Goal: Task Accomplishment & Management: Use online tool/utility

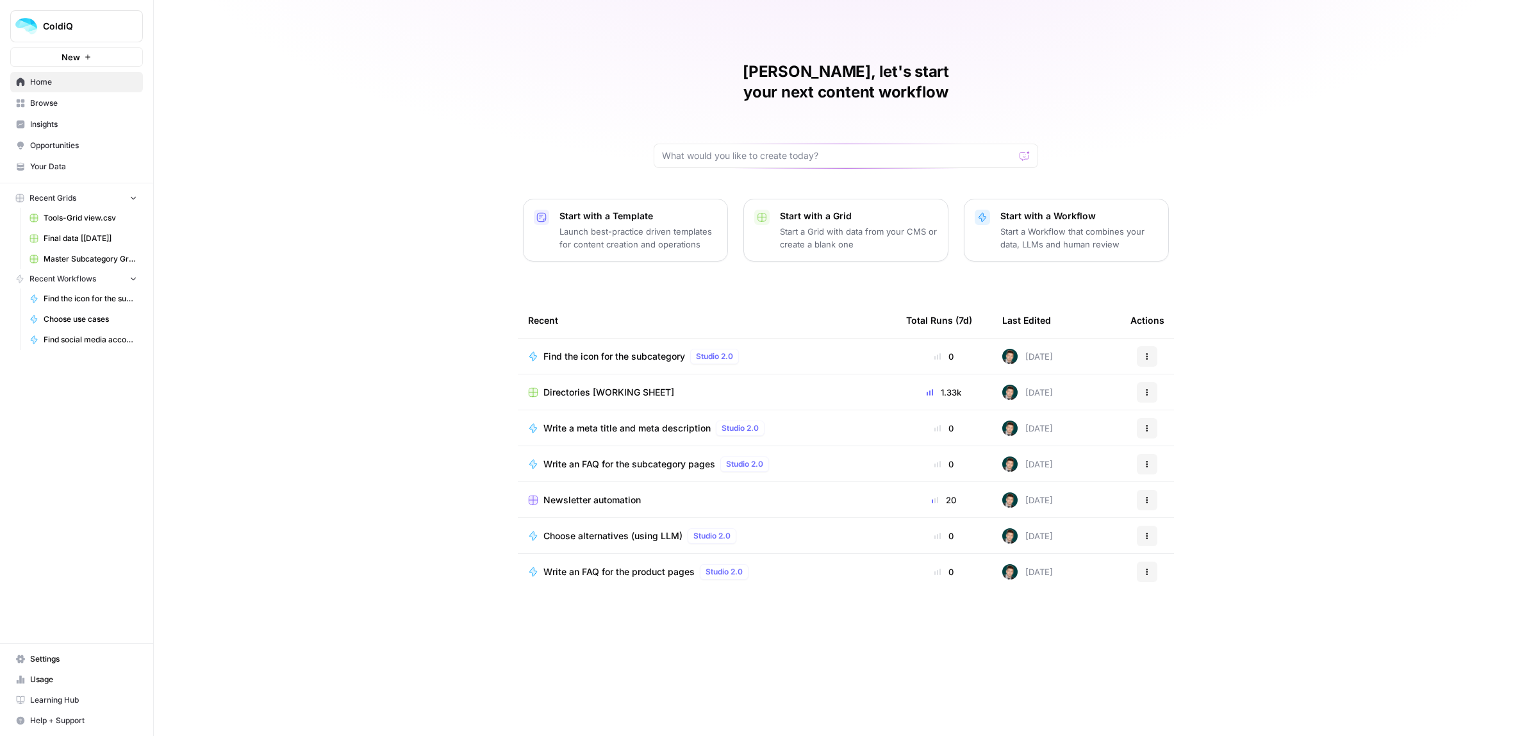
click at [1149, 352] on icon "button" at bounding box center [1147, 356] width 8 height 8
click at [1175, 383] on span "Edit in Studio" at bounding box center [1213, 384] width 103 height 13
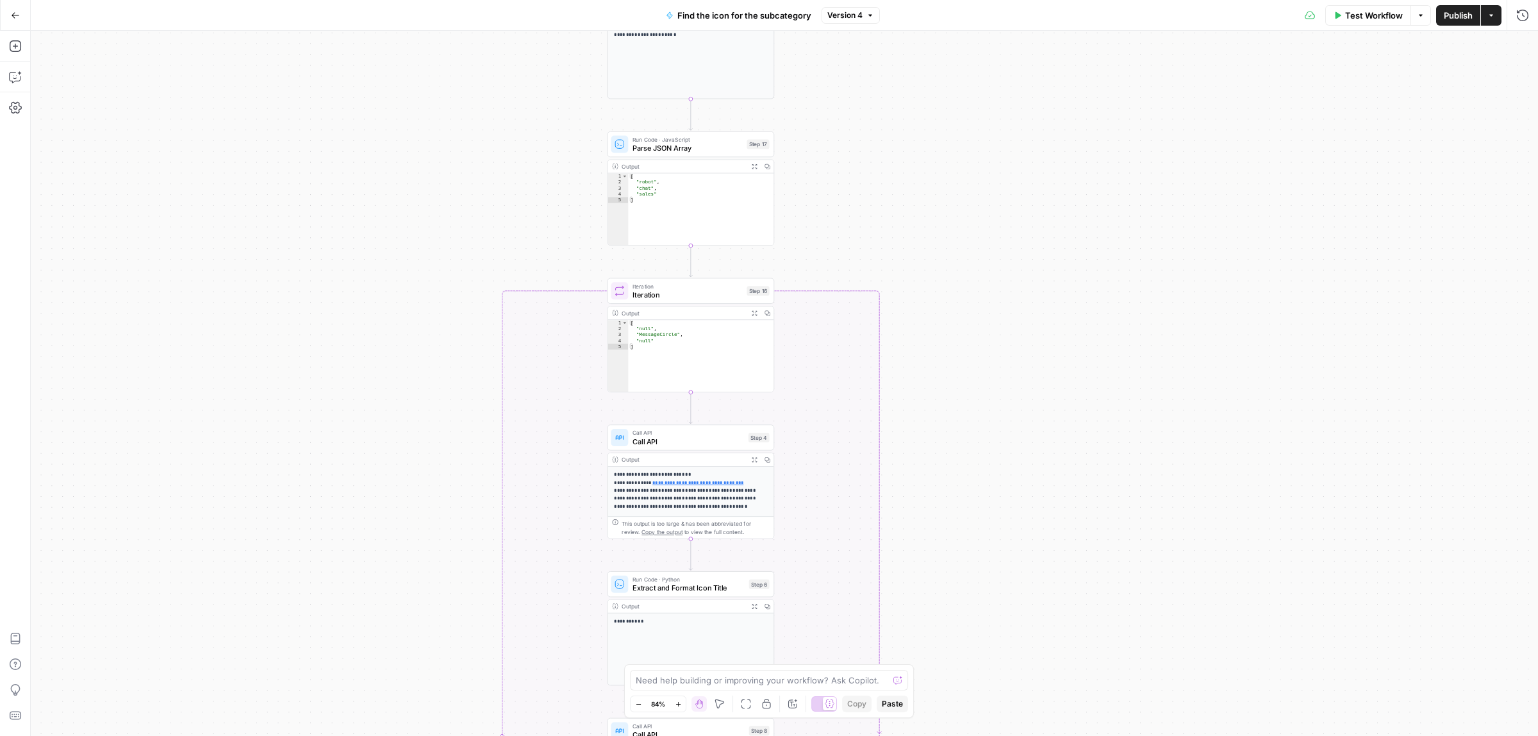
drag, startPoint x: 879, startPoint y: 119, endPoint x: 873, endPoint y: 280, distance: 161.6
click at [878, 283] on div "true false Workflow Set Inputs Inputs Call API Call API Step 2 Output Expand Ou…" at bounding box center [784, 383] width 1507 height 705
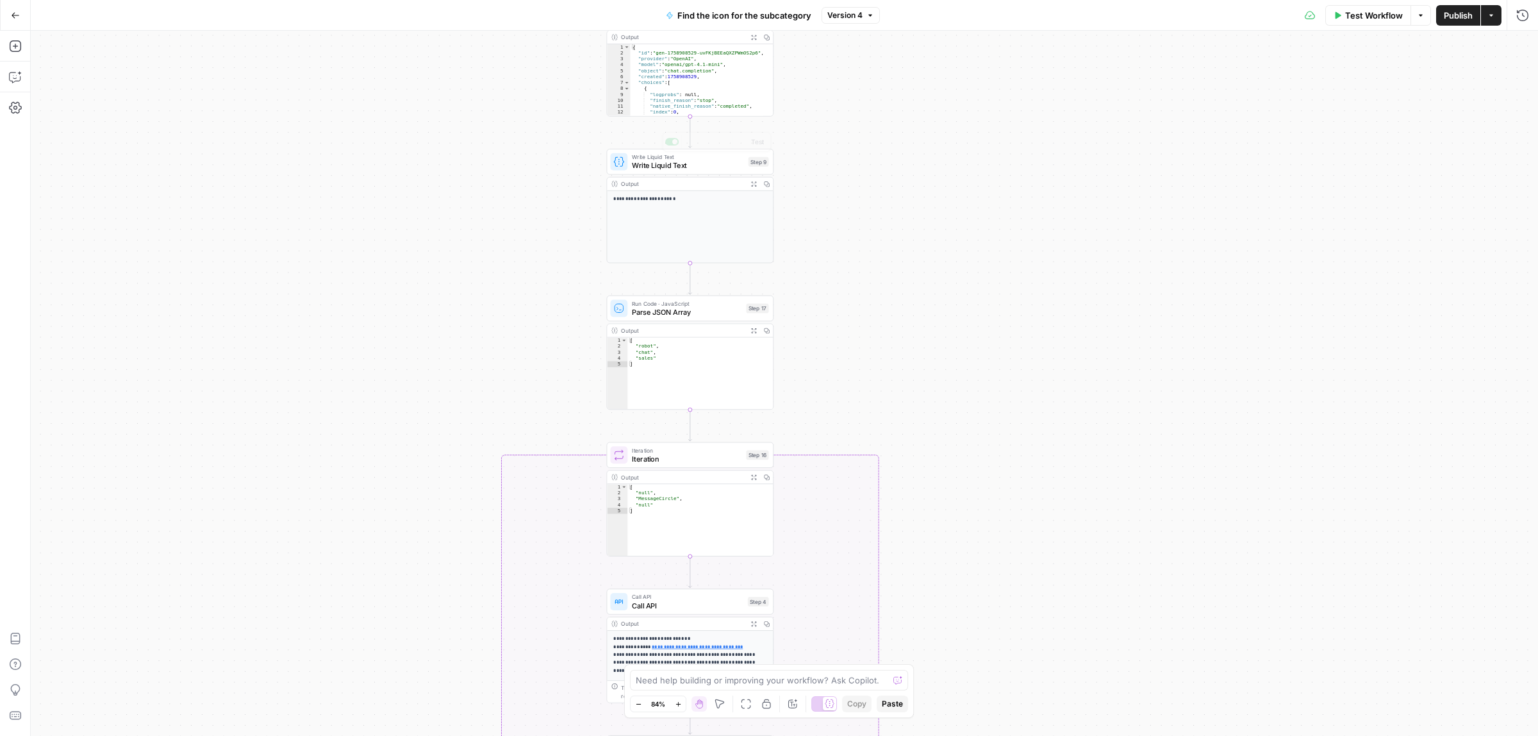
click at [642, 148] on div "true false Workflow Set Inputs Inputs Call API Call API Step 2 Output Expand Ou…" at bounding box center [784, 383] width 1507 height 705
click at [654, 174] on div "Write Liquid Text Write Liquid Text Step 9 Copy step Delete step Add Note Test" at bounding box center [687, 165] width 167 height 26
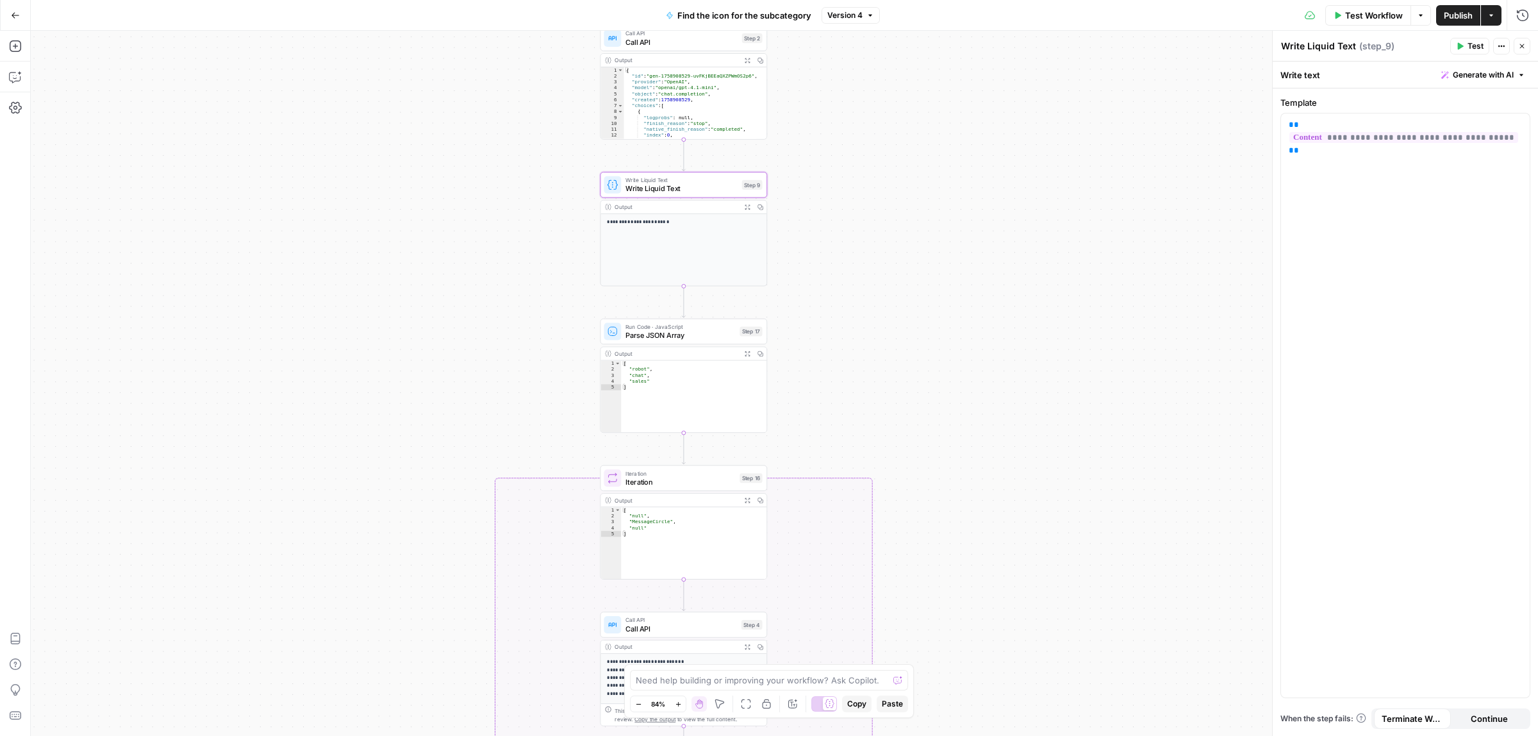
drag, startPoint x: 911, startPoint y: 152, endPoint x: 881, endPoint y: 335, distance: 185.7
click at [883, 337] on div "true false Workflow Set Inputs Inputs Call API Call API Step 2 Output Expand Ou…" at bounding box center [784, 383] width 1507 height 705
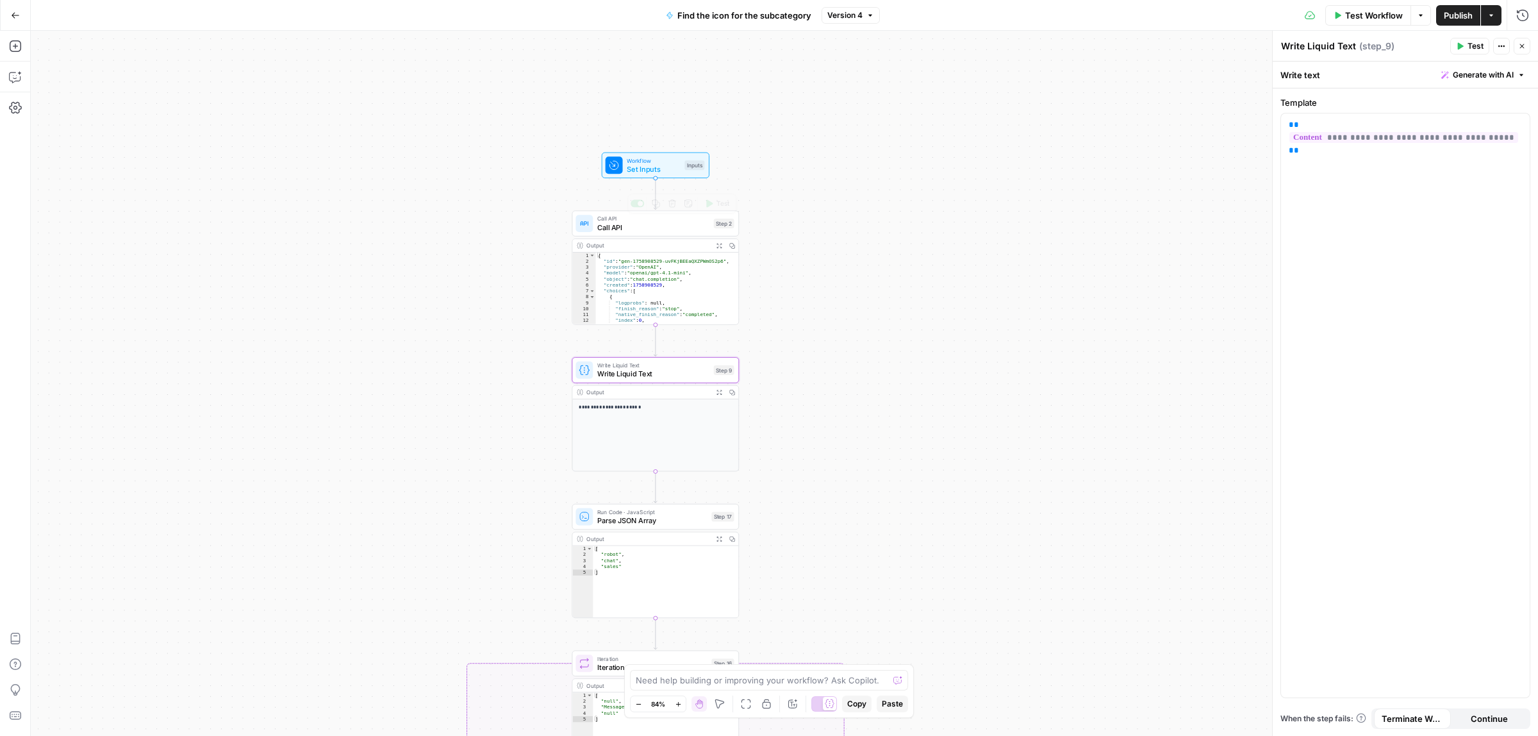
click at [631, 227] on span "Call API" at bounding box center [653, 227] width 112 height 11
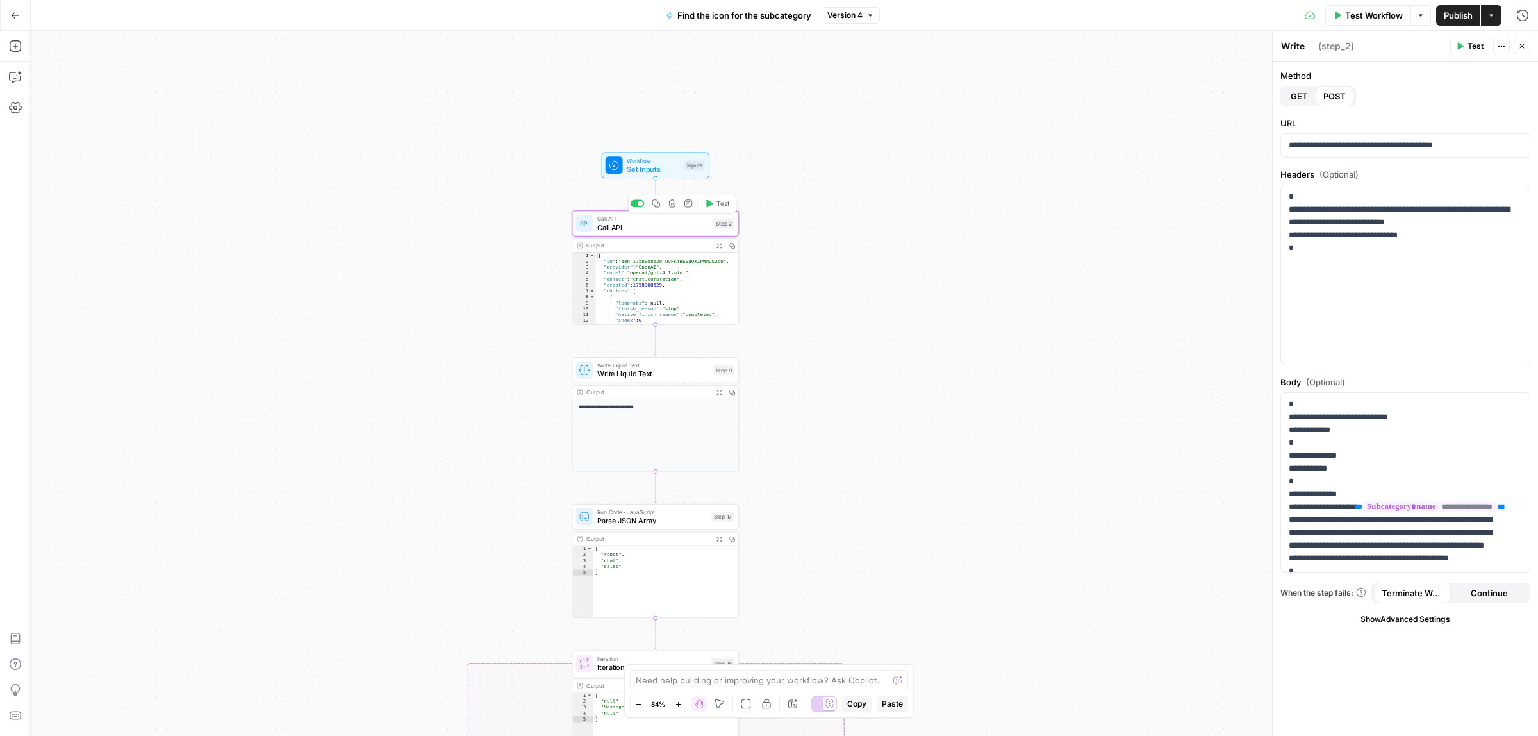
type textarea "Call API"
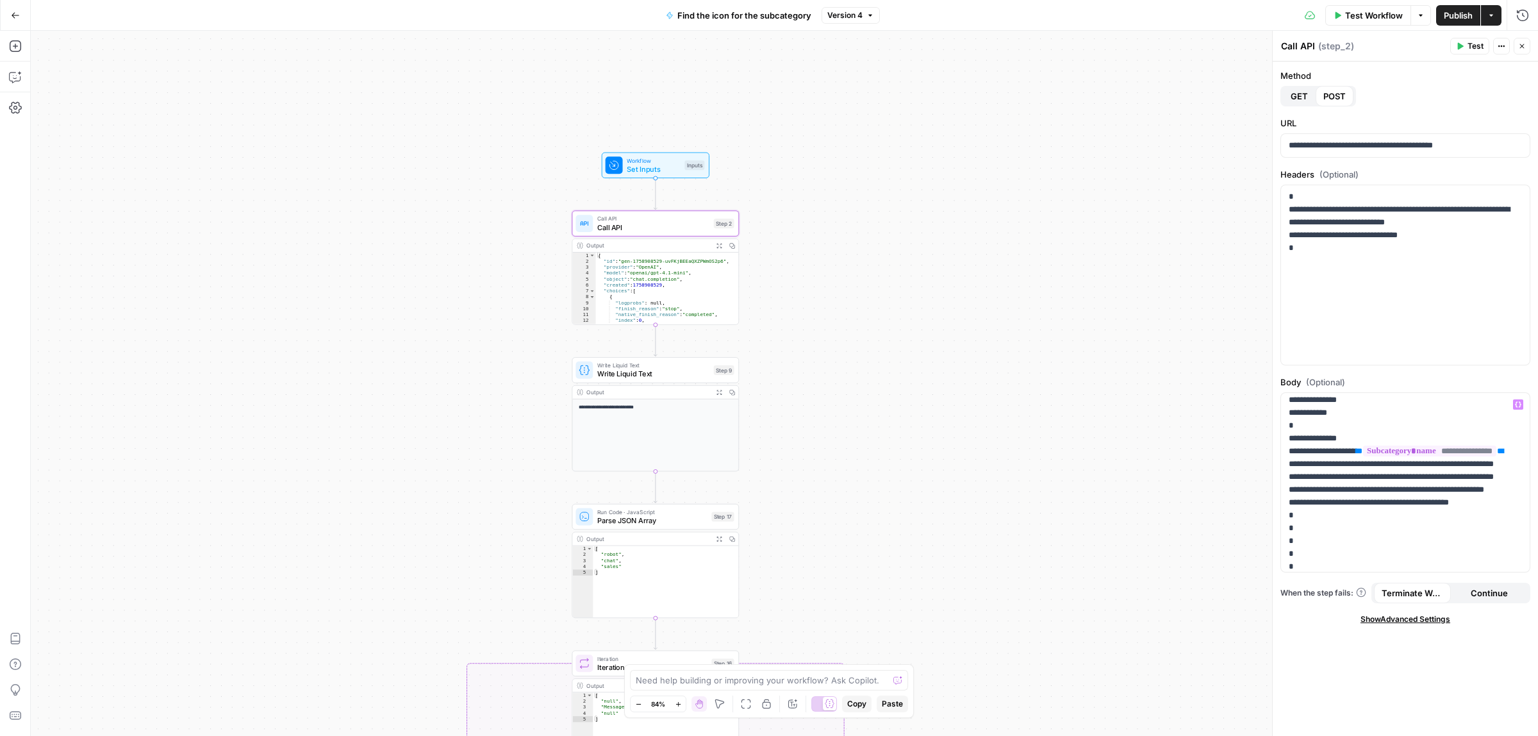
scroll to position [80, 0]
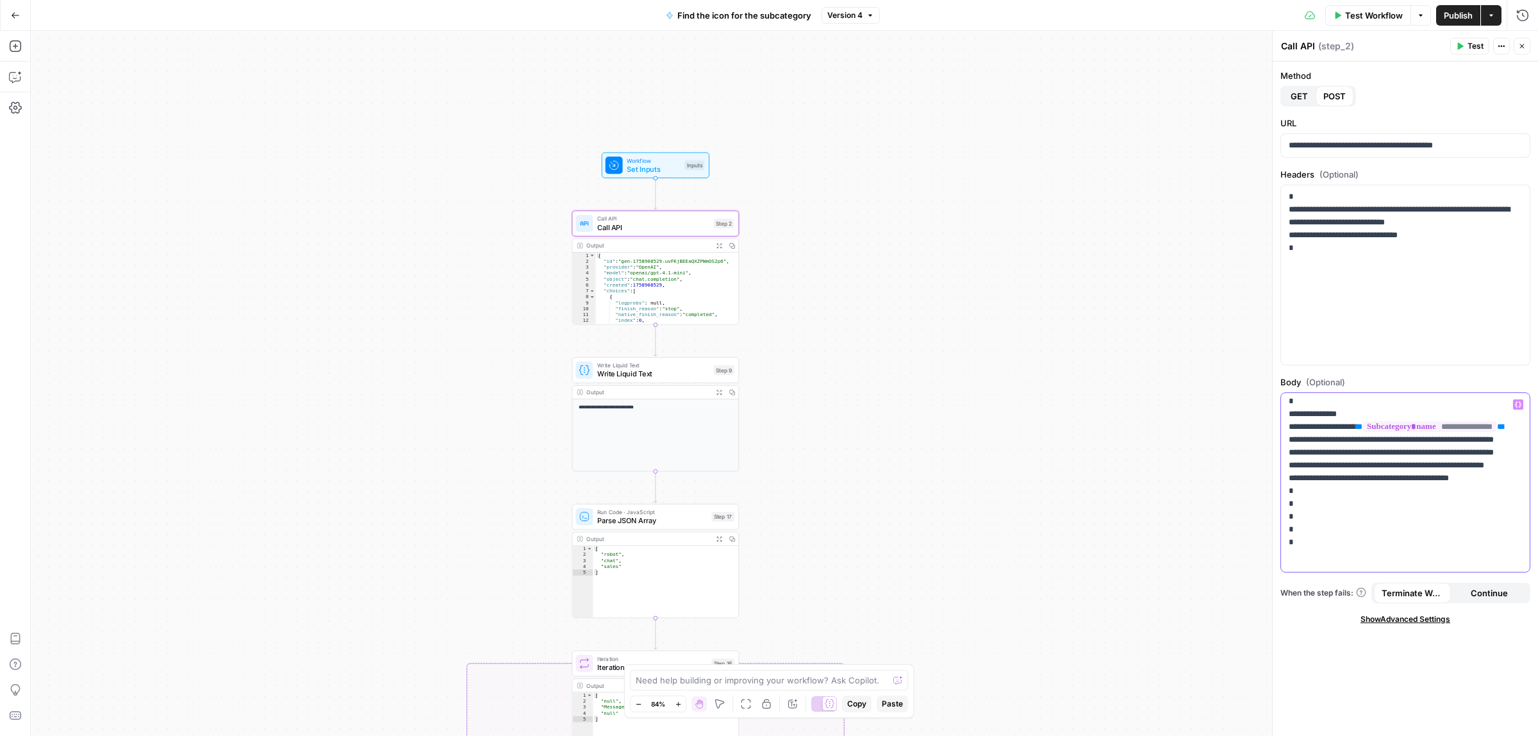
click at [1410, 466] on p "**********" at bounding box center [1399, 452] width 221 height 269
click at [1381, 17] on span "Test Workflow" at bounding box center [1374, 15] width 58 height 13
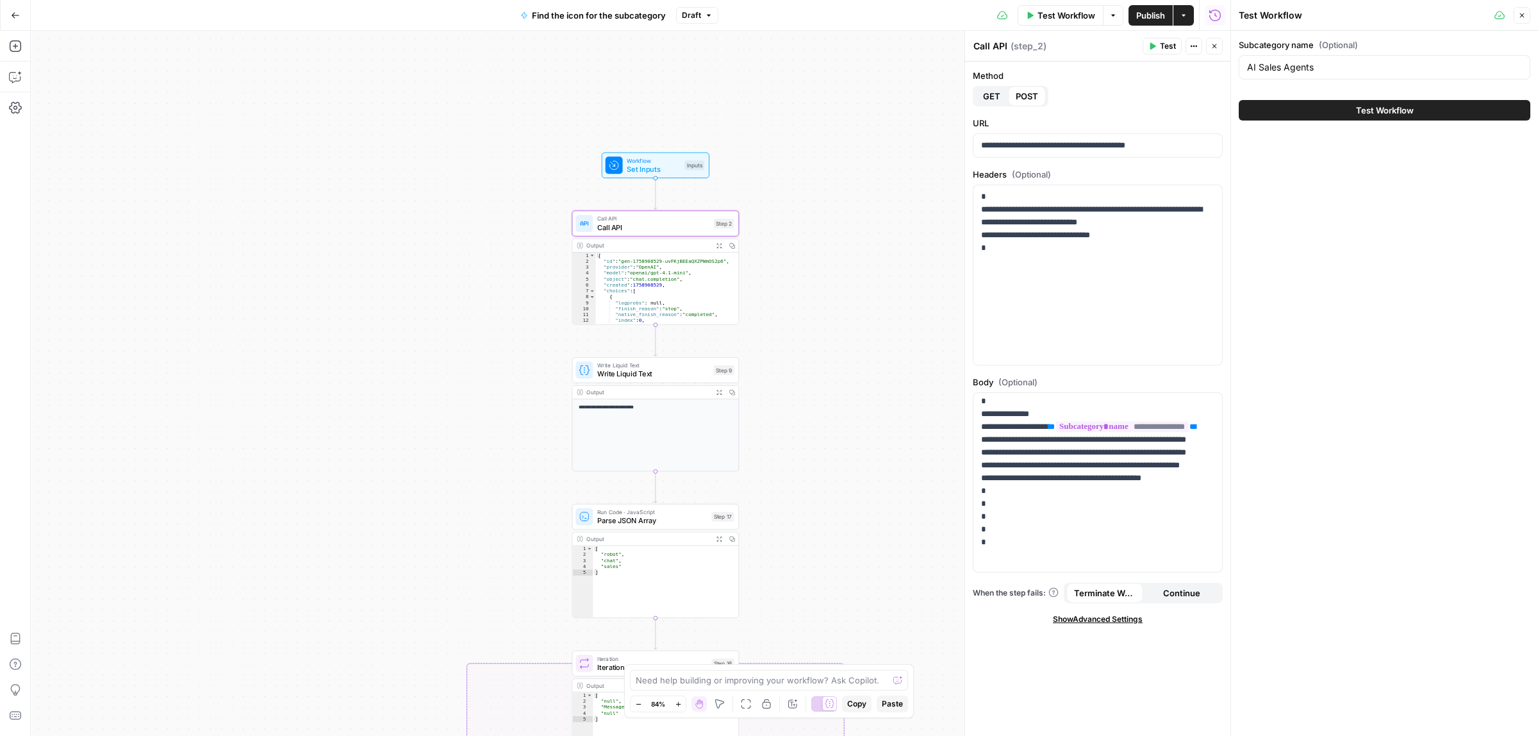
click at [1376, 112] on span "Test Workflow" at bounding box center [1385, 110] width 58 height 13
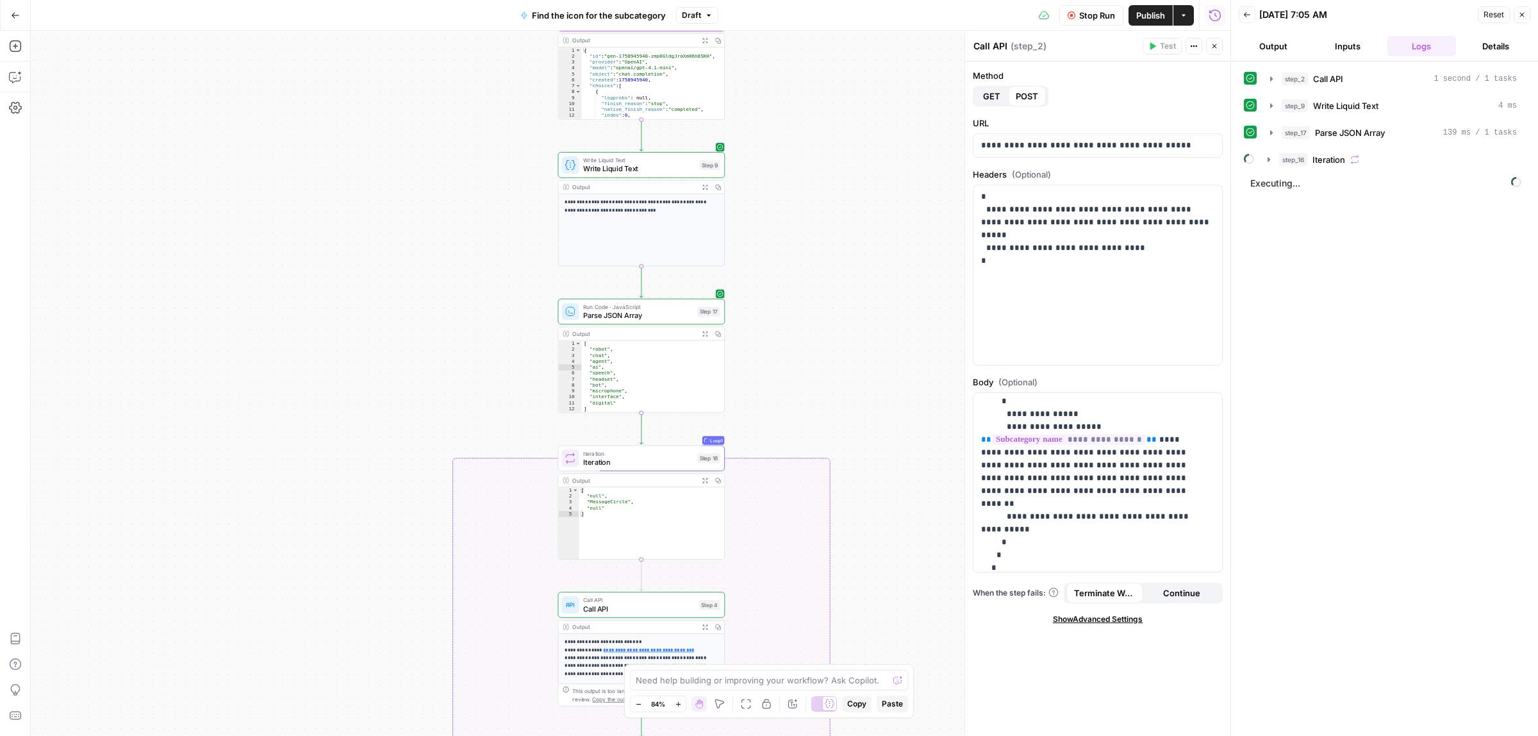
drag, startPoint x: 909, startPoint y: 491, endPoint x: 894, endPoint y: 250, distance: 242.0
click at [894, 250] on div "true false Workflow Set Inputs Inputs Call API Call API Step 2 Output Expand Ou…" at bounding box center [631, 383] width 1200 height 705
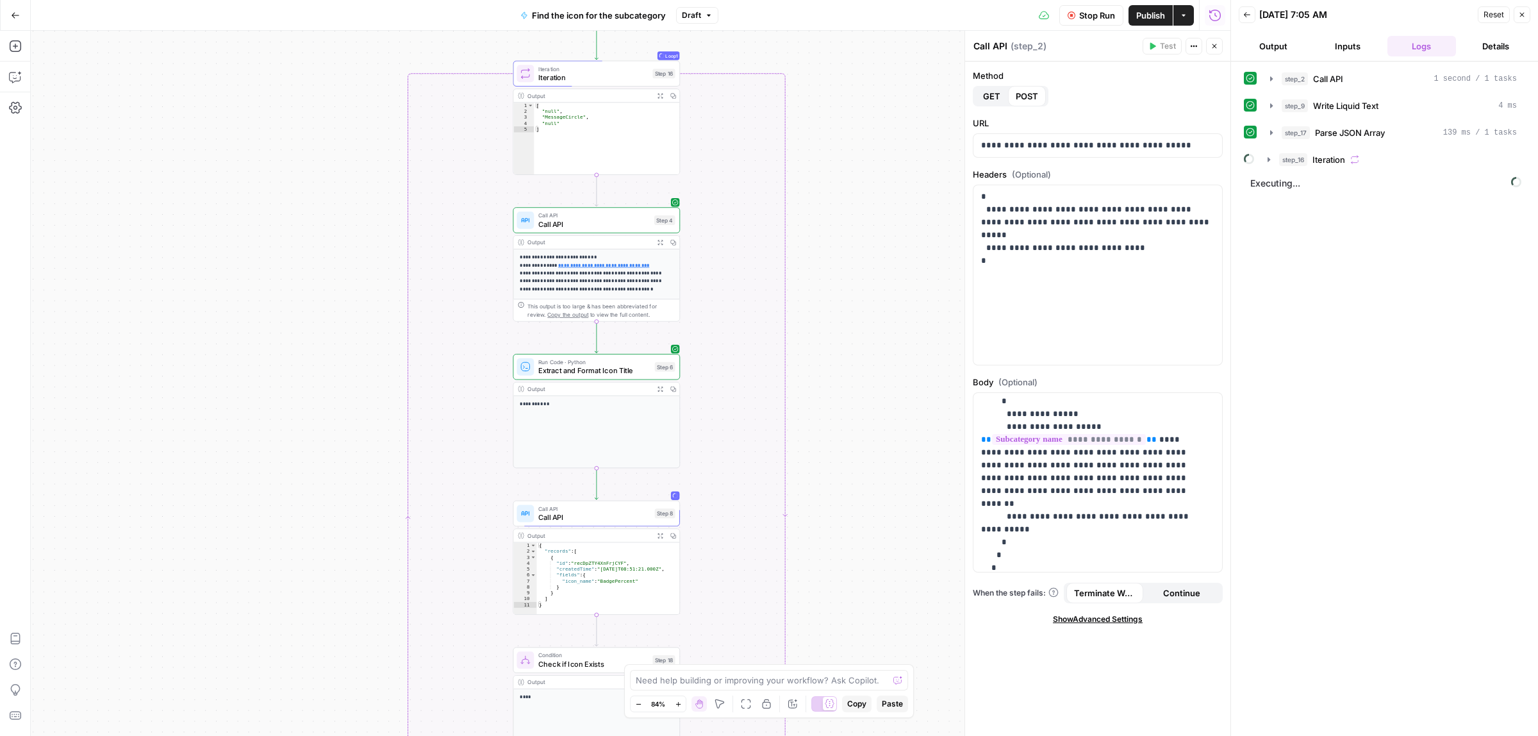
drag, startPoint x: 876, startPoint y: 574, endPoint x: 832, endPoint y: 299, distance: 278.4
click at [832, 299] on div "true false Workflow Set Inputs Inputs Call API Call API Step 2 Output Expand Ou…" at bounding box center [631, 383] width 1200 height 705
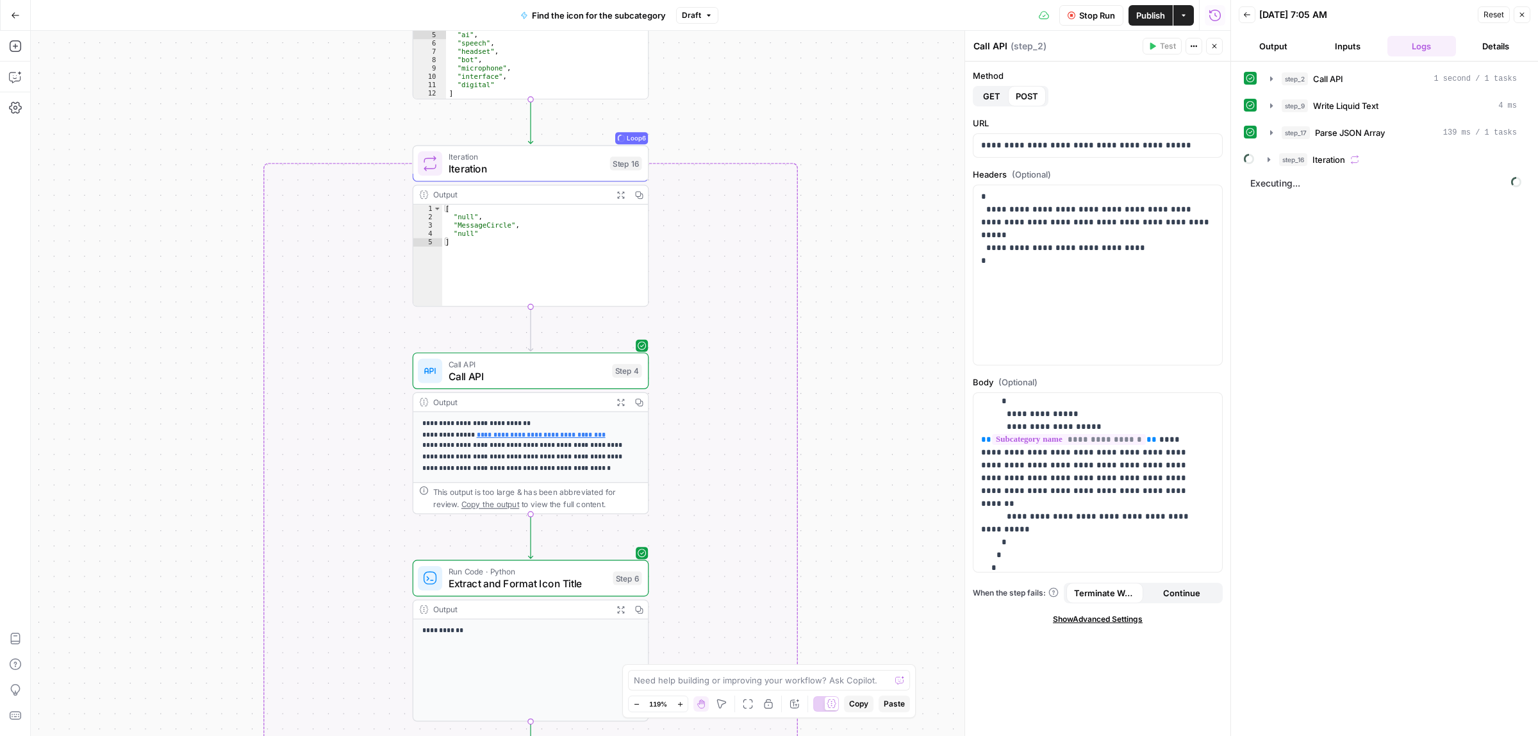
click at [878, 261] on div "true false Workflow Set Inputs Inputs Call API Call API Step 2 Output Expand Ou…" at bounding box center [631, 383] width 1200 height 705
drag, startPoint x: 869, startPoint y: 197, endPoint x: 859, endPoint y: 218, distance: 23.5
click at [869, 168] on div "true false Workflow Set Inputs Inputs Call API Call API Step 2 Output Expand Ou…" at bounding box center [631, 383] width 1200 height 705
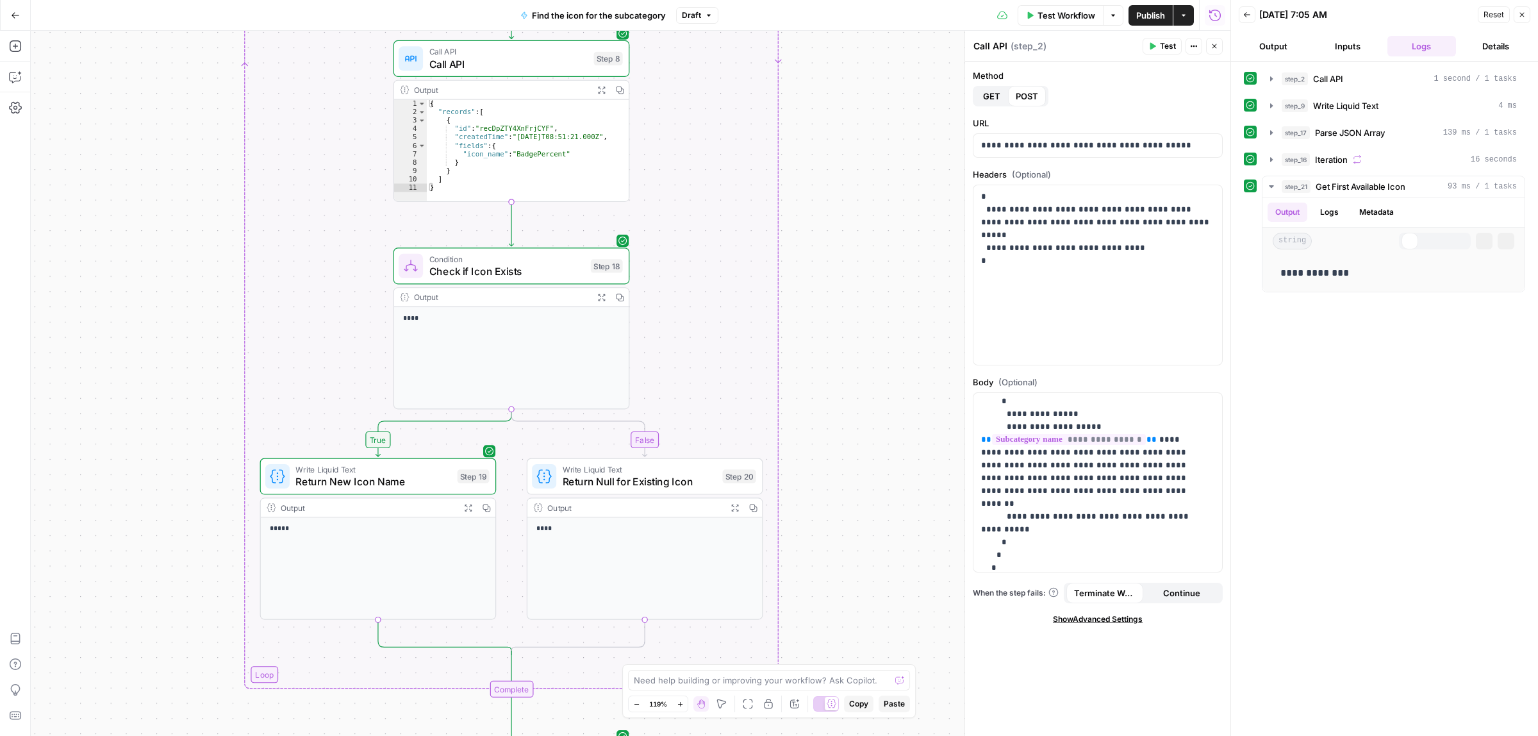
drag, startPoint x: 846, startPoint y: 297, endPoint x: 843, endPoint y: 174, distance: 123.1
click at [846, 161] on div "true false Workflow Set Inputs Inputs Call API Call API Step 2 Output Expand Ou…" at bounding box center [631, 383] width 1200 height 705
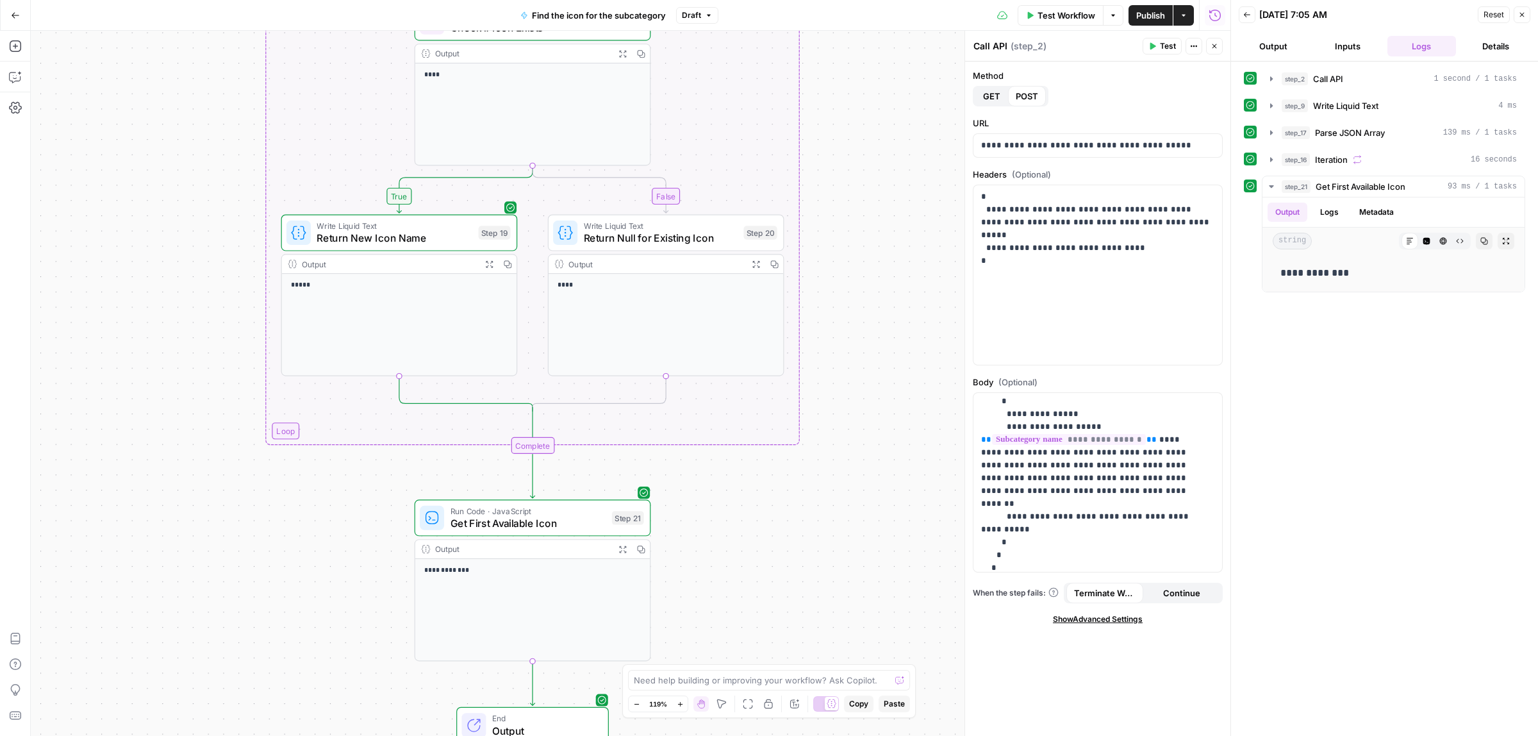
drag, startPoint x: 830, startPoint y: 346, endPoint x: 839, endPoint y: 199, distance: 147.0
click at [839, 199] on div "true false Workflow Set Inputs Inputs Call API Call API Step 2 Output Expand Ou…" at bounding box center [631, 383] width 1200 height 705
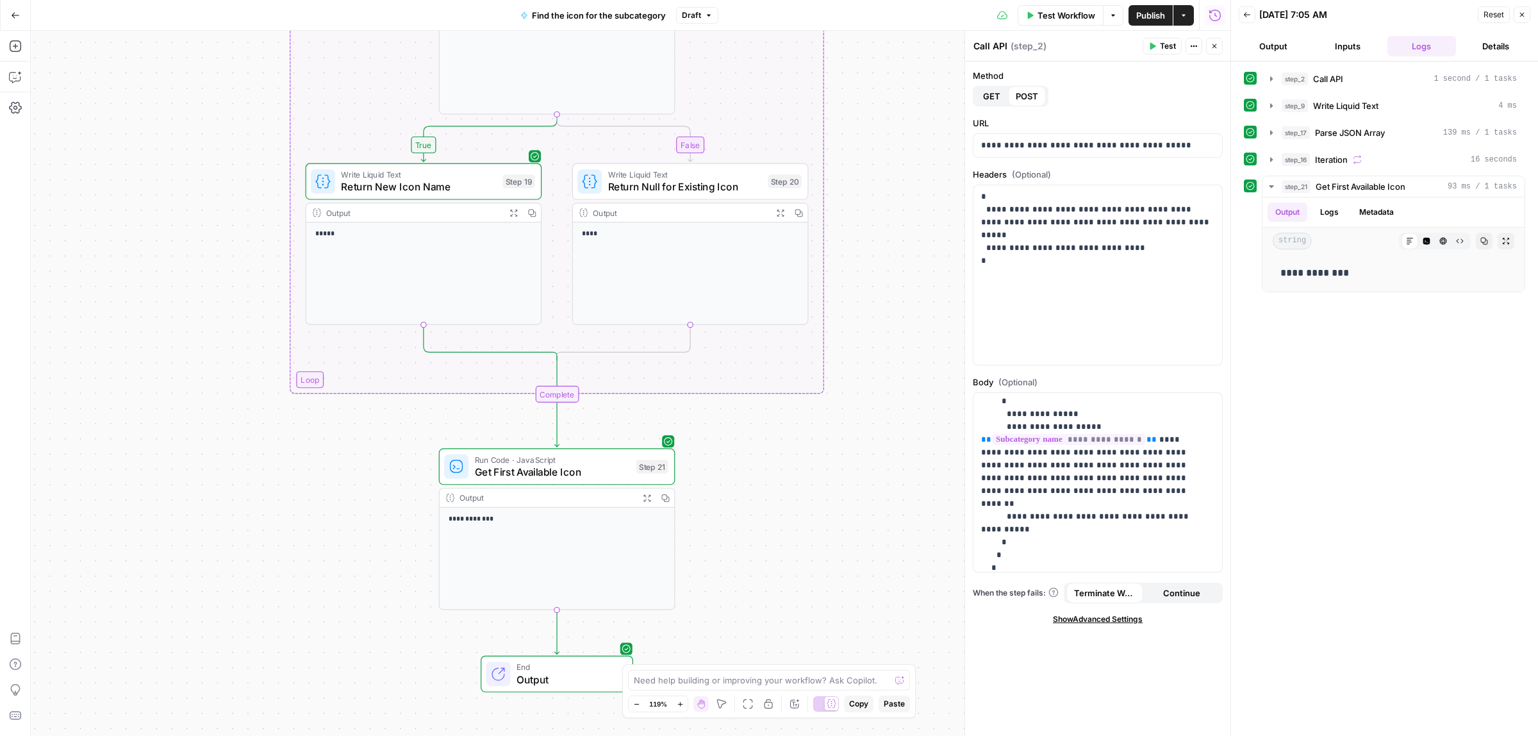
drag, startPoint x: 764, startPoint y: 555, endPoint x: 782, endPoint y: 188, distance: 367.6
click at [782, 188] on div "true false Workflow Set Inputs Inputs Call API Call API Step 2 Output Expand Ou…" at bounding box center [631, 383] width 1200 height 705
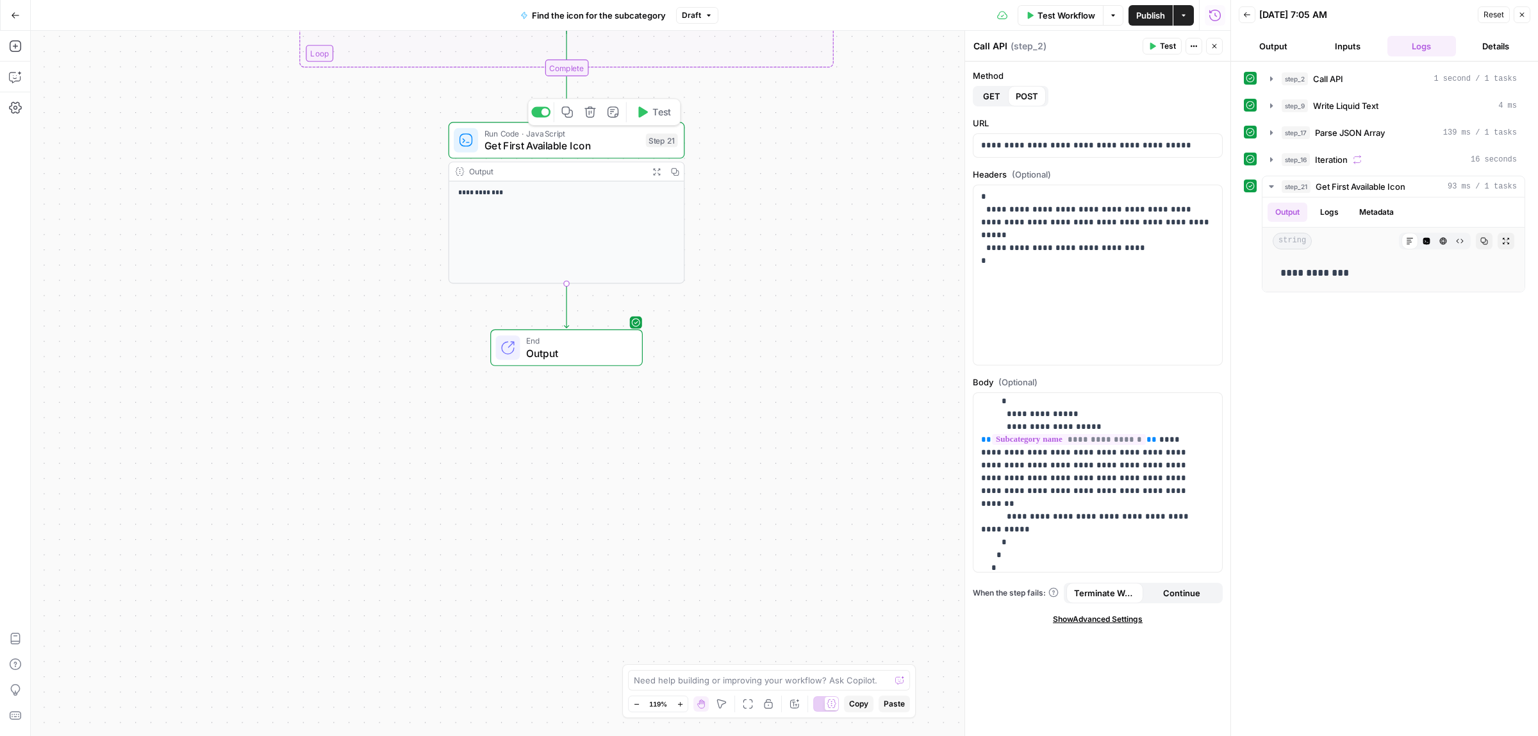
click at [658, 170] on icon "button" at bounding box center [656, 171] width 7 height 7
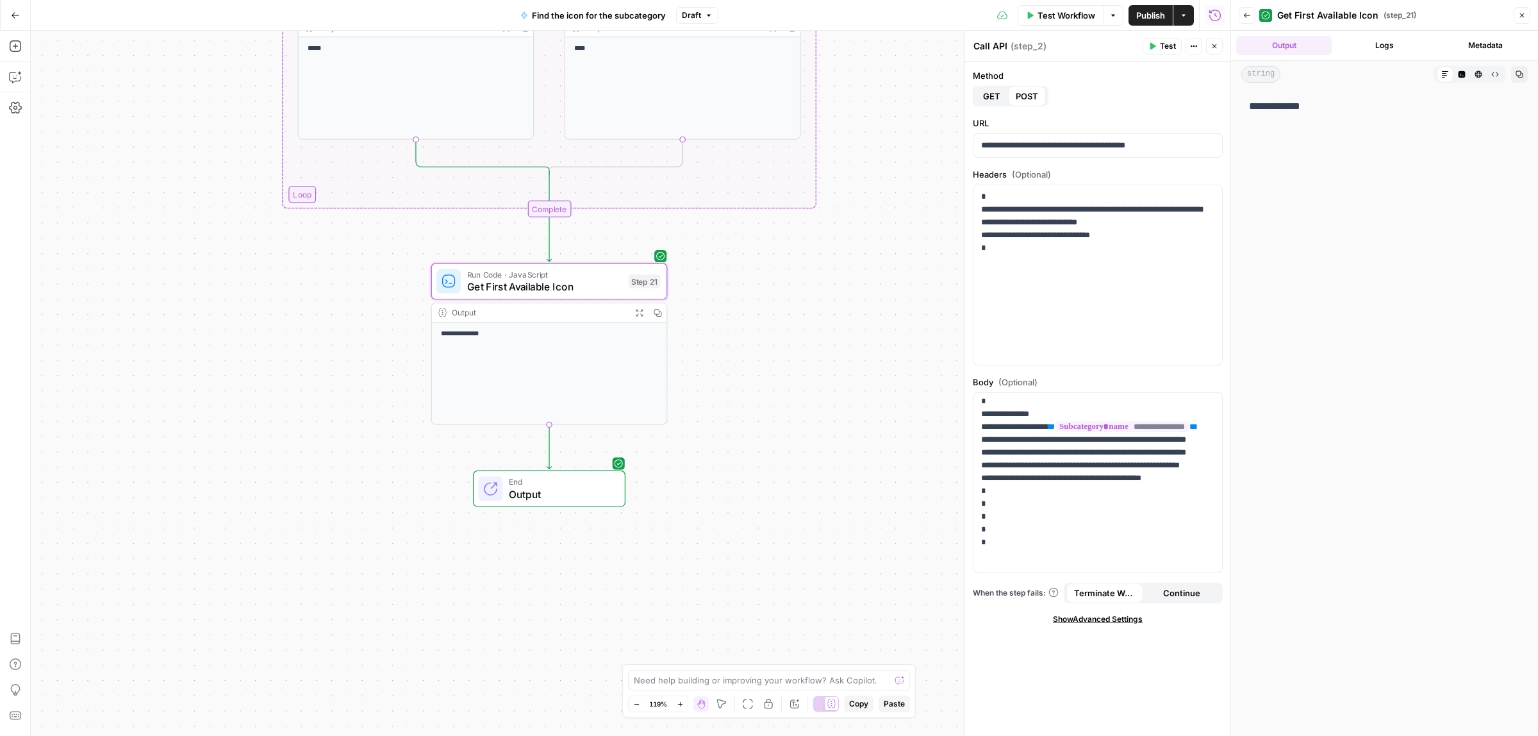
drag, startPoint x: 836, startPoint y: 194, endPoint x: 815, endPoint y: 492, distance: 298.7
click at [815, 511] on div "true false Workflow Set Inputs Inputs Call API Call API Step 2 Output Expand Ou…" at bounding box center [631, 383] width 1200 height 705
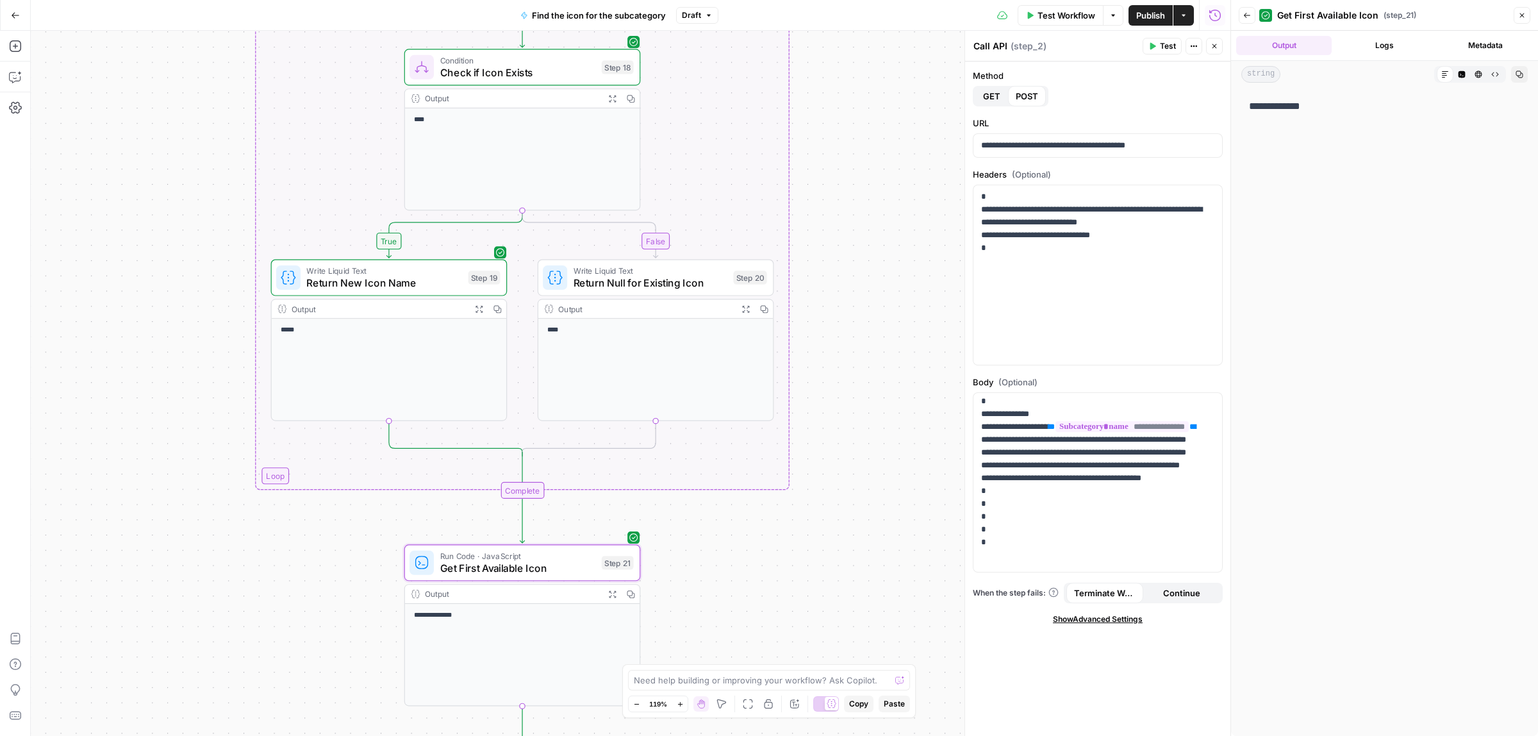
drag, startPoint x: 863, startPoint y: 255, endPoint x: 837, endPoint y: 226, distance: 39.5
click at [809, 561] on div "true false Workflow Set Inputs Inputs Call API Call API Step 2 Output Expand Ou…" at bounding box center [631, 383] width 1200 height 705
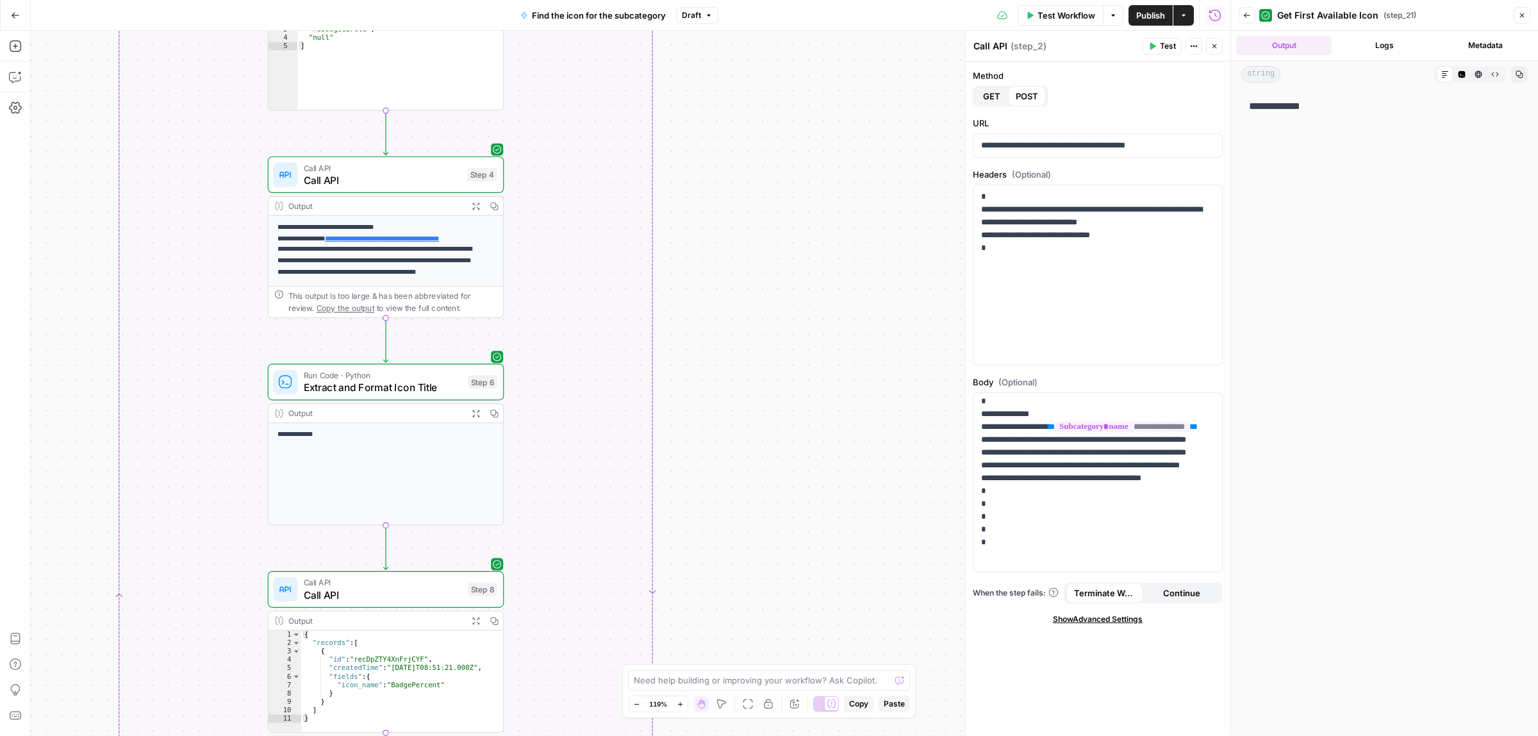
drag, startPoint x: 750, startPoint y: 649, endPoint x: 829, endPoint y: 142, distance: 513.6
click at [755, 620] on div "true false Workflow Set Inputs Inputs Call API Call API Step 2 Output Expand Ou…" at bounding box center [631, 383] width 1200 height 705
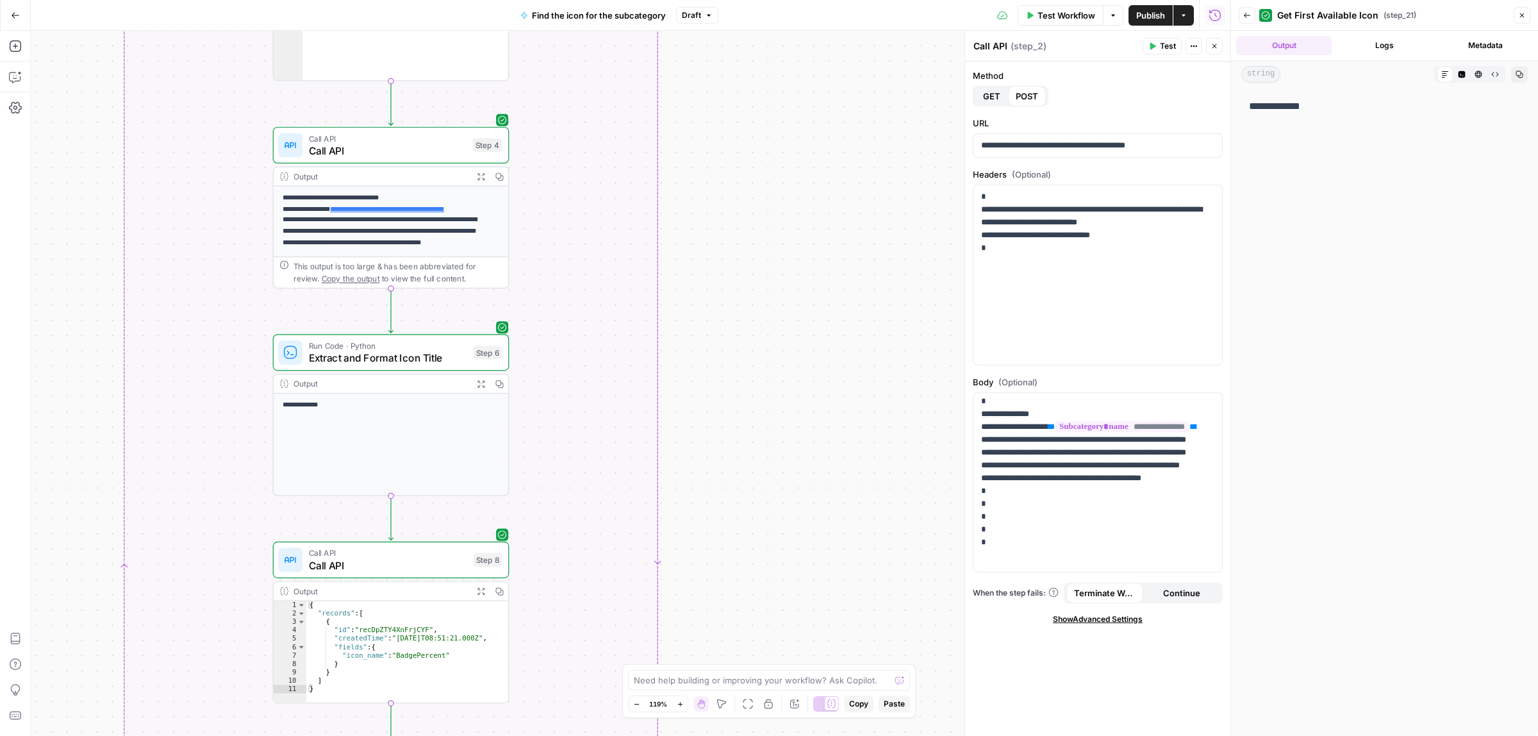
drag, startPoint x: 804, startPoint y: 481, endPoint x: 803, endPoint y: 465, distance: 16.1
click at [798, 561] on div "true false Workflow Set Inputs Inputs Call API Call API Step 2 Output Expand Ou…" at bounding box center [631, 383] width 1200 height 705
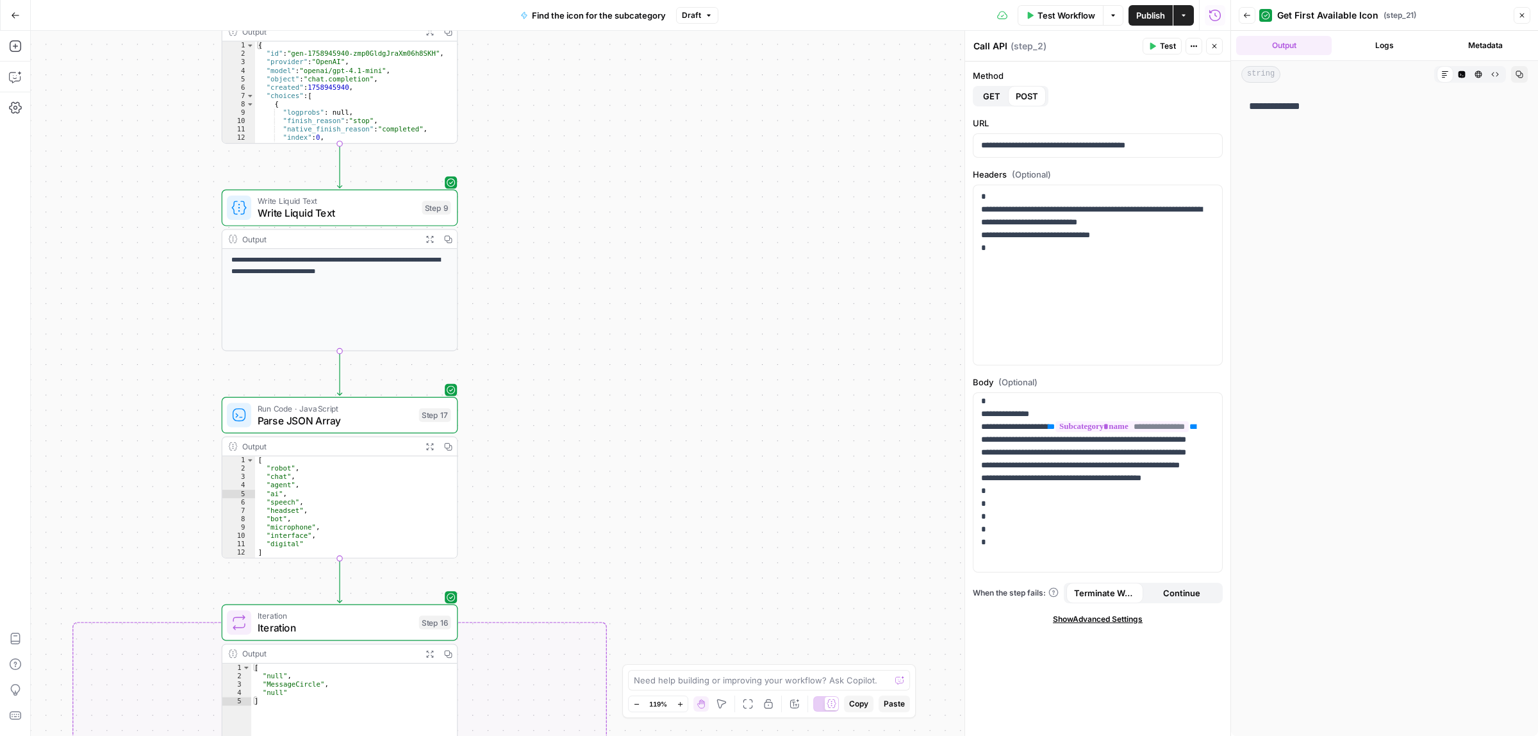
drag, startPoint x: 812, startPoint y: 418, endPoint x: 793, endPoint y: 568, distance: 151.1
click at [795, 568] on div "true false Workflow Set Inputs Inputs Call API Call API Step 2 Output Expand Ou…" at bounding box center [631, 383] width 1200 height 705
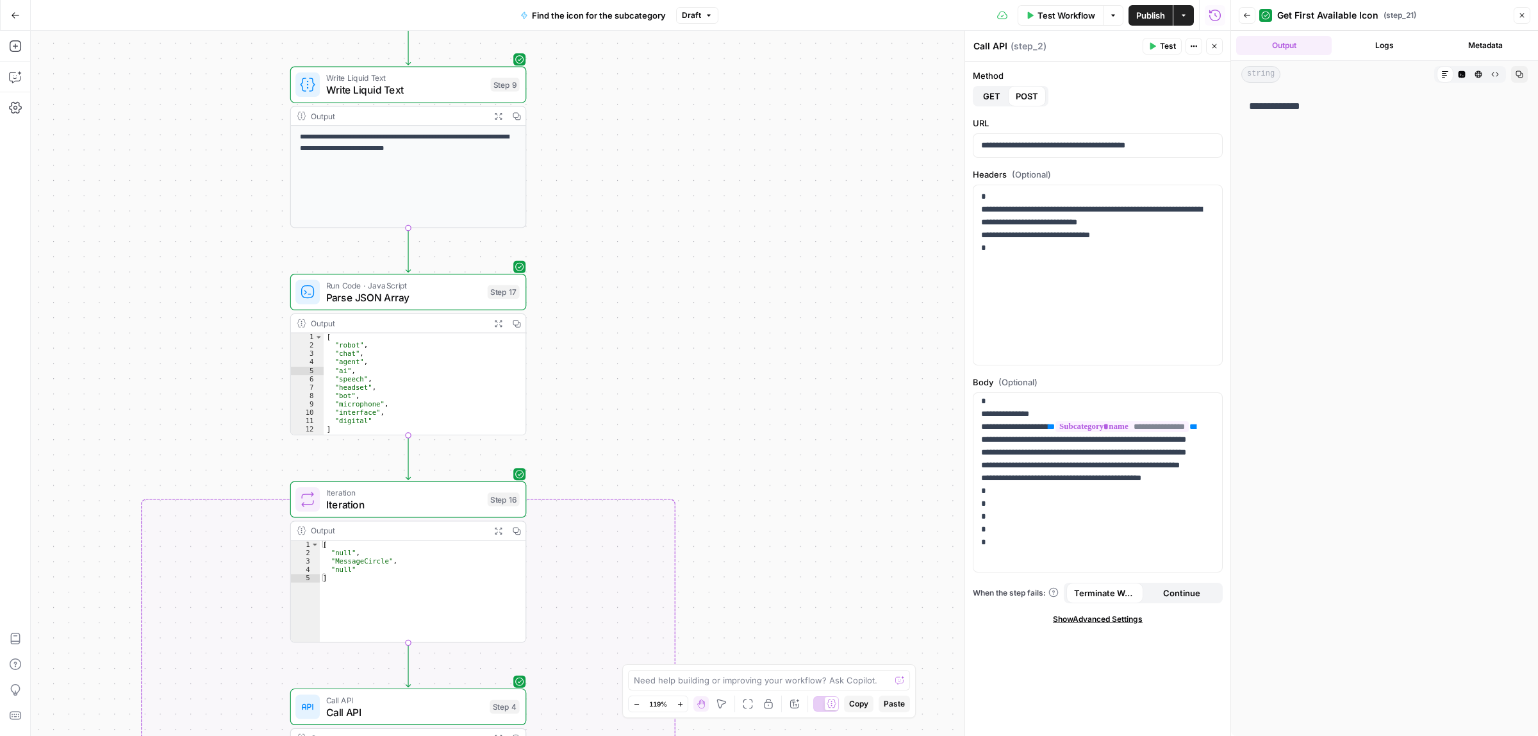
drag, startPoint x: 716, startPoint y: 447, endPoint x: 777, endPoint y: 315, distance: 145.1
click at [777, 315] on div "true false Workflow Set Inputs Inputs Call API Call API Step 2 Output Expand Ou…" at bounding box center [631, 383] width 1200 height 705
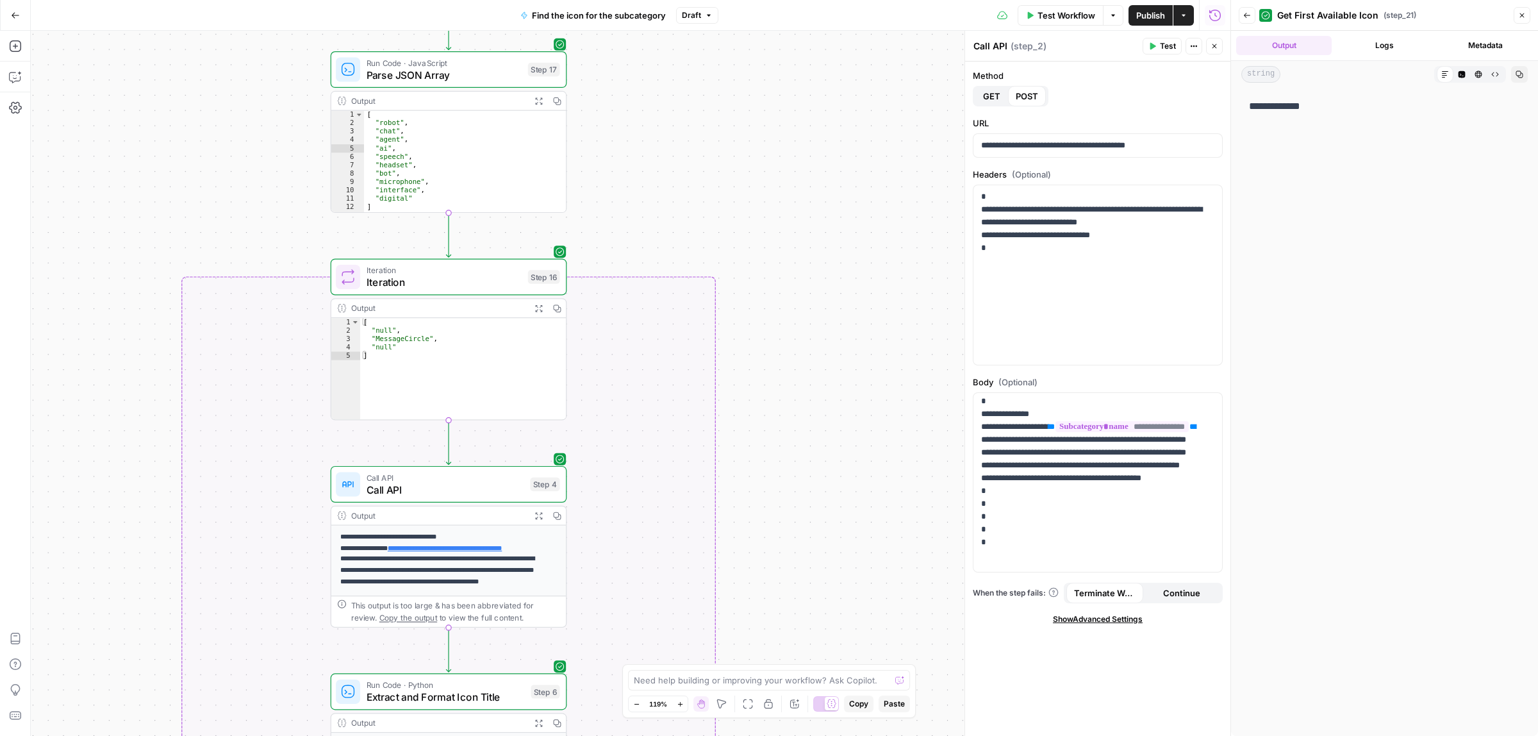
drag, startPoint x: 756, startPoint y: 338, endPoint x: 774, endPoint y: 205, distance: 133.8
click at [774, 206] on div "true false Workflow Set Inputs Inputs Call API Call API Step 2 Output Expand Ou…" at bounding box center [631, 383] width 1200 height 705
click at [1356, 47] on button "Logs" at bounding box center [1384, 45] width 95 height 19
click at [1456, 45] on button "Metadata" at bounding box center [1484, 45] width 95 height 19
click at [1305, 45] on button "Output" at bounding box center [1283, 45] width 95 height 19
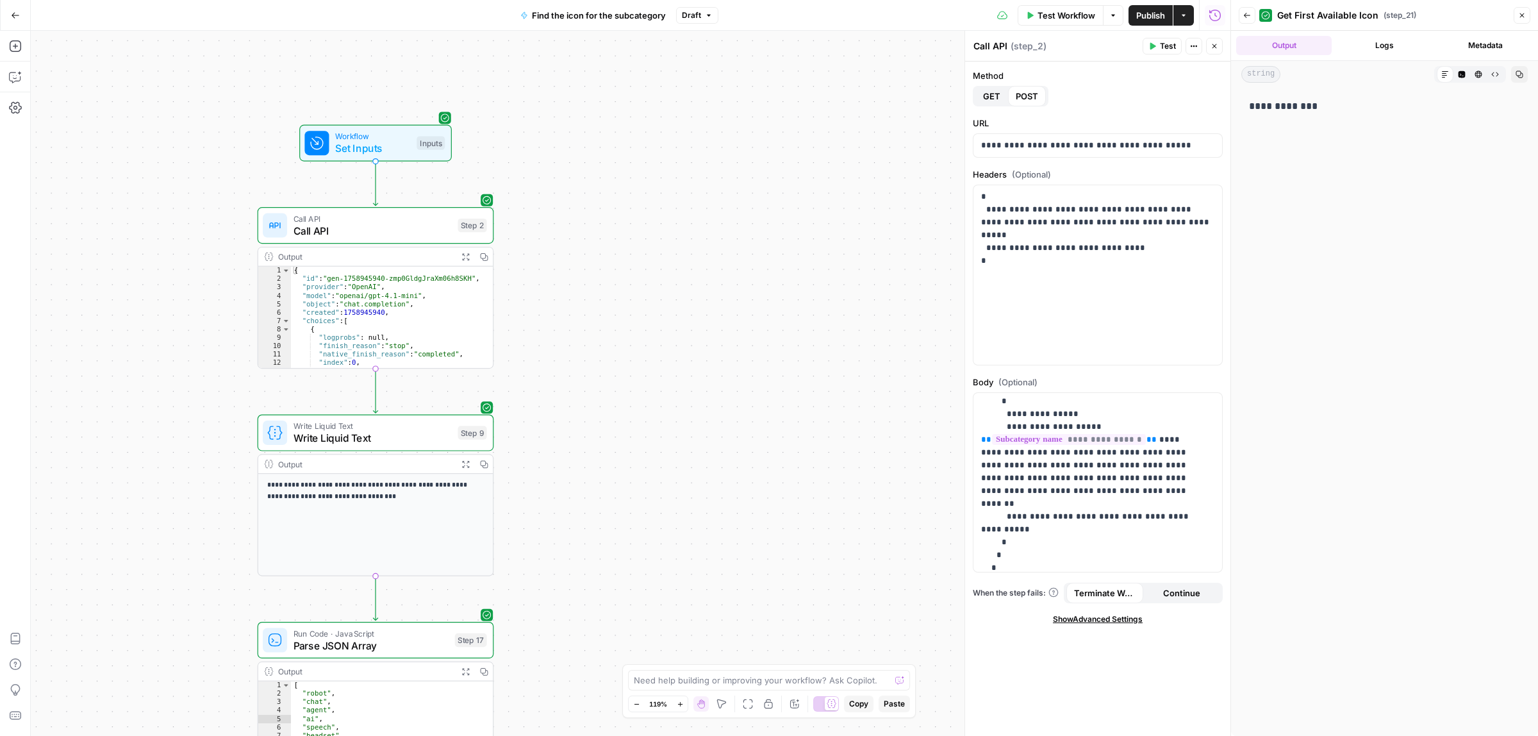
drag, startPoint x: 811, startPoint y: 261, endPoint x: 786, endPoint y: 668, distance: 408.3
click at [786, 668] on body "ColdiQ New Home Browse Insights Opportunities Your Data Recent Grids Tools-Grid…" at bounding box center [769, 368] width 1538 height 736
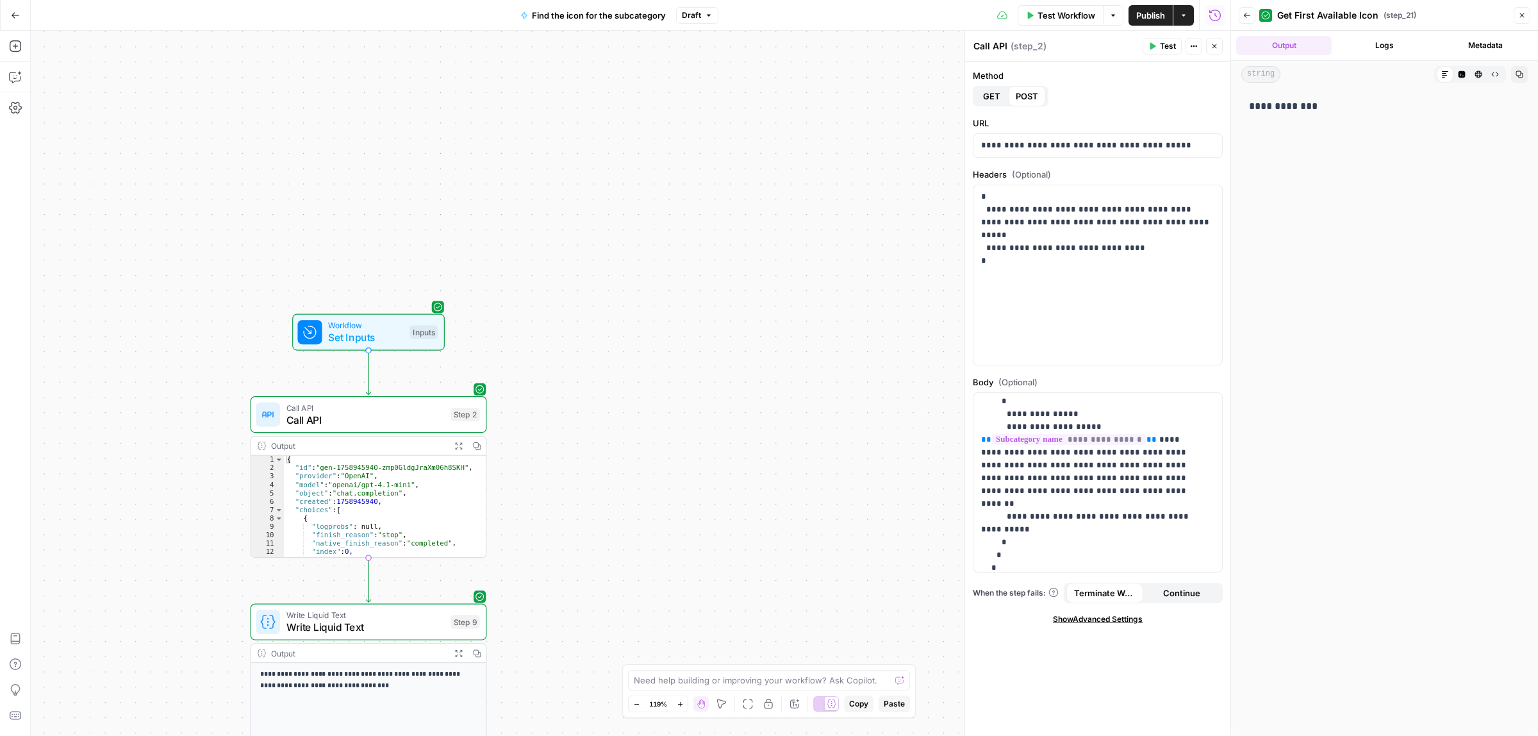
drag, startPoint x: 757, startPoint y: 428, endPoint x: 751, endPoint y: 518, distance: 89.9
click at [757, 529] on div "true false Workflow Set Inputs Inputs Call API Call API Step 2 Output Expand Ou…" at bounding box center [631, 383] width 1200 height 705
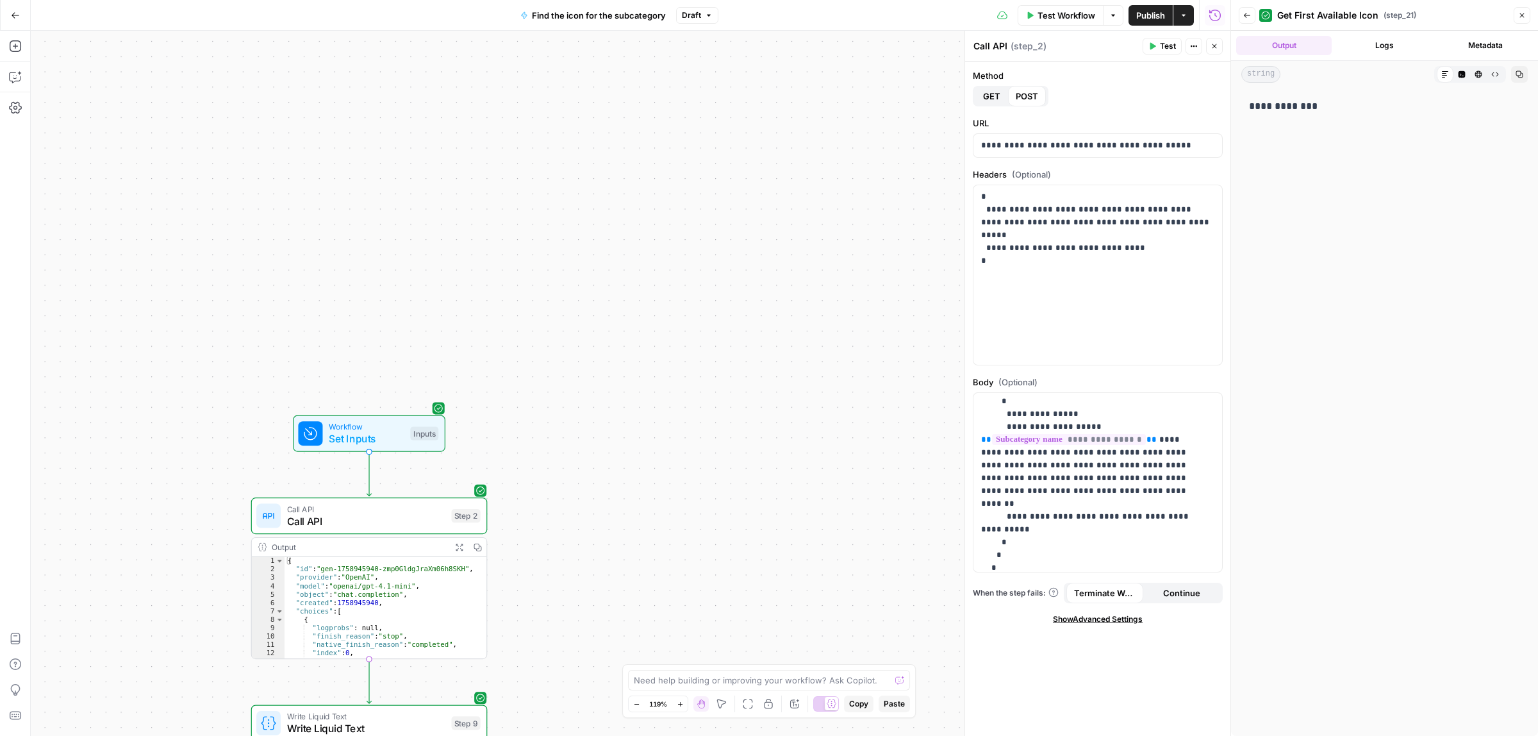
click at [350, 425] on span "Workflow" at bounding box center [367, 426] width 76 height 12
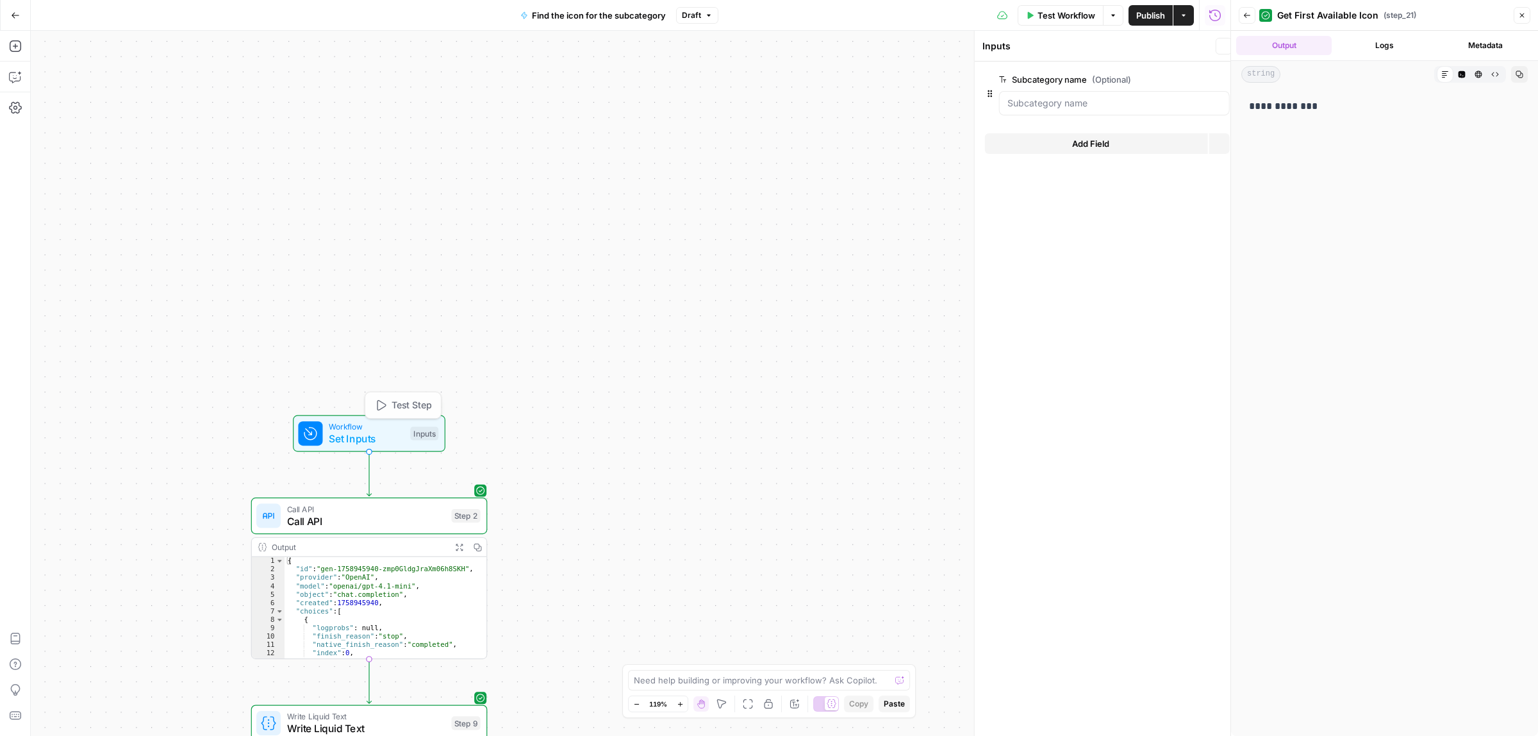
click at [687, 224] on div "true false Workflow Set Inputs Inputs Test Step Call API Call API Step 2 Output…" at bounding box center [631, 383] width 1200 height 705
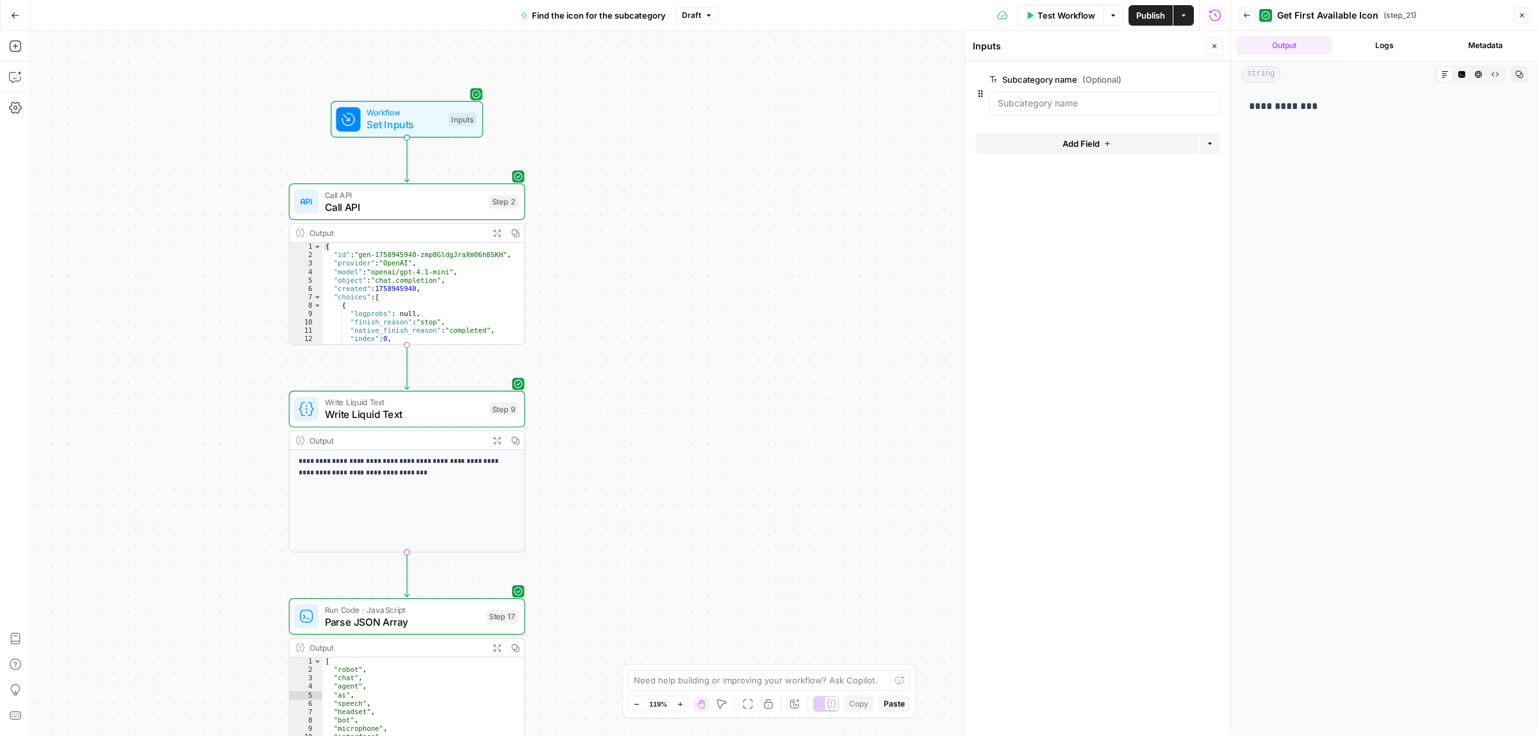
drag, startPoint x: 703, startPoint y: 433, endPoint x: 766, endPoint y: 96, distance: 342.3
click at [766, 97] on div "true false Workflow Set Inputs Inputs Call API Call API Step 2 Output Expand Ou…" at bounding box center [631, 383] width 1200 height 705
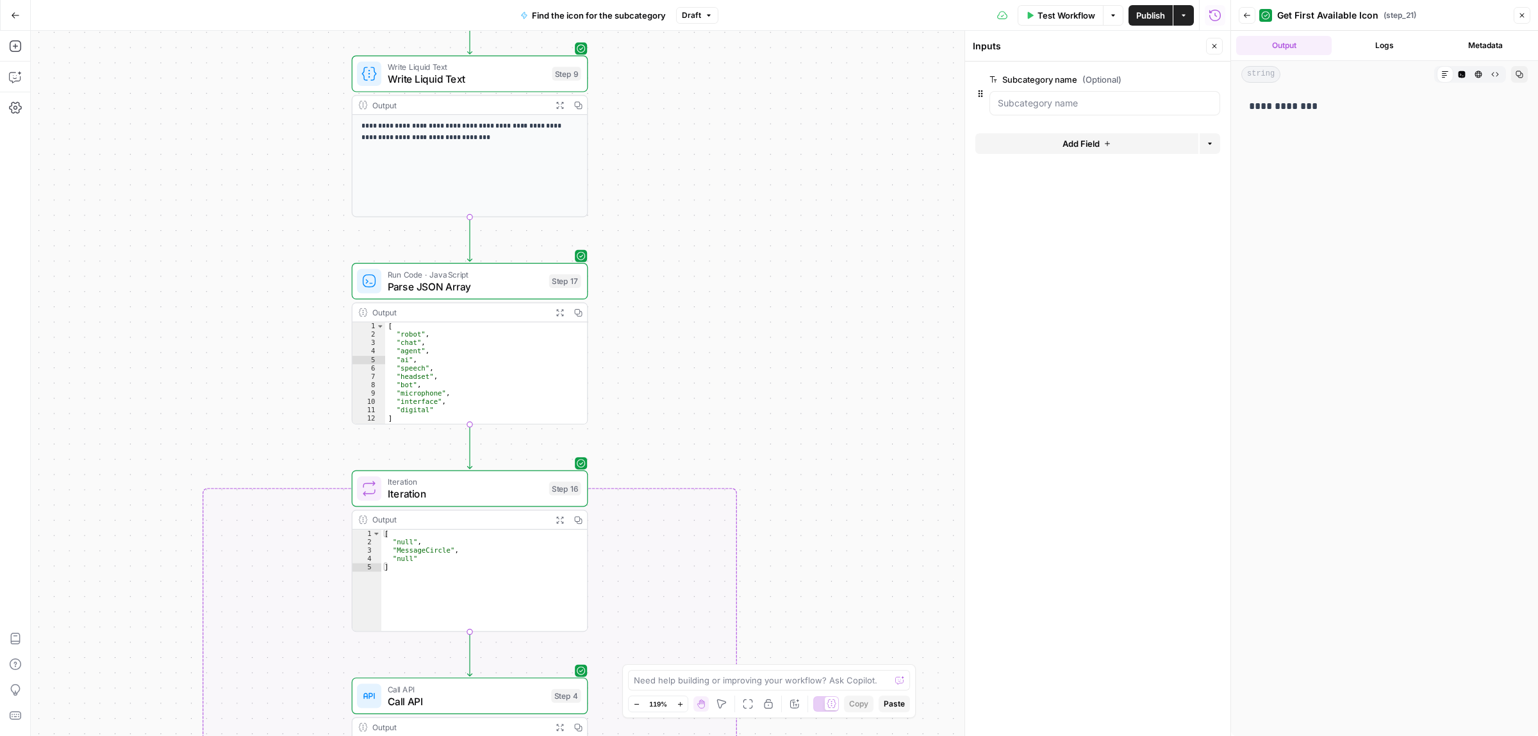
drag, startPoint x: 818, startPoint y: 120, endPoint x: 857, endPoint y: 254, distance: 139.5
click at [832, 38] on div "true false Workflow Set Inputs Inputs Call API Call API Step 2 Output Expand Ou…" at bounding box center [631, 383] width 1200 height 705
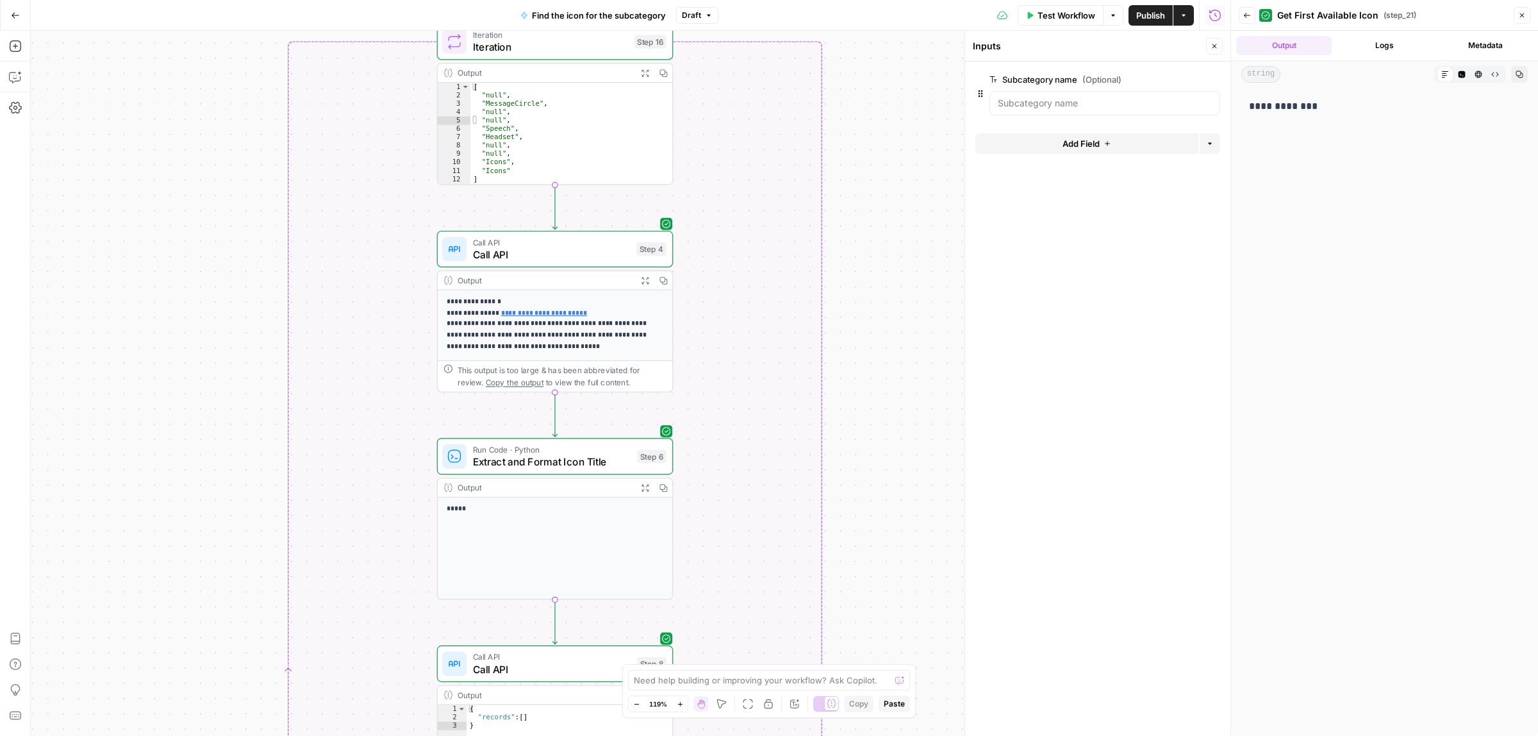
drag, startPoint x: 857, startPoint y: 254, endPoint x: 860, endPoint y: 167, distance: 87.8
click at [860, 153] on div "true false Workflow Set Inputs Inputs Call API Call API Step 2 Output Expand Ou…" at bounding box center [631, 383] width 1200 height 705
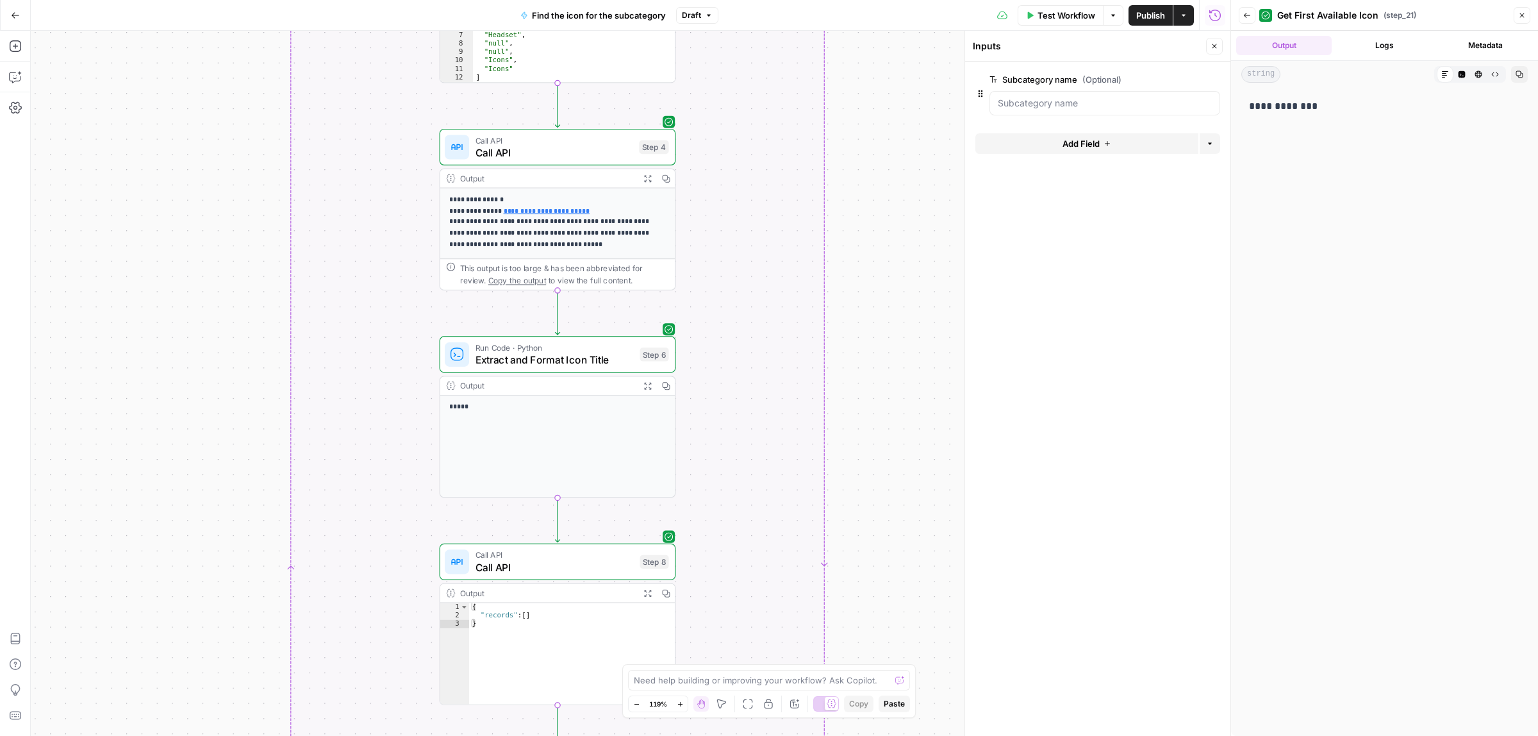
drag, startPoint x: 879, startPoint y: 222, endPoint x: 955, endPoint y: 181, distance: 86.6
click at [879, 181] on div "true false Workflow Set Inputs Inputs Call API Call API Step 2 Output Expand Ou…" at bounding box center [631, 383] width 1200 height 705
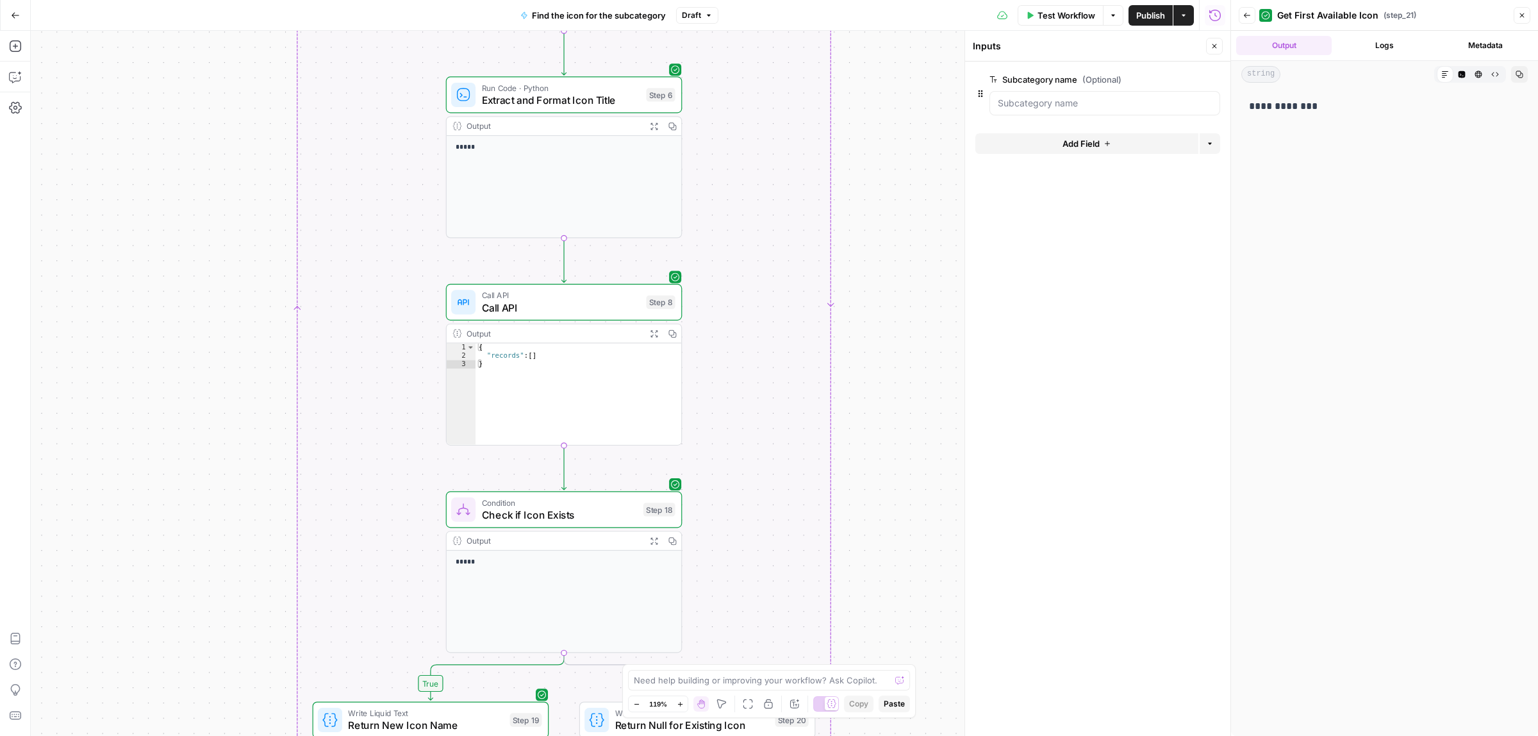
click at [1245, 12] on icon "button" at bounding box center [1247, 16] width 8 height 8
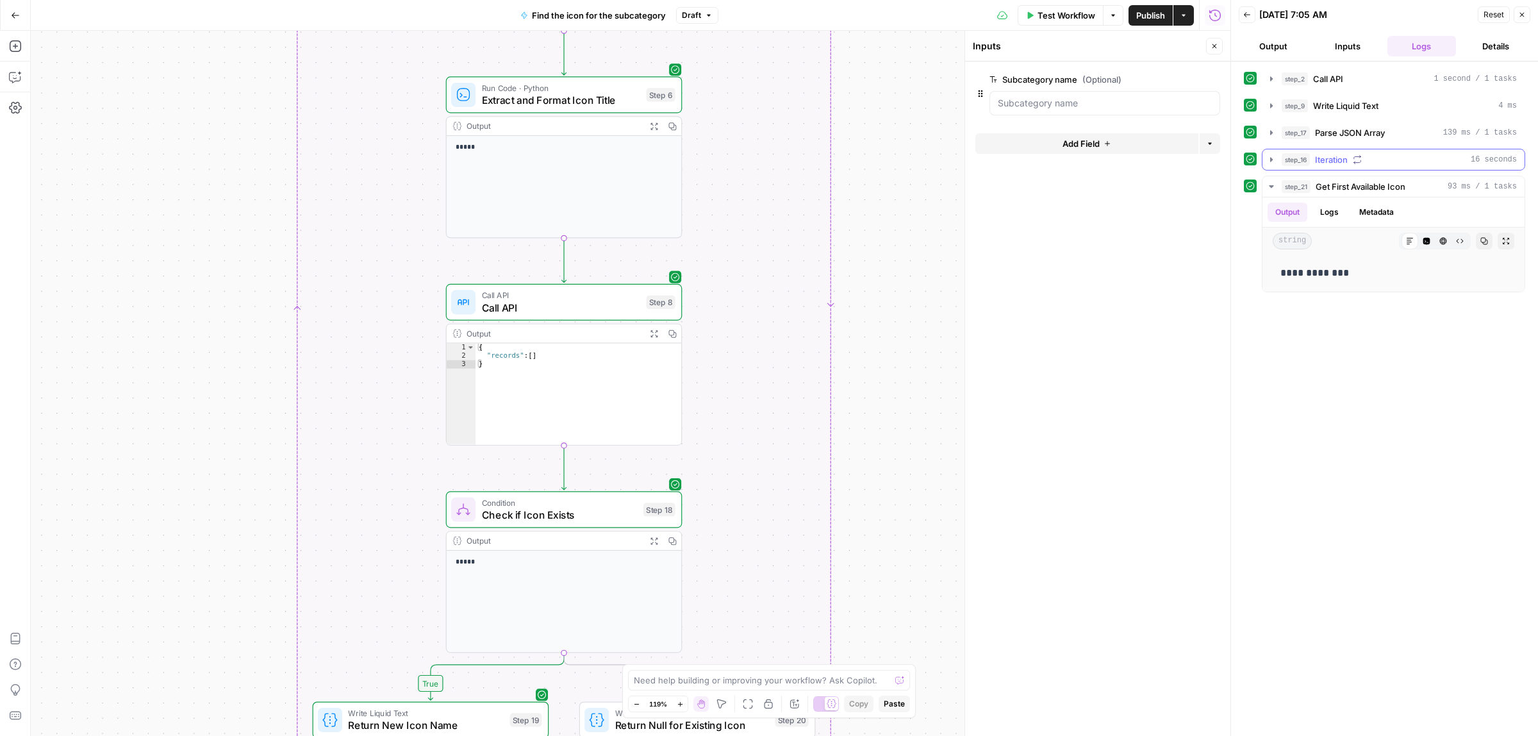
click at [1267, 161] on icon "button" at bounding box center [1271, 159] width 10 height 10
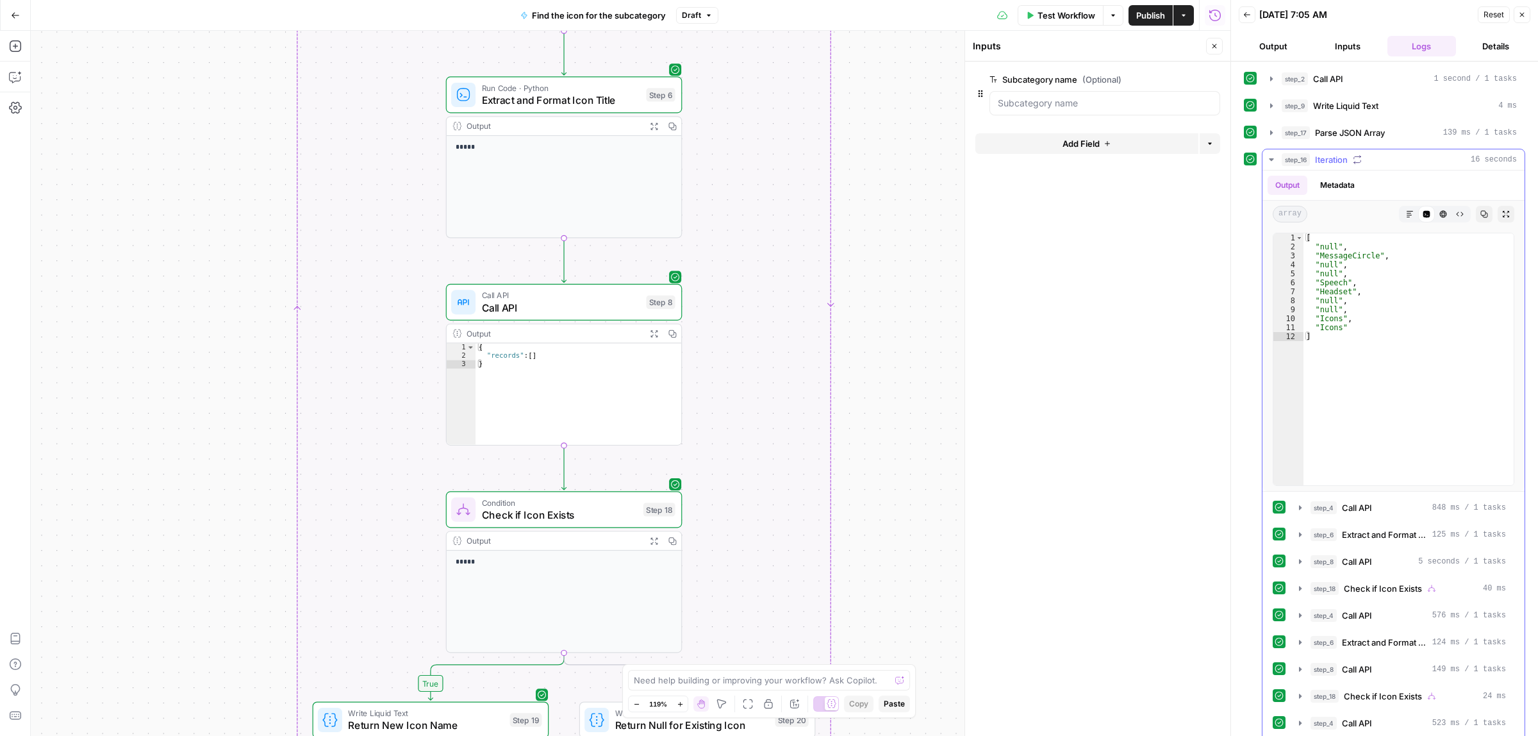
click at [1346, 286] on div "[ "null" , "MessageCircle" , "null" , "null" , "Speech" , "Headset" , "null" , …" at bounding box center [1408, 367] width 210 height 269
drag, startPoint x: 1330, startPoint y: 295, endPoint x: 1339, endPoint y: 298, distance: 9.5
click at [1337, 295] on div "[ "null" , "MessageCircle" , "null" , "null" , "Speech" , "Headset" , "null" , …" at bounding box center [1408, 367] width 210 height 269
drag, startPoint x: 1326, startPoint y: 322, endPoint x: 1336, endPoint y: 328, distance: 11.2
click at [1333, 322] on div "[ "null" , "MessageCircle" , "null" , "null" , "Speech" , "Headset" , "null" , …" at bounding box center [1408, 367] width 210 height 269
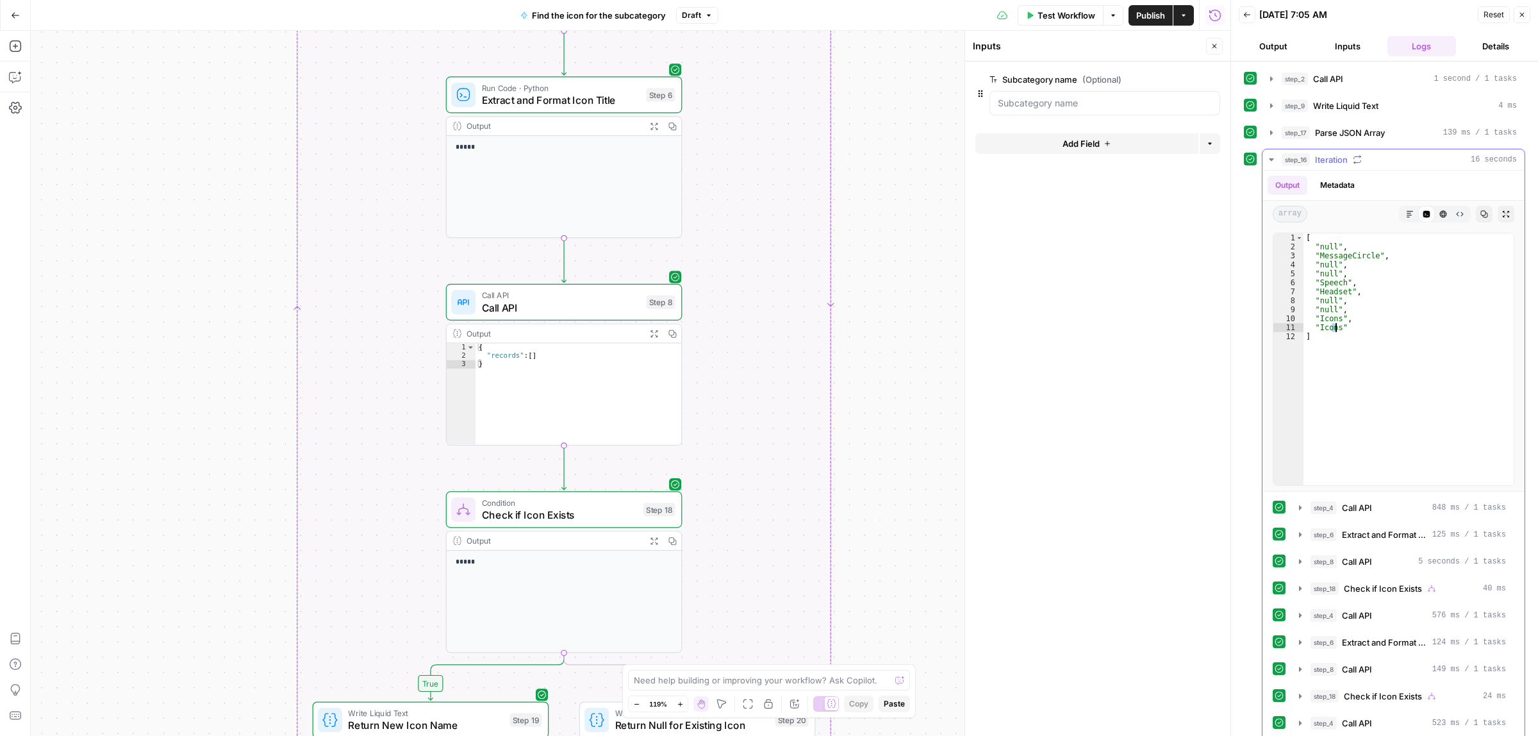
drag, startPoint x: 1337, startPoint y: 329, endPoint x: 1351, endPoint y: 353, distance: 28.1
click at [1346, 333] on div "[ "null" , "MessageCircle" , "null" , "null" , "Speech" , "Headset" , "null" , …" at bounding box center [1408, 367] width 210 height 269
click at [1315, 314] on div "[ "null" , "MessageCircle" , "null" , "null" , "Speech" , "Headset" , "null" , …" at bounding box center [1408, 367] width 210 height 269
click at [1335, 321] on div "[ "null" , "MessageCircle" , "null" , "null" , "Speech" , "Headset" , "null" , …" at bounding box center [1408, 367] width 210 height 269
type textarea "********"
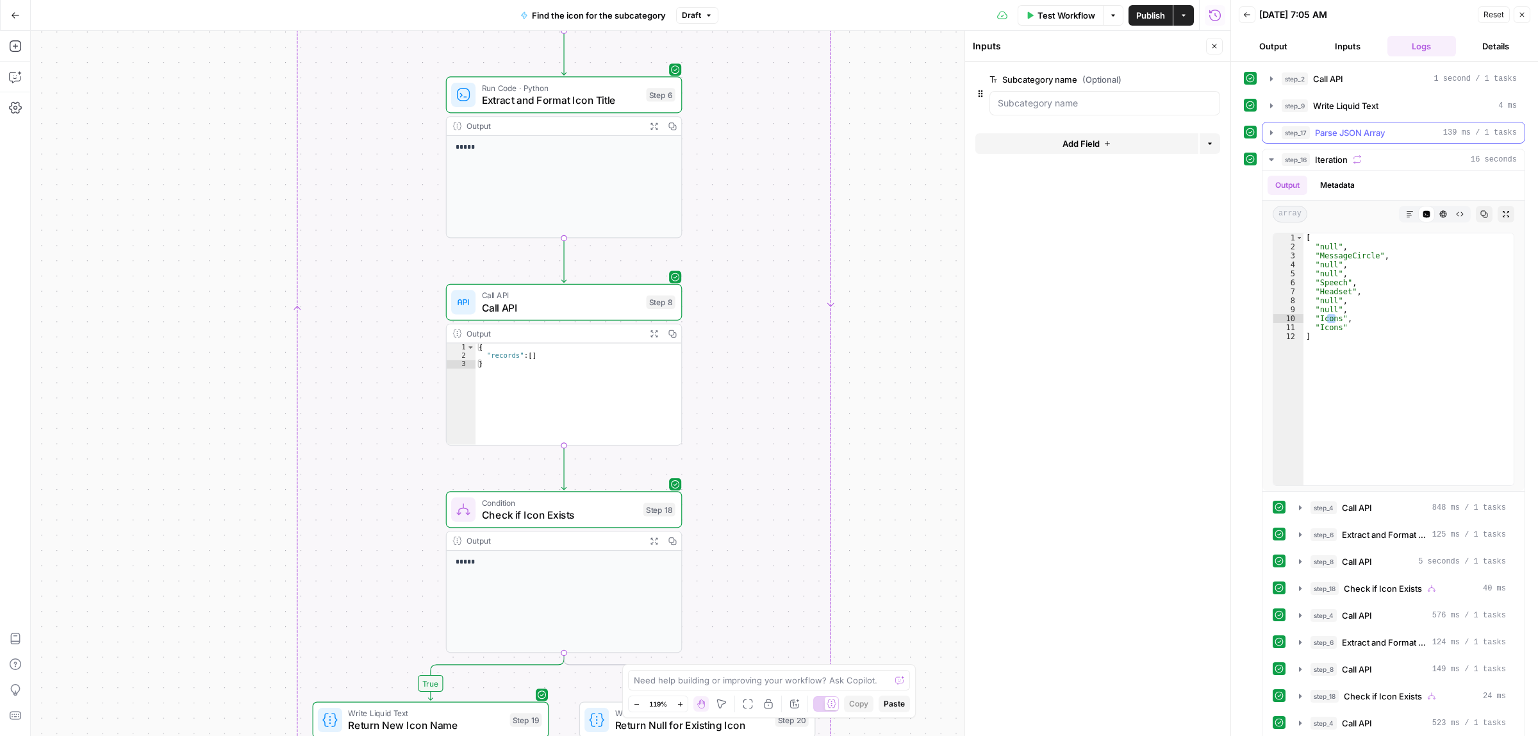
click at [1273, 133] on icon "button" at bounding box center [1271, 133] width 10 height 10
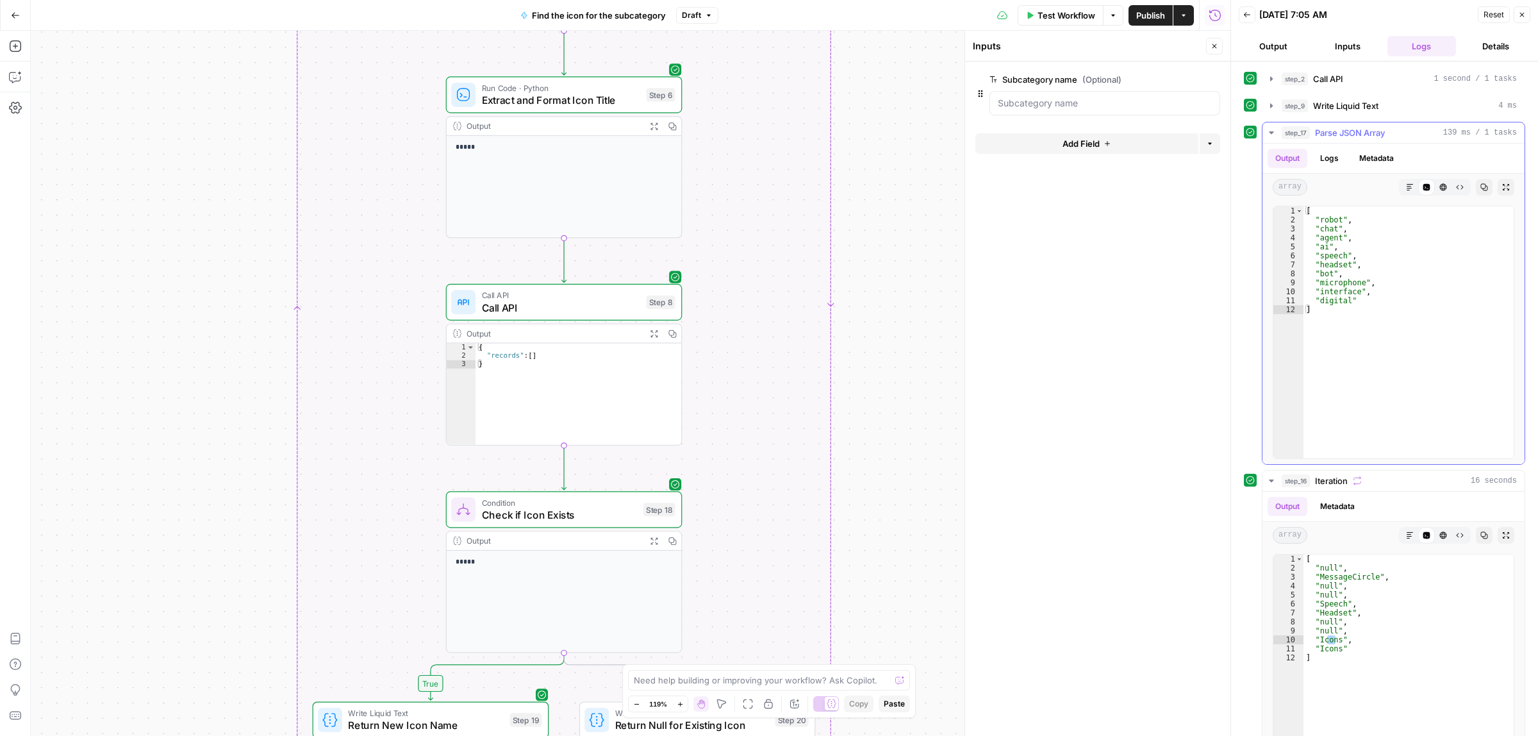
type textarea "**********"
drag, startPoint x: 1352, startPoint y: 293, endPoint x: 1336, endPoint y: 293, distance: 16.0
click at [1336, 293] on div "[ "robot" , "chat" , "agent" , "ai" , "speech" , "headset" , "bot" , "microphon…" at bounding box center [1408, 340] width 210 height 269
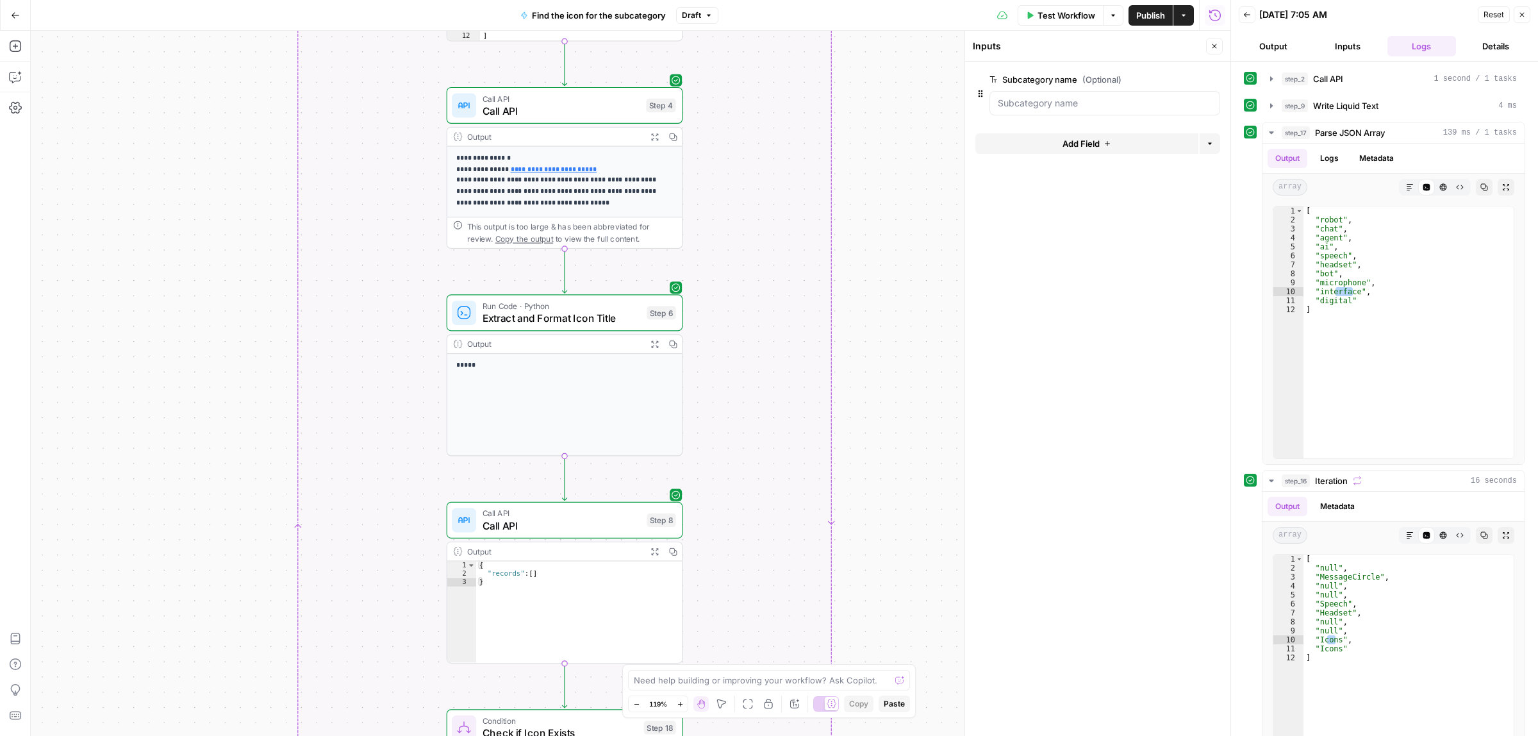
drag, startPoint x: 898, startPoint y: 392, endPoint x: 897, endPoint y: 484, distance: 92.3
click at [898, 497] on div "true false Workflow Set Inputs Inputs Call API Call API Step 2 Output Expand Ou…" at bounding box center [631, 383] width 1200 height 705
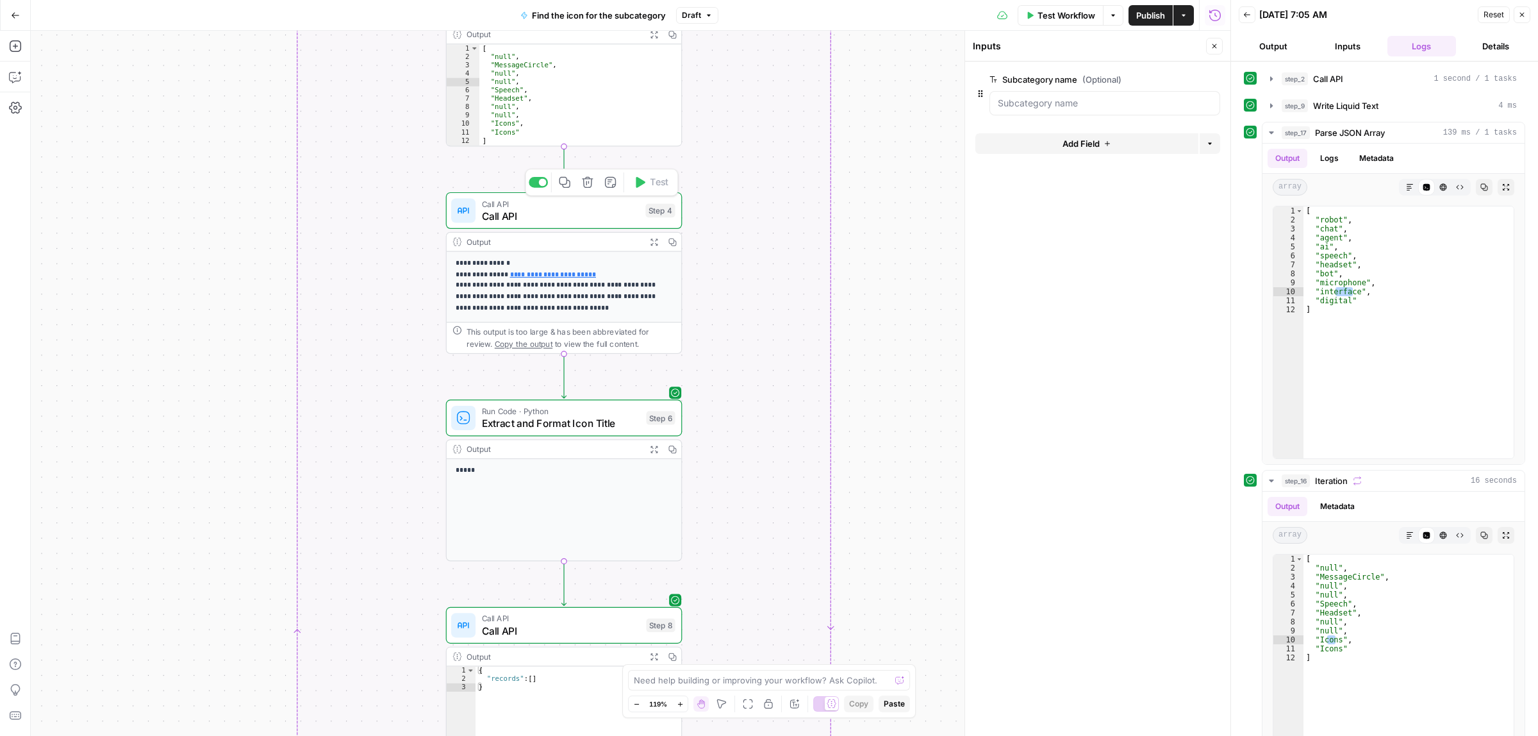
click at [572, 212] on span "Call API" at bounding box center [561, 215] width 158 height 15
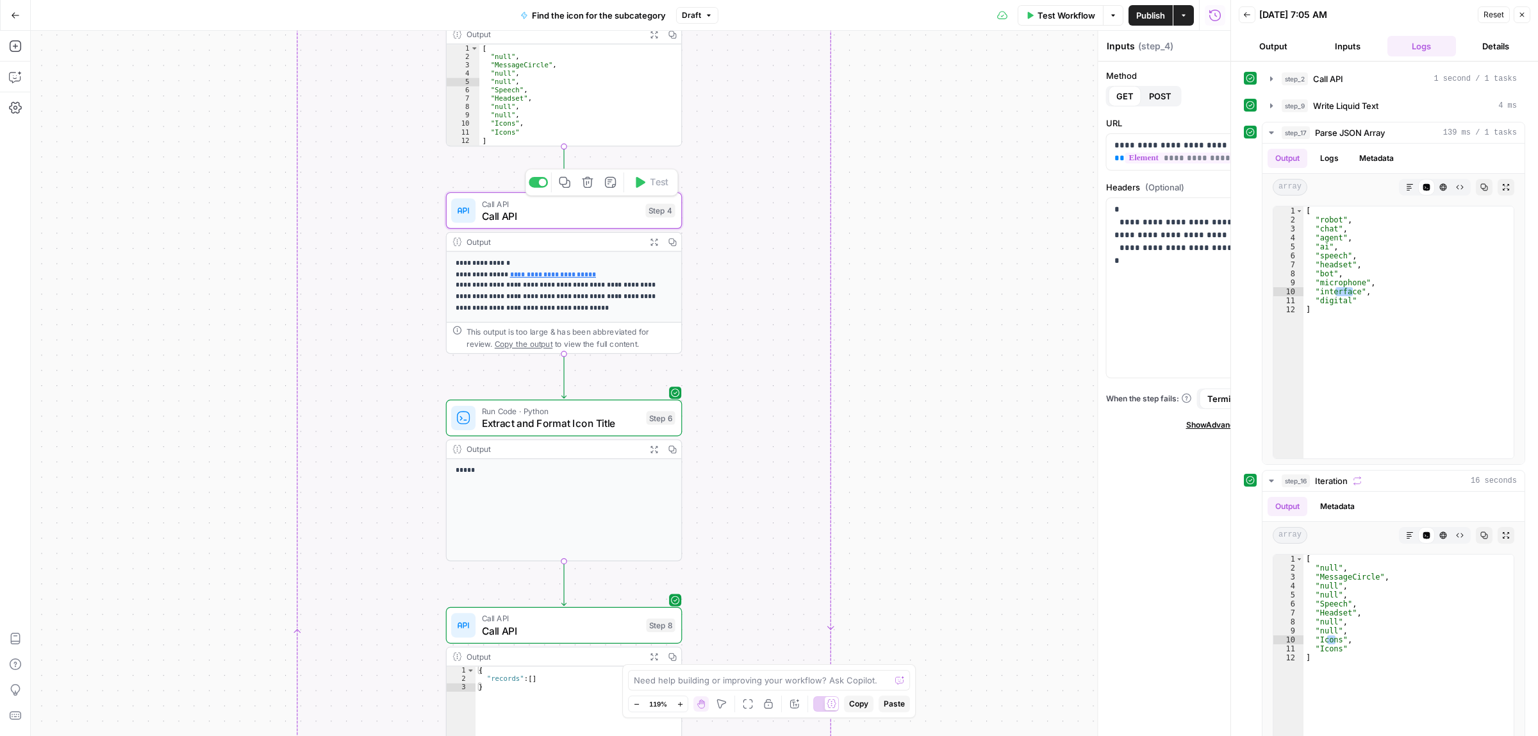
type textarea "Call API"
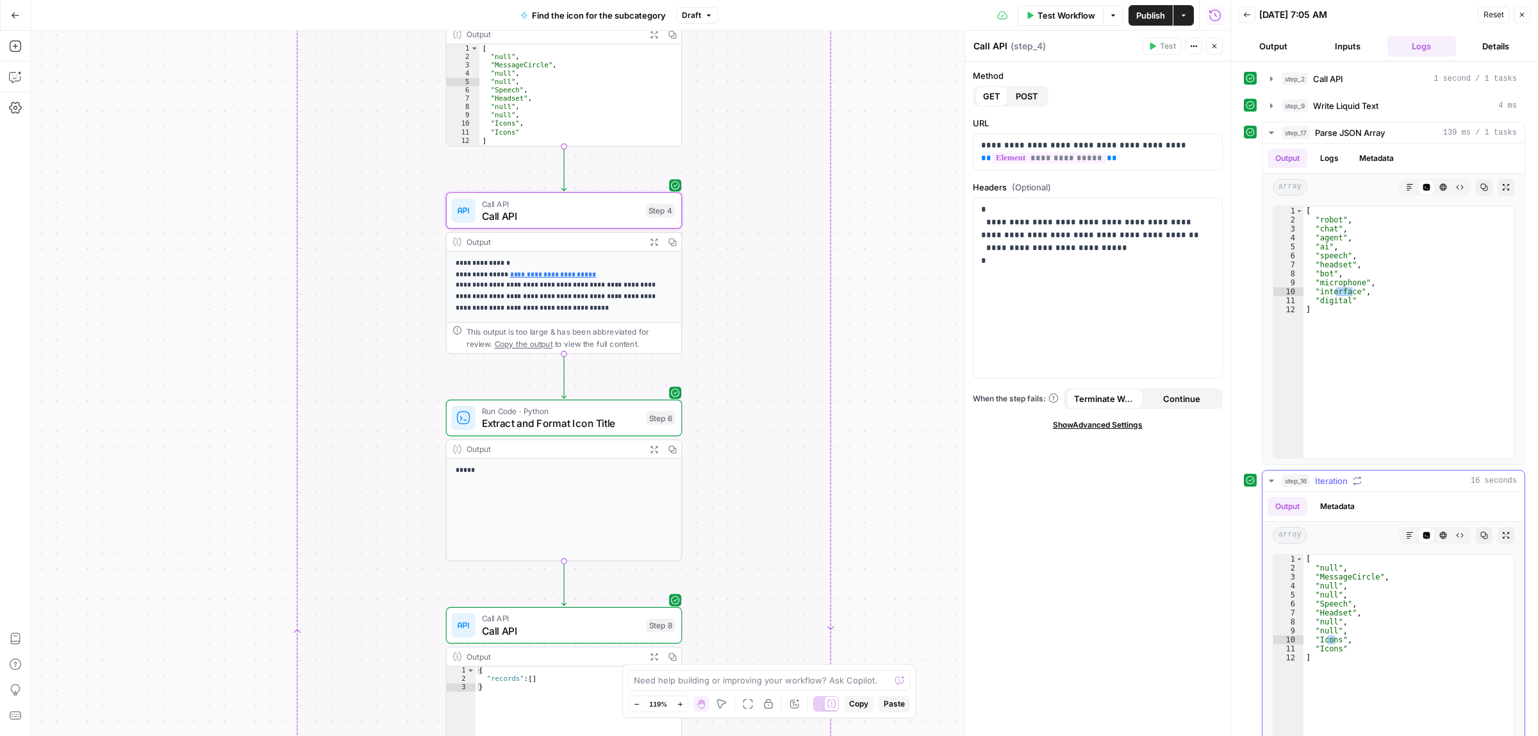
click at [1340, 642] on div "[ "null" , "MessageCircle" , "null" , "null" , "Speech" , "Headset" , "null" , …" at bounding box center [1408, 688] width 210 height 269
click at [1162, 12] on span "Publish" at bounding box center [1150, 15] width 29 height 13
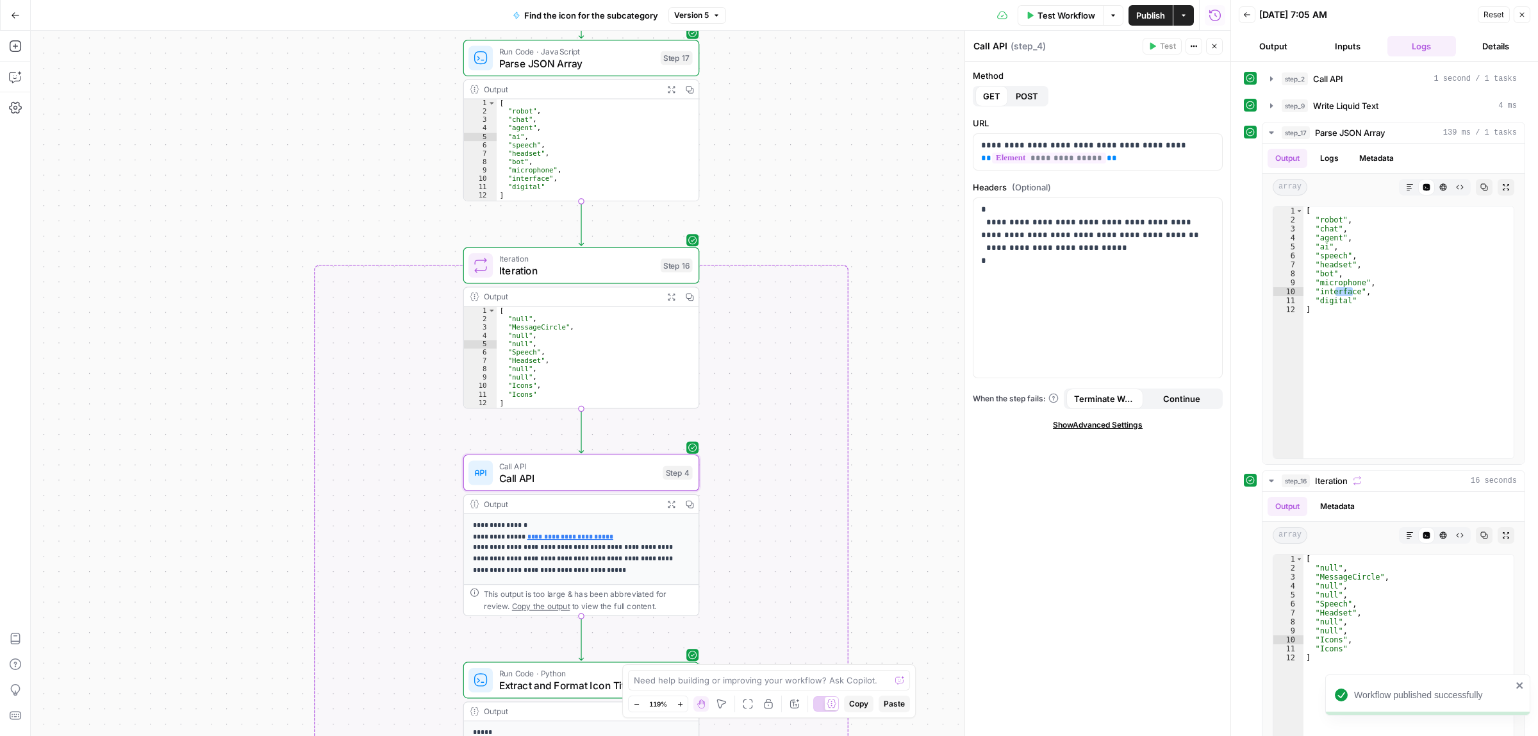
drag, startPoint x: 777, startPoint y: 156, endPoint x: 761, endPoint y: 404, distance: 249.1
click at [788, 441] on div "true false Workflow Set Inputs Inputs Call API Call API Step 2 Output Expand Ou…" at bounding box center [631, 383] width 1200 height 705
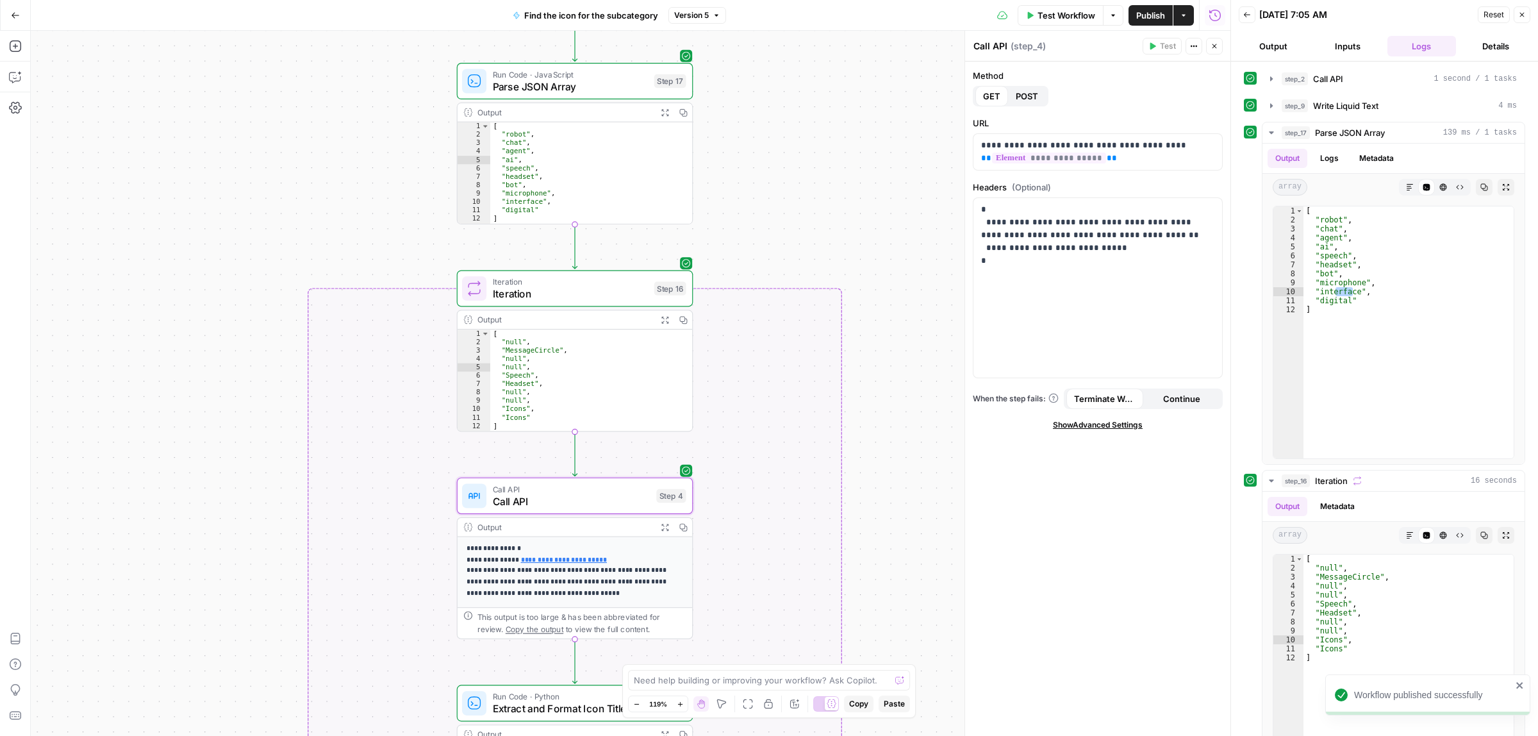
click at [12, 5] on button "Go Back" at bounding box center [15, 15] width 23 height 23
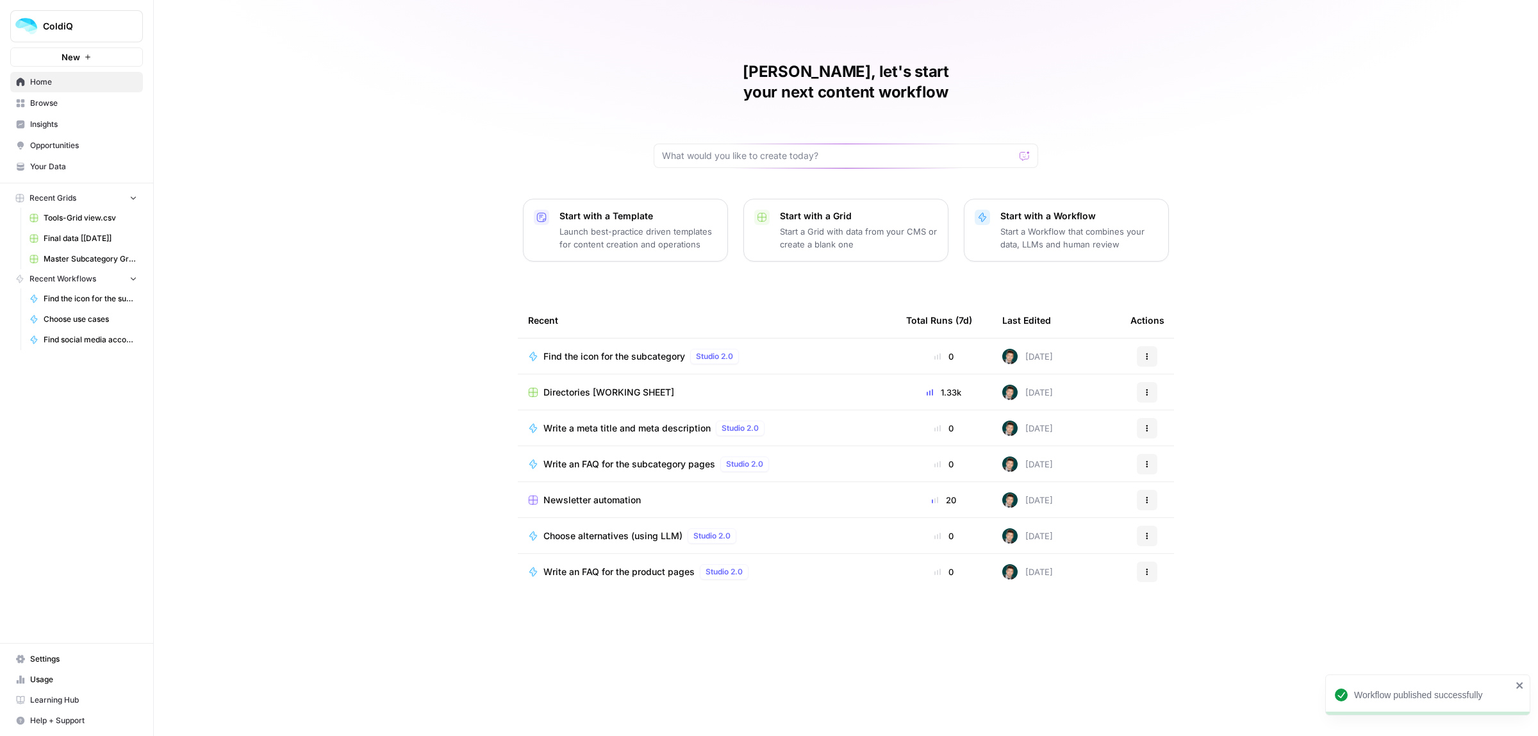
click at [567, 386] on span "Directories [WORKING SHEET]" at bounding box center [608, 392] width 131 height 13
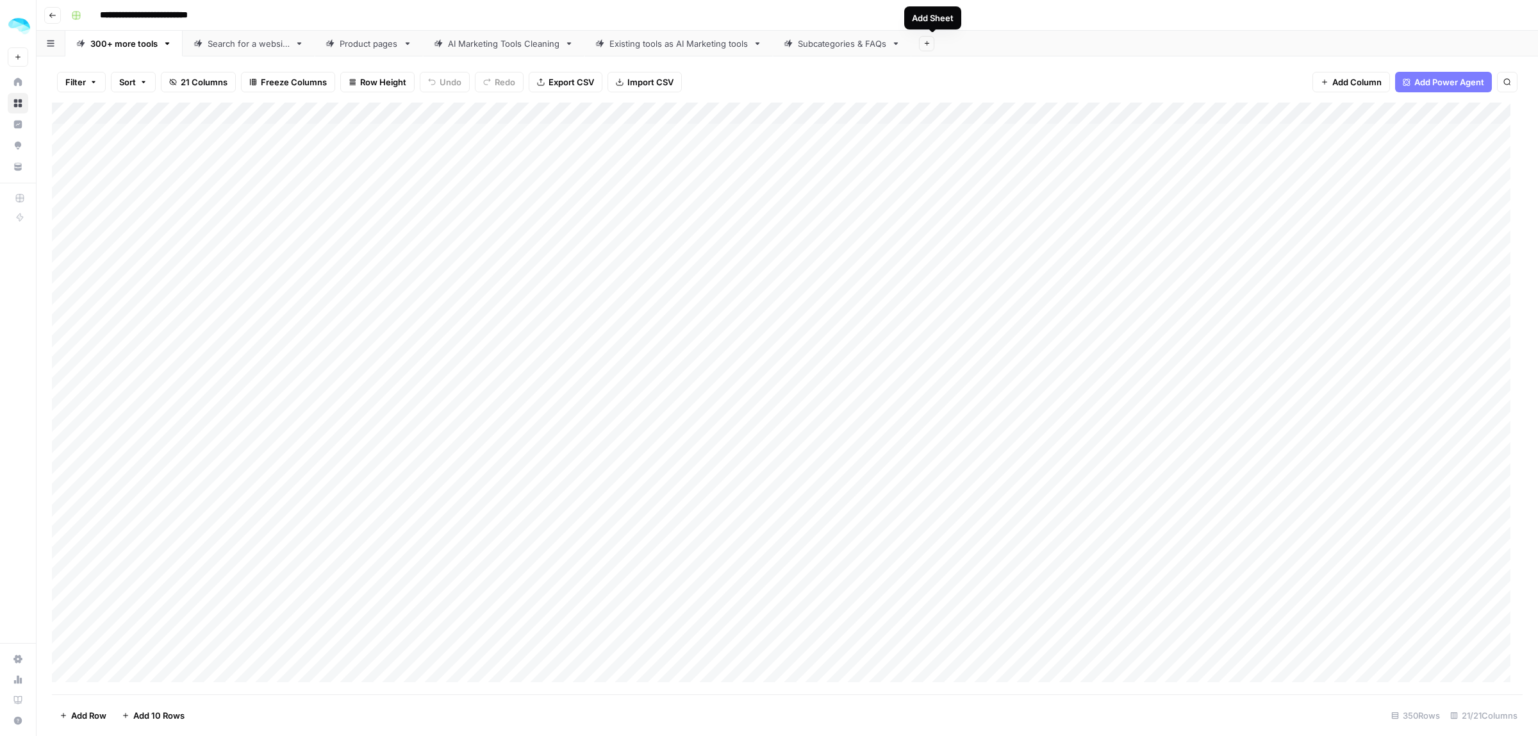
click at [843, 46] on div "Subcategories & FAQs" at bounding box center [842, 43] width 88 height 13
click at [930, 45] on icon "button" at bounding box center [926, 43] width 7 height 7
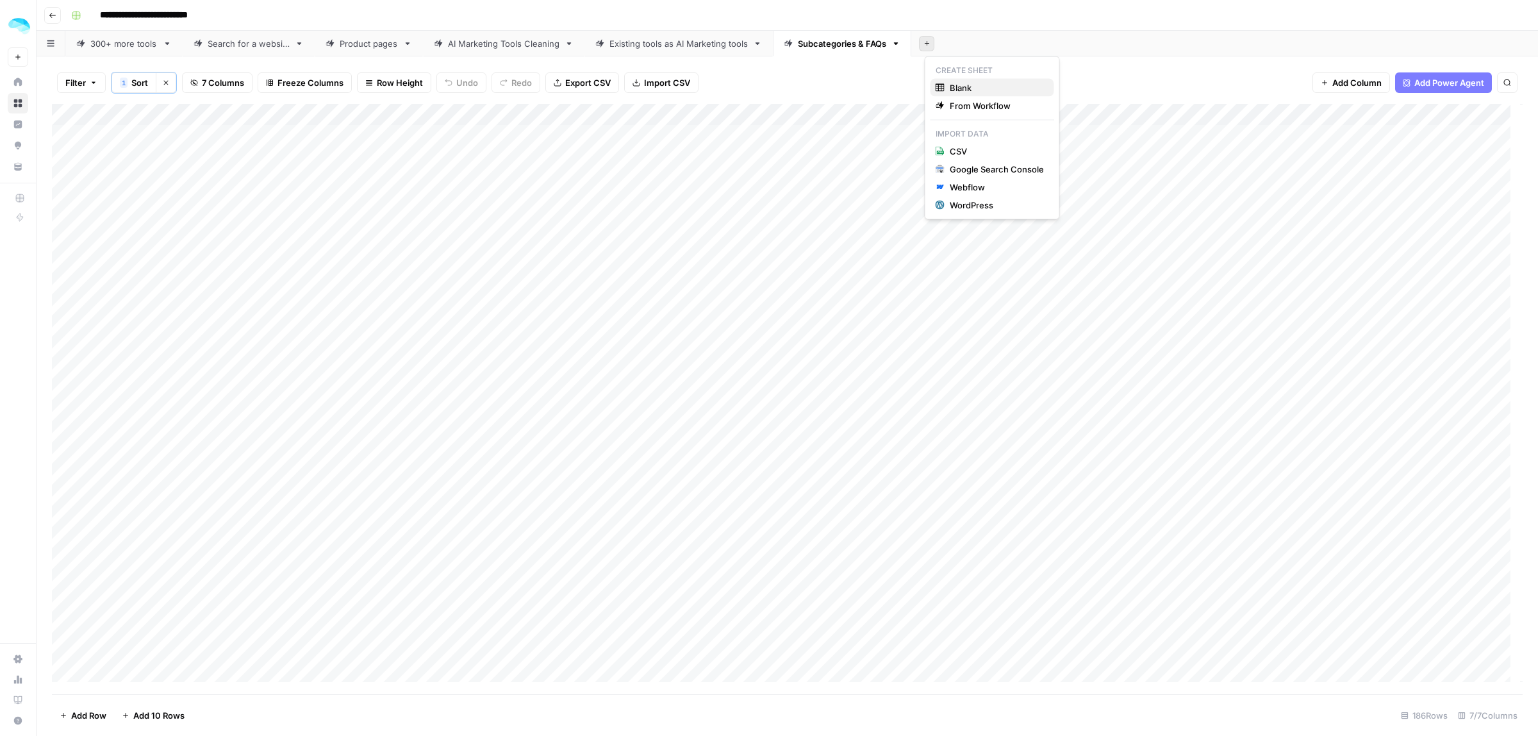
click at [941, 88] on icon "button" at bounding box center [940, 87] width 9 height 8
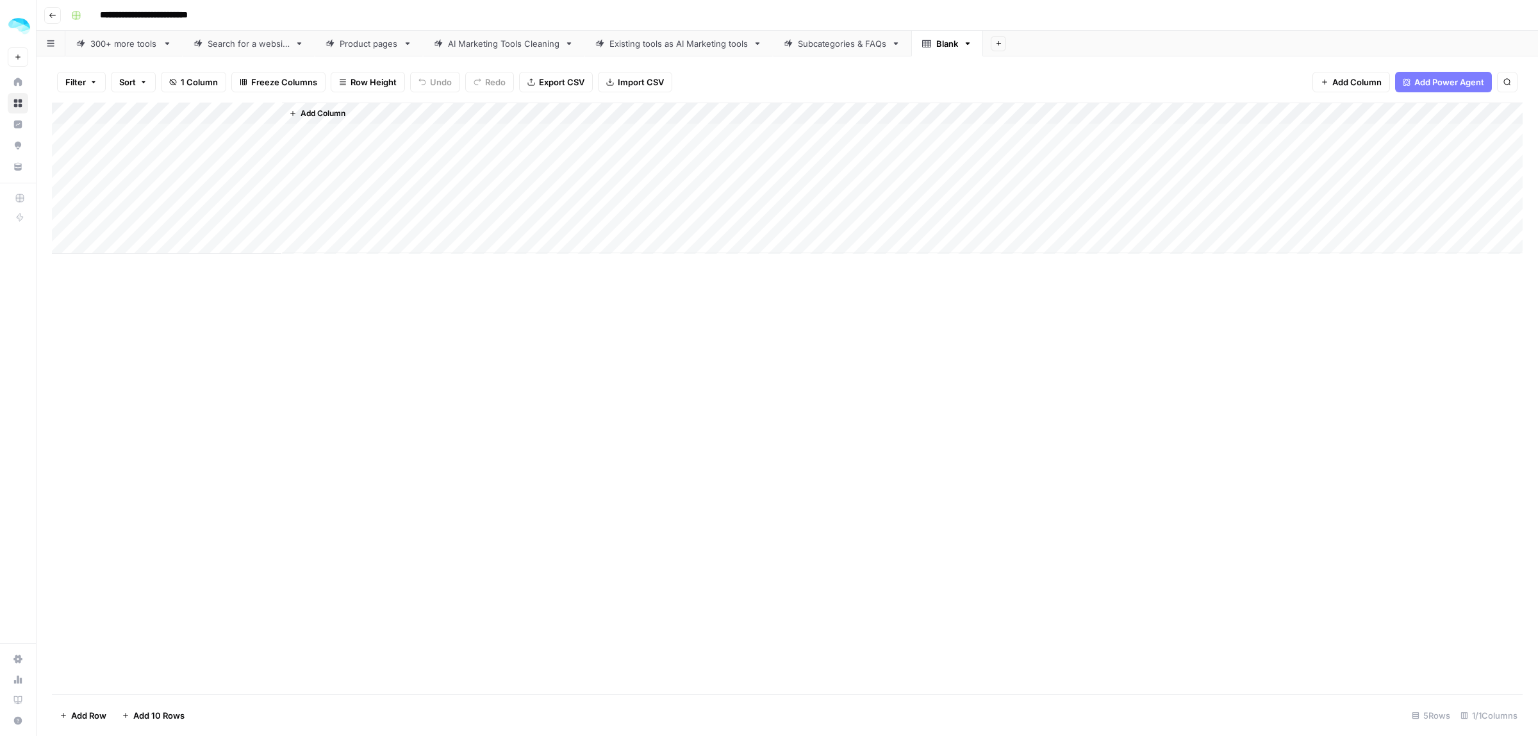
click at [171, 133] on div "Add Column" at bounding box center [787, 178] width 1471 height 151
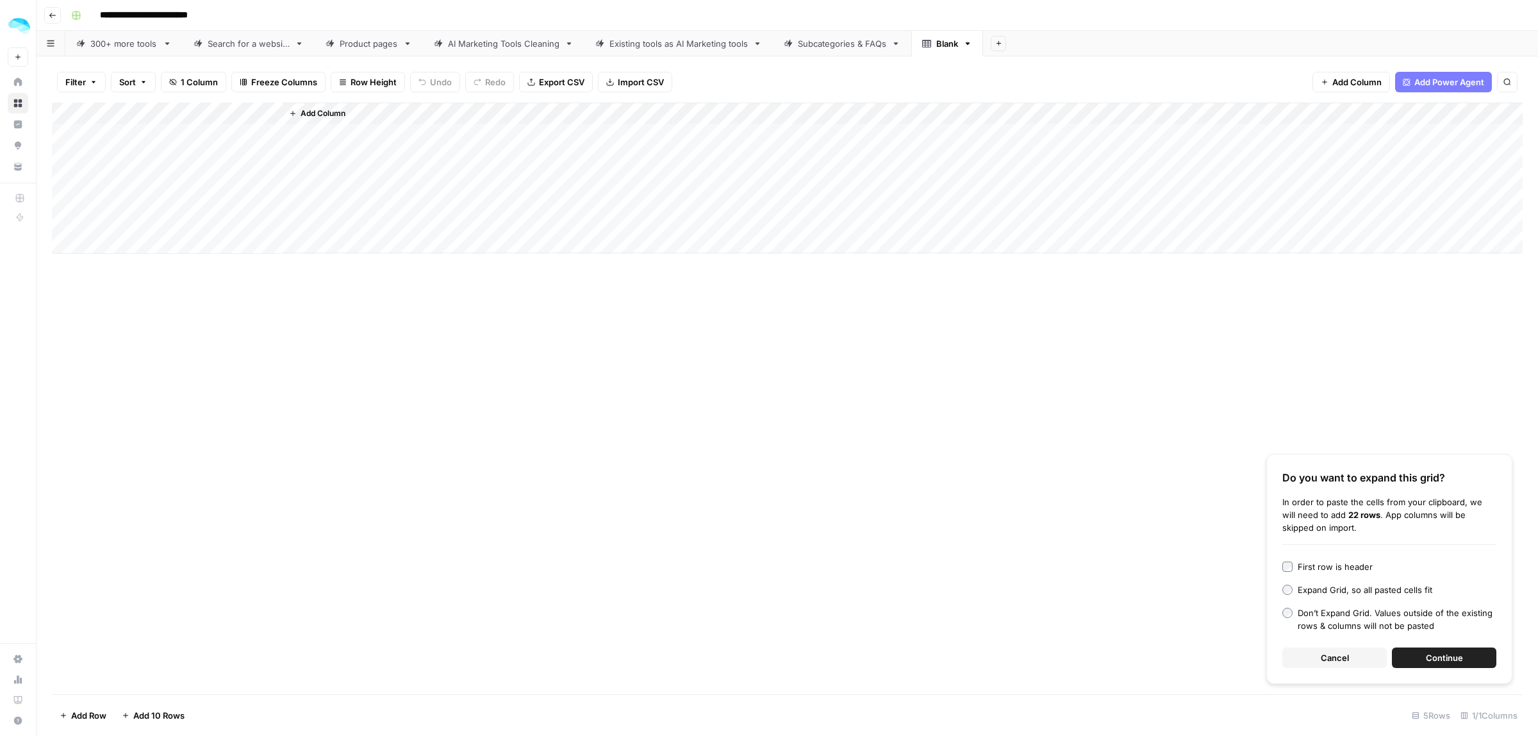
click at [1424, 655] on button "Continue" at bounding box center [1444, 657] width 104 height 21
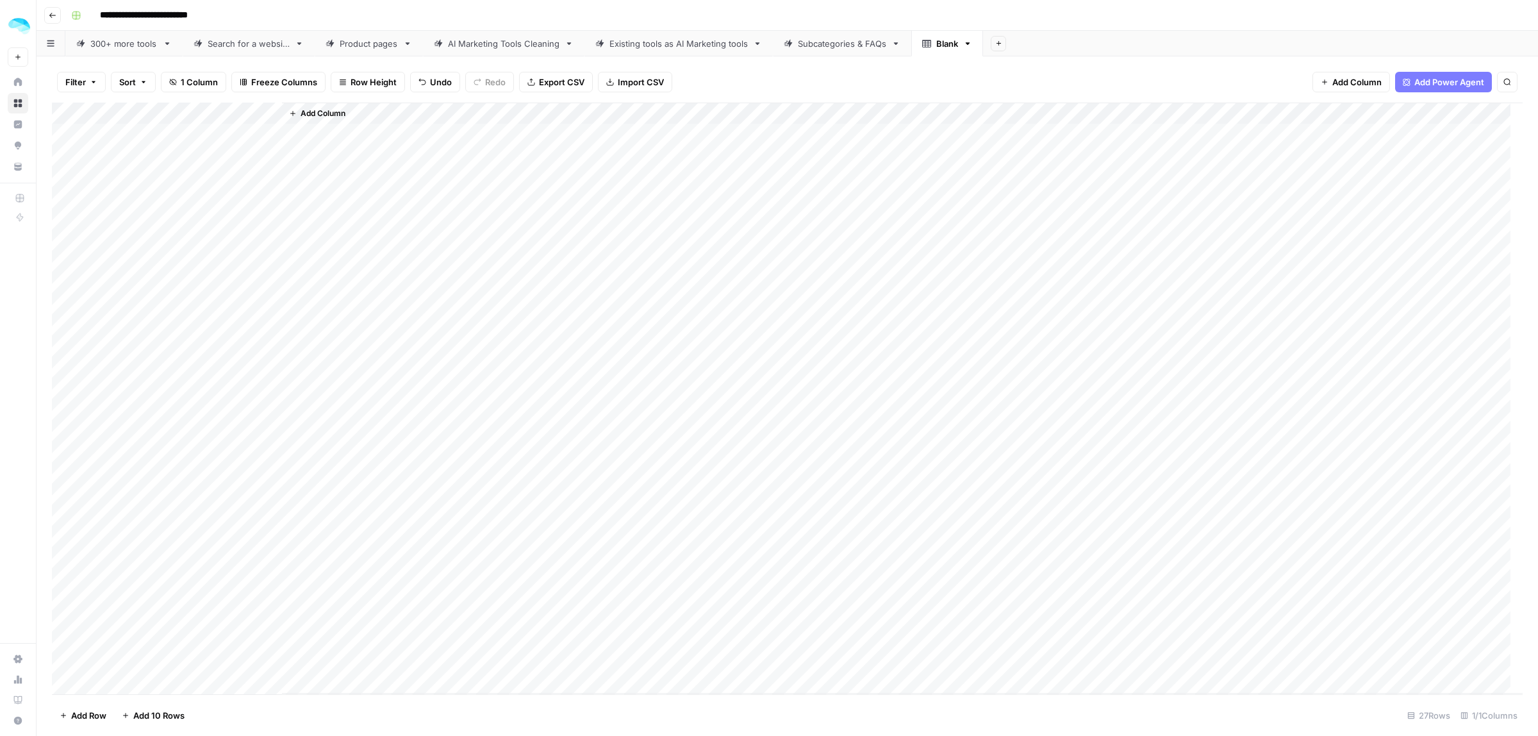
click at [1432, 76] on span "Add Power Agent" at bounding box center [1449, 82] width 70 height 13
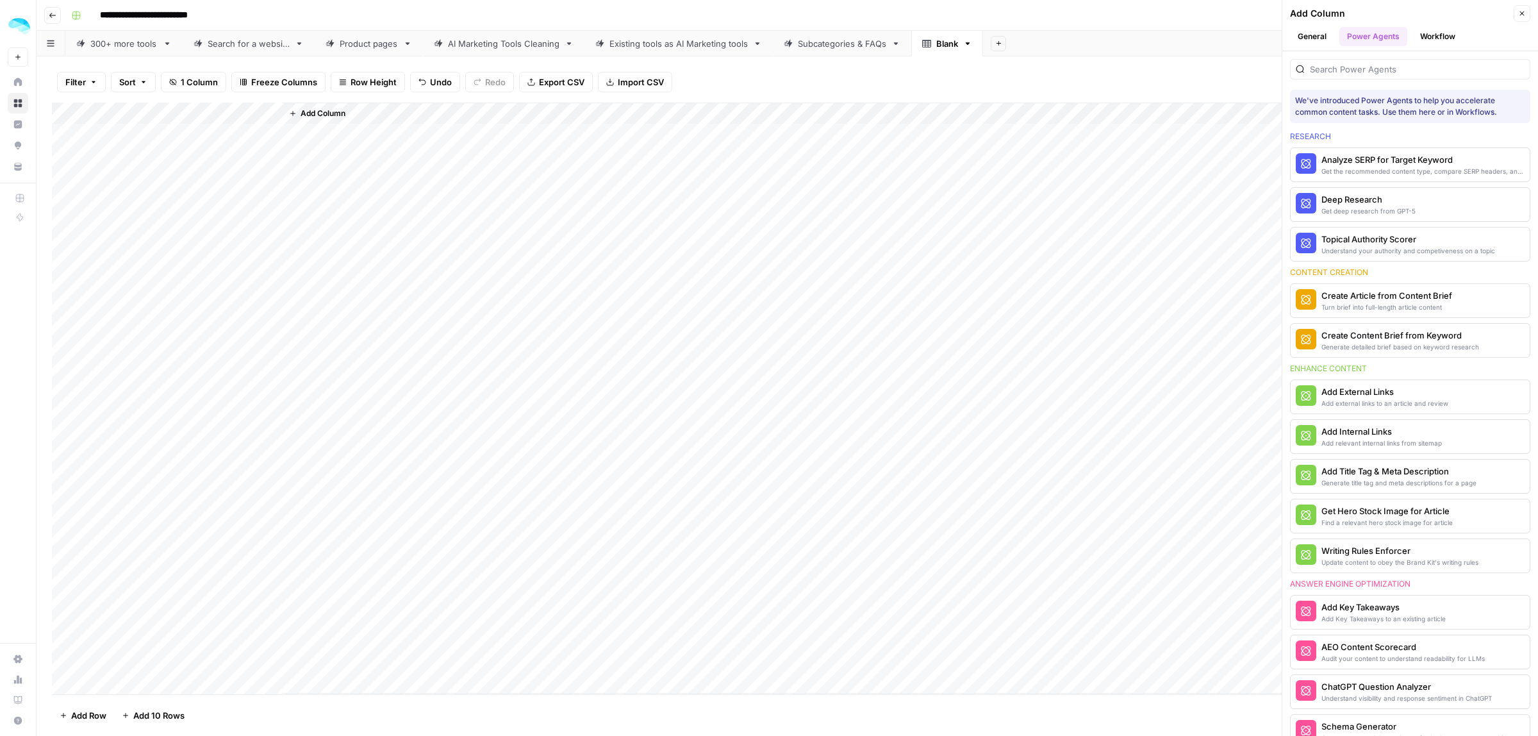
click at [1426, 42] on button "Workflow" at bounding box center [1437, 36] width 51 height 19
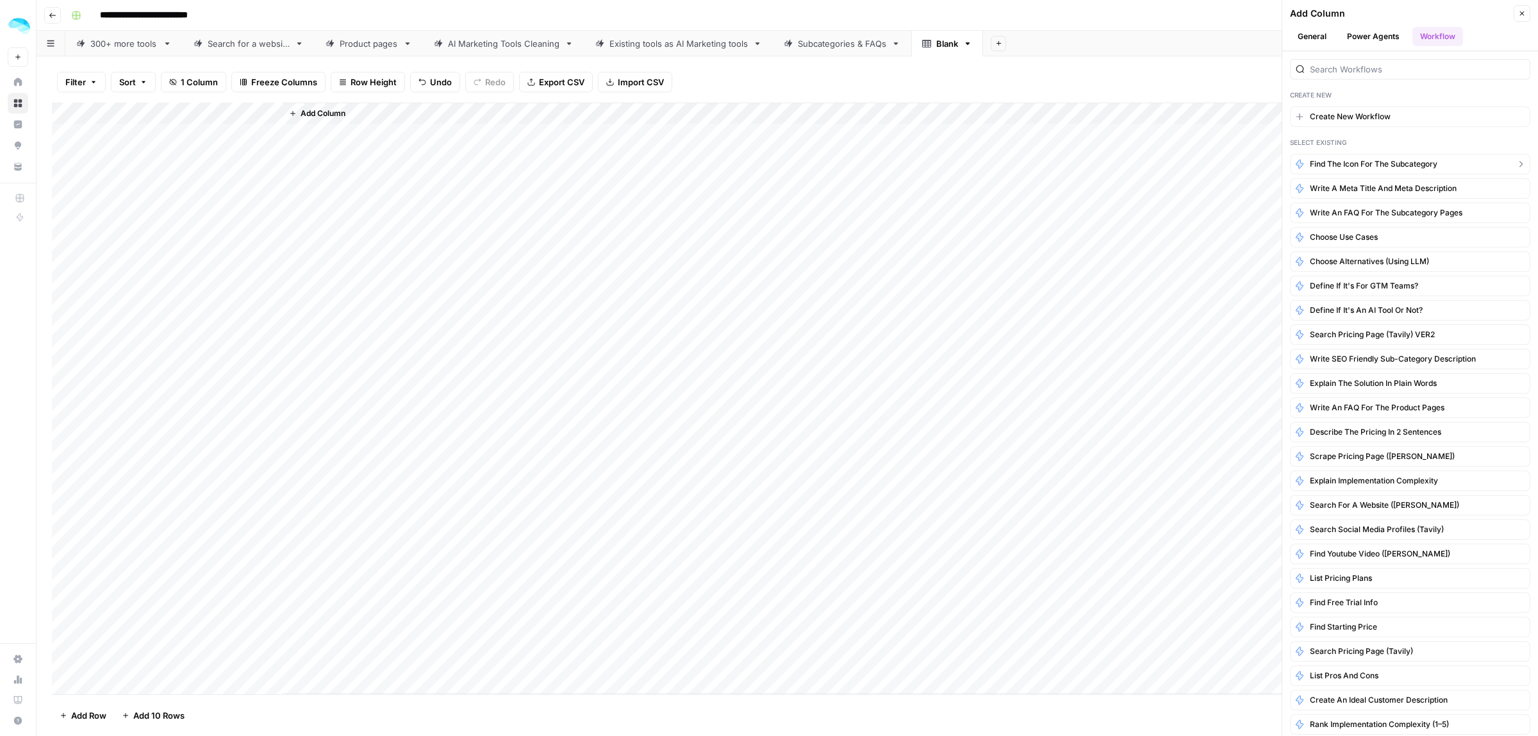
click at [1362, 167] on span "Find the icon for the subcategory" at bounding box center [1374, 164] width 128 height 12
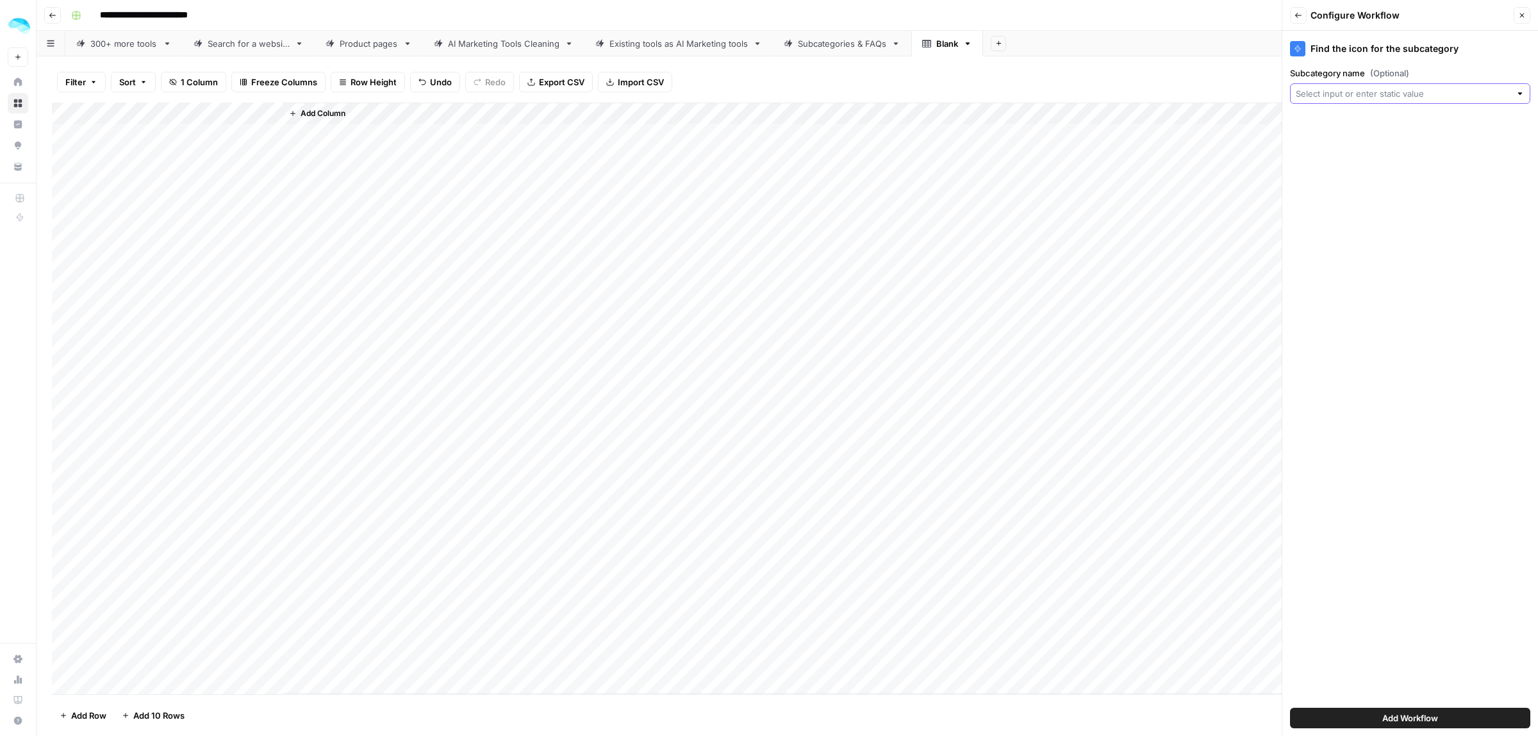
click at [1359, 95] on input "Subcategory name (Optional)" at bounding box center [1403, 93] width 215 height 13
click at [1331, 169] on span "Title" at bounding box center [1407, 164] width 213 height 13
type input "Title"
click at [1422, 702] on div "Add Workflow" at bounding box center [1410, 718] width 240 height 36
click at [1416, 724] on span "Add Workflow" at bounding box center [1410, 717] width 56 height 13
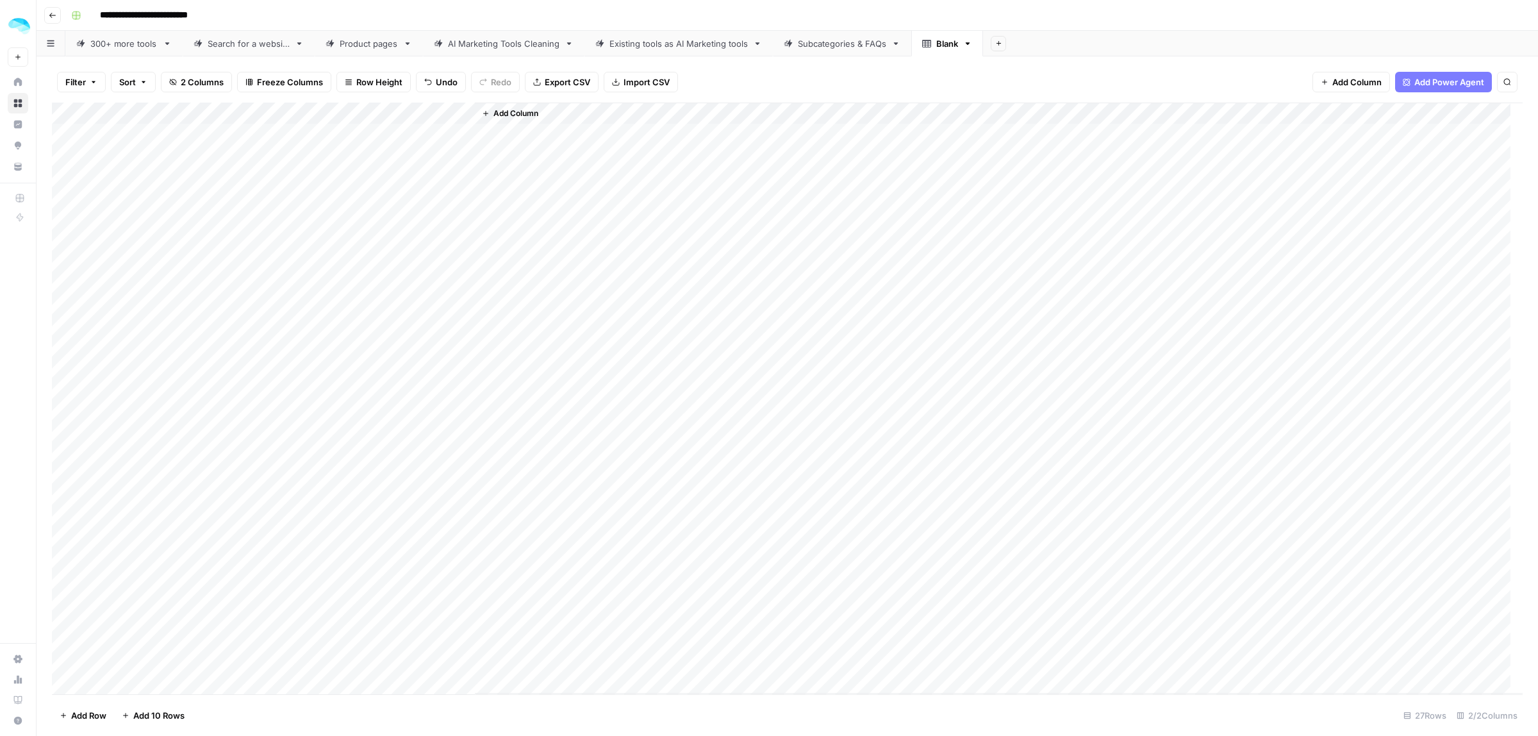
click at [445, 113] on div "Add Column" at bounding box center [787, 398] width 1471 height 591
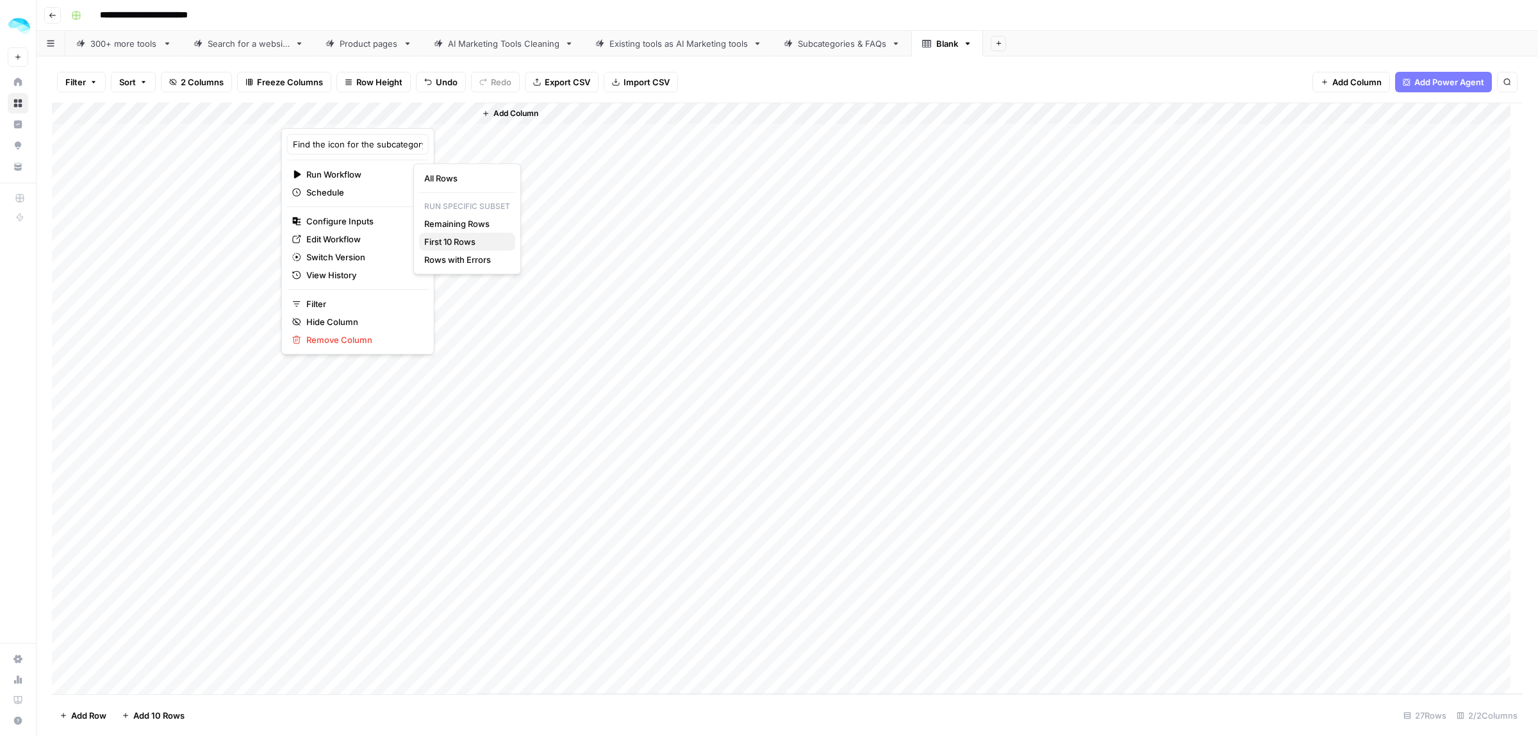
click at [443, 239] on span "First 10 Rows" at bounding box center [464, 241] width 81 height 13
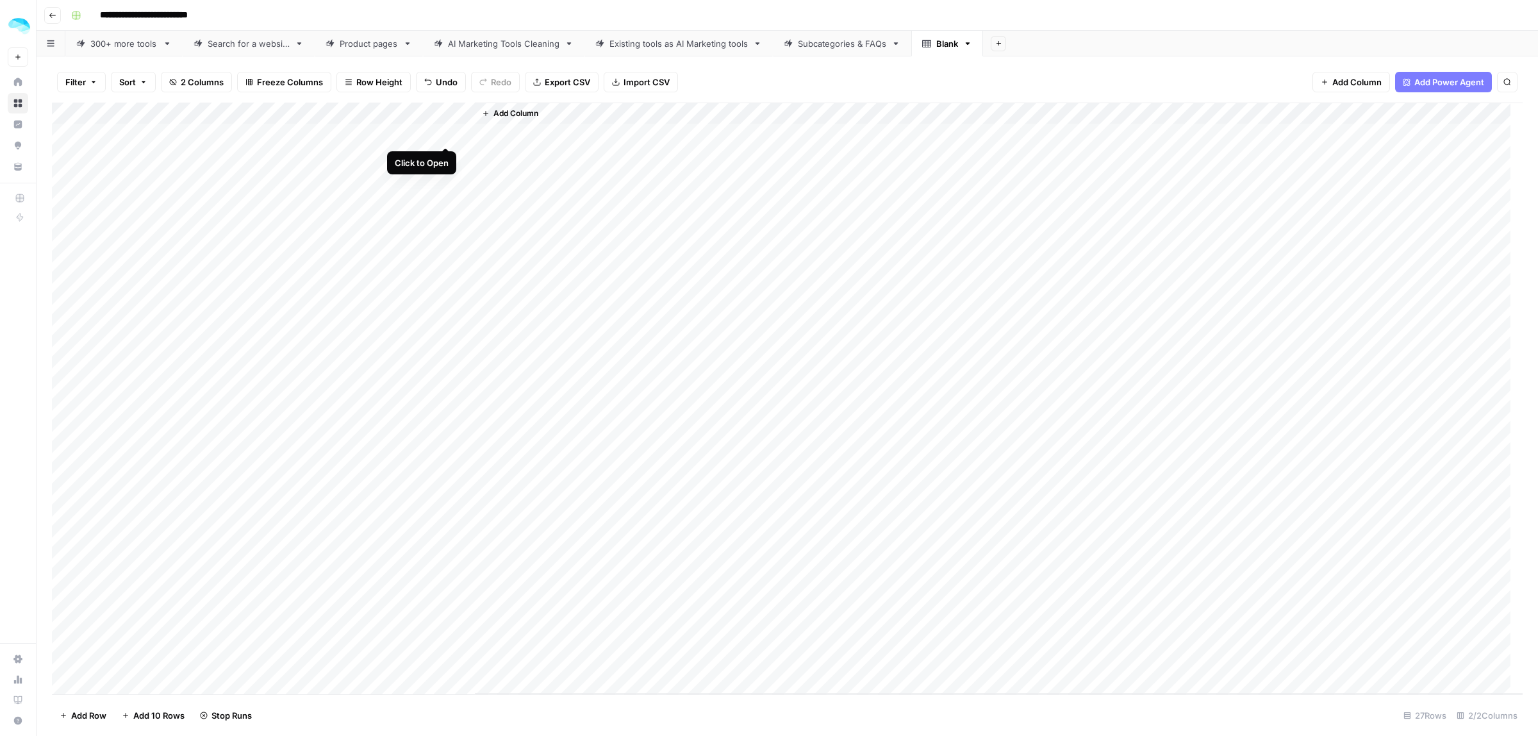
click at [445, 131] on div "Add Column" at bounding box center [787, 398] width 1471 height 591
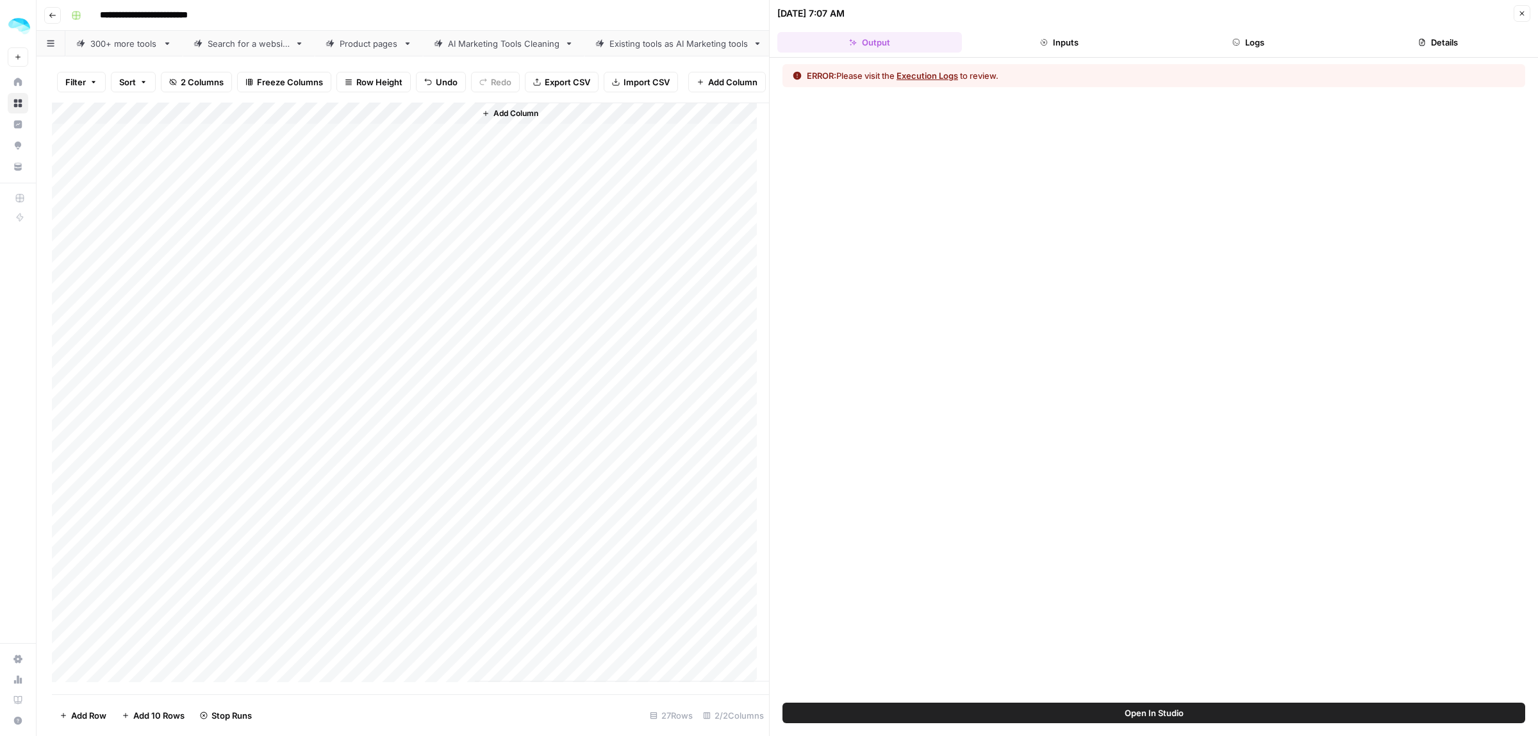
click at [1098, 40] on button "Inputs" at bounding box center [1059, 42] width 185 height 21
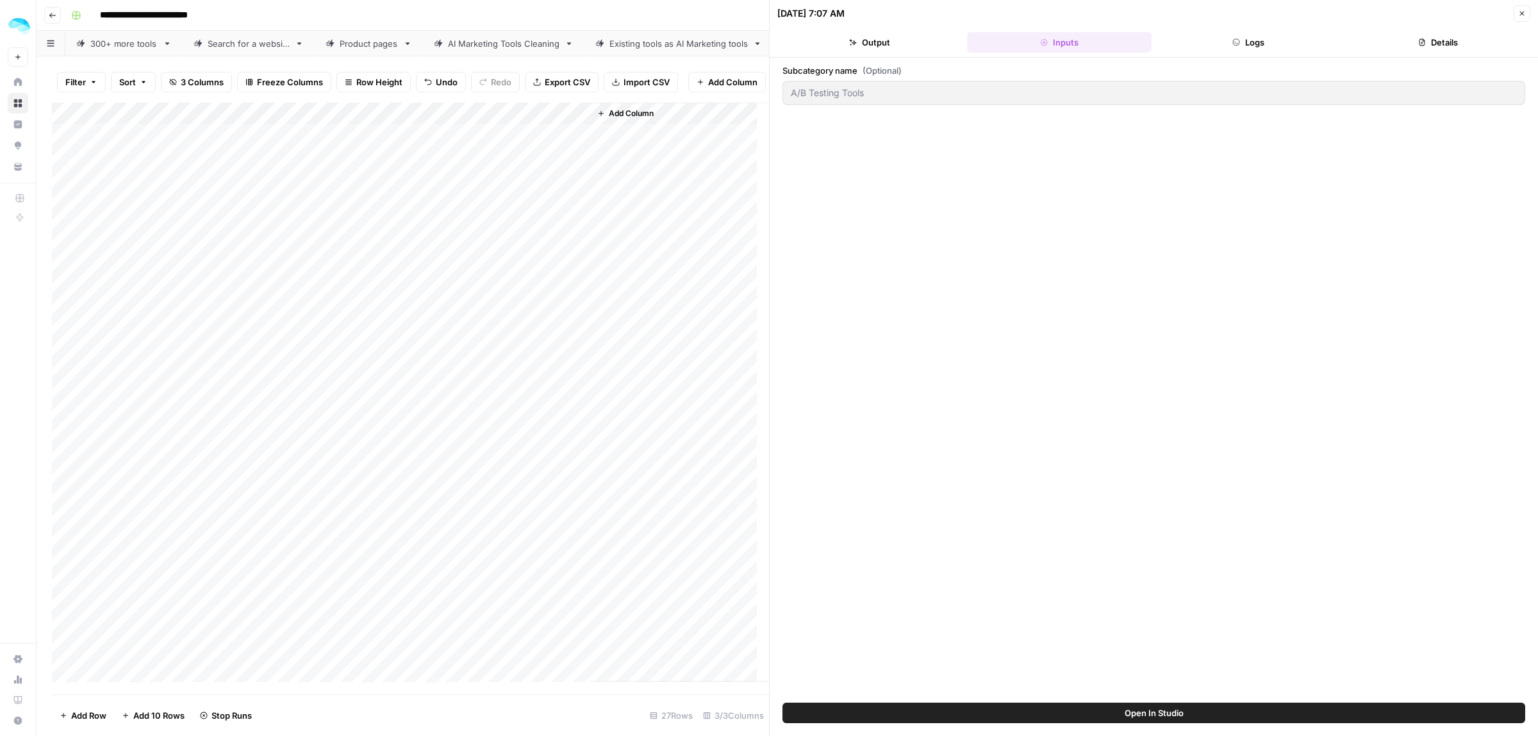
click at [1232, 42] on icon "button" at bounding box center [1236, 42] width 8 height 8
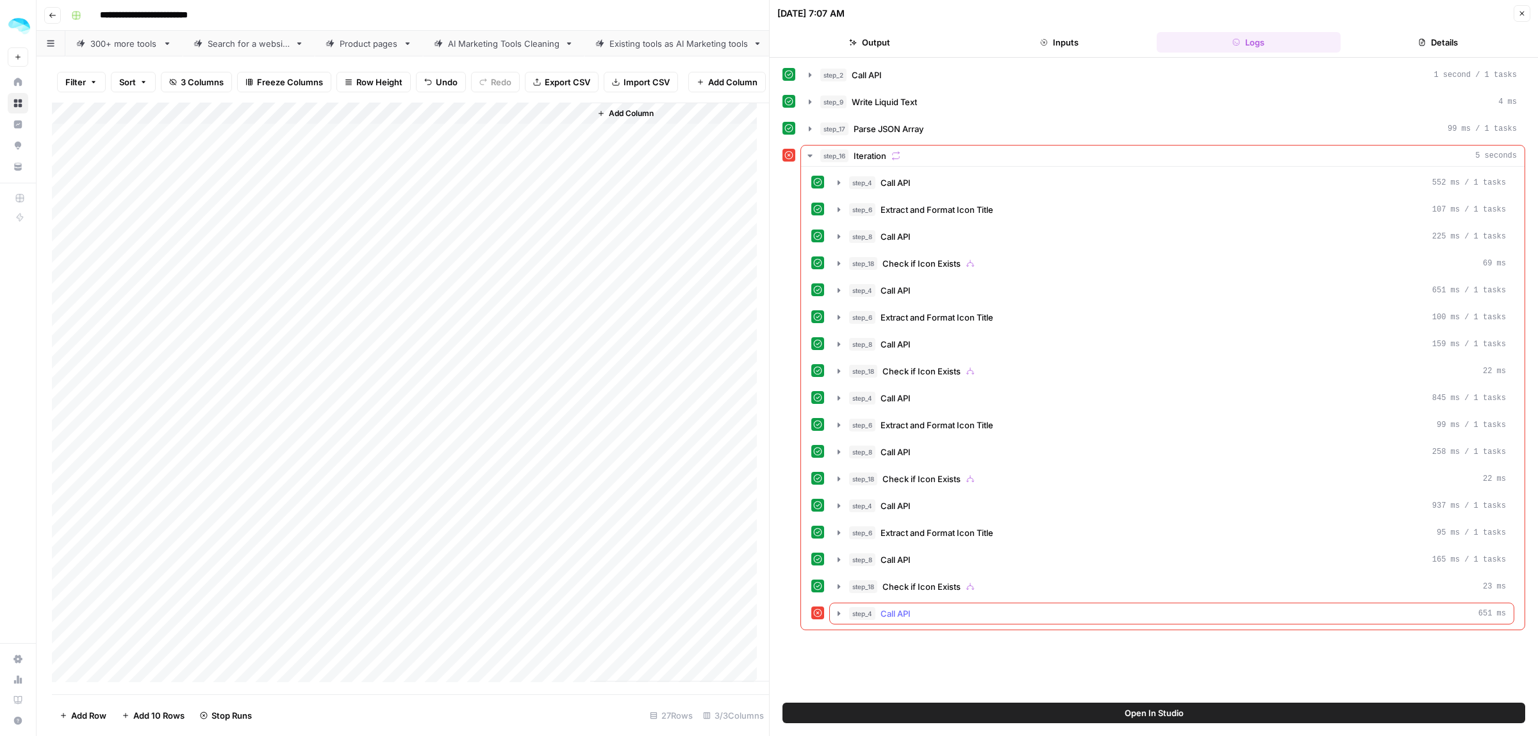
click at [839, 615] on icon "button" at bounding box center [838, 613] width 3 height 4
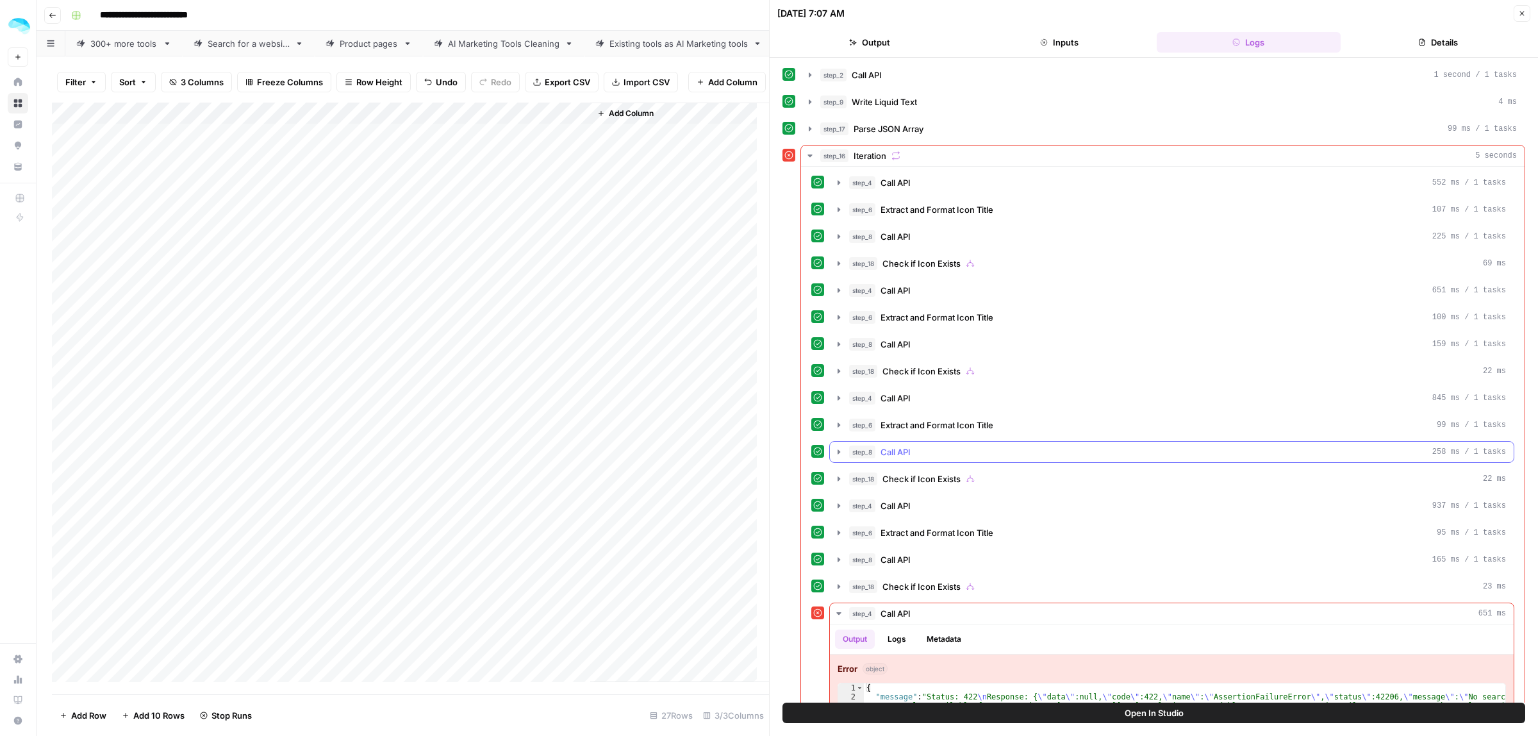
scroll to position [62, 0]
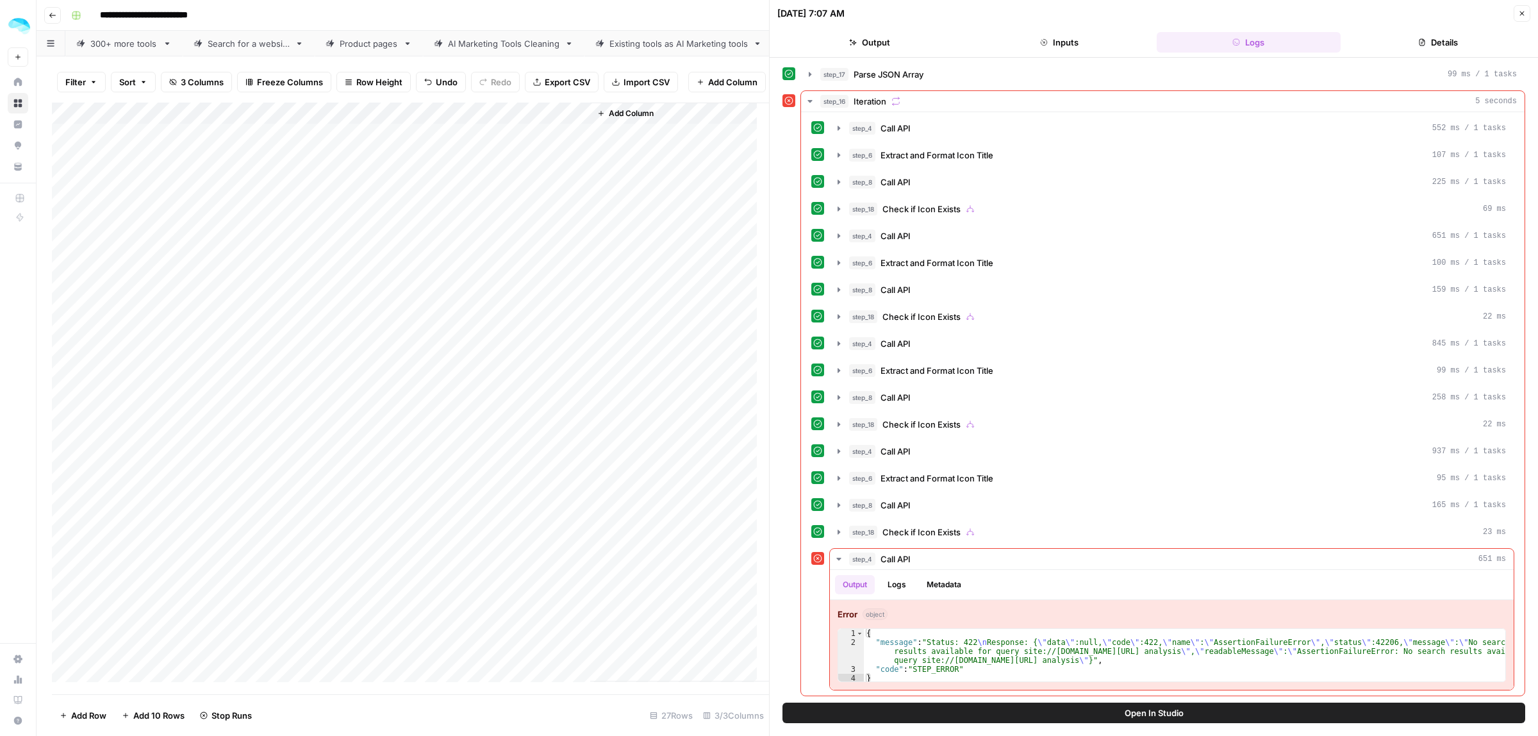
click at [500, 277] on div "Add Column" at bounding box center [410, 392] width 717 height 579
click at [1523, 16] on icon "button" at bounding box center [1522, 14] width 8 height 8
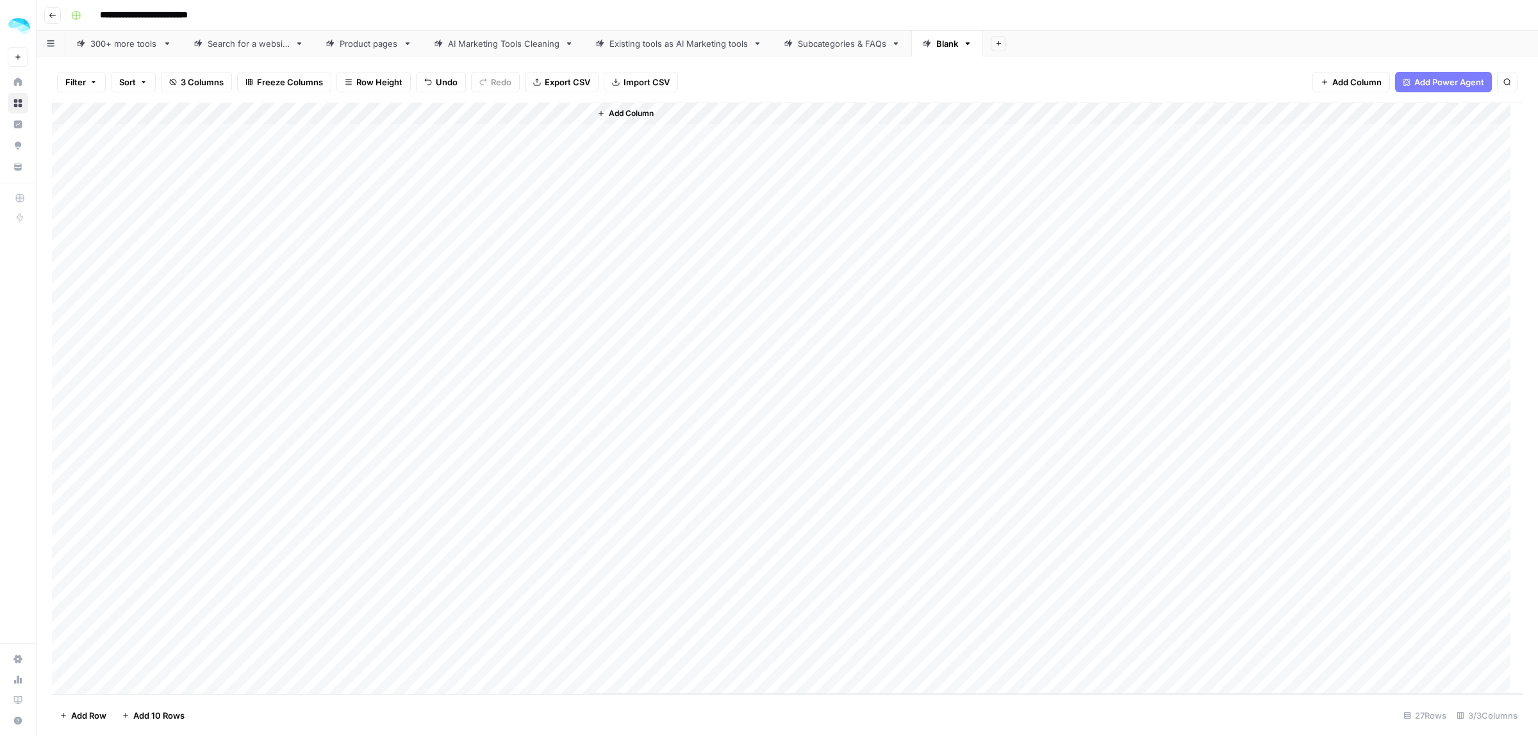
click at [501, 263] on div "Add Column" at bounding box center [787, 398] width 1471 height 591
click at [504, 304] on div "Add Column" at bounding box center [787, 398] width 1471 height 591
click at [460, 131] on div "Add Column" at bounding box center [787, 398] width 1471 height 591
click at [459, 154] on div "Add Column" at bounding box center [787, 398] width 1471 height 591
click at [461, 332] on div "Add Column" at bounding box center [787, 398] width 1471 height 591
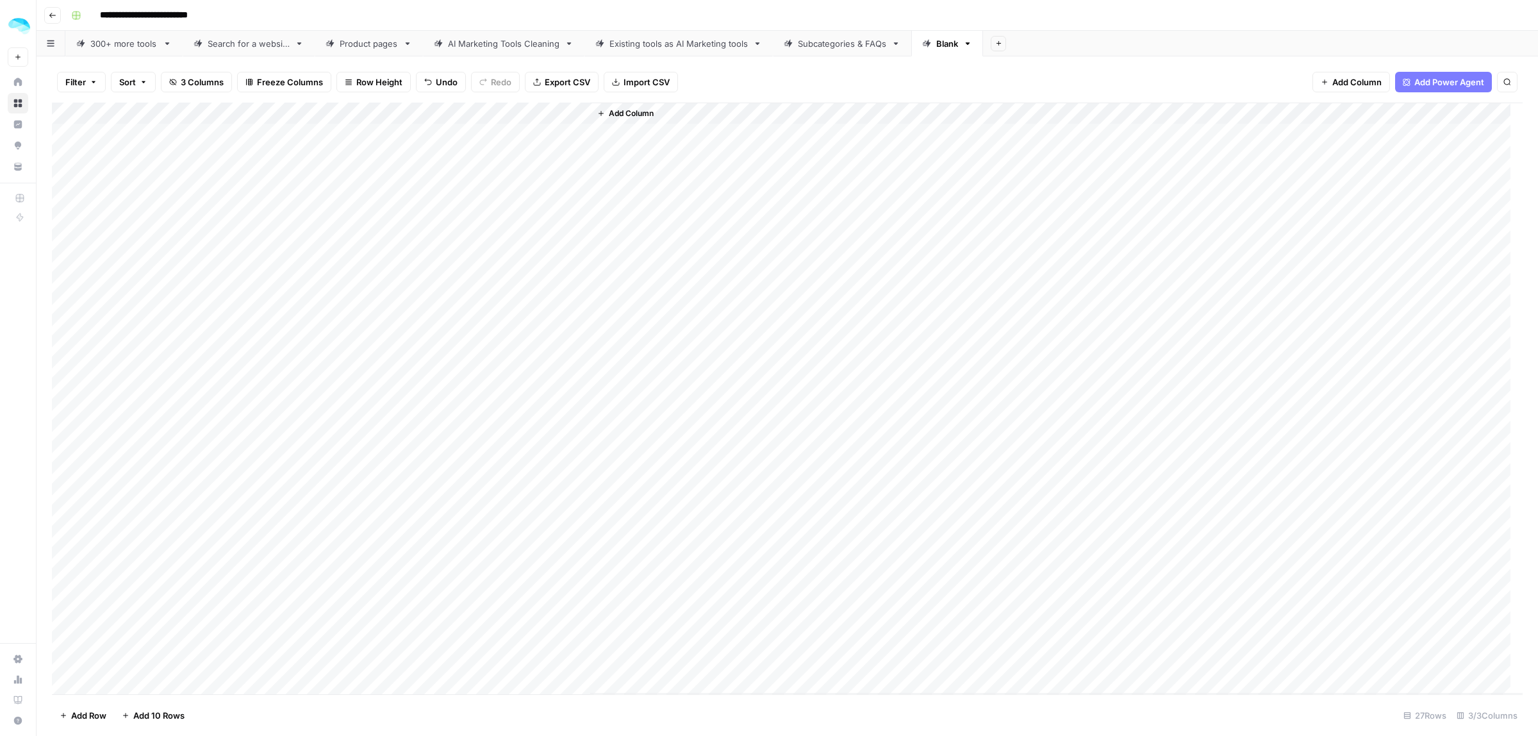
click at [501, 267] on div "Add Column" at bounding box center [787, 398] width 1471 height 591
click at [447, 135] on div "Add Column" at bounding box center [787, 398] width 1471 height 591
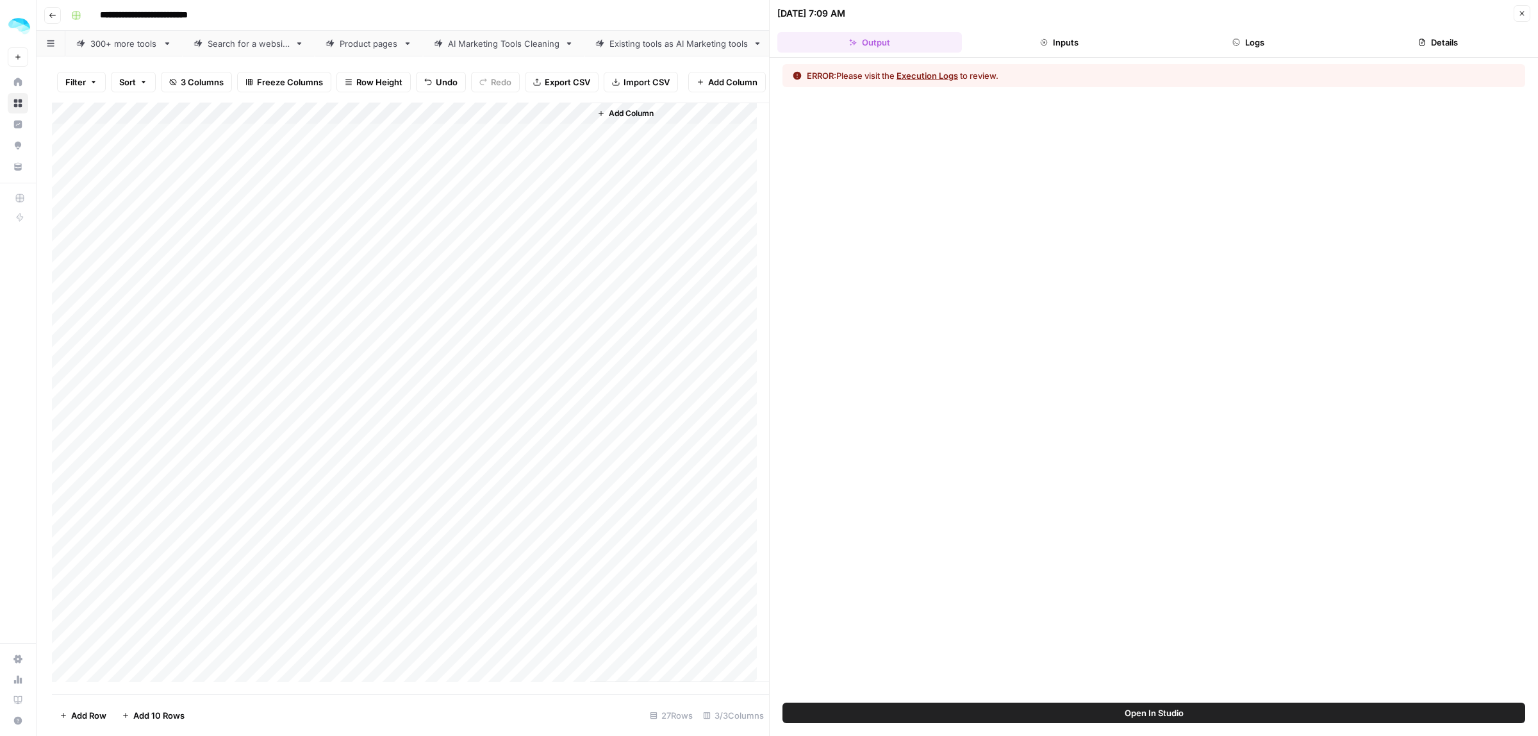
click at [1257, 36] on button "Logs" at bounding box center [1249, 42] width 185 height 21
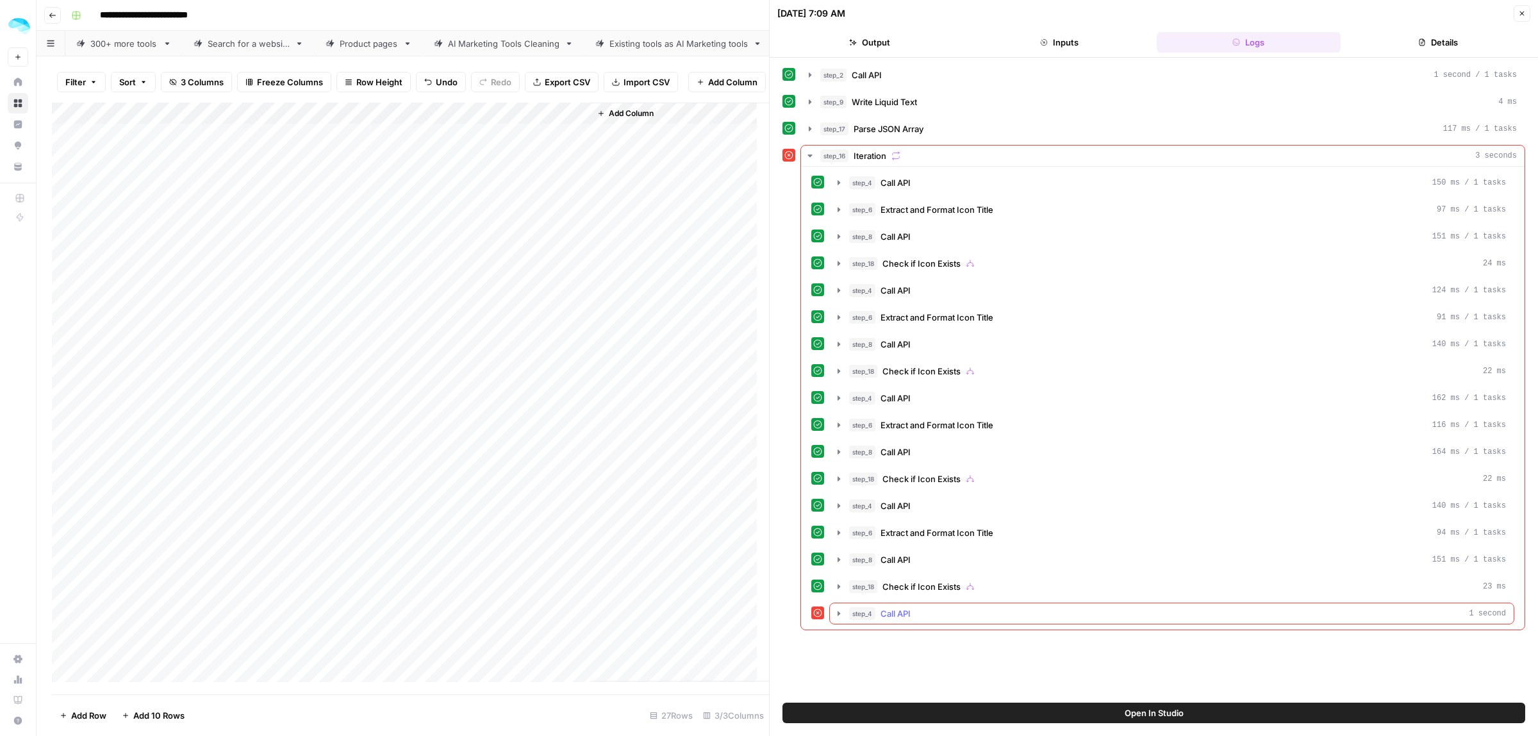
click at [836, 618] on icon "button" at bounding box center [839, 613] width 10 height 10
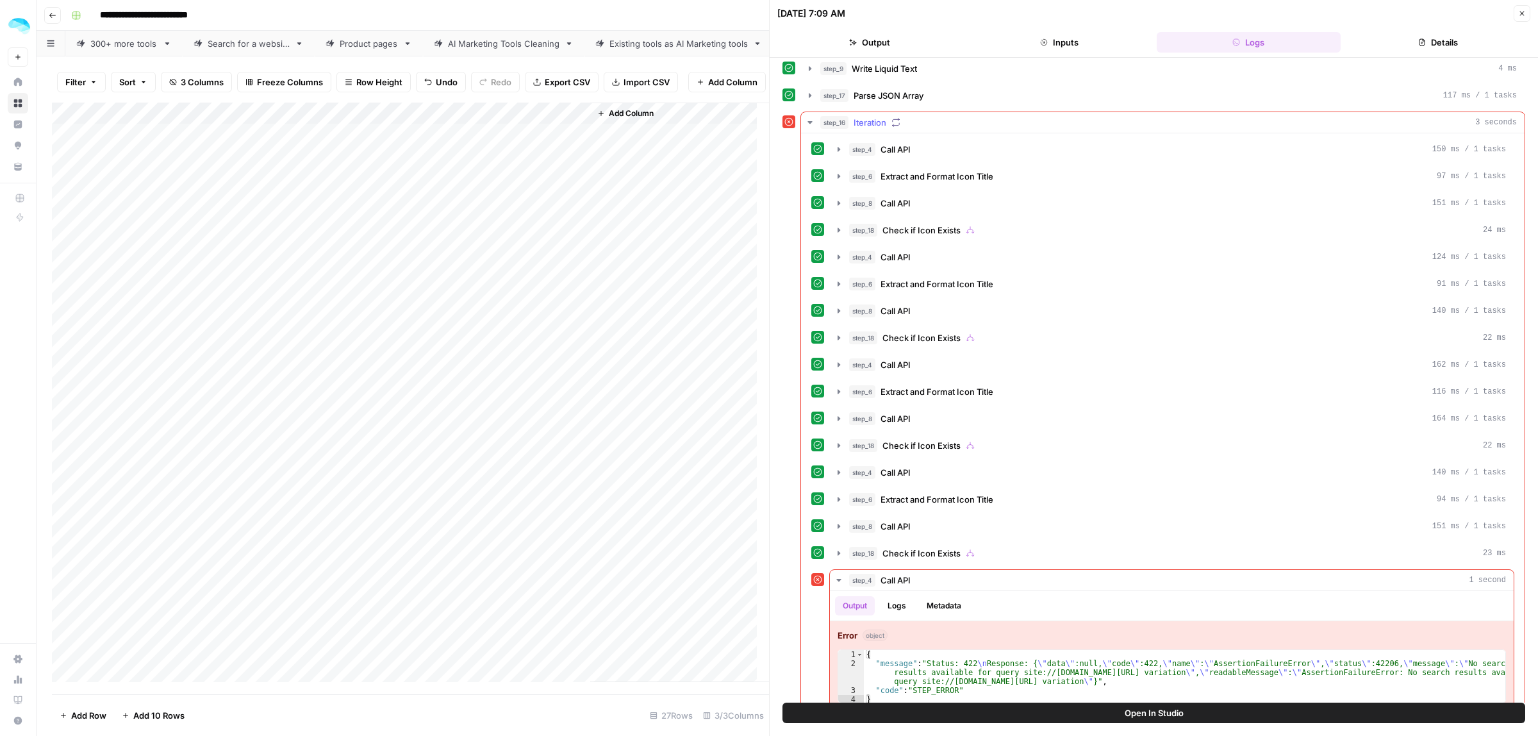
scroll to position [62, 0]
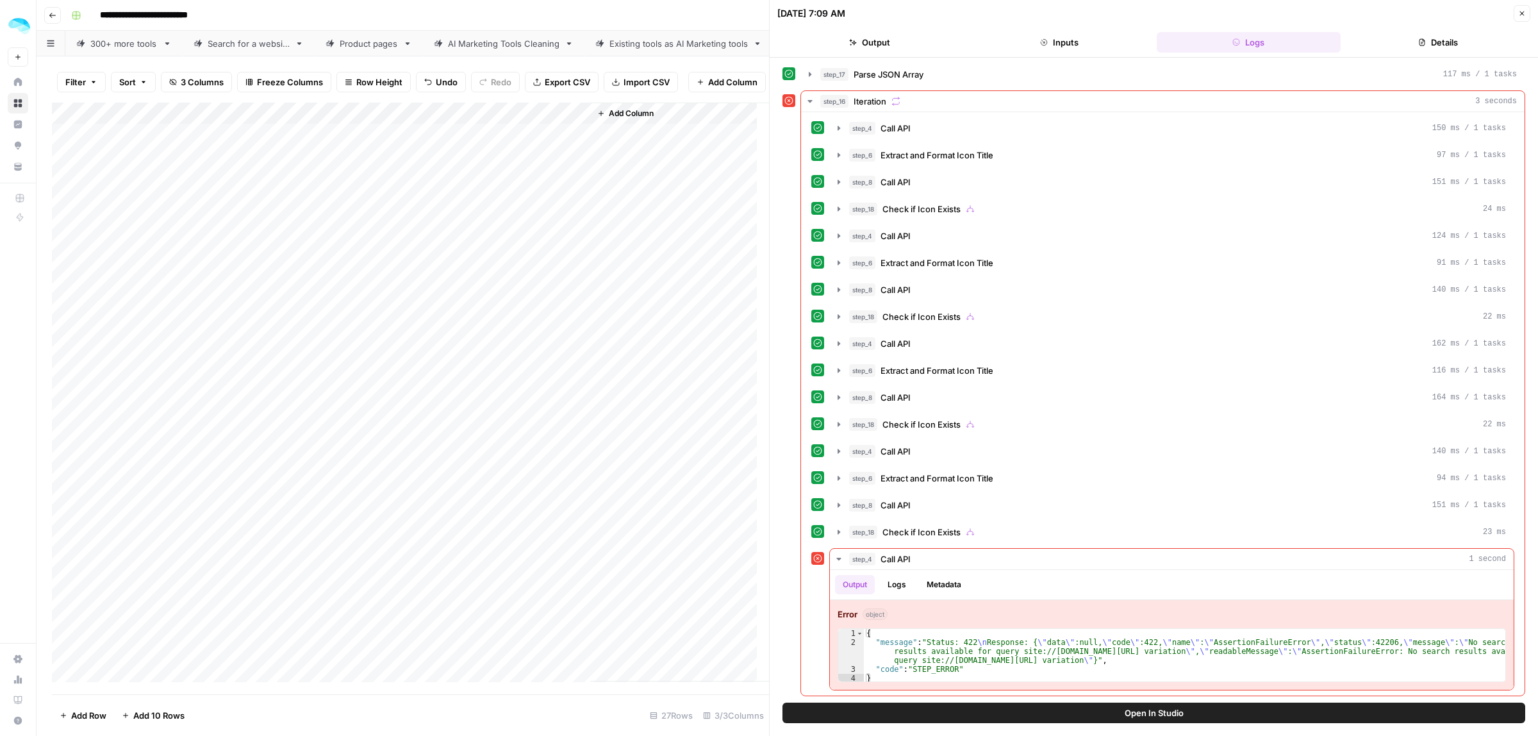
click at [1519, 16] on icon "button" at bounding box center [1522, 14] width 8 height 8
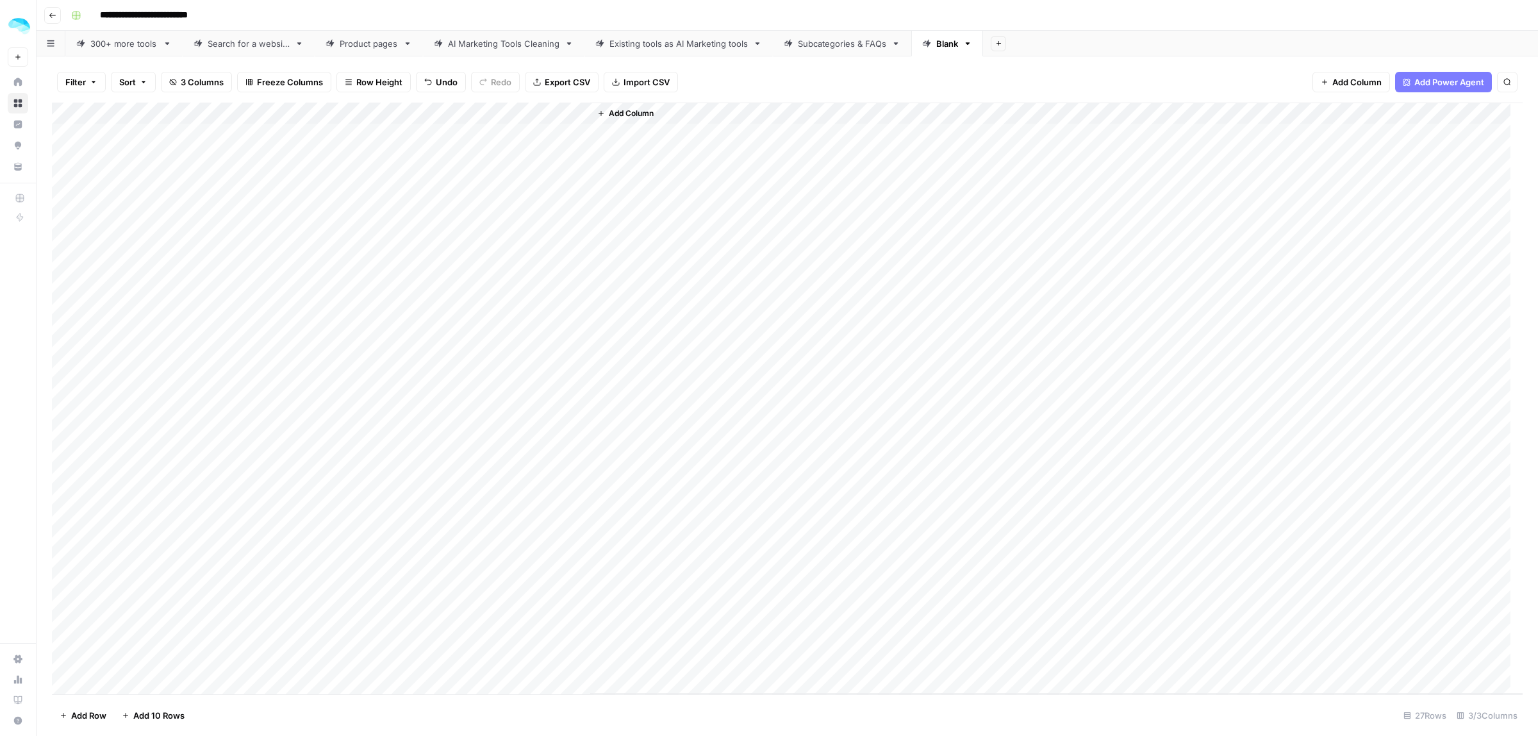
click at [519, 160] on div "Add Column" at bounding box center [787, 398] width 1471 height 591
click at [513, 222] on div "Add Column" at bounding box center [787, 398] width 1471 height 591
click at [444, 110] on div "Add Column" at bounding box center [787, 398] width 1471 height 591
click at [344, 235] on span "Edit Workflow" at bounding box center [362, 239] width 112 height 13
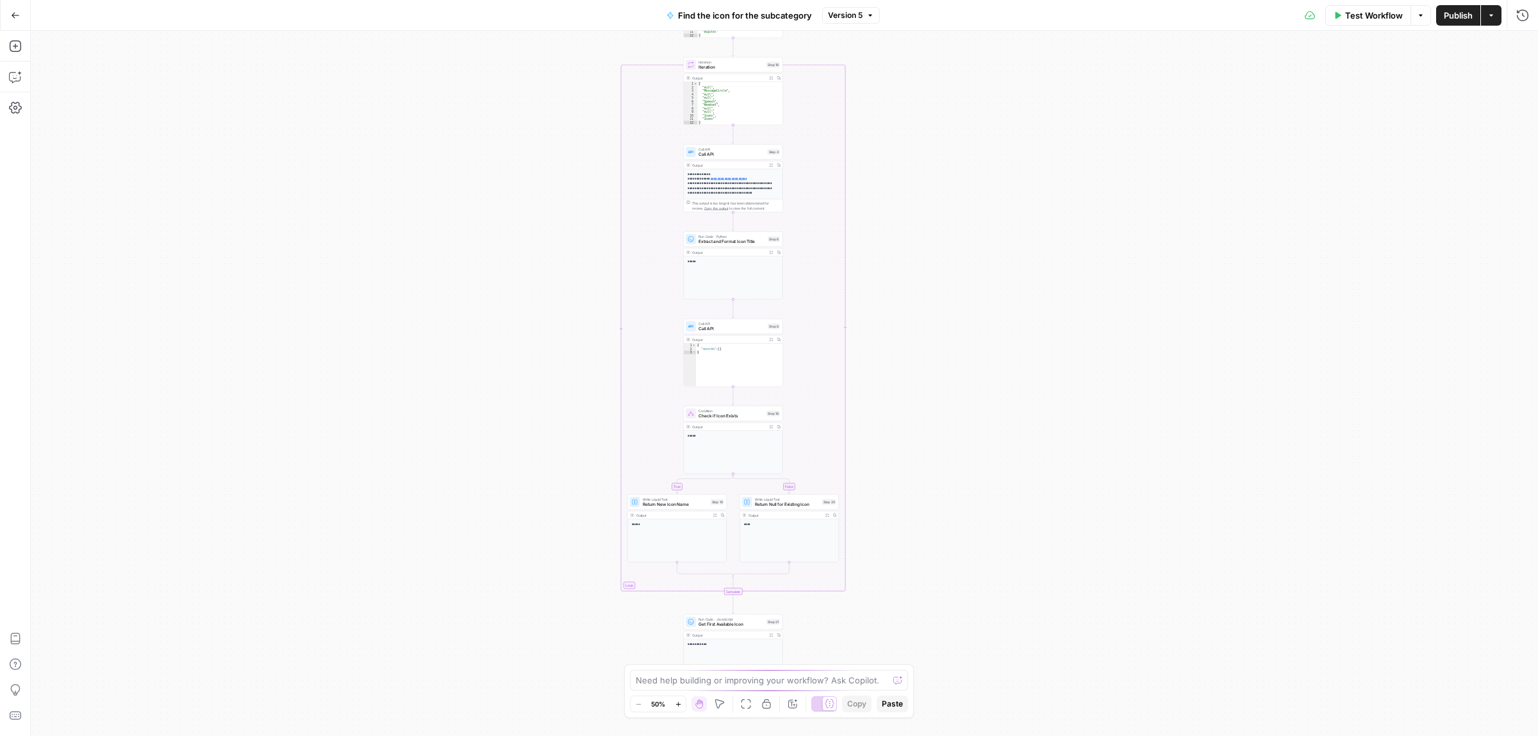
drag, startPoint x: 959, startPoint y: 348, endPoint x: 952, endPoint y: 336, distance: 13.5
click at [952, 336] on div "true false Workflow Set Inputs Inputs Call API Call API Step 2 Output Expand Ou…" at bounding box center [784, 383] width 1507 height 705
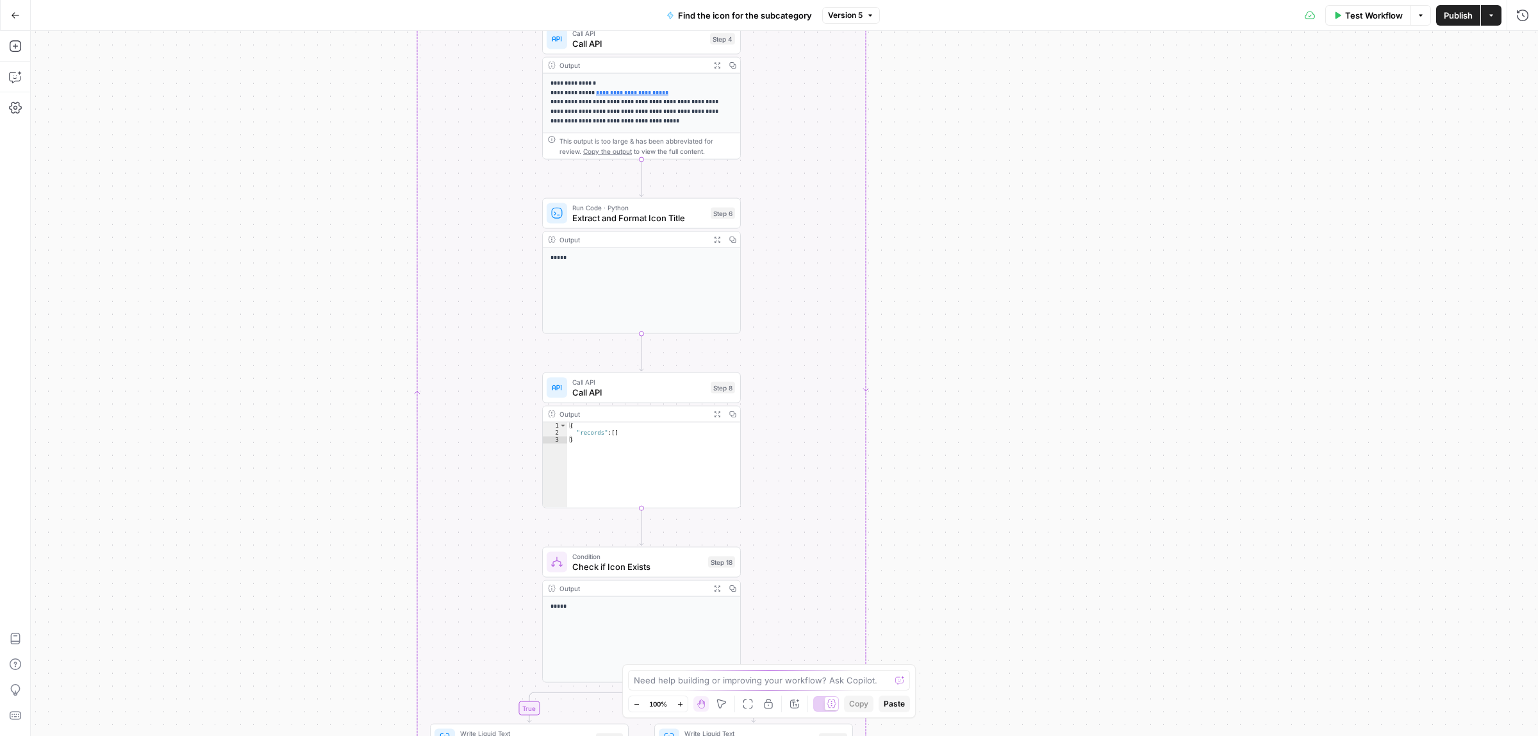
drag, startPoint x: 971, startPoint y: 251, endPoint x: 917, endPoint y: 405, distance: 162.9
click at [921, 404] on div "true false Workflow Set Inputs Inputs Call API Call API Step 2 Output Expand Ou…" at bounding box center [784, 383] width 1507 height 705
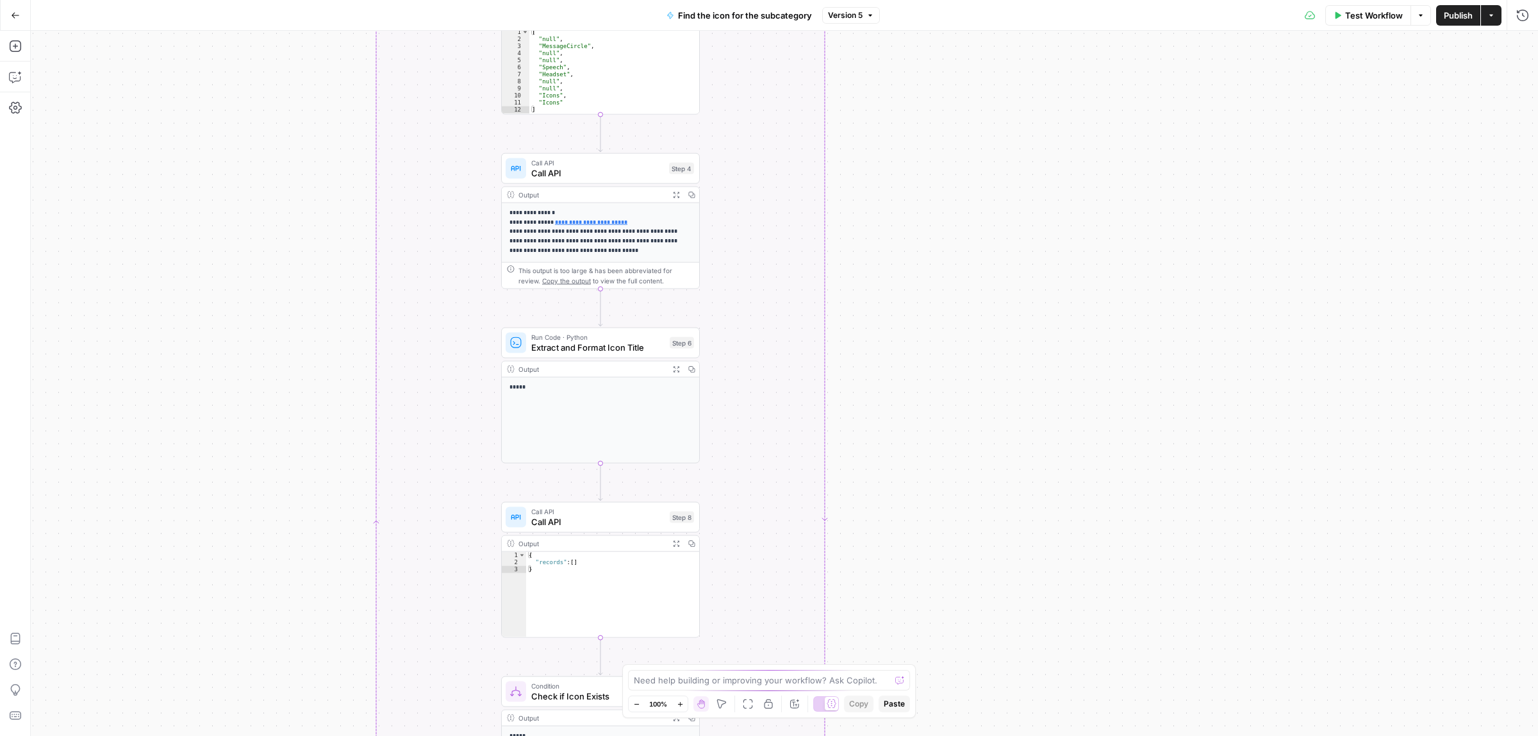
drag, startPoint x: 889, startPoint y: 561, endPoint x: 901, endPoint y: 299, distance: 263.0
click at [901, 299] on div "true false Workflow Set Inputs Inputs Call API Call API Step 2 Output Expand Ou…" at bounding box center [784, 383] width 1507 height 705
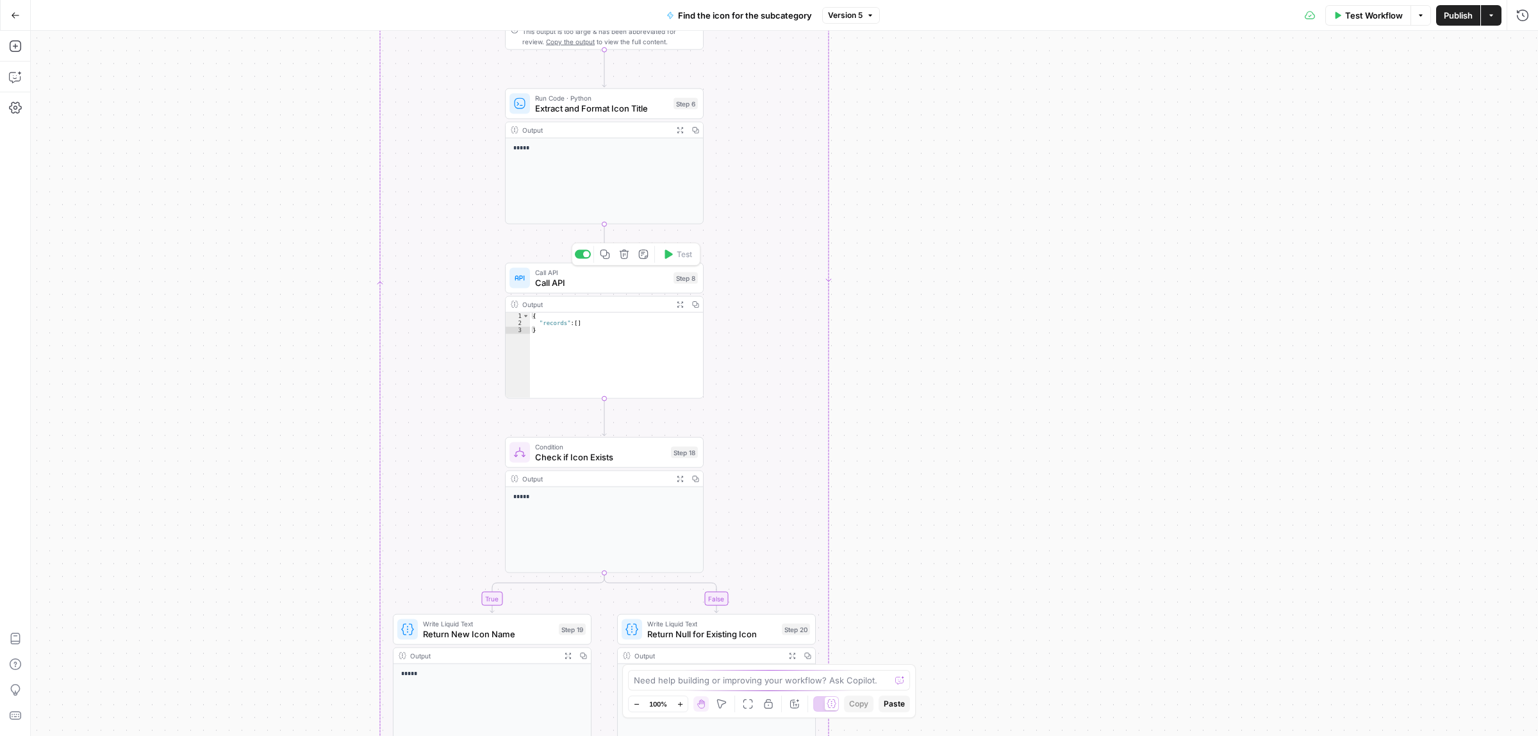
click at [572, 283] on span "Call API" at bounding box center [601, 282] width 133 height 13
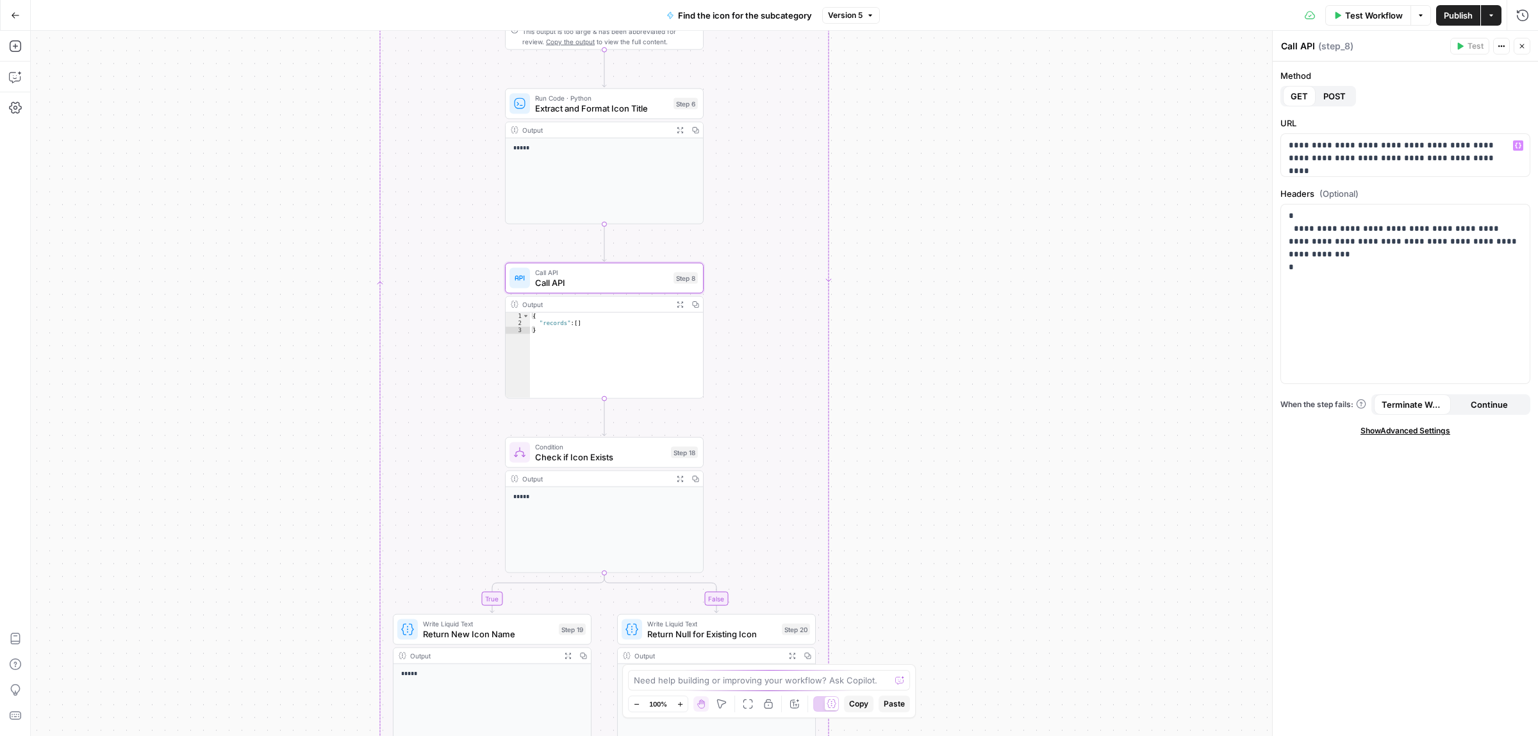
scroll to position [33, 0]
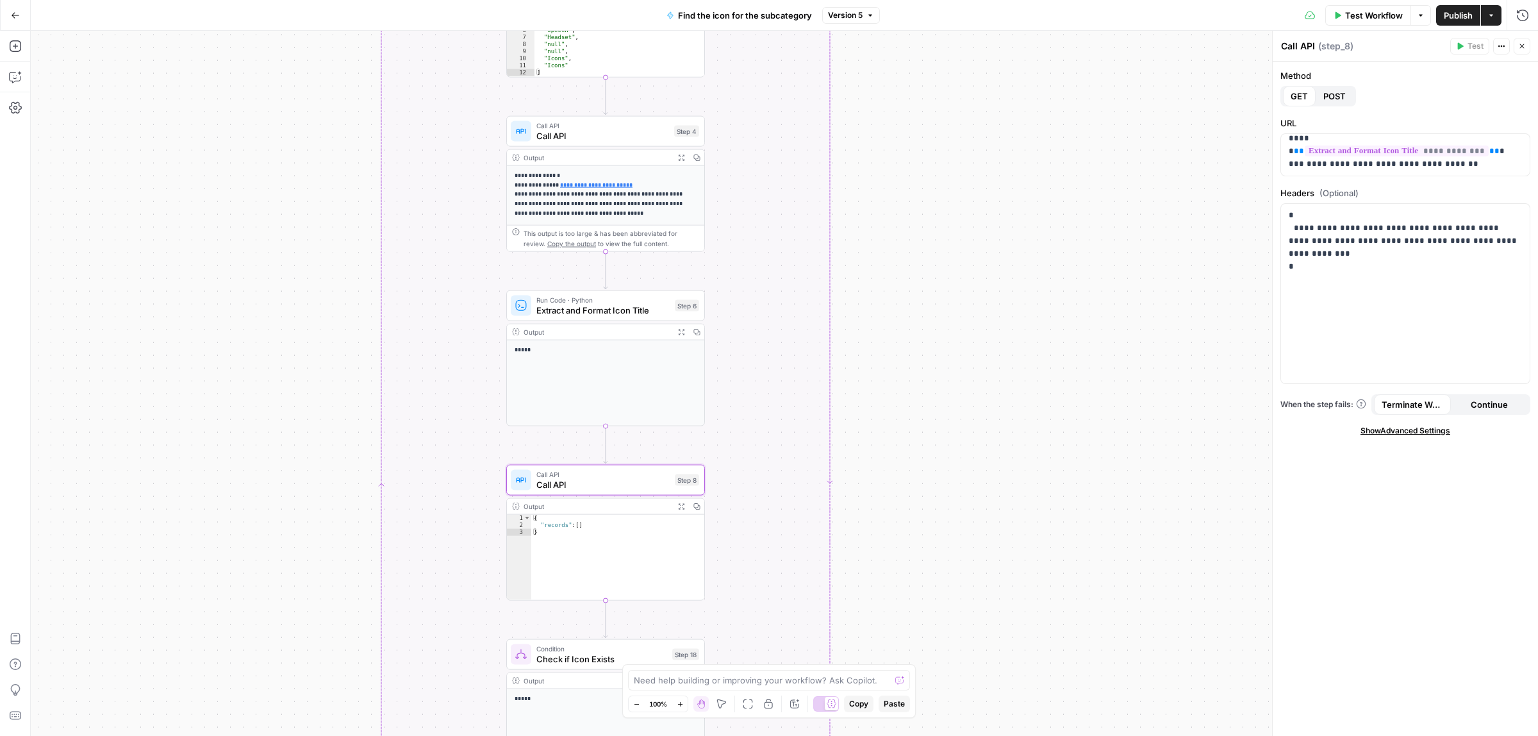
drag, startPoint x: 782, startPoint y: 85, endPoint x: 770, endPoint y: 372, distance: 287.3
click at [770, 390] on div "true false Workflow Set Inputs Inputs Call API Call API Step 2 Output Expand Ou…" at bounding box center [784, 383] width 1507 height 705
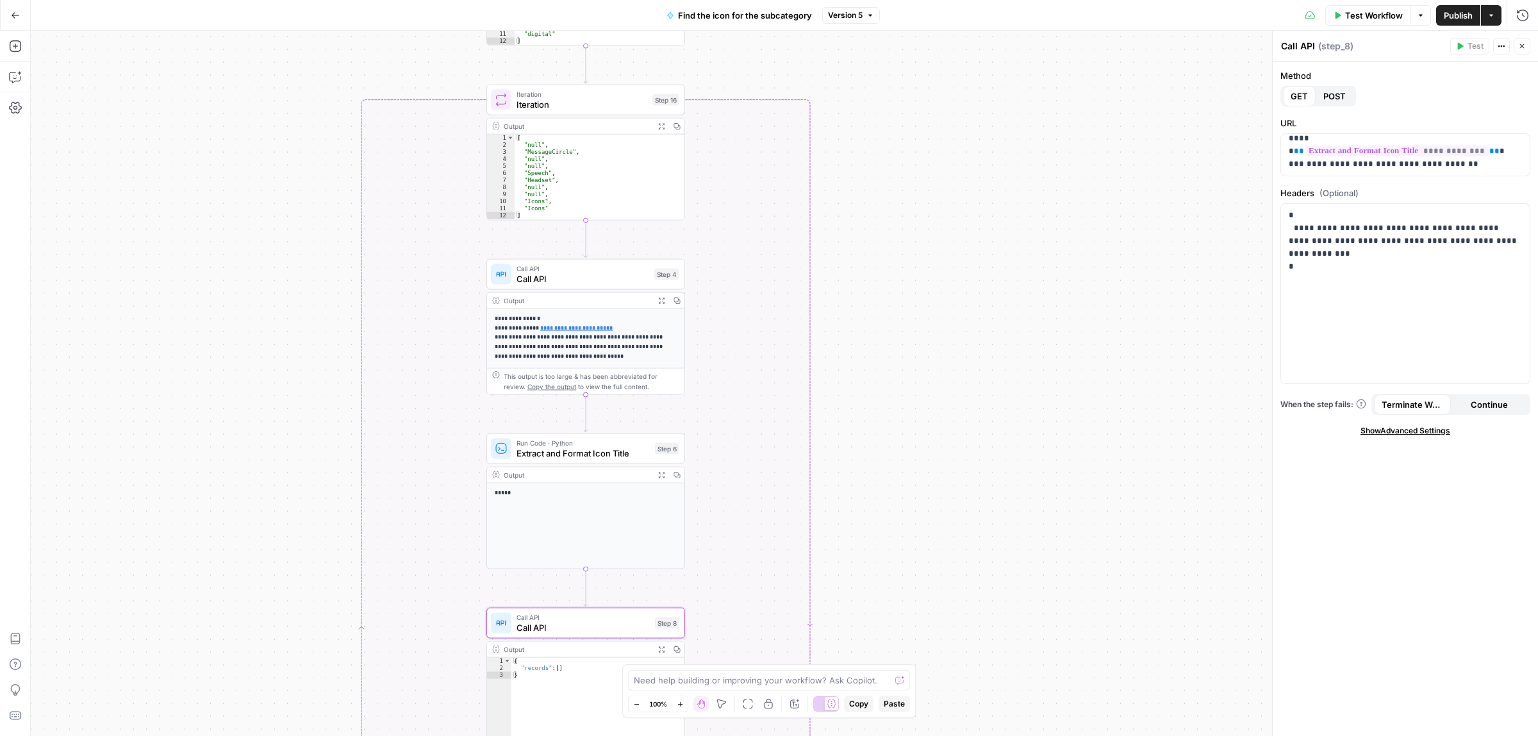
drag, startPoint x: 764, startPoint y: 221, endPoint x: 751, endPoint y: 402, distance: 181.2
click at [745, 411] on div "true false Workflow Set Inputs Inputs Call API Call API Step 2 Output Expand Ou…" at bounding box center [784, 383] width 1507 height 705
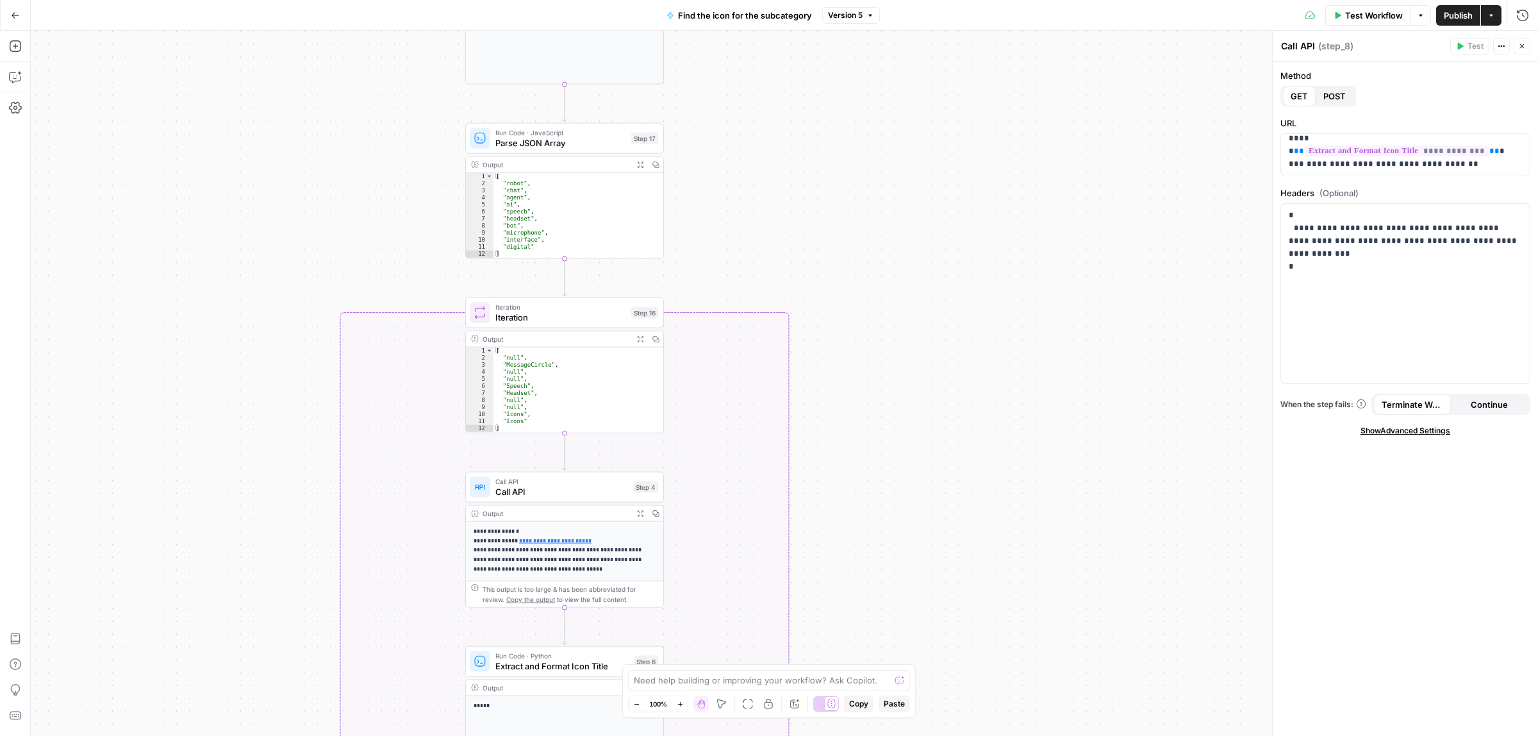
drag, startPoint x: 828, startPoint y: 208, endPoint x: 821, endPoint y: 408, distance: 199.4
click at [811, 493] on div "true false Workflow Set Inputs Inputs Call API Call API Step 2 Output Expand Ou…" at bounding box center [784, 383] width 1507 height 705
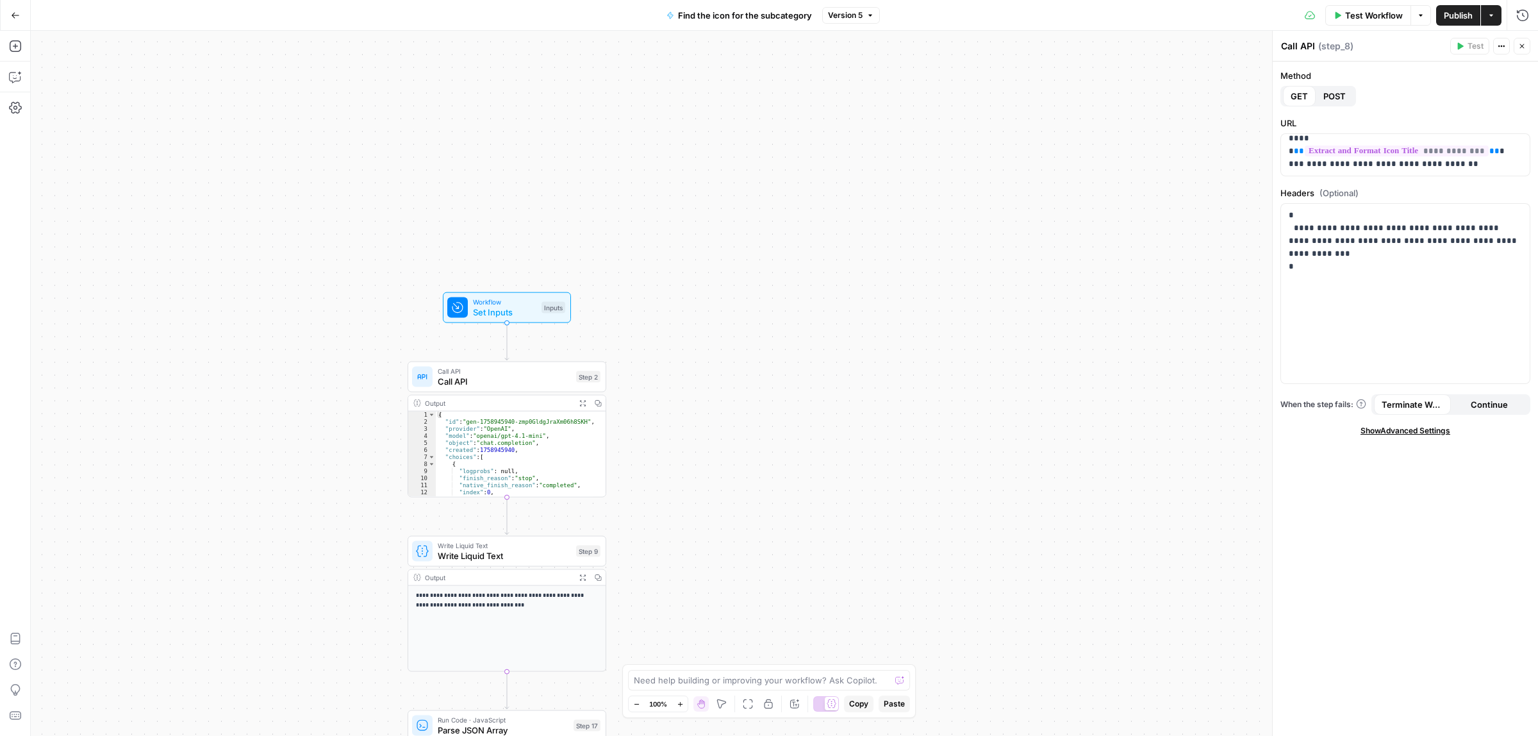
drag, startPoint x: 819, startPoint y: 272, endPoint x: 784, endPoint y: 498, distance: 228.3
click at [789, 529] on div "true false Workflow Set Inputs Inputs Call API Call API Step 2 Output Expand Ou…" at bounding box center [784, 383] width 1507 height 705
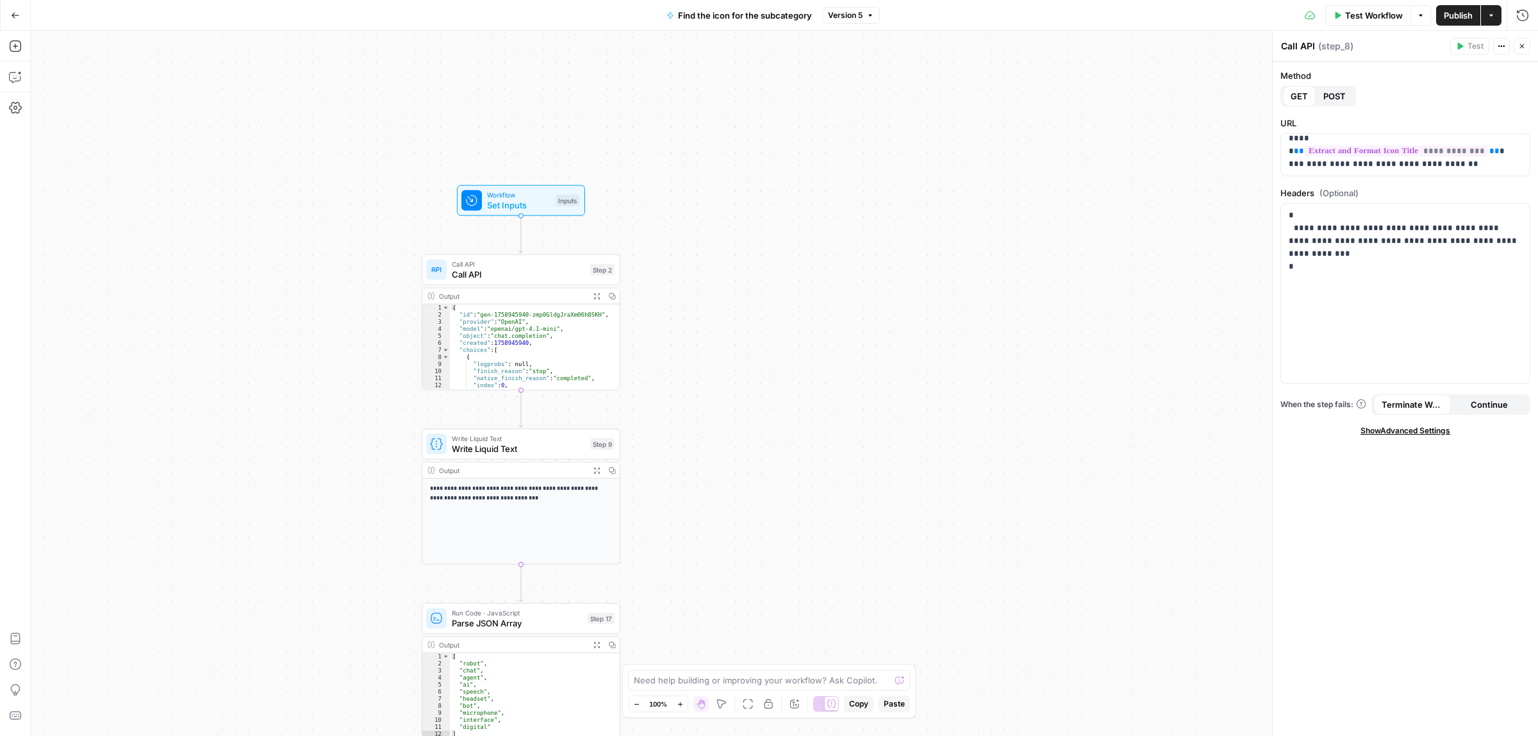
drag, startPoint x: 739, startPoint y: 412, endPoint x: 766, endPoint y: 302, distance: 112.8
click at [766, 302] on div "true false Workflow Set Inputs Inputs Call API Call API Step 2 Output Expand Ou…" at bounding box center [784, 383] width 1507 height 705
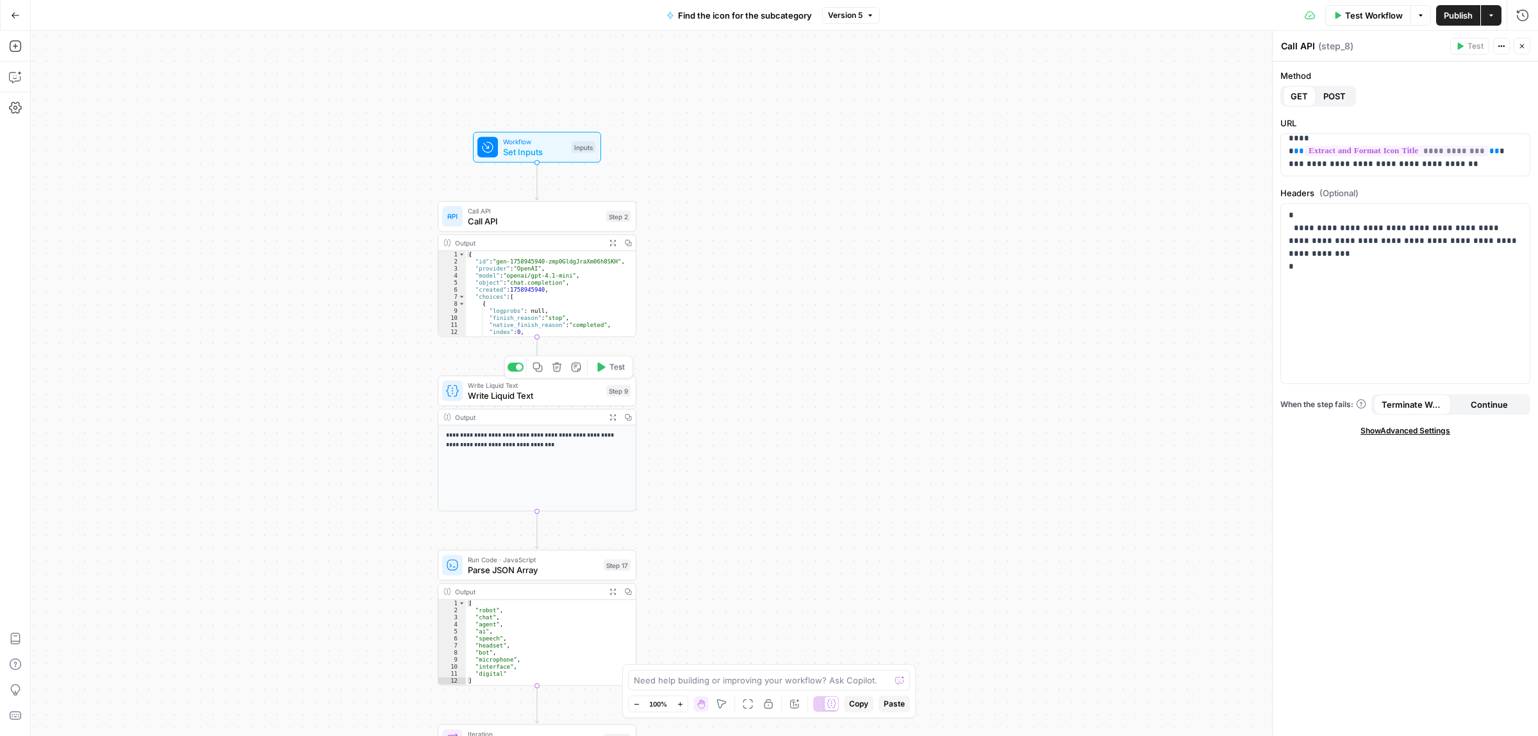
click at [543, 399] on span "Write Liquid Text" at bounding box center [534, 395] width 133 height 13
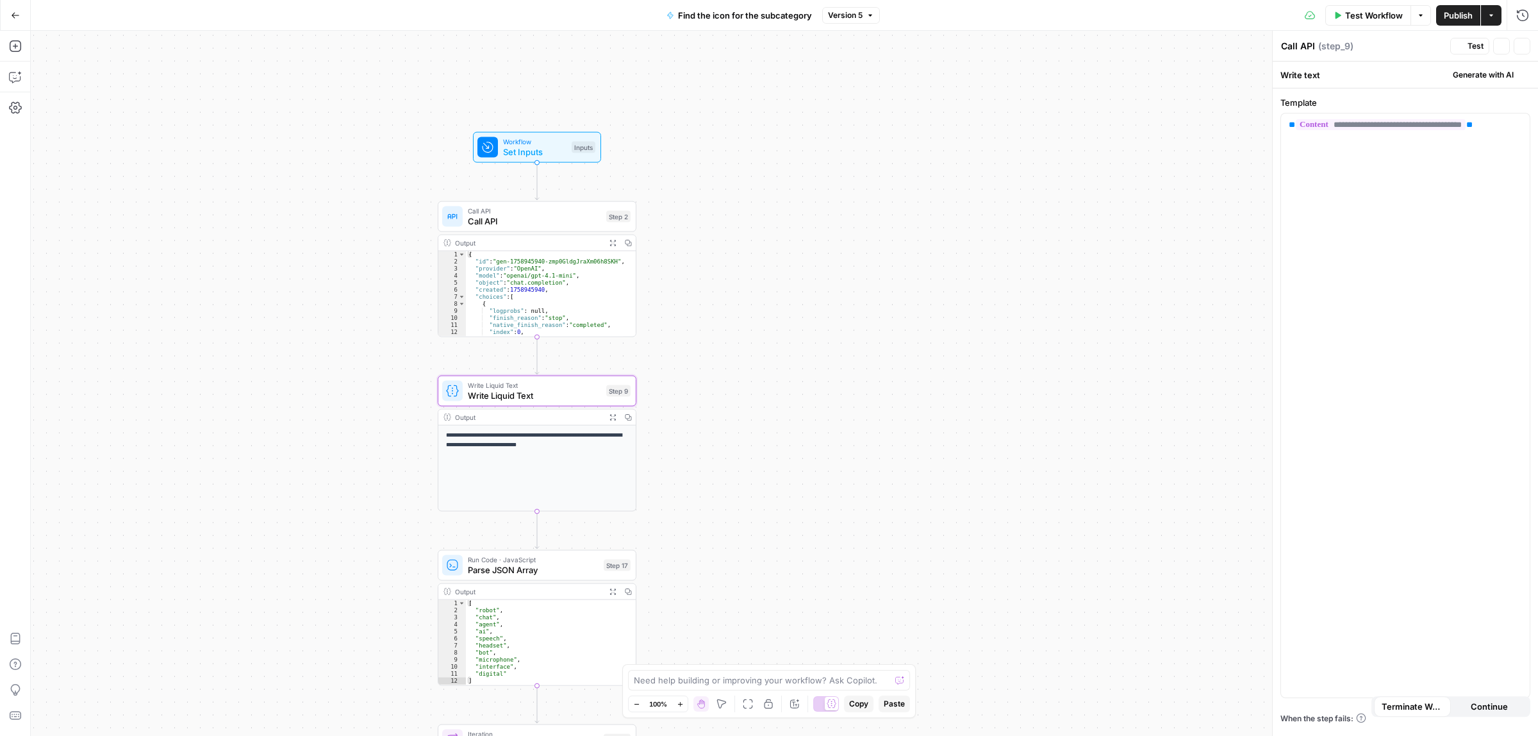
type textarea "Write Liquid Text"
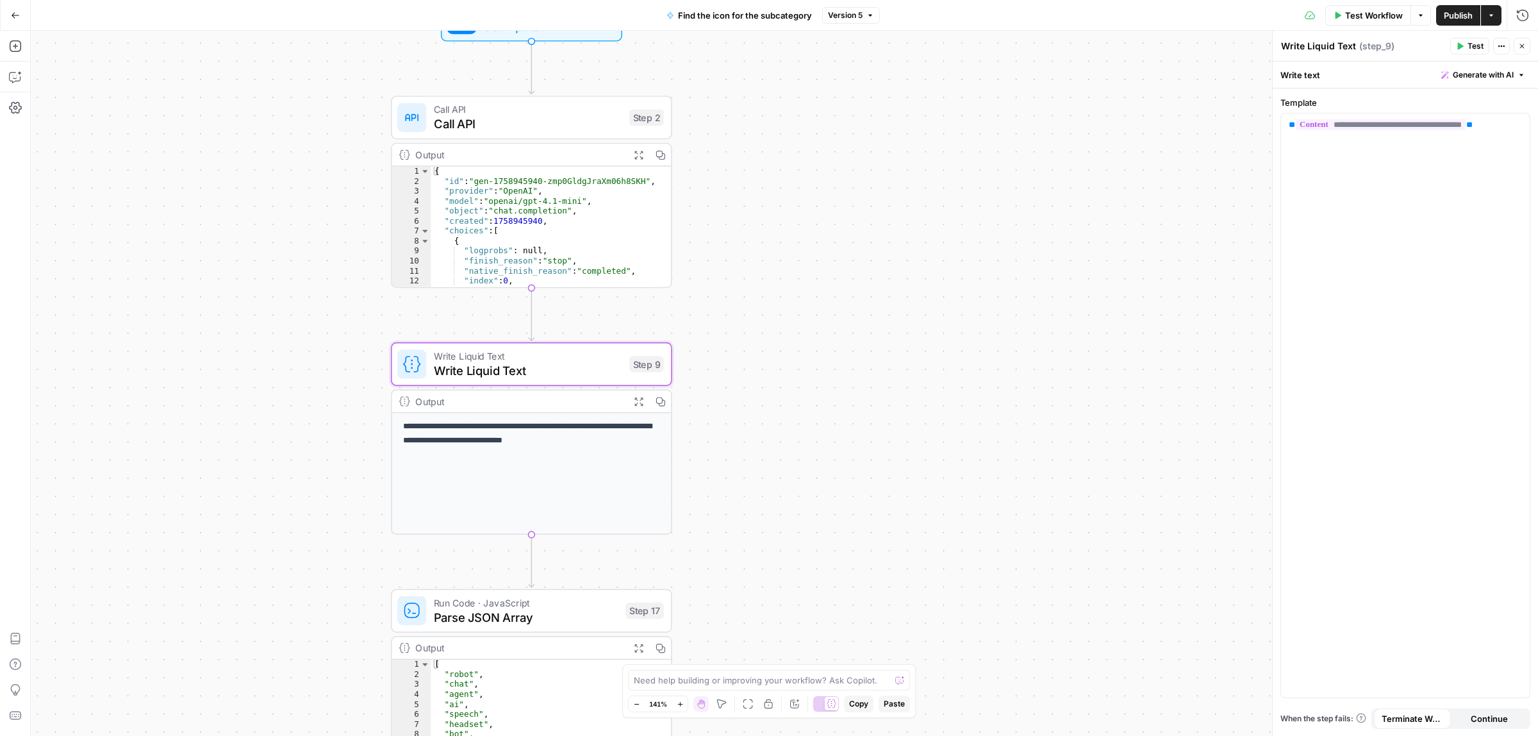
drag, startPoint x: 681, startPoint y: 455, endPoint x: 815, endPoint y: 453, distance: 133.9
click at [815, 453] on div "true false Workflow Set Inputs Inputs Call API Call API Step 2 Output Expand Ou…" at bounding box center [784, 383] width 1507 height 705
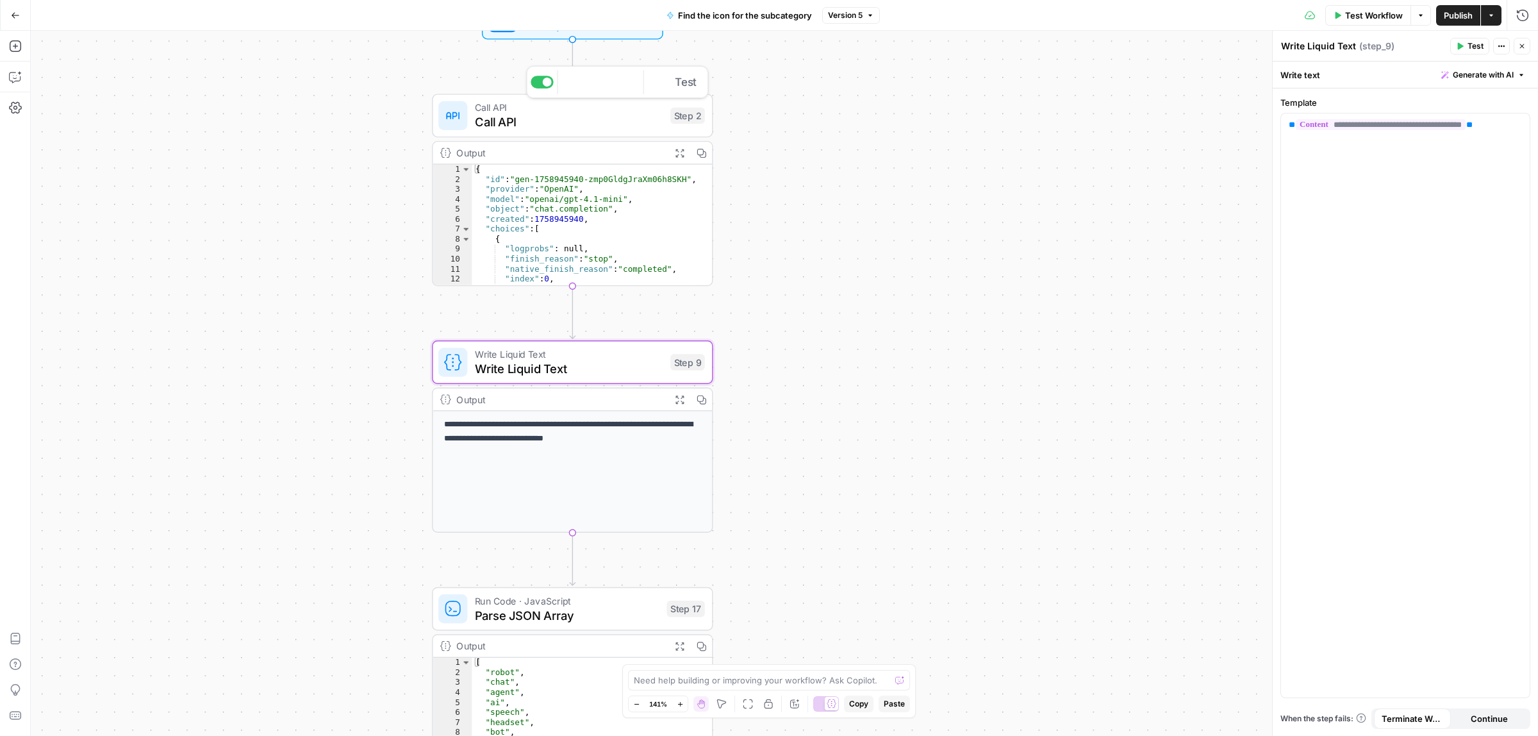
click at [518, 119] on span "Call API" at bounding box center [569, 122] width 188 height 18
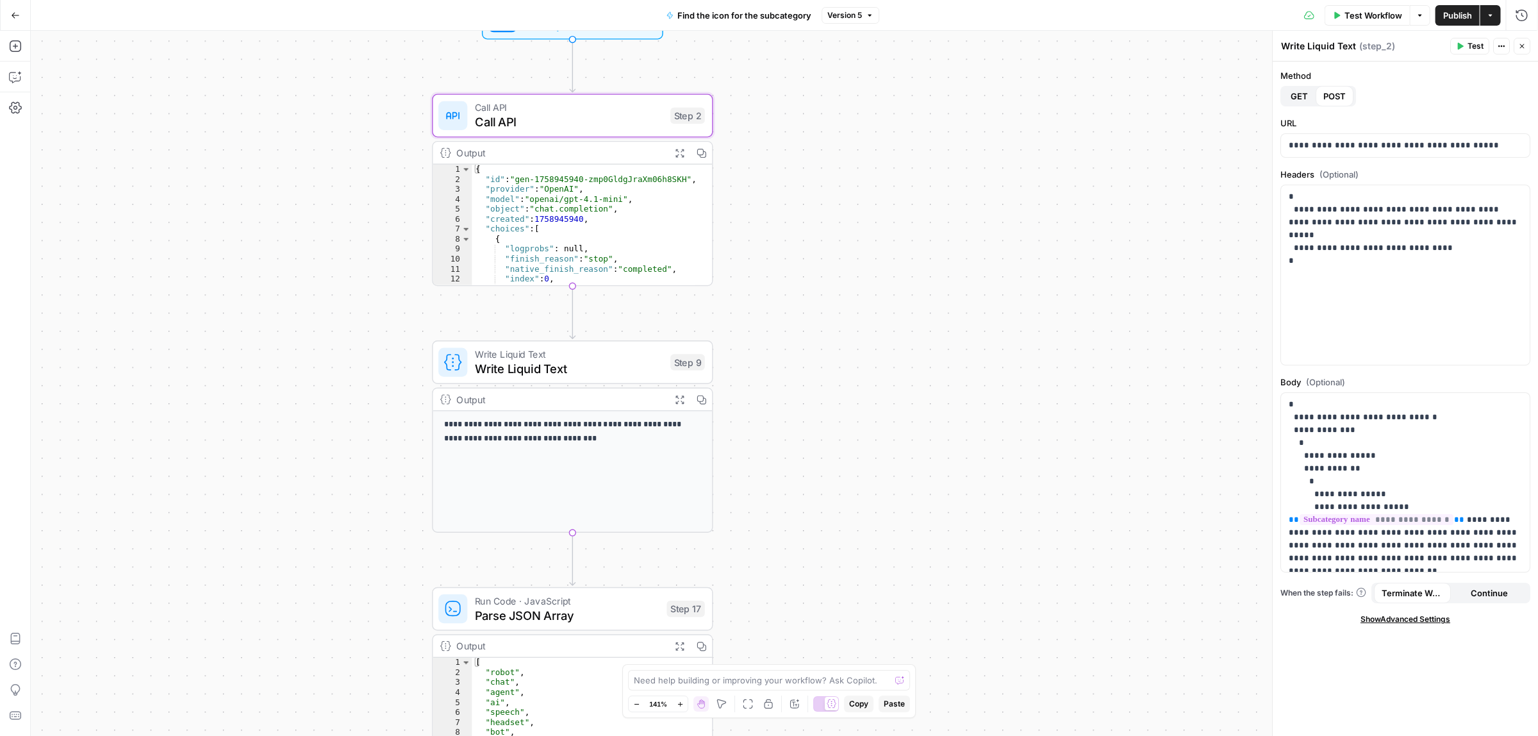
type textarea "Call API"
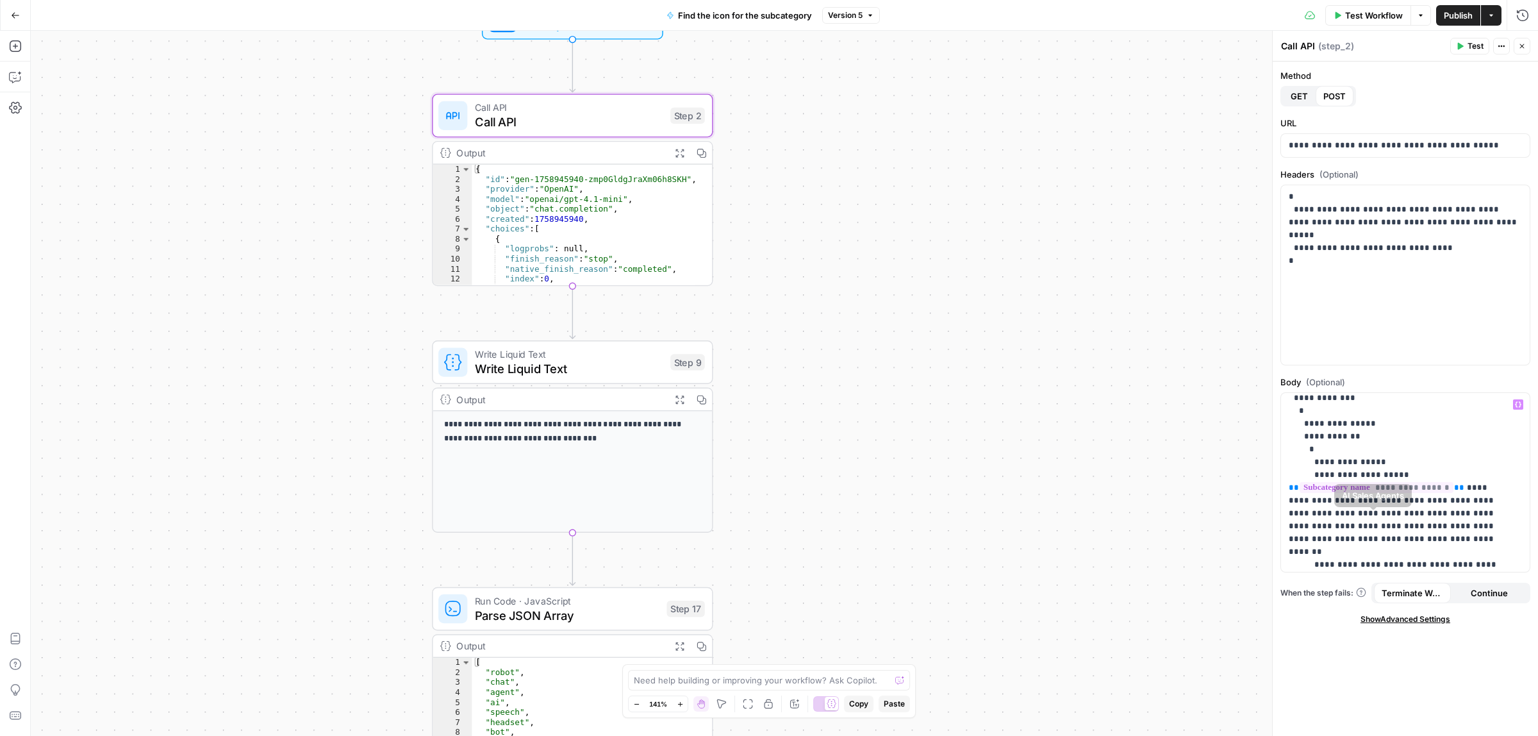
scroll to position [80, 0]
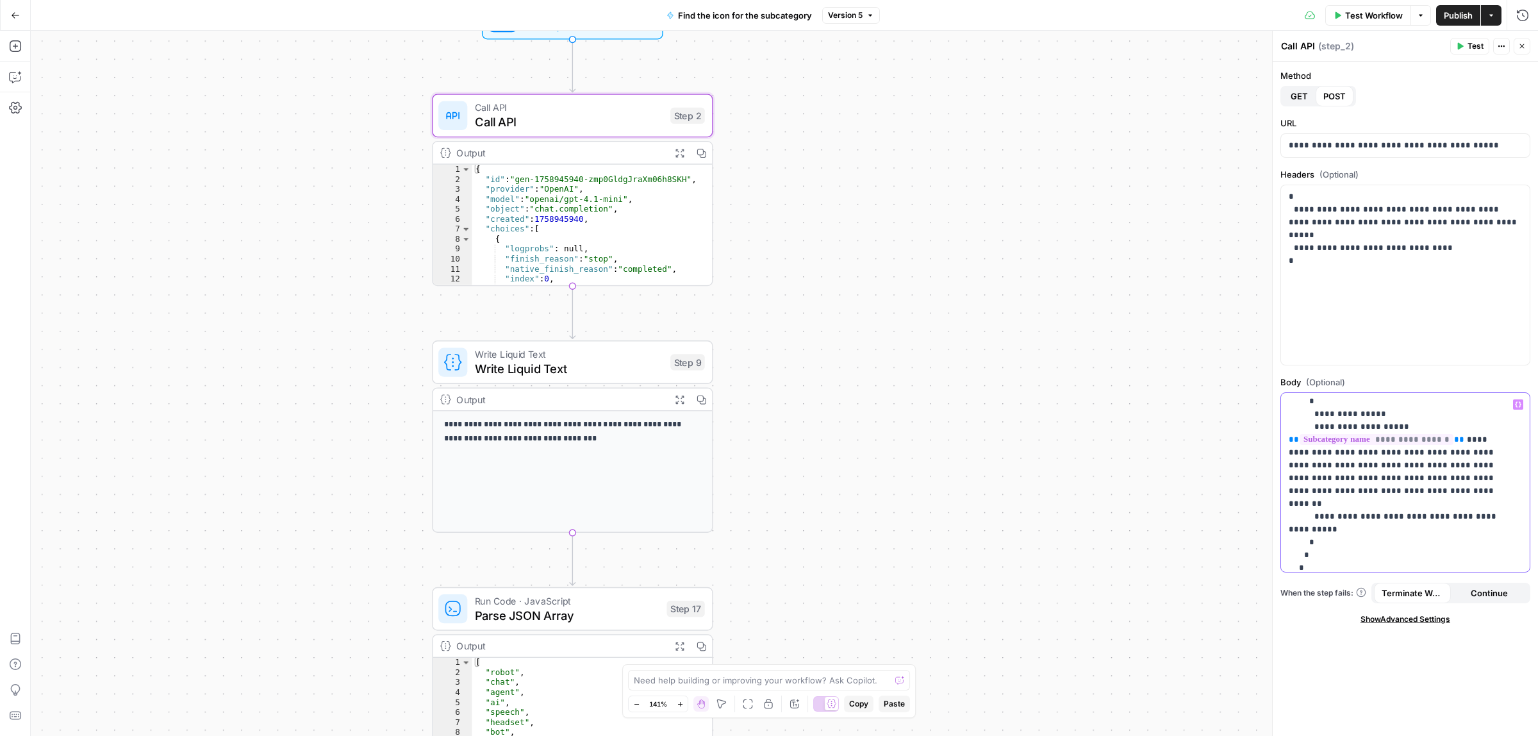
click at [1362, 478] on p "**********" at bounding box center [1399, 452] width 221 height 269
click at [1446, 479] on p "**********" at bounding box center [1399, 452] width 221 height 269
click at [1388, 491] on p "**********" at bounding box center [1399, 452] width 221 height 269
click at [1379, 9] on span "Test Workflow" at bounding box center [1374, 15] width 58 height 13
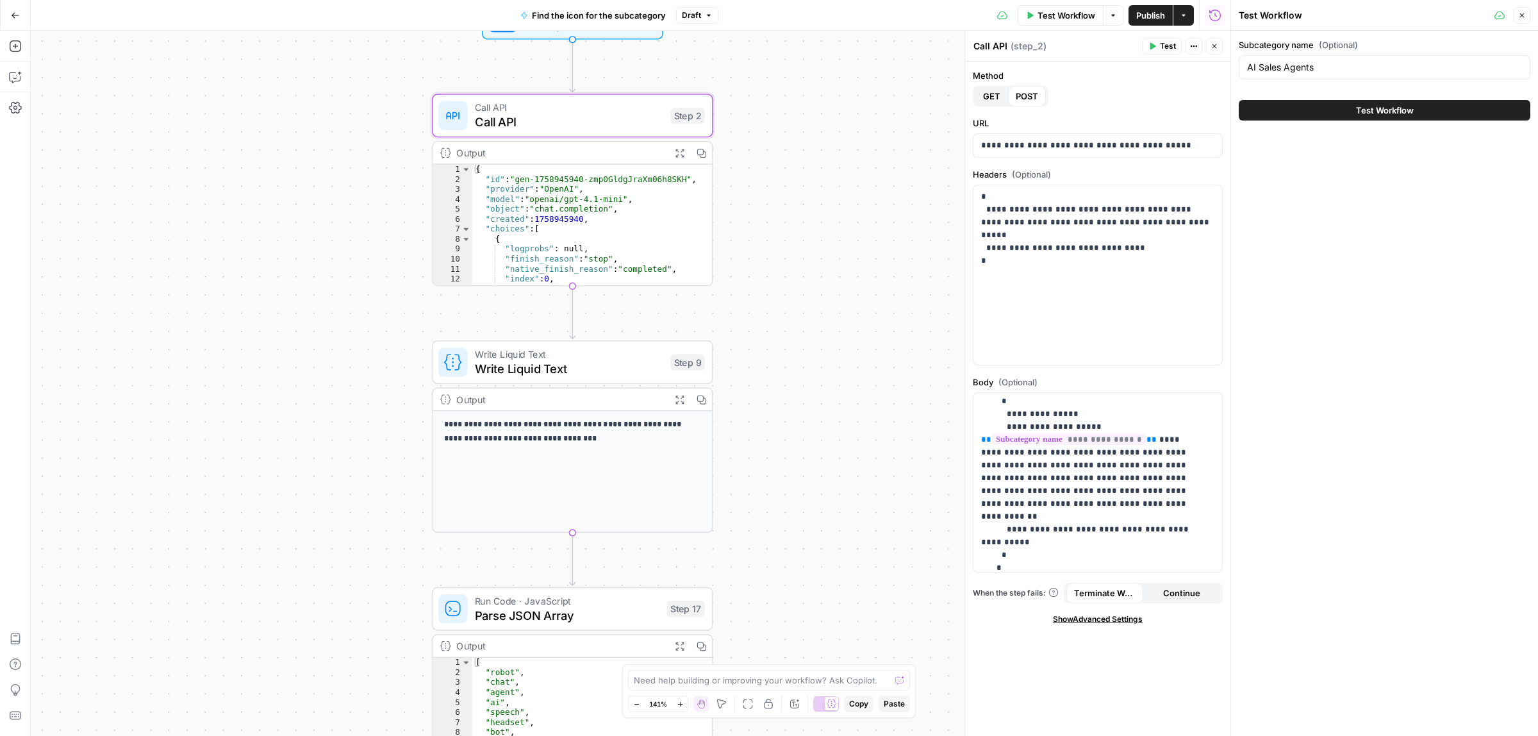
click at [1373, 110] on span "Test Workflow" at bounding box center [1385, 110] width 58 height 13
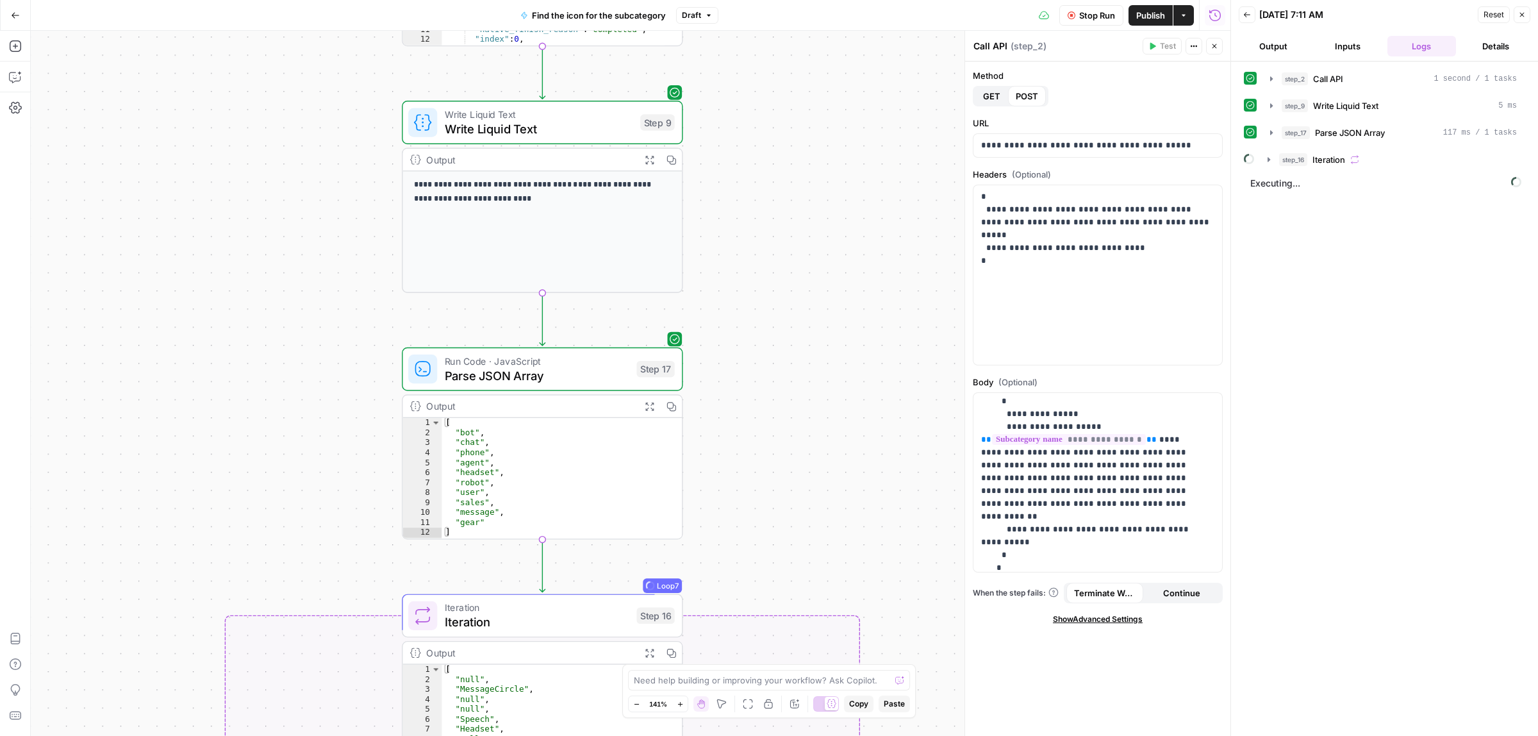
drag, startPoint x: 793, startPoint y: 342, endPoint x: 782, endPoint y: 256, distance: 86.0
click at [782, 256] on div "true false Workflow Set Inputs Inputs Call API Call API Step 2 Output Expand Ou…" at bounding box center [631, 383] width 1200 height 705
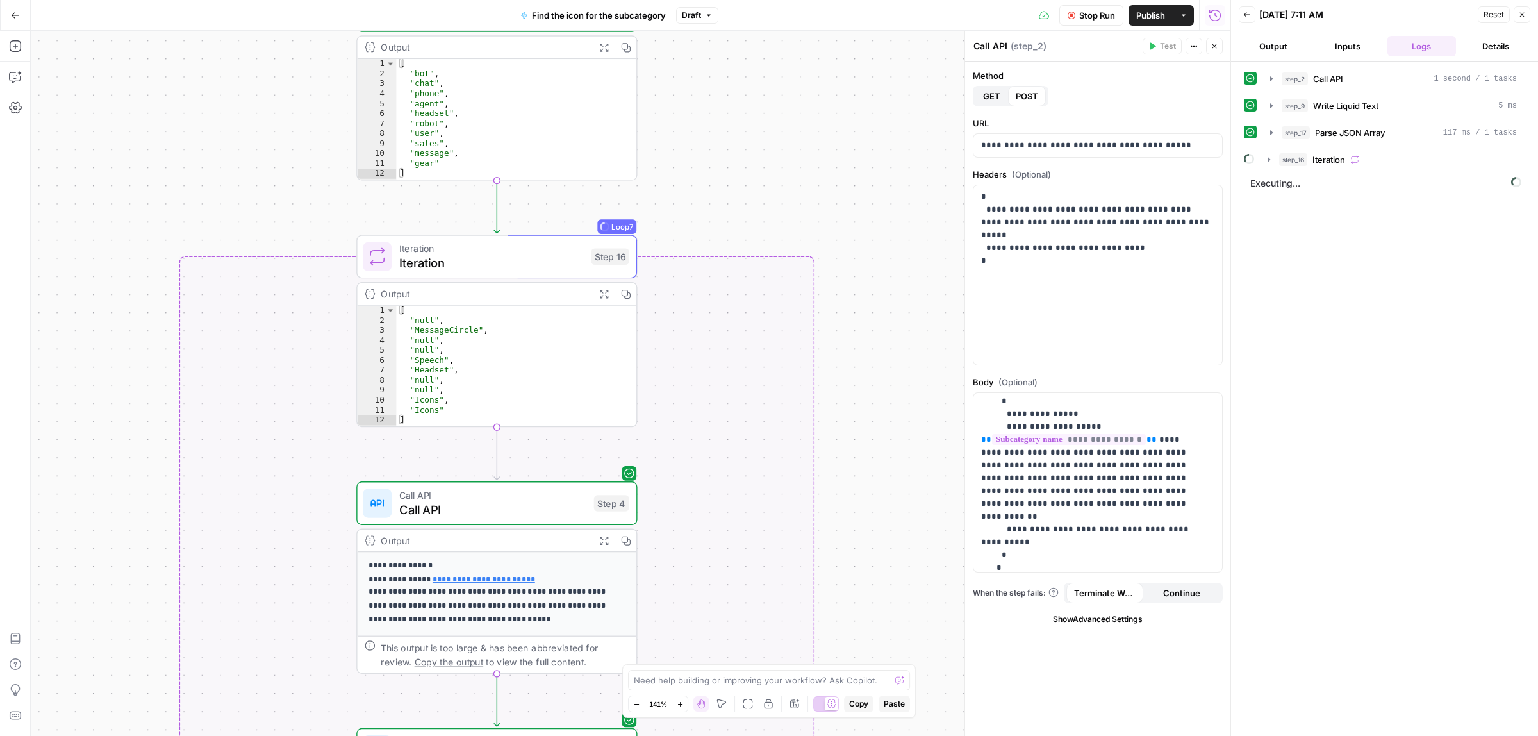
drag, startPoint x: 793, startPoint y: 443, endPoint x: 766, endPoint y: 271, distance: 173.7
click at [766, 271] on div "true false Workflow Set Inputs Inputs Call API Call API Step 2 Output Expand Ou…" at bounding box center [631, 383] width 1200 height 705
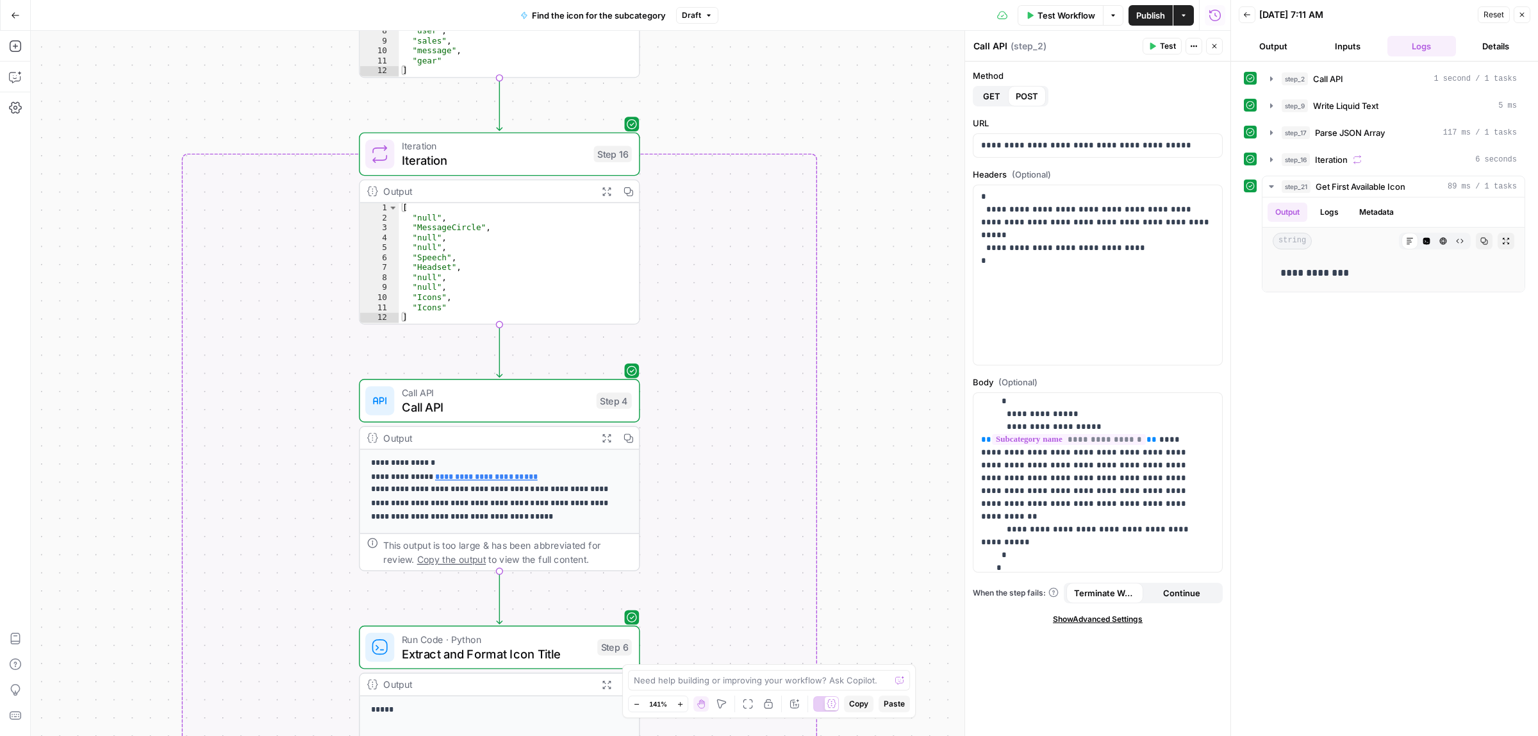
drag, startPoint x: 953, startPoint y: 532, endPoint x: 933, endPoint y: 266, distance: 266.7
click at [933, 266] on div "true false Workflow Set Inputs Inputs Call API Call API Step 2 Output Expand Ou…" at bounding box center [631, 383] width 1200 height 705
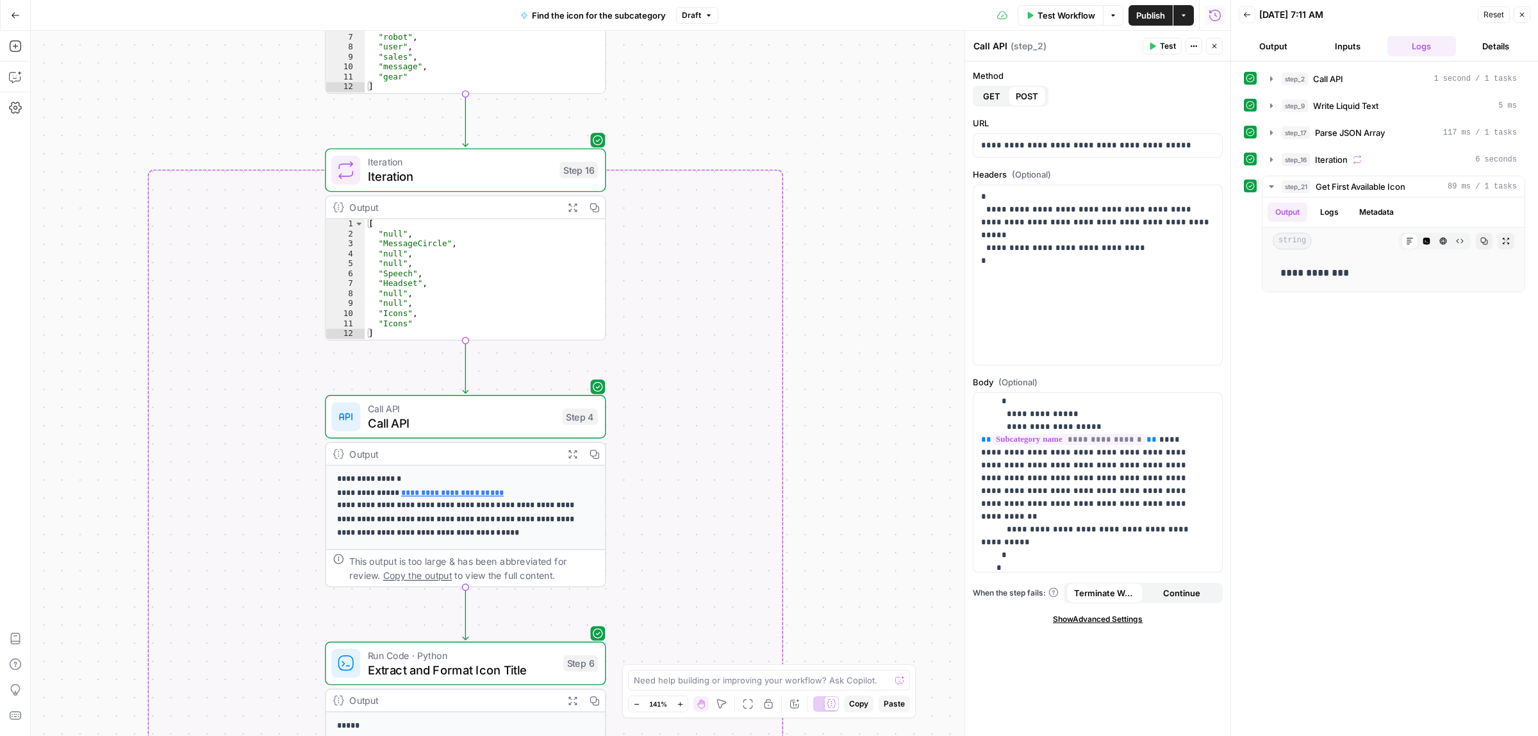
drag, startPoint x: 943, startPoint y: 272, endPoint x: 943, endPoint y: 511, distance: 238.4
click at [929, 519] on div "true false Workflow Set Inputs Inputs Call API Call API Step 2 Output Expand Ou…" at bounding box center [631, 383] width 1200 height 705
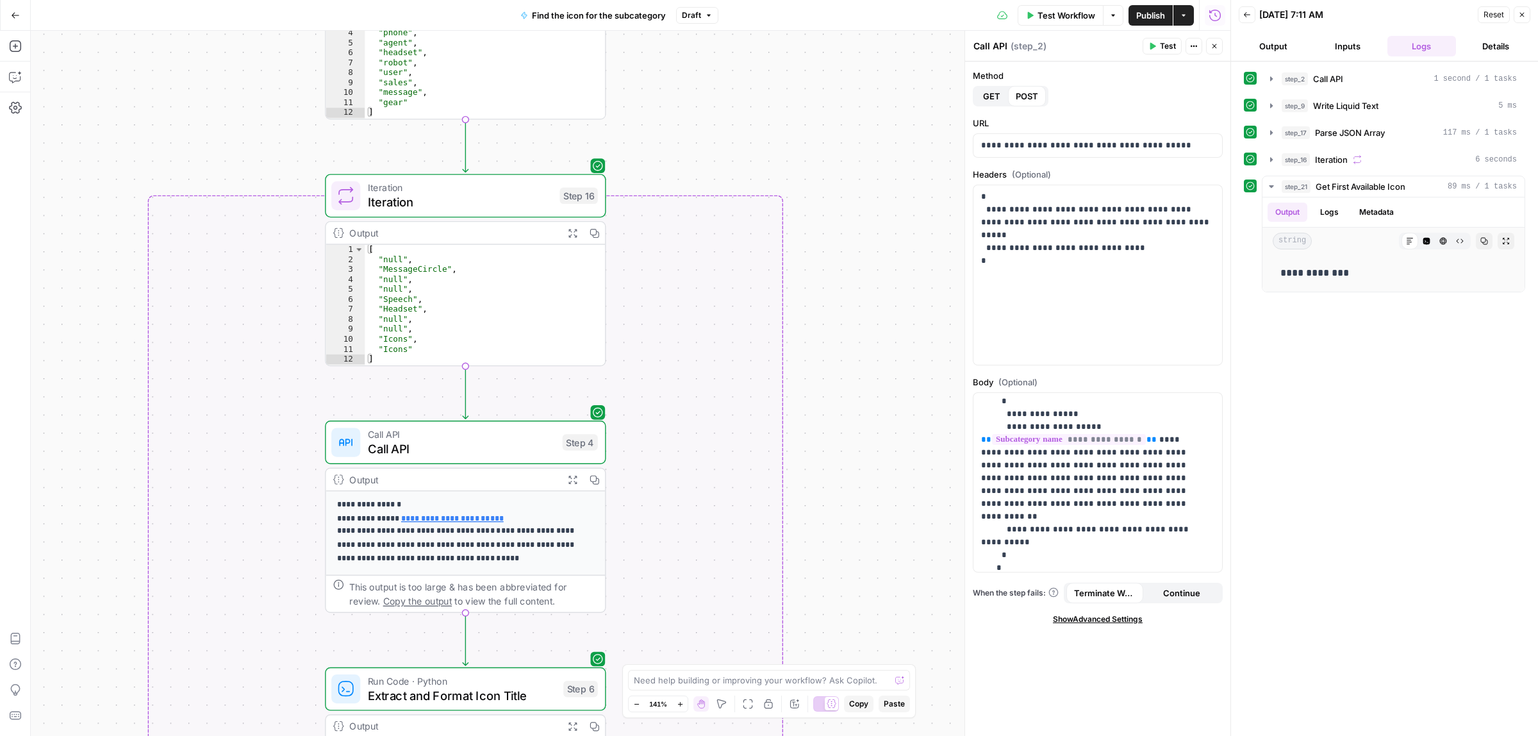
click at [1247, 16] on icon "button" at bounding box center [1247, 15] width 8 height 8
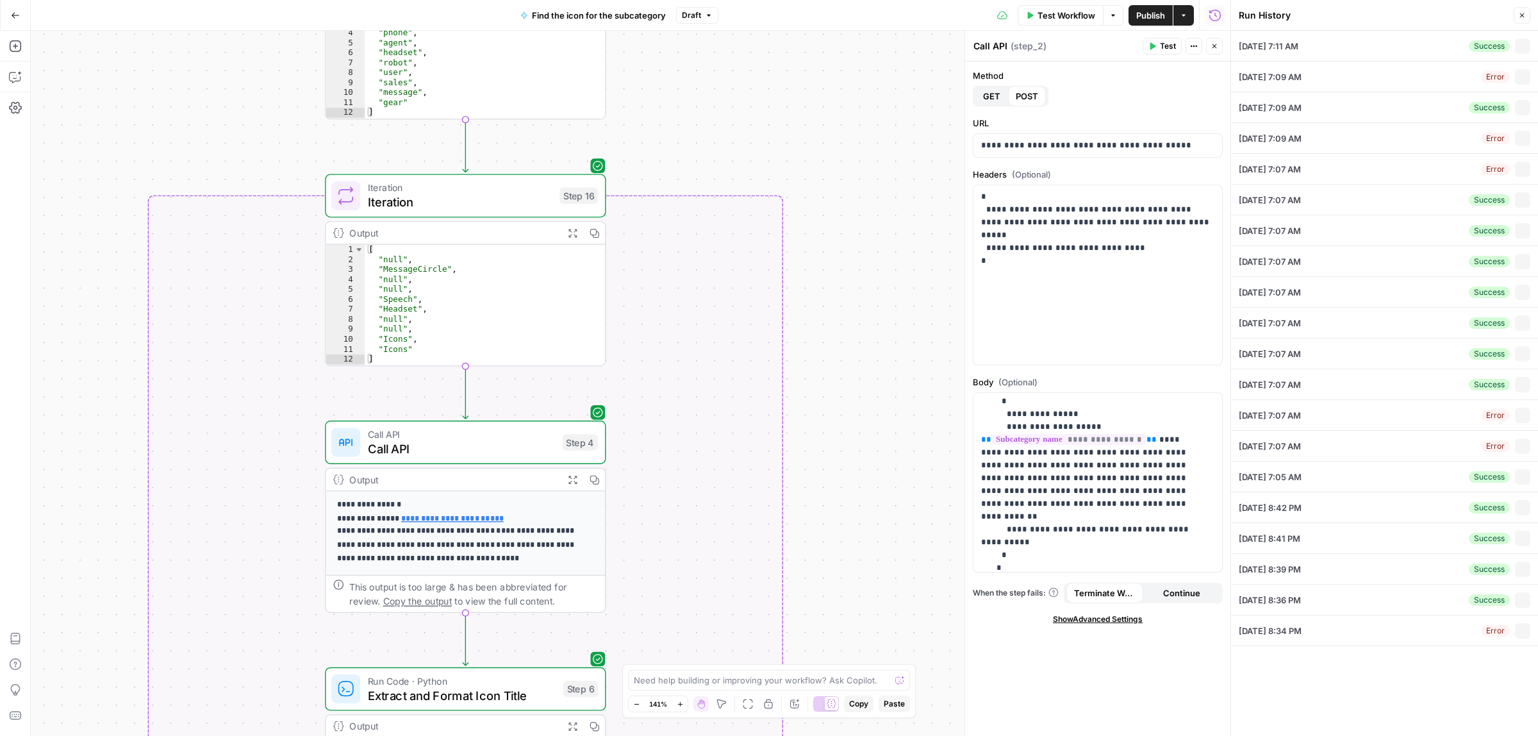
type input "AI Sales Agents"
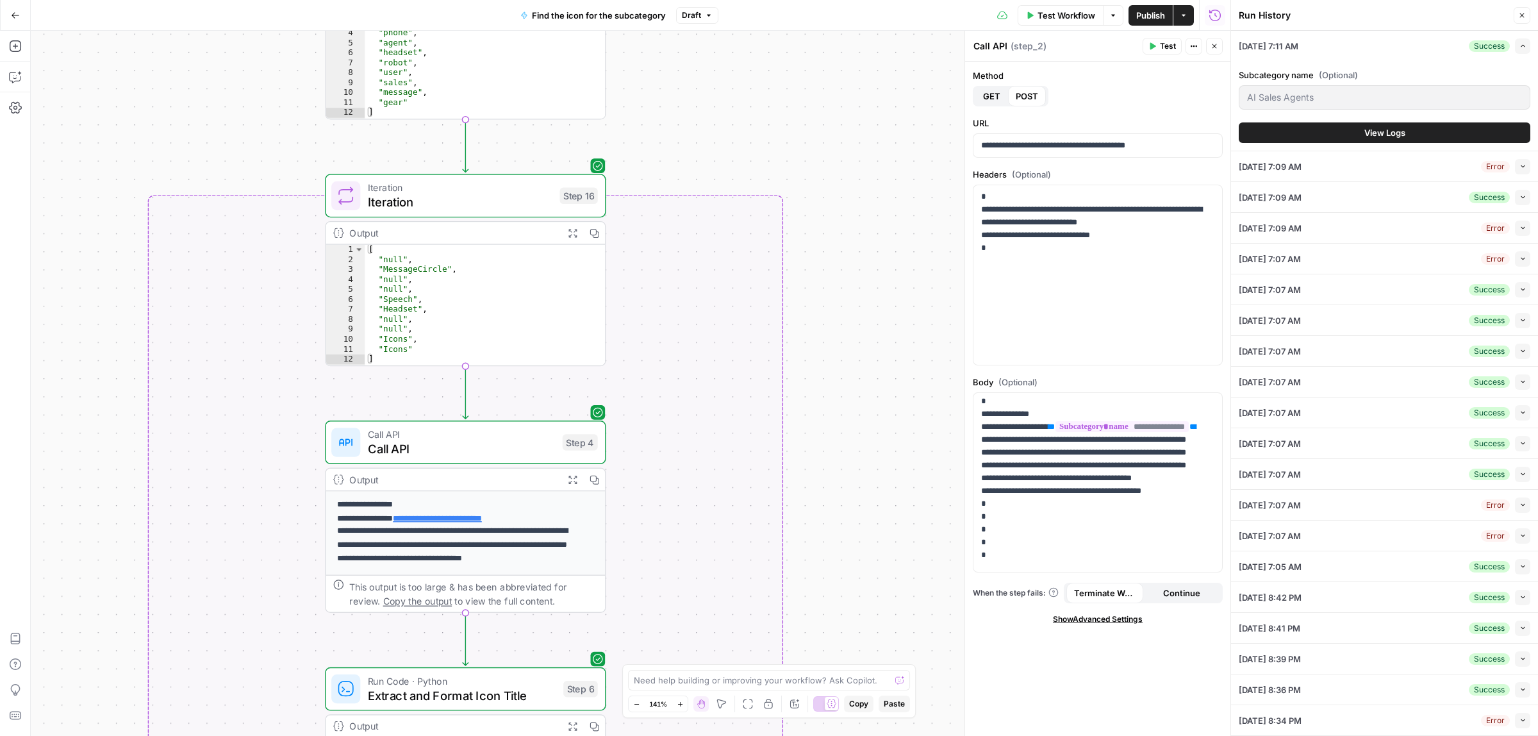
click at [1391, 138] on span "View Logs" at bounding box center [1384, 132] width 41 height 13
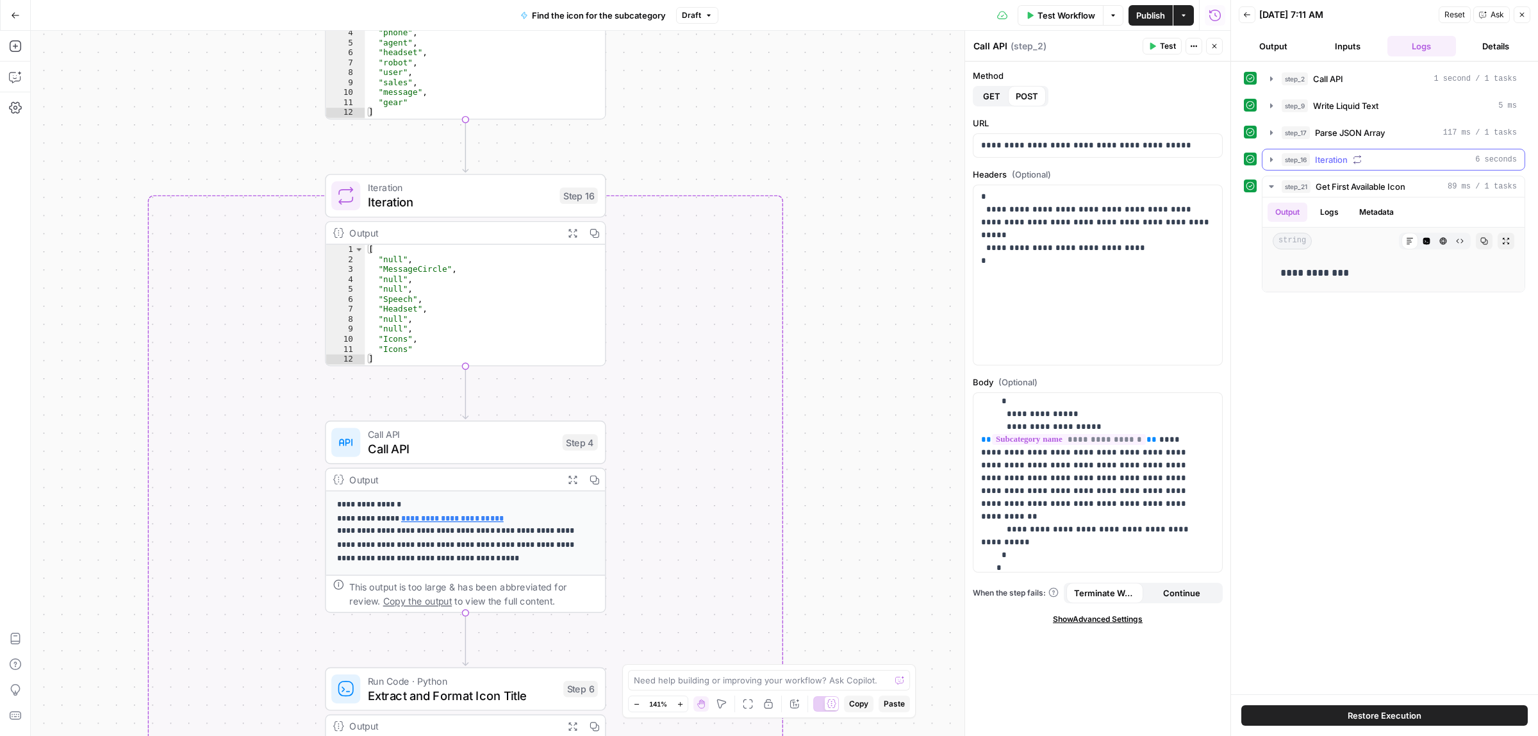
click at [1269, 159] on icon "button" at bounding box center [1271, 159] width 10 height 10
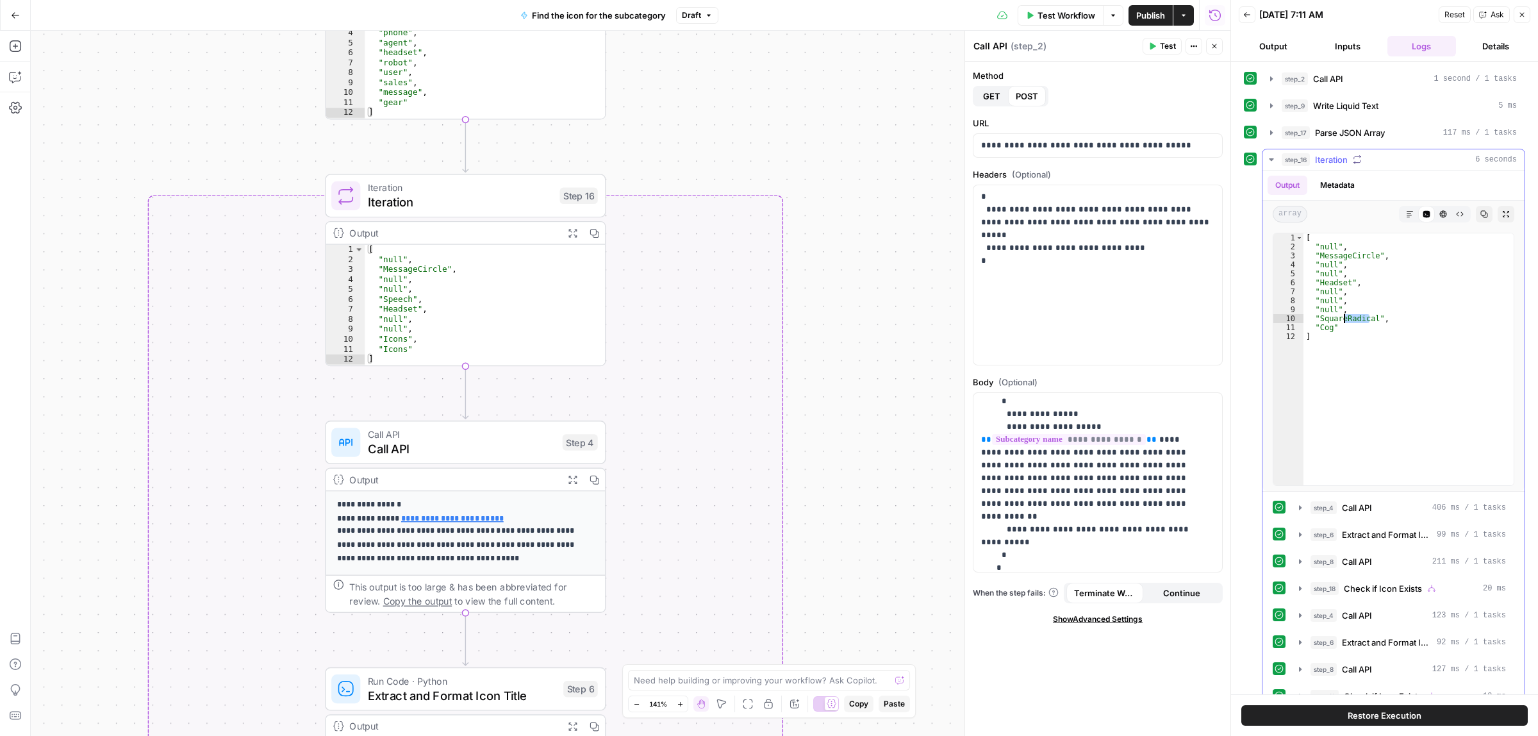
drag, startPoint x: 1369, startPoint y: 321, endPoint x: 1330, endPoint y: 321, distance: 39.1
click at [1330, 321] on div "[ "null" , "MessageCircle" , "null" , "null" , "Headset" , "null" , "null" , "n…" at bounding box center [1408, 367] width 210 height 269
drag, startPoint x: 1333, startPoint y: 329, endPoint x: 1321, endPoint y: 330, distance: 12.2
click at [1321, 330] on div "[ "null" , "MessageCircle" , "null" , "null" , "Headset" , "null" , "null" , "n…" at bounding box center [1408, 367] width 210 height 269
drag, startPoint x: 1349, startPoint y: 286, endPoint x: 1319, endPoint y: 282, distance: 30.4
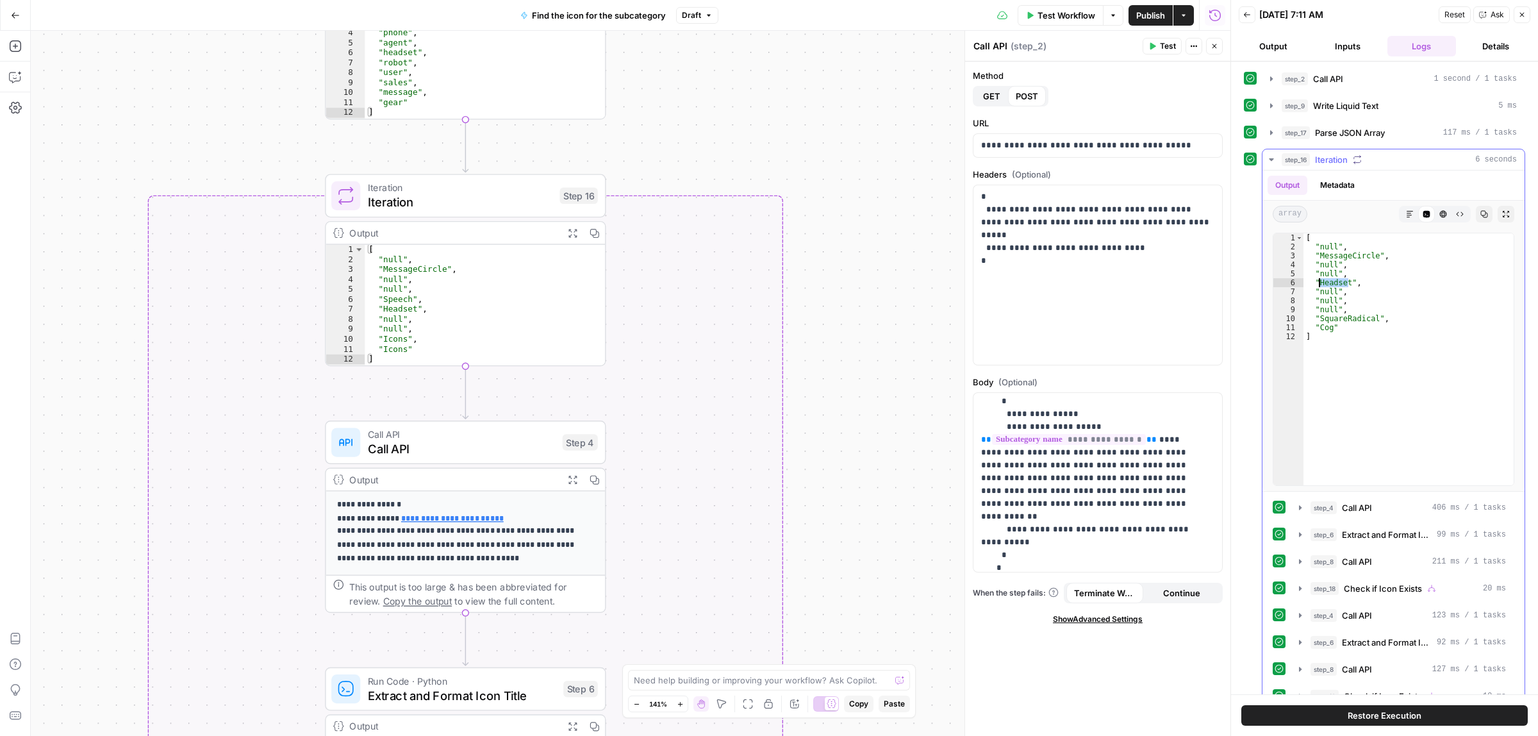
click at [1319, 282] on div "[ "null" , "MessageCircle" , "null" , "null" , "Headset" , "null" , "null" , "n…" at bounding box center [1408, 367] width 210 height 269
type textarea "**********"
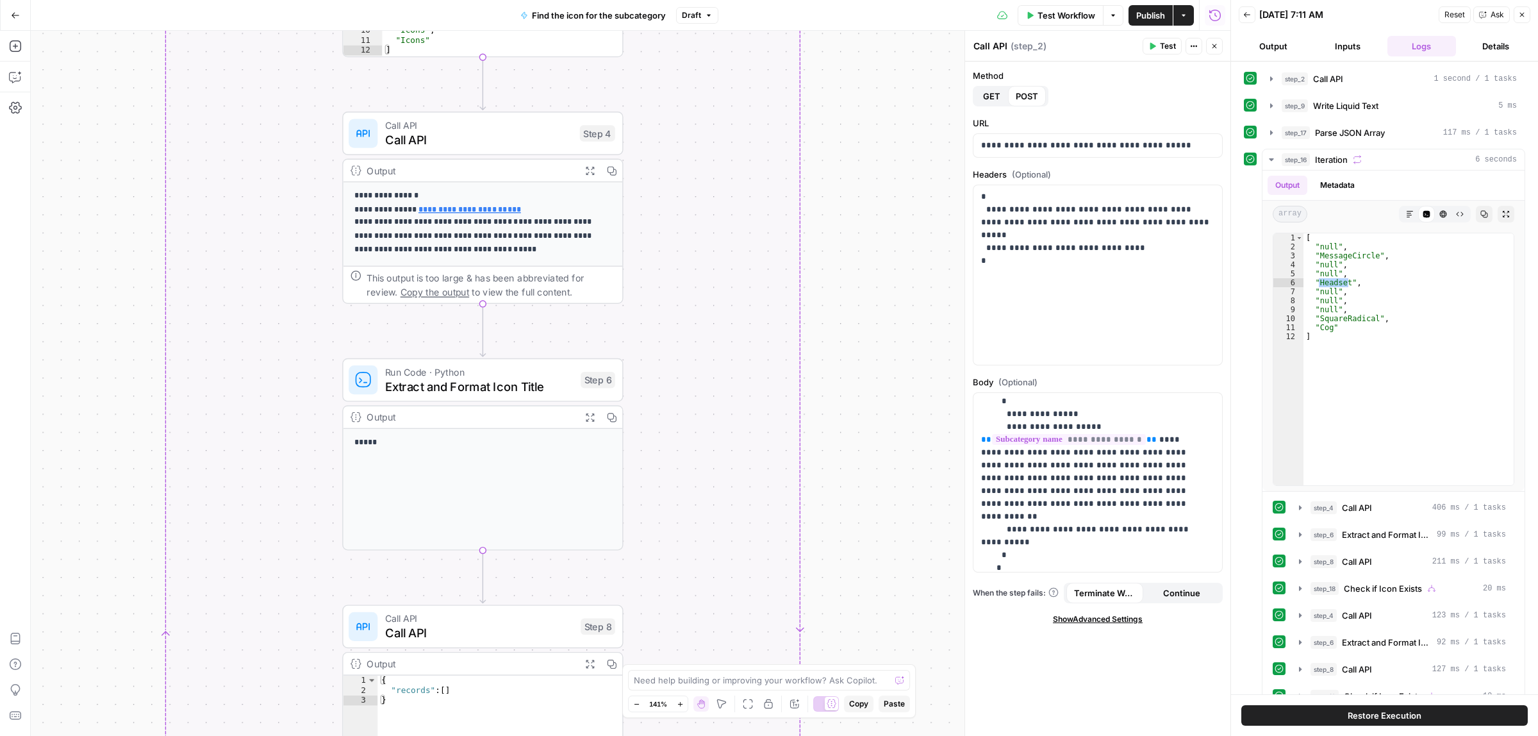
drag, startPoint x: 886, startPoint y: 340, endPoint x: 886, endPoint y: 161, distance: 178.8
click at [886, 161] on div "true false Workflow Set Inputs Inputs Call API Call API Step 2 Output Expand Ou…" at bounding box center [631, 383] width 1200 height 705
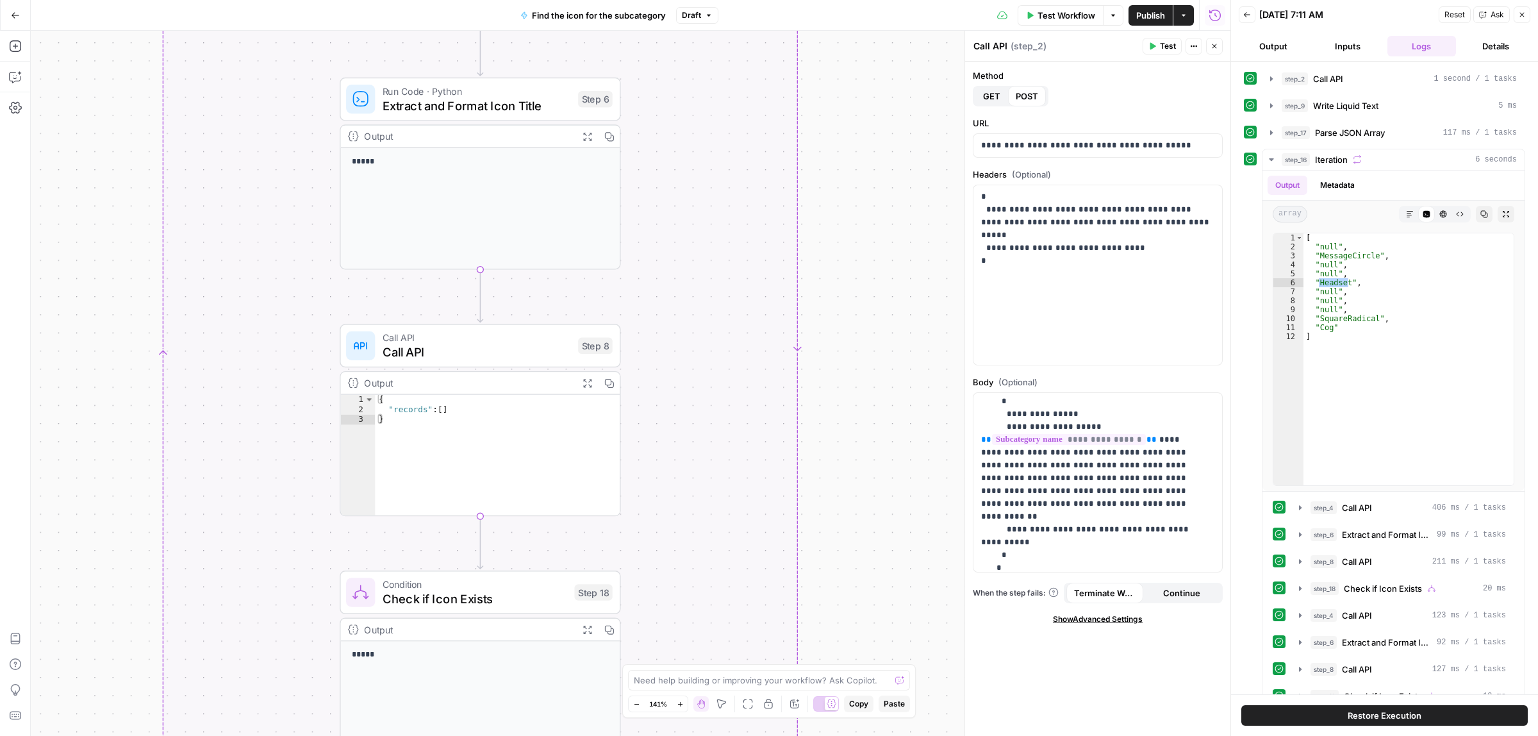
drag, startPoint x: 877, startPoint y: 318, endPoint x: 873, endPoint y: 295, distance: 23.3
click at [873, 295] on div "true false Workflow Set Inputs Inputs Call API Call API Step 2 Output Expand Ou…" at bounding box center [631, 383] width 1200 height 705
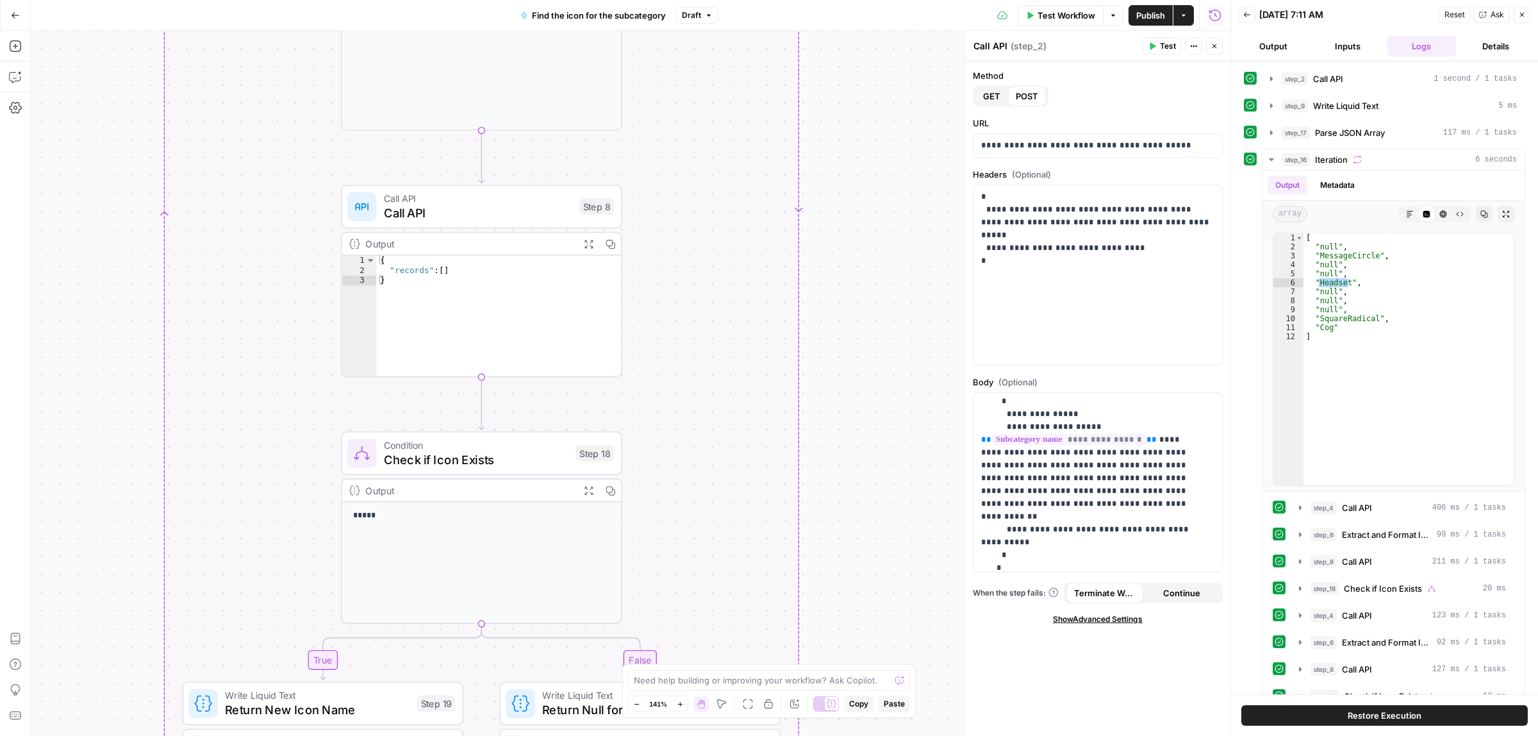
drag, startPoint x: 857, startPoint y: 305, endPoint x: 857, endPoint y: 289, distance: 16.0
click at [857, 289] on div "true false Workflow Set Inputs Inputs Call API Call API Step 2 Output Expand Ou…" at bounding box center [631, 383] width 1200 height 705
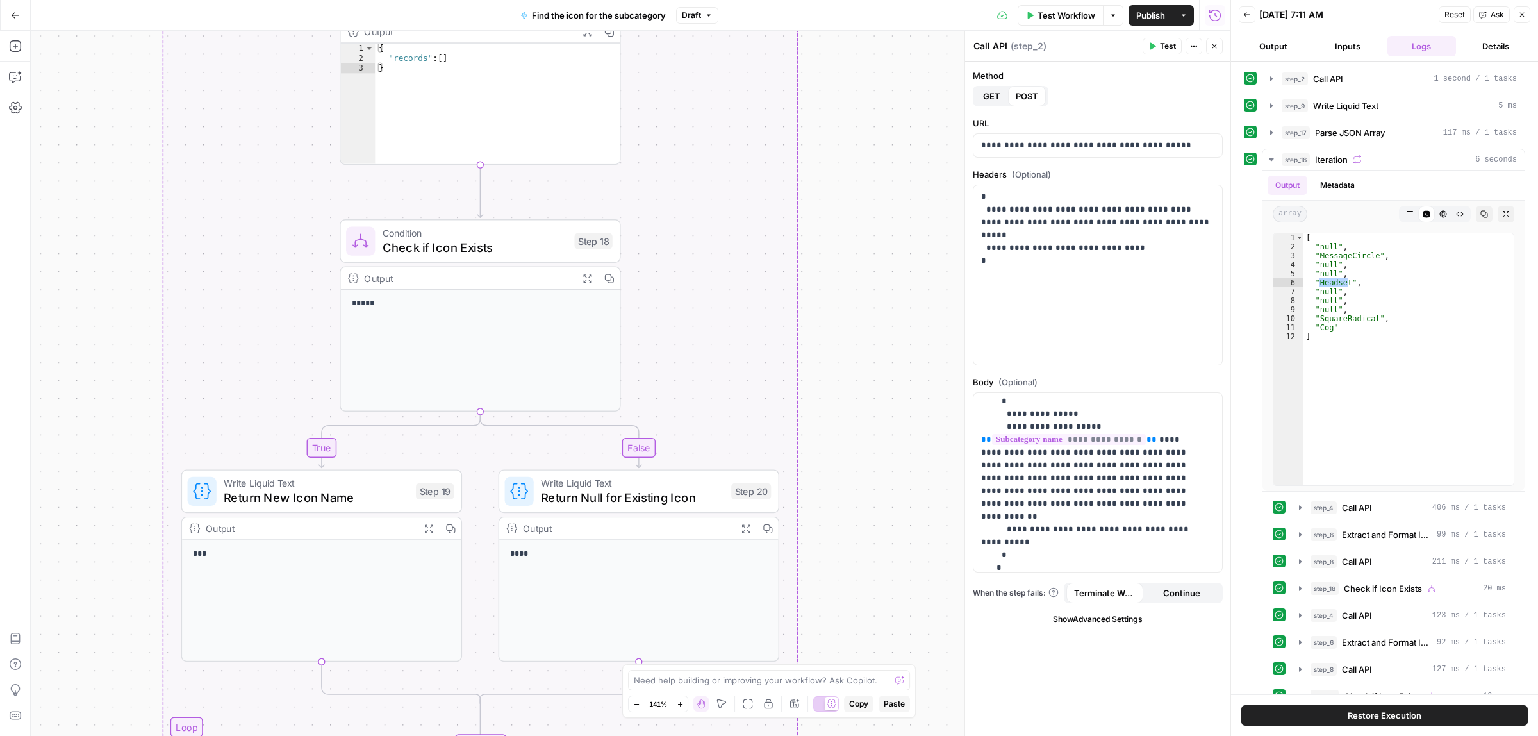
drag, startPoint x: 764, startPoint y: 507, endPoint x: 763, endPoint y: 286, distance: 220.4
click at [763, 286] on div "true false Workflow Set Inputs Inputs Call API Call API Step 2 Output Expand Ou…" at bounding box center [631, 383] width 1200 height 705
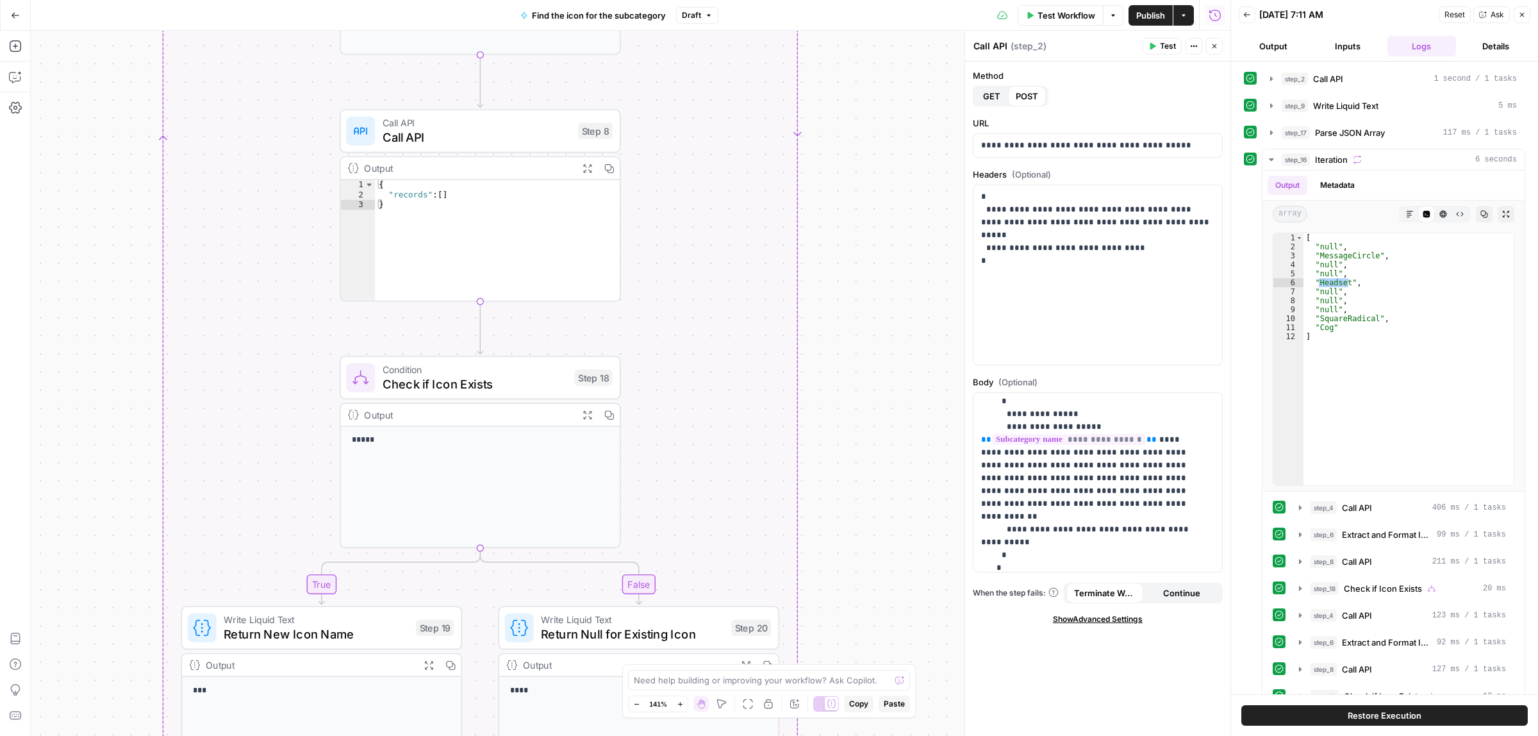
drag, startPoint x: 887, startPoint y: 151, endPoint x: 873, endPoint y: 574, distance: 423.2
click at [873, 574] on div "true false Workflow Set Inputs Inputs Call API Call API Step 2 Output Expand Ou…" at bounding box center [631, 383] width 1200 height 705
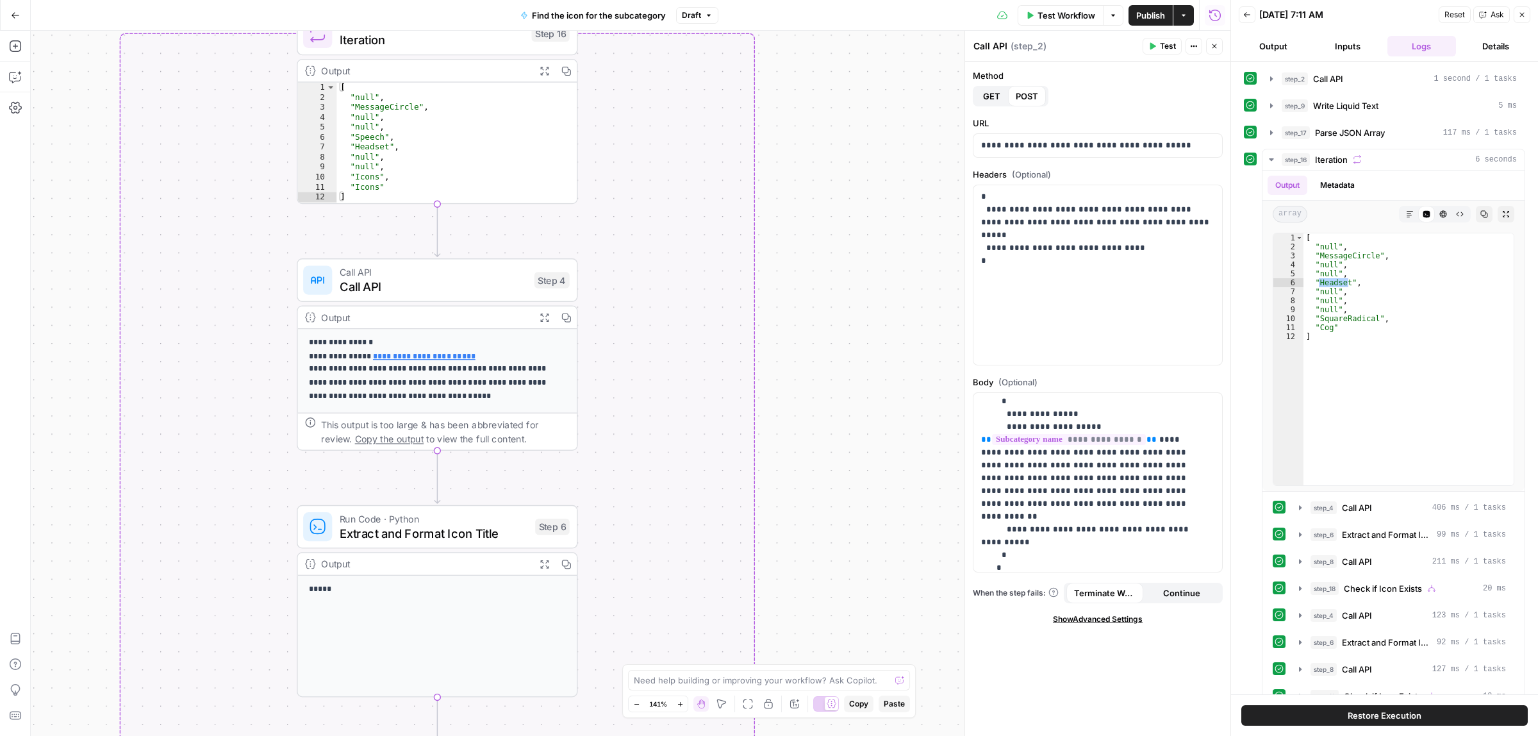
click at [870, 655] on div "true false Workflow Set Inputs Inputs Call API Call API Step 2 Output Expand Ou…" at bounding box center [631, 383] width 1200 height 705
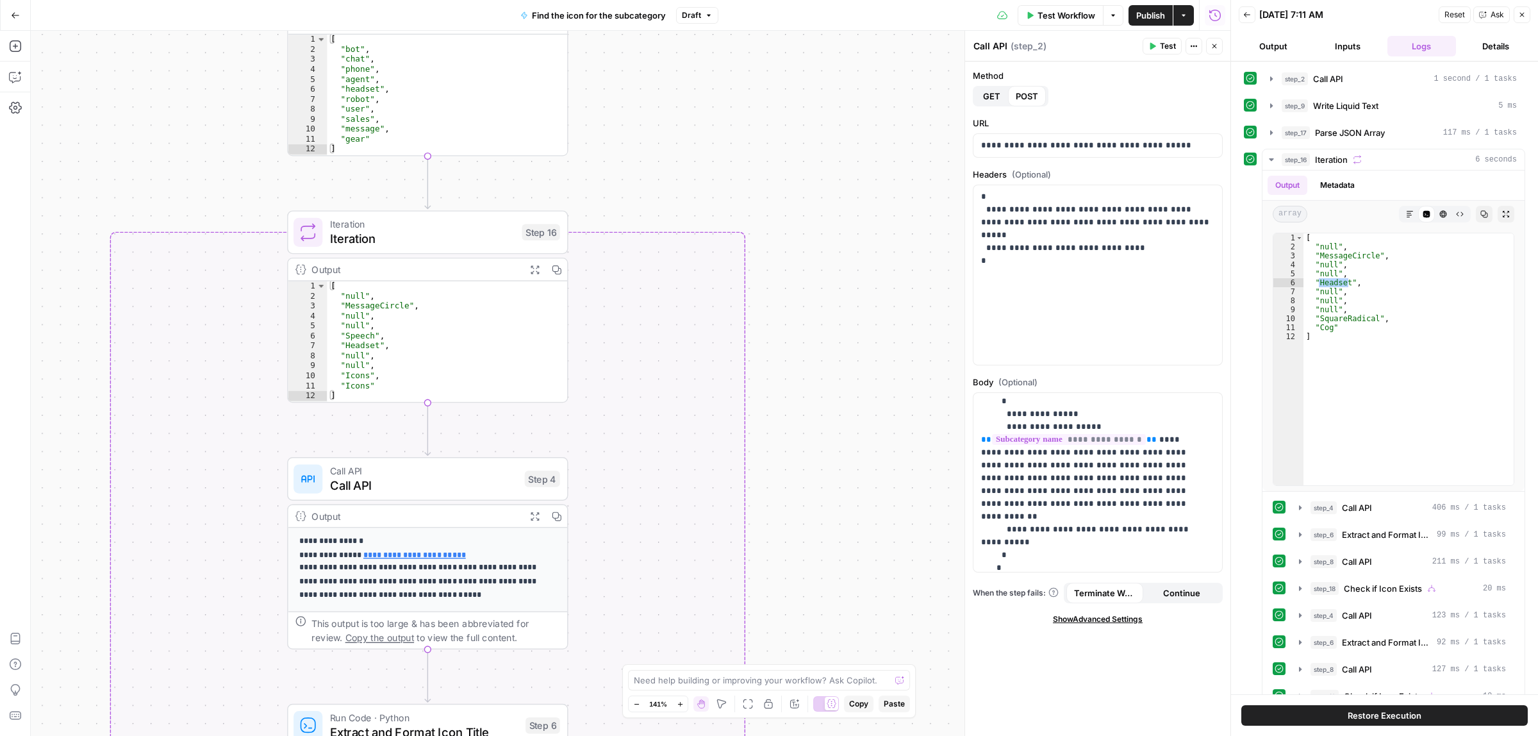
drag, startPoint x: 821, startPoint y: 485, endPoint x: 814, endPoint y: 643, distance: 157.8
click at [814, 642] on div "true false Workflow Set Inputs Inputs Call API Call API Step 2 Output Expand Ou…" at bounding box center [631, 383] width 1200 height 705
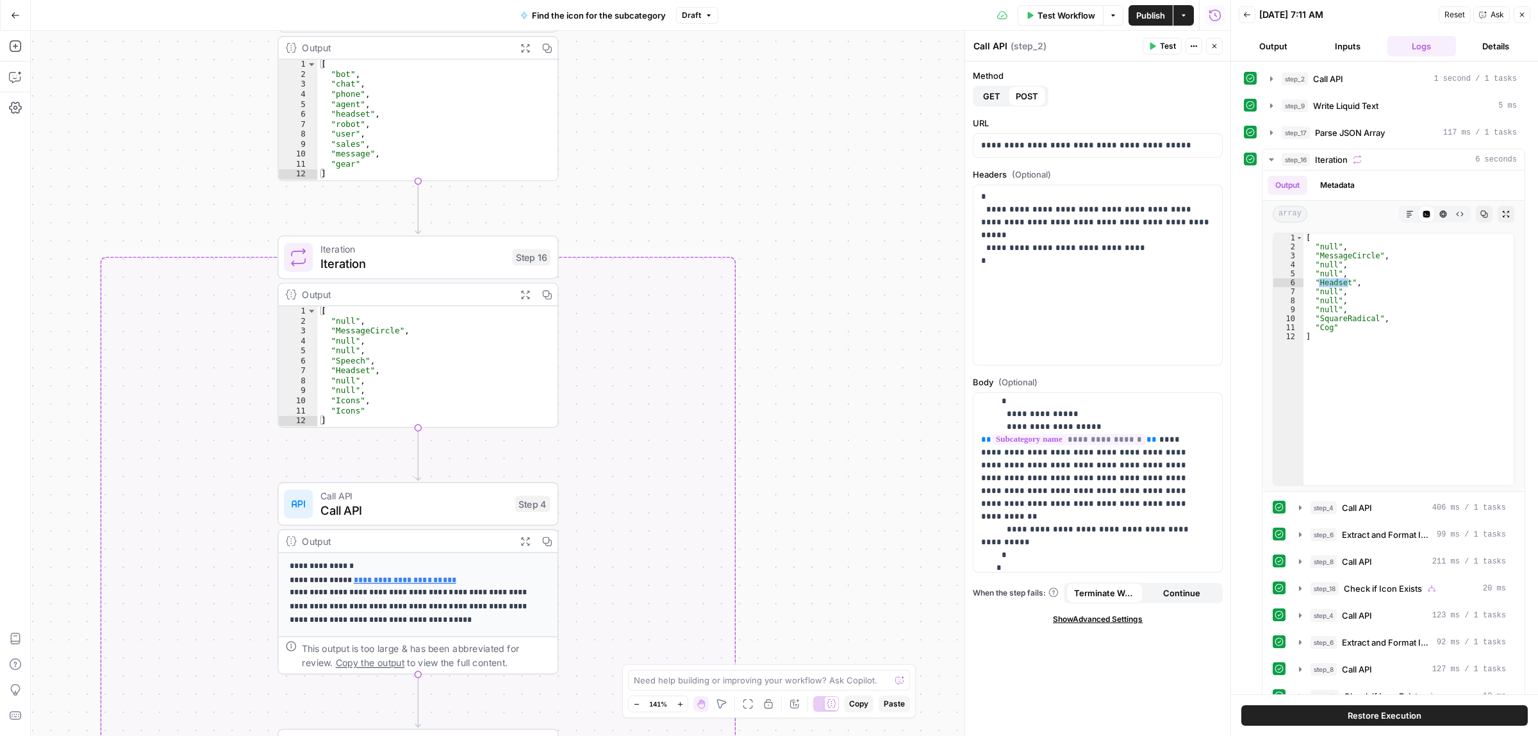
drag, startPoint x: 800, startPoint y: 372, endPoint x: 799, endPoint y: 33, distance: 339.6
click at [800, 35] on div "true false Workflow Set Inputs Inputs Call API Call API Step 2 Output Expand Ou…" at bounding box center [631, 383] width 1200 height 705
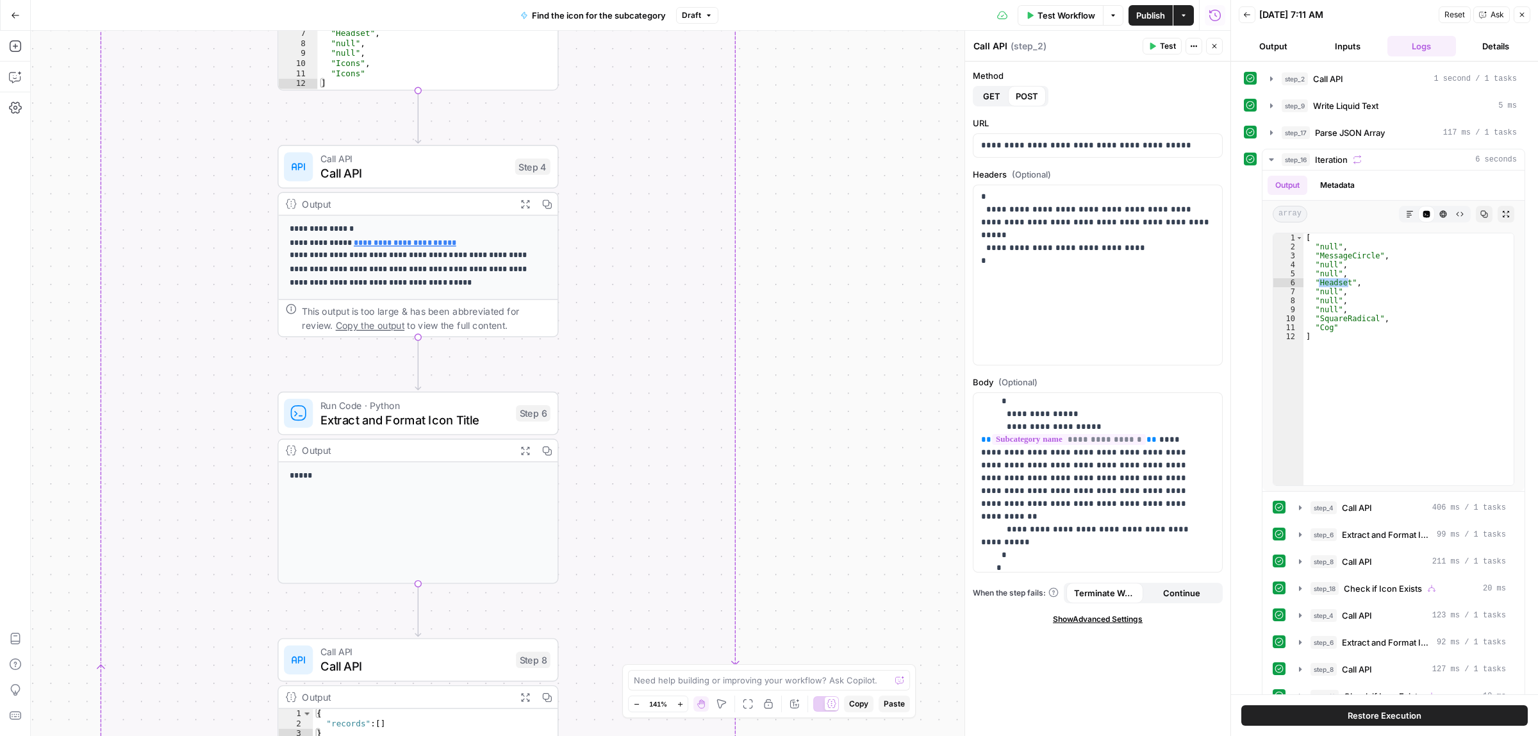
click at [833, 106] on div "true false Workflow Set Inputs Inputs Call API Call API Step 2 Output Expand Ou…" at bounding box center [631, 383] width 1200 height 705
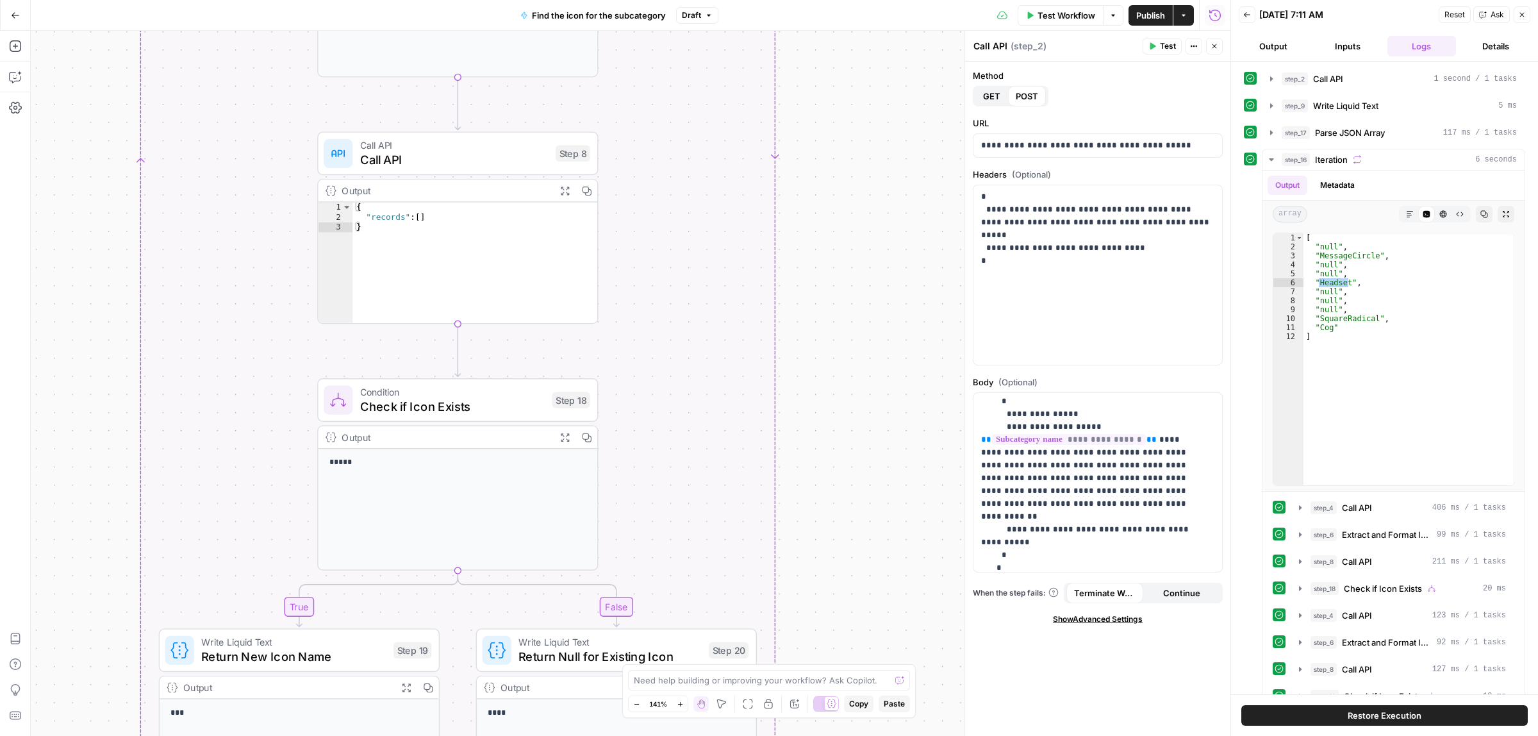
drag, startPoint x: 814, startPoint y: 423, endPoint x: 814, endPoint y: 147, distance: 275.5
click at [814, 145] on div "true false Workflow Set Inputs Inputs Call API Call API Step 2 Output Expand Ou…" at bounding box center [631, 383] width 1200 height 705
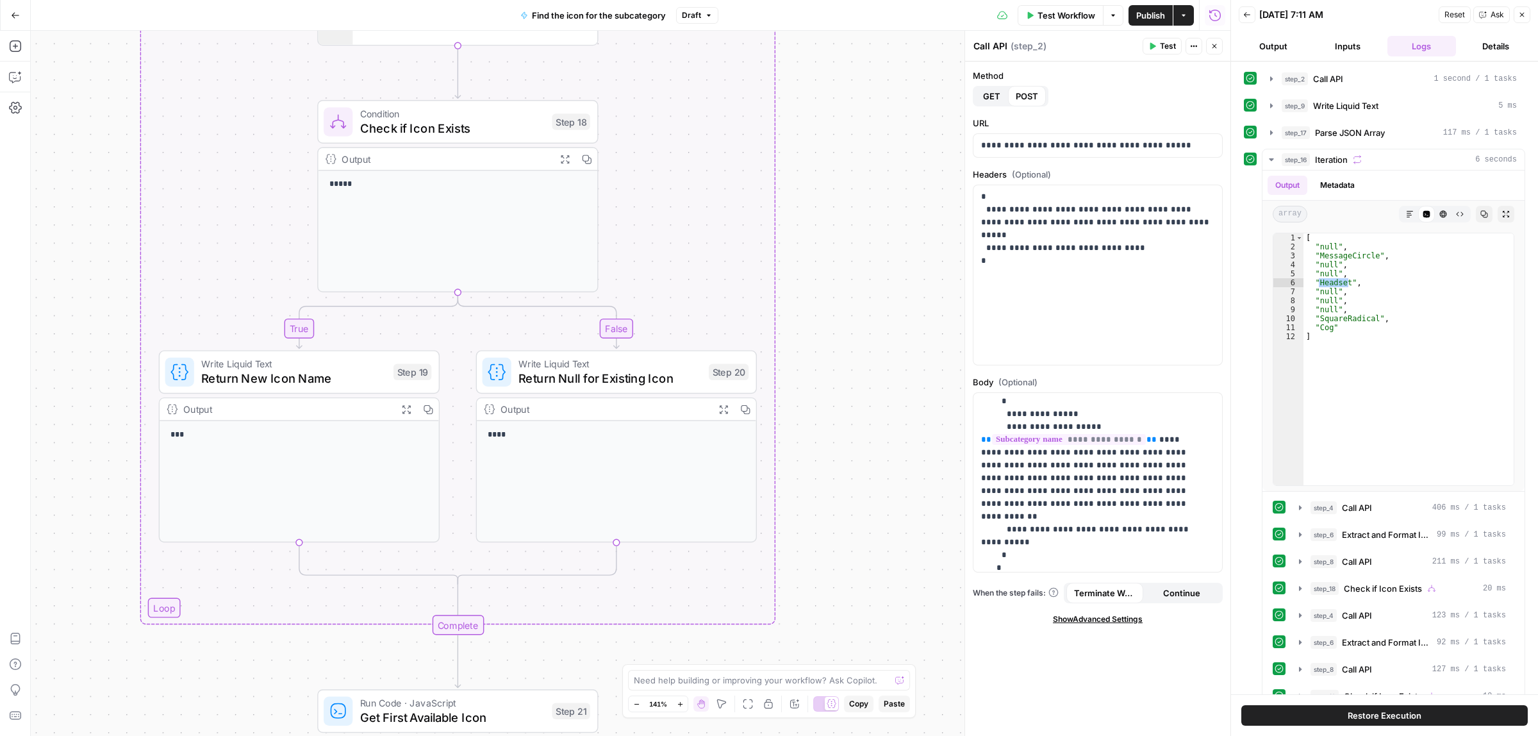
drag, startPoint x: 818, startPoint y: 314, endPoint x: 819, endPoint y: 129, distance: 185.2
click at [819, 155] on div "true false Workflow Set Inputs Inputs Call API Call API Step 2 Output Expand Ou…" at bounding box center [631, 383] width 1200 height 705
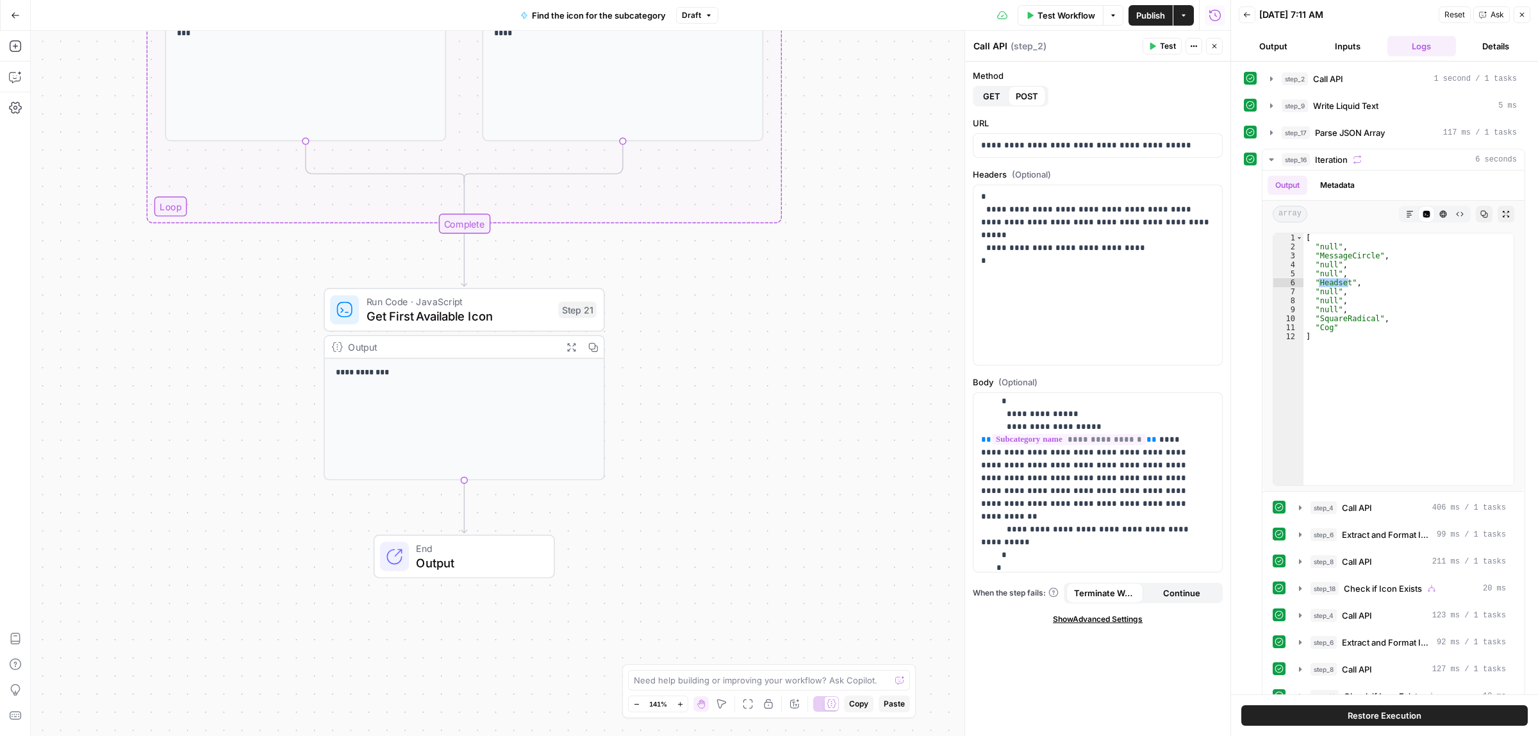
click at [484, 314] on span "Get First Available Icon" at bounding box center [459, 316] width 185 height 18
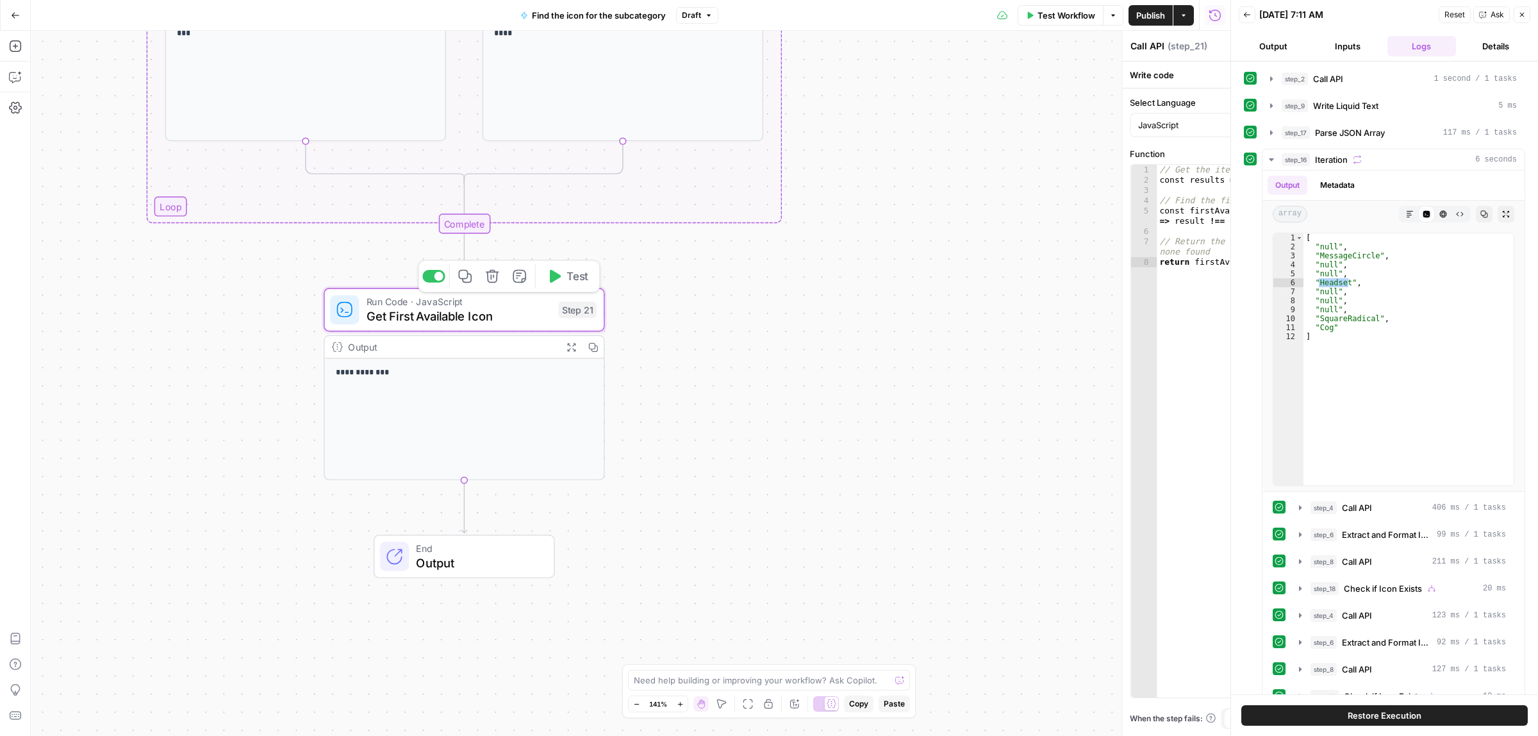
type textarea "Get First Available Icon"
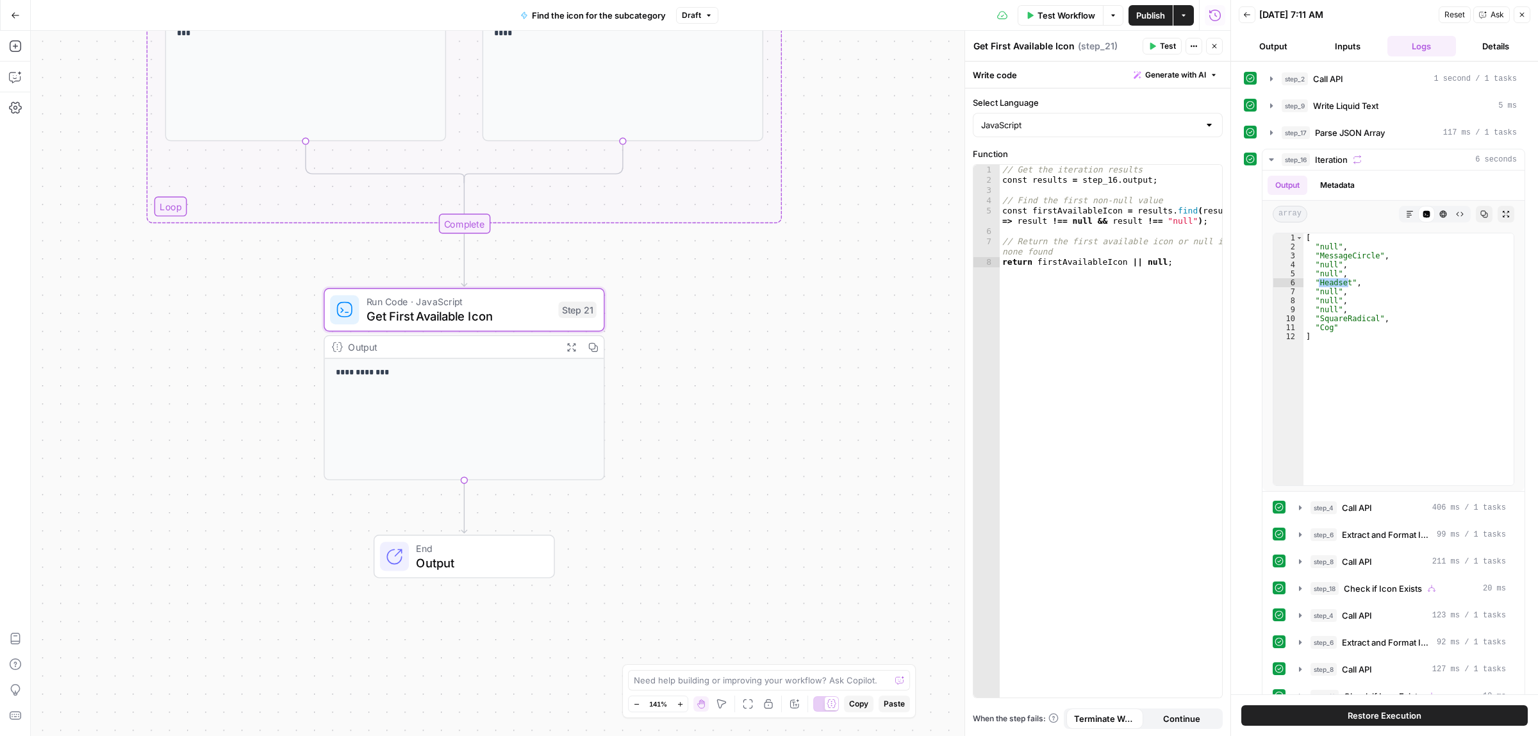
click at [1155, 13] on span "Publish" at bounding box center [1150, 15] width 29 height 13
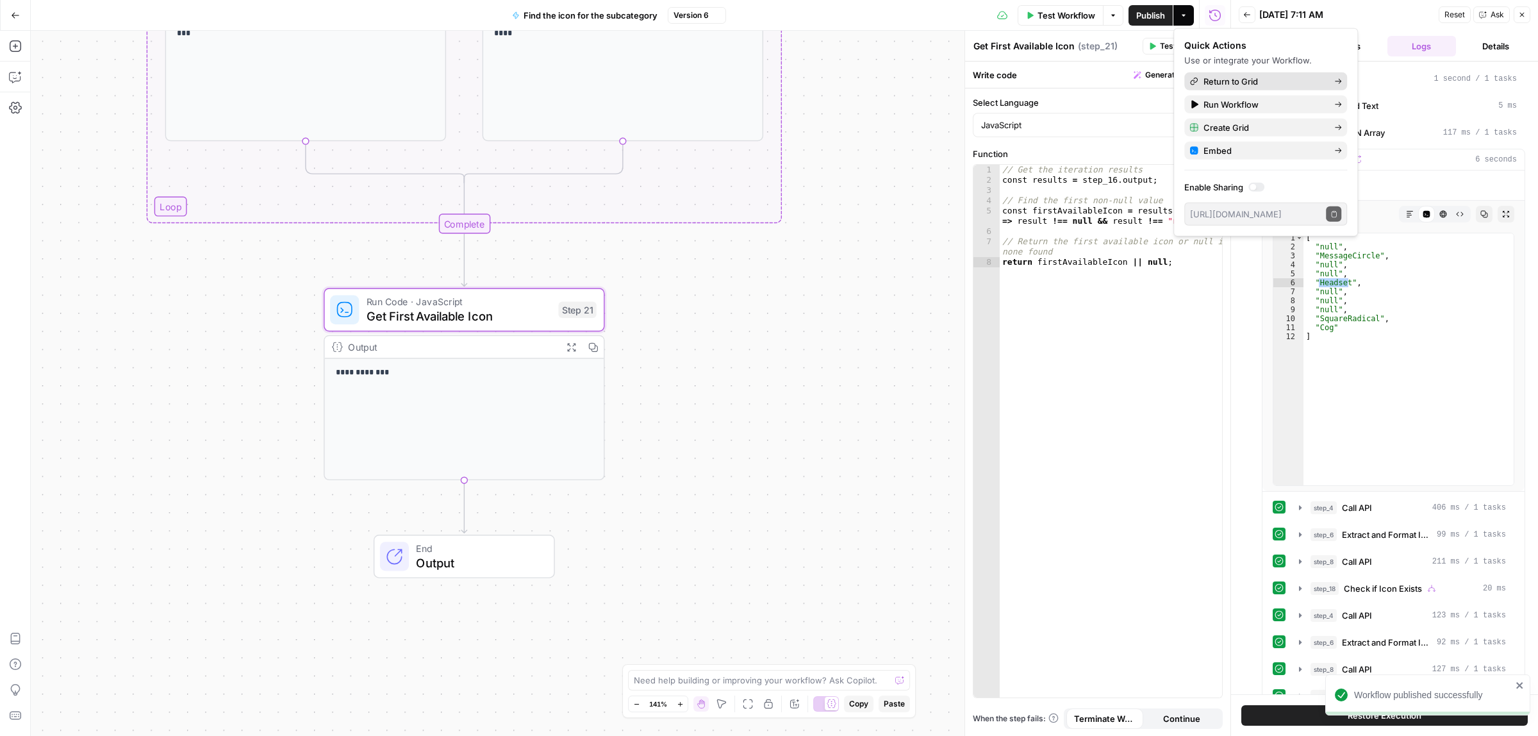
click at [1251, 80] on span "Return to Grid" at bounding box center [1263, 81] width 120 height 13
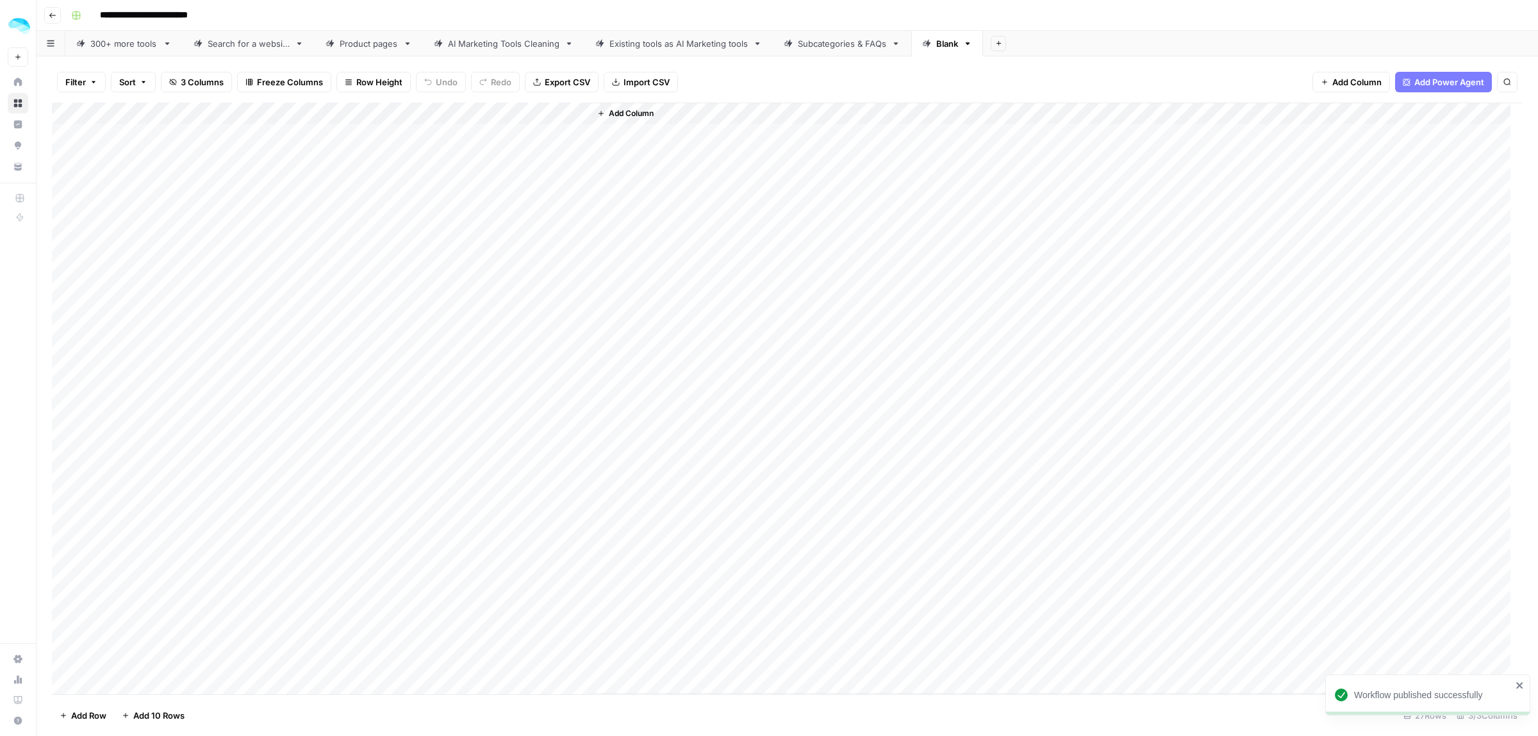
click at [463, 133] on div "Add Column" at bounding box center [787, 398] width 1471 height 591
click at [465, 334] on div "Add Column" at bounding box center [787, 398] width 1471 height 591
click at [444, 129] on div "Add Column" at bounding box center [787, 398] width 1471 height 591
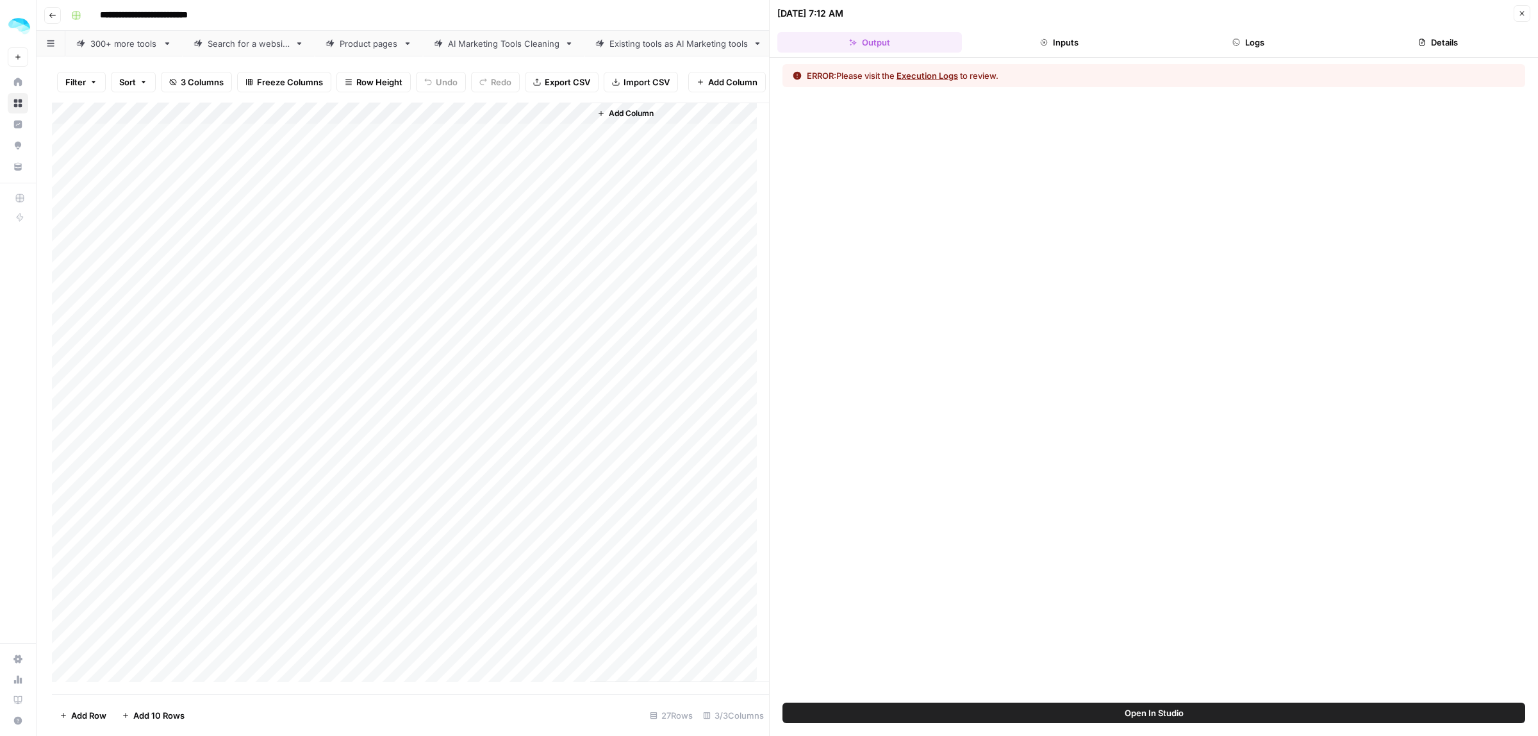
click at [1229, 45] on button "Logs" at bounding box center [1249, 42] width 185 height 21
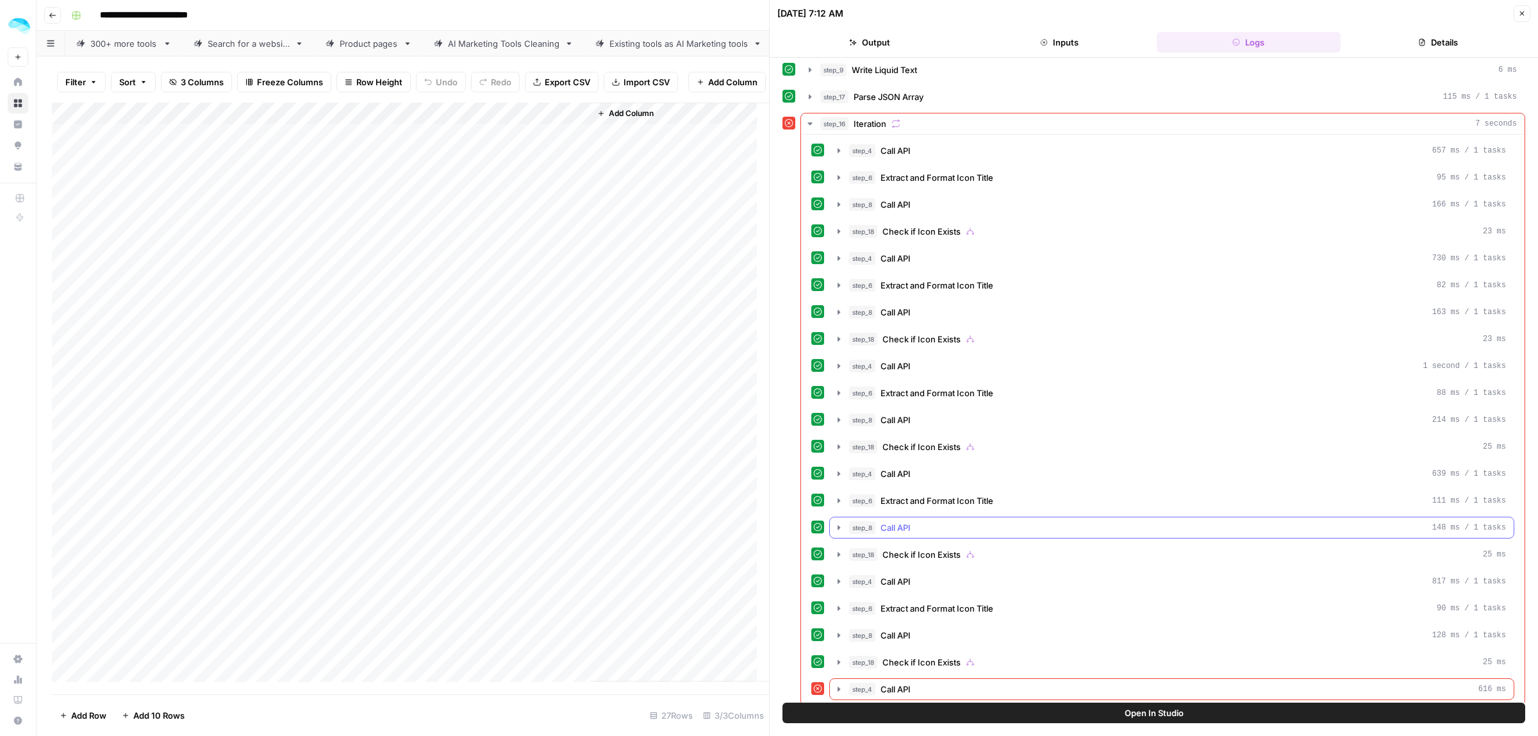
scroll to position [49, 0]
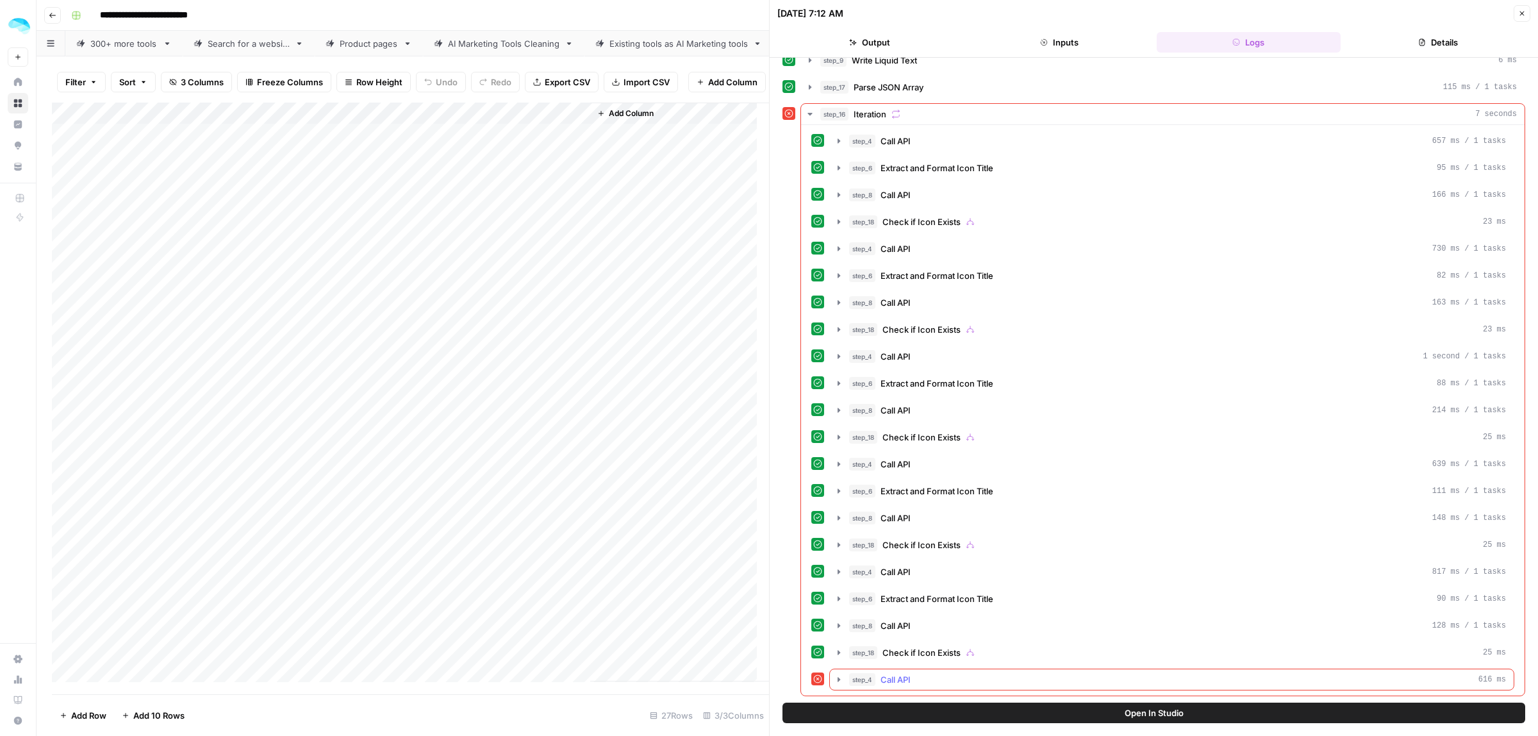
click at [839, 677] on icon "button" at bounding box center [839, 679] width 10 height 10
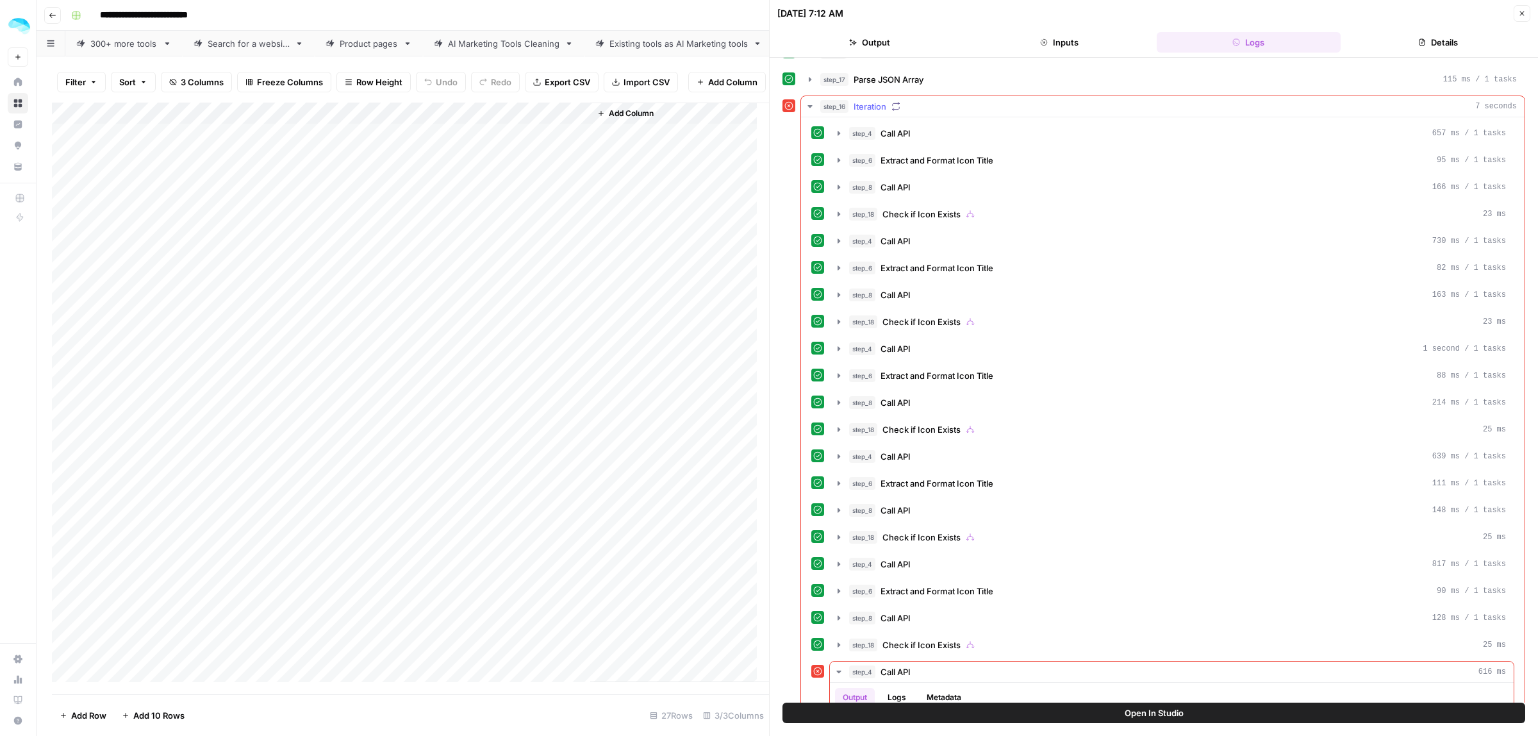
scroll to position [170, 0]
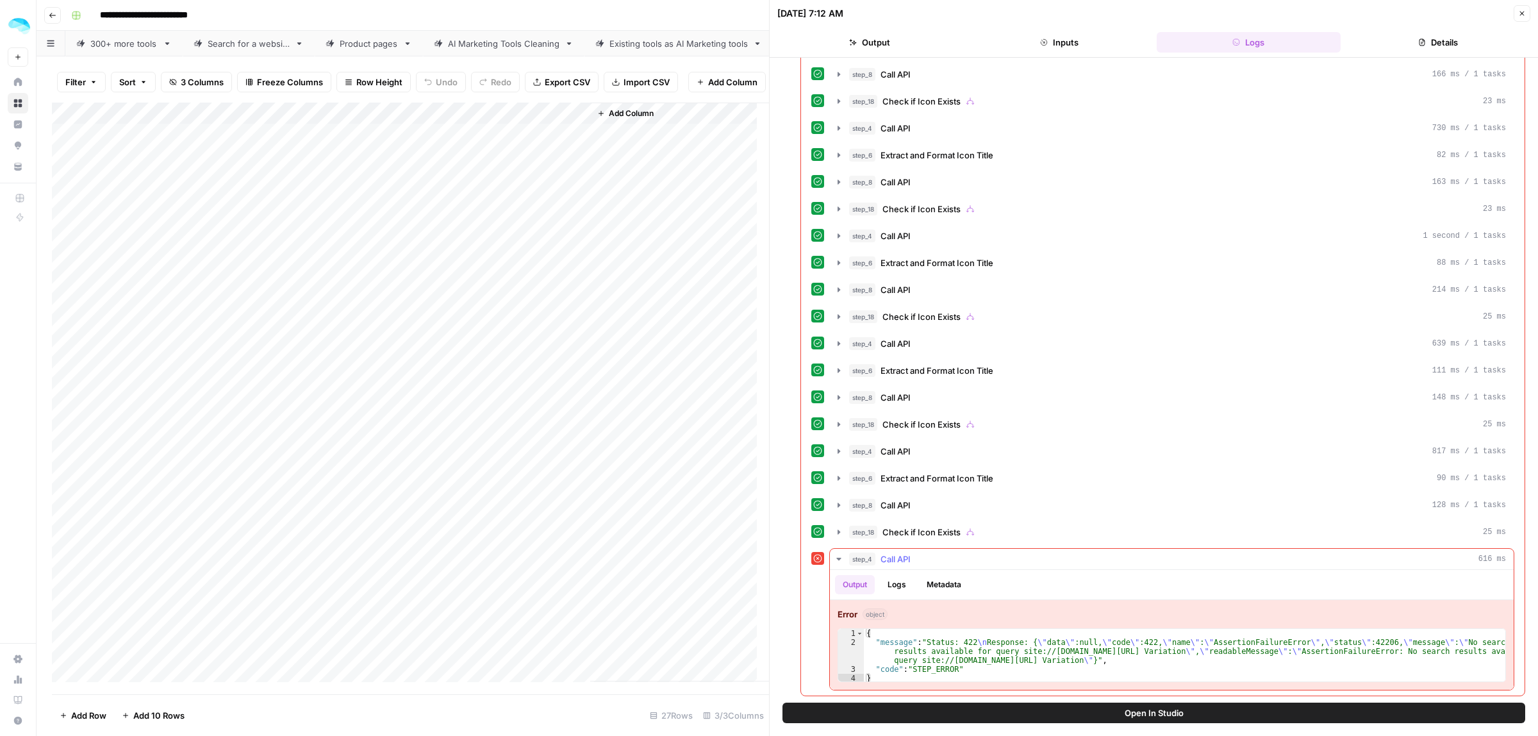
type textarea "**********"
drag, startPoint x: 1057, startPoint y: 661, endPoint x: 1019, endPoint y: 662, distance: 37.8
click at [1019, 662] on div "{ "message" : "Status: 422 \n Response: { \" data \" :null, \" code \" :422, \"…" at bounding box center [1184, 665] width 641 height 72
click at [447, 127] on div "Add Column" at bounding box center [410, 392] width 717 height 579
click at [334, 251] on span "Edit Workflow" at bounding box center [362, 251] width 112 height 13
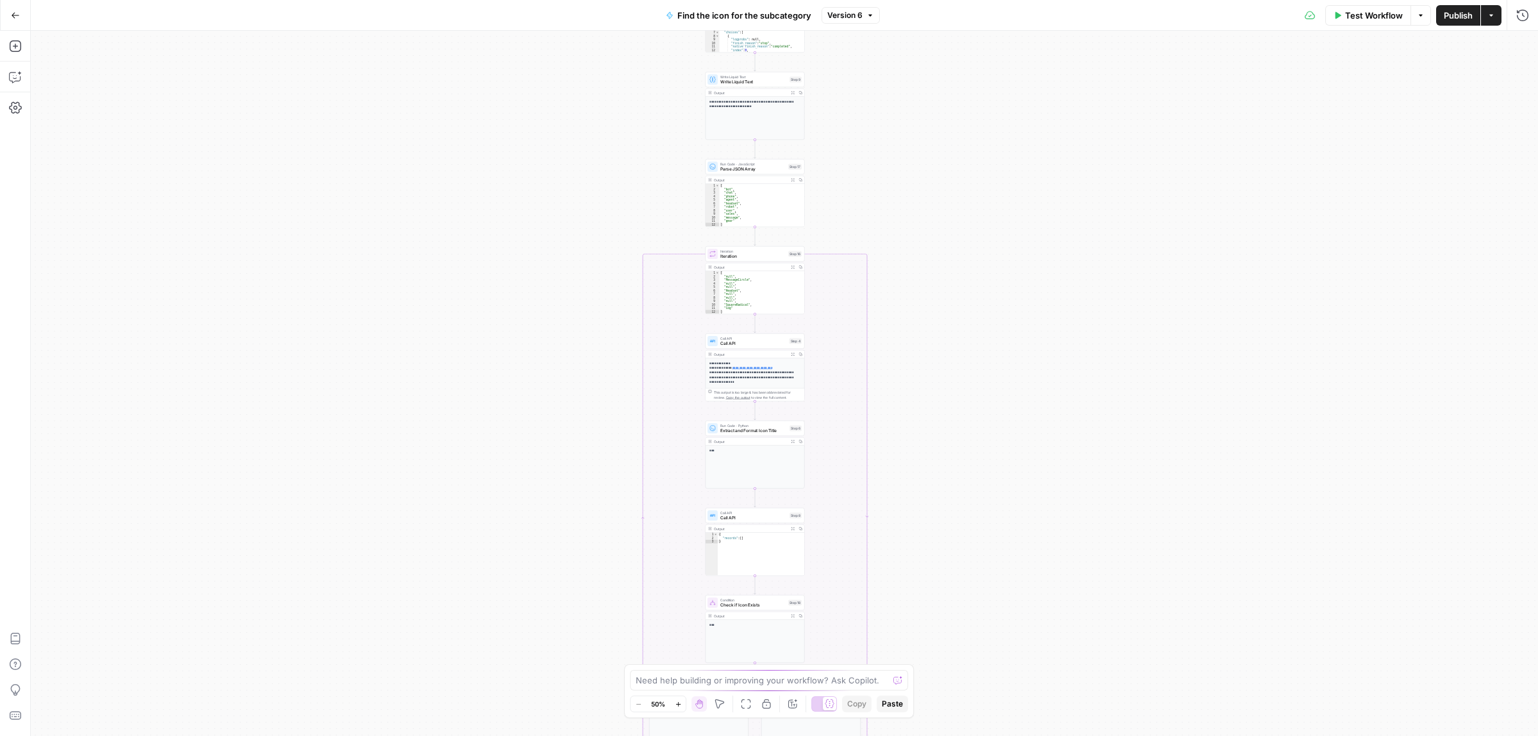
drag, startPoint x: 857, startPoint y: 490, endPoint x: 829, endPoint y: 499, distance: 29.4
click at [853, 495] on div "true false Workflow Set Inputs Inputs Call API Call API Step 2 Output Expand Ou…" at bounding box center [784, 383] width 1507 height 705
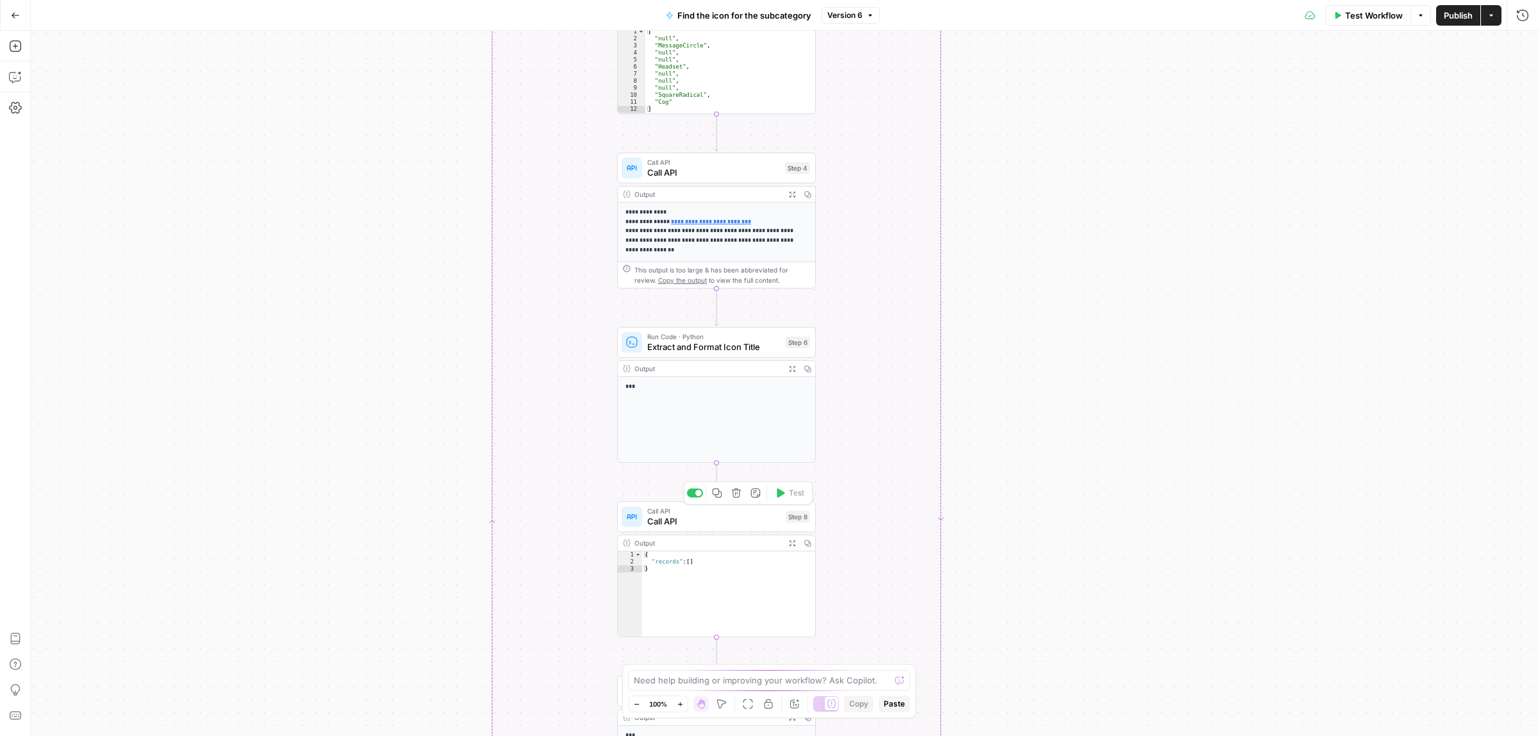
click at [759, 522] on span "Call API" at bounding box center [713, 521] width 133 height 13
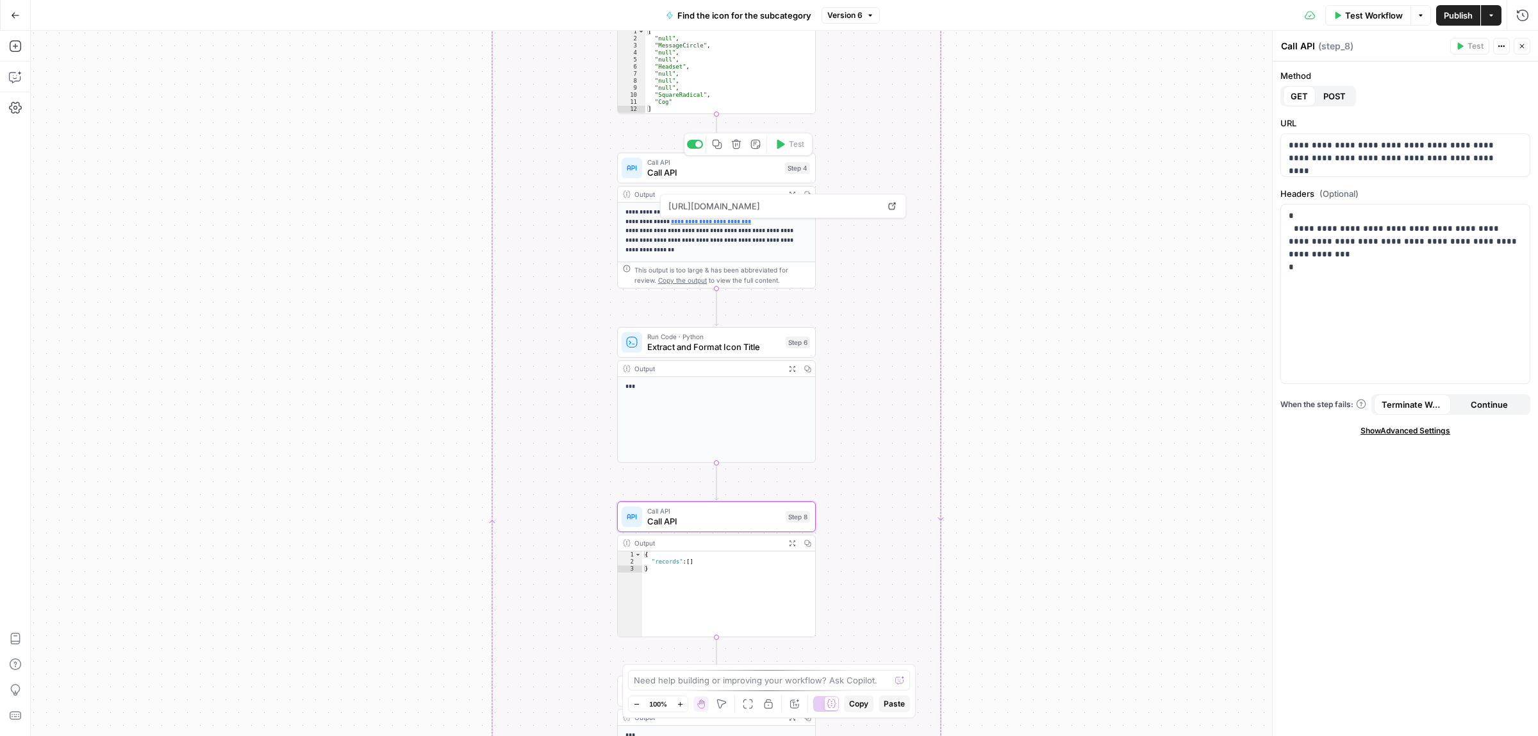
click at [714, 176] on span "Call API" at bounding box center [713, 172] width 133 height 13
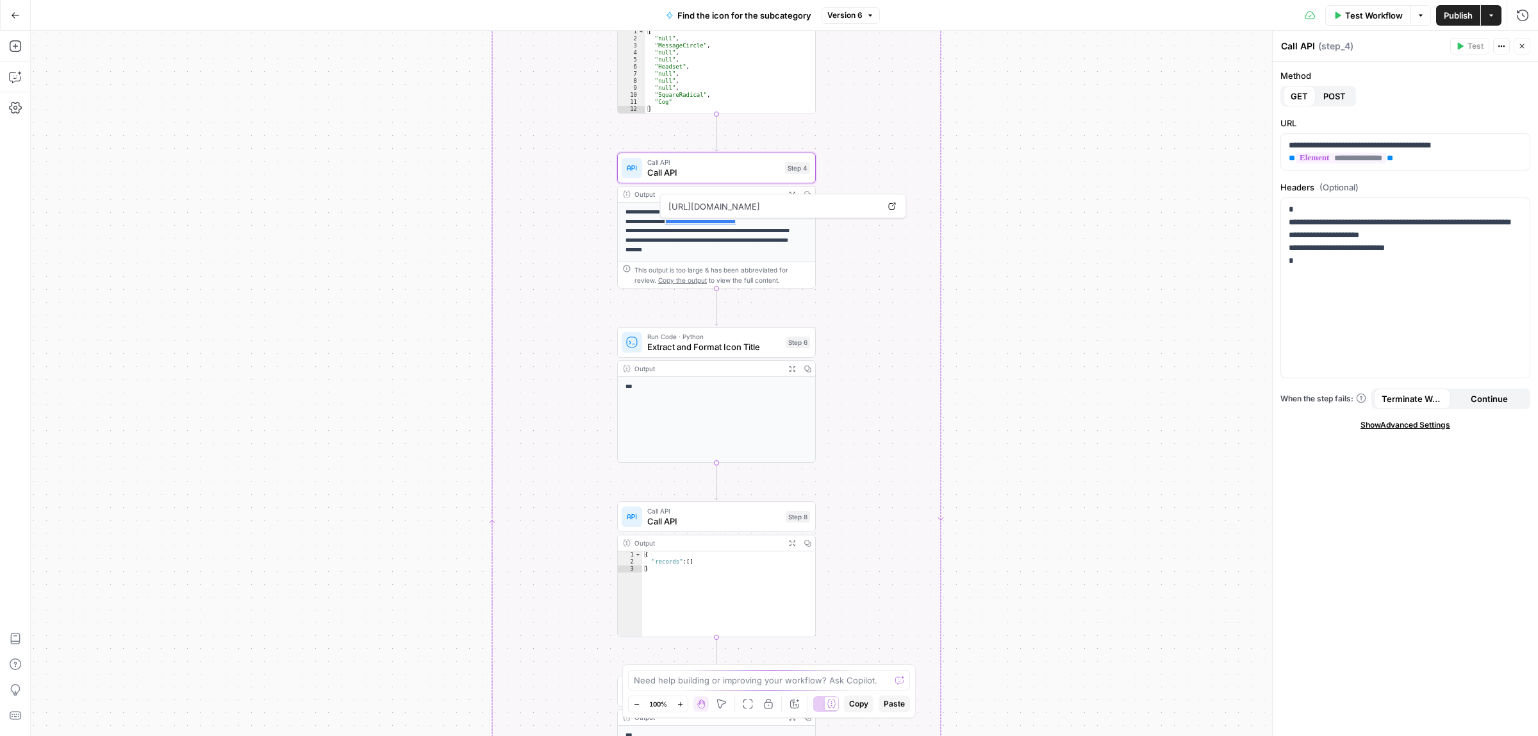
click at [1504, 397] on span "Continue" at bounding box center [1489, 398] width 37 height 13
click at [1424, 425] on span "Show Advanced Settings" at bounding box center [1405, 425] width 90 height 12
click at [1453, 17] on span "Publish" at bounding box center [1458, 15] width 29 height 13
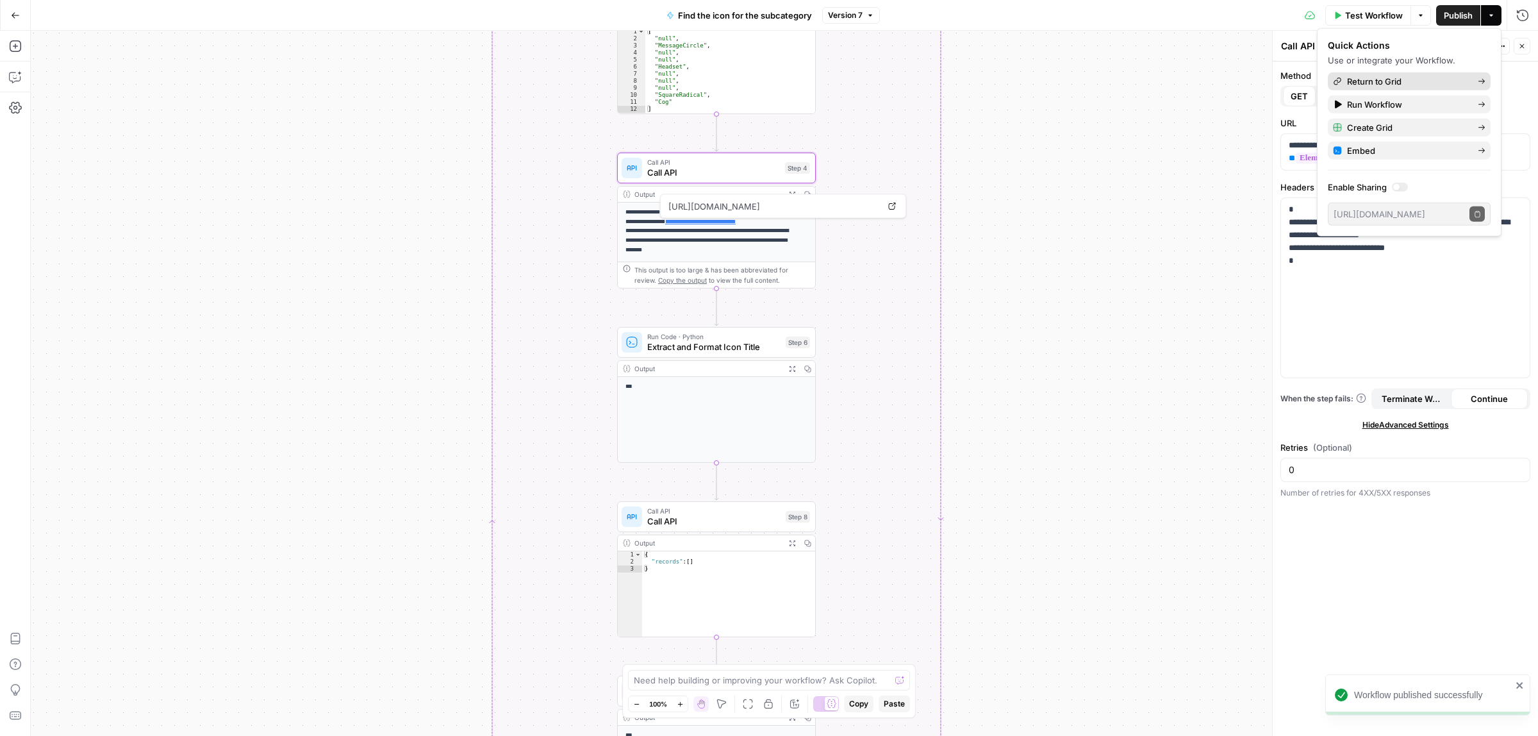
click at [1367, 81] on span "Return to Grid" at bounding box center [1407, 81] width 120 height 13
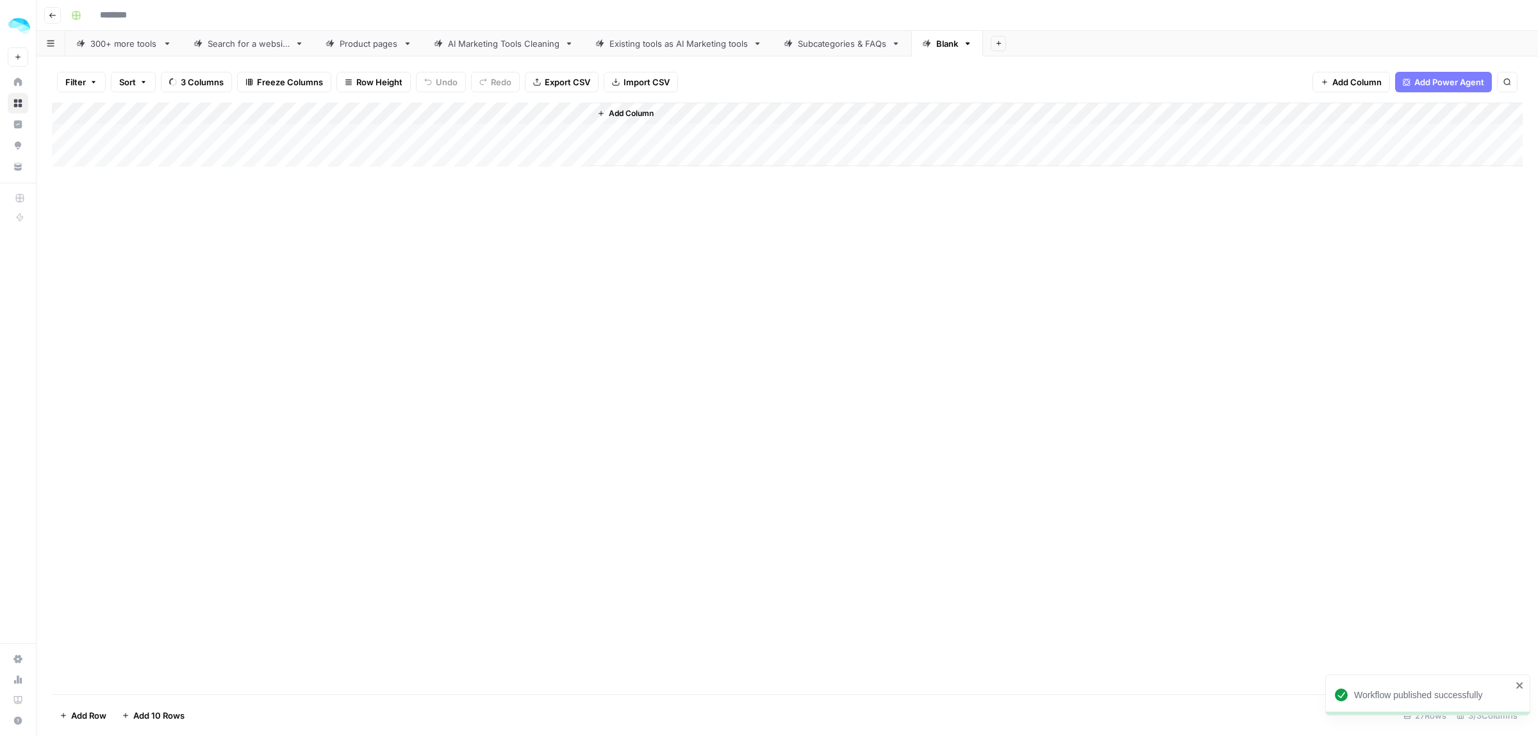
type input "**********"
click at [461, 133] on div "Add Column" at bounding box center [787, 398] width 1471 height 591
click at [516, 128] on div "Add Column" at bounding box center [787, 398] width 1471 height 591
click at [543, 138] on div "Add Column" at bounding box center [787, 398] width 1471 height 591
click at [462, 151] on div "Add Column" at bounding box center [787, 398] width 1471 height 591
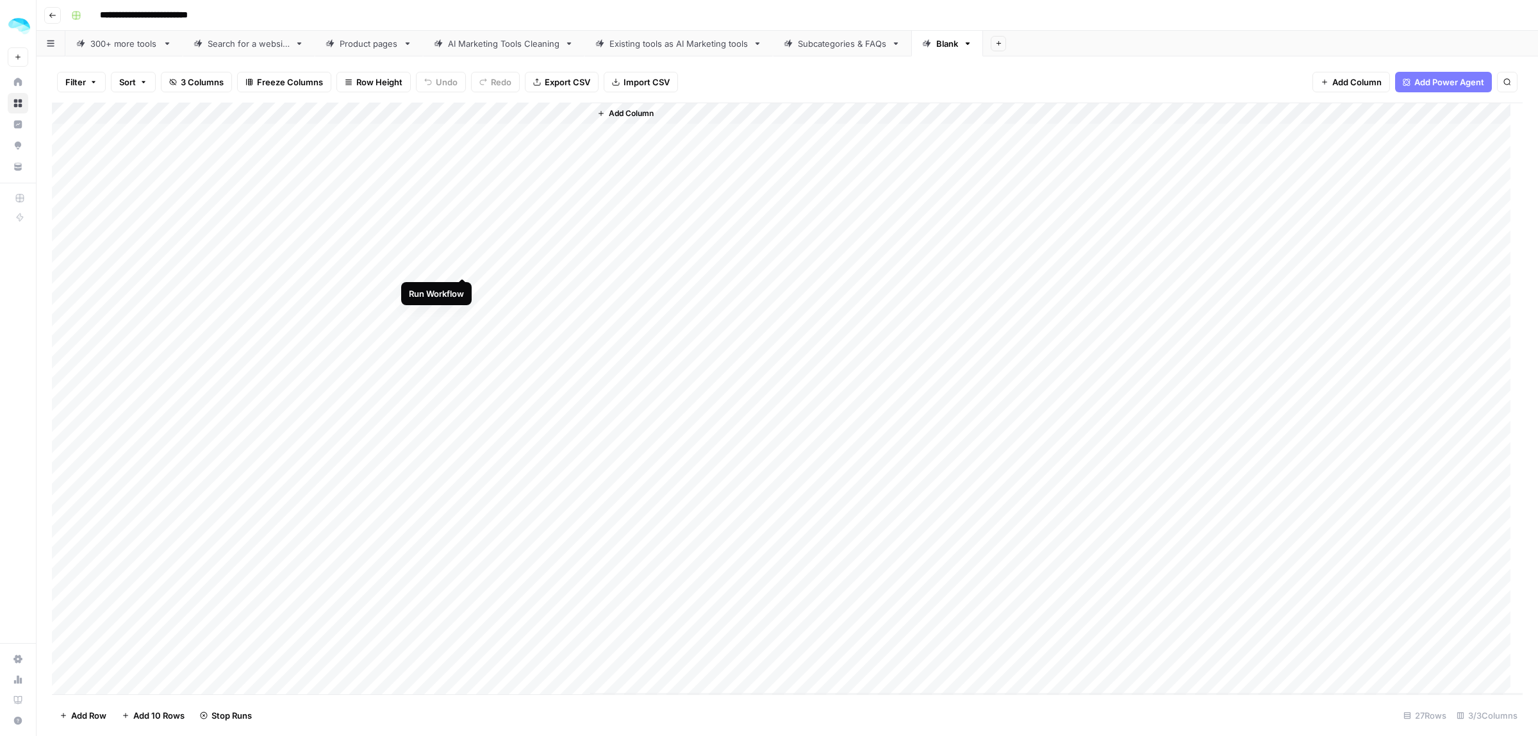
click at [462, 263] on div "Add Column" at bounding box center [787, 398] width 1471 height 591
click at [465, 286] on div "Add Column" at bounding box center [787, 398] width 1471 height 591
click at [447, 114] on div "Add Column" at bounding box center [787, 398] width 1471 height 591
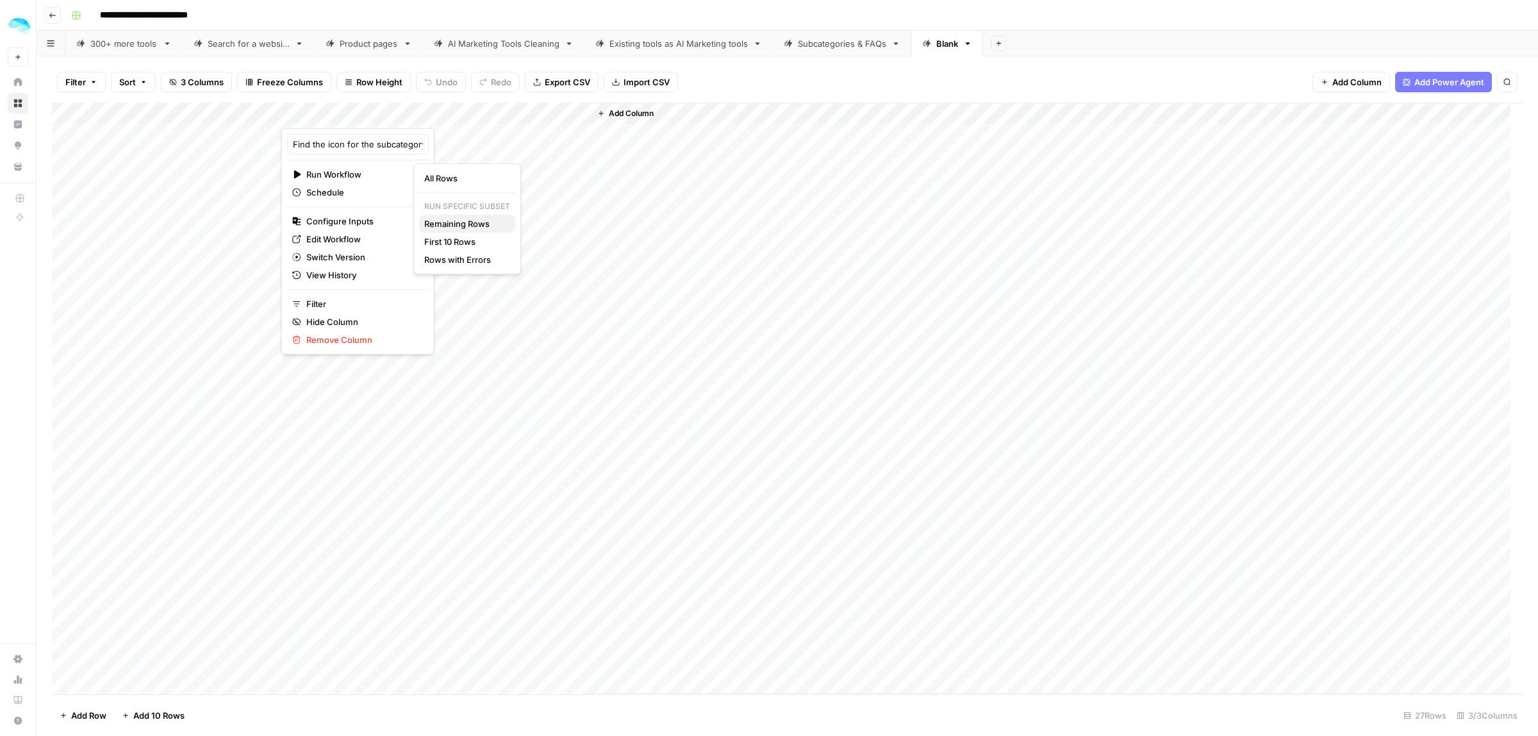
click at [459, 229] on span "Remaining Rows" at bounding box center [464, 223] width 81 height 13
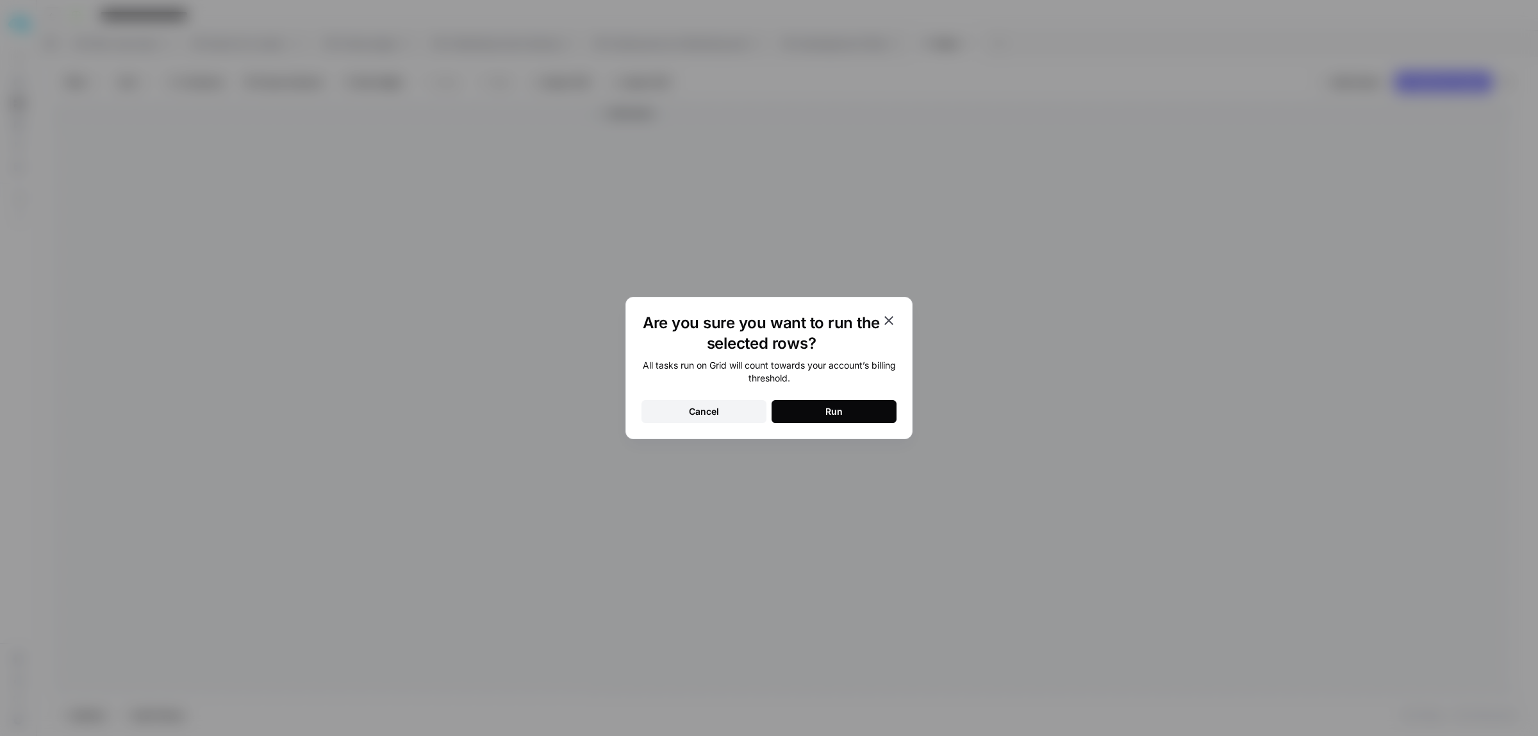
click at [841, 408] on div "Run" at bounding box center [833, 411] width 17 height 13
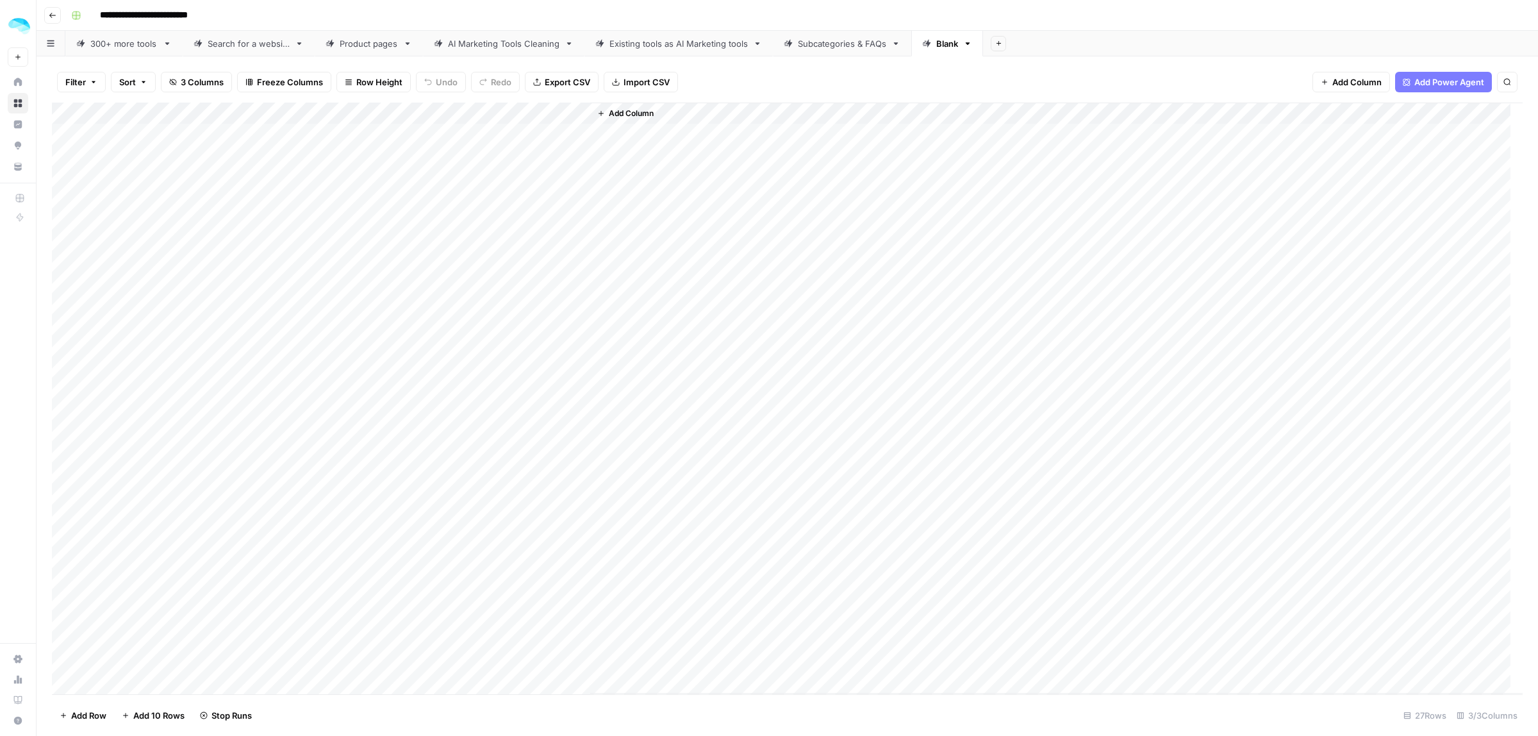
click at [511, 329] on div "Add Column" at bounding box center [787, 398] width 1471 height 591
click at [465, 372] on div "Add Column" at bounding box center [787, 398] width 1471 height 591
click at [443, 440] on div "Add Column" at bounding box center [787, 398] width 1471 height 591
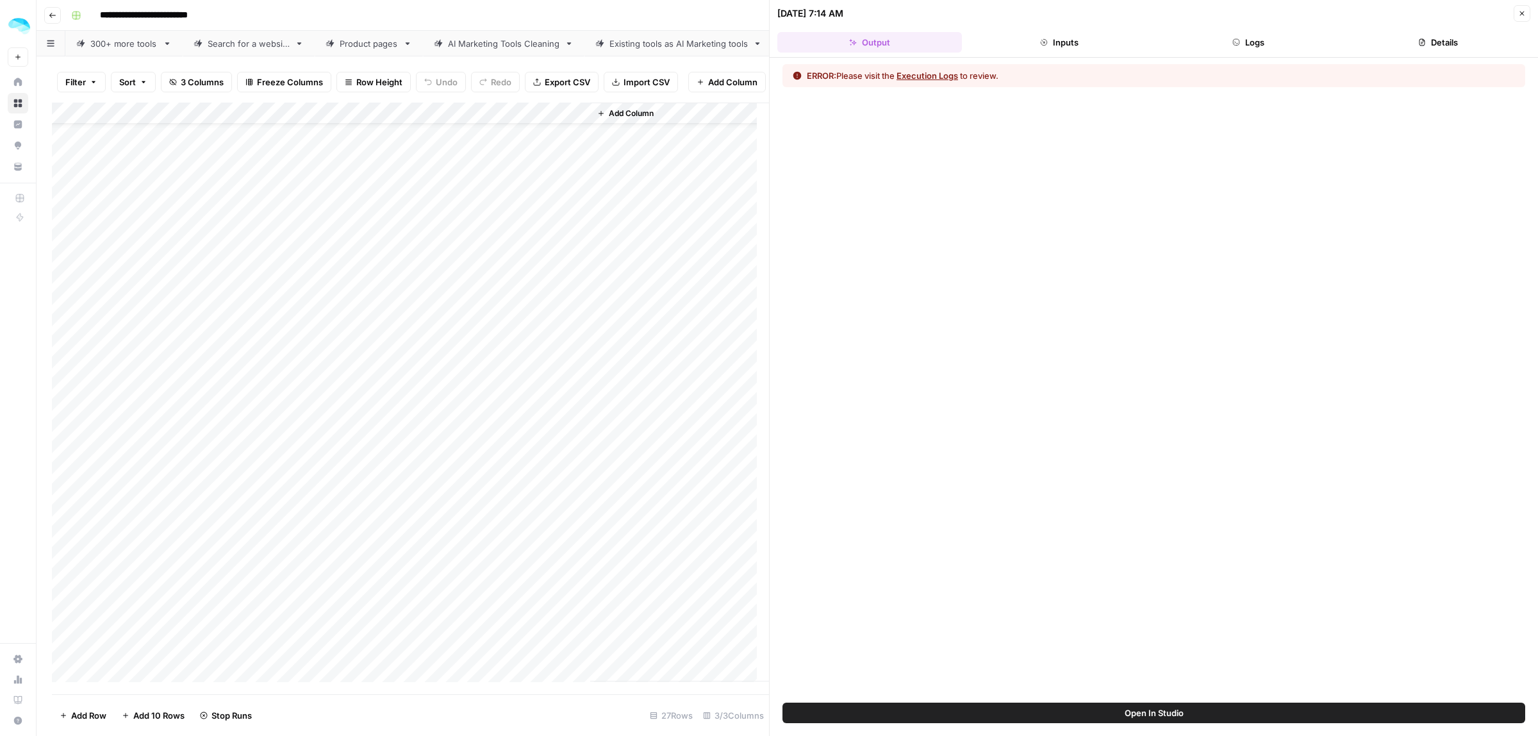
drag, startPoint x: 1074, startPoint y: 32, endPoint x: 1099, endPoint y: 31, distance: 25.0
click at [1099, 31] on header "09/27/25 at 7:14 AM Close Output Inputs Logs Details" at bounding box center [1154, 29] width 768 height 58
click at [1247, 53] on header "09/27/25 at 7:14 AM Close Output Inputs Logs Details" at bounding box center [1154, 29] width 768 height 58
click at [1247, 49] on button "Logs" at bounding box center [1249, 42] width 185 height 21
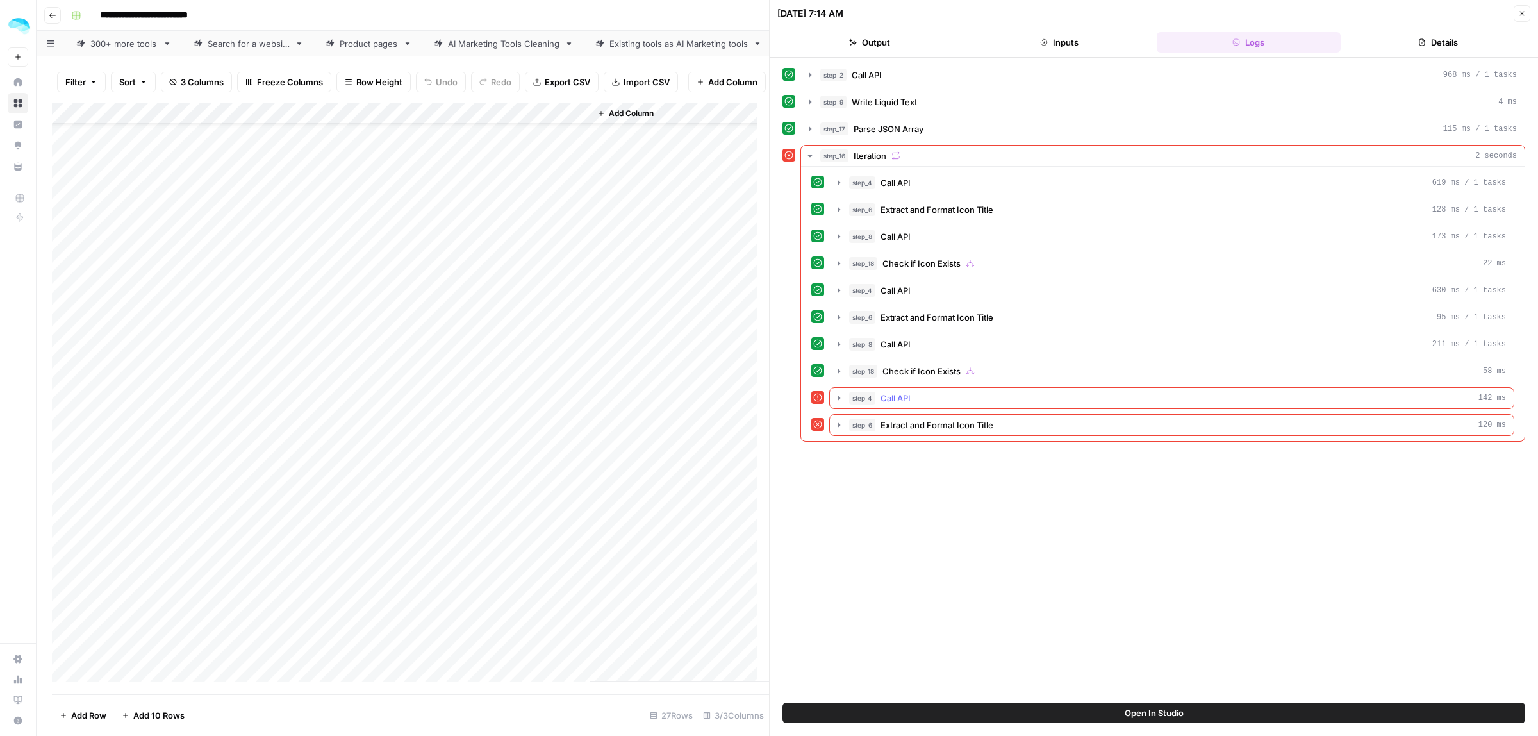
click at [837, 402] on icon "button" at bounding box center [839, 398] width 10 height 10
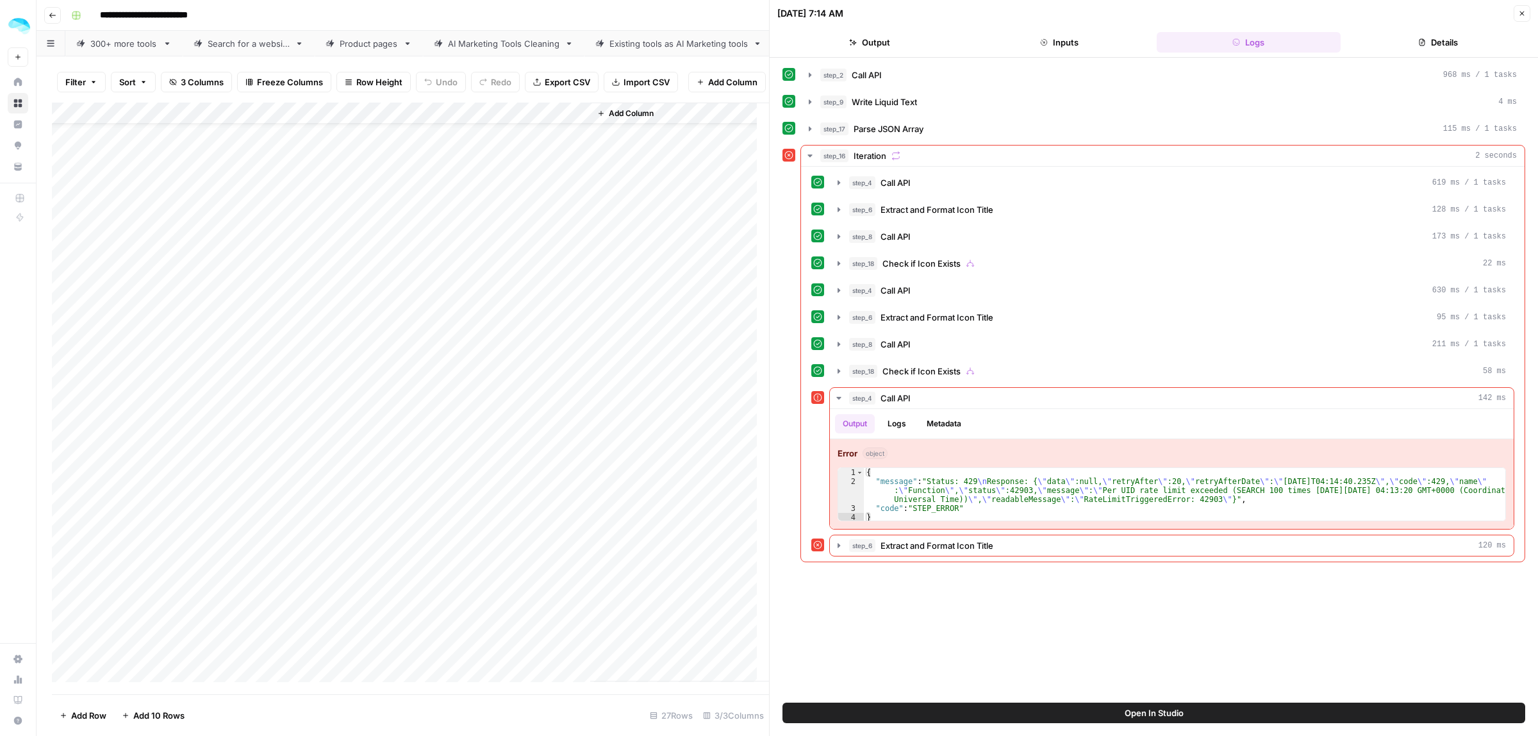
click at [1522, 13] on icon "button" at bounding box center [1522, 14] width 8 height 8
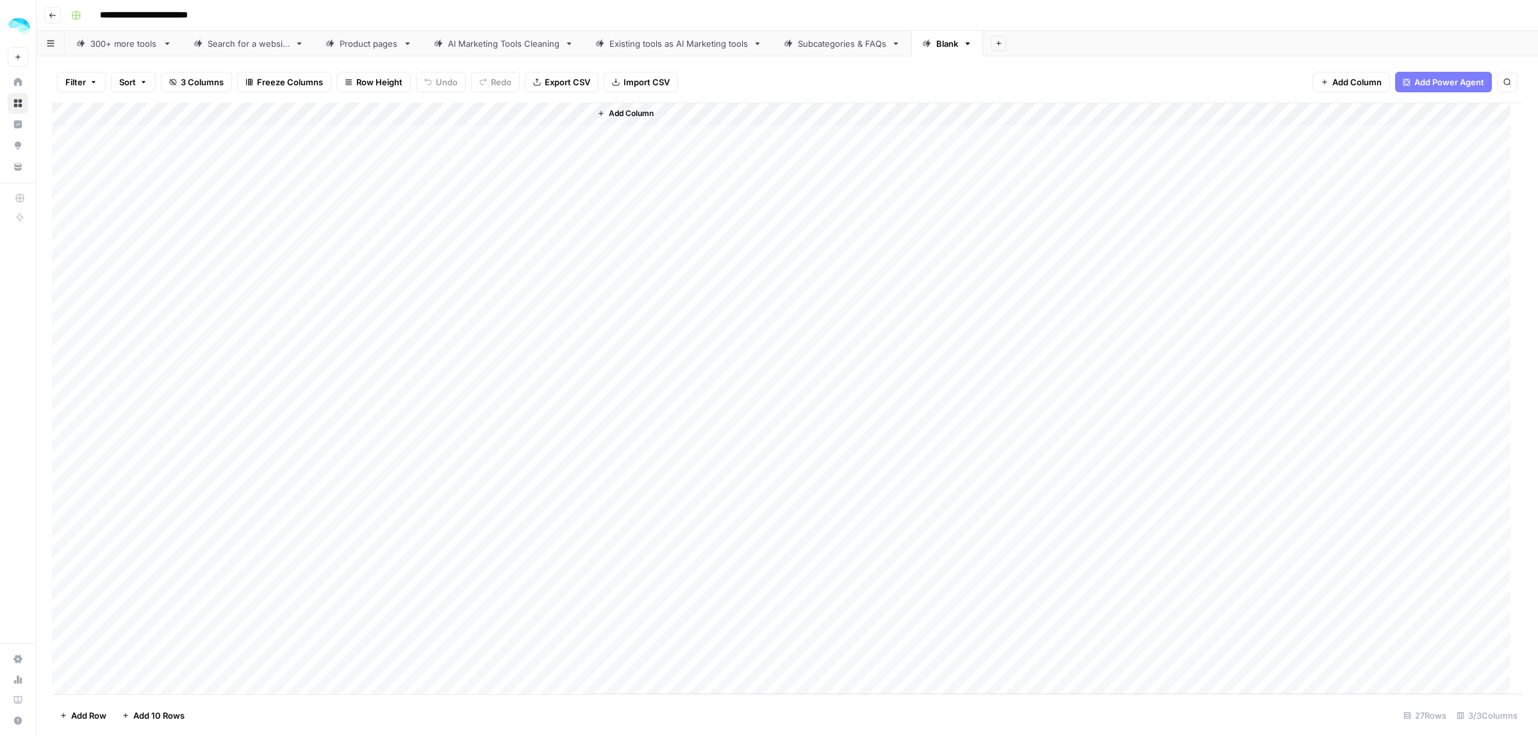
scroll to position [39, 0]
click at [501, 292] on div "Add Column" at bounding box center [787, 398] width 1471 height 591
click at [443, 289] on div "Add Column" at bounding box center [787, 398] width 1471 height 591
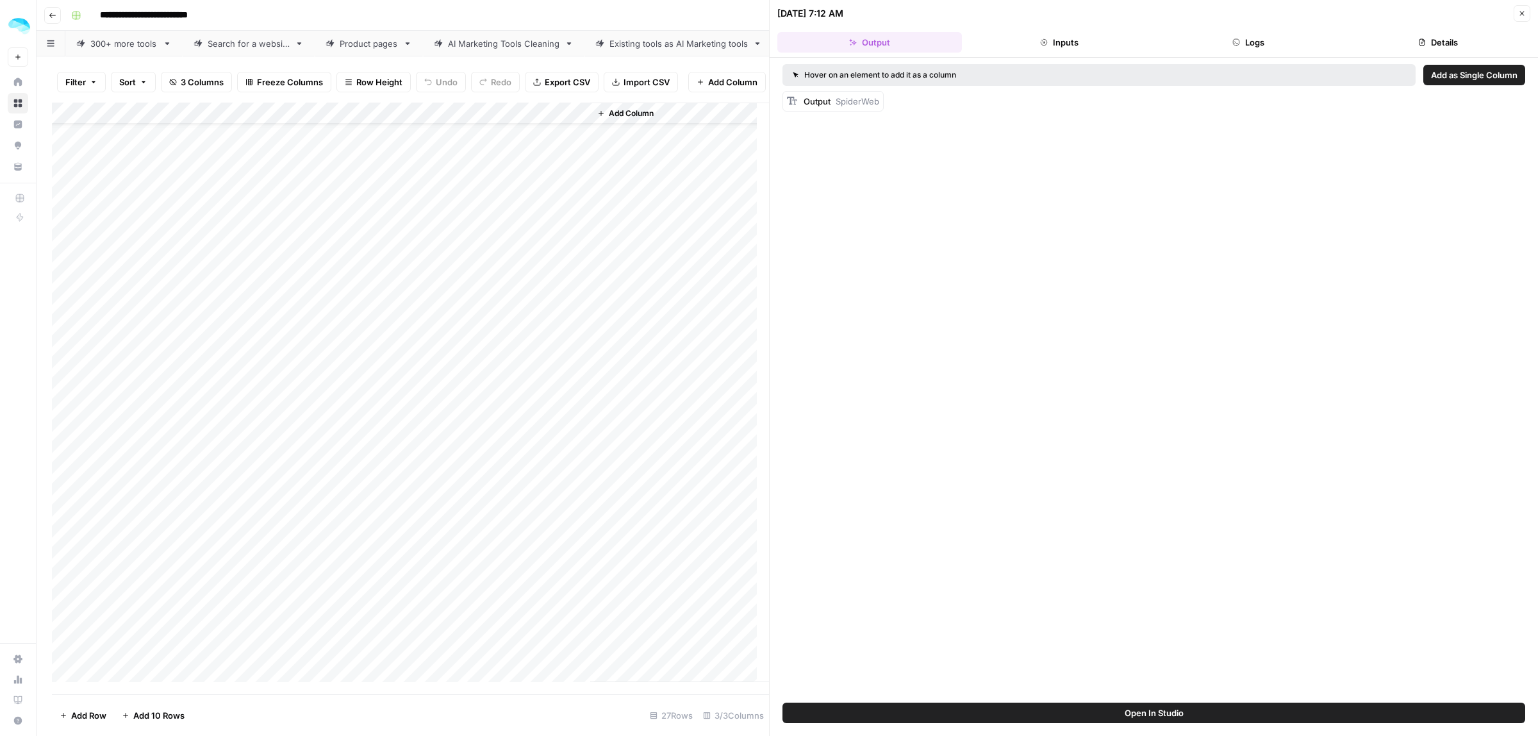
click at [1238, 45] on icon "button" at bounding box center [1236, 42] width 8 height 8
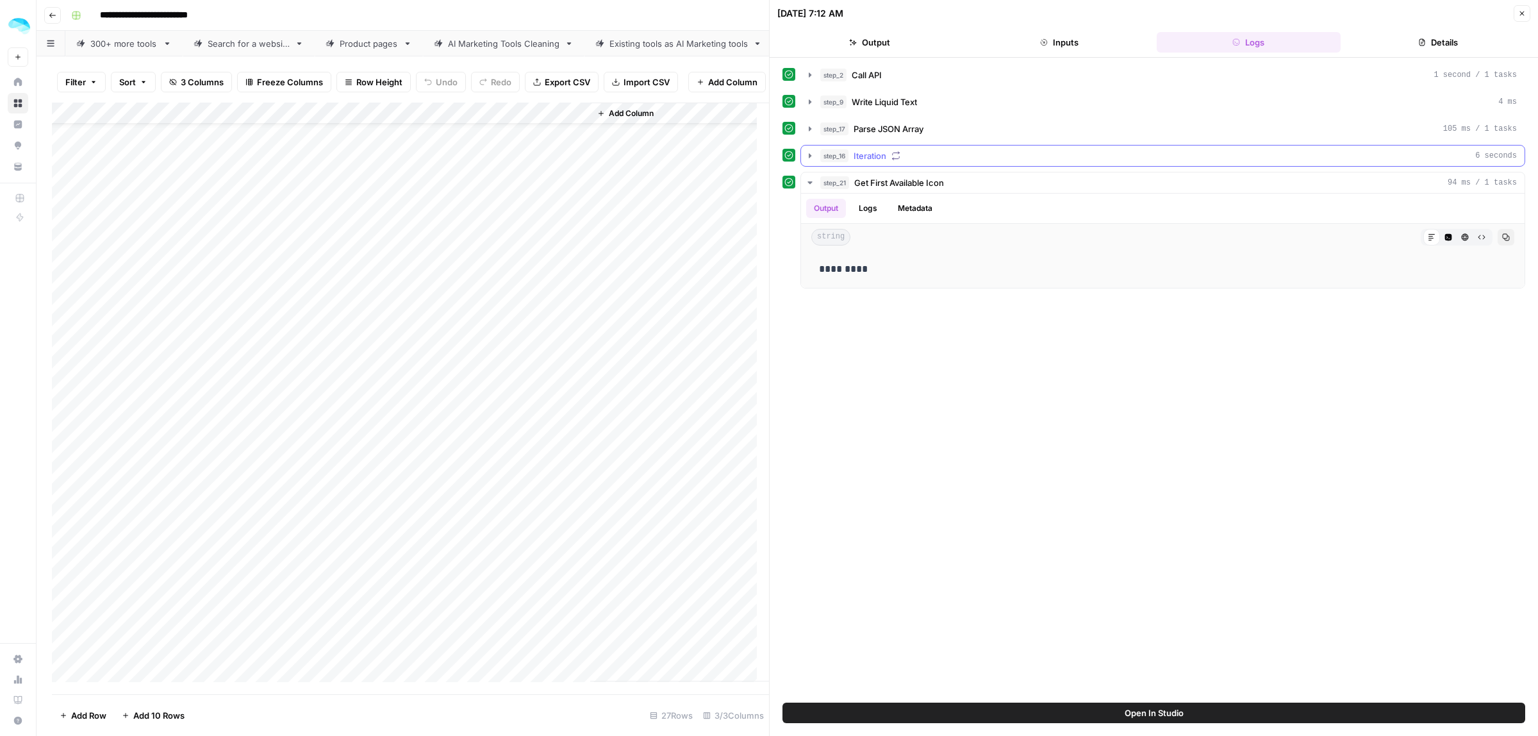
click at [811, 156] on icon "button" at bounding box center [810, 155] width 3 height 4
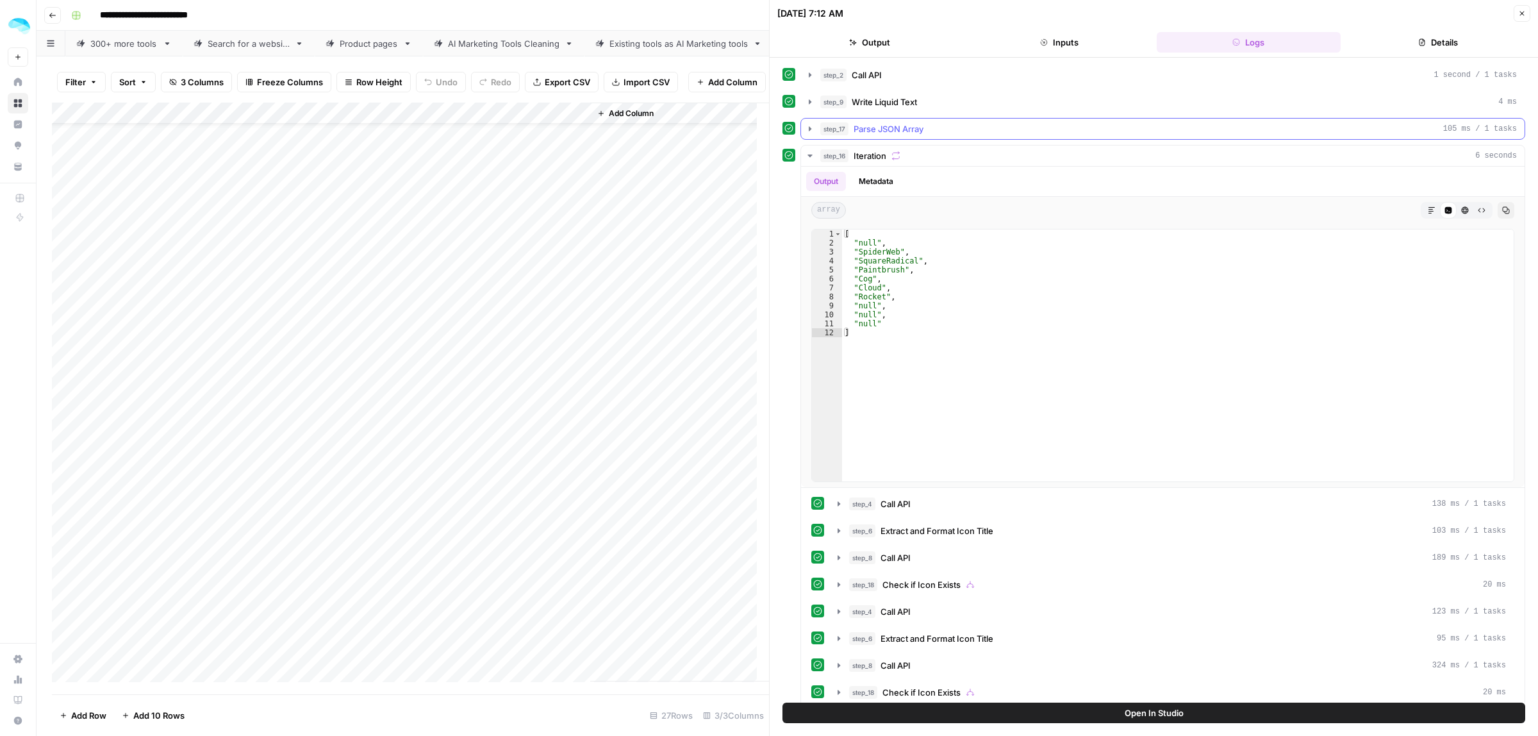
click at [811, 129] on icon "button" at bounding box center [810, 129] width 10 height 10
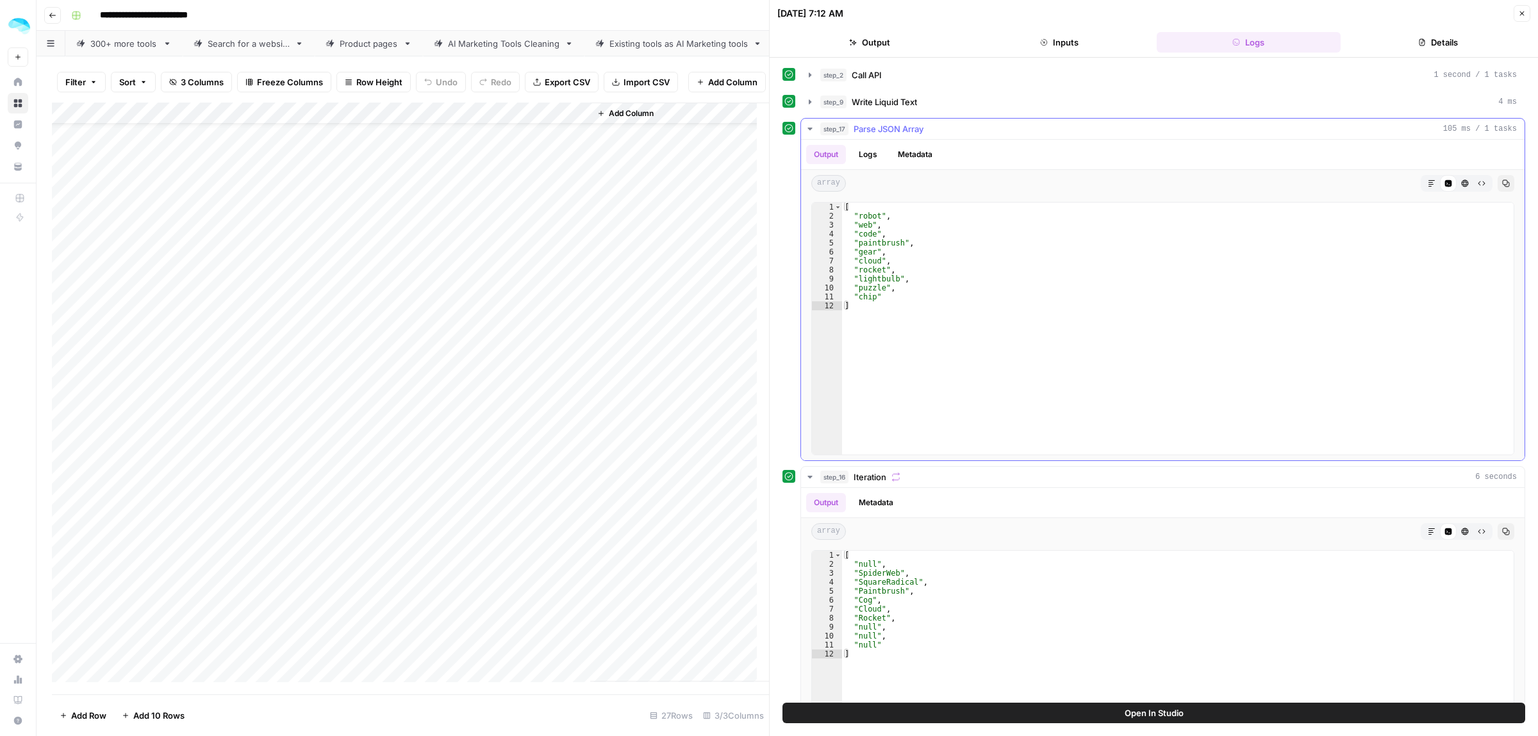
click at [811, 129] on icon "button" at bounding box center [809, 129] width 4 height 3
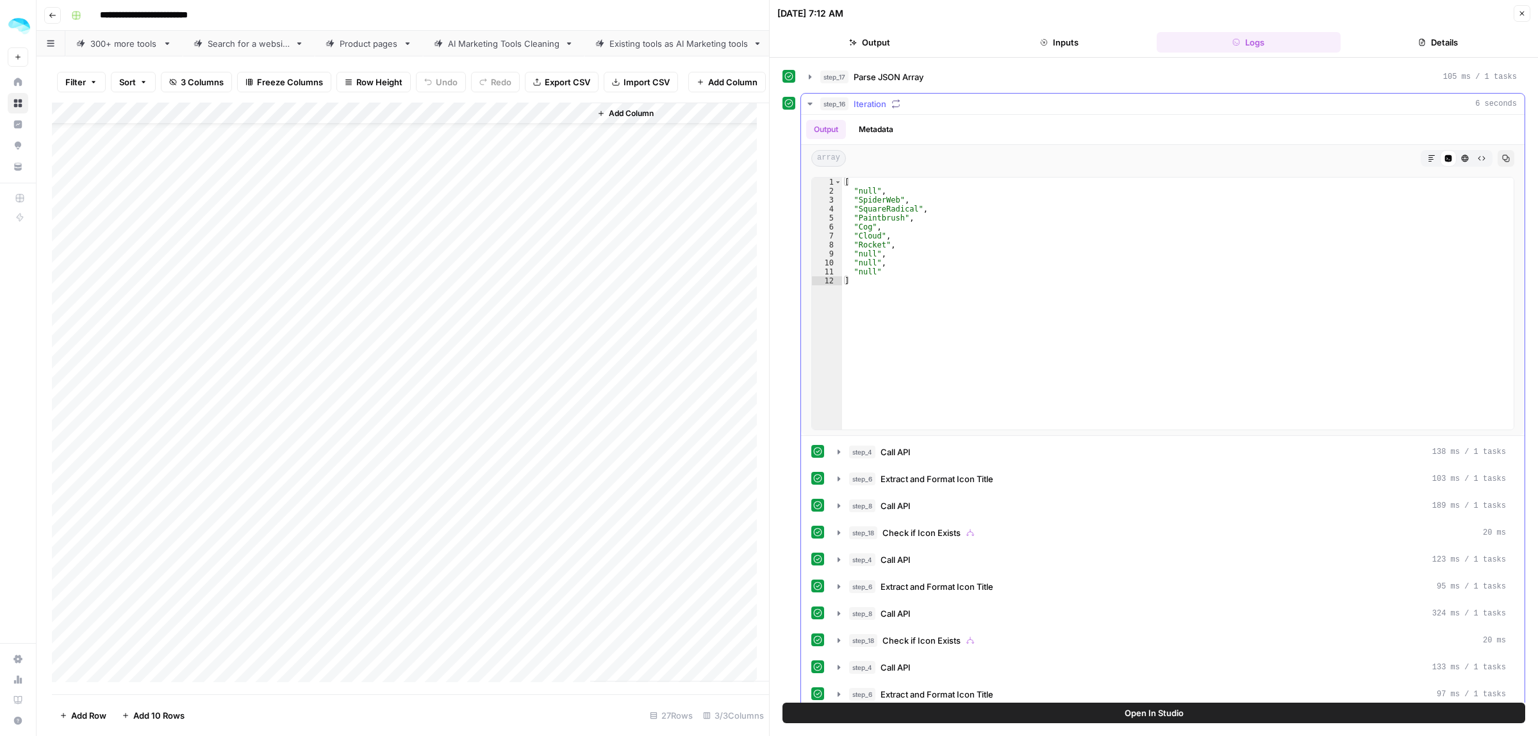
scroll to position [80, 0]
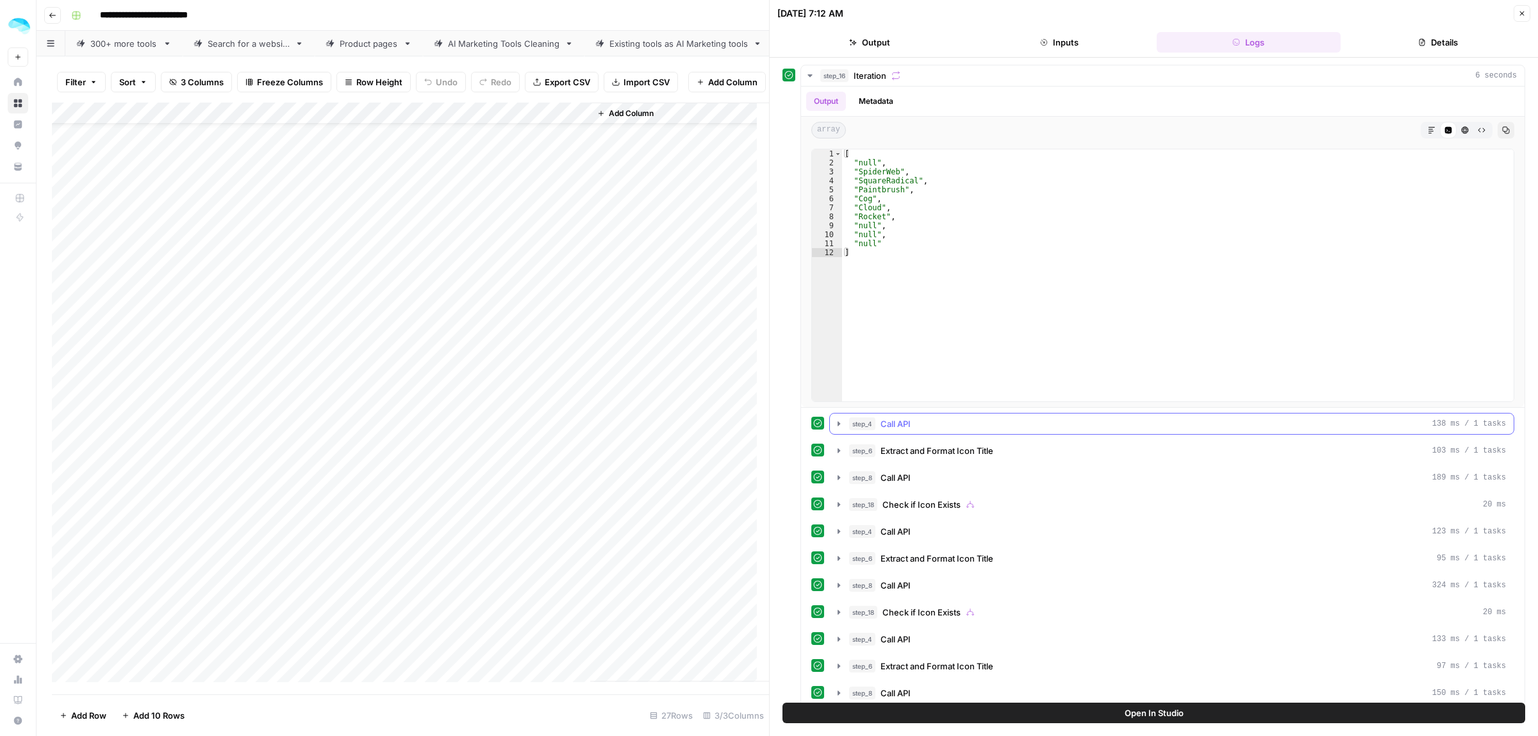
click at [837, 425] on icon "button" at bounding box center [839, 423] width 10 height 10
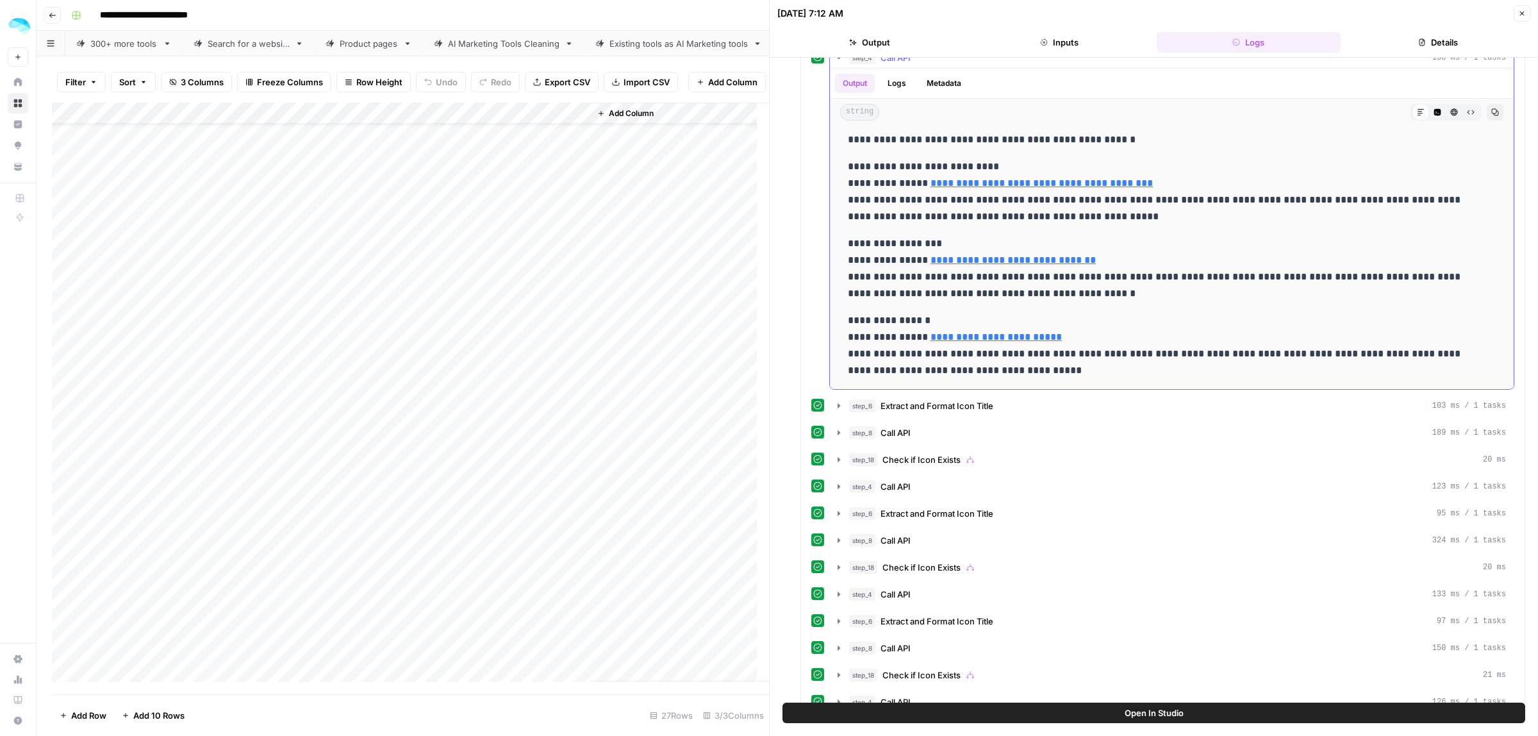
scroll to position [481, 0]
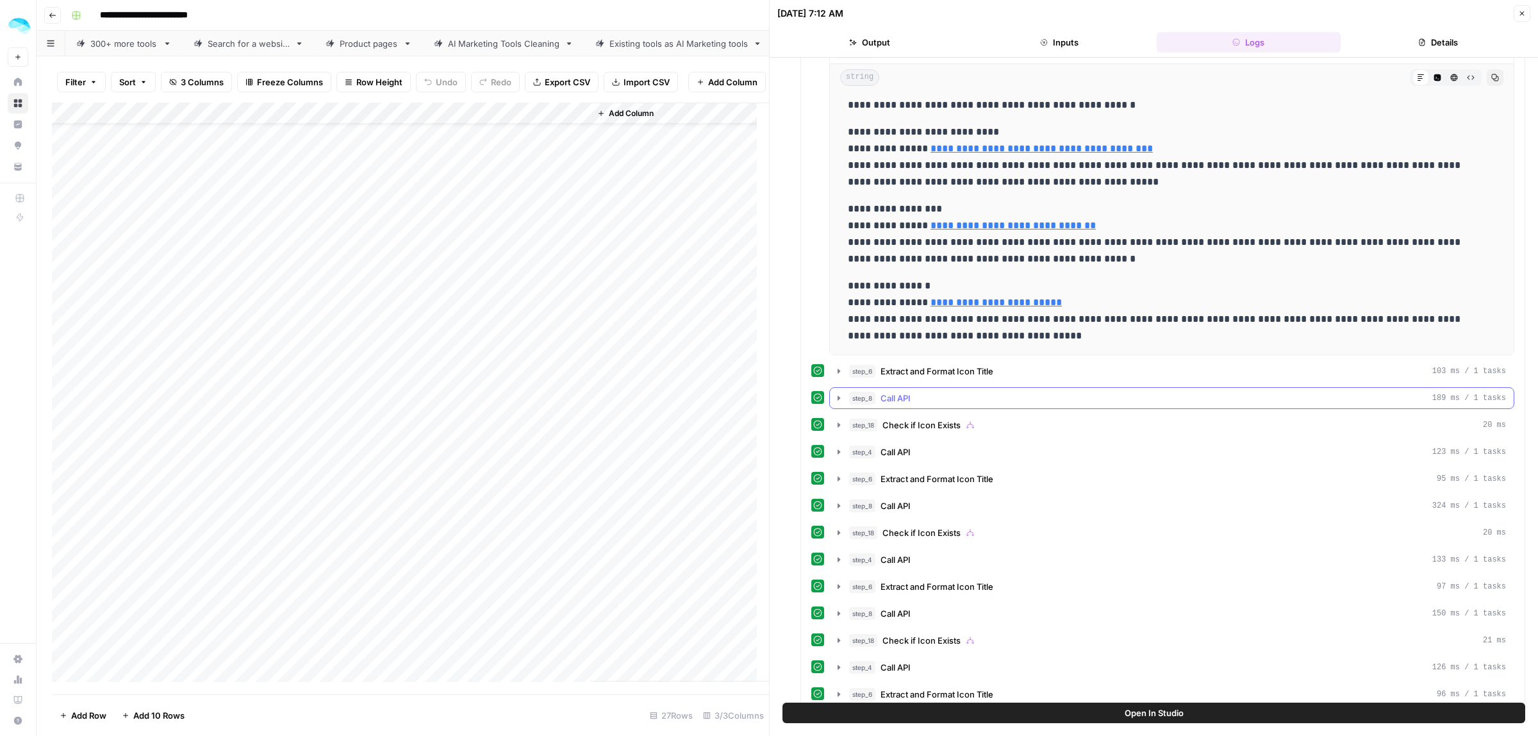
click at [843, 400] on icon "button" at bounding box center [839, 398] width 10 height 10
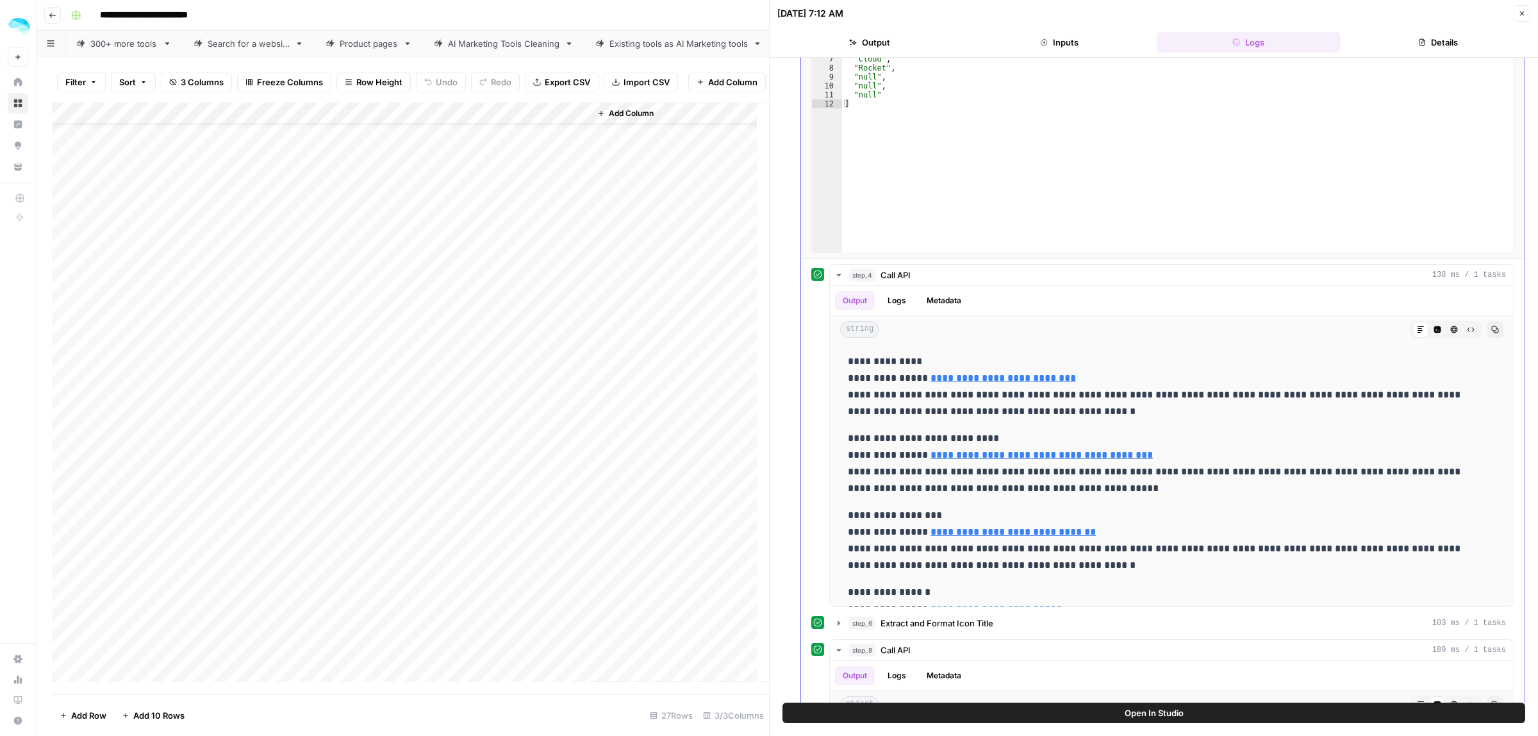
scroll to position [240, 0]
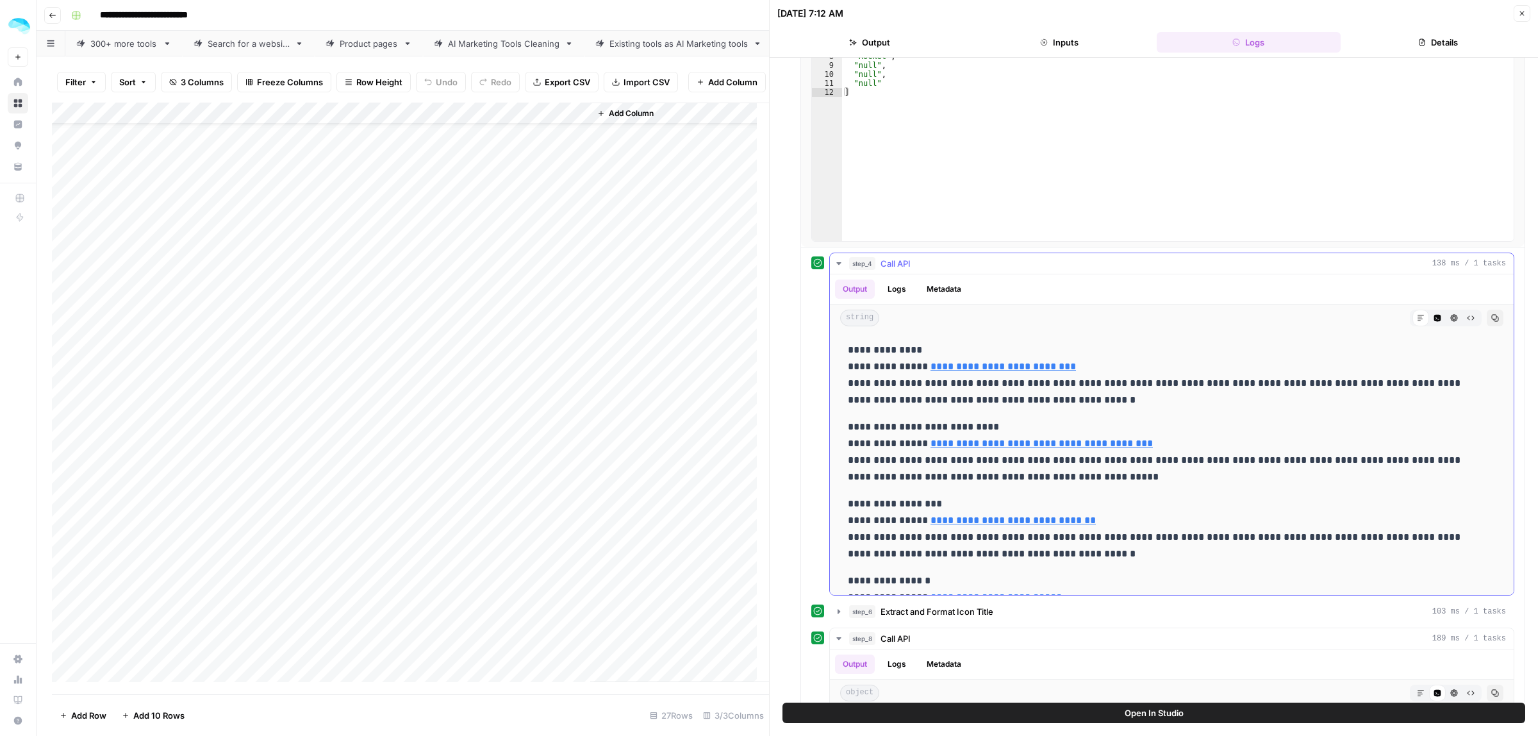
click at [837, 267] on icon "button" at bounding box center [839, 263] width 10 height 10
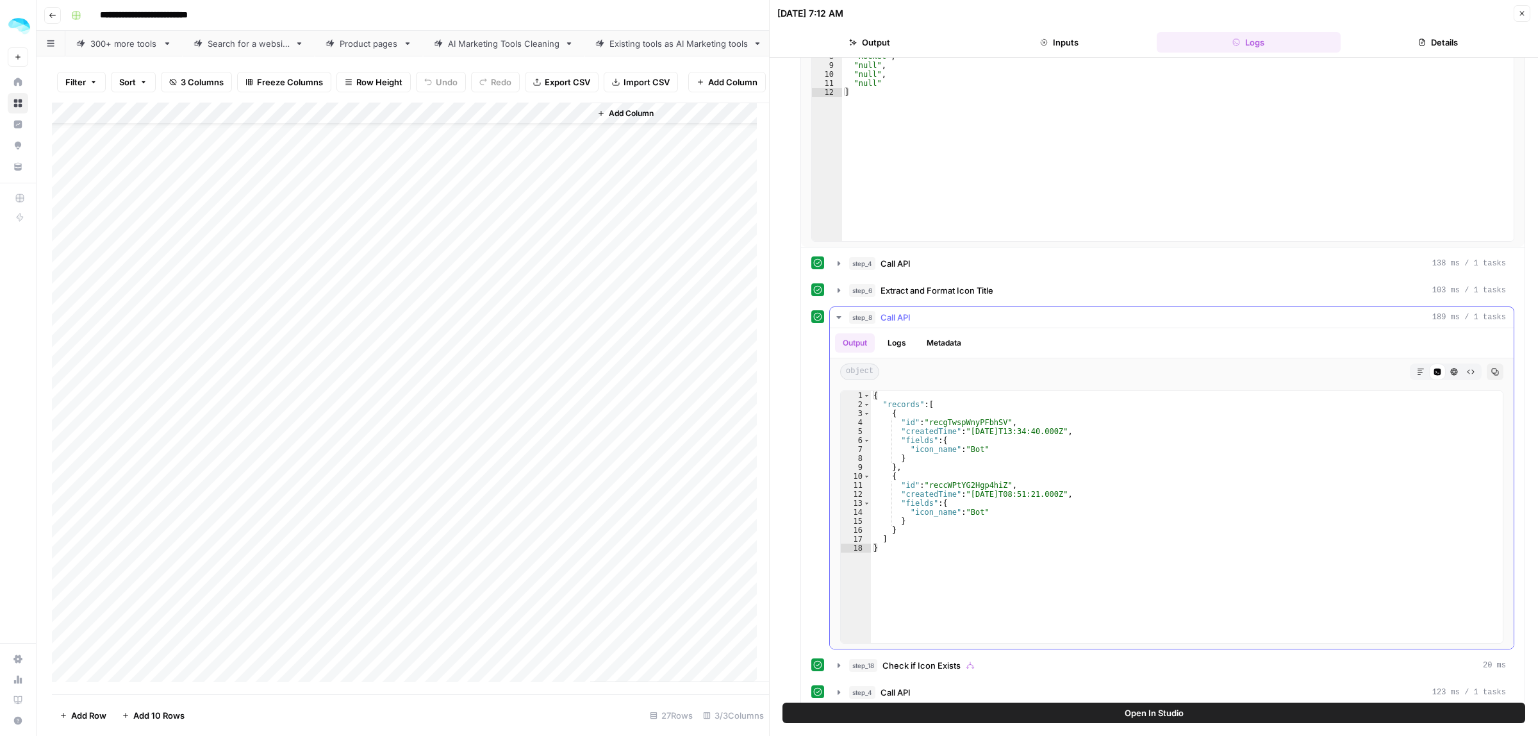
click at [833, 318] on button "step_8 Call API 189 ms / 1 tasks" at bounding box center [1172, 317] width 684 height 21
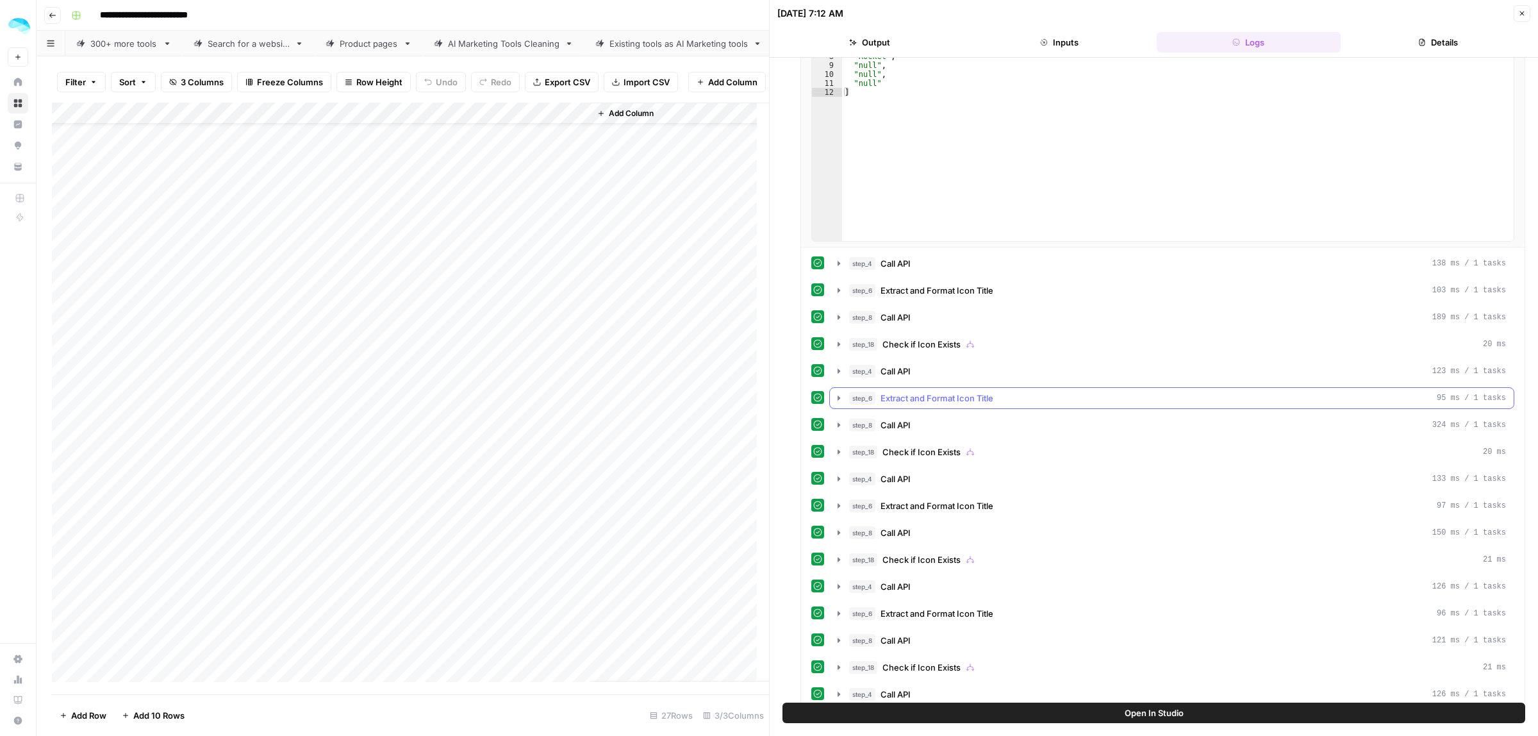
click at [837, 400] on icon "button" at bounding box center [838, 397] width 3 height 4
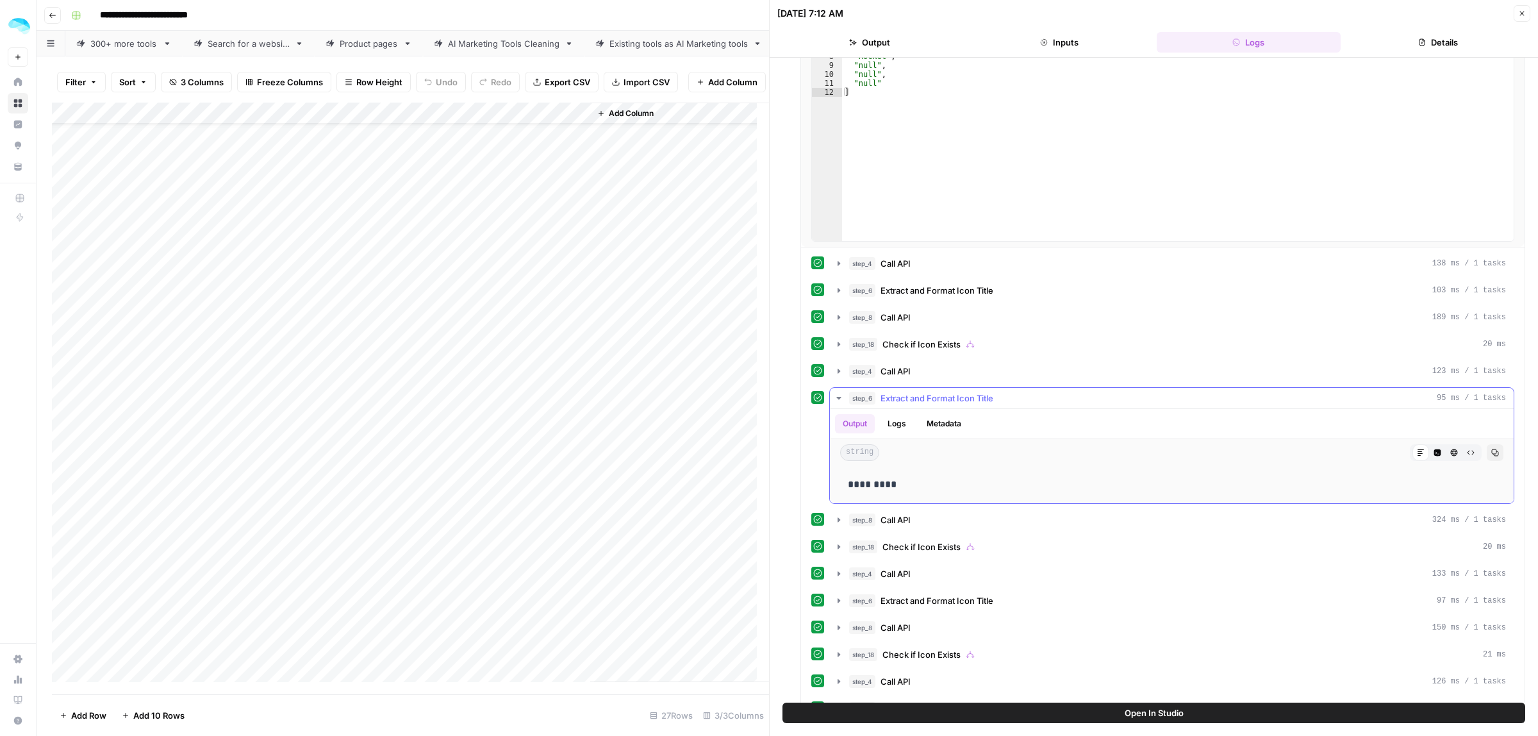
click at [837, 399] on icon "button" at bounding box center [838, 398] width 4 height 3
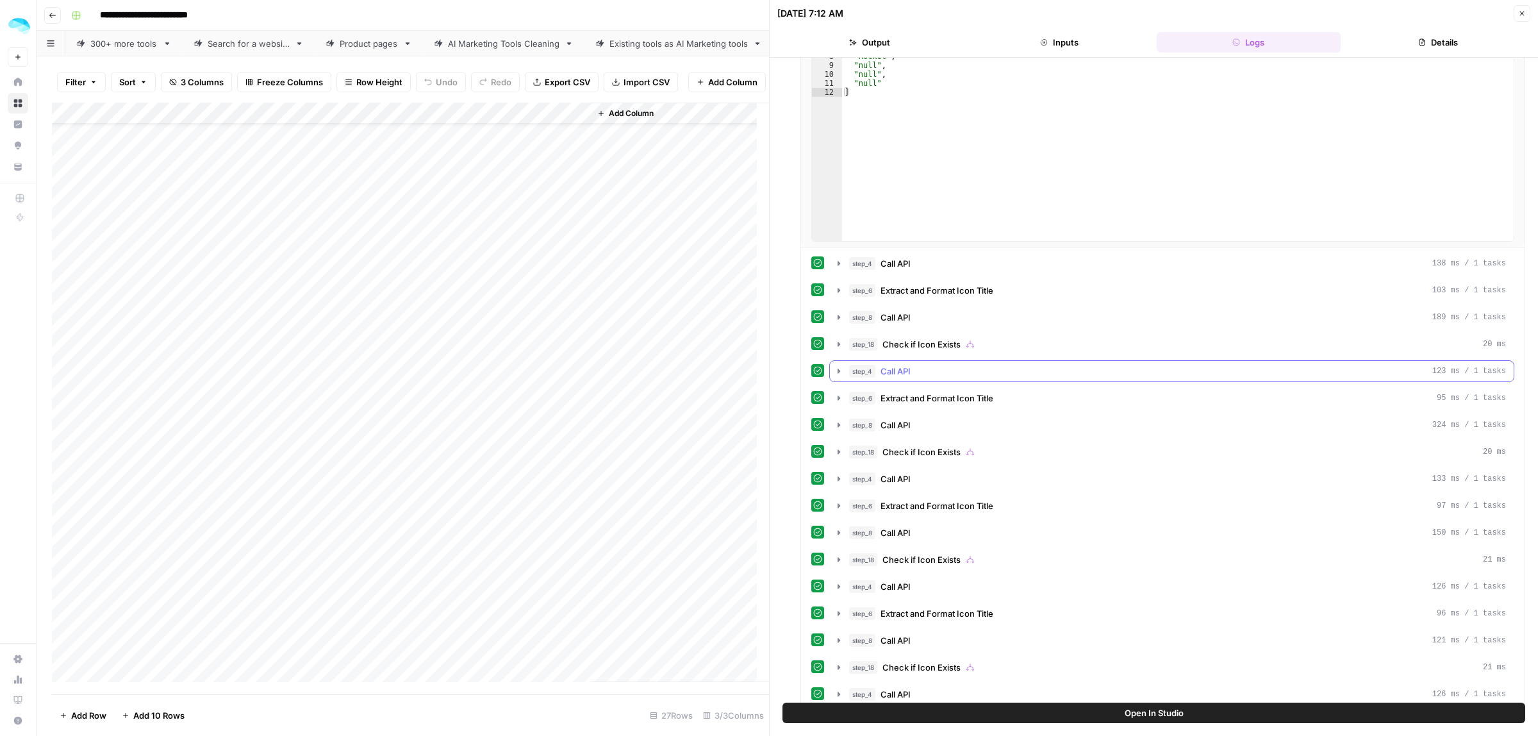
click at [834, 376] on icon "button" at bounding box center [839, 371] width 10 height 10
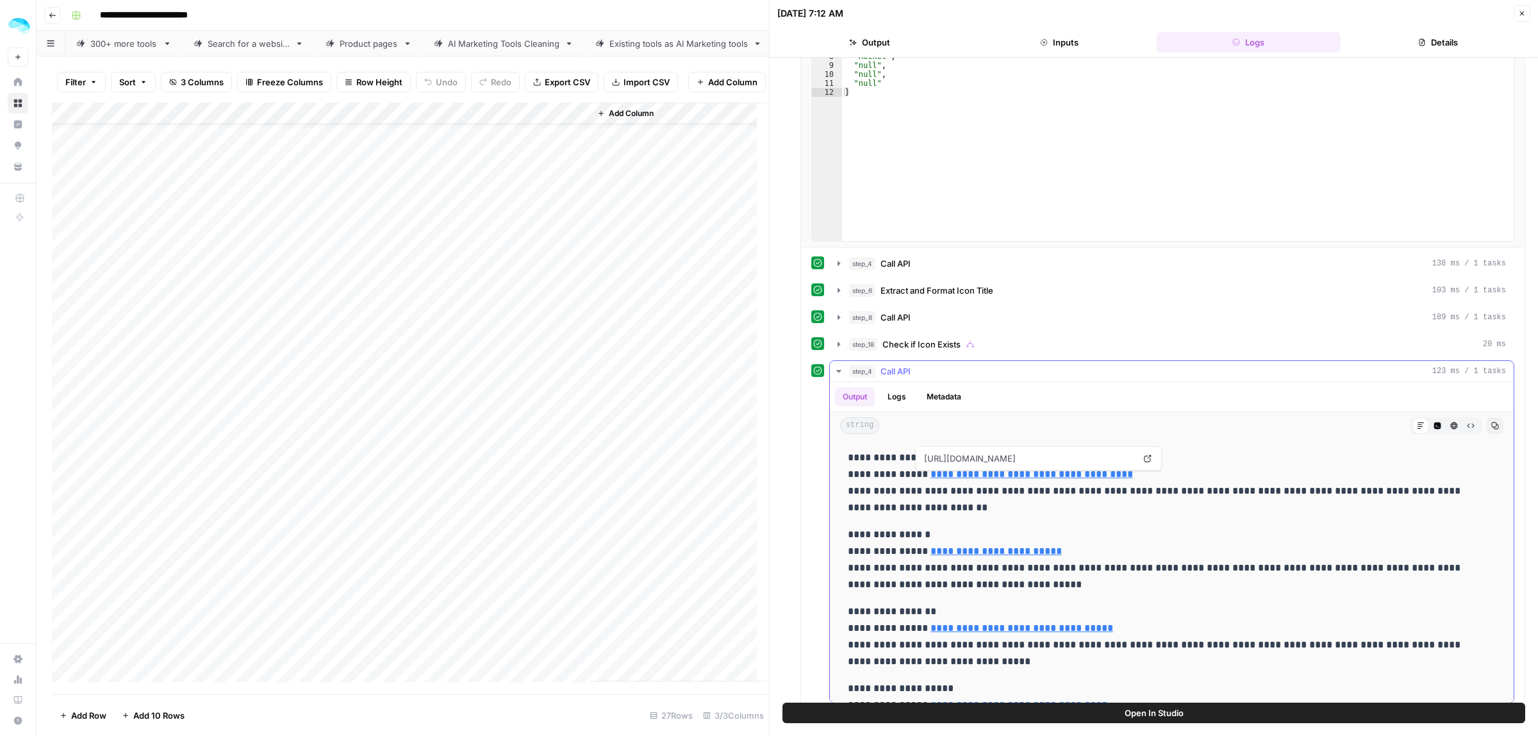
click at [1004, 474] on link "**********" at bounding box center [1031, 474] width 202 height 10
click at [449, 120] on div "Add Column" at bounding box center [410, 392] width 717 height 579
click at [354, 254] on span "Edit Workflow" at bounding box center [362, 251] width 112 height 13
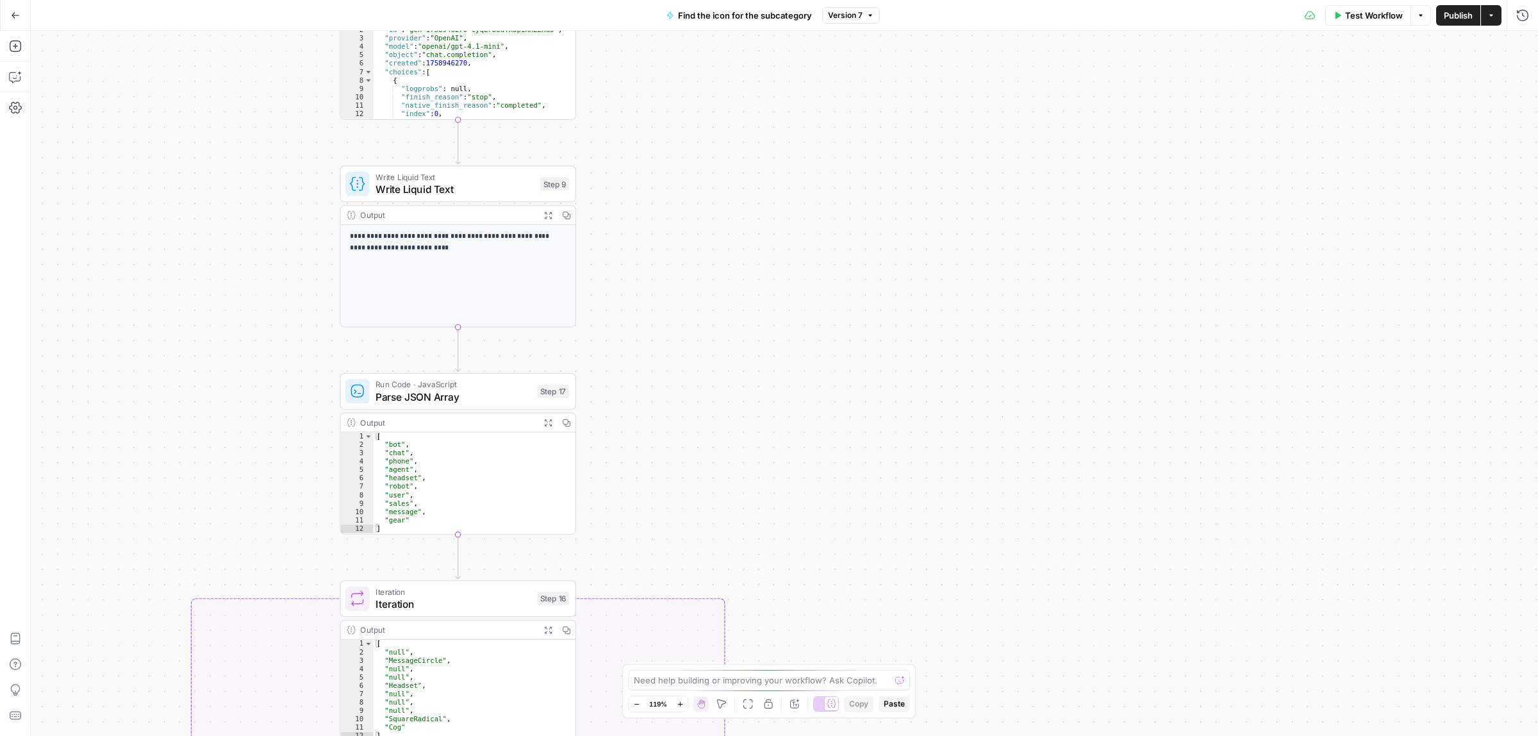
click at [423, 197] on div "Write Liquid Text Write Liquid Text Step 9 Copy step Delete step Add Note Test" at bounding box center [458, 183] width 236 height 37
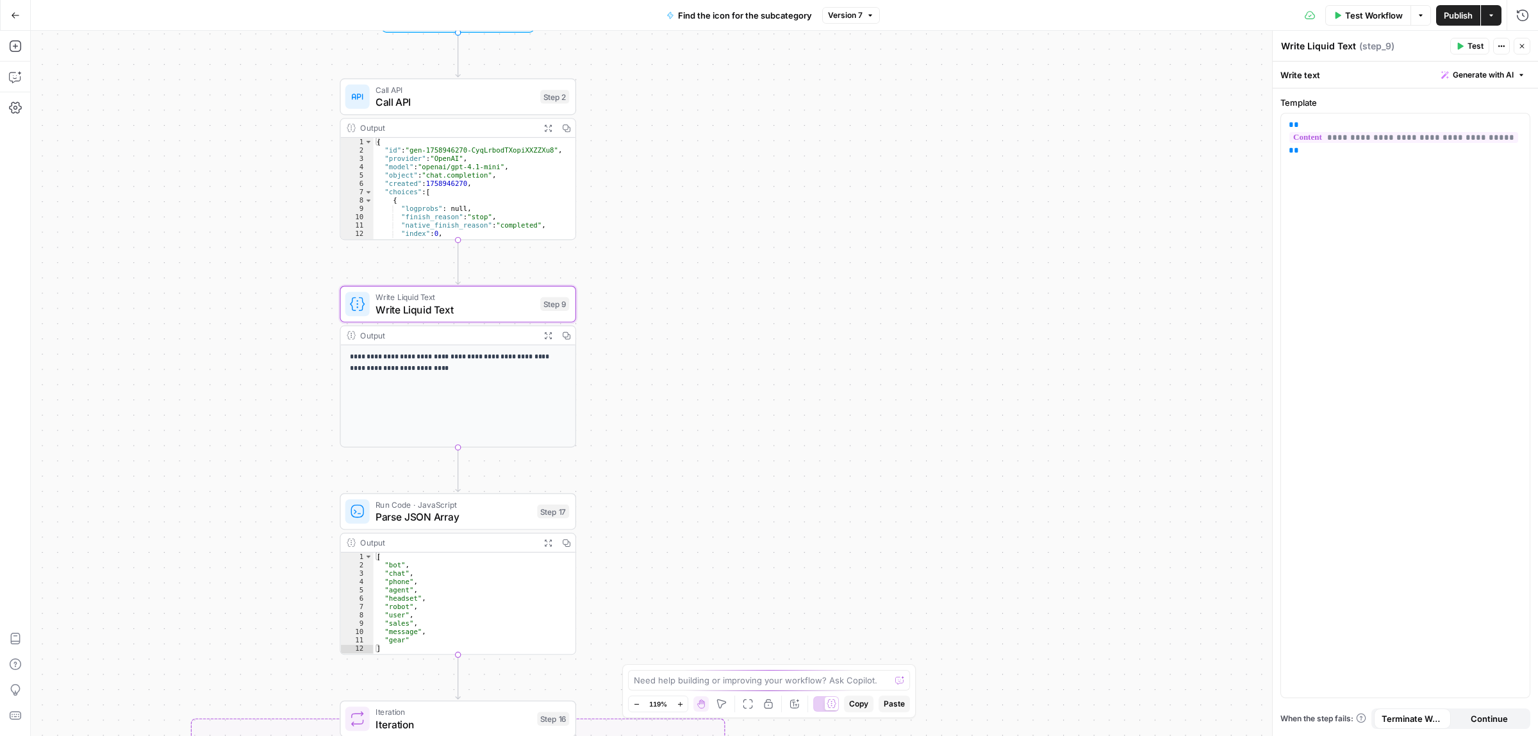
click at [443, 106] on span "Call API" at bounding box center [454, 101] width 158 height 15
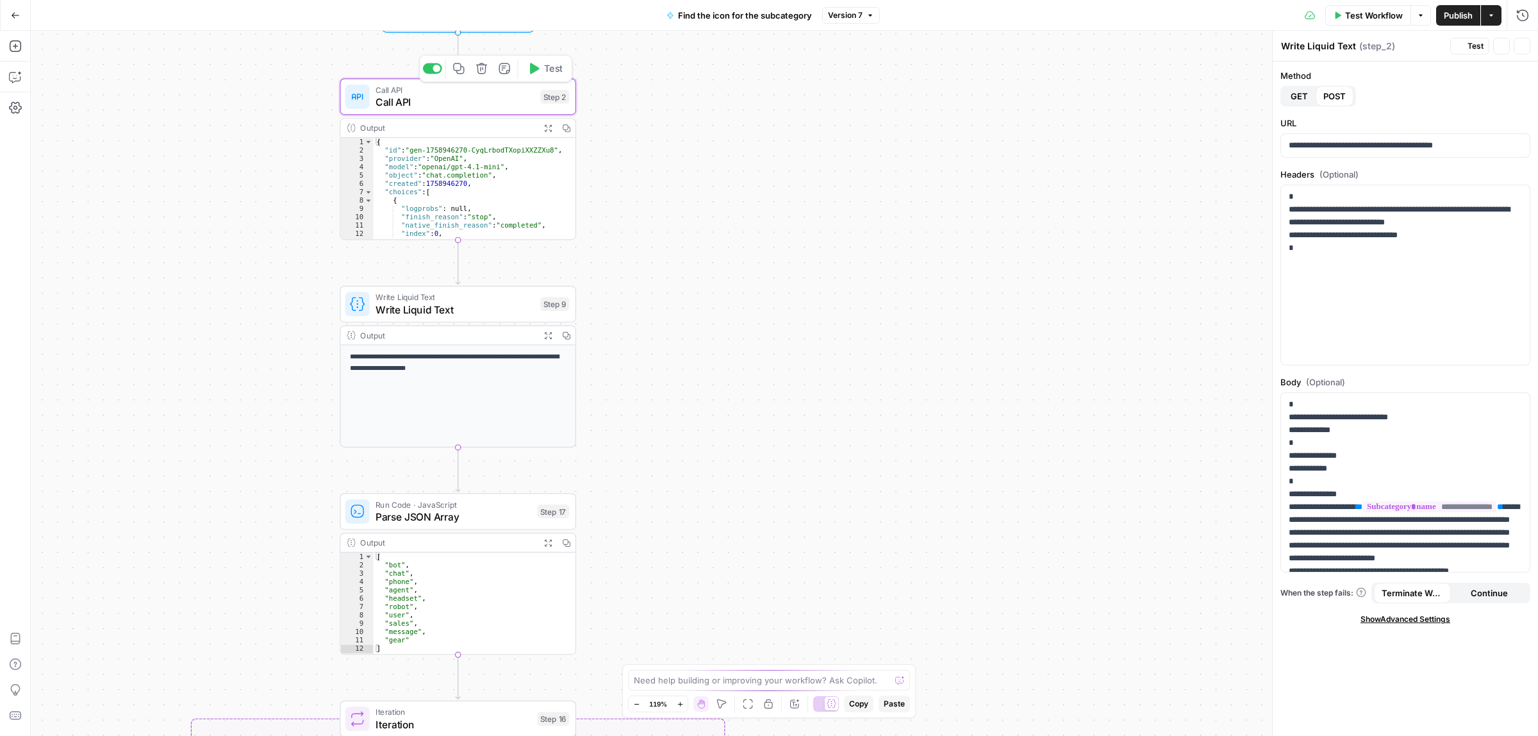
type textarea "Call API"
drag, startPoint x: 1418, startPoint y: 545, endPoint x: 1410, endPoint y: 548, distance: 8.3
click at [1410, 548] on p "**********" at bounding box center [1399, 539] width 221 height 282
click at [942, 368] on div "true false Workflow Set Inputs Inputs Call API Call API Step 2 Output Expand Ou…" at bounding box center [784, 383] width 1507 height 705
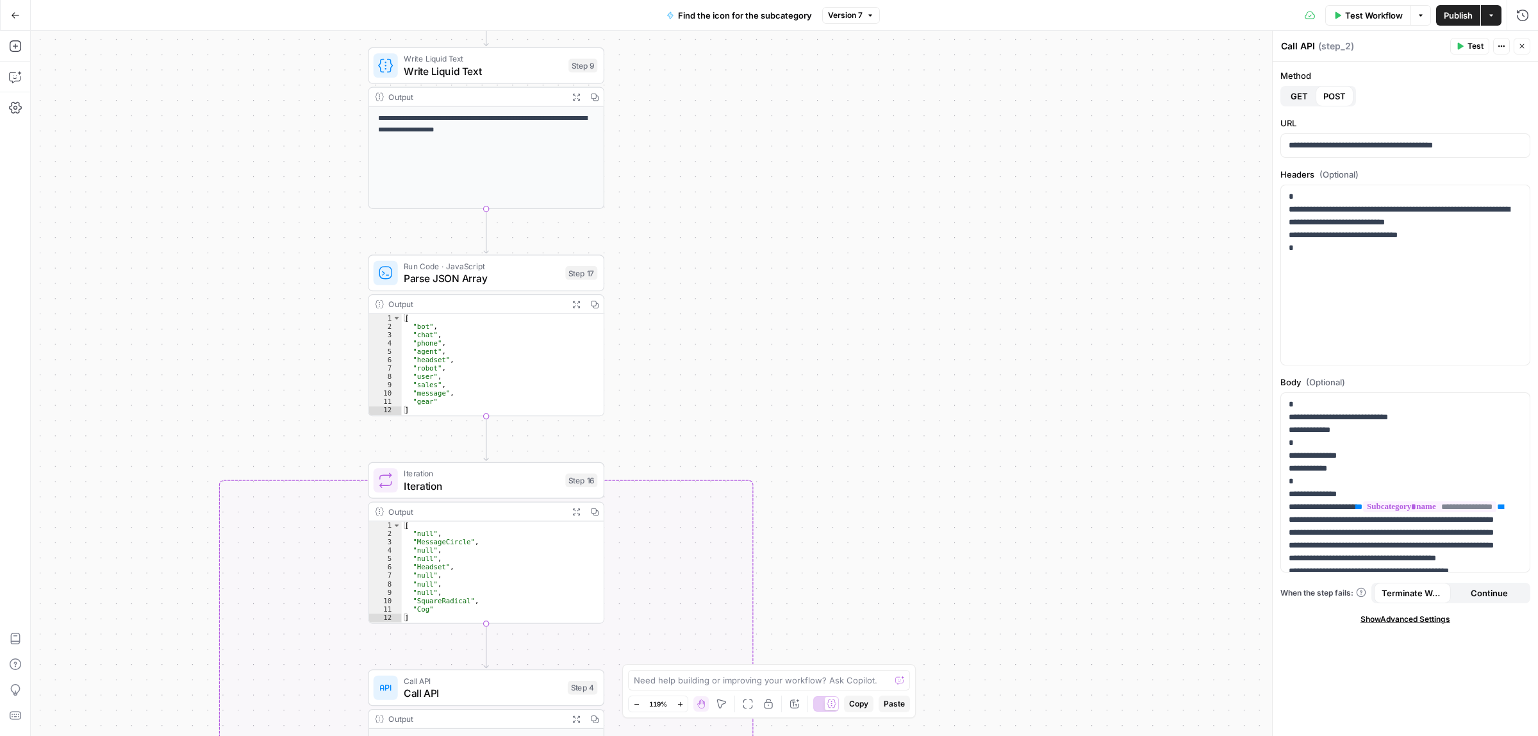
drag, startPoint x: 873, startPoint y: 292, endPoint x: 872, endPoint y: 216, distance: 75.6
click at [872, 216] on div "true false Workflow Set Inputs Inputs Call API Call API Step 2 Output Expand Ou…" at bounding box center [784, 383] width 1507 height 705
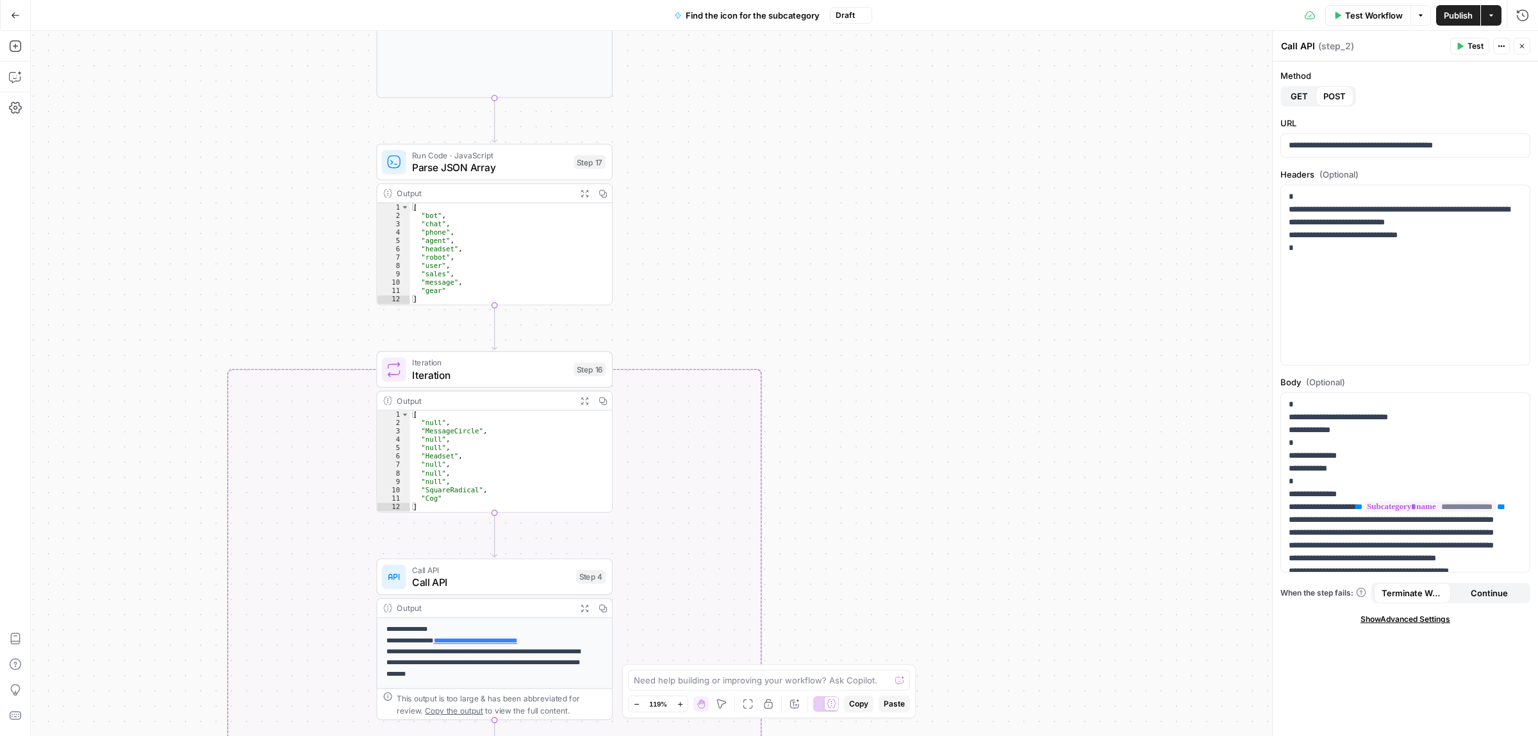
drag, startPoint x: 834, startPoint y: 334, endPoint x: 838, endPoint y: 223, distance: 111.6
click at [838, 223] on div "true false Workflow Set Inputs Inputs Call API Call API Step 2 Output Expand Ou…" at bounding box center [784, 383] width 1507 height 705
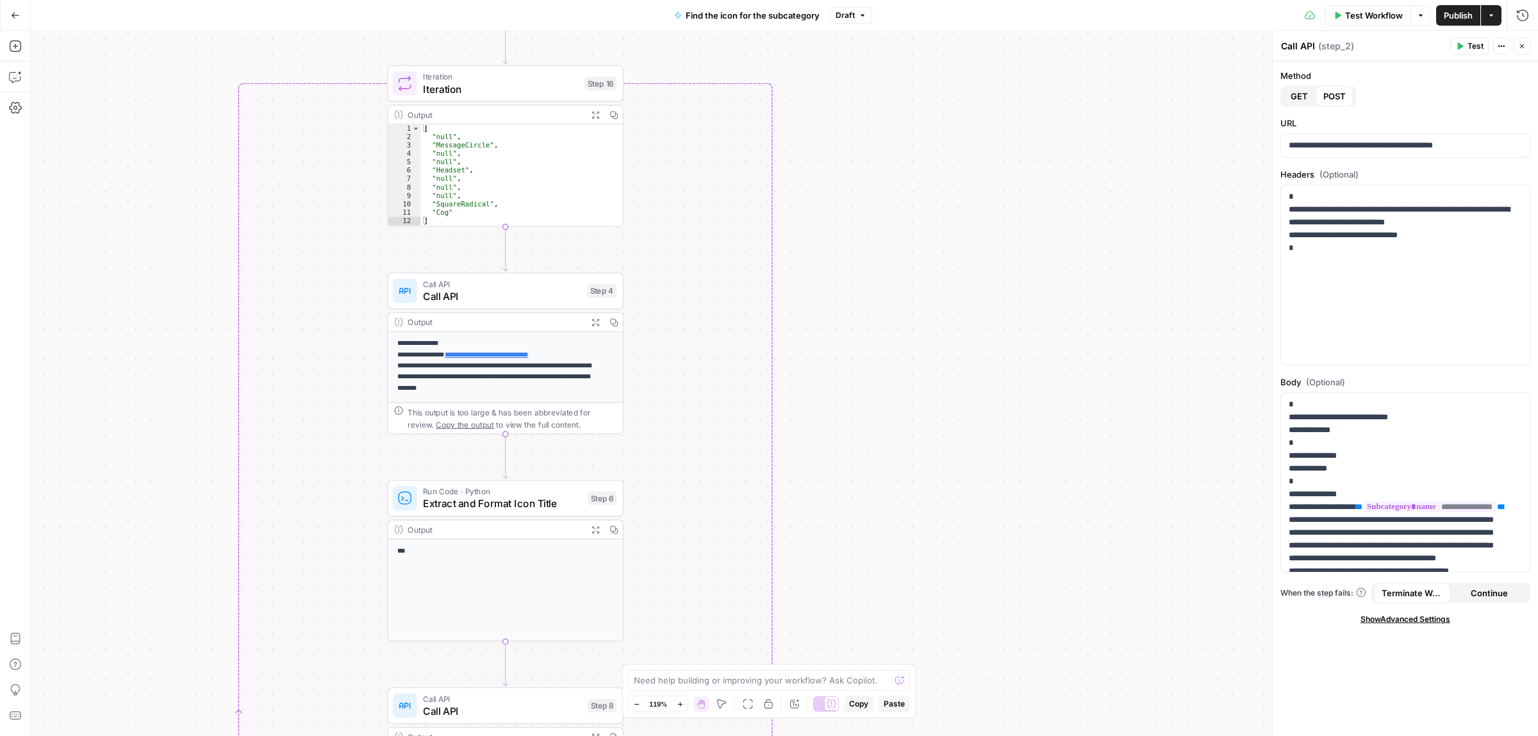
drag, startPoint x: 902, startPoint y: 276, endPoint x: 902, endPoint y: 192, distance: 83.3
click at [902, 192] on div "true false Workflow Set Inputs Inputs Call API Call API Step 2 Output Expand Ou…" at bounding box center [784, 383] width 1507 height 705
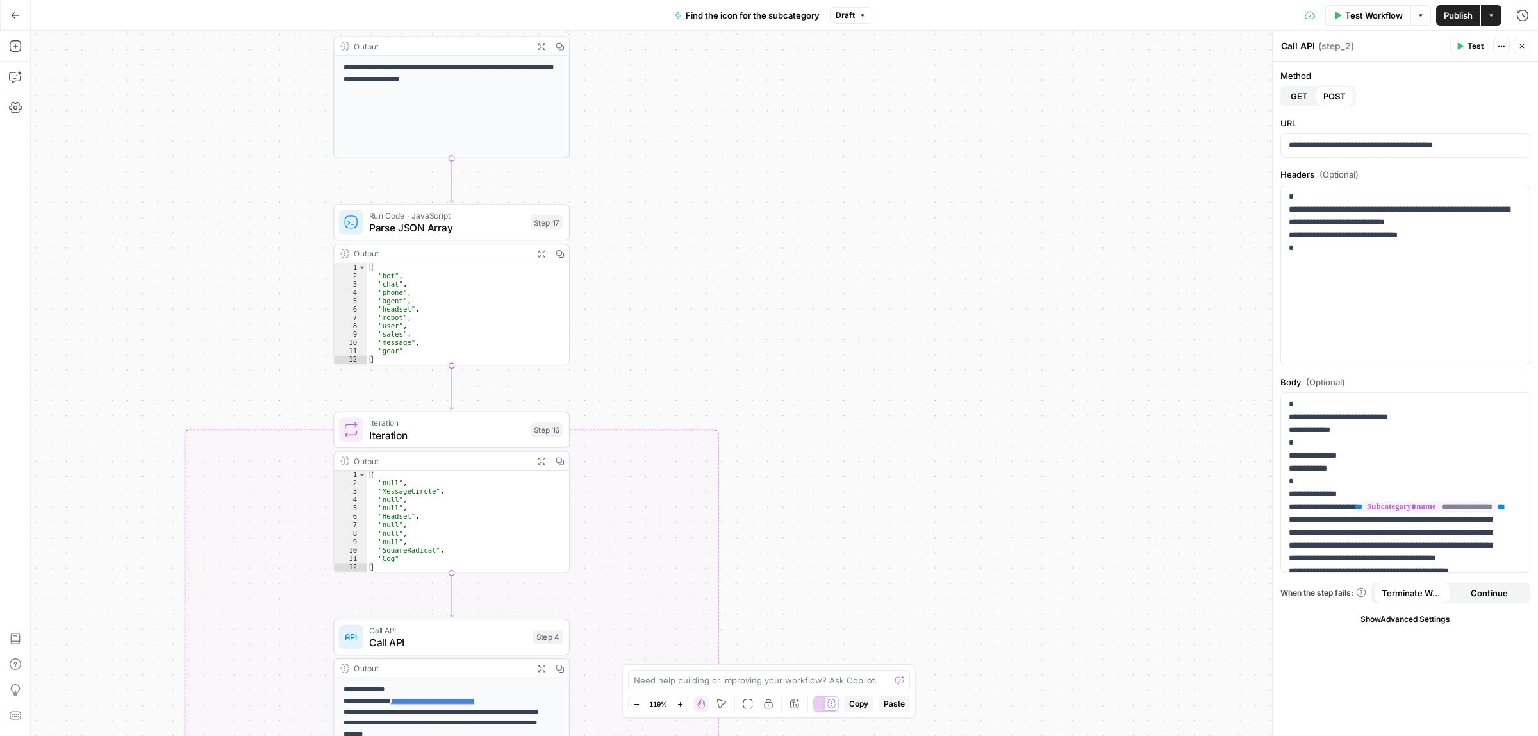
drag, startPoint x: 895, startPoint y: 251, endPoint x: 865, endPoint y: 469, distance: 219.9
click at [857, 593] on div "true false Workflow Set Inputs Inputs Call API Call API Step 2 Output Expand Ou…" at bounding box center [784, 383] width 1507 height 705
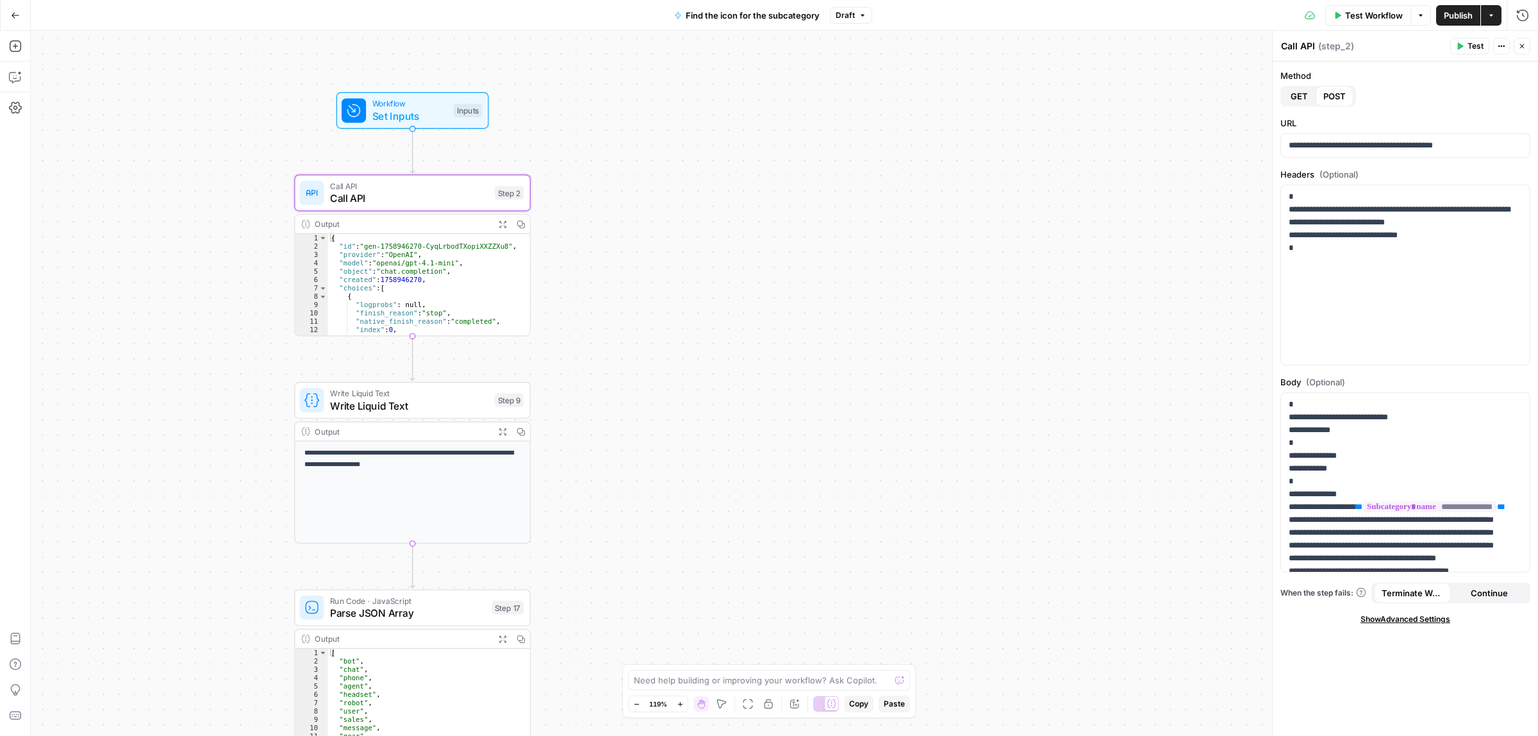
drag, startPoint x: 834, startPoint y: 311, endPoint x: 818, endPoint y: 490, distance: 180.1
click at [821, 593] on div "true false Workflow Set Inputs Inputs Call API Call API Step 2 Output Expand Ou…" at bounding box center [784, 383] width 1507 height 705
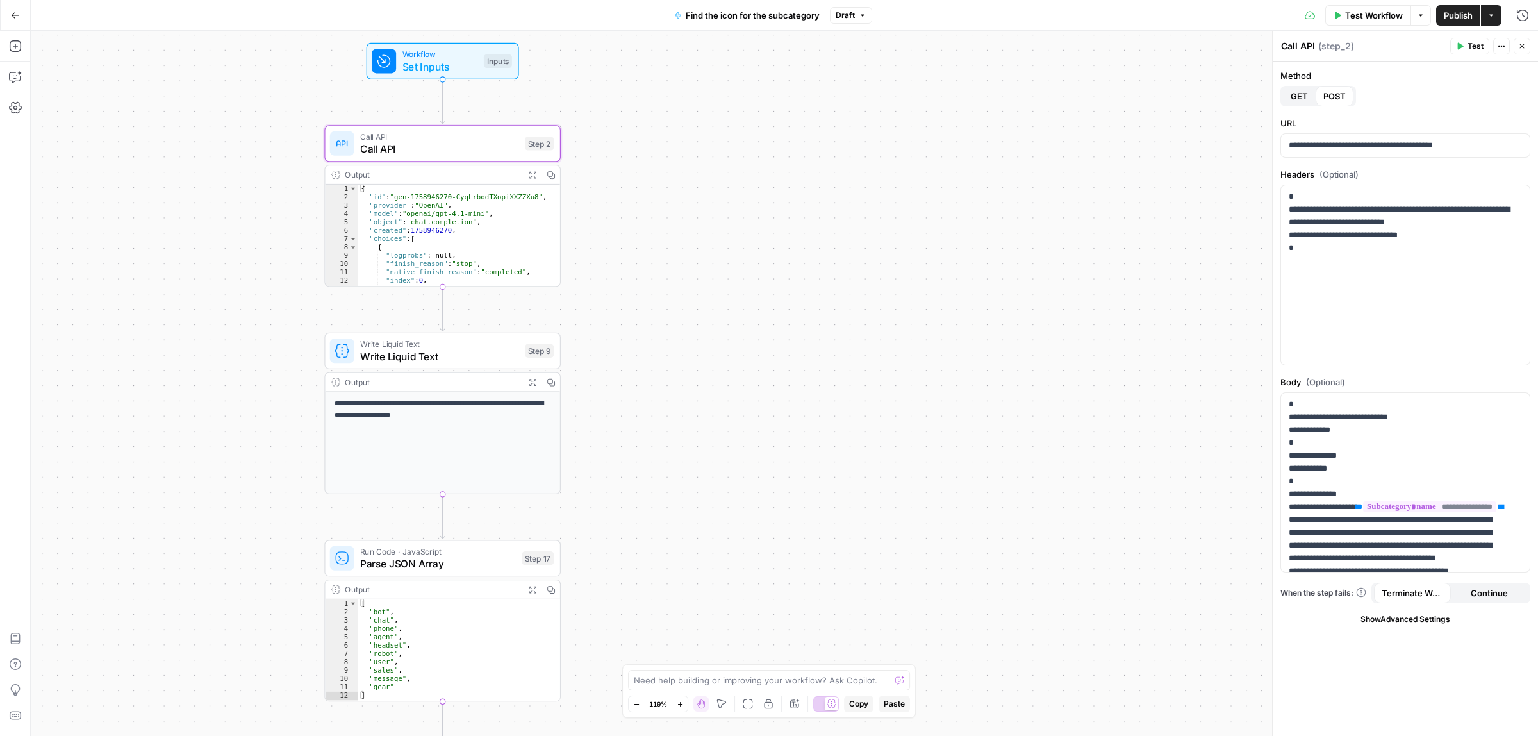
drag, startPoint x: 736, startPoint y: 264, endPoint x: 785, endPoint y: 135, distance: 137.9
click at [785, 135] on div "true false Workflow Set Inputs Inputs Call API Call API Step 2 Output Expand Ou…" at bounding box center [784, 383] width 1507 height 705
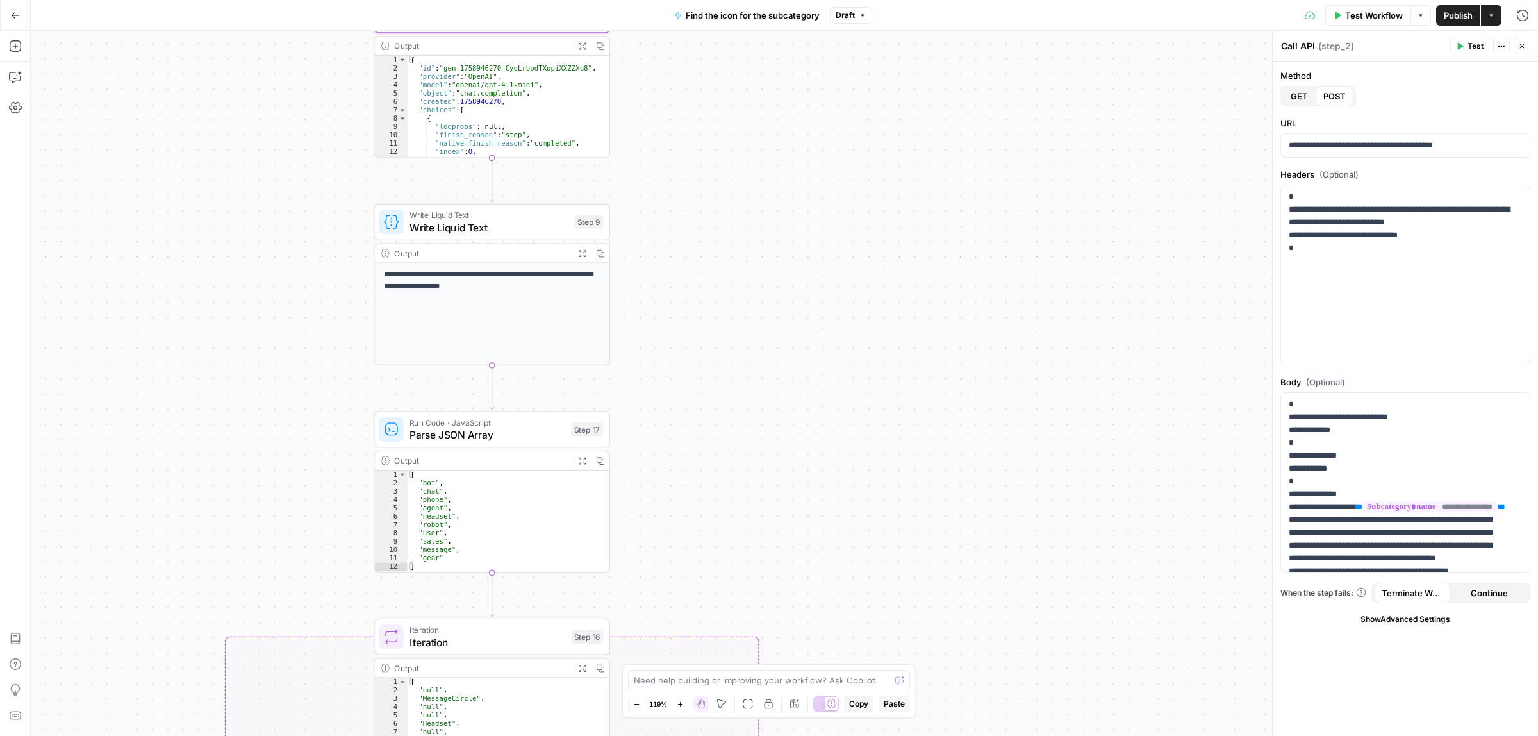
click at [474, 225] on span "Write Liquid Text" at bounding box center [488, 227] width 158 height 15
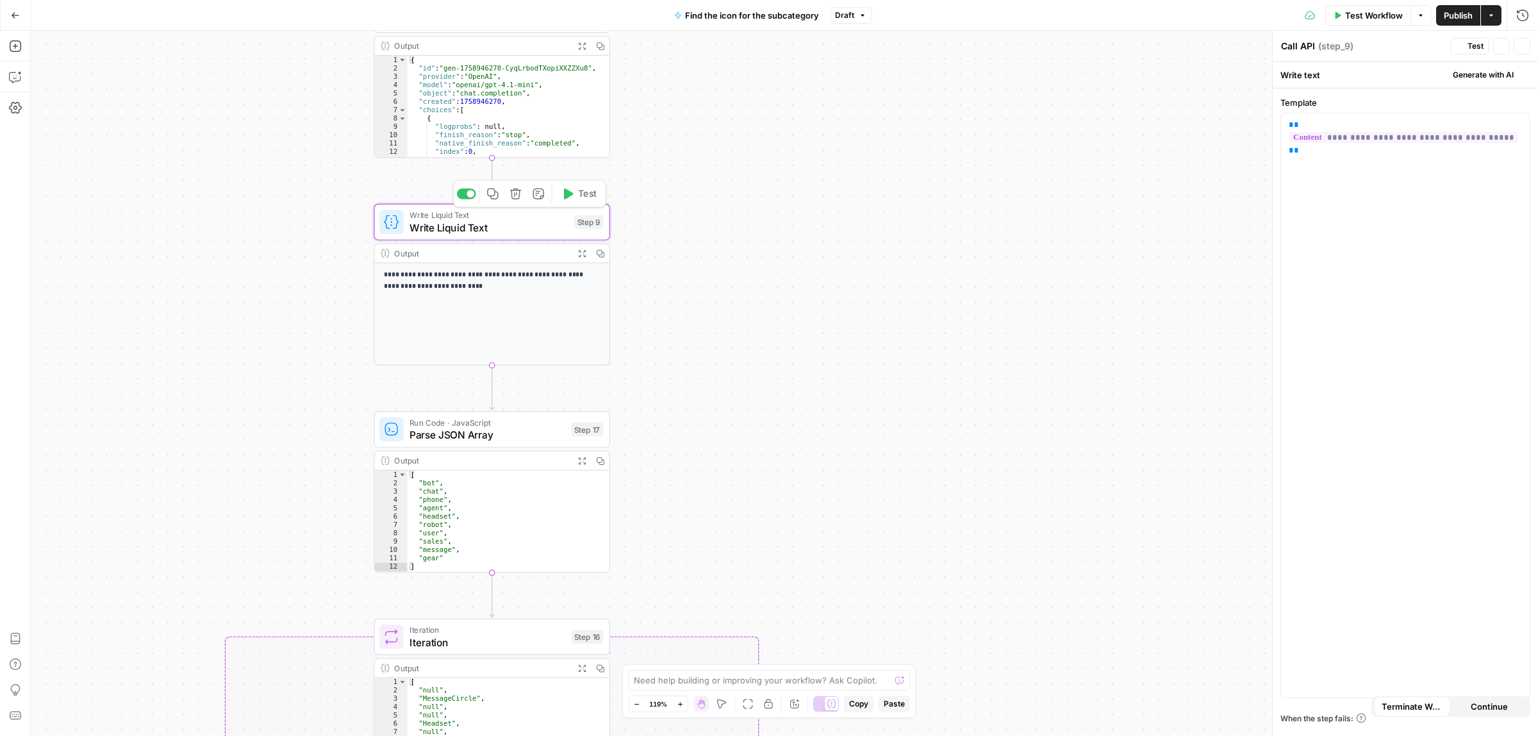
type textarea "Write Liquid Text"
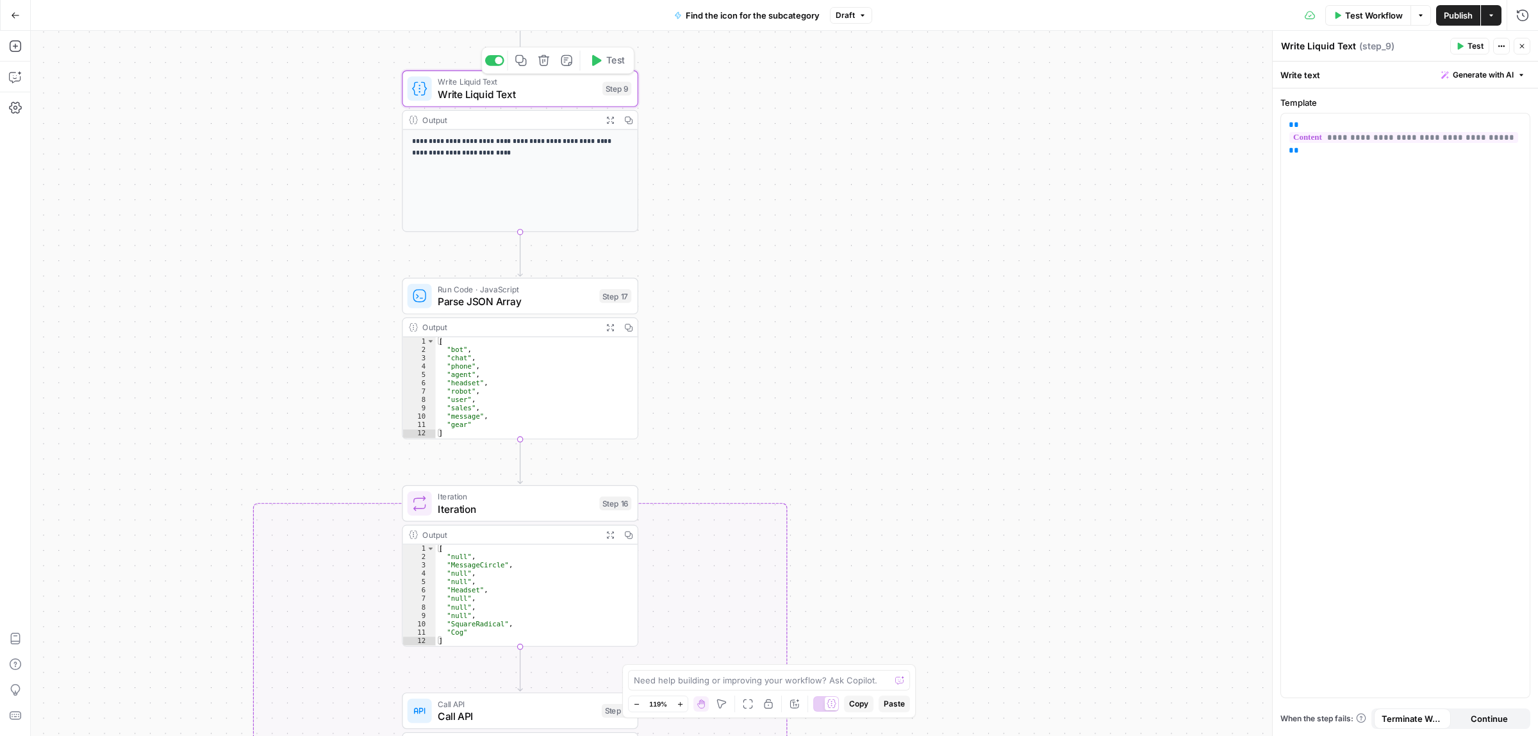
drag, startPoint x: 751, startPoint y: 416, endPoint x: 777, endPoint y: 261, distance: 157.3
click at [785, 242] on div "true false Workflow Set Inputs Inputs Call API Call API Step 2 Output Expand Ou…" at bounding box center [784, 383] width 1507 height 705
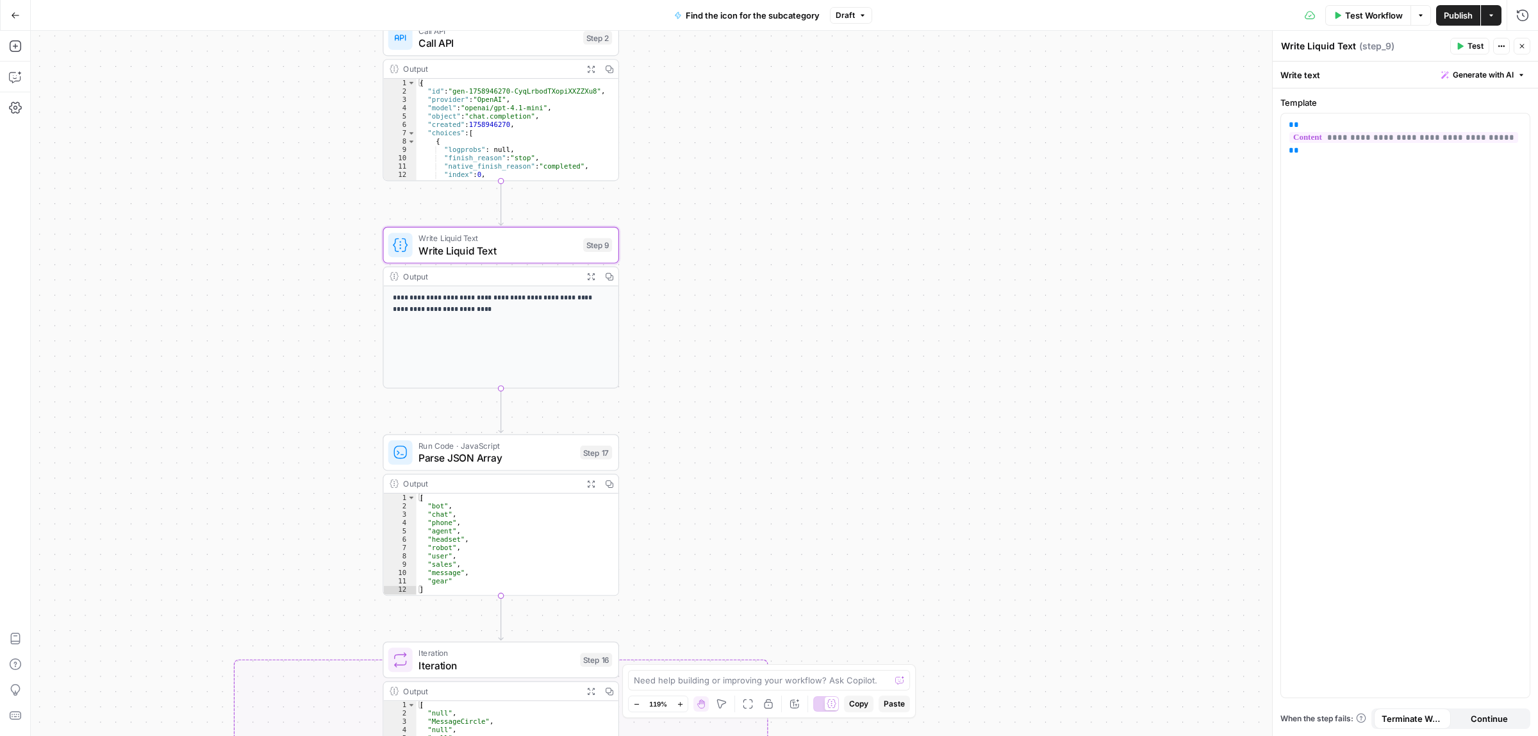
drag, startPoint x: 757, startPoint y: 201, endPoint x: 732, endPoint y: 399, distance: 199.6
click at [732, 399] on div "true false Workflow Set Inputs Inputs Call API Call API Step 2 Output Expand Ou…" at bounding box center [784, 383] width 1507 height 705
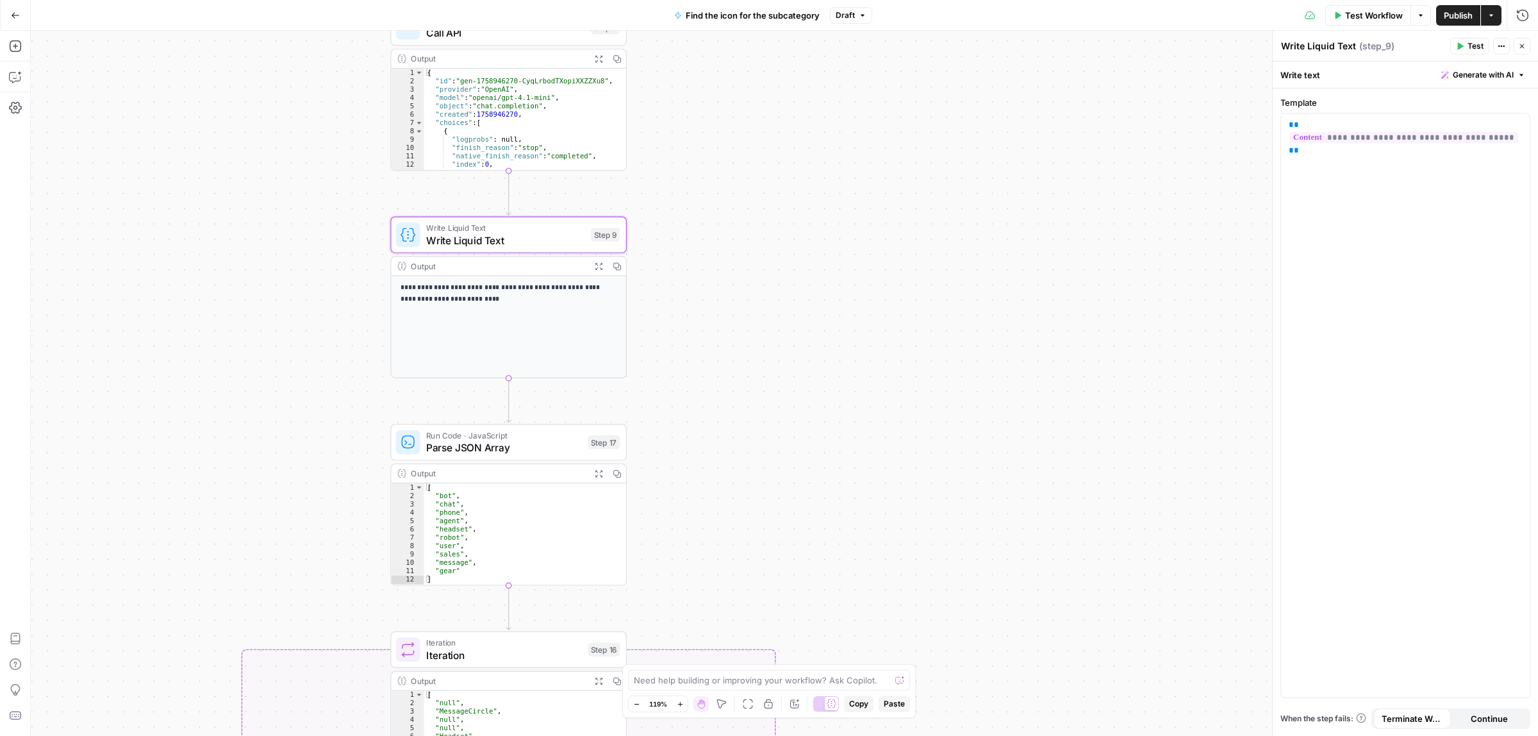
drag, startPoint x: 774, startPoint y: 439, endPoint x: 796, endPoint y: 273, distance: 167.5
click at [796, 274] on div "true false Workflow Set Inputs Inputs Call API Call API Step 2 Output Expand Ou…" at bounding box center [784, 383] width 1507 height 705
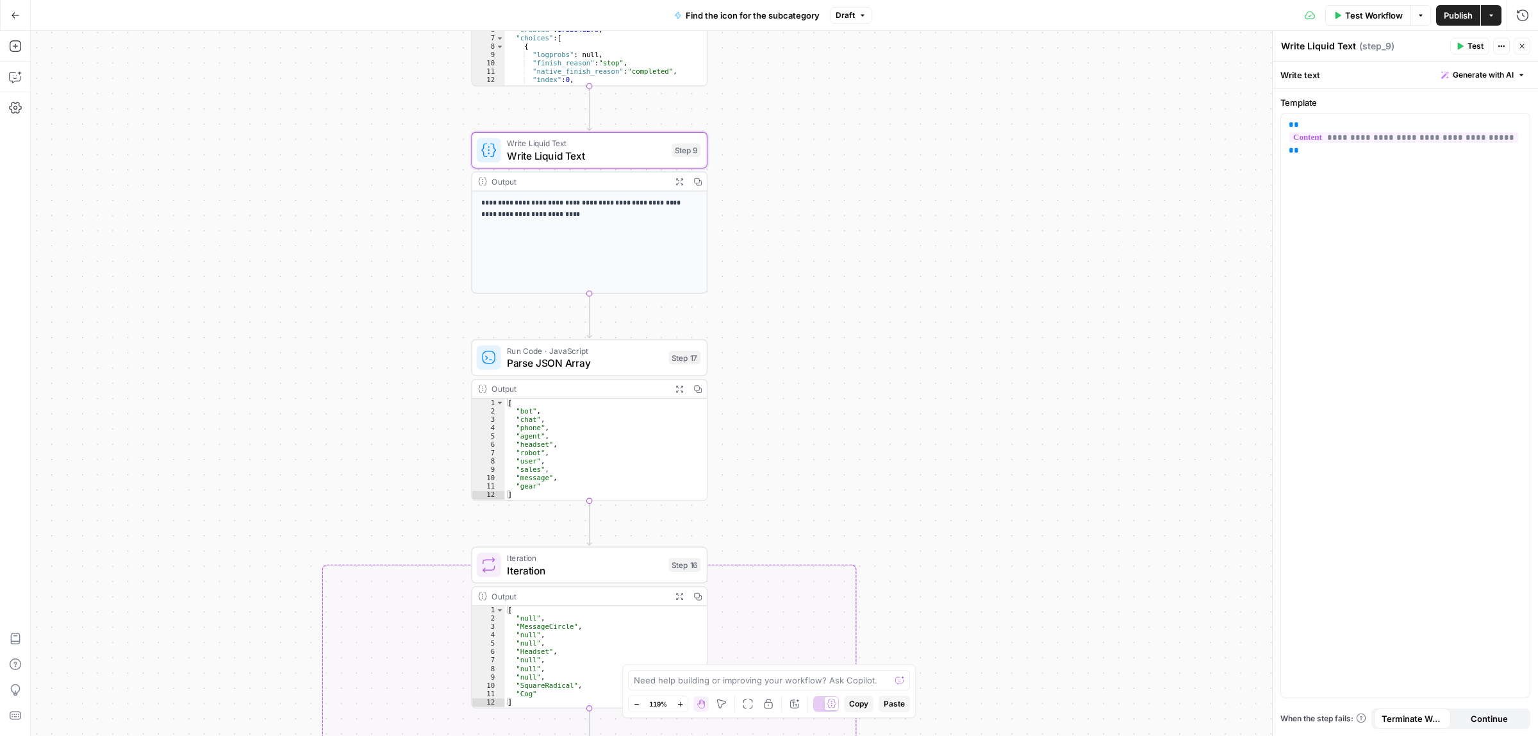
drag, startPoint x: 793, startPoint y: 260, endPoint x: 854, endPoint y: 357, distance: 114.9
click at [854, 357] on div "true false Workflow Set Inputs Inputs Call API Call API Step 2 Output Expand Ou…" at bounding box center [784, 383] width 1507 height 705
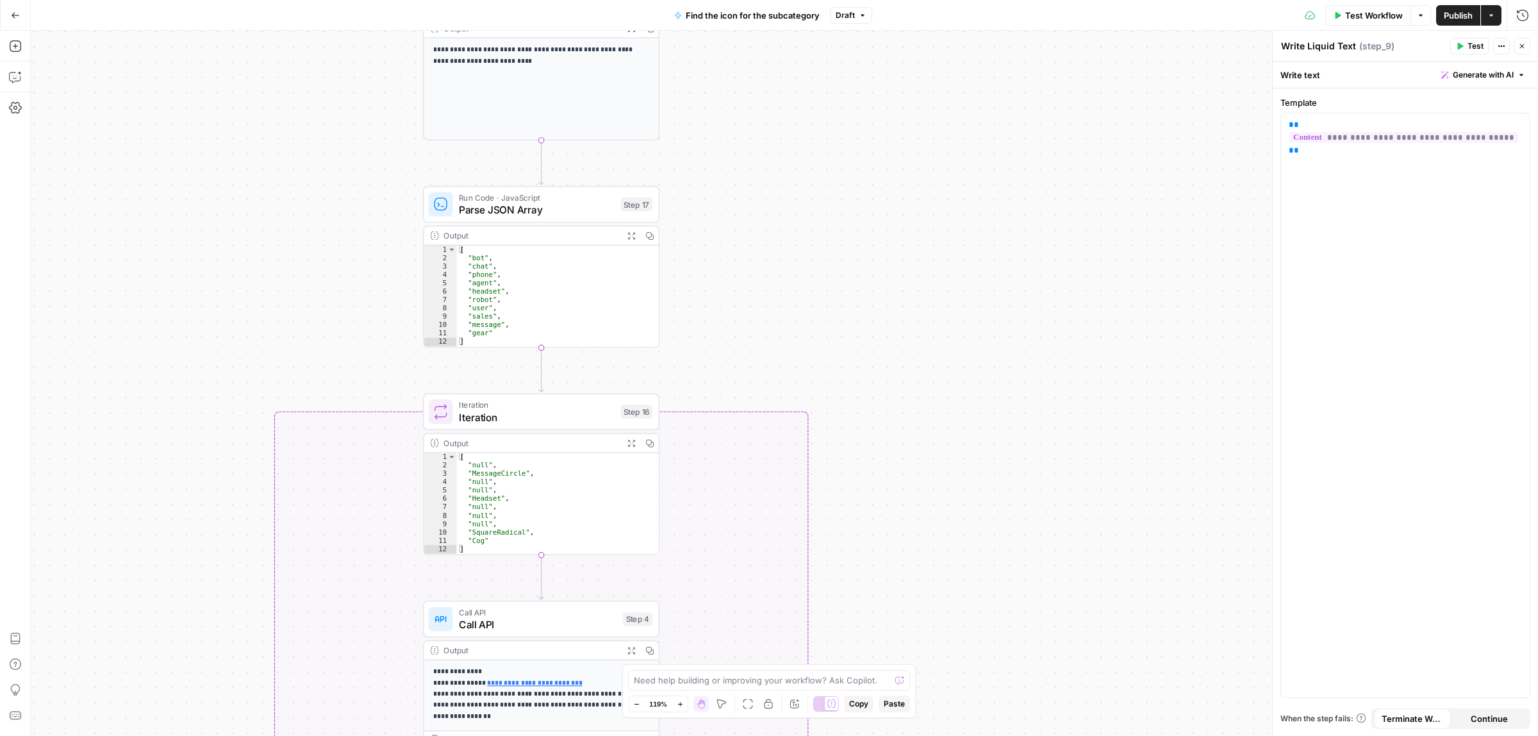
drag, startPoint x: 865, startPoint y: 465, endPoint x: 803, endPoint y: 290, distance: 185.6
click at [803, 290] on div "true false Workflow Set Inputs Inputs Call API Call API Step 2 Output Expand Ou…" at bounding box center [784, 383] width 1507 height 705
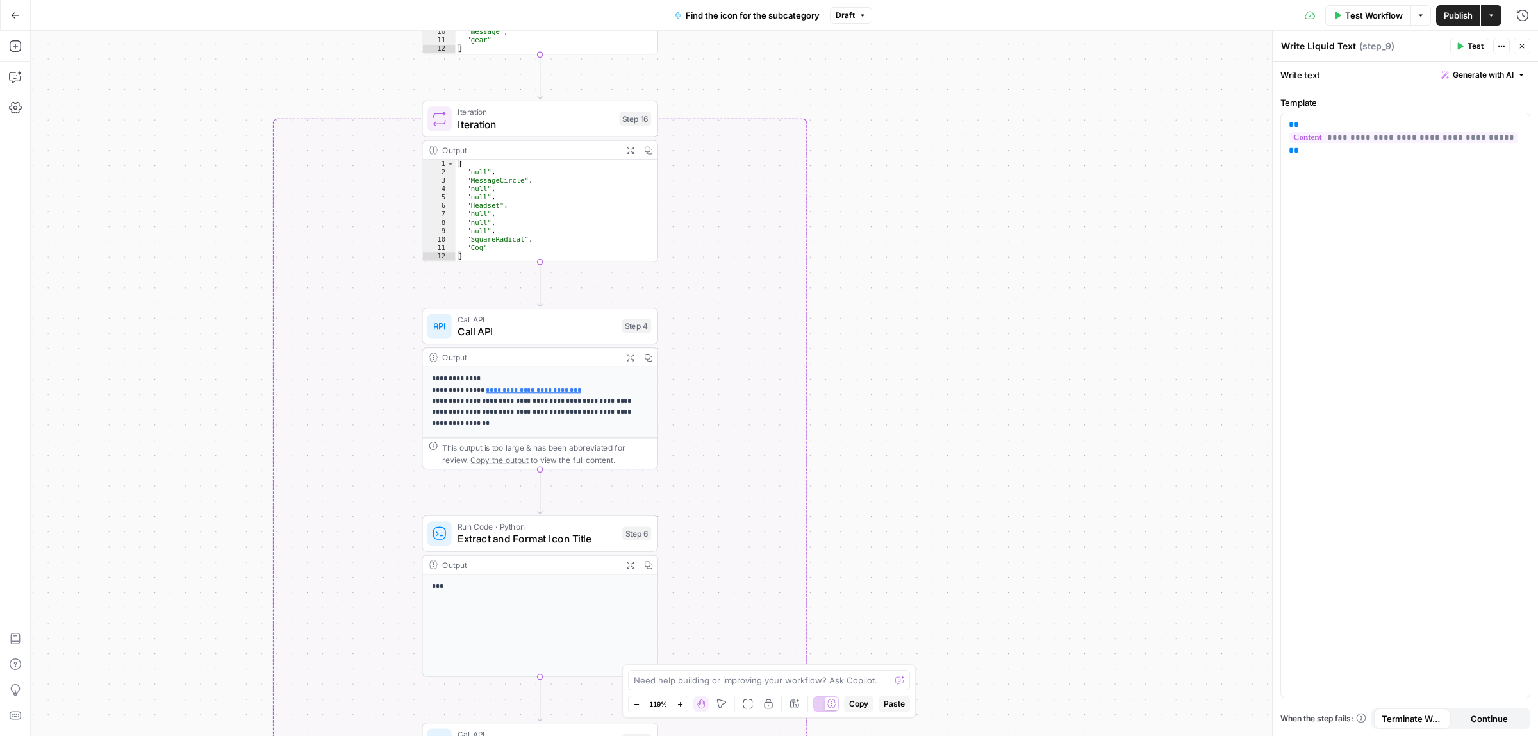
drag, startPoint x: 934, startPoint y: 542, endPoint x: 937, endPoint y: 240, distance: 301.8
click at [937, 240] on div "true false Workflow Set Inputs Inputs Call API Call API Step 2 Output Expand Ou…" at bounding box center [784, 383] width 1507 height 705
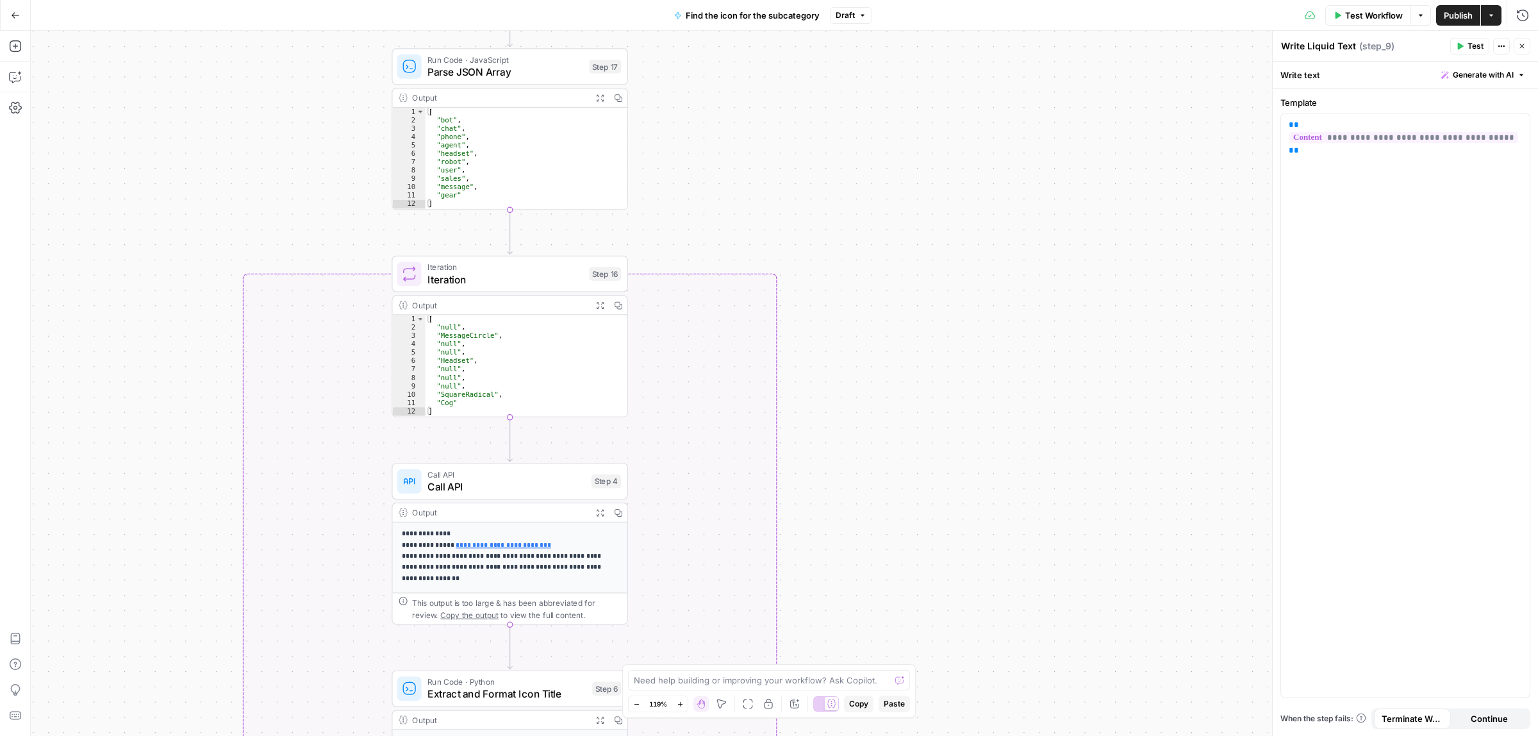
drag, startPoint x: 930, startPoint y: 274, endPoint x: 931, endPoint y: 402, distance: 128.2
click at [913, 616] on div "true false Workflow Set Inputs Inputs Call API Call API Step 2 Output Expand Ou…" at bounding box center [784, 383] width 1507 height 705
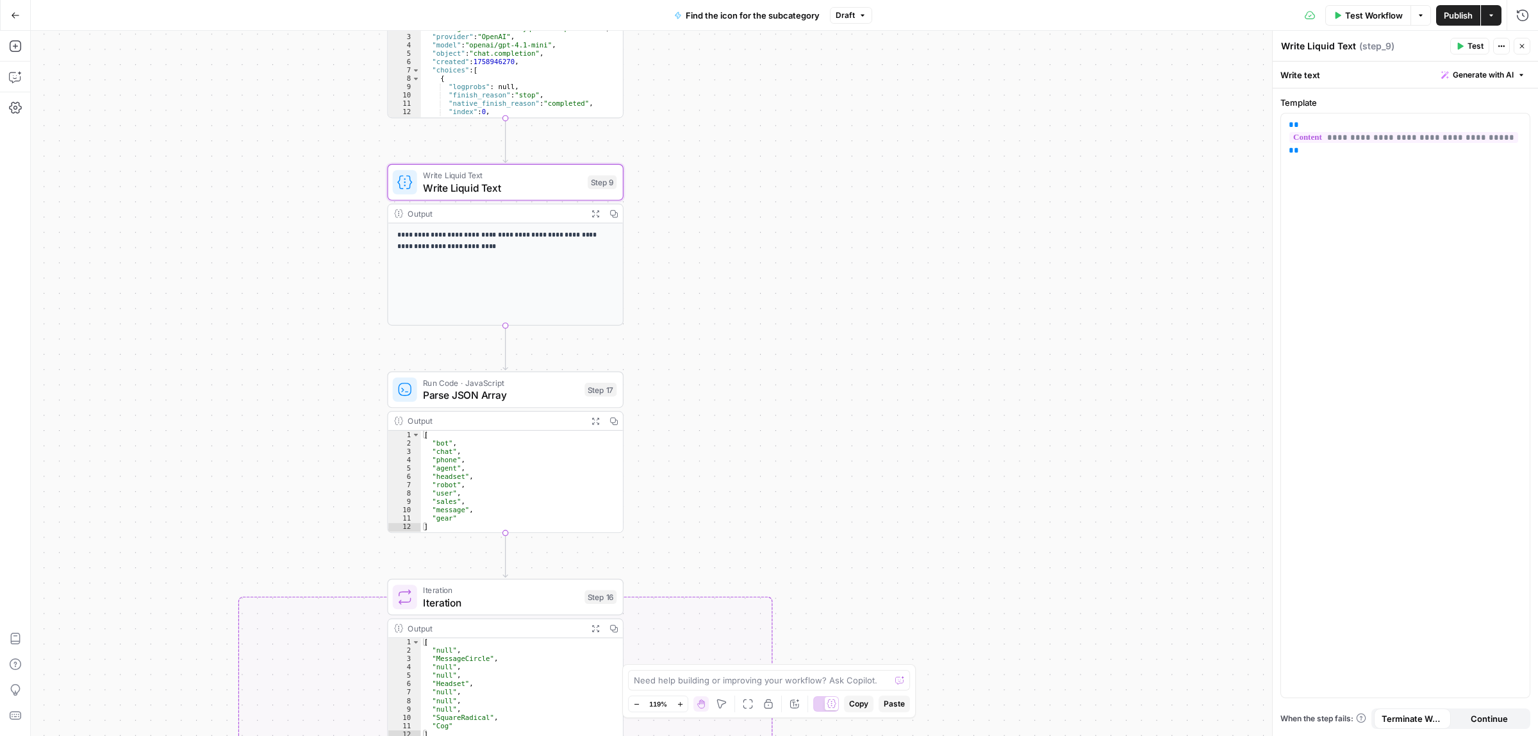
drag, startPoint x: 927, startPoint y: 315, endPoint x: 926, endPoint y: 424, distance: 109.6
click at [926, 424] on div "true false Workflow Set Inputs Inputs Call API Call API Step 2 Output Expand Ou…" at bounding box center [784, 383] width 1507 height 705
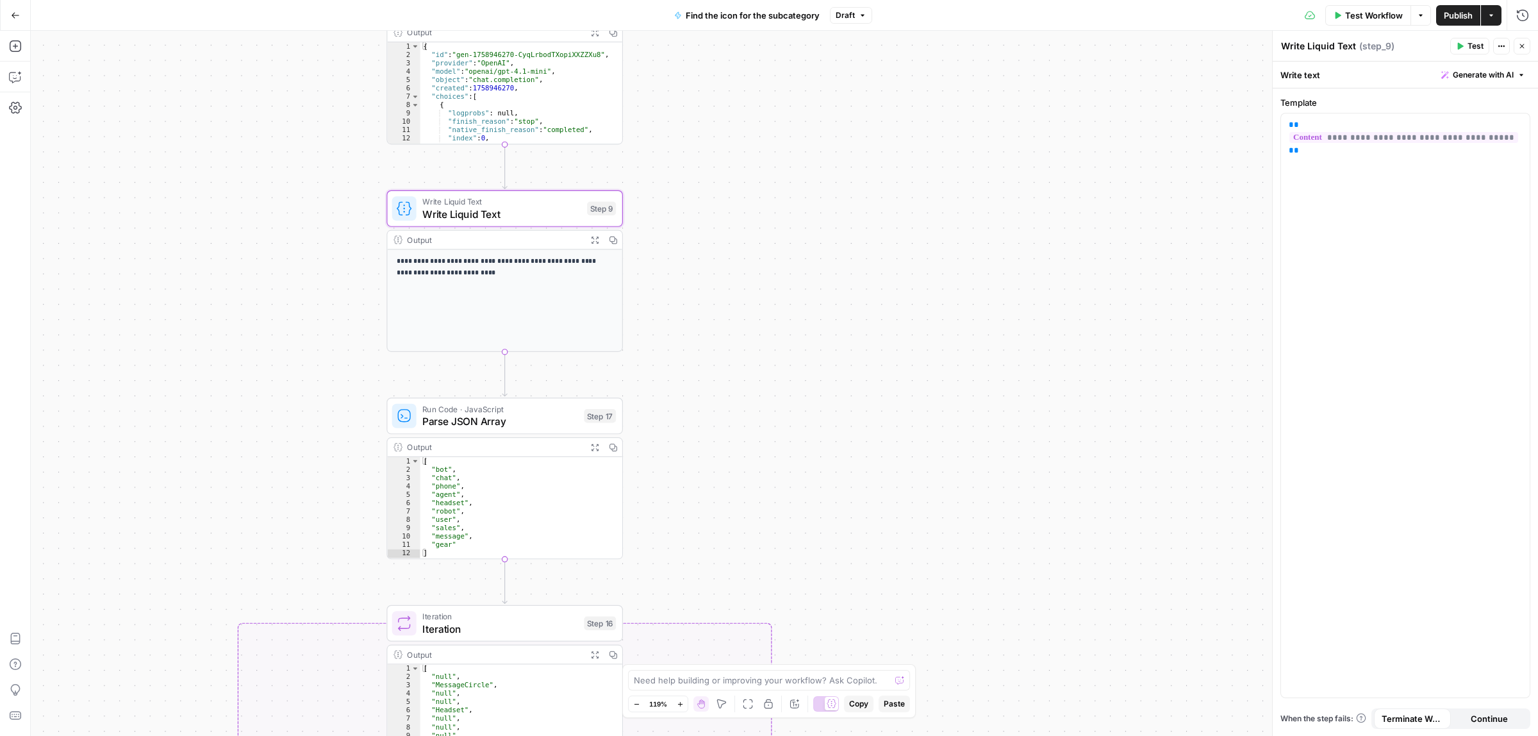
click at [1464, 24] on button "Publish" at bounding box center [1458, 15] width 44 height 21
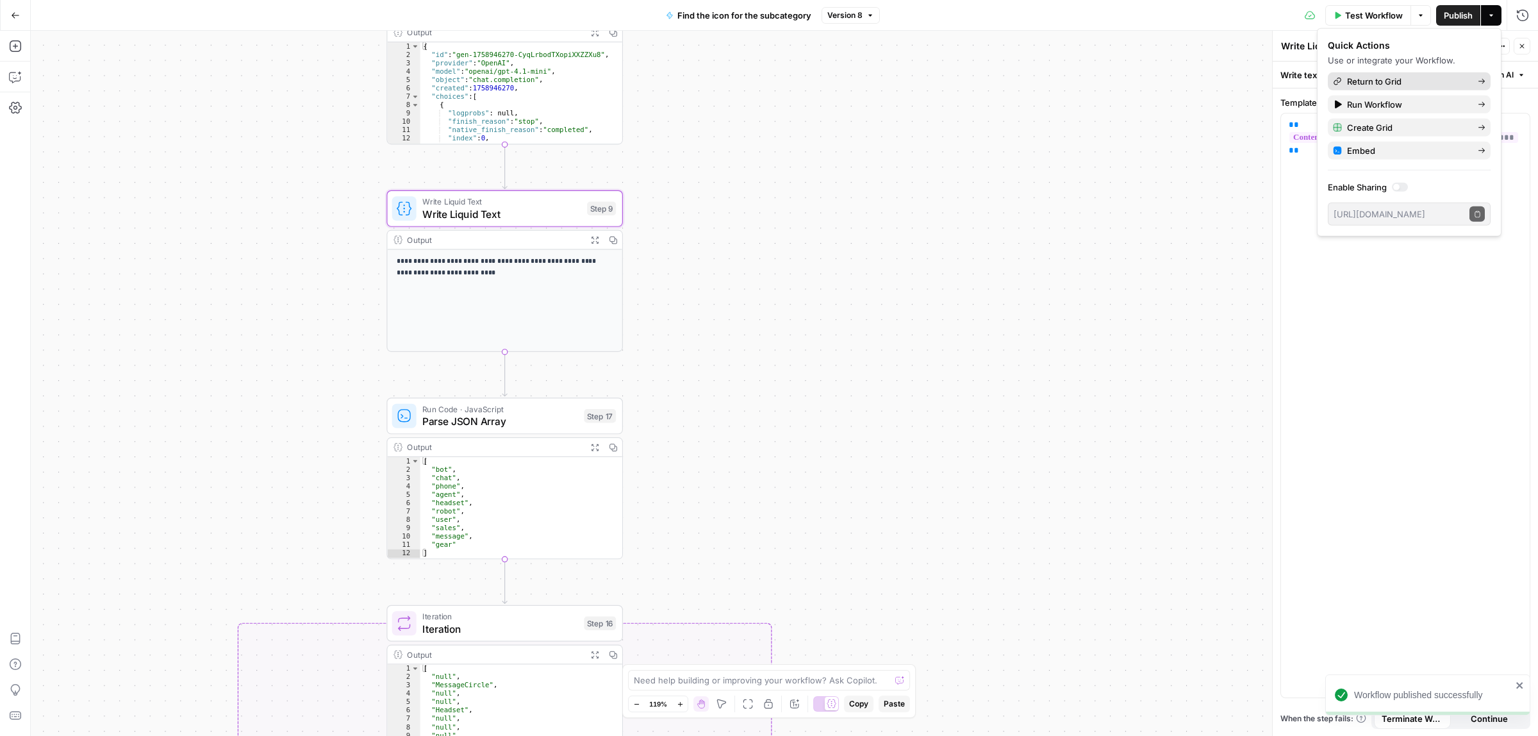
click at [1378, 84] on span "Return to Grid" at bounding box center [1407, 81] width 120 height 13
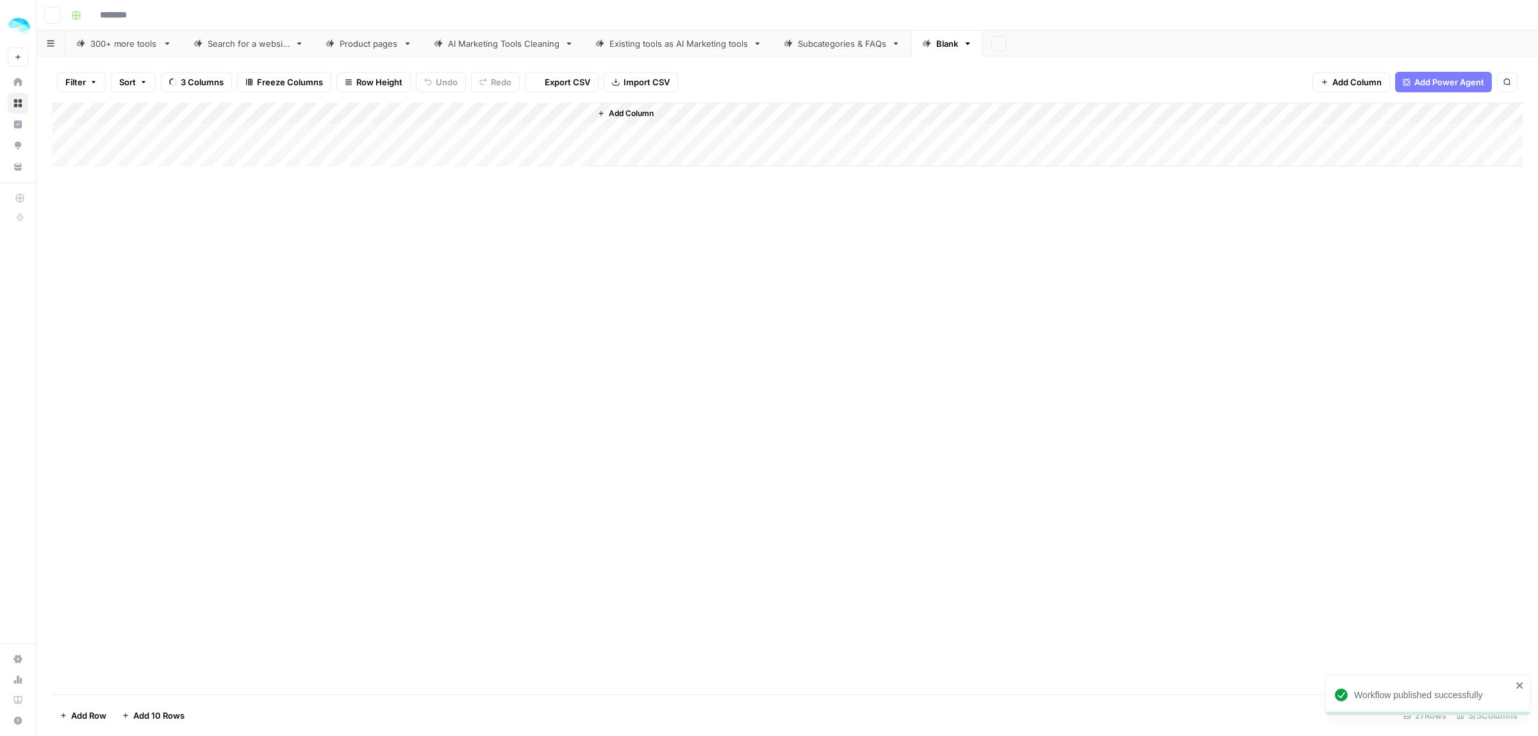
type input "**********"
click at [447, 113] on div "Add Column" at bounding box center [787, 398] width 1471 height 591
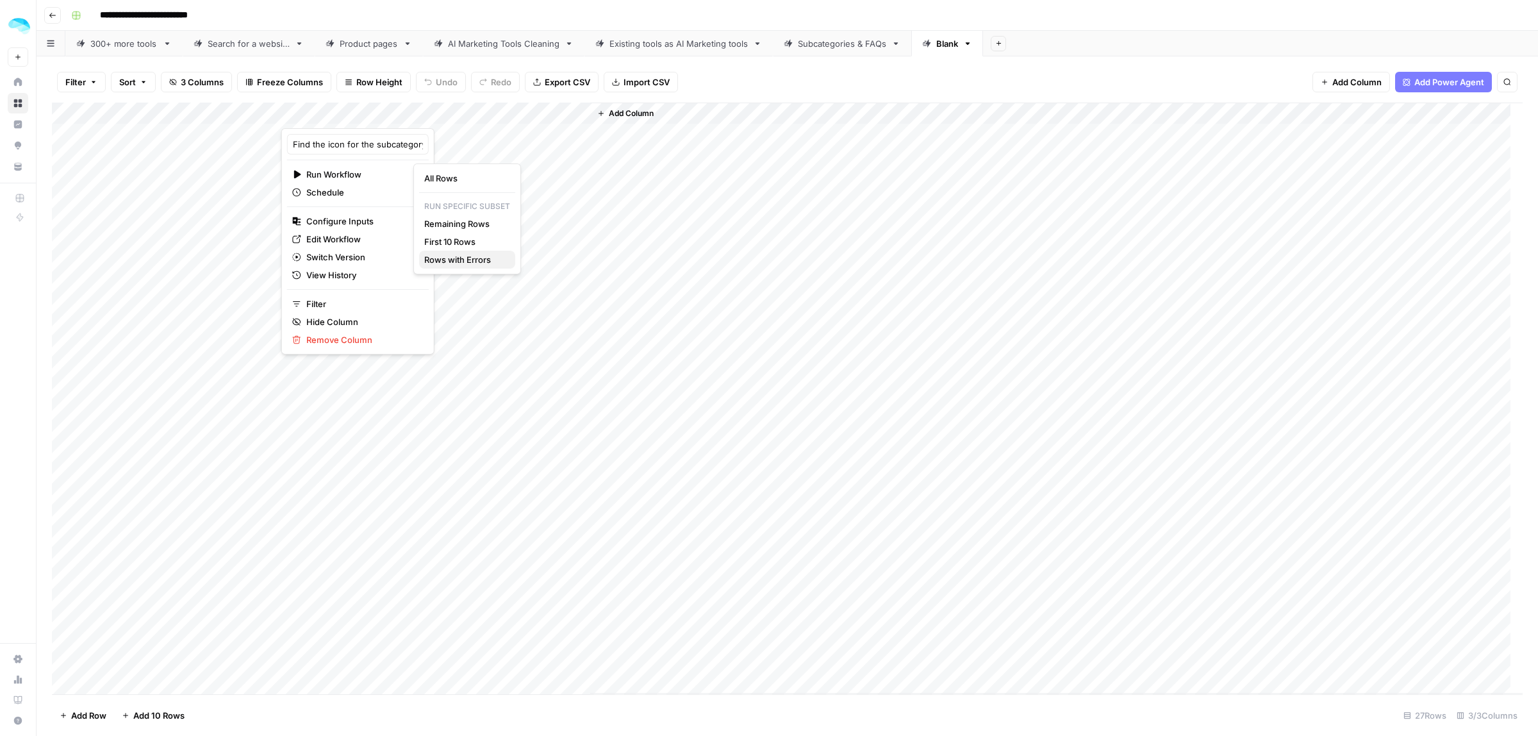
click at [454, 260] on span "Rows with Errors" at bounding box center [464, 259] width 81 height 13
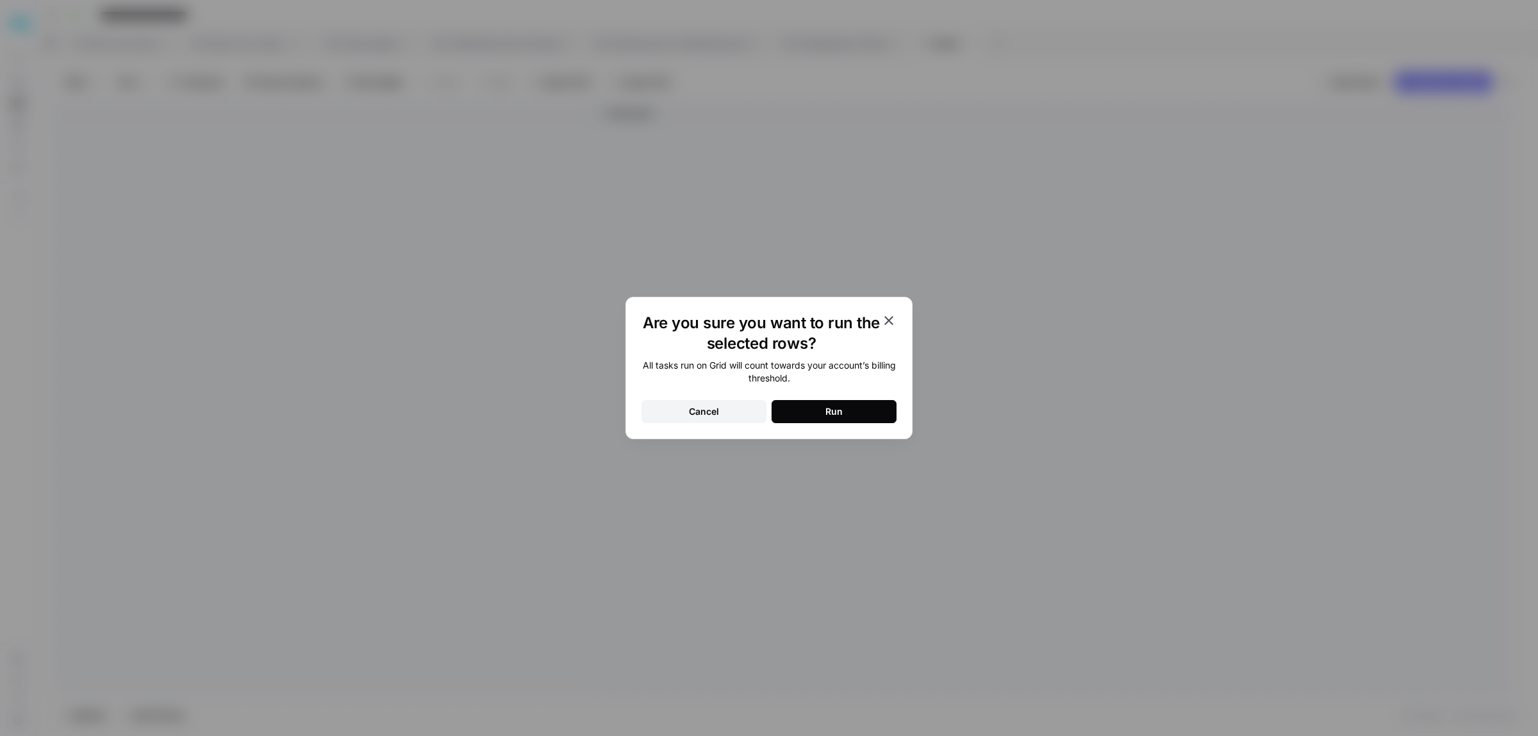
click at [801, 399] on div "All tasks run on Grid will count towards your account’s billing threshold. Canc…" at bounding box center [768, 391] width 255 height 64
click at [802, 406] on button "Run" at bounding box center [833, 411] width 125 height 23
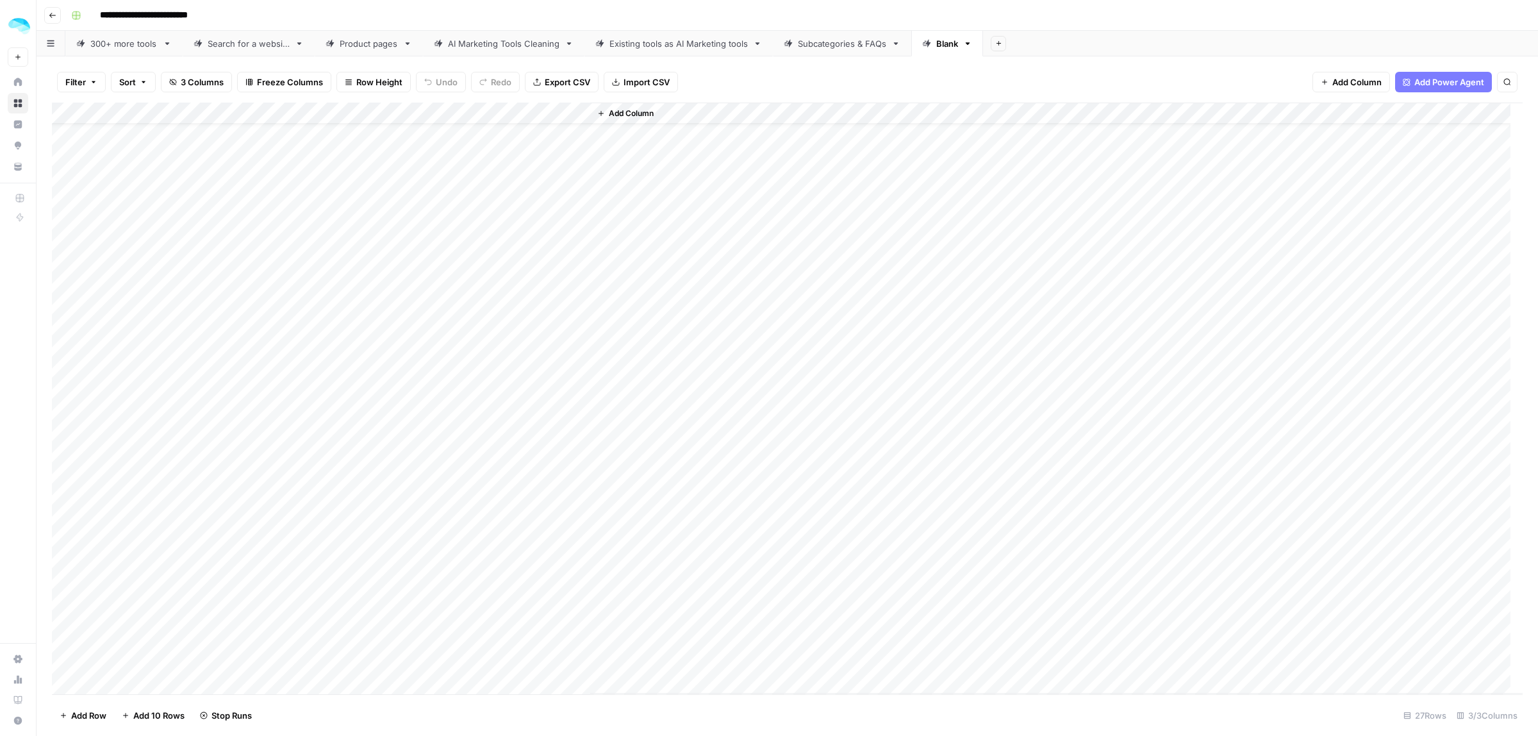
scroll to position [39, 0]
click at [461, 596] on div "Add Column" at bounding box center [787, 398] width 1471 height 591
click at [463, 552] on div "Add Column" at bounding box center [787, 398] width 1471 height 591
drag, startPoint x: 527, startPoint y: 136, endPoint x: 516, endPoint y: 659, distance: 523.0
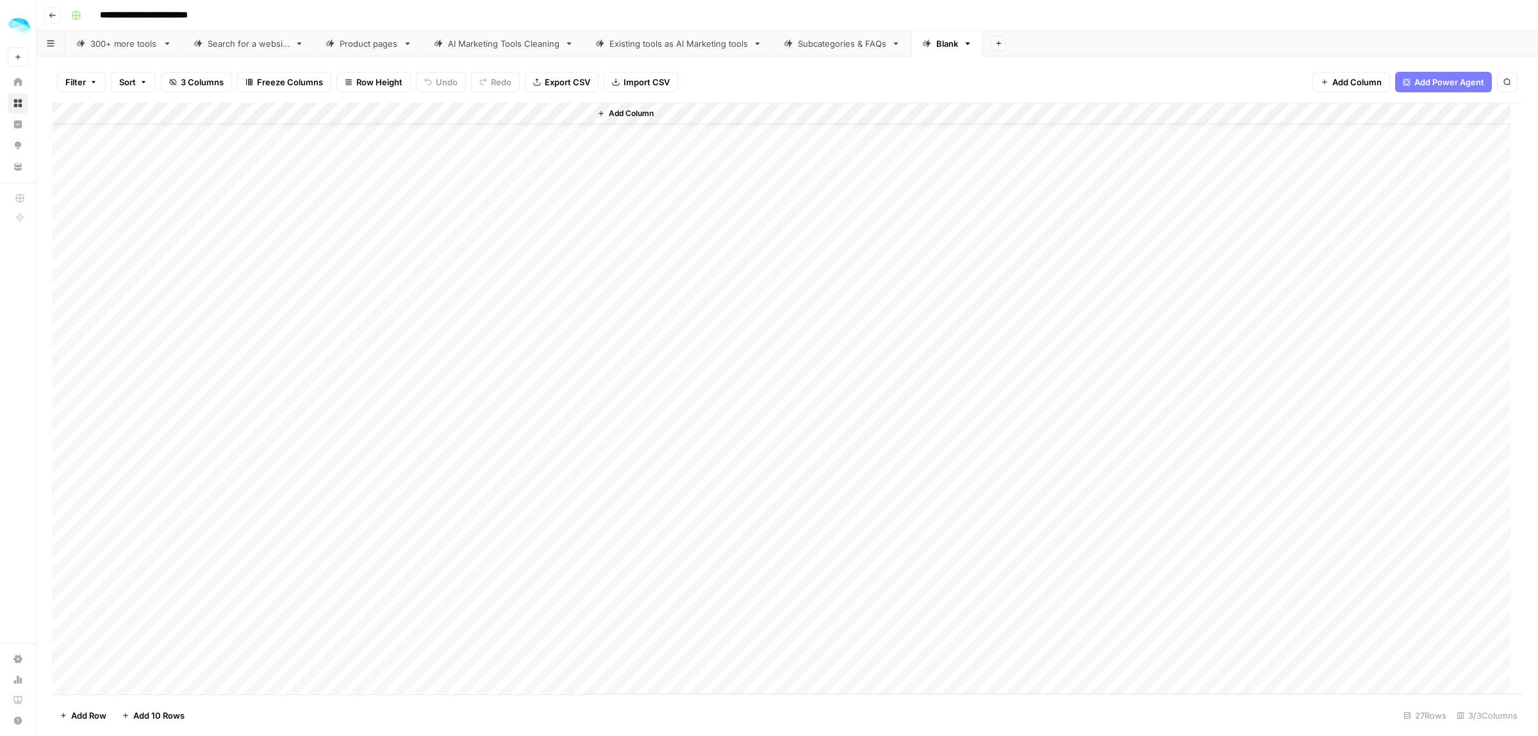
click at [516, 659] on div "Add Column" at bounding box center [787, 398] width 1471 height 591
click at [462, 290] on div "Add Column" at bounding box center [787, 398] width 1471 height 591
click at [463, 488] on div "Add Column" at bounding box center [787, 398] width 1471 height 591
click at [520, 292] on div "Add Column" at bounding box center [787, 398] width 1471 height 591
click at [537, 494] on div "Add Column" at bounding box center [787, 398] width 1471 height 591
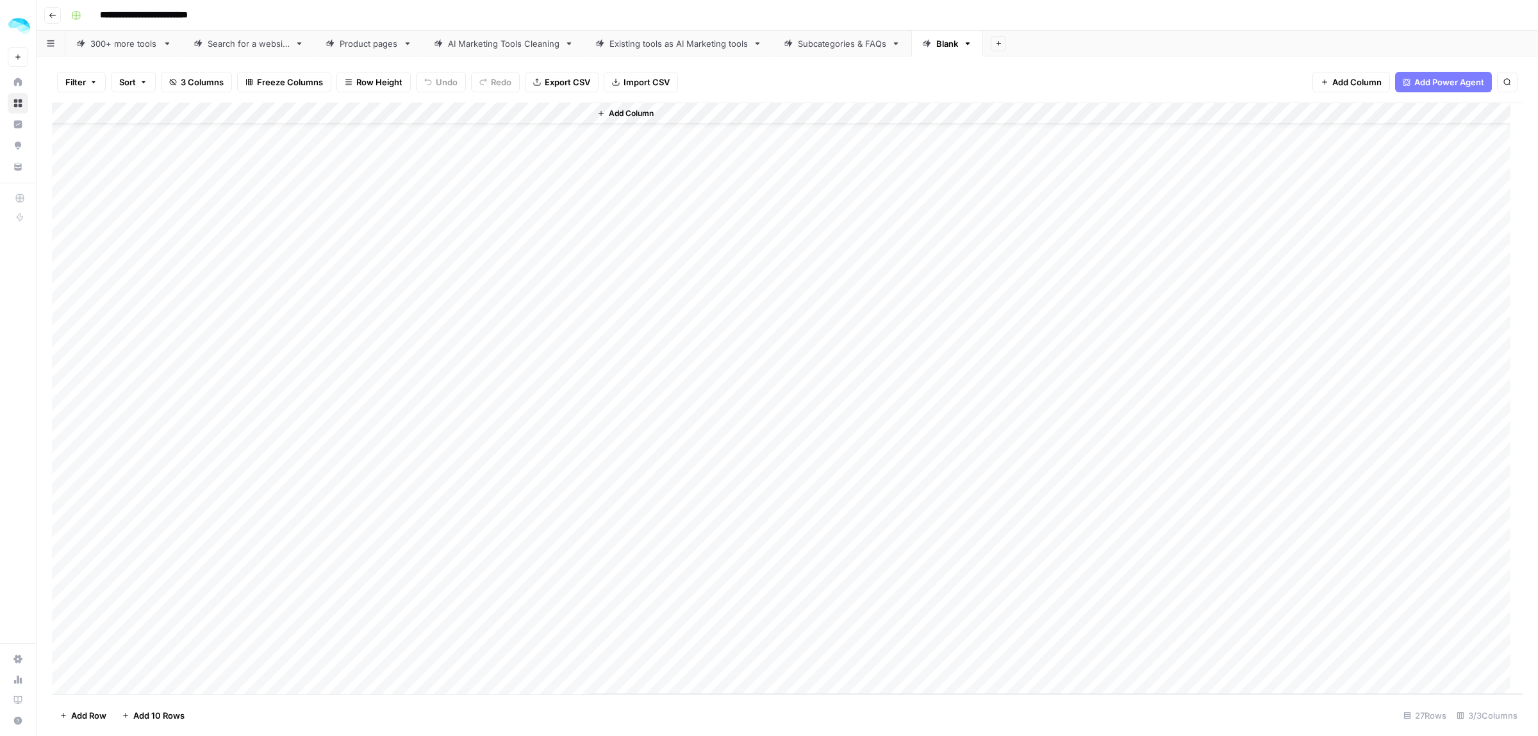
click at [337, 44] on div "Product pages" at bounding box center [362, 43] width 72 height 13
click at [136, 322] on div "Add Column" at bounding box center [787, 398] width 1471 height 591
click at [538, 325] on div "Add Column" at bounding box center [787, 398] width 1471 height 591
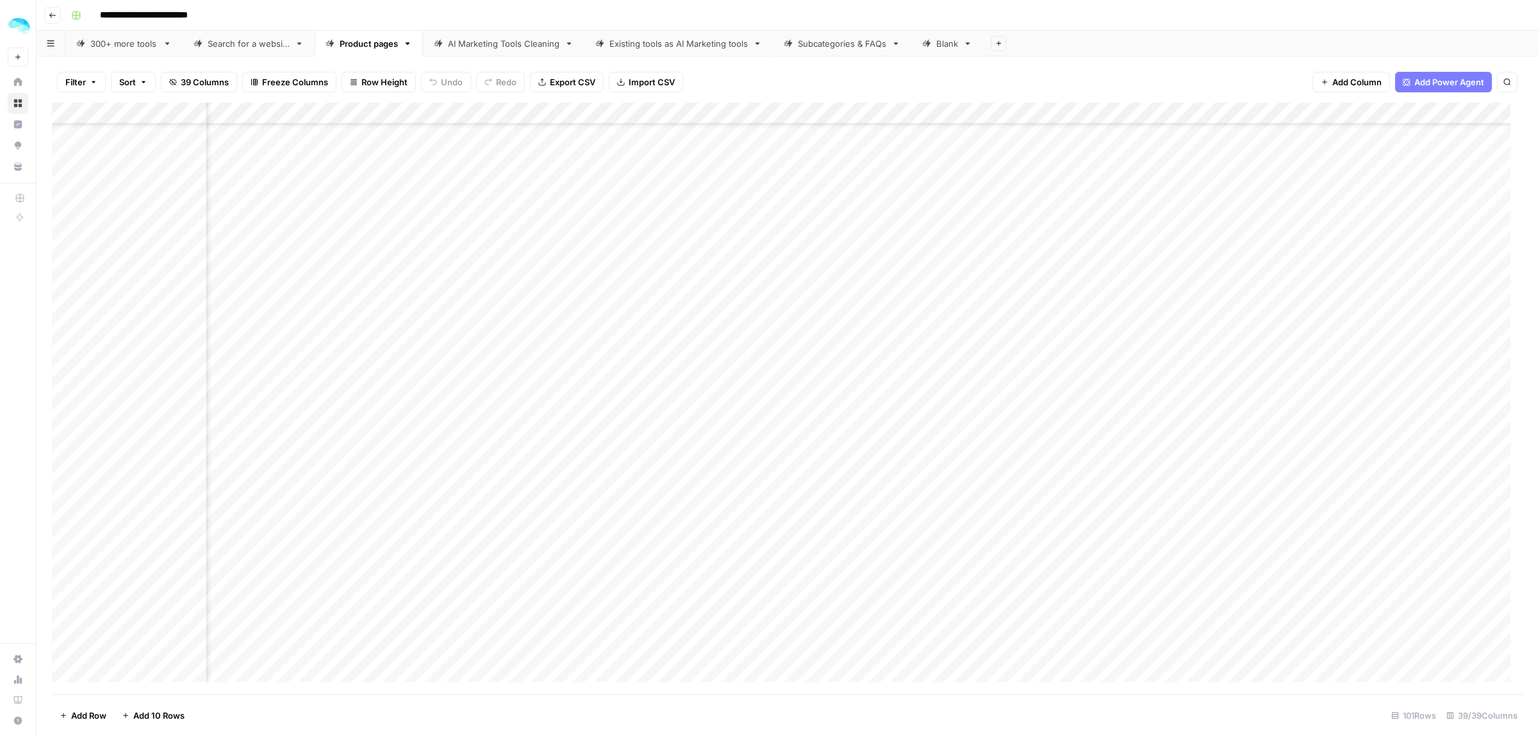
click at [538, 325] on div "Add Column" at bounding box center [787, 398] width 1471 height 591
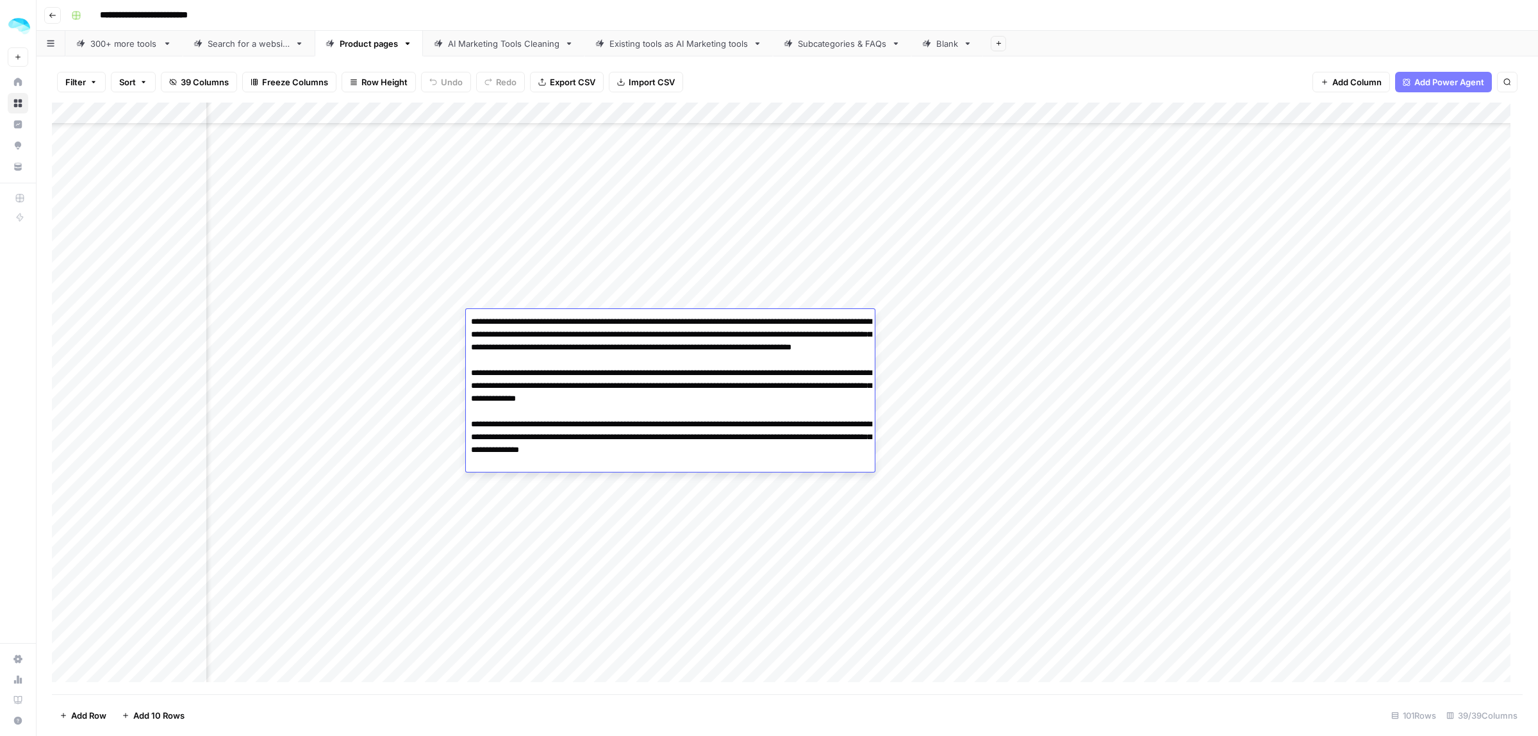
click at [588, 494] on div "Add Column" at bounding box center [787, 398] width 1471 height 591
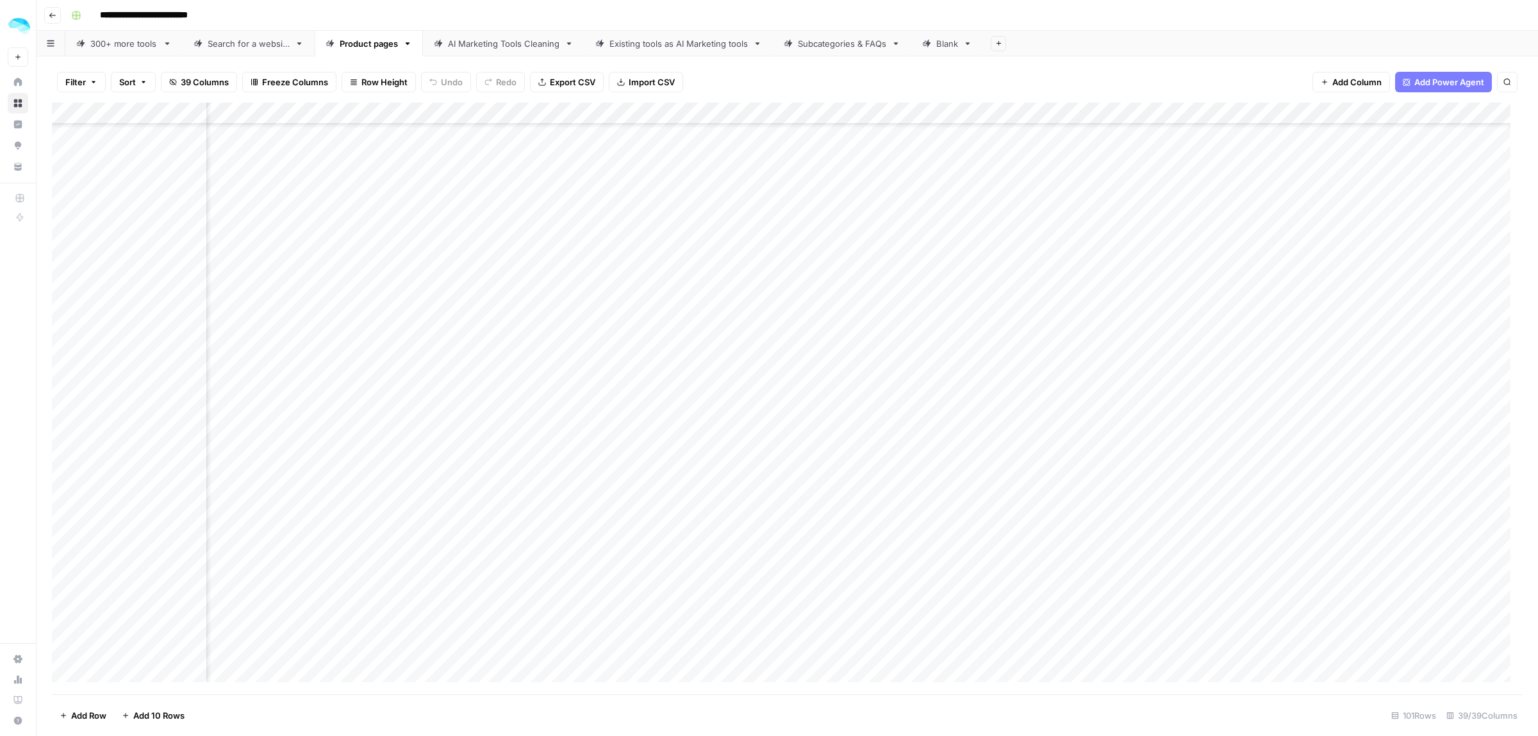
click at [545, 343] on div "Add Column" at bounding box center [787, 398] width 1471 height 591
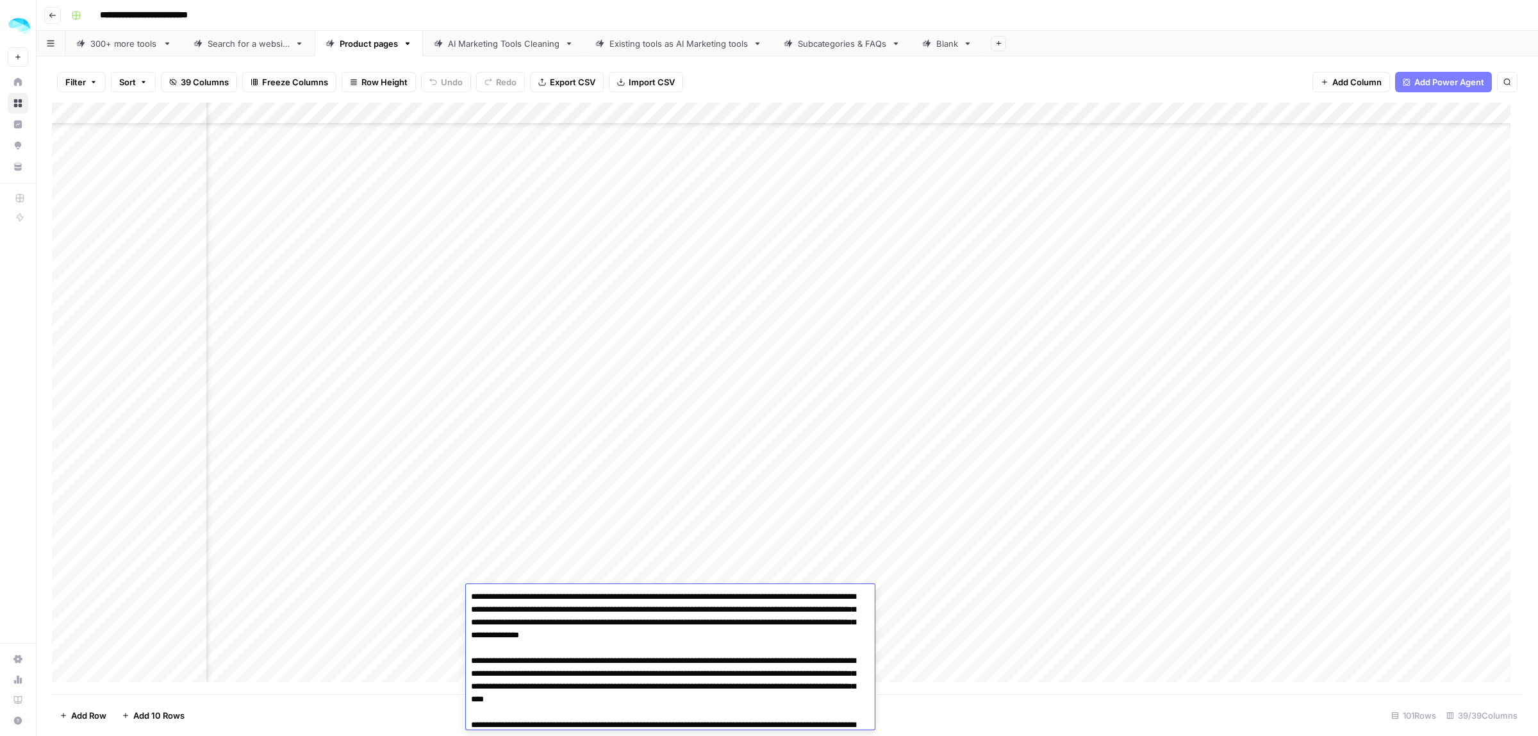
scroll to position [1663, 641]
click at [447, 326] on div "Add Column" at bounding box center [787, 398] width 1471 height 591
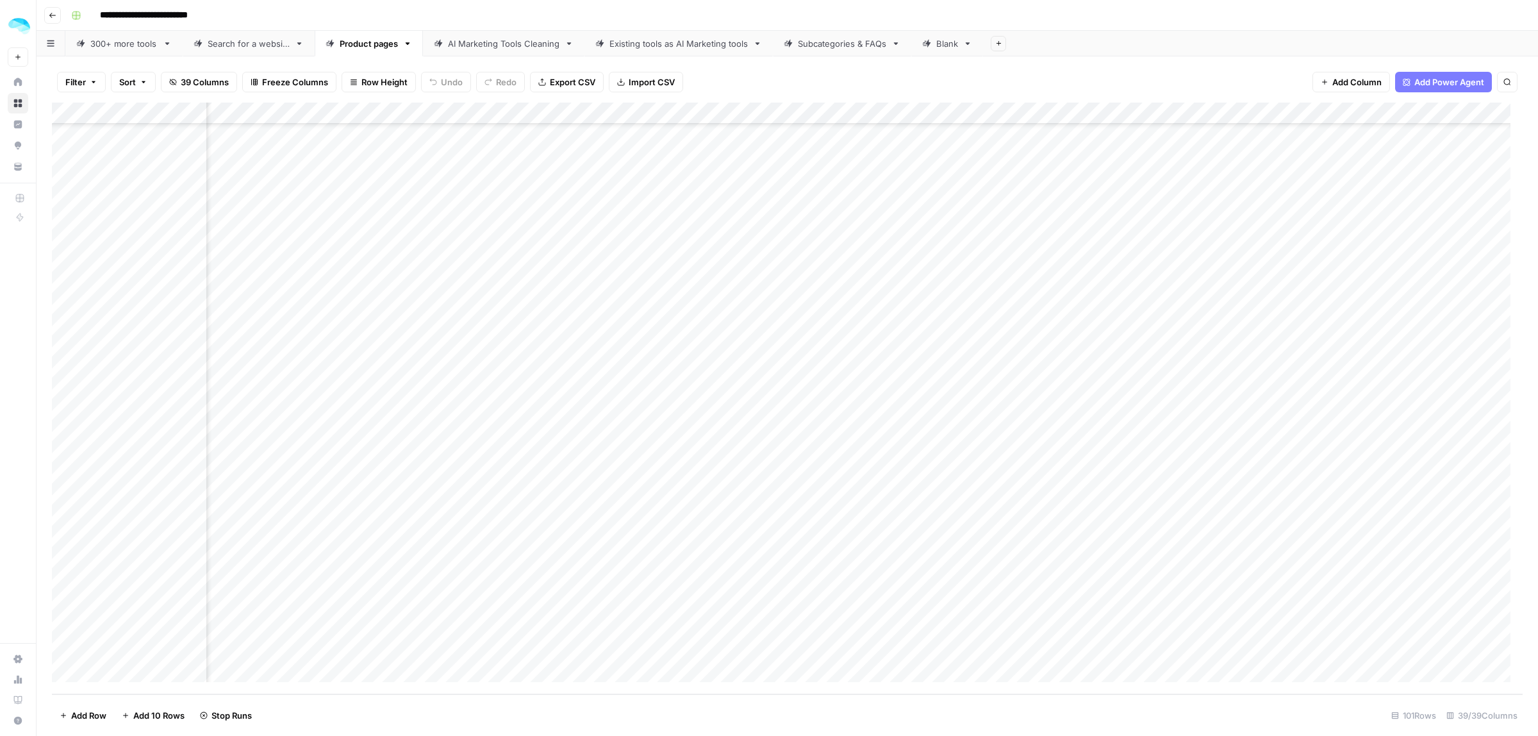
click at [552, 212] on div "Add Column" at bounding box center [787, 398] width 1471 height 591
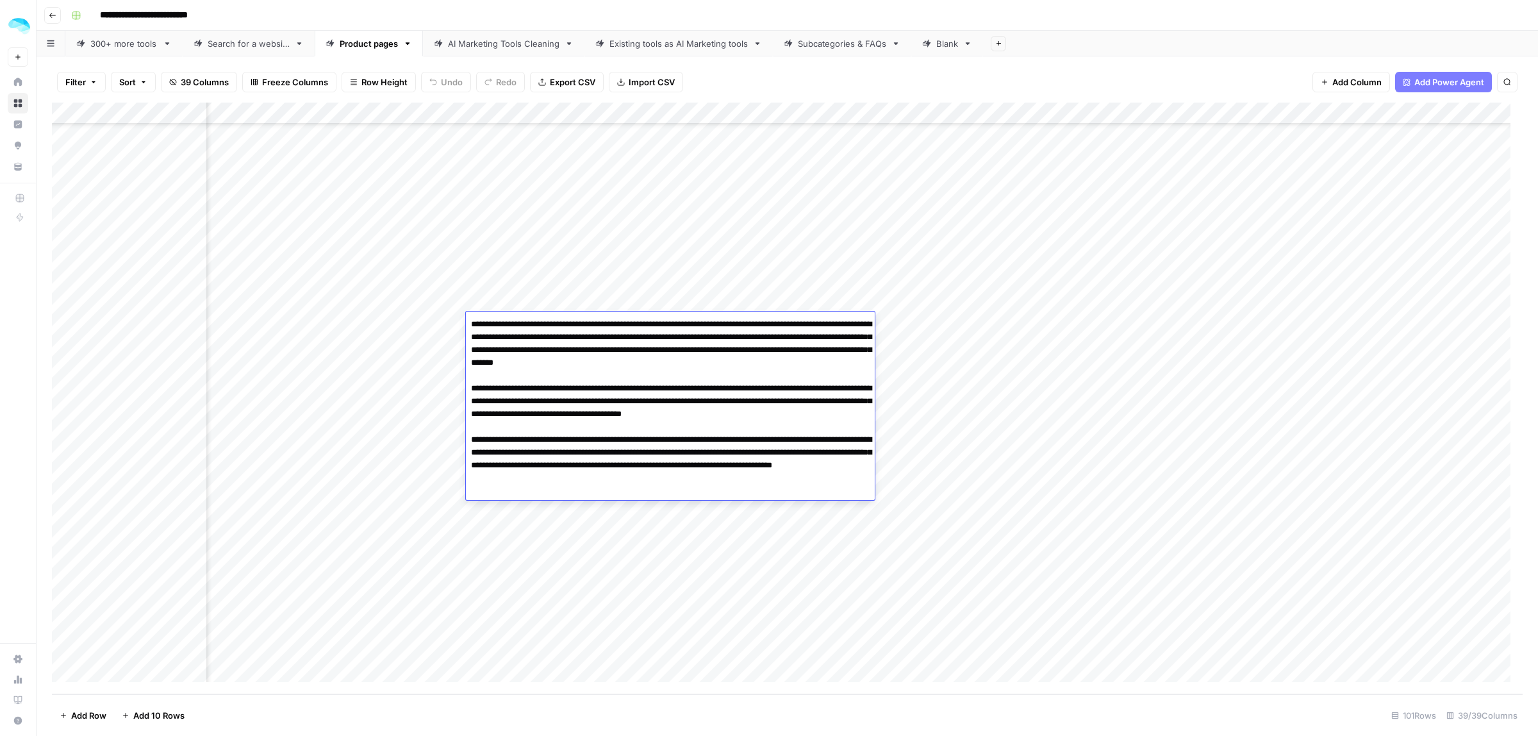
click at [547, 326] on textarea at bounding box center [670, 407] width 409 height 185
type textarea "**********"
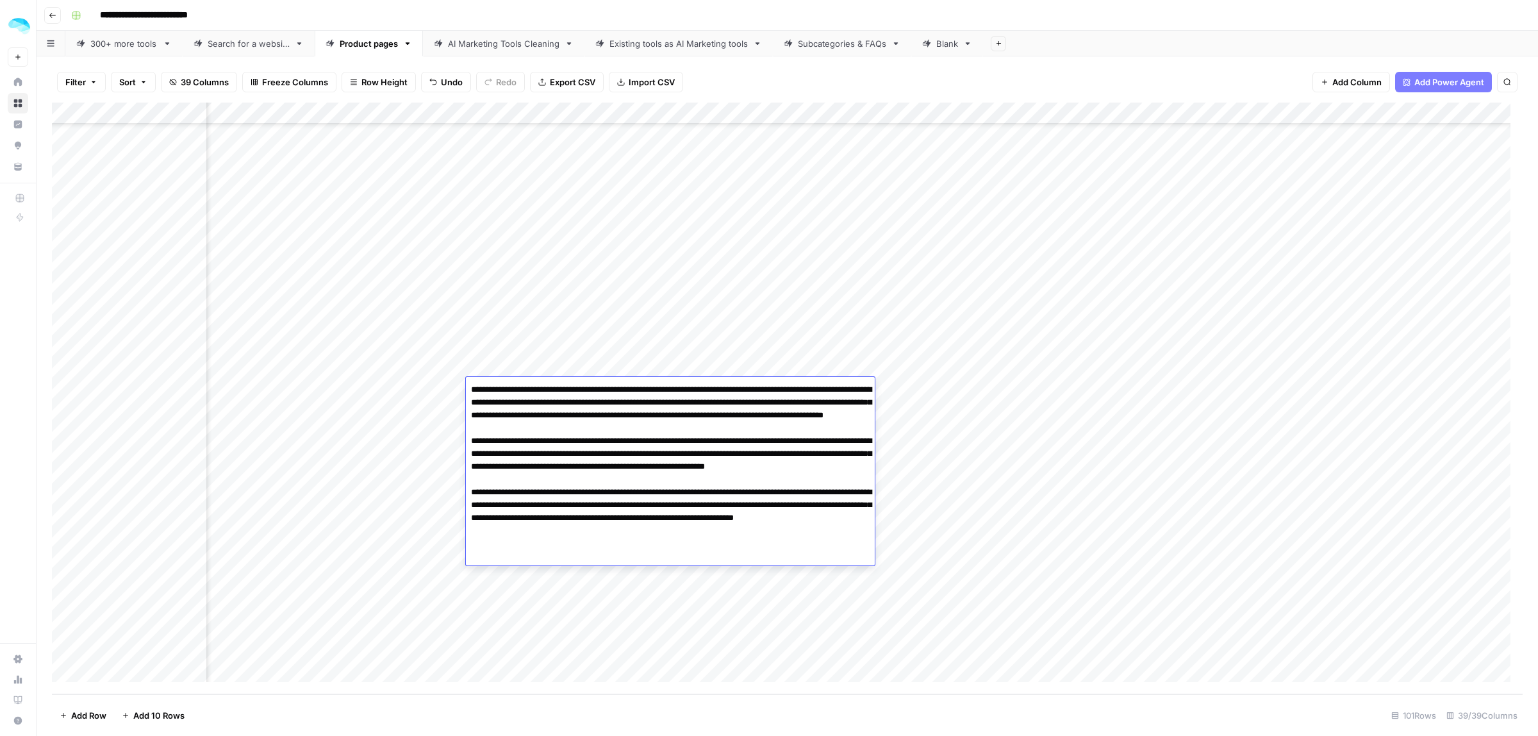
click at [947, 318] on div "Add Column" at bounding box center [787, 398] width 1471 height 591
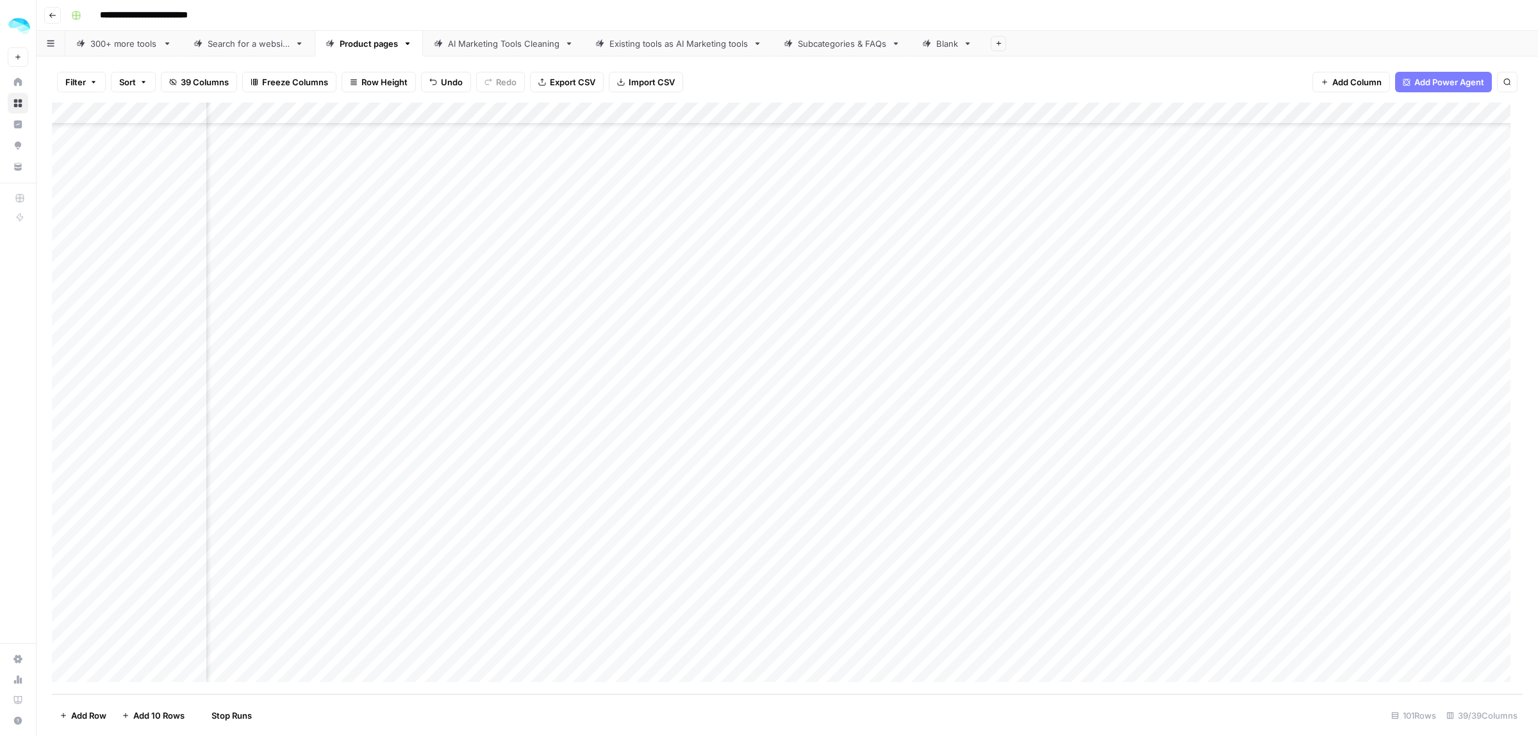
click at [538, 368] on div "Add Column" at bounding box center [787, 398] width 1471 height 591
click at [548, 267] on div "Add Column" at bounding box center [787, 398] width 1471 height 591
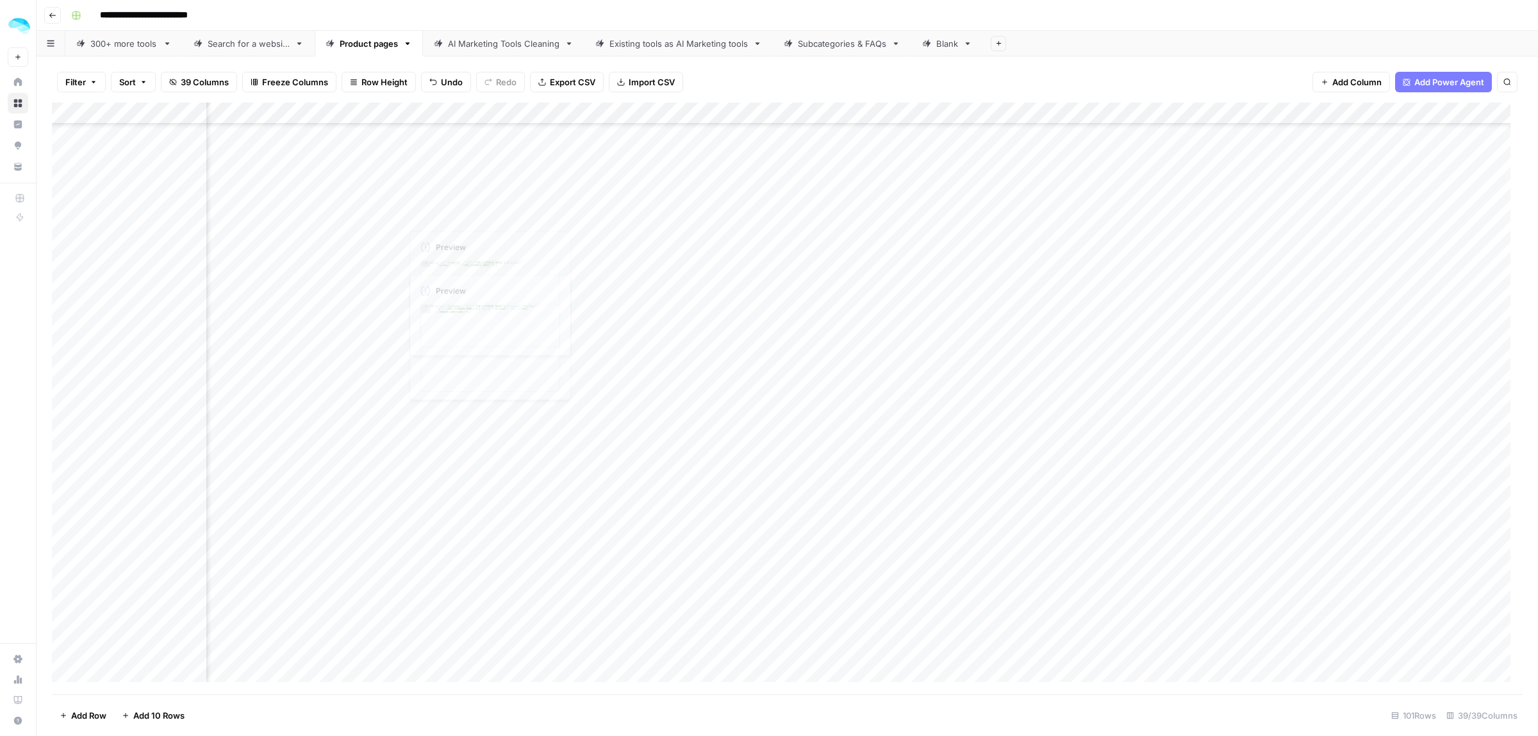
click at [491, 258] on div "Add Column" at bounding box center [787, 398] width 1471 height 591
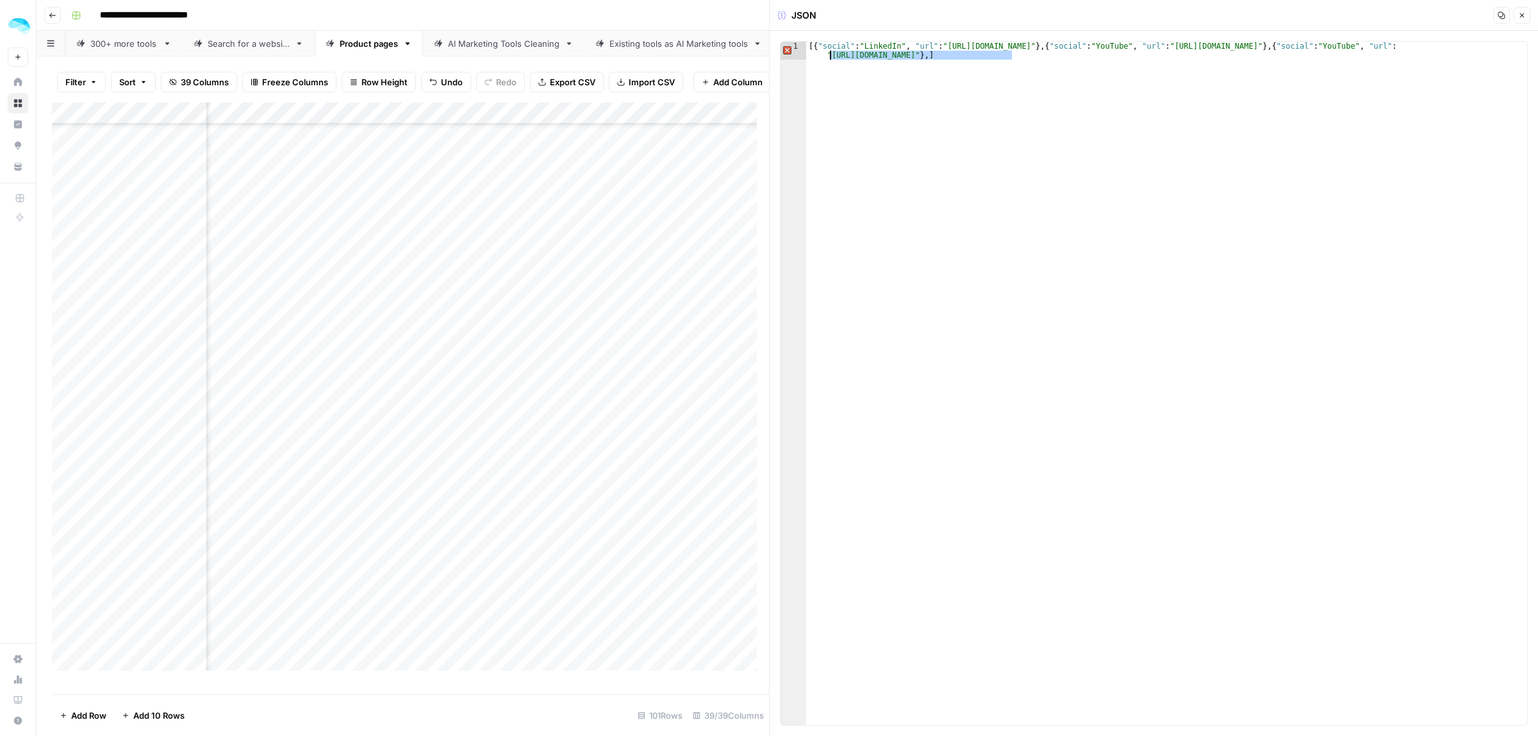
drag, startPoint x: 1014, startPoint y: 55, endPoint x: 831, endPoint y: 53, distance: 182.6
click at [831, 53] on div "[{ "social" : "LinkedIn" , "url" : "https://www.linkedin.com/company/n8n" } , {…" at bounding box center [1166, 401] width 721 height 719
paste textarea
drag, startPoint x: 974, startPoint y: 56, endPoint x: 1383, endPoint y: 46, distance: 408.9
click at [1383, 46] on div "[{ "social" : "LinkedIn" , "url" : "https://www.linkedin.com/company/n8n" } , {…" at bounding box center [1166, 401] width 721 height 719
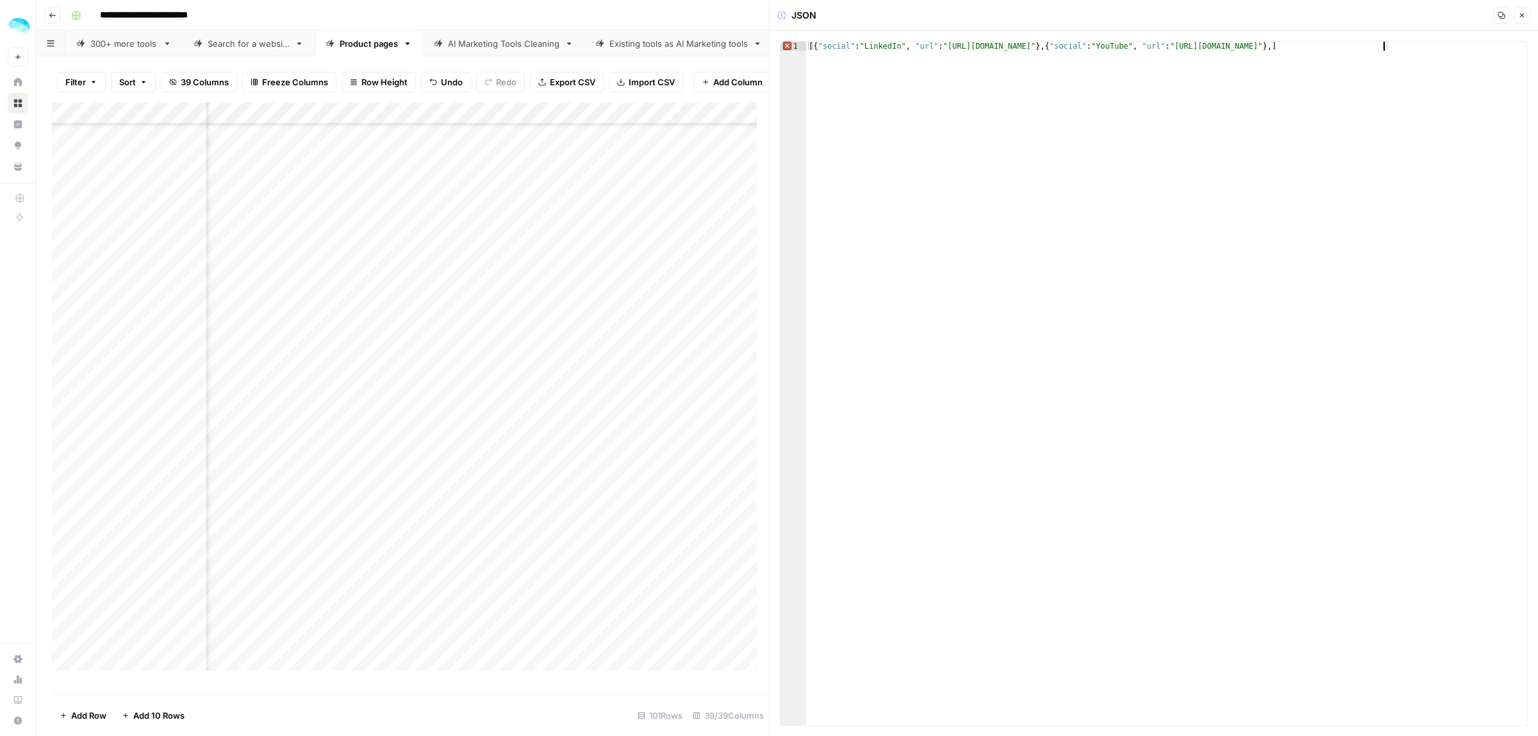
type textarea "**********"
click at [1528, 17] on button "Close" at bounding box center [1521, 15] width 17 height 17
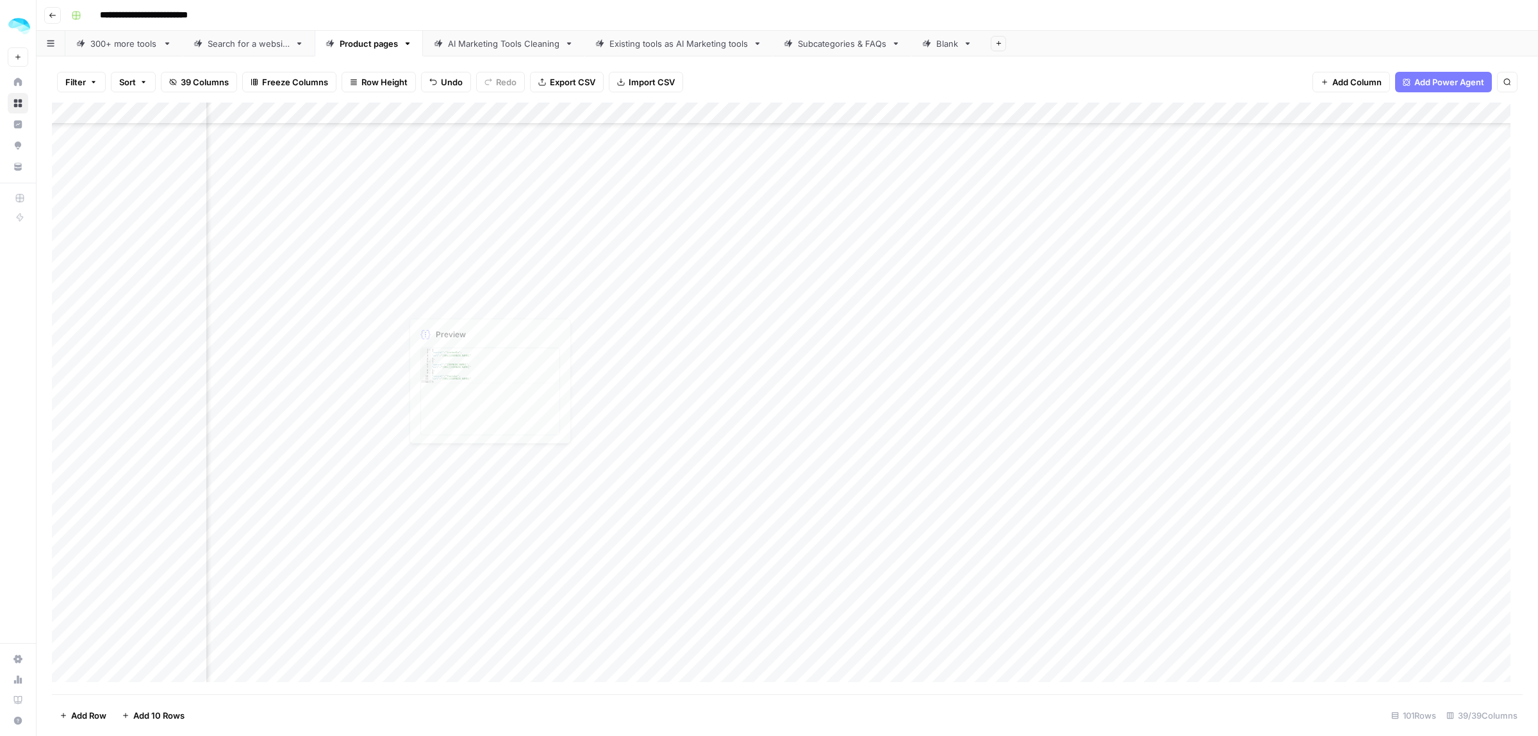
click at [622, 282] on div "Add Column" at bounding box center [787, 398] width 1471 height 591
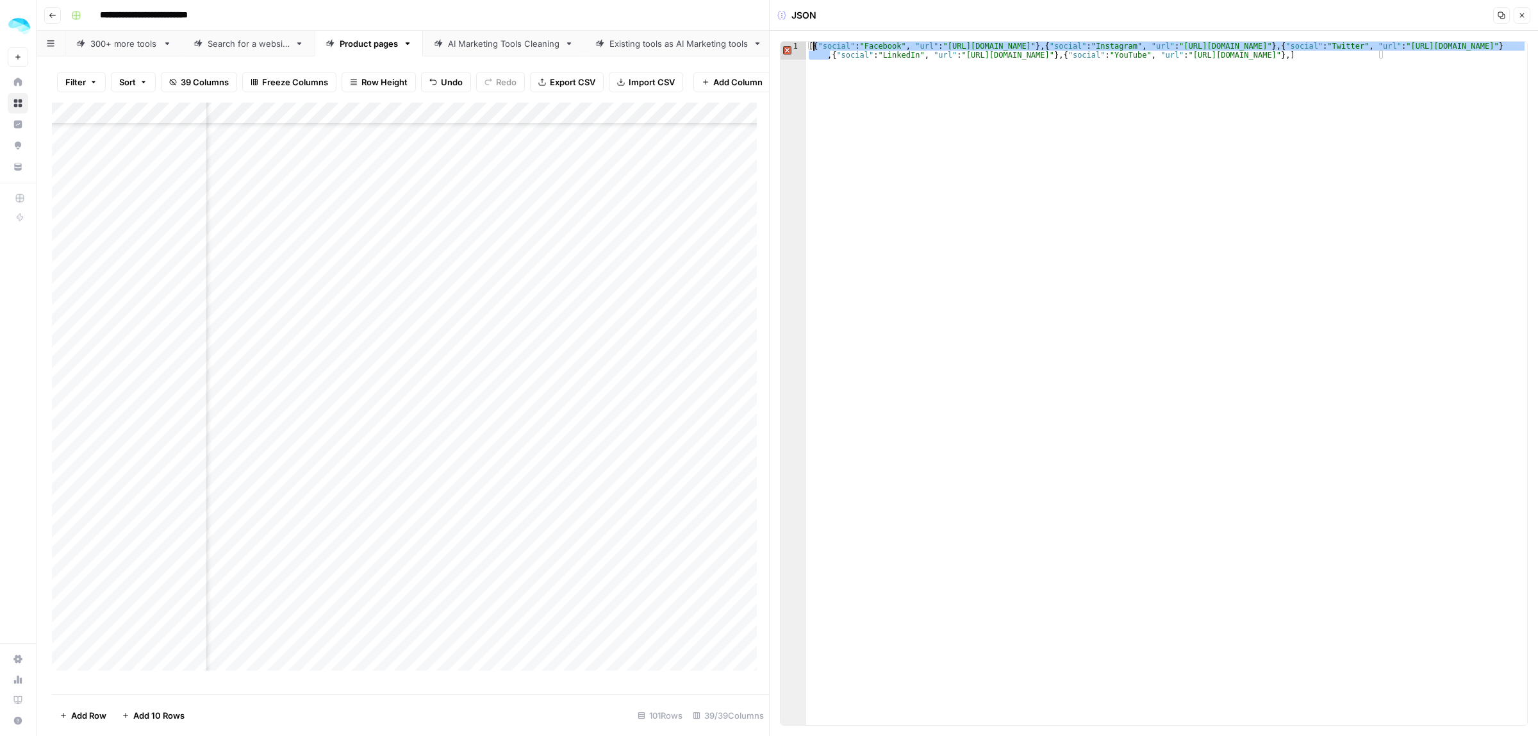
drag, startPoint x: 831, startPoint y: 58, endPoint x: 815, endPoint y: 49, distance: 18.7
click at [815, 49] on div "[{ "social" : "Facebook" , "url" : "https://facebook.com/" } , { "social" : "In…" at bounding box center [1166, 401] width 721 height 719
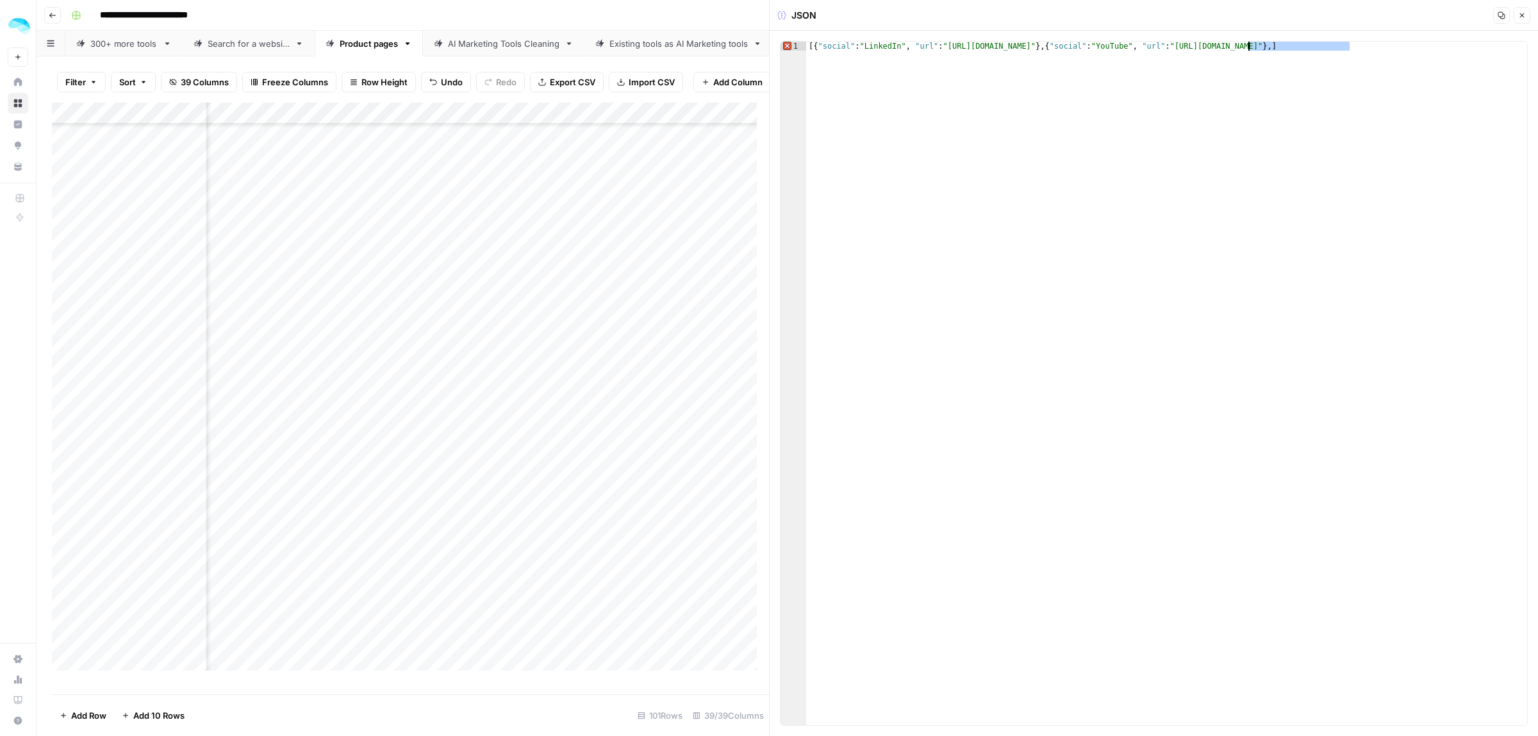
drag, startPoint x: 1351, startPoint y: 45, endPoint x: 1250, endPoint y: 45, distance: 100.6
click at [1250, 45] on div "[{ "social" : "LinkedIn" , "url" : "https://www.linkedin.com/company/zapier" } …" at bounding box center [1166, 392] width 721 height 701
paste textarea "*******"
type textarea "**********"
click at [616, 272] on div "Add Column" at bounding box center [410, 392] width 717 height 579
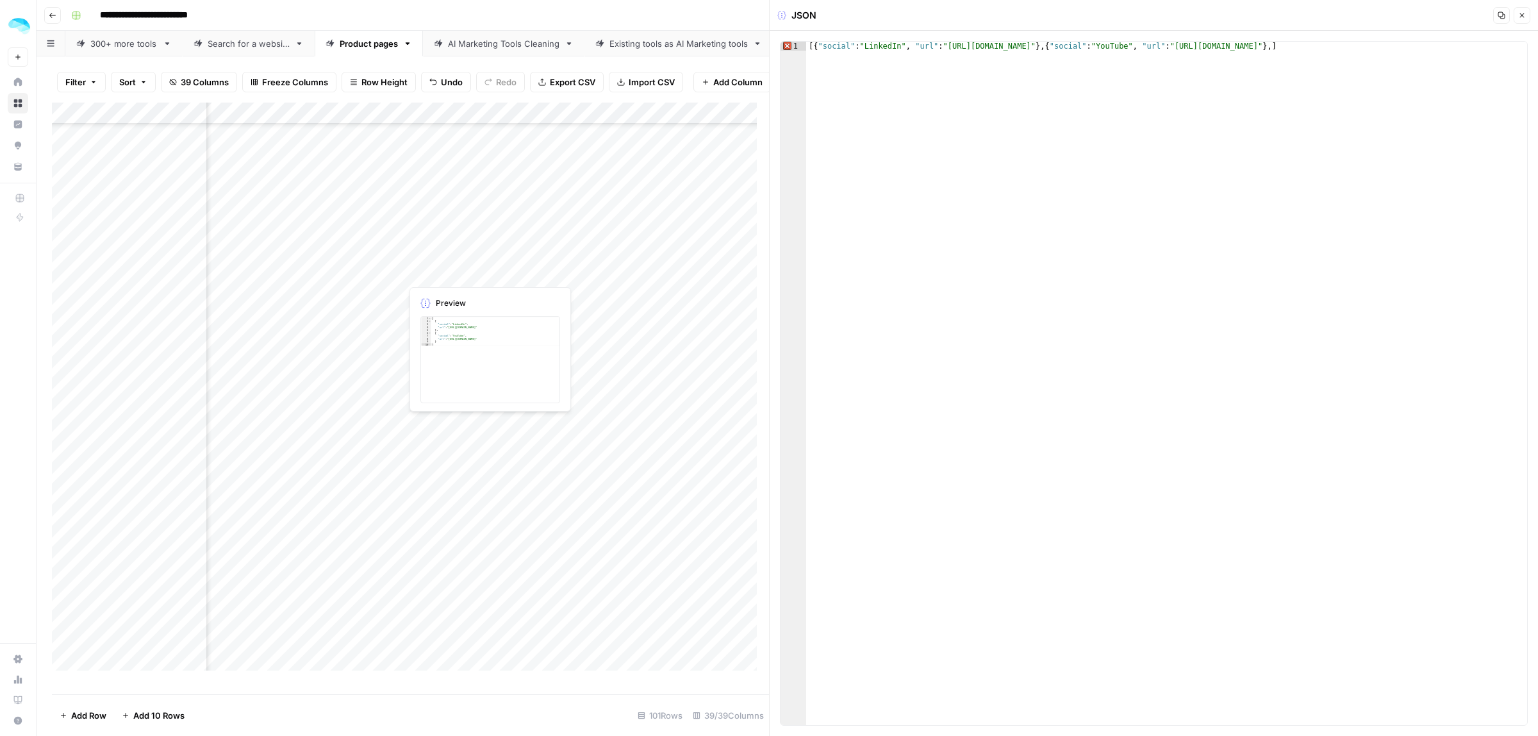
click at [616, 272] on div "Add Column" at bounding box center [410, 392] width 717 height 579
click at [630, 308] on div "Add Column" at bounding box center [410, 392] width 717 height 579
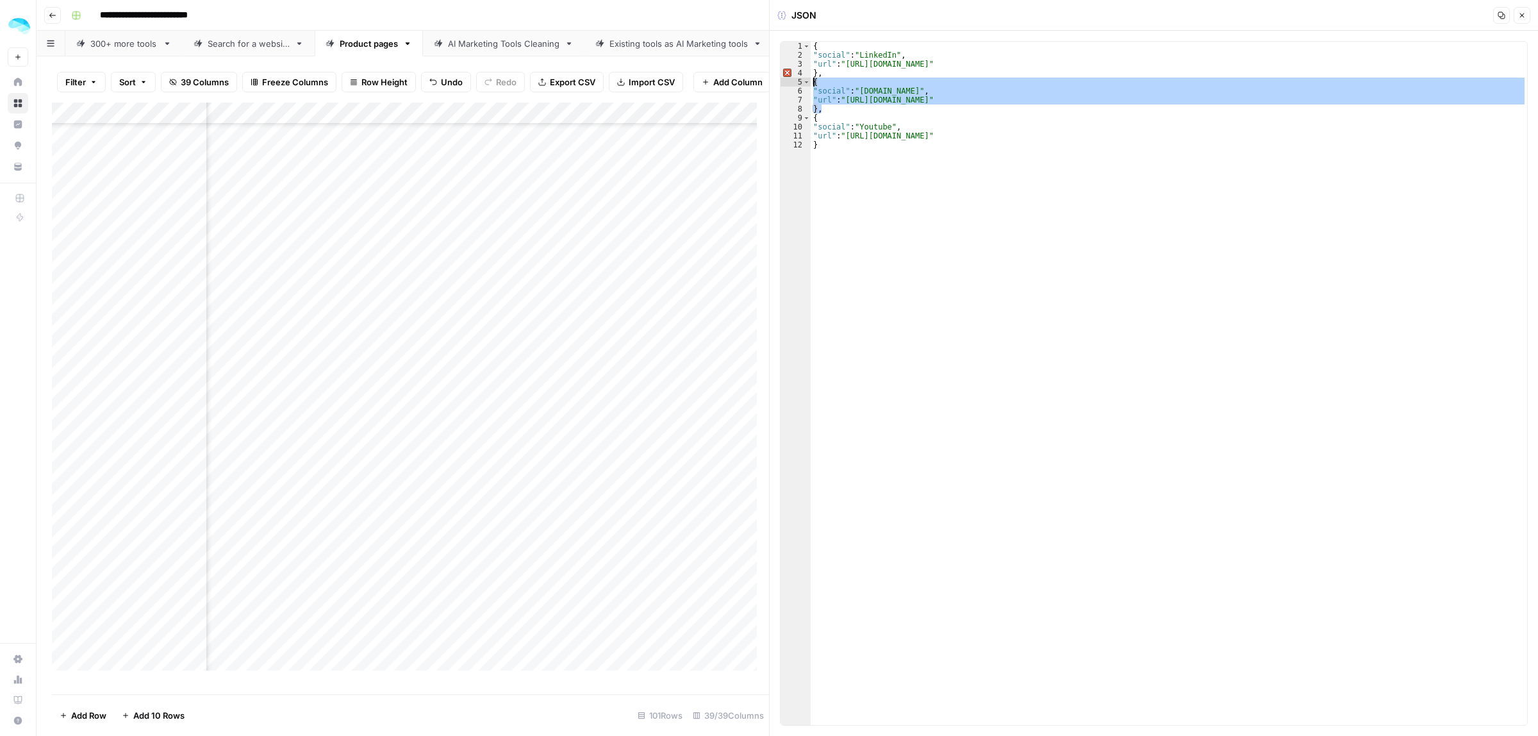
drag, startPoint x: 821, startPoint y: 108, endPoint x: 814, endPoint y: 85, distance: 23.9
click at [814, 85] on div "{ "social" : "LinkedIn" , "url" : "https://www.linkedin.com/company/writesonic"…" at bounding box center [1169, 392] width 716 height 701
type textarea "**********"
click at [610, 292] on div "Add Column" at bounding box center [410, 392] width 717 height 579
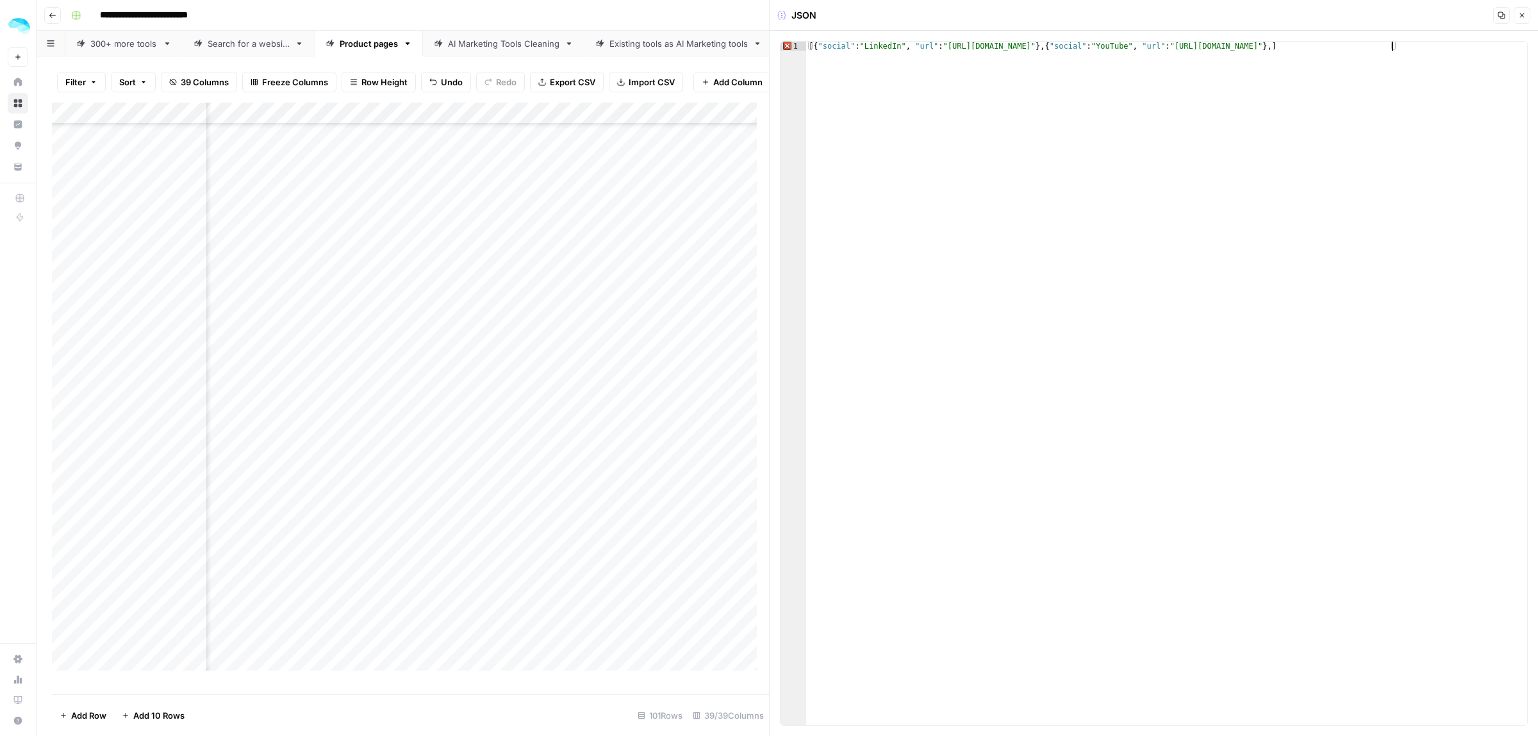
click at [1392, 45] on div "[{ "social" : "LinkedIn" , "url" : "https://www.linkedin.com/company/zapier" } …" at bounding box center [1166, 392] width 721 height 701
paste textarea
click at [916, 53] on div "[{ "social" : "LinkedIn" , "url" : "https://www.linkedin.com/company/zapier" } …" at bounding box center [1166, 392] width 721 height 701
drag, startPoint x: 1025, startPoint y: 55, endPoint x: 924, endPoint y: 53, distance: 101.3
click at [924, 53] on div "[{ "social" : "LinkedIn" , "url" : "https://www.linkedin.com/company/zapier" } …" at bounding box center [1166, 392] width 721 height 701
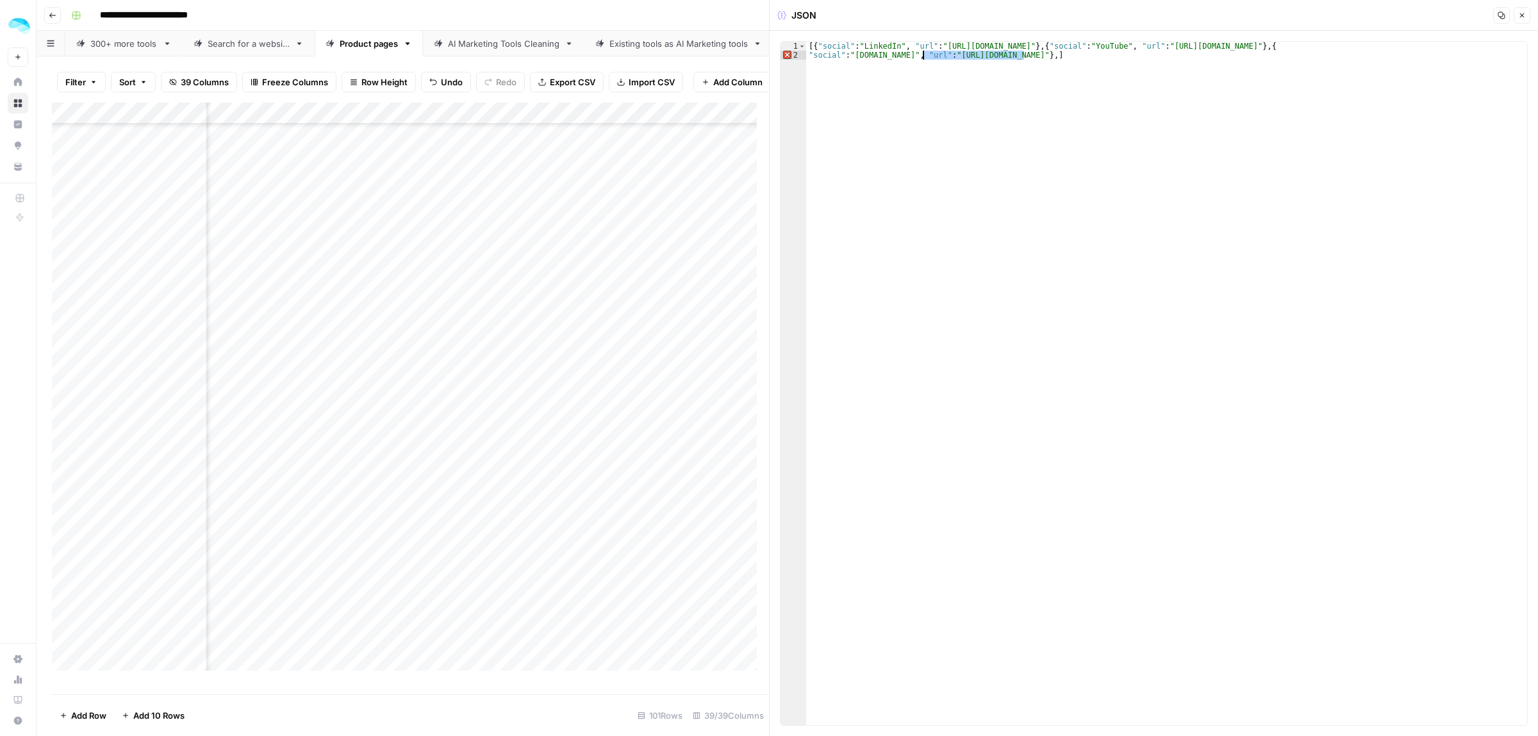
paste textarea
type textarea "**********"
click at [1526, 12] on button "Close" at bounding box center [1521, 15] width 17 height 17
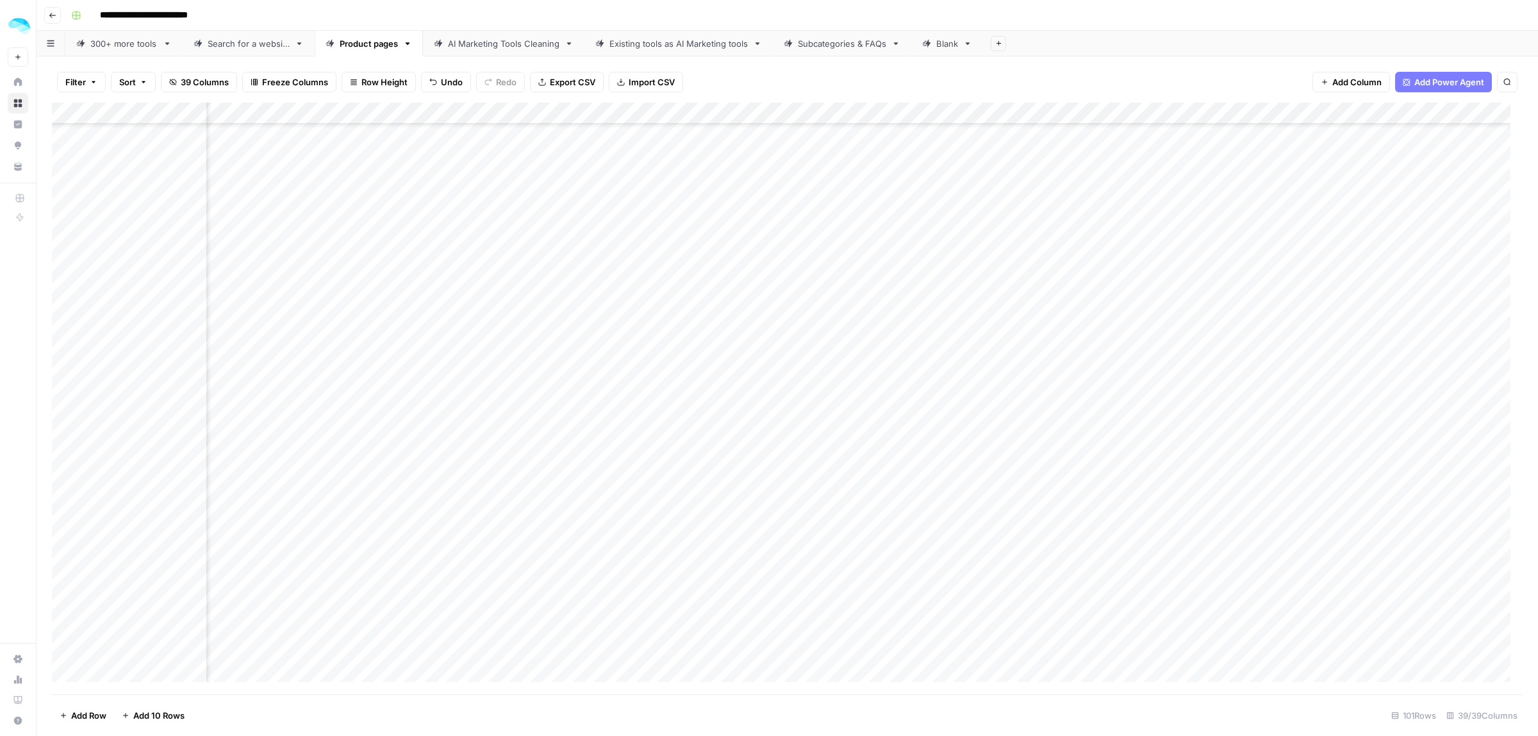
click at [497, 299] on div "Add Column" at bounding box center [787, 398] width 1471 height 591
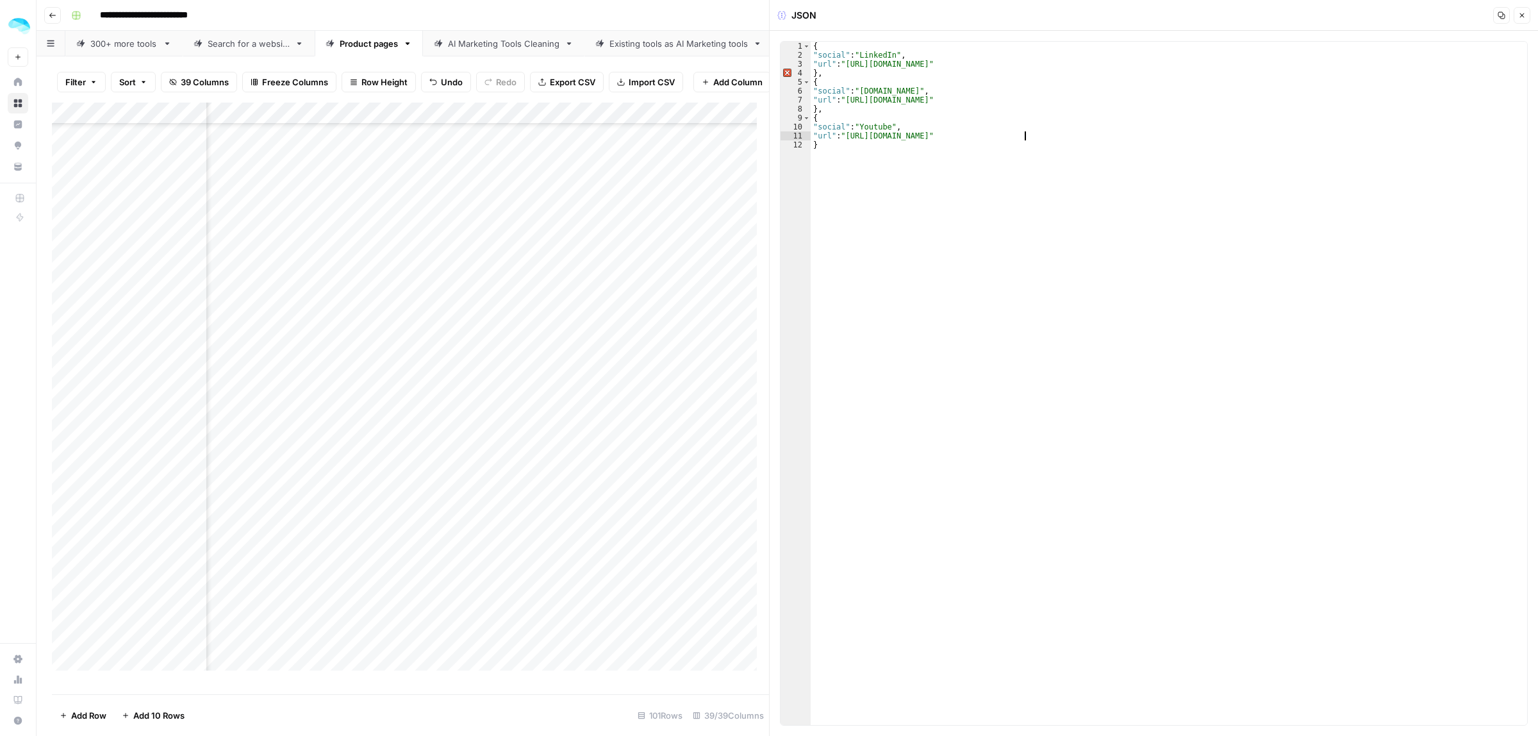
click at [1023, 138] on div "{ "social" : "LinkedIn" , "url" : "https://www.linkedin.com/company/writesonic"…" at bounding box center [1169, 392] width 716 height 701
drag, startPoint x: 1023, startPoint y: 136, endPoint x: 848, endPoint y: 135, distance: 175.6
click at [848, 135] on div "{ "social" : "LinkedIn" , "url" : "https://www.linkedin.com/company/writesonic"…" at bounding box center [1169, 392] width 716 height 701
paste textarea
type textarea "**********"
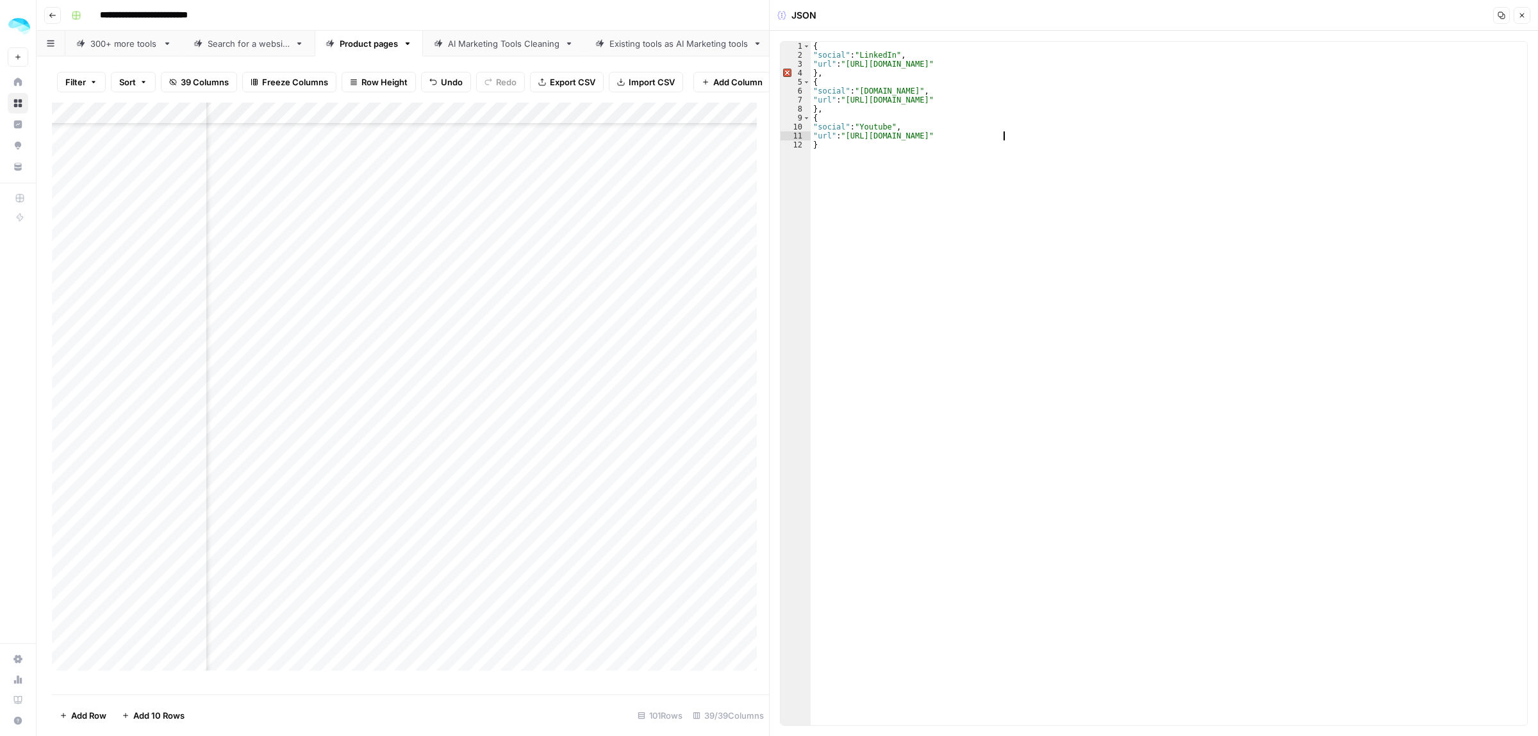
click at [1519, 16] on icon "button" at bounding box center [1522, 16] width 8 height 8
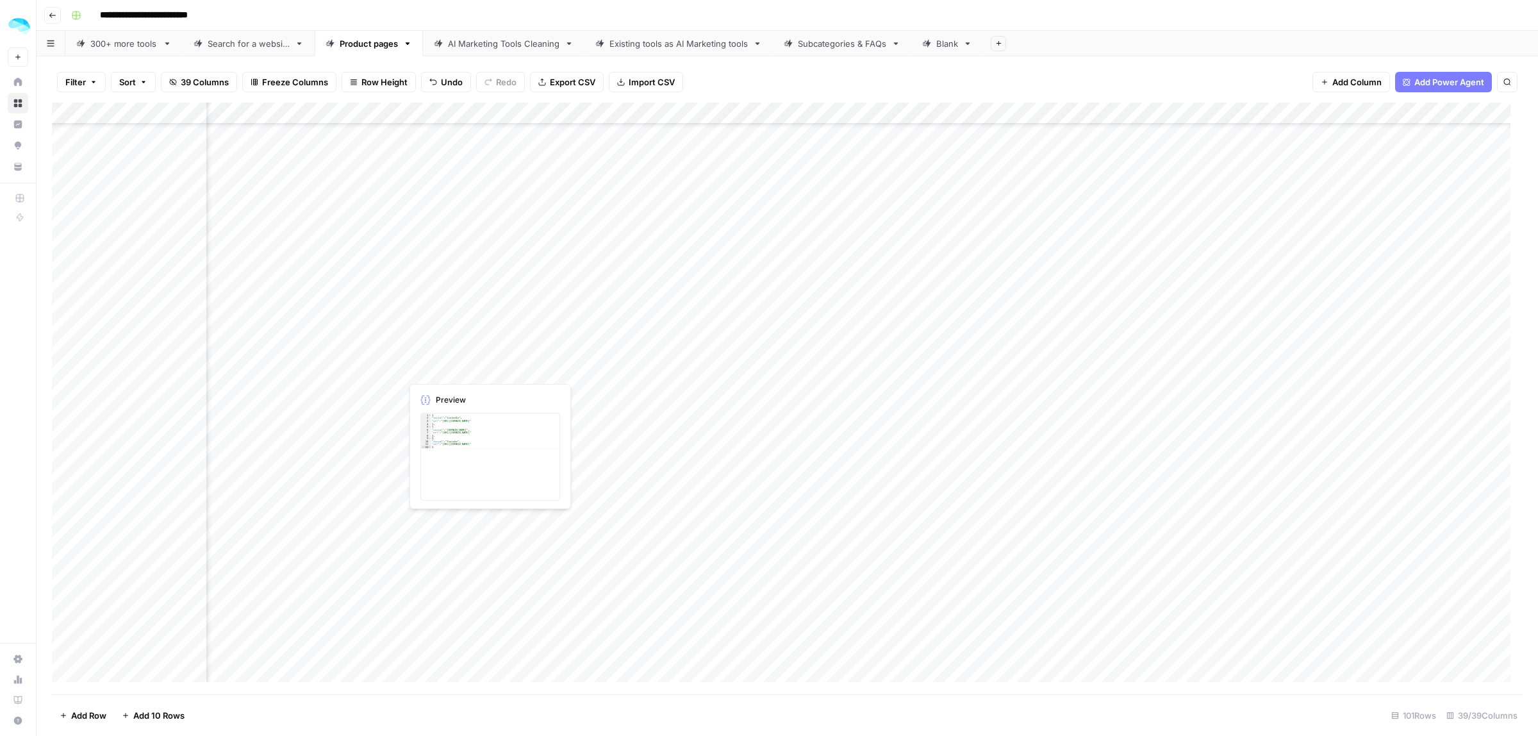
click at [622, 367] on div "Add Column" at bounding box center [787, 398] width 1471 height 591
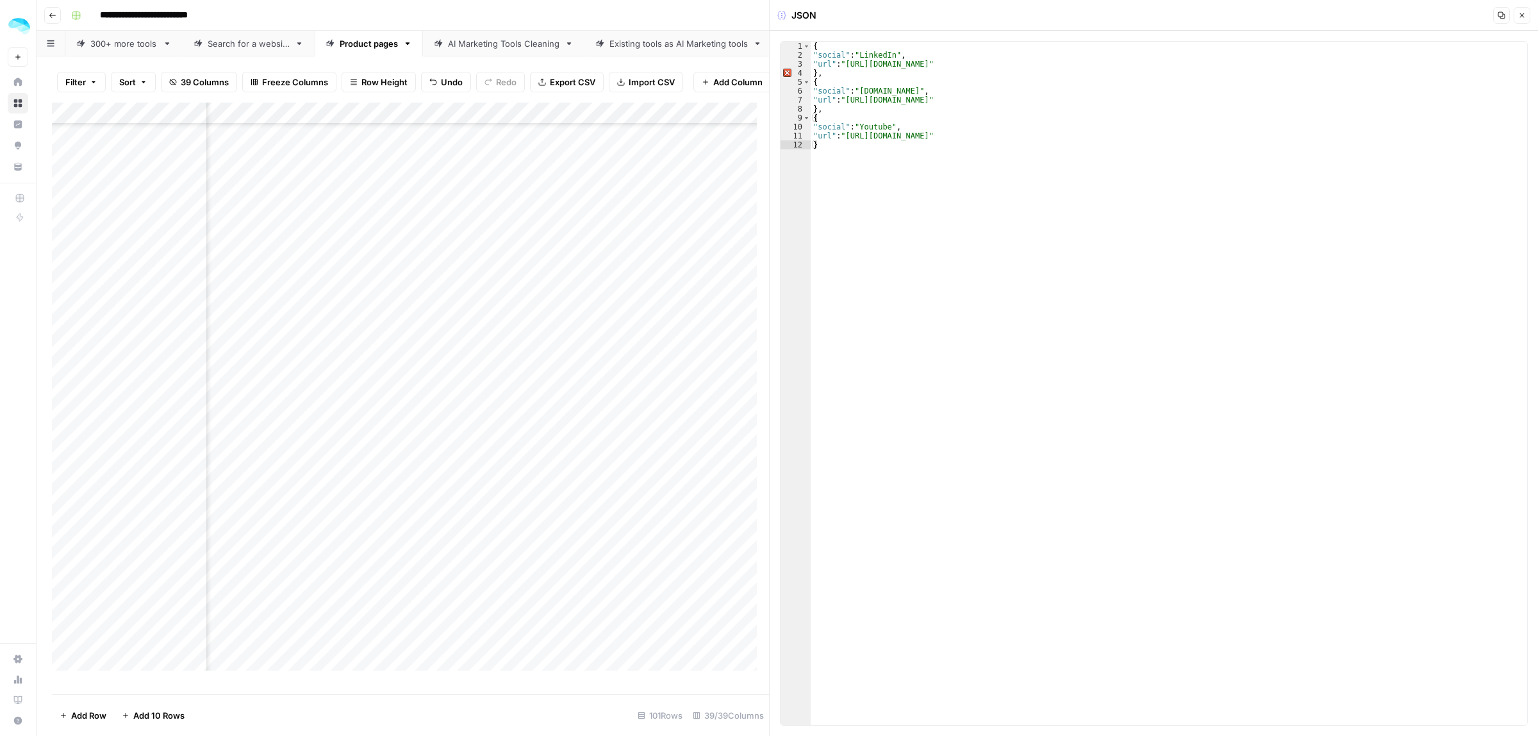
click at [893, 67] on div "{ "social" : "LinkedIn" , "url" : "https://fi.linkedin.com/company/ahrefs" } , …" at bounding box center [1169, 392] width 716 height 701
drag, startPoint x: 1045, startPoint y: 101, endPoint x: 936, endPoint y: 103, distance: 108.9
click at [936, 103] on div "{ "social" : "LinkedIn" , "url" : "https://linkedin.com/company/ahrefs" } , { "…" at bounding box center [1169, 392] width 716 height 701
drag, startPoint x: 994, startPoint y: 138, endPoint x: 846, endPoint y: 136, distance: 147.4
click at [846, 136] on div "{ "social" : "LinkedIn" , "url" : "https://linkedin.com/company/ahrefs" } , { "…" at bounding box center [1169, 392] width 716 height 701
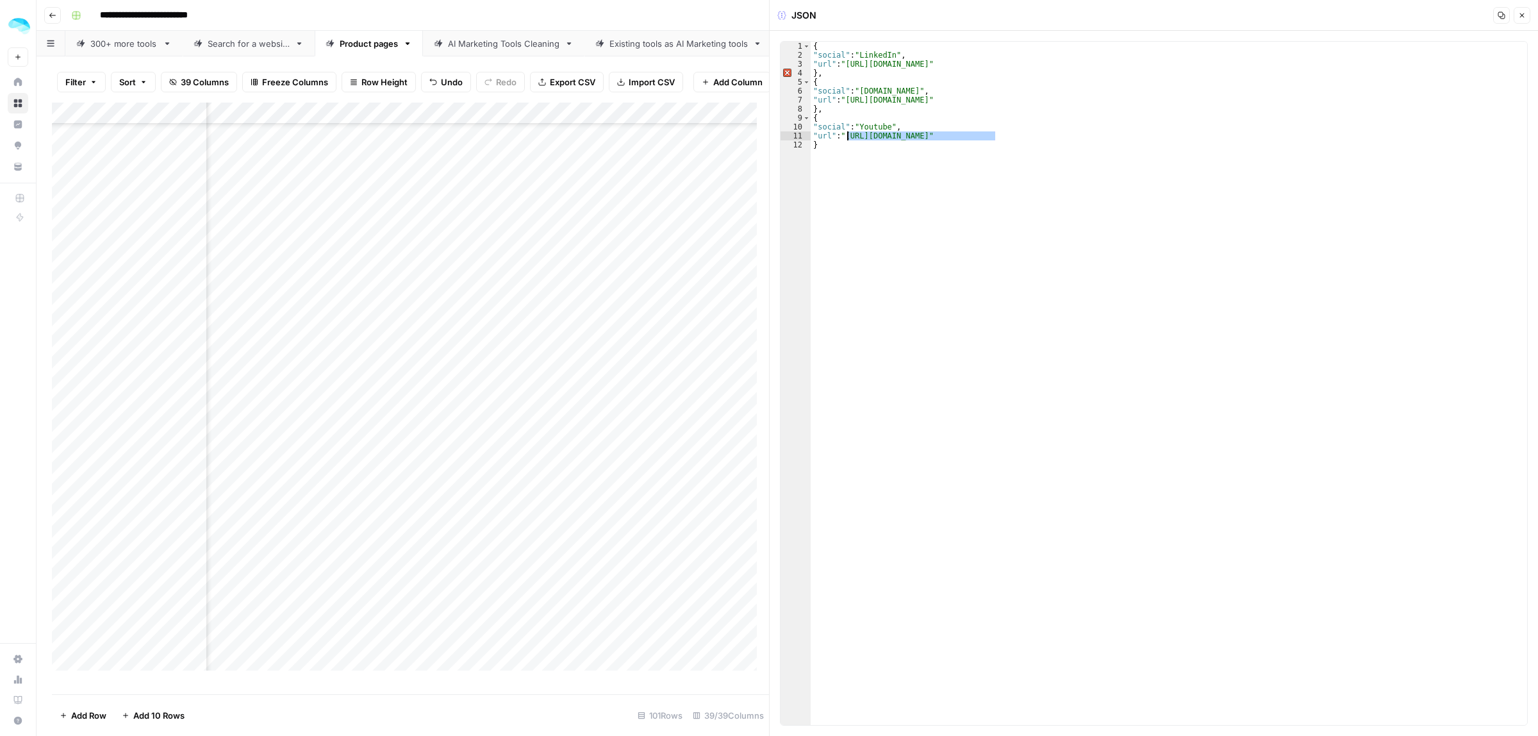
type textarea "**********"
click at [524, 399] on div "Add Column" at bounding box center [410, 392] width 717 height 579
drag, startPoint x: 1053, startPoint y: 101, endPoint x: 946, endPoint y: 101, distance: 106.4
click at [946, 101] on div "{ "social" : "LinkedIn" , "url" : "https://www.linkedin.com/company/airtablesdf…" at bounding box center [1169, 392] width 716 height 701
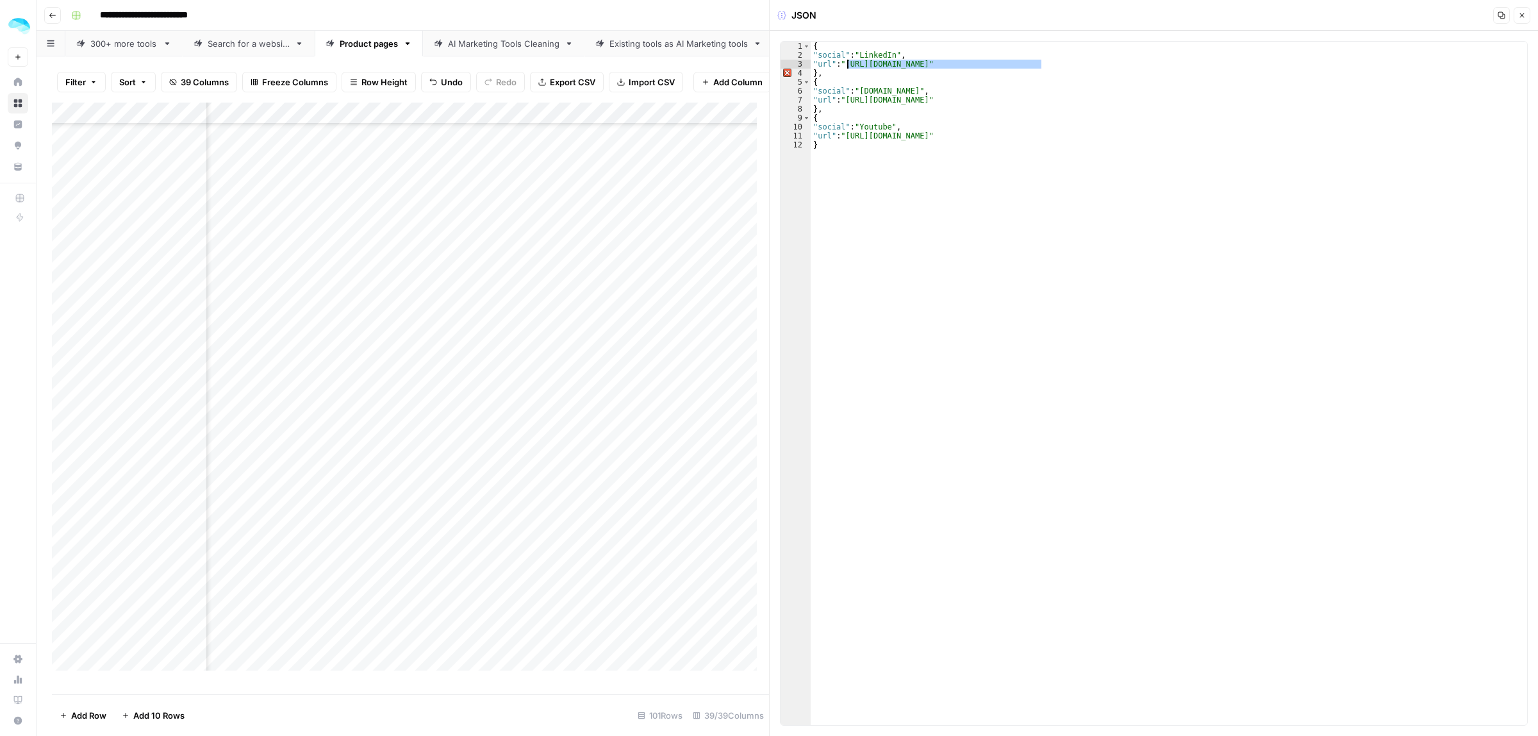
drag, startPoint x: 1042, startPoint y: 65, endPoint x: 848, endPoint y: 63, distance: 194.2
click at [848, 63] on div "{ "social" : "LinkedIn" , "url" : "https://www.linkedin.com/company/airtablesdf…" at bounding box center [1169, 392] width 716 height 701
paste textarea
drag, startPoint x: 1030, startPoint y: 138, endPoint x: 859, endPoint y: 183, distance: 176.7
click at [846, 136] on div "{ "social" : "LinkedIn" , "url" : "https://www.linkedin.com/company/airtable" }…" at bounding box center [1169, 392] width 716 height 701
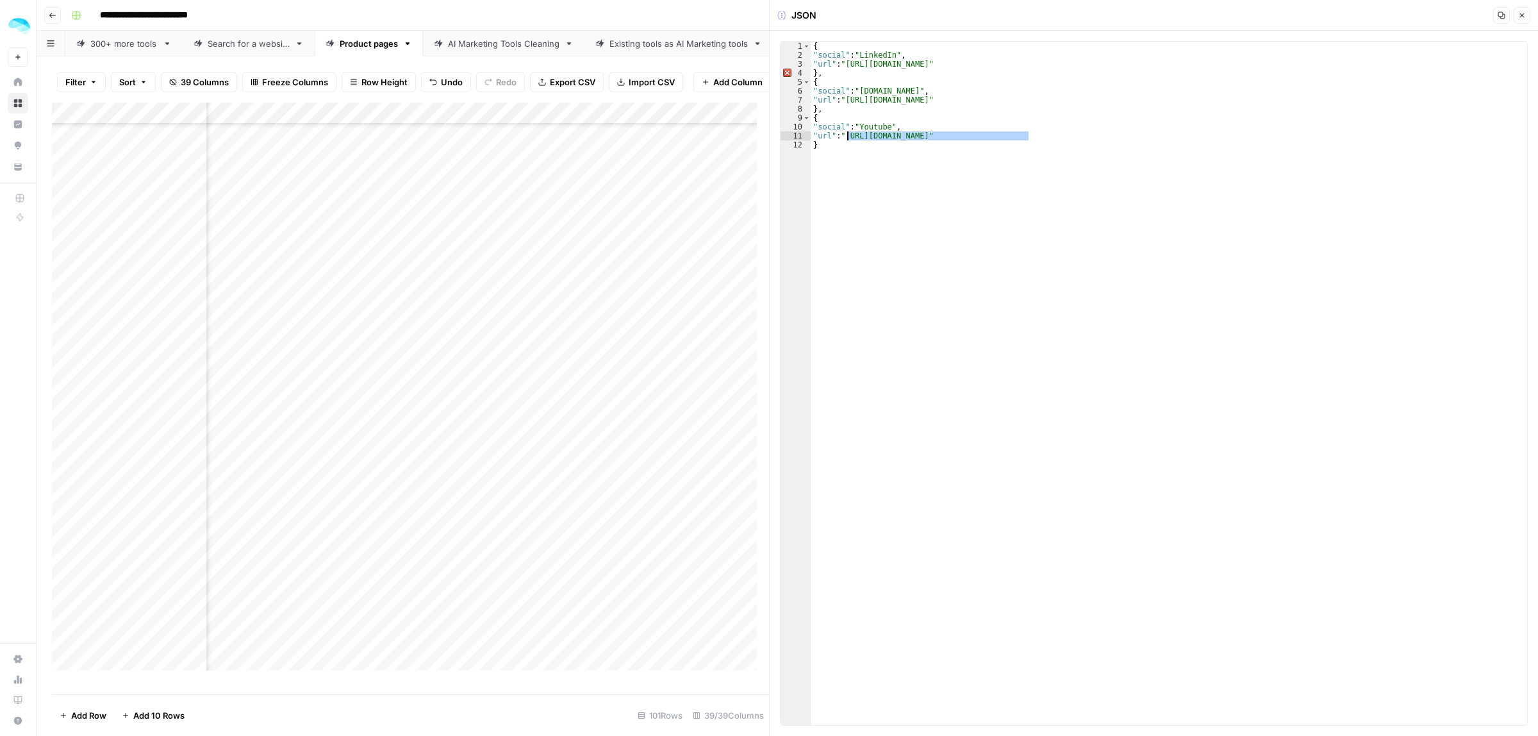
paste textarea
type textarea "**********"
click at [522, 423] on div "Add Column" at bounding box center [410, 392] width 717 height 579
click at [543, 424] on div "Add Column" at bounding box center [410, 392] width 717 height 579
click at [543, 424] on div at bounding box center [602, 425] width 402 height 24
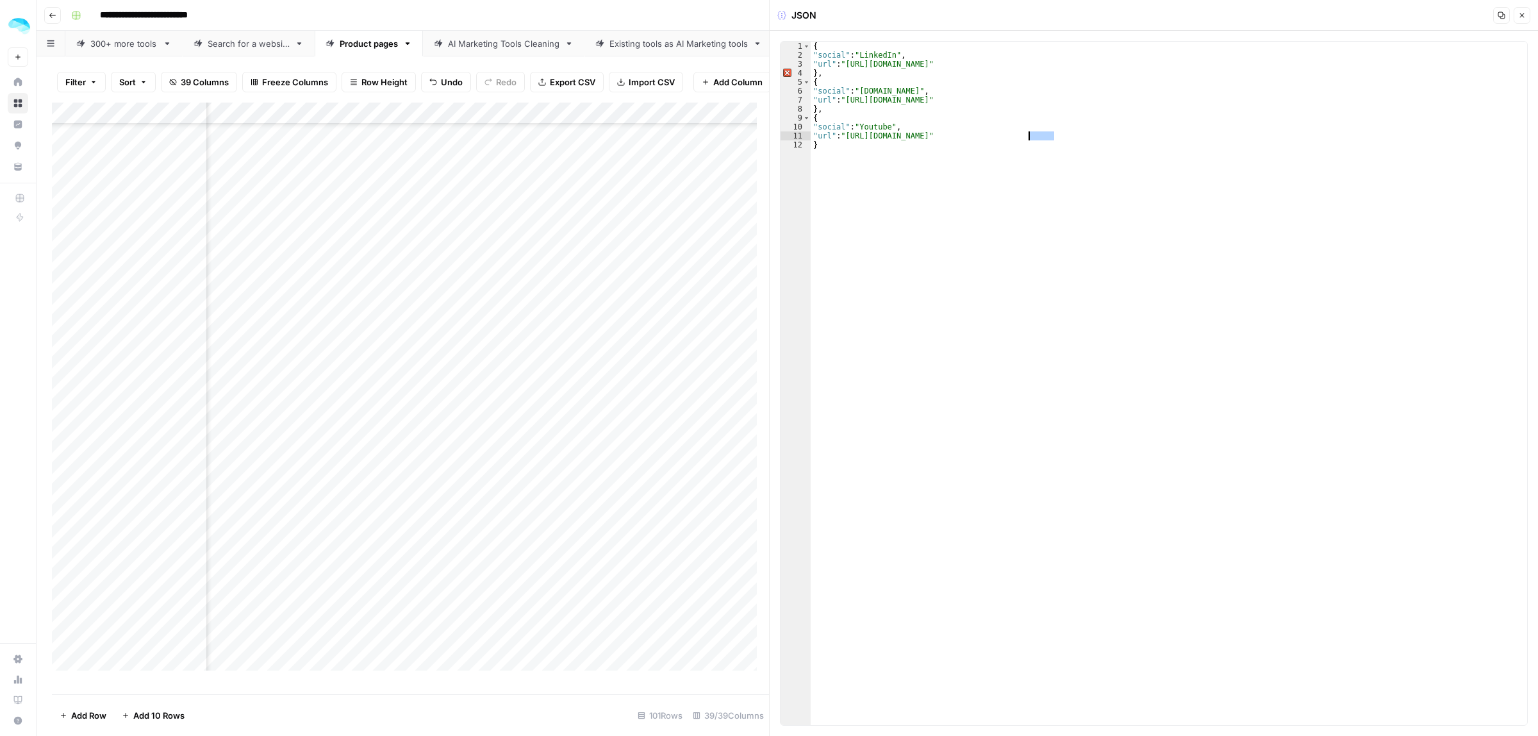
drag, startPoint x: 1053, startPoint y: 135, endPoint x: 1025, endPoint y: 135, distance: 27.6
click at [1025, 135] on div "{ "social" : "LinkedIn" , "url" : "https://www.linkedin.com/company/hubspot" } …" at bounding box center [1169, 392] width 716 height 701
type textarea "**********"
drag, startPoint x: 530, startPoint y: 433, endPoint x: 522, endPoint y: 449, distance: 18.3
click at [529, 433] on div "Add Column" at bounding box center [410, 392] width 717 height 579
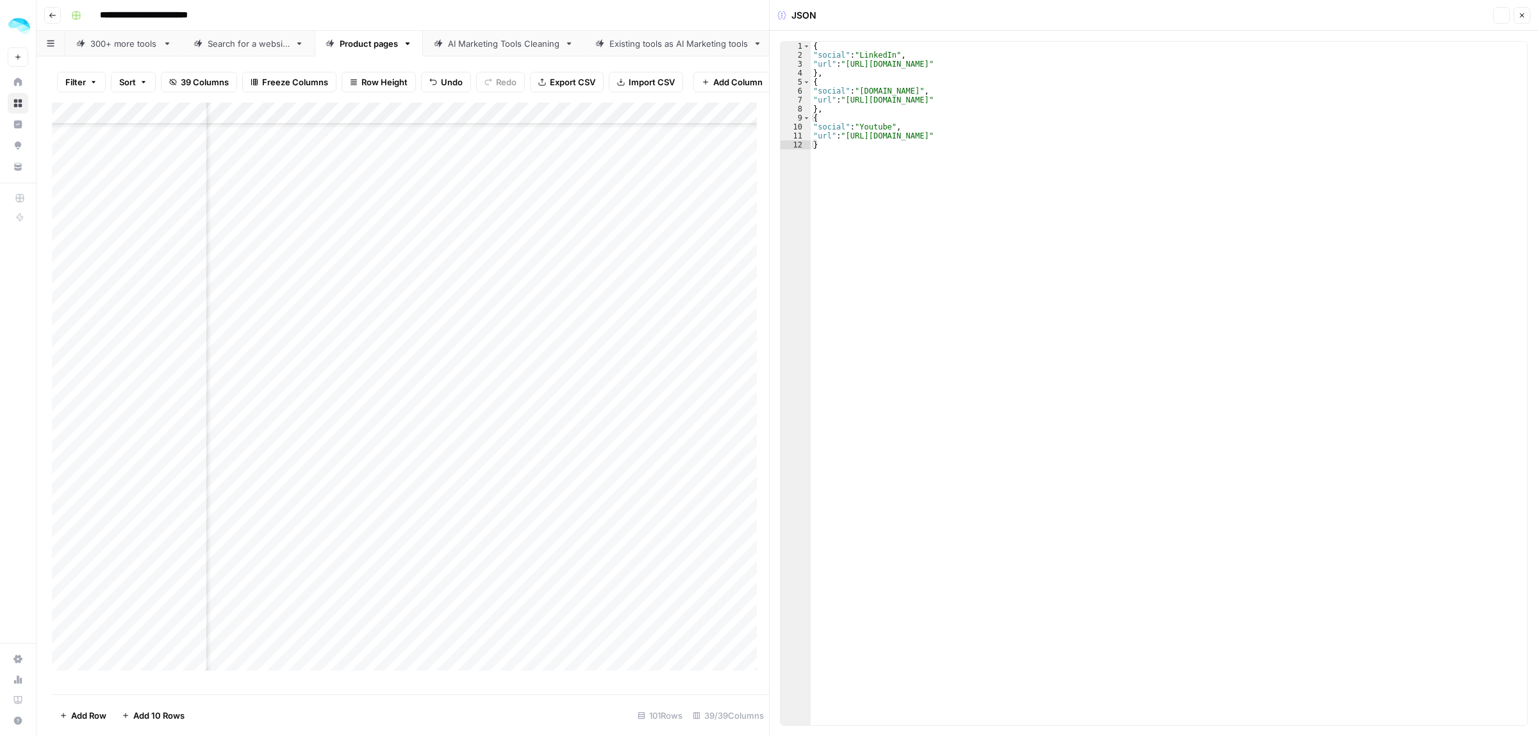
click at [613, 443] on div "Add Column" at bounding box center [410, 392] width 717 height 579
drag, startPoint x: 1062, startPoint y: 101, endPoint x: 953, endPoint y: 101, distance: 109.6
click at [953, 101] on div "{ "social" : "LinkedIn" , "url" : "https://www.linkedin.com/company/demandbase"…" at bounding box center [1169, 392] width 716 height 701
drag, startPoint x: 1048, startPoint y: 135, endPoint x: 846, endPoint y: 138, distance: 201.9
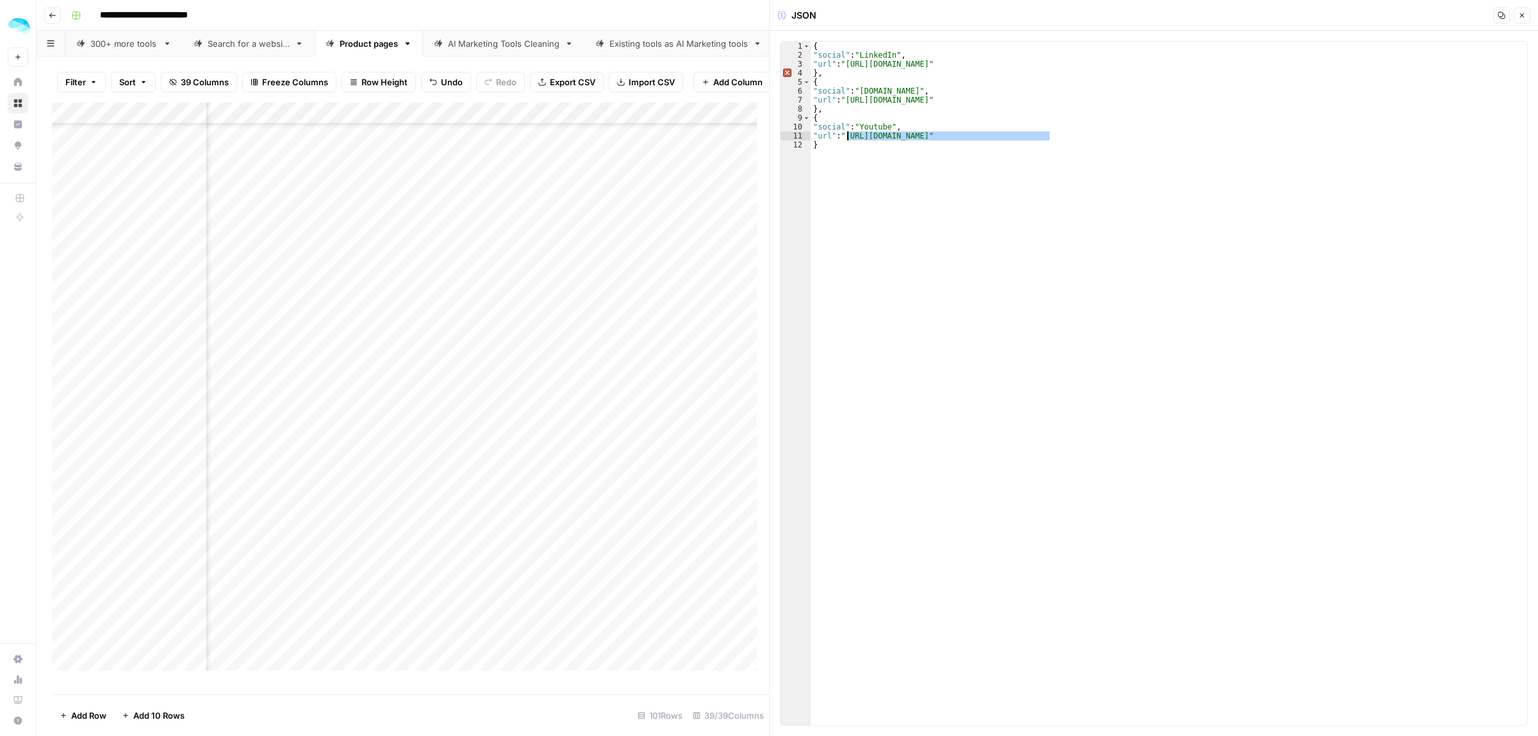
click at [846, 138] on div "{ "social" : "LinkedIn" , "url" : "https://www.linkedin.com/company/demandbase"…" at bounding box center [1169, 392] width 716 height 701
paste textarea
type textarea "**********"
click at [595, 472] on div "Add Column" at bounding box center [410, 392] width 717 height 579
click at [630, 488] on div "Add Column" at bounding box center [410, 392] width 717 height 579
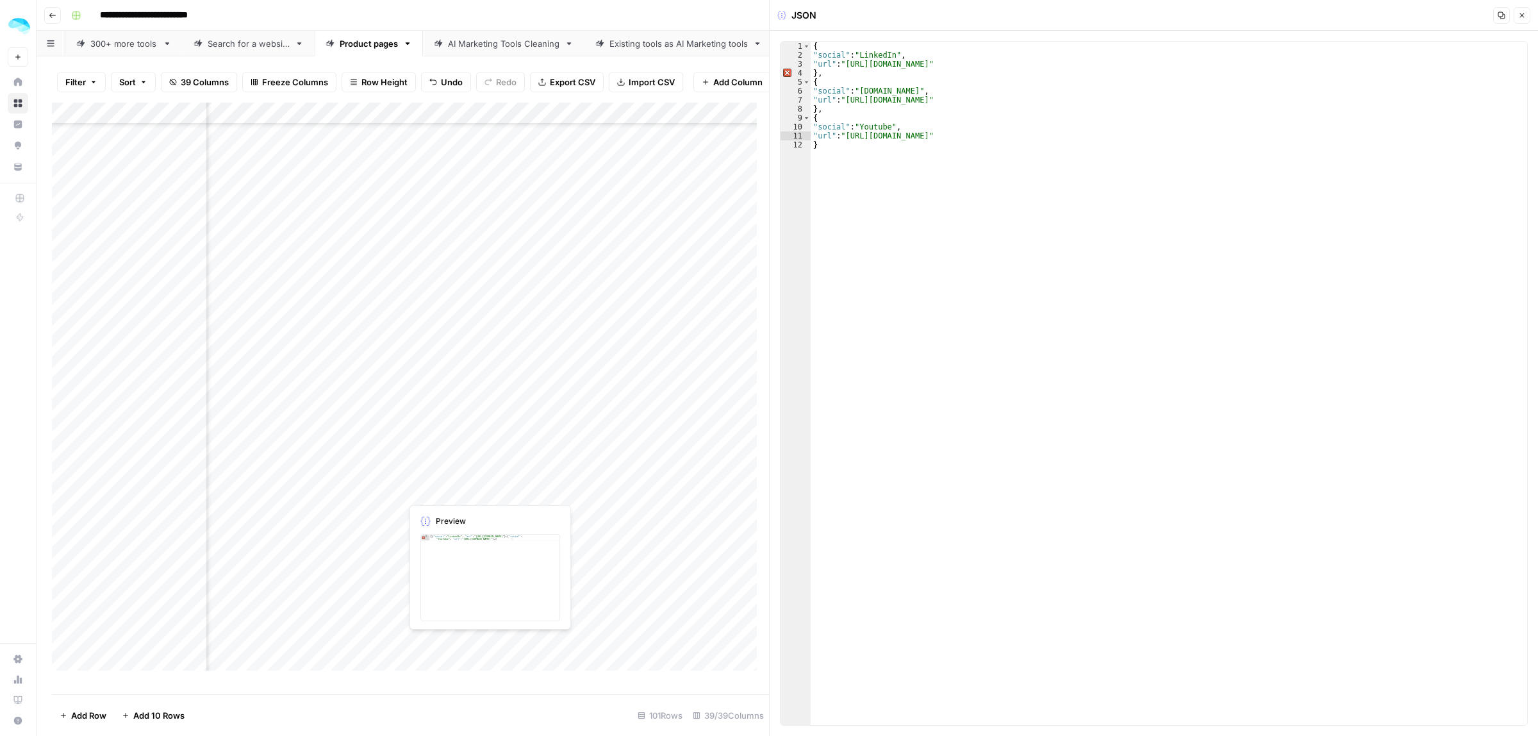
click at [630, 488] on div "Add Column" at bounding box center [410, 392] width 717 height 579
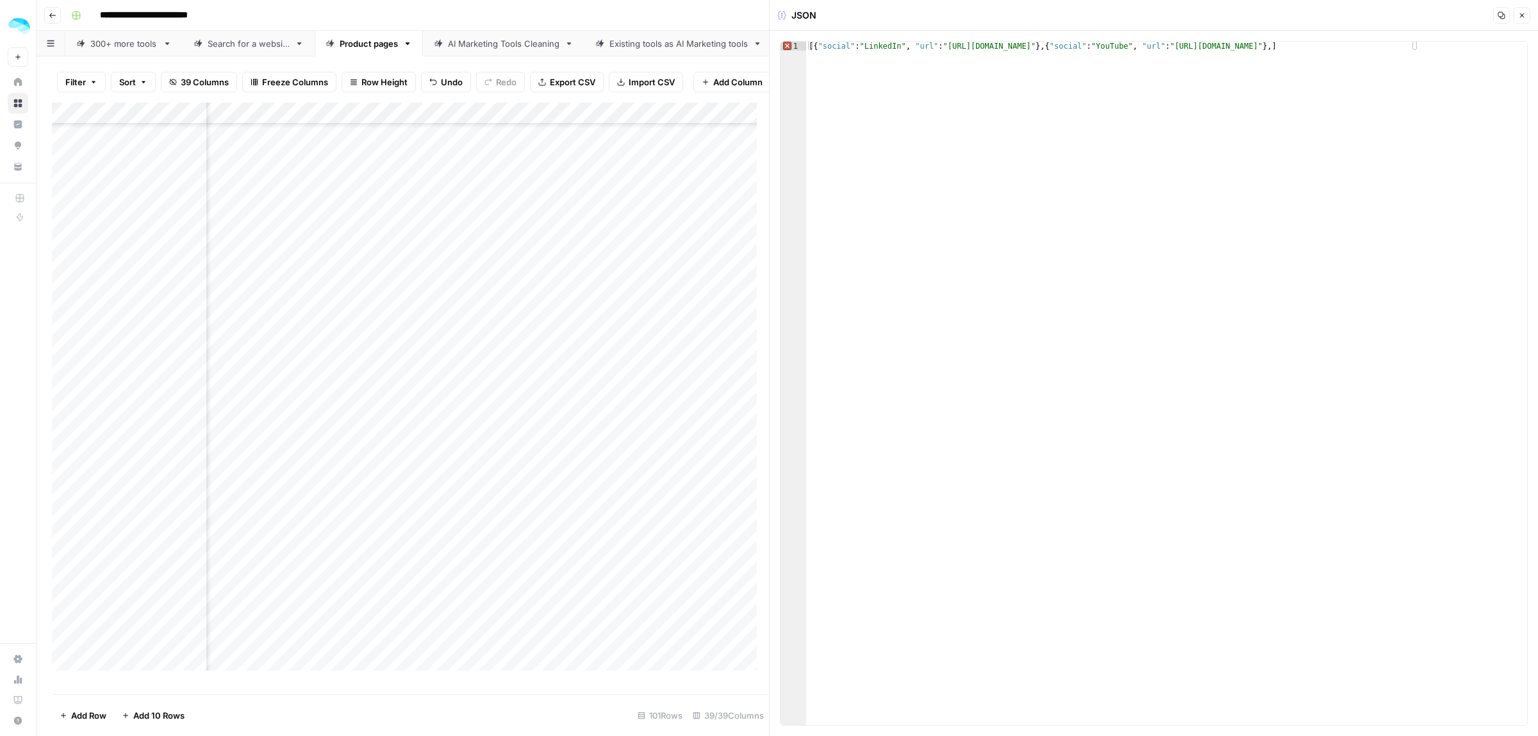
click at [585, 507] on div "Add Column" at bounding box center [410, 392] width 717 height 579
click at [635, 559] on div "Add Column" at bounding box center [410, 392] width 717 height 579
click at [558, 581] on div "Add Column" at bounding box center [410, 392] width 717 height 579
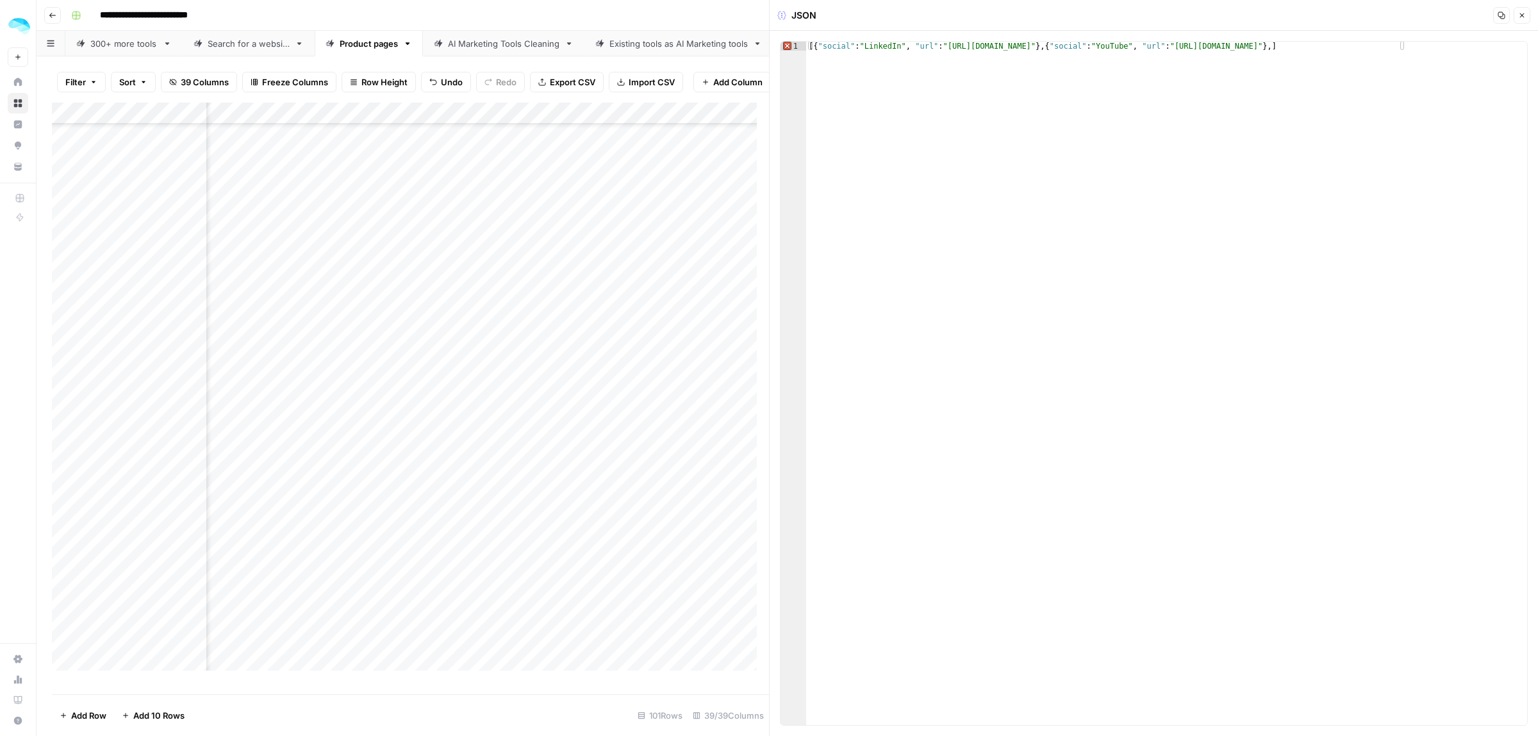
click at [558, 593] on div "Add Column" at bounding box center [410, 392] width 717 height 579
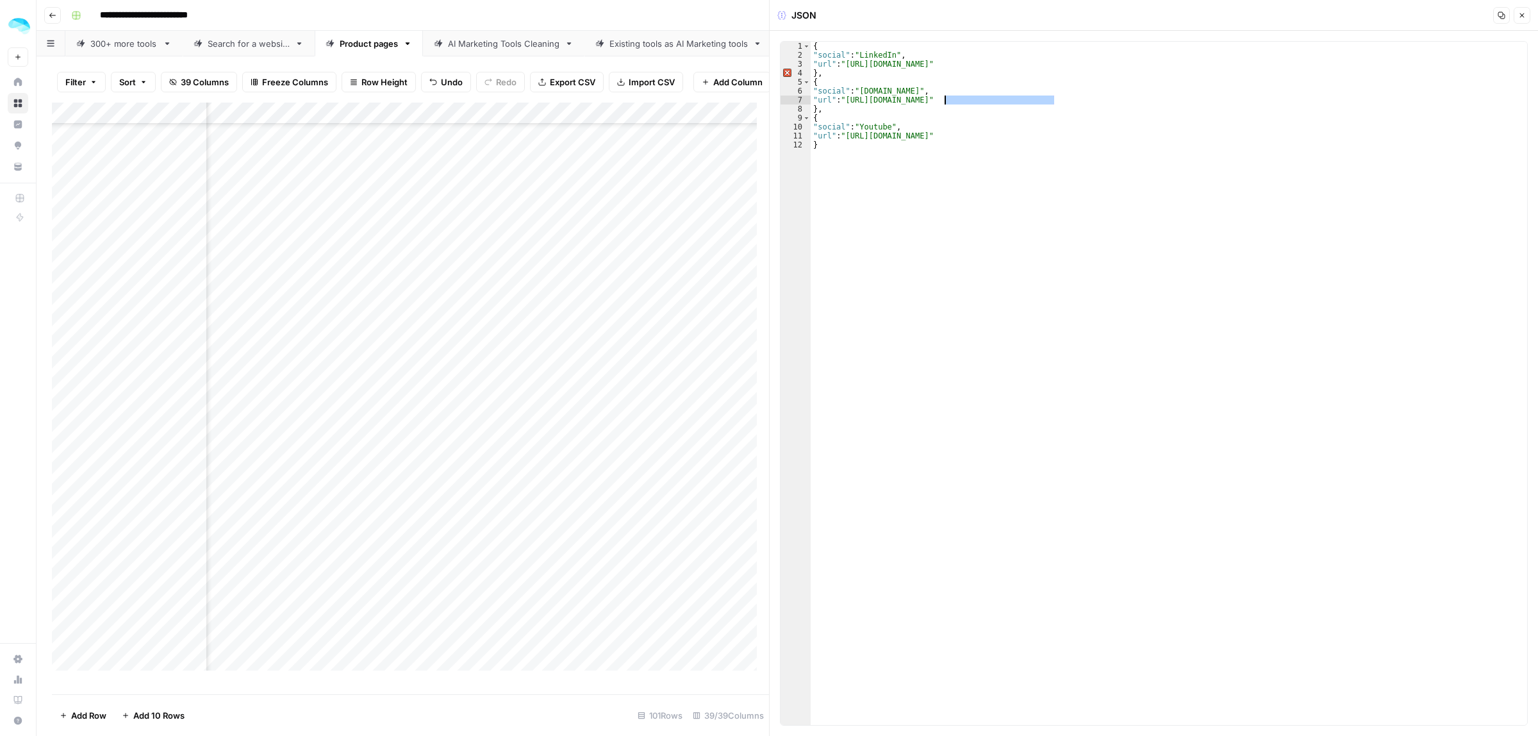
drag, startPoint x: 1055, startPoint y: 101, endPoint x: 944, endPoint y: 104, distance: 110.9
click at [944, 104] on div "{ "social" : "LinkedIn" , "url" : "https://www.linkedin.com/company/mixpanel-in…" at bounding box center [1169, 392] width 716 height 701
drag, startPoint x: 1041, startPoint y: 138, endPoint x: 846, endPoint y: 138, distance: 194.8
click at [846, 138] on div "{ "social" : "LinkedIn" , "url" : "https://www.linkedin.com/company/mixpanel-in…" at bounding box center [1169, 392] width 716 height 701
paste textarea
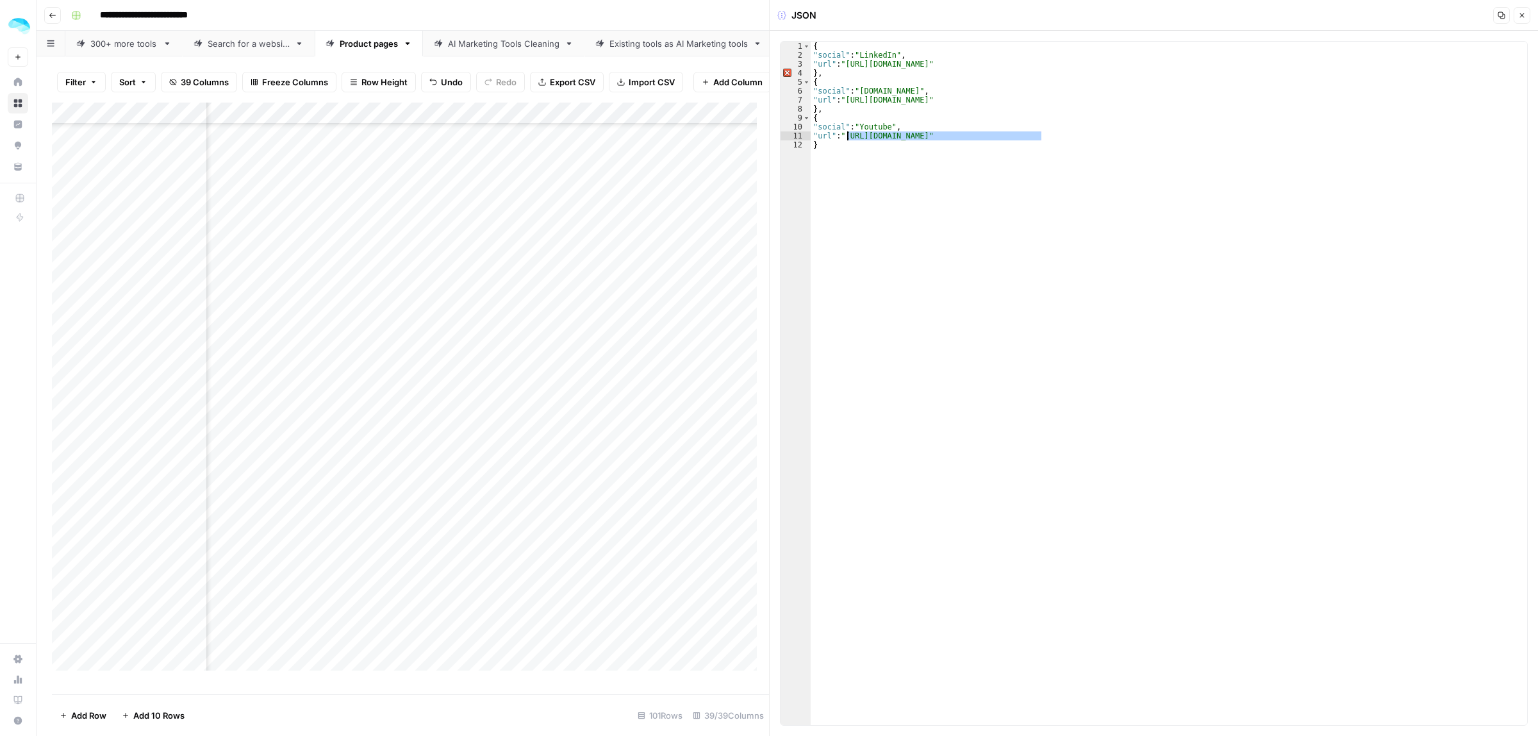
type textarea "**********"
click at [584, 303] on div "Add Column" at bounding box center [410, 392] width 717 height 579
drag, startPoint x: 1045, startPoint y: 62, endPoint x: 847, endPoint y: 62, distance: 198.0
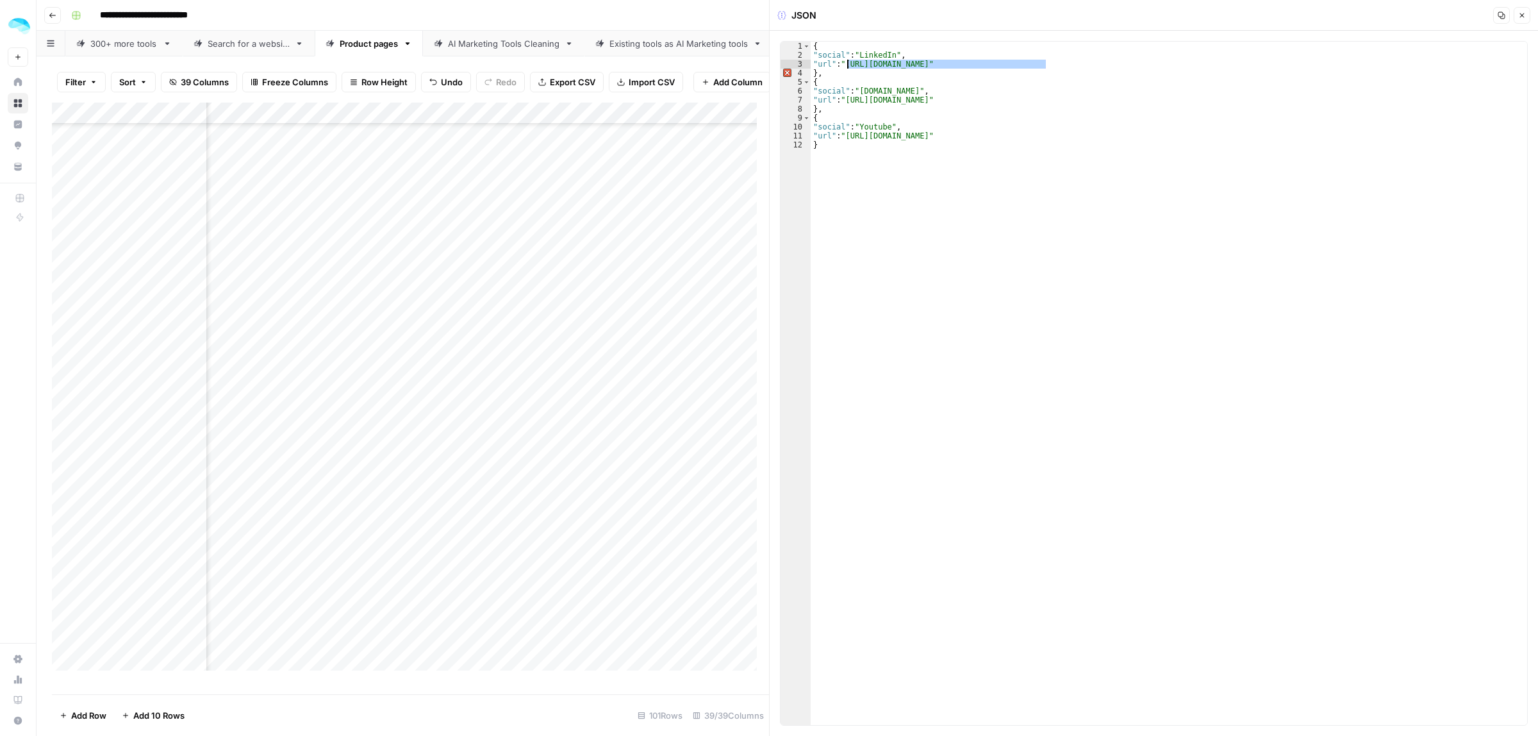
click at [847, 62] on div "{ "social" : "LinkedIn" , "url" : "https://www.linkedin.com/company/intercom-s-…" at bounding box center [1169, 392] width 716 height 701
drag, startPoint x: 985, startPoint y: 100, endPoint x: 946, endPoint y: 98, distance: 38.5
click at [946, 98] on div "{ "social" : "LinkedIn" , "url" : "https://www.linkedin.com/company/intercom-s-…" at bounding box center [1169, 392] width 716 height 701
click at [1045, 66] on div "{ "social" : "LinkedIn" , "url" : "https://www.linkedin.com/company/intercom-s-…" at bounding box center [1169, 392] width 716 height 701
drag, startPoint x: 1030, startPoint y: 135, endPoint x: 846, endPoint y: 136, distance: 183.9
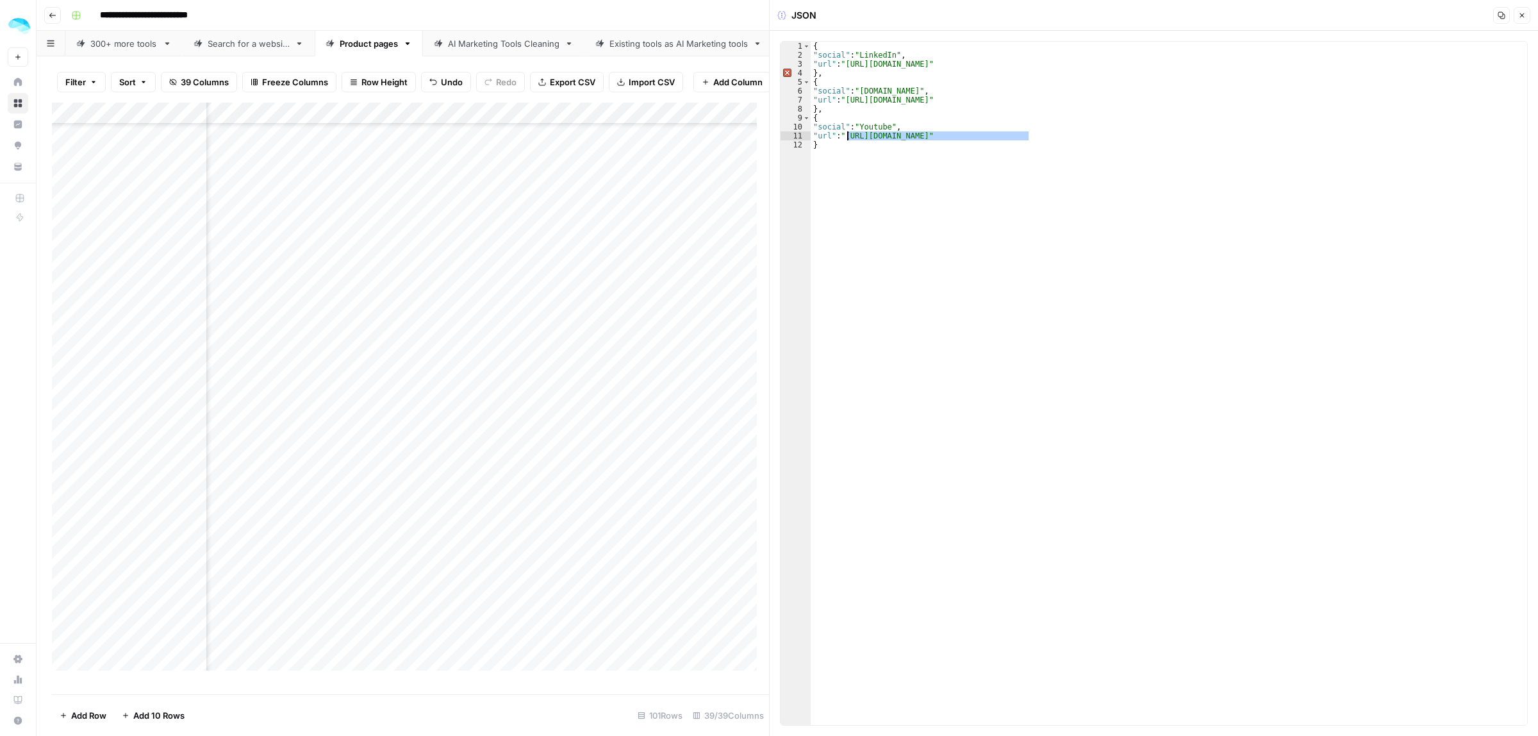
click at [846, 136] on div "{ "social" : "LinkedIn" , "url" : "https://www.linkedin.com/company/intercom" }…" at bounding box center [1169, 392] width 716 height 701
click at [1028, 139] on div "{ "social" : "LinkedIn" , "url" : "https://www.linkedin.com/company/intercom" }…" at bounding box center [1169, 383] width 716 height 683
type textarea "**********"
click at [630, 322] on div "Add Column" at bounding box center [410, 392] width 717 height 579
click at [631, 321] on div "Add Column" at bounding box center [410, 392] width 717 height 579
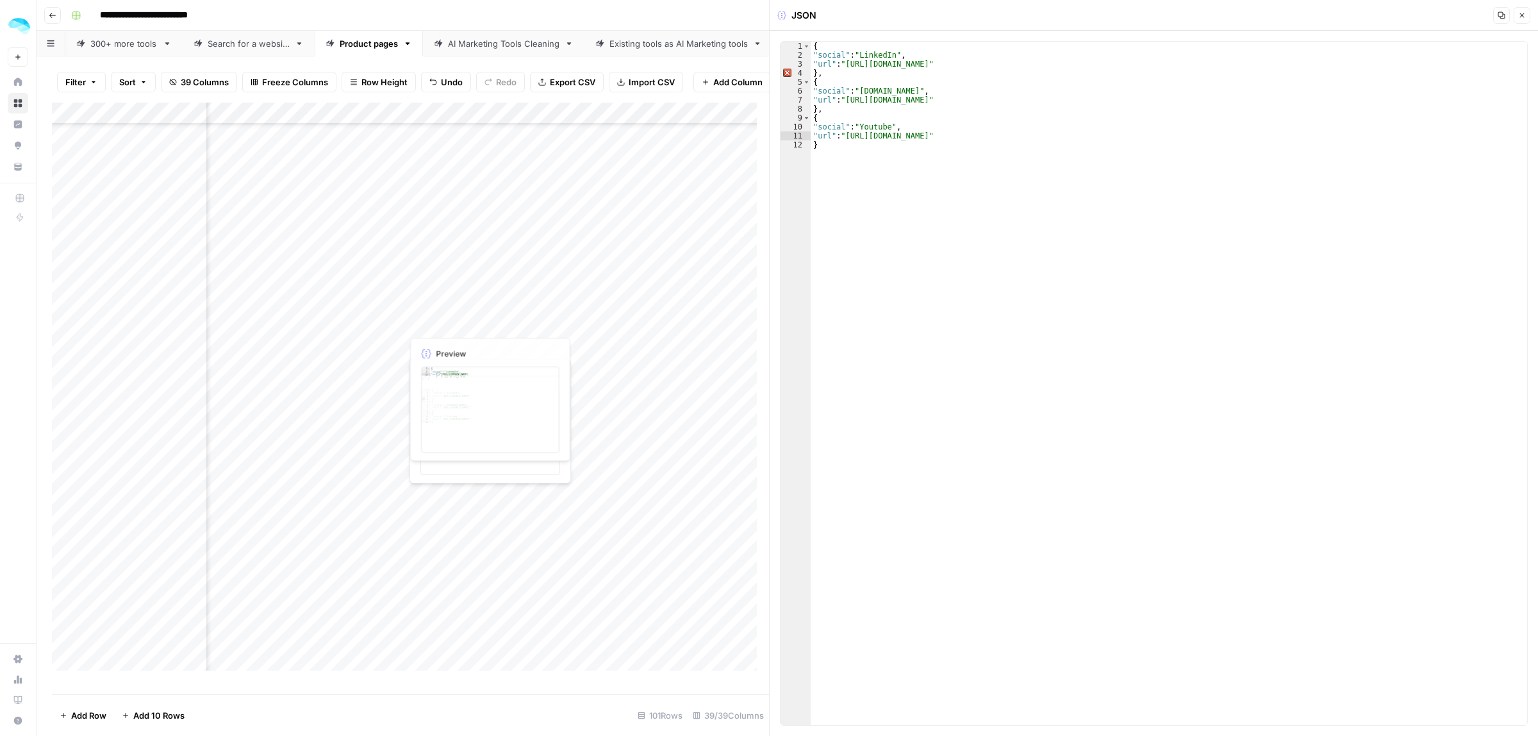
click at [631, 321] on div at bounding box center [602, 322] width 402 height 24
click at [889, 64] on div "{ "social" : "LinkedIn" , "url" : "https://cn.linkedin.com/company/thinkific/" at bounding box center [1166, 392] width 721 height 701
type textarea "**********"
click at [633, 346] on div "Add Column" at bounding box center [410, 392] width 717 height 579
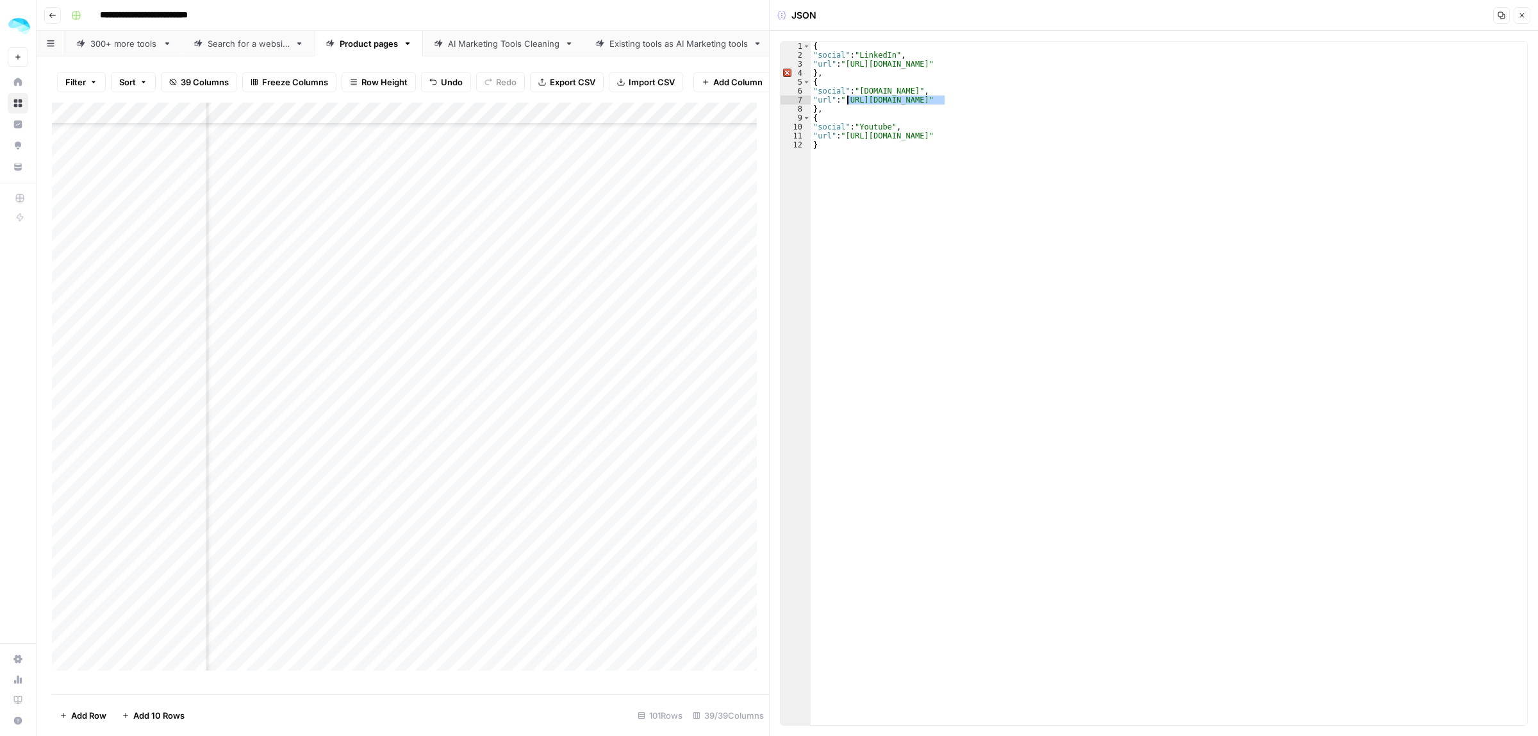
drag, startPoint x: 945, startPoint y: 100, endPoint x: 848, endPoint y: 97, distance: 97.4
click at [848, 97] on div "{ "social" : "LinkedIn" , "url" : "https://www.linkedin.com/company/tryretool" …" at bounding box center [1169, 392] width 716 height 701
paste textarea
drag, startPoint x: 1002, startPoint y: 138, endPoint x: 848, endPoint y: 135, distance: 153.8
click at [848, 135] on div "{ "social" : "LinkedIn" , "url" : "https://www.linkedin.com/company/tryretool" …" at bounding box center [1169, 392] width 716 height 701
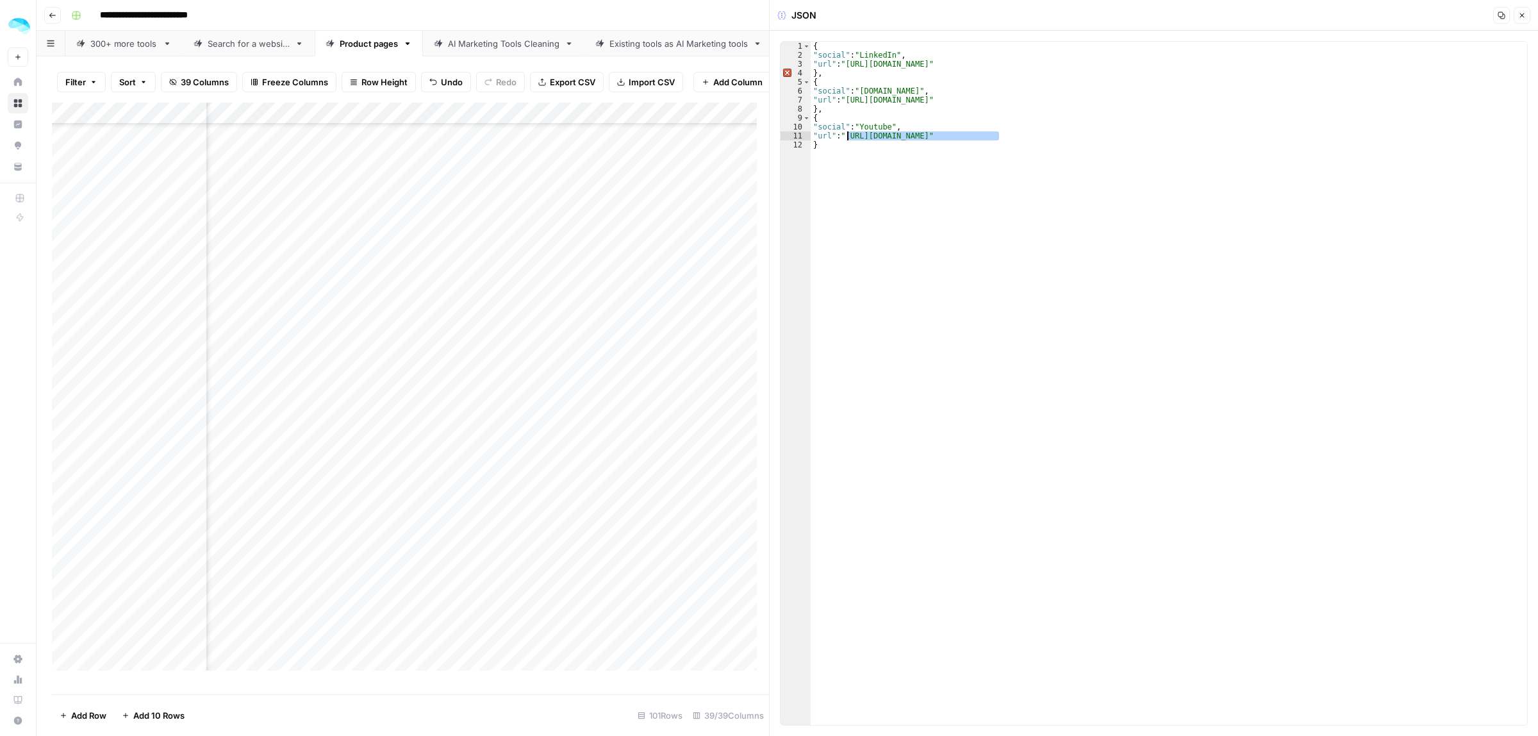
click at [862, 140] on div "{ "social" : "LinkedIn" , "url" : "https://www.linkedin.com/company/tryretool" …" at bounding box center [1169, 383] width 716 height 683
click at [889, 136] on div "{ "social" : "LinkedIn" , "url" : "https://www.linkedin.com/company/tryretool" …" at bounding box center [1169, 392] width 716 height 701
click at [994, 138] on div "{ "social" : "LinkedIn" , "url" : "https://www.linkedin.com/company/tryretool" …" at bounding box center [1169, 392] width 716 height 701
type textarea "**********"
click at [636, 359] on div "Add Column" at bounding box center [410, 392] width 717 height 579
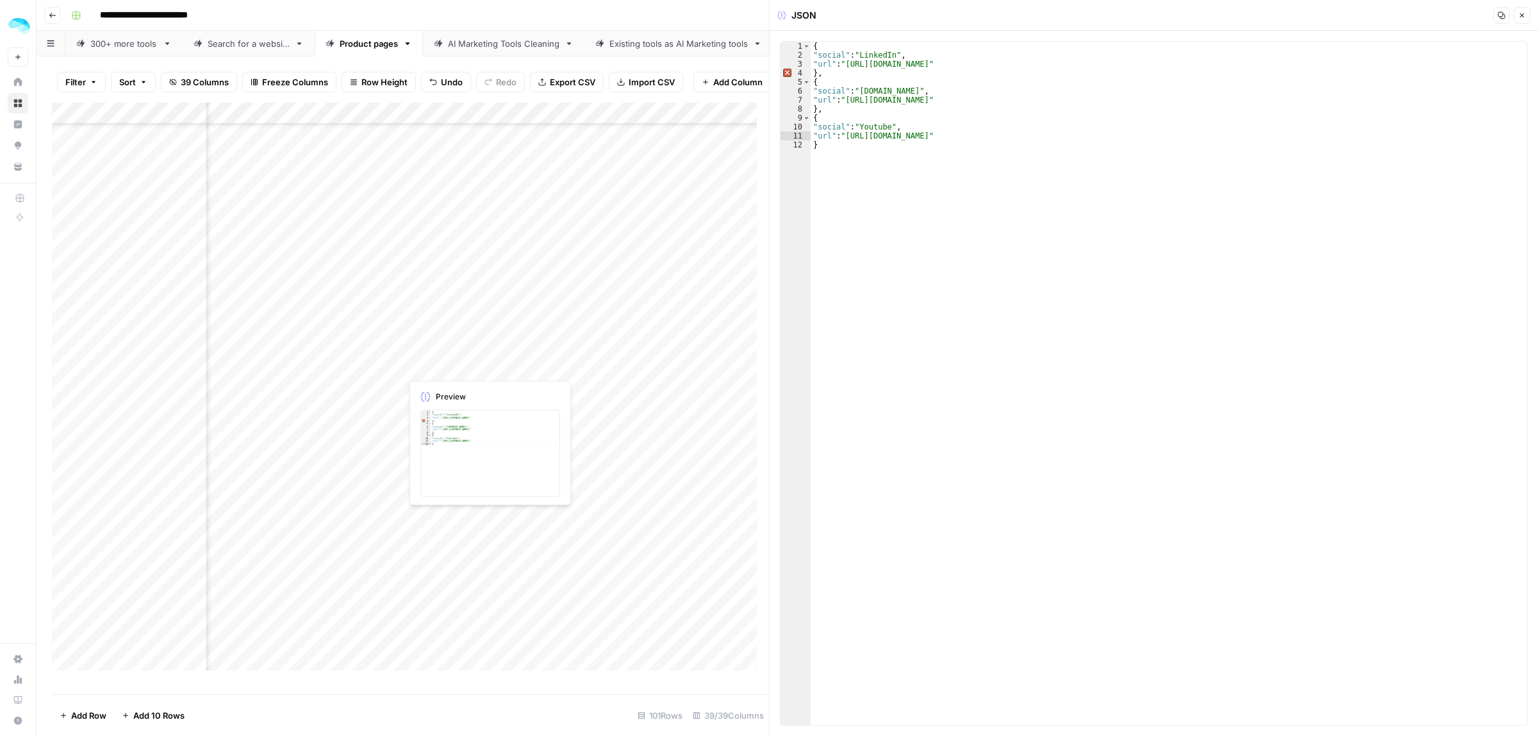
click at [636, 359] on div "Add Column" at bounding box center [410, 392] width 717 height 579
drag, startPoint x: 1038, startPoint y: 63, endPoint x: 848, endPoint y: 67, distance: 190.4
click at [848, 67] on div "{ "social" : "LinkedIn" , "url" : "https://www.linkedin.com/company/webflow-inc…" at bounding box center [1169, 392] width 716 height 701
drag, startPoint x: 982, startPoint y: 101, endPoint x: 939, endPoint y: 103, distance: 42.9
click at [939, 103] on div "{ "social" : "LinkedIn" , "url" : "https://www.linkedin.com/company/webflow-inc…" at bounding box center [1169, 392] width 716 height 701
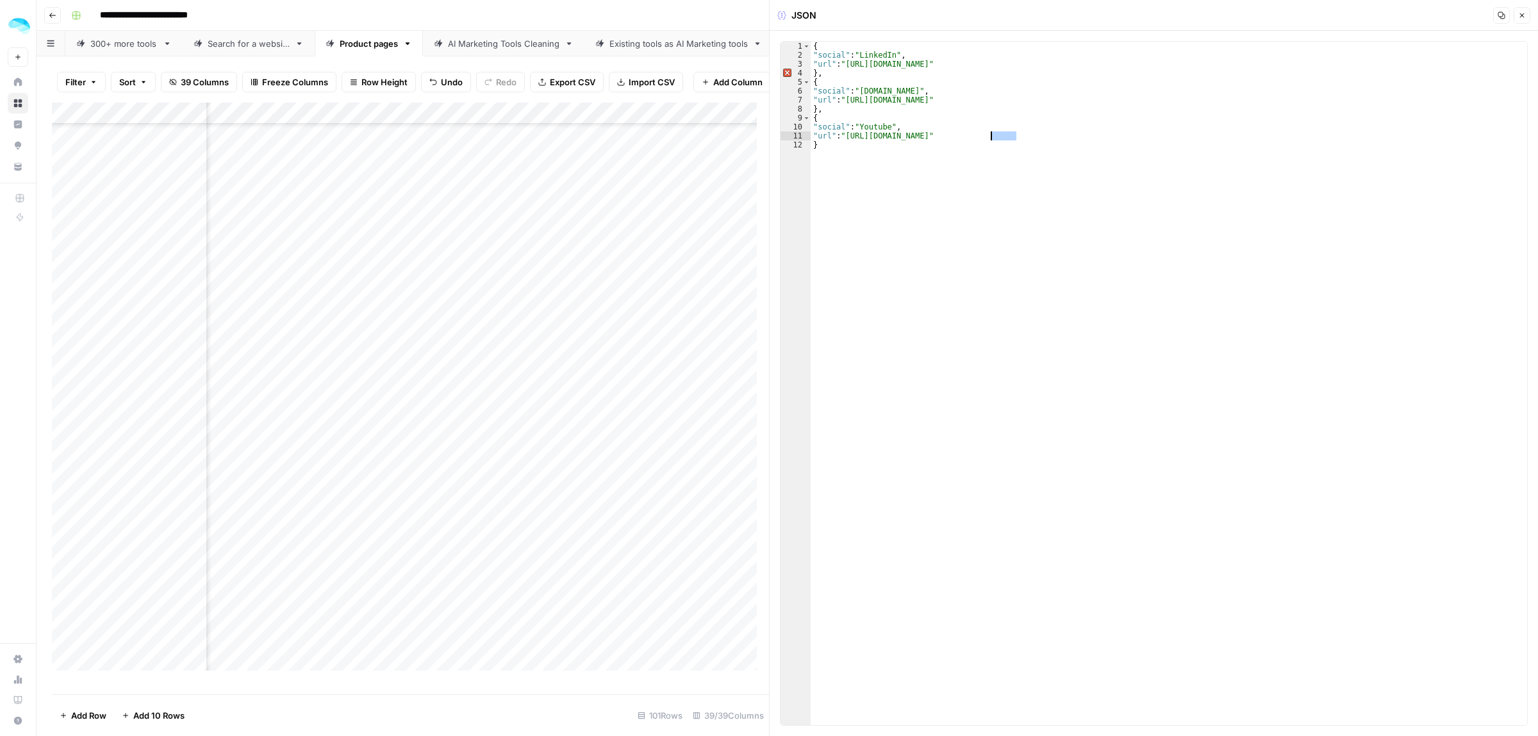
drag, startPoint x: 1016, startPoint y: 138, endPoint x: 991, endPoint y: 139, distance: 24.4
click at [991, 139] on div "{ "social" : "LinkedIn" , "url" : "https://www.linkedin.com/company/webflow-inc…" at bounding box center [1169, 392] width 716 height 701
type textarea "**********"
click at [603, 386] on div "Add Column" at bounding box center [410, 392] width 717 height 579
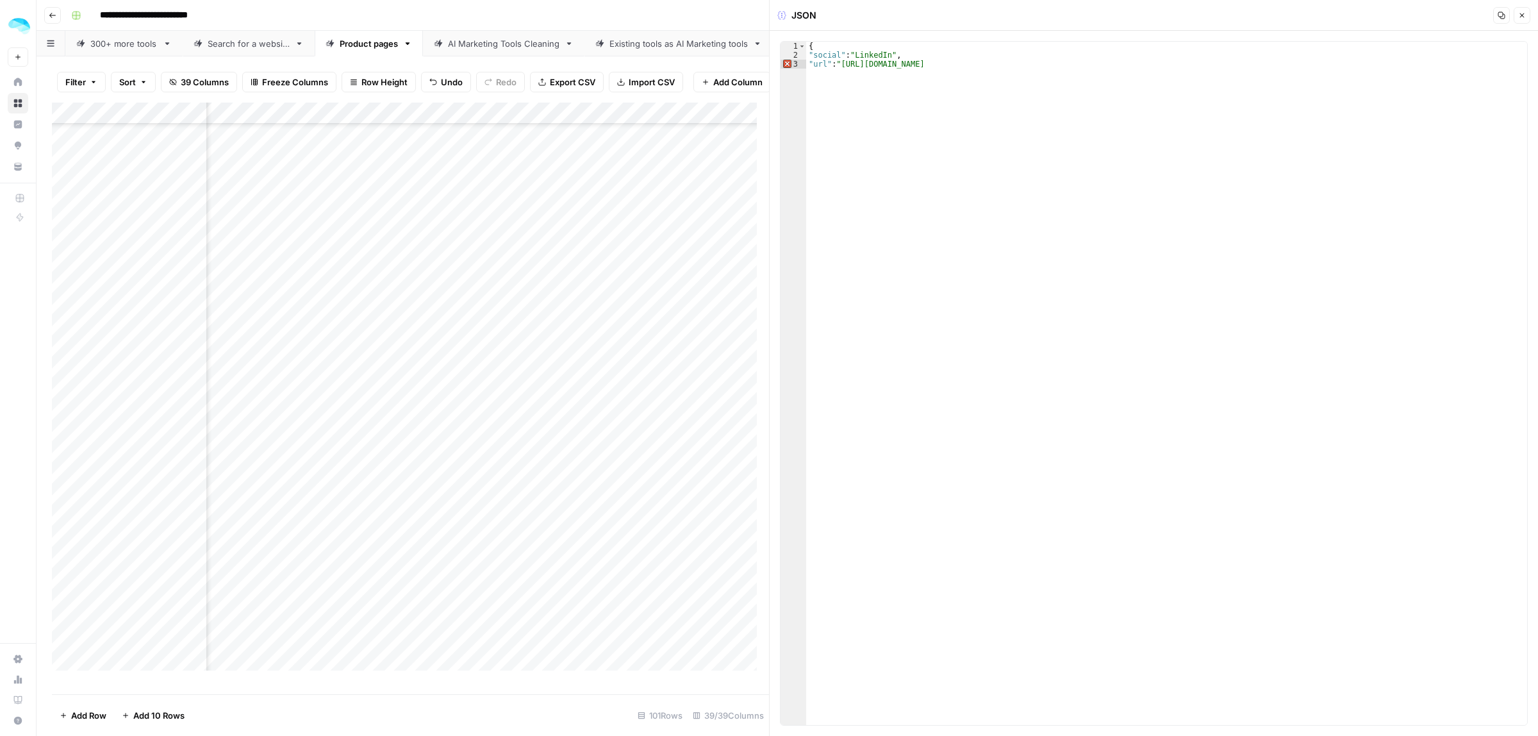
click at [888, 65] on div "{ "social" : "LinkedIn" , "url" : "https://cn.linkedin.com/company/typeform-" at bounding box center [1166, 392] width 721 height 701
type textarea "**********"
drag, startPoint x: 1003, startPoint y: 64, endPoint x: 843, endPoint y: 65, distance: 159.6
click at [843, 65] on div "{ "social" : "LinkedIn" , "url" : "https://linkedin.com/company/typeform-" at bounding box center [1166, 392] width 721 height 701
click at [390, 388] on div "Add Column" at bounding box center [410, 392] width 717 height 579
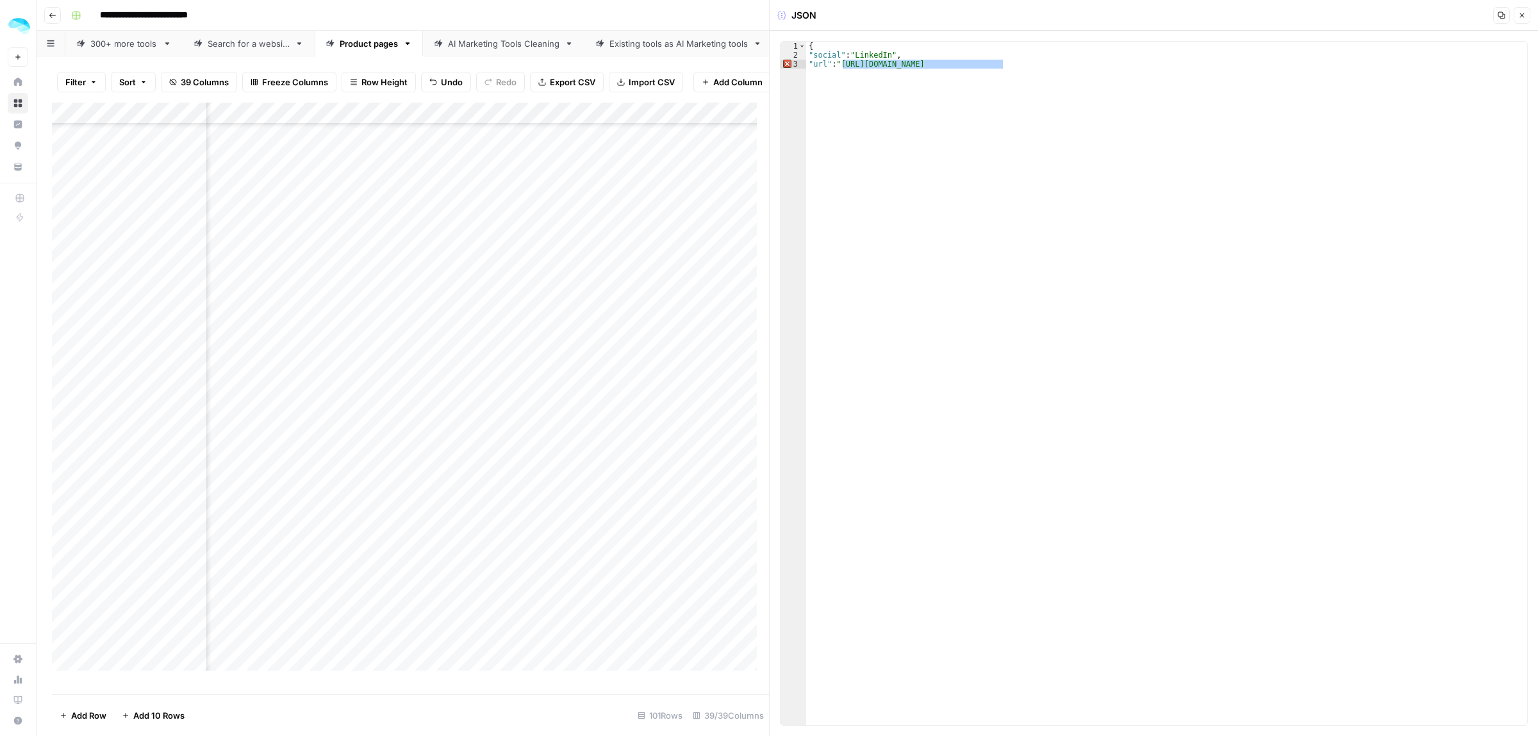
click at [360, 539] on div "Add Column" at bounding box center [410, 392] width 717 height 579
click at [641, 386] on div "Add Column" at bounding box center [410, 392] width 717 height 579
drag, startPoint x: 1024, startPoint y: 64, endPoint x: 848, endPoint y: 65, distance: 176.2
click at [848, 65] on div "{ "social" : "LinkedIn" , "url" : "https://www.linkedin.com/company/typeform-" …" at bounding box center [1169, 392] width 716 height 701
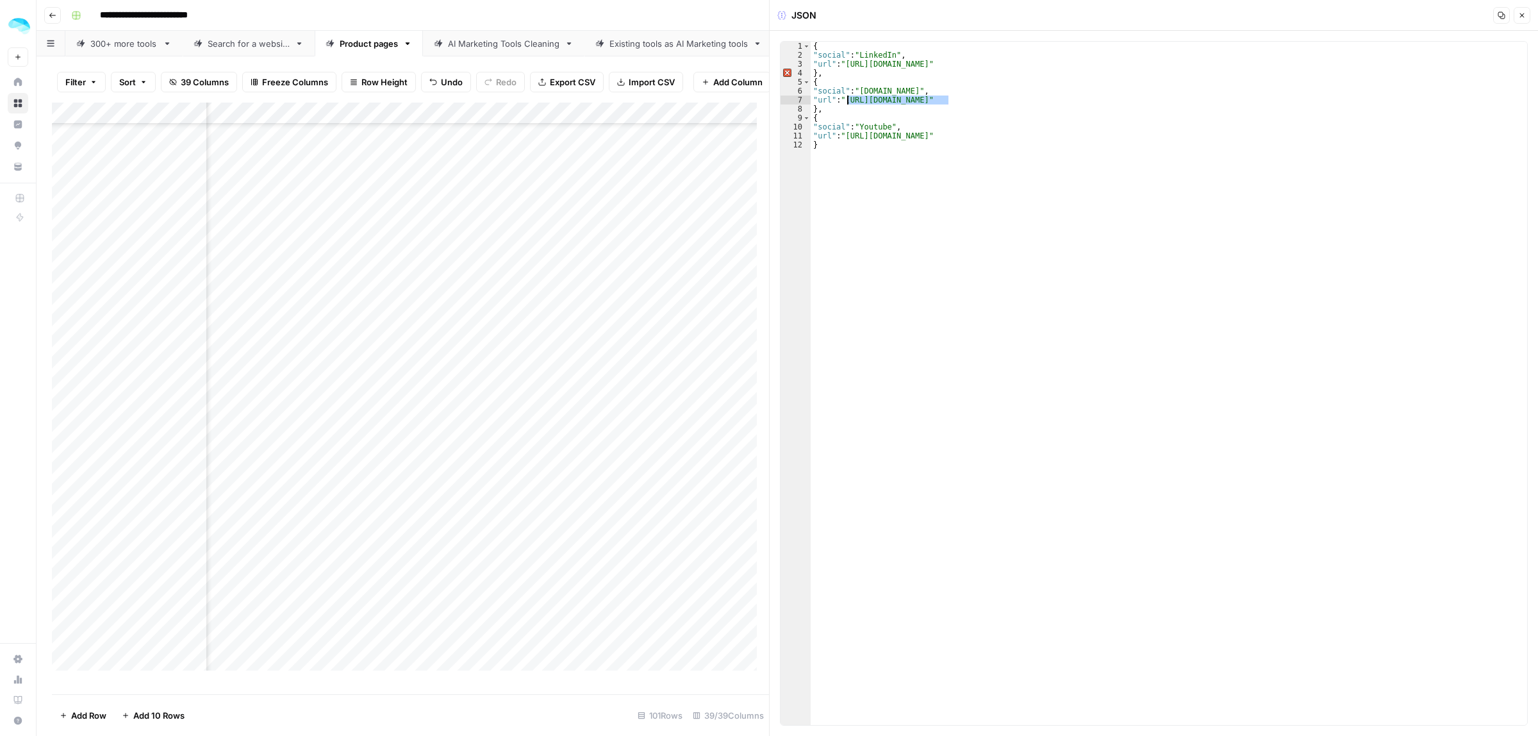
drag, startPoint x: 946, startPoint y: 101, endPoint x: 846, endPoint y: 101, distance: 100.0
click at [846, 101] on div "{ "social" : "LinkedIn" , "url" : "https://www.linkedin.com/company/typeform-" …" at bounding box center [1169, 392] width 716 height 701
paste textarea
drag, startPoint x: 1016, startPoint y: 135, endPoint x: 995, endPoint y: 138, distance: 20.7
click at [995, 138] on div "{ "social" : "LinkedIn" , "url" : "https://www.linkedin.com/company/typeform-" …" at bounding box center [1169, 392] width 716 height 701
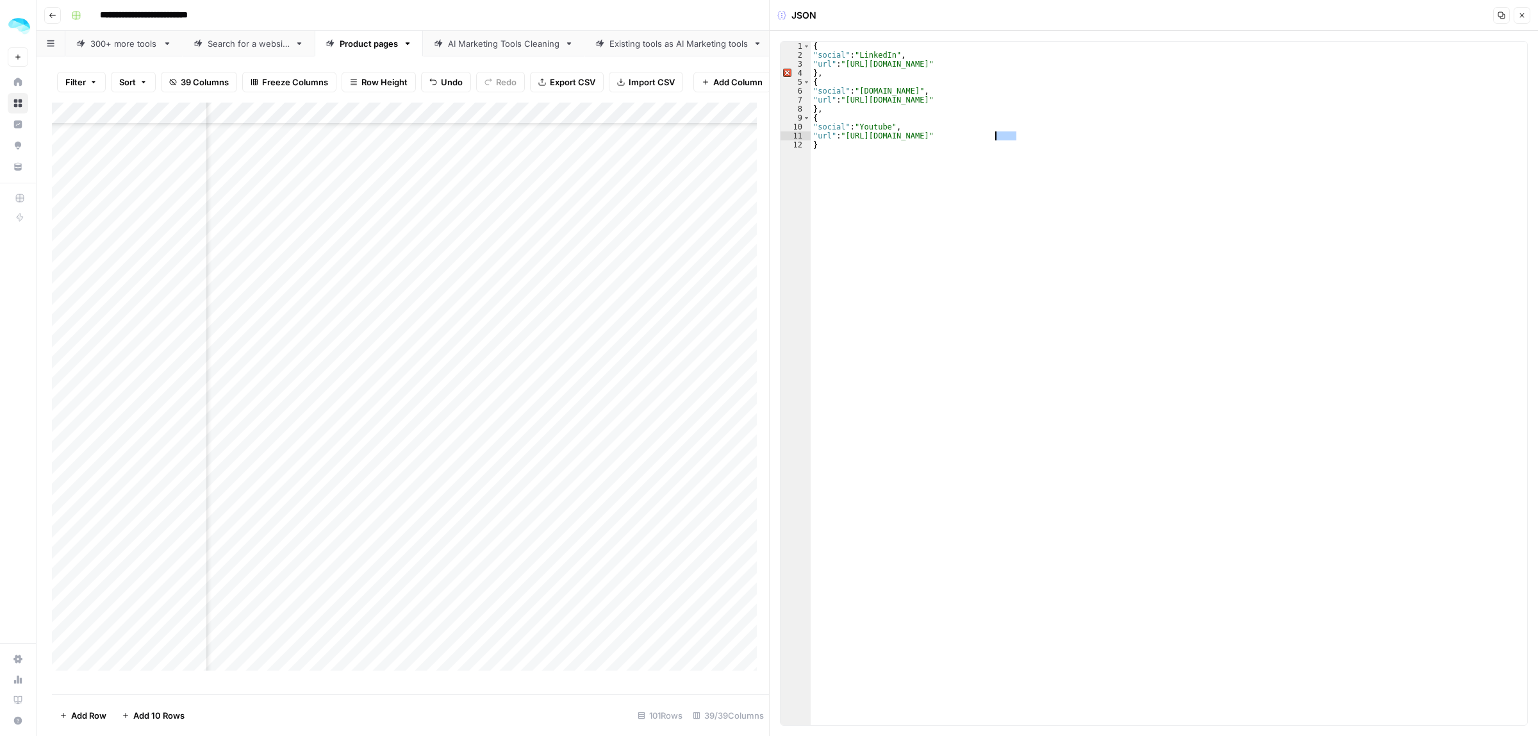
type textarea "**********"
click at [568, 413] on div "Add Column" at bounding box center [410, 392] width 717 height 579
drag, startPoint x: 974, startPoint y: 98, endPoint x: 934, endPoint y: 101, distance: 40.5
click at [934, 101] on div "{ "social" : "LinkedIn" , "url" : "https://www.linkedin.com/company/figma" } , …" at bounding box center [1169, 392] width 716 height 701
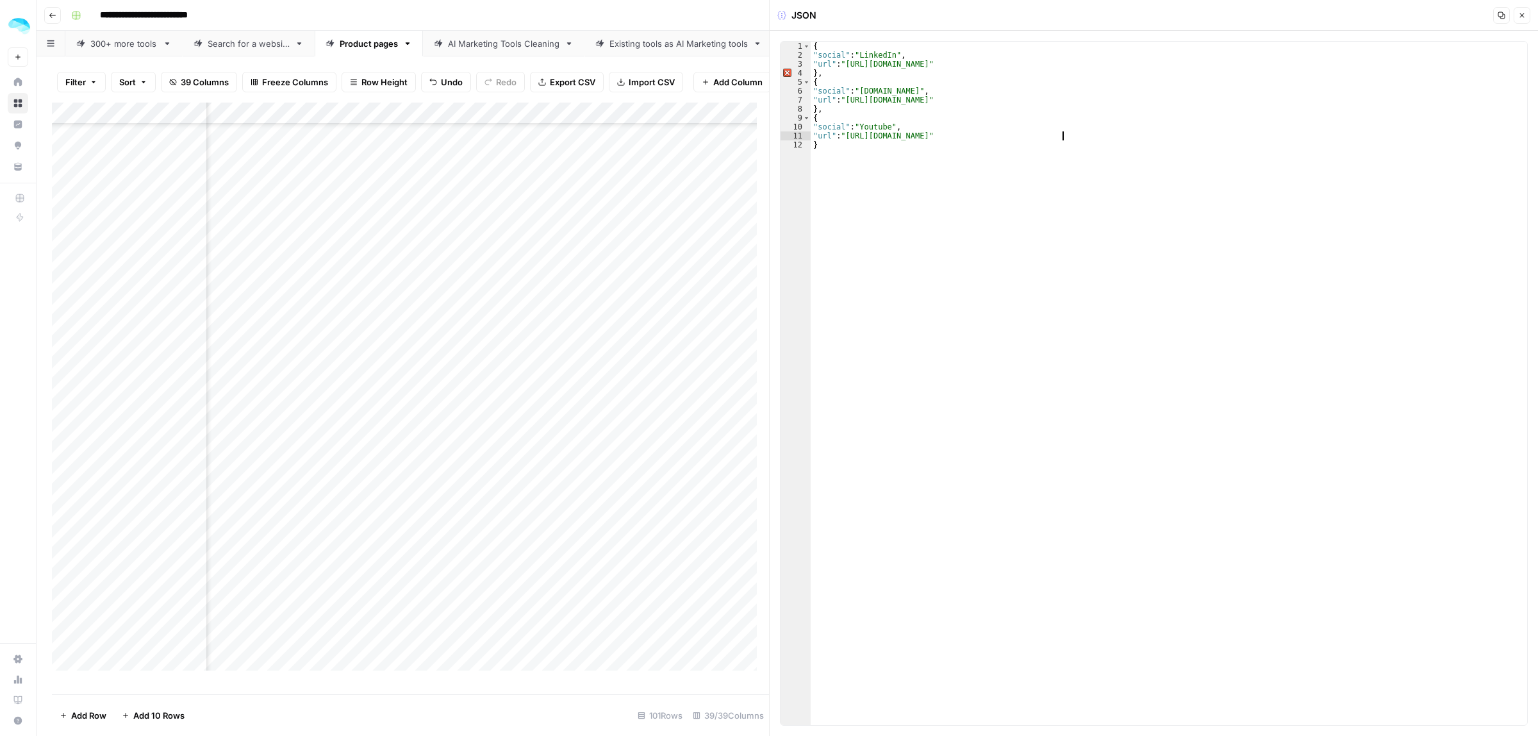
click at [1062, 136] on div "{ "social" : "LinkedIn" , "url" : "https://www.linkedin.com/company/figma" } , …" at bounding box center [1169, 392] width 716 height 701
drag, startPoint x: 1059, startPoint y: 136, endPoint x: 846, endPoint y: 136, distance: 213.4
click at [846, 136] on div "{ "social" : "LinkedIn" , "url" : "https://www.linkedin.com/company/figma" } , …" at bounding box center [1169, 392] width 716 height 701
paste textarea
type textarea "**********"
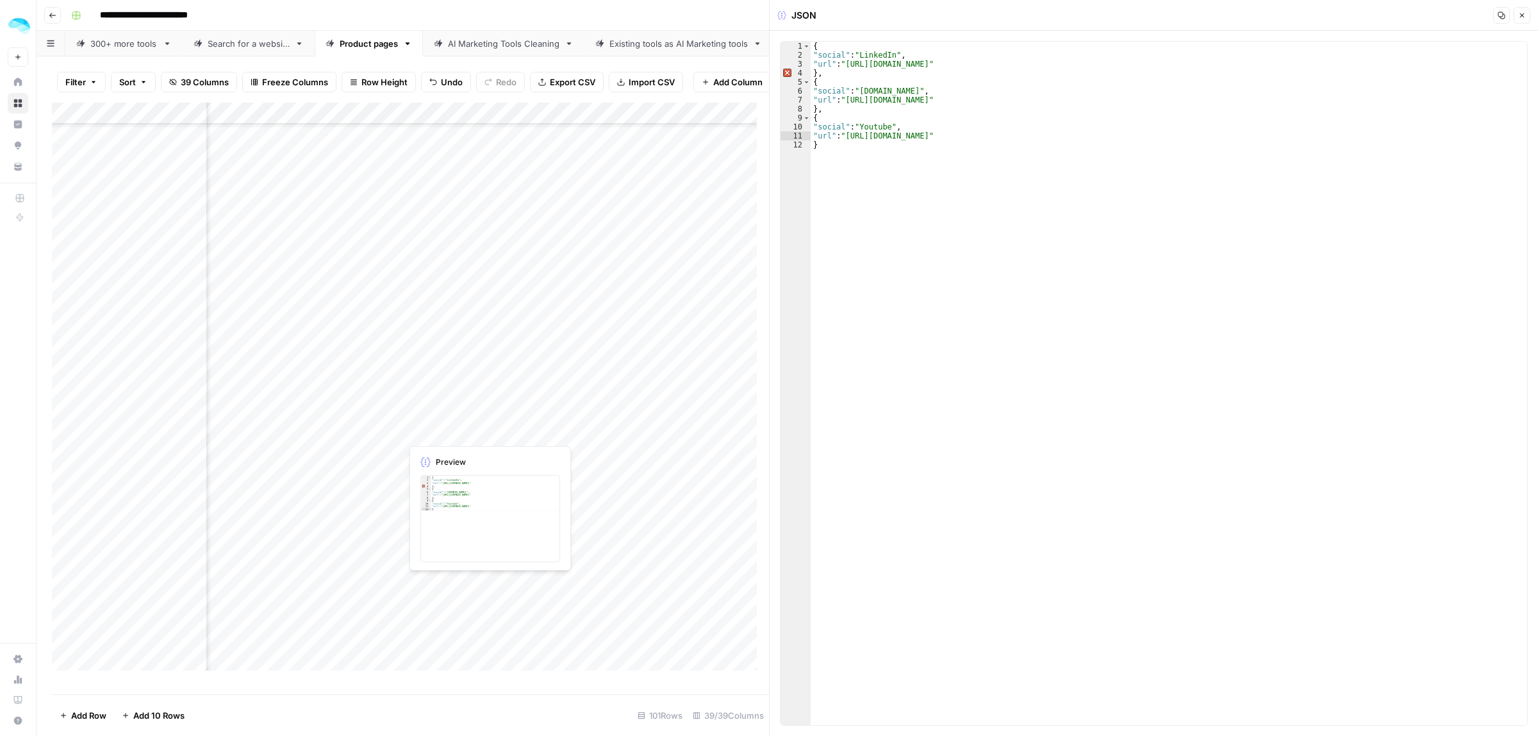
click at [660, 427] on div "Add Column" at bounding box center [410, 392] width 717 height 579
drag, startPoint x: 1033, startPoint y: 64, endPoint x: 849, endPoint y: 67, distance: 183.9
click at [849, 67] on div "{ "social" : "LinkedIn" , "url" : "https://www.linkedin.com/company/heyjasperai…" at bounding box center [1169, 392] width 716 height 701
drag, startPoint x: 949, startPoint y: 99, endPoint x: 847, endPoint y: 101, distance: 101.9
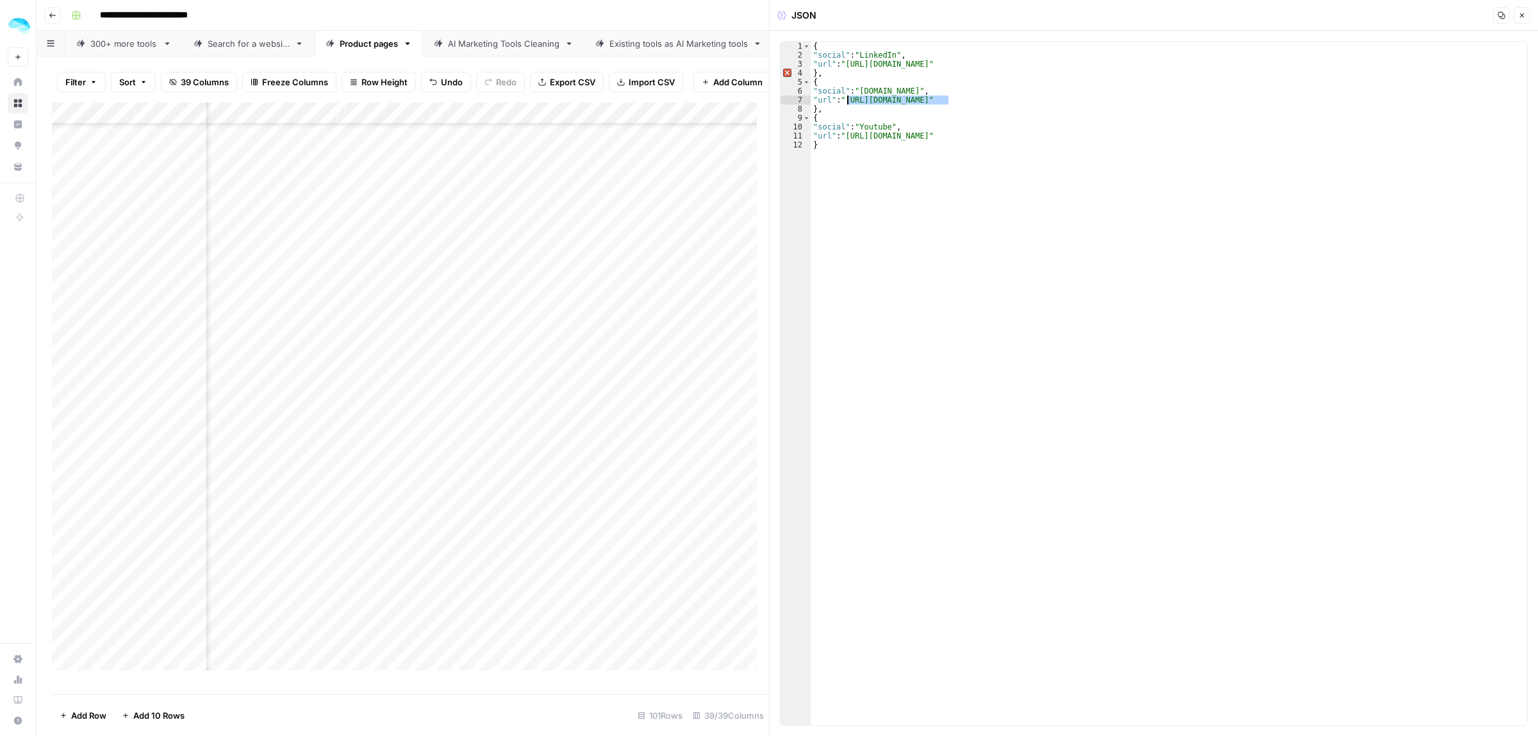
click at [847, 101] on div "{ "social" : "LinkedIn" , "url" : "https://www.linkedin.com/company/heyjasperai…" at bounding box center [1169, 392] width 716 height 701
paste textarea "*"
drag, startPoint x: 1084, startPoint y: 138, endPoint x: 846, endPoint y: 133, distance: 237.1
click at [846, 133] on div "{ "social" : "LinkedIn" , "url" : "https://www.linkedin.com/company/heyjasperai…" at bounding box center [1169, 392] width 716 height 701
paste textarea
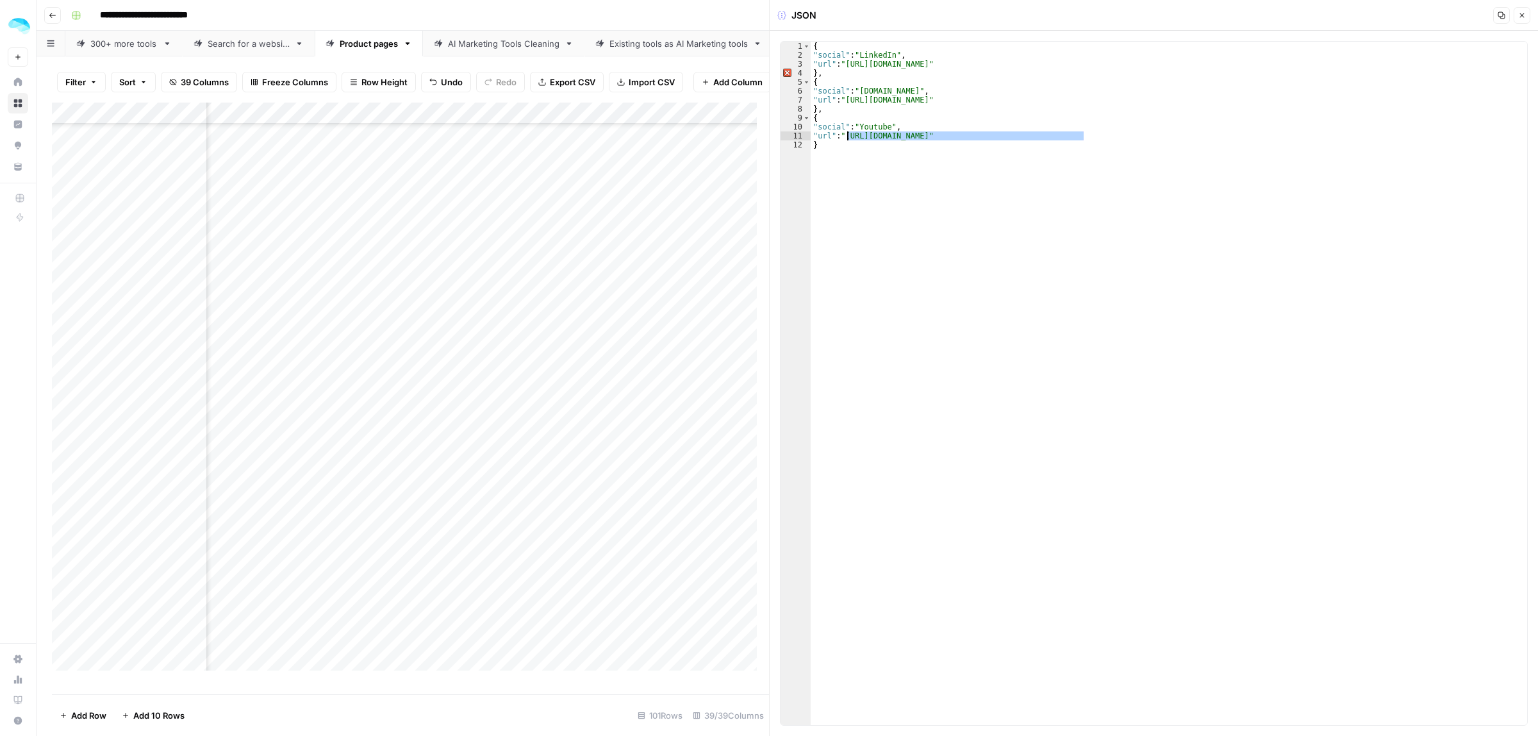
type textarea "**********"
click at [632, 454] on div "Add Column" at bounding box center [410, 392] width 717 height 579
click at [632, 473] on div "Add Column" at bounding box center [410, 392] width 717 height 579
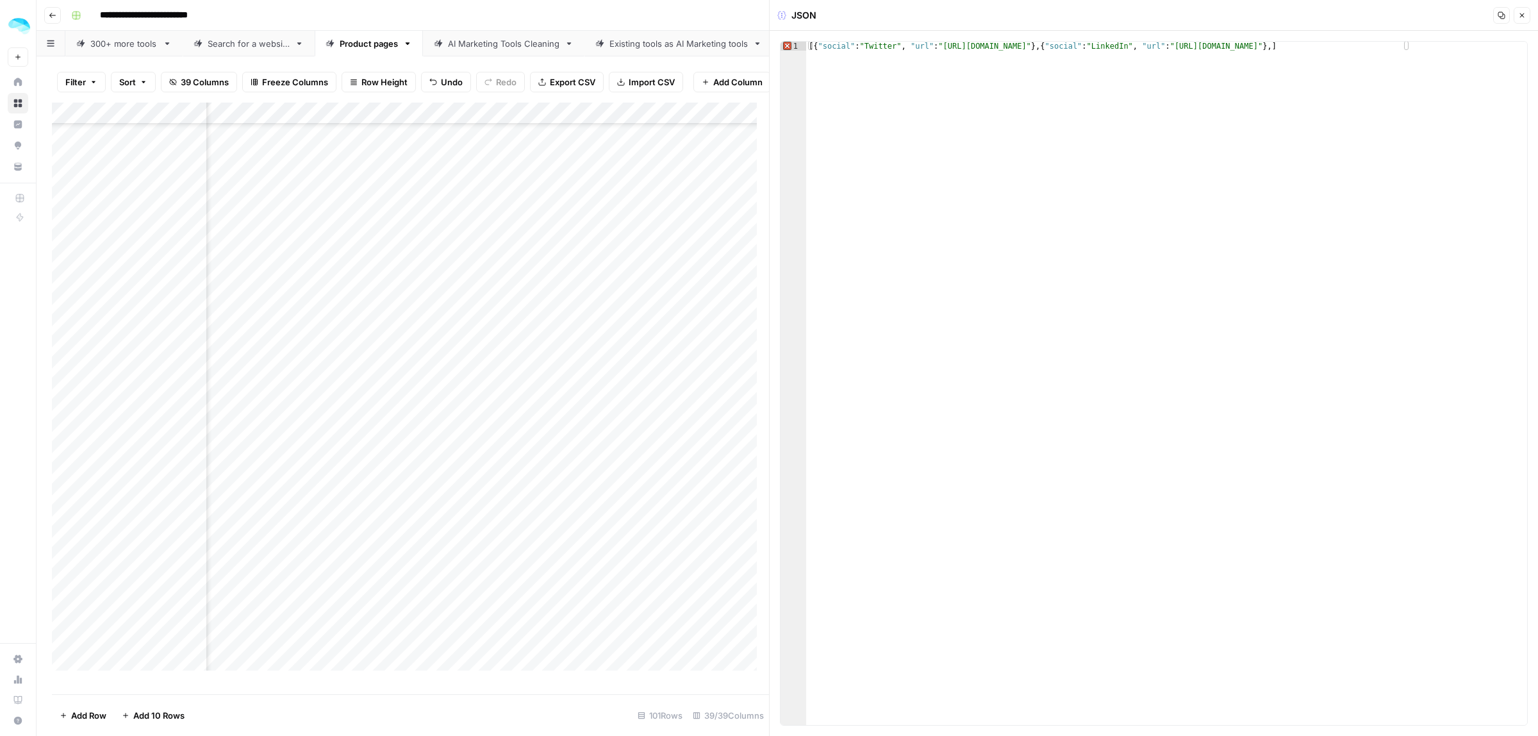
click at [604, 494] on div "Add Column" at bounding box center [410, 392] width 717 height 579
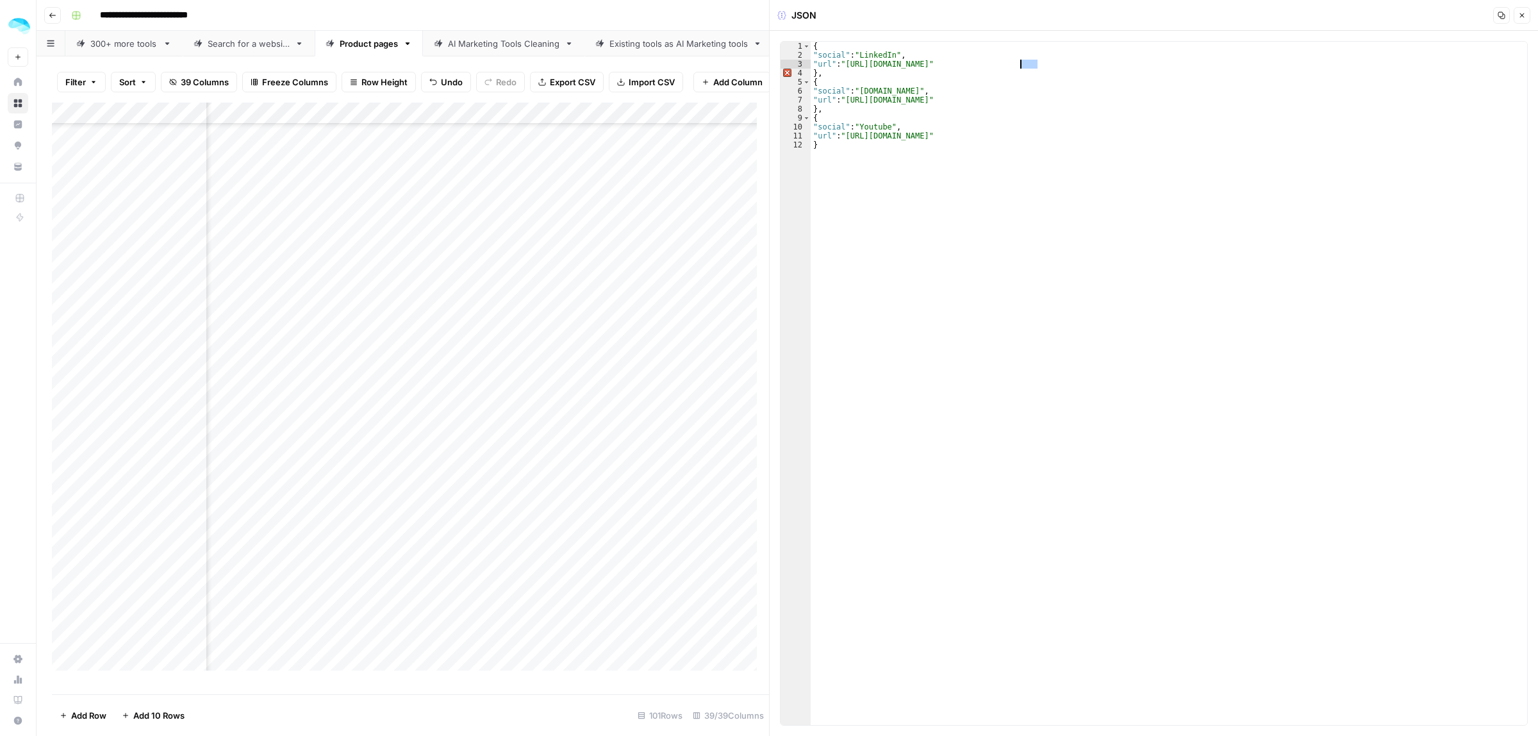
drag, startPoint x: 1039, startPoint y: 65, endPoint x: 1022, endPoint y: 67, distance: 17.5
click at [1022, 67] on div "{ "social" : "LinkedIn" , "url" : "https://www.linkedin.com/company/cognism/lif…" at bounding box center [1169, 392] width 716 height 701
drag, startPoint x: 934, startPoint y: 100, endPoint x: 853, endPoint y: 100, distance: 80.7
click at [853, 100] on div "{ "social" : "LinkedIn" , "url" : "https://www.linkedin.com/company/cognism/" }…" at bounding box center [1169, 392] width 716 height 701
paste textarea "*"
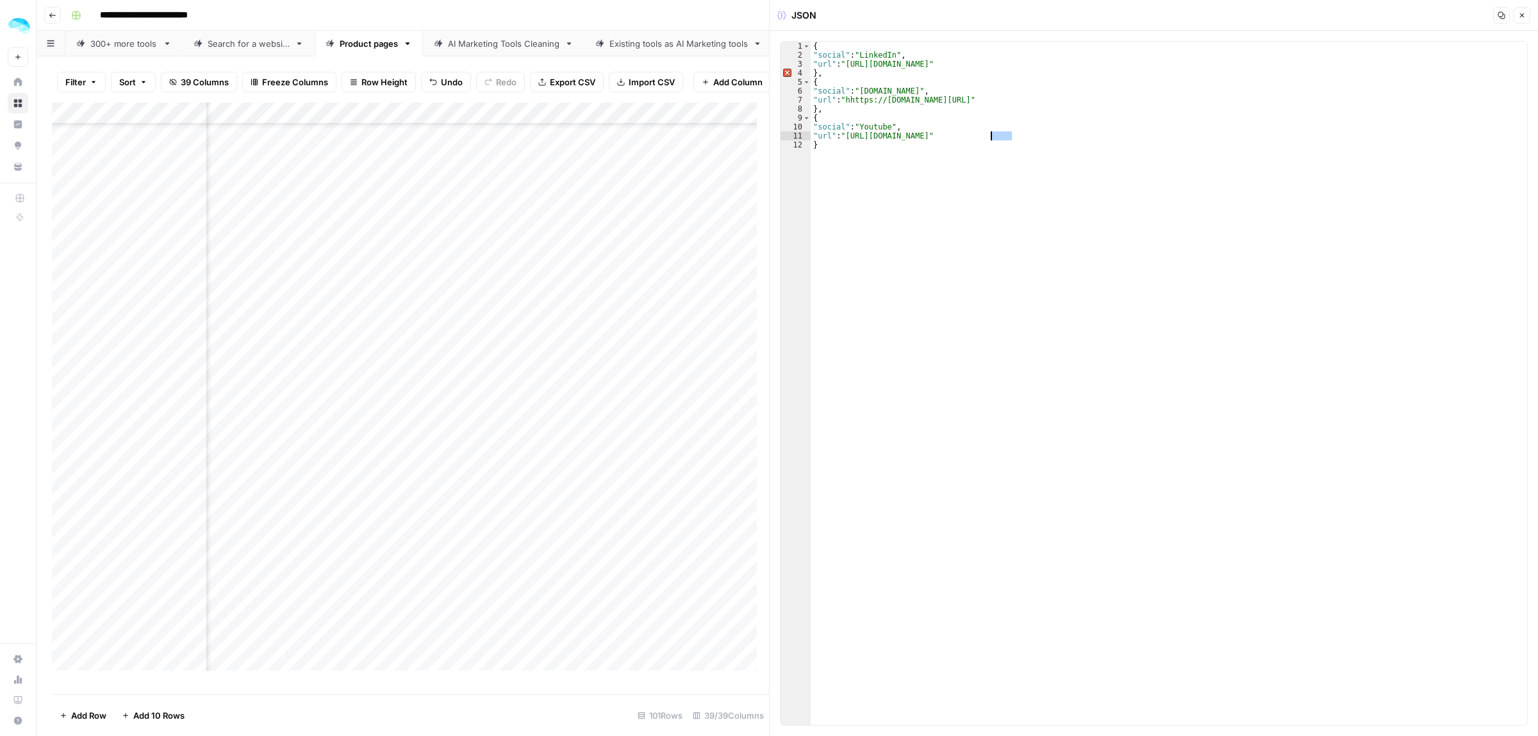
drag, startPoint x: 1010, startPoint y: 133, endPoint x: 990, endPoint y: 138, distance: 21.1
click at [990, 138] on div "{ "social" : "LinkedIn" , "url" : "https://www.linkedin.com/company/cognism/" }…" at bounding box center [1169, 392] width 716 height 701
type textarea "**********"
click at [627, 517] on div "Add Column" at bounding box center [410, 392] width 717 height 579
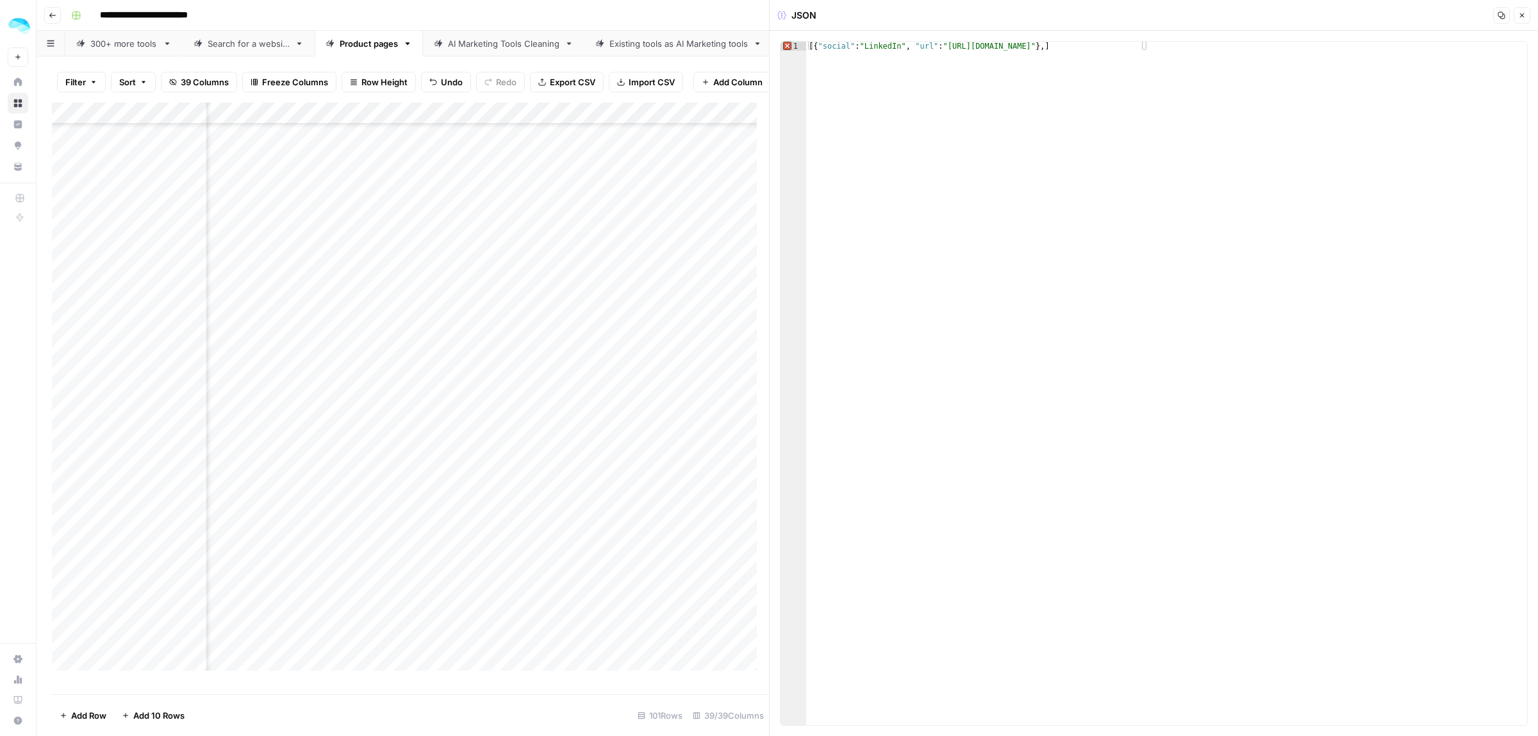
type textarea "**********"
drag, startPoint x: 1129, startPoint y: 48, endPoint x: 944, endPoint y: 45, distance: 185.2
click at [944, 45] on div "[{ "social" : "LinkedIn" , "url" : "https://www.linkedin.com/company/withdefaul…" at bounding box center [1166, 392] width 721 height 701
click at [683, 299] on div "Add Column" at bounding box center [410, 392] width 717 height 579
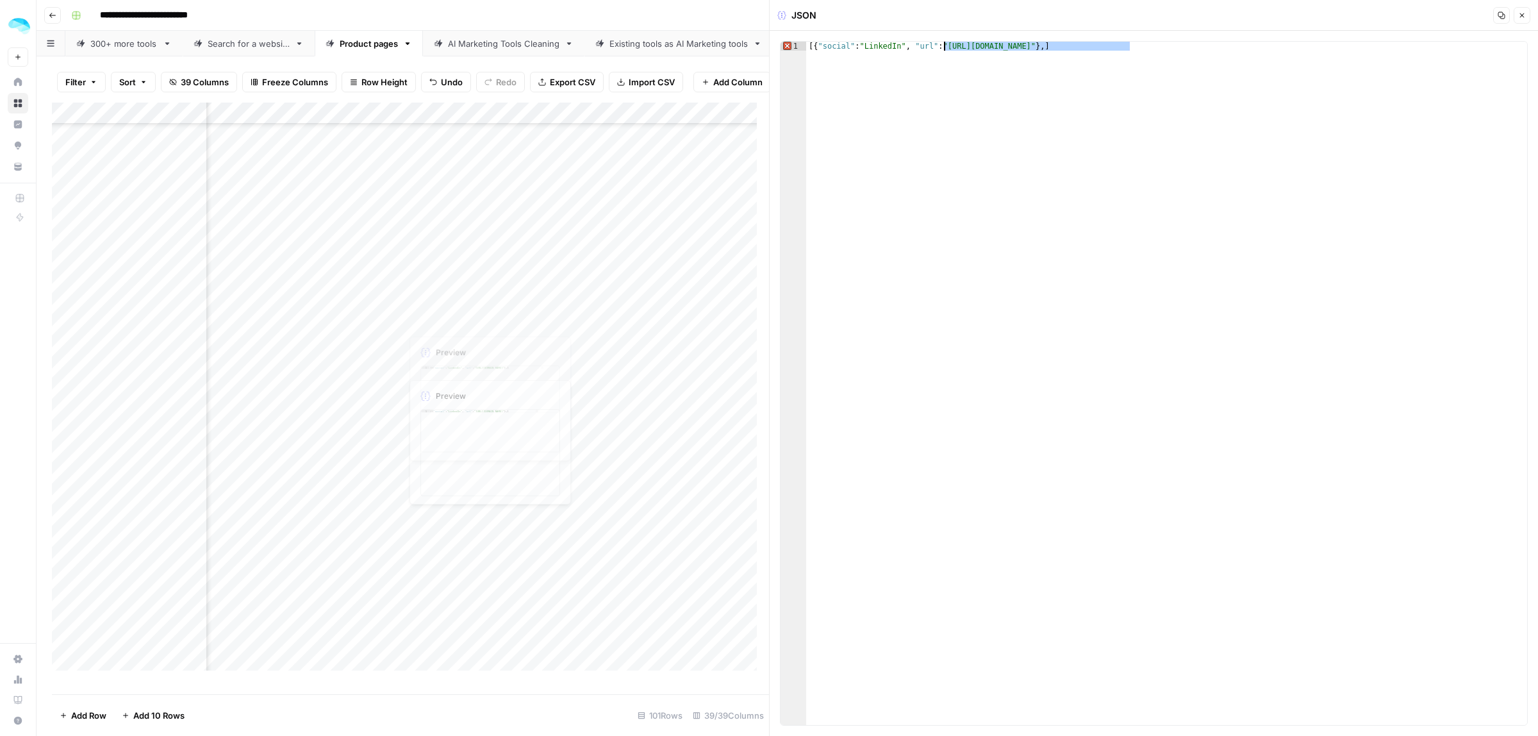
click at [683, 299] on div "Add Column" at bounding box center [410, 392] width 717 height 579
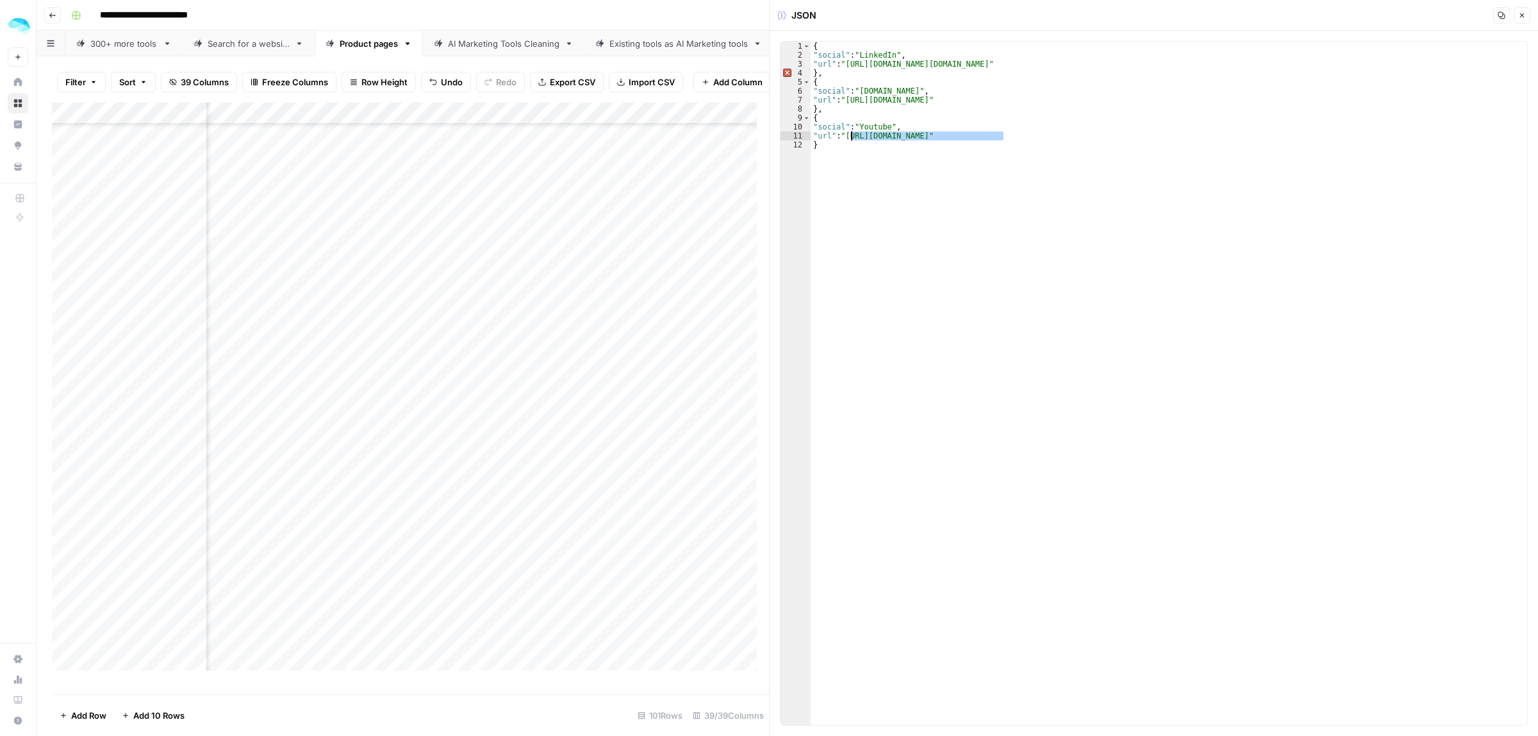
drag, startPoint x: 1004, startPoint y: 136, endPoint x: 847, endPoint y: 136, distance: 157.0
click at [847, 136] on div "{ "social" : "LinkedIn" , "url" : "https://www.linkedin.com/company/groove.co" …" at bounding box center [1169, 392] width 716 height 701
click at [1012, 138] on div "{ "social" : "LinkedIn" , "url" : "https://www.linkedin.com/company/groove.co" …" at bounding box center [1169, 392] width 716 height 701
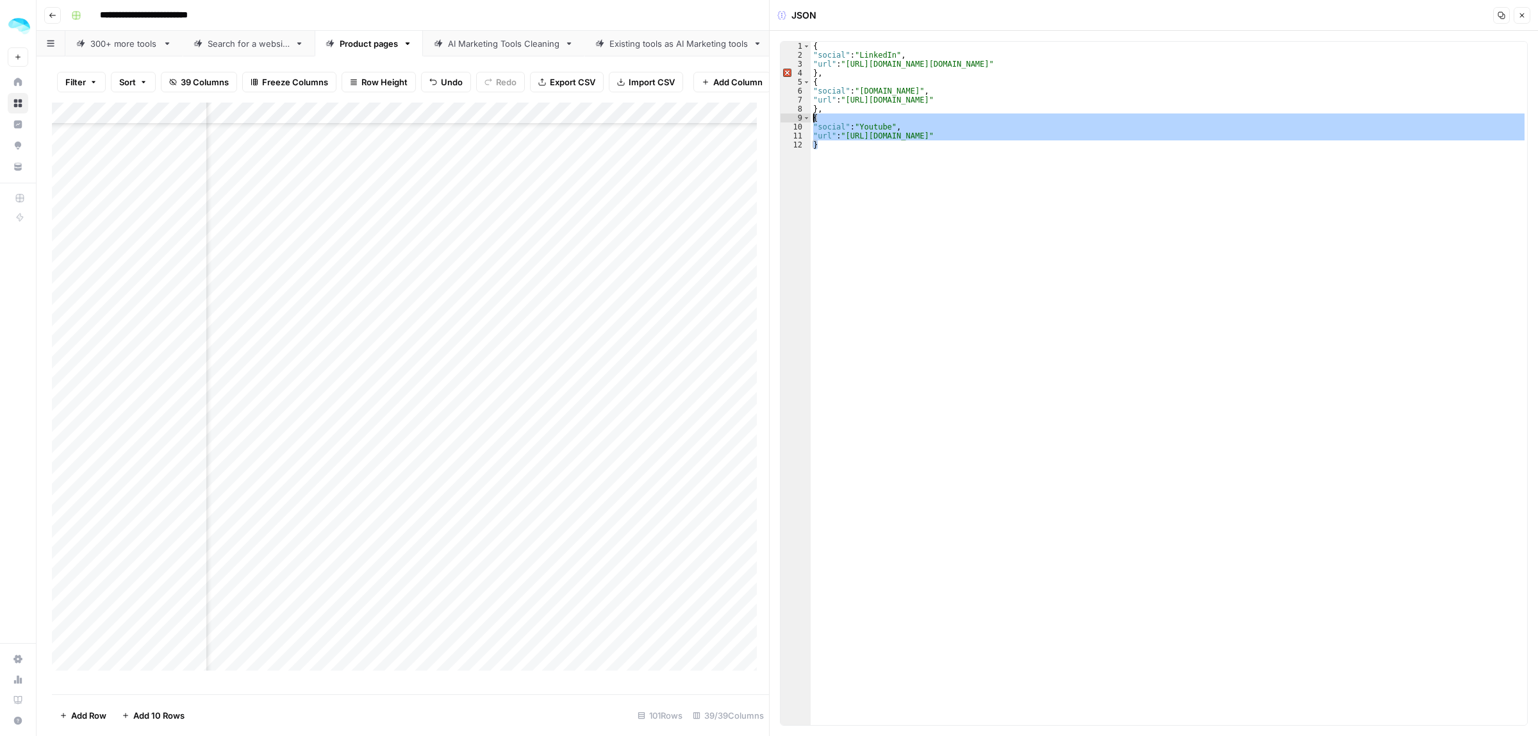
drag, startPoint x: 825, startPoint y: 144, endPoint x: 811, endPoint y: 120, distance: 27.8
click at [811, 120] on div "{ "social" : "LinkedIn" , "url" : "https://www.linkedin.com/company/groove.co" …" at bounding box center [1169, 392] width 716 height 701
type textarea "**********"
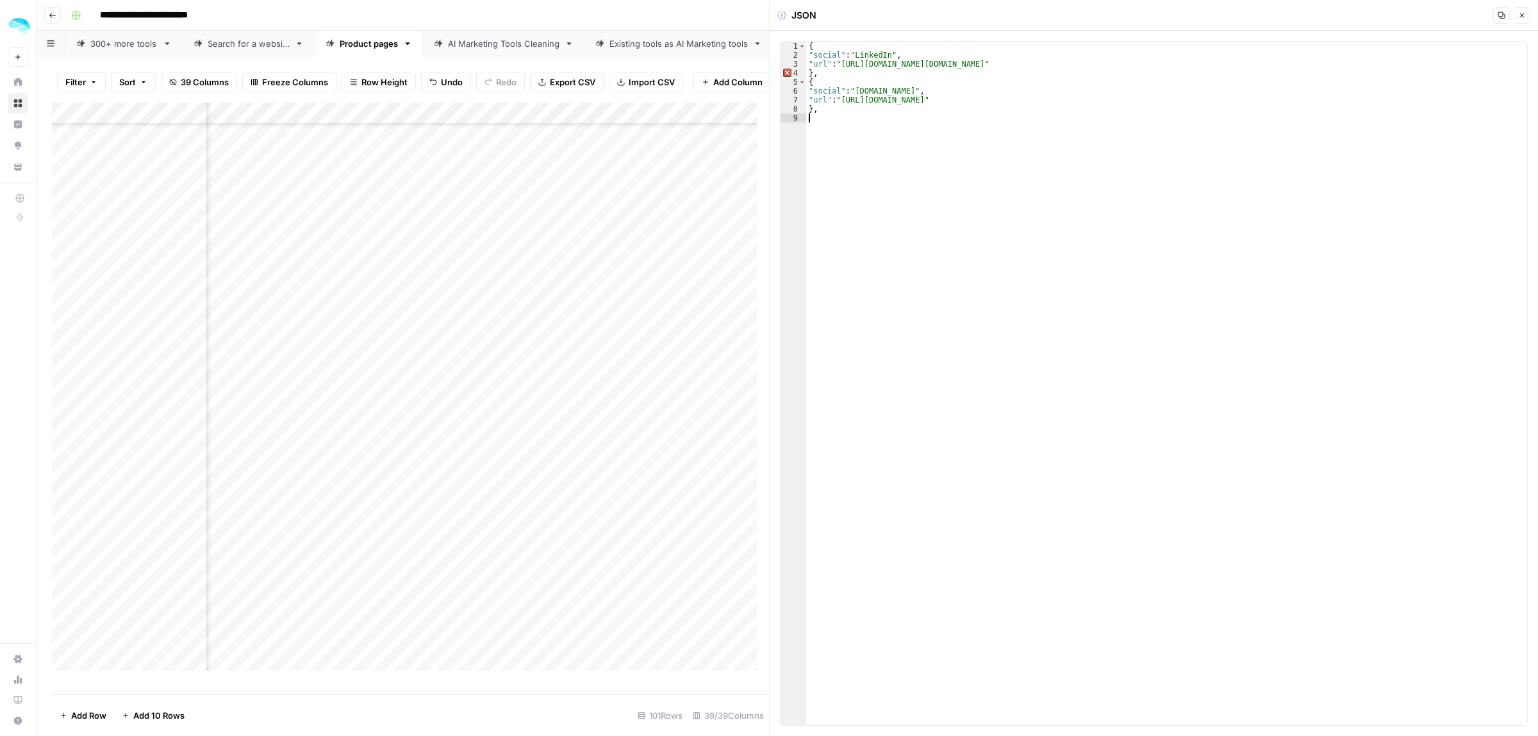
type textarea "**"
click at [595, 319] on div "Add Column" at bounding box center [410, 392] width 717 height 579
type textarea "**********"
drag, startPoint x: 1137, startPoint y: 47, endPoint x: 1003, endPoint y: 50, distance: 134.6
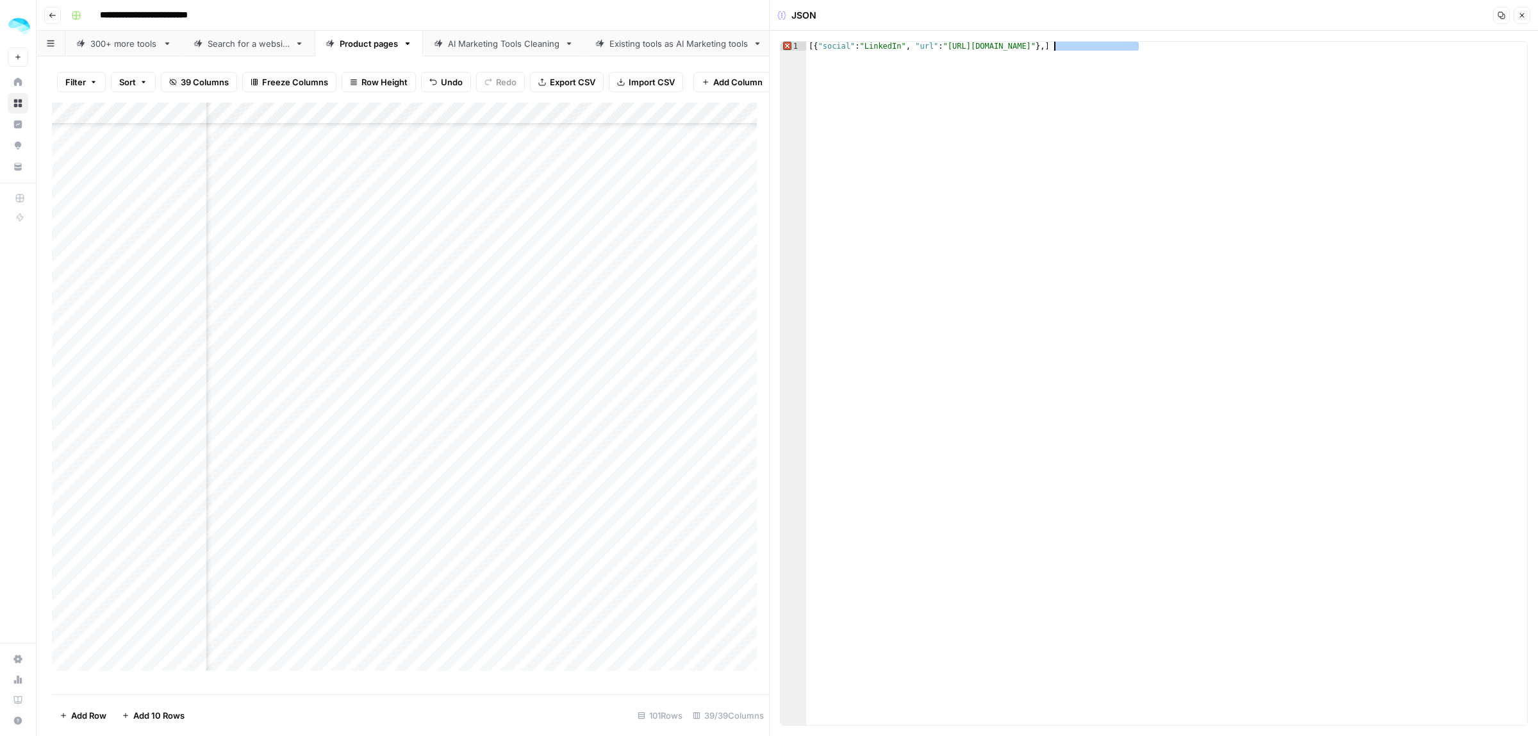
click at [1005, 48] on div "[{ "social" : "LinkedIn" , "url" : "https://www.linkedin.com/company/teamuserpi…" at bounding box center [1166, 392] width 721 height 701
click at [678, 385] on div "Add Column" at bounding box center [410, 392] width 717 height 579
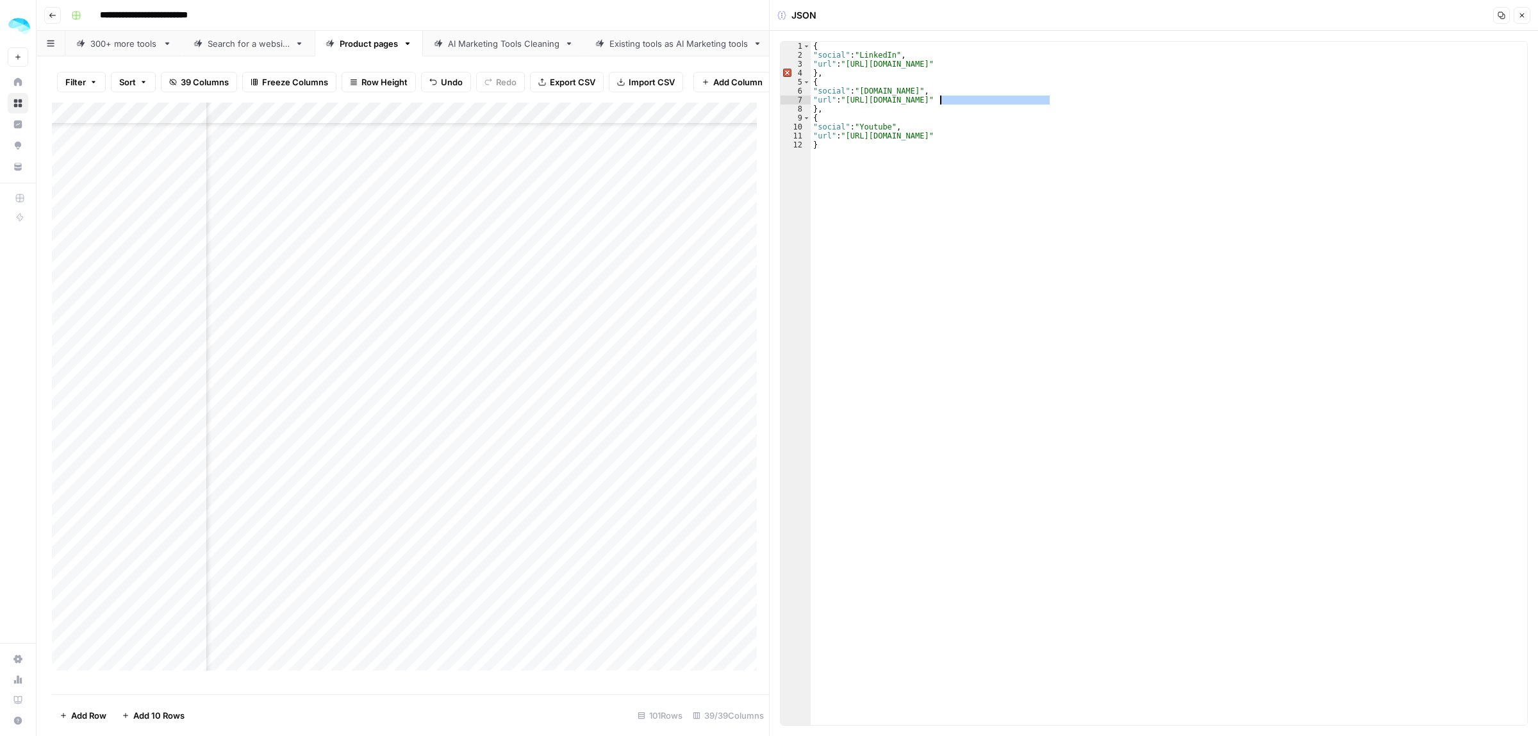
drag, startPoint x: 1052, startPoint y: 98, endPoint x: 941, endPoint y: 101, distance: 111.5
click at [941, 101] on div "{ "social" : "LinkedIn" , "url" : "https://www.linkedin.com/company/click-up-af…" at bounding box center [1169, 392] width 716 height 701
drag, startPoint x: 1036, startPoint y: 63, endPoint x: 1021, endPoint y: 65, distance: 15.5
click at [1021, 65] on div "{ "social" : "LinkedIn" , "url" : "https://www.linkedin.com/company/click-up-af…" at bounding box center [1169, 392] width 716 height 701
click at [1014, 64] on div "{ "social" : "LinkedIn" , "url" : "https://www.linkedin.com/company/click-up" }…" at bounding box center [1169, 392] width 716 height 701
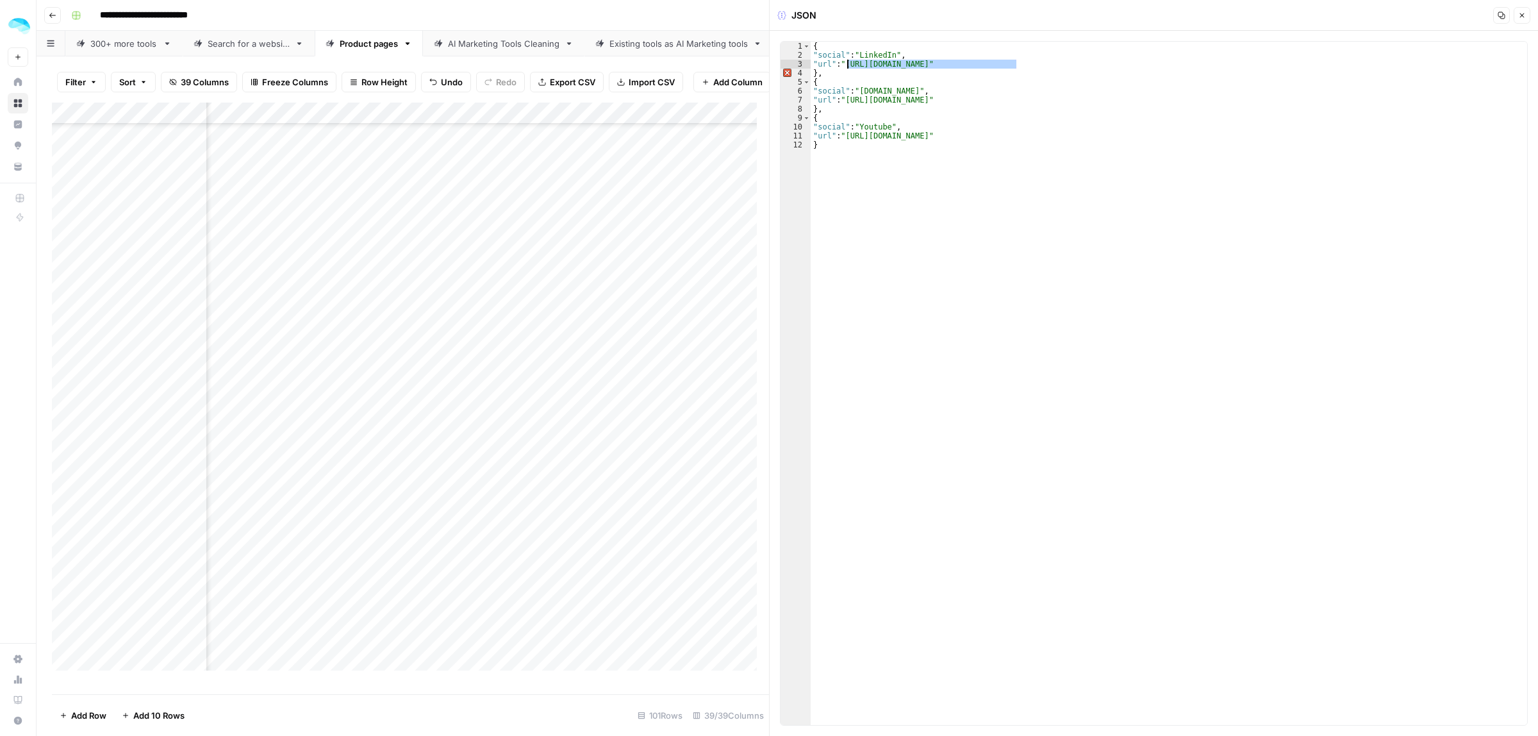
drag, startPoint x: 1009, startPoint y: 65, endPoint x: 846, endPoint y: 65, distance: 163.4
click at [846, 65] on div "{ "social" : "LinkedIn" , "url" : "https://www.linkedin.com/company/clickup" } …" at bounding box center [1169, 392] width 716 height 701
paste textarea "*****"
drag, startPoint x: 1011, startPoint y: 139, endPoint x: 847, endPoint y: 140, distance: 164.0
click at [847, 140] on div "{ "social" : "LinkedIn" , "url" : "https://www.linkedin.com/company/clickup-app…" at bounding box center [1169, 392] width 716 height 701
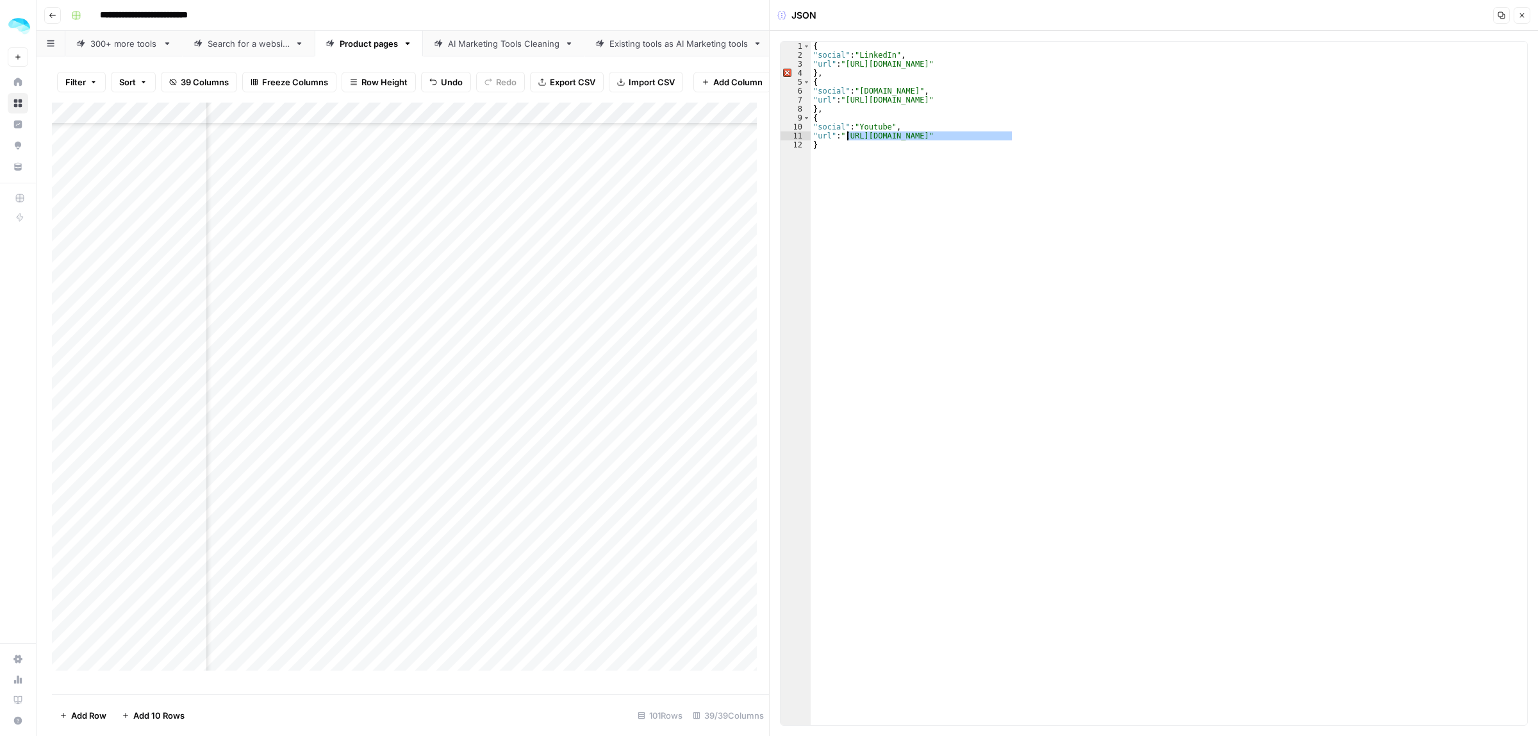
paste textarea "*****"
type textarea "**********"
click at [603, 408] on div "Add Column" at bounding box center [410, 392] width 717 height 579
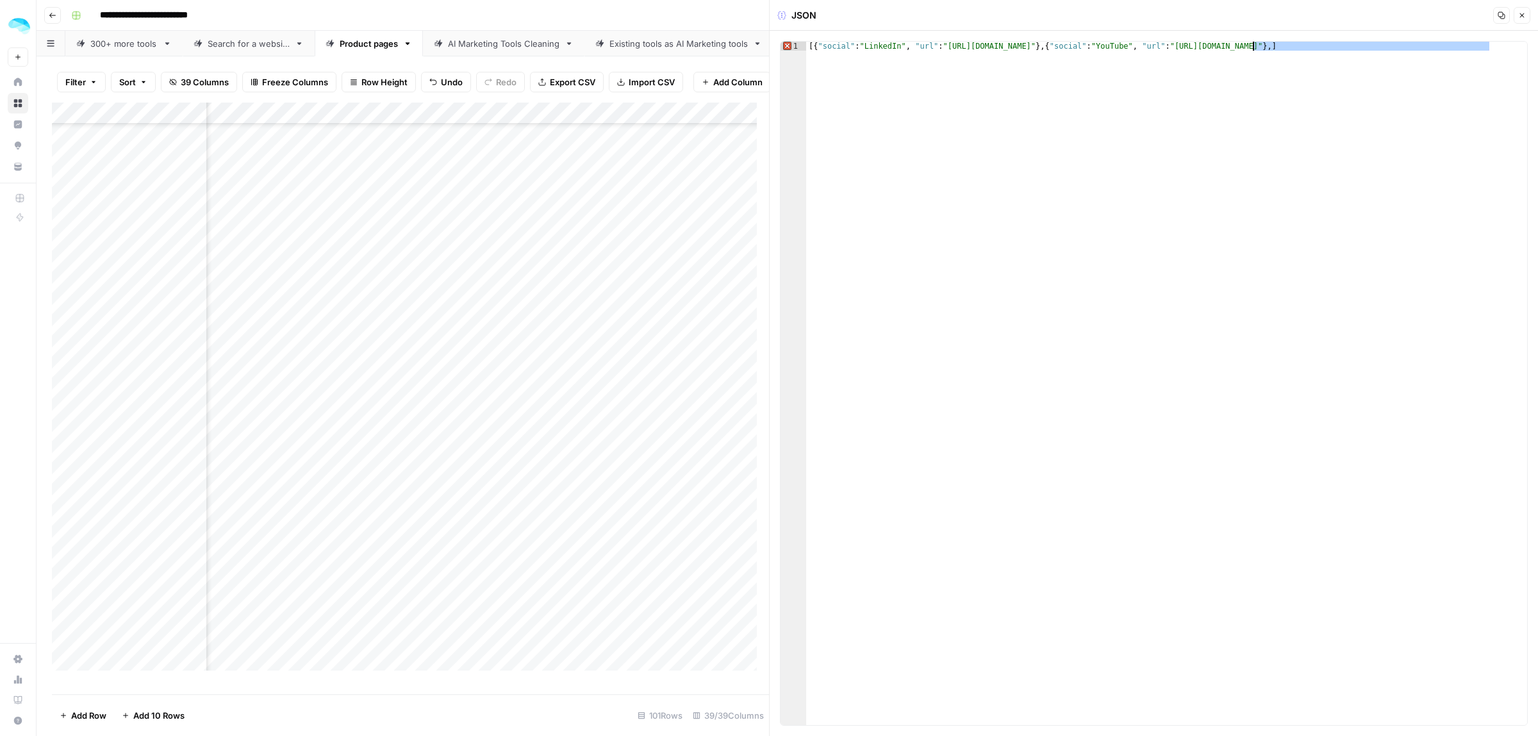
drag, startPoint x: 1492, startPoint y: 48, endPoint x: 1253, endPoint y: 48, distance: 238.4
click at [1253, 48] on div "[{ "social" : "LinkedIn" , "url" : "https://www.linkedin.com/company/useloom" }…" at bounding box center [1166, 392] width 721 height 701
paste textarea
type textarea "**********"
click at [566, 433] on div "Add Column" at bounding box center [410, 392] width 717 height 579
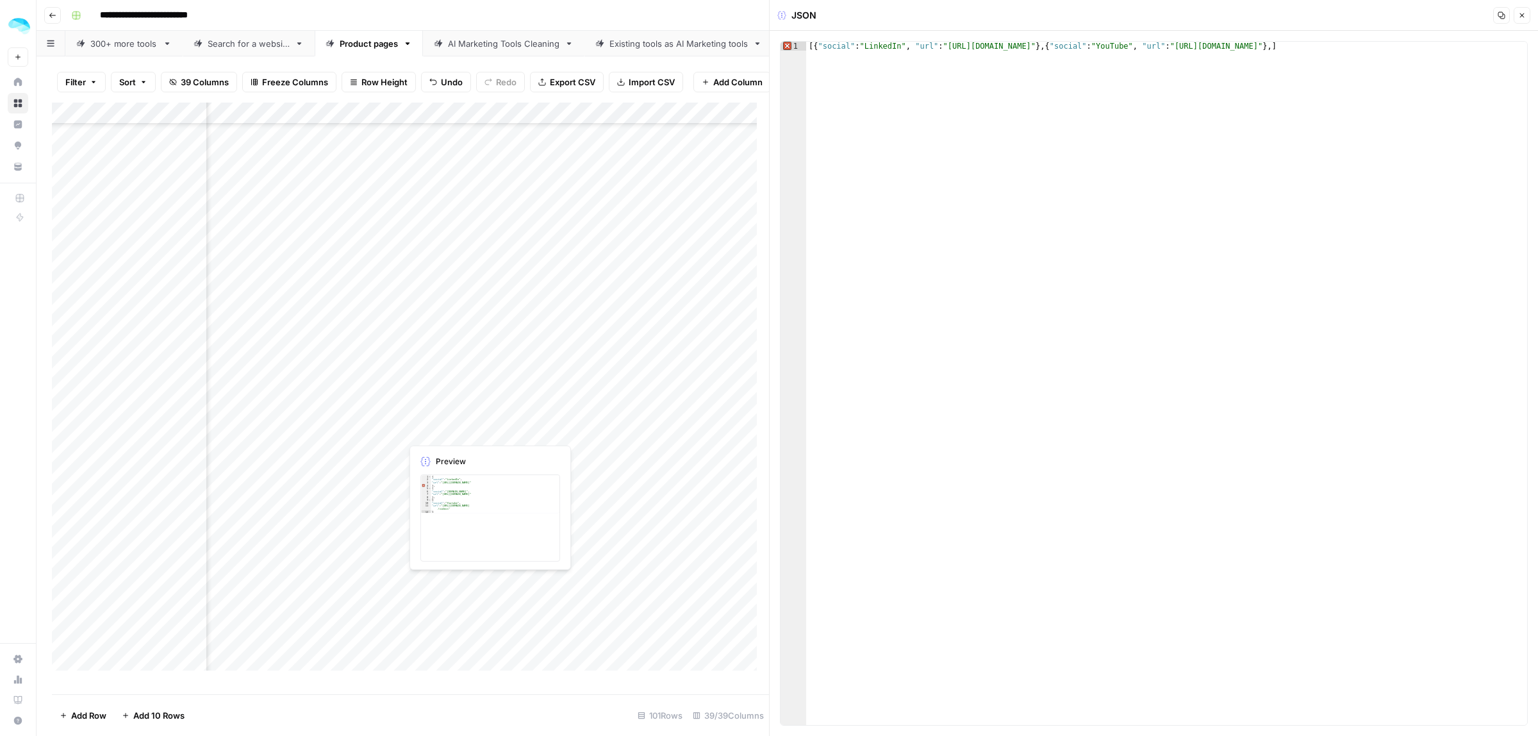
click at [566, 433] on div "Add Column" at bounding box center [410, 392] width 717 height 579
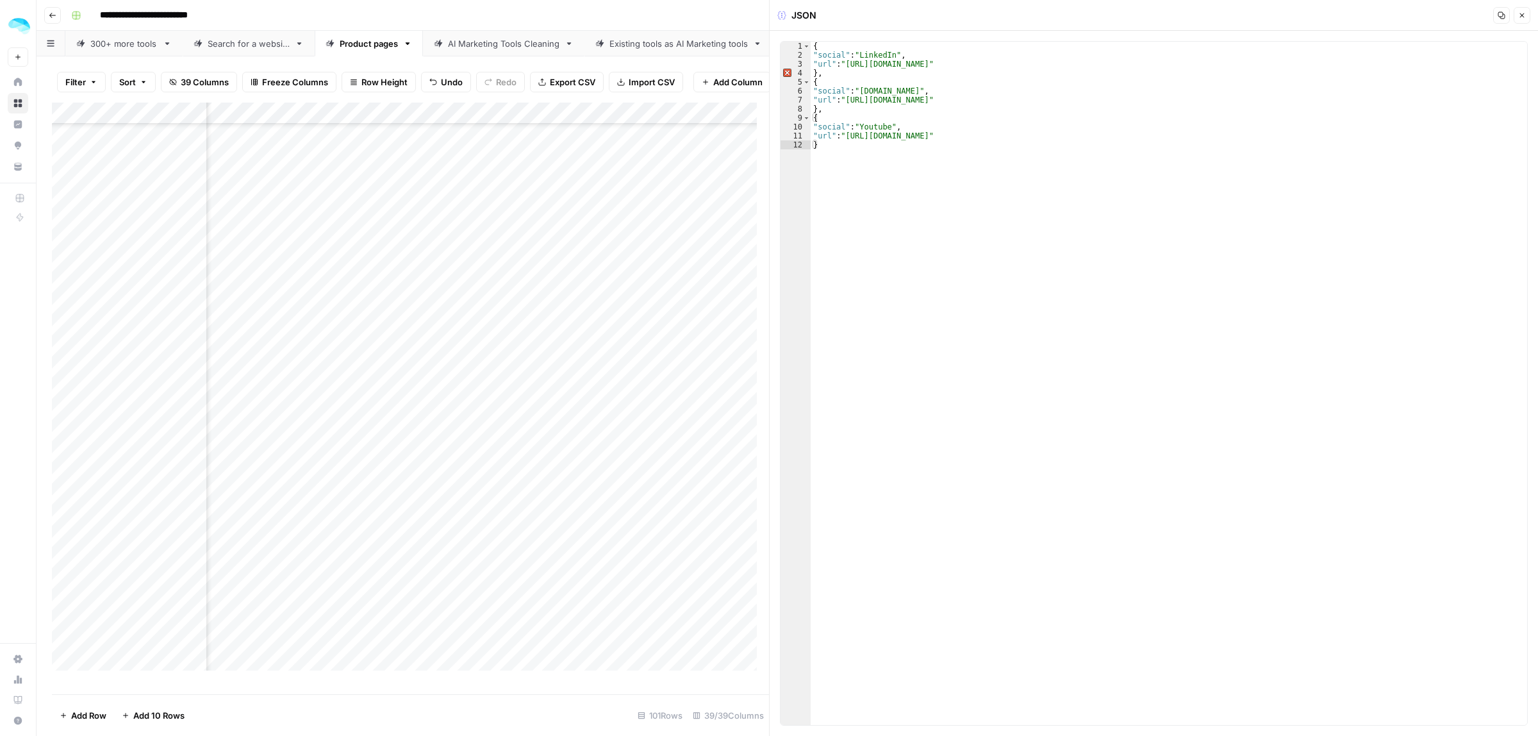
click at [892, 65] on div "{ "social" : "LinkedIn" , "url" : "https://cn.linkedin.com/company/vidyard" } ,…" at bounding box center [1169, 392] width 716 height 701
drag, startPoint x: 1194, startPoint y: 135, endPoint x: 848, endPoint y: 135, distance: 346.0
click at [848, 135] on div "{ "social" : "LinkedIn" , "url" : "https://linkedin.com/company/vidyard" } , { …" at bounding box center [1169, 392] width 716 height 701
paste textarea
type textarea "**********"
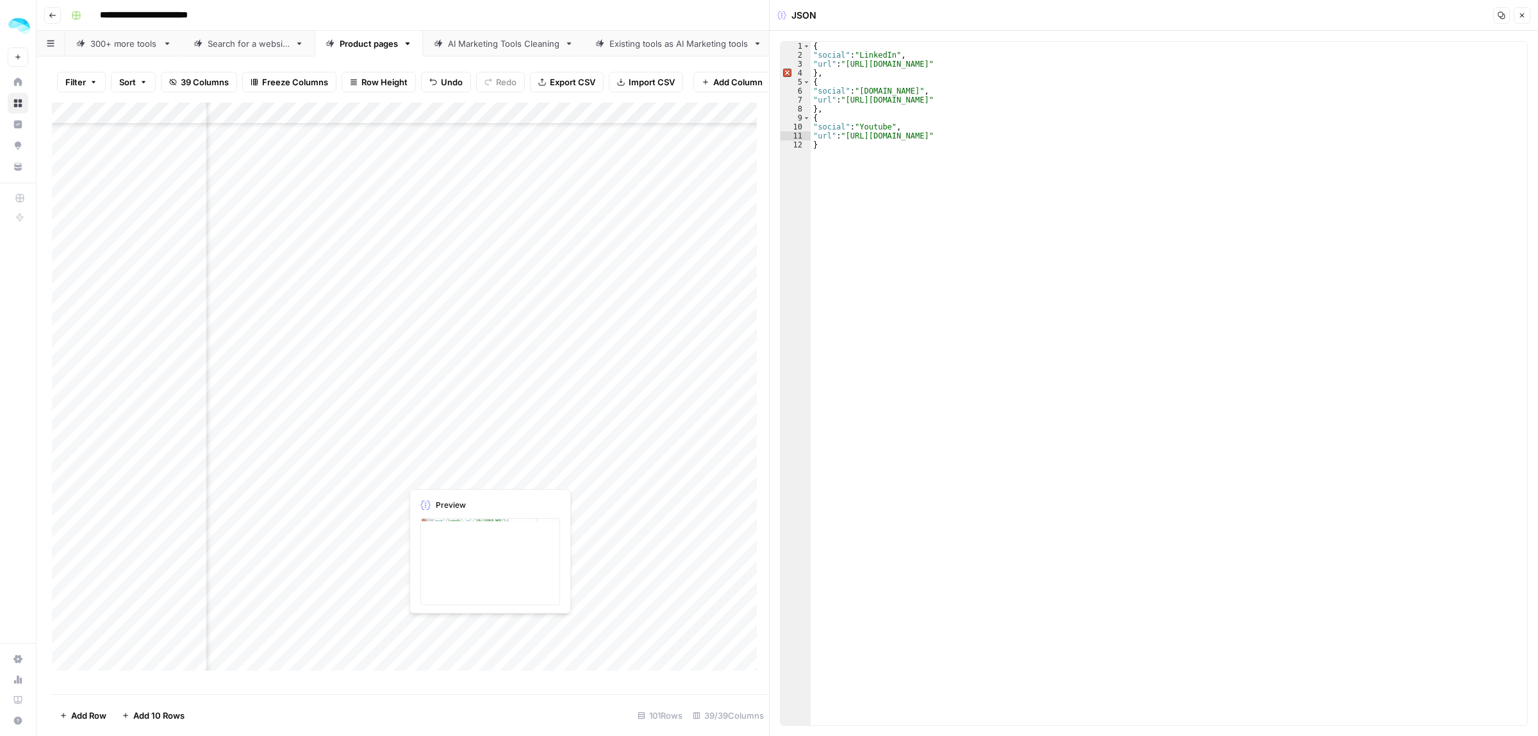
click at [645, 493] on div "Add Column" at bounding box center [410, 392] width 717 height 579
drag, startPoint x: 949, startPoint y: 100, endPoint x: 846, endPoint y: 98, distance: 102.5
click at [846, 98] on div "{ "social" : "LinkedIn" , "url" : "https://www.linkedin.com/company/zendesk" } …" at bounding box center [1169, 392] width 716 height 701
paste textarea
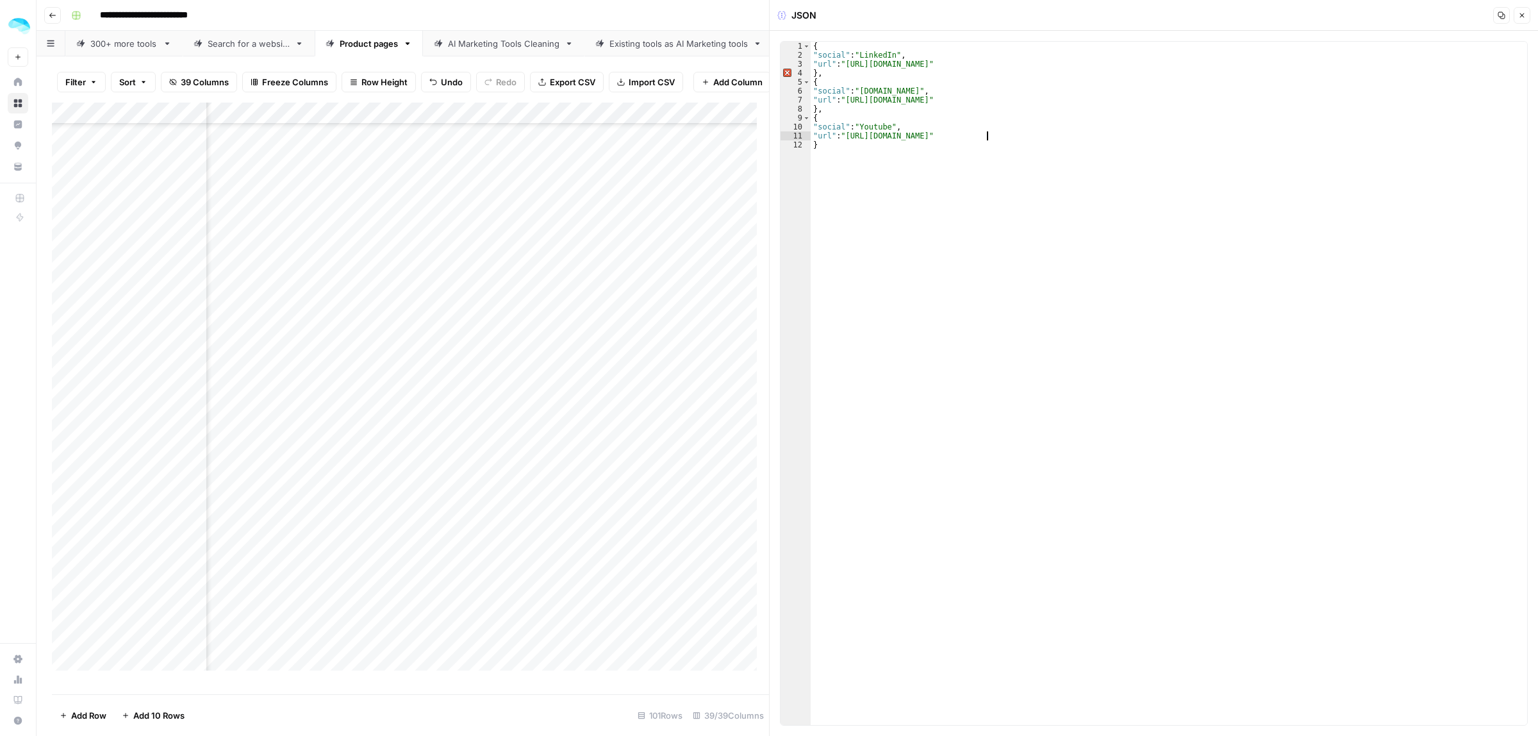
click at [985, 135] on div "{ "social" : "LinkedIn" , "url" : "https://www.linkedin.com/company/zendesk" } …" at bounding box center [1169, 392] width 716 height 701
type textarea "**********"
click at [646, 352] on div "Add Column" at bounding box center [410, 392] width 717 height 579
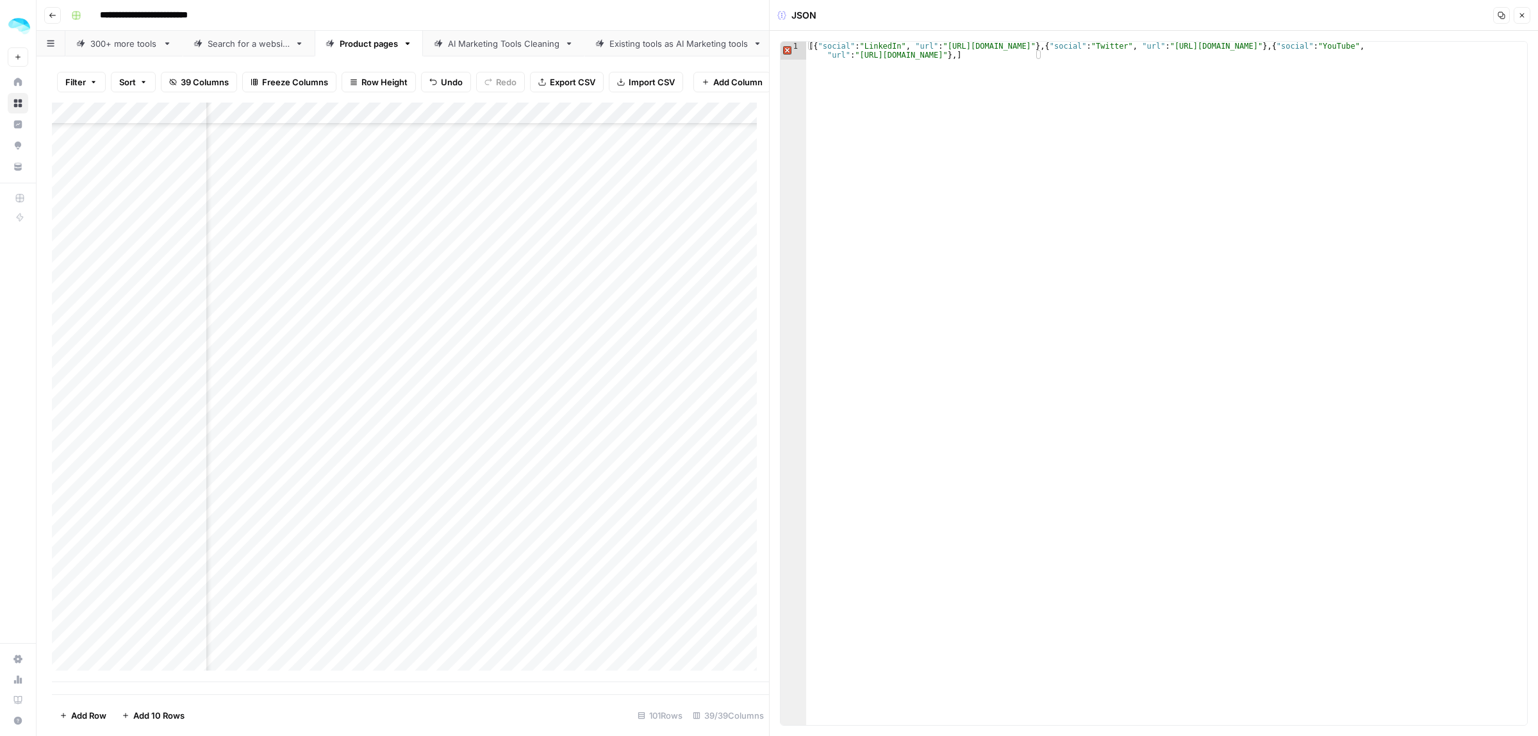
click at [652, 363] on div "Add Column" at bounding box center [410, 392] width 717 height 579
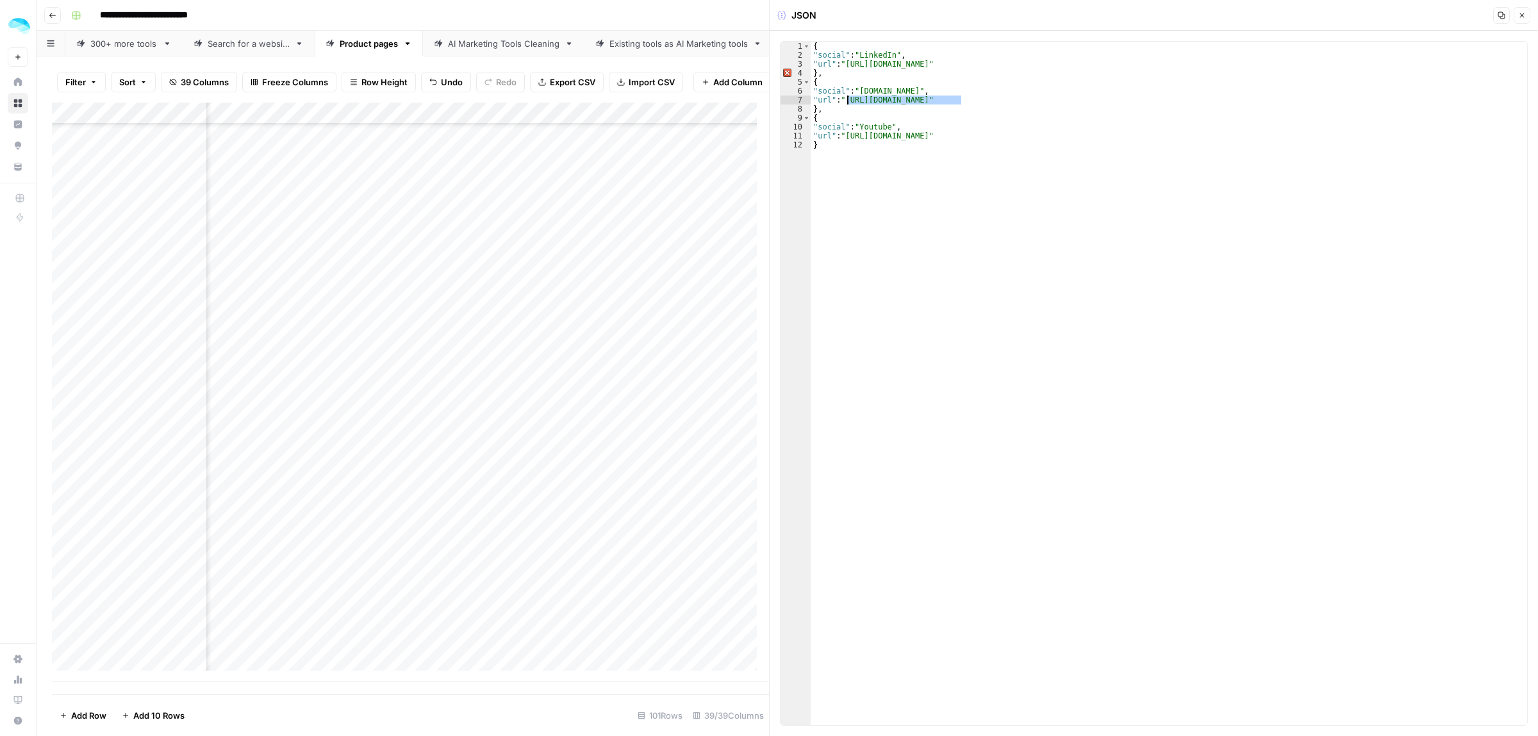
drag, startPoint x: 957, startPoint y: 101, endPoint x: 847, endPoint y: 101, distance: 109.6
click at [847, 101] on div "{ "social" : "LinkedIn" , "url" : "https://mt.linkedin.com/company/hotjar" } , …" at bounding box center [1169, 392] width 716 height 701
paste textarea
drag, startPoint x: 1045, startPoint y: 138, endPoint x: 846, endPoint y: 138, distance: 199.3
click at [846, 138] on div "{ "social" : "LinkedIn" , "url" : "https://mt.linkedin.com/company/hotjar" } , …" at bounding box center [1169, 392] width 716 height 701
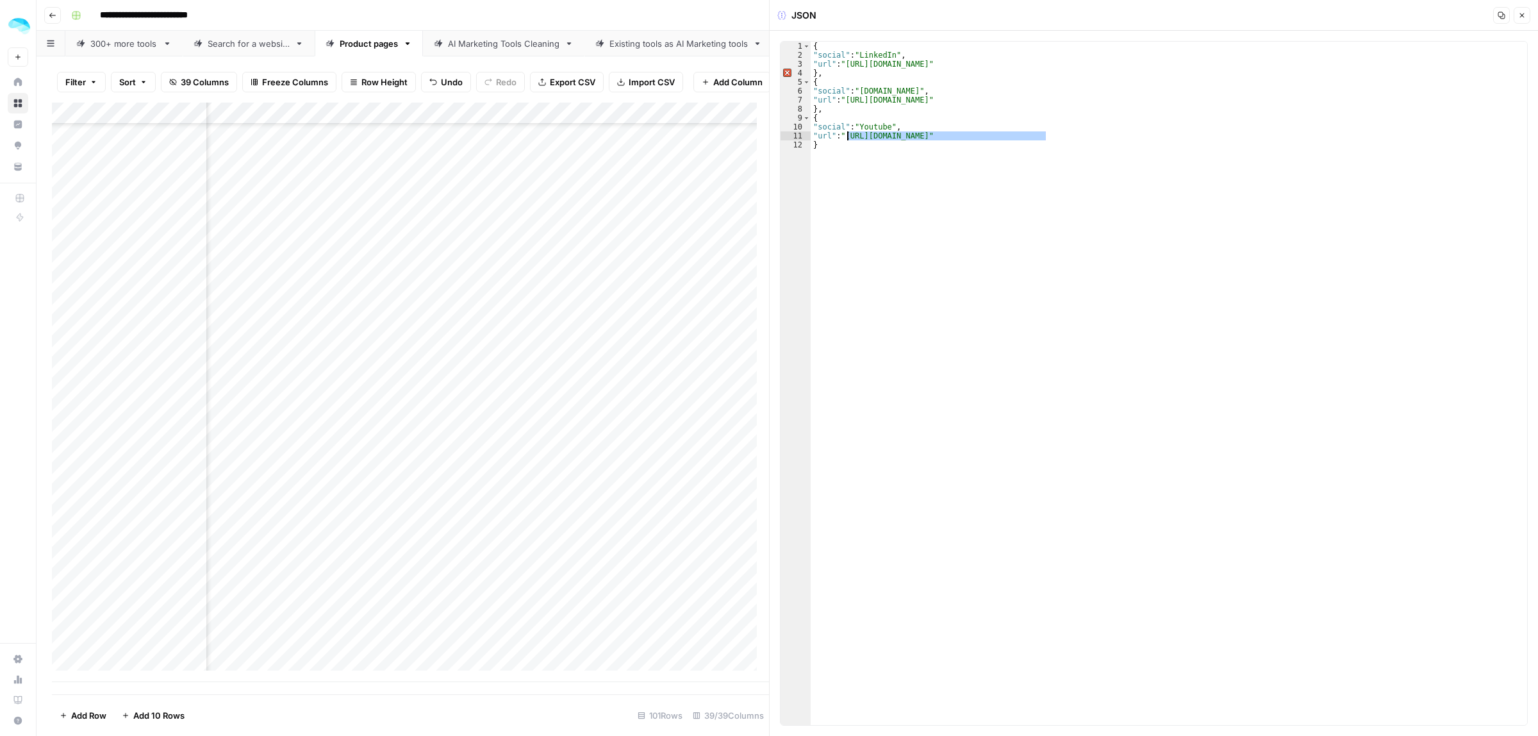
paste textarea
type textarea "**********"
click at [649, 414] on div "Add Column" at bounding box center [410, 392] width 717 height 579
drag, startPoint x: 963, startPoint y: 101, endPoint x: 946, endPoint y: 101, distance: 17.3
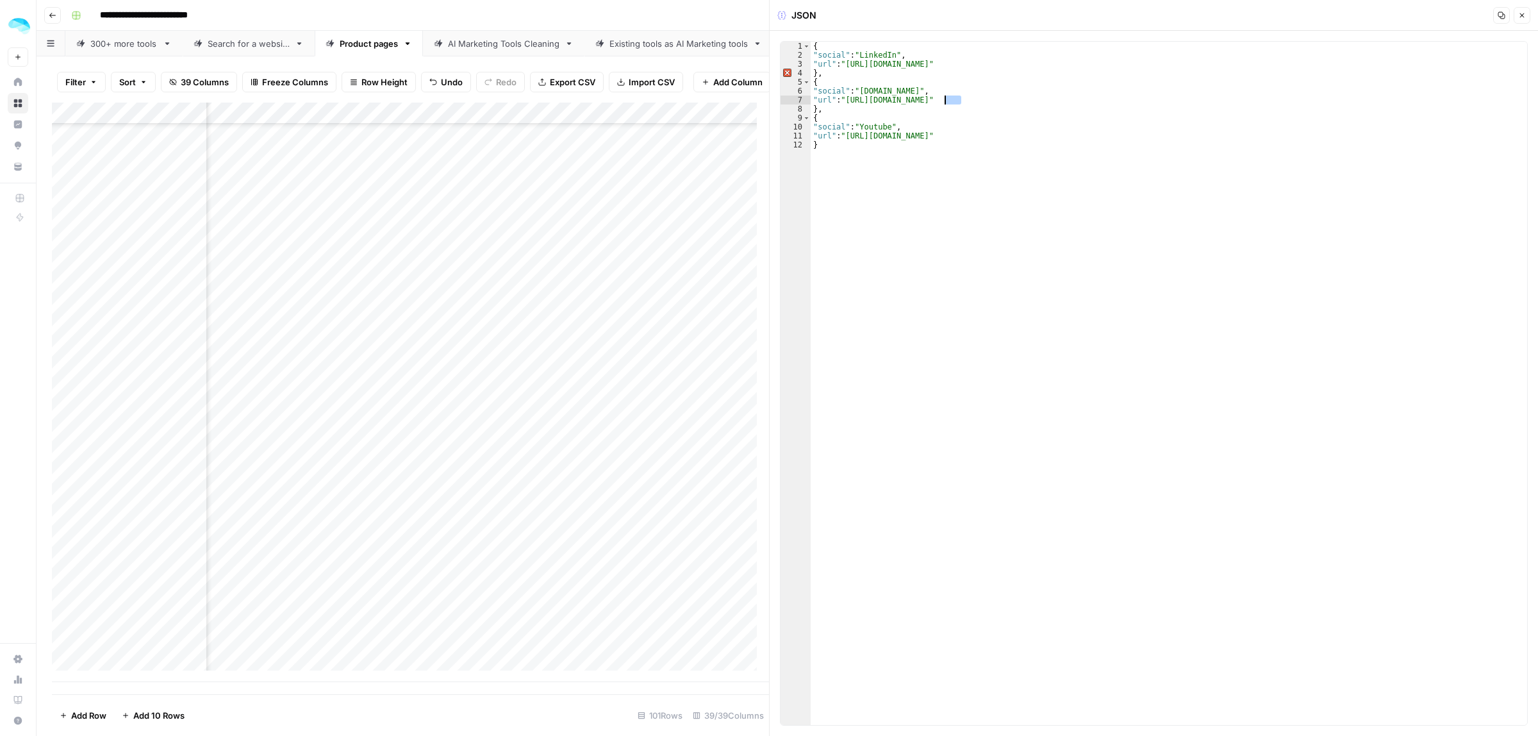
click at [946, 101] on div "{ "social" : "LinkedIn" , "url" : "https://www.linkedin.com/company/salesforce"…" at bounding box center [1169, 392] width 716 height 701
drag, startPoint x: 1021, startPoint y: 139, endPoint x: 847, endPoint y: 138, distance: 173.6
click at [847, 138] on div "{ "social" : "LinkedIn" , "url" : "https://www.linkedin.com/company/salesforce"…" at bounding box center [1169, 392] width 716 height 701
paste textarea
type textarea "**********"
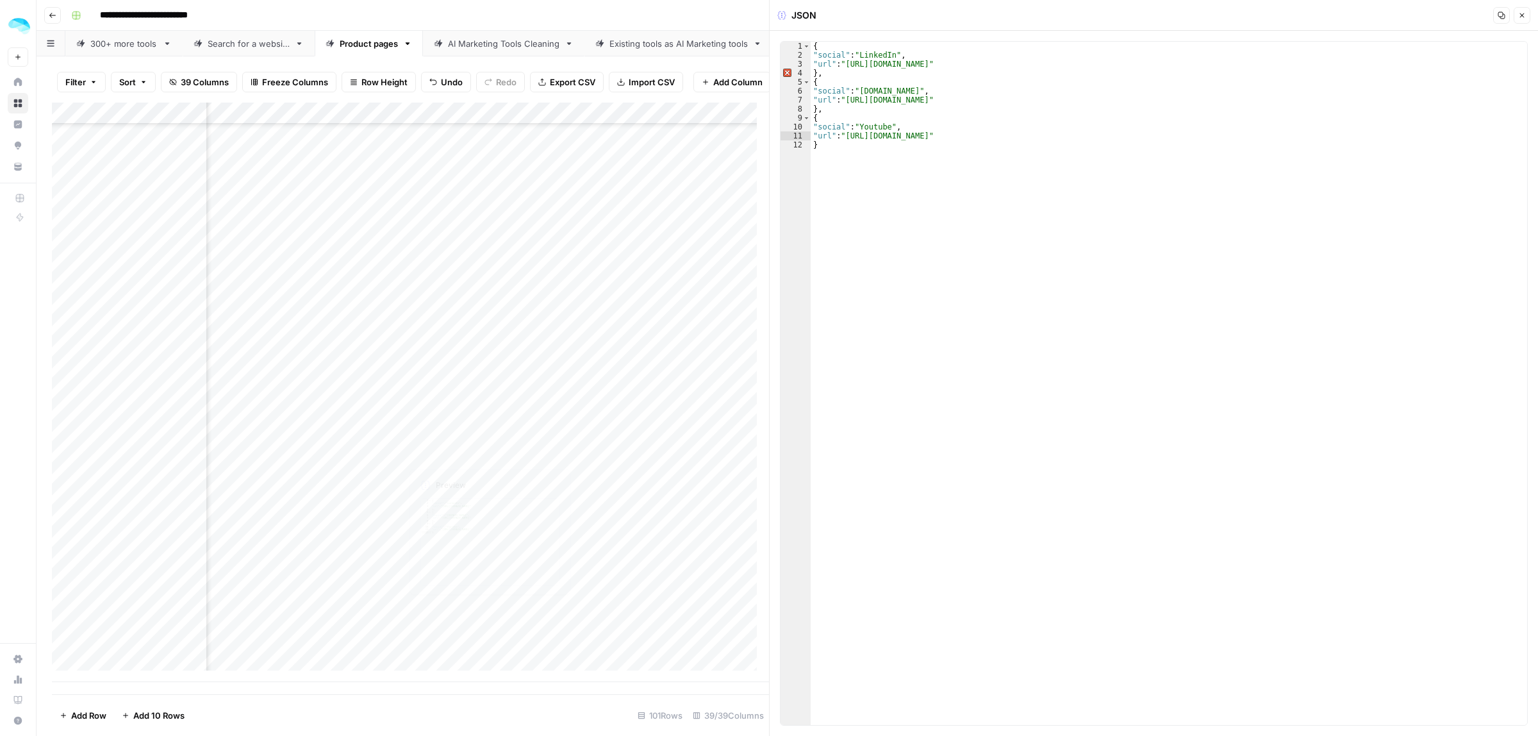
click at [638, 431] on div "Add Column" at bounding box center [410, 392] width 717 height 579
drag, startPoint x: 1032, startPoint y: 139, endPoint x: 846, endPoint y: 135, distance: 185.2
click at [846, 135] on div "{ "social" : "LinkedIn" , "url" : "https://www.linkedin.com/company/pipedrive" …" at bounding box center [1169, 392] width 716 height 701
paste textarea
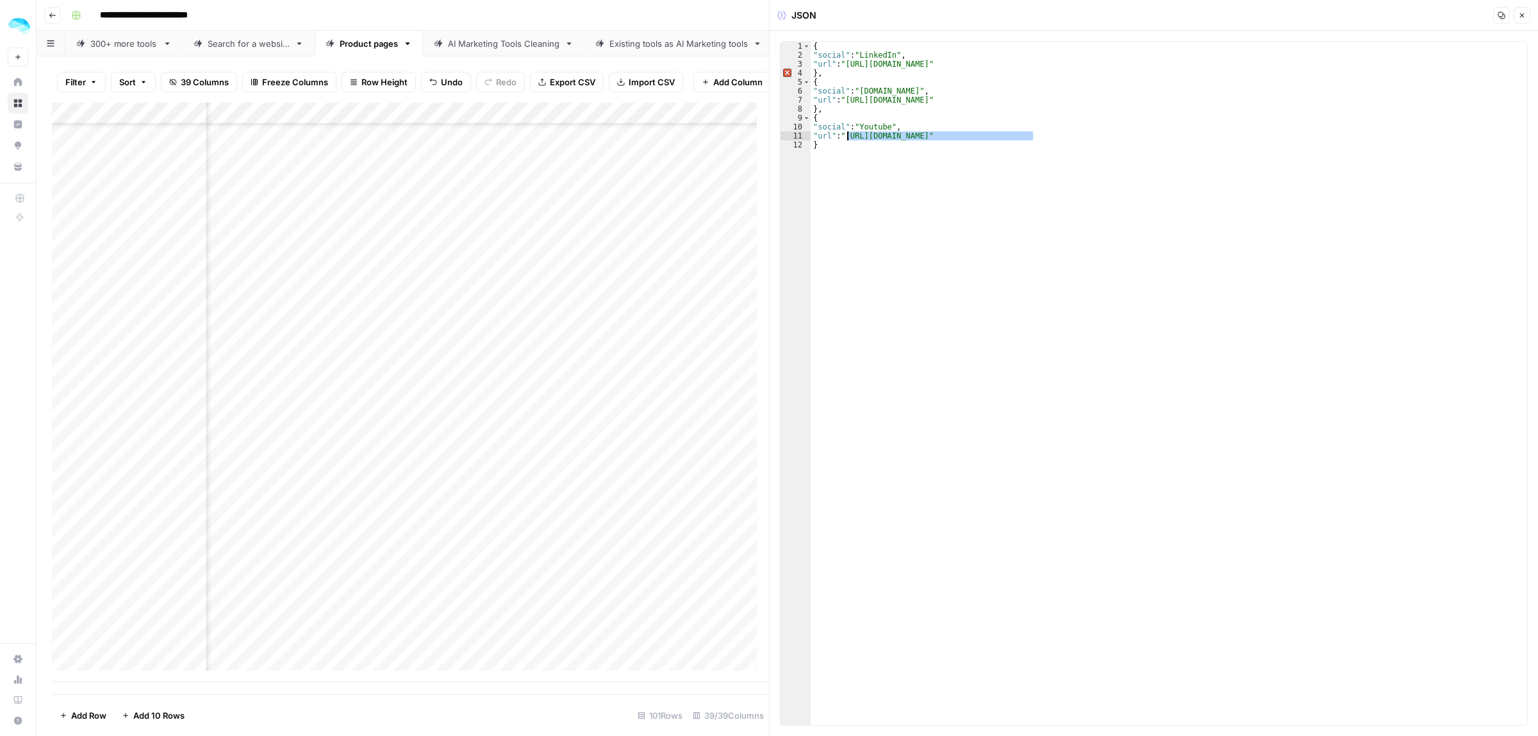
type textarea "**********"
click at [643, 454] on div "Add Column" at bounding box center [410, 392] width 717 height 579
drag, startPoint x: 952, startPoint y: 101, endPoint x: 907, endPoint y: 101, distance: 45.5
click at [907, 101] on div "{ "social" : "LinkedIn" , "url" : "https://ca.linkedin.com/company/unbounce" } …" at bounding box center [1169, 392] width 716 height 701
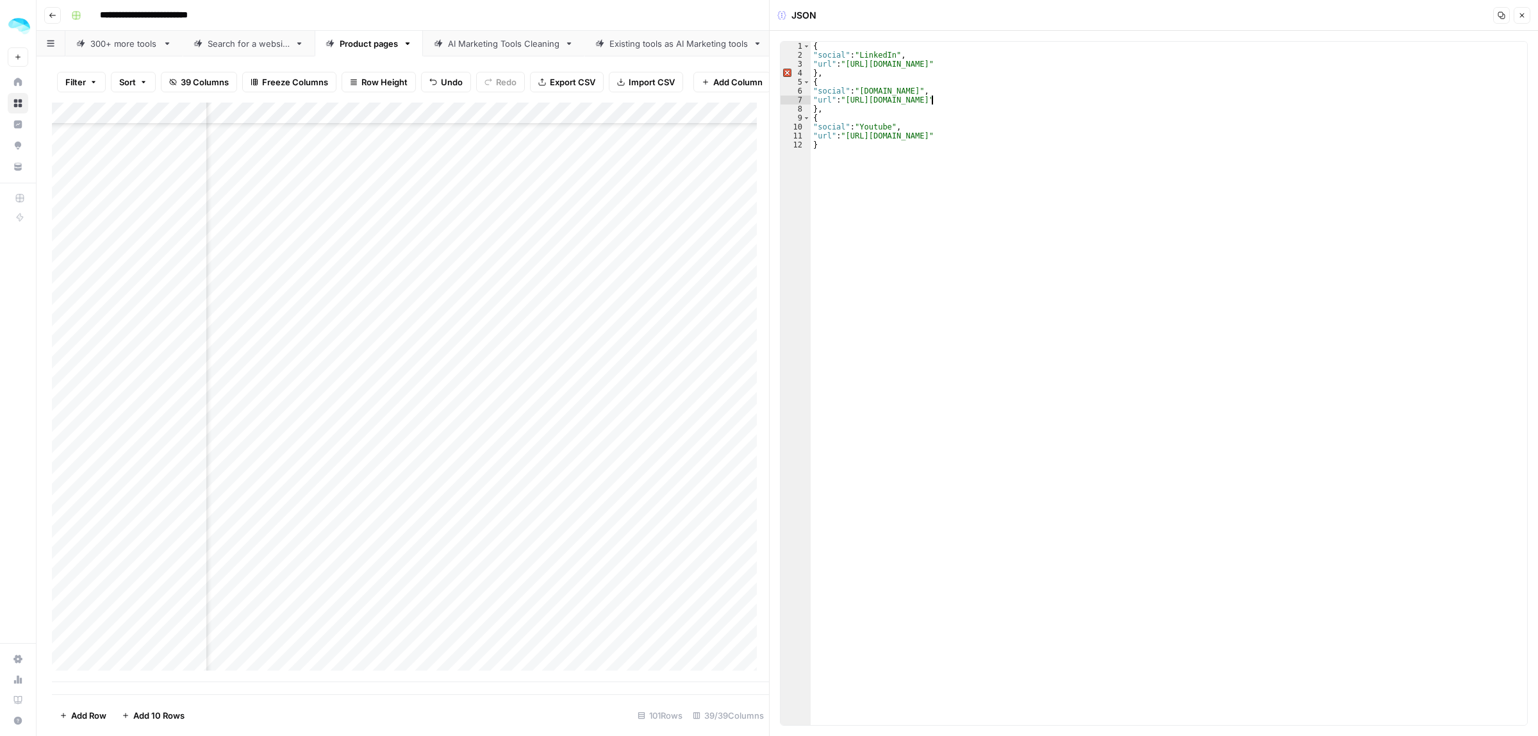
scroll to position [0, 10]
drag, startPoint x: 1052, startPoint y: 136, endPoint x: 849, endPoint y: 138, distance: 203.1
click at [849, 138] on div "{ "social" : "LinkedIn" , "url" : "https://ca.linkedin.com/company/unbounce" } …" at bounding box center [1169, 392] width 716 height 701
paste textarea
type textarea "**********"
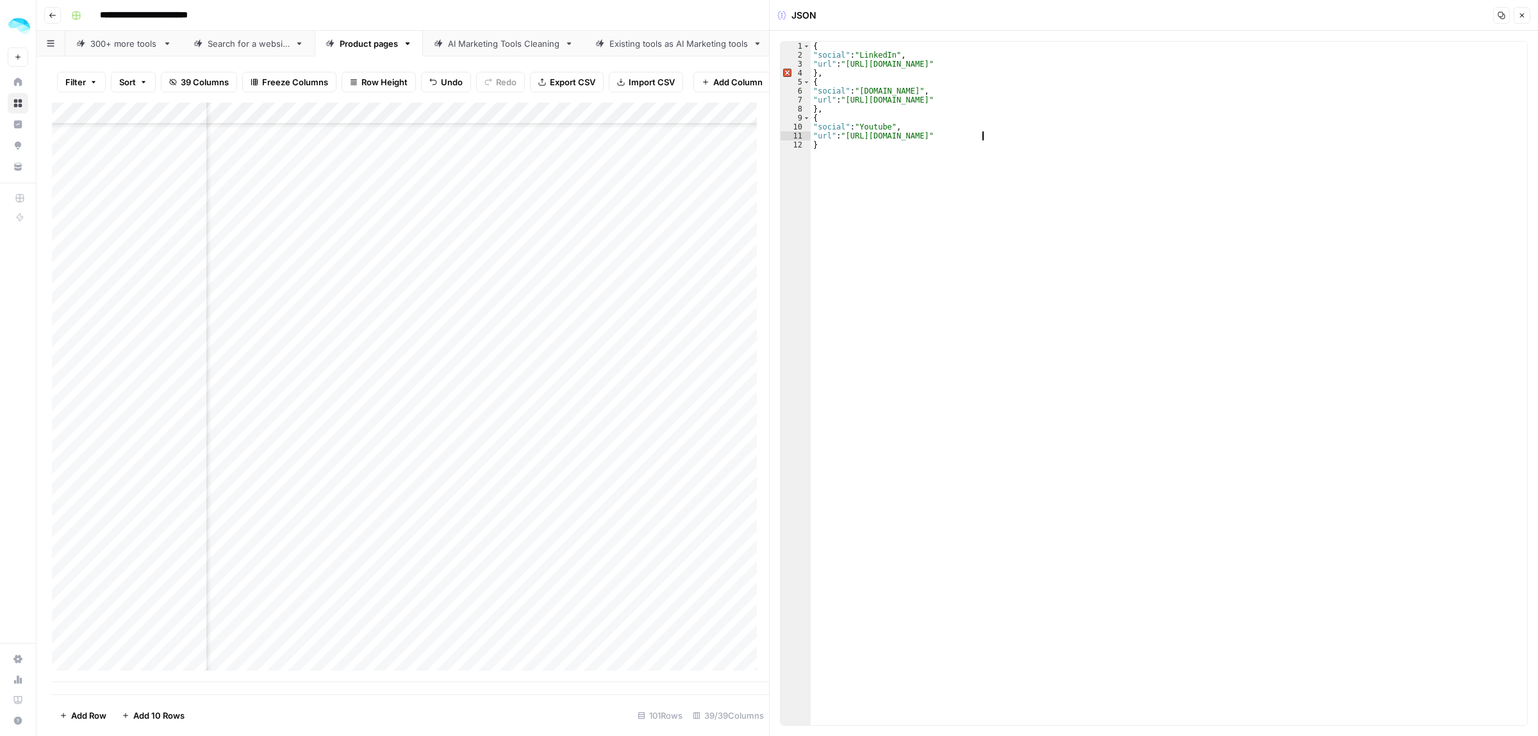
click at [611, 476] on div "Add Column" at bounding box center [410, 392] width 717 height 579
drag, startPoint x: 1057, startPoint y: 63, endPoint x: 1026, endPoint y: 62, distance: 30.8
click at [1026, 62] on div "{ "social" : "LinkedIn" , "url" : "https://www.linkedin.com/company/hootsuite-a…" at bounding box center [1169, 392] width 716 height 701
drag, startPoint x: 1026, startPoint y: 65, endPoint x: 847, endPoint y: 64, distance: 178.8
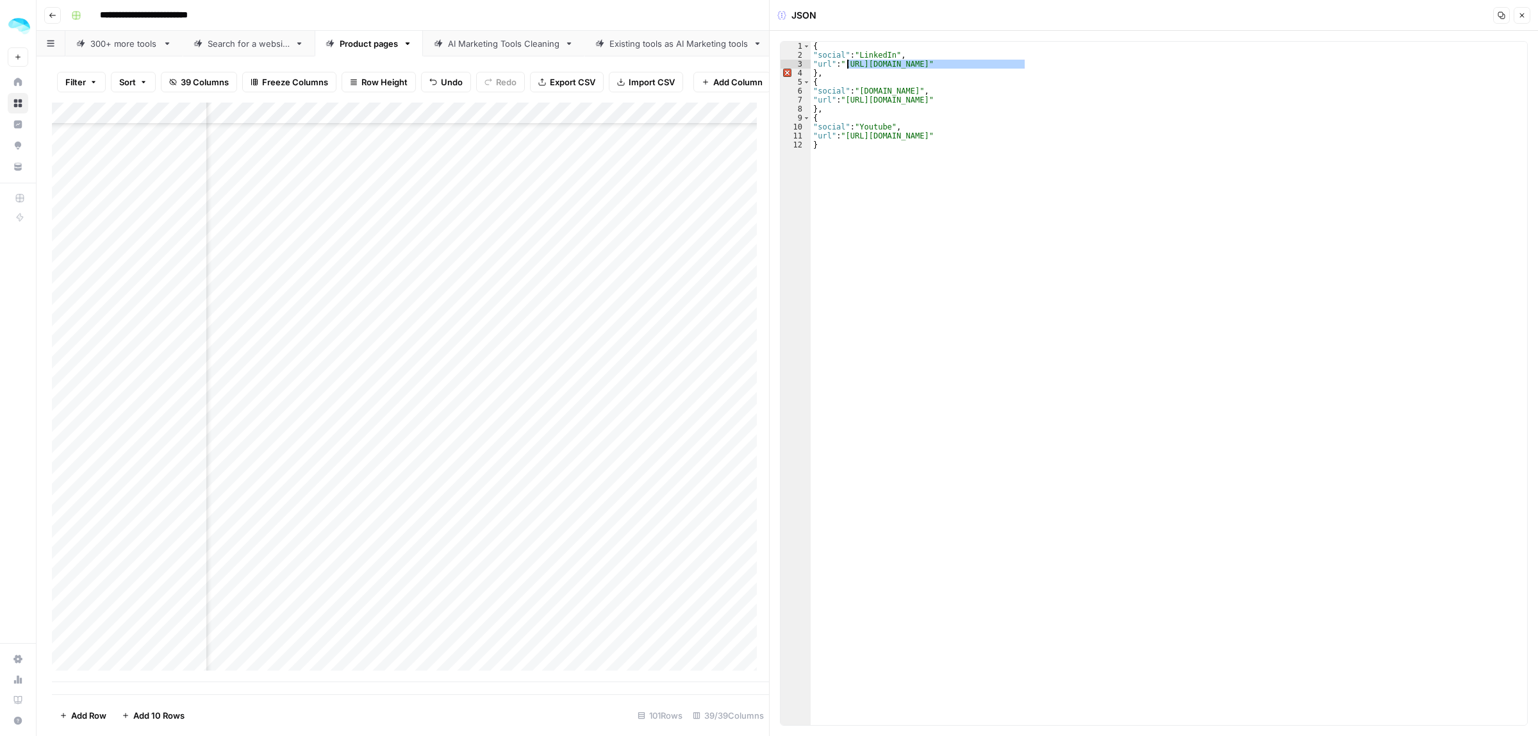
click at [847, 64] on div "{ "social" : "LinkedIn" , "url" : "https://www.linkedin.com/company/hootsuite" …" at bounding box center [1169, 392] width 716 height 701
drag, startPoint x: 1010, startPoint y: 136, endPoint x: 849, endPoint y: 135, distance: 161.5
click at [849, 135] on div "{ "social" : "LinkedIn" , "url" : "https://www.linkedin.com/company/hootsuite" …" at bounding box center [1169, 392] width 716 height 701
type textarea "**********"
click at [679, 541] on div "Add Column" at bounding box center [410, 392] width 717 height 579
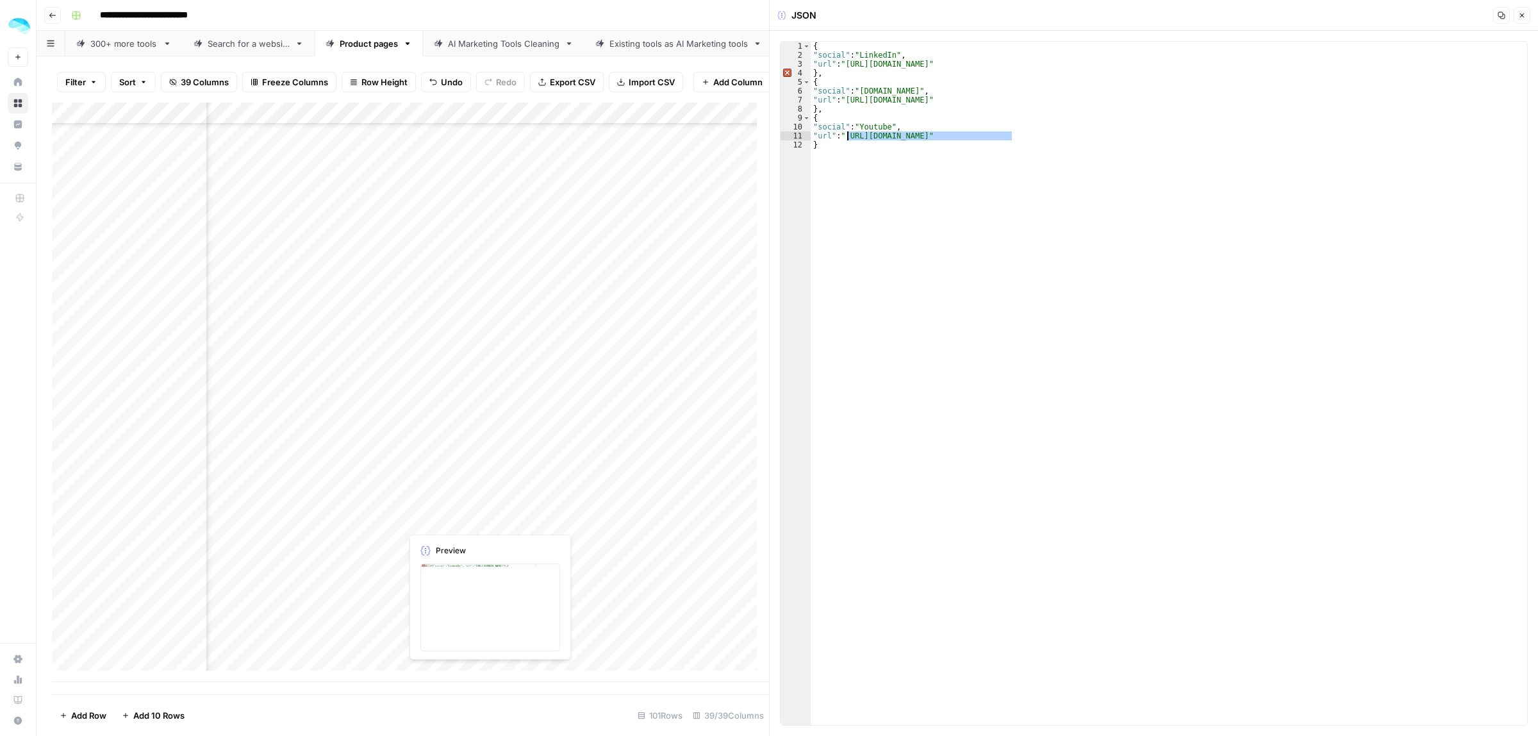
click at [679, 541] on div "Add Column" at bounding box center [410, 392] width 717 height 579
drag, startPoint x: 911, startPoint y: 101, endPoint x: 882, endPoint y: 101, distance: 28.2
click at [882, 101] on div "{ "social" : "LinkedIn" , "url" : "https://www.linkedin.com/company/otter-ai" }…" at bounding box center [1169, 392] width 716 height 701
drag, startPoint x: 992, startPoint y: 101, endPoint x: 943, endPoint y: 100, distance: 48.7
click at [943, 100] on div "{ "social" : "LinkedIn" , "url" : "https://www.linkedin.com/company/otter-ai" }…" at bounding box center [1169, 392] width 716 height 701
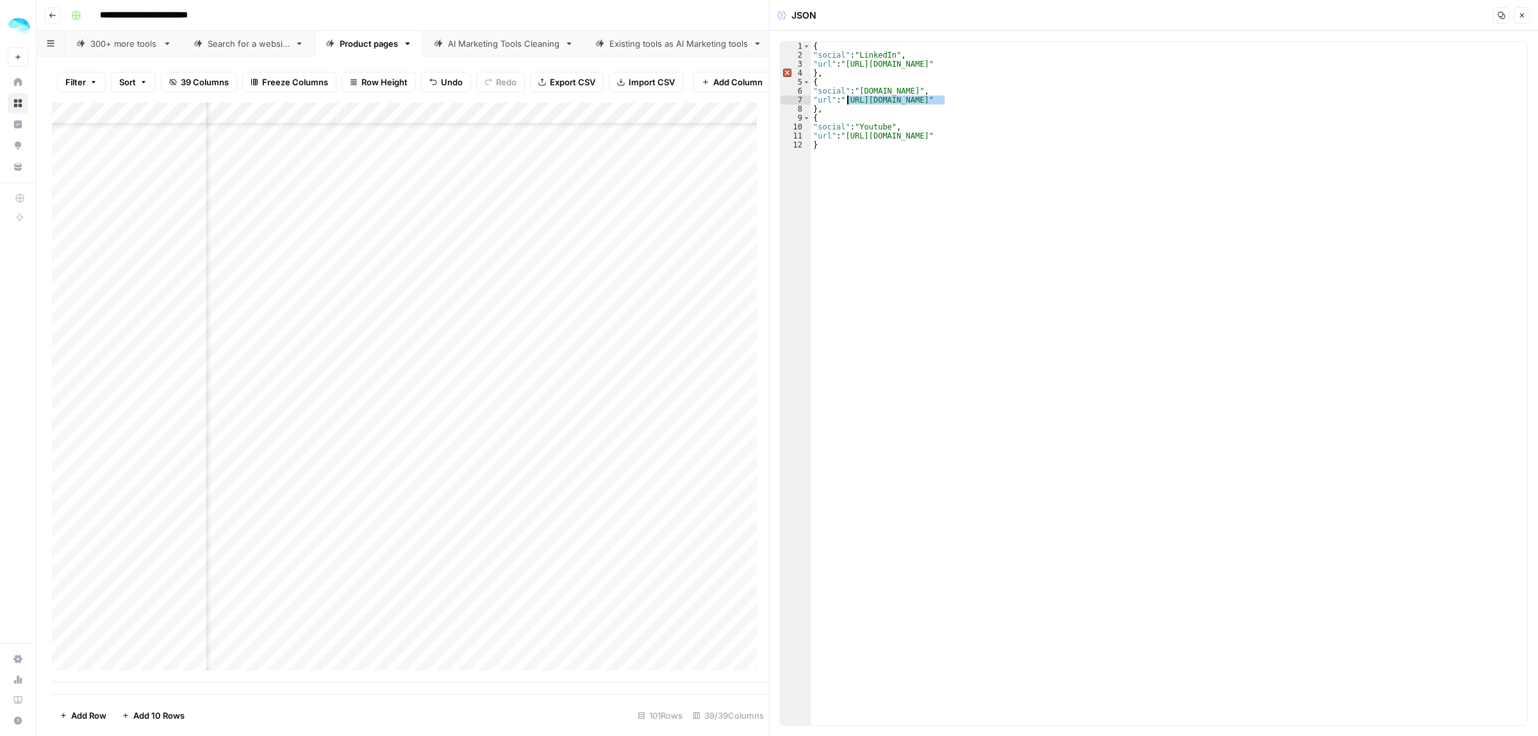
drag, startPoint x: 945, startPoint y: 101, endPoint x: 849, endPoint y: 104, distance: 96.2
click at [849, 104] on div "{ "social" : "LinkedIn" , "url" : "https://www.linkedin.com/company/otter-ai" }…" at bounding box center [1169, 392] width 716 height 701
drag, startPoint x: 1044, startPoint y: 138, endPoint x: 846, endPoint y: 136, distance: 198.0
click at [846, 136] on div "{ "social" : "LinkedIn" , "url" : "https://www.linkedin.com/company/otter-ai" }…" at bounding box center [1169, 392] width 716 height 701
paste textarea
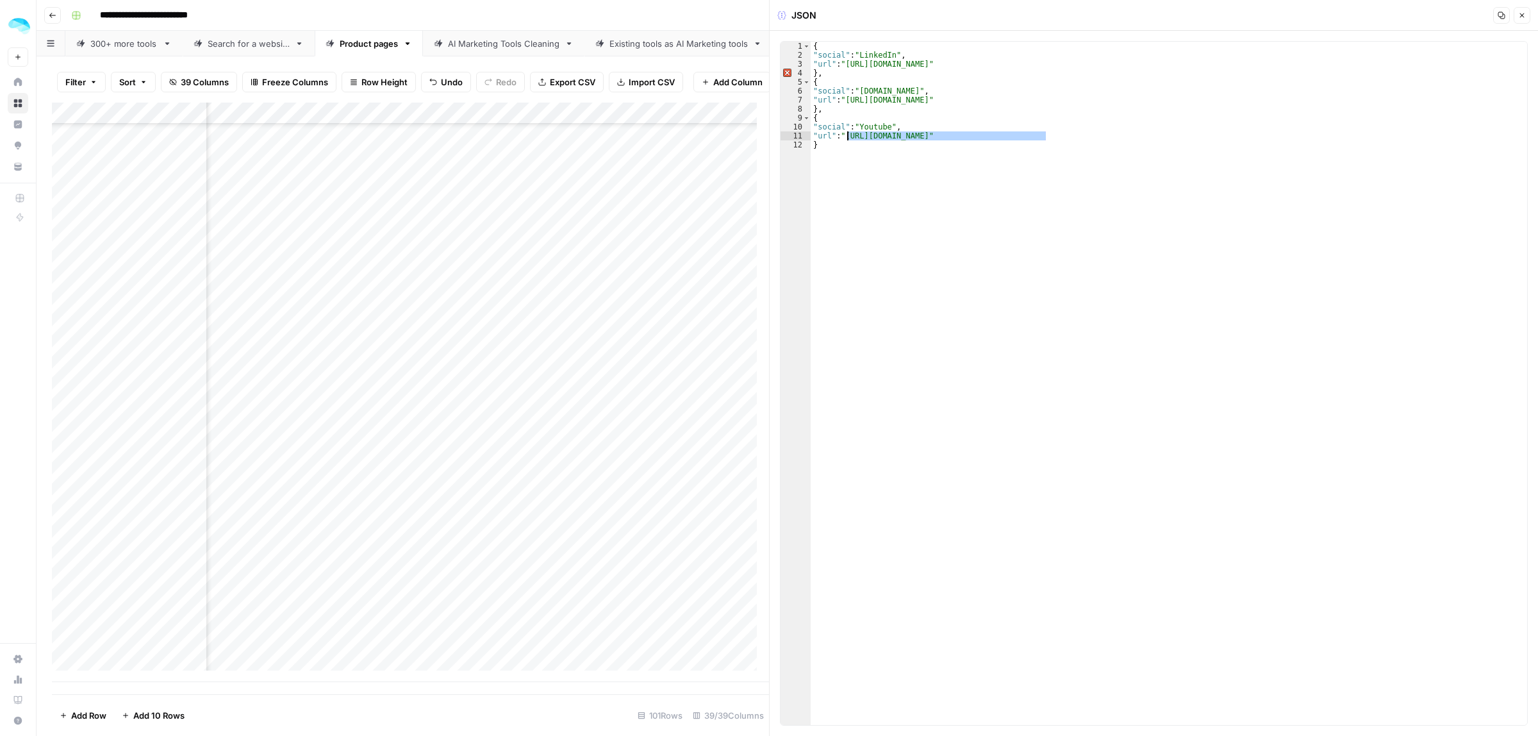
type textarea "**********"
click at [661, 563] on div "Add Column" at bounding box center [410, 392] width 717 height 579
drag, startPoint x: 952, startPoint y: 101, endPoint x: 908, endPoint y: 101, distance: 43.6
click at [908, 101] on div "{ "social" : "LinkedIn" , "url" : "https://www.linkedin.com/company/wistia" } ,…" at bounding box center [1169, 392] width 716 height 701
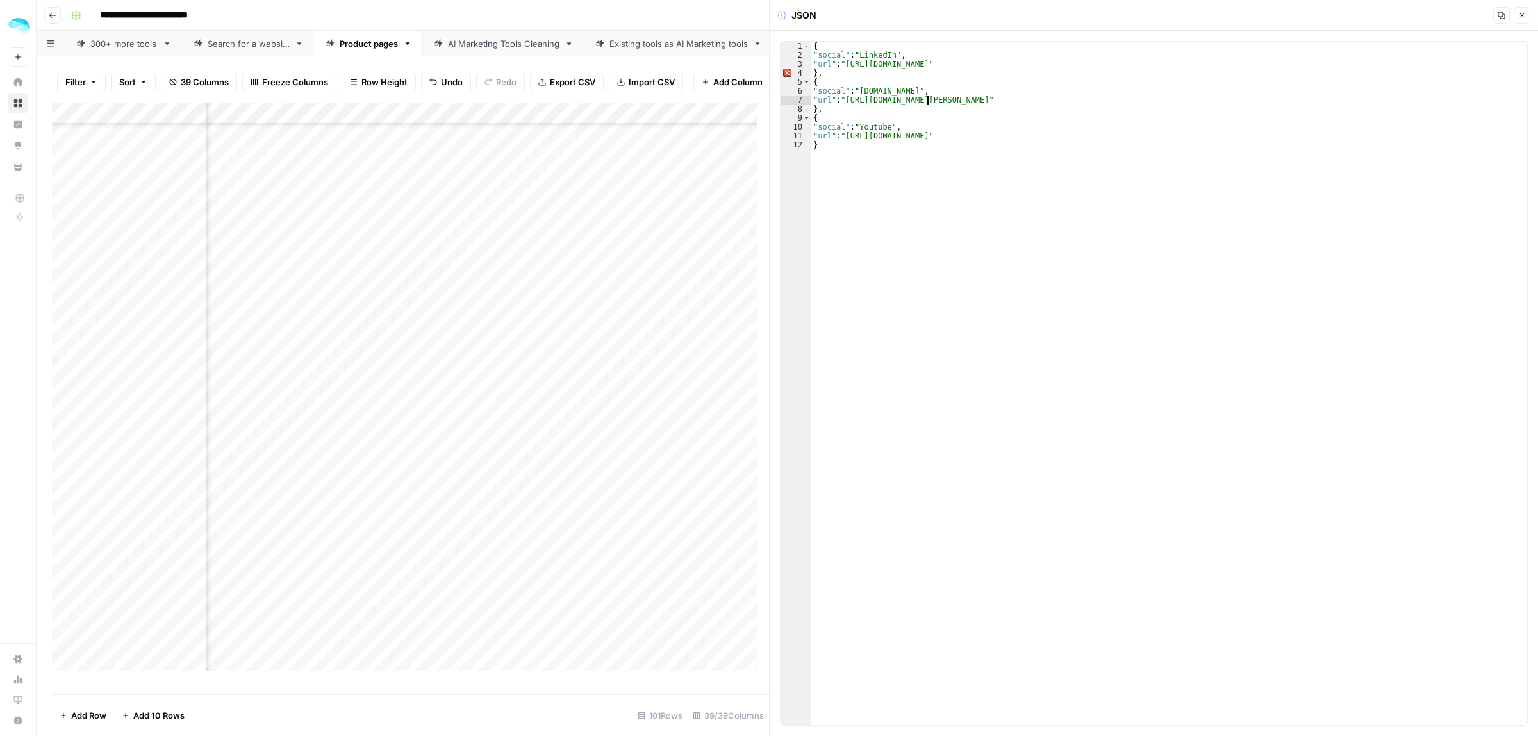
scroll to position [0, 8]
click at [978, 135] on div "{ "social" : "LinkedIn" , "url" : "https://www.linkedin.com/company/wistia" } ,…" at bounding box center [1169, 392] width 716 height 701
drag, startPoint x: 981, startPoint y: 135, endPoint x: 849, endPoint y: 138, distance: 132.0
click at [849, 138] on div "{ "social" : "LinkedIn" , "url" : "https://www.linkedin.com/company/wistia" } ,…" at bounding box center [1169, 392] width 716 height 701
type textarea "**********"
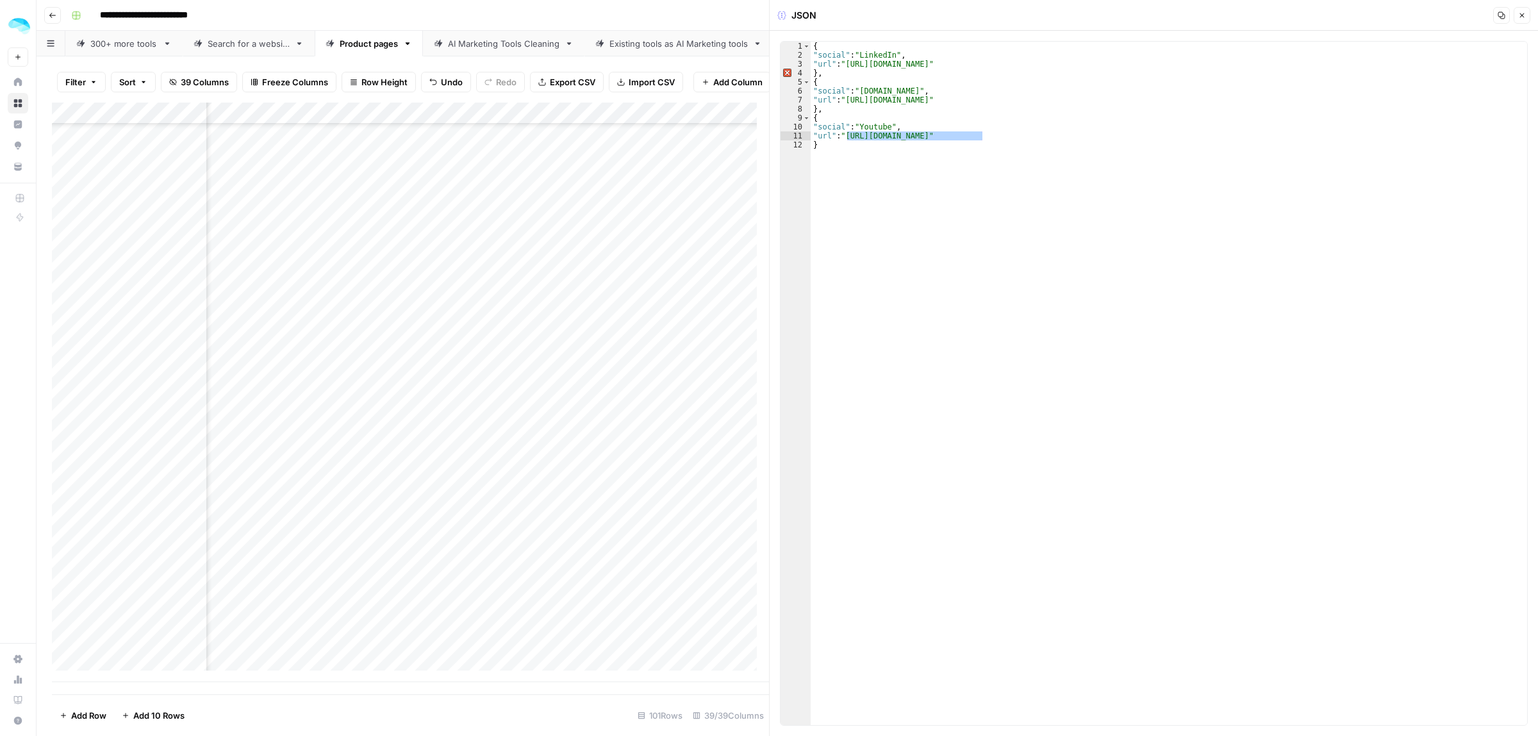
click at [607, 587] on div "Add Column" at bounding box center [410, 392] width 717 height 579
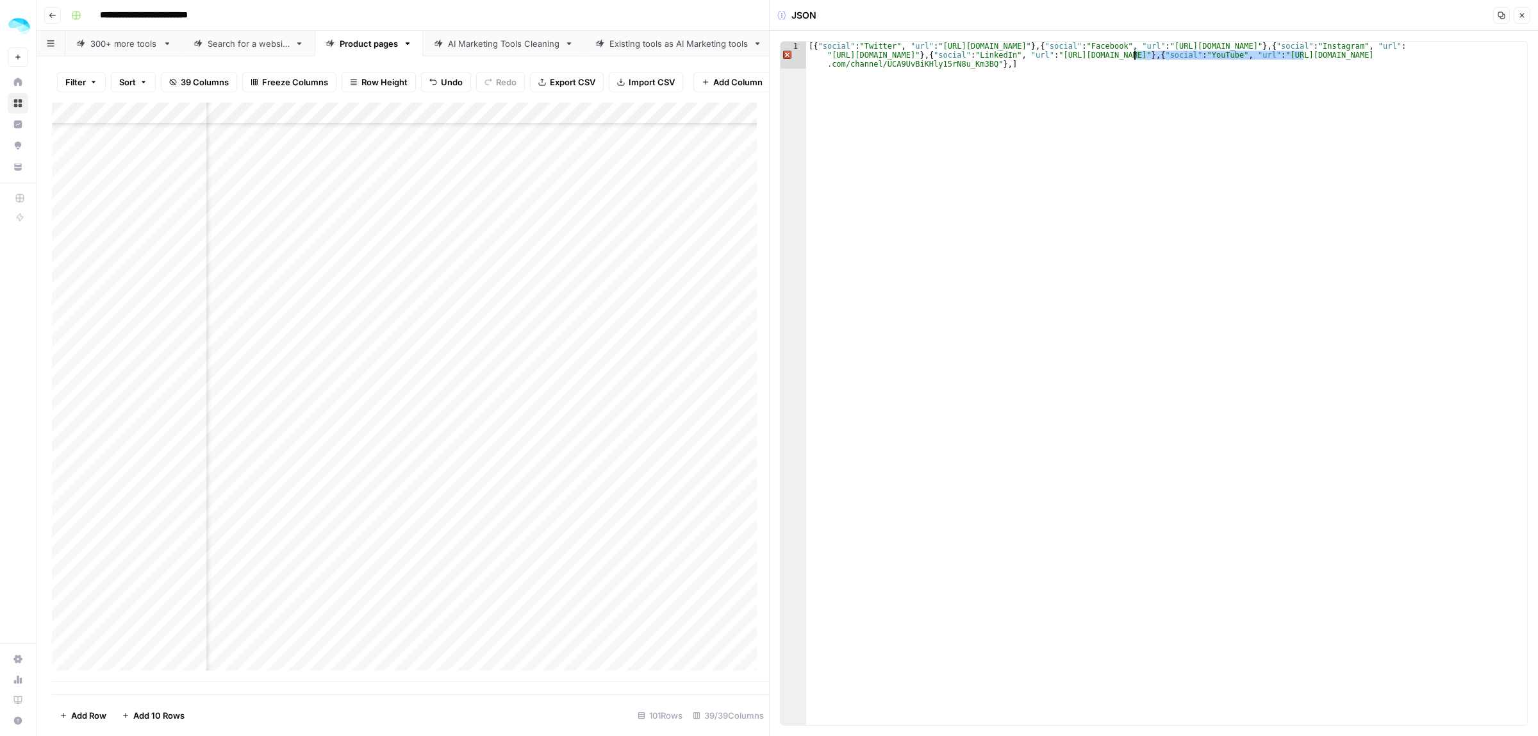
drag, startPoint x: 1305, startPoint y: 54, endPoint x: 1133, endPoint y: 53, distance: 172.4
click at [1135, 58] on div "[{ "social" : "Twitter" , "url" : "https://twitter.com/mondaydotcom" } , { "soc…" at bounding box center [1166, 410] width 721 height 737
paste textarea "******"
drag, startPoint x: 1014, startPoint y: 65, endPoint x: 1164, endPoint y: 59, distance: 150.0
click at [1164, 59] on div "[{ "social" : "Twitter" , "url" : "https://twitter.com/mondaydotcom" } , { "soc…" at bounding box center [1166, 410] width 721 height 737
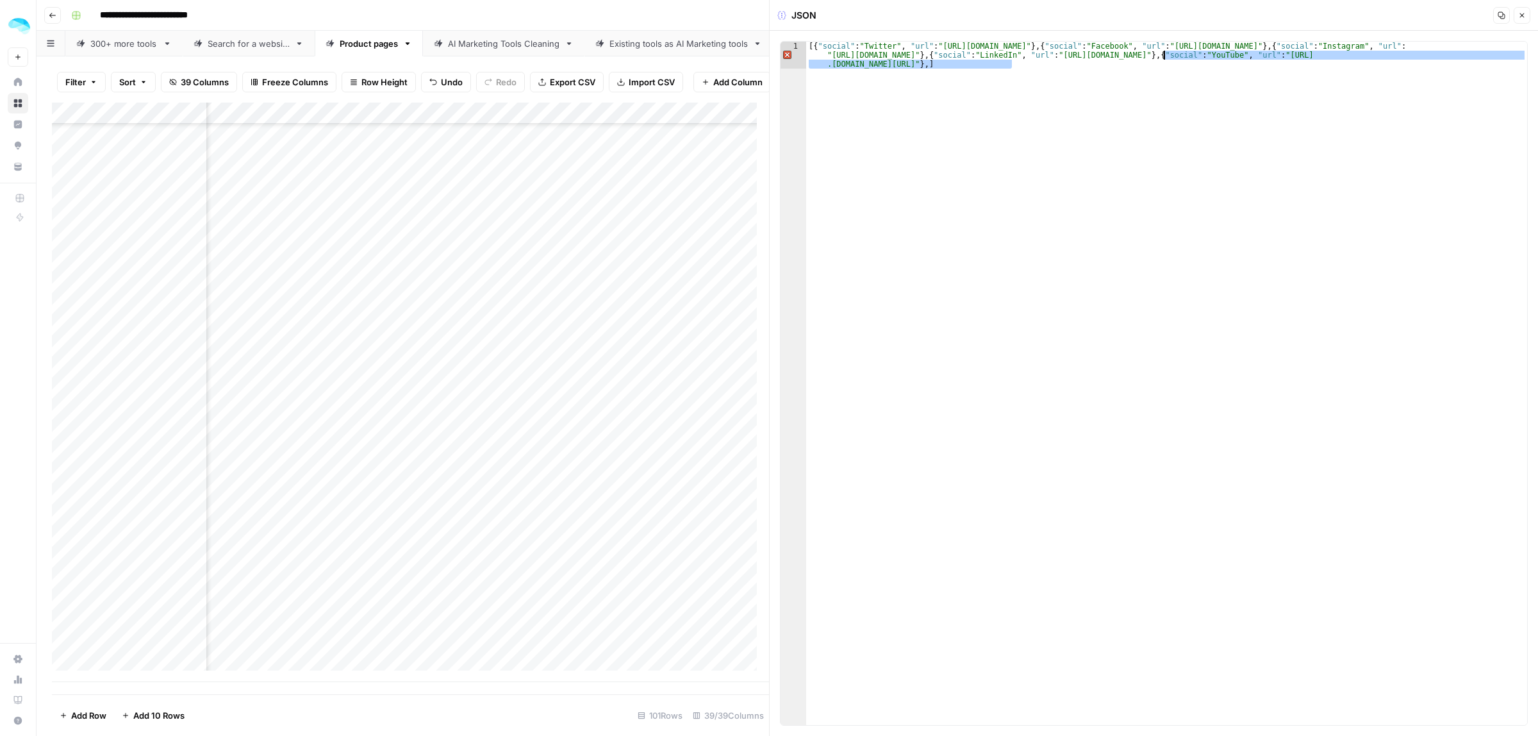
click at [1024, 72] on div "[{ "social" : "Twitter" , "url" : "https://twitter.com/mondaydotcom" } , { "soc…" at bounding box center [1166, 410] width 721 height 737
drag, startPoint x: 1016, startPoint y: 67, endPoint x: 1467, endPoint y: 55, distance: 451.3
click at [1467, 55] on div "[{ "social" : "Twitter" , "url" : "https://twitter.com/mondaydotcom" } , { "soc…" at bounding box center [1166, 410] width 721 height 737
paste textarea
type textarea "**********"
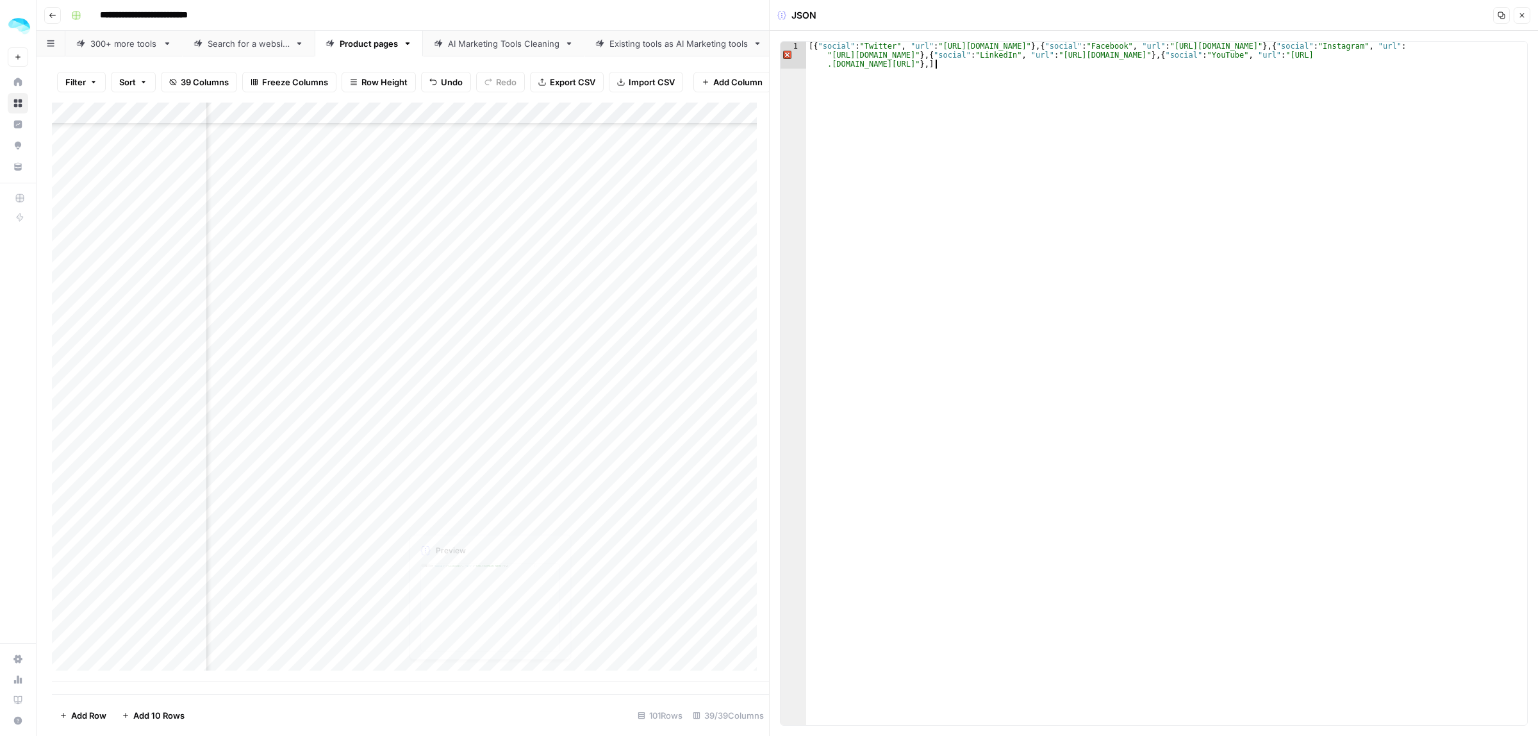
click at [638, 606] on div "Add Column" at bounding box center [410, 392] width 717 height 579
click at [655, 604] on div "Add Column" at bounding box center [410, 392] width 717 height 579
click at [655, 604] on div at bounding box center [602, 607] width 402 height 24
drag, startPoint x: 1116, startPoint y: 47, endPoint x: 943, endPoint y: 49, distance: 173.0
click at [943, 49] on div "[{ "social" : "LinkedIn" , "url" : "https://www.linkedin.com/company/79761443" …" at bounding box center [1166, 392] width 721 height 701
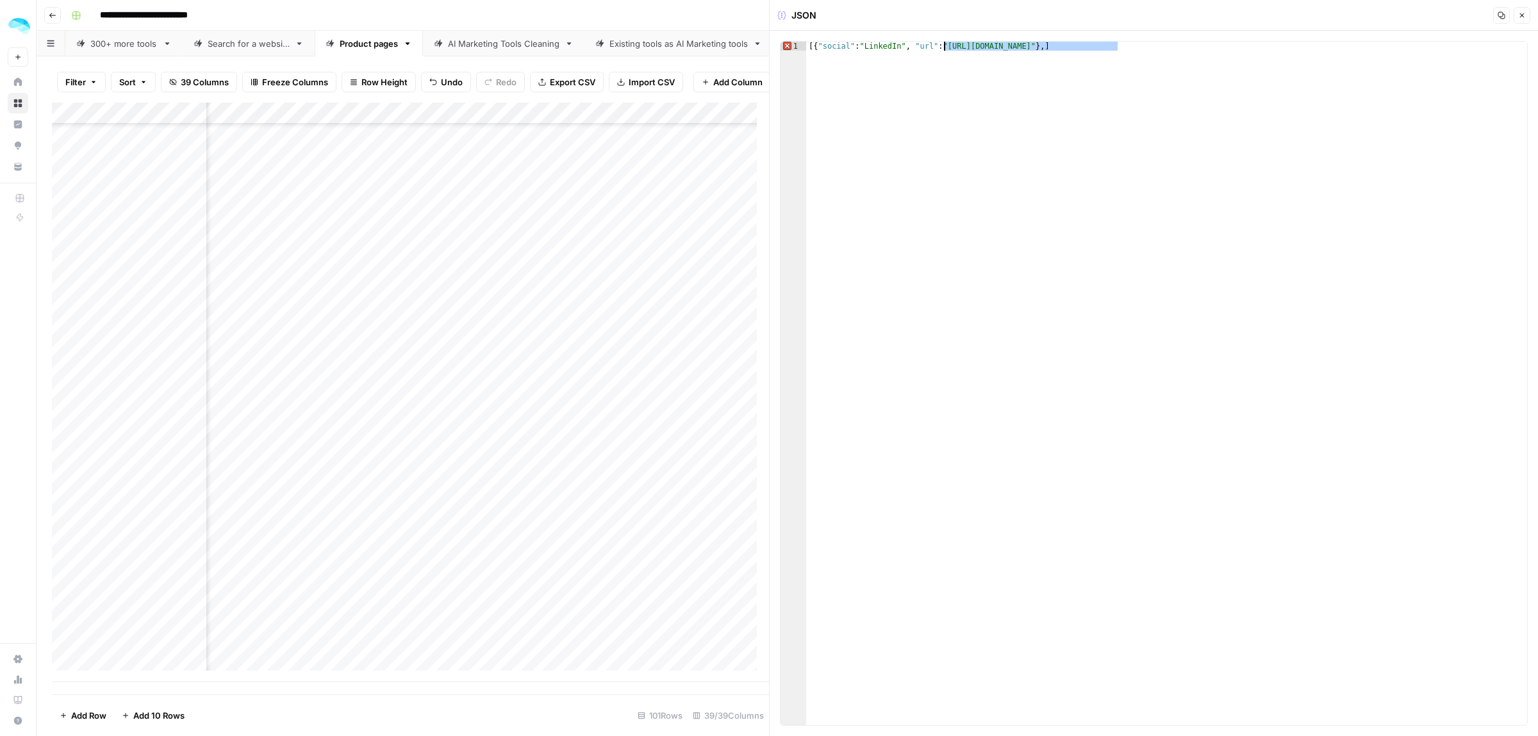
paste textarea "**"
type textarea "**********"
click at [1522, 18] on icon "button" at bounding box center [1522, 16] width 8 height 8
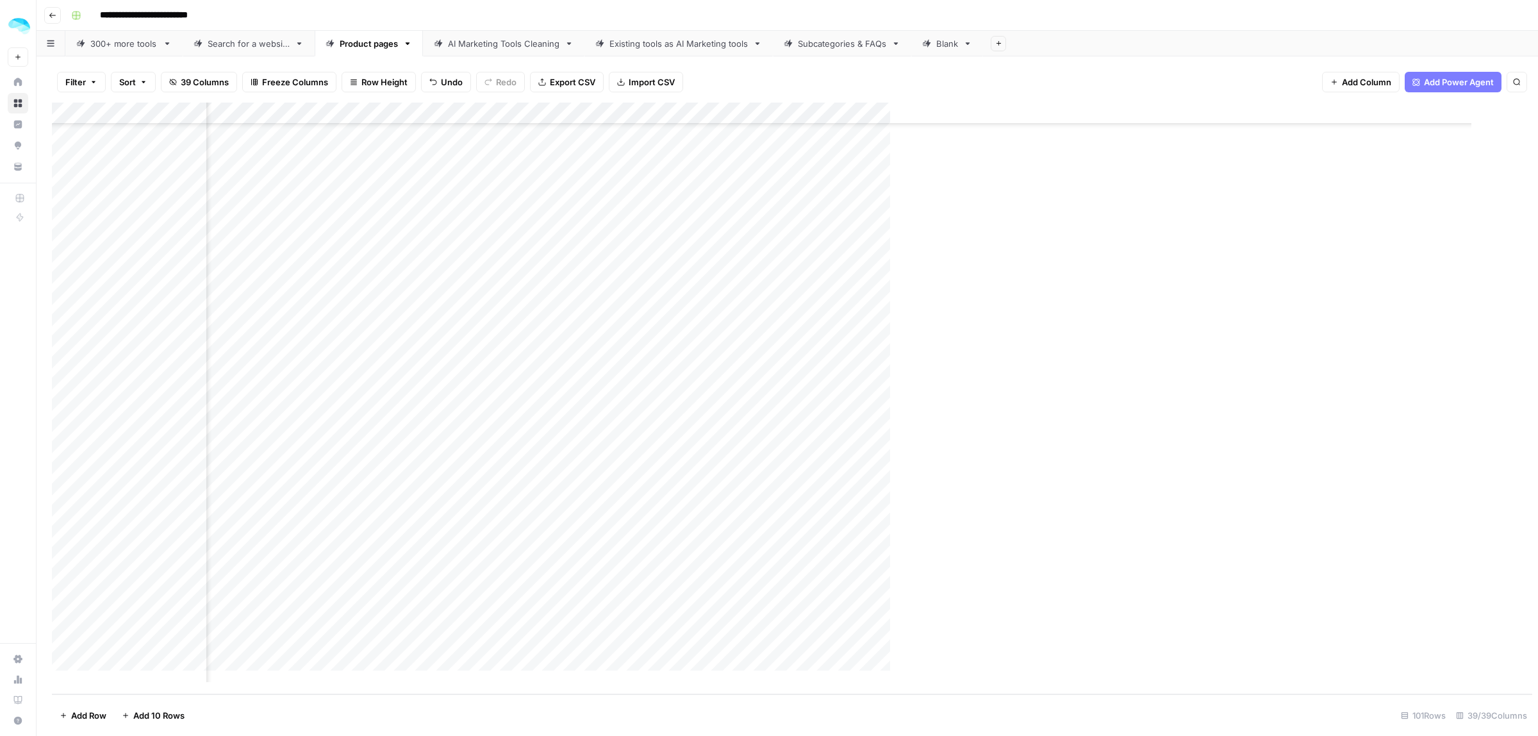
scroll to position [1663, 1253]
click at [918, 321] on div "Add Column" at bounding box center [787, 398] width 1471 height 591
click at [616, 322] on div "Add Column" at bounding box center [787, 398] width 1471 height 591
click at [1017, 324] on div "Add Column" at bounding box center [787, 398] width 1471 height 591
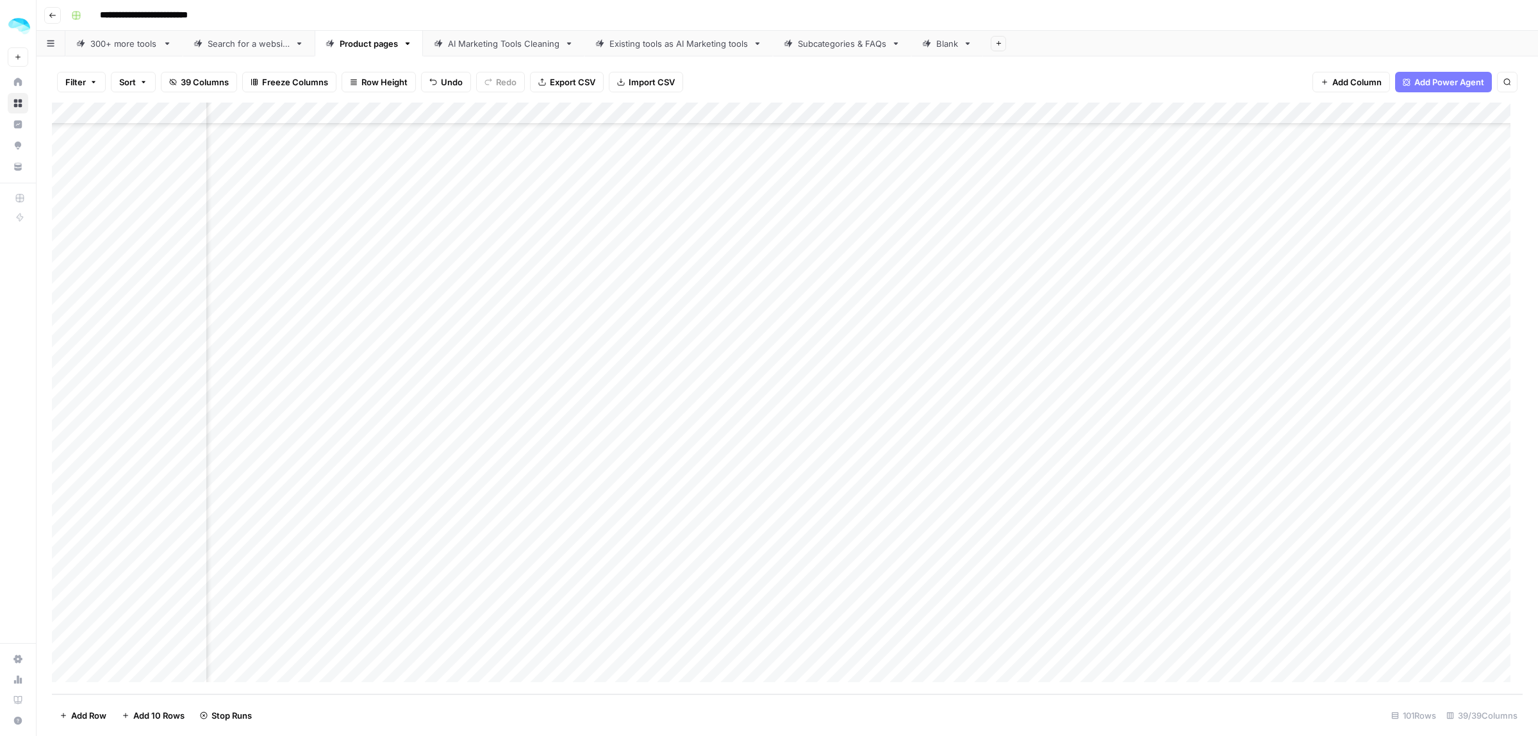
click at [1248, 324] on div "Add Column" at bounding box center [787, 398] width 1471 height 591
click at [1257, 484] on div "Add Column" at bounding box center [787, 398] width 1471 height 591
click at [599, 290] on div "Add Column" at bounding box center [787, 398] width 1471 height 591
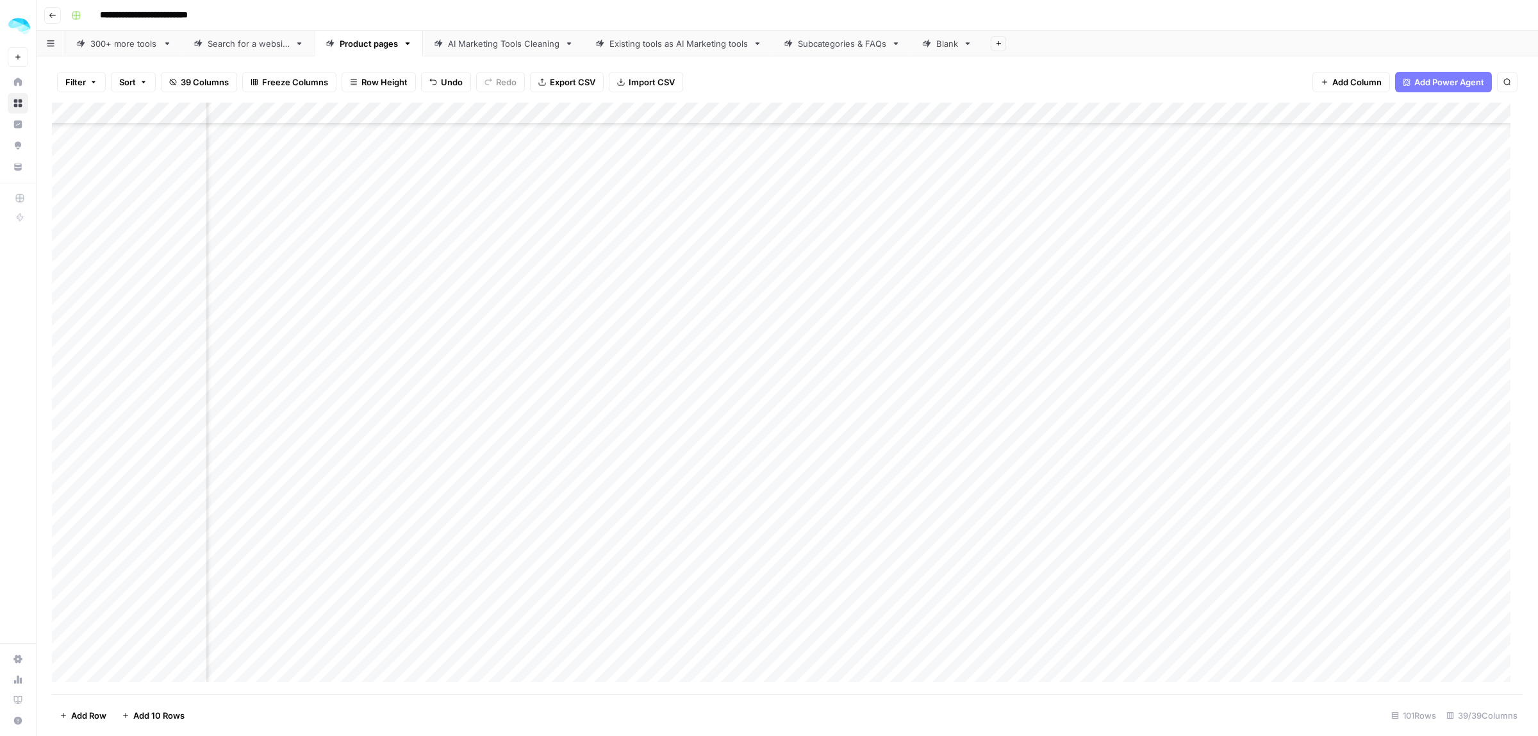
click at [953, 288] on div "Add Column" at bounding box center [787, 398] width 1471 height 591
click at [966, 288] on div "Add Column" at bounding box center [787, 398] width 1471 height 591
click at [1269, 289] on div "Add Column" at bounding box center [787, 398] width 1471 height 591
click at [873, 338] on div "Add Column" at bounding box center [787, 398] width 1471 height 591
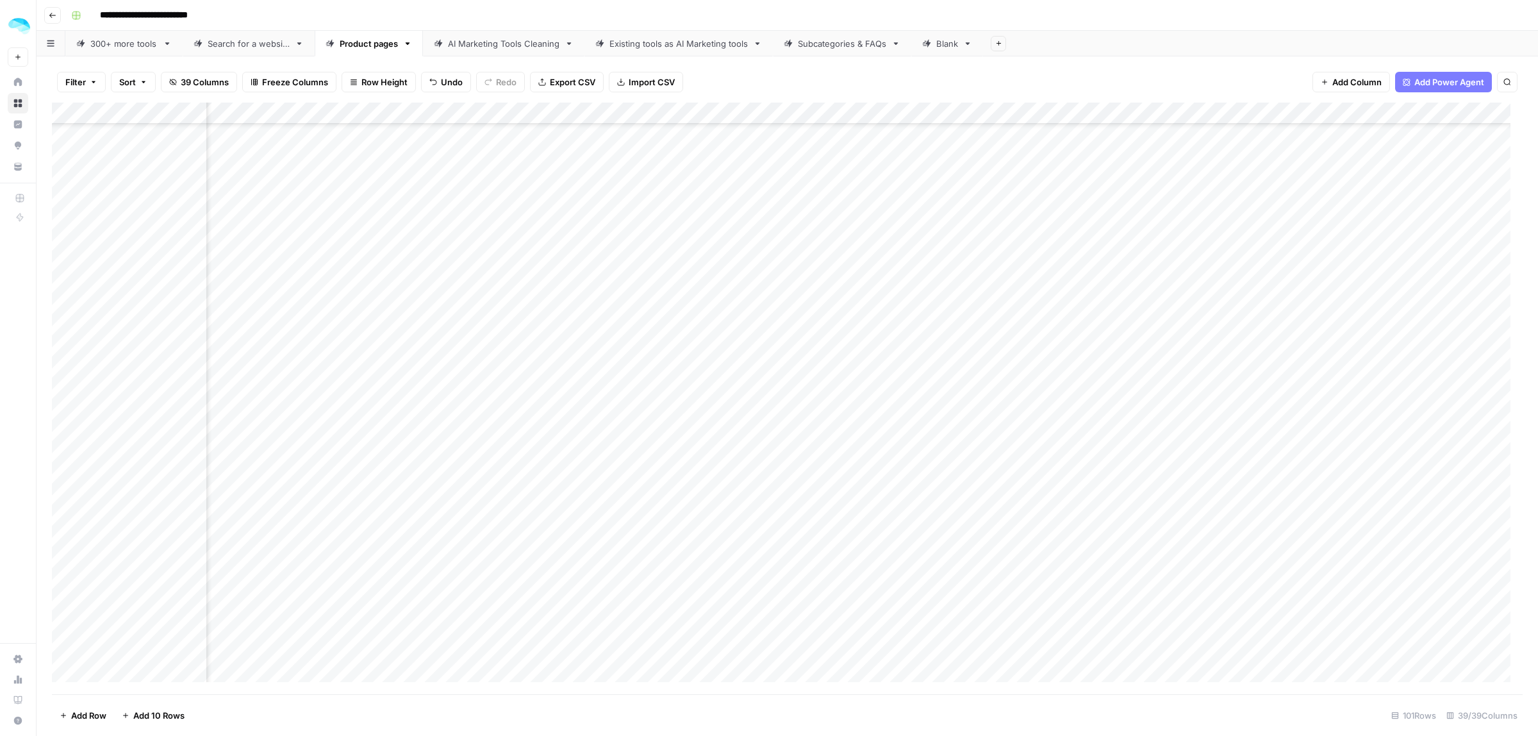
click at [877, 361] on div "Add Column" at bounding box center [787, 398] width 1471 height 591
click at [811, 381] on div "Add Column" at bounding box center [787, 398] width 1471 height 591
click at [875, 379] on div "Add Column" at bounding box center [787, 398] width 1471 height 591
click at [877, 405] on div "Add Column" at bounding box center [787, 398] width 1471 height 591
click at [878, 426] on div "Add Column" at bounding box center [787, 398] width 1471 height 591
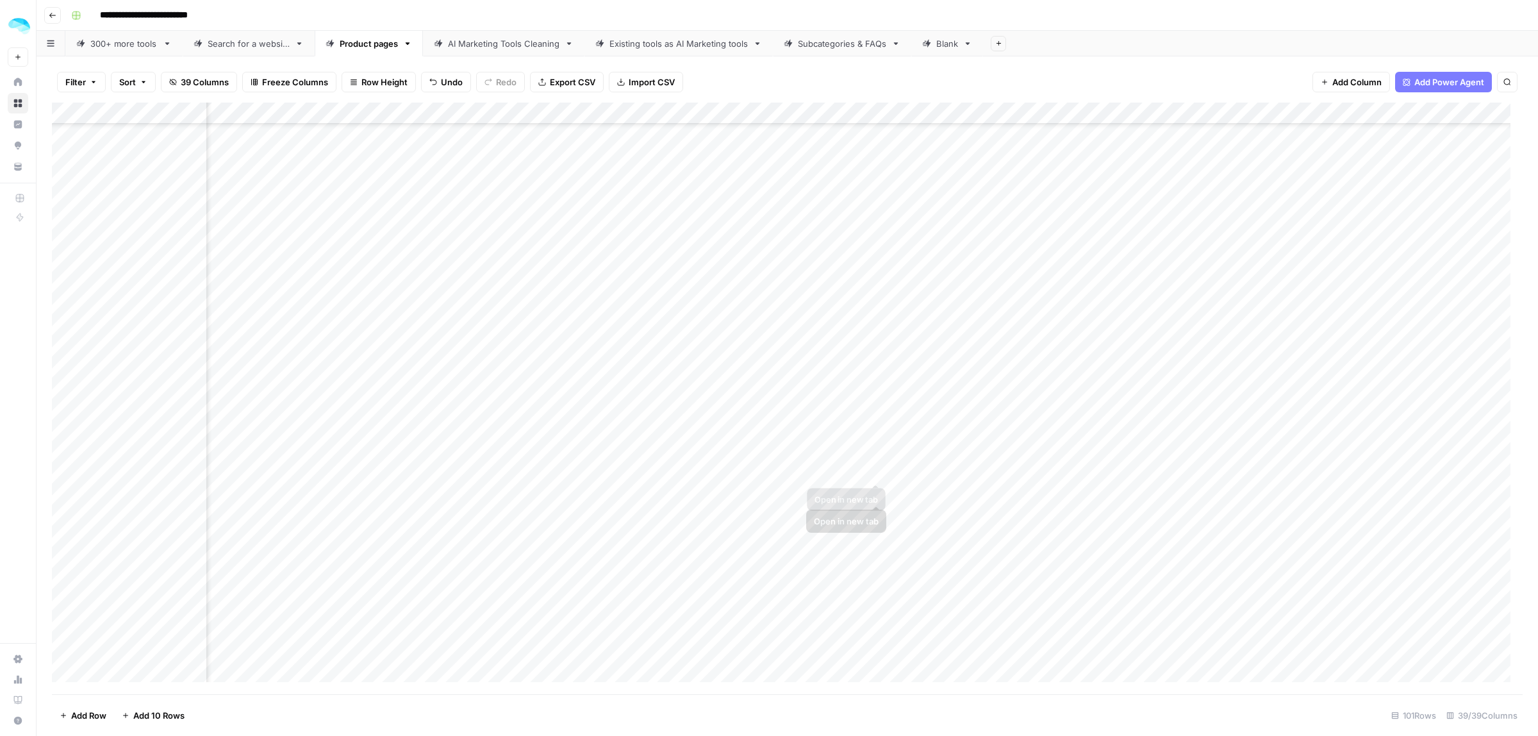
click at [870, 449] on div "Add Column" at bounding box center [787, 398] width 1471 height 591
click at [875, 470] on div "Add Column" at bounding box center [787, 398] width 1471 height 591
click at [875, 251] on div "Add Column" at bounding box center [787, 398] width 1471 height 591
click at [873, 271] on div "Add Column" at bounding box center [787, 398] width 1471 height 591
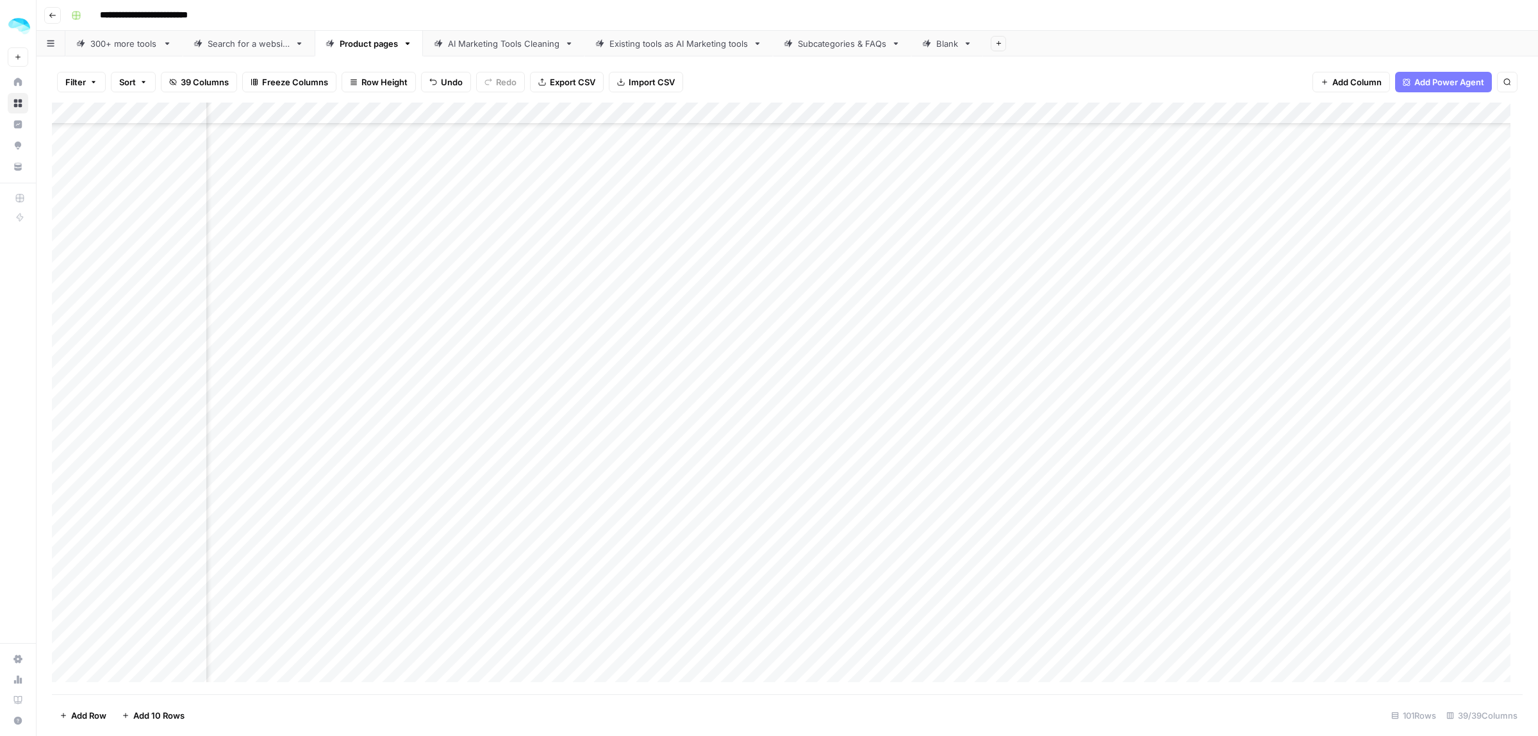
click at [878, 290] on div "Add Column" at bounding box center [787, 398] width 1471 height 591
click at [877, 318] on div "Add Column" at bounding box center [787, 398] width 1471 height 591
click at [875, 341] on div "Add Column" at bounding box center [787, 398] width 1471 height 591
click at [875, 357] on div "Add Column" at bounding box center [787, 398] width 1471 height 591
click at [879, 384] on div "Add Column" at bounding box center [787, 398] width 1471 height 591
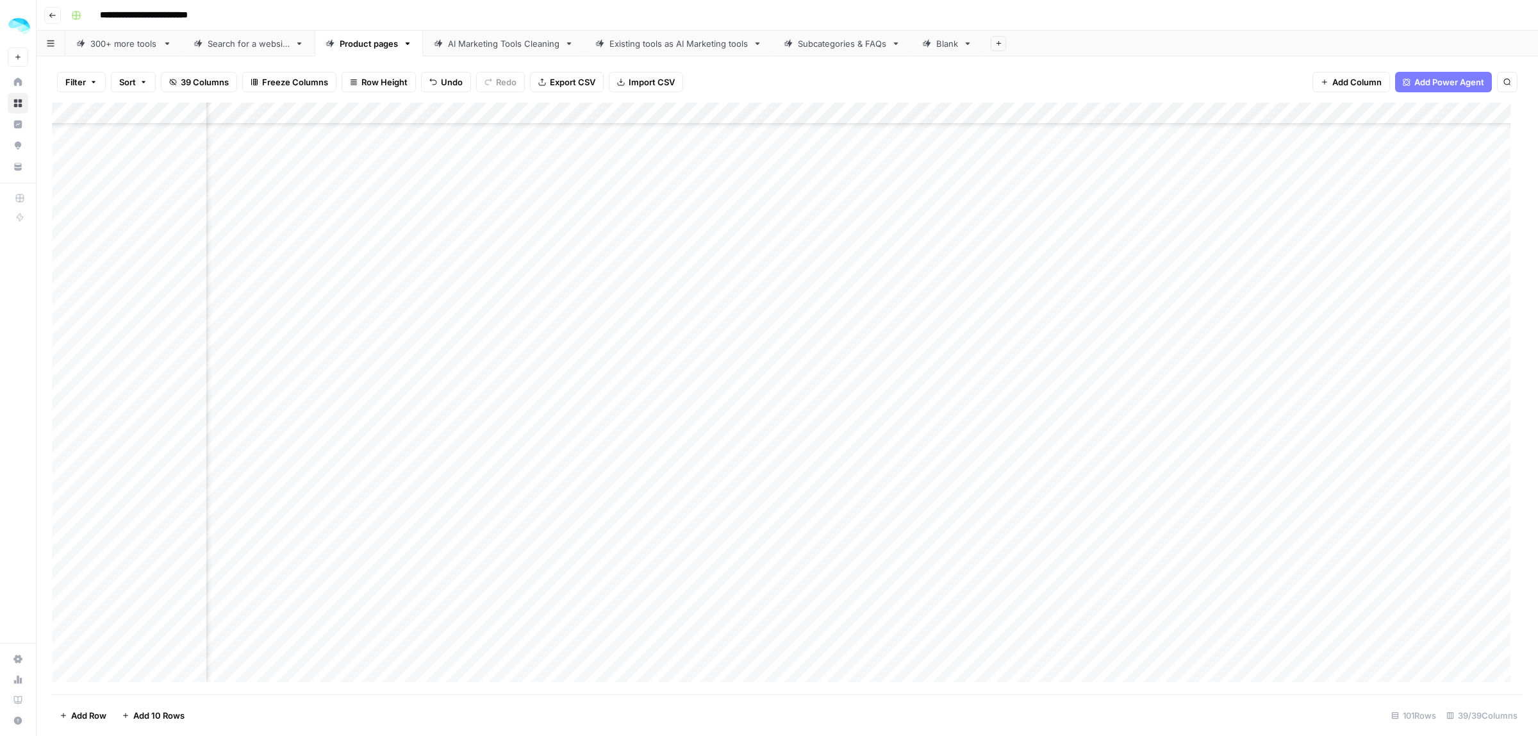
scroll to position [1342, 1542]
click at [873, 161] on div "Add Column" at bounding box center [787, 398] width 1471 height 591
click at [875, 184] on div "Add Column" at bounding box center [787, 398] width 1471 height 591
click at [875, 207] on div "Add Column" at bounding box center [787, 398] width 1471 height 591
click at [877, 234] on div "Add Column" at bounding box center [787, 398] width 1471 height 591
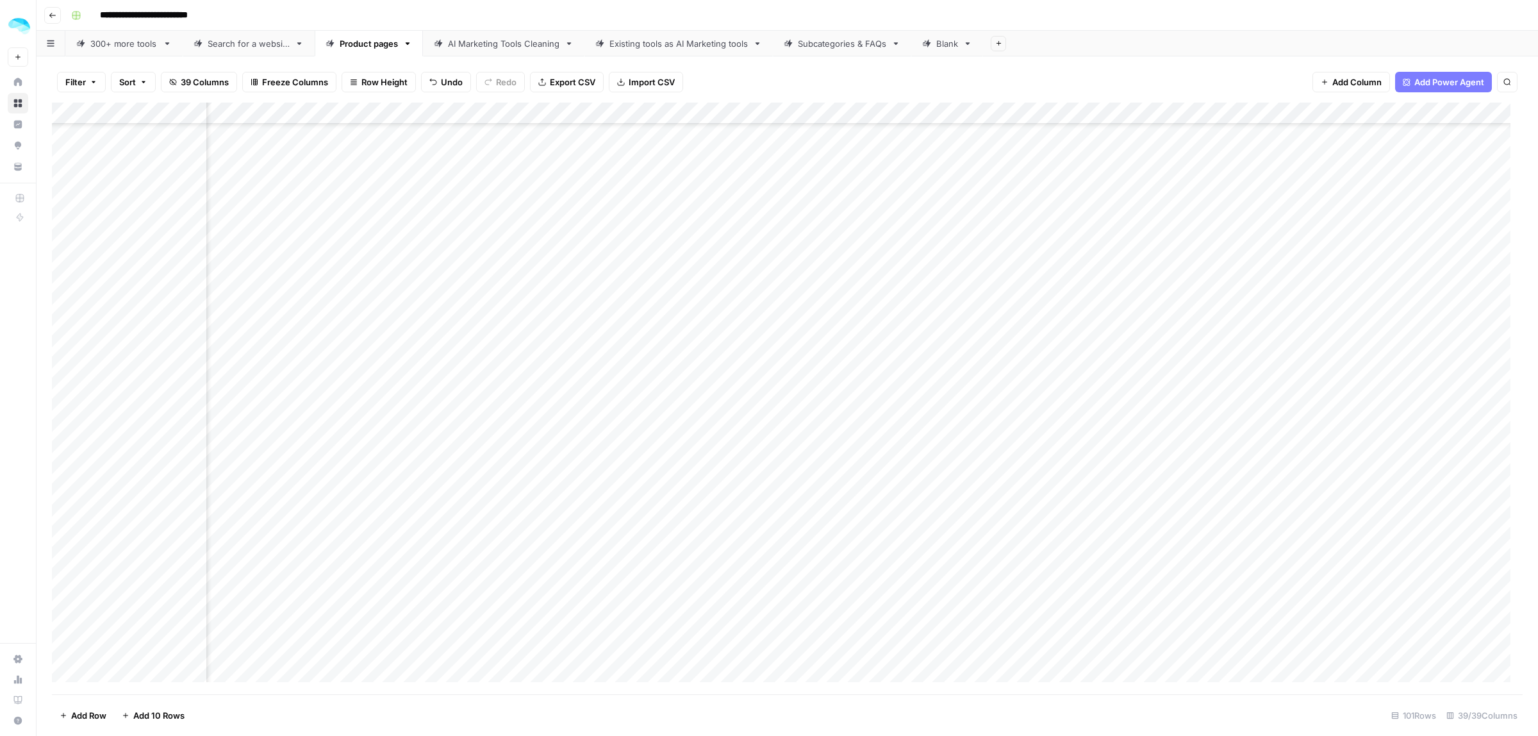
click at [876, 249] on div "Add Column" at bounding box center [787, 398] width 1471 height 591
click at [877, 271] on div "Add Column" at bounding box center [787, 398] width 1471 height 591
click at [875, 290] on div "Add Column" at bounding box center [787, 398] width 1471 height 591
click at [873, 315] on div "Add Column" at bounding box center [787, 398] width 1471 height 591
click at [880, 338] on div "Add Column" at bounding box center [787, 398] width 1471 height 591
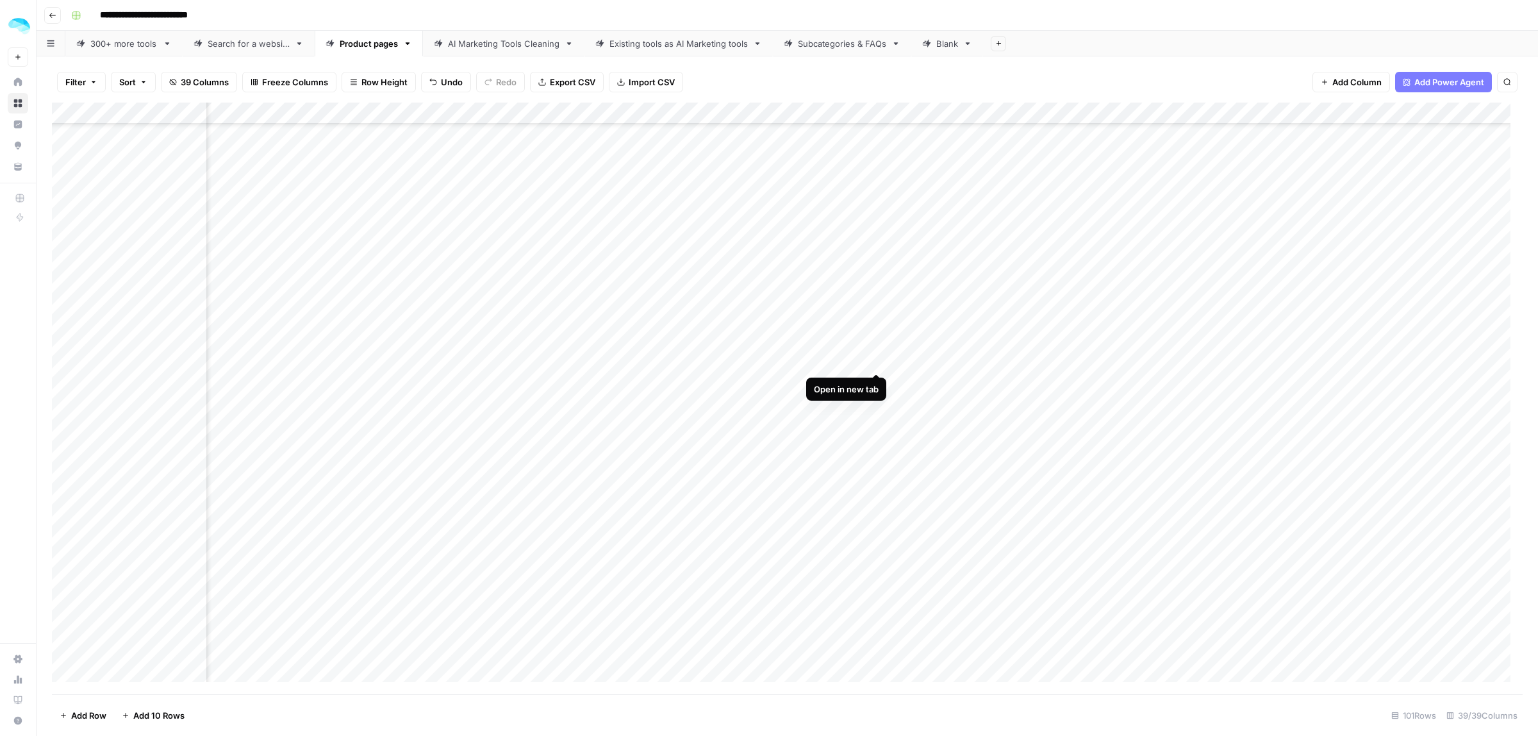
click at [876, 359] on div "Add Column" at bounding box center [787, 398] width 1471 height 591
click at [878, 385] on div "Add Column" at bounding box center [787, 398] width 1471 height 591
click at [872, 405] on div "Add Column" at bounding box center [787, 398] width 1471 height 591
click at [876, 426] on div "Add Column" at bounding box center [787, 398] width 1471 height 591
click at [876, 443] on div "Add Column" at bounding box center [787, 398] width 1471 height 591
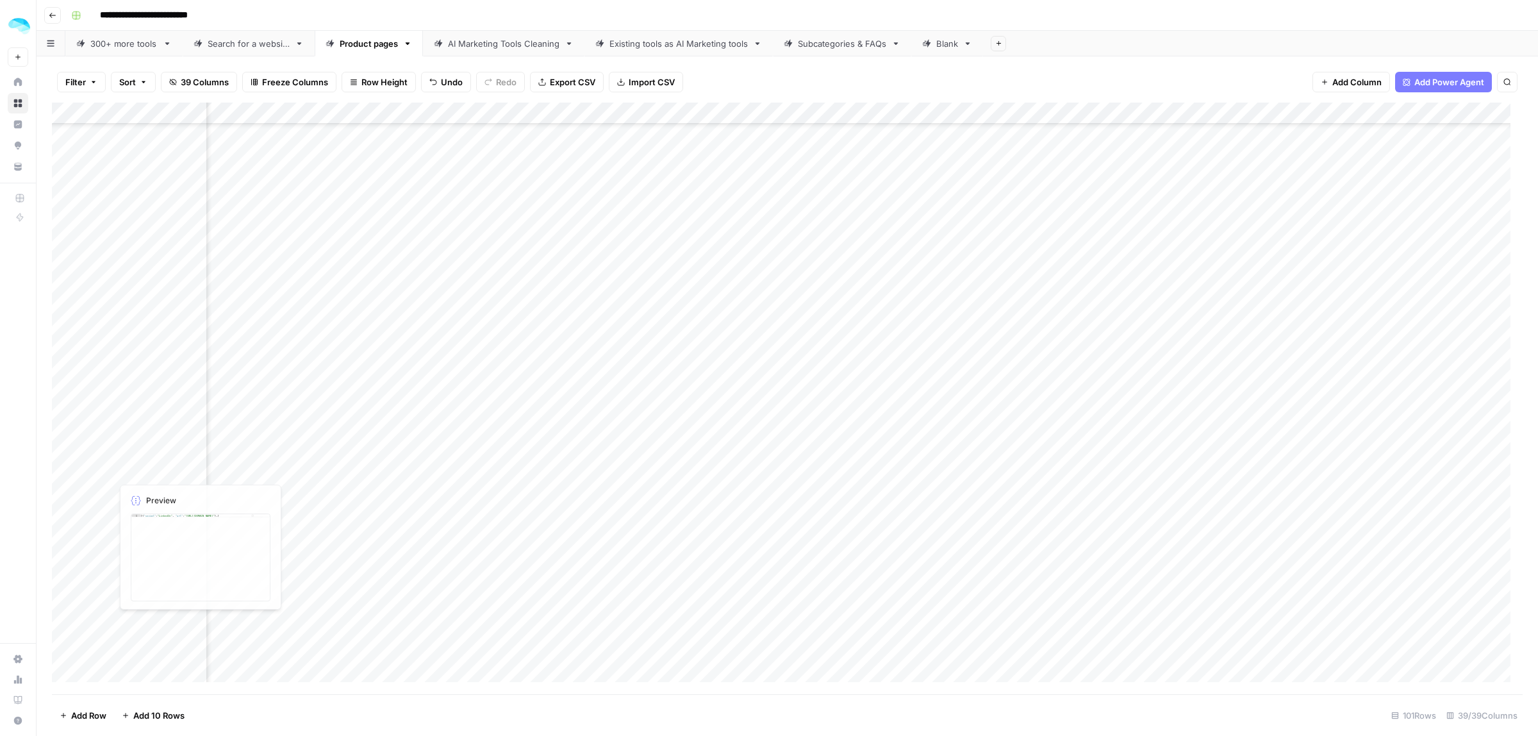
click at [376, 454] on div "Add Column" at bounding box center [787, 398] width 1471 height 591
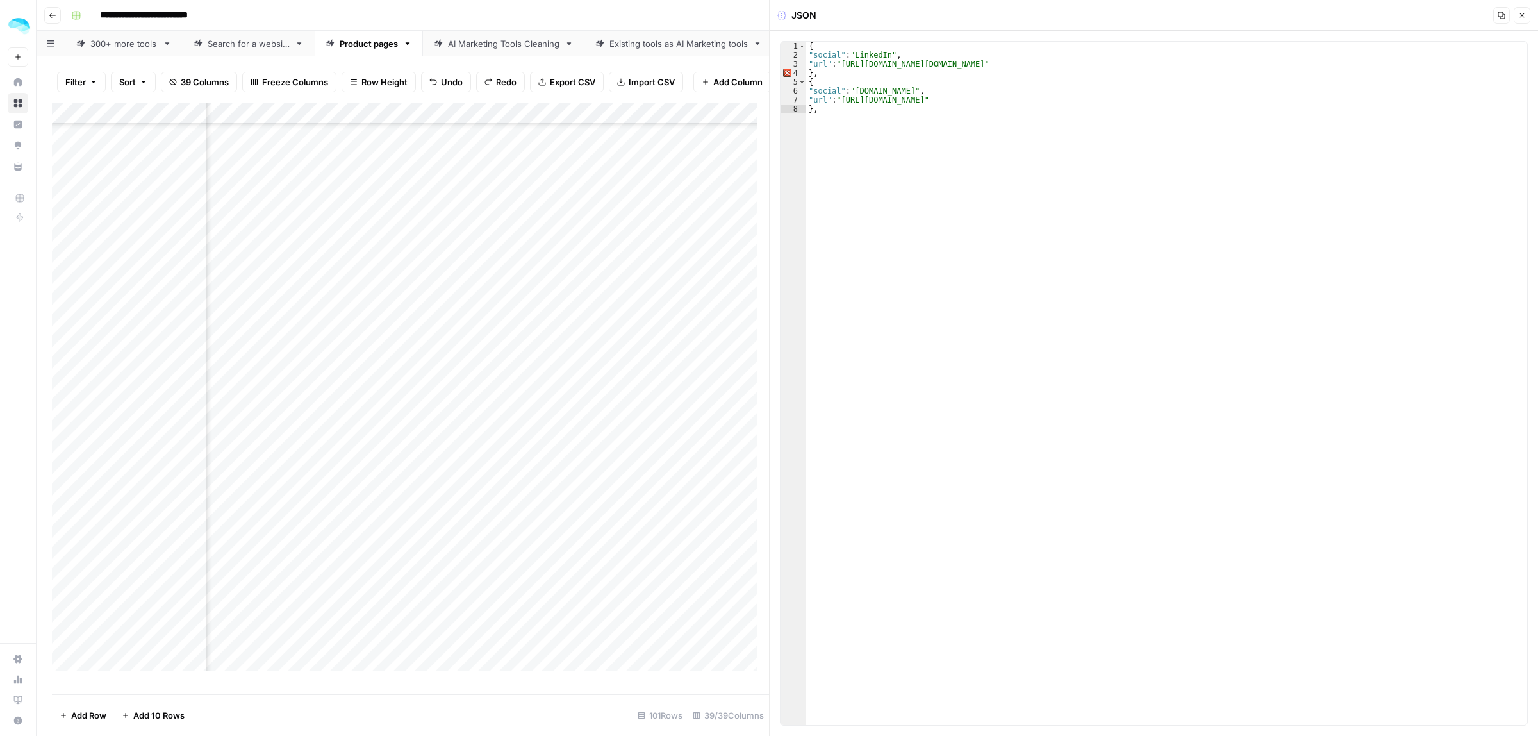
click at [1527, 10] on div "Copy Close" at bounding box center [1511, 15] width 37 height 17
click at [1525, 12] on icon "button" at bounding box center [1522, 16] width 8 height 8
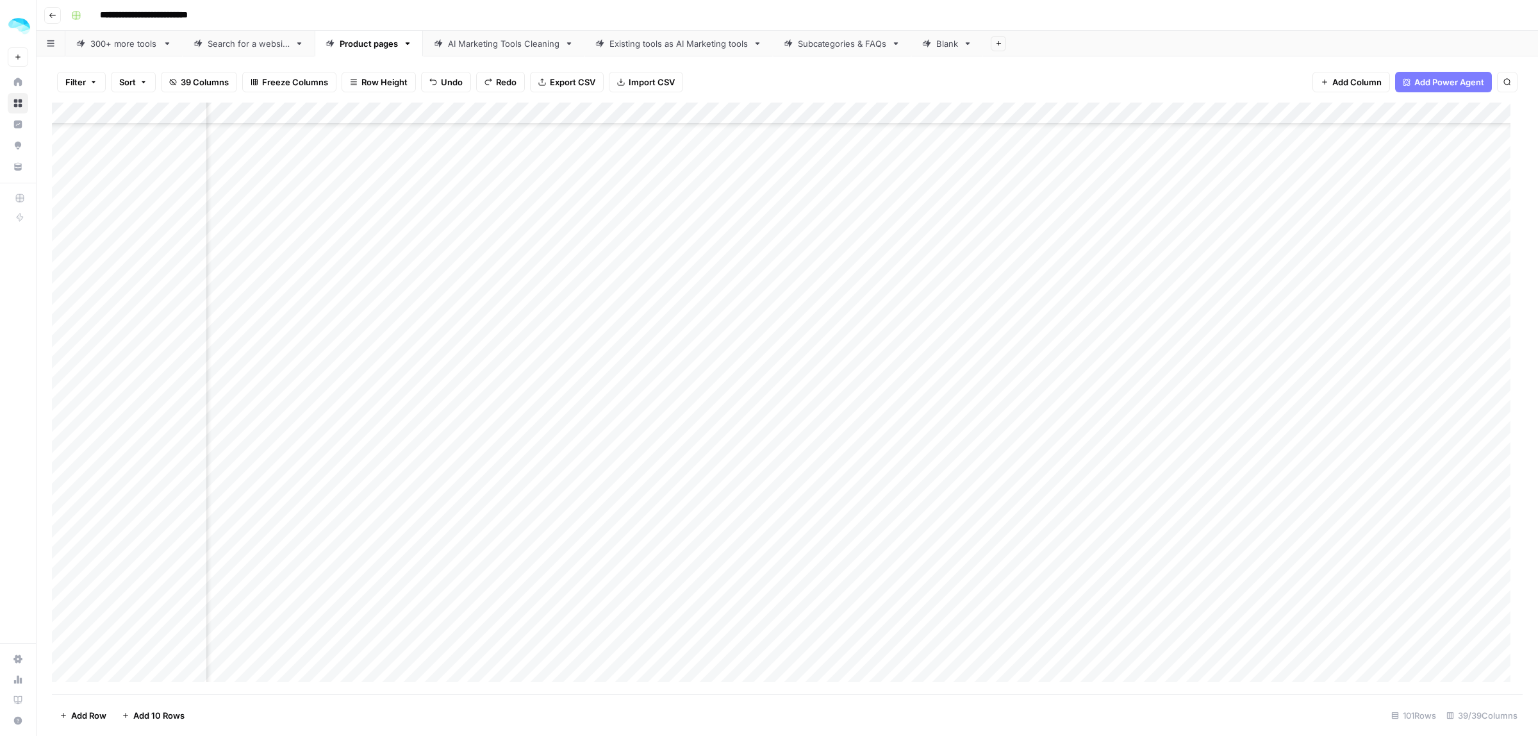
click at [734, 452] on div "Add Column" at bounding box center [787, 398] width 1471 height 591
click at [882, 462] on div "Add Column" at bounding box center [787, 398] width 1471 height 591
click at [876, 466] on div "Add Column" at bounding box center [787, 398] width 1471 height 591
click at [876, 169] on div "Add Column" at bounding box center [787, 398] width 1471 height 591
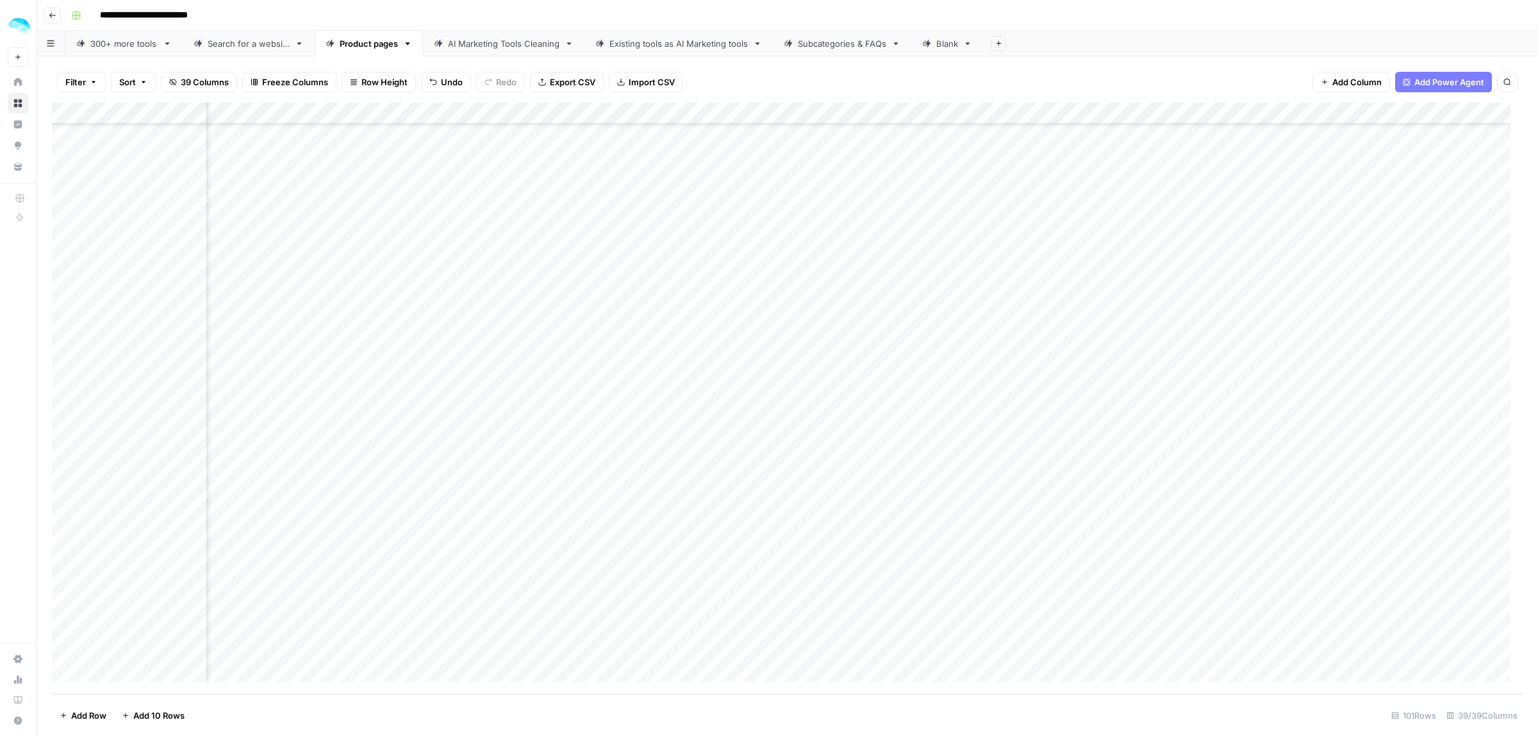
click at [873, 193] on div "Add Column" at bounding box center [787, 398] width 1471 height 591
click at [875, 213] on div "Add Column" at bounding box center [787, 398] width 1471 height 591
click at [875, 236] on div "Add Column" at bounding box center [787, 398] width 1471 height 591
click at [873, 258] on div "Add Column" at bounding box center [787, 398] width 1471 height 591
click at [873, 280] on div "Add Column" at bounding box center [787, 398] width 1471 height 591
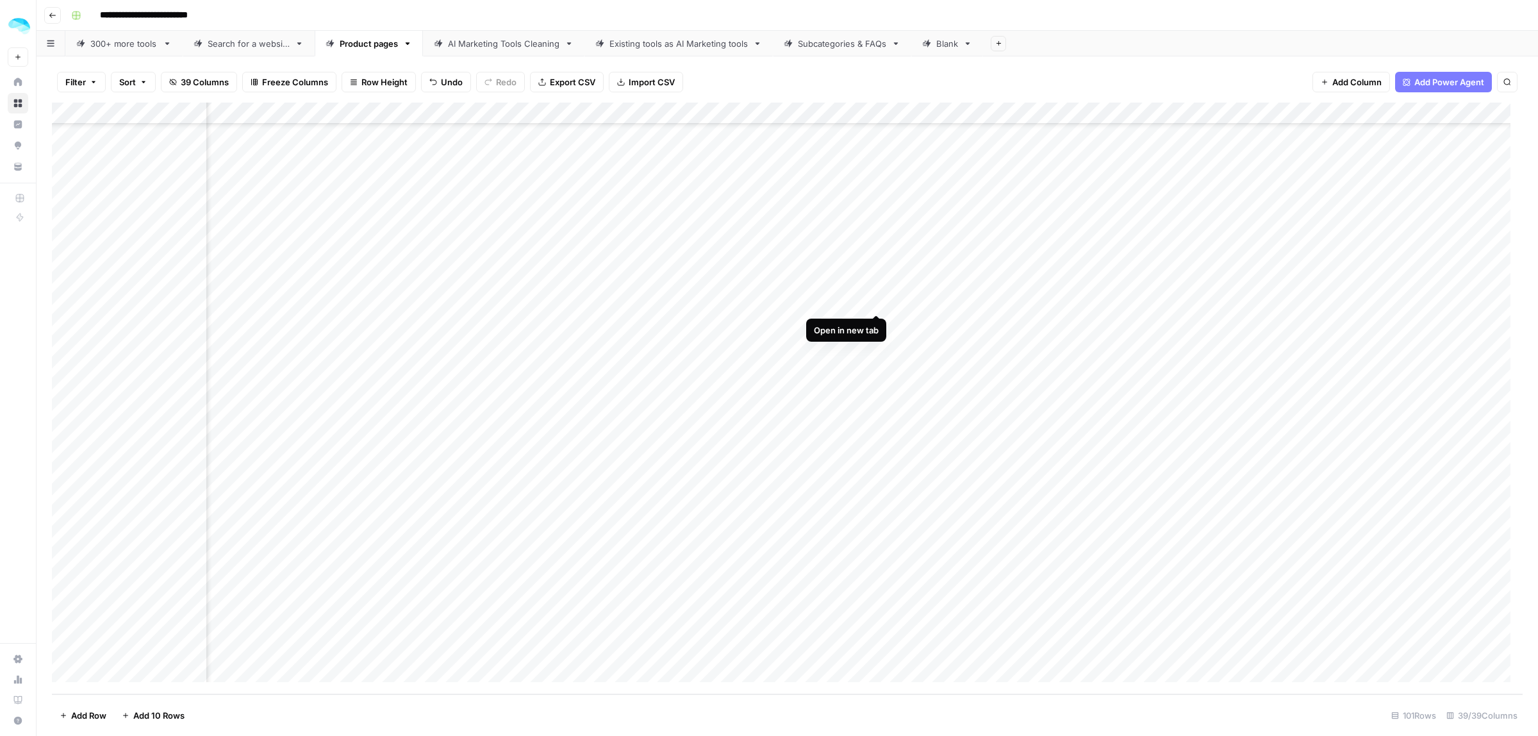
click at [877, 299] on div "Add Column" at bounding box center [787, 398] width 1471 height 591
click at [875, 319] on div "Add Column" at bounding box center [787, 398] width 1471 height 591
click at [877, 347] on div "Add Column" at bounding box center [787, 398] width 1471 height 591
click at [962, 321] on div "Add Column" at bounding box center [787, 398] width 1471 height 591
click at [809, 326] on div "Add Column" at bounding box center [787, 398] width 1471 height 591
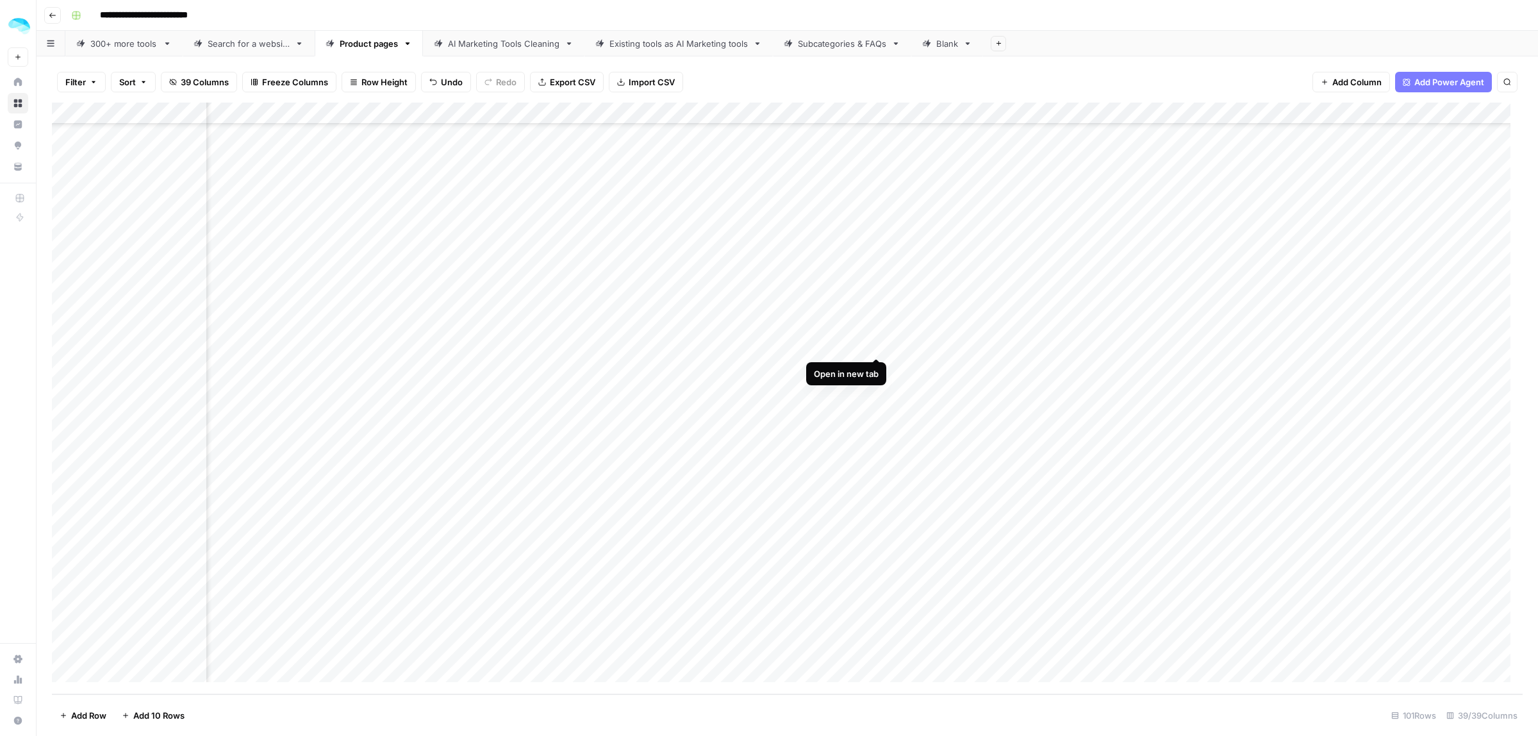
click at [875, 347] on div "Add Column" at bounding box center [787, 398] width 1471 height 591
click at [808, 344] on div "Add Column" at bounding box center [787, 398] width 1471 height 591
click at [806, 367] on div "Add Column" at bounding box center [787, 398] width 1471 height 591
click at [878, 366] on div "Add Column" at bounding box center [787, 398] width 1471 height 591
click at [873, 390] on div "Add Column" at bounding box center [787, 398] width 1471 height 591
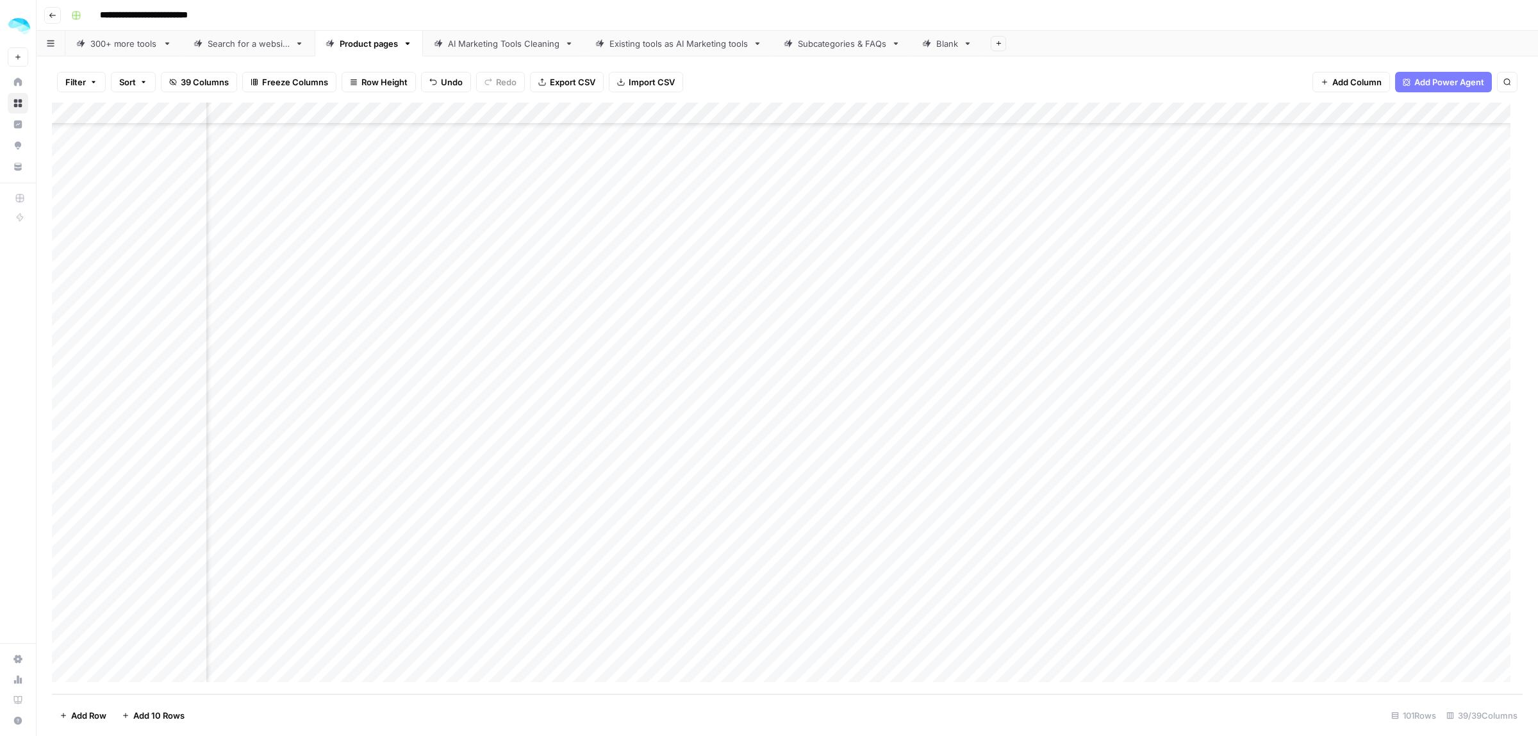
click at [881, 408] on div "Add Column" at bounding box center [787, 398] width 1471 height 591
click at [878, 430] on div "Add Column" at bounding box center [787, 398] width 1471 height 591
click at [875, 455] on div "Add Column" at bounding box center [787, 398] width 1471 height 591
click at [876, 478] on div "Add Column" at bounding box center [787, 398] width 1471 height 591
click at [877, 504] on div "Add Column" at bounding box center [787, 398] width 1471 height 591
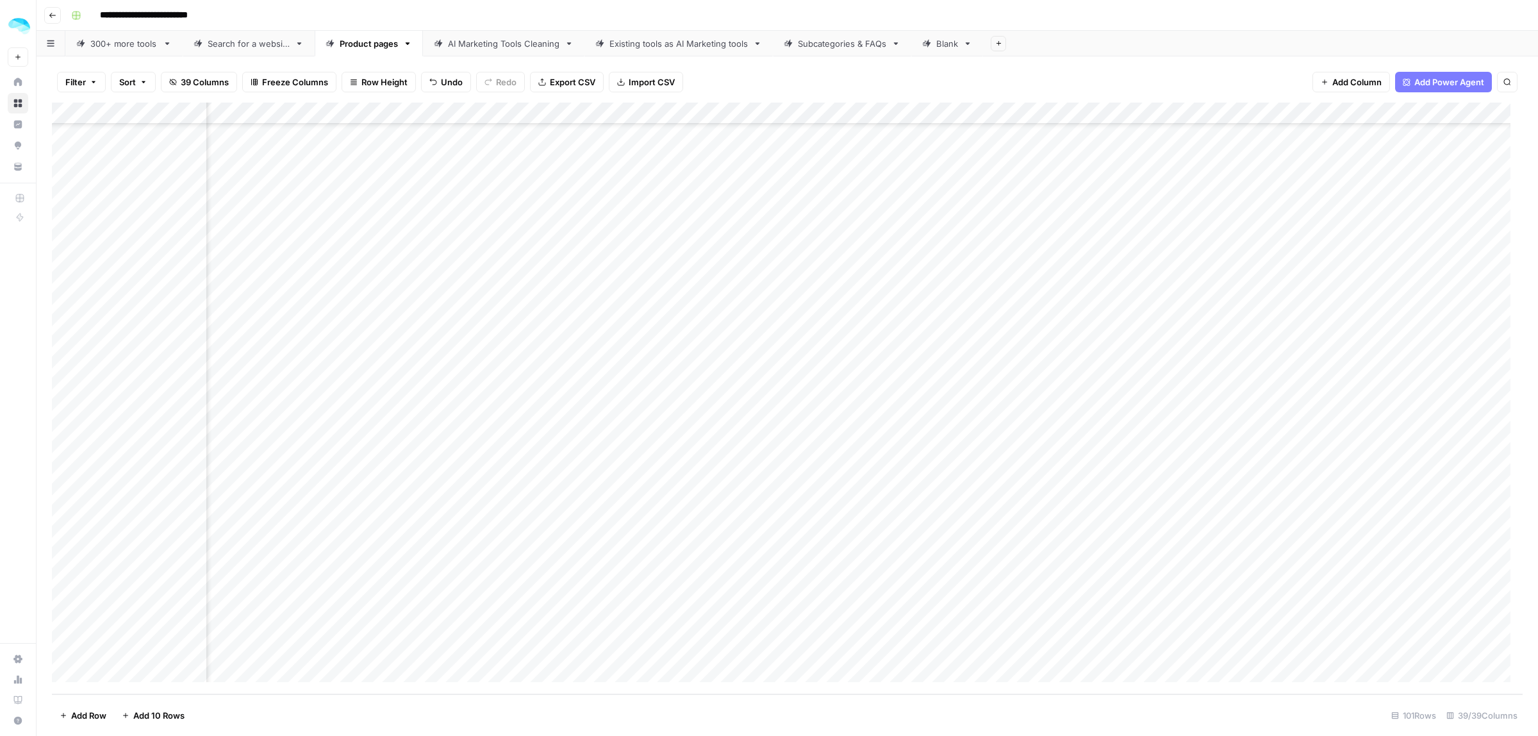
click at [880, 519] on div "Add Column" at bounding box center [787, 398] width 1471 height 591
click at [875, 543] on div "Add Column" at bounding box center [787, 398] width 1471 height 591
click at [877, 559] on div "Add Column" at bounding box center [787, 398] width 1471 height 591
click at [875, 584] on div "Add Column" at bounding box center [787, 398] width 1471 height 591
click at [875, 606] on div "Add Column" at bounding box center [787, 398] width 1471 height 591
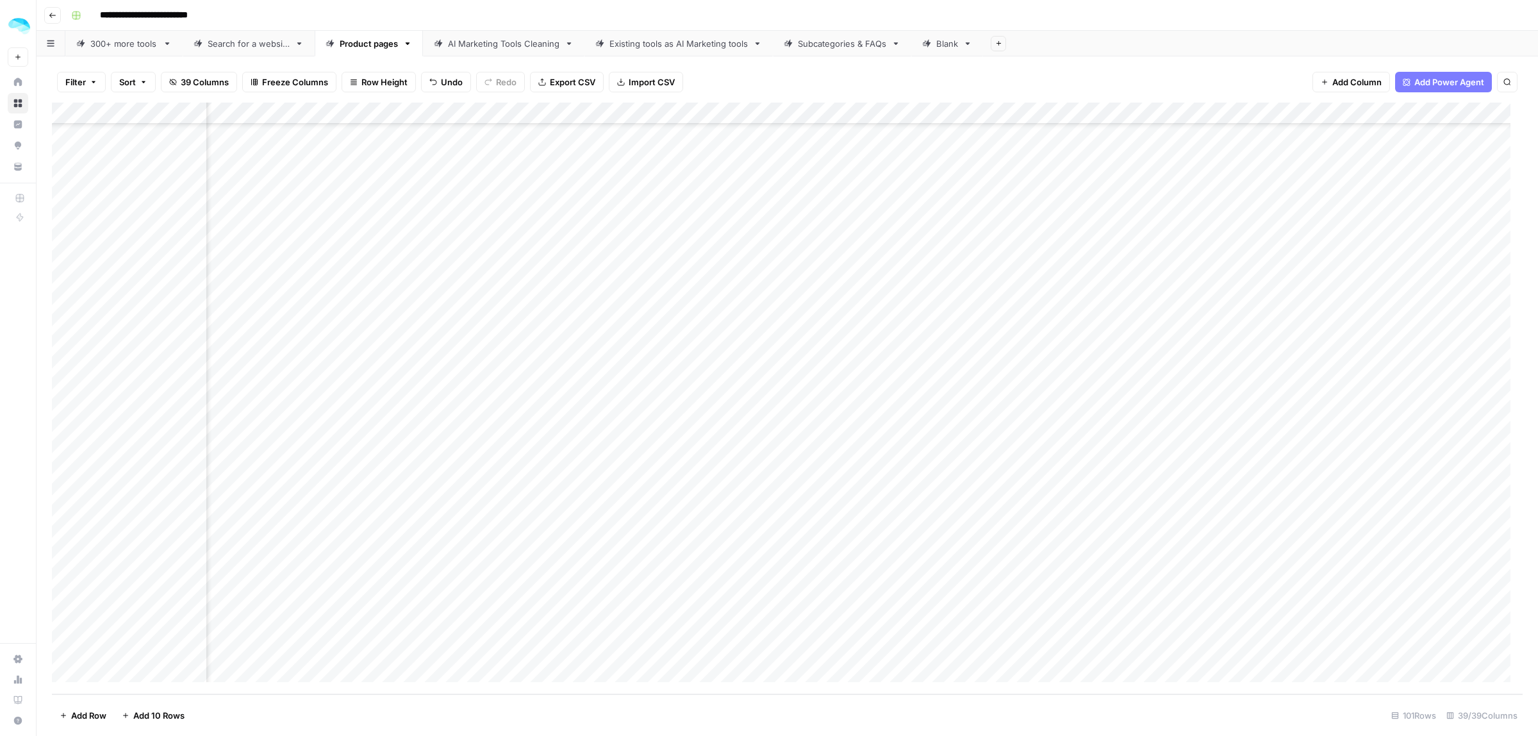
click at [787, 629] on div "Add Column" at bounding box center [787, 398] width 1471 height 591
click at [875, 627] on div "Add Column" at bounding box center [787, 398] width 1471 height 591
click at [852, 202] on div "Add Column" at bounding box center [787, 398] width 1471 height 591
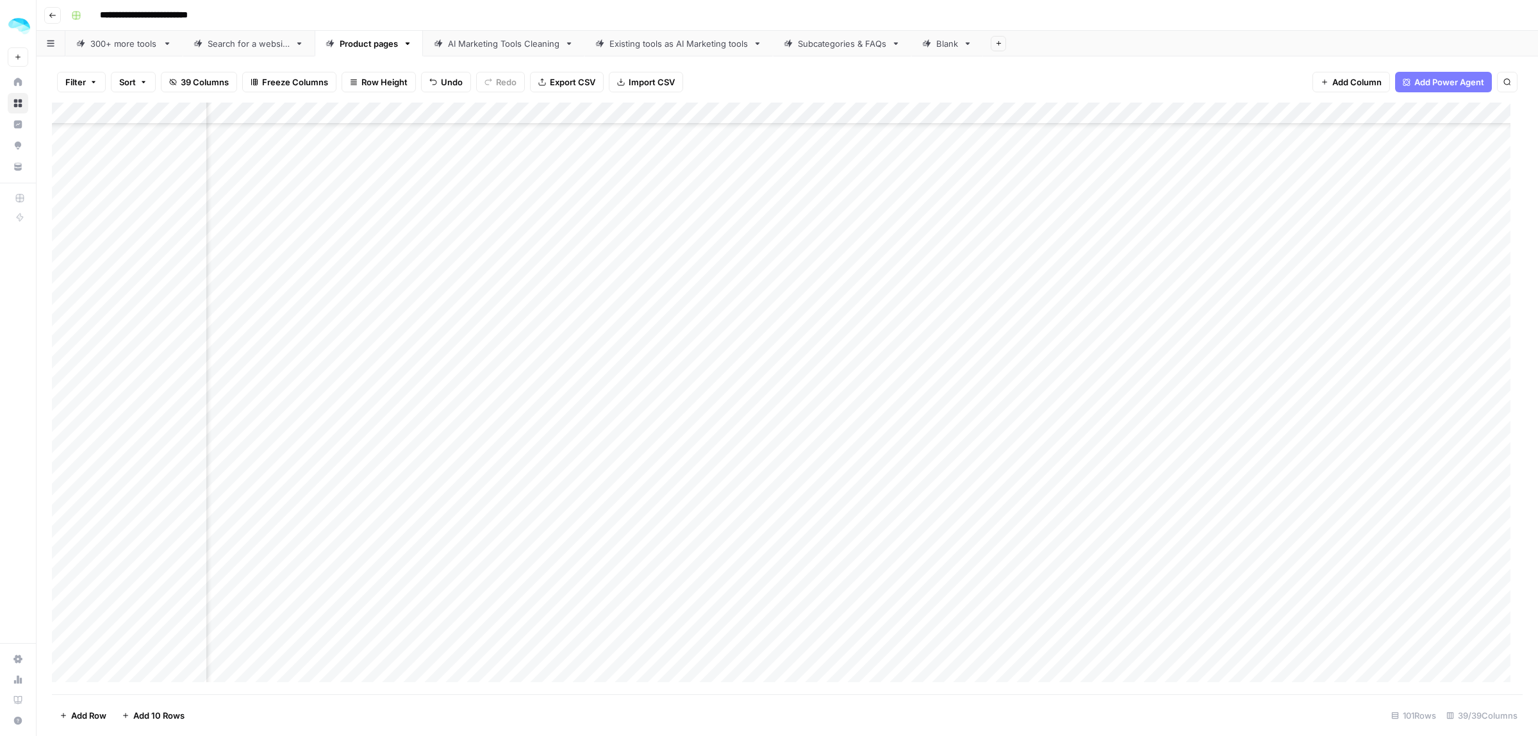
scroll to position [942, 2109]
click at [777, 495] on div "Add Column" at bounding box center [787, 398] width 1471 height 591
click at [777, 603] on div "Add Column" at bounding box center [787, 398] width 1471 height 591
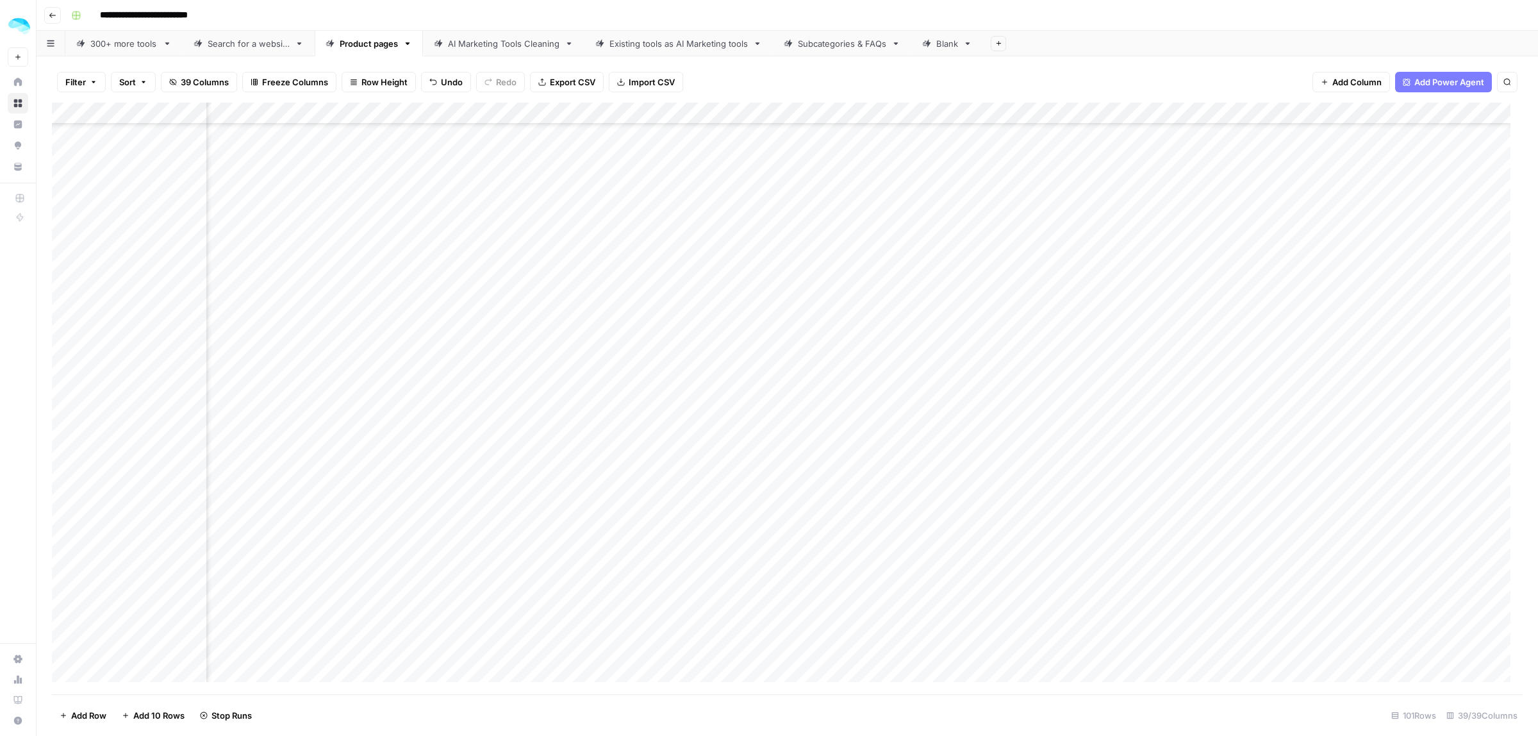
click at [919, 277] on div "Add Column" at bounding box center [787, 398] width 1471 height 591
click at [1112, 366] on div "Add Column" at bounding box center [787, 398] width 1471 height 591
click at [892, 280] on div "Add Column" at bounding box center [787, 398] width 1471 height 591
click at [780, 279] on div "Add Column" at bounding box center [787, 398] width 1471 height 591
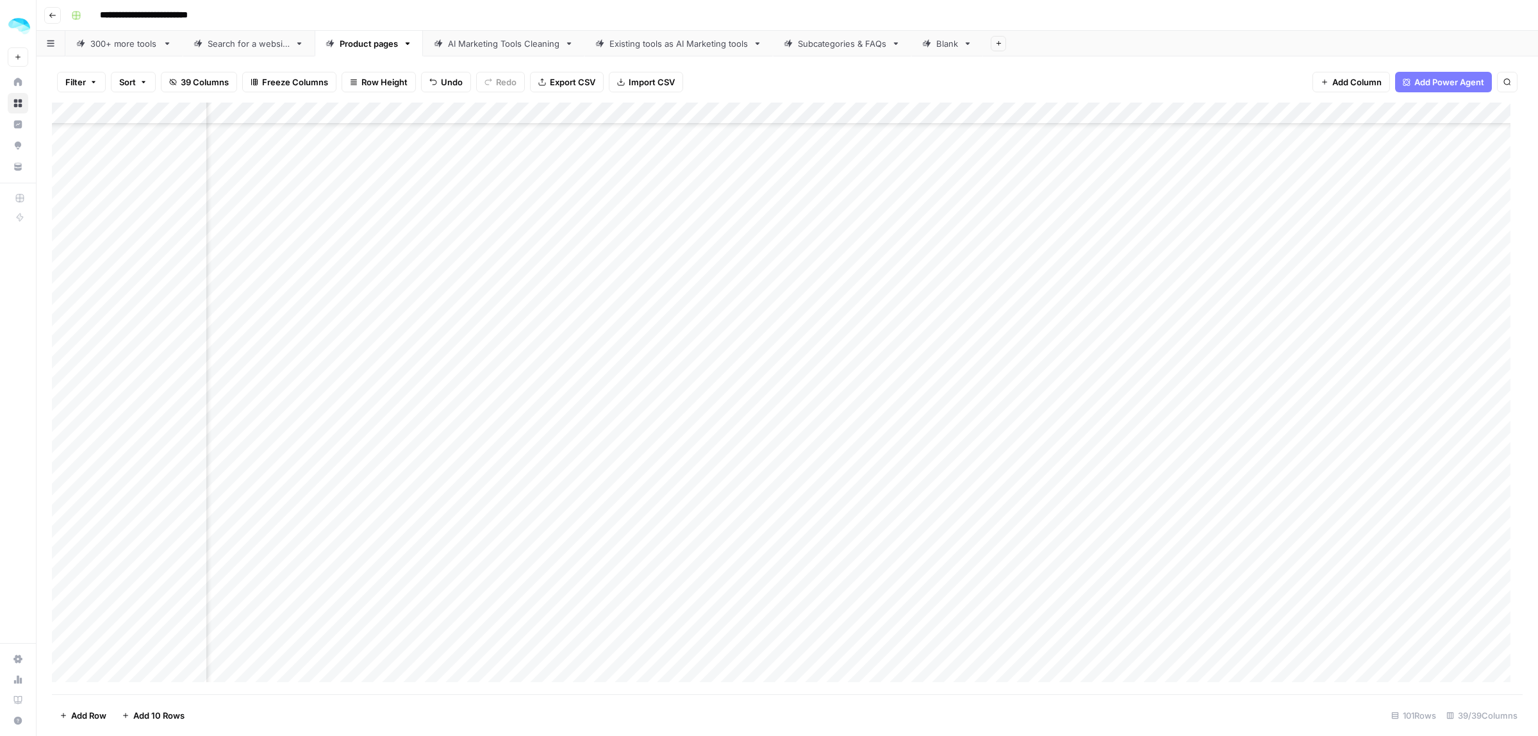
click at [833, 302] on div "Add Column" at bounding box center [787, 398] width 1471 height 591
click at [852, 280] on div "Add Column" at bounding box center [787, 398] width 1471 height 591
click at [865, 312] on div "Add Column" at bounding box center [787, 398] width 1471 height 591
click at [862, 304] on div "Add Column" at bounding box center [787, 398] width 1471 height 591
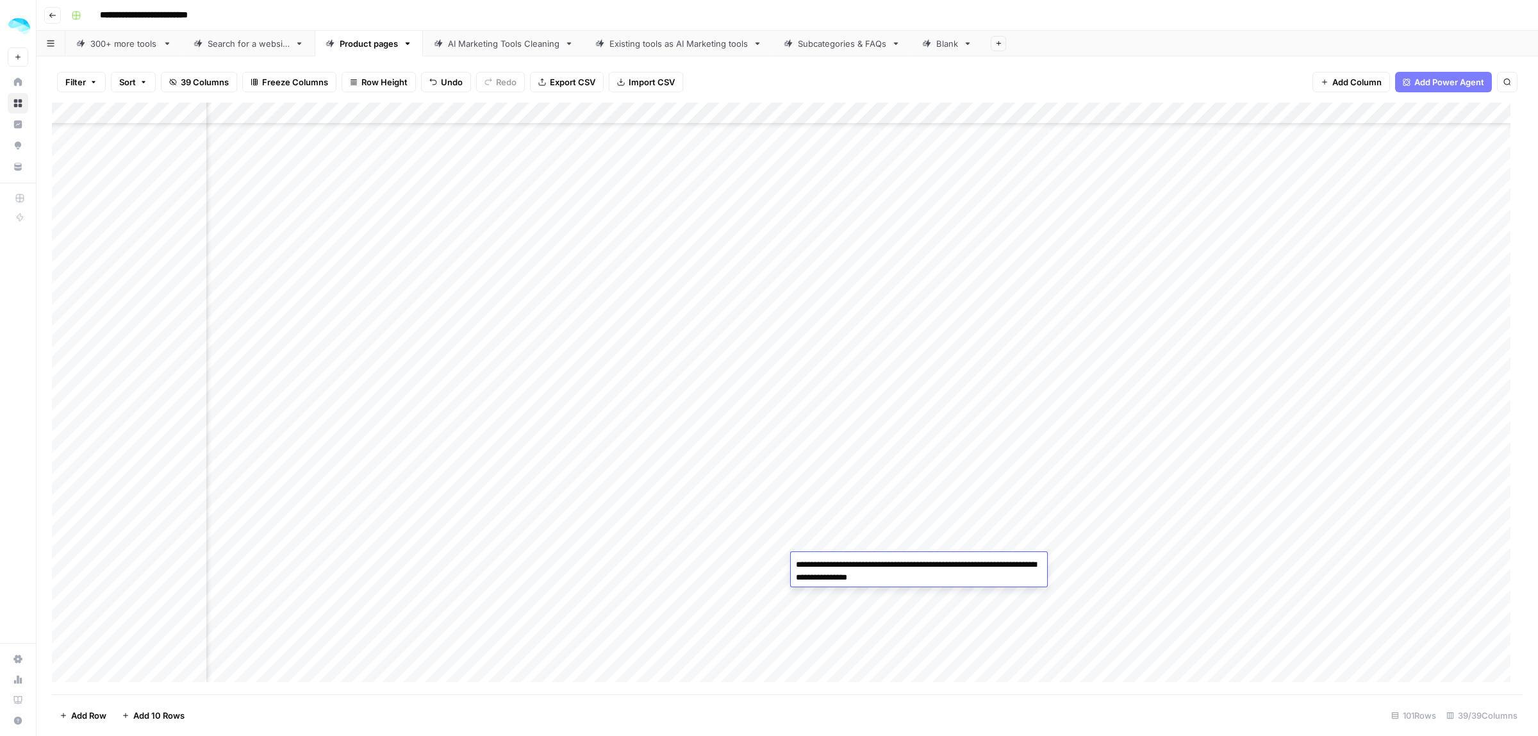
click at [777, 565] on div "Add Column" at bounding box center [787, 398] width 1471 height 591
click at [930, 318] on div "Add Column" at bounding box center [787, 398] width 1471 height 591
click at [894, 350] on div "Add Column" at bounding box center [787, 398] width 1471 height 591
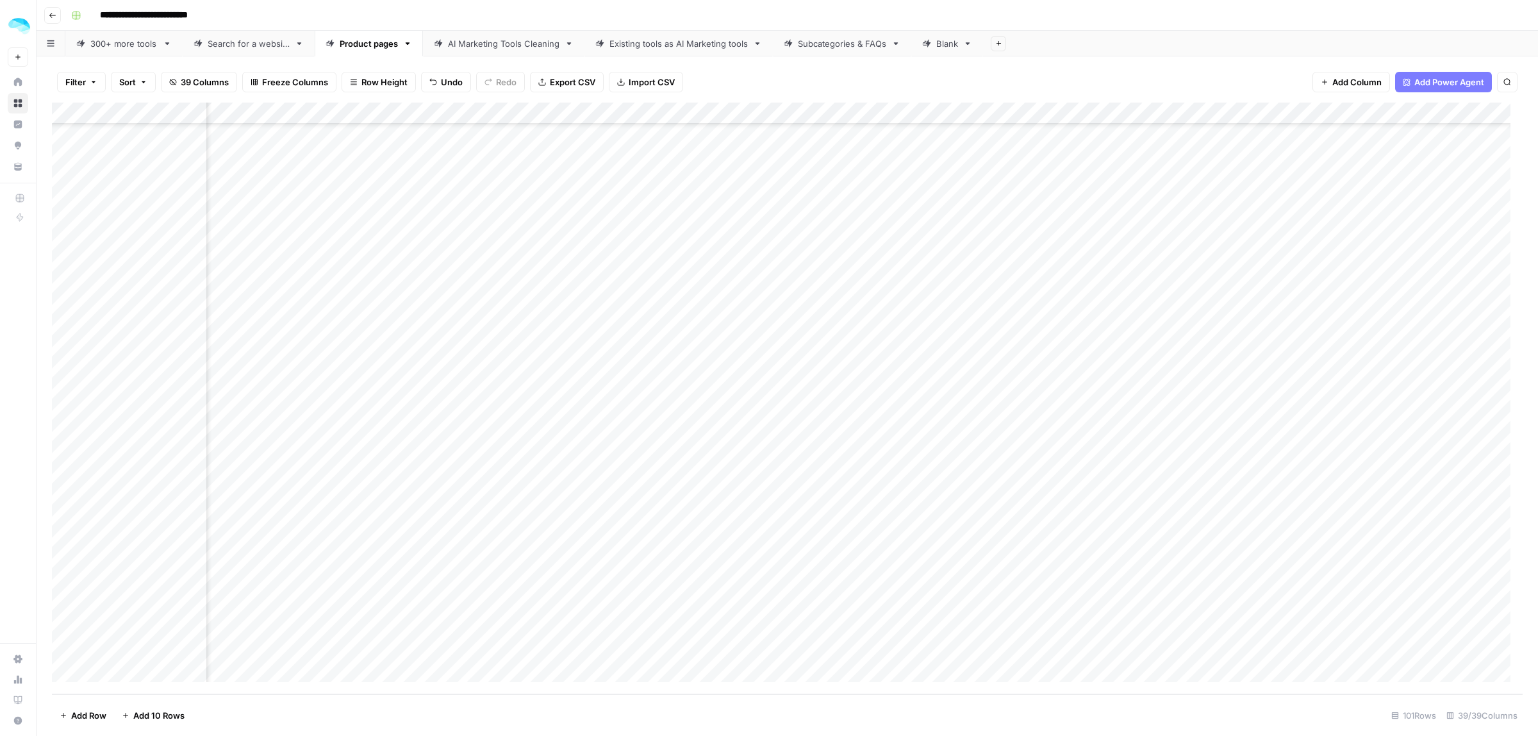
click at [894, 350] on div "Add Column" at bounding box center [787, 398] width 1471 height 591
click at [780, 519] on div "Add Column" at bounding box center [787, 398] width 1471 height 591
click at [779, 540] on div "Add Column" at bounding box center [787, 398] width 1471 height 591
click at [825, 536] on div "Add Column" at bounding box center [787, 398] width 1471 height 591
click at [830, 550] on div "Add Column" at bounding box center [787, 398] width 1471 height 591
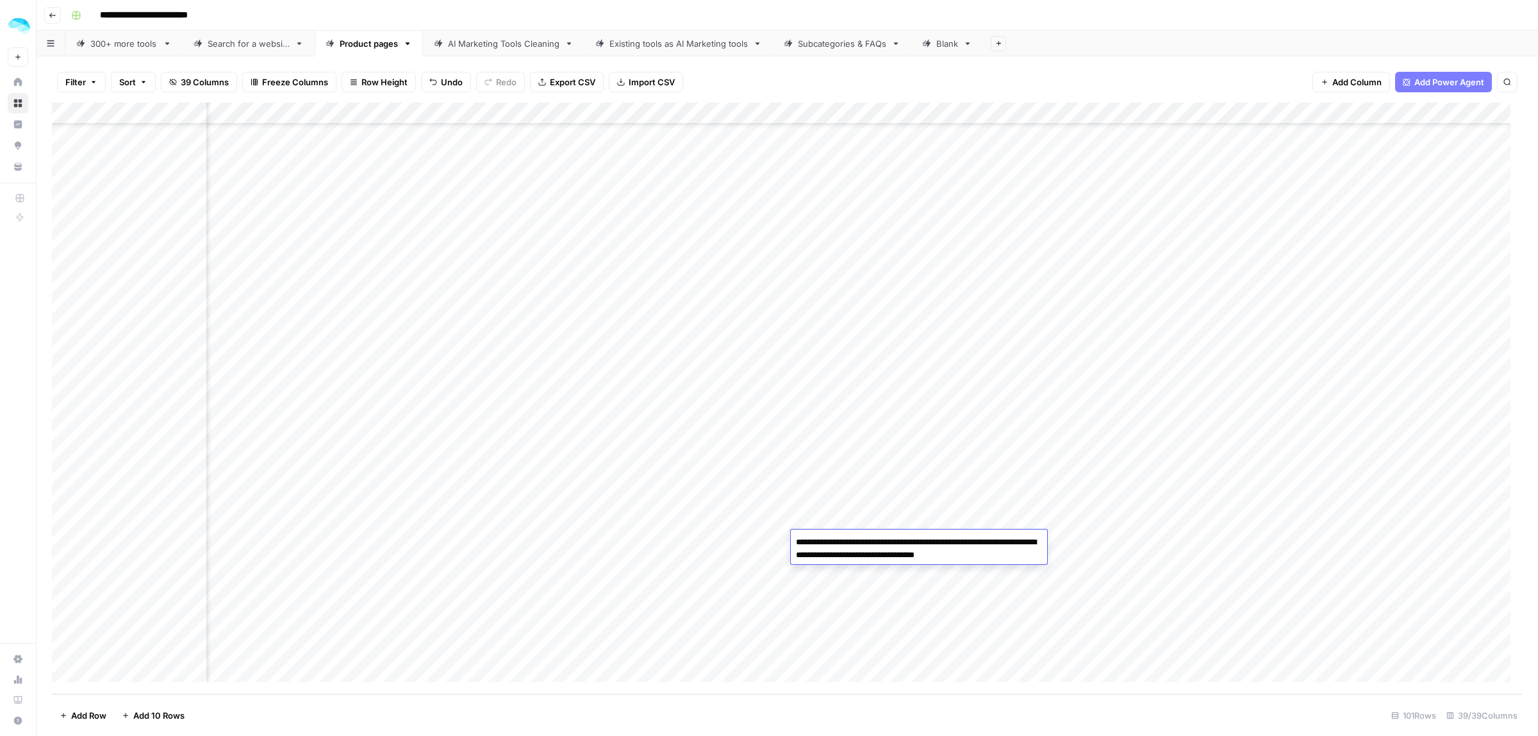
click at [830, 550] on textarea "**********" at bounding box center [919, 548] width 256 height 31
click at [775, 545] on div "Add Column" at bounding box center [787, 398] width 1471 height 591
click at [862, 543] on div "Add Column" at bounding box center [787, 398] width 1471 height 591
click at [864, 543] on div "Add Column" at bounding box center [787, 398] width 1471 height 591
click at [863, 545] on textarea "**********" at bounding box center [919, 548] width 256 height 31
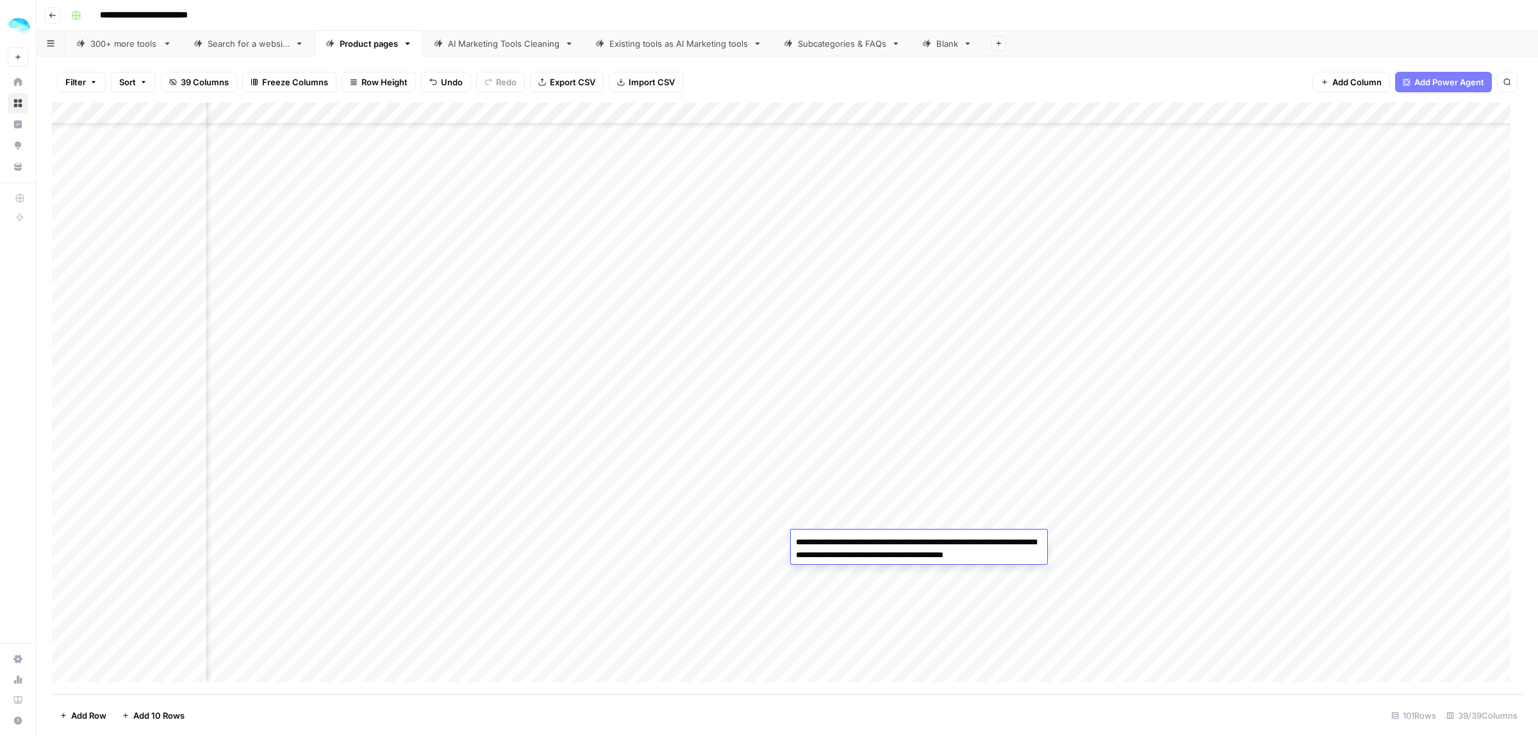
type textarea "**********"
click at [1330, 286] on div "Add Column" at bounding box center [787, 398] width 1471 height 591
click at [748, 360] on div "Add Column" at bounding box center [787, 398] width 1471 height 591
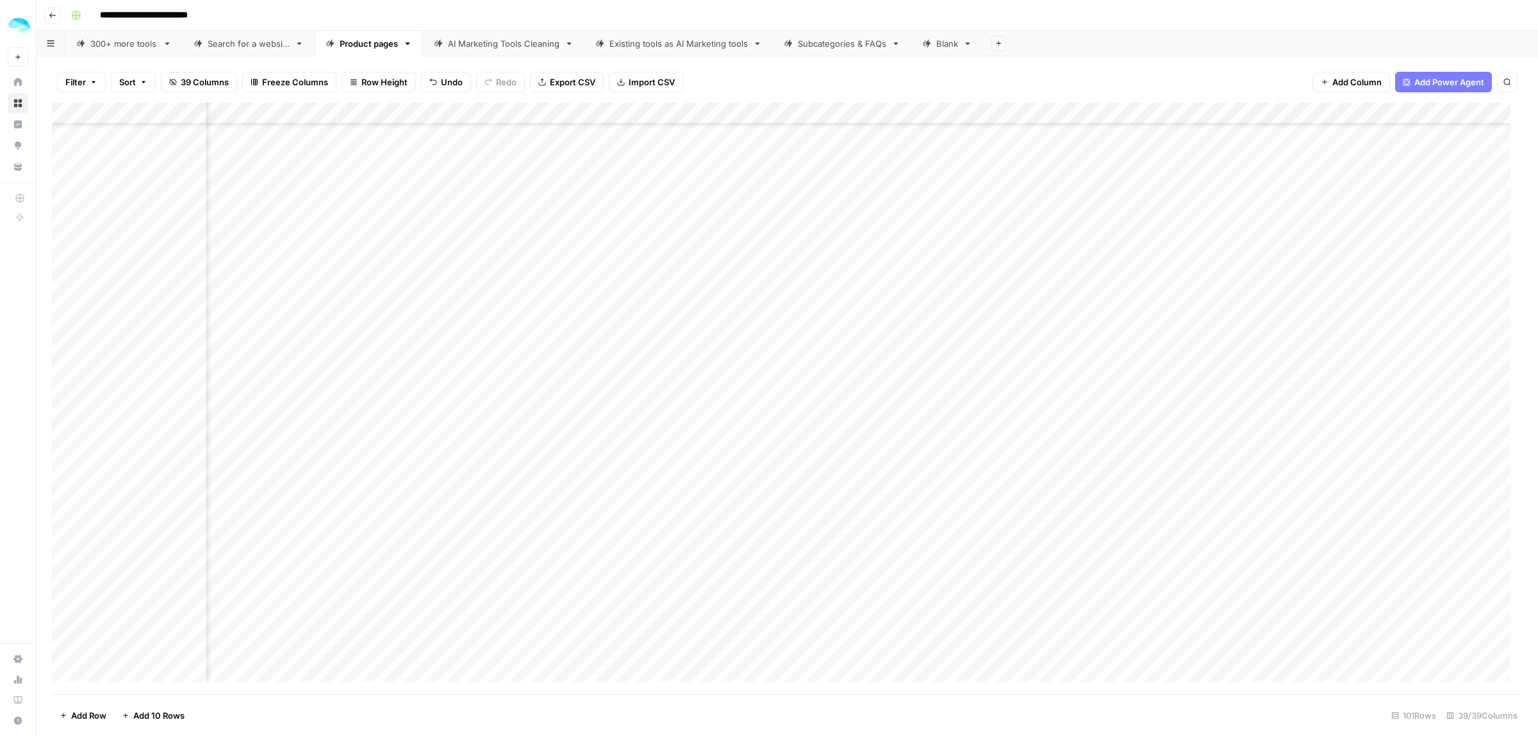
scroll to position [942, 2544]
click at [1002, 260] on div "Add Column" at bounding box center [787, 398] width 1471 height 591
click at [916, 283] on div "Add Column" at bounding box center [787, 398] width 1471 height 591
click at [969, 302] on div "Add Column" at bounding box center [787, 398] width 1471 height 591
click at [982, 281] on div "Add Column" at bounding box center [787, 398] width 1471 height 591
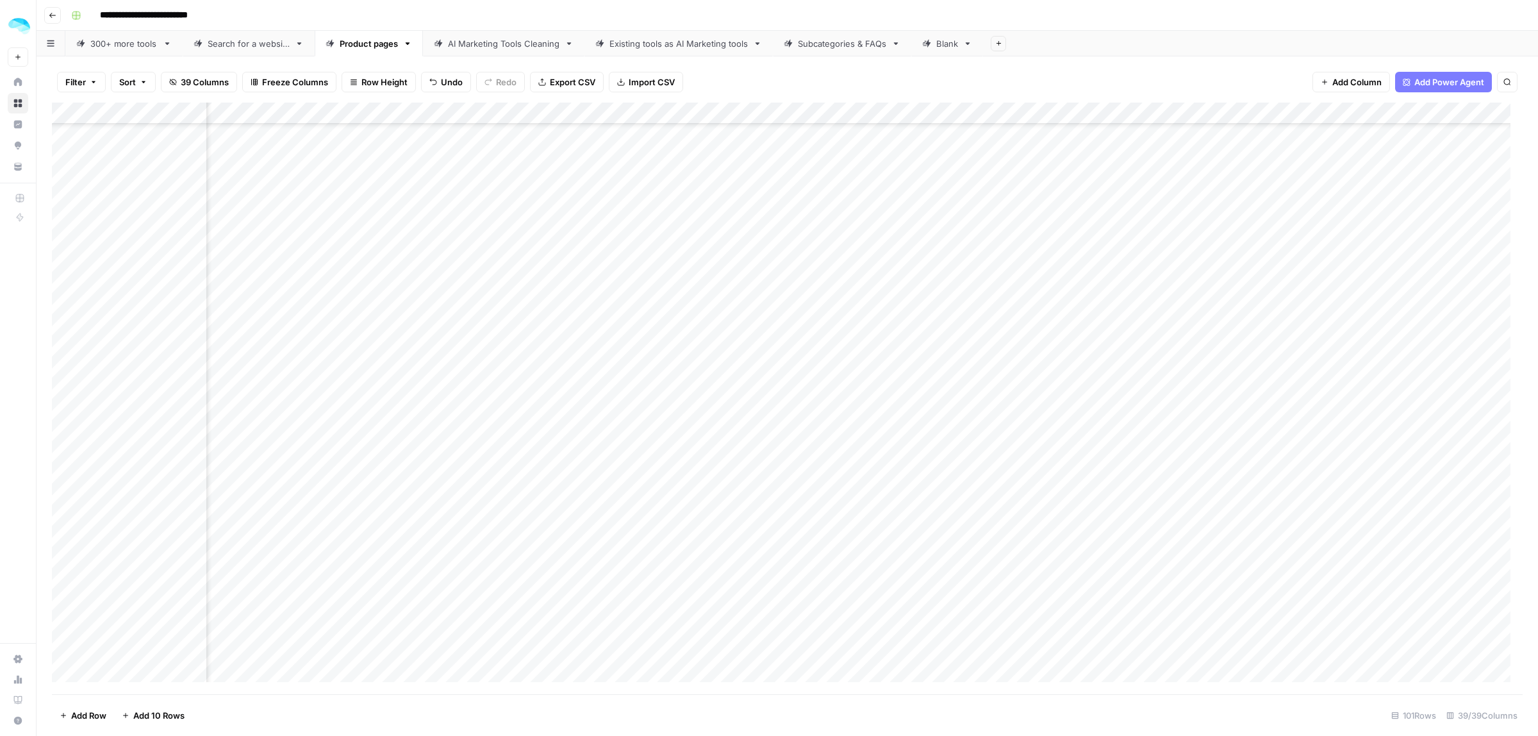
click at [982, 281] on div "Add Column" at bounding box center [787, 398] width 1471 height 591
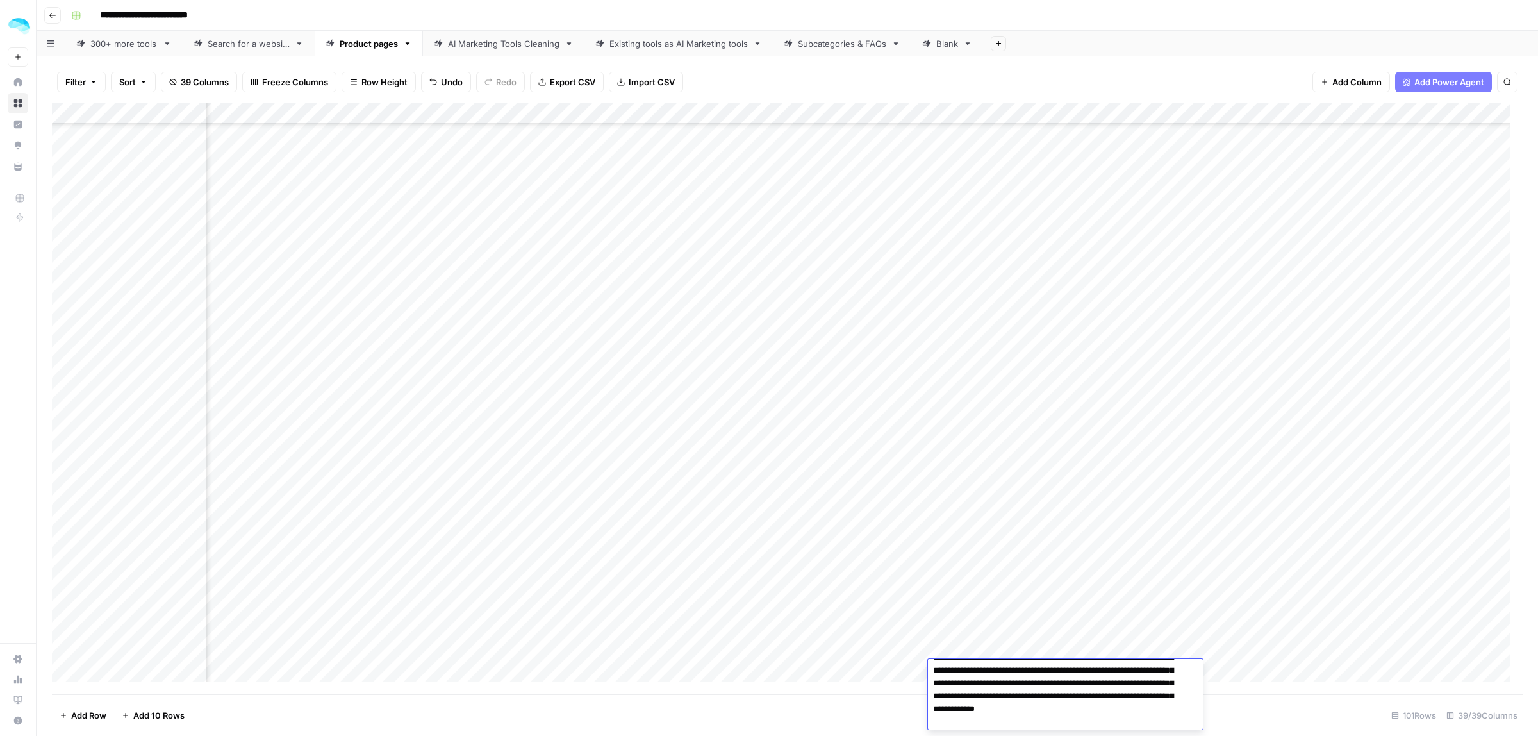
scroll to position [1491, 2544]
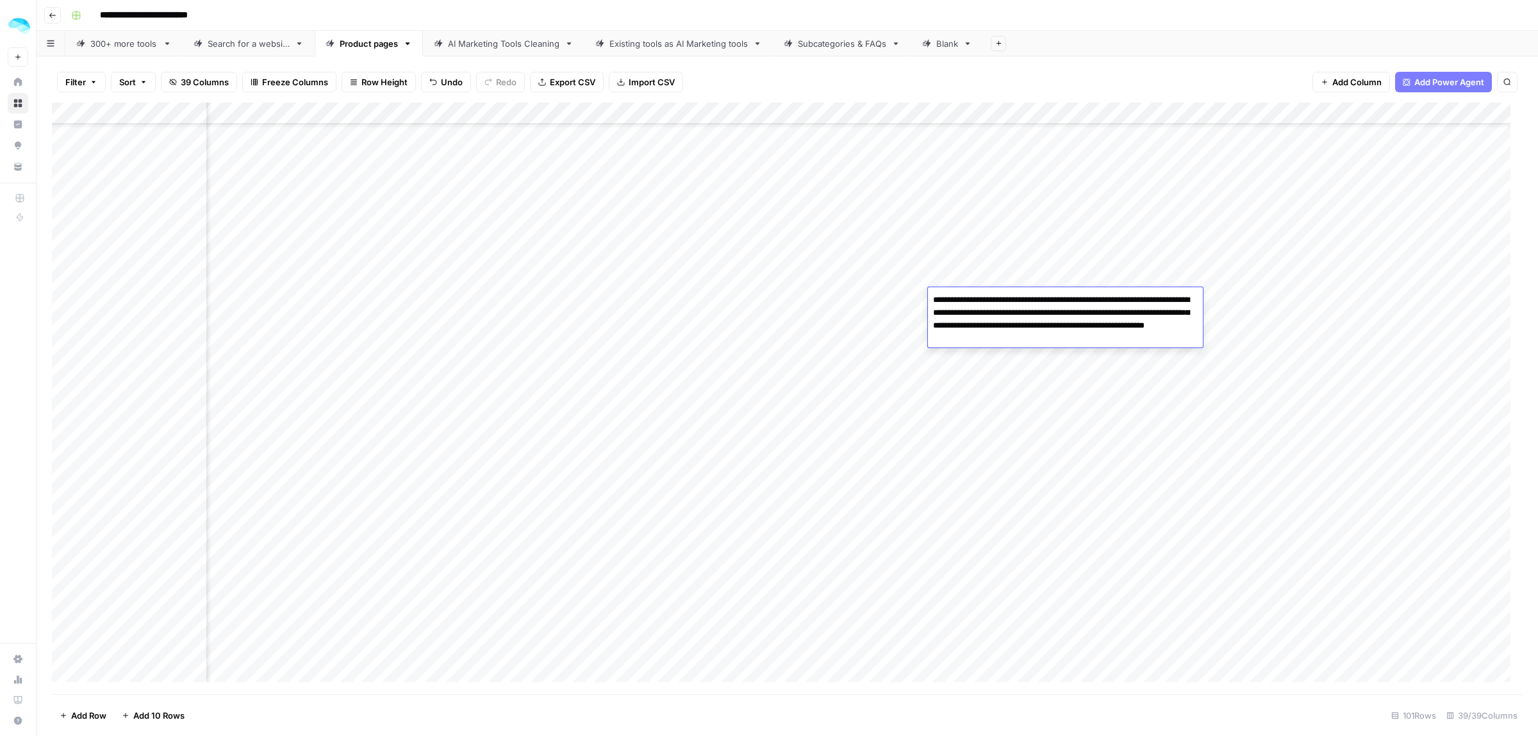
click at [1273, 297] on div "Add Column" at bounding box center [787, 398] width 1471 height 591
click at [1273, 493] on div "Add Column" at bounding box center [787, 398] width 1471 height 591
click at [1032, 295] on div "Add Column" at bounding box center [787, 398] width 1471 height 591
click at [918, 361] on div "Add Column" at bounding box center [787, 398] width 1471 height 591
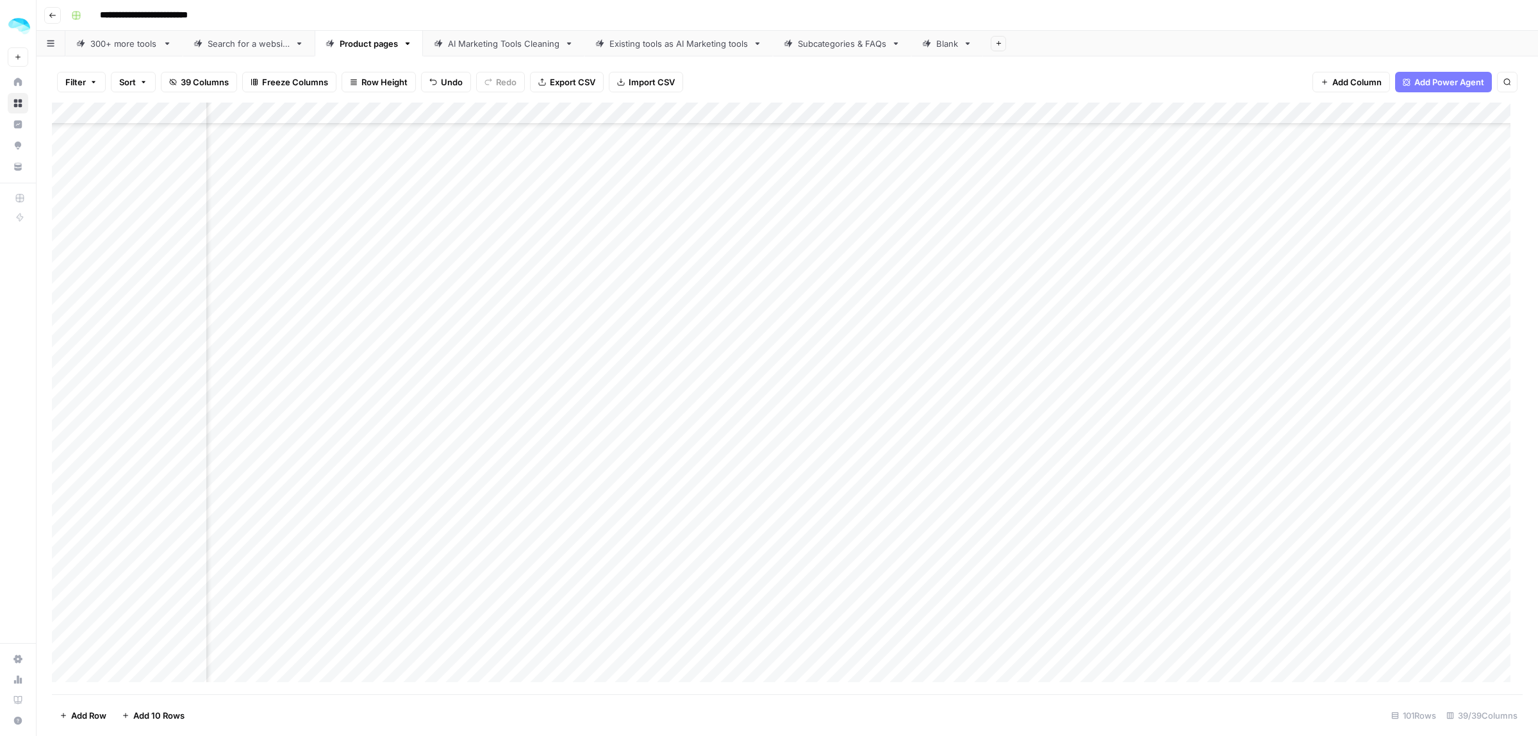
click at [918, 386] on div "Add Column" at bounding box center [787, 398] width 1471 height 591
click at [916, 409] on div "Add Column" at bounding box center [787, 398] width 1471 height 591
click at [916, 427] on div "Add Column" at bounding box center [787, 398] width 1471 height 591
click at [1042, 343] on div "Add Column" at bounding box center [787, 398] width 1471 height 591
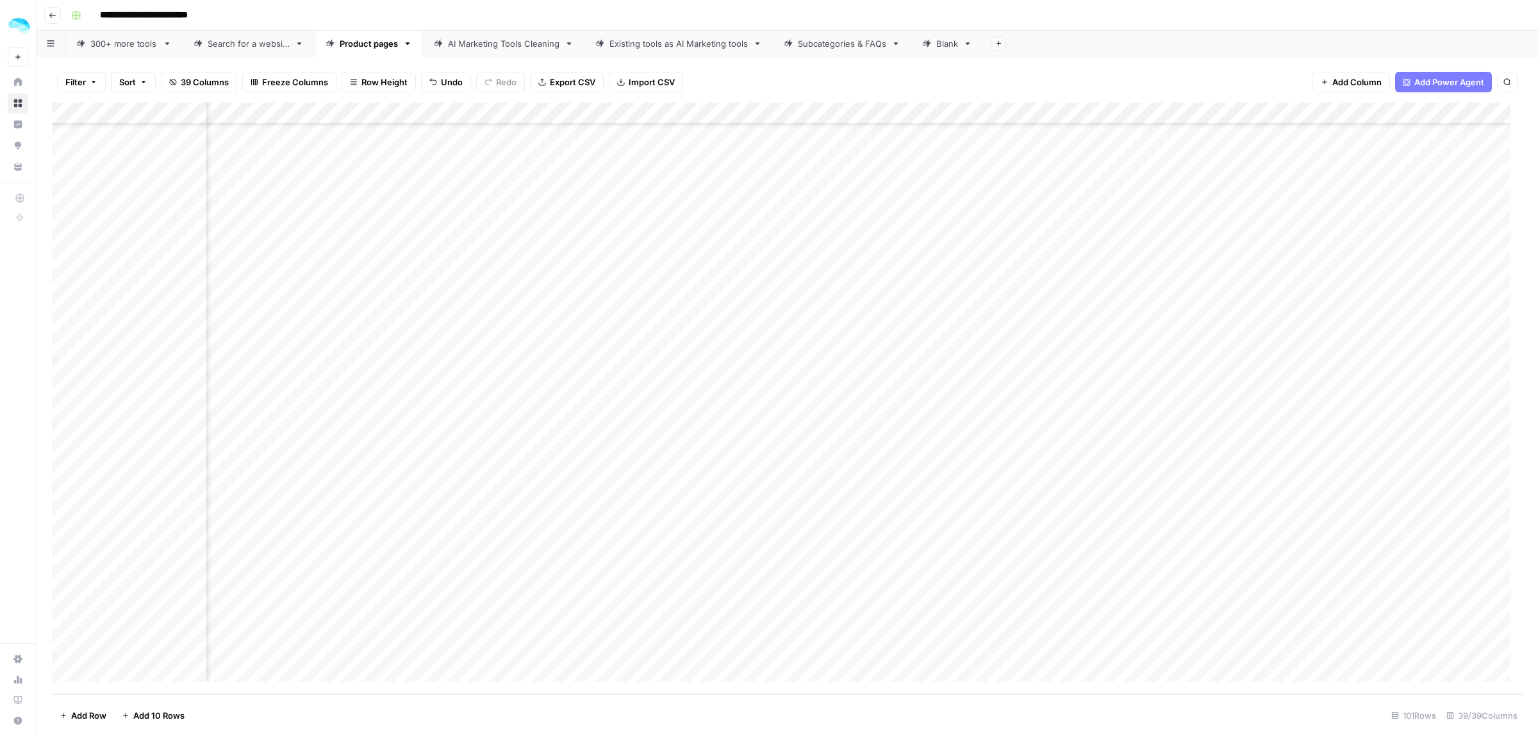
scroll to position [1663, 2544]
click at [64, 647] on div "Add Column" at bounding box center [787, 398] width 1471 height 591
click at [90, 709] on span "Delete 1 Row" at bounding box center [85, 715] width 51 height 13
click at [732, 148] on span "Delete" at bounding box center [723, 148] width 28 height 13
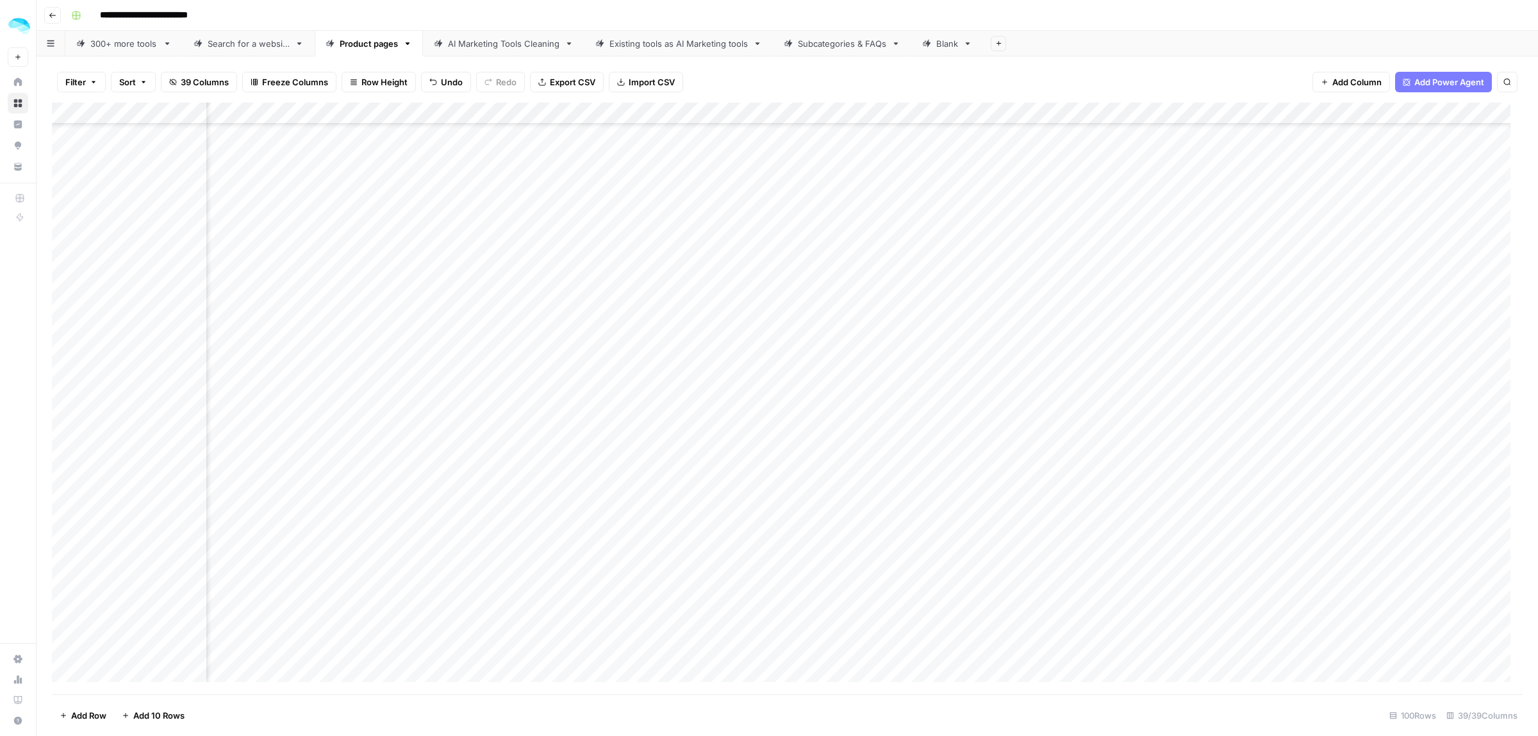
click at [129, 286] on div "Add Column" at bounding box center [787, 398] width 1471 height 591
click at [910, 281] on div "Add Column" at bounding box center [787, 398] width 1471 height 591
click at [828, 411] on div "Add Column" at bounding box center [787, 398] width 1471 height 591
click at [894, 415] on div "Add Column" at bounding box center [787, 398] width 1471 height 591
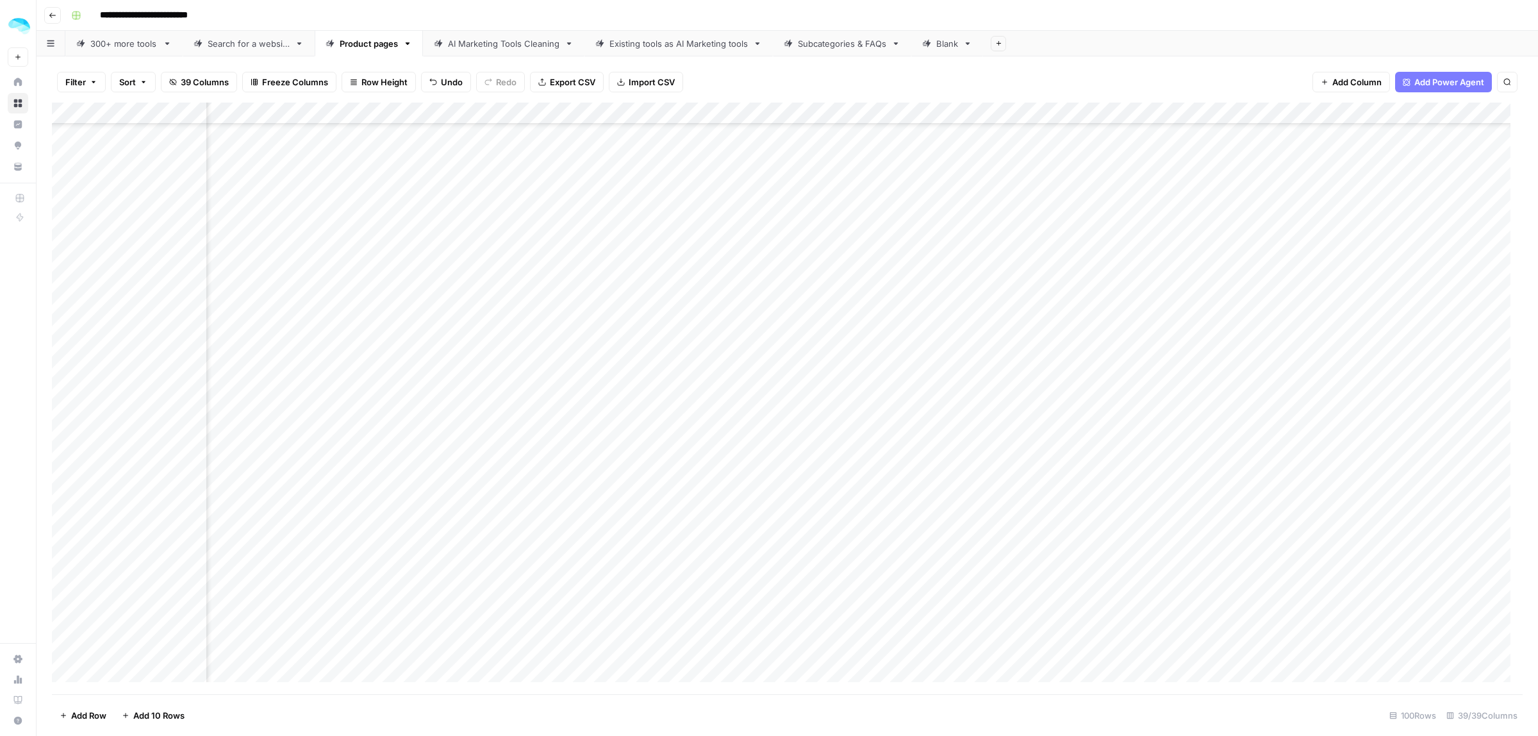
click at [894, 415] on div "Add Column" at bounding box center [787, 398] width 1471 height 591
click at [963, 458] on div "Add Column" at bounding box center [787, 398] width 1471 height 591
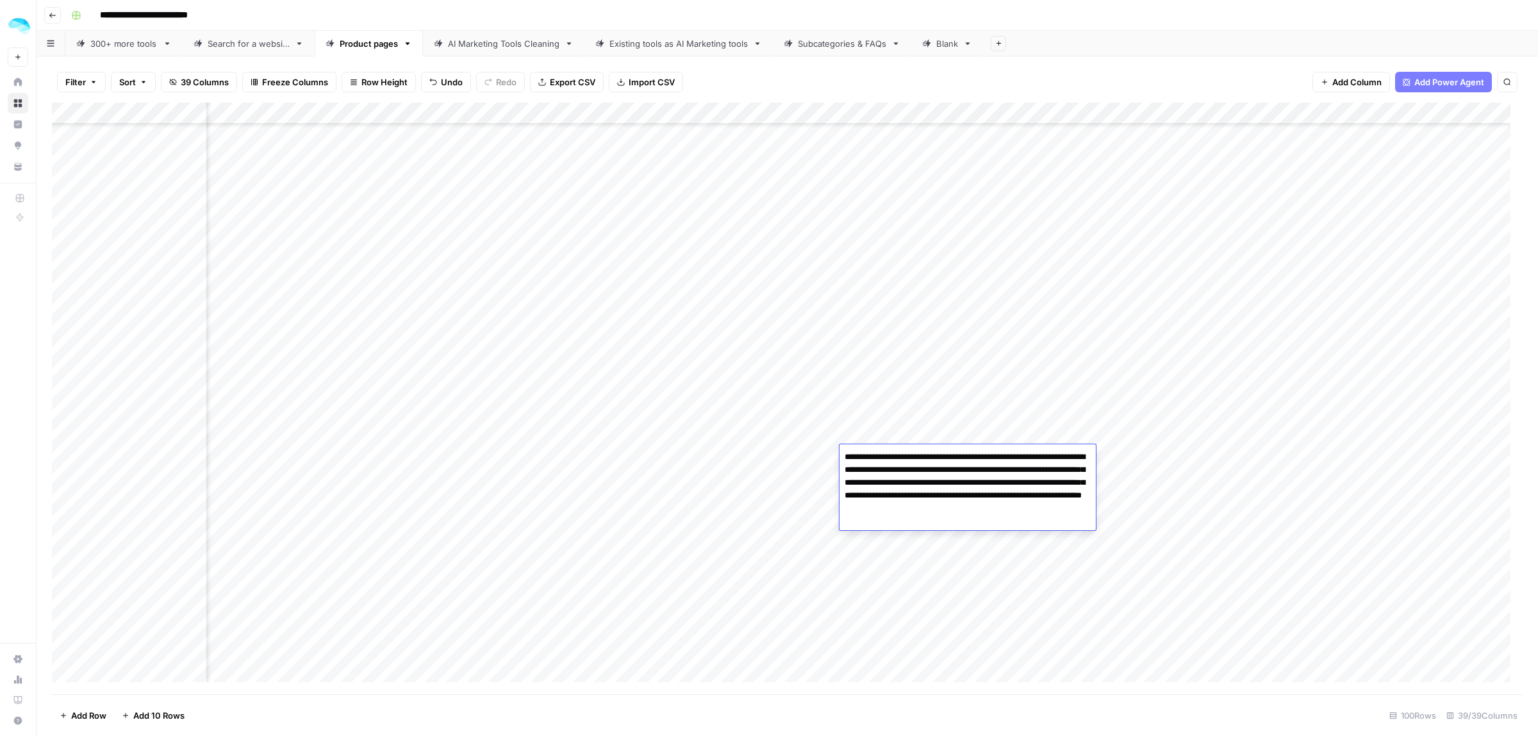
click at [963, 458] on textarea "**********" at bounding box center [967, 489] width 256 height 82
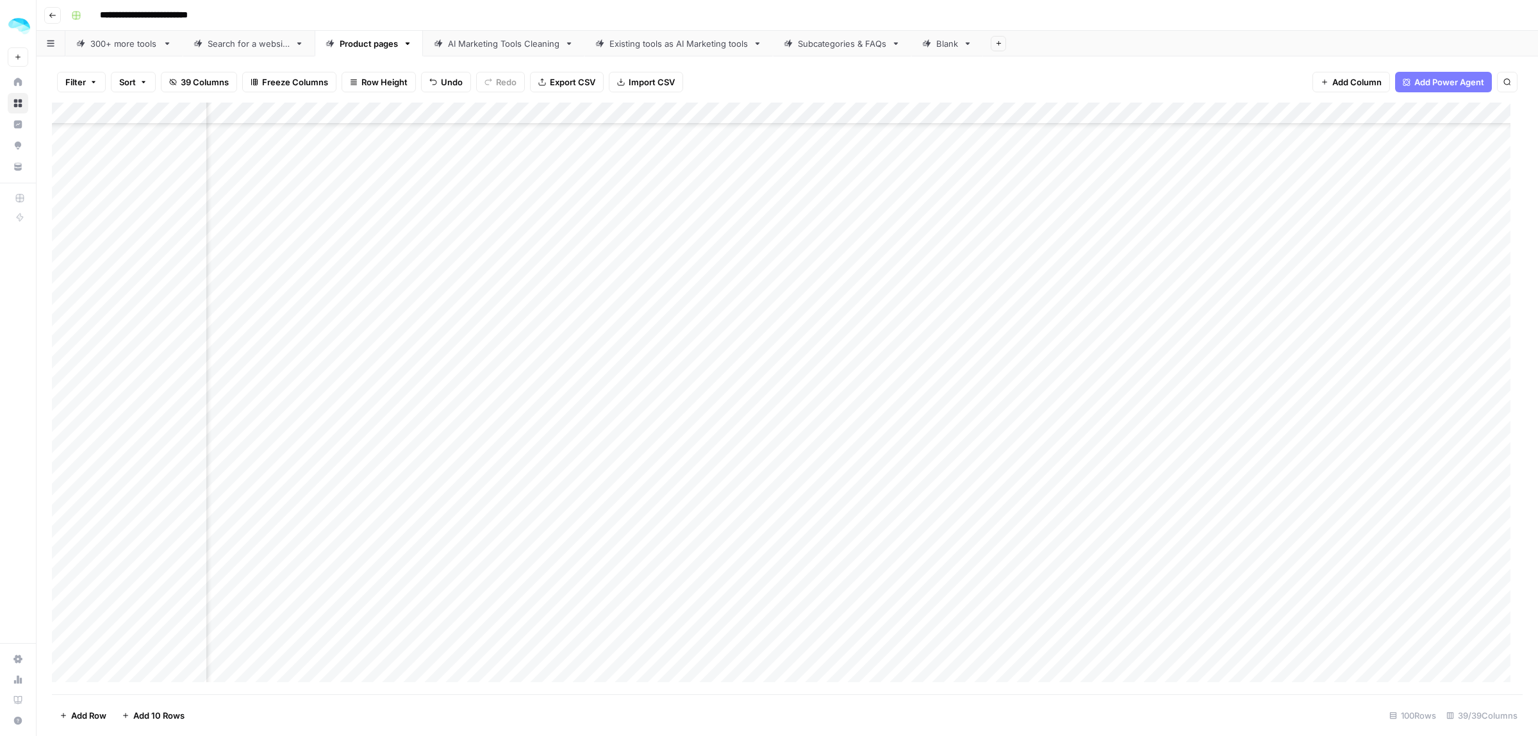
click at [1184, 327] on div "Add Column" at bounding box center [787, 398] width 1471 height 591
click at [1186, 392] on div "Add Column" at bounding box center [787, 398] width 1471 height 591
click at [1183, 416] on div "Add Column" at bounding box center [787, 398] width 1471 height 591
click at [1186, 436] on div "Add Column" at bounding box center [787, 398] width 1471 height 591
click at [1183, 458] on div "Add Column" at bounding box center [787, 398] width 1471 height 591
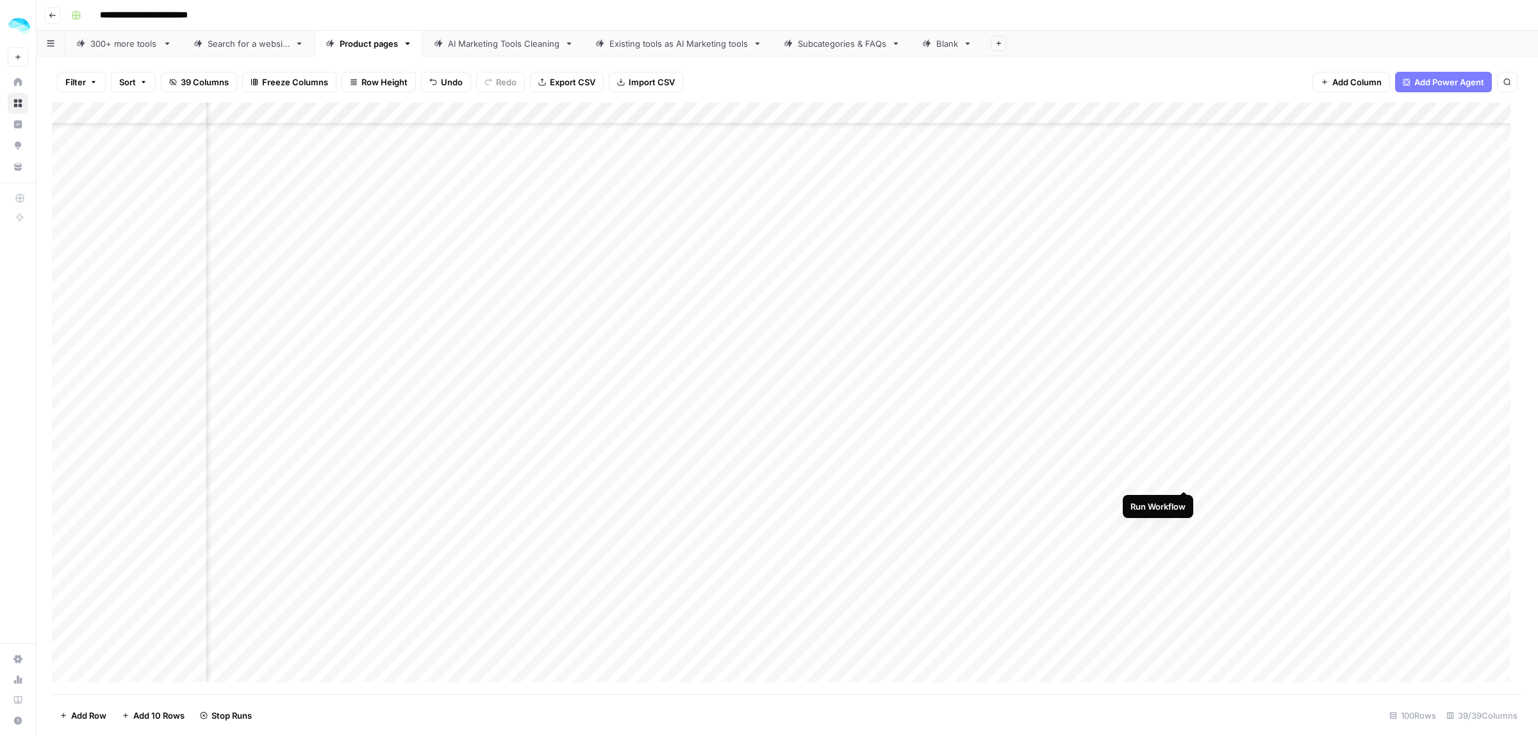
click at [1185, 472] on div "Add Column" at bounding box center [787, 398] width 1471 height 591
click at [1301, 327] on div "Add Column" at bounding box center [787, 398] width 1471 height 591
click at [942, 434] on div "Add Column" at bounding box center [787, 398] width 1471 height 591
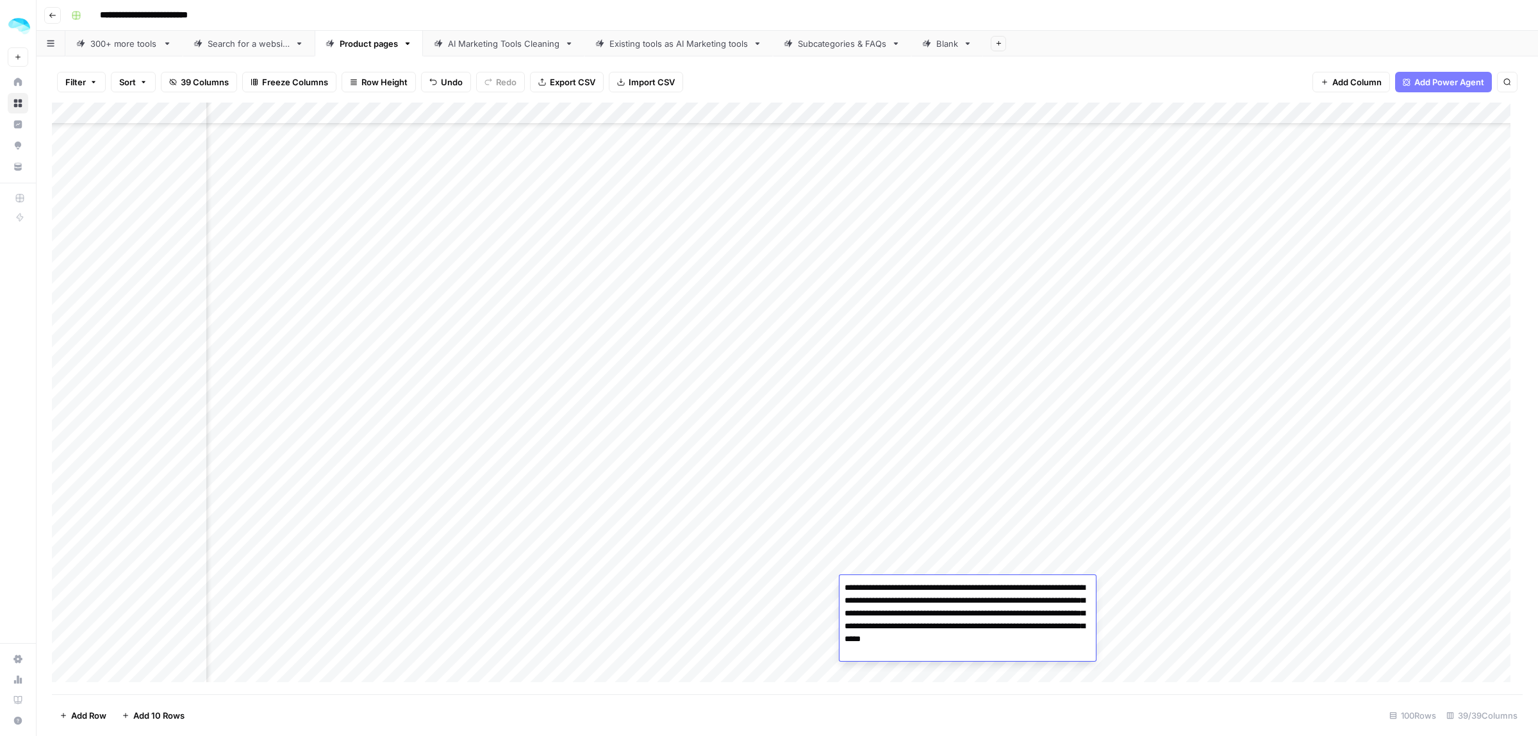
scroll to position [1241, 3067]
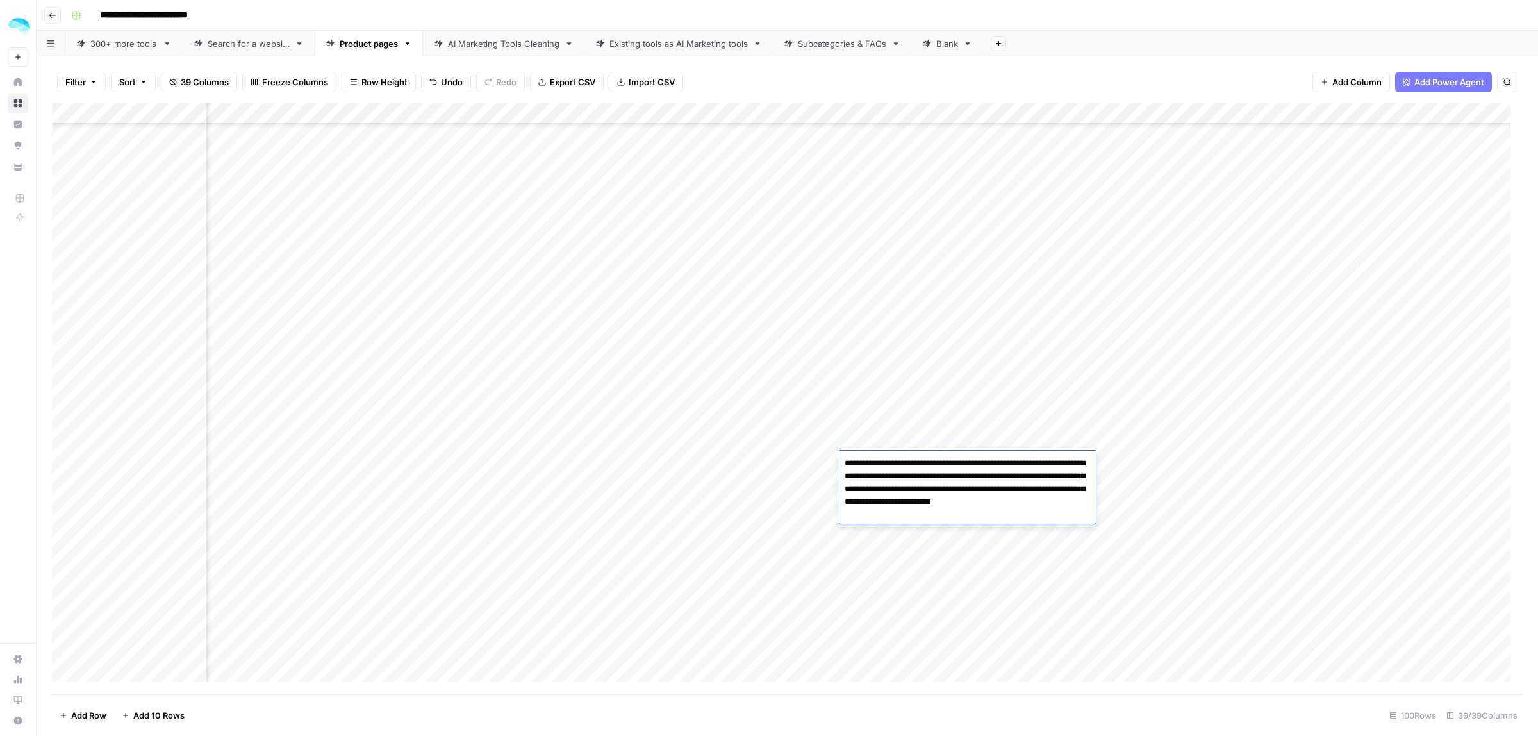
click at [1182, 549] on div "Add Column" at bounding box center [787, 398] width 1471 height 591
click at [904, 460] on div "Add Column" at bounding box center [787, 398] width 1471 height 591
click at [1183, 341] on div "Add Column" at bounding box center [787, 398] width 1471 height 591
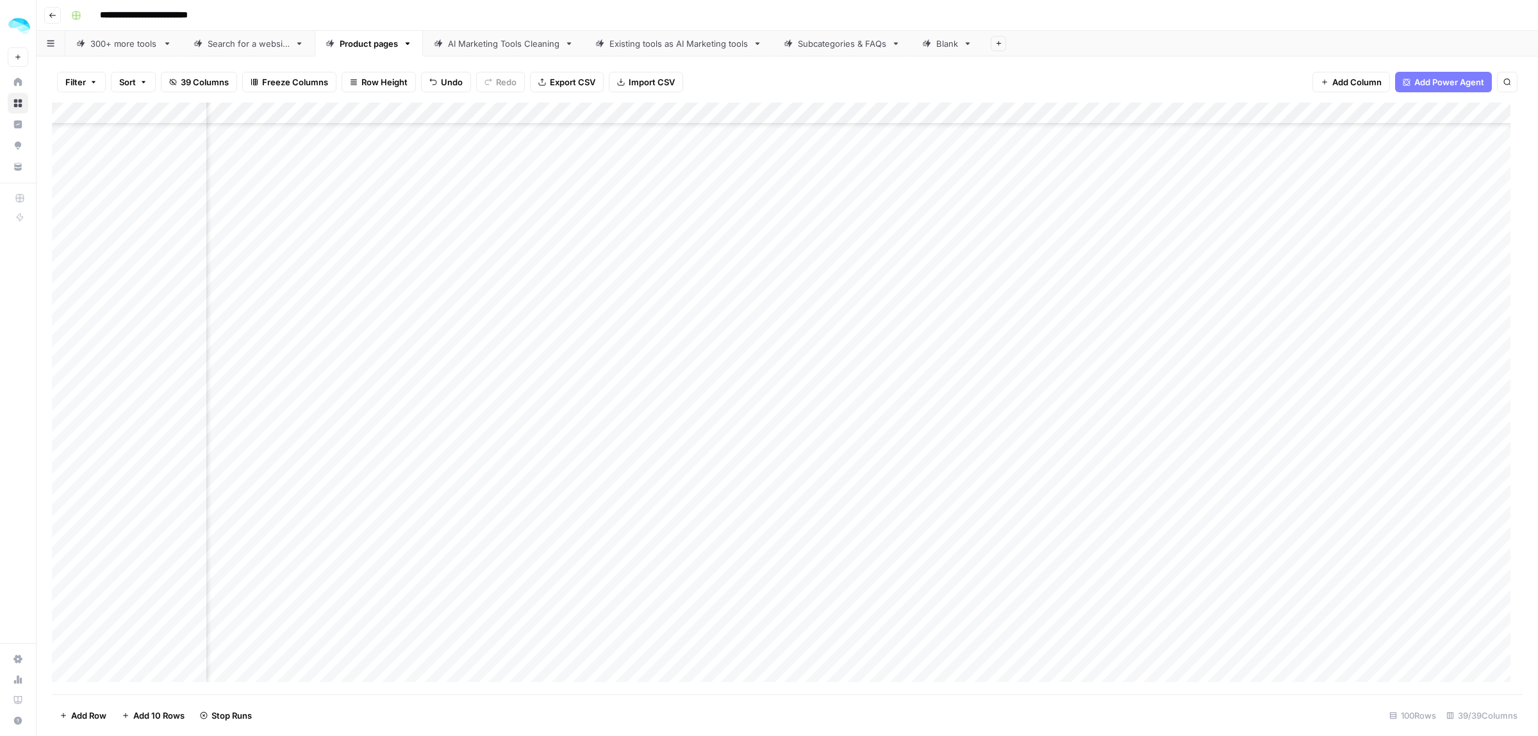
scroll to position [856, 3670]
click at [921, 388] on div "Add Column" at bounding box center [787, 398] width 1471 height 591
click at [1205, 389] on div "Add Column" at bounding box center [787, 398] width 1471 height 591
click at [1434, 386] on div "Add Column" at bounding box center [787, 398] width 1471 height 591
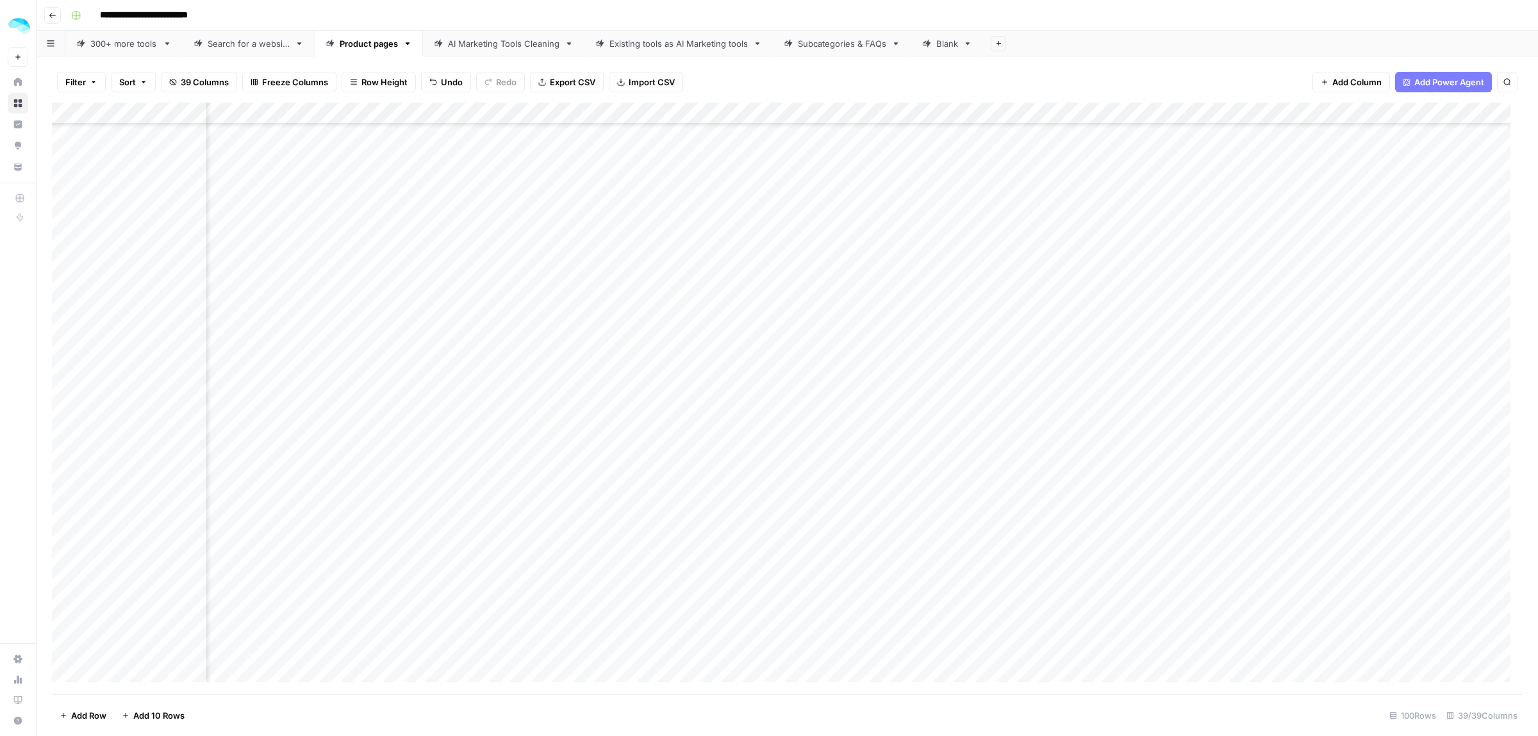
click at [582, 429] on div "Add Column" at bounding box center [787, 398] width 1471 height 591
click at [578, 453] on div "Add Column" at bounding box center [787, 398] width 1471 height 591
click at [579, 501] on div "Add Column" at bounding box center [787, 398] width 1471 height 591
click at [578, 522] on div "Add Column" at bounding box center [787, 398] width 1471 height 591
click at [579, 537] on div "Add Column" at bounding box center [787, 398] width 1471 height 591
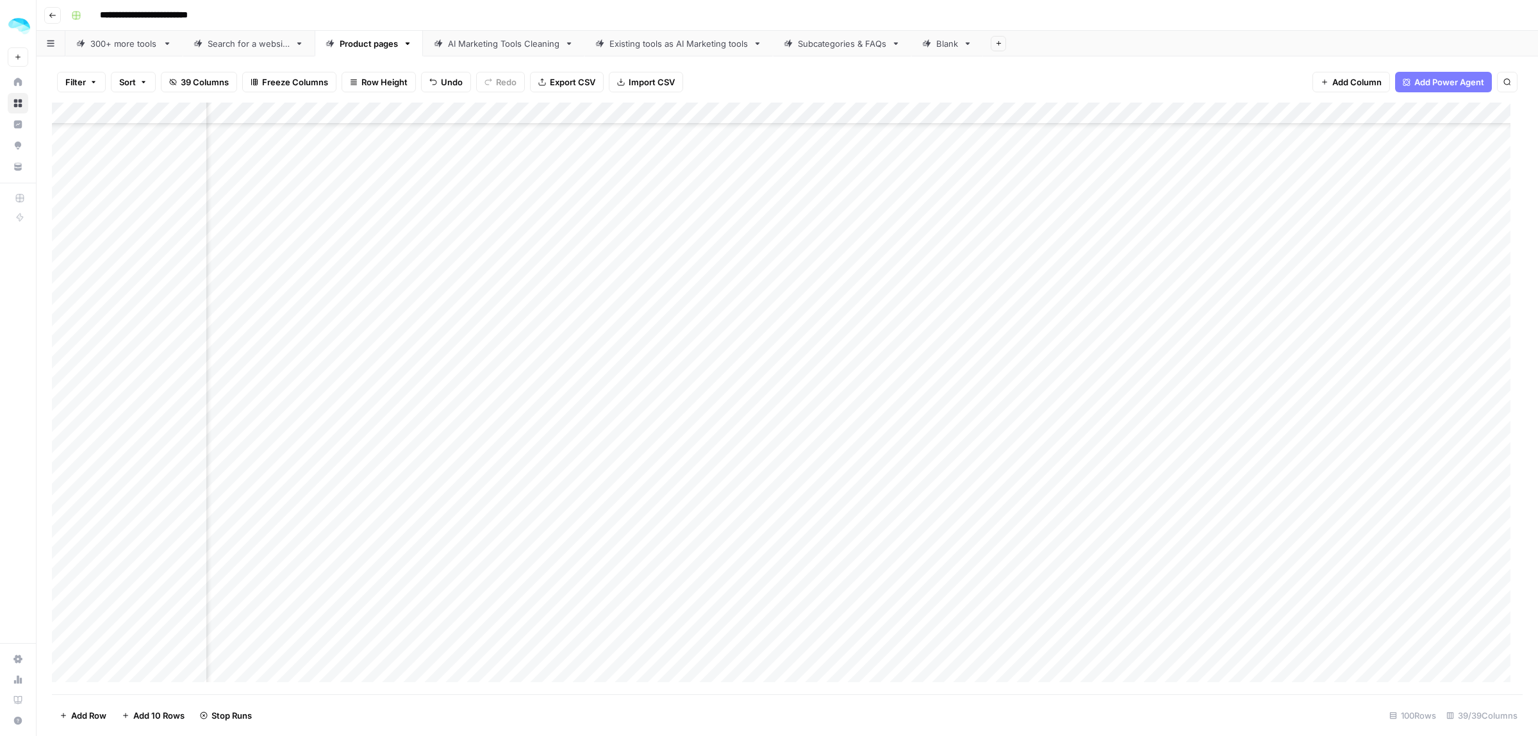
click at [579, 558] on div "Add Column" at bounding box center [787, 398] width 1471 height 591
click at [577, 584] on div "Add Column" at bounding box center [787, 398] width 1471 height 591
click at [919, 428] on div "Add Column" at bounding box center [787, 398] width 1471 height 591
click at [730, 455] on div "Add Column" at bounding box center [787, 398] width 1471 height 591
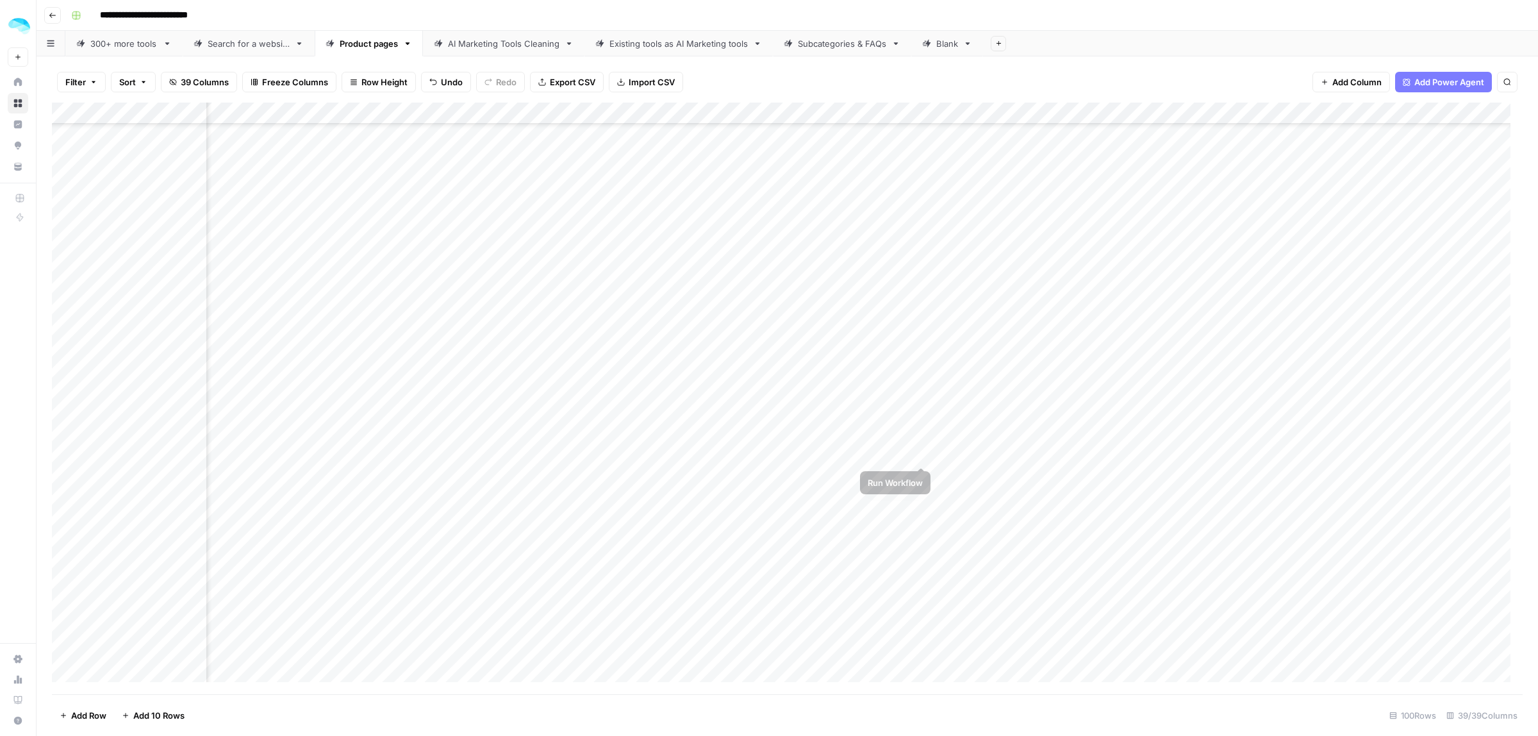
click at [919, 455] on div "Add Column" at bounding box center [787, 398] width 1471 height 591
click at [921, 497] on div "Add Column" at bounding box center [787, 398] width 1471 height 591
click at [918, 473] on div "Add Column" at bounding box center [787, 398] width 1471 height 591
click at [1194, 476] on div "Add Column" at bounding box center [787, 398] width 1471 height 591
click at [1206, 433] on div "Add Column" at bounding box center [787, 398] width 1471 height 591
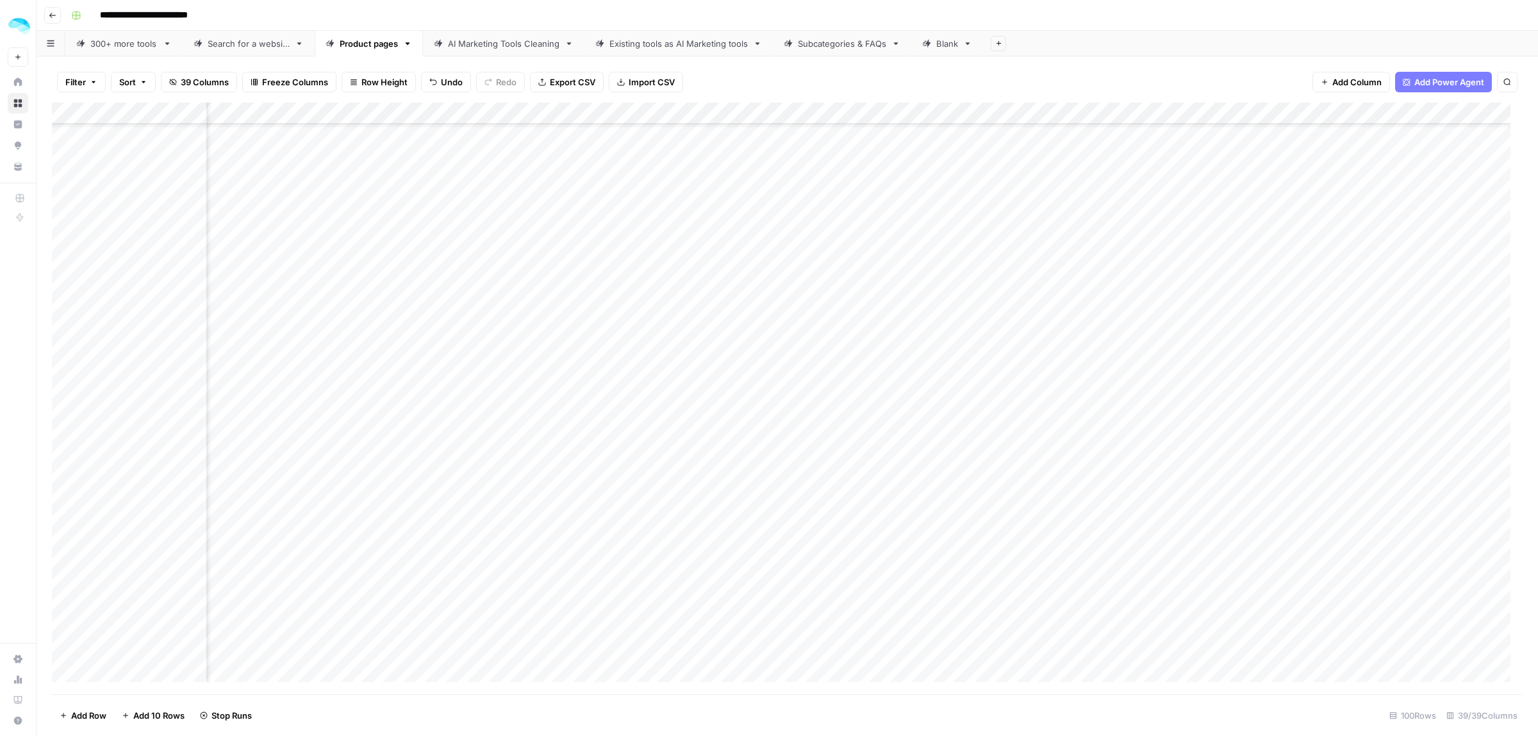
click at [1435, 433] on div "Add Column" at bounding box center [787, 398] width 1471 height 591
click at [1203, 493] on div "Add Column" at bounding box center [787, 398] width 1471 height 591
click at [1437, 497] on div "Add Column" at bounding box center [787, 398] width 1471 height 591
click at [1202, 455] on div "Add Column" at bounding box center [787, 398] width 1471 height 591
click at [1436, 453] on div "Add Column" at bounding box center [787, 398] width 1471 height 591
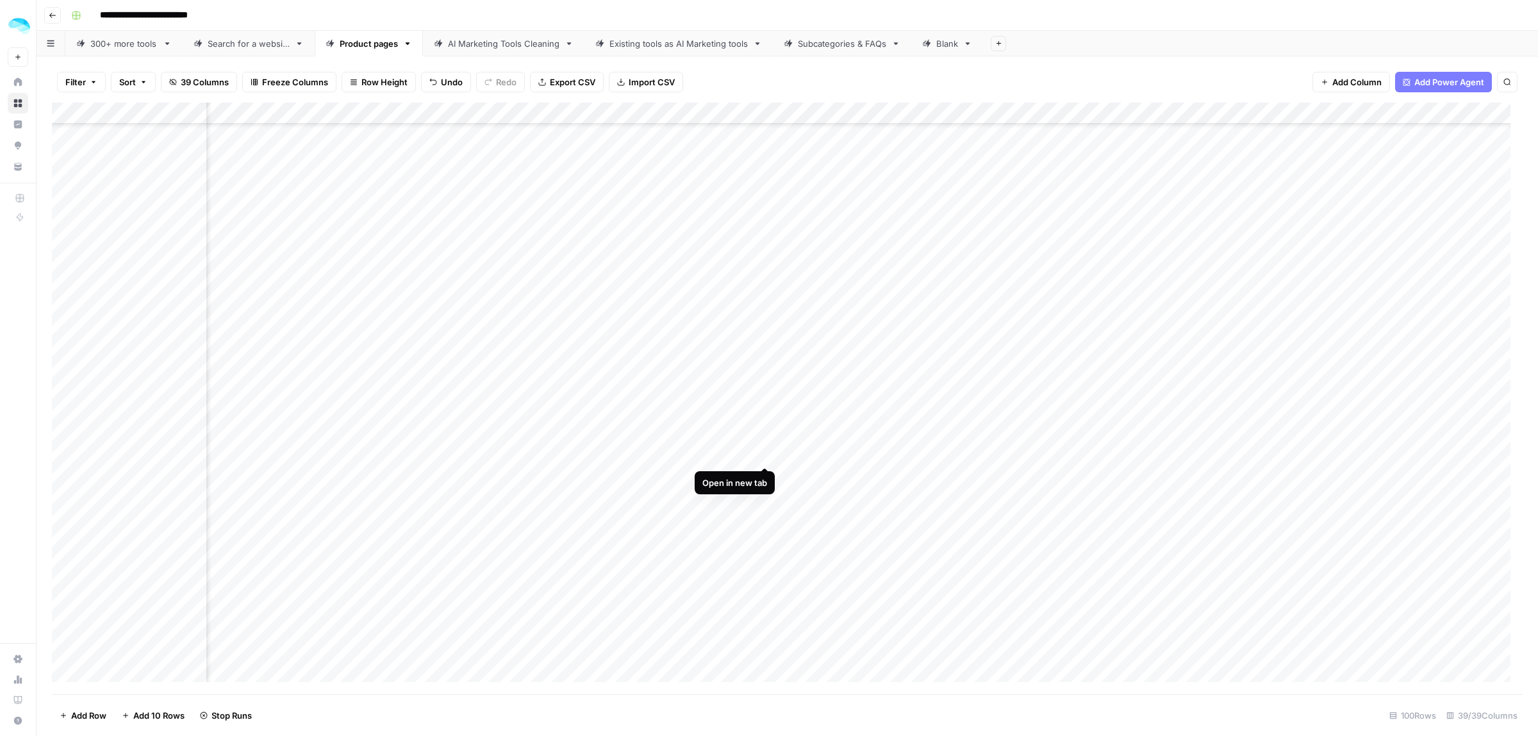
click at [761, 452] on div "Add Column" at bounding box center [787, 398] width 1471 height 591
click at [1402, 475] on div "Add Column" at bounding box center [787, 398] width 1471 height 591
click at [579, 359] on div "Add Column" at bounding box center [787, 398] width 1471 height 591
click at [580, 381] on div "Add Column" at bounding box center [787, 398] width 1471 height 591
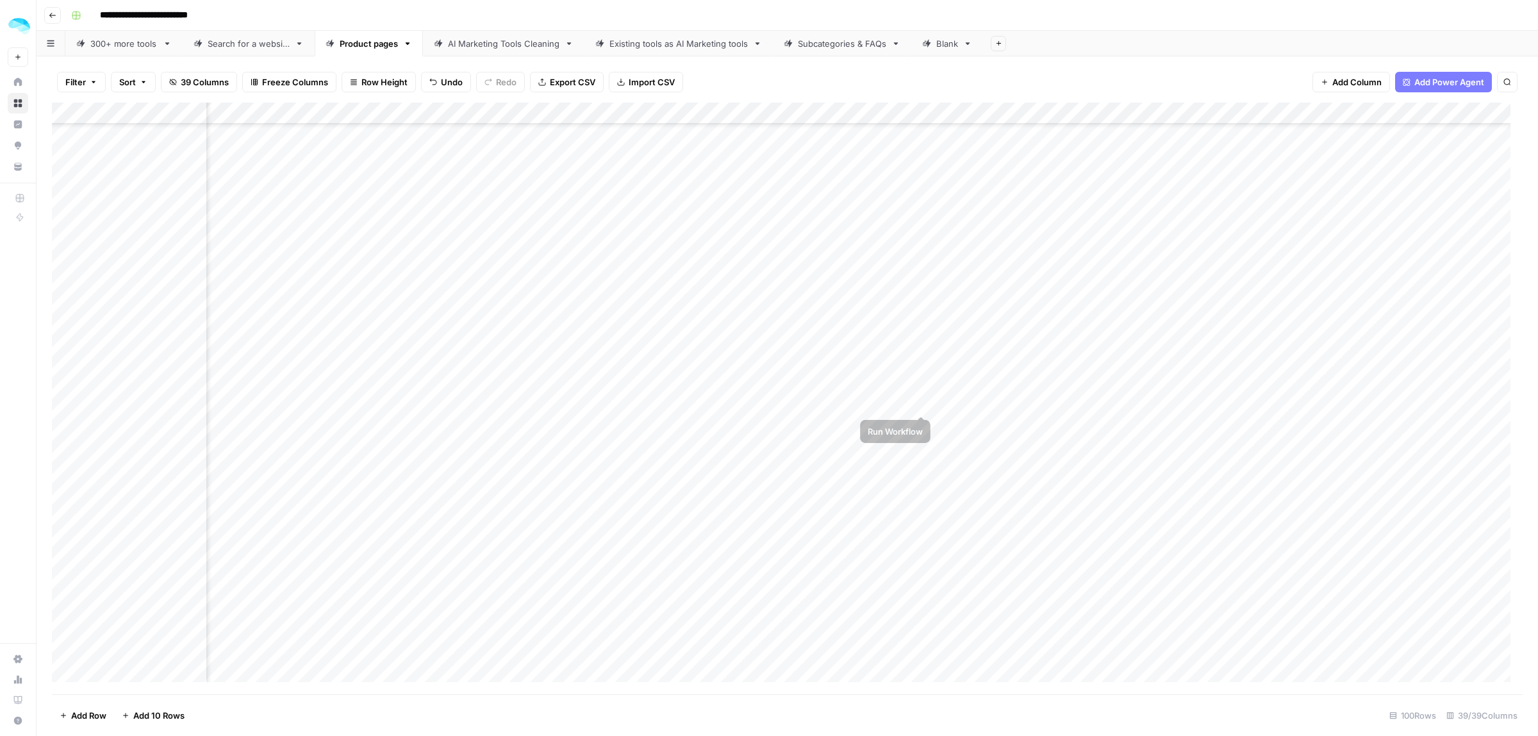
click at [920, 399] on div "Add Column" at bounding box center [787, 398] width 1471 height 591
click at [920, 424] on div "Add Column" at bounding box center [787, 398] width 1471 height 591
click at [723, 356] on div "Add Column" at bounding box center [787, 398] width 1471 height 591
click at [921, 359] on div "Add Column" at bounding box center [787, 398] width 1471 height 591
click at [1203, 399] on div "Add Column" at bounding box center [787, 398] width 1471 height 591
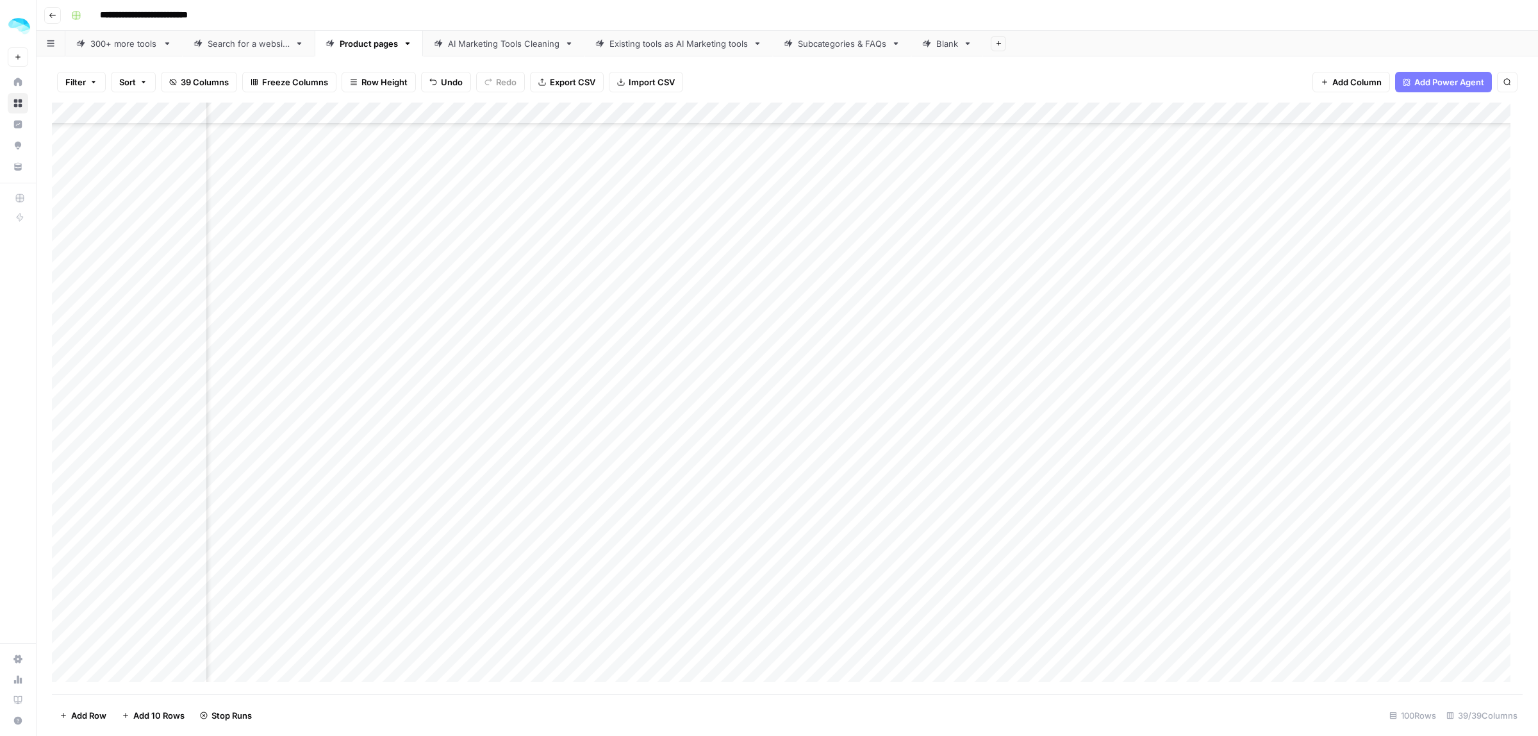
click at [1203, 426] on div "Add Column" at bounding box center [787, 398] width 1471 height 591
click at [1433, 402] on div "Add Column" at bounding box center [787, 398] width 1471 height 591
click at [1434, 424] on div "Add Column" at bounding box center [787, 398] width 1471 height 591
click at [1205, 358] on div "Add Column" at bounding box center [787, 398] width 1471 height 591
click at [1435, 359] on div "Add Column" at bounding box center [787, 398] width 1471 height 591
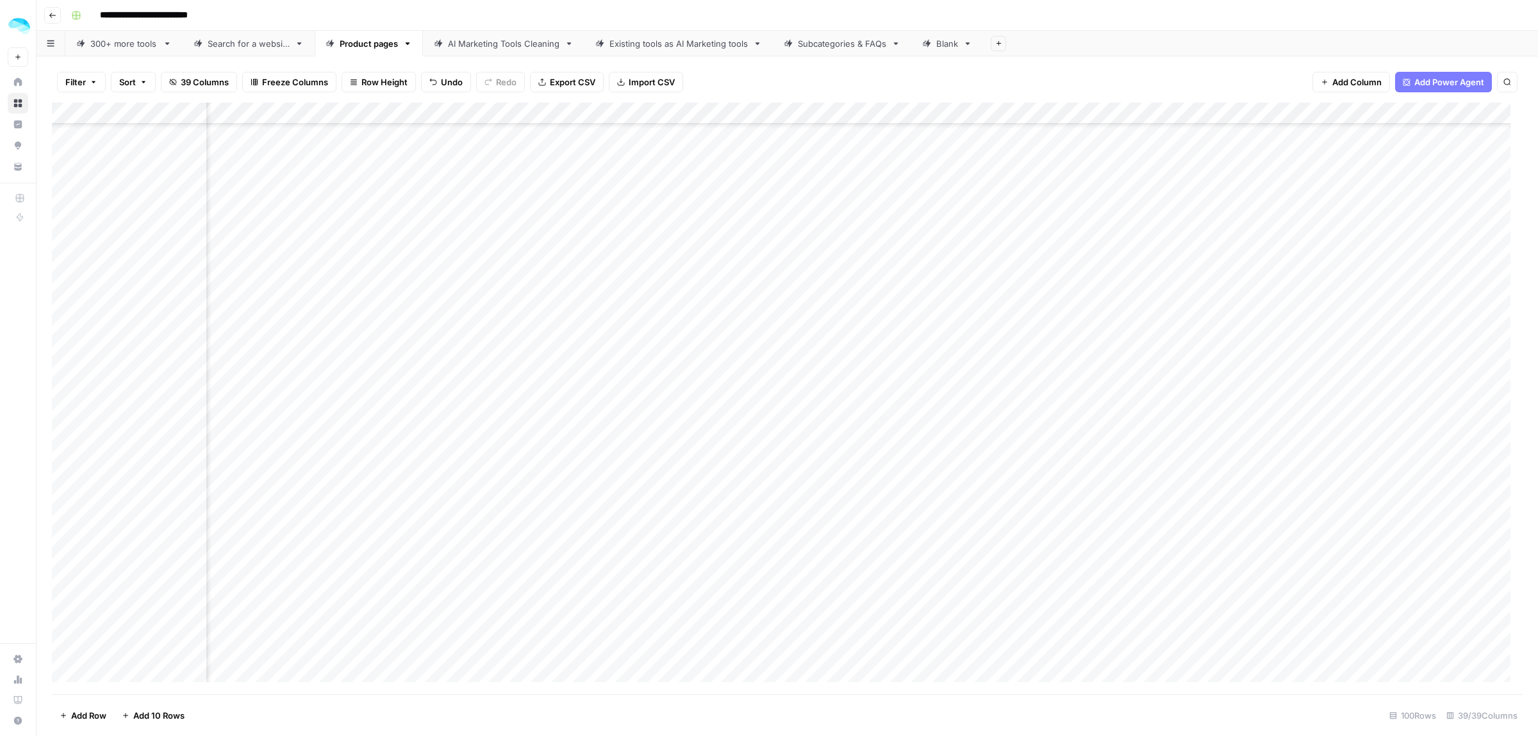
click at [681, 384] on div "Add Column" at bounding box center [787, 398] width 1471 height 591
click at [918, 379] on div "Add Column" at bounding box center [787, 398] width 1471 height 591
click at [1203, 269] on div "Add Column" at bounding box center [787, 398] width 1471 height 591
click at [862, 536] on div "Add Column" at bounding box center [787, 398] width 1471 height 591
click at [1144, 532] on div "Add Column" at bounding box center [787, 398] width 1471 height 591
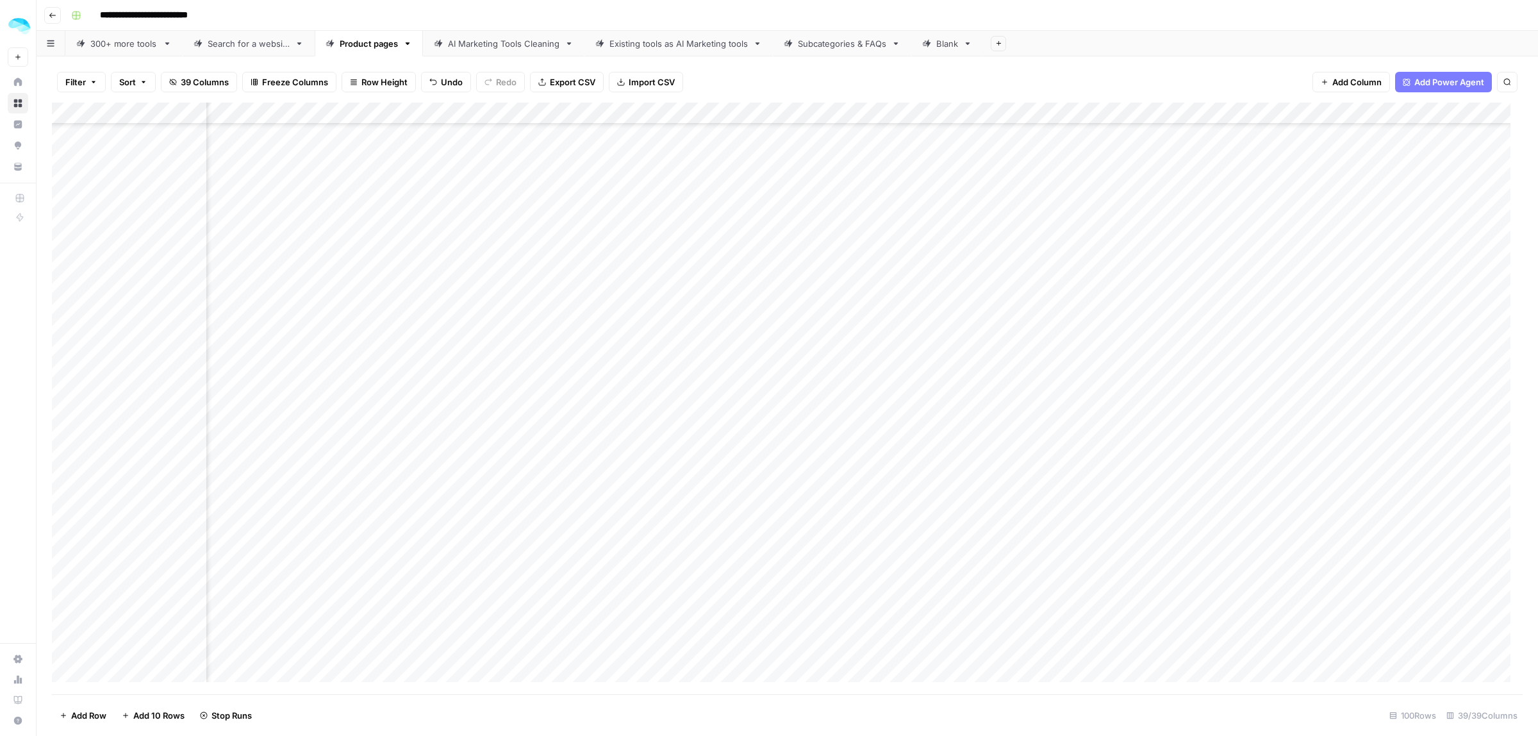
click at [1202, 535] on div "Add Column" at bounding box center [787, 398] width 1471 height 591
click at [891, 664] on div "Add Column" at bounding box center [787, 398] width 1471 height 591
click at [1205, 378] on div "Add Column" at bounding box center [787, 398] width 1471 height 591
click at [1434, 380] on div "Add Column" at bounding box center [787, 398] width 1471 height 591
click at [1201, 533] on div "Add Column" at bounding box center [787, 398] width 1471 height 591
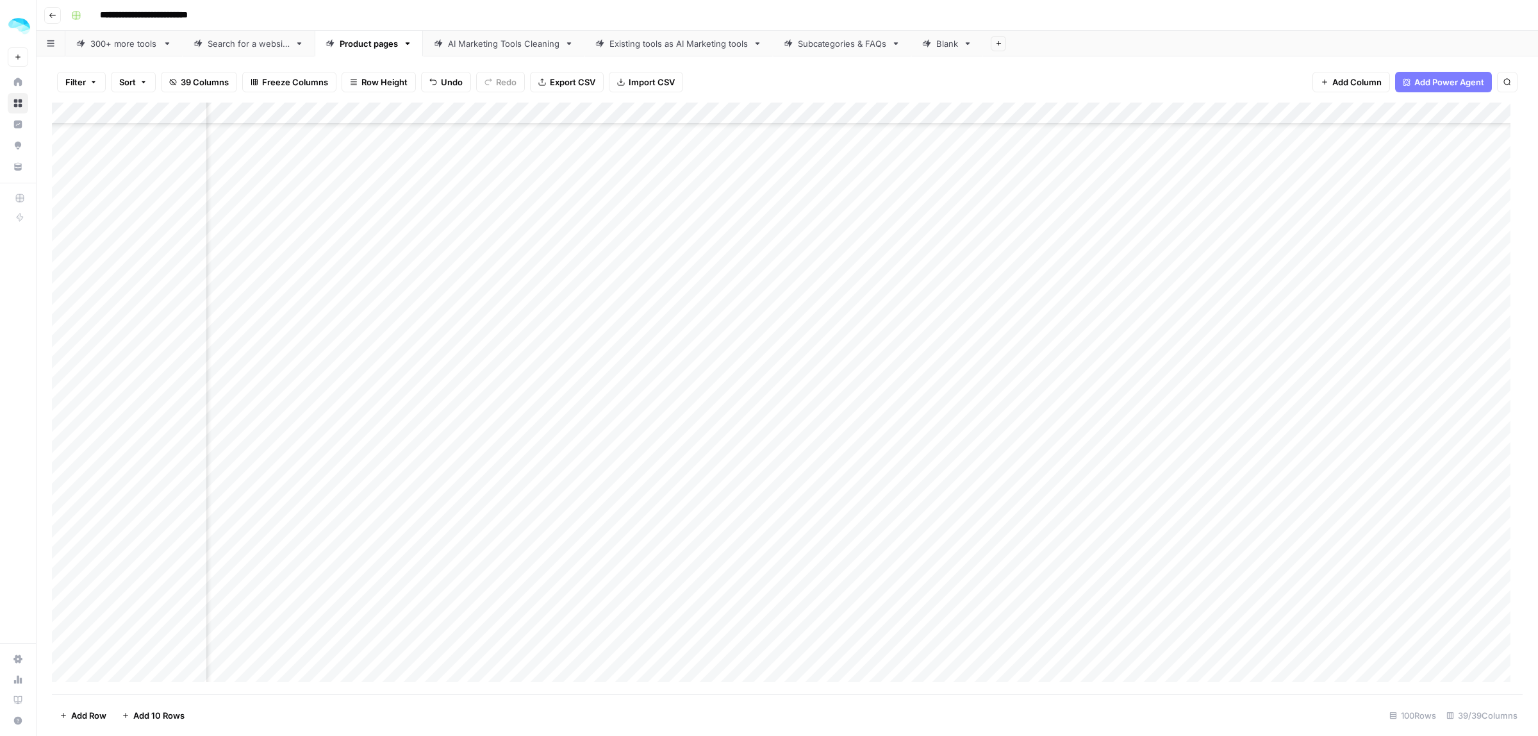
click at [1417, 534] on div "Add Column" at bounding box center [787, 398] width 1471 height 591
click at [516, 411] on div "Add Column" at bounding box center [787, 398] width 1471 height 591
click at [705, 407] on div "Add Column" at bounding box center [787, 398] width 1471 height 591
click at [863, 408] on div "Add Column" at bounding box center [787, 398] width 1471 height 591
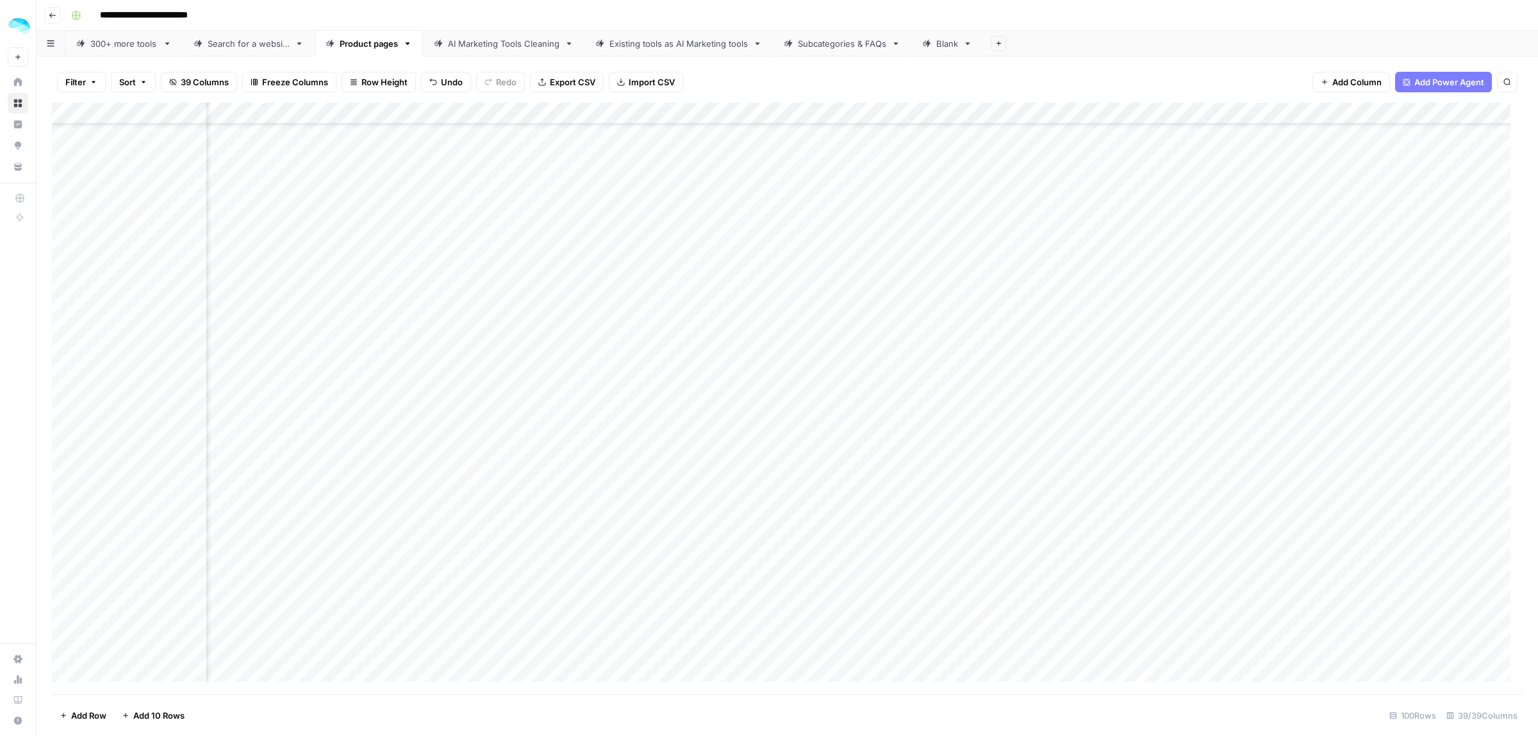
click at [725, 306] on div "Add Column" at bounding box center [787, 398] width 1471 height 591
click at [923, 302] on div "Add Column" at bounding box center [787, 398] width 1471 height 591
click at [1166, 407] on div "Add Column" at bounding box center [787, 398] width 1471 height 591
click at [1142, 342] on div "Add Column" at bounding box center [787, 398] width 1471 height 591
click at [1383, 342] on div "Add Column" at bounding box center [787, 398] width 1471 height 591
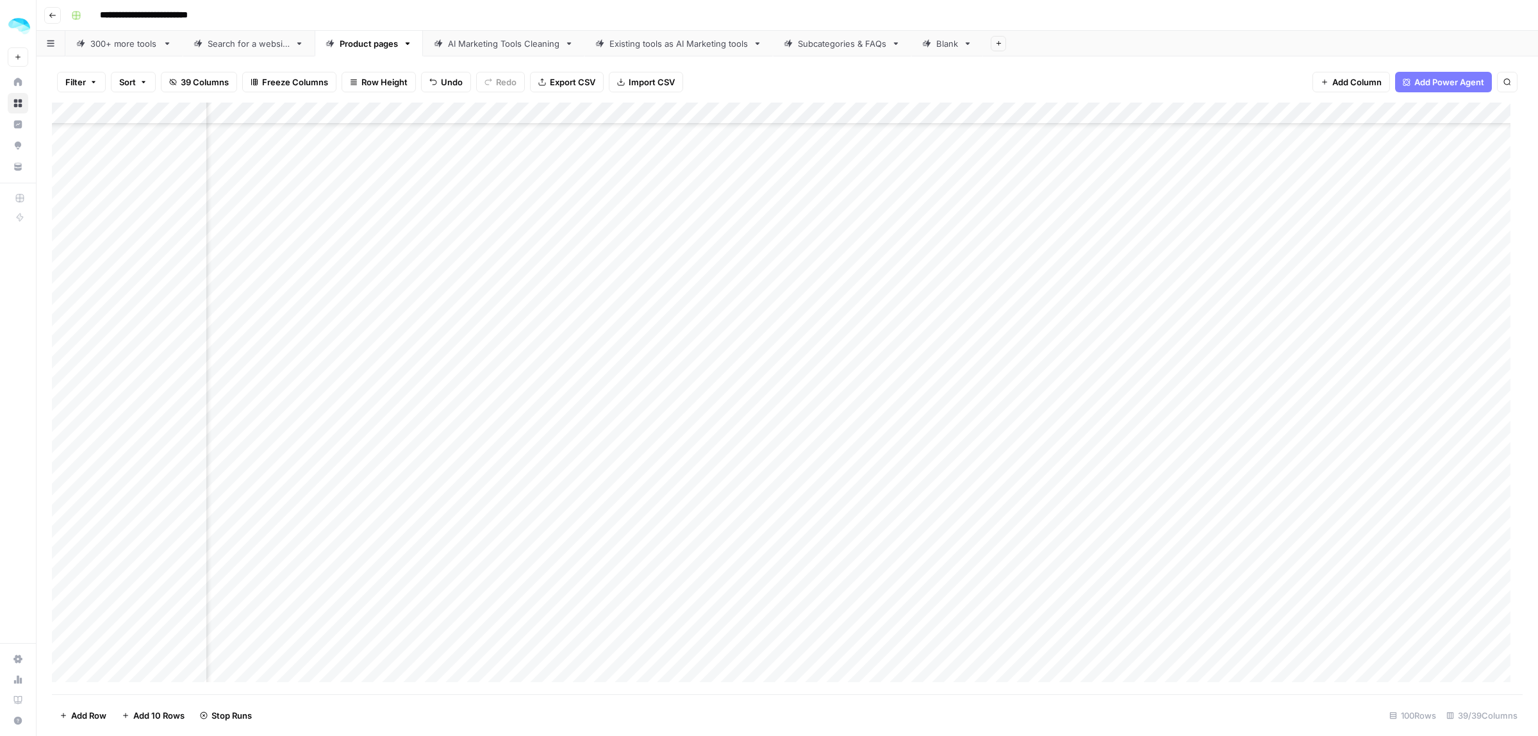
click at [1388, 411] on div "Add Column" at bounding box center [787, 398] width 1471 height 591
click at [1205, 298] on div "Add Column" at bounding box center [787, 398] width 1471 height 591
click at [1435, 297] on div "Add Column" at bounding box center [787, 398] width 1471 height 591
click at [577, 452] on div "Add Column" at bounding box center [787, 398] width 1471 height 591
click at [579, 516] on div "Add Column" at bounding box center [787, 398] width 1471 height 591
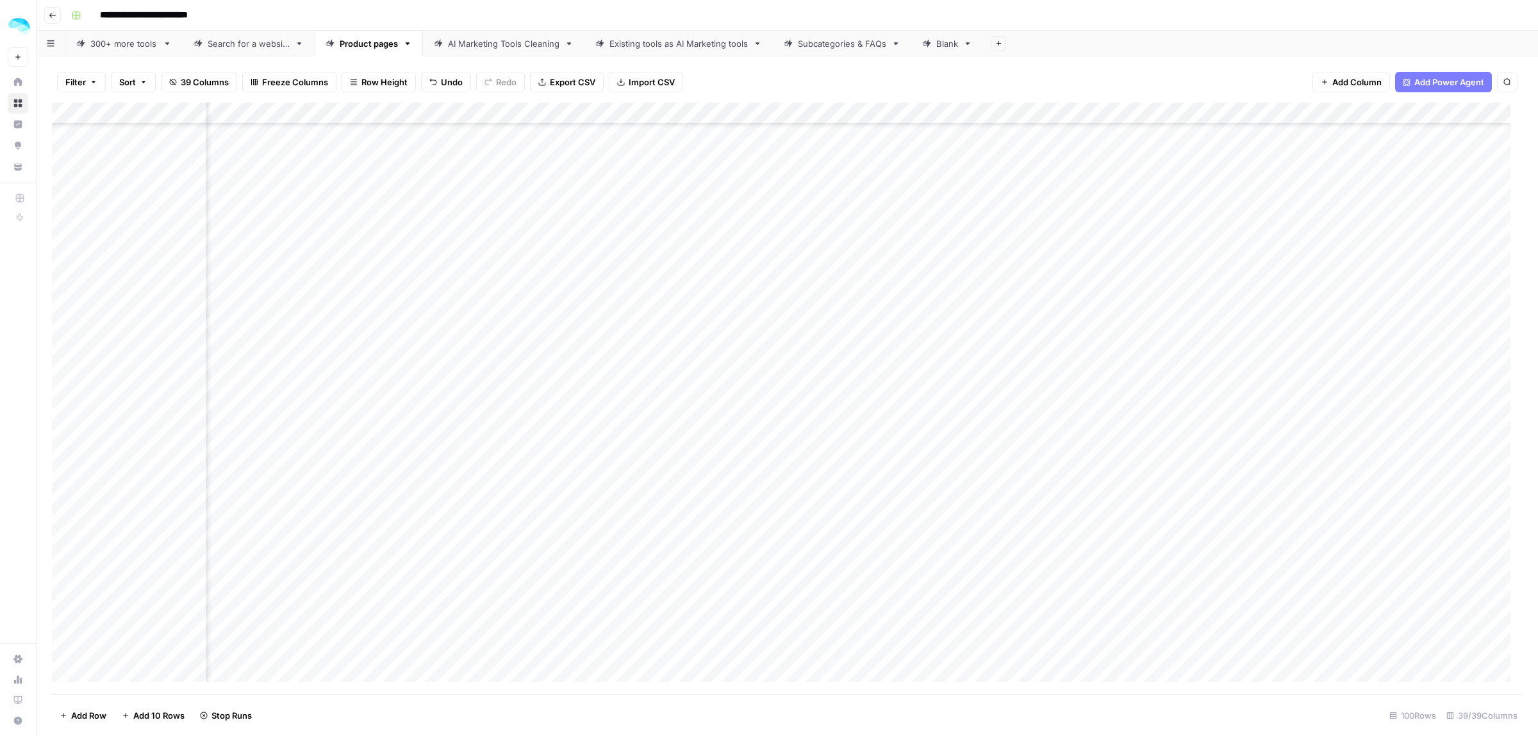
click at [580, 562] on div "Add Column" at bounding box center [787, 398] width 1471 height 591
click at [580, 648] on div "Add Column" at bounding box center [787, 398] width 1471 height 591
click at [580, 469] on div "Add Column" at bounding box center [787, 398] width 1471 height 591
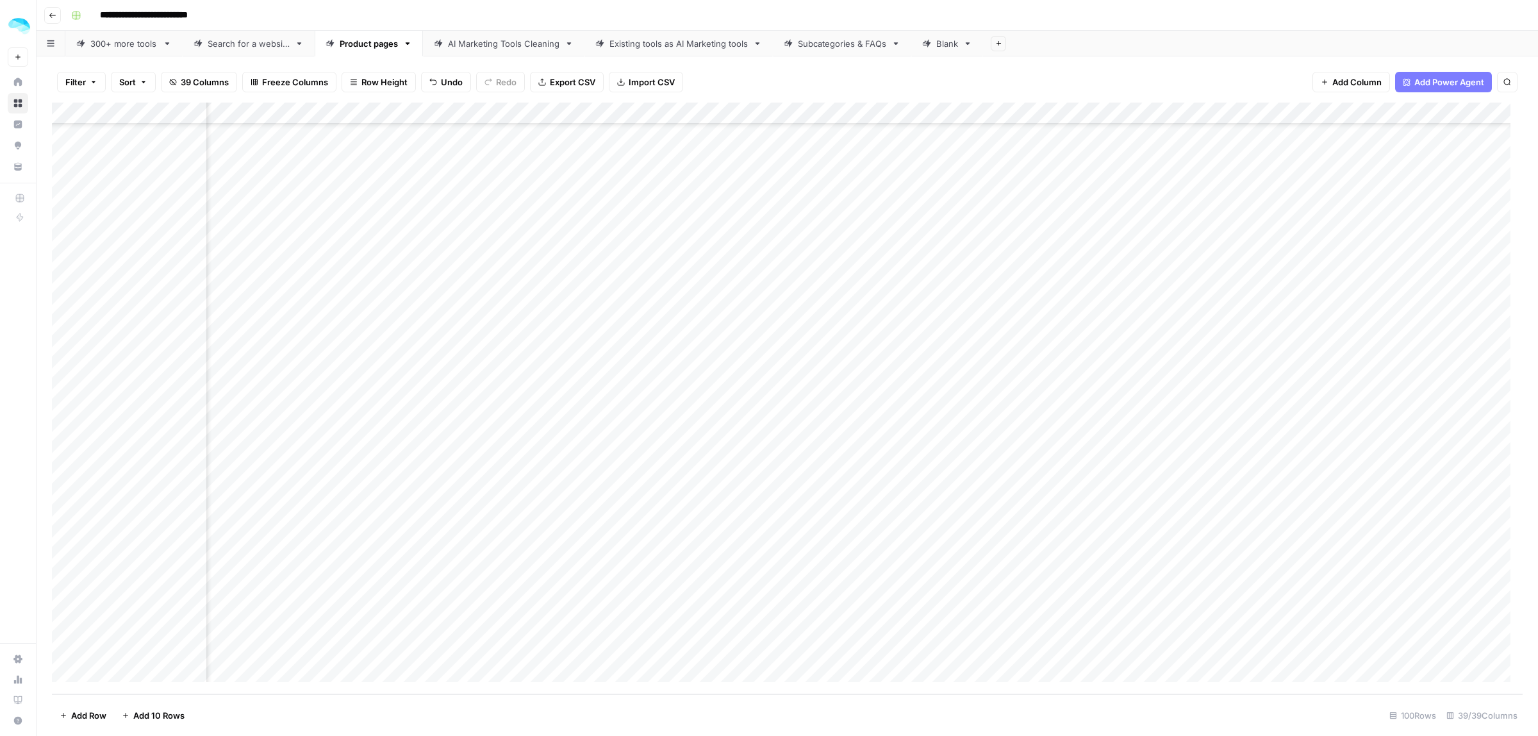
click at [687, 395] on div "Add Column" at bounding box center [787, 398] width 1471 height 591
click at [921, 386] on div "Add Column" at bounding box center [787, 398] width 1471 height 591
click at [921, 452] on div "Add Column" at bounding box center [787, 398] width 1471 height 591
click at [919, 498] on div "Add Column" at bounding box center [787, 398] width 1471 height 591
click at [920, 585] on div "Add Column" at bounding box center [787, 398] width 1471 height 591
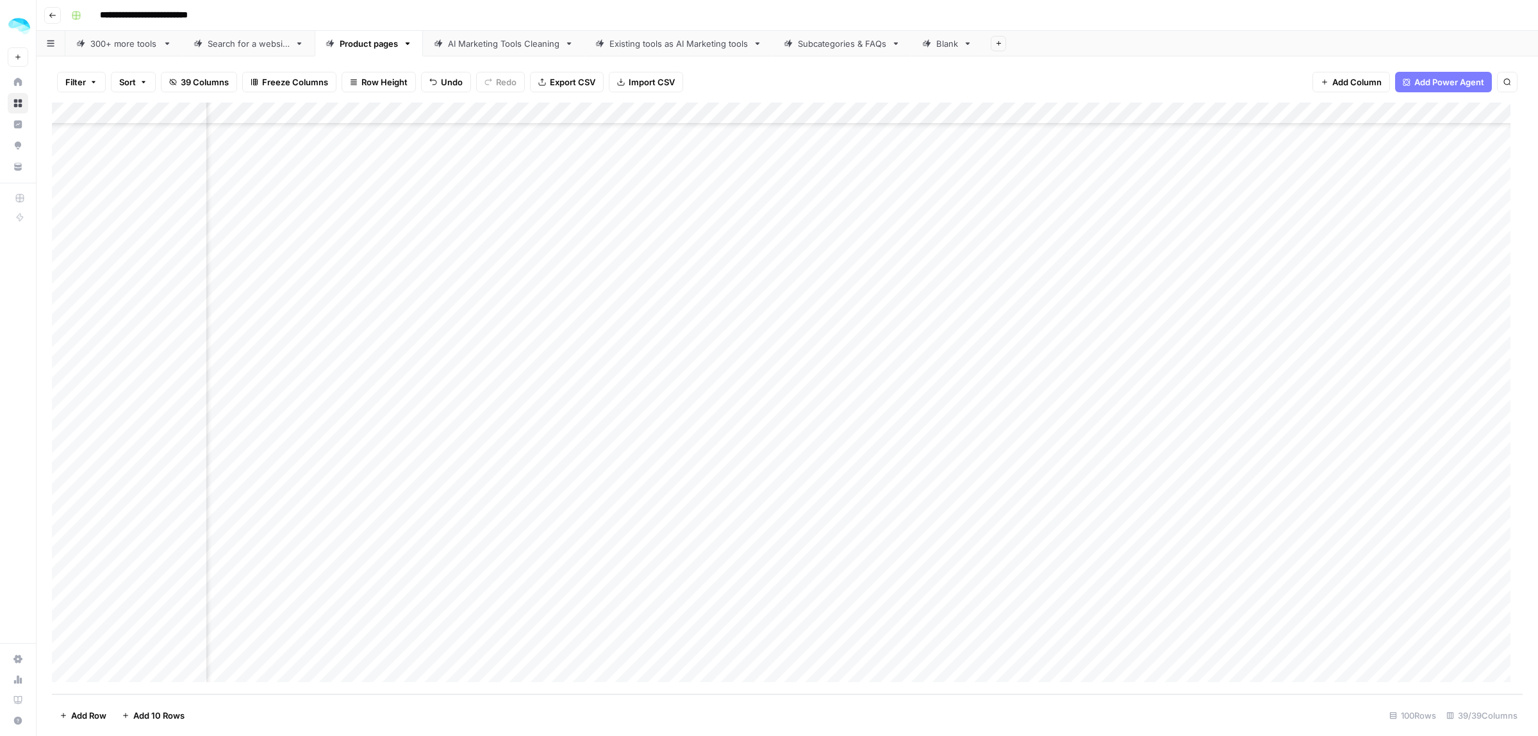
click at [1203, 583] on div "Add Column" at bounding box center [787, 398] width 1471 height 591
click at [1437, 585] on div "Add Column" at bounding box center [787, 398] width 1471 height 591
click at [1208, 388] on div "Add Column" at bounding box center [787, 398] width 1471 height 591
click at [1436, 388] on div "Add Column" at bounding box center [787, 398] width 1471 height 591
click at [1205, 497] on div "Add Column" at bounding box center [787, 398] width 1471 height 591
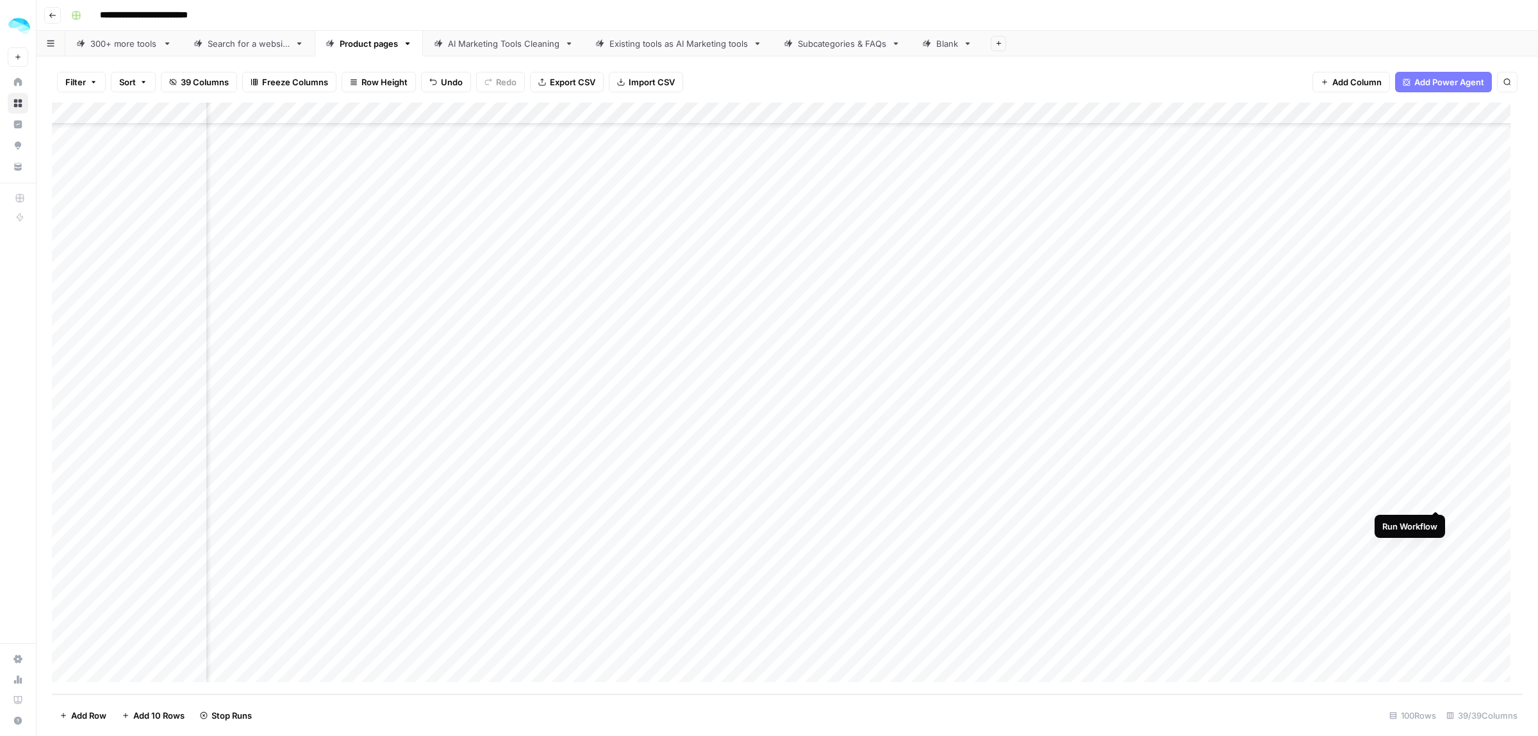
click at [1435, 495] on div "Add Column" at bounding box center [787, 398] width 1471 height 591
click at [1206, 453] on div "Add Column" at bounding box center [787, 398] width 1471 height 591
click at [1435, 452] on div "Add Column" at bounding box center [787, 398] width 1471 height 591
click at [529, 346] on div "Add Column" at bounding box center [787, 398] width 1471 height 591
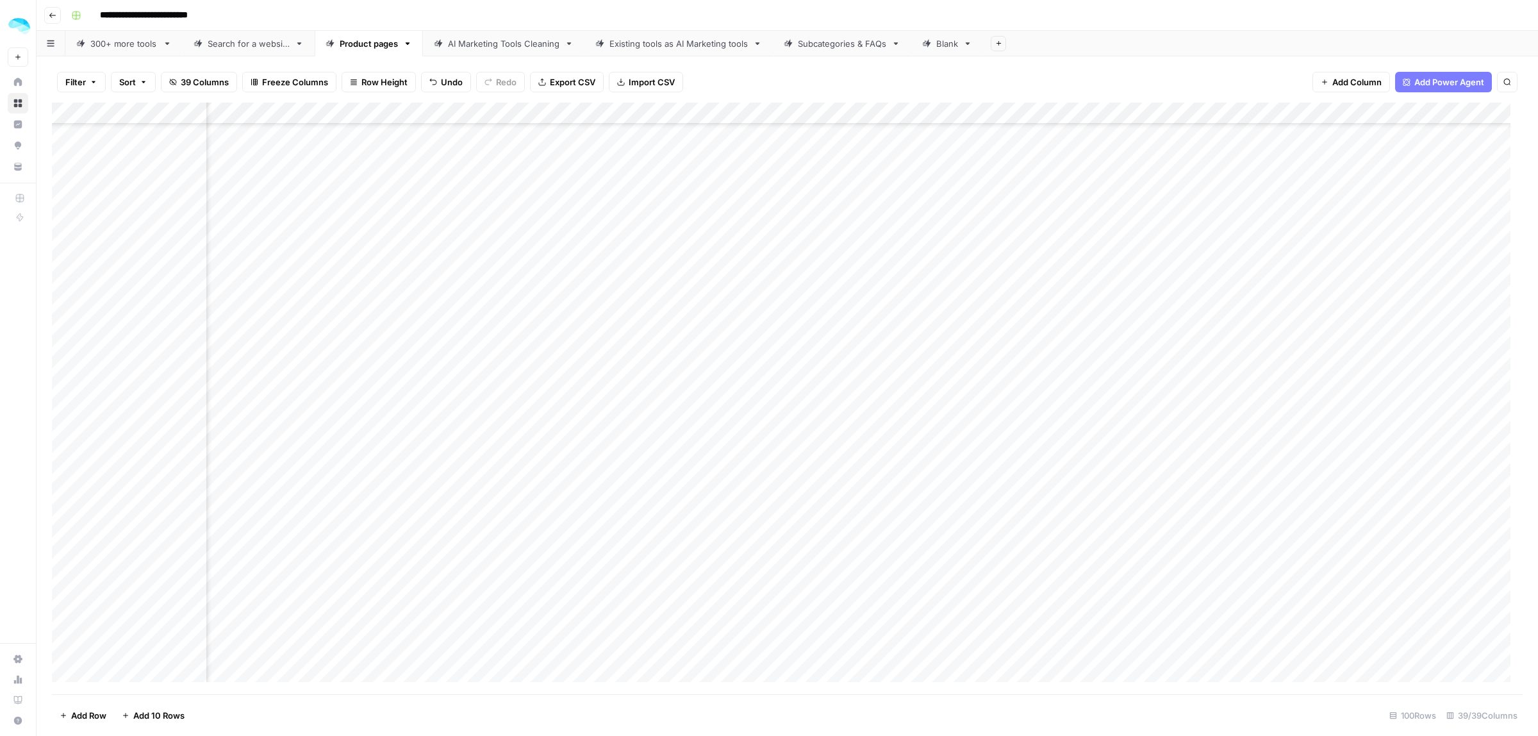
click at [673, 343] on div "Add Column" at bounding box center [787, 398] width 1471 height 591
click at [671, 388] on div "Add Column" at bounding box center [787, 398] width 1471 height 591
click at [670, 411] on div "Add Column" at bounding box center [787, 398] width 1471 height 591
click at [670, 434] on div "Add Column" at bounding box center [787, 398] width 1471 height 591
click at [898, 344] on div "Add Column" at bounding box center [787, 398] width 1471 height 591
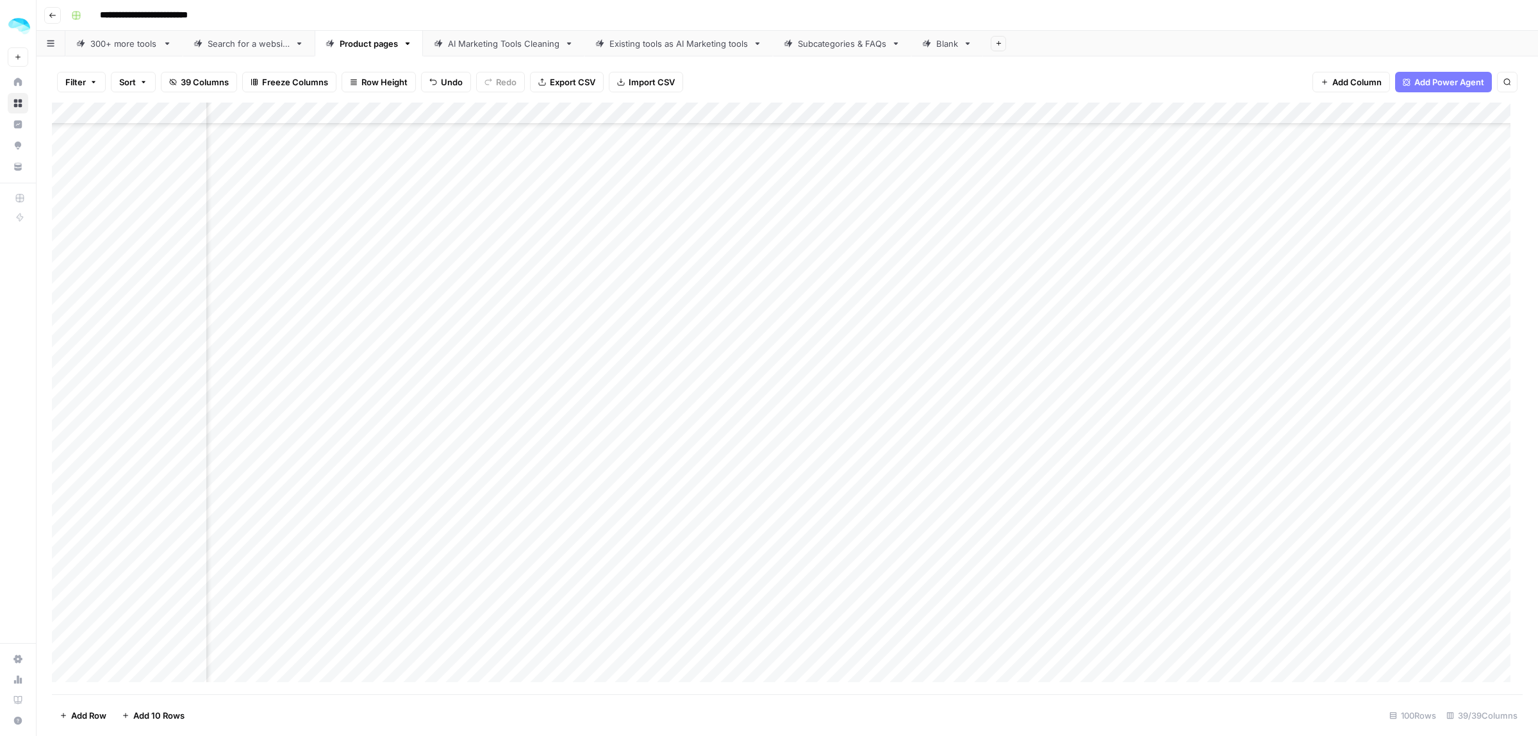
click at [1142, 345] on div "Add Column" at bounding box center [787, 398] width 1471 height 591
click at [955, 388] on div "Add Column" at bounding box center [787, 398] width 1471 height 591
click at [1187, 388] on div "Add Column" at bounding box center [787, 398] width 1471 height 591
click at [956, 410] on div "Add Column" at bounding box center [787, 398] width 1471 height 591
click at [1187, 411] on div "Add Column" at bounding box center [787, 398] width 1471 height 591
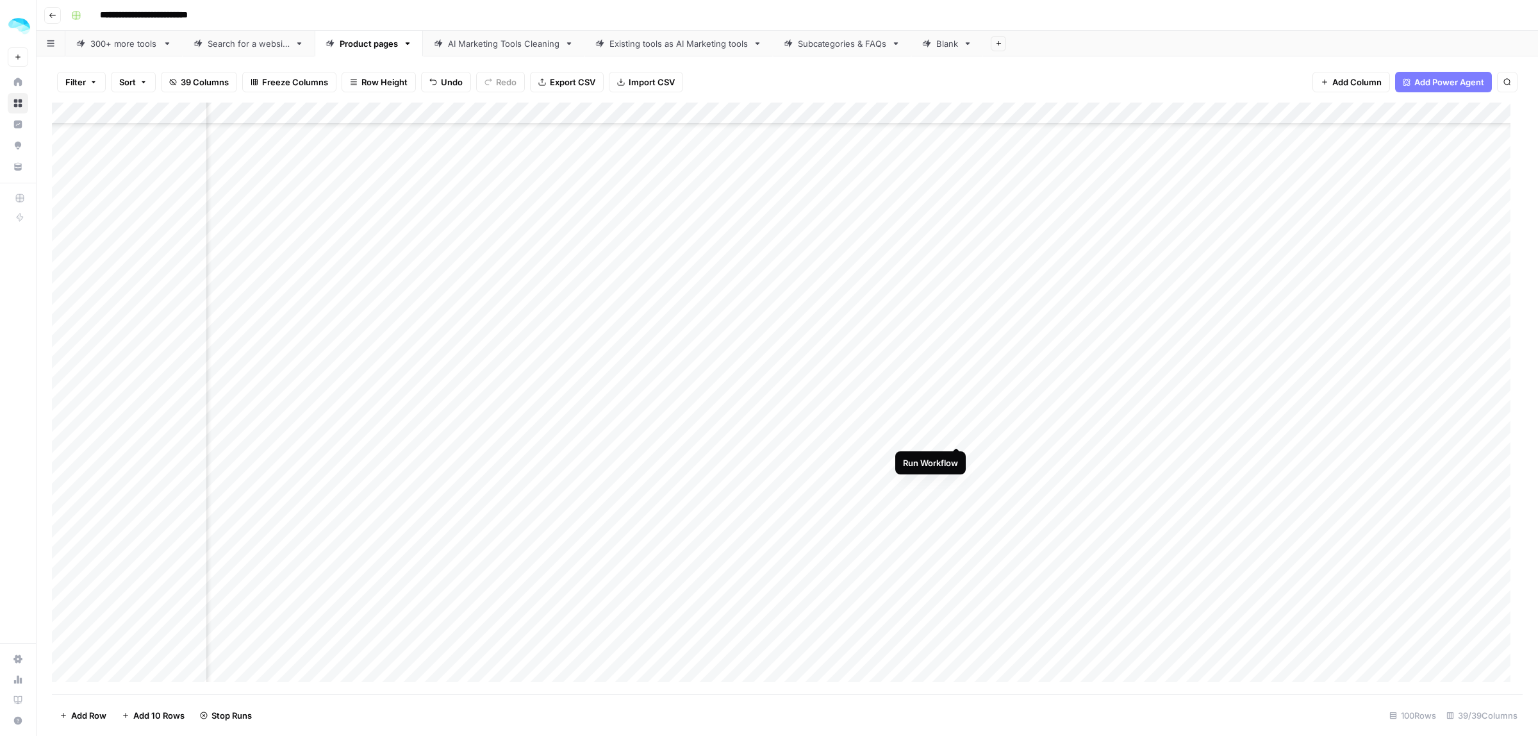
click at [955, 434] on div "Add Column" at bounding box center [787, 398] width 1471 height 591
click at [1187, 436] on div "Add Column" at bounding box center [787, 398] width 1471 height 591
click at [532, 433] on div "Add Column" at bounding box center [787, 398] width 1471 height 591
drag, startPoint x: 748, startPoint y: 420, endPoint x: 1030, endPoint y: 420, distance: 281.9
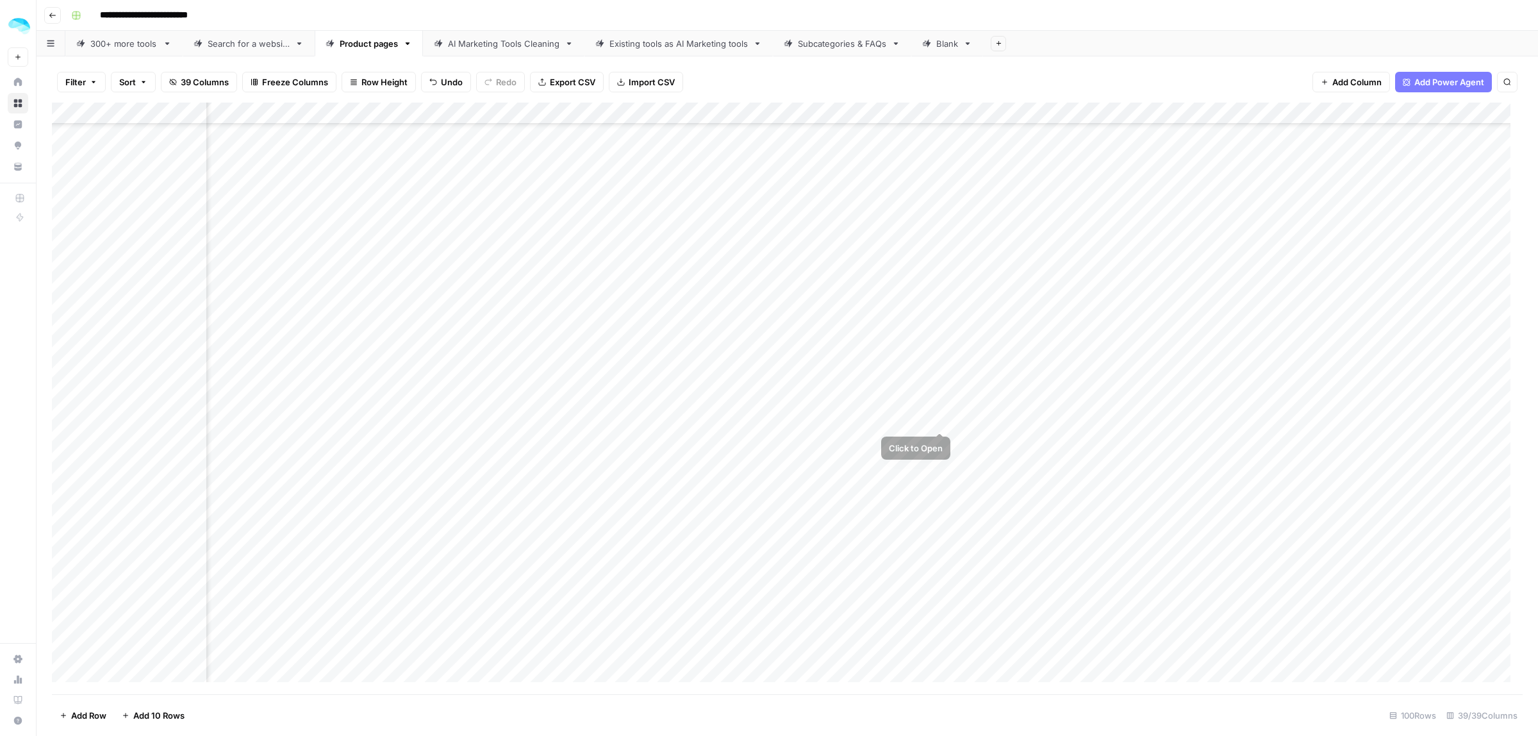
click at [1030, 420] on div "Add Column" at bounding box center [787, 398] width 1471 height 591
click at [529, 418] on div "Add Column" at bounding box center [787, 398] width 1471 height 591
click at [1439, 324] on div "Add Column" at bounding box center [787, 398] width 1471 height 591
click at [1366, 349] on div "Add Column" at bounding box center [787, 398] width 1471 height 591
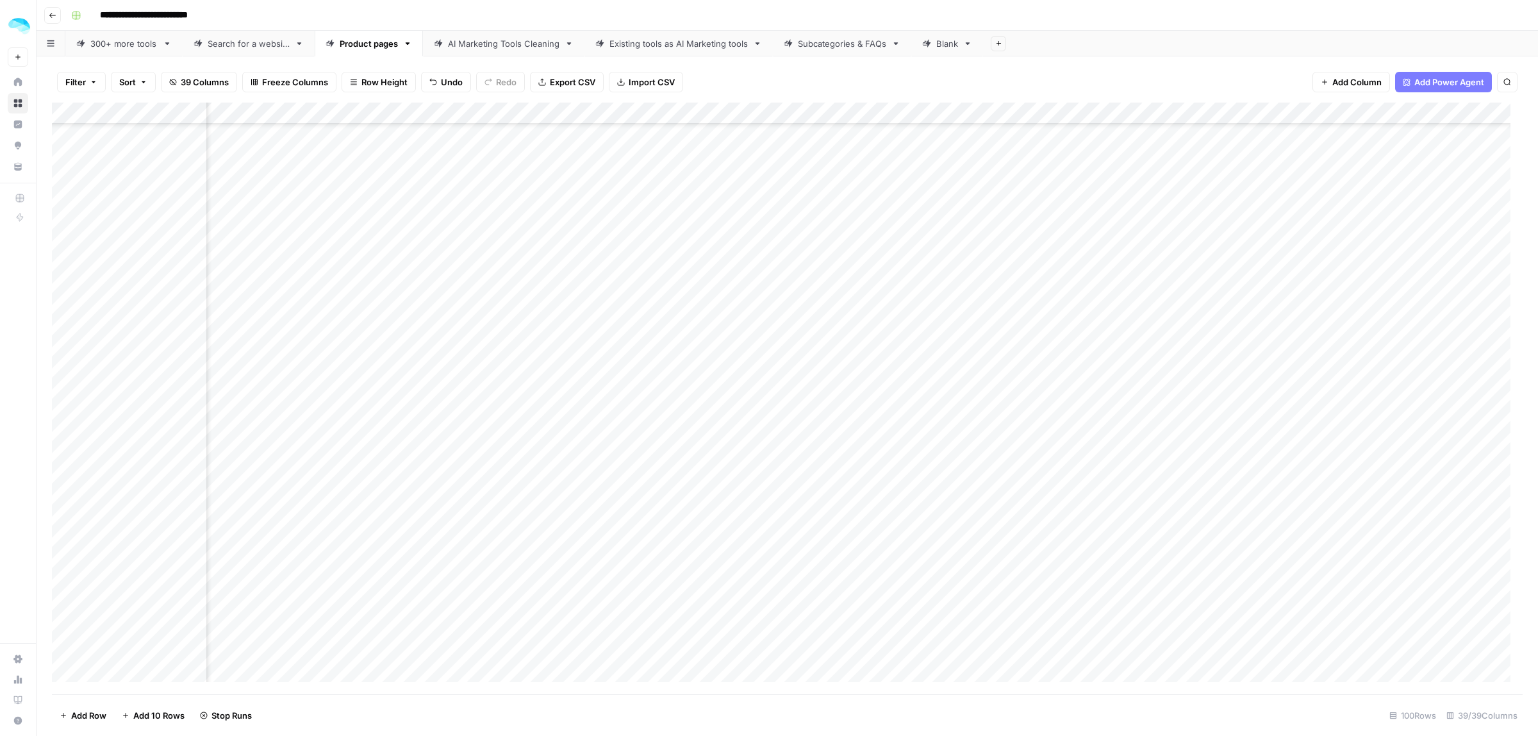
click at [1362, 648] on div "Add Column" at bounding box center [787, 398] width 1471 height 591
click at [1362, 471] on div "Add Column" at bounding box center [787, 398] width 1471 height 591
click at [1364, 600] on div "Add Column" at bounding box center [787, 398] width 1471 height 591
click at [1360, 661] on div "Add Column" at bounding box center [787, 398] width 1471 height 591
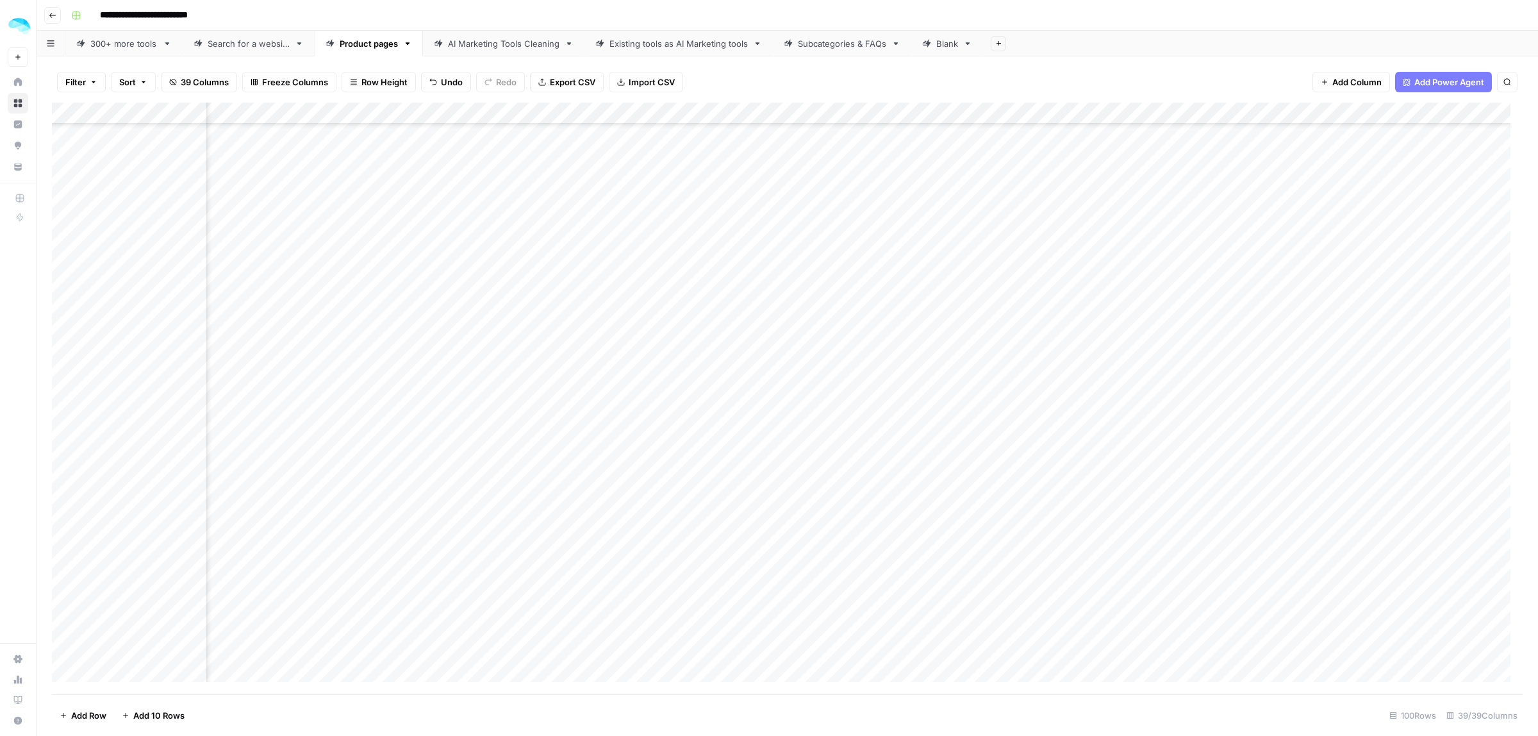
scroll to position [1041, 3768]
drag, startPoint x: 909, startPoint y: 161, endPoint x: 905, endPoint y: 308, distance: 146.1
click at [905, 308] on div "Add Column" at bounding box center [787, 398] width 1471 height 591
drag, startPoint x: 1163, startPoint y: 226, endPoint x: 639, endPoint y: 229, distance: 524.1
click at [639, 229] on div "Add Column" at bounding box center [787, 398] width 1471 height 591
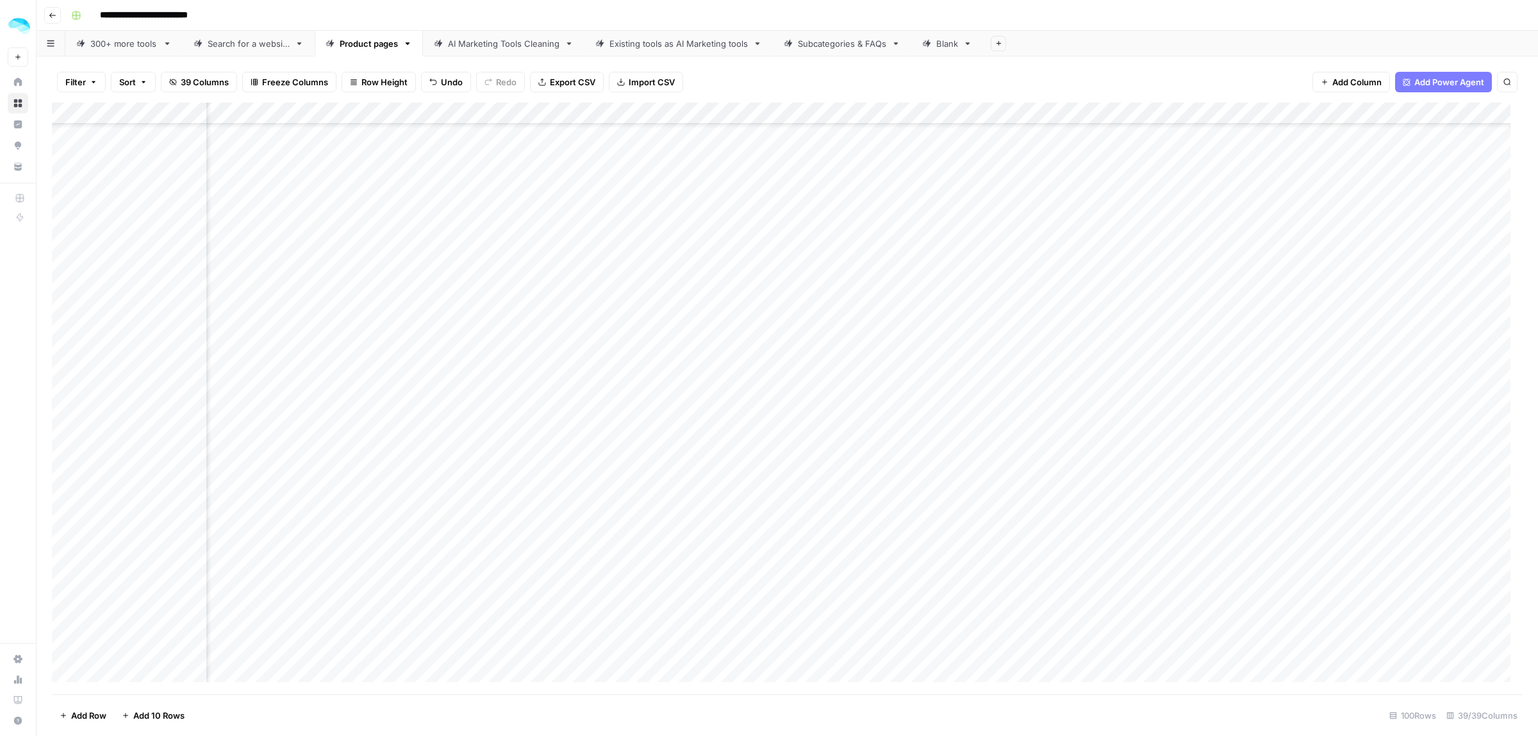
drag, startPoint x: 651, startPoint y: 337, endPoint x: 1192, endPoint y: 360, distance: 541.9
click at [1192, 360] on div "Add Column" at bounding box center [787, 398] width 1471 height 591
drag, startPoint x: 600, startPoint y: 424, endPoint x: 1189, endPoint y: 424, distance: 588.9
click at [1189, 424] on div "Add Column" at bounding box center [787, 398] width 1471 height 591
drag, startPoint x: 1158, startPoint y: 447, endPoint x: 618, endPoint y: 443, distance: 539.5
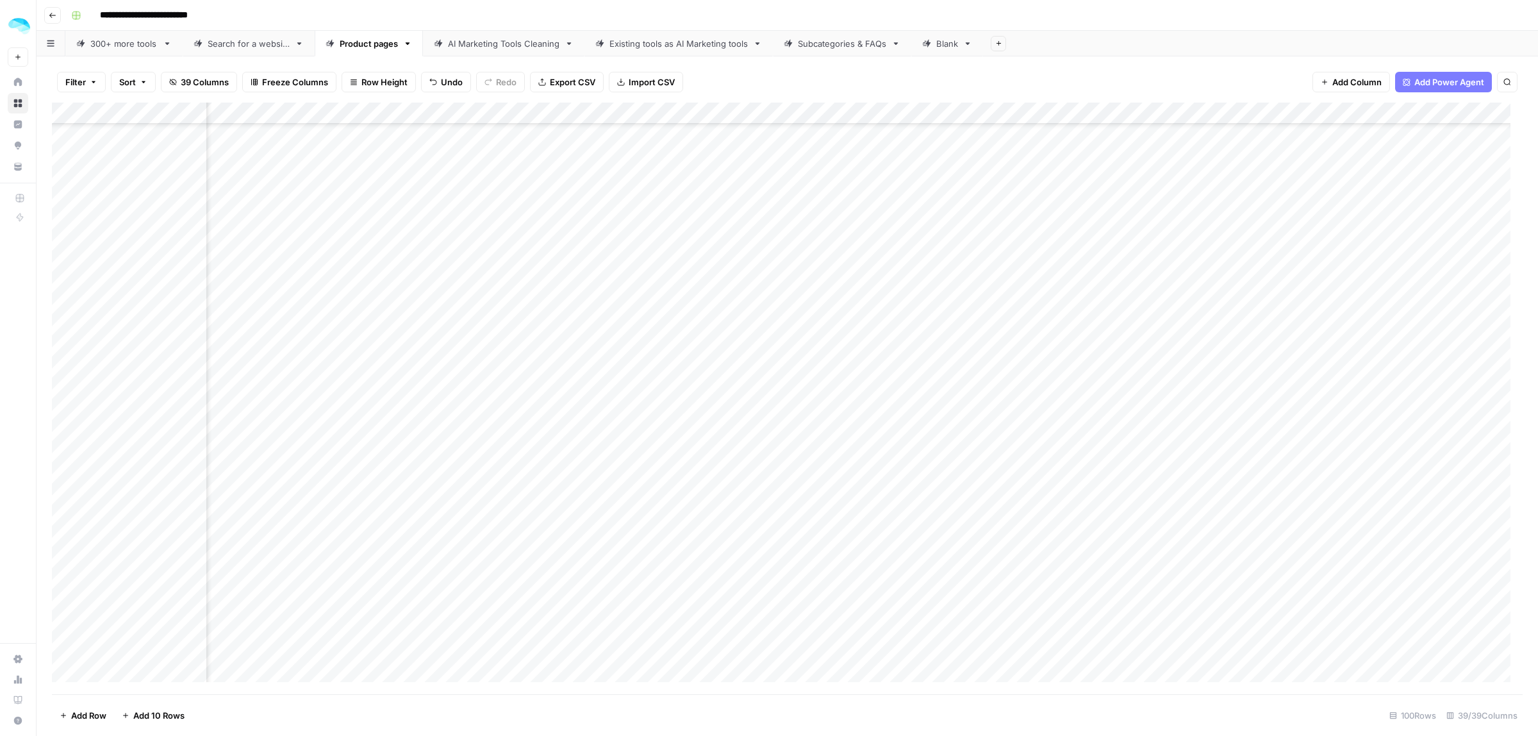
click at [618, 443] on div "Add Column" at bounding box center [787, 398] width 1471 height 591
click at [682, 442] on div "Add Column" at bounding box center [787, 398] width 1471 height 591
drag, startPoint x: 1176, startPoint y: 524, endPoint x: 619, endPoint y: 547, distance: 557.3
click at [619, 547] on div "Add Column" at bounding box center [787, 398] width 1471 height 591
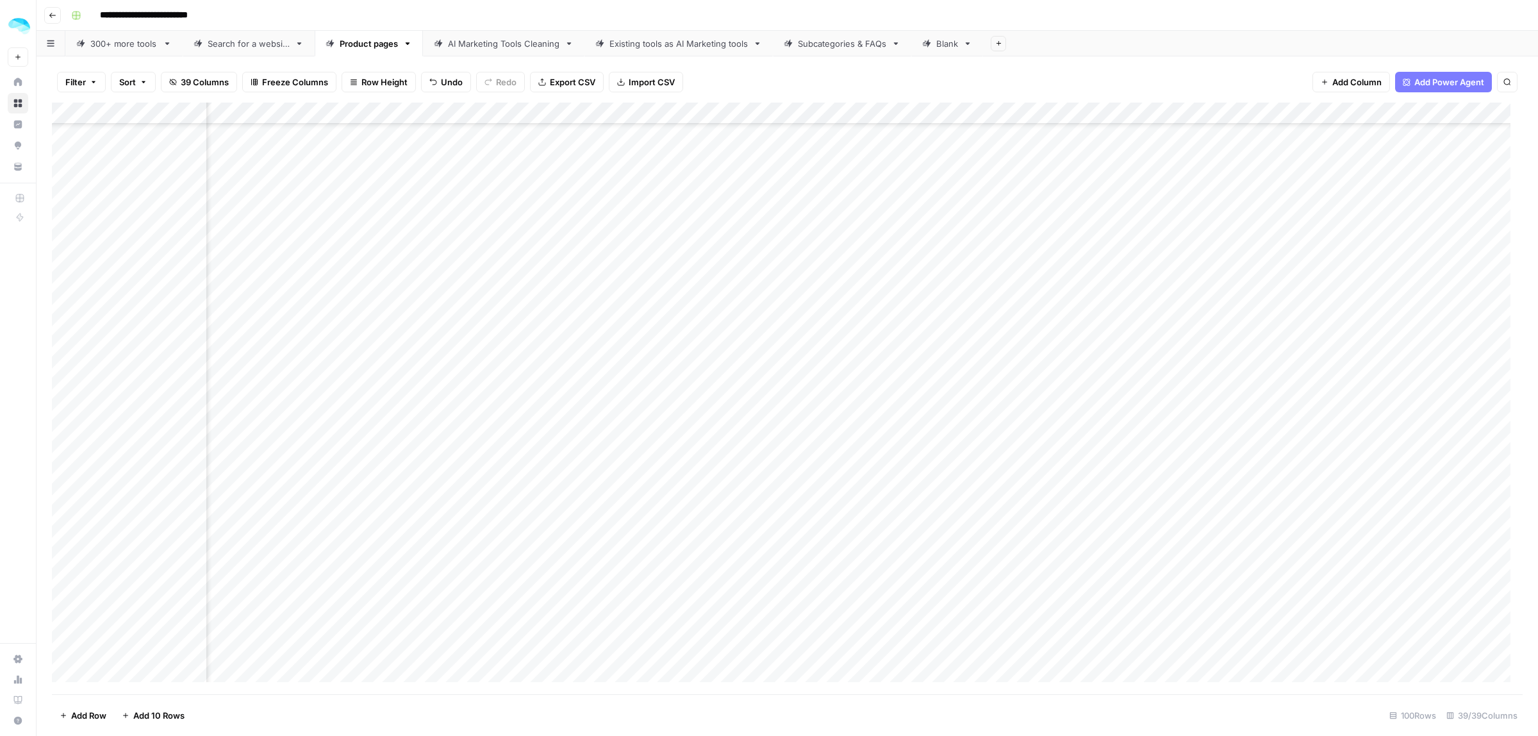
click at [684, 519] on div "Add Column" at bounding box center [787, 398] width 1471 height 591
click at [920, 522] on div "Add Column" at bounding box center [787, 398] width 1471 height 591
click at [798, 529] on div "Add Column" at bounding box center [787, 398] width 1471 height 591
click at [825, 522] on div "Add Column" at bounding box center [787, 398] width 1471 height 591
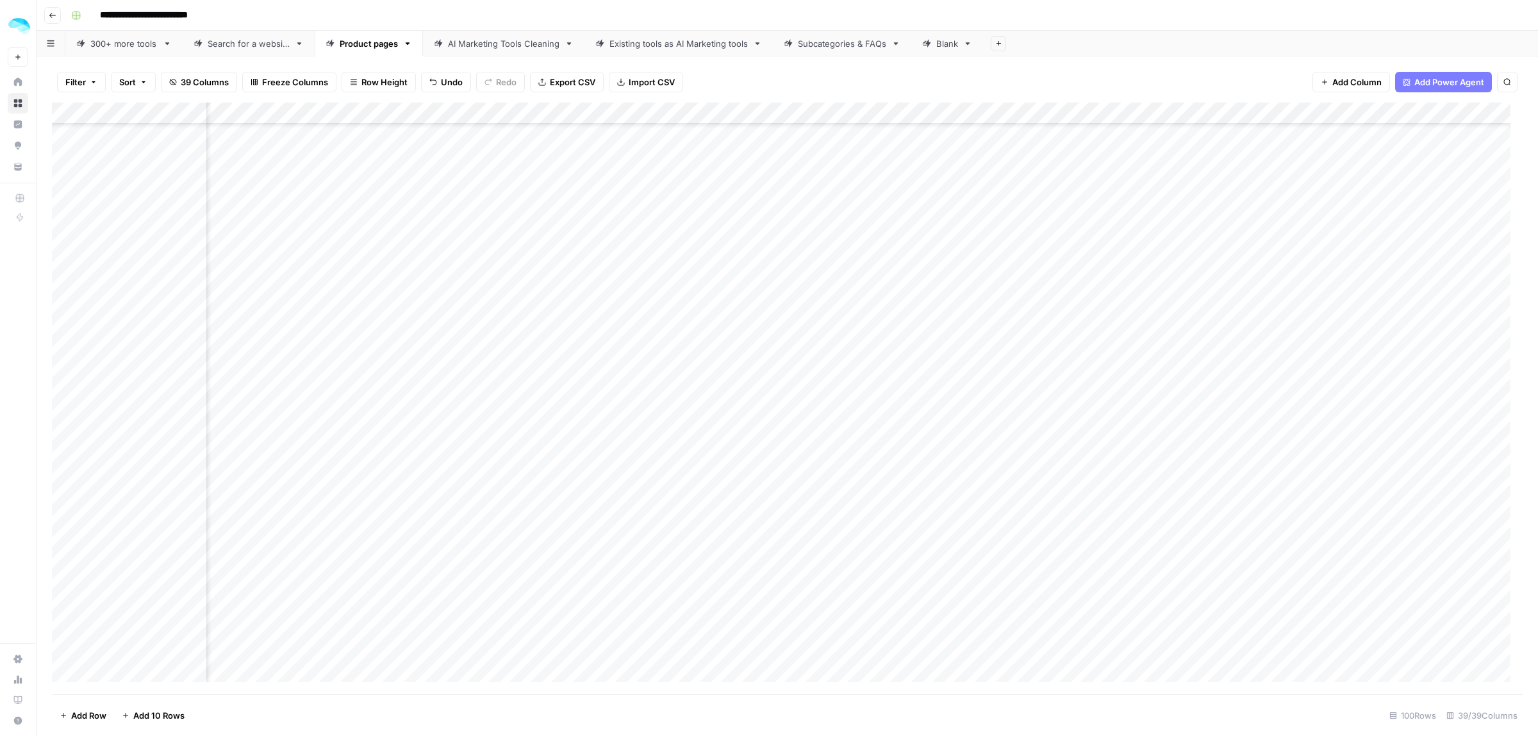
click at [899, 523] on div "Add Column" at bounding box center [787, 398] width 1471 height 591
type textarea "**********"
click at [1107, 523] on div "Add Column" at bounding box center [787, 398] width 1471 height 591
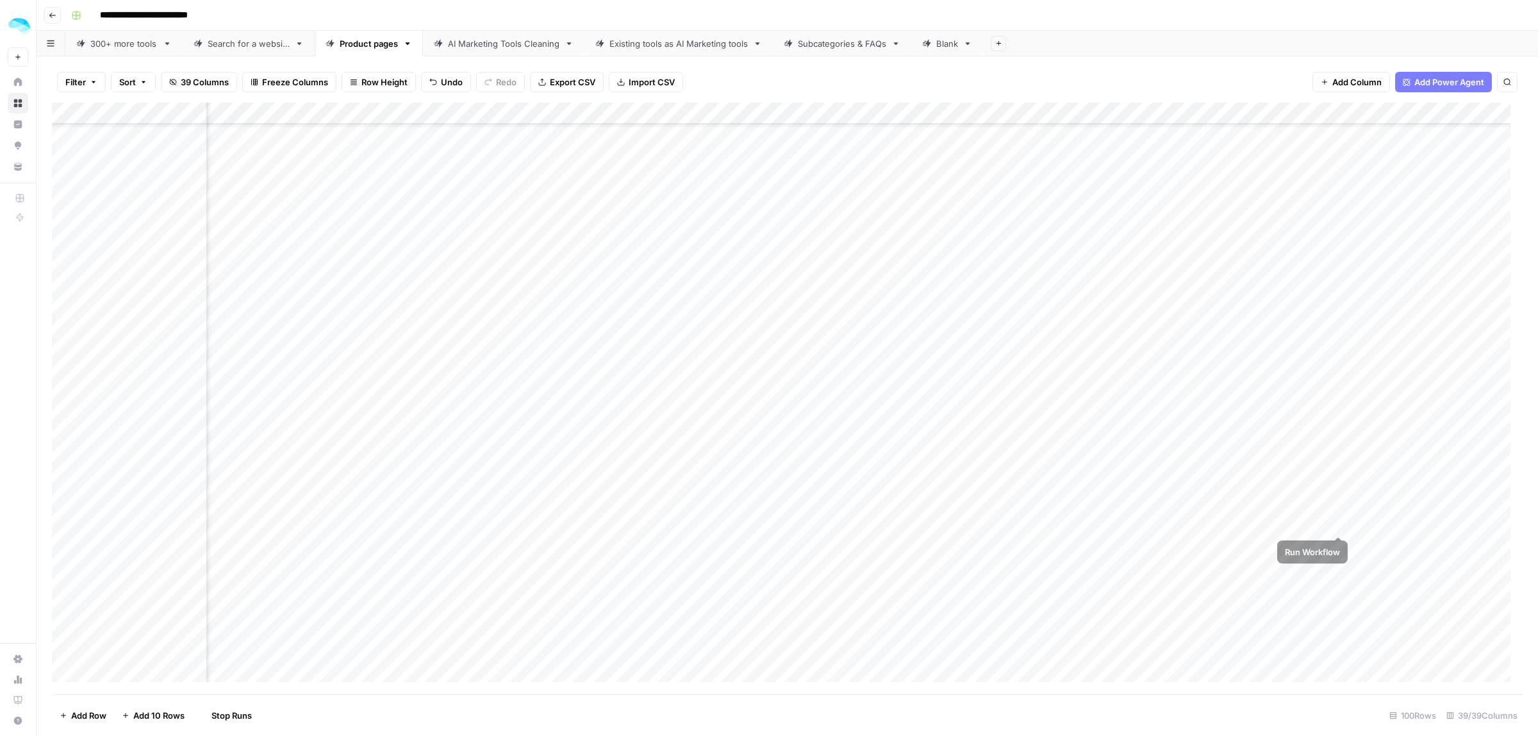
click at [1339, 521] on div "Add Column" at bounding box center [787, 398] width 1471 height 591
drag, startPoint x: 907, startPoint y: 383, endPoint x: 558, endPoint y: 383, distance: 348.6
click at [558, 383] on div "Add Column" at bounding box center [787, 398] width 1471 height 591
click at [1162, 367] on div "Add Column" at bounding box center [787, 398] width 1471 height 591
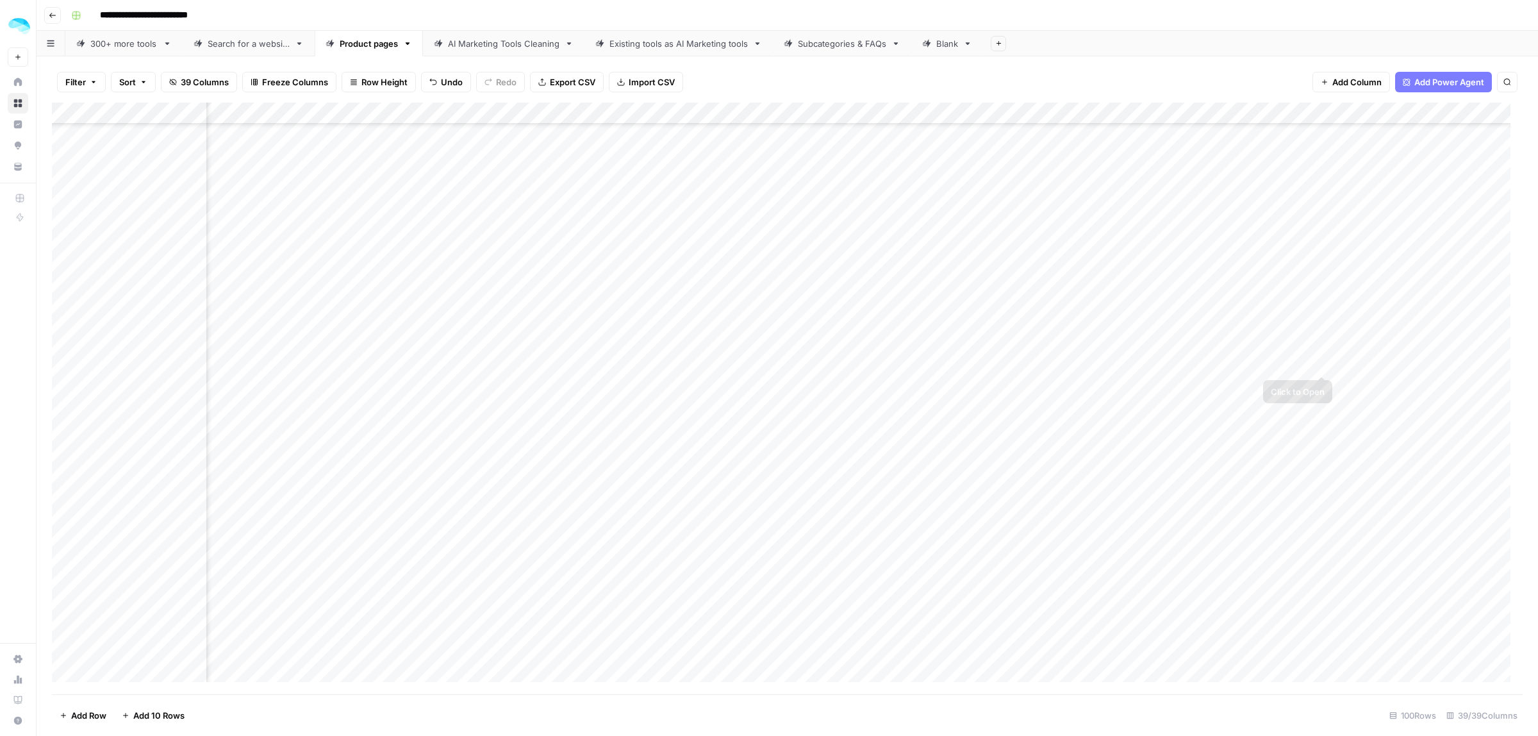
click at [1383, 362] on div "Add Column" at bounding box center [787, 398] width 1471 height 591
drag, startPoint x: 748, startPoint y: 204, endPoint x: 755, endPoint y: 767, distance: 563.3
click at [755, 735] on html "**********" at bounding box center [769, 368] width 1538 height 736
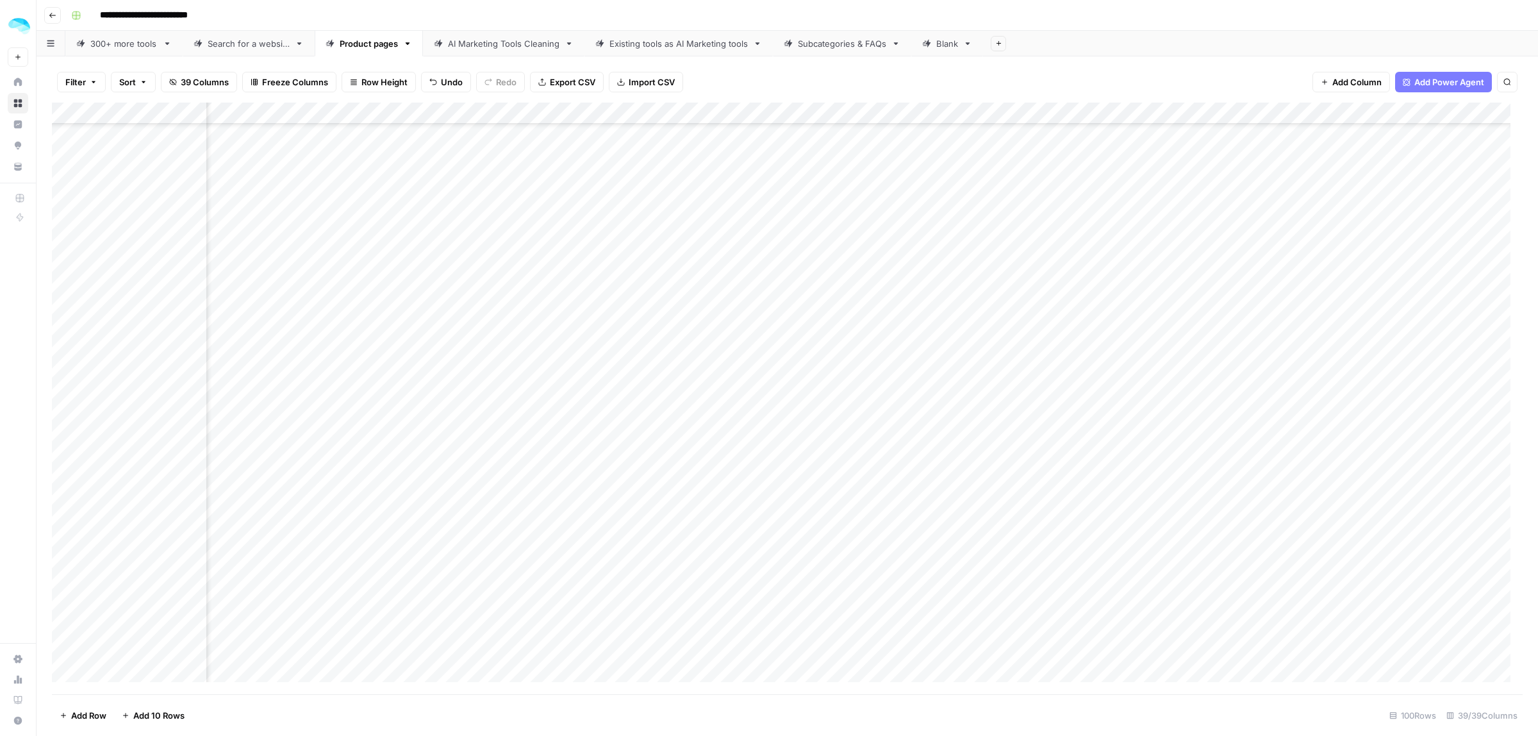
click at [995, 360] on div "Add Column" at bounding box center [787, 398] width 1471 height 591
click at [1262, 203] on div "Add Column" at bounding box center [787, 398] width 1471 height 591
drag, startPoint x: 1241, startPoint y: 443, endPoint x: 1369, endPoint y: 436, distance: 128.3
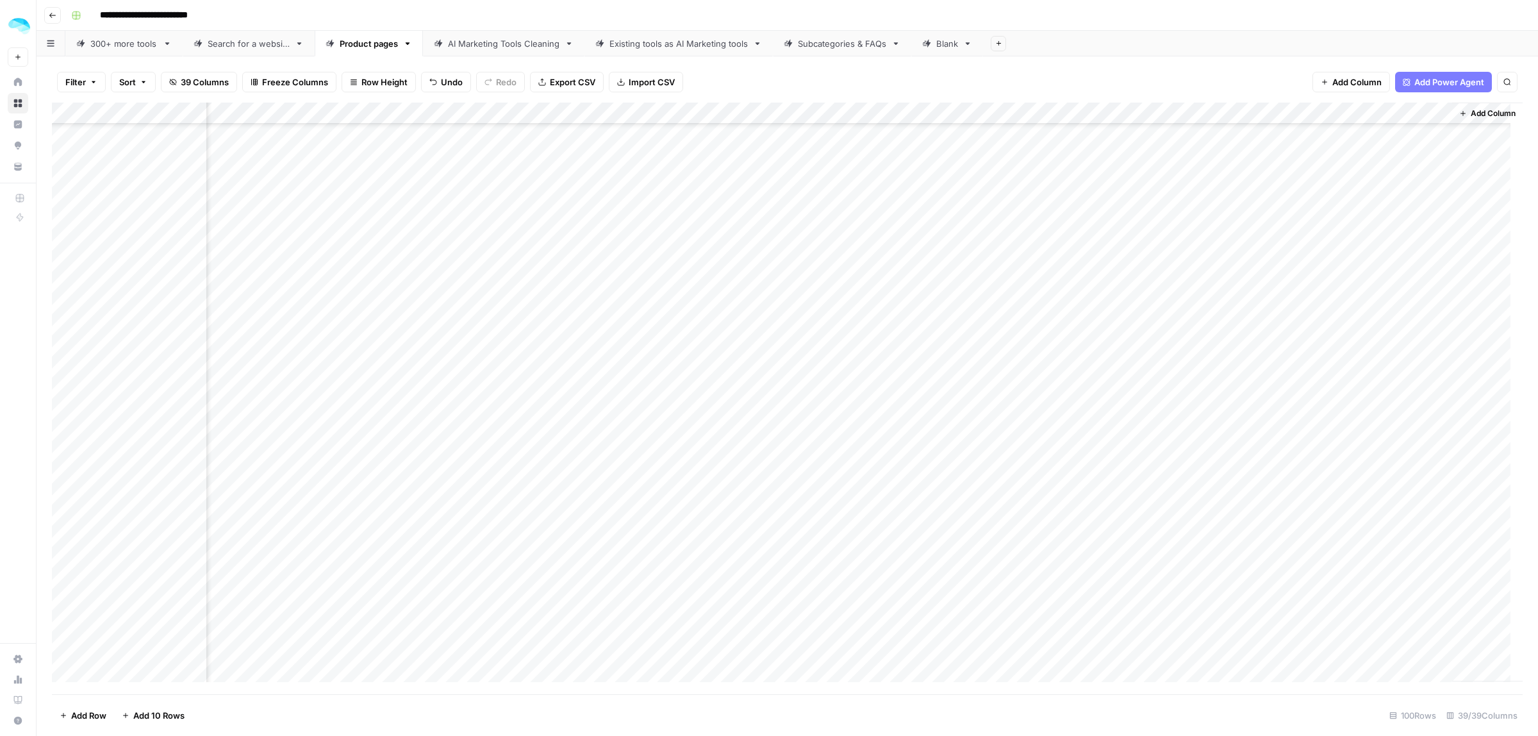
click at [1369, 436] on div "Add Column" at bounding box center [787, 398] width 1471 height 591
click at [934, 359] on div "Add Column" at bounding box center [787, 398] width 1471 height 591
click at [934, 385] on div "Add Column" at bounding box center [787, 398] width 1471 height 591
click at [932, 409] on div "Add Column" at bounding box center [787, 398] width 1471 height 591
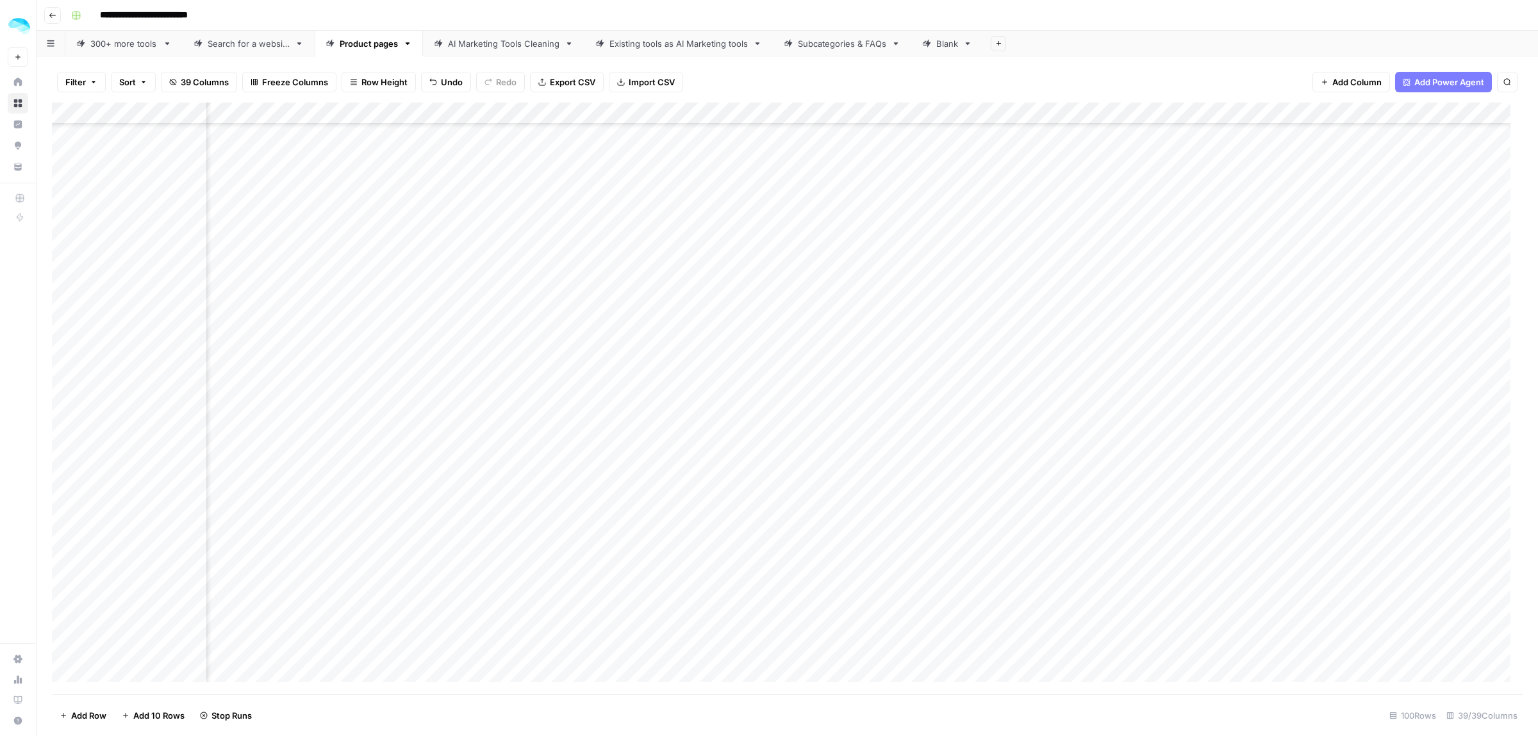
click at [932, 431] on div "Add Column" at bounding box center [787, 398] width 1471 height 591
click at [934, 449] on div "Add Column" at bounding box center [787, 398] width 1471 height 591
click at [934, 471] on div "Add Column" at bounding box center [787, 398] width 1471 height 591
click at [933, 495] on div "Add Column" at bounding box center [787, 398] width 1471 height 591
click at [931, 515] on div "Add Column" at bounding box center [787, 398] width 1471 height 591
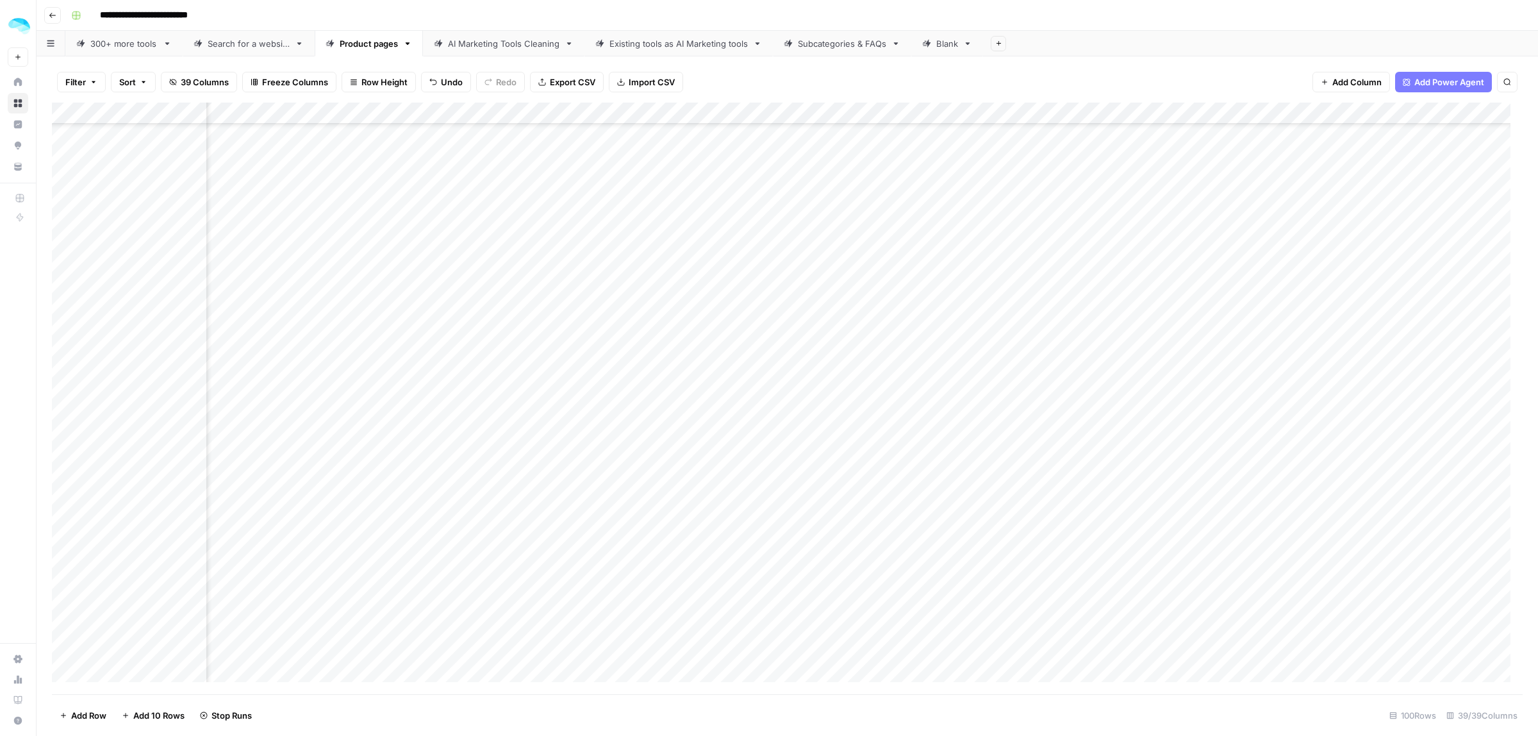
click at [930, 534] on div "Add Column" at bounding box center [787, 398] width 1471 height 591
click at [932, 561] on div "Add Column" at bounding box center [787, 398] width 1471 height 591
click at [934, 260] on div "Add Column" at bounding box center [787, 398] width 1471 height 591
click at [934, 282] on div "Add Column" at bounding box center [787, 398] width 1471 height 591
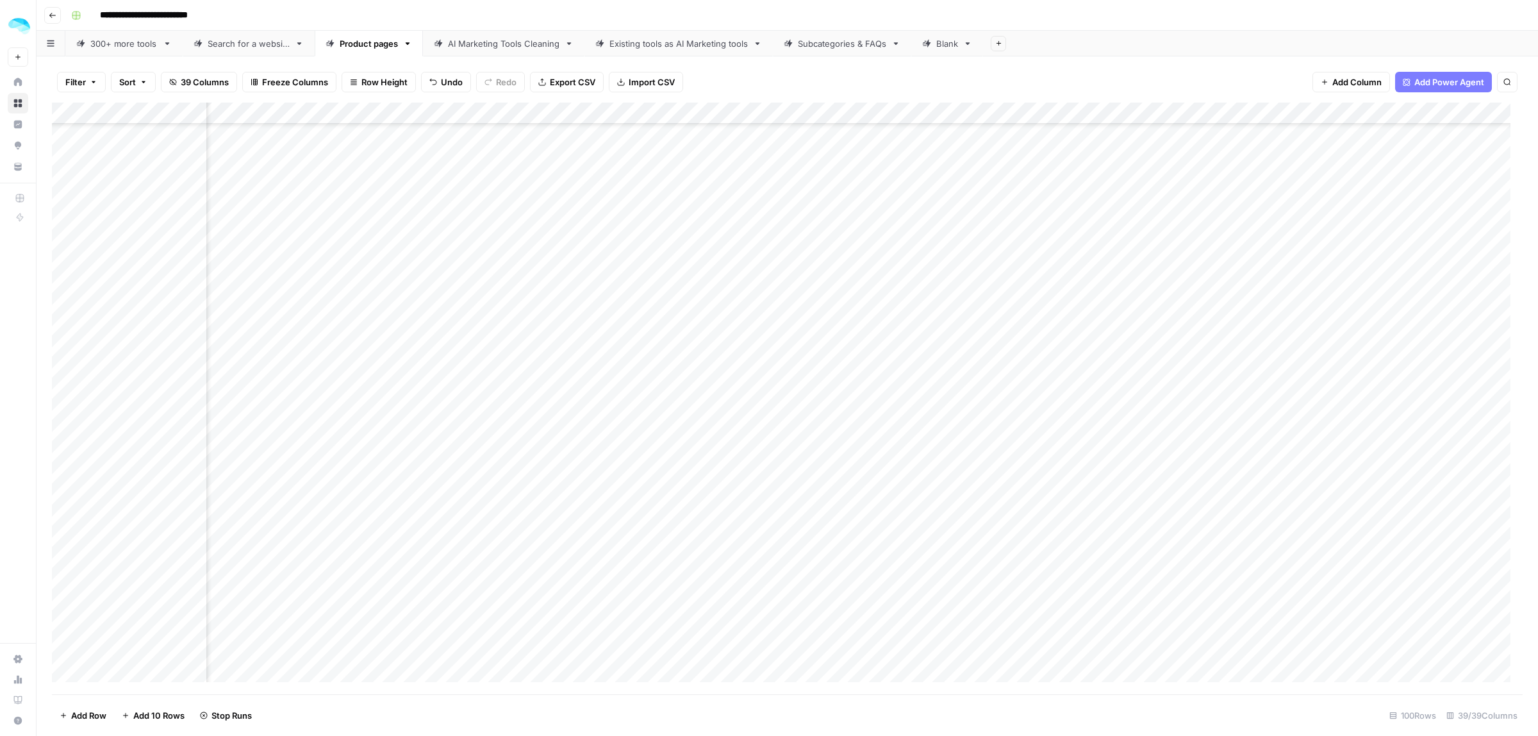
click at [932, 309] on div "Add Column" at bounding box center [787, 398] width 1471 height 591
click at [932, 327] on div "Add Column" at bounding box center [787, 398] width 1471 height 591
click at [933, 343] on div "Add Column" at bounding box center [787, 398] width 1471 height 591
click at [933, 369] on div "Add Column" at bounding box center [787, 398] width 1471 height 591
click at [933, 392] on div "Add Column" at bounding box center [787, 398] width 1471 height 591
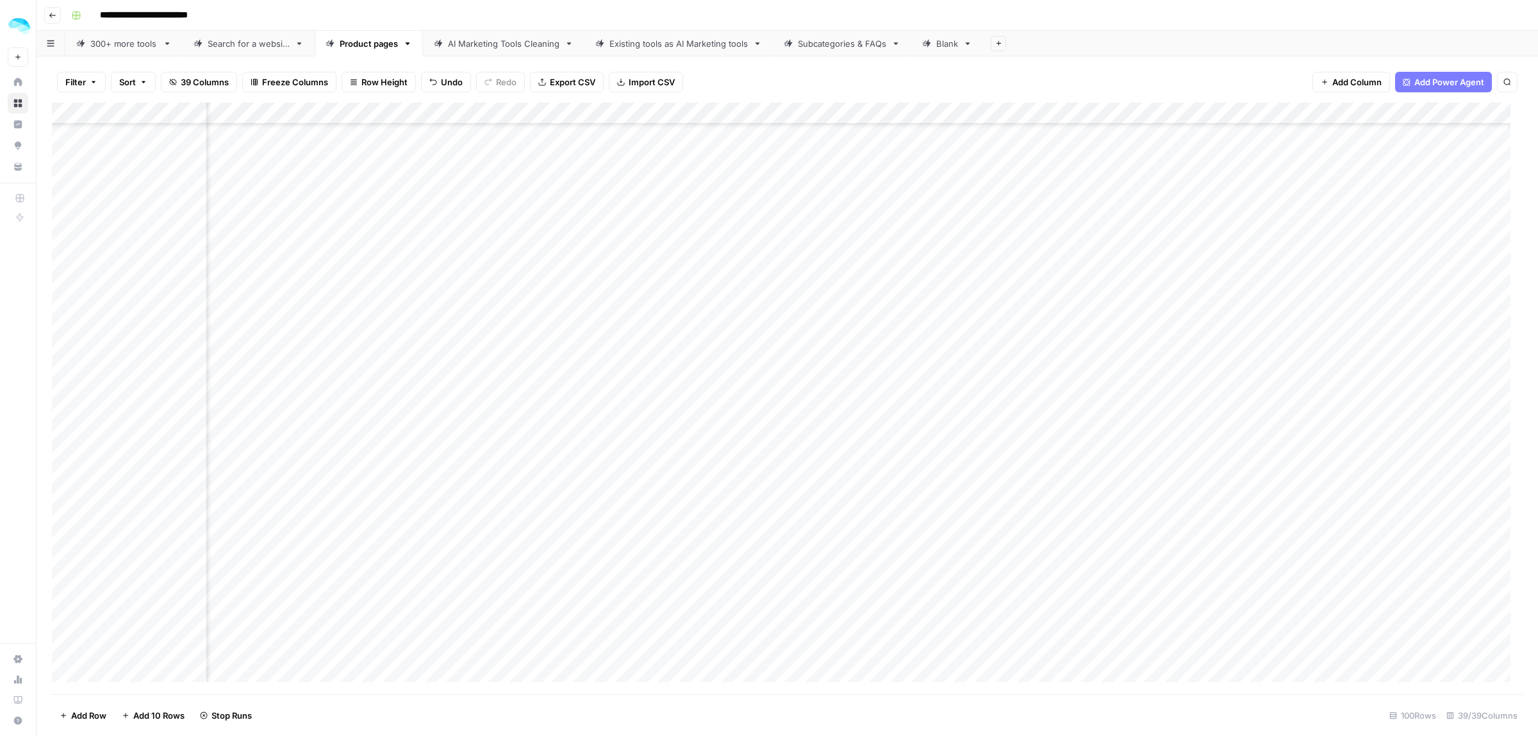
click at [933, 414] on div "Add Column" at bounding box center [787, 398] width 1471 height 591
click at [930, 434] on div "Add Column" at bounding box center [787, 398] width 1471 height 591
click at [929, 457] on div "Add Column" at bounding box center [787, 398] width 1471 height 591
click at [932, 475] on div "Add Column" at bounding box center [787, 398] width 1471 height 591
click at [930, 501] on div "Add Column" at bounding box center [787, 398] width 1471 height 591
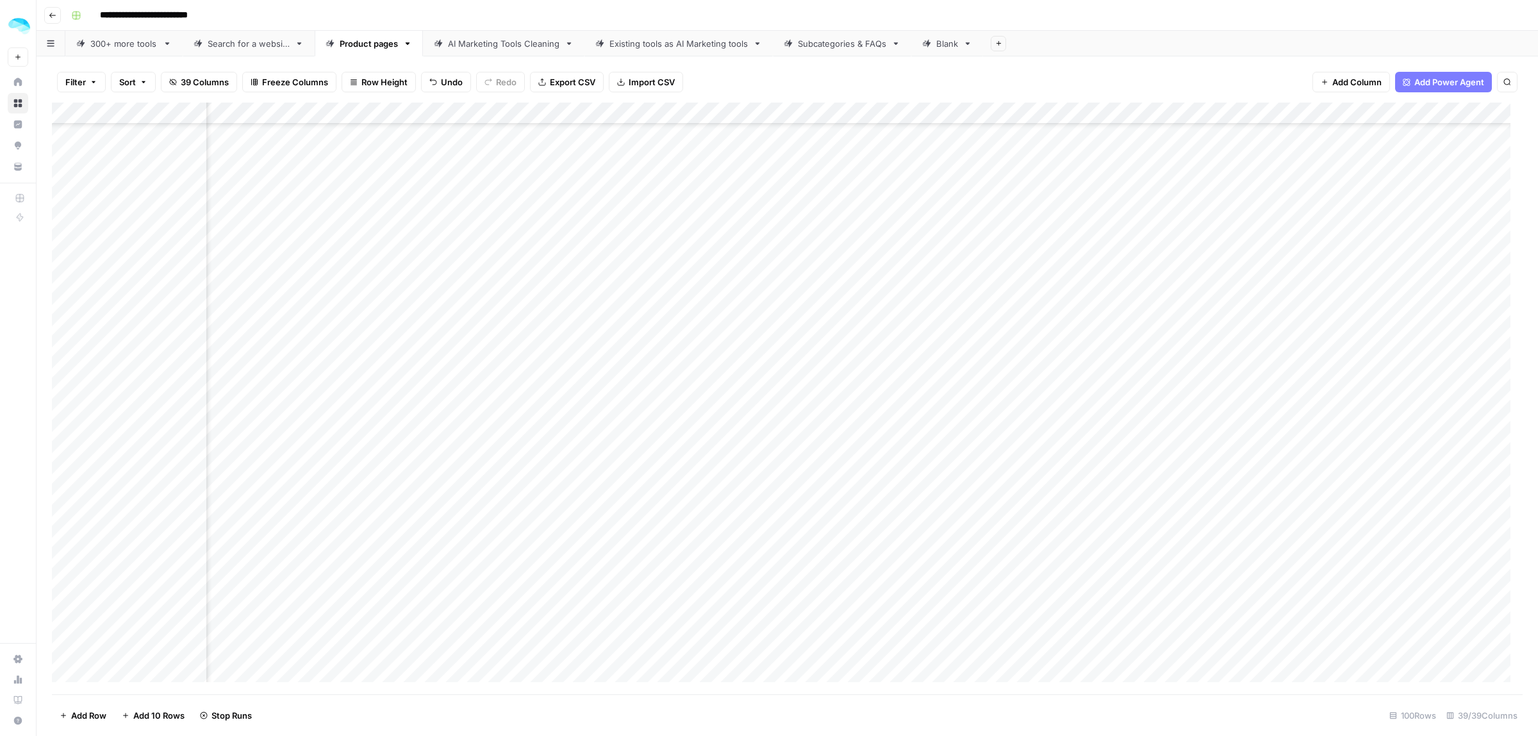
click at [933, 524] on div "Add Column" at bounding box center [787, 398] width 1471 height 591
click at [930, 546] on div "Add Column" at bounding box center [787, 398] width 1471 height 591
click at [933, 564] on div "Add Column" at bounding box center [787, 398] width 1471 height 591
click at [932, 589] on div "Add Column" at bounding box center [787, 398] width 1471 height 591
click at [930, 609] on div "Add Column" at bounding box center [787, 398] width 1471 height 591
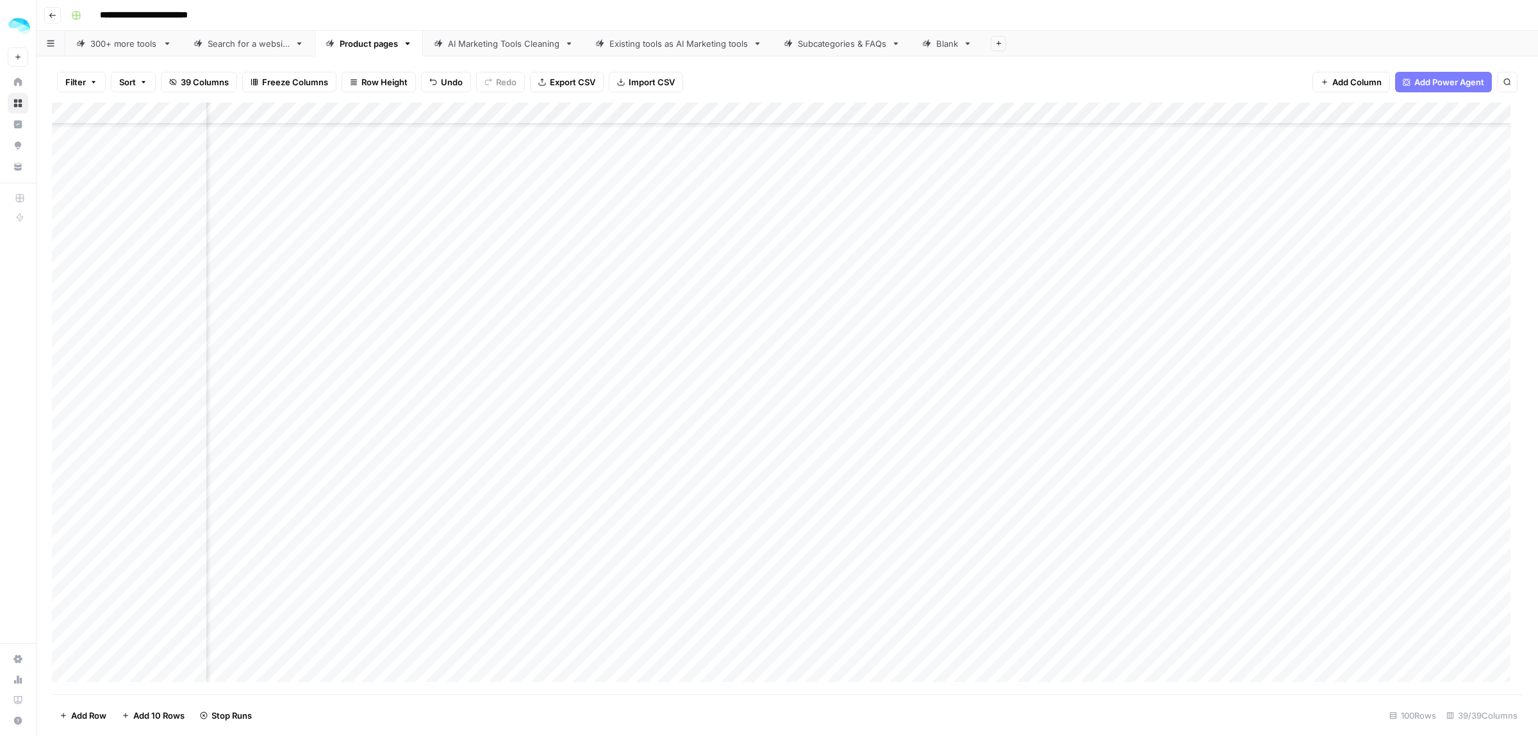
click at [930, 629] on div "Add Column" at bounding box center [787, 398] width 1471 height 591
click at [934, 649] on div "Add Column" at bounding box center [787, 398] width 1471 height 591
click at [933, 675] on div "Add Column" at bounding box center [787, 398] width 1471 height 591
click at [1004, 427] on div "Add Column" at bounding box center [787, 398] width 1471 height 591
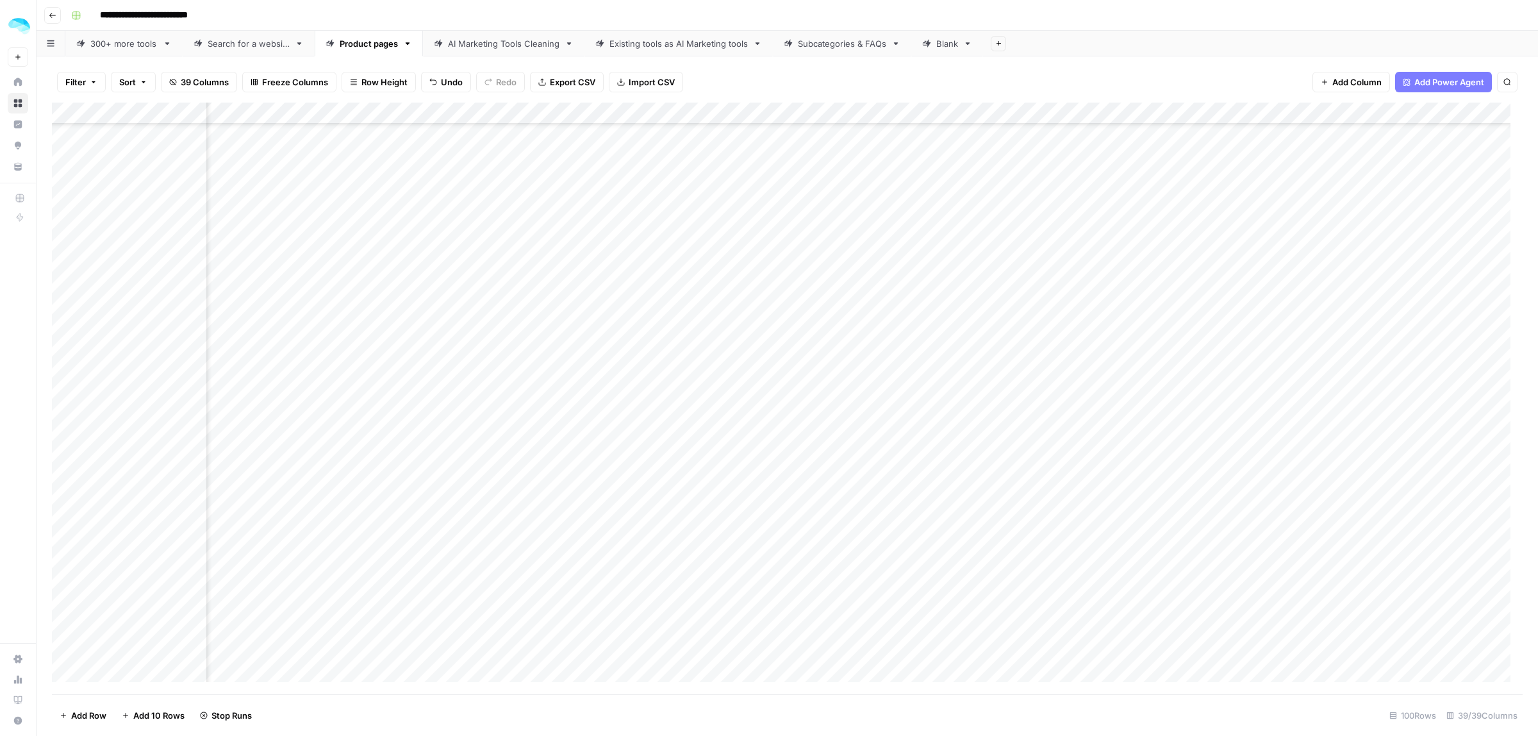
scroll to position [1000, 4549]
click at [976, 379] on div "Add Column" at bounding box center [787, 398] width 1471 height 591
click at [988, 267] on div "Add Column" at bounding box center [787, 398] width 1471 height 591
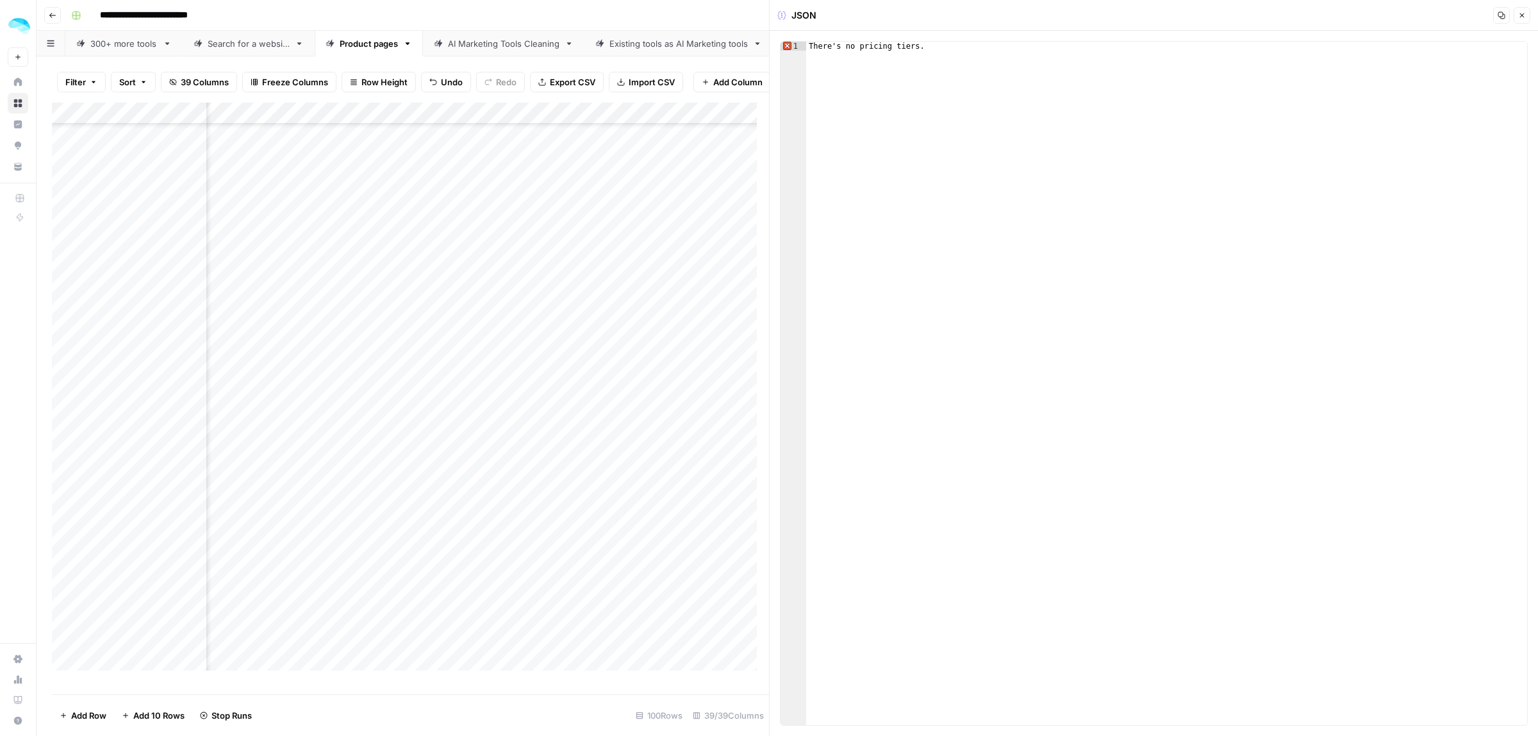
click at [1520, 16] on icon "button" at bounding box center [1522, 16] width 8 height 8
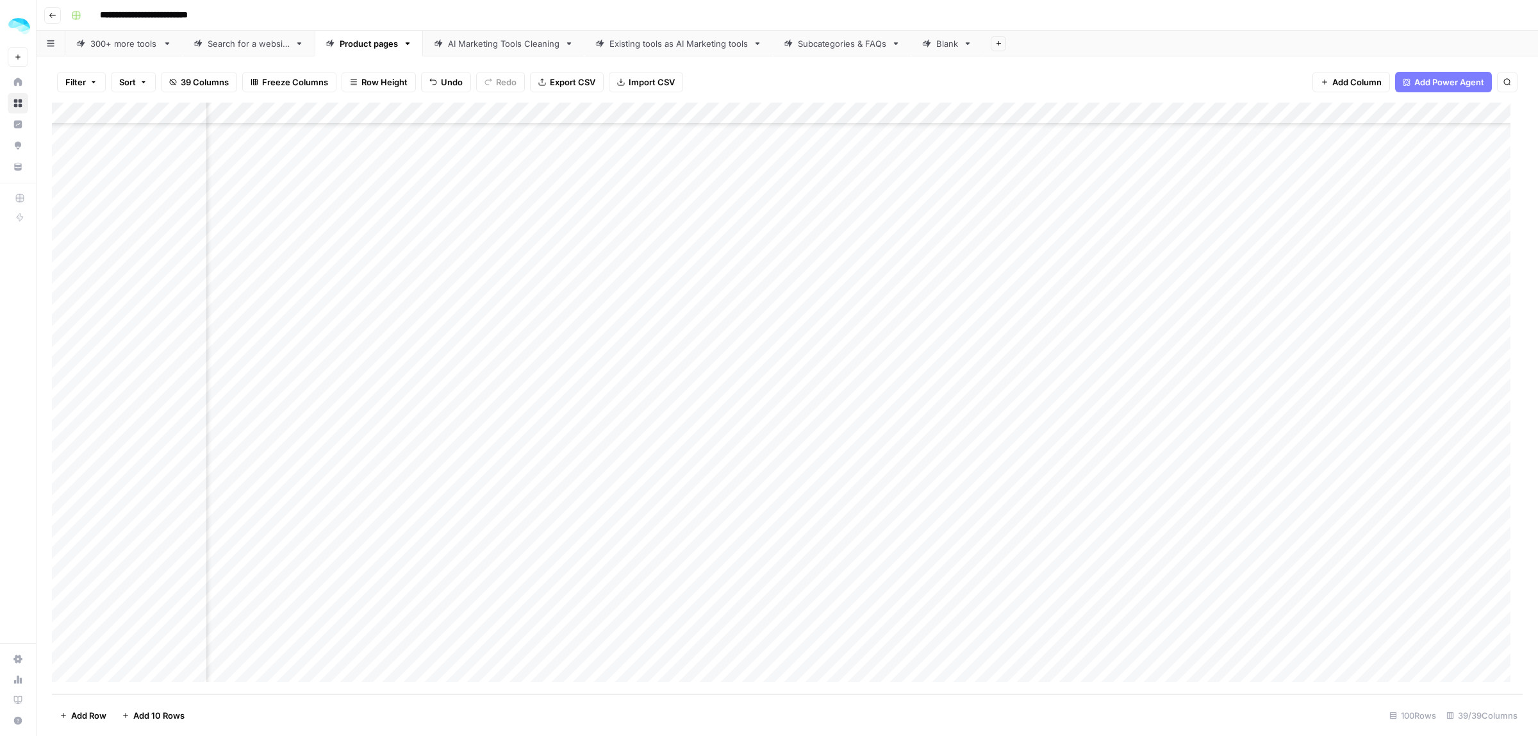
scroll to position [1241, 4549]
click at [934, 400] on div "Add Column" at bounding box center [787, 398] width 1471 height 591
click at [934, 375] on div "Add Column" at bounding box center [787, 398] width 1471 height 591
click at [932, 397] on div "Add Column" at bounding box center [787, 398] width 1471 height 591
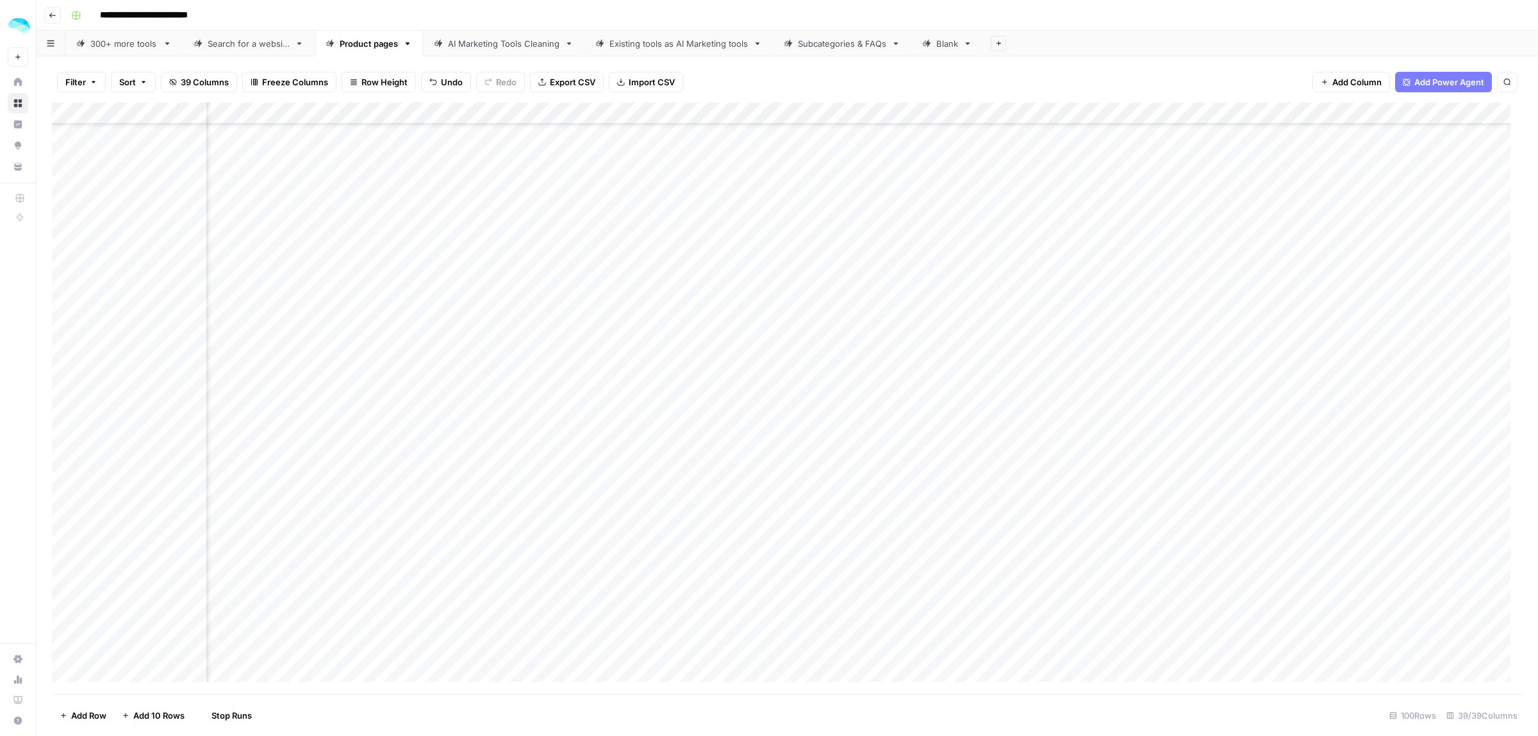
click at [932, 417] on div "Add Column" at bounding box center [787, 398] width 1471 height 591
click at [932, 442] on div "Add Column" at bounding box center [787, 398] width 1471 height 591
click at [930, 465] on div "Add Column" at bounding box center [787, 398] width 1471 height 591
click at [936, 488] on div "Add Column" at bounding box center [787, 398] width 1471 height 591
click at [934, 504] on div "Add Column" at bounding box center [787, 398] width 1471 height 591
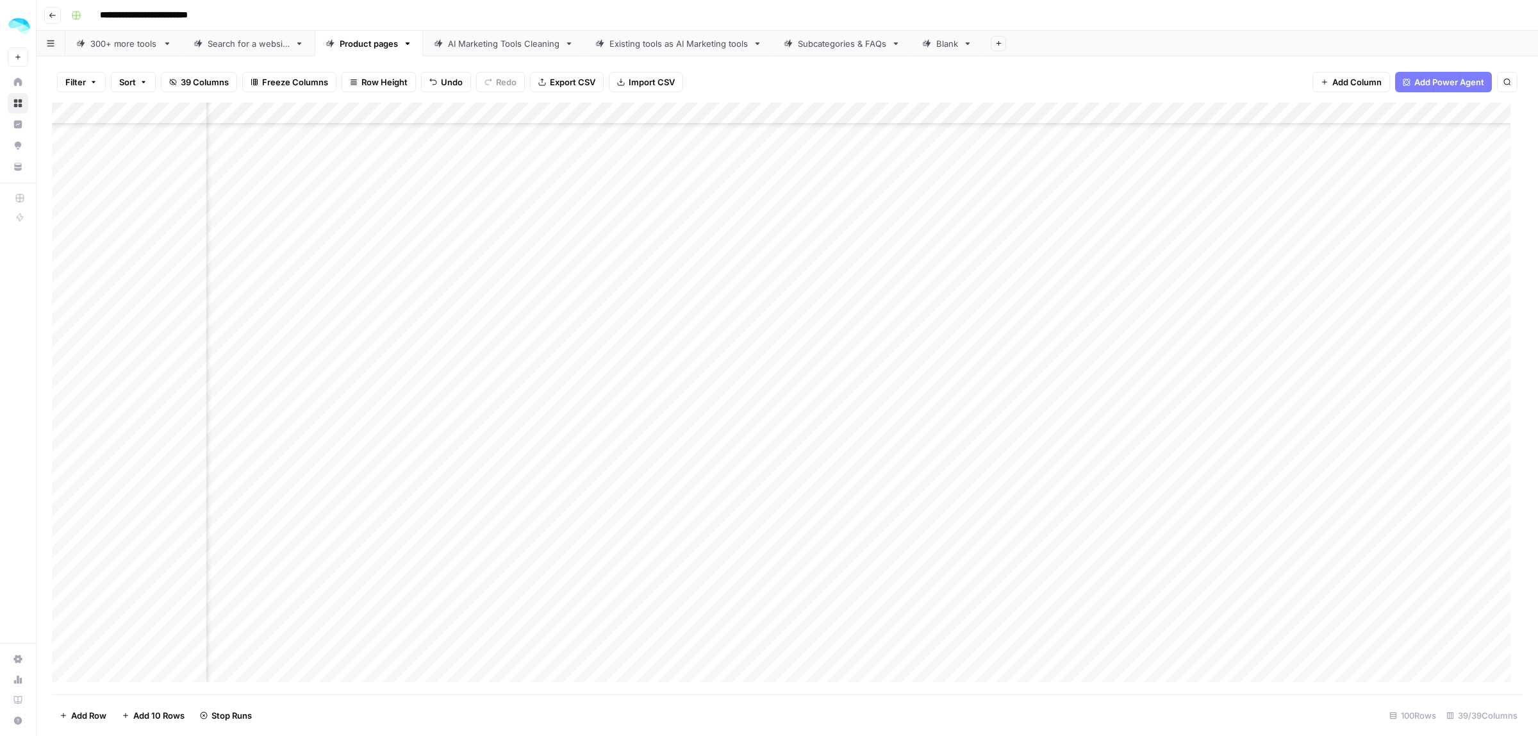
click at [933, 525] on div "Add Column" at bounding box center [787, 398] width 1471 height 591
click at [930, 552] on div "Add Column" at bounding box center [787, 398] width 1471 height 591
click at [930, 575] on div "Add Column" at bounding box center [787, 398] width 1471 height 591
click at [931, 597] on div "Add Column" at bounding box center [787, 398] width 1471 height 591
click at [932, 612] on div "Add Column" at bounding box center [787, 398] width 1471 height 591
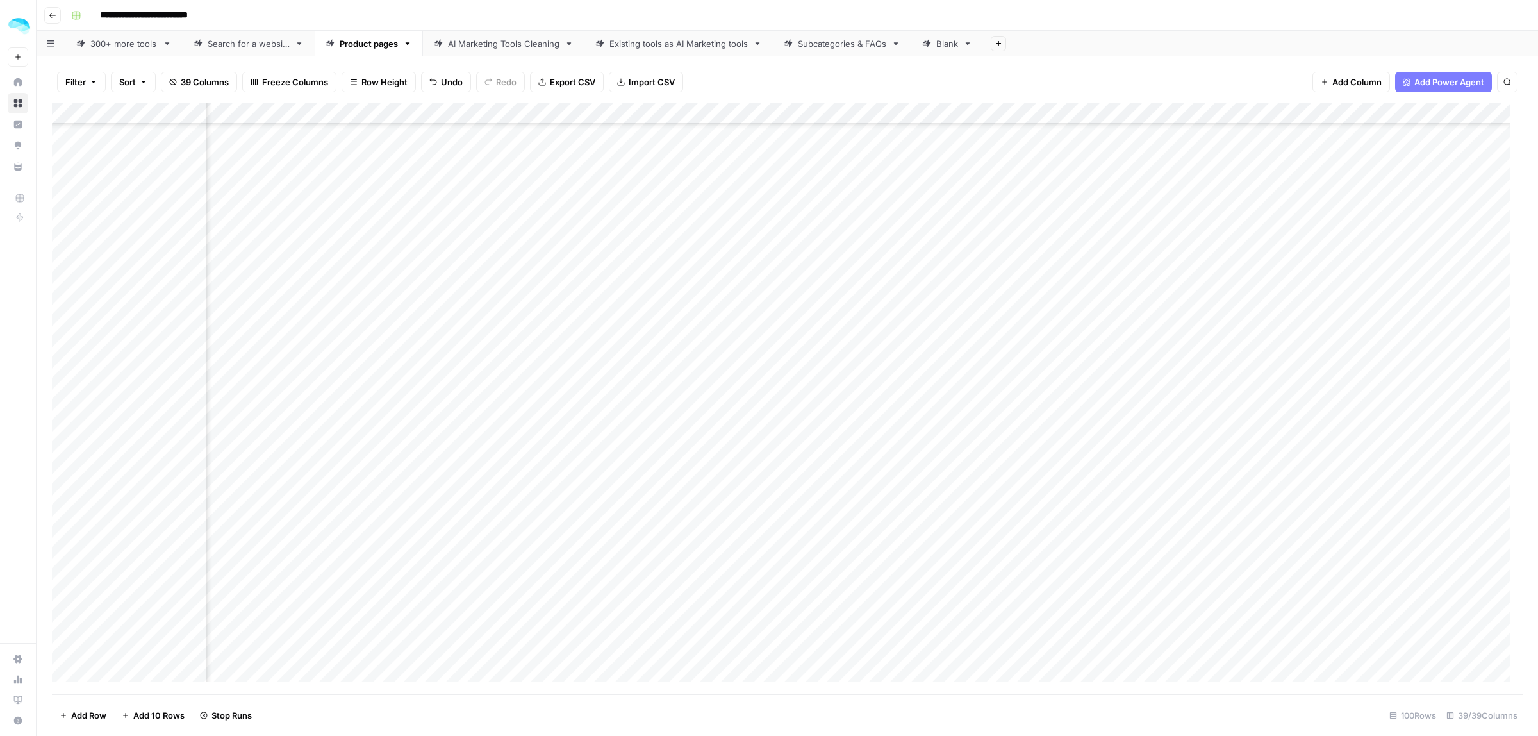
click at [931, 636] on div "Add Column" at bounding box center [787, 398] width 1471 height 591
click at [933, 655] on div "Add Column" at bounding box center [787, 398] width 1471 height 591
click at [934, 678] on div "Add Column" at bounding box center [787, 398] width 1471 height 591
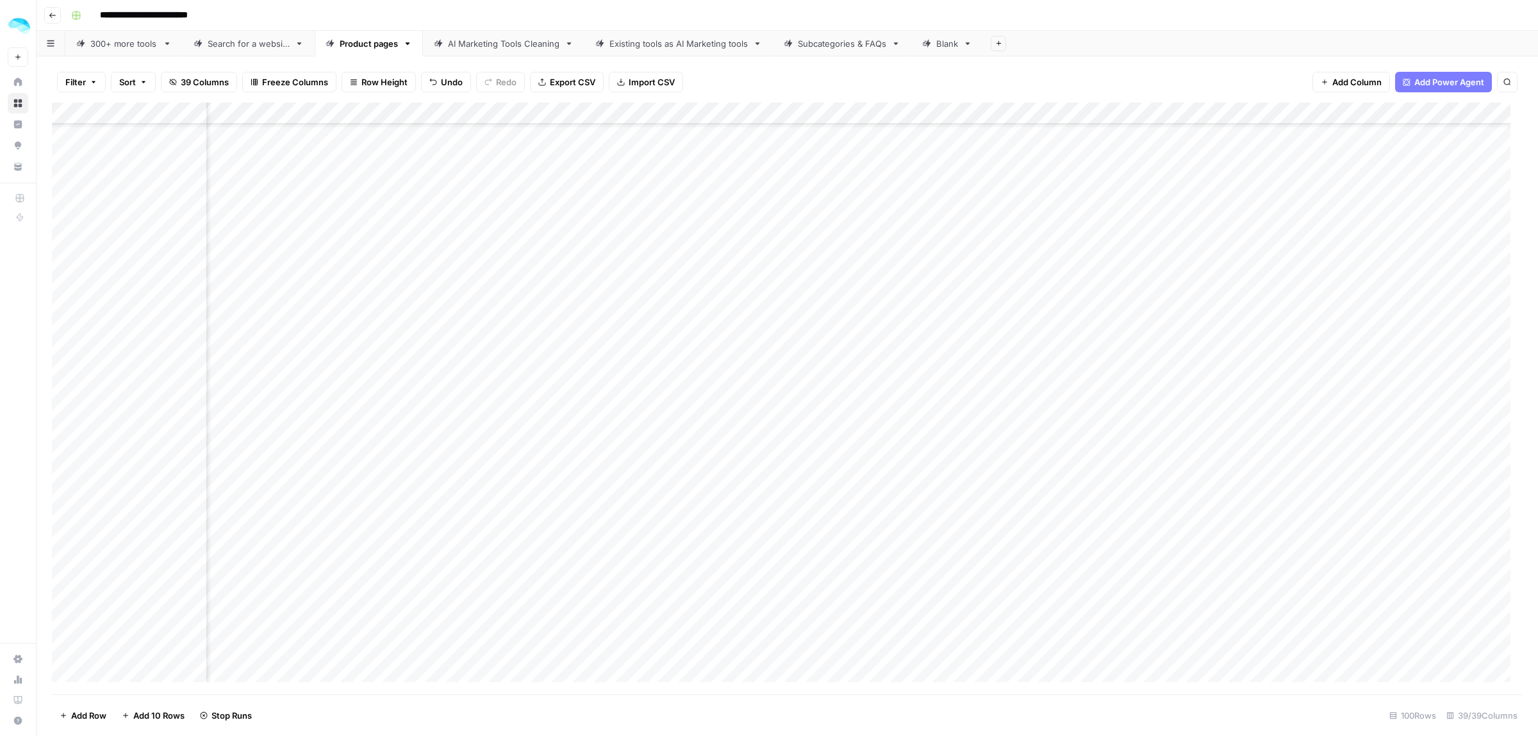
click at [1007, 163] on div "Add Column" at bounding box center [787, 398] width 1471 height 591
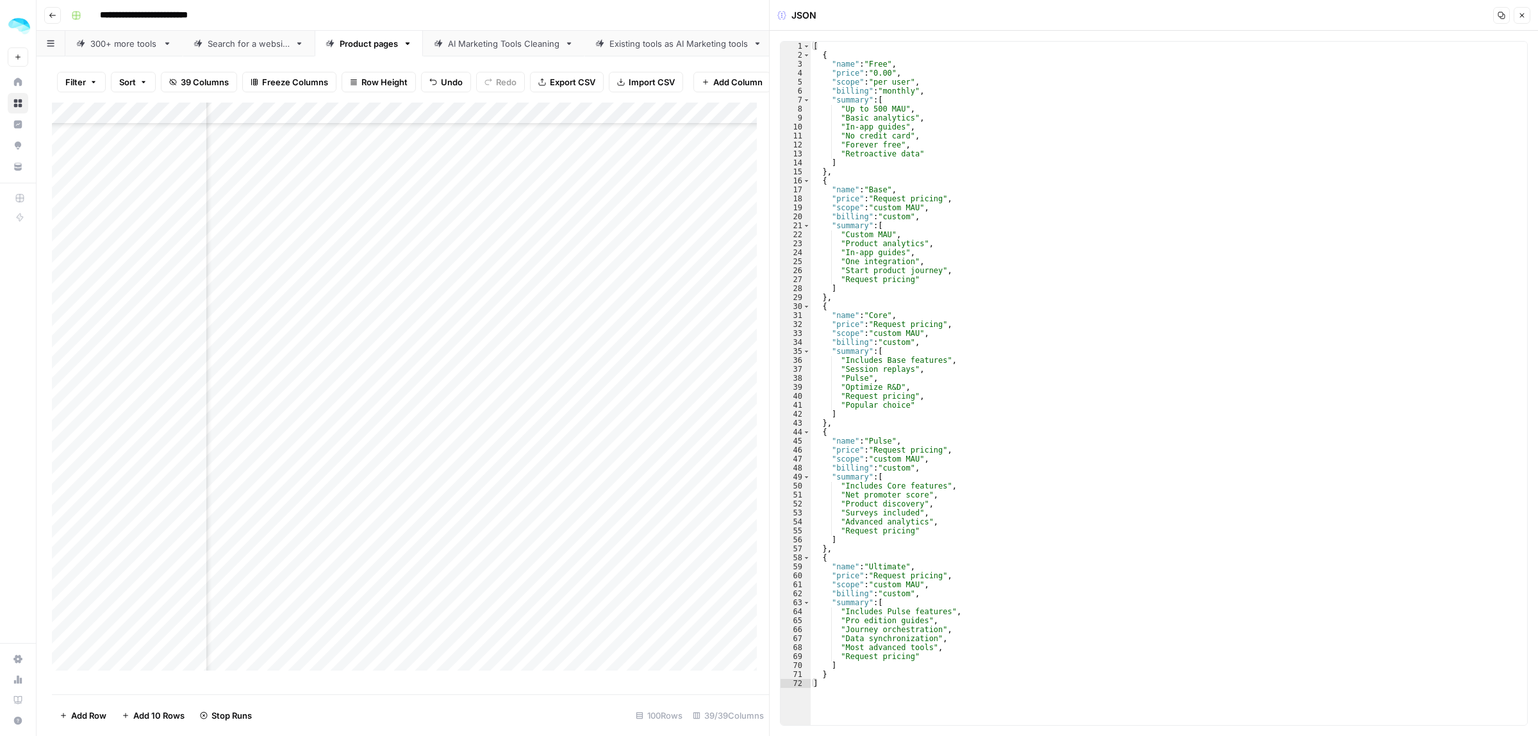
click at [1525, 15] on span "Close" at bounding box center [1525, 15] width 1 height 1
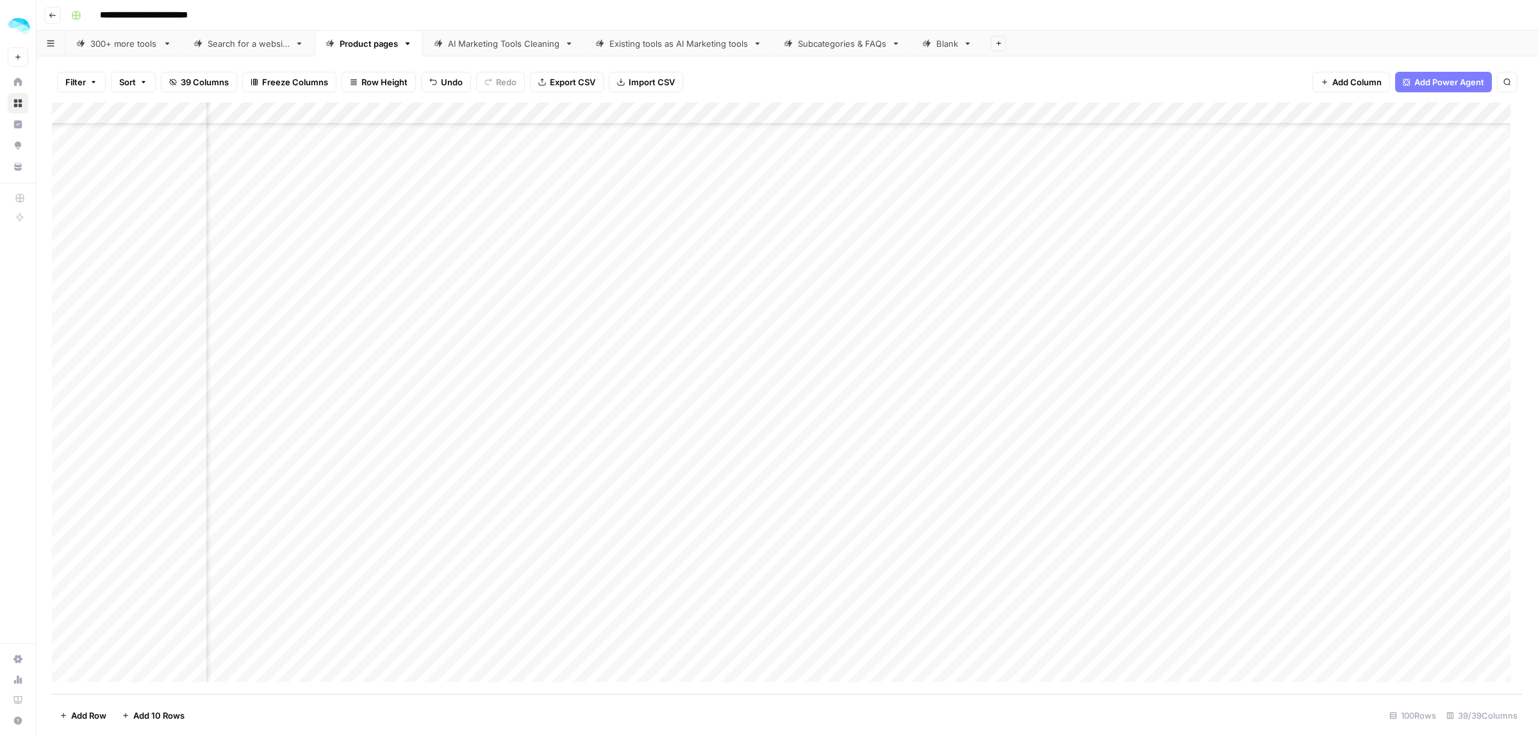
scroll to position [1561, 4549]
drag, startPoint x: 985, startPoint y: 272, endPoint x: 321, endPoint y: 268, distance: 663.8
click at [321, 268] on div "Add Column" at bounding box center [787, 398] width 1471 height 591
click at [532, 269] on div "Add Column" at bounding box center [787, 398] width 1471 height 591
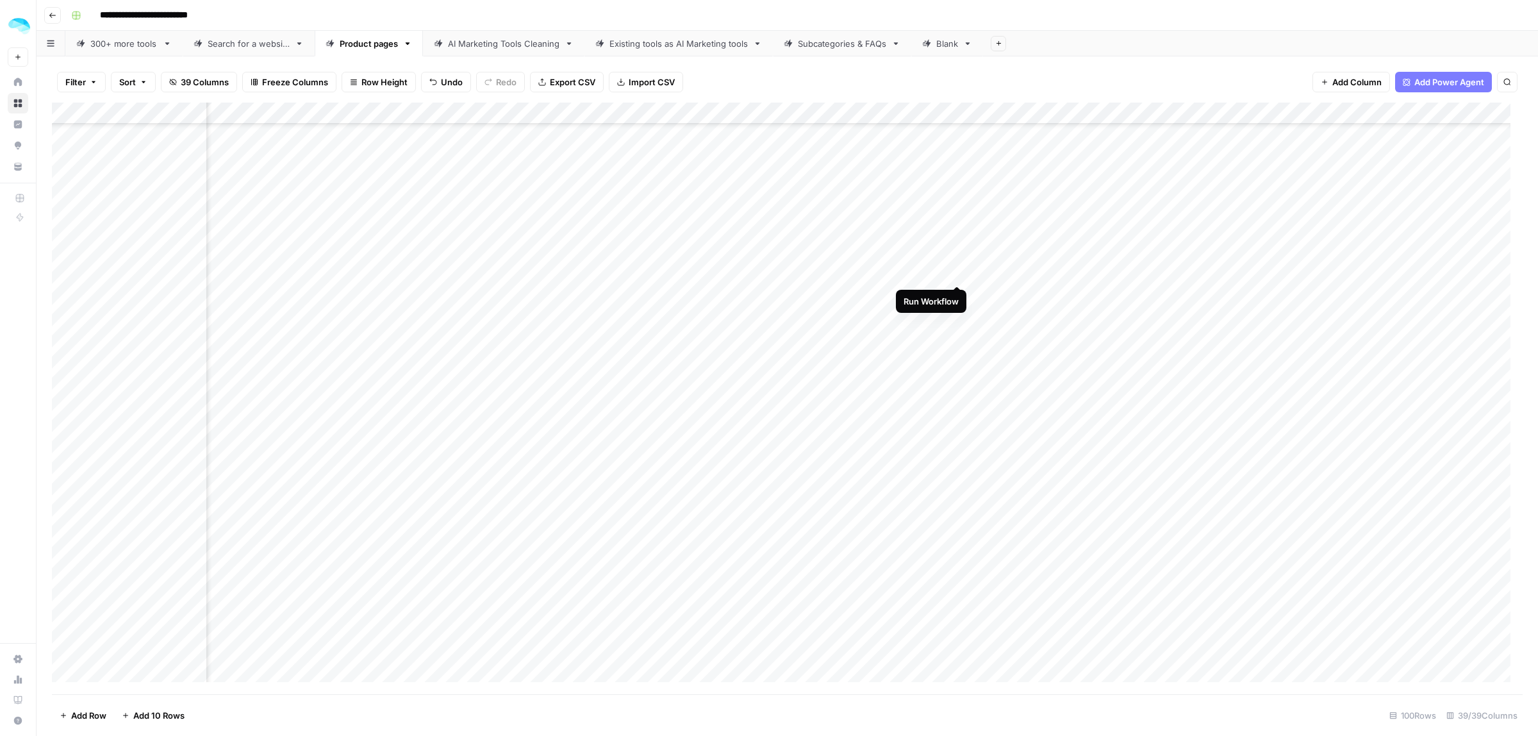
click at [958, 271] on div "Add Column" at bounding box center [787, 398] width 1471 height 591
click at [754, 267] on div "Add Column" at bounding box center [787, 398] width 1471 height 591
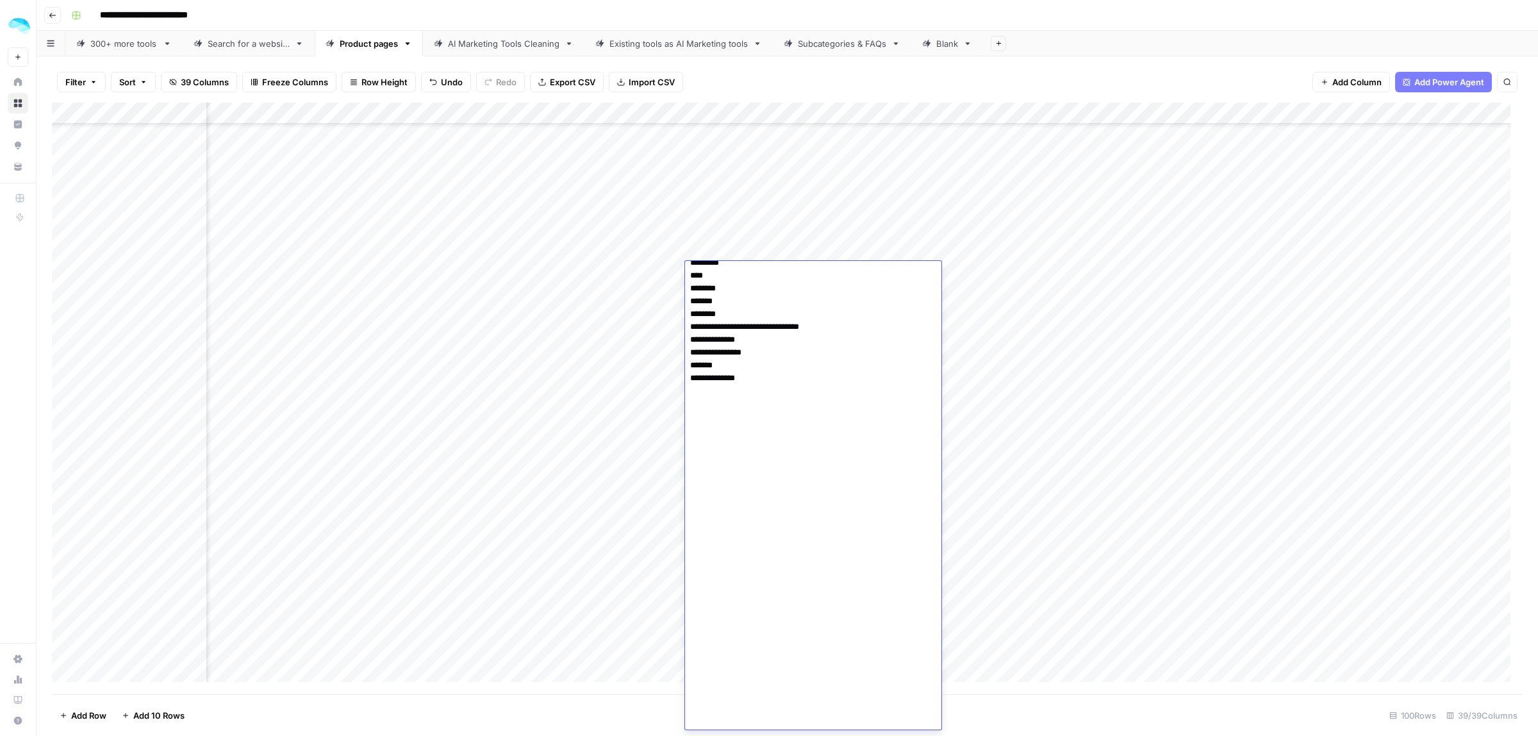
scroll to position [4266, 0]
click at [780, 222] on div "Add Column" at bounding box center [787, 398] width 1471 height 591
click at [1038, 186] on div "Add Column" at bounding box center [787, 398] width 1471 height 591
click at [1017, 273] on div "Add Column" at bounding box center [787, 398] width 1471 height 591
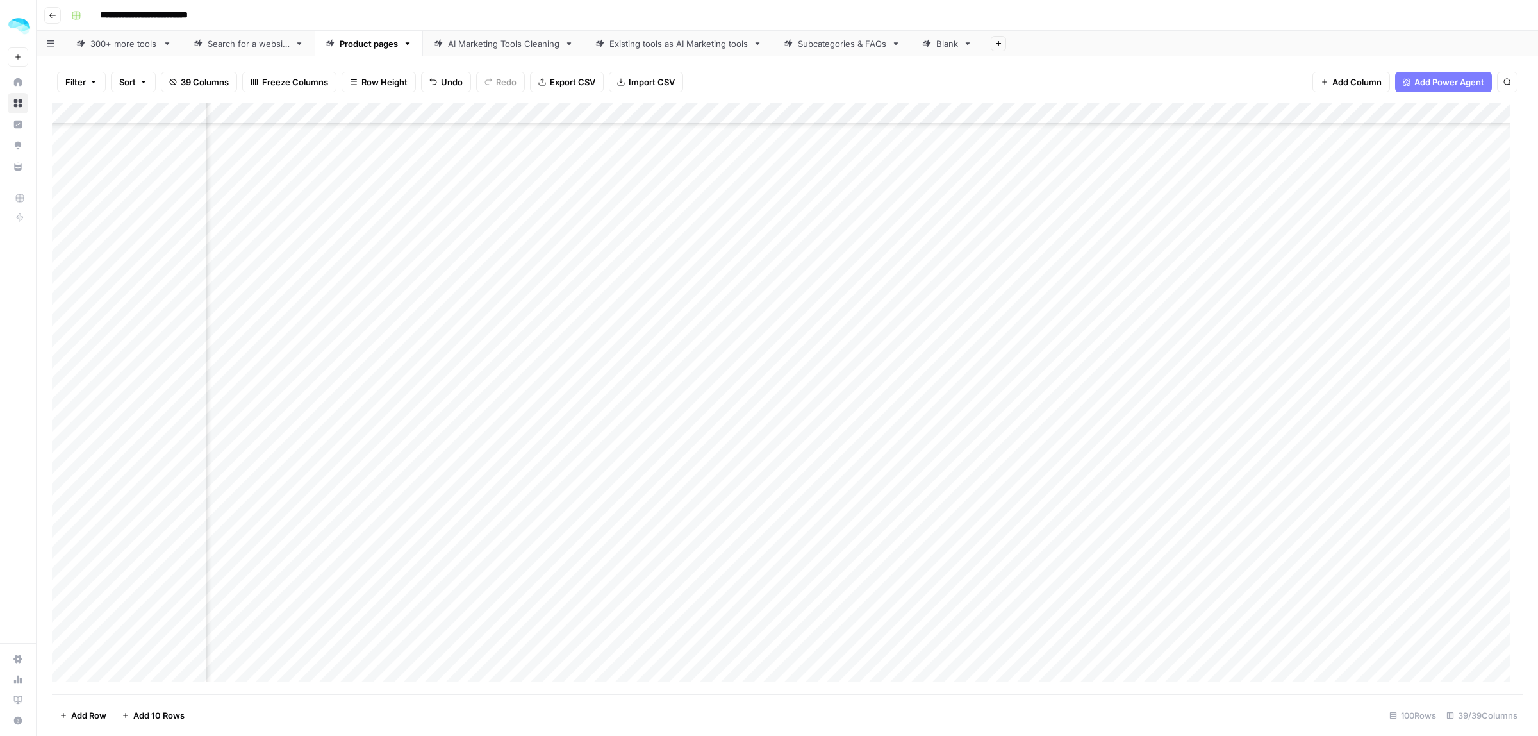
click at [609, 273] on div "Add Column" at bounding box center [787, 398] width 1471 height 591
click at [1113, 619] on div "Add Column" at bounding box center [787, 398] width 1471 height 591
click at [1114, 641] on div "Add Column" at bounding box center [787, 398] width 1471 height 591
click at [1112, 666] on div "Add Column" at bounding box center [787, 398] width 1471 height 591
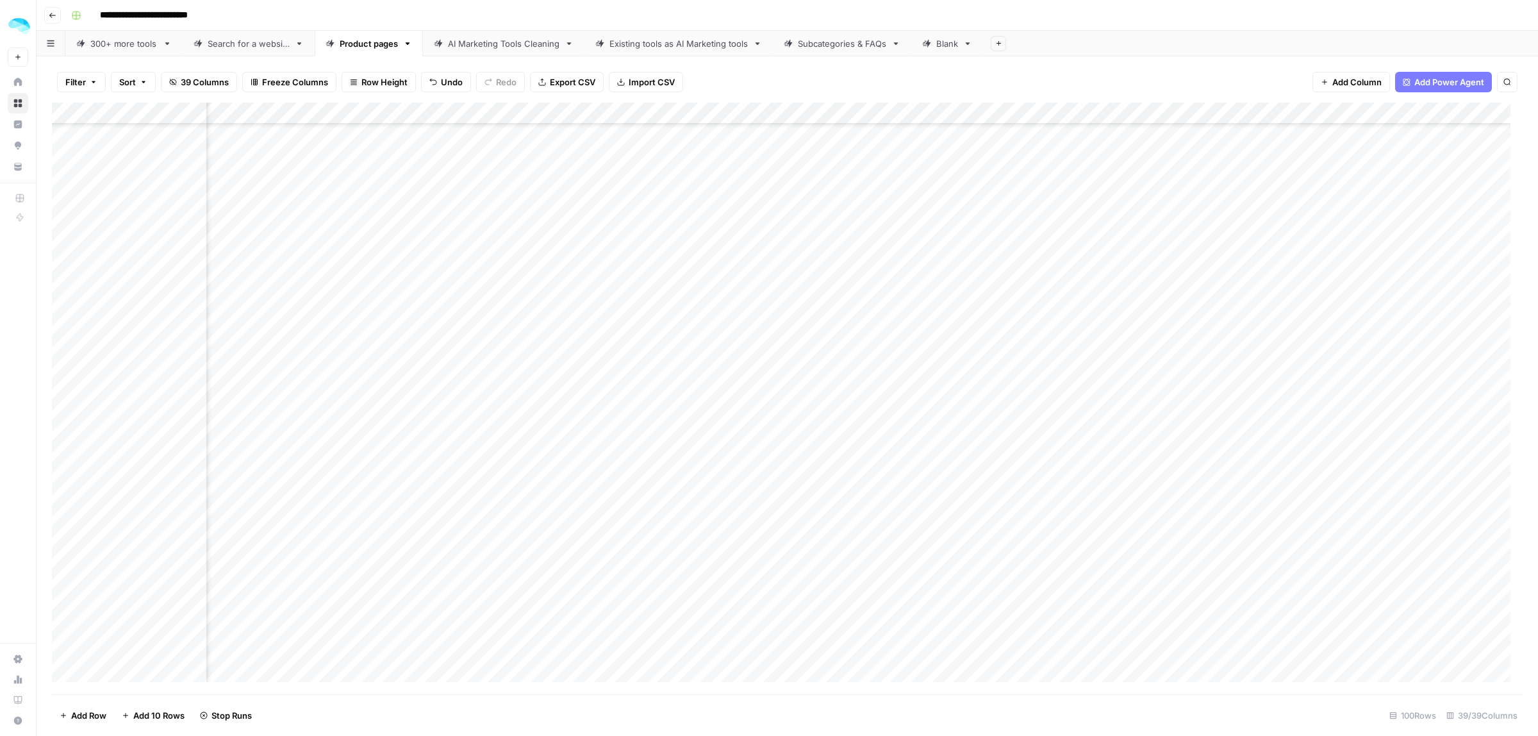
scroll to position [1401, 4369]
drag, startPoint x: 1167, startPoint y: 431, endPoint x: 309, endPoint y: 439, distance: 858.7
click at [309, 439] on div "Add Column" at bounding box center [787, 398] width 1471 height 591
drag, startPoint x: 833, startPoint y: 345, endPoint x: 449, endPoint y: 345, distance: 384.5
click at [449, 345] on div "Add Column" at bounding box center [787, 398] width 1471 height 591
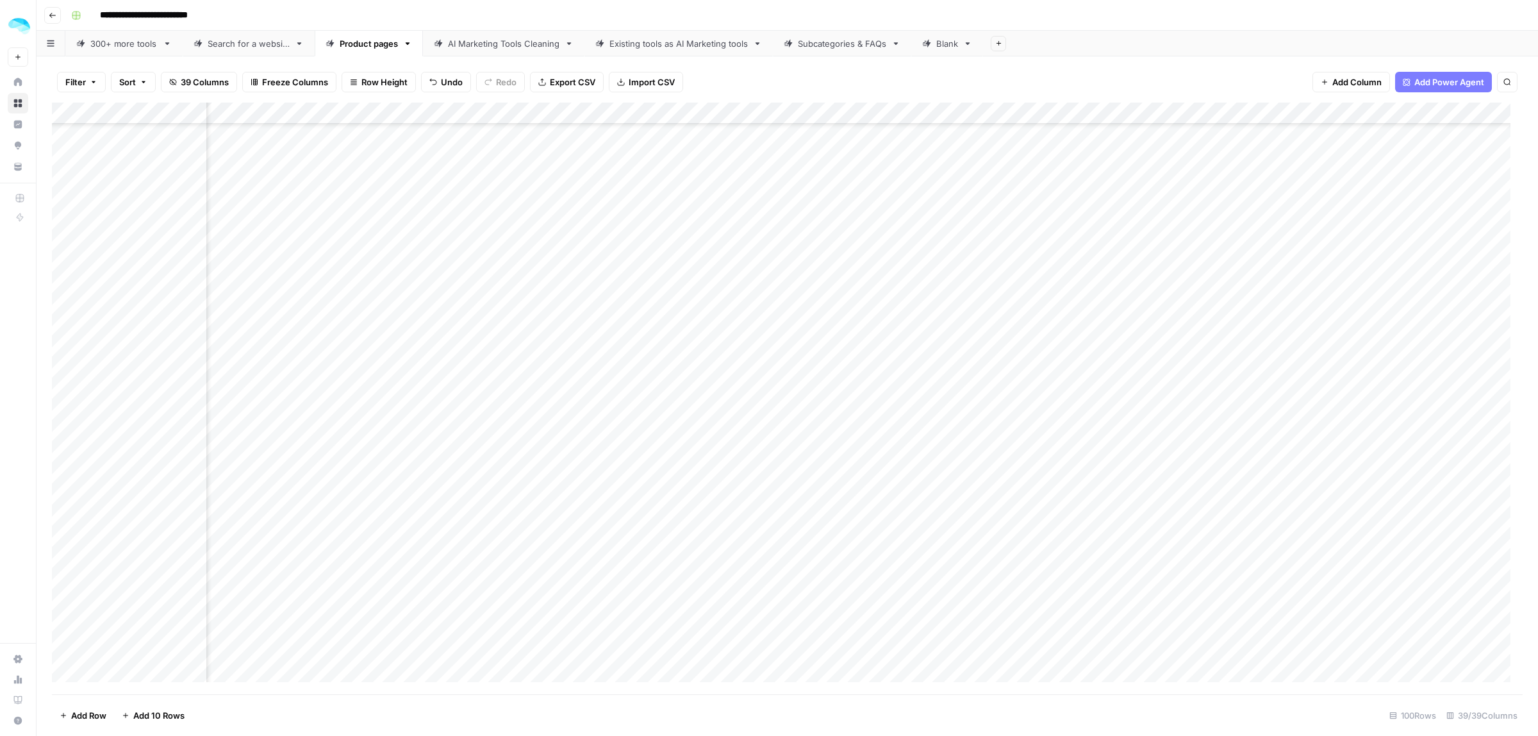
scroll to position [1241, 4369]
drag, startPoint x: 588, startPoint y: 277, endPoint x: 1200, endPoint y: 267, distance: 612.0
click at [1200, 267] on div "Add Column" at bounding box center [787, 398] width 1471 height 591
drag, startPoint x: 1161, startPoint y: 295, endPoint x: 527, endPoint y: 340, distance: 636.0
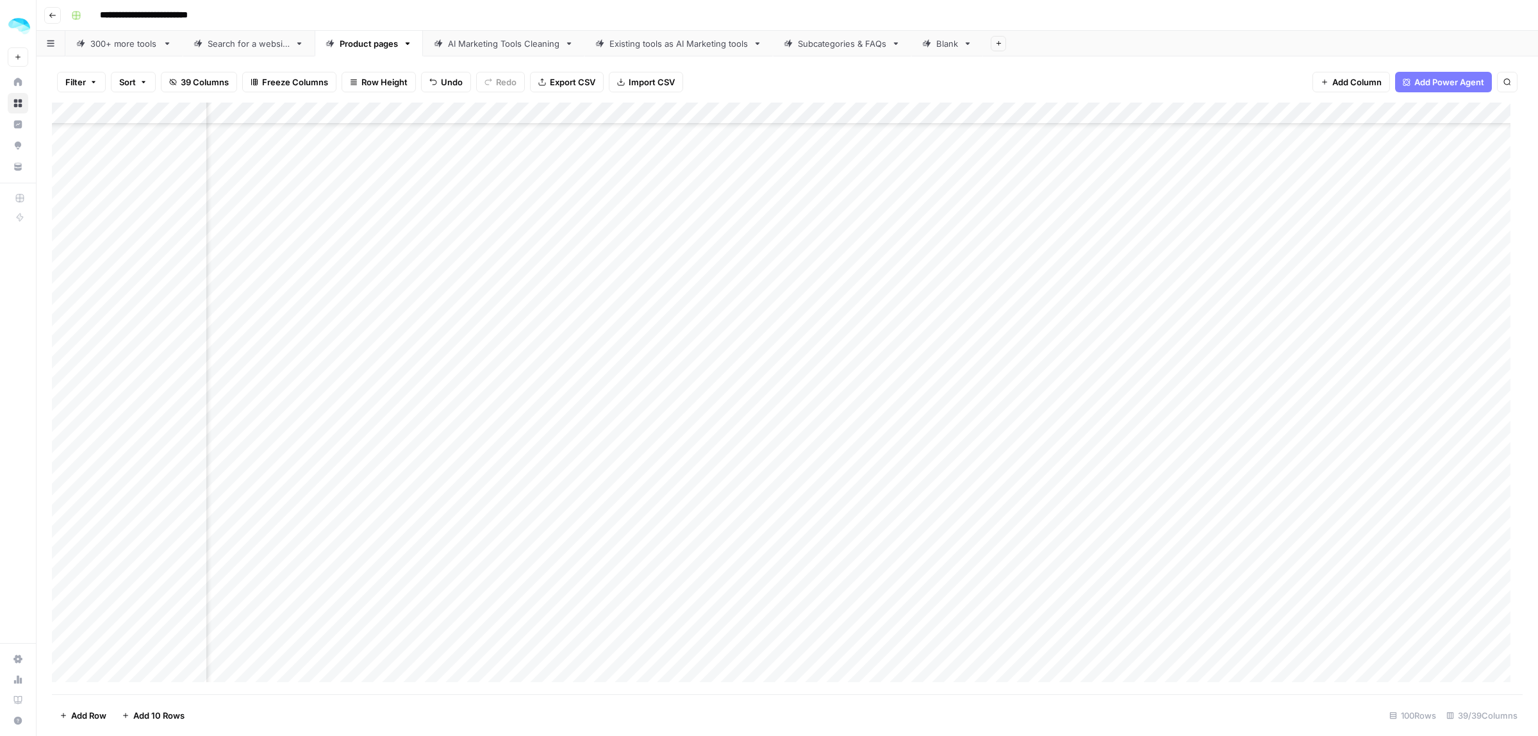
click at [527, 340] on div "Add Column" at bounding box center [787, 398] width 1471 height 591
drag, startPoint x: 1176, startPoint y: 266, endPoint x: 428, endPoint y: 266, distance: 748.4
click at [428, 266] on div "Add Column" at bounding box center [787, 398] width 1471 height 591
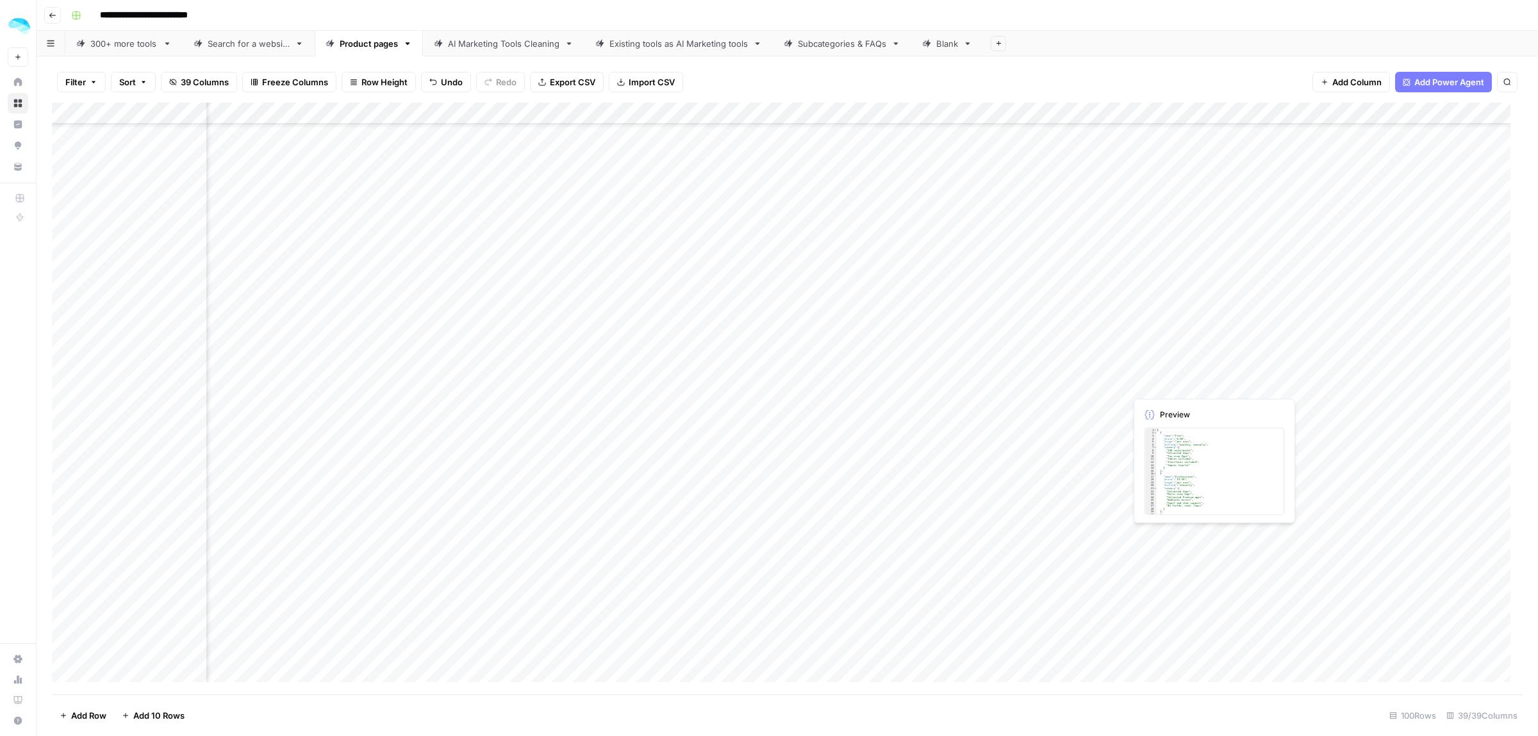
click at [1176, 383] on div "Add Column" at bounding box center [787, 398] width 1471 height 591
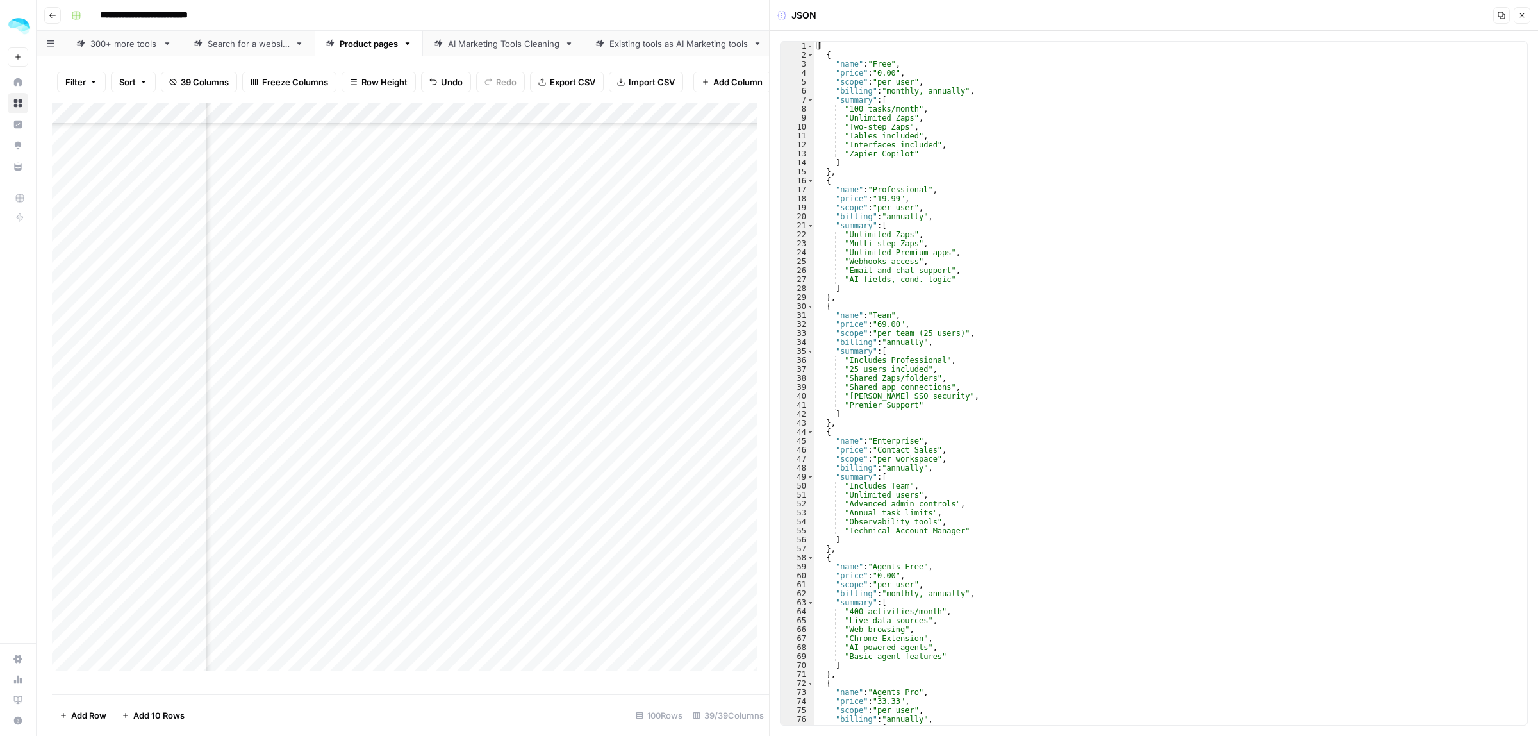
click at [1522, 17] on icon "button" at bounding box center [1522, 16] width 8 height 8
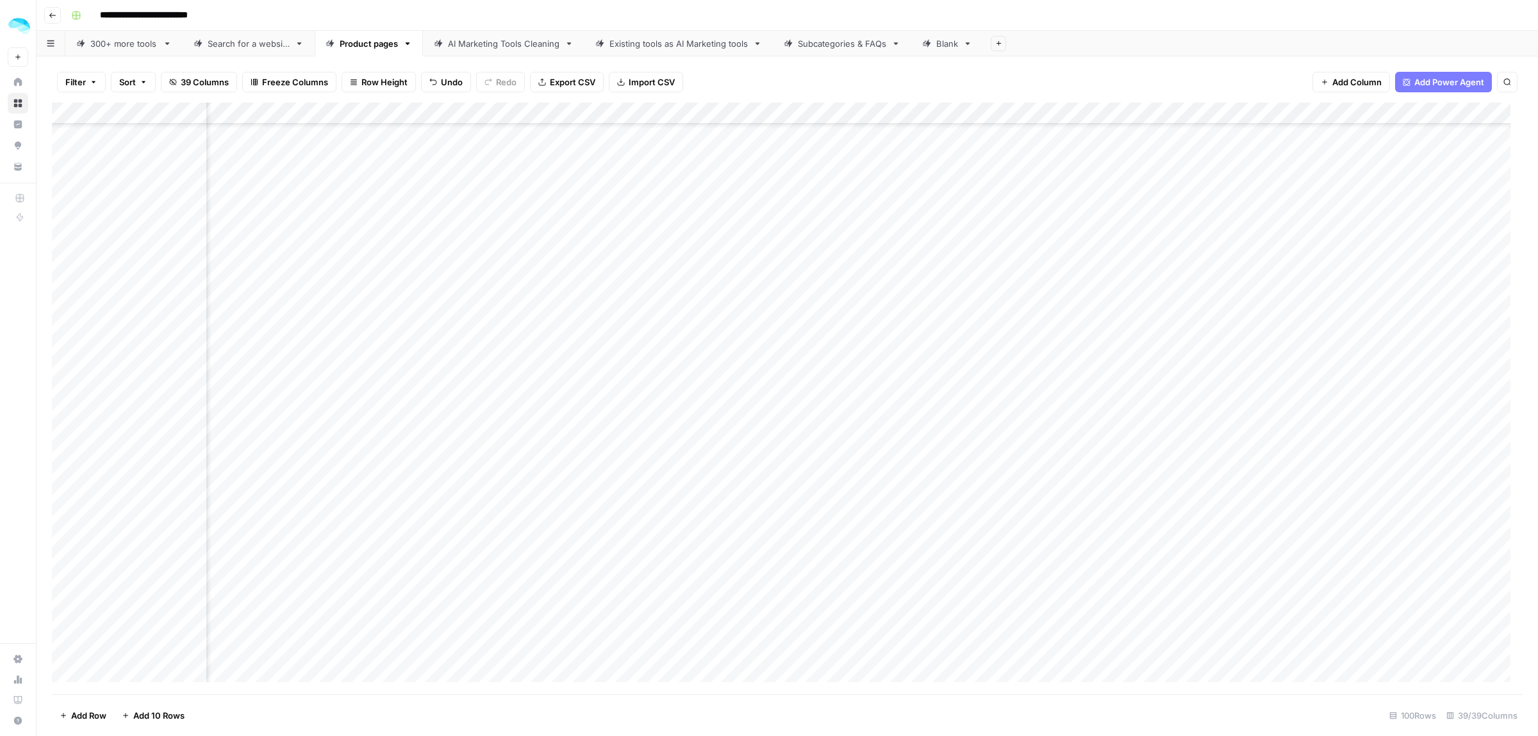
scroll to position [600, 4369]
drag, startPoint x: 1161, startPoint y: 229, endPoint x: 282, endPoint y: 234, distance: 879.1
click at [282, 234] on div "Add Column" at bounding box center [787, 398] width 1471 height 591
click at [1069, 607] on div "Add Column" at bounding box center [787, 398] width 1471 height 591
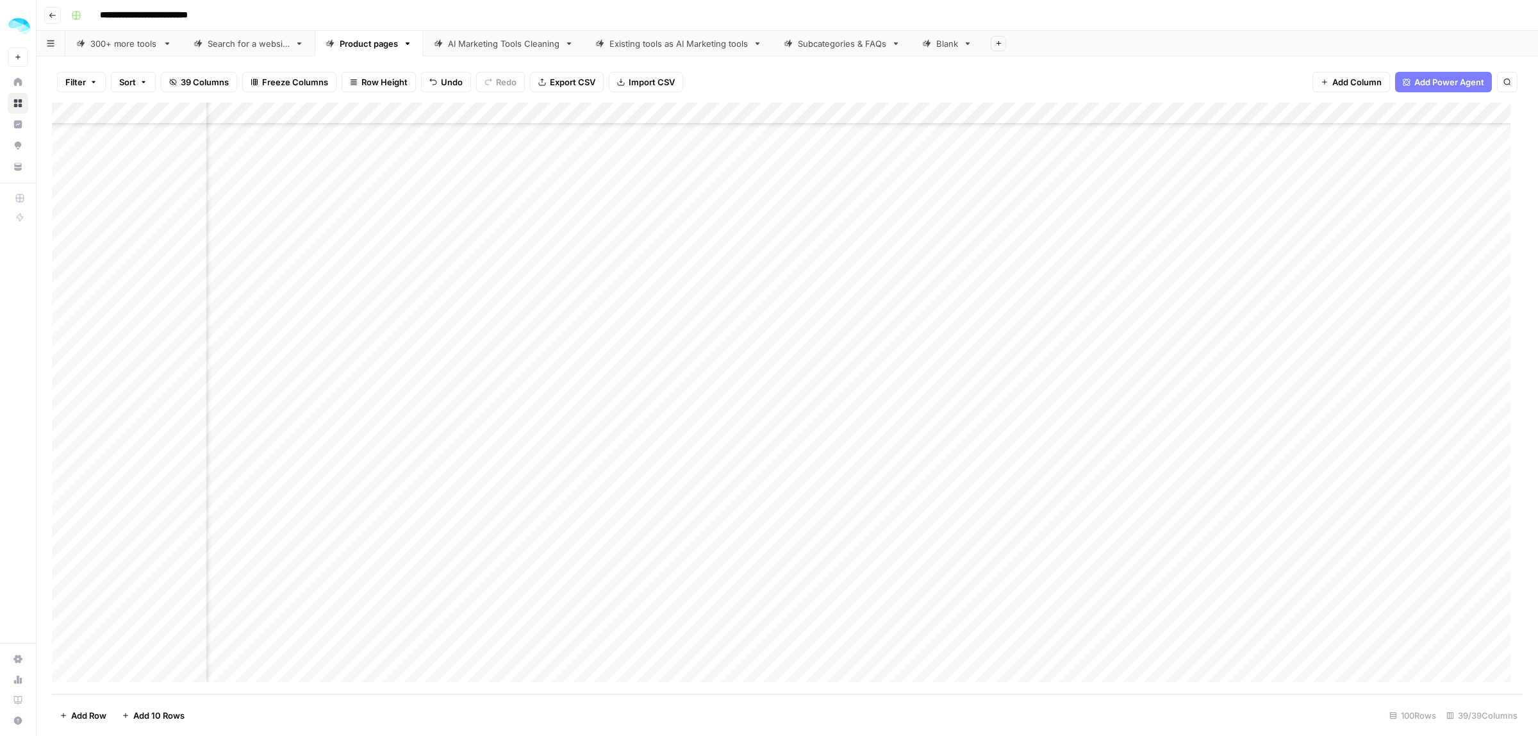
click at [1068, 626] on div "Add Column" at bounding box center [787, 398] width 1471 height 591
click at [1068, 651] on div "Add Column" at bounding box center [787, 398] width 1471 height 591
click at [1169, 629] on div "Add Column" at bounding box center [787, 398] width 1471 height 591
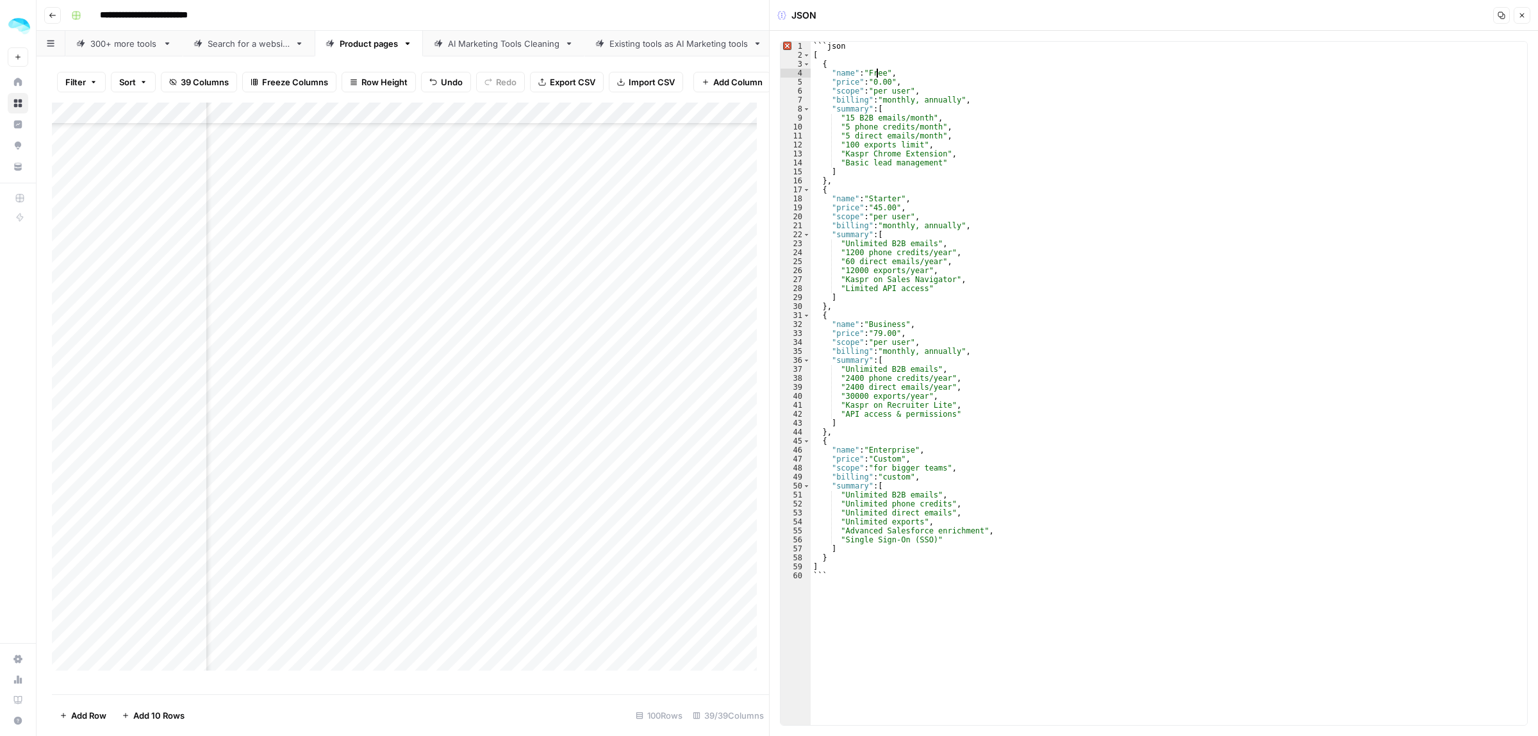
drag, startPoint x: 875, startPoint y: 69, endPoint x: 907, endPoint y: 359, distance: 291.4
click at [907, 347] on div "```json [ { "name" : "Free" , "price" : "0.00" , "scope" : "per user" , "billin…" at bounding box center [1169, 392] width 716 height 701
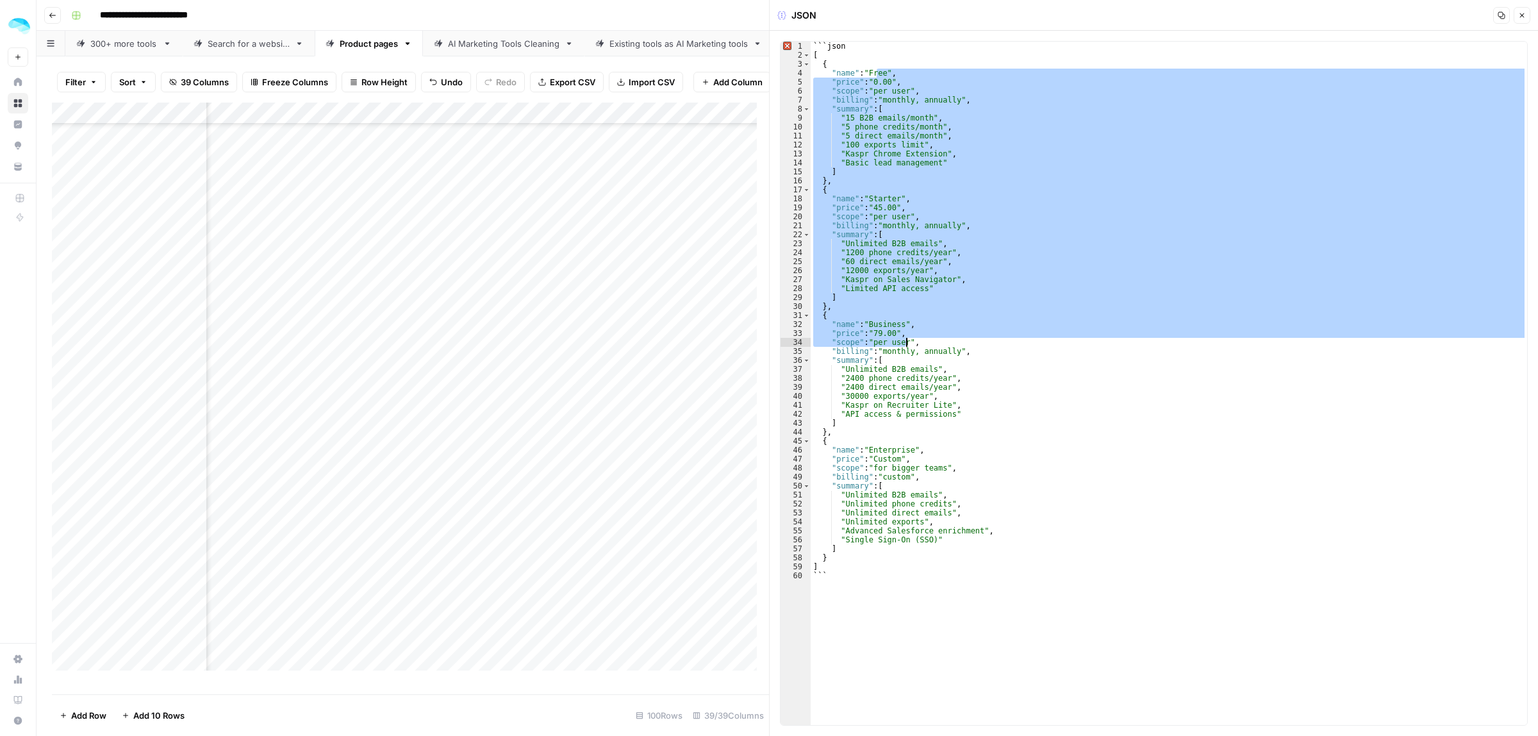
click at [1060, 308] on div "```json [ { "name" : "Free" , "price" : "0.00" , "scope" : "per user" , "billin…" at bounding box center [1169, 383] width 716 height 683
type textarea "**"
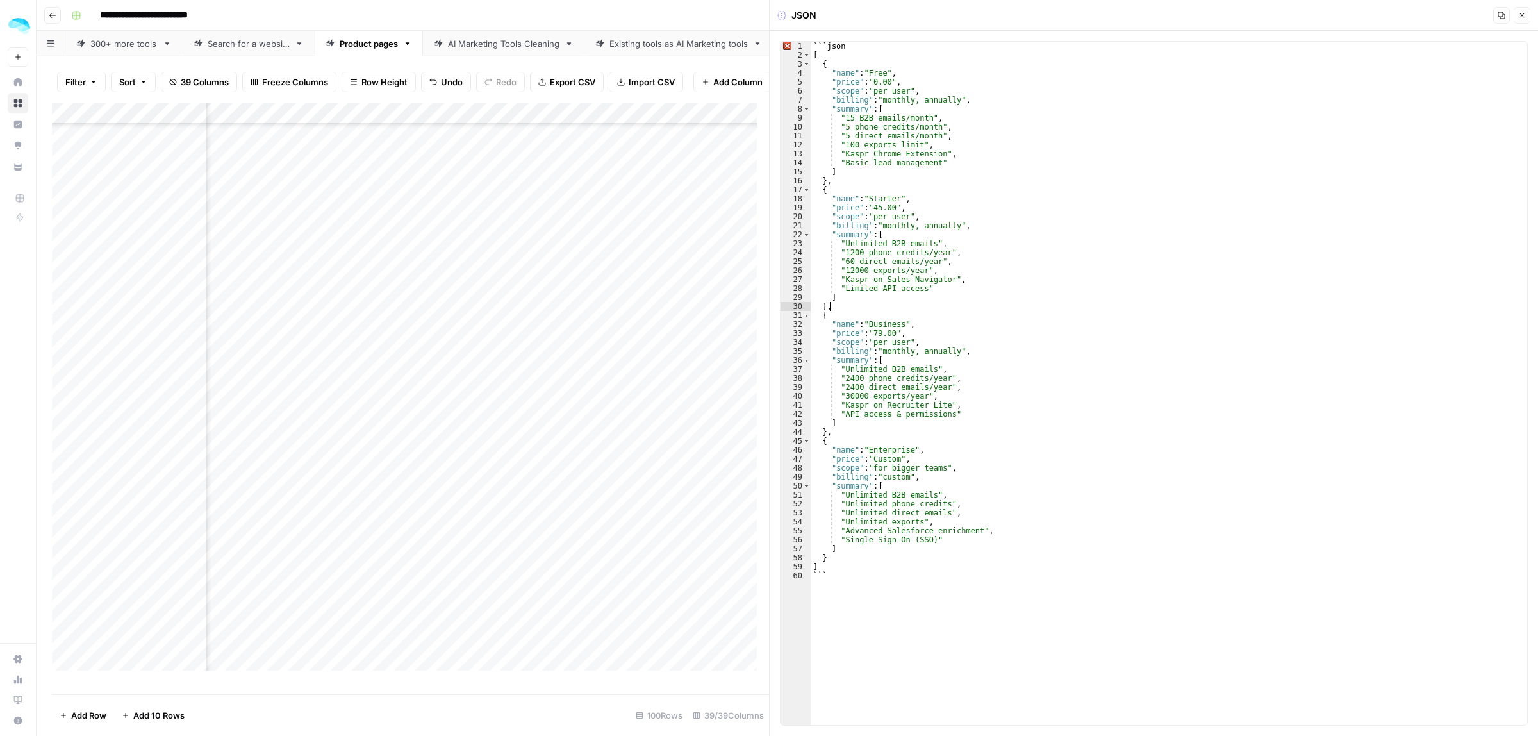
click at [1517, 15] on button "Close" at bounding box center [1521, 15] width 17 height 17
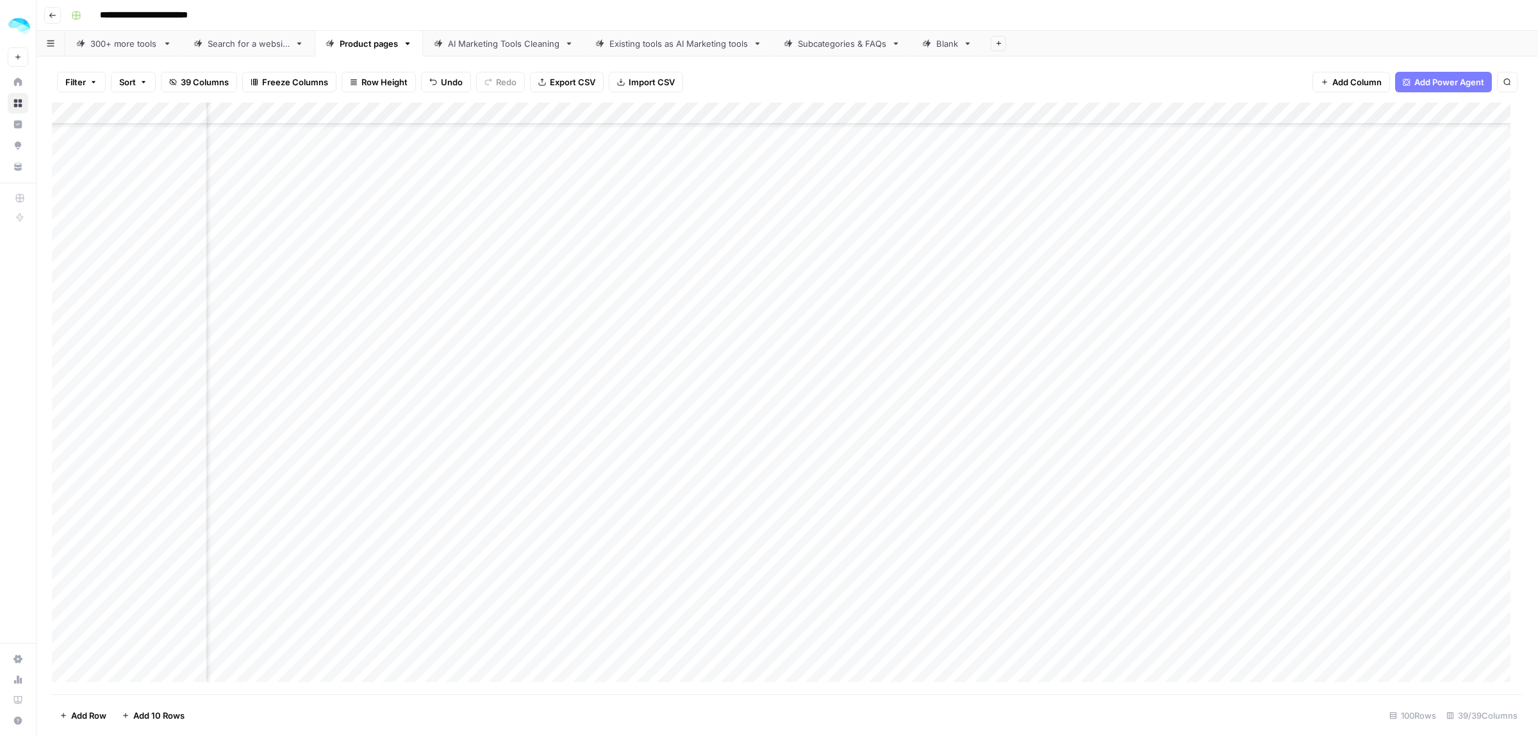
scroll to position [920, 4774]
click at [966, 283] on div "Add Column" at bounding box center [787, 398] width 1471 height 591
click at [964, 302] on div "Add Column" at bounding box center [787, 398] width 1471 height 591
click at [964, 324] on div "Add Column" at bounding box center [787, 398] width 1471 height 591
click at [962, 347] on div "Add Column" at bounding box center [787, 398] width 1471 height 591
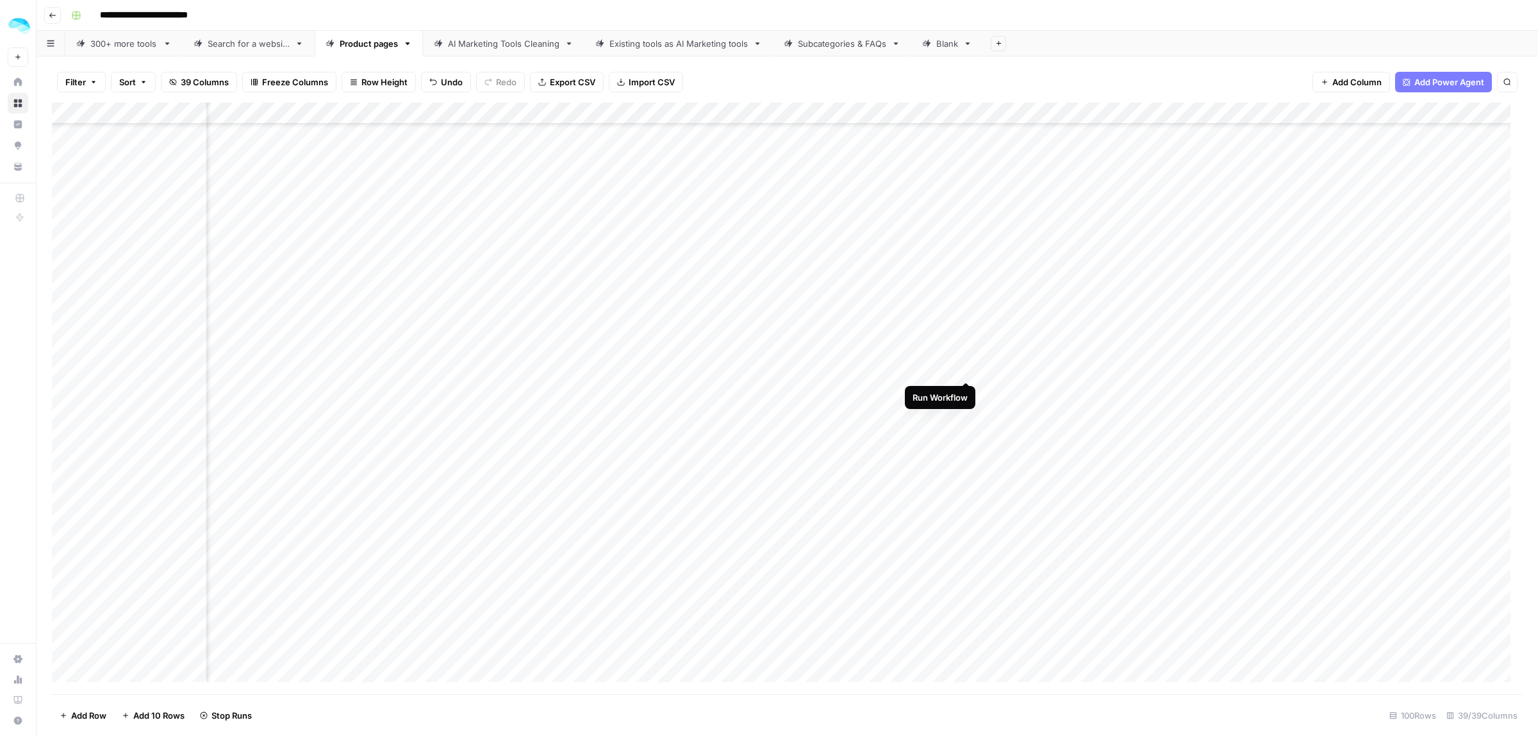
click at [965, 367] on div "Add Column" at bounding box center [787, 398] width 1471 height 591
click at [966, 392] on div "Add Column" at bounding box center [787, 398] width 1471 height 591
click at [964, 414] on div "Add Column" at bounding box center [787, 398] width 1471 height 591
click at [965, 437] on div "Add Column" at bounding box center [787, 398] width 1471 height 591
click at [968, 456] on div "Add Column" at bounding box center [787, 398] width 1471 height 591
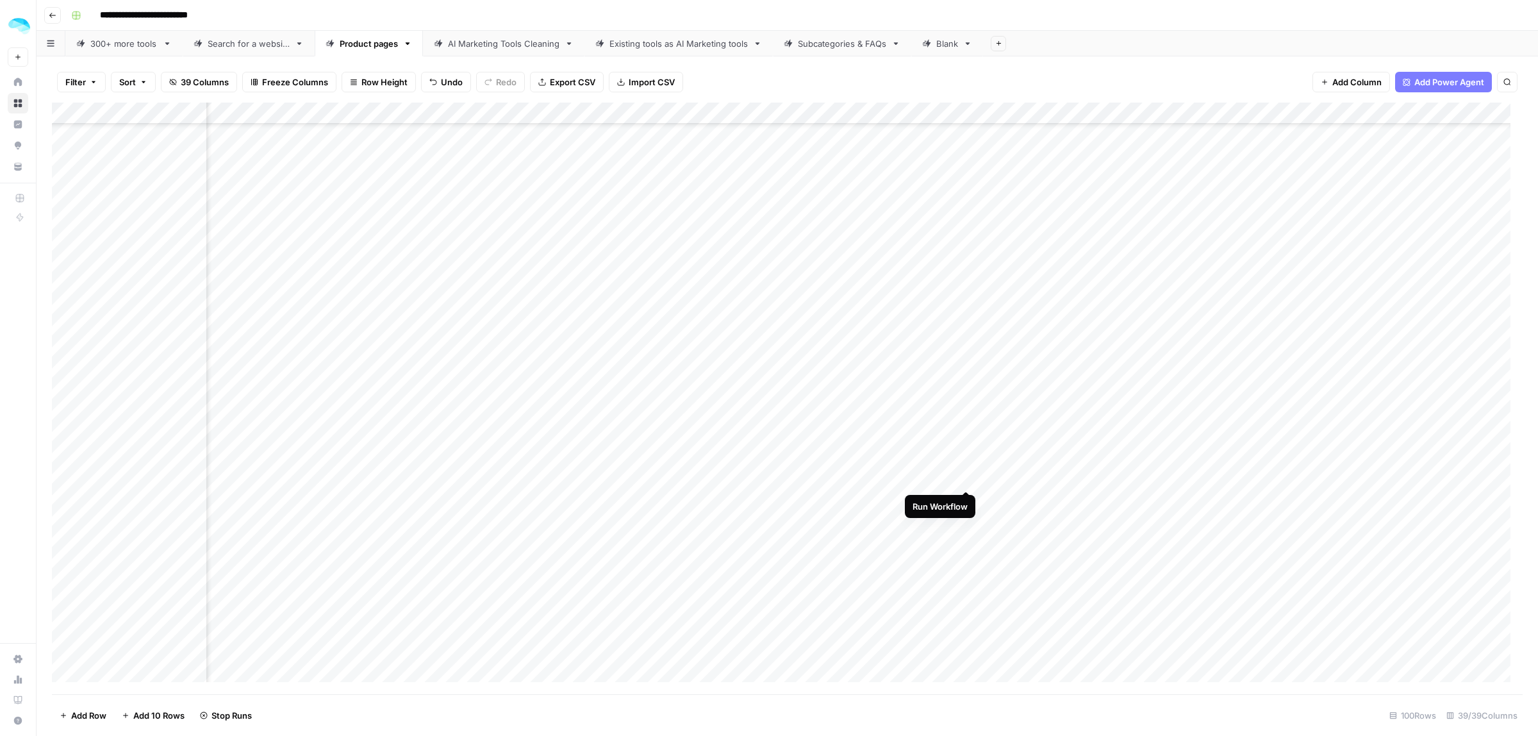
click at [968, 474] on div "Add Column" at bounding box center [787, 398] width 1471 height 591
click at [964, 500] on div "Add Column" at bounding box center [787, 398] width 1471 height 591
click at [964, 524] on div "Add Column" at bounding box center [787, 398] width 1471 height 591
click at [964, 548] on div "Add Column" at bounding box center [787, 398] width 1471 height 591
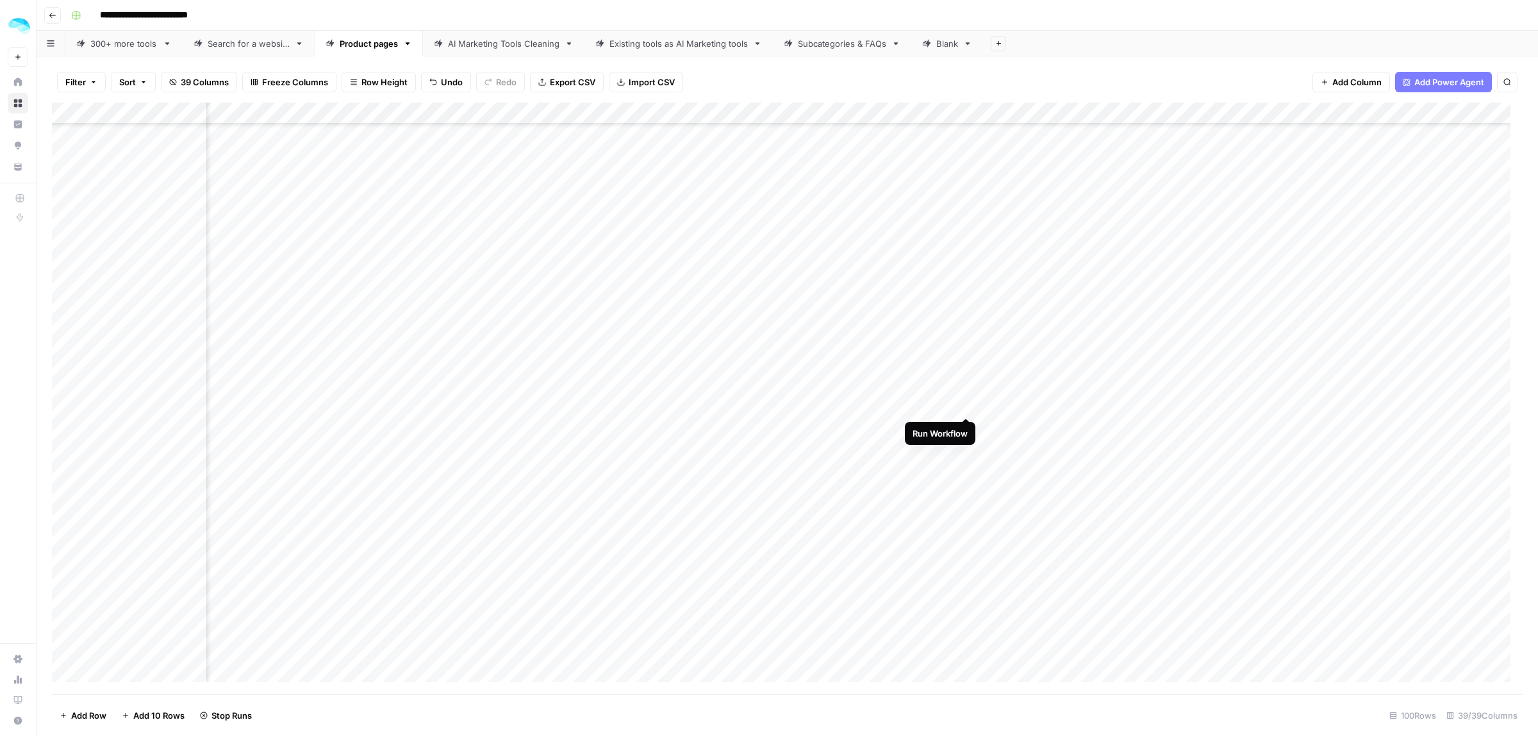
click at [966, 404] on div "Add Column" at bounding box center [787, 398] width 1471 height 591
click at [964, 427] on div "Add Column" at bounding box center [787, 398] width 1471 height 591
click at [966, 447] on div "Add Column" at bounding box center [787, 398] width 1471 height 591
click at [966, 466] on div "Add Column" at bounding box center [787, 398] width 1471 height 591
click at [966, 491] on div "Add Column" at bounding box center [787, 398] width 1471 height 591
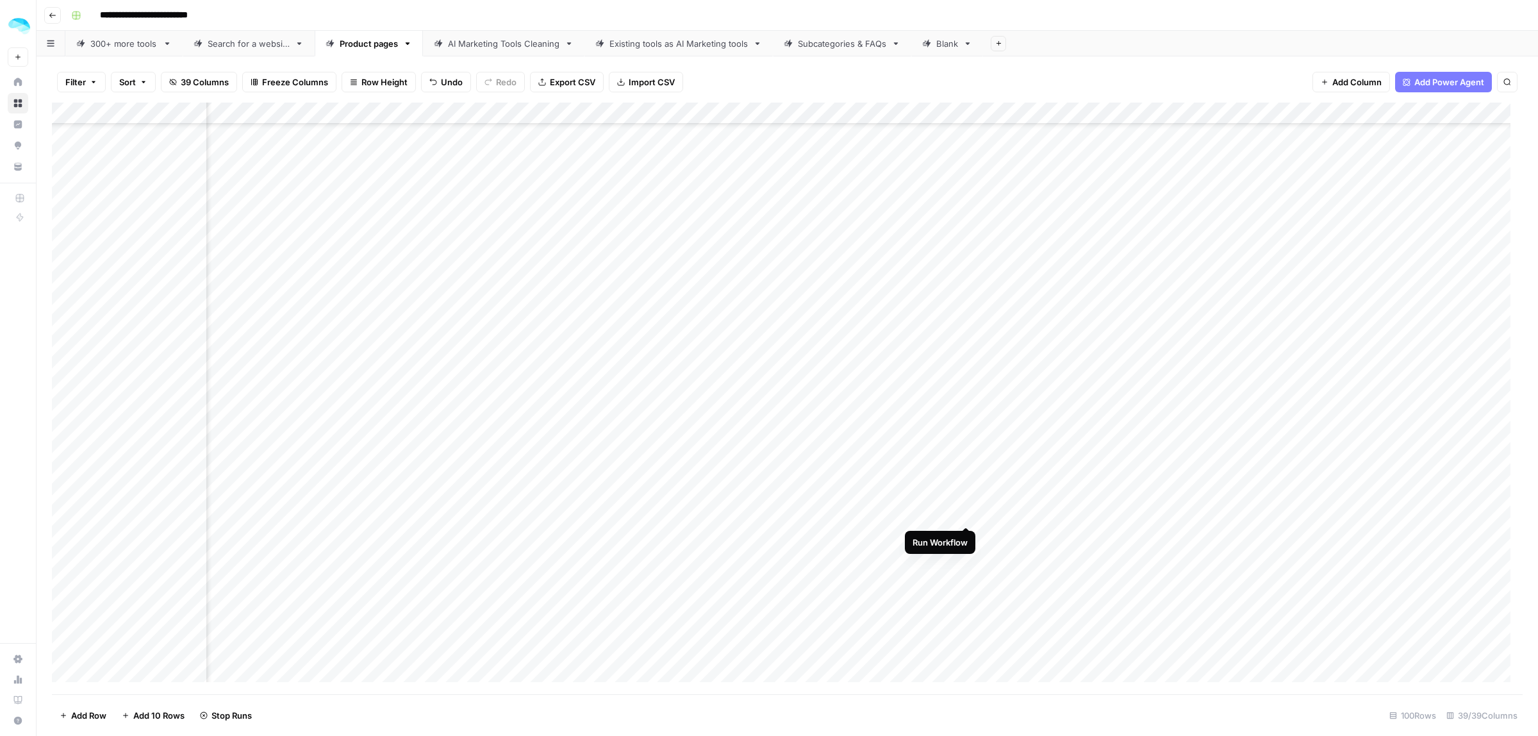
click at [966, 511] on div "Add Column" at bounding box center [787, 398] width 1471 height 591
click at [966, 538] on div "Add Column" at bounding box center [787, 398] width 1471 height 591
click at [963, 315] on div "Add Column" at bounding box center [787, 398] width 1471 height 591
click at [966, 338] on div "Add Column" at bounding box center [787, 398] width 1471 height 591
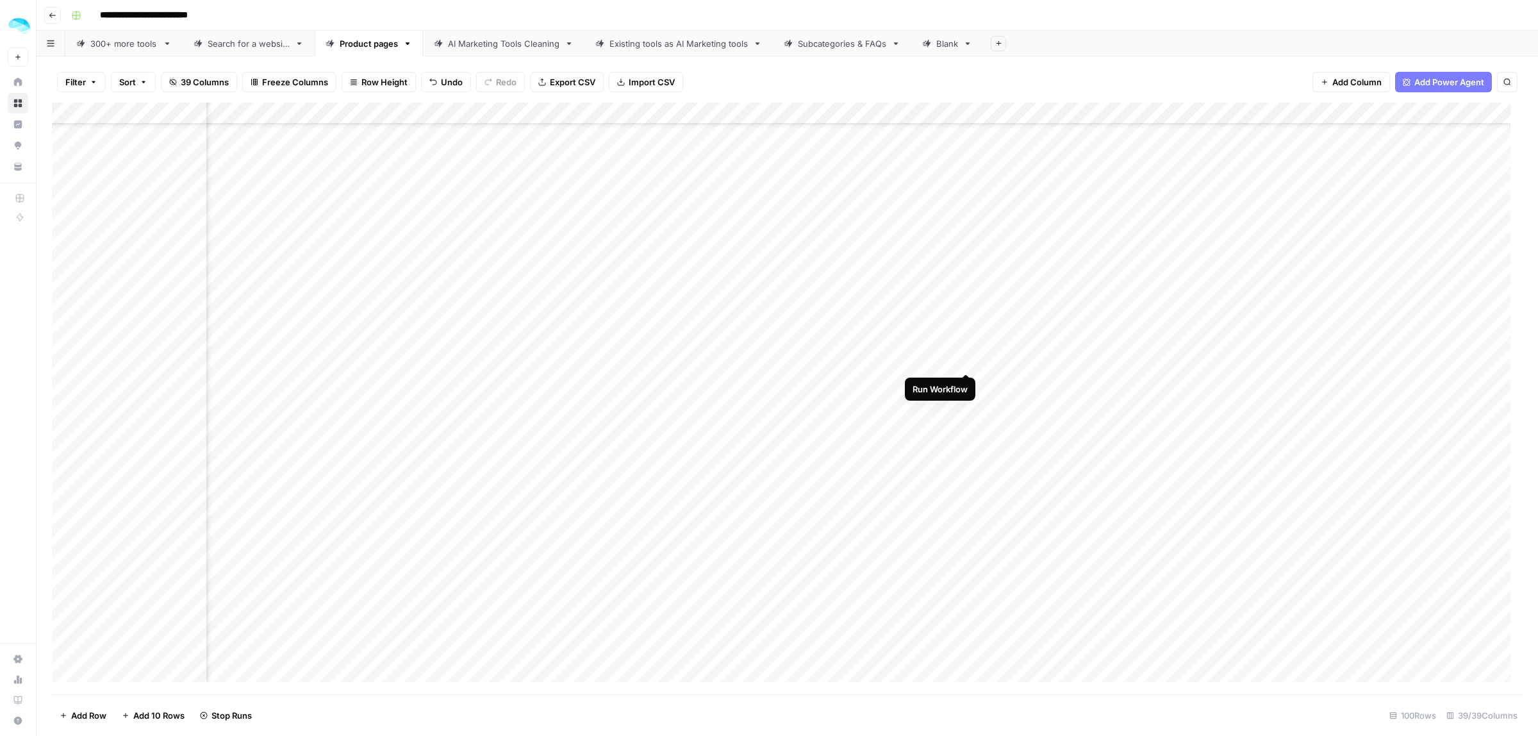
click at [966, 362] on div "Add Column" at bounding box center [787, 398] width 1471 height 591
click at [966, 381] on div "Add Column" at bounding box center [787, 398] width 1471 height 591
click at [964, 401] on div "Add Column" at bounding box center [787, 398] width 1471 height 591
click at [968, 423] on div "Add Column" at bounding box center [787, 398] width 1471 height 591
click at [966, 446] on div "Add Column" at bounding box center [787, 398] width 1471 height 591
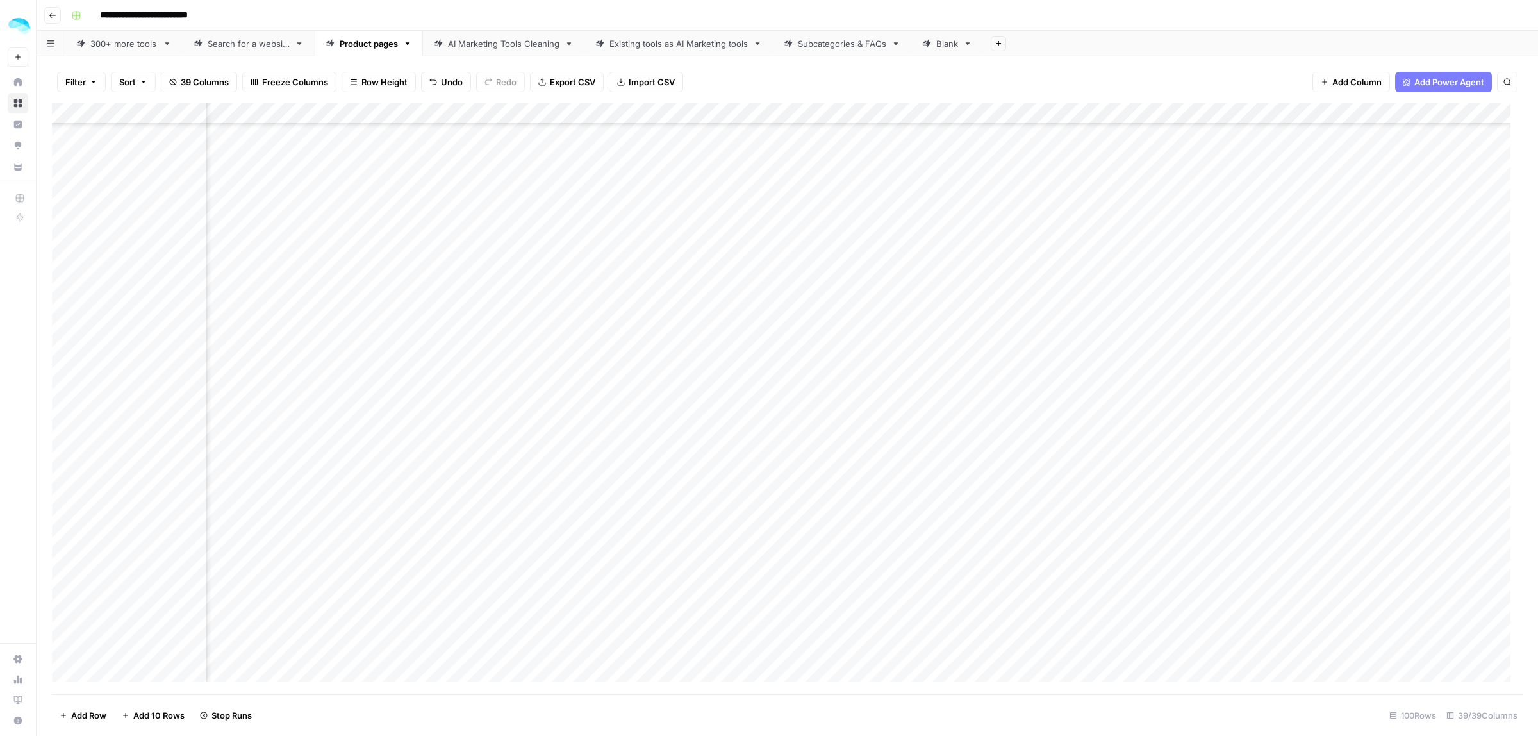
click at [965, 469] on div "Add Column" at bounding box center [787, 398] width 1471 height 591
click at [968, 329] on div "Add Column" at bounding box center [787, 398] width 1471 height 591
click at [966, 354] on div "Add Column" at bounding box center [787, 398] width 1471 height 591
click at [965, 373] on div "Add Column" at bounding box center [787, 398] width 1471 height 591
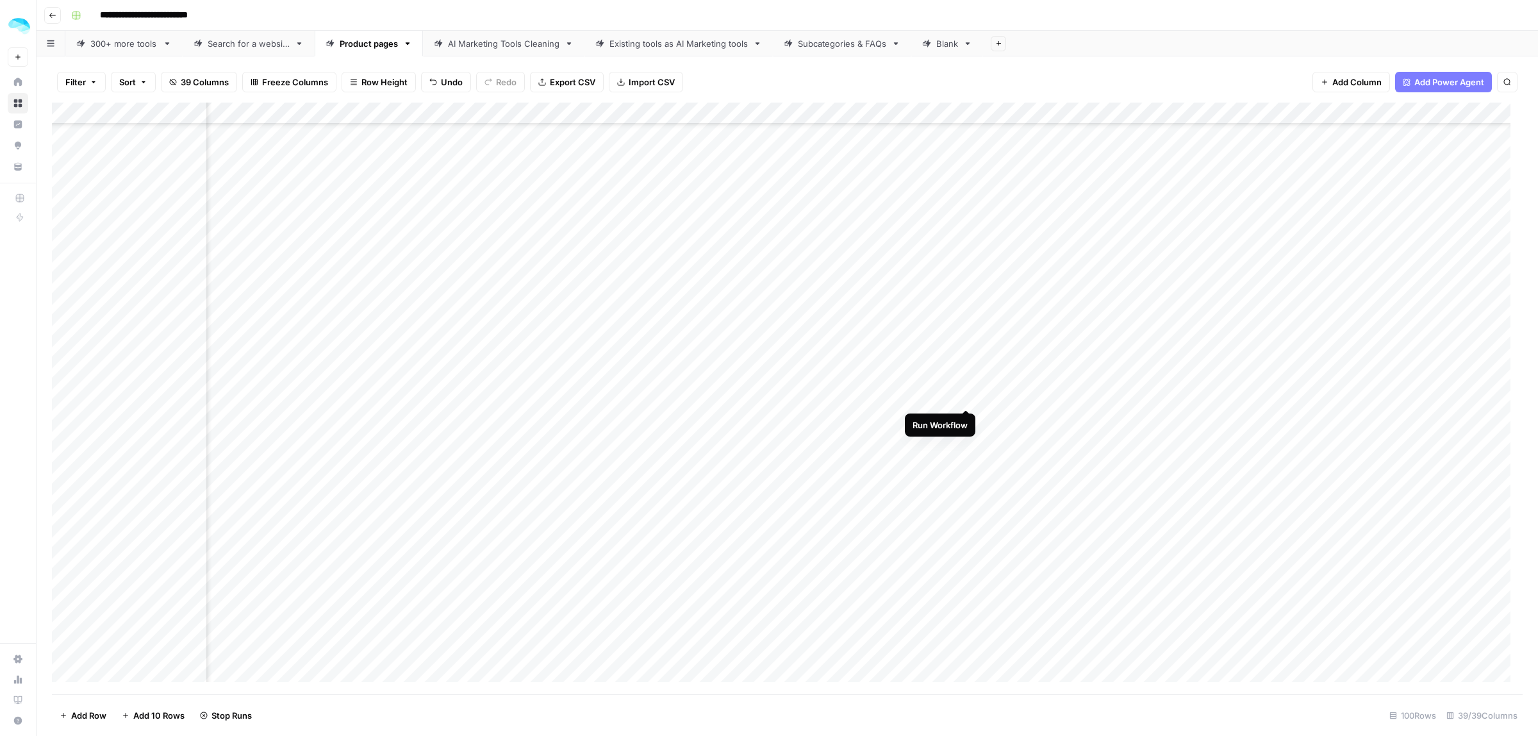
click at [964, 396] on div "Add Column" at bounding box center [787, 398] width 1471 height 591
click at [964, 420] on div "Add Column" at bounding box center [787, 398] width 1471 height 591
click at [964, 443] on div "Add Column" at bounding box center [787, 398] width 1471 height 591
click at [965, 462] on div "Add Column" at bounding box center [787, 398] width 1471 height 591
click at [966, 482] on div "Add Column" at bounding box center [787, 398] width 1471 height 591
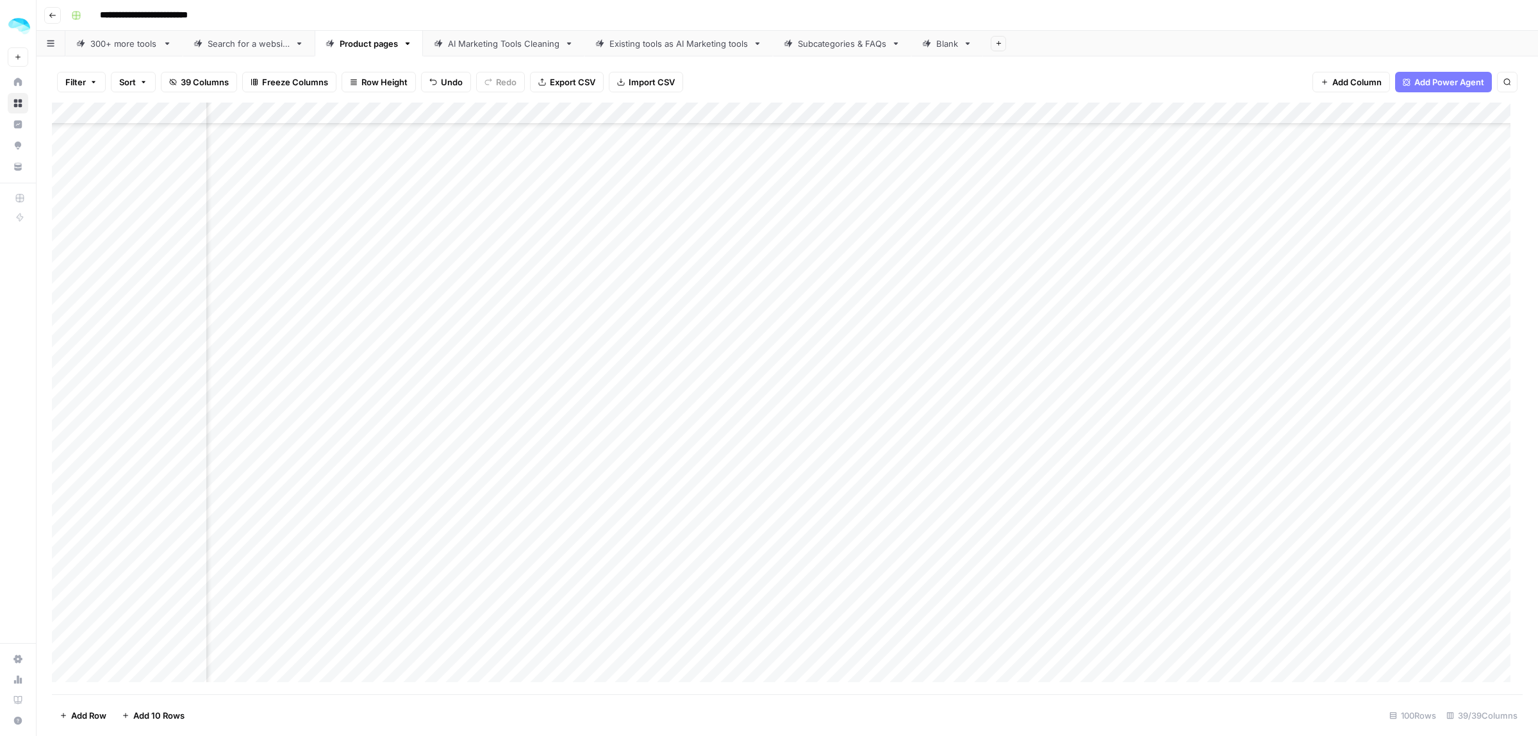
click at [1034, 412] on div "Add Column" at bounding box center [787, 398] width 1471 height 591
click at [965, 417] on div "Add Column" at bounding box center [787, 398] width 1471 height 591
drag, startPoint x: 1018, startPoint y: 224, endPoint x: 271, endPoint y: 229, distance: 746.5
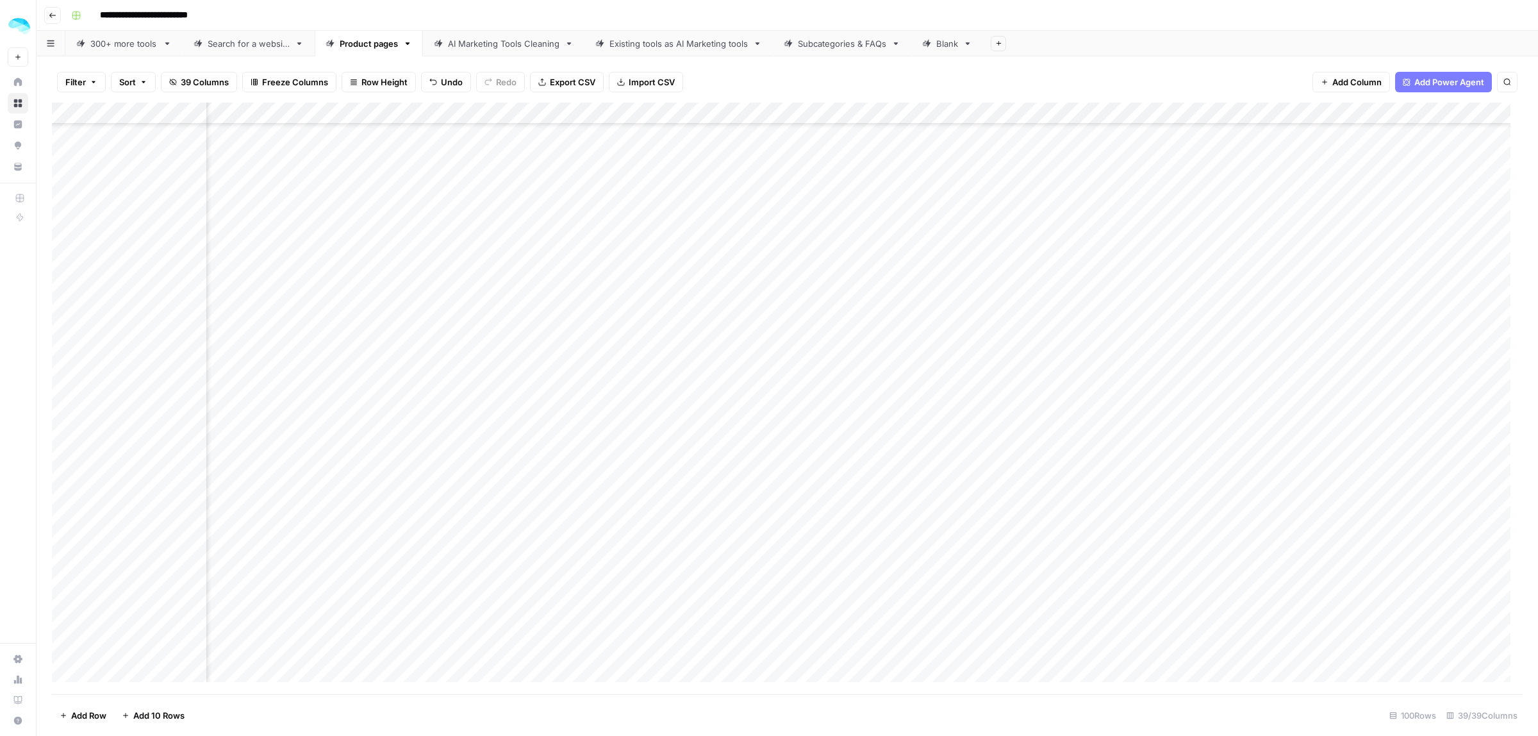
click at [271, 229] on div "Add Column" at bounding box center [787, 398] width 1471 height 591
click at [909, 346] on div "Add Column" at bounding box center [787, 398] width 1471 height 591
click at [966, 365] on div "Add Column" at bounding box center [787, 398] width 1471 height 591
click at [966, 388] on div "Add Column" at bounding box center [787, 398] width 1471 height 591
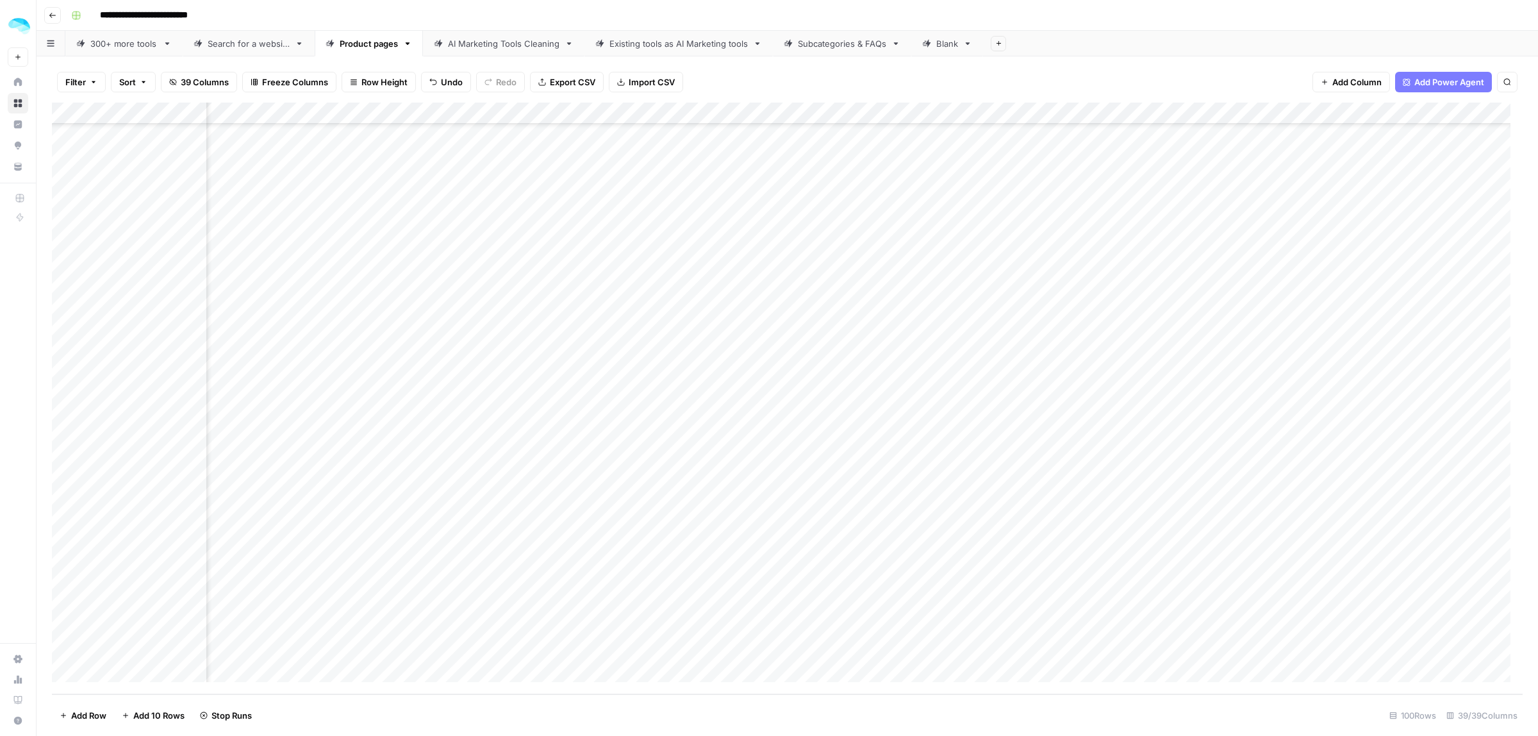
click at [969, 411] on div "Add Column" at bounding box center [787, 398] width 1471 height 591
click at [965, 434] on div "Add Column" at bounding box center [787, 398] width 1471 height 591
click at [966, 453] on div "Add Column" at bounding box center [787, 398] width 1471 height 591
click at [964, 475] on div "Add Column" at bounding box center [787, 398] width 1471 height 591
click at [963, 500] on div "Add Column" at bounding box center [787, 398] width 1471 height 591
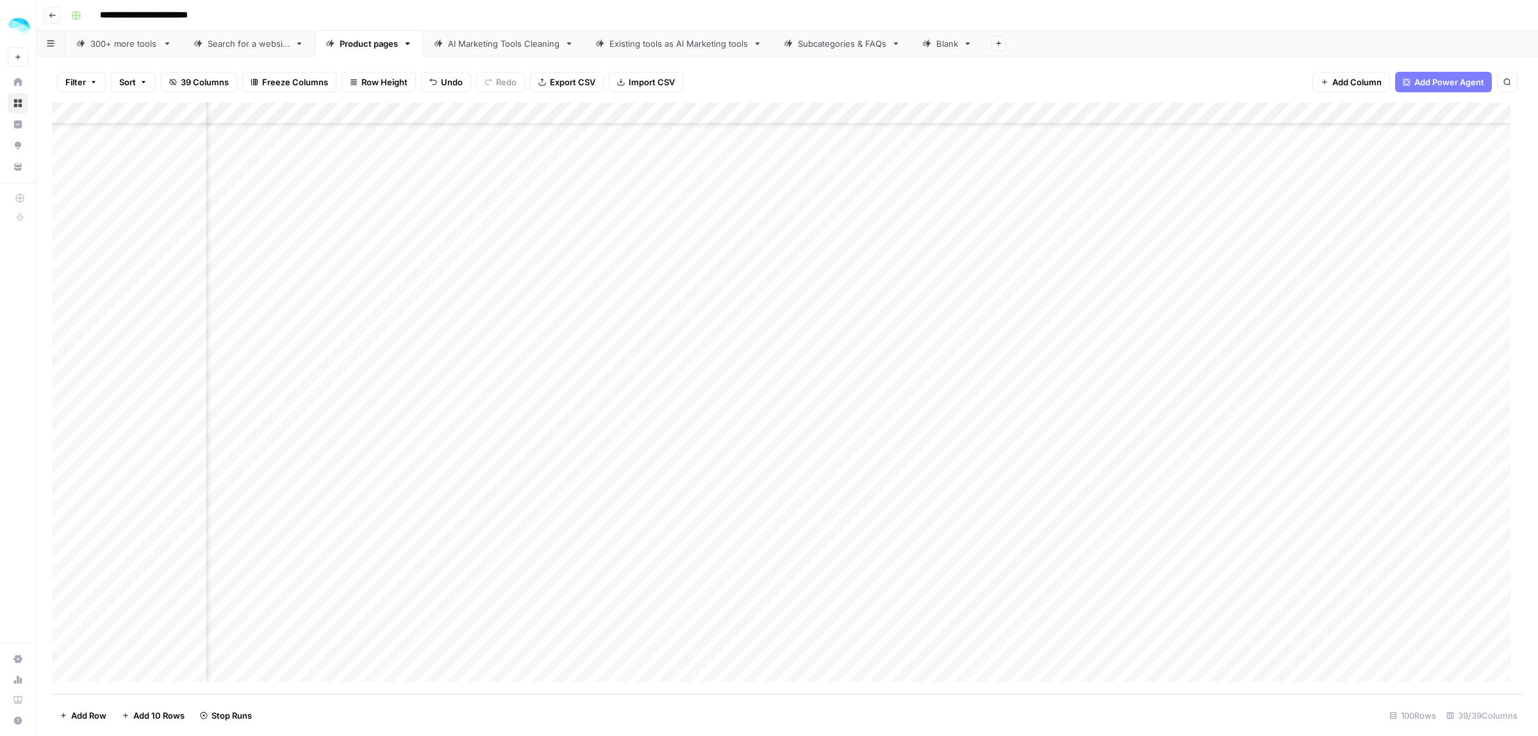
click at [963, 521] on div "Add Column" at bounding box center [787, 398] width 1471 height 591
click at [966, 543] on div "Add Column" at bounding box center [787, 398] width 1471 height 591
click at [966, 562] on div "Add Column" at bounding box center [787, 398] width 1471 height 591
click at [965, 587] on div "Add Column" at bounding box center [787, 398] width 1471 height 591
click at [966, 603] on div "Add Column" at bounding box center [787, 398] width 1471 height 591
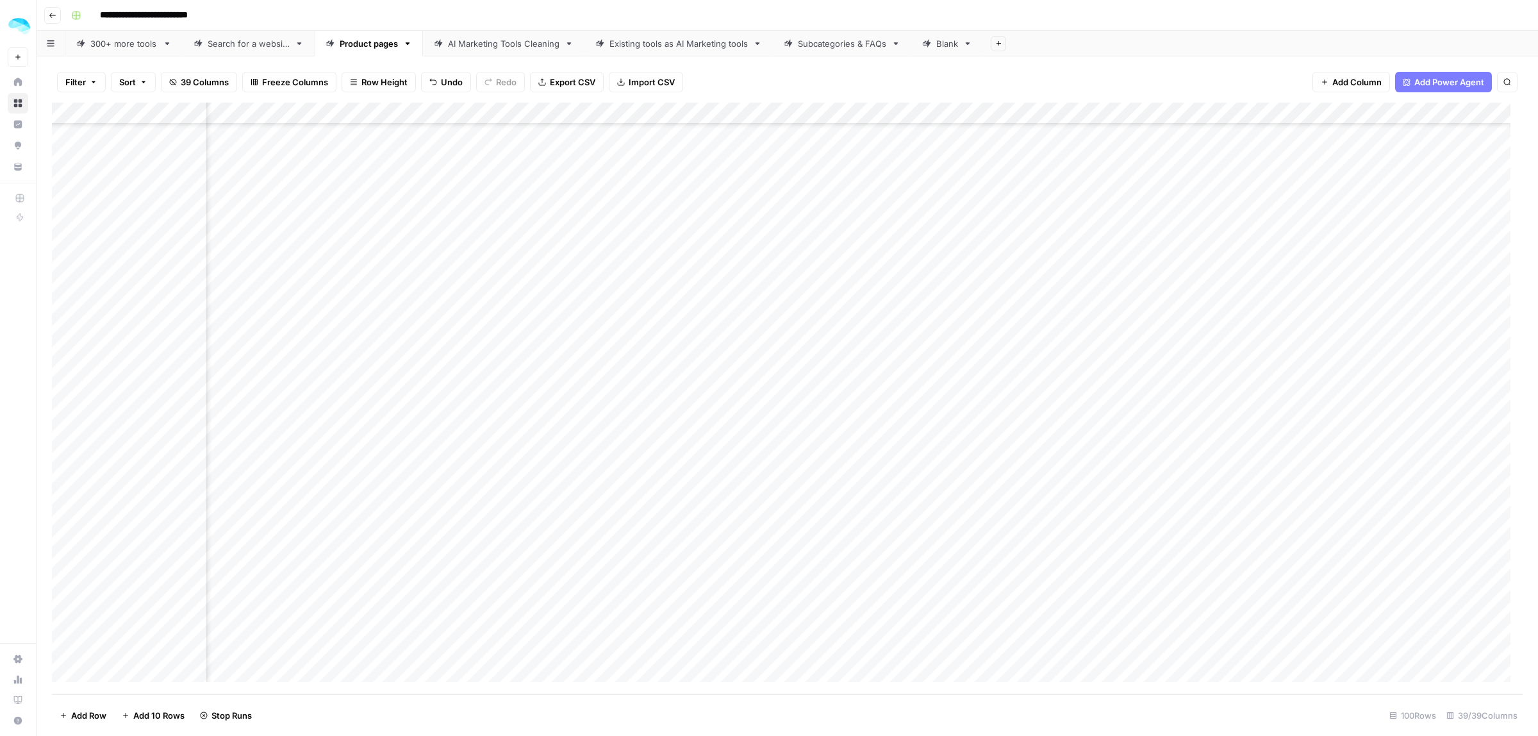
click at [965, 626] on div "Add Column" at bounding box center [787, 398] width 1471 height 591
click at [966, 647] on div "Add Column" at bounding box center [787, 398] width 1471 height 591
drag, startPoint x: 1029, startPoint y: 303, endPoint x: 667, endPoint y: 306, distance: 362.0
click at [667, 306] on div "Add Column" at bounding box center [787, 398] width 1471 height 591
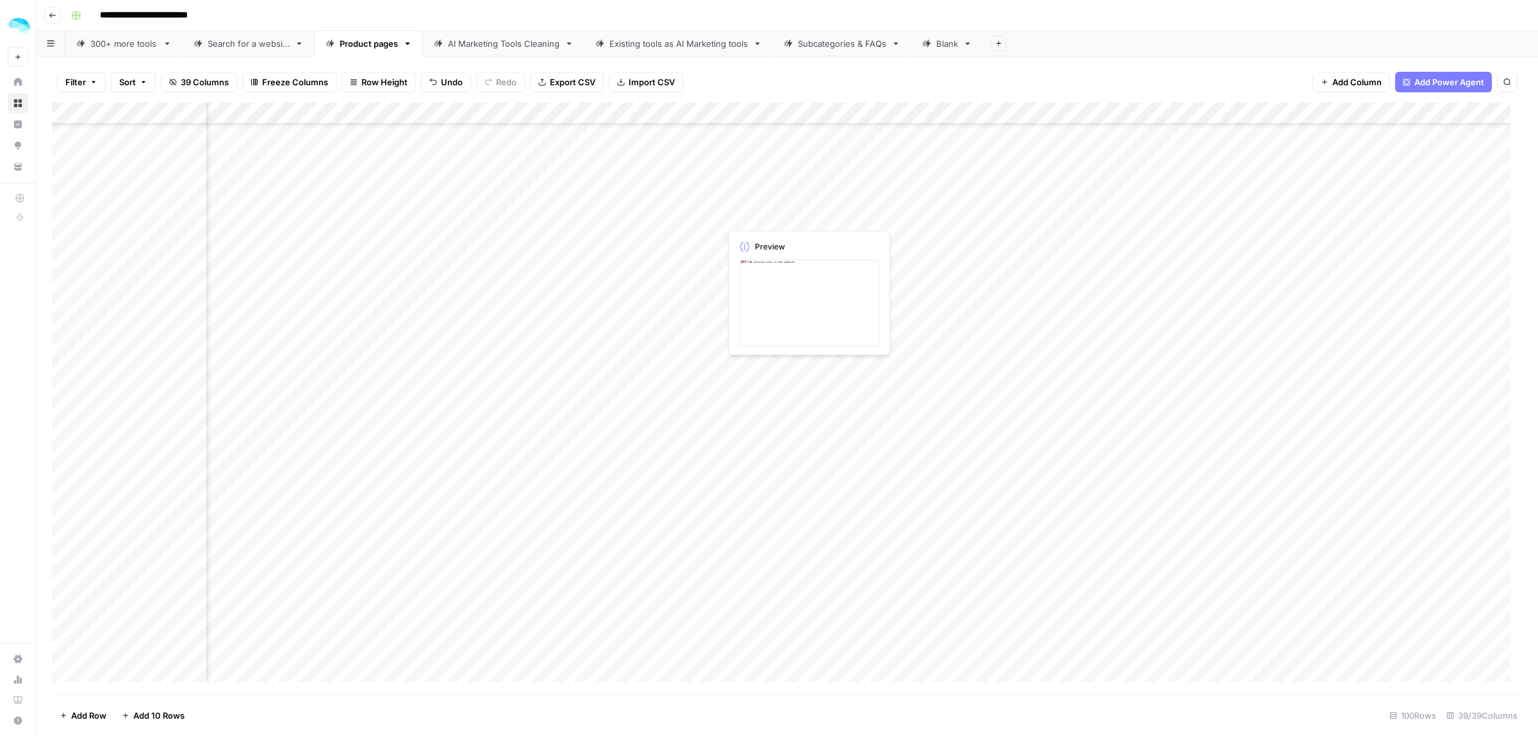
drag, startPoint x: 1038, startPoint y: 218, endPoint x: 725, endPoint y: 233, distance: 313.0
click at [725, 233] on div "Add Column" at bounding box center [787, 398] width 1471 height 591
click at [1030, 216] on div "Add Column" at bounding box center [787, 398] width 1471 height 591
click at [1030, 216] on textarea "**********" at bounding box center [1079, 217] width 205 height 18
click at [1030, 300] on div "Add Column" at bounding box center [787, 398] width 1471 height 591
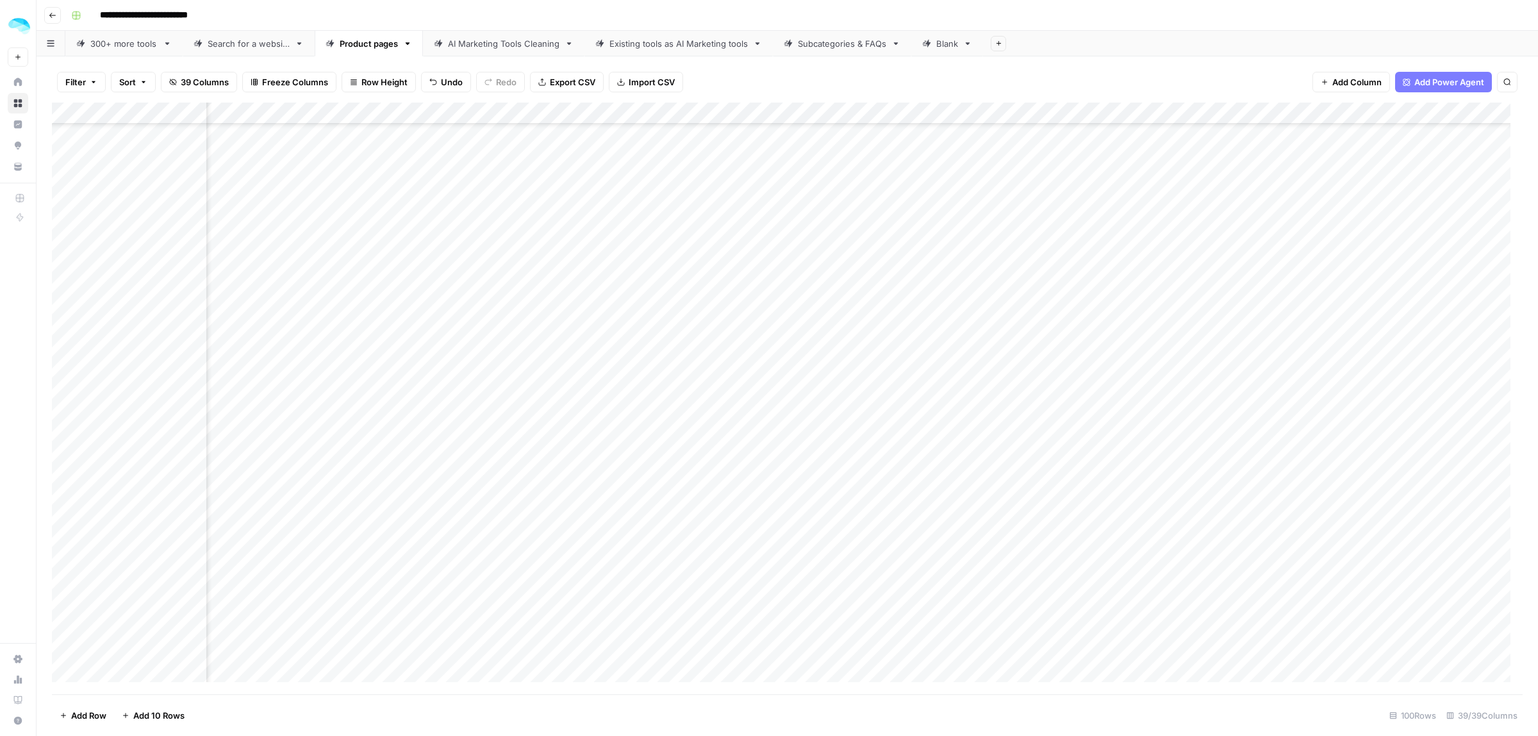
scroll to position [840, 4774]
click at [1023, 359] on div "Add Column" at bounding box center [787, 398] width 1471 height 591
drag, startPoint x: 1459, startPoint y: 425, endPoint x: 422, endPoint y: 427, distance: 1037.4
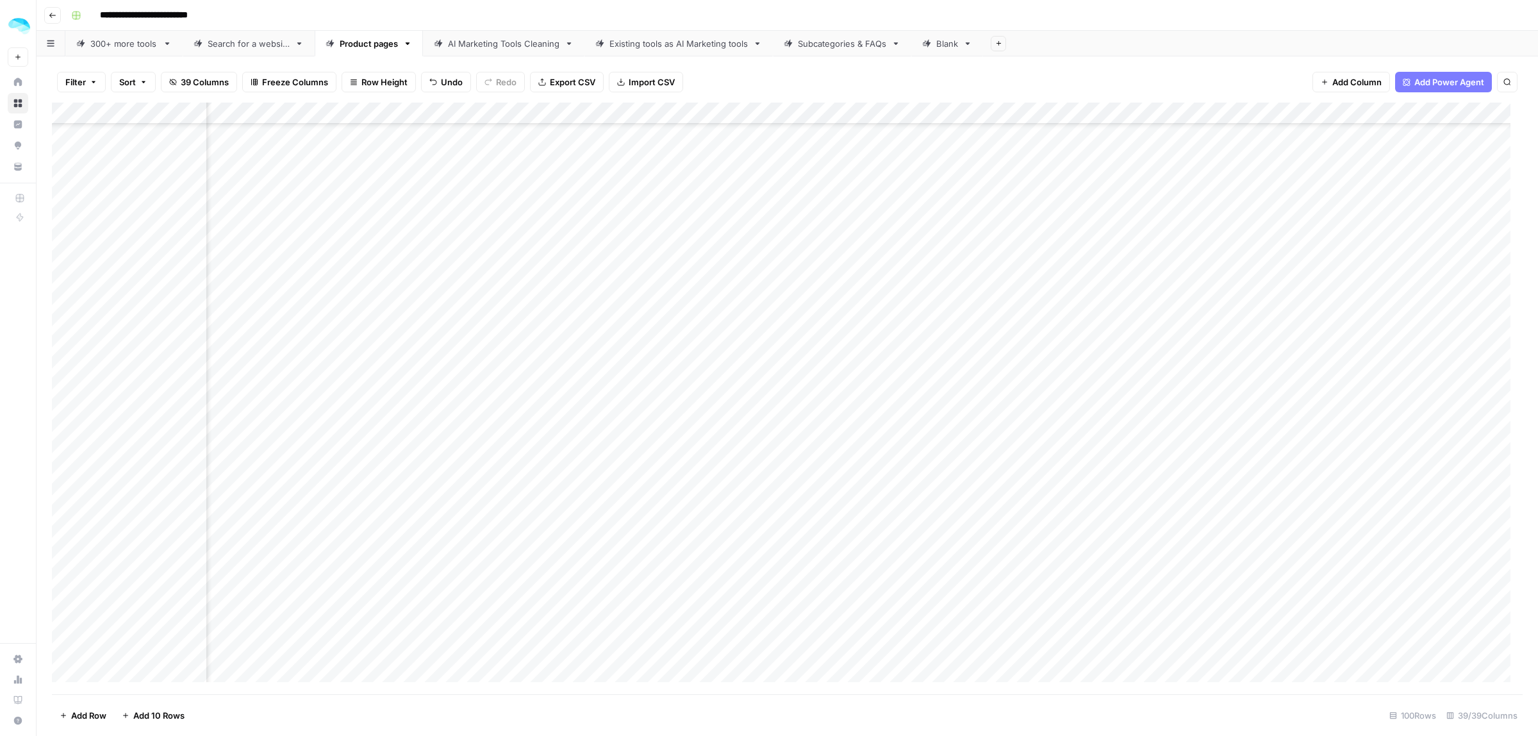
click at [422, 427] on div "Add Column" at bounding box center [787, 398] width 1471 height 591
click at [1209, 532] on div "Add Column" at bounding box center [787, 398] width 1471 height 591
click at [1215, 423] on div "Add Column" at bounding box center [787, 398] width 1471 height 591
click at [1411, 427] on div "Add Column" at bounding box center [787, 398] width 1471 height 591
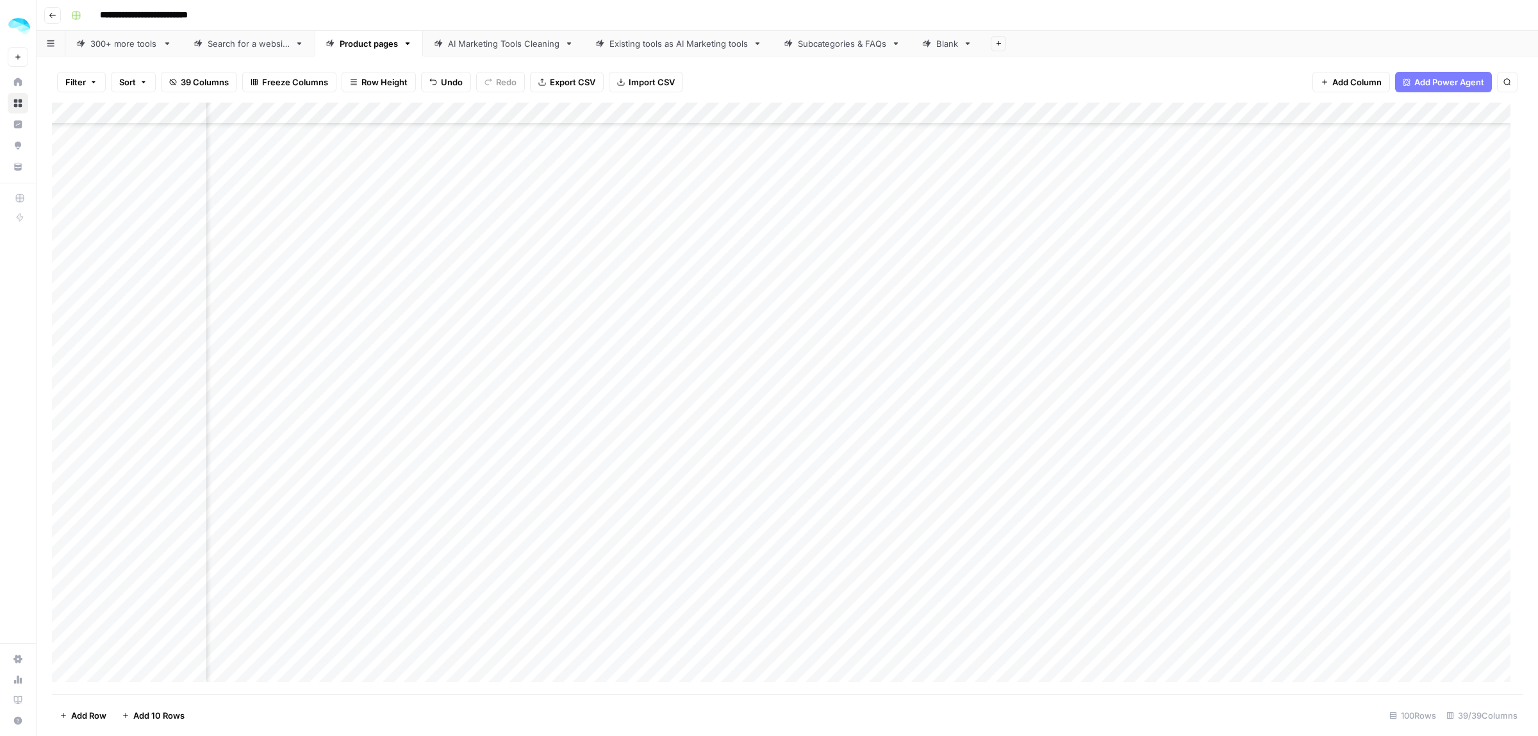
click at [1026, 532] on div "Add Column" at bounding box center [787, 398] width 1471 height 591
click at [1023, 424] on div "Add Column" at bounding box center [787, 398] width 1471 height 591
click at [1018, 446] on div "Add Column" at bounding box center [787, 398] width 1471 height 591
click at [1022, 421] on div "Add Column" at bounding box center [787, 398] width 1471 height 591
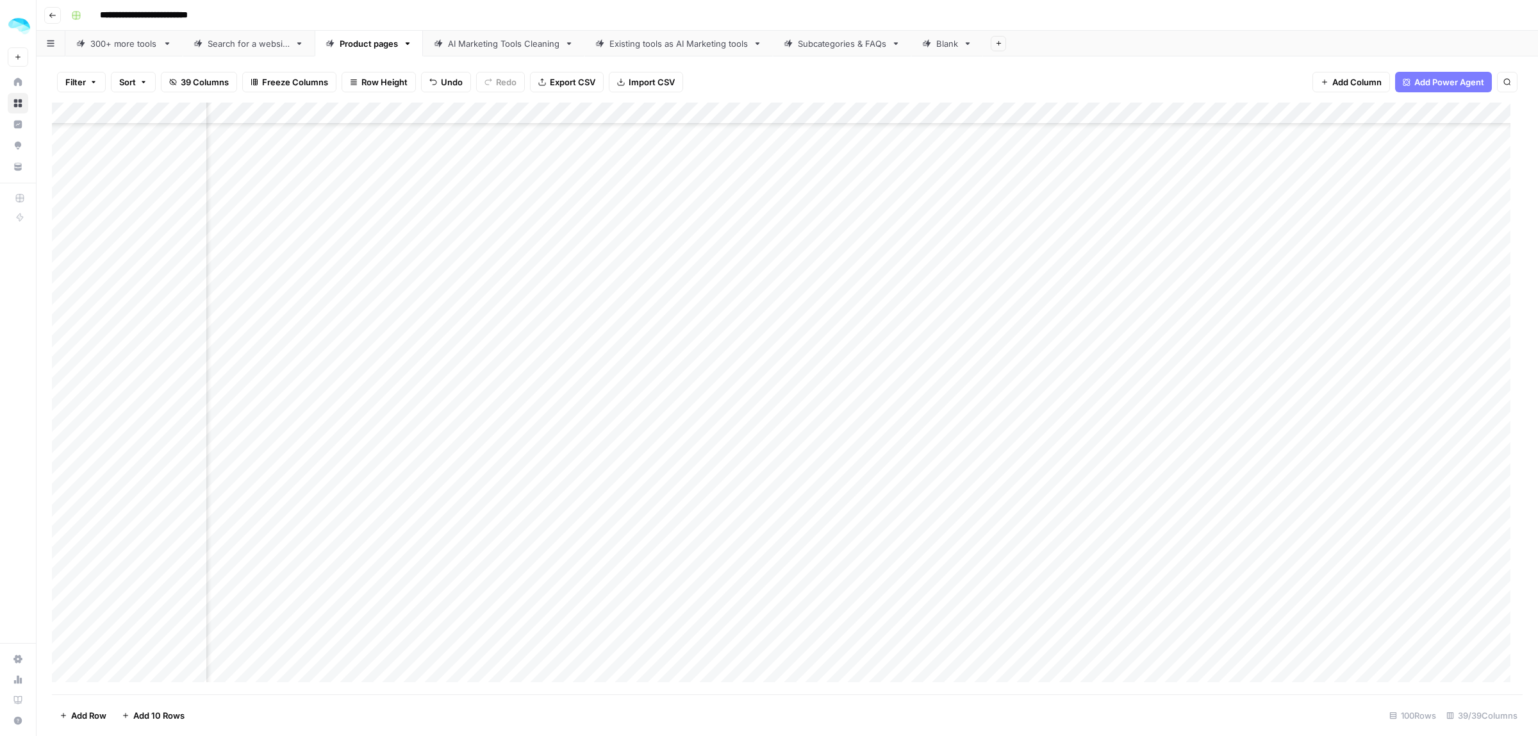
click at [1029, 570] on div "Add Column" at bounding box center [787, 398] width 1471 height 591
click at [1040, 360] on div "Add Column" at bounding box center [787, 398] width 1471 height 591
click at [1023, 416] on div "Add Column" at bounding box center [787, 398] width 1471 height 591
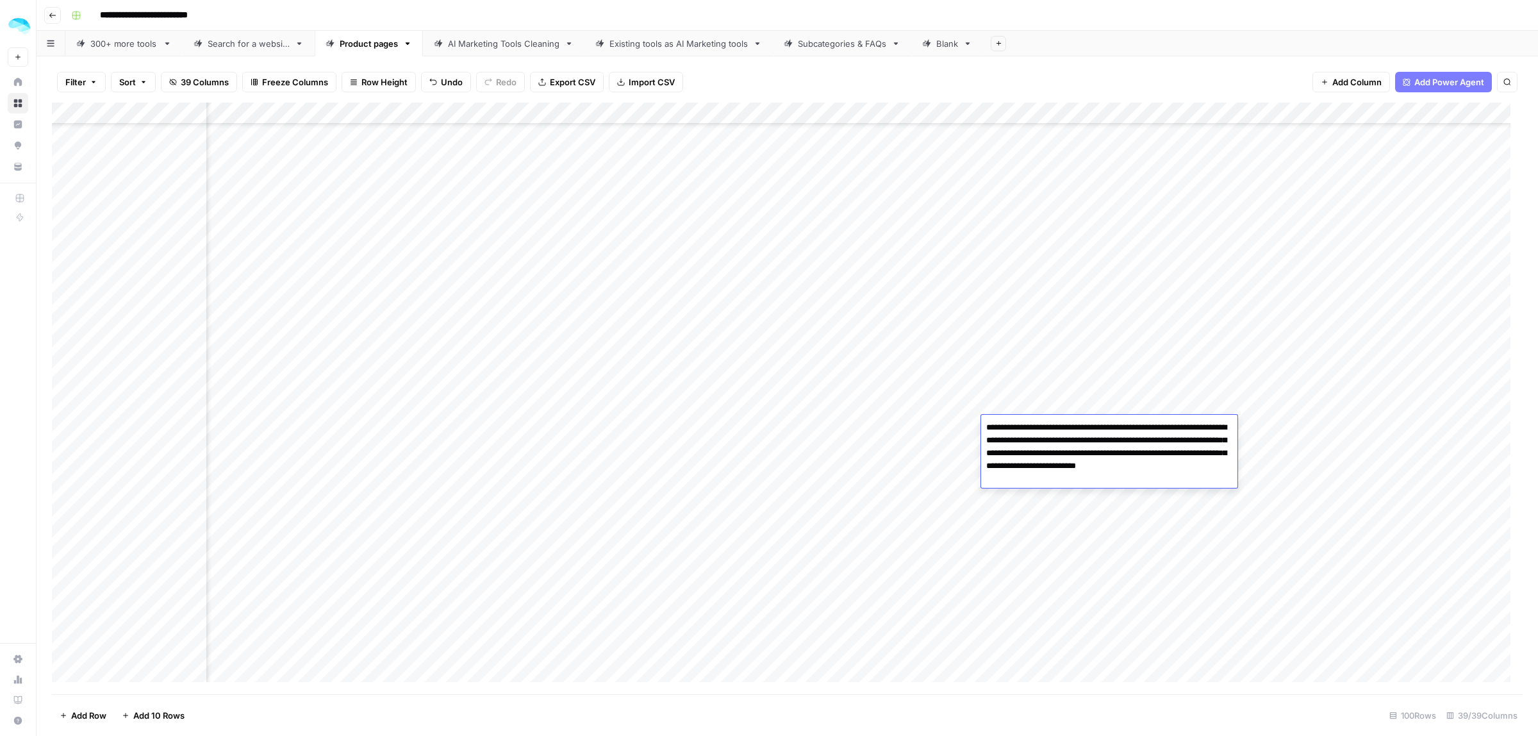
click at [1023, 416] on div "**********" at bounding box center [1109, 451] width 256 height 73
click at [1028, 388] on div "Add Column" at bounding box center [787, 398] width 1471 height 591
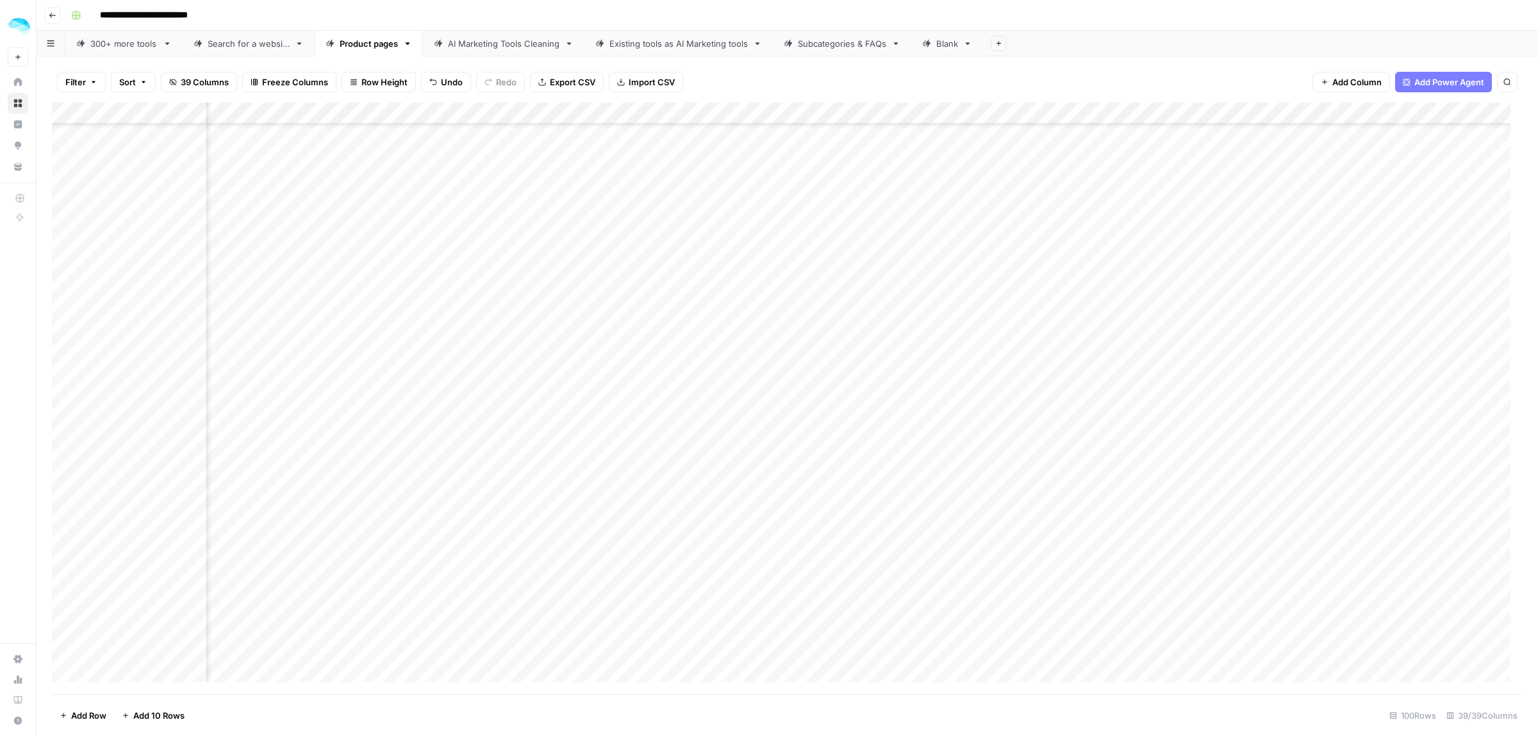
click at [1026, 427] on div "Add Column" at bounding box center [787, 398] width 1471 height 591
click at [1034, 524] on div "Add Column" at bounding box center [787, 398] width 1471 height 591
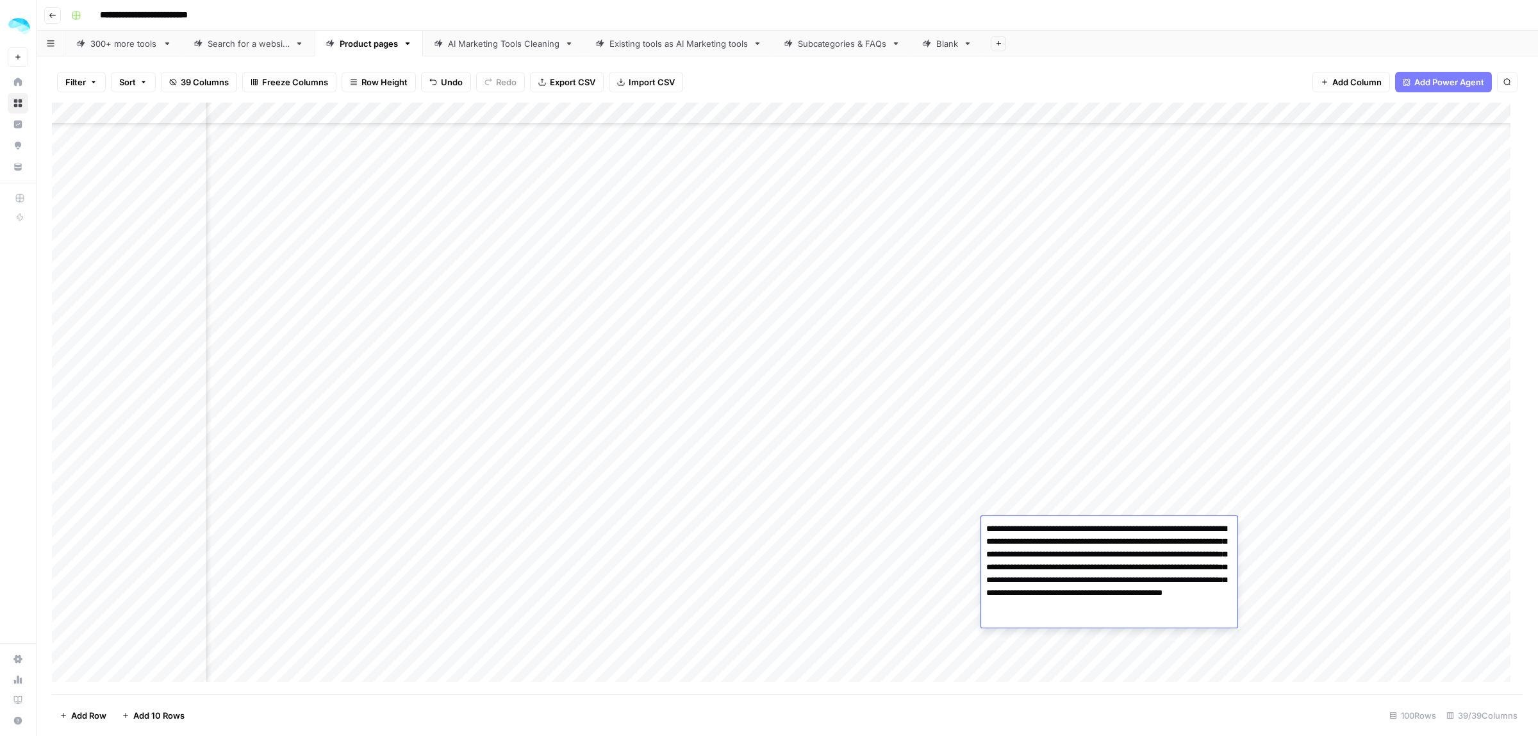
click at [1090, 465] on div "Add Column" at bounding box center [787, 398] width 1471 height 591
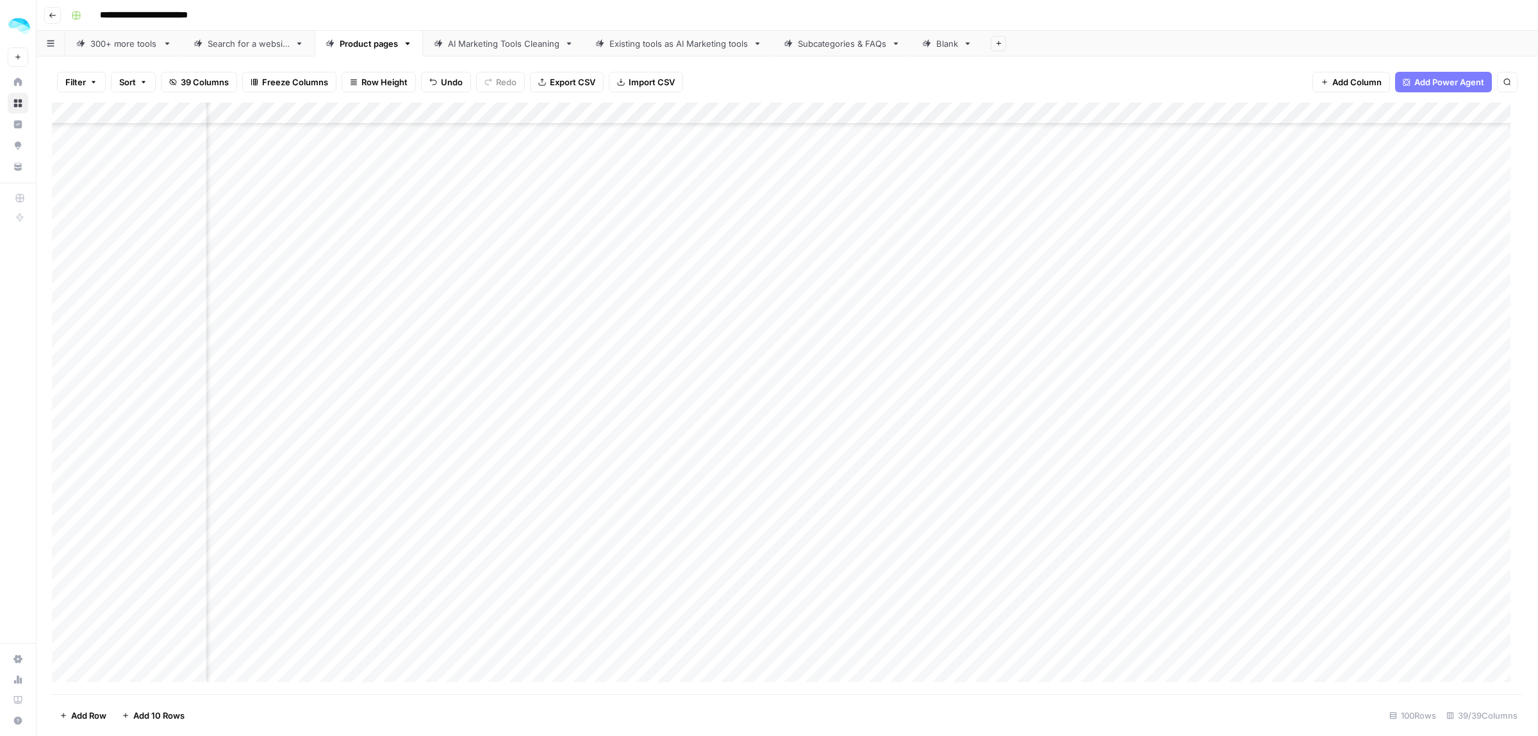
scroll to position [1401, 4770]
click at [1042, 433] on div "Add Column" at bounding box center [787, 398] width 1471 height 591
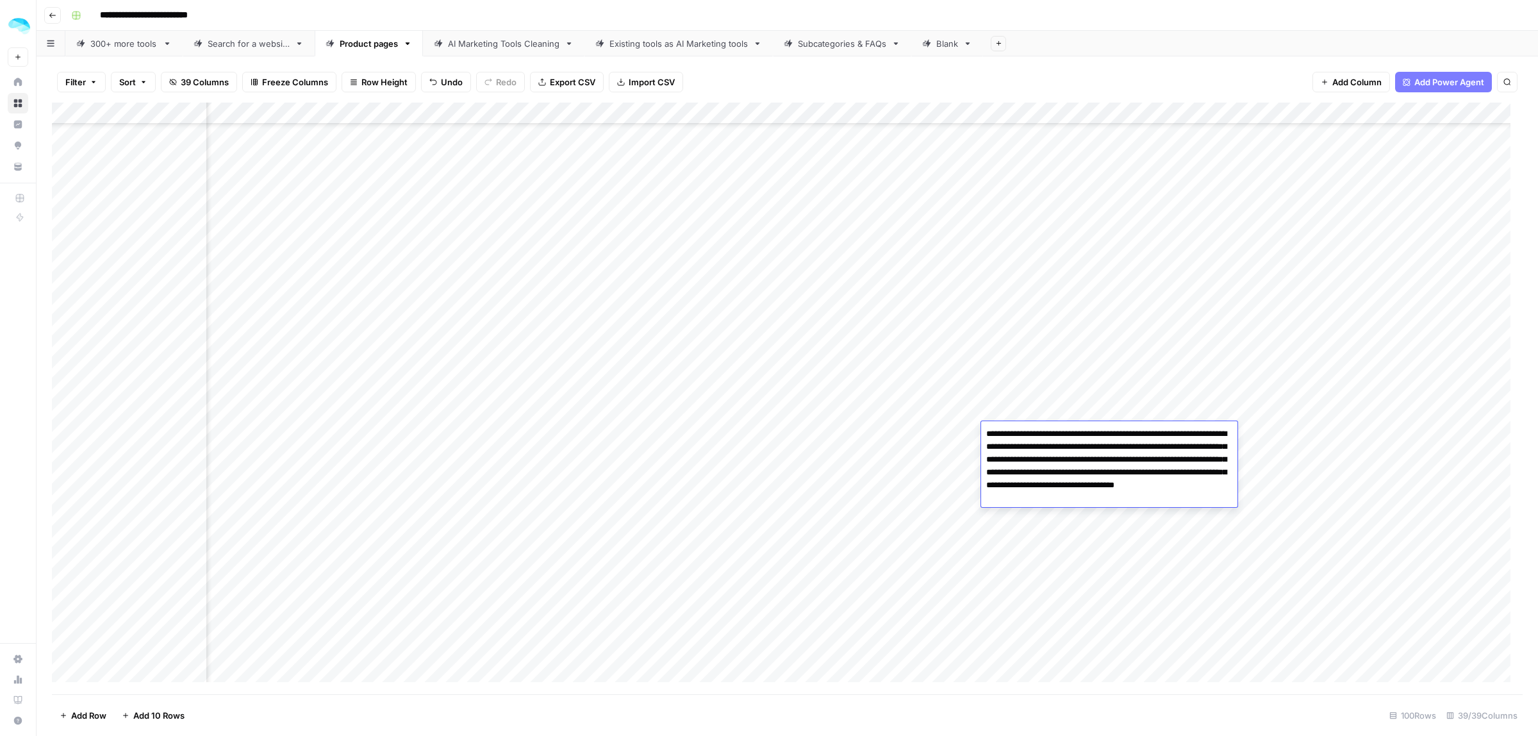
click at [1010, 345] on div "Add Column" at bounding box center [787, 398] width 1471 height 591
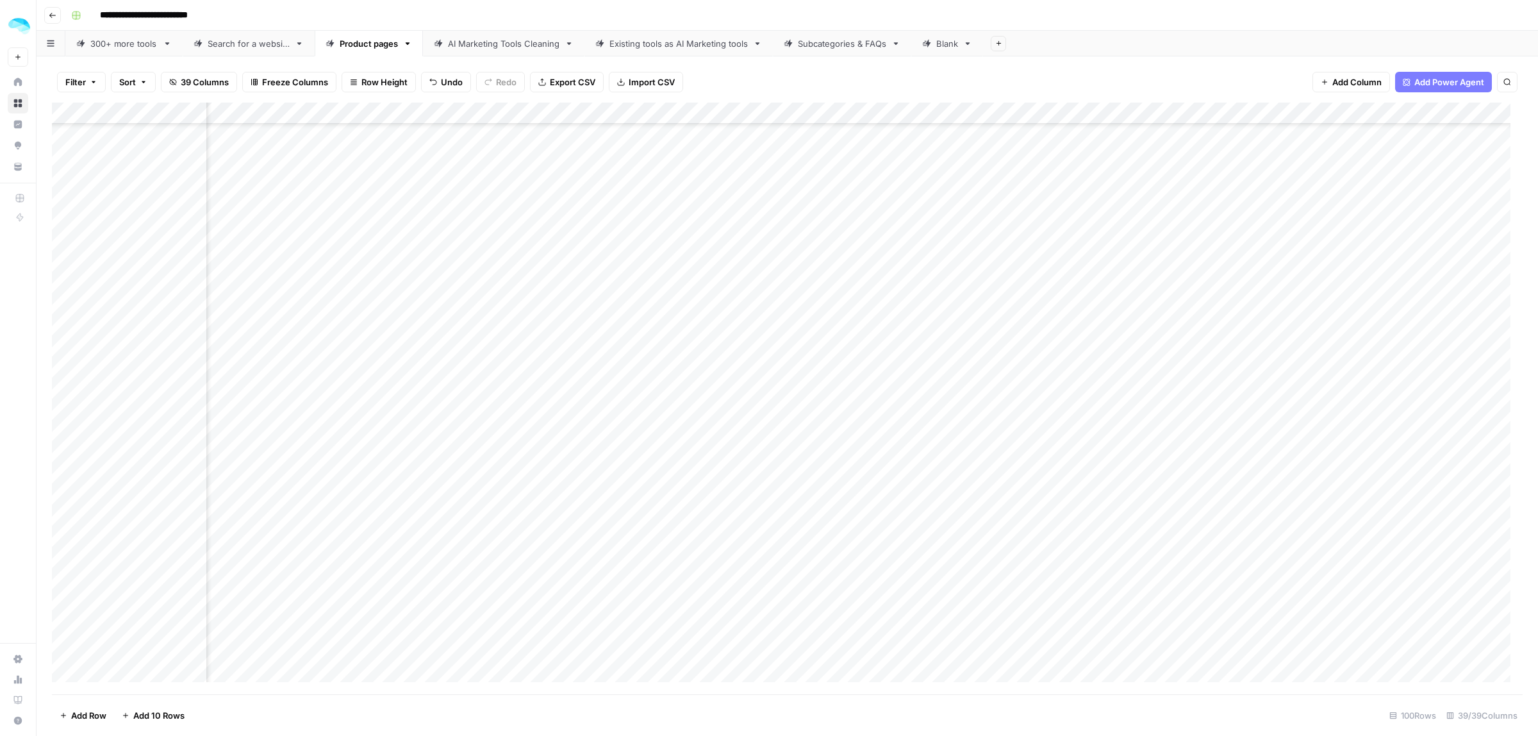
click at [1024, 434] on div "Add Column" at bounding box center [787, 398] width 1471 height 591
click at [1035, 297] on div "Add Column" at bounding box center [787, 398] width 1471 height 591
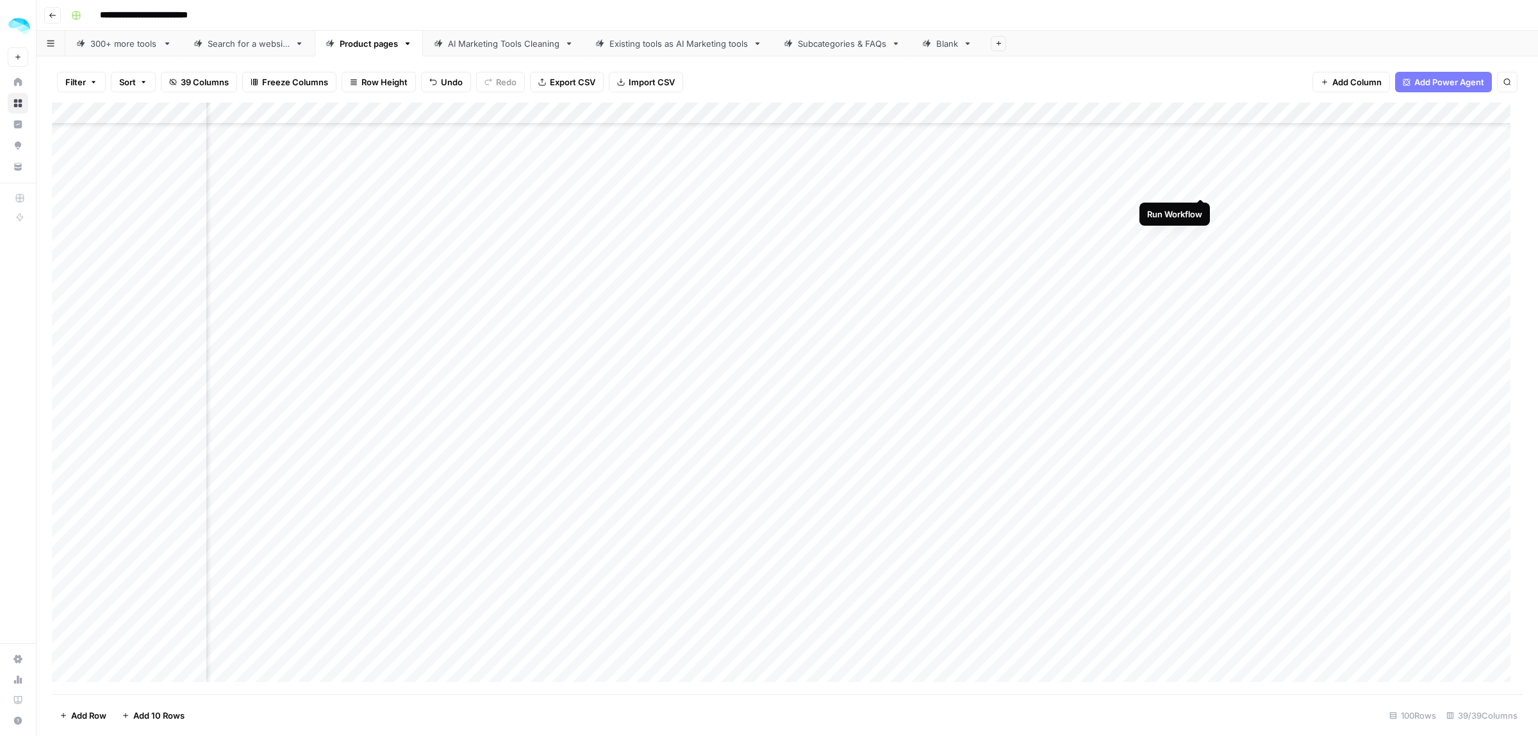
click at [1200, 186] on div "Add Column" at bounding box center [787, 398] width 1471 height 591
click at [1200, 203] on div "Add Column" at bounding box center [787, 398] width 1471 height 591
click at [1200, 226] on div "Add Column" at bounding box center [787, 398] width 1471 height 591
click at [1193, 251] on div "Add Column" at bounding box center [787, 398] width 1471 height 591
click at [1183, 563] on div "Add Column" at bounding box center [787, 398] width 1471 height 591
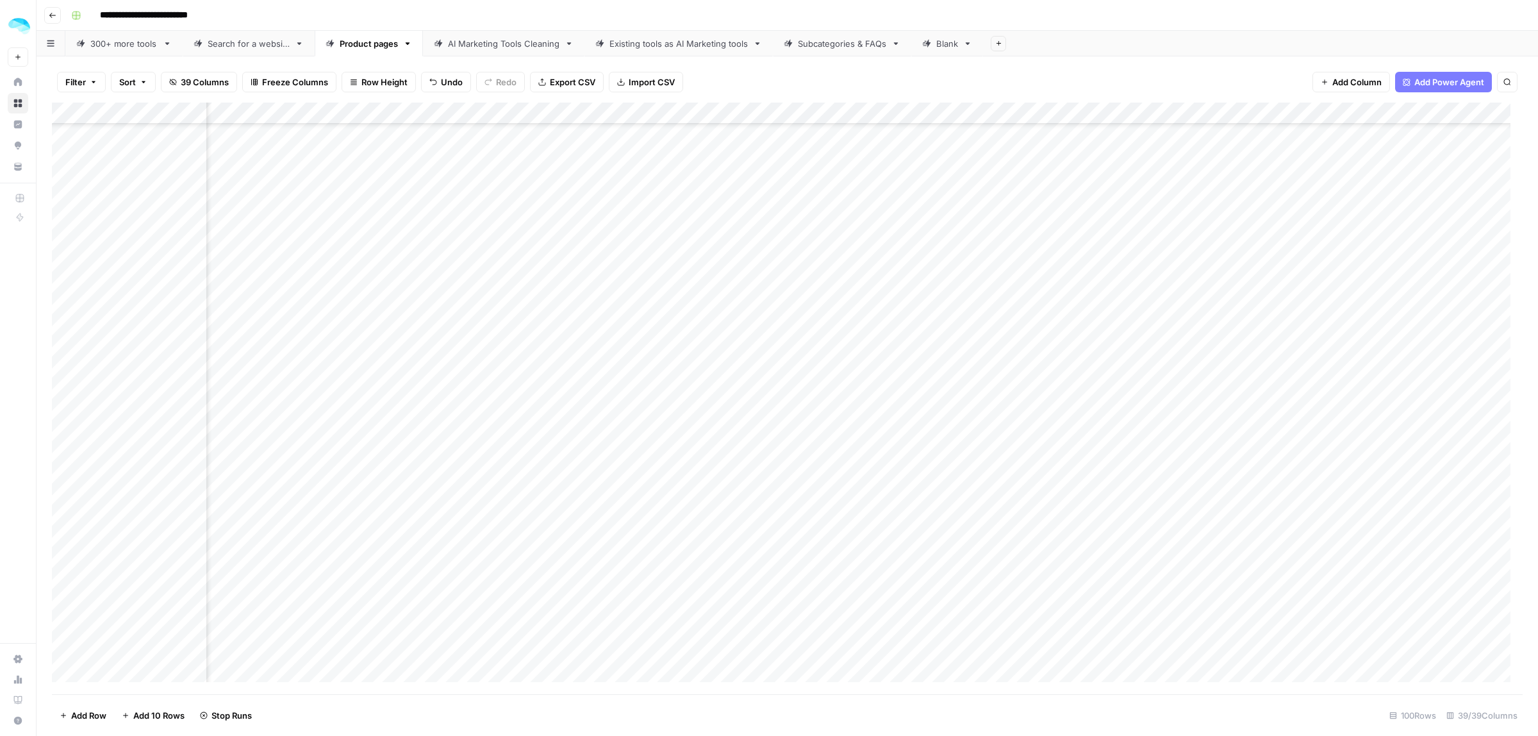
click at [1201, 273] on div "Add Column" at bounding box center [787, 398] width 1471 height 591
click at [1200, 299] on div "Add Column" at bounding box center [787, 398] width 1471 height 591
click at [1200, 318] on div "Add Column" at bounding box center [787, 398] width 1471 height 591
click at [1200, 336] on div "Add Column" at bounding box center [787, 398] width 1471 height 591
click at [1200, 361] on div "Add Column" at bounding box center [787, 398] width 1471 height 591
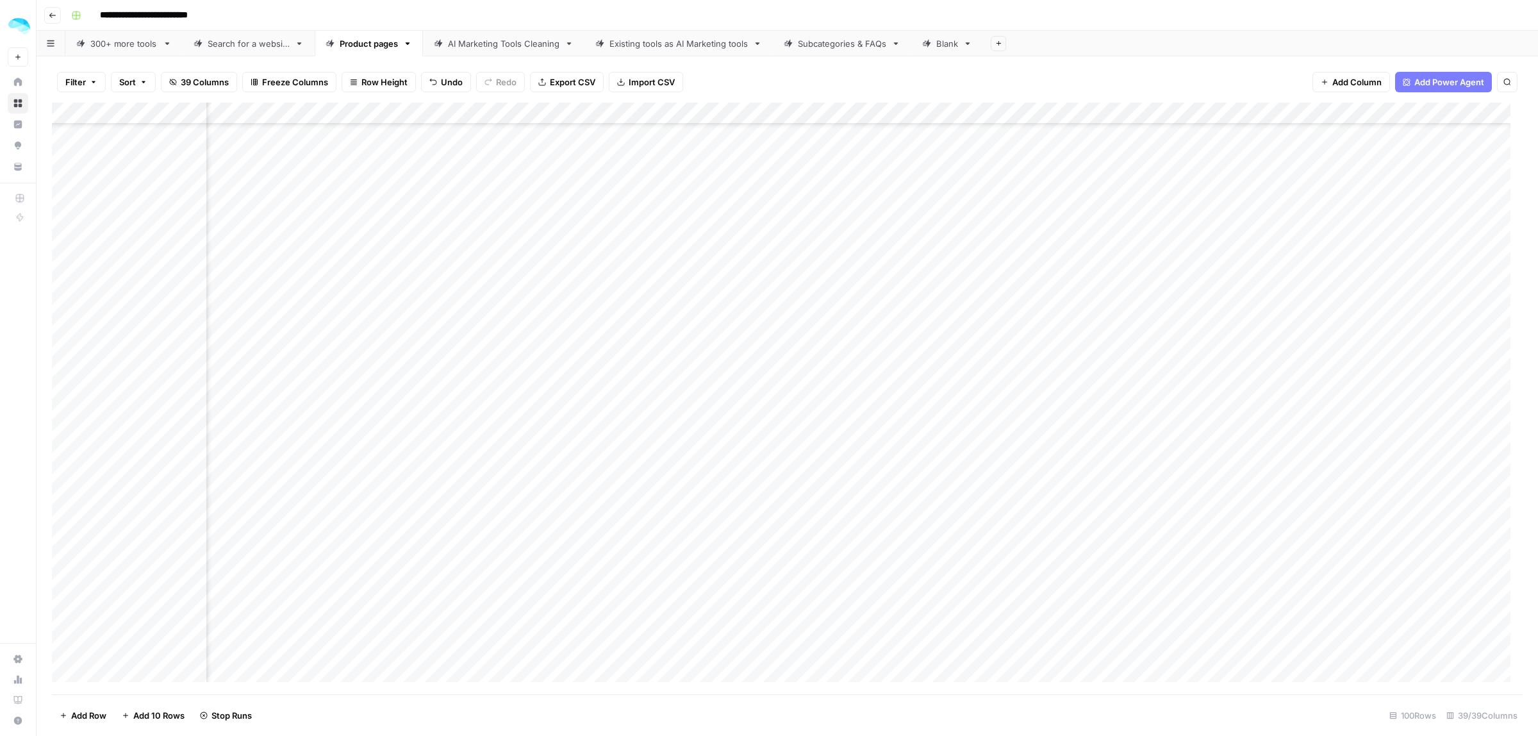
click at [1201, 380] on div "Add Column" at bounding box center [787, 398] width 1471 height 591
click at [1198, 401] on div "Add Column" at bounding box center [787, 398] width 1471 height 591
click at [1198, 424] on div "Add Column" at bounding box center [787, 398] width 1471 height 591
click at [1198, 447] on div "Add Column" at bounding box center [787, 398] width 1471 height 591
click at [1198, 471] on div "Add Column" at bounding box center [787, 398] width 1471 height 591
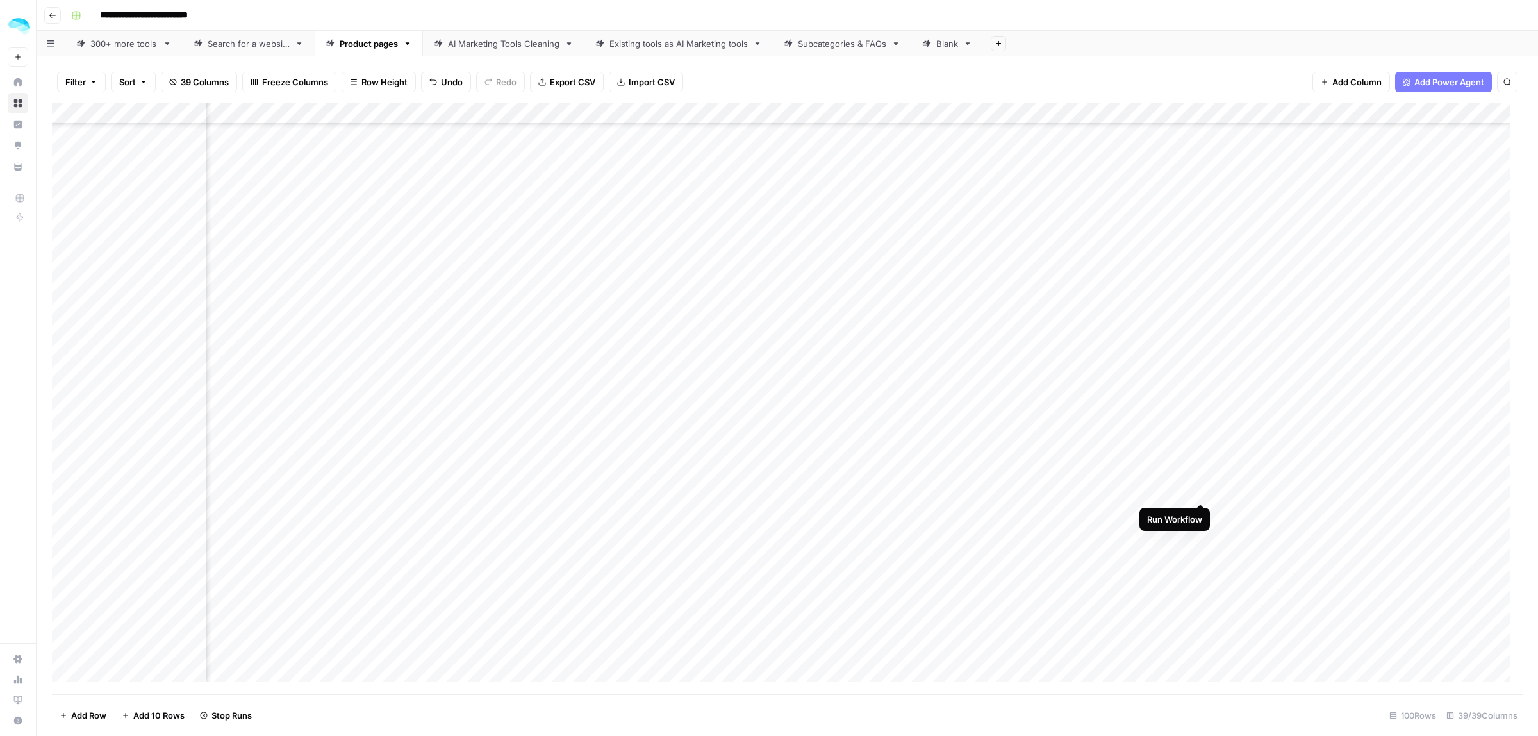
click at [1198, 491] on div "Add Column" at bounding box center [787, 398] width 1471 height 591
click at [1198, 511] on div "Add Column" at bounding box center [787, 398] width 1471 height 591
click at [1199, 531] on div "Add Column" at bounding box center [787, 398] width 1471 height 591
click at [1200, 181] on div "Add Column" at bounding box center [787, 398] width 1471 height 591
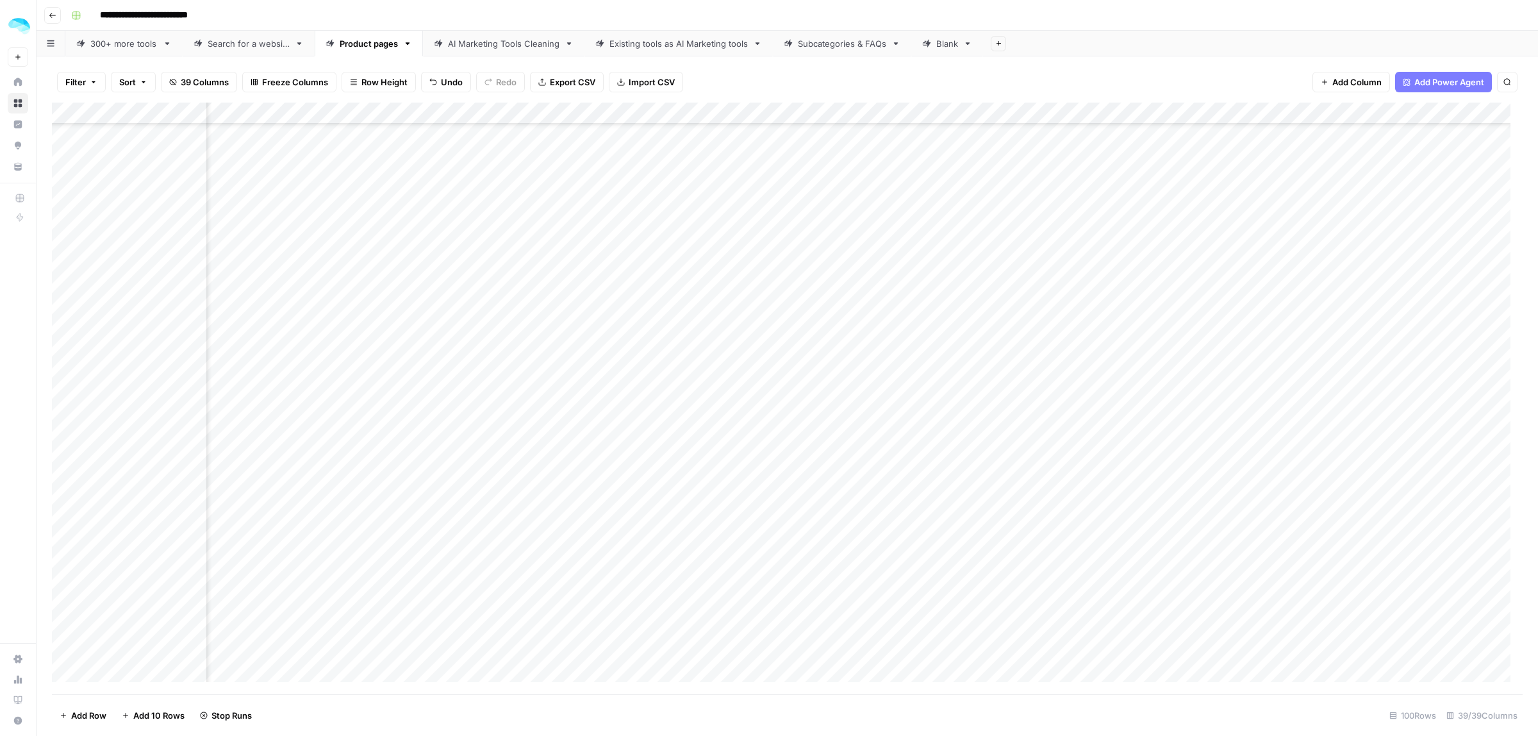
click at [1200, 196] on div "Add Column" at bounding box center [787, 398] width 1471 height 591
click at [1200, 219] on div "Add Column" at bounding box center [787, 398] width 1471 height 591
click at [1198, 240] on div "Add Column" at bounding box center [787, 398] width 1471 height 591
click at [1198, 264] on div "Add Column" at bounding box center [787, 398] width 1471 height 591
click at [1198, 288] on div "Add Column" at bounding box center [787, 398] width 1471 height 591
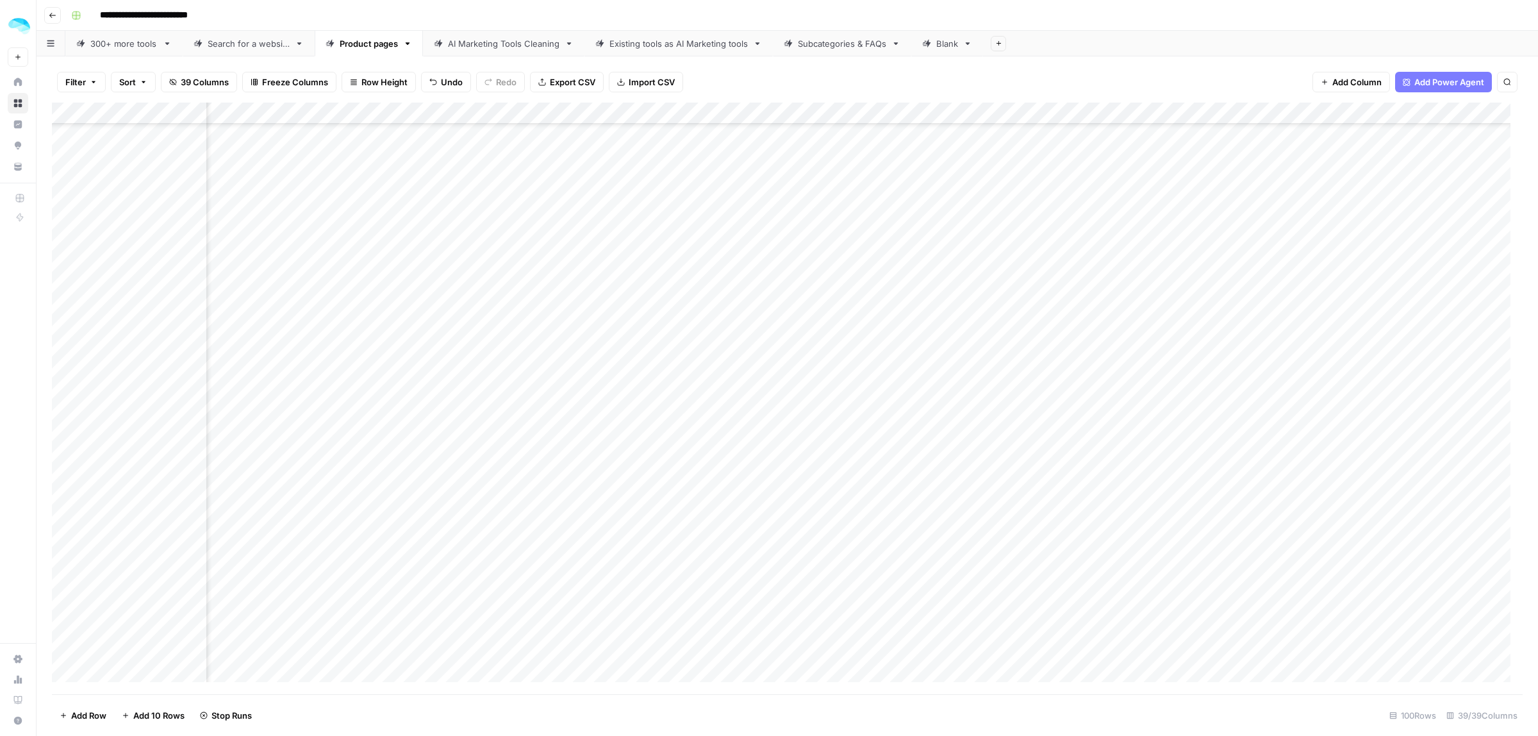
click at [1198, 309] on div "Add Column" at bounding box center [787, 398] width 1471 height 591
click at [1198, 330] on div "Add Column" at bounding box center [787, 398] width 1471 height 591
click at [1198, 353] on div "Add Column" at bounding box center [787, 398] width 1471 height 591
click at [1197, 378] on div "Add Column" at bounding box center [787, 398] width 1471 height 591
click at [1166, 502] on div "Add Column" at bounding box center [787, 398] width 1471 height 591
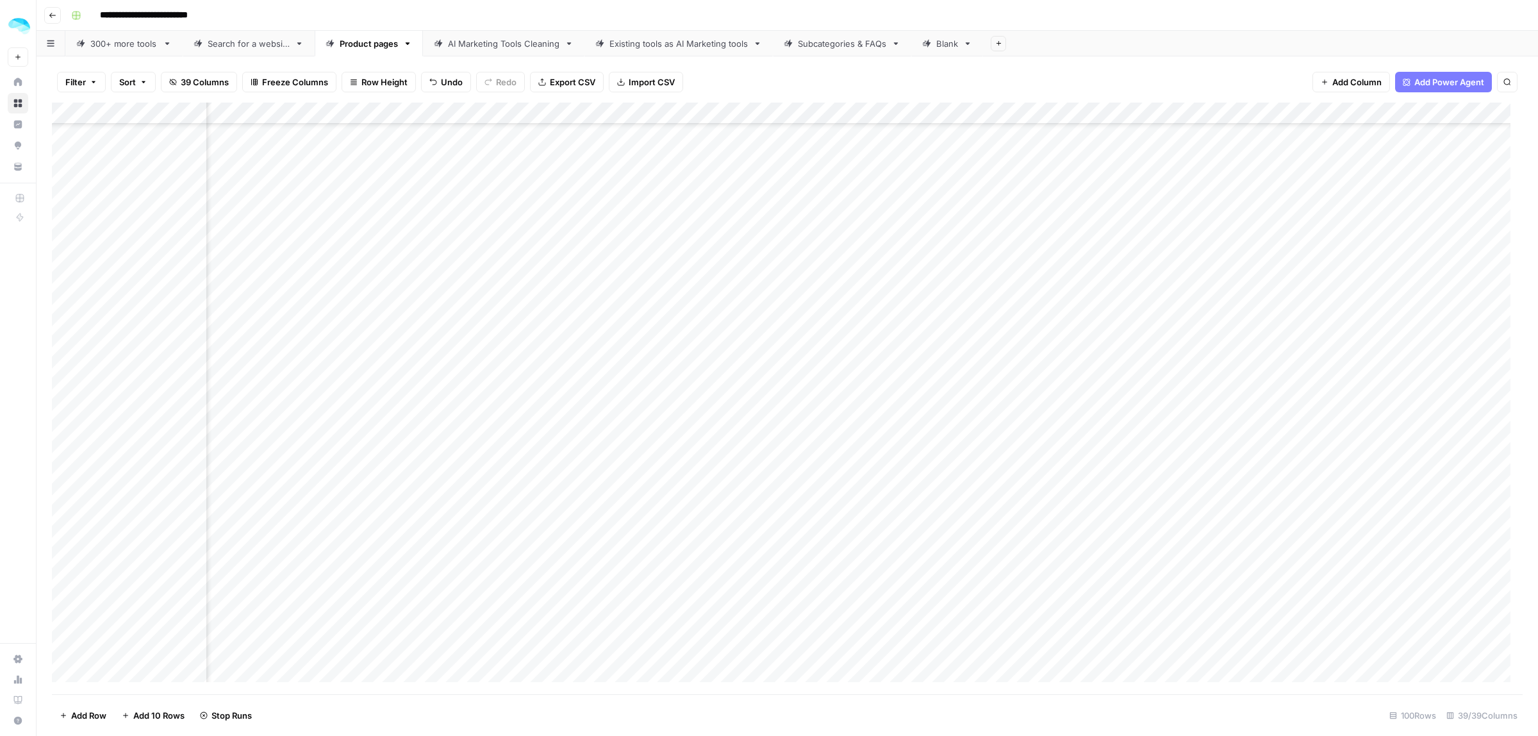
click at [1152, 565] on div "Add Column" at bounding box center [787, 398] width 1471 height 591
click at [1200, 394] on div "Add Column" at bounding box center [787, 398] width 1471 height 591
click at [1199, 415] on div "Add Column" at bounding box center [787, 398] width 1471 height 591
click at [1199, 436] on div "Add Column" at bounding box center [787, 398] width 1471 height 591
click at [1198, 458] on div "Add Column" at bounding box center [787, 398] width 1471 height 591
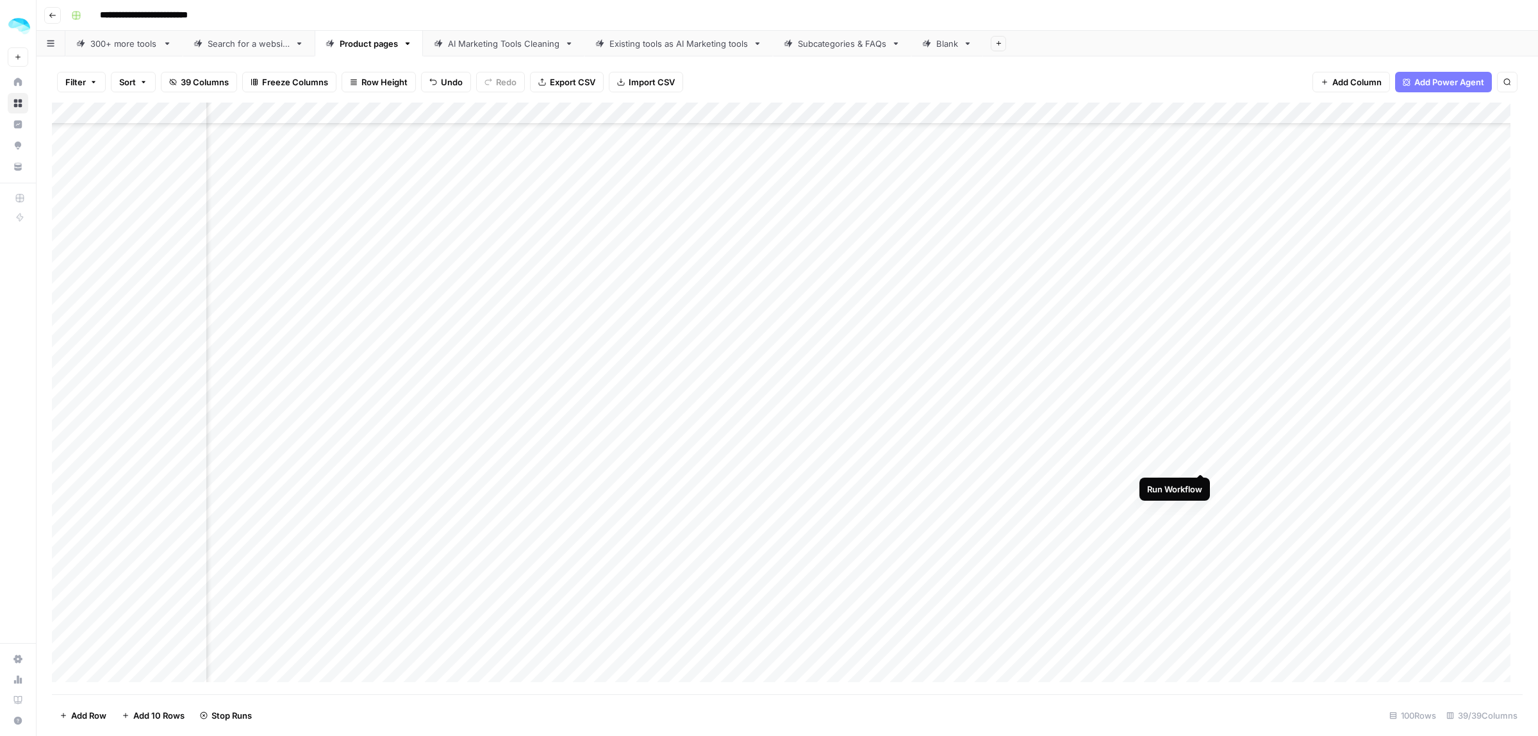
click at [1200, 479] on div "Add Column" at bounding box center [787, 398] width 1471 height 591
click at [1200, 299] on div "Add Column" at bounding box center [787, 398] width 1471 height 591
click at [1200, 319] on div "Add Column" at bounding box center [787, 398] width 1471 height 591
click at [1198, 370] on div "Add Column" at bounding box center [787, 398] width 1471 height 591
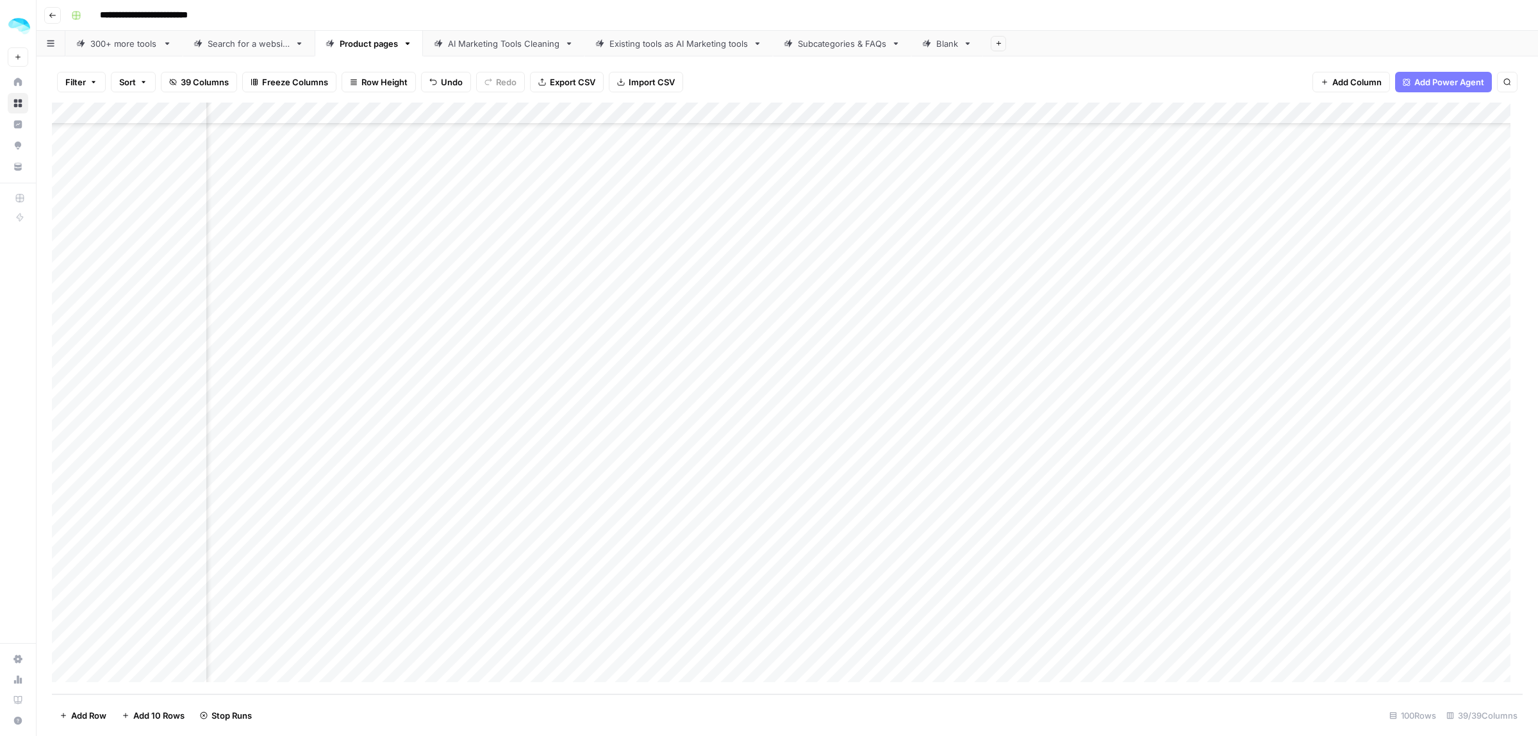
click at [1200, 388] on div "Add Column" at bounding box center [787, 398] width 1471 height 591
click at [1200, 407] on div "Add Column" at bounding box center [787, 398] width 1471 height 591
click at [1199, 436] on div "Add Column" at bounding box center [787, 398] width 1471 height 591
click at [1199, 456] on div "Add Column" at bounding box center [787, 398] width 1471 height 591
click at [1198, 478] on div "Add Column" at bounding box center [787, 398] width 1471 height 591
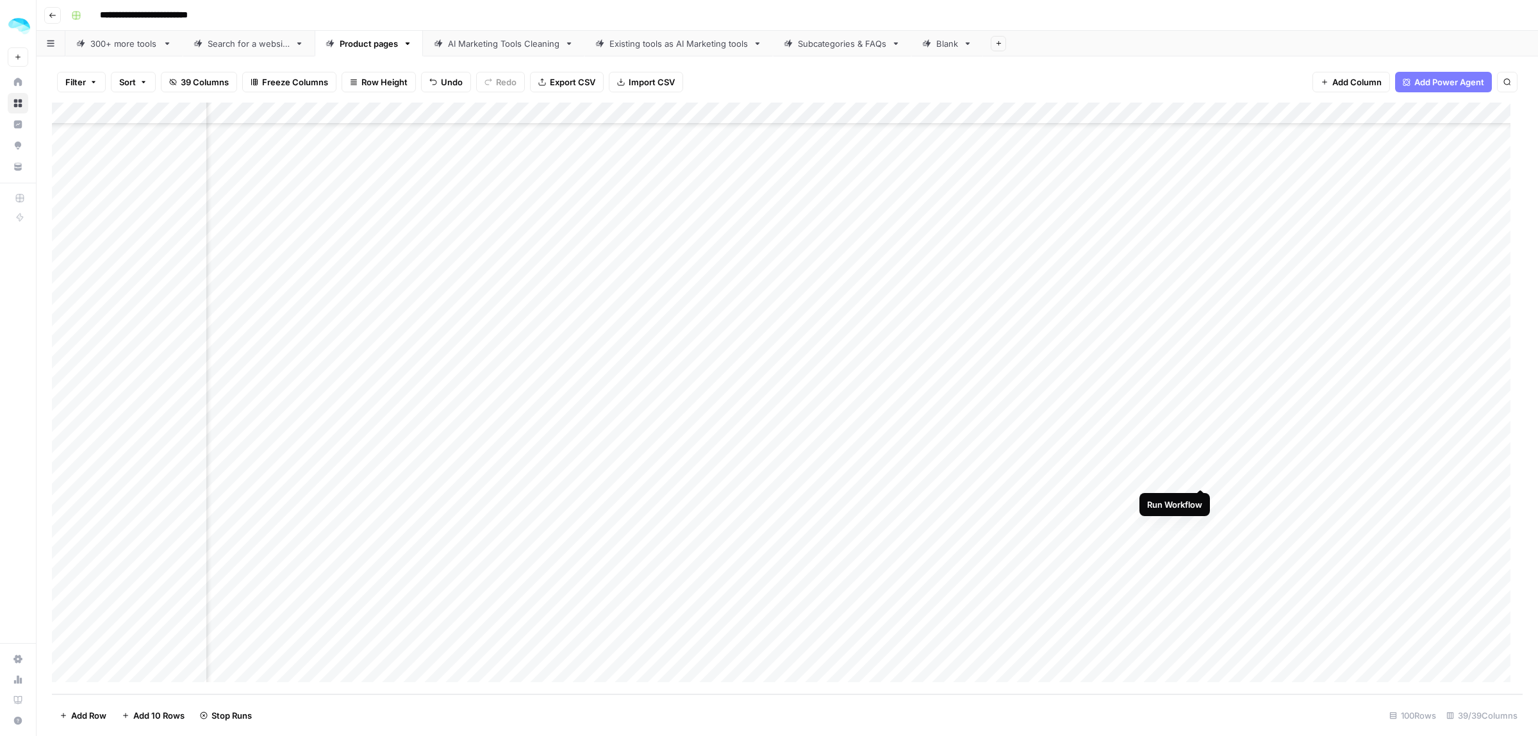
click at [1198, 495] on div "Add Column" at bounding box center [787, 398] width 1471 height 591
click at [1198, 517] on div "Add Column" at bounding box center [787, 398] width 1471 height 591
click at [1198, 541] on div "Add Column" at bounding box center [787, 398] width 1471 height 591
click at [1198, 563] on div "Add Column" at bounding box center [787, 398] width 1471 height 591
click at [1199, 585] on div "Add Column" at bounding box center [787, 398] width 1471 height 591
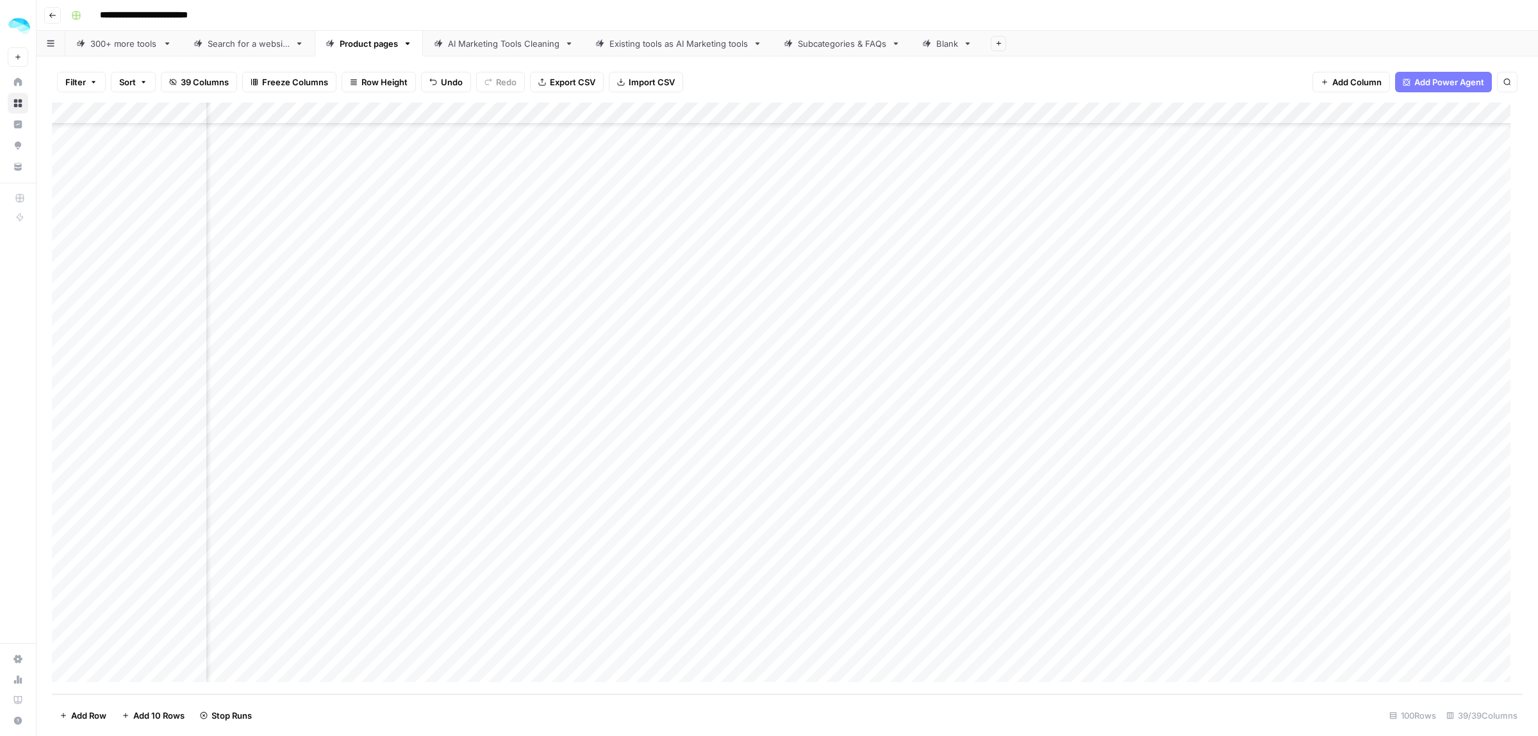
click at [1199, 604] on div "Add Column" at bounding box center [787, 398] width 1471 height 591
click at [1201, 629] on div "Add Column" at bounding box center [787, 398] width 1471 height 591
click at [1198, 651] on div "Add Column" at bounding box center [787, 398] width 1471 height 591
click at [1339, 289] on div "Add Column" at bounding box center [787, 398] width 1471 height 591
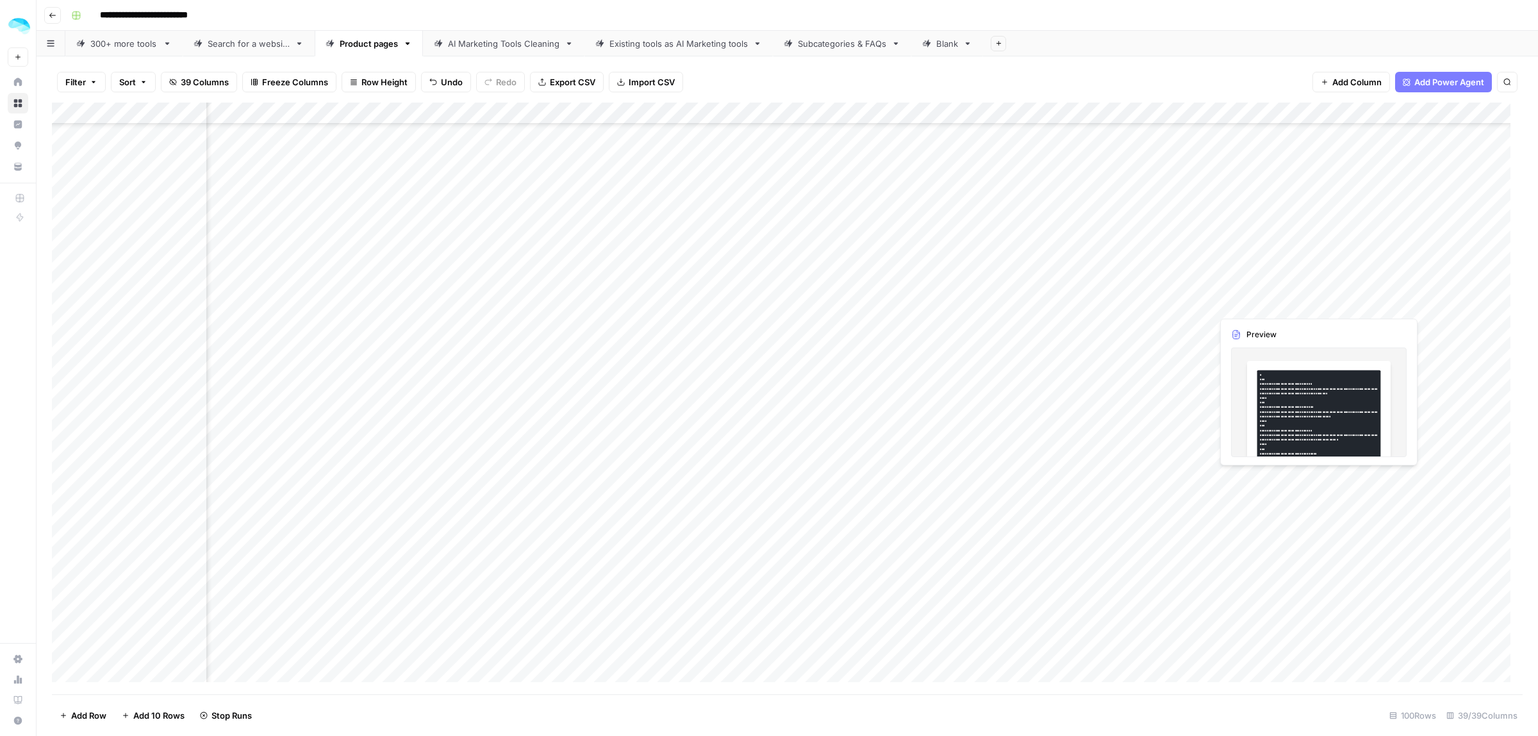
click at [1339, 289] on div "Add Column" at bounding box center [787, 398] width 1471 height 591
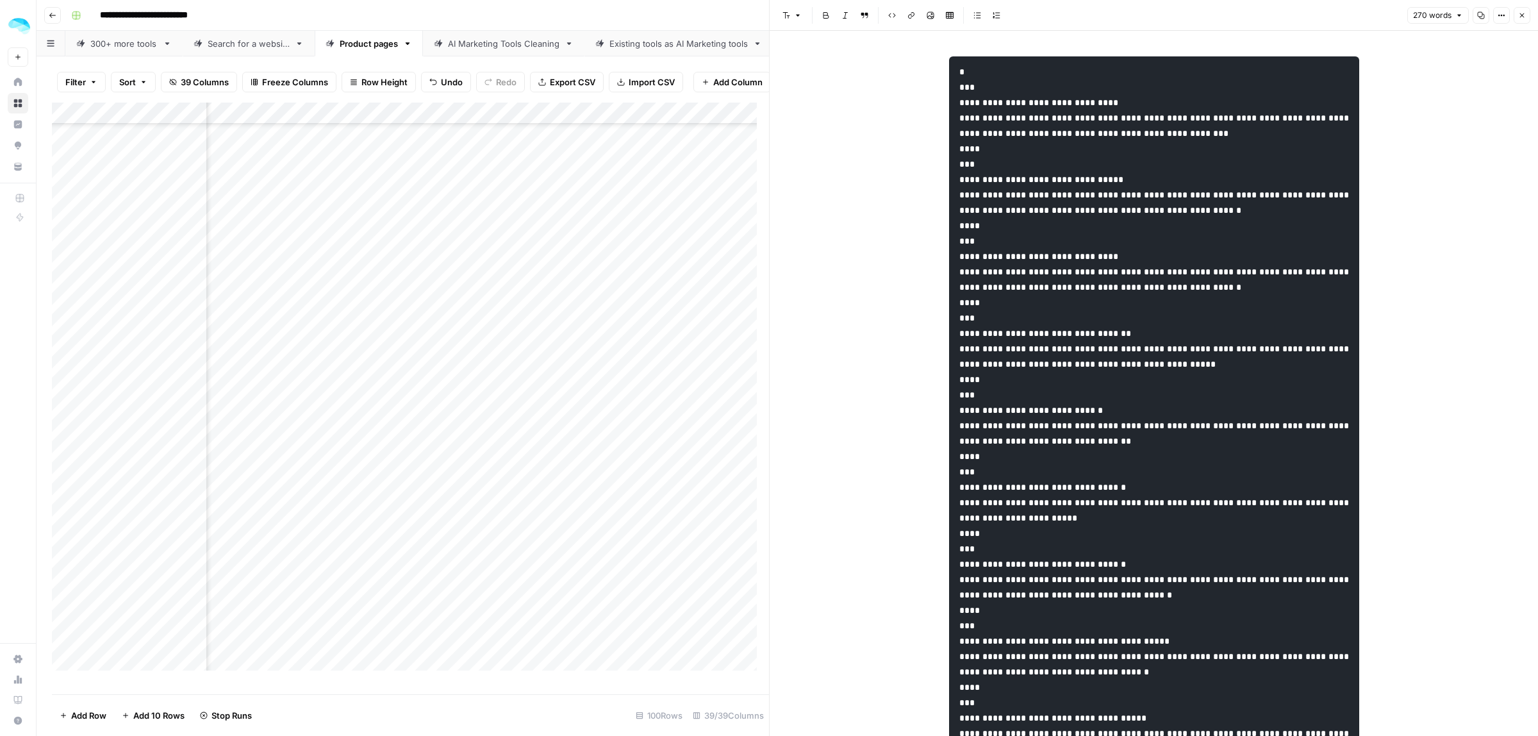
scroll to position [920, 5675]
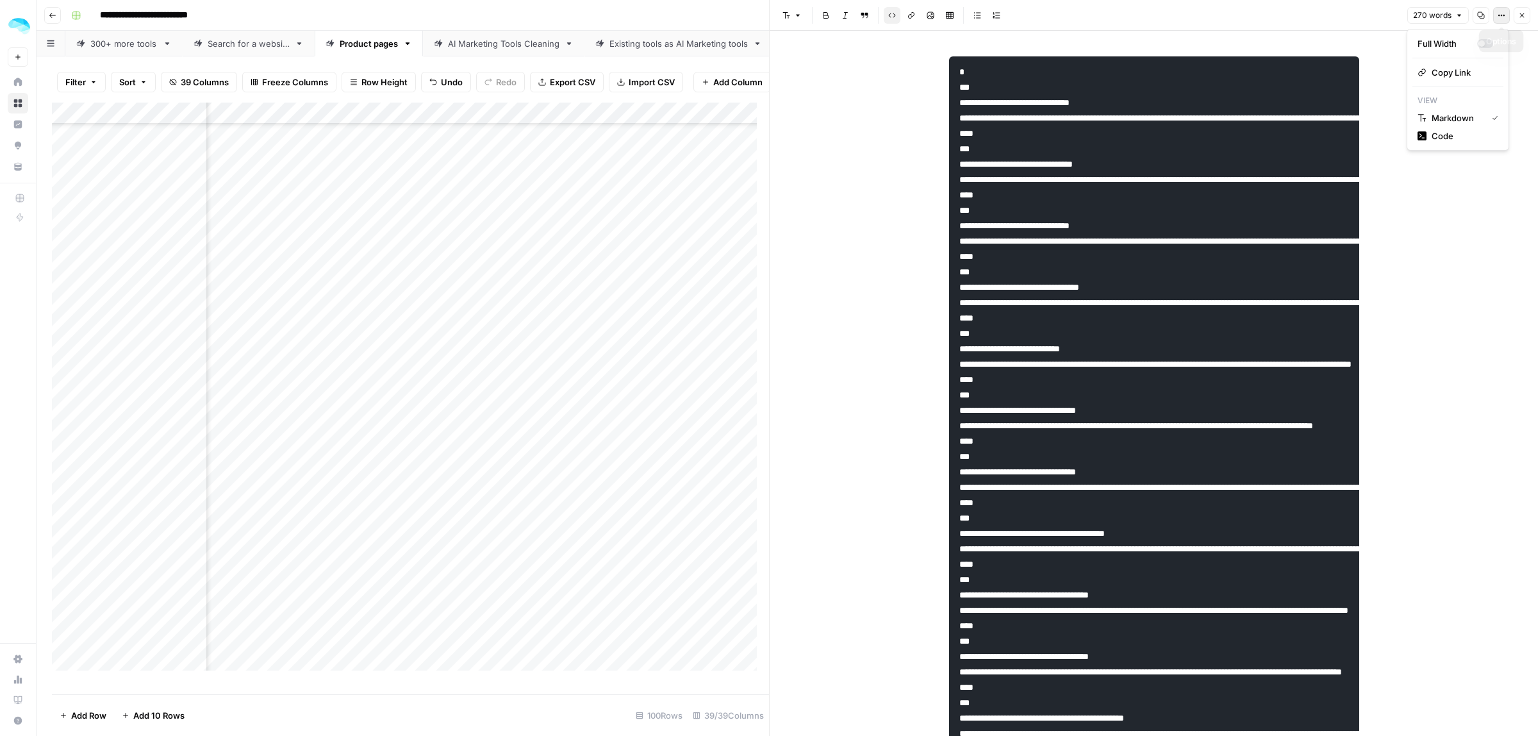
click at [1498, 17] on icon "button" at bounding box center [1501, 16] width 8 height 8
click at [1458, 136] on span "Code" at bounding box center [1462, 135] width 62 height 13
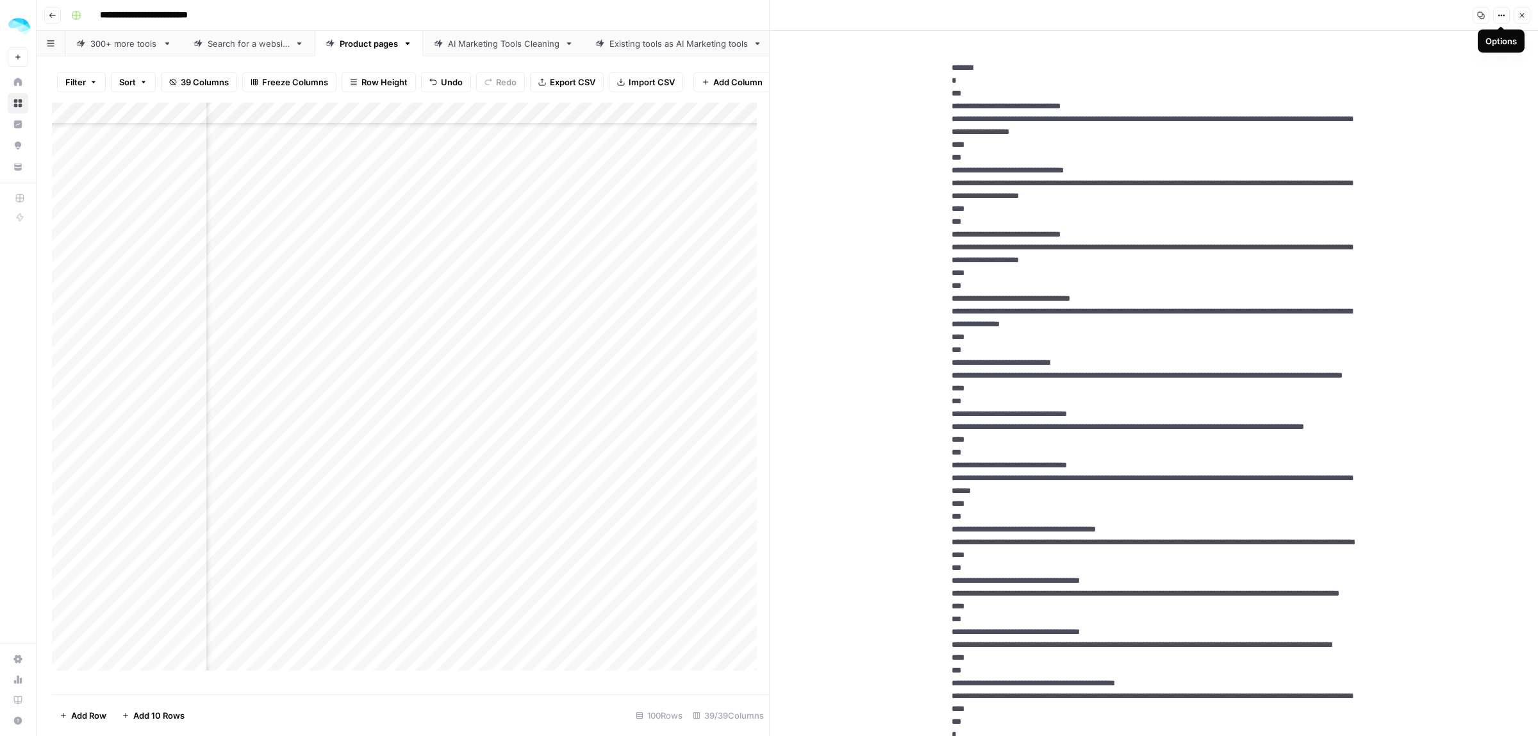
click at [1494, 10] on button "Options" at bounding box center [1501, 15] width 17 height 17
click at [1440, 94] on span "Markdown" at bounding box center [1462, 89] width 62 height 13
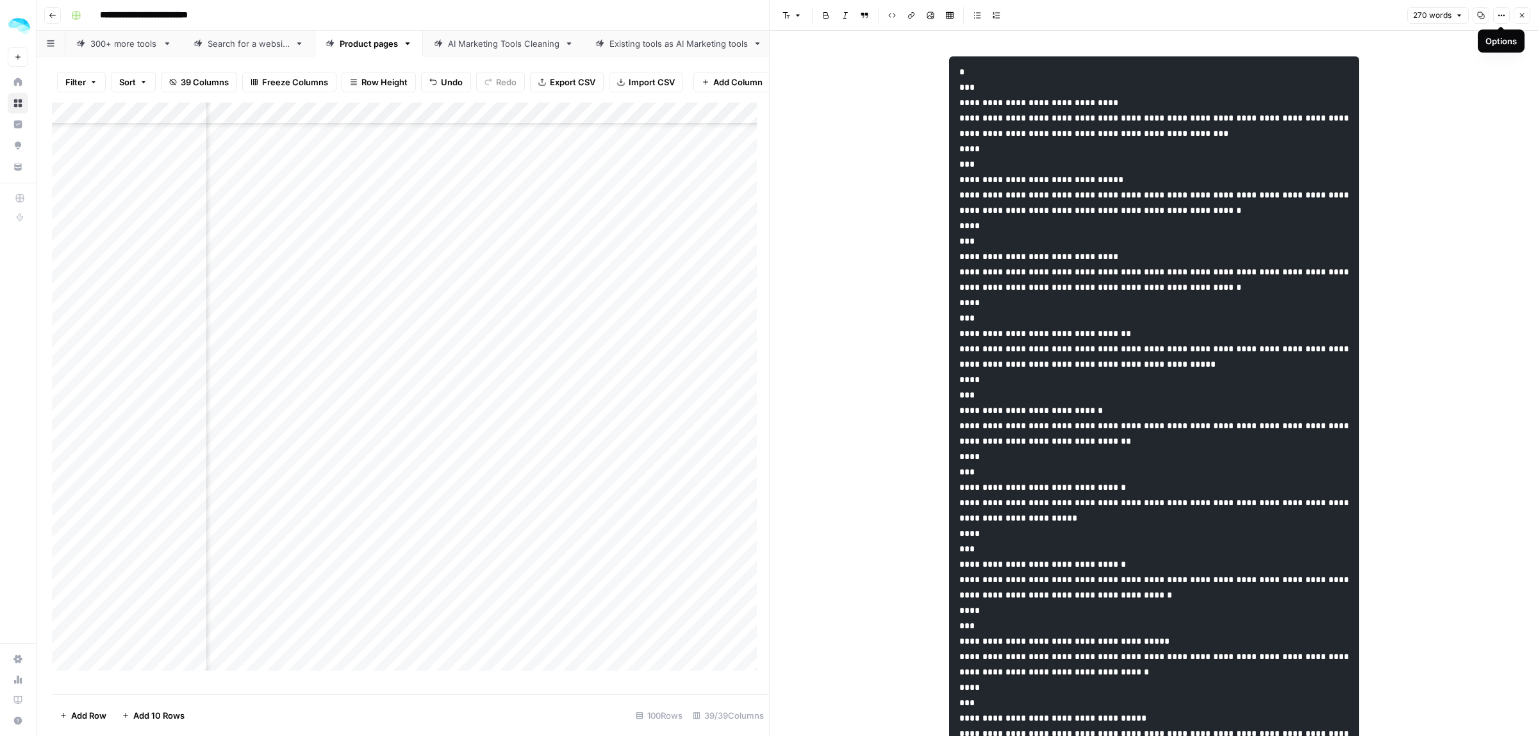
drag, startPoint x: 1035, startPoint y: 125, endPoint x: 1116, endPoint y: 119, distance: 80.3
click at [1099, 122] on pre at bounding box center [1154, 502] width 410 height 892
click at [1234, 143] on pre at bounding box center [1154, 502] width 410 height 892
drag, startPoint x: 1158, startPoint y: 116, endPoint x: 1226, endPoint y: 116, distance: 67.9
click at [1221, 116] on code at bounding box center [1155, 502] width 392 height 870
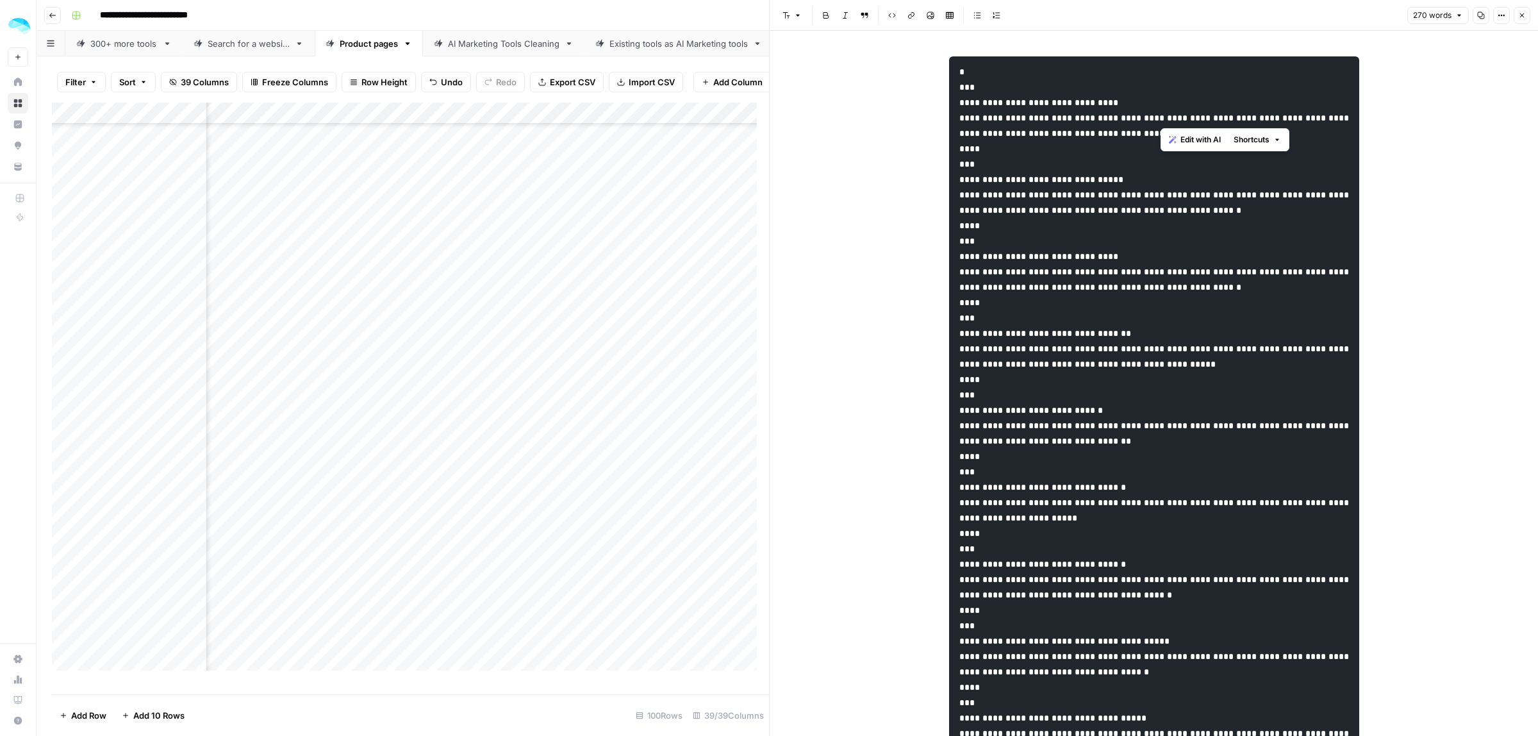
click at [1247, 139] on span "Shortcuts" at bounding box center [1251, 140] width 36 height 12
click at [1087, 222] on pre at bounding box center [1154, 502] width 410 height 892
click at [427, 308] on div "Add Column" at bounding box center [410, 392] width 717 height 579
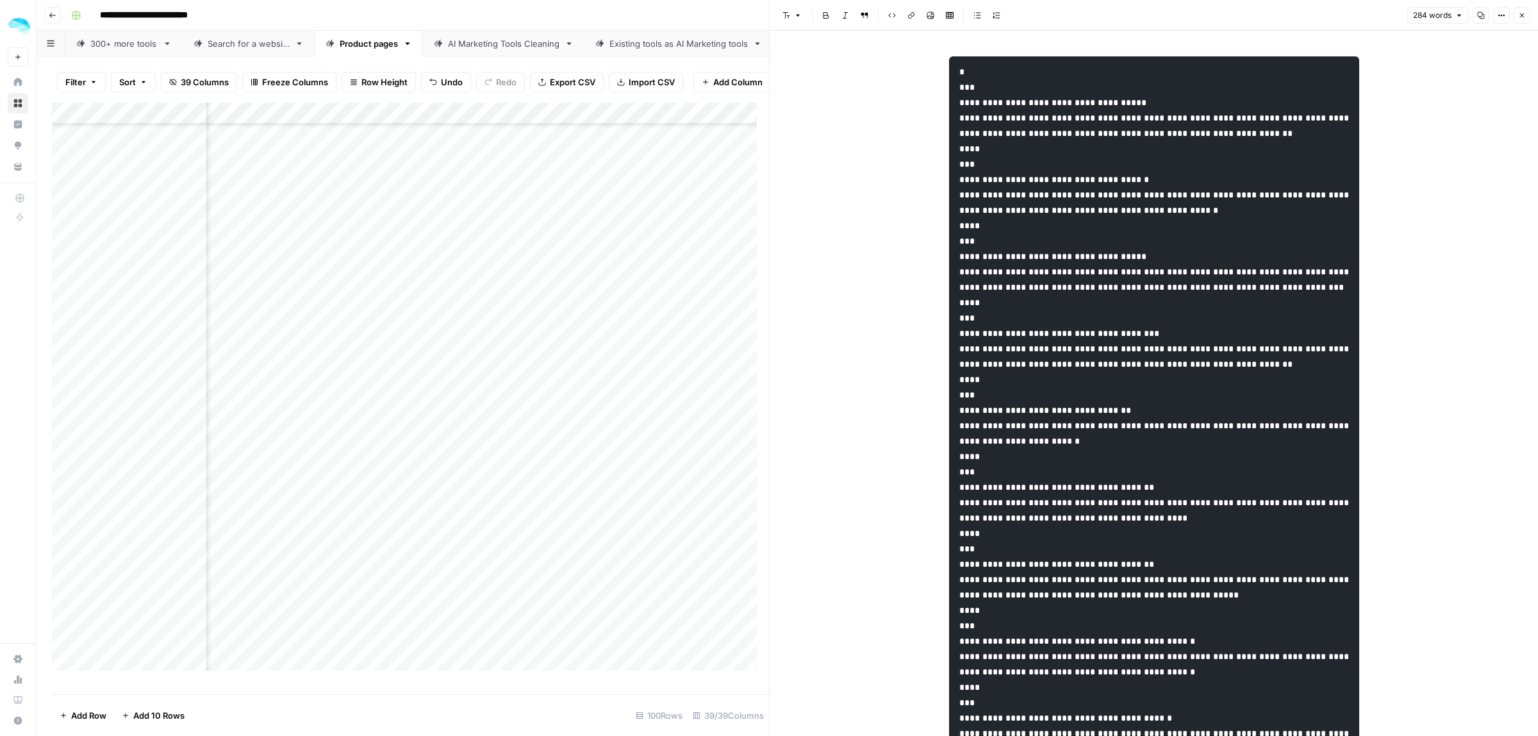
scroll to position [934, 5675]
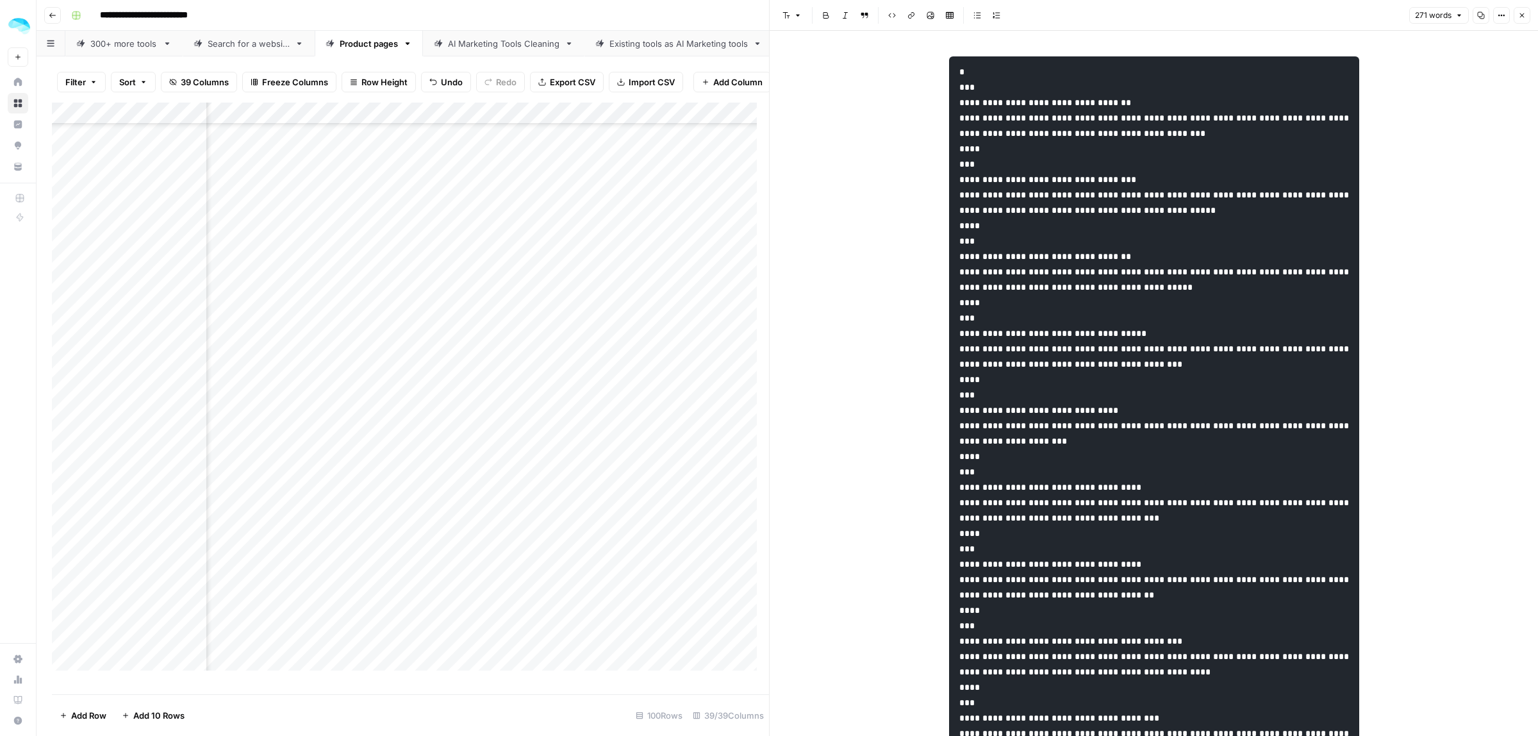
scroll to position [956, 5675]
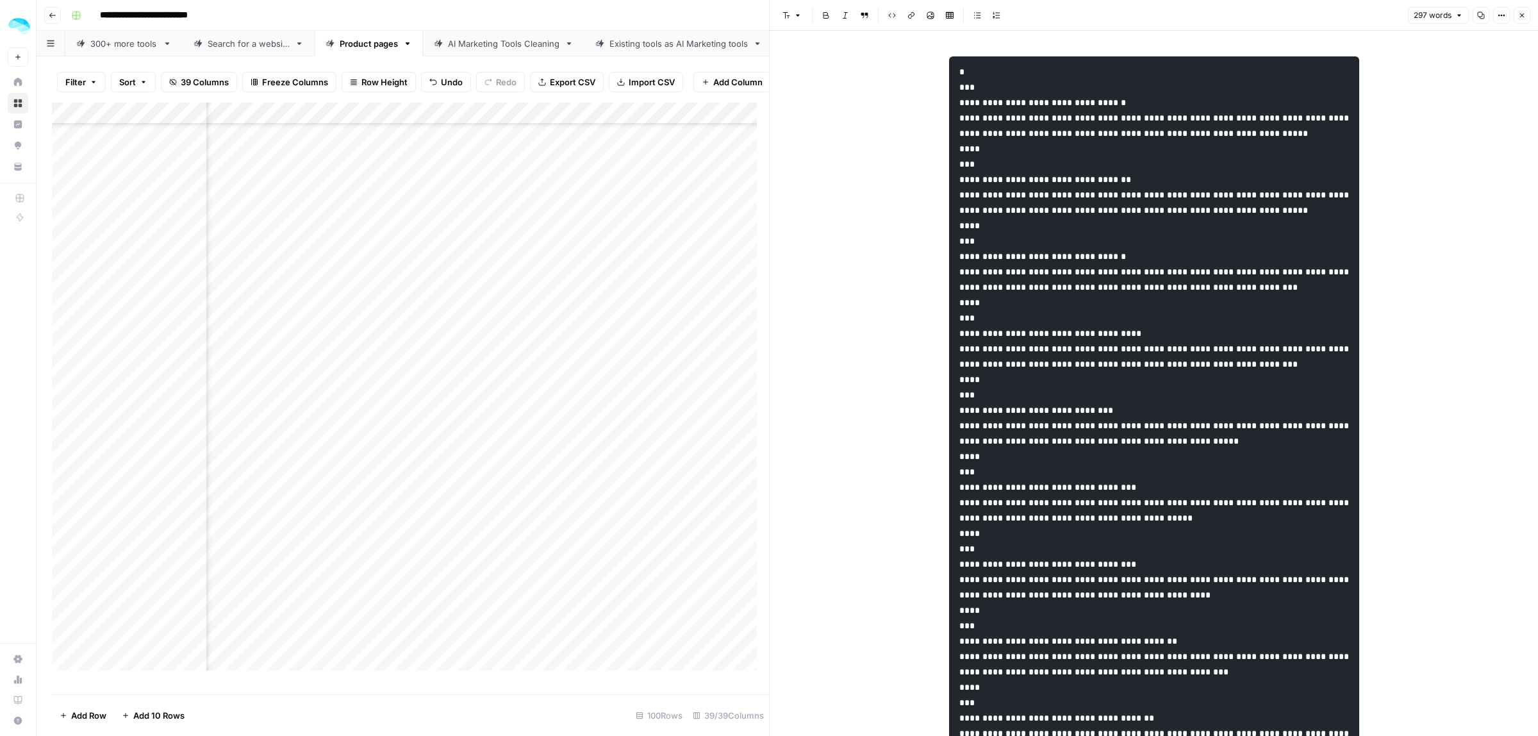
scroll to position [1022, 5675]
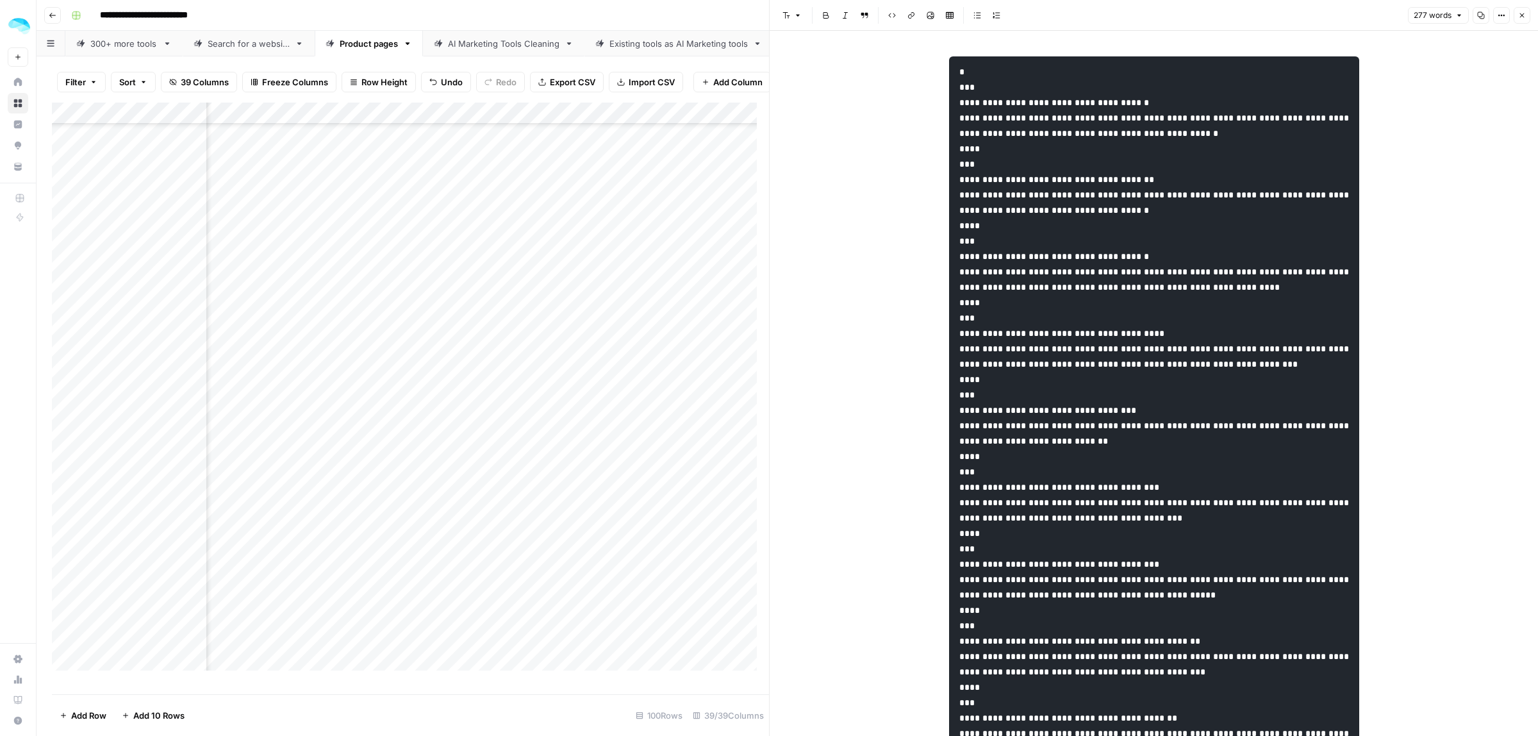
scroll to position [1087, 5675]
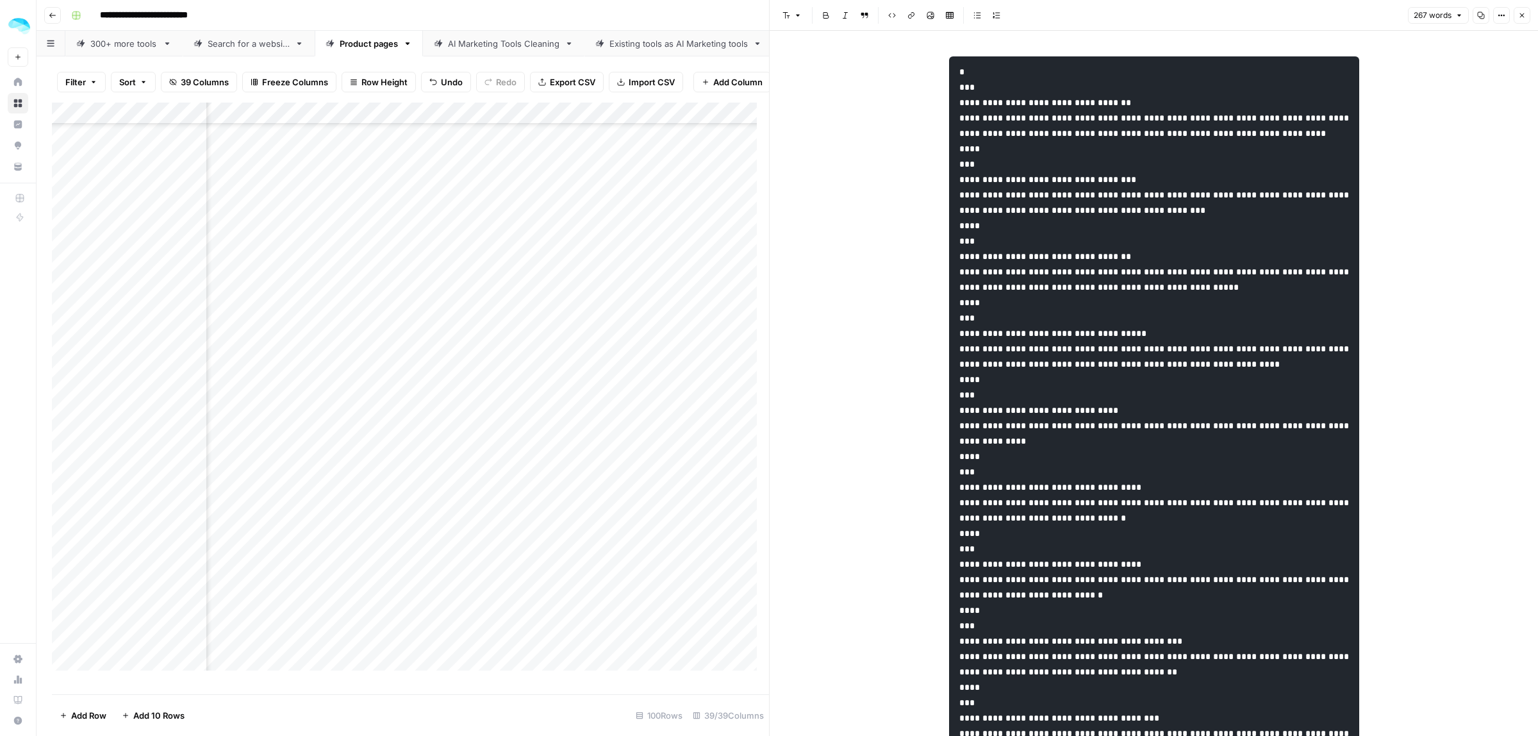
scroll to position [1152, 5675]
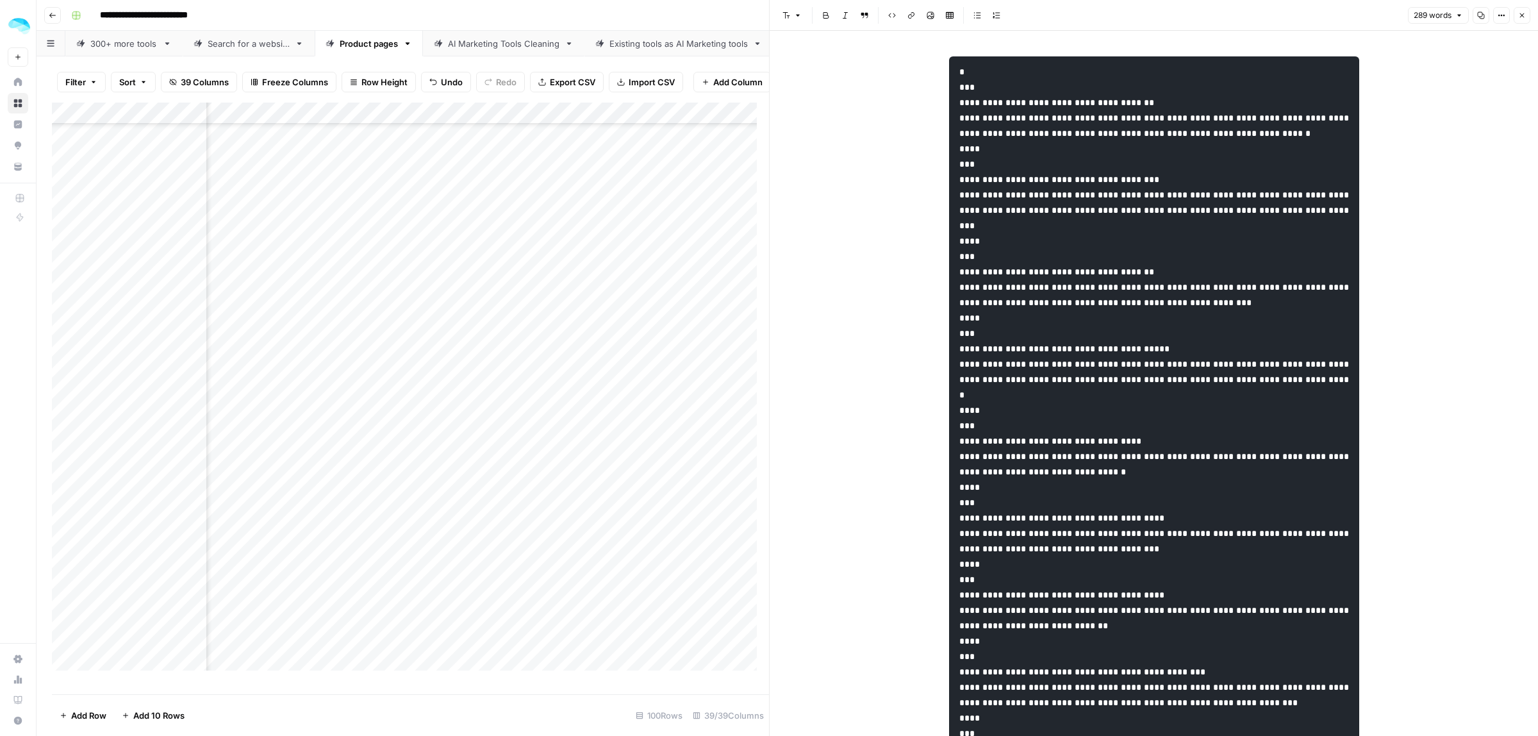
scroll to position [1196, 5675]
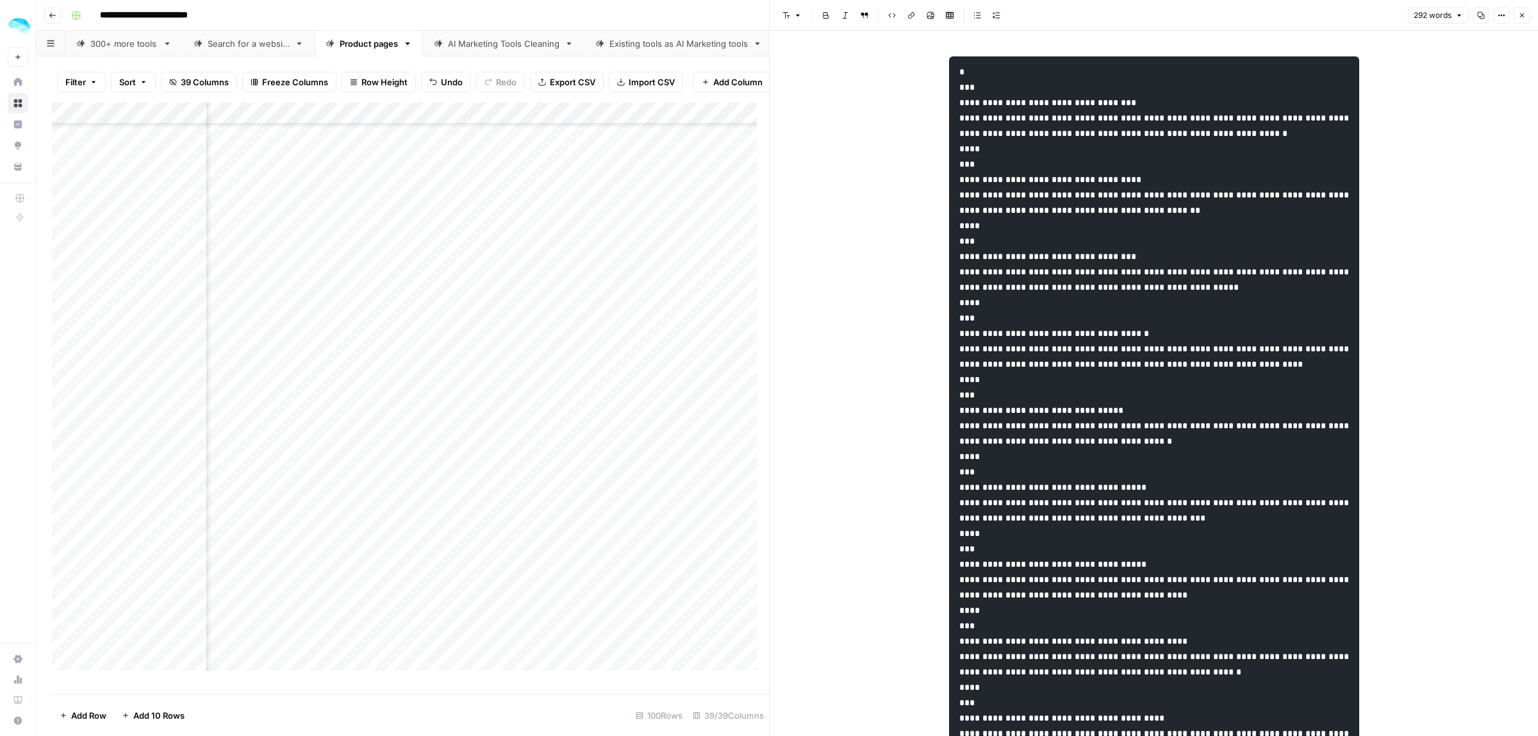
scroll to position [1240, 5675]
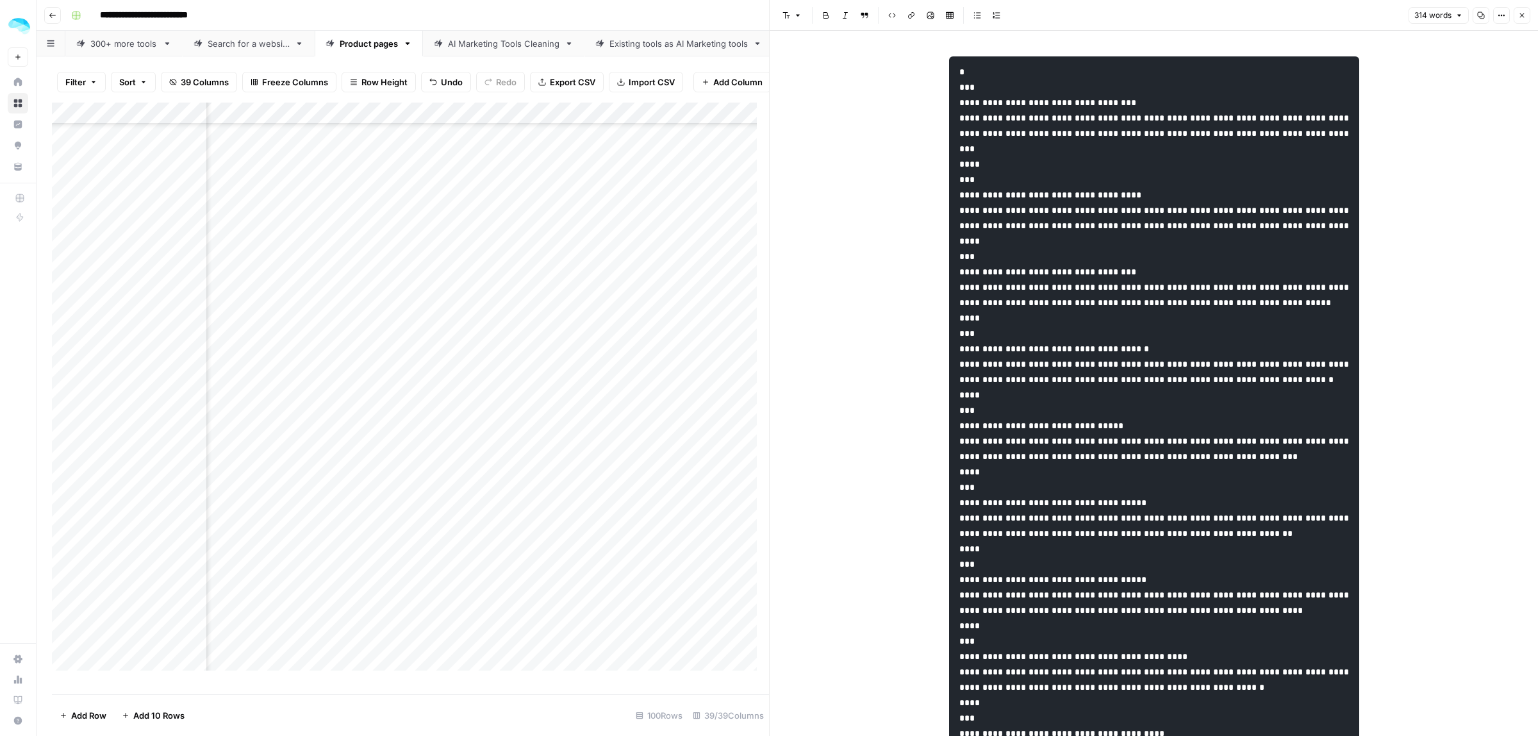
scroll to position [1283, 5675]
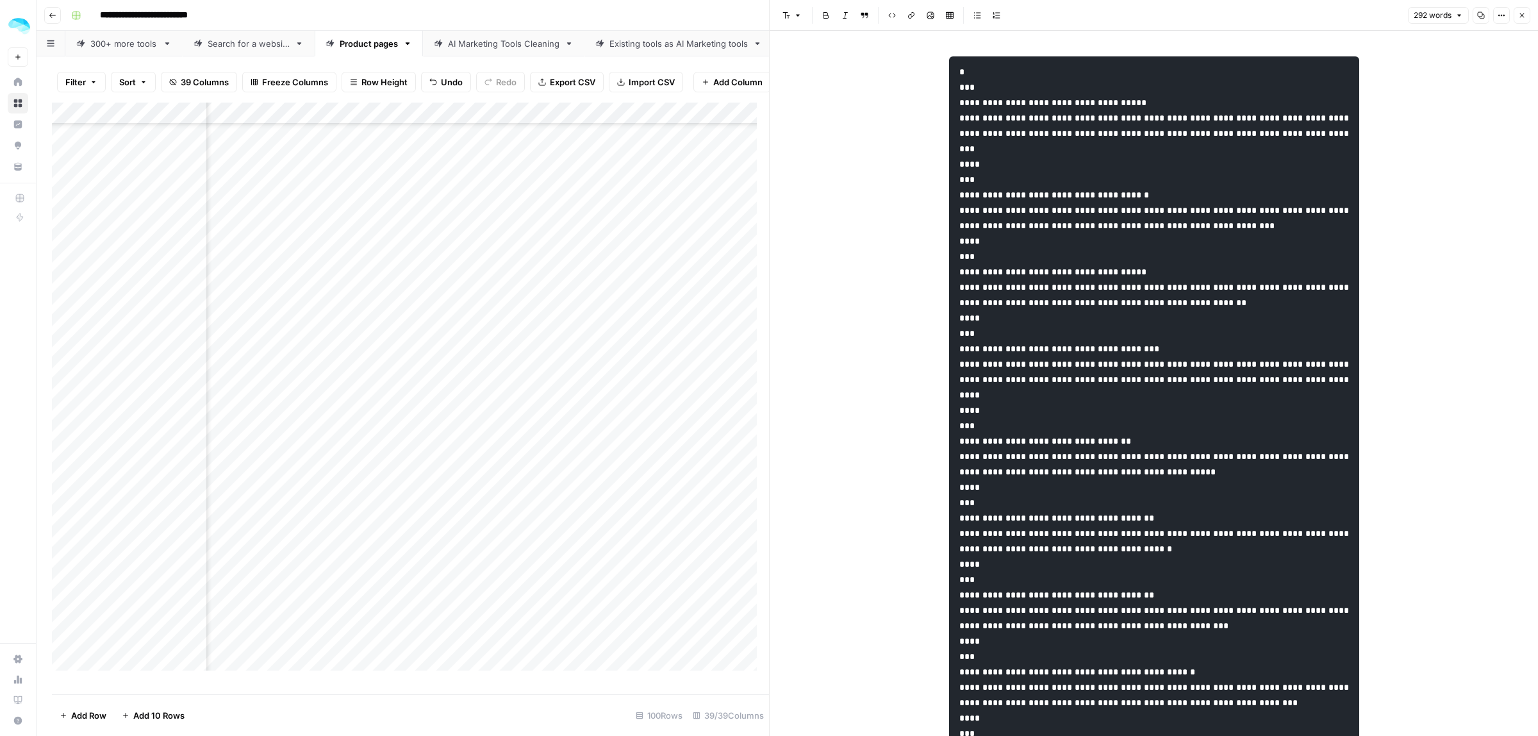
scroll to position [1327, 5675]
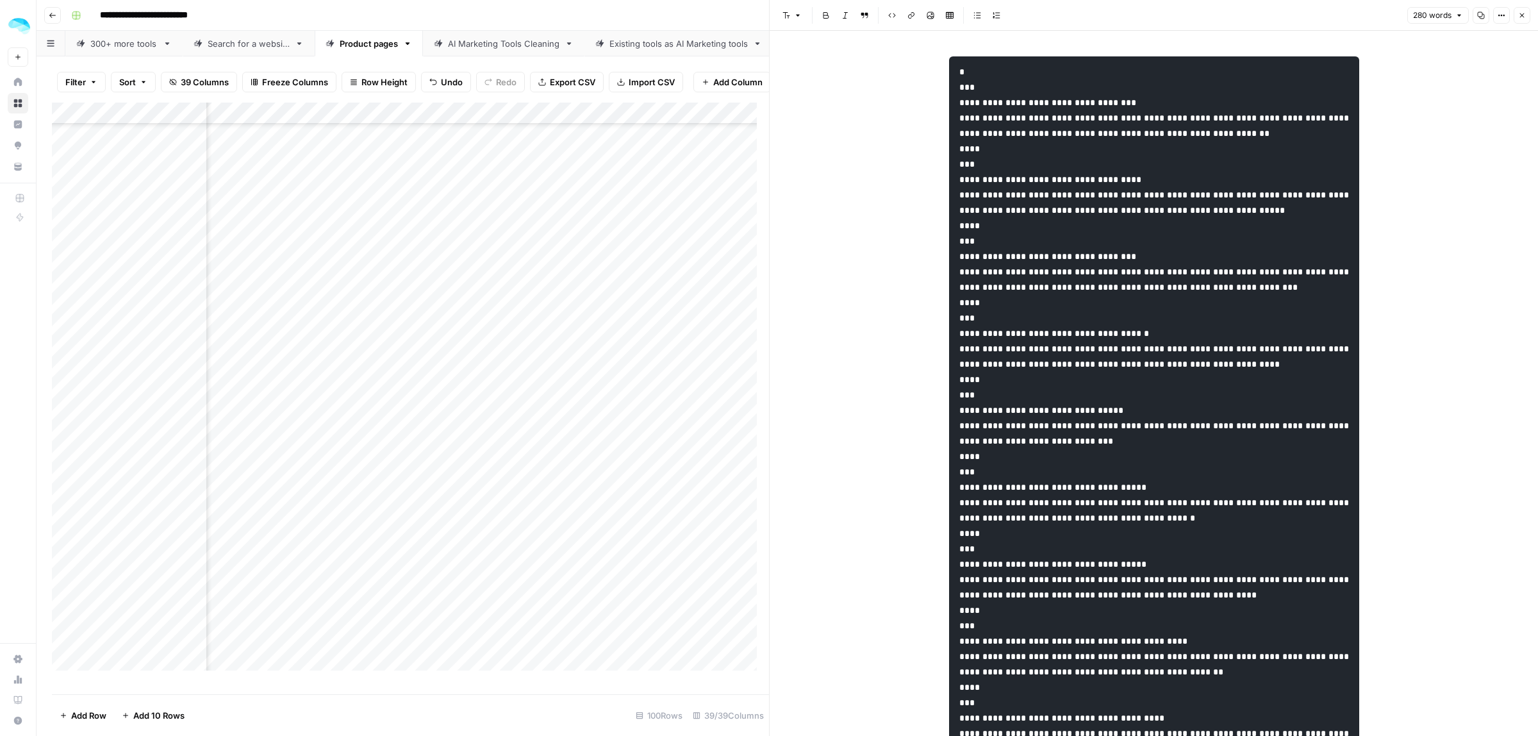
scroll to position [1349, 5675]
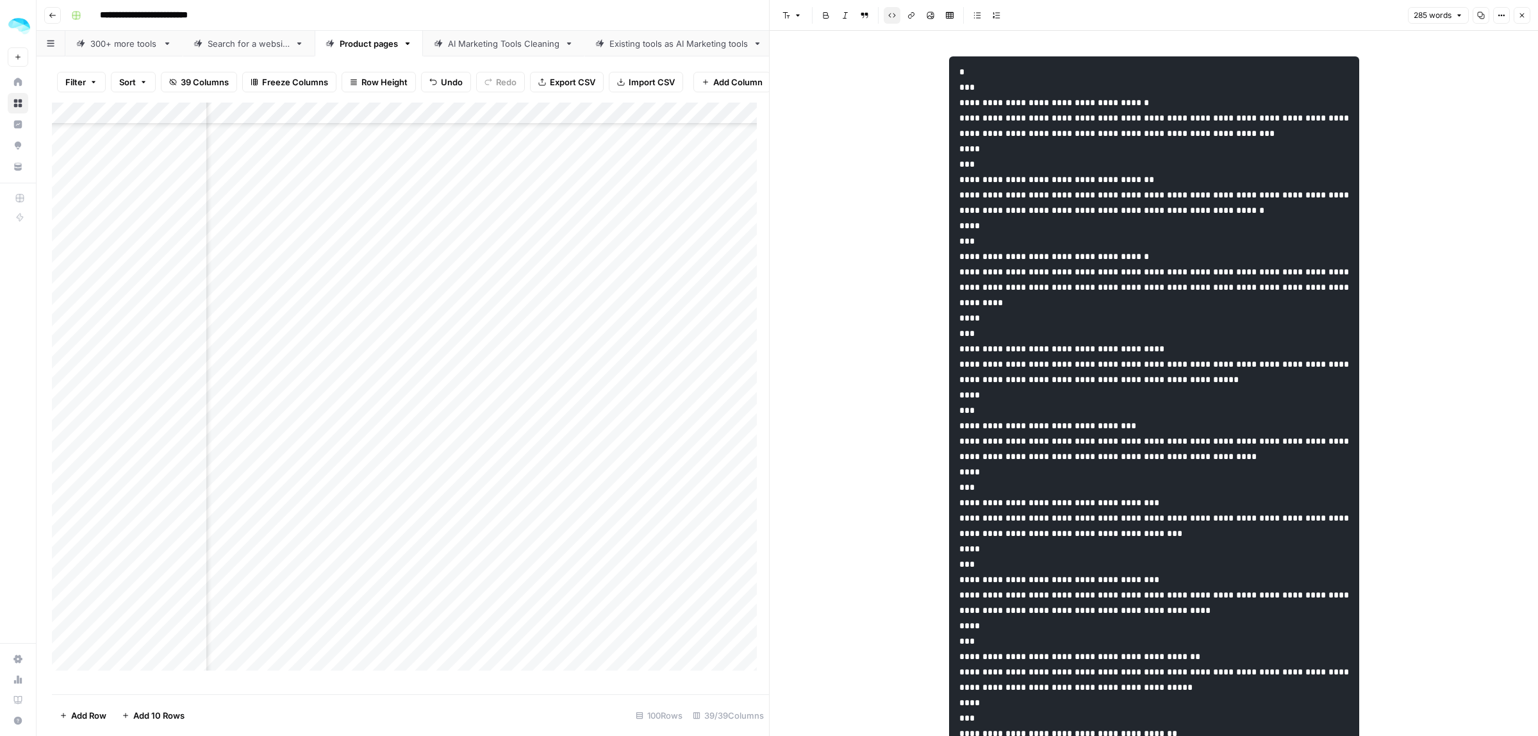
scroll to position [1370, 5675]
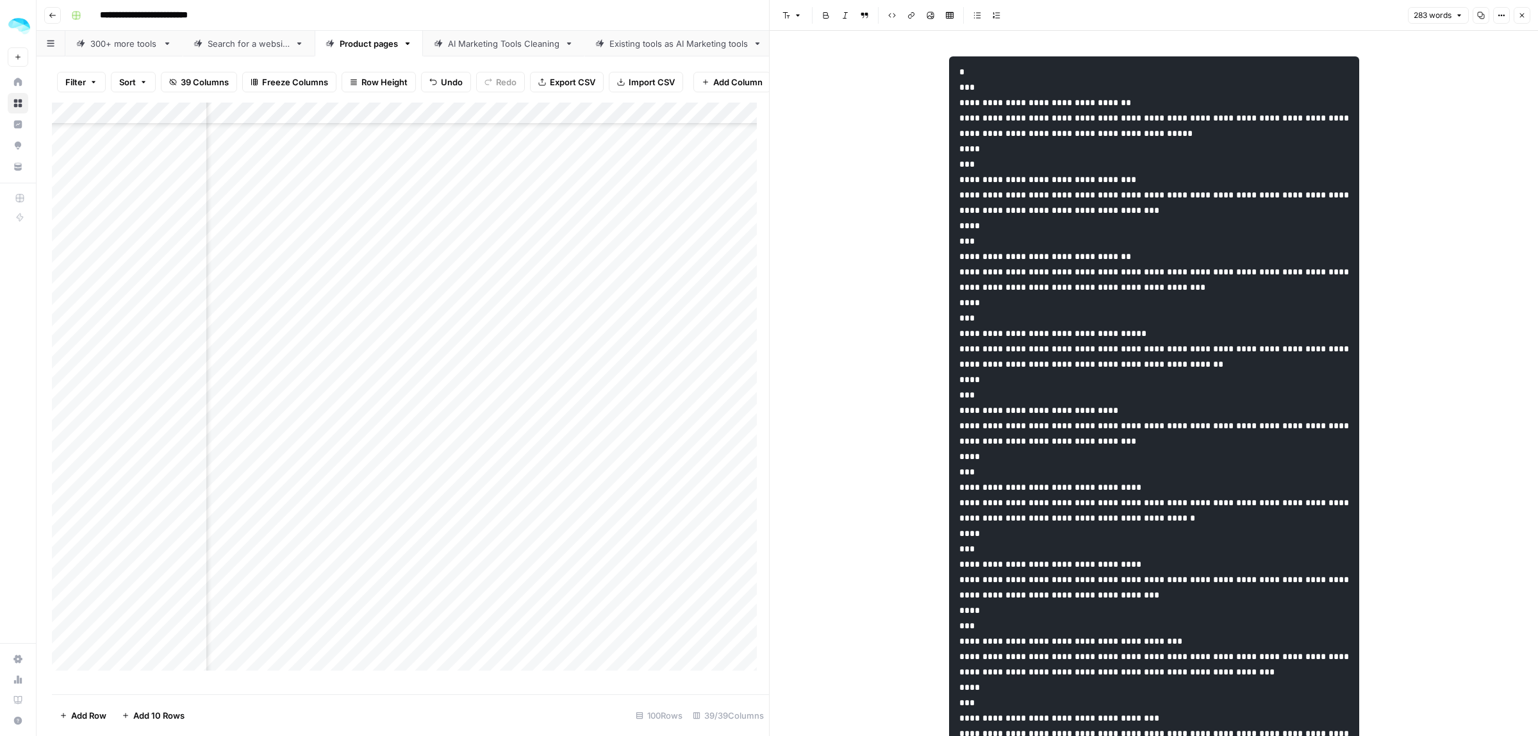
scroll to position [1414, 5675]
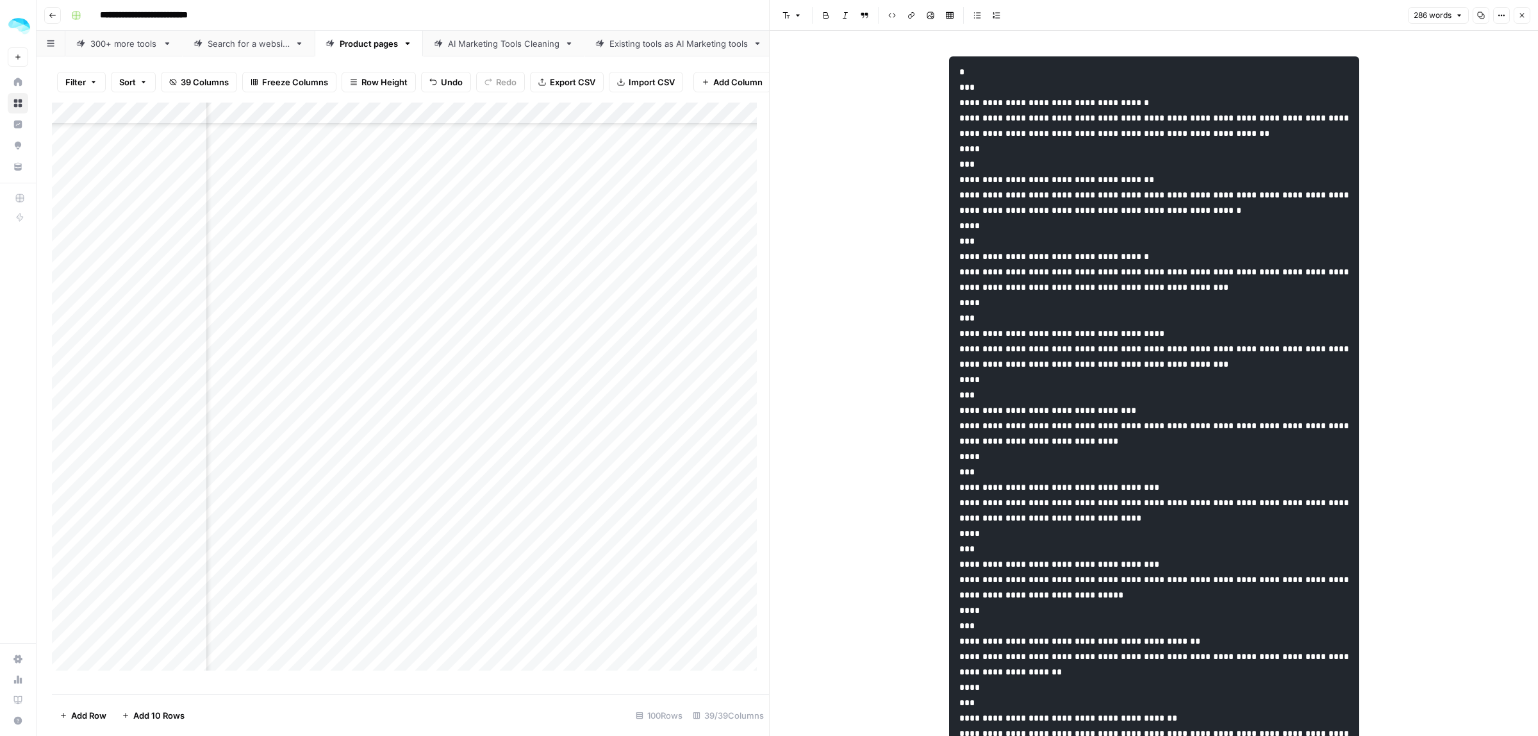
scroll to position [1436, 5675]
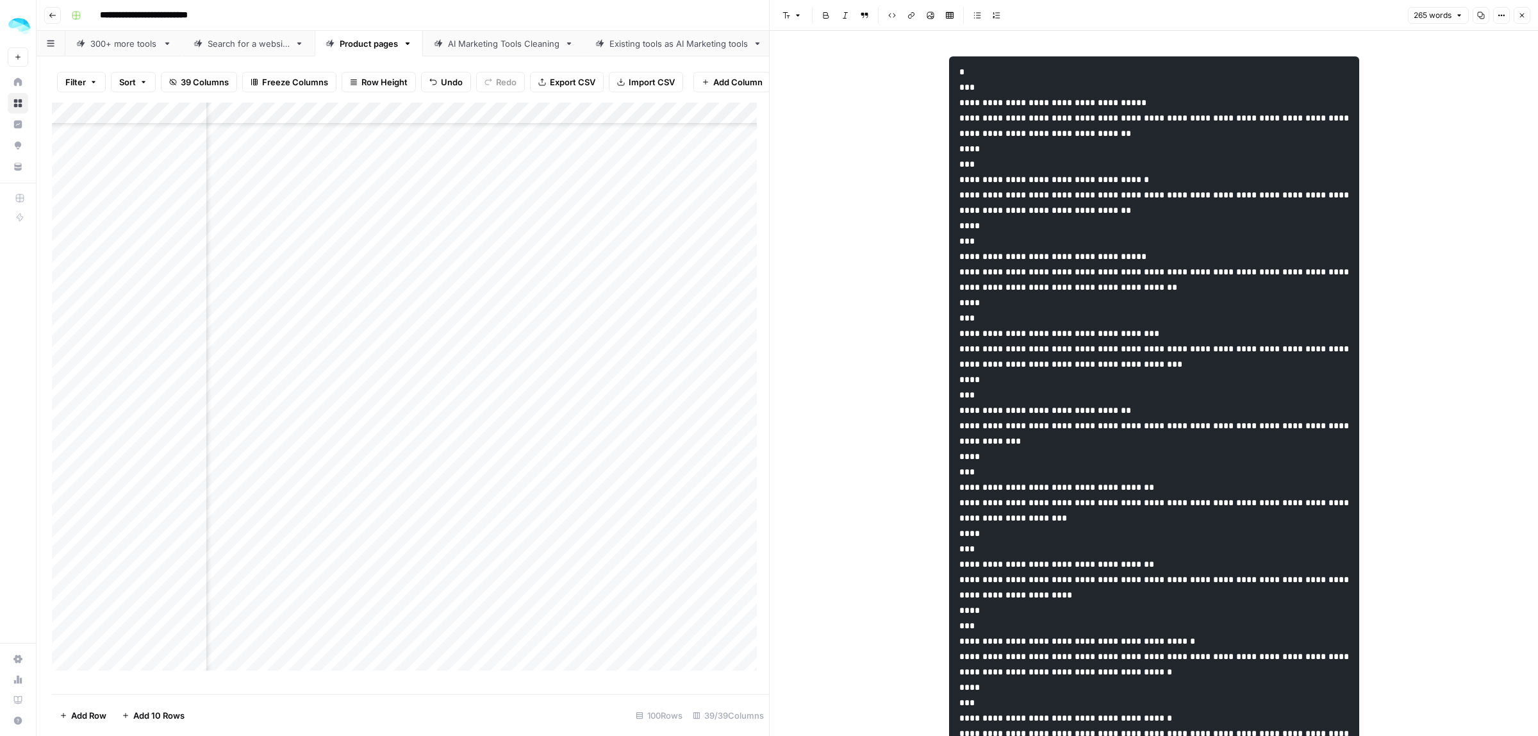
scroll to position [1458, 5675]
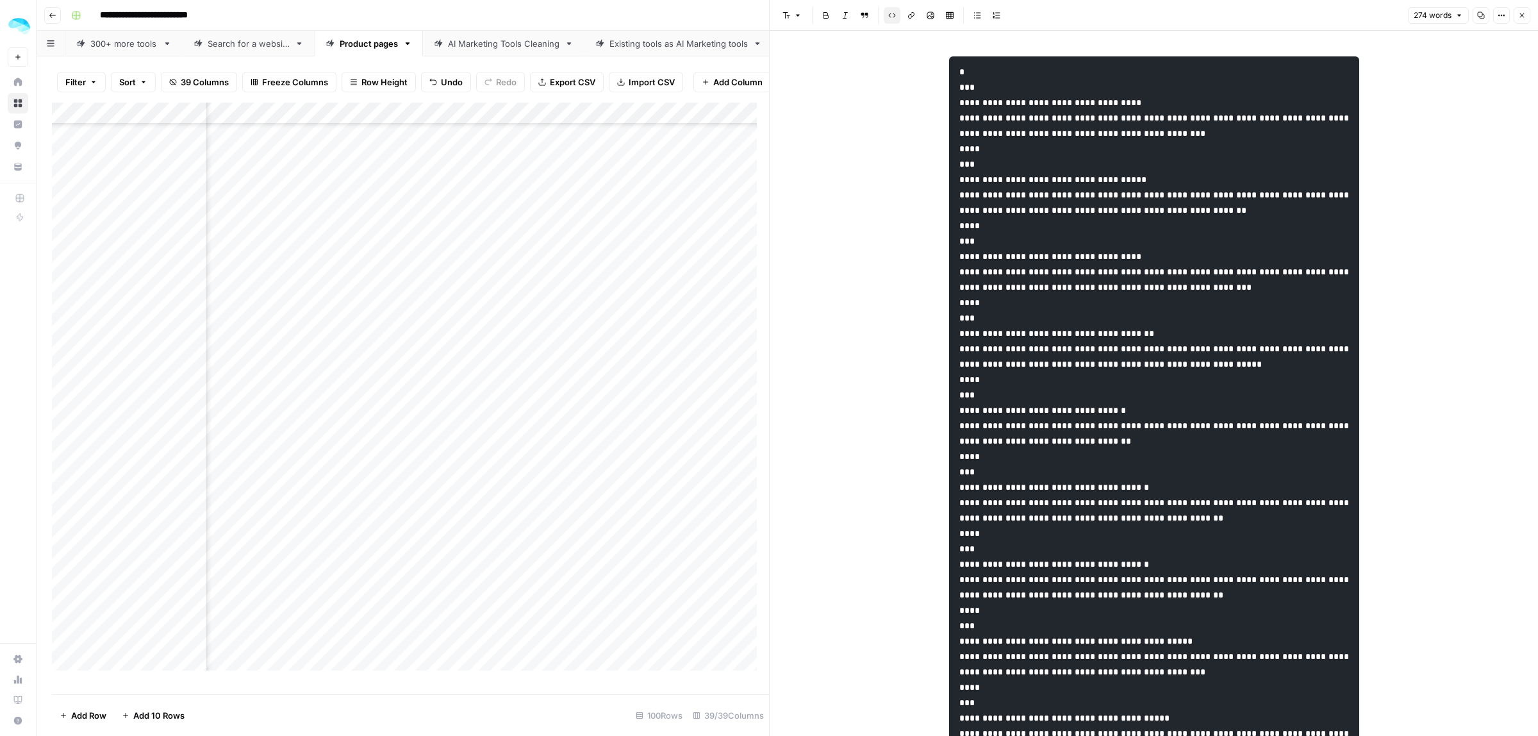
scroll to position [1479, 5675]
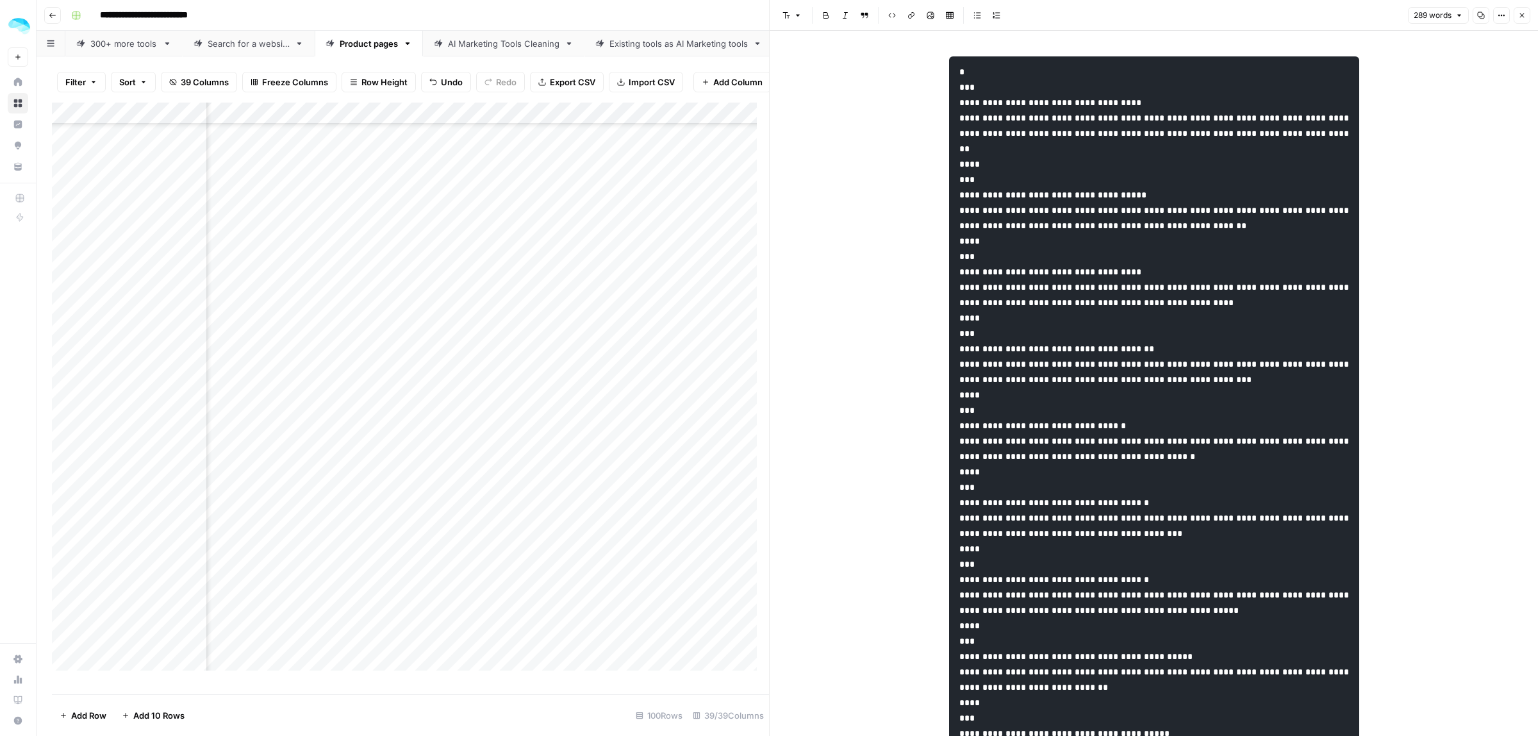
scroll to position [424, 5675]
click at [456, 277] on div "Add Column" at bounding box center [410, 392] width 717 height 579
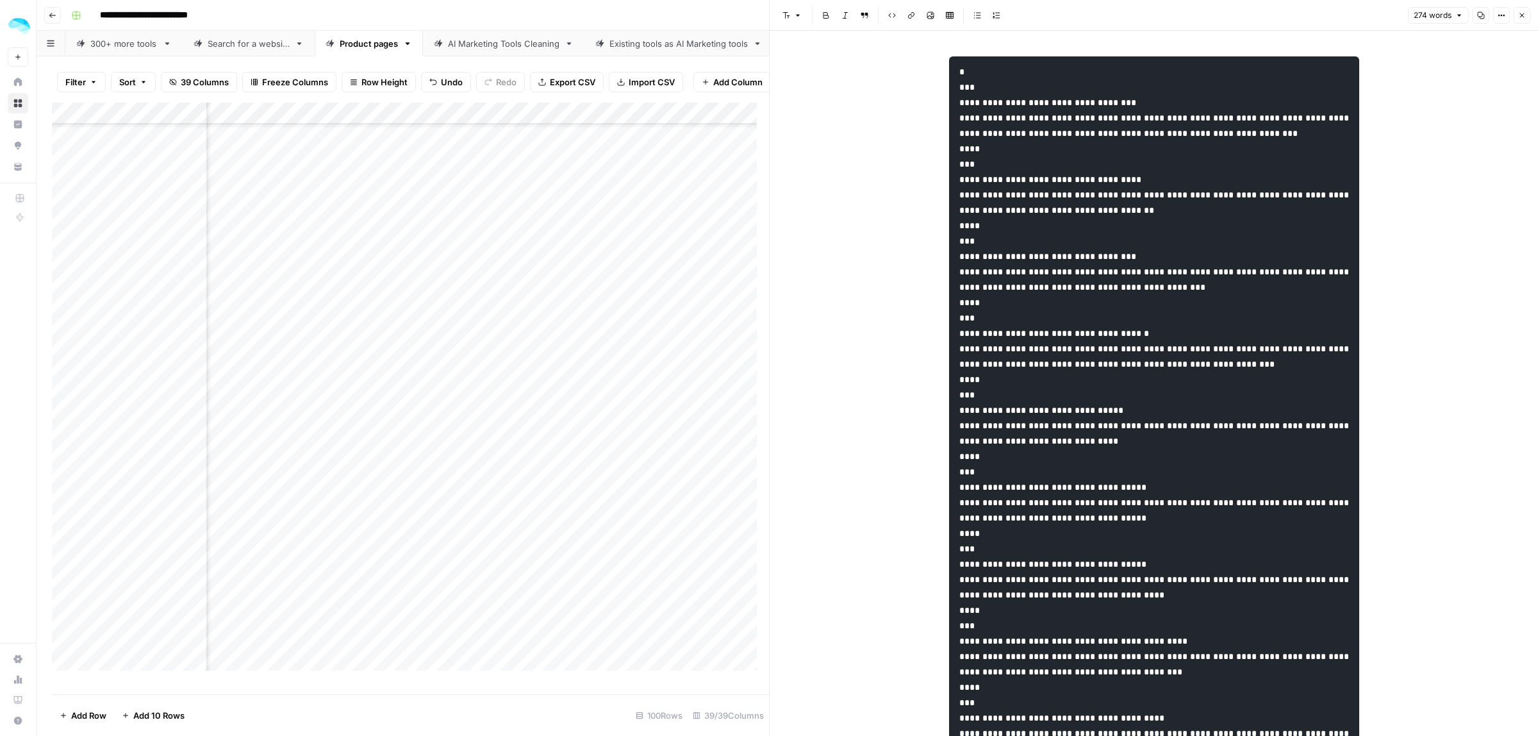
click at [281, 123] on div "Add Column" at bounding box center [410, 392] width 717 height 579
click at [263, 247] on span "Edit Workflow" at bounding box center [273, 251] width 112 height 13
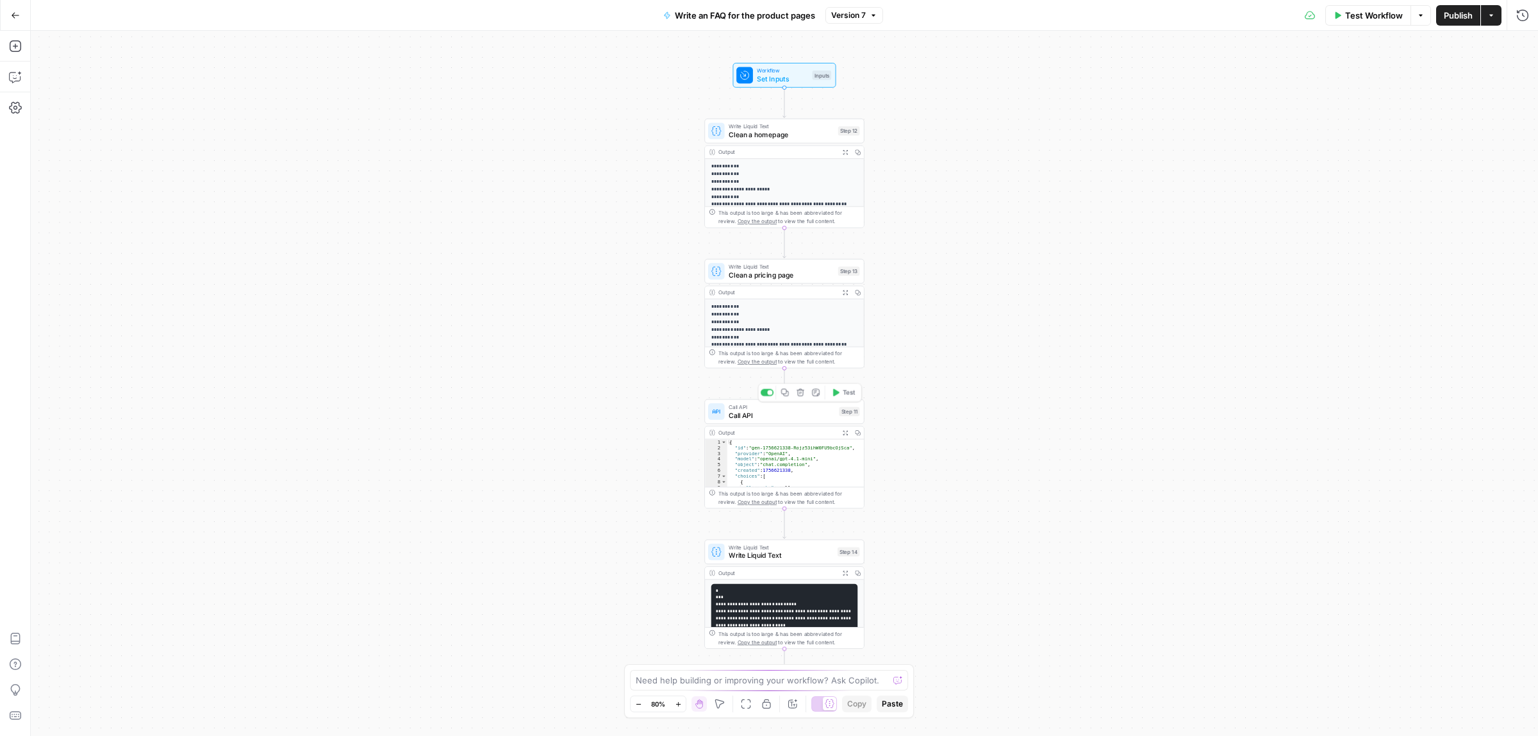
click at [773, 414] on span "Call API" at bounding box center [782, 415] width 106 height 10
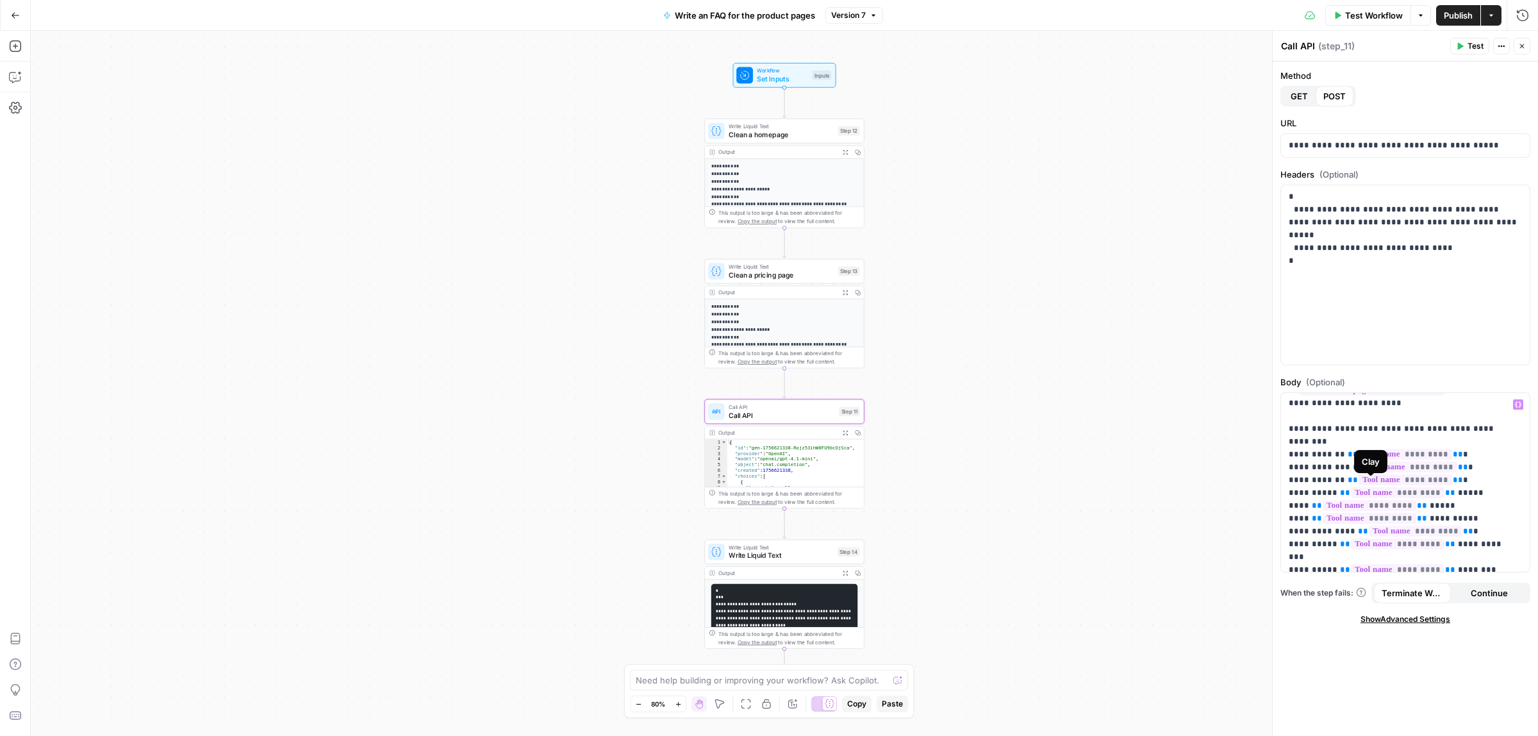
scroll to position [160, 0]
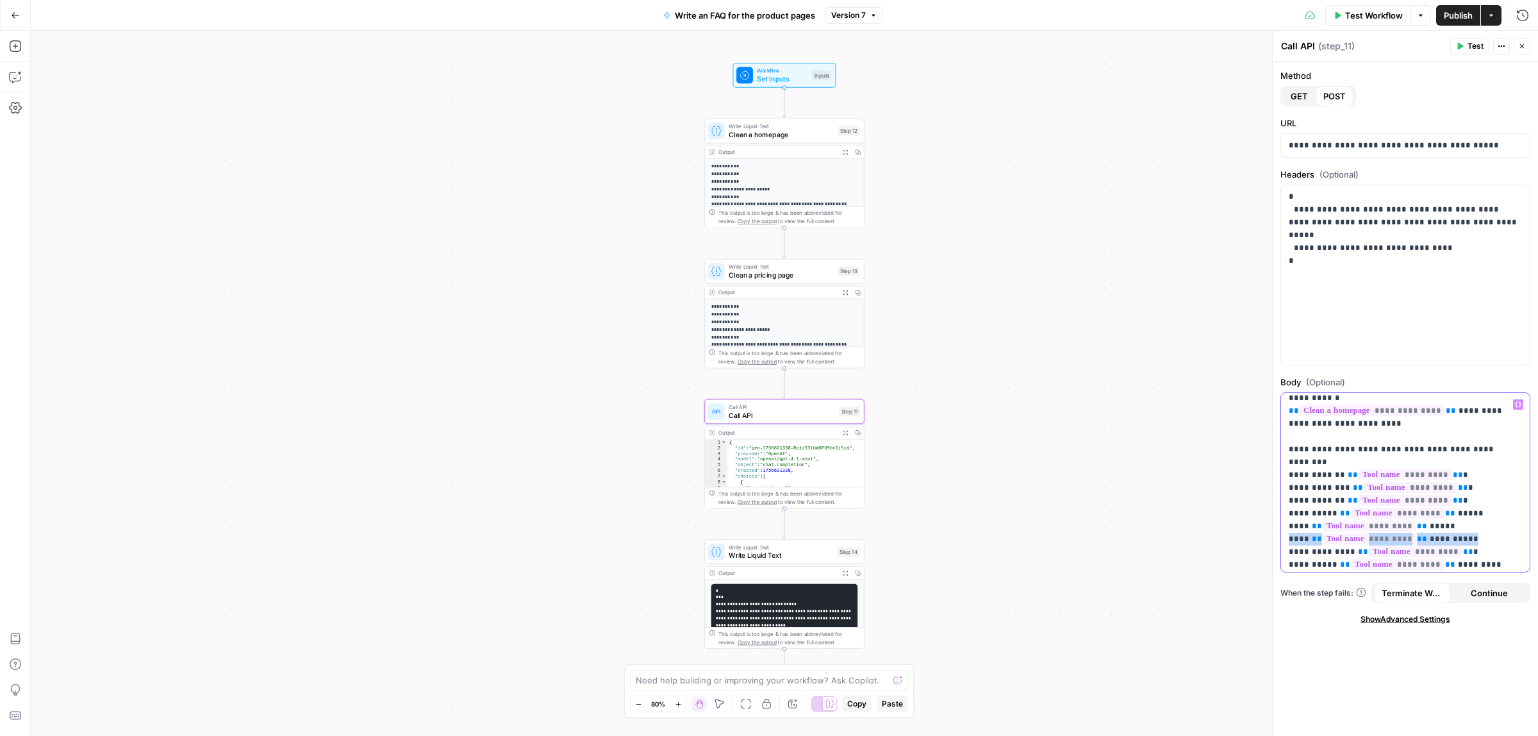
drag, startPoint x: 1466, startPoint y: 501, endPoint x: 1280, endPoint y: 497, distance: 186.5
click at [1280, 497] on div "**********" at bounding box center [1405, 482] width 250 height 180
click at [17, 16] on icon "button" at bounding box center [15, 15] width 9 height 9
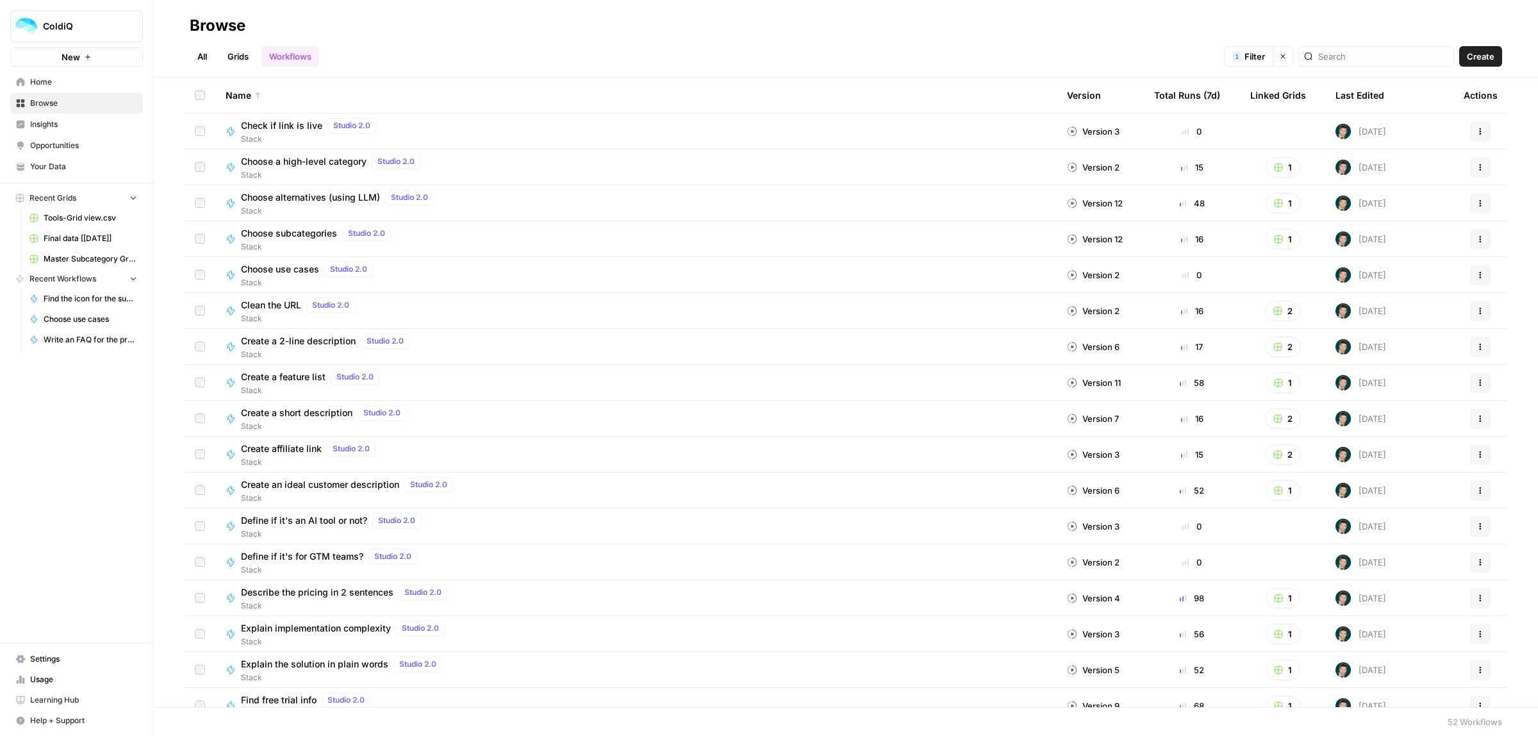
click at [238, 39] on div "All Grids Workflows 1 Filter Clear filters Create" at bounding box center [846, 51] width 1312 height 31
click at [232, 61] on link "Grids" at bounding box center [238, 56] width 37 height 21
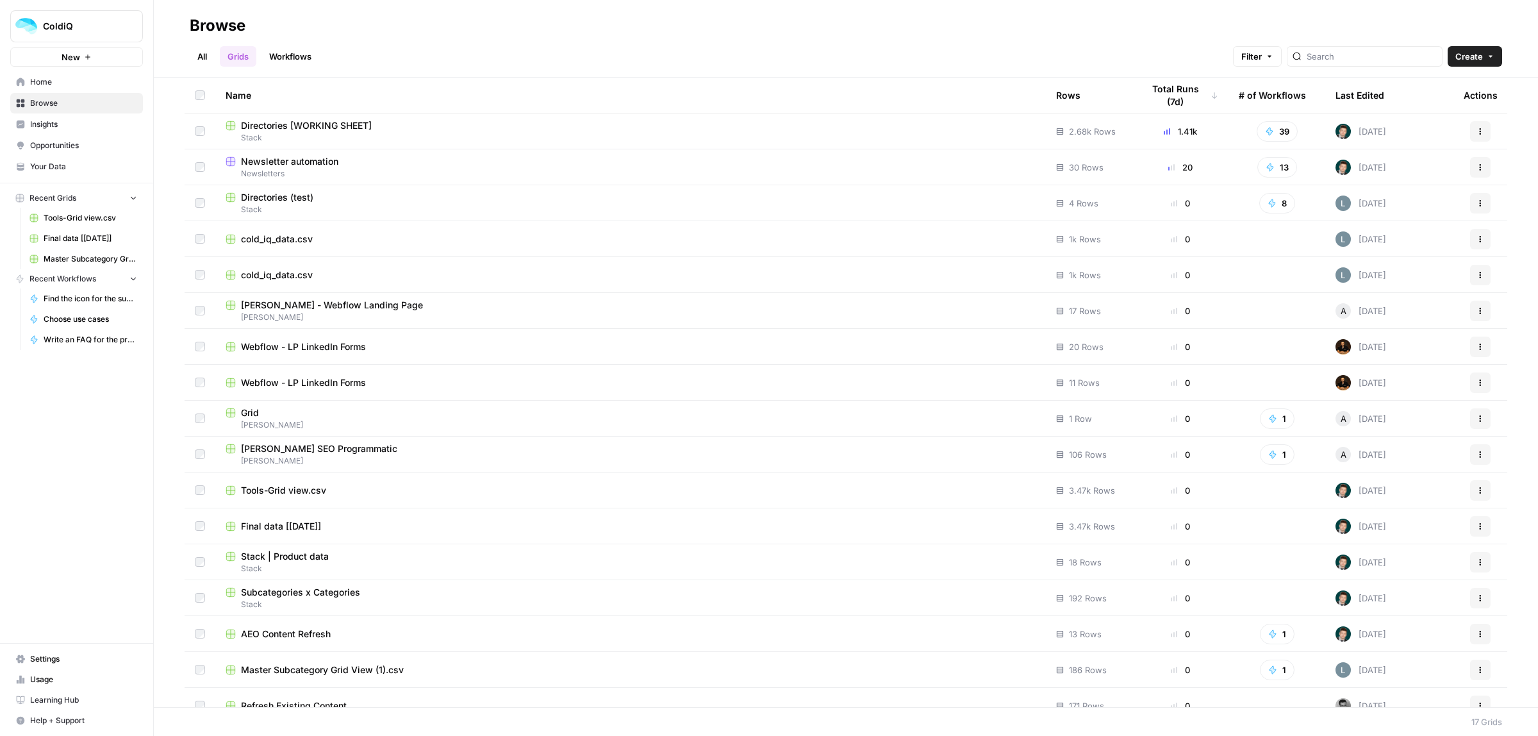
click at [274, 132] on span "Stack" at bounding box center [631, 138] width 810 height 12
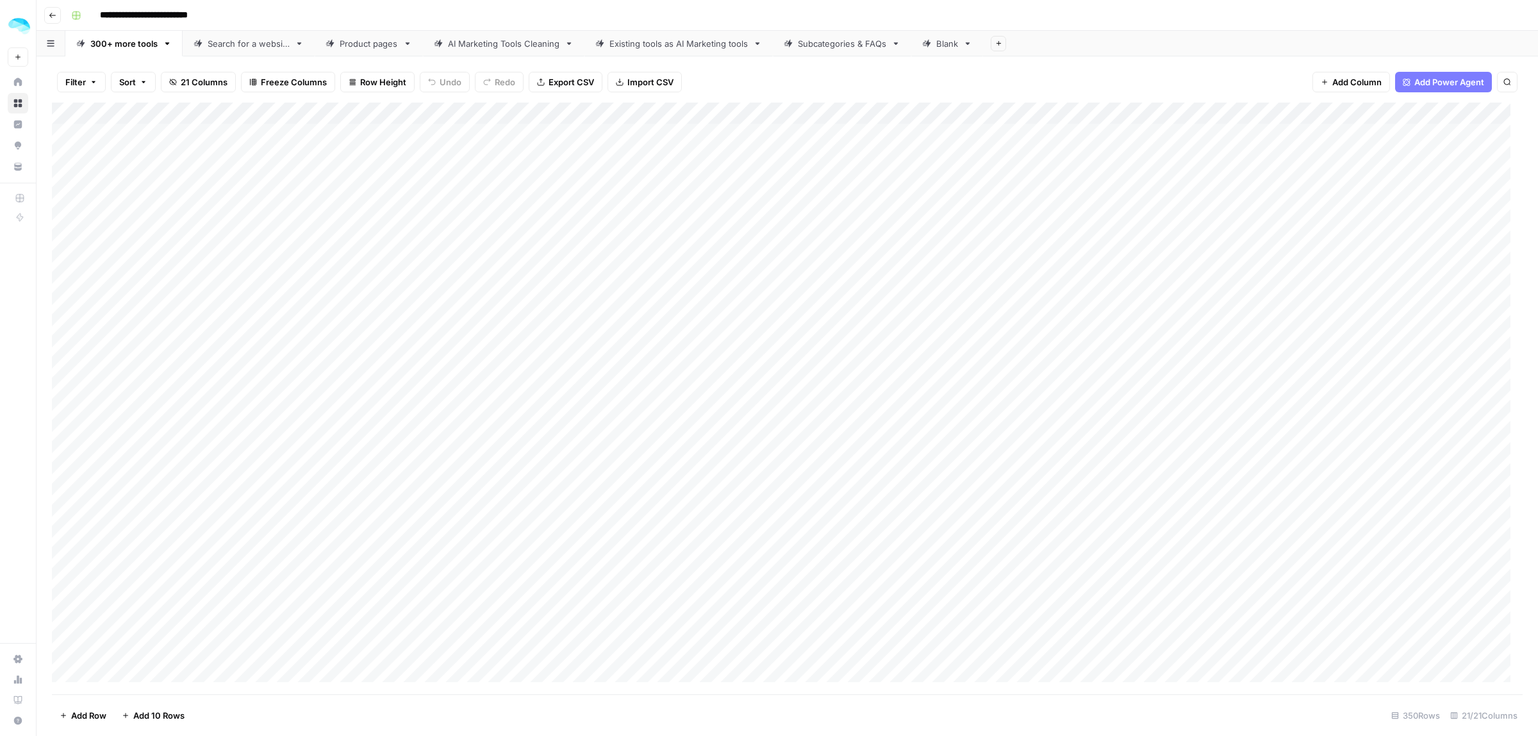
click at [379, 45] on div "Product pages" at bounding box center [369, 43] width 58 height 13
click at [1197, 283] on div "Add Column" at bounding box center [787, 398] width 1471 height 591
click at [1197, 302] on div "Add Column" at bounding box center [787, 398] width 1471 height 591
click at [1162, 328] on div "Add Column" at bounding box center [787, 398] width 1471 height 591
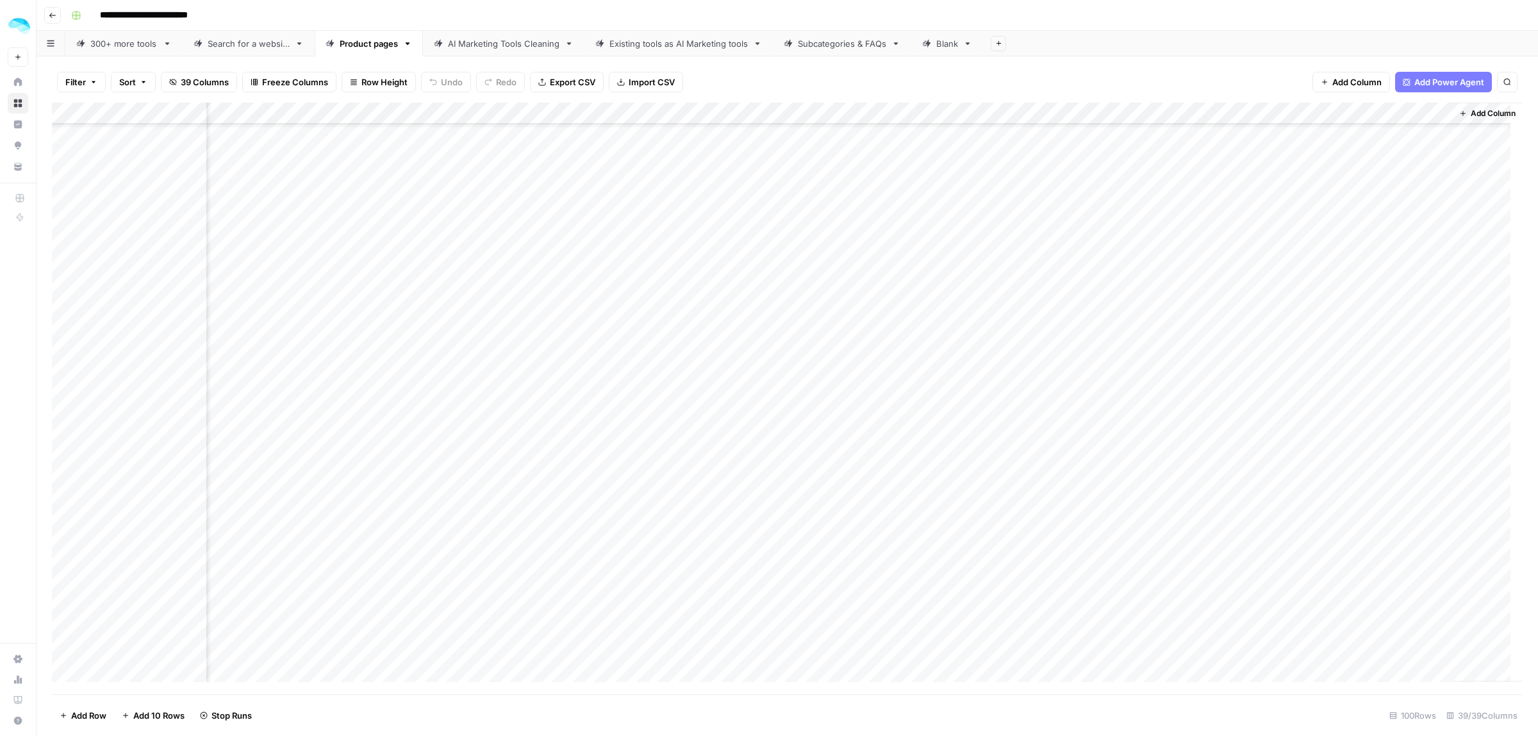
click at [1151, 350] on div "Add Column" at bounding box center [787, 398] width 1471 height 591
click at [1196, 364] on div "Add Column" at bounding box center [787, 398] width 1471 height 591
click at [1193, 390] on div "Add Column" at bounding box center [787, 398] width 1471 height 591
click at [1196, 409] on div "Add Column" at bounding box center [787, 398] width 1471 height 591
click at [1196, 428] on div "Add Column" at bounding box center [787, 398] width 1471 height 591
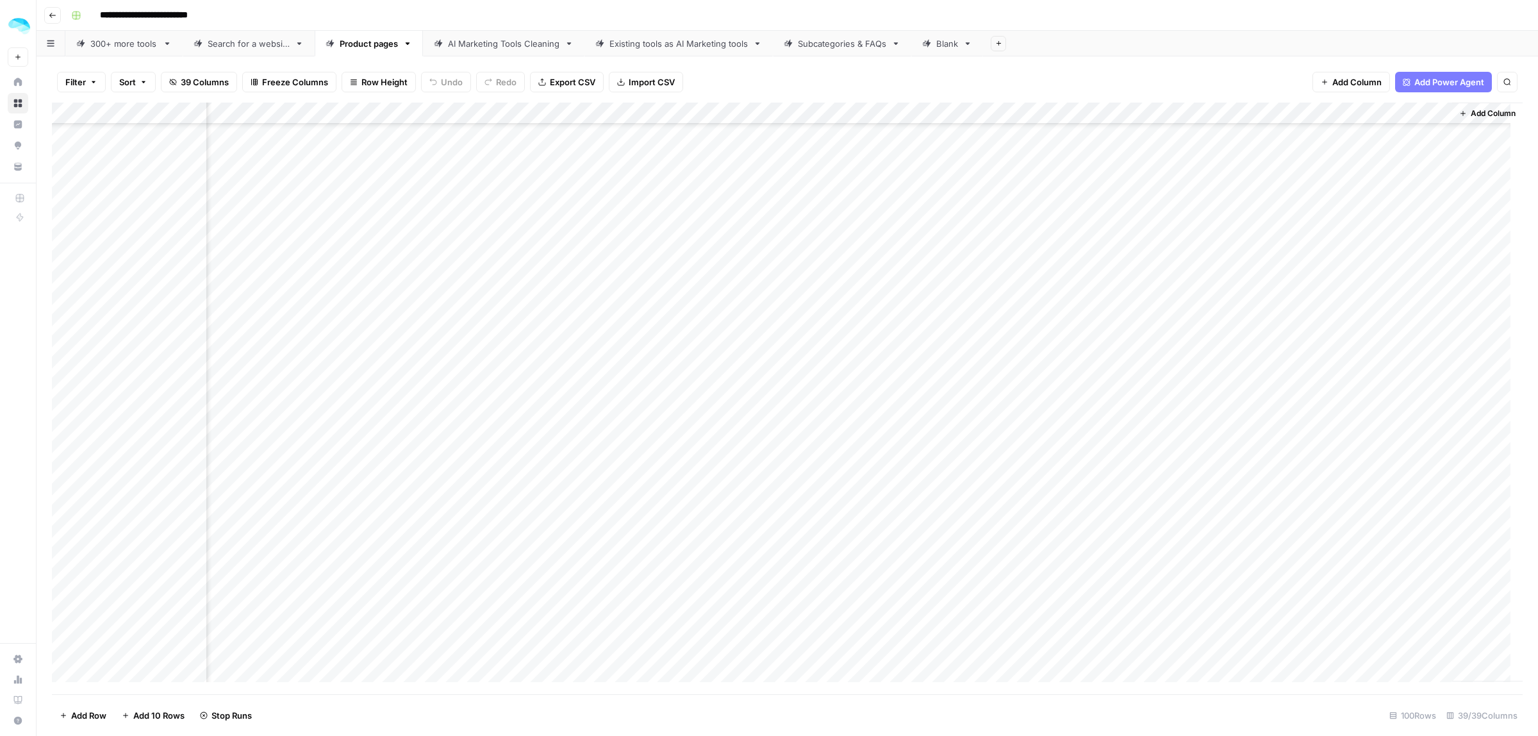
click at [1196, 453] on div "Add Column" at bounding box center [787, 398] width 1471 height 591
click at [1193, 481] on div "Add Column" at bounding box center [787, 398] width 1471 height 591
click at [1197, 495] on div "Add Column" at bounding box center [787, 398] width 1471 height 591
click at [1195, 520] on div "Add Column" at bounding box center [787, 398] width 1471 height 591
click at [1195, 543] on div "Add Column" at bounding box center [787, 398] width 1471 height 591
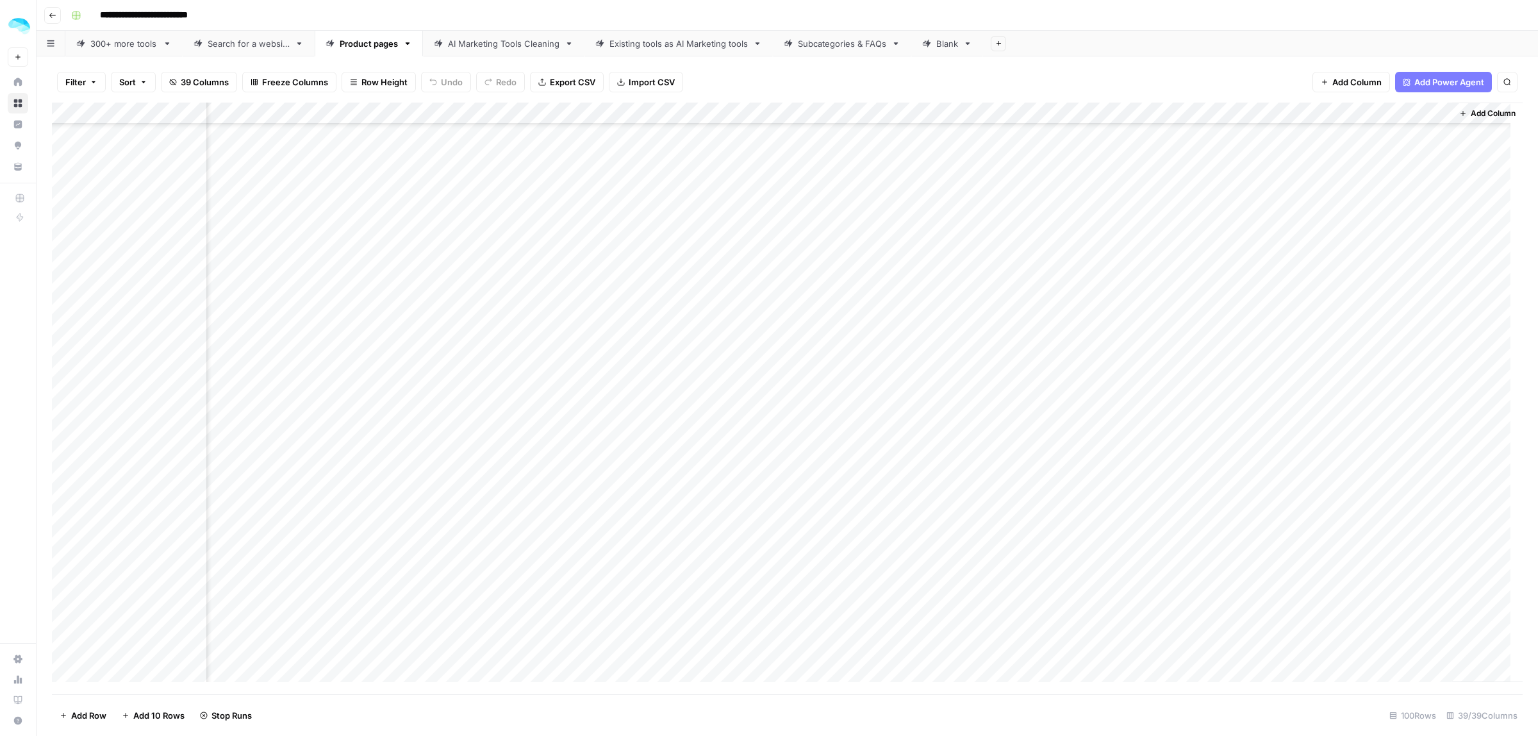
click at [1196, 568] on div "Add Column" at bounding box center [787, 398] width 1471 height 591
click at [1199, 588] on div "Add Column" at bounding box center [787, 398] width 1471 height 591
click at [1197, 611] on div "Add Column" at bounding box center [787, 398] width 1471 height 591
click at [1197, 632] on div "Add Column" at bounding box center [787, 398] width 1471 height 591
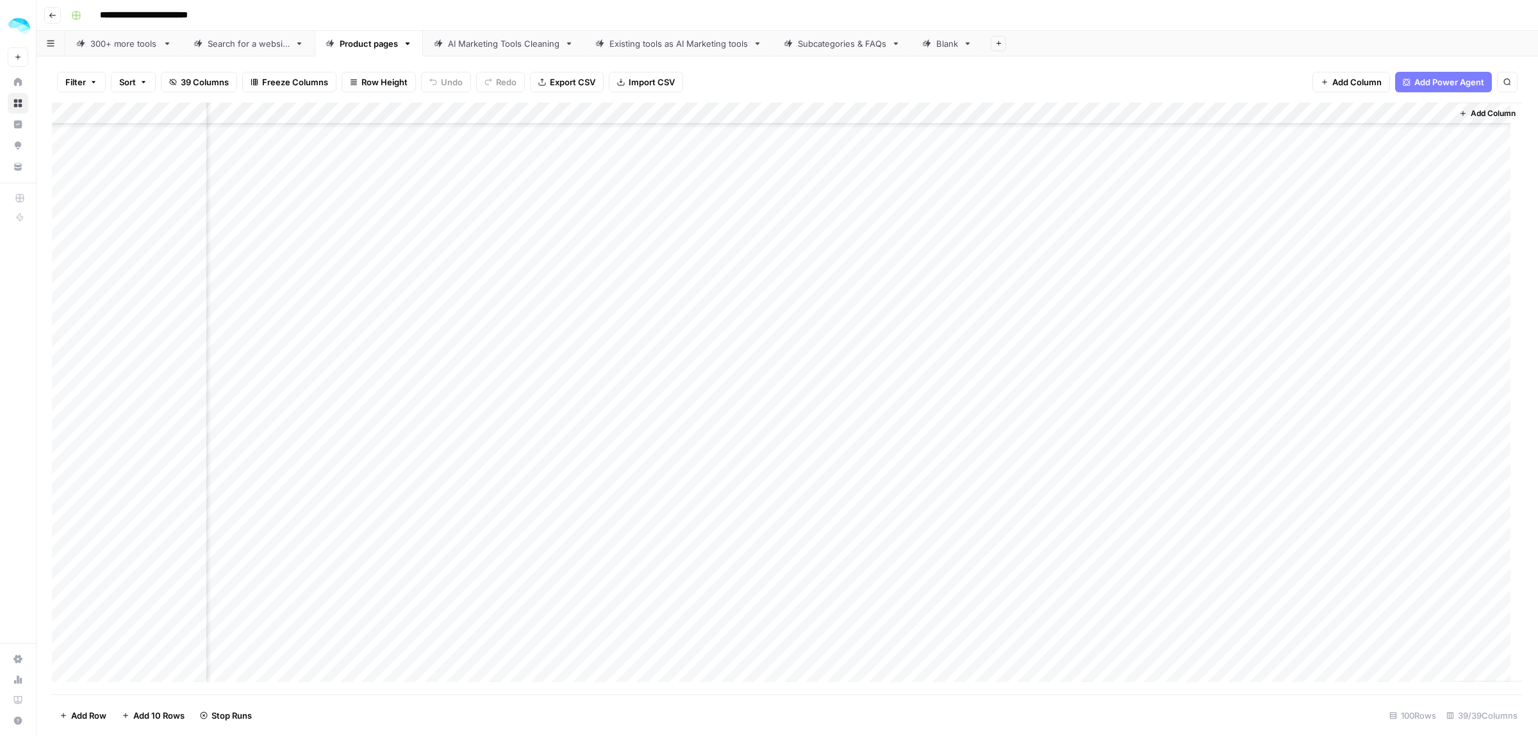
click at [1192, 408] on div "Add Column" at bounding box center [787, 398] width 1471 height 591
click at [1192, 433] on div "Add Column" at bounding box center [787, 398] width 1471 height 591
click at [1196, 456] on div "Add Column" at bounding box center [787, 398] width 1471 height 591
click at [1196, 482] on div "Add Column" at bounding box center [787, 398] width 1471 height 591
click at [1196, 500] on div "Add Column" at bounding box center [787, 398] width 1471 height 591
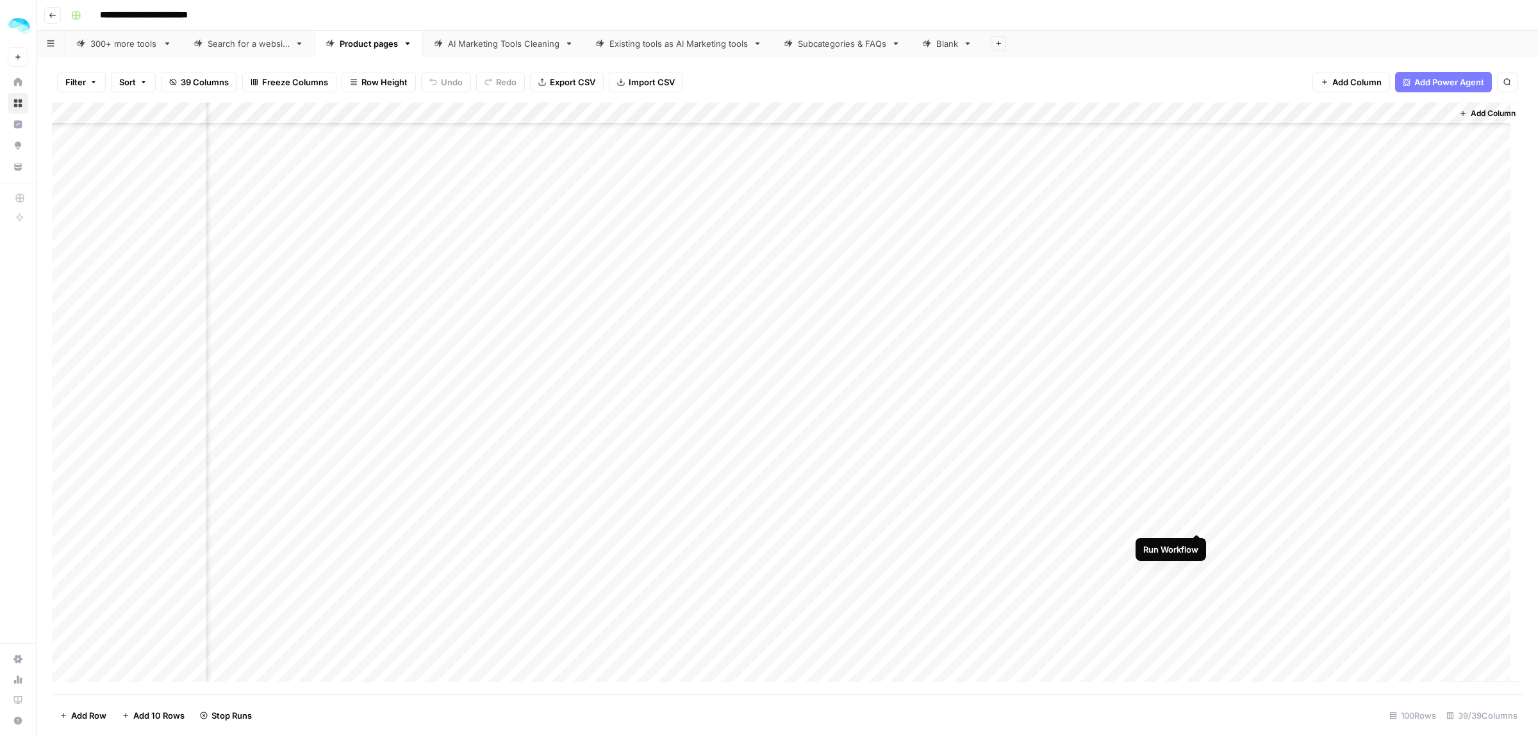
click at [1196, 519] on div "Add Column" at bounding box center [787, 398] width 1471 height 591
click at [1192, 543] on div "Add Column" at bounding box center [787, 398] width 1471 height 591
click at [1197, 322] on div "Add Column" at bounding box center [787, 398] width 1471 height 591
click at [1196, 342] on div "Add Column" at bounding box center [787, 398] width 1471 height 591
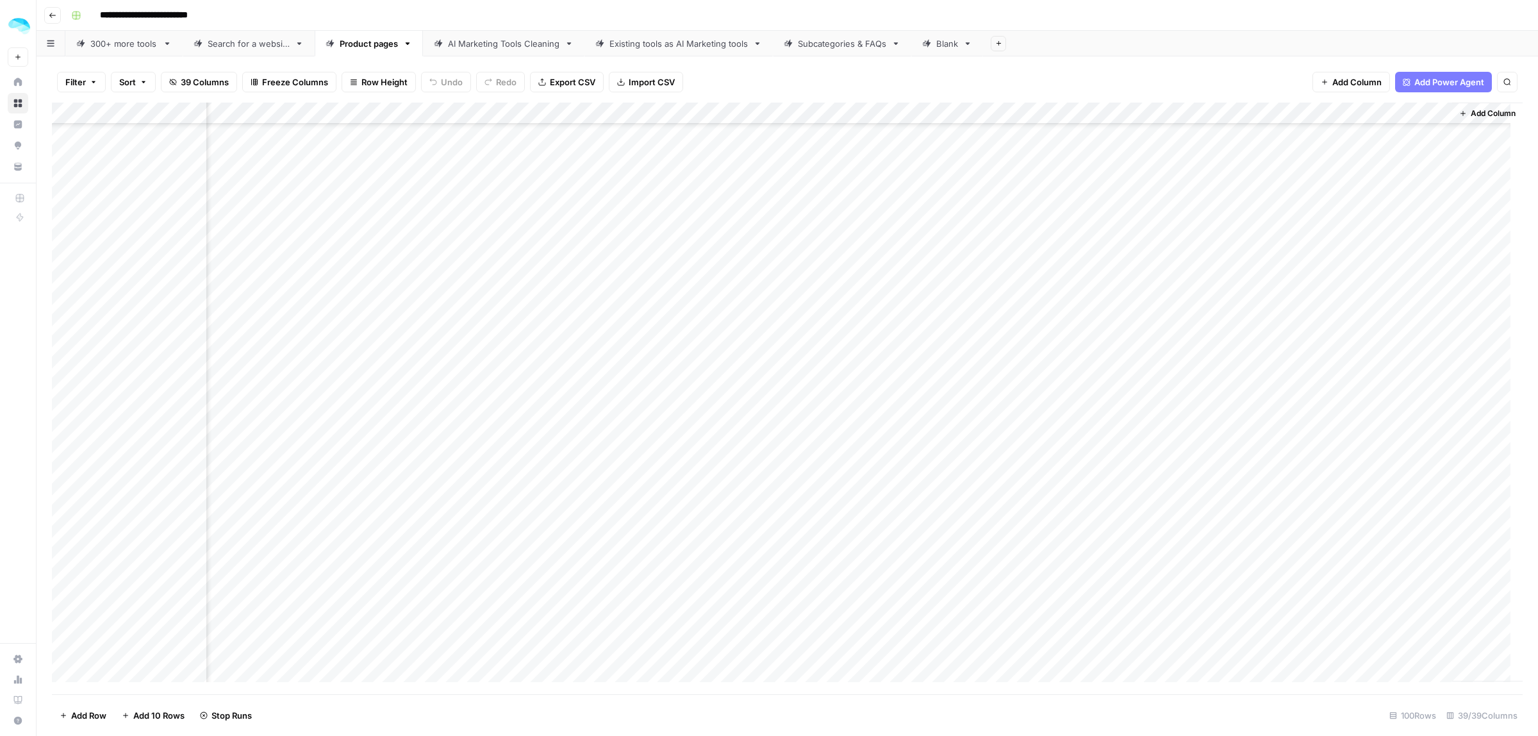
click at [1197, 365] on div "Add Column" at bounding box center [787, 398] width 1471 height 591
click at [1189, 388] on div "Add Column" at bounding box center [787, 398] width 1471 height 591
click at [1196, 413] on div "Add Column" at bounding box center [787, 398] width 1471 height 591
click at [1196, 431] on div "Add Column" at bounding box center [787, 398] width 1471 height 591
click at [1196, 453] on div "Add Column" at bounding box center [787, 398] width 1471 height 591
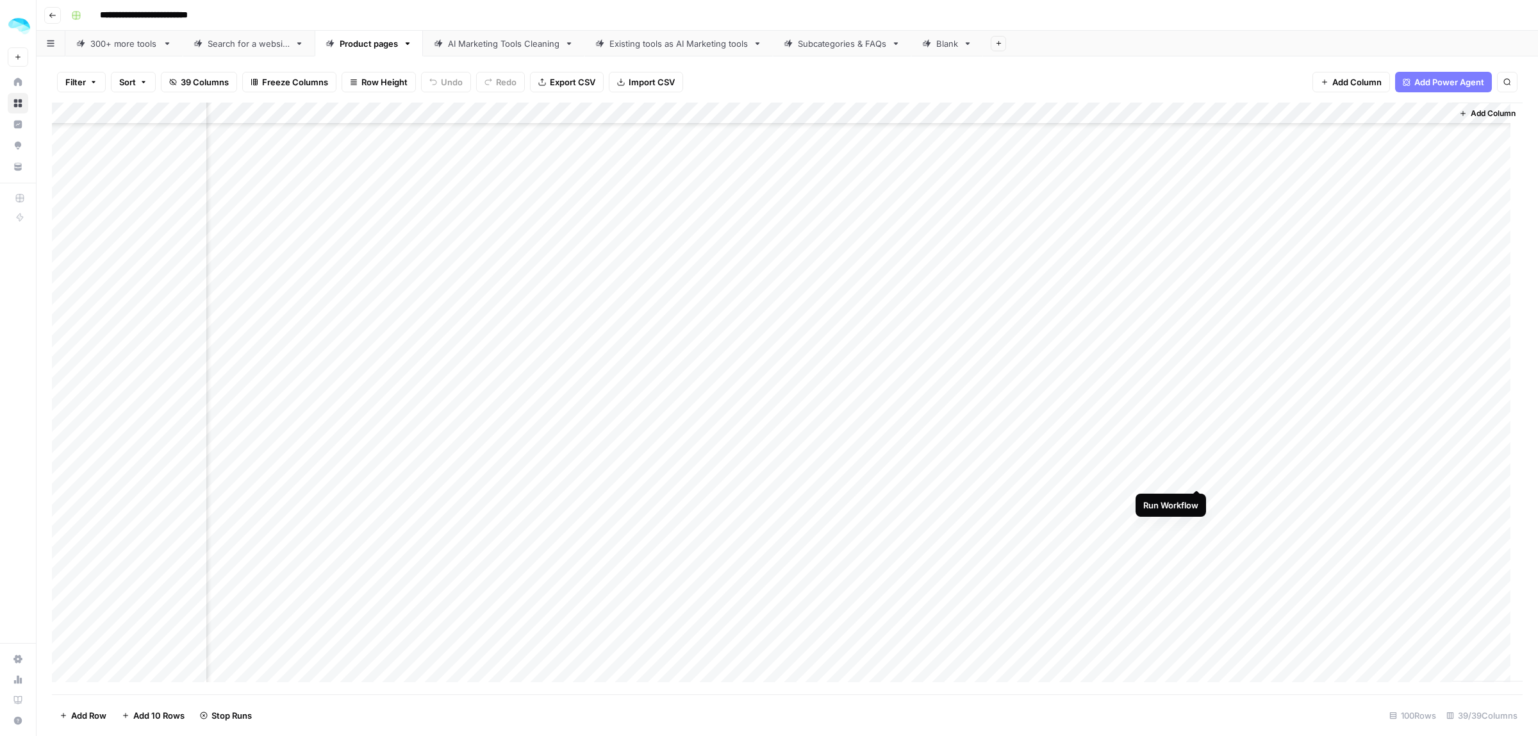
click at [1195, 475] on div "Add Column" at bounding box center [787, 398] width 1471 height 591
click at [1196, 500] on div "Add Column" at bounding box center [787, 398] width 1471 height 591
click at [1195, 520] on div "Add Column" at bounding box center [787, 398] width 1471 height 591
click at [1194, 543] on div "Add Column" at bounding box center [787, 398] width 1471 height 591
click at [1195, 562] on div "Add Column" at bounding box center [787, 398] width 1471 height 591
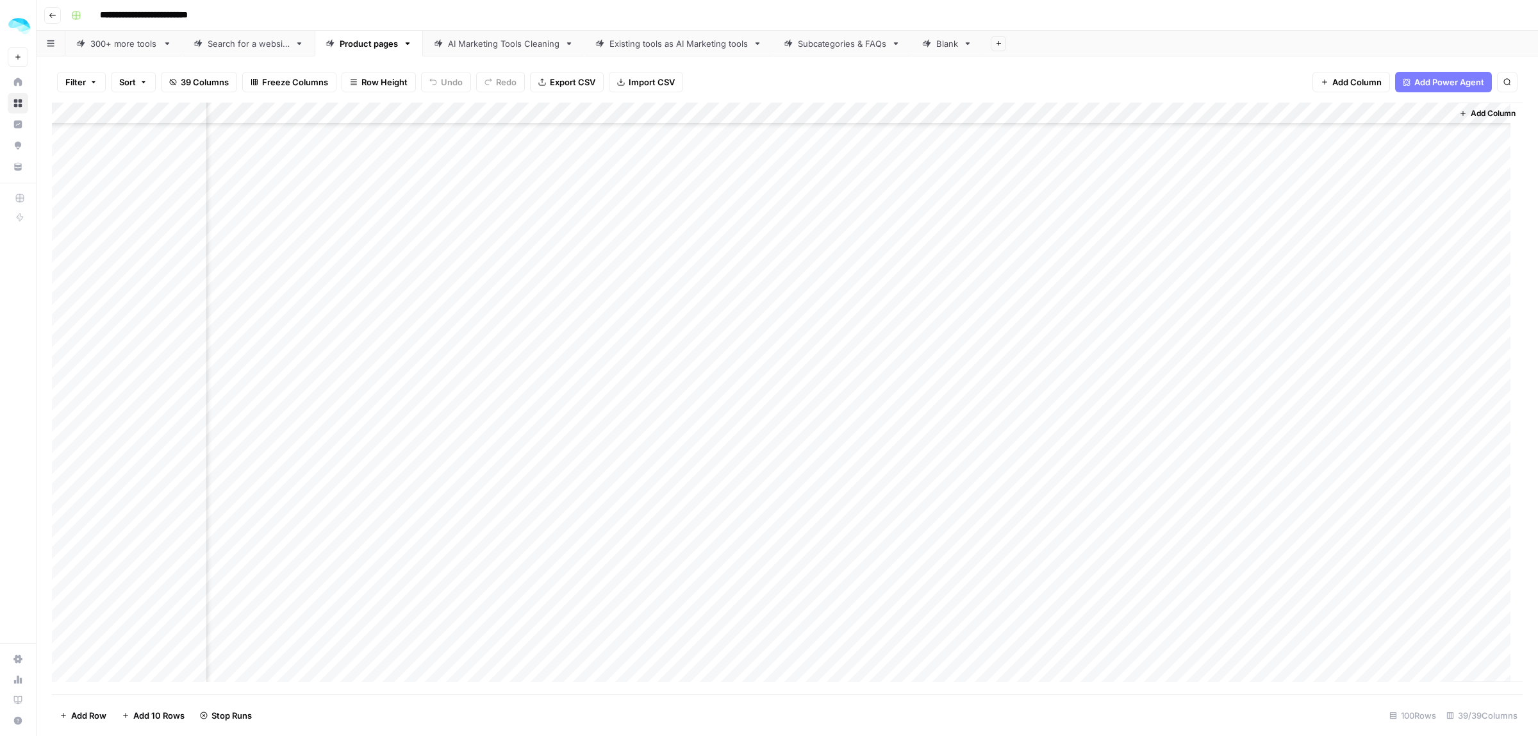
scroll to position [1641, 5239]
click at [1184, 343] on div "Add Column" at bounding box center [787, 398] width 1471 height 591
click at [1196, 367] on div "Add Column" at bounding box center [787, 398] width 1471 height 591
click at [1198, 389] on div "Add Column" at bounding box center [787, 398] width 1471 height 591
click at [1198, 411] on div "Add Column" at bounding box center [787, 398] width 1471 height 591
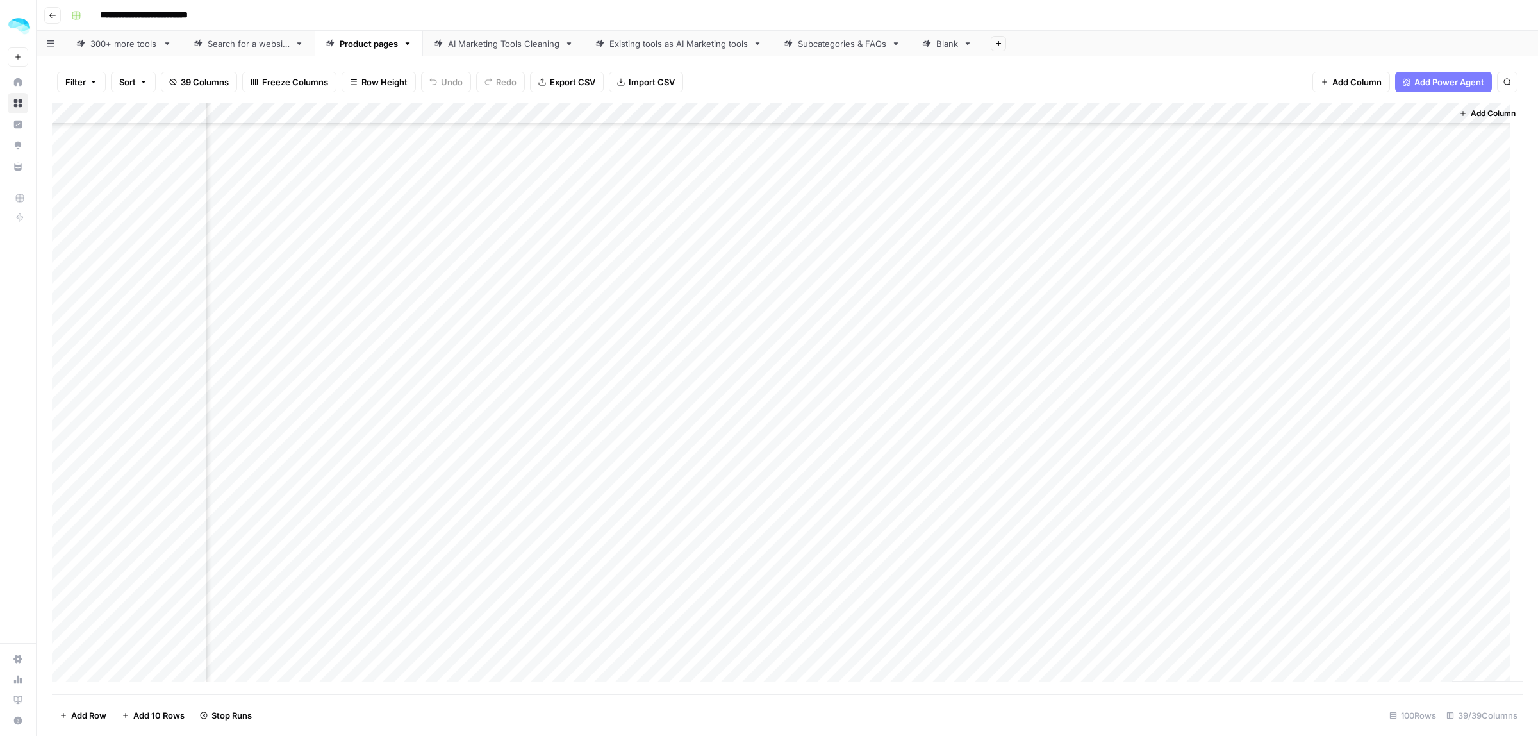
click at [1194, 411] on div "Add Column" at bounding box center [787, 398] width 1471 height 591
click at [1194, 433] on div "Add Column" at bounding box center [787, 398] width 1471 height 591
click at [1195, 452] on div "Add Column" at bounding box center [787, 398] width 1471 height 591
click at [1195, 477] on div "Add Column" at bounding box center [787, 398] width 1471 height 591
click at [1195, 497] on div "Add Column" at bounding box center [787, 398] width 1471 height 591
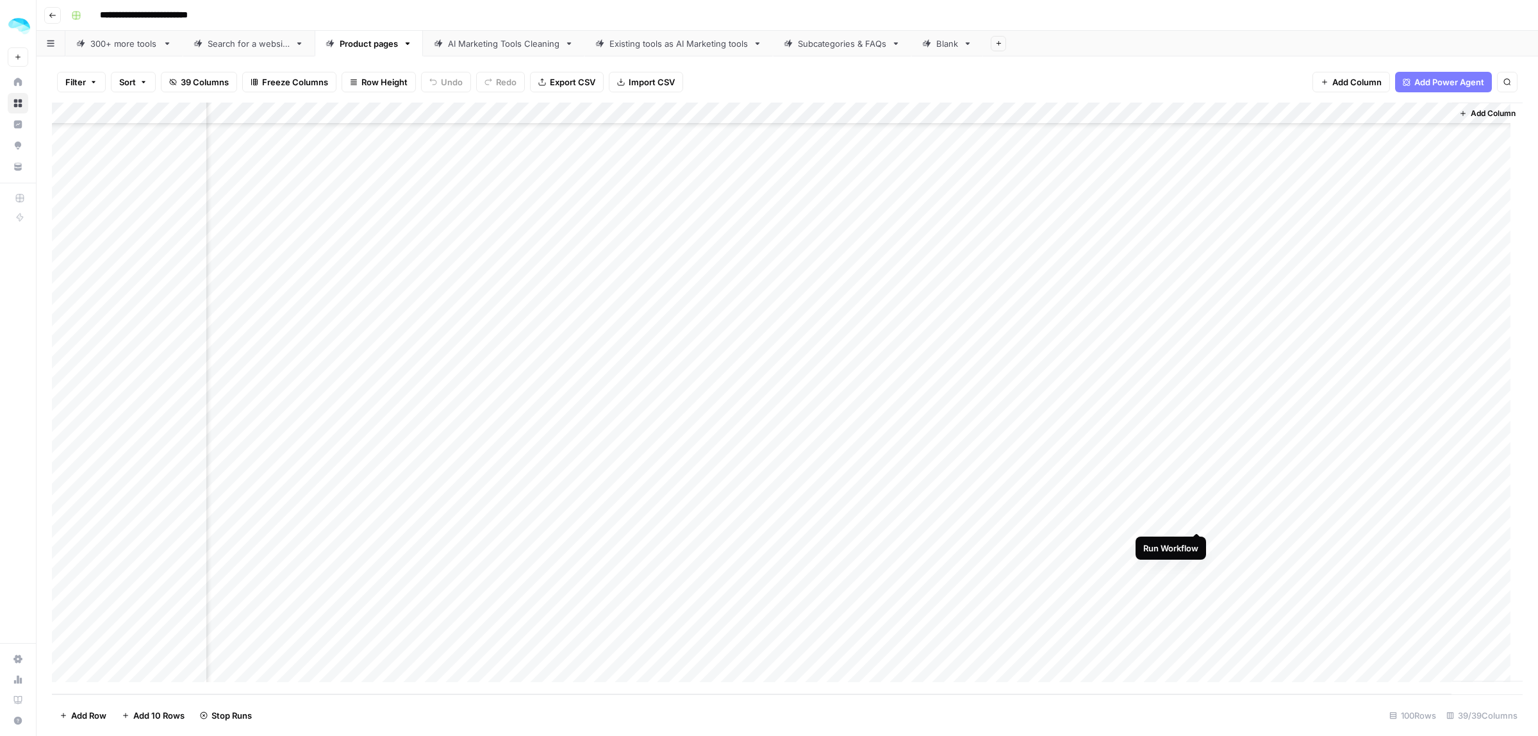
click at [1193, 518] on div "Add Column" at bounding box center [787, 398] width 1471 height 591
click at [1190, 545] on div "Add Column" at bounding box center [787, 398] width 1471 height 591
click at [1195, 561] on div "Add Column" at bounding box center [787, 398] width 1471 height 591
click at [1195, 584] on div "Add Column" at bounding box center [787, 398] width 1471 height 591
click at [1195, 606] on div "Add Column" at bounding box center [787, 398] width 1471 height 591
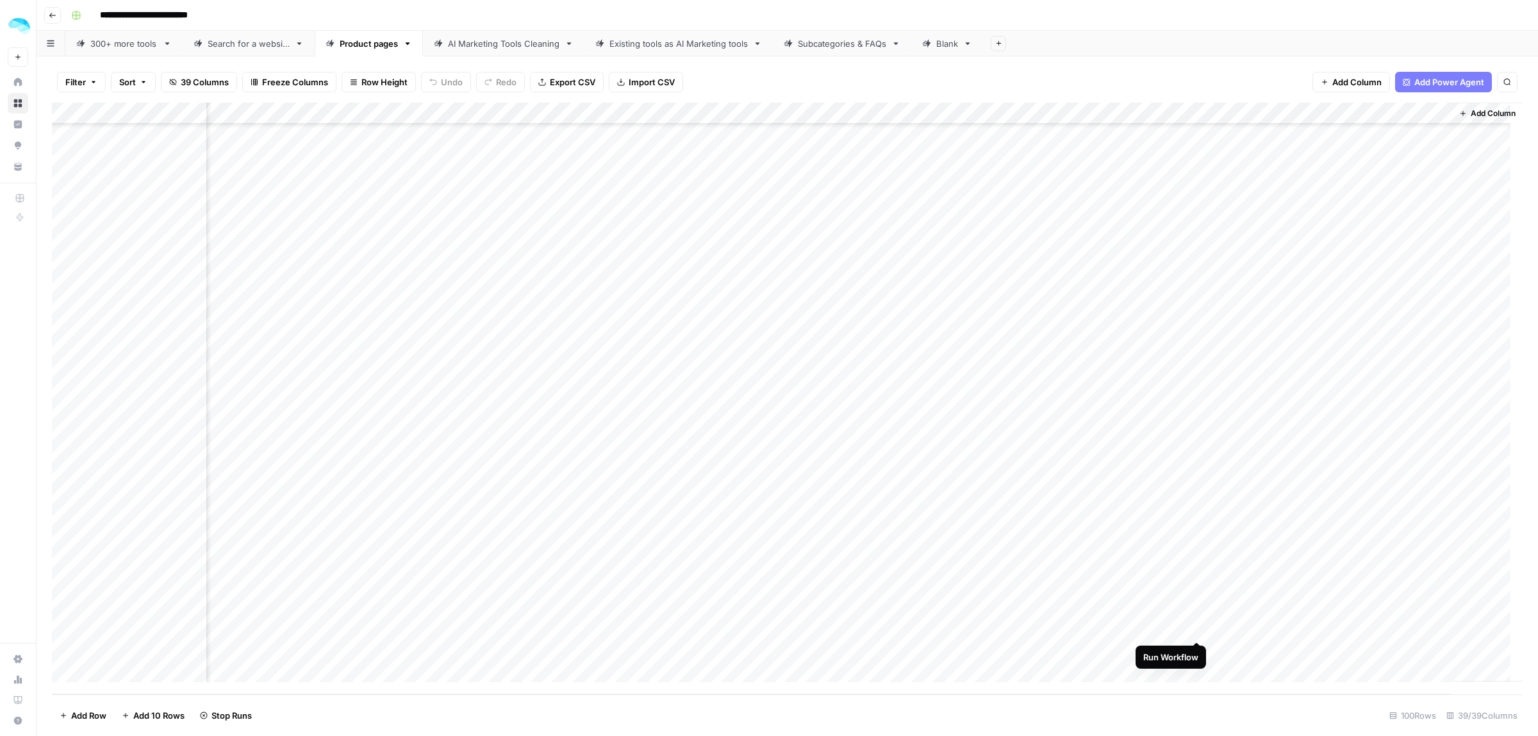
click at [1196, 628] on div "Add Column" at bounding box center [787, 398] width 1471 height 591
click at [1196, 649] on div "Add Column" at bounding box center [787, 398] width 1471 height 591
click at [1198, 354] on div "Add Column" at bounding box center [787, 398] width 1471 height 591
click at [1200, 397] on div "Add Column" at bounding box center [787, 398] width 1471 height 591
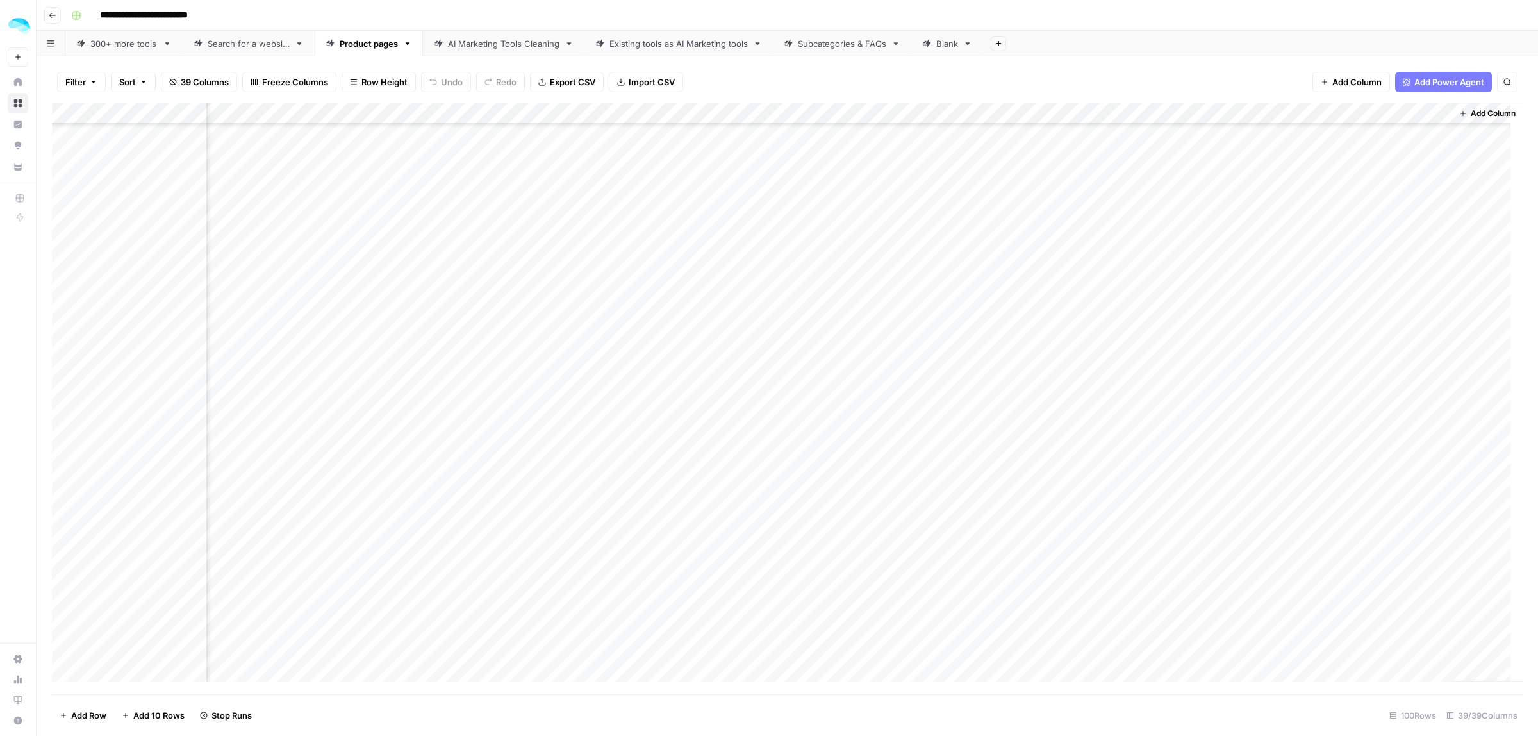
click at [1253, 433] on div "Add Column" at bounding box center [787, 398] width 1471 height 591
click at [1253, 434] on div "Add Column" at bounding box center [787, 398] width 1471 height 591
click at [1253, 434] on body "**********" at bounding box center [769, 368] width 1538 height 736
click at [1195, 440] on div "Add Column" at bounding box center [787, 398] width 1471 height 591
click at [1200, 505] on div "Add Column" at bounding box center [787, 398] width 1471 height 591
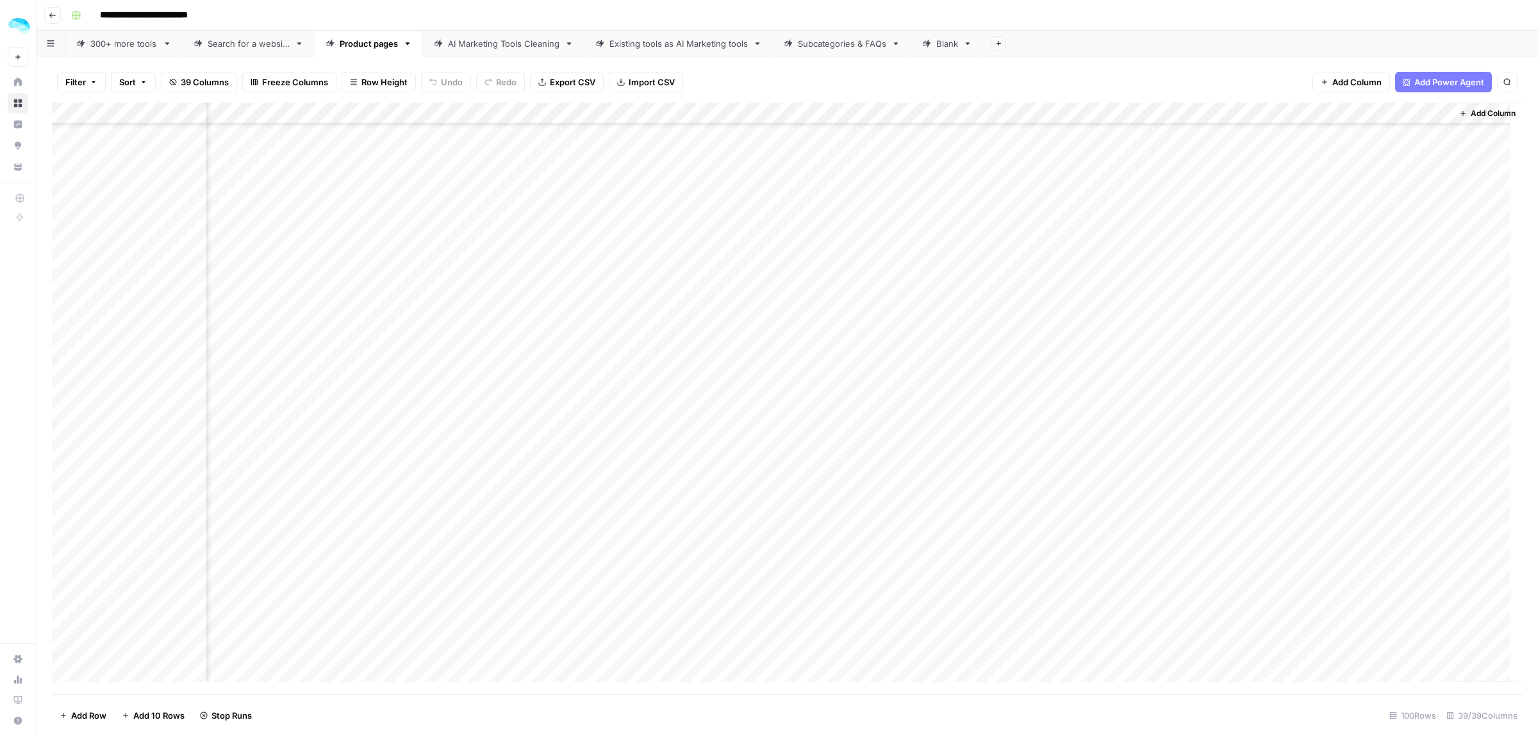
click at [1196, 550] on div "Add Column" at bounding box center [787, 398] width 1471 height 591
click at [1200, 575] on div "Add Column" at bounding box center [787, 398] width 1471 height 591
click at [1196, 482] on div "Add Column" at bounding box center [787, 398] width 1471 height 591
click at [1196, 567] on div "Add Column" at bounding box center [787, 398] width 1471 height 591
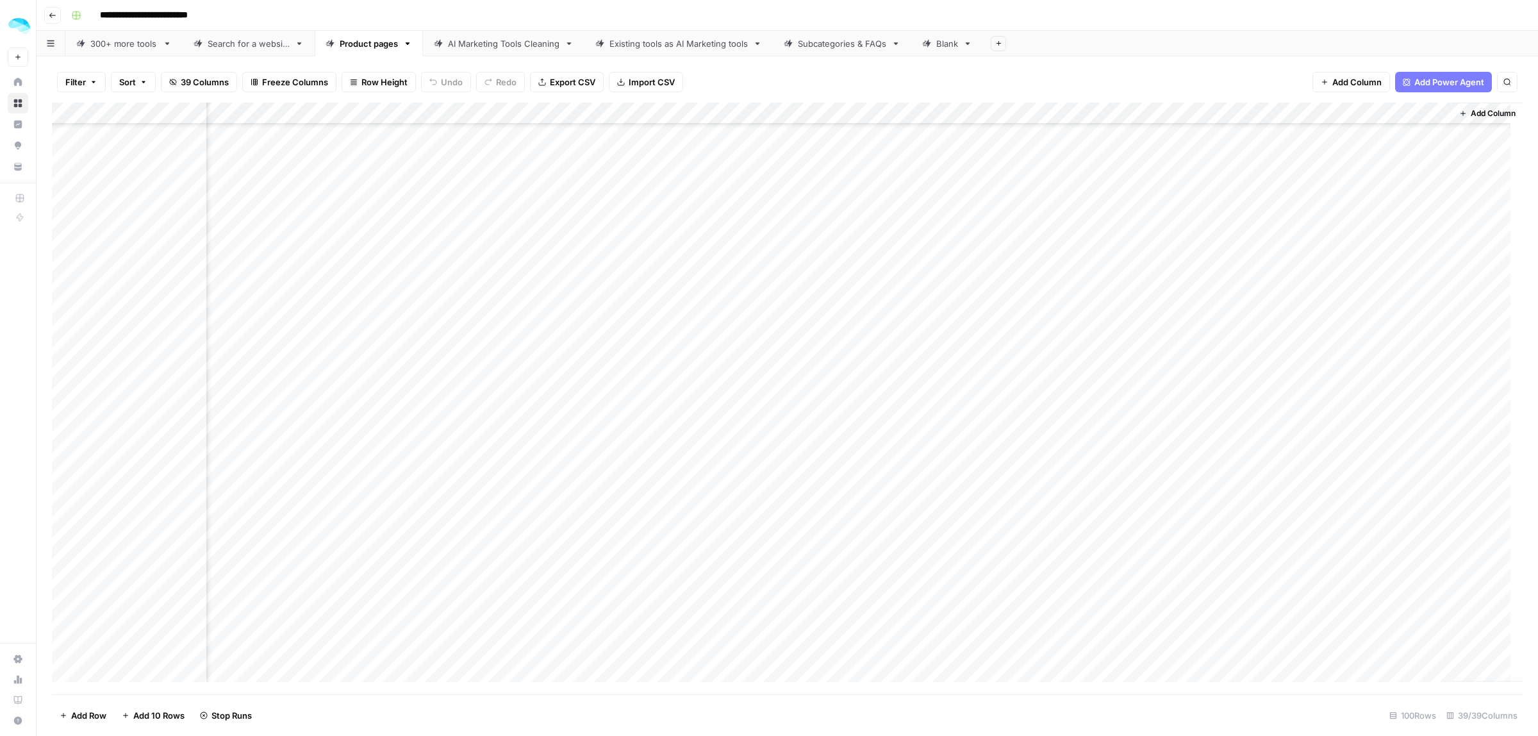
scroll to position [1481, 5239]
click at [1197, 437] on div "Add Column" at bounding box center [787, 398] width 1471 height 591
click at [1196, 484] on div "Add Column" at bounding box center [787, 398] width 1471 height 591
click at [1194, 475] on div "Add Column" at bounding box center [787, 398] width 1471 height 591
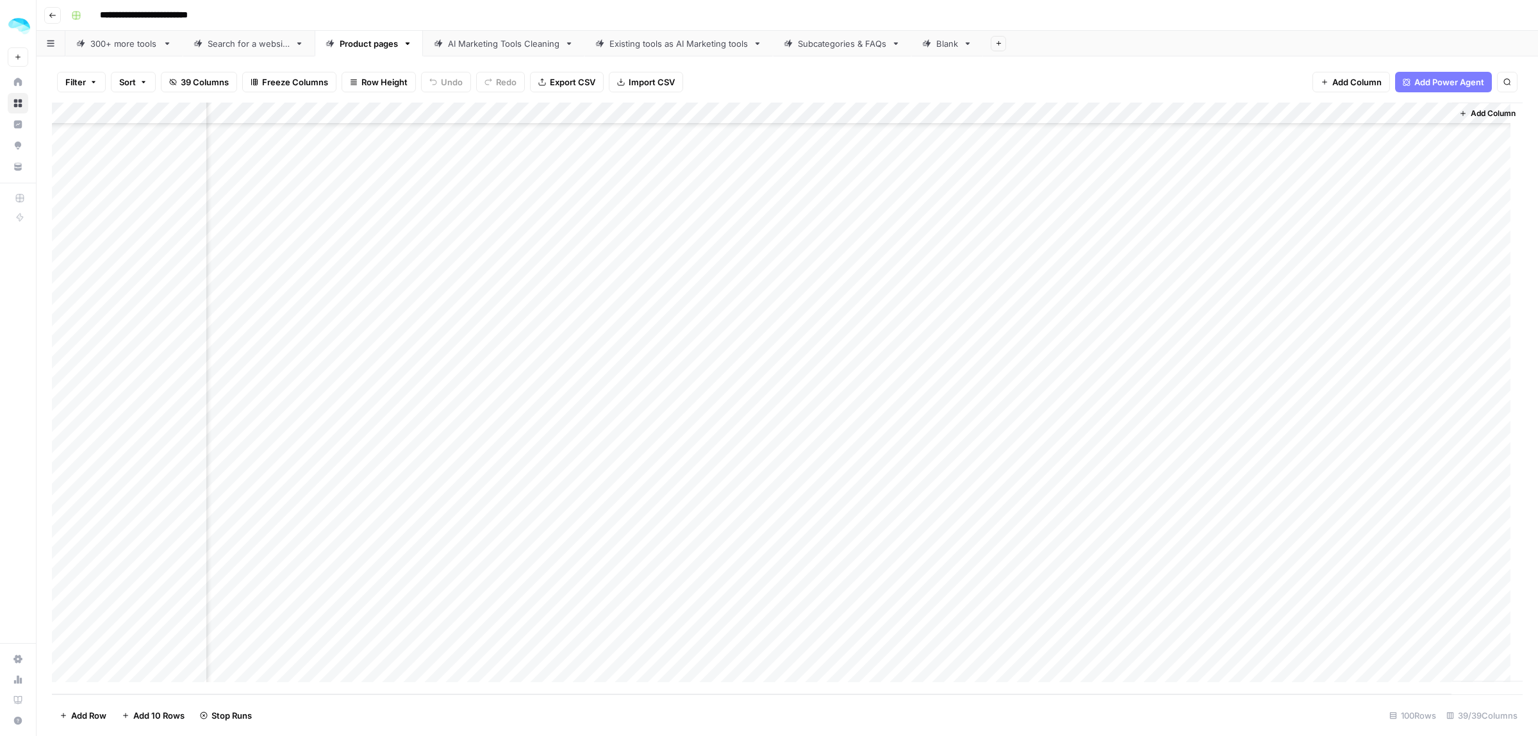
click at [1251, 455] on div "Add Column" at bounding box center [787, 398] width 1471 height 591
click at [1260, 433] on div "Add Column" at bounding box center [787, 398] width 1471 height 591
click at [1244, 518] on div "Add Column" at bounding box center [787, 398] width 1471 height 591
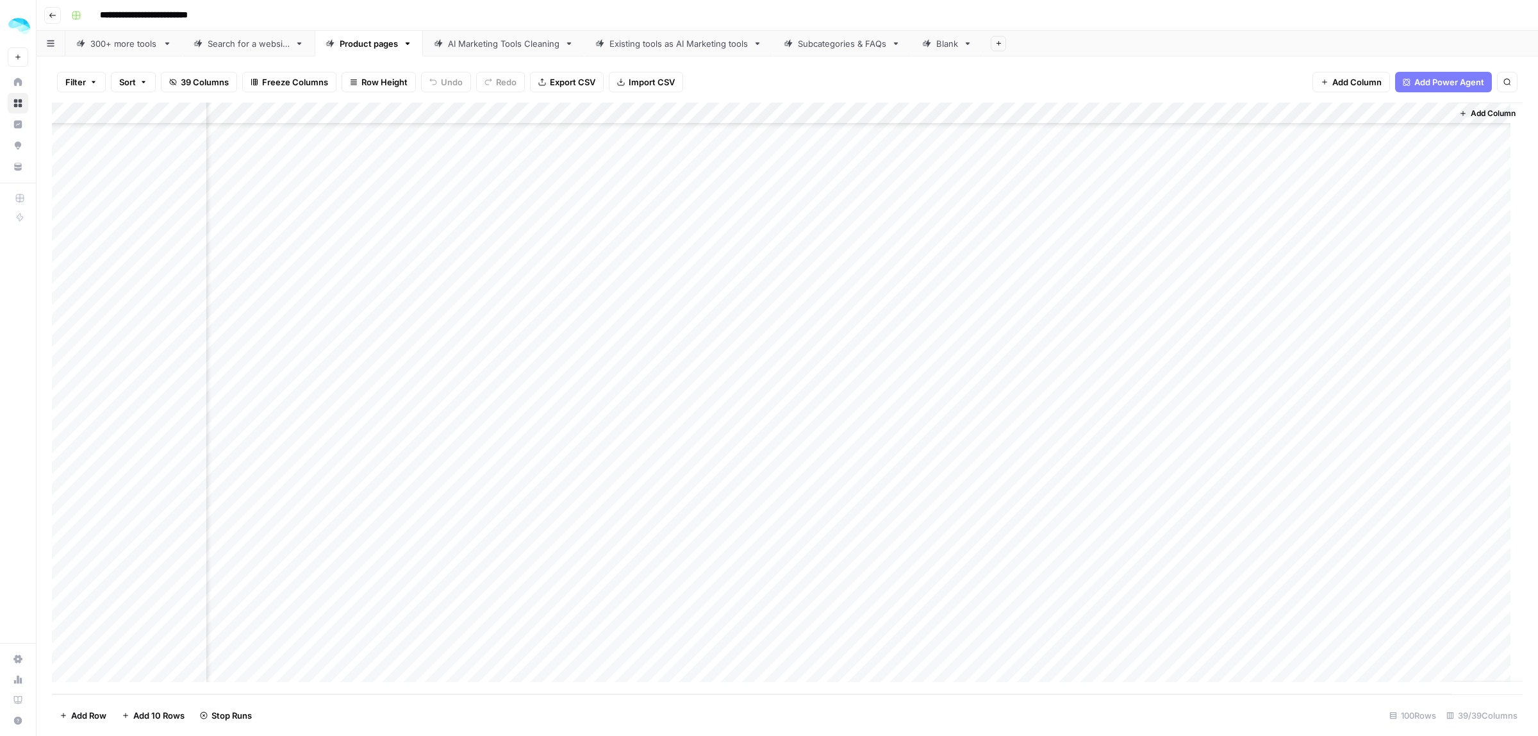
click at [1451, 516] on div "Add Column" at bounding box center [1486, 392] width 71 height 579
click at [1392, 516] on div "Add Column" at bounding box center [787, 398] width 1471 height 591
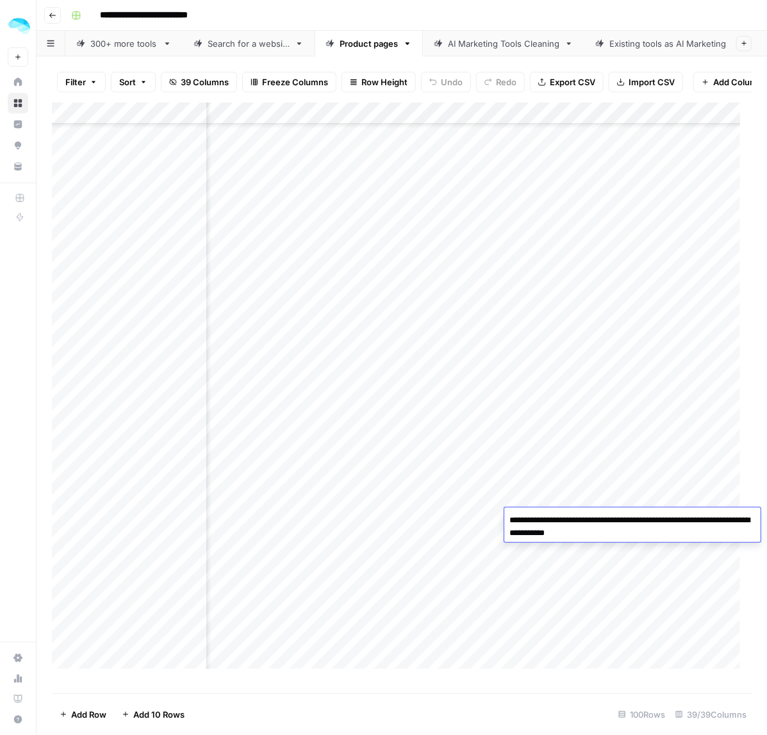
scroll to position [440, 5239]
click at [149, 466] on div "Add Column" at bounding box center [402, 392] width 700 height 579
click at [120, 373] on div "Add Column" at bounding box center [402, 392] width 700 height 579
click at [148, 399] on div "Add Column" at bounding box center [402, 392] width 700 height 579
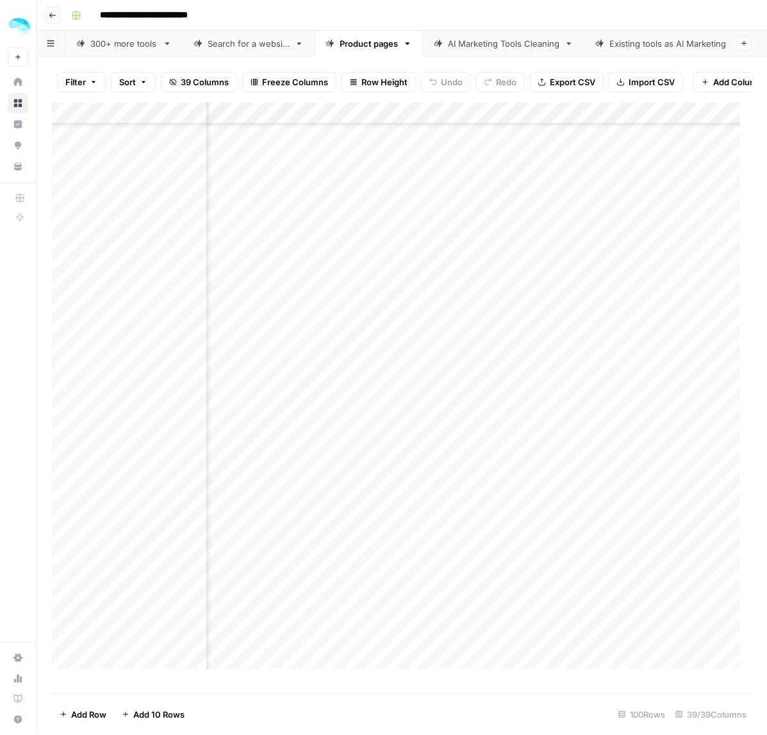
click at [136, 407] on div "Add Column" at bounding box center [402, 392] width 700 height 579
click at [144, 443] on div "Add Column" at bounding box center [402, 392] width 700 height 579
click at [141, 460] on div "Add Column" at bounding box center [402, 392] width 700 height 579
click at [133, 484] on div "Add Column" at bounding box center [402, 392] width 700 height 579
click at [122, 504] on div "Add Column" at bounding box center [402, 392] width 700 height 579
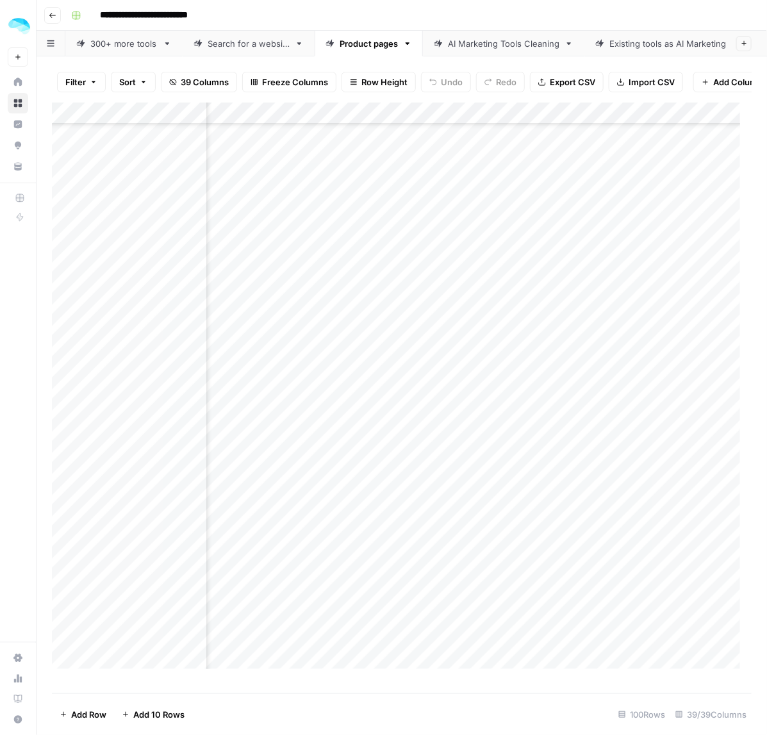
click at [143, 532] on div "Add Column" at bounding box center [402, 392] width 700 height 579
click at [133, 548] on div "Add Column" at bounding box center [402, 392] width 700 height 579
click at [129, 565] on div "Add Column" at bounding box center [402, 392] width 700 height 579
click at [126, 593] on div "Add Column" at bounding box center [402, 392] width 700 height 579
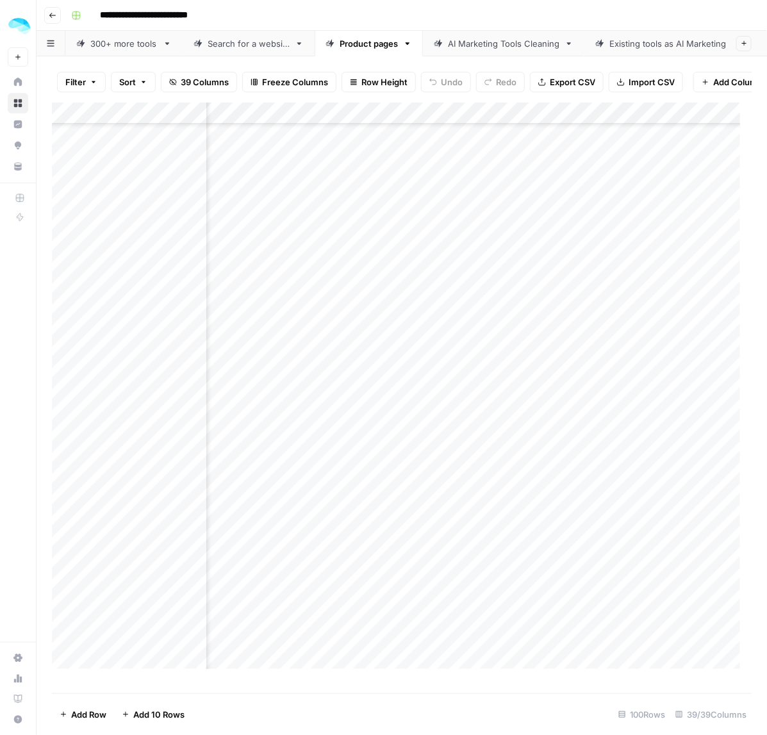
click at [119, 452] on div "Add Column" at bounding box center [402, 392] width 700 height 579
click at [126, 473] on div "Add Column" at bounding box center [402, 392] width 700 height 579
click at [132, 494] on div "Add Column" at bounding box center [402, 392] width 700 height 579
click at [132, 517] on div "Add Column" at bounding box center [402, 392] width 700 height 579
click at [130, 536] on div "Add Column" at bounding box center [402, 392] width 700 height 579
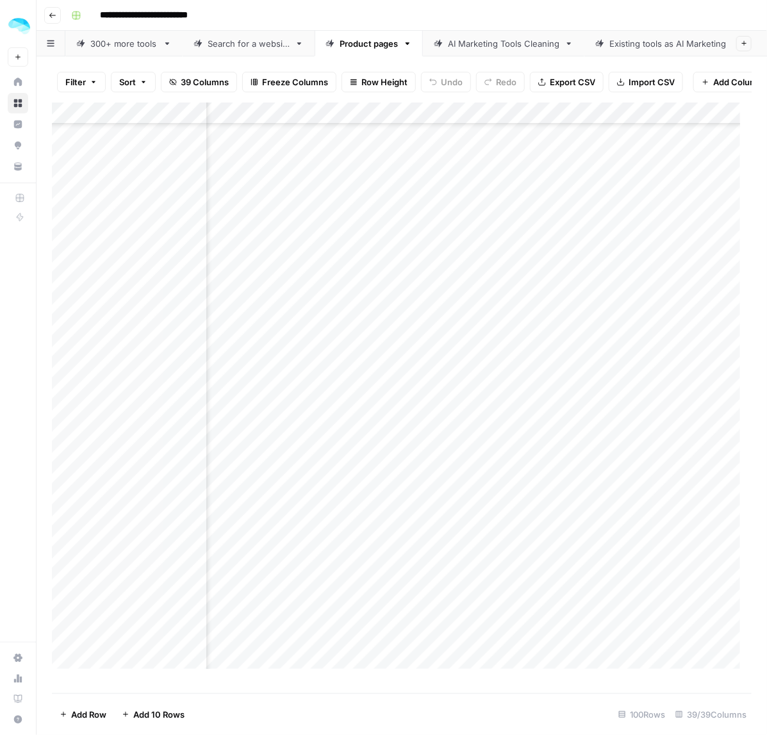
click at [126, 558] on div "Add Column" at bounding box center [402, 392] width 700 height 579
click at [135, 424] on div "Add Column" at bounding box center [402, 392] width 700 height 579
click at [119, 447] on div "Add Column" at bounding box center [402, 392] width 700 height 579
click at [117, 461] on div "Add Column" at bounding box center [402, 392] width 700 height 579
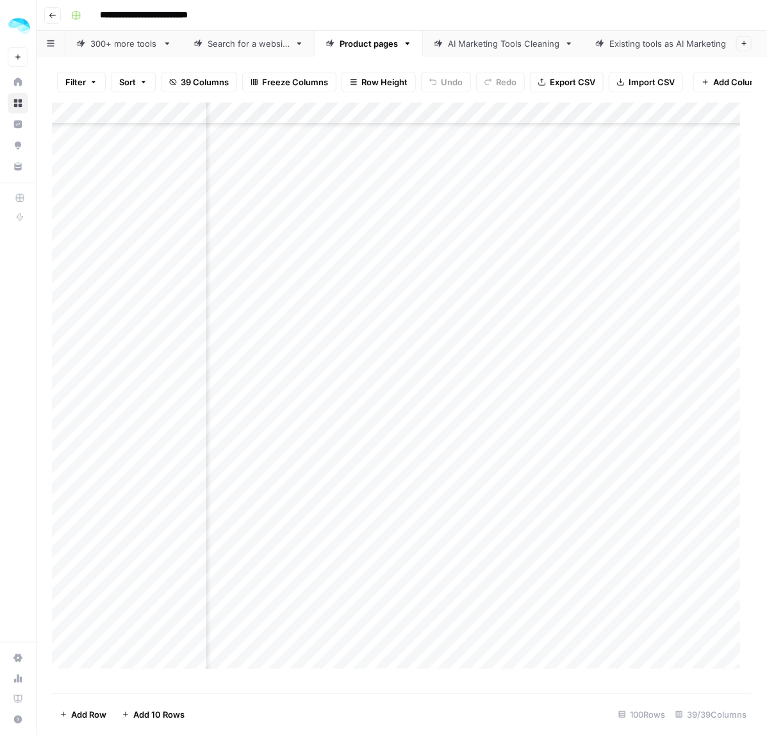
click at [117, 482] on div "Add Column" at bounding box center [402, 392] width 700 height 579
click at [126, 276] on div "Add Column" at bounding box center [402, 392] width 700 height 579
click at [138, 290] on div "Add Column" at bounding box center [402, 392] width 700 height 579
click at [122, 311] on div "Add Column" at bounding box center [402, 392] width 700 height 579
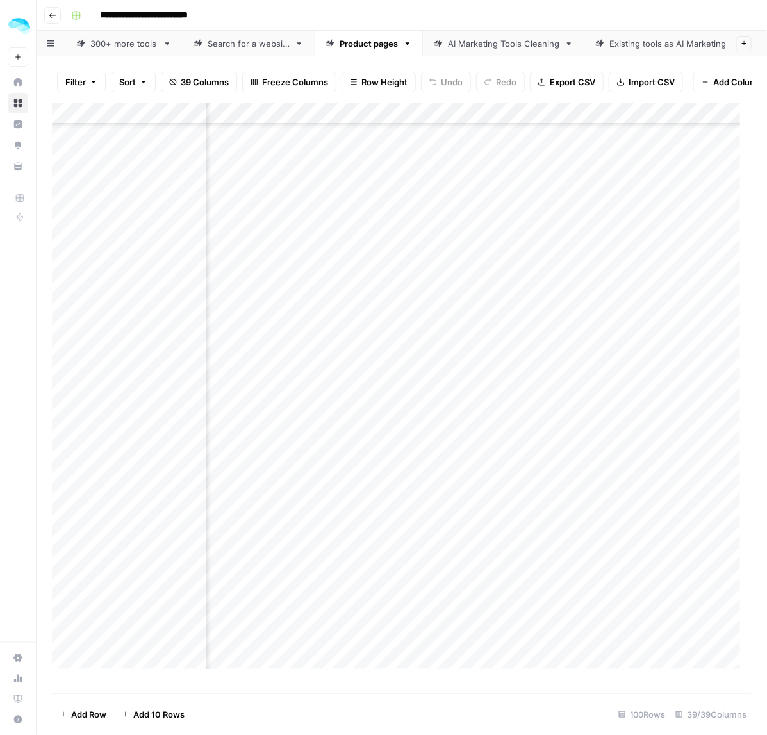
click at [152, 338] on div "Add Column" at bounding box center [402, 392] width 700 height 579
click at [116, 354] on div "Add Column" at bounding box center [402, 392] width 700 height 579
click at [65, 438] on div "Add Column" at bounding box center [402, 392] width 700 height 579
click at [74, 713] on span "Delete 1 Row" at bounding box center [85, 714] width 51 height 13
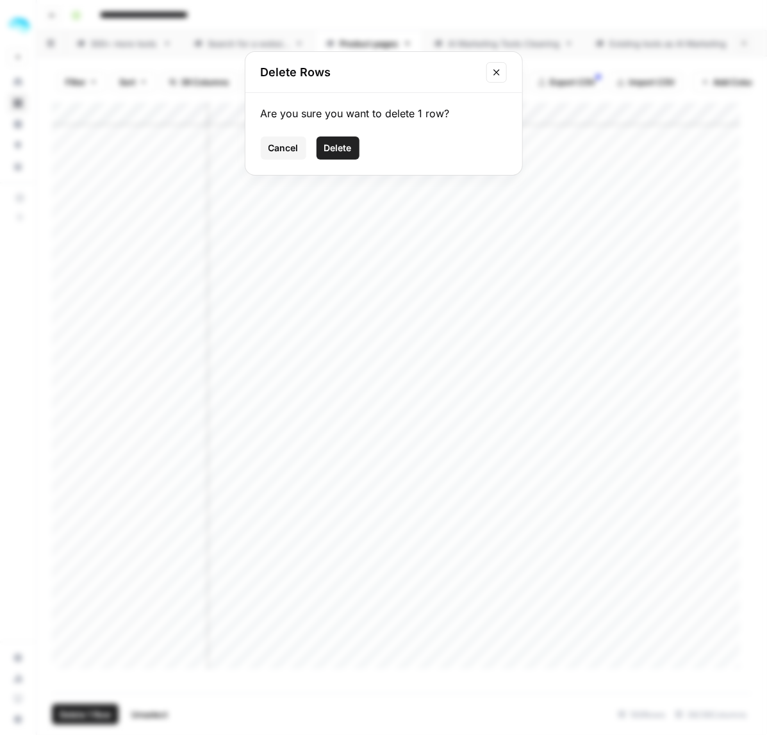
click at [335, 149] on span "Delete" at bounding box center [338, 148] width 28 height 13
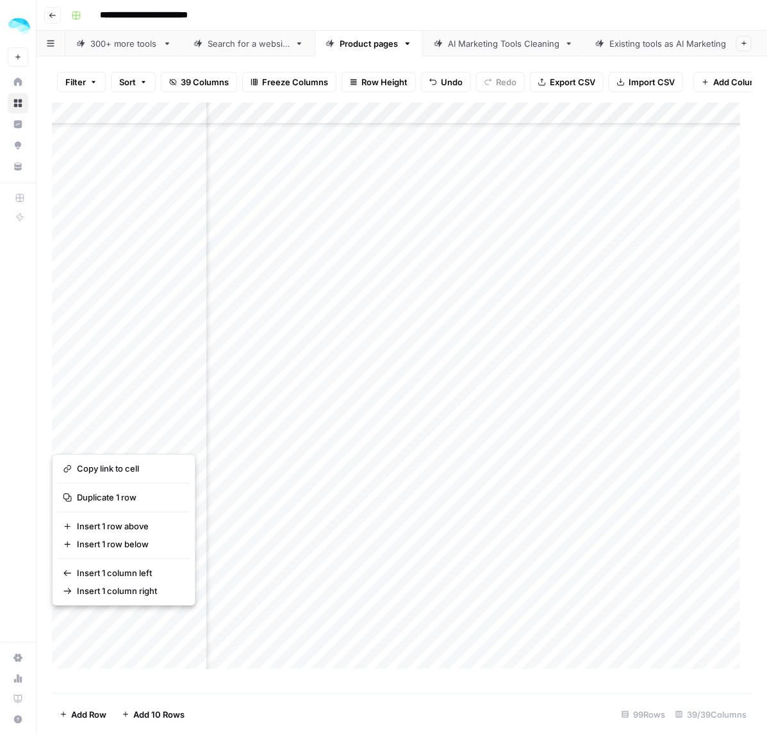
click at [132, 379] on div "Add Column" at bounding box center [402, 392] width 700 height 579
click at [131, 347] on div "Add Column" at bounding box center [402, 392] width 700 height 579
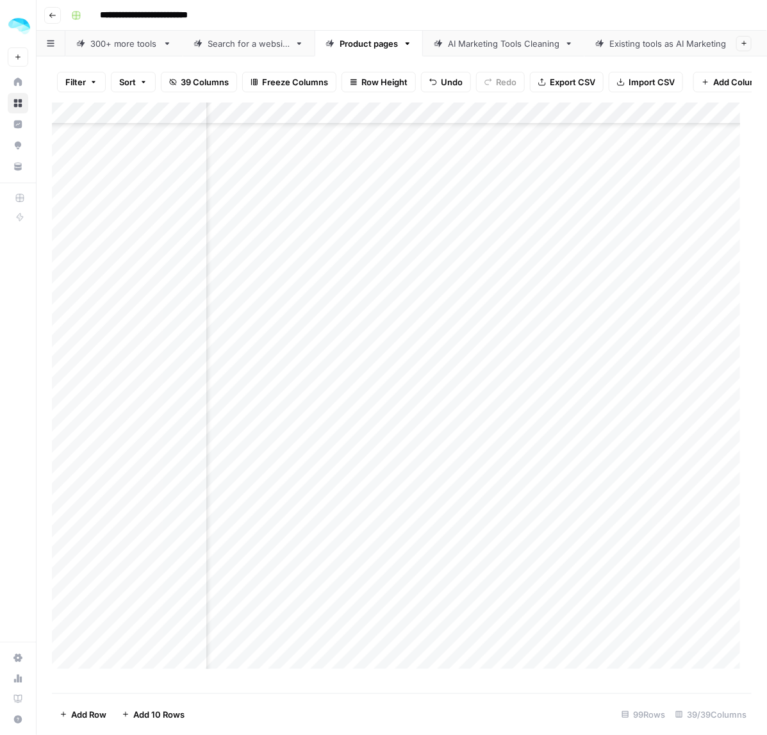
click at [133, 373] on div "Add Column" at bounding box center [402, 392] width 700 height 579
click at [130, 395] on div "Add Column" at bounding box center [402, 392] width 700 height 579
click at [120, 424] on div "Add Column" at bounding box center [402, 392] width 700 height 579
click at [128, 439] on div "Add Column" at bounding box center [402, 392] width 700 height 579
click at [146, 450] on div "Add Column" at bounding box center [402, 392] width 700 height 579
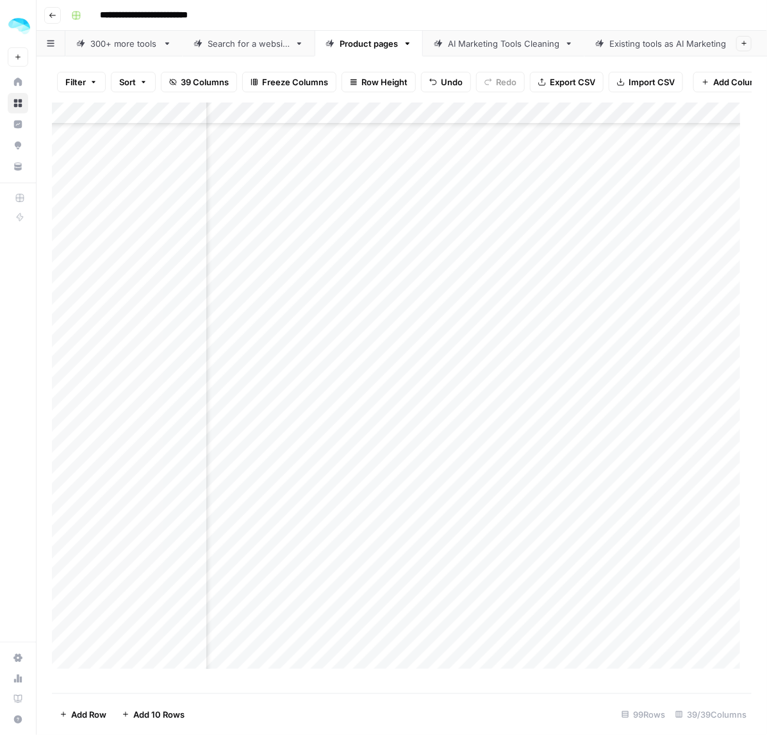
click at [113, 462] on div "Add Column" at bounding box center [402, 392] width 700 height 579
click at [130, 244] on div "Add Column" at bounding box center [402, 392] width 700 height 579
click at [133, 270] on div "Add Column" at bounding box center [402, 392] width 700 height 579
click at [129, 290] on div "Add Column" at bounding box center [402, 392] width 700 height 579
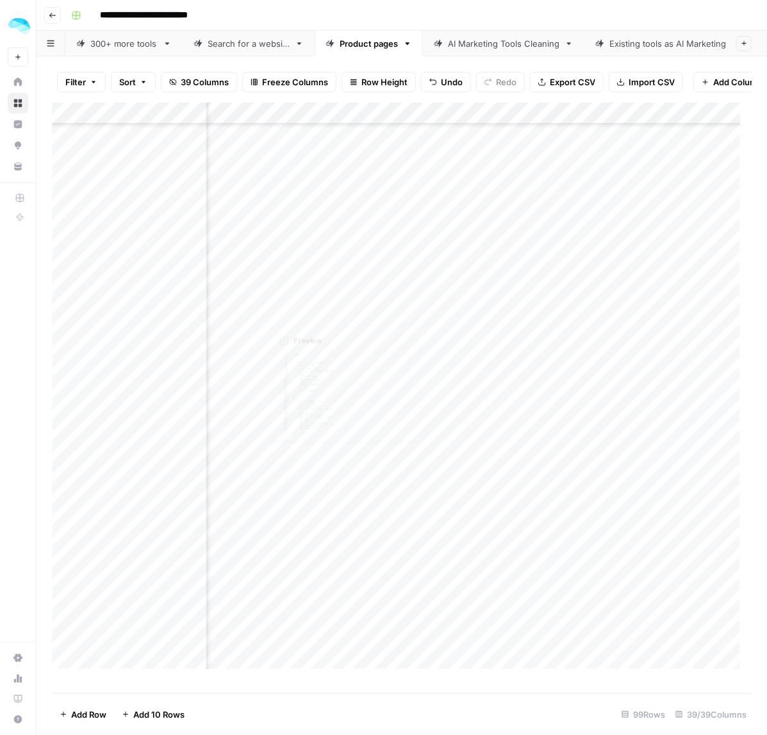
click at [112, 302] on div "Add Column" at bounding box center [402, 392] width 700 height 579
click at [138, 327] on div "Add Column" at bounding box center [402, 392] width 700 height 579
click at [108, 350] on div "Add Column" at bounding box center [402, 392] width 700 height 579
click at [138, 370] on div "Add Column" at bounding box center [402, 392] width 700 height 579
click at [141, 391] on div "Add Column" at bounding box center [402, 392] width 700 height 579
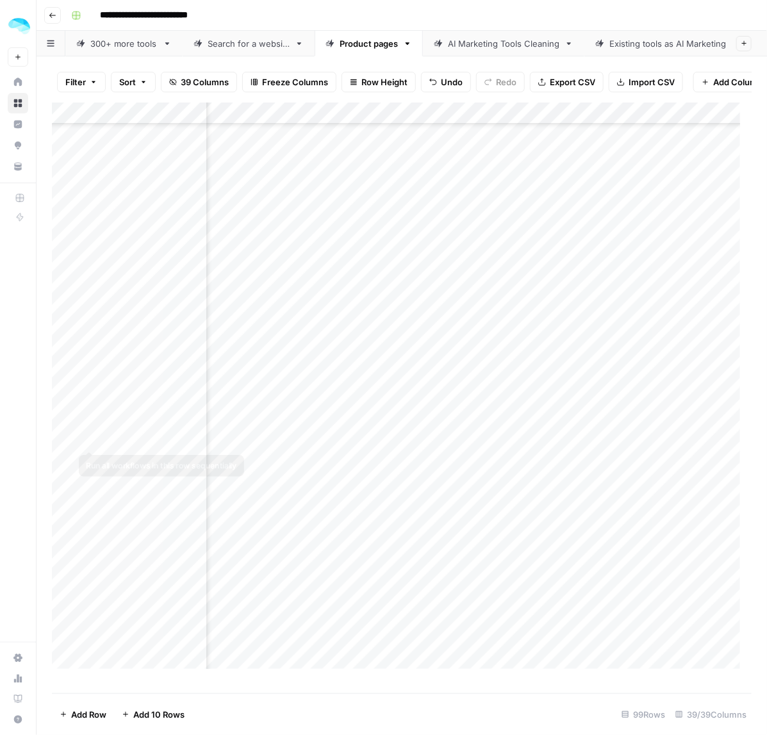
click at [131, 420] on div "Add Column" at bounding box center [402, 392] width 700 height 579
click at [136, 438] on div "Add Column" at bounding box center [402, 392] width 700 height 579
click at [139, 461] on div "Add Column" at bounding box center [402, 392] width 700 height 579
click at [142, 479] on div "Add Column" at bounding box center [402, 392] width 700 height 579
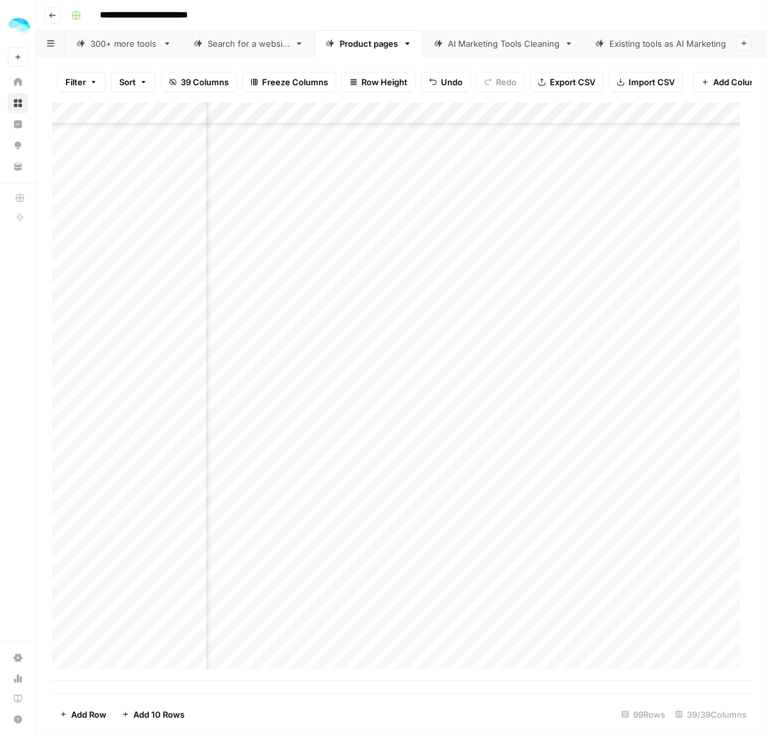
click at [132, 424] on div "Add Column" at bounding box center [402, 392] width 700 height 579
click at [117, 452] on div "Add Column" at bounding box center [402, 392] width 700 height 579
click at [135, 473] on div "Add Column" at bounding box center [402, 392] width 700 height 579
click at [125, 501] on div "Add Column" at bounding box center [402, 392] width 700 height 579
click at [120, 511] on div "Add Column" at bounding box center [402, 392] width 700 height 579
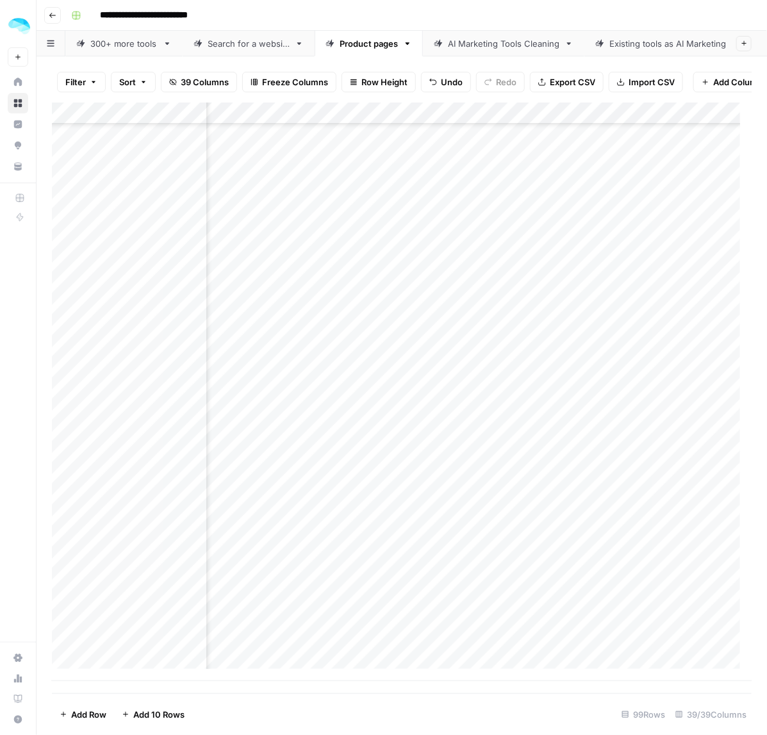
click at [136, 523] on div "Add Column" at bounding box center [402, 392] width 700 height 579
click at [130, 542] on div "Add Column" at bounding box center [402, 392] width 700 height 579
click at [129, 543] on div "Add Column" at bounding box center [402, 392] width 700 height 579
click at [128, 563] on div "Add Column" at bounding box center [402, 392] width 700 height 579
click at [142, 582] on div "Add Column" at bounding box center [402, 392] width 700 height 579
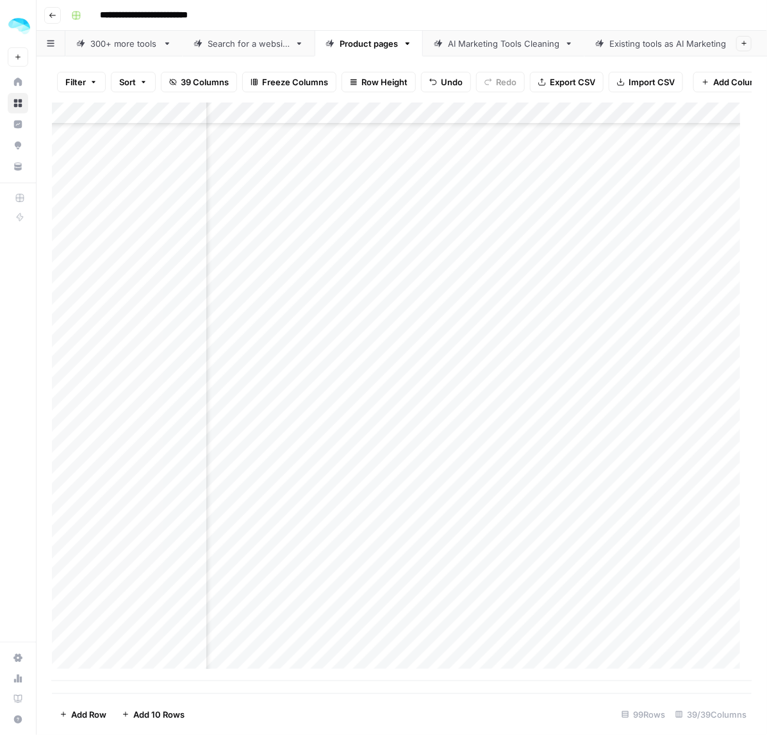
click at [142, 603] on div "Add Column" at bounding box center [402, 392] width 700 height 579
click at [116, 631] on div "Add Column" at bounding box center [402, 392] width 700 height 579
click at [110, 649] on div "Add Column" at bounding box center [402, 392] width 700 height 579
click at [125, 76] on span "Sort" at bounding box center [127, 82] width 17 height 13
click at [159, 144] on button "Add Sort" at bounding box center [266, 151] width 276 height 17
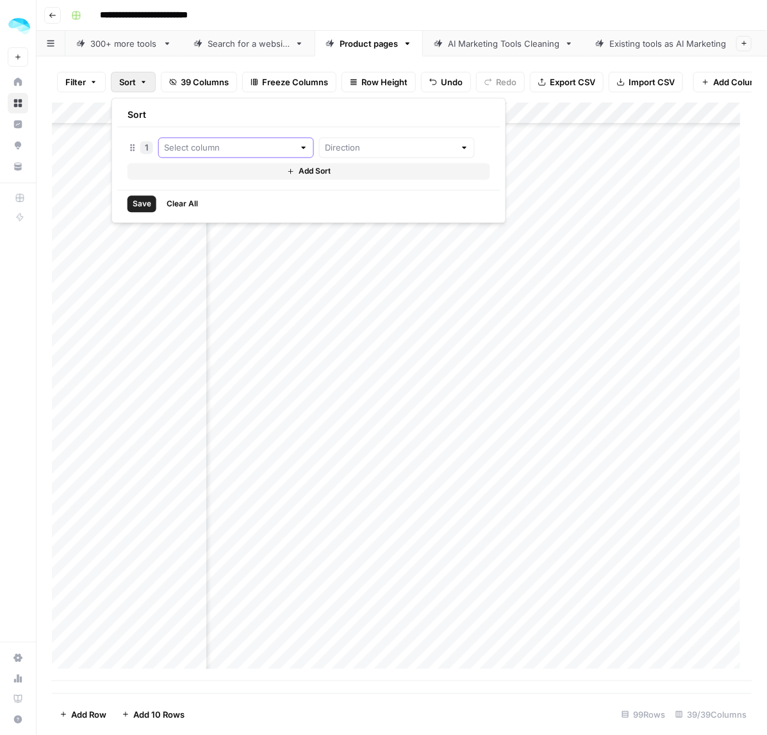
click at [245, 149] on input "text" at bounding box center [229, 148] width 130 height 13
click at [210, 181] on span "Tool name" at bounding box center [234, 178] width 97 height 13
type input "Tool name"
click at [393, 151] on input "text" at bounding box center [415, 148] width 147 height 13
click at [369, 181] on span "Ascending" at bounding box center [396, 178] width 130 height 13
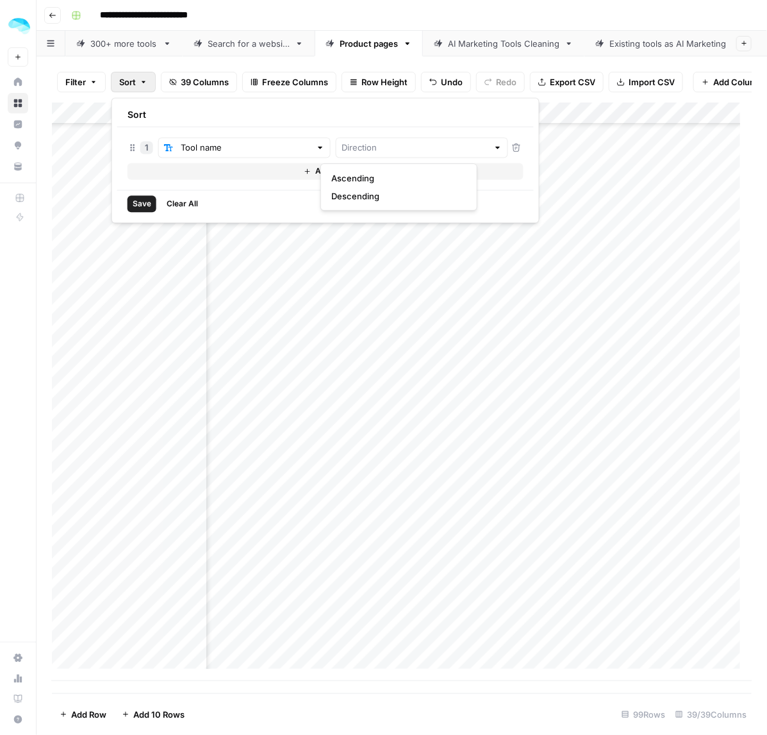
type input "Ascending"
click at [143, 207] on span "Save" at bounding box center [142, 205] width 19 height 12
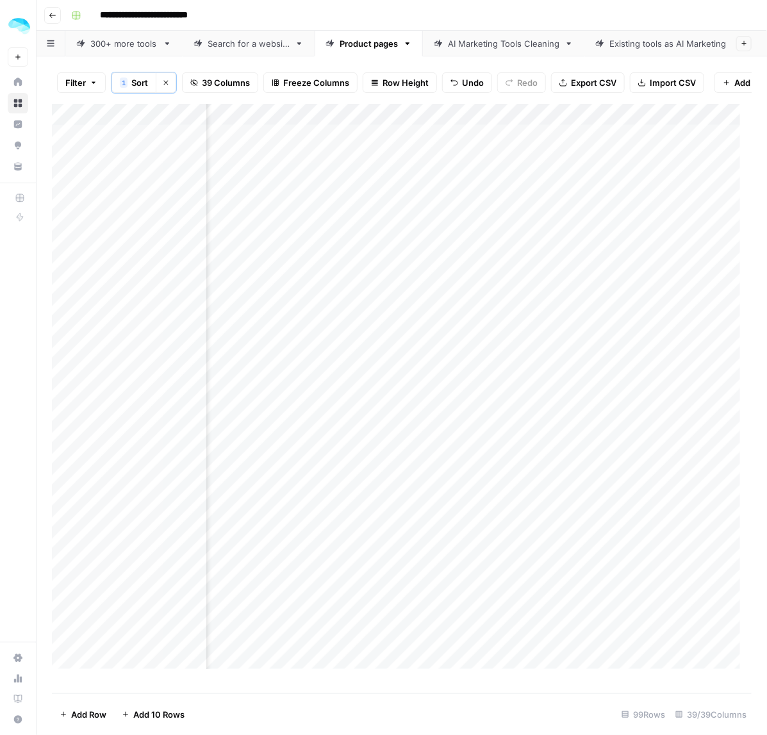
scroll to position [0, 736]
drag, startPoint x: 408, startPoint y: 151, endPoint x: 408, endPoint y: 185, distance: 33.3
click at [408, 185] on div "Add Column" at bounding box center [402, 392] width 700 height 577
click at [418, 235] on div "Add Column" at bounding box center [402, 392] width 700 height 577
click at [441, 370] on div "Add Column" at bounding box center [402, 392] width 700 height 577
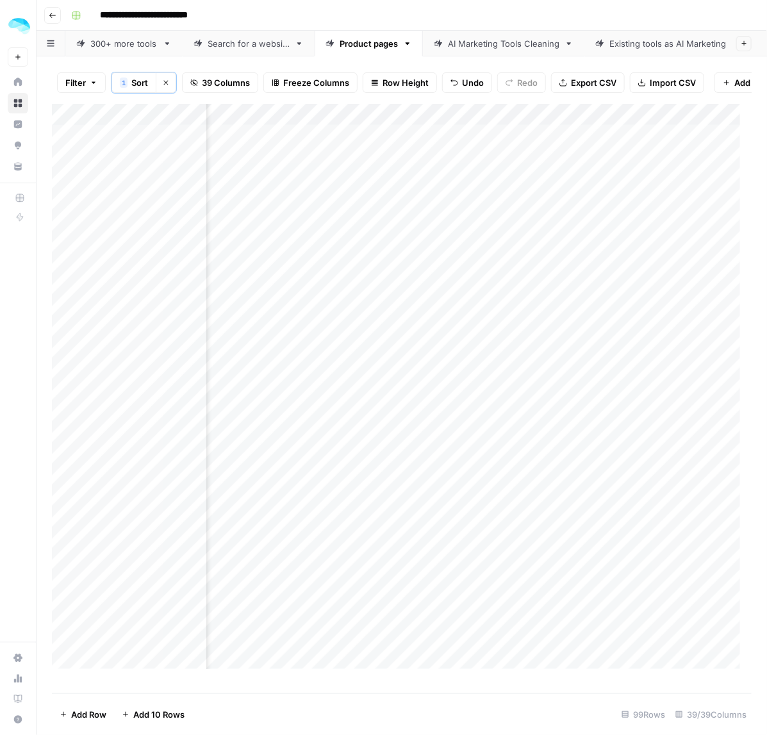
click at [394, 412] on div "Add Column" at bounding box center [402, 392] width 700 height 577
click at [433, 477] on div "Add Column" at bounding box center [402, 392] width 700 height 577
drag, startPoint x: 459, startPoint y: 465, endPoint x: 452, endPoint y: 536, distance: 70.8
click at [452, 536] on div "Add Column" at bounding box center [402, 392] width 700 height 577
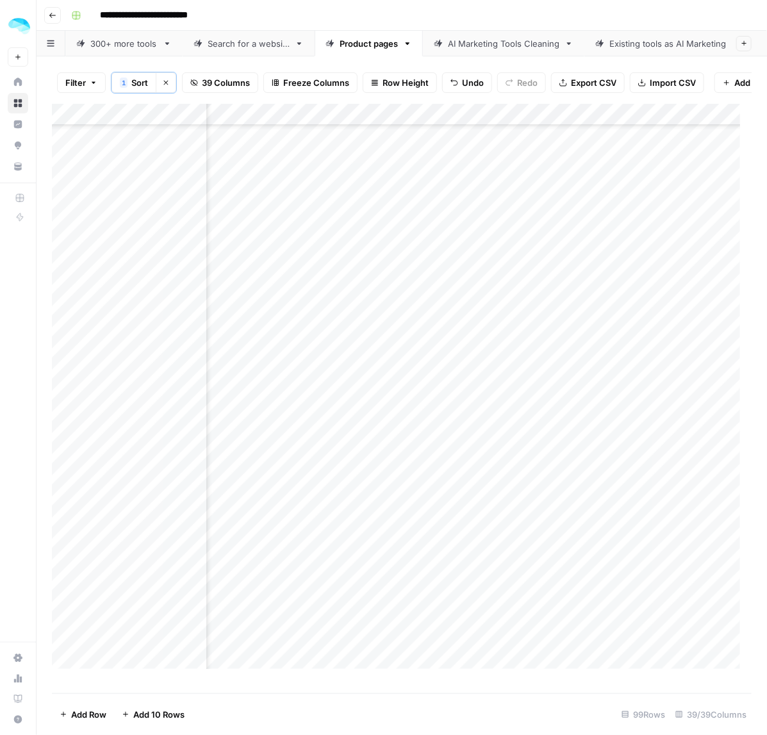
click at [452, 536] on div "Add Column" at bounding box center [402, 392] width 700 height 577
drag, startPoint x: 426, startPoint y: 548, endPoint x: 416, endPoint y: 457, distance: 91.5
click at [416, 457] on div "Add Column" at bounding box center [402, 392] width 700 height 577
drag, startPoint x: 413, startPoint y: 593, endPoint x: 416, endPoint y: 609, distance: 16.3
click at [416, 609] on div "Add Column" at bounding box center [402, 392] width 700 height 577
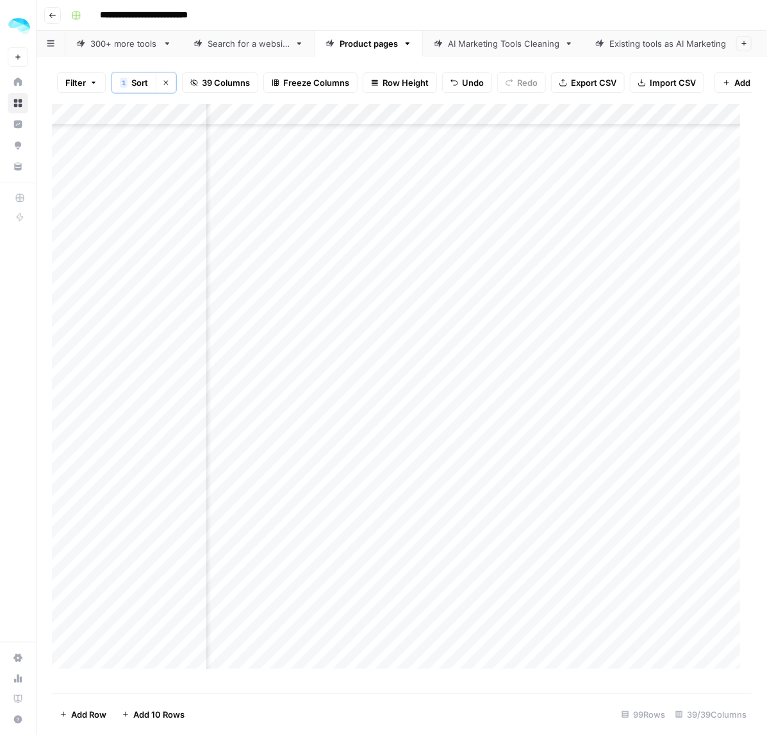
scroll to position [240, 736]
drag, startPoint x: 415, startPoint y: 495, endPoint x: 415, endPoint y: 520, distance: 24.3
click at [415, 520] on div "Add Column" at bounding box center [402, 392] width 700 height 577
drag, startPoint x: 402, startPoint y: 465, endPoint x: 399, endPoint y: 505, distance: 39.9
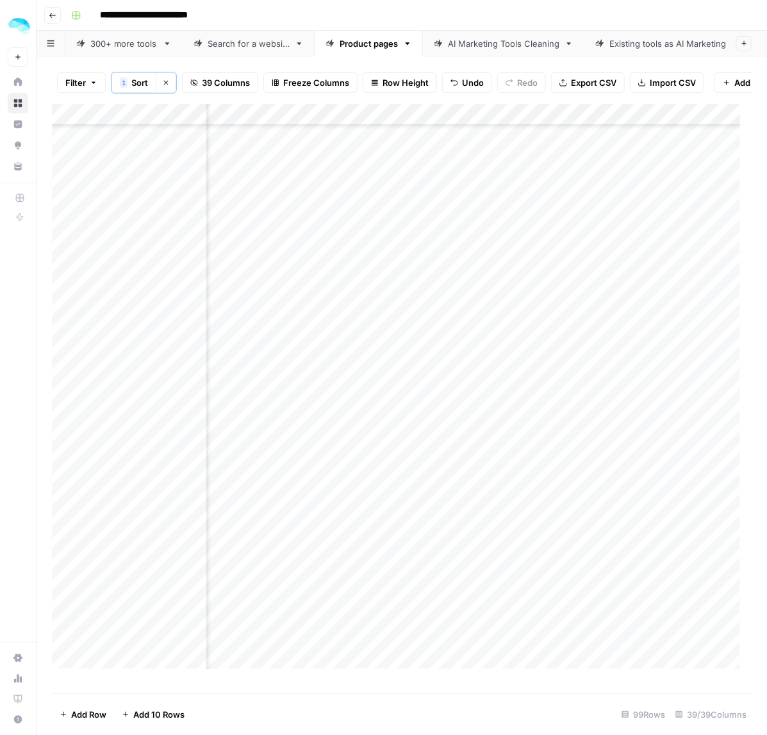
click at [399, 505] on div "Add Column" at bounding box center [402, 392] width 700 height 577
drag, startPoint x: 395, startPoint y: 393, endPoint x: 446, endPoint y: 402, distance: 51.4
click at [395, 393] on div "Add Column" at bounding box center [402, 392] width 700 height 577
drag, startPoint x: 402, startPoint y: 440, endPoint x: 395, endPoint y: 508, distance: 68.9
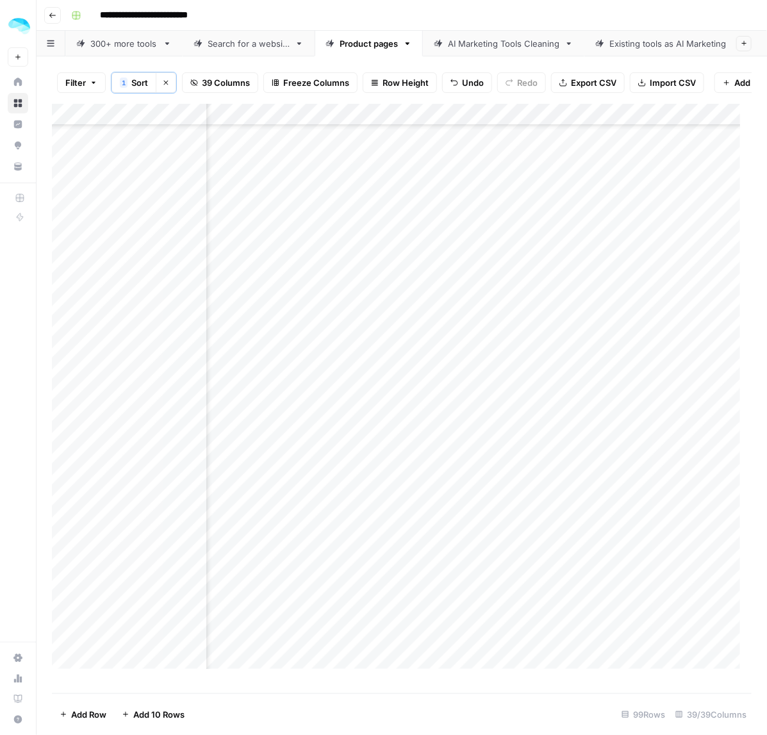
click at [395, 508] on div "Add Column" at bounding box center [402, 392] width 700 height 577
drag, startPoint x: 395, startPoint y: 612, endPoint x: 397, endPoint y: 658, distance: 46.2
click at [397, 658] on div "Add Column" at bounding box center [402, 392] width 700 height 577
drag, startPoint x: 415, startPoint y: 456, endPoint x: 417, endPoint y: 470, distance: 14.2
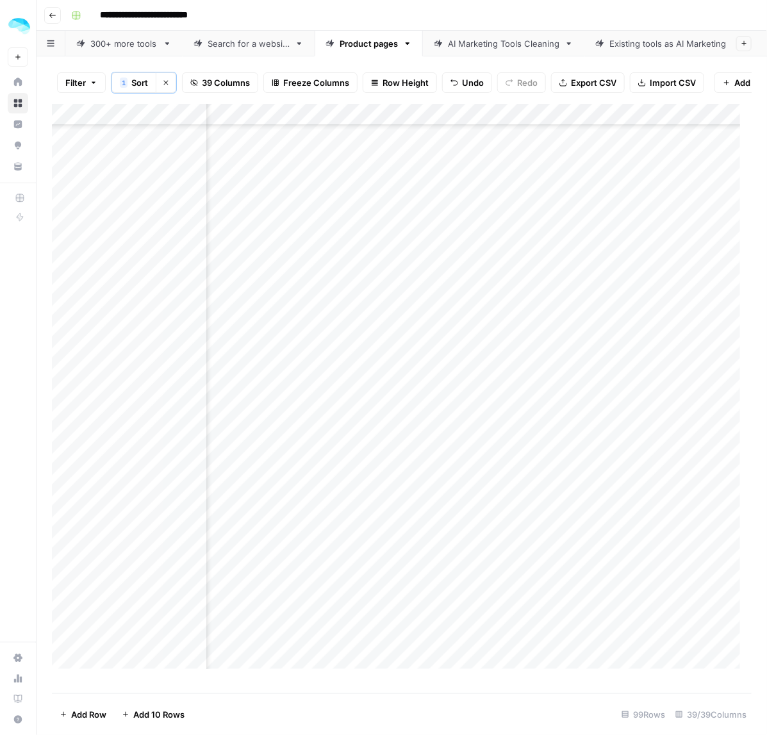
click at [417, 470] on div "Add Column" at bounding box center [402, 392] width 700 height 577
click at [408, 565] on div "Add Column" at bounding box center [402, 392] width 700 height 577
drag, startPoint x: 411, startPoint y: 452, endPoint x: 415, endPoint y: 478, distance: 26.7
click at [415, 478] on div "Add Column" at bounding box center [402, 392] width 700 height 577
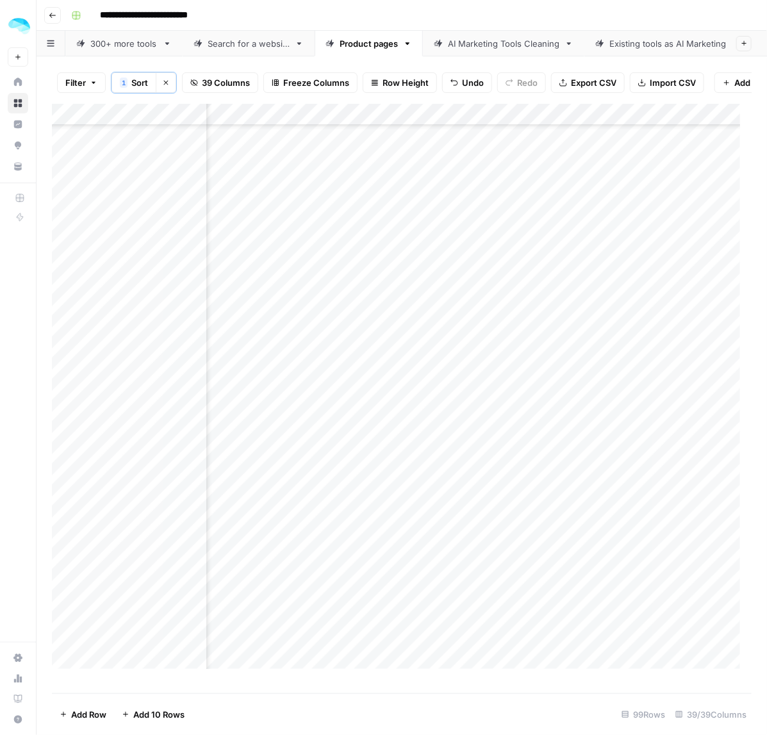
click at [410, 516] on div "Add Column" at bounding box center [402, 392] width 700 height 577
drag, startPoint x: 406, startPoint y: 549, endPoint x: 408, endPoint y: 591, distance: 41.7
click at [406, 590] on div "Add Column" at bounding box center [402, 392] width 700 height 577
click at [399, 664] on div "Add Column" at bounding box center [402, 392] width 700 height 577
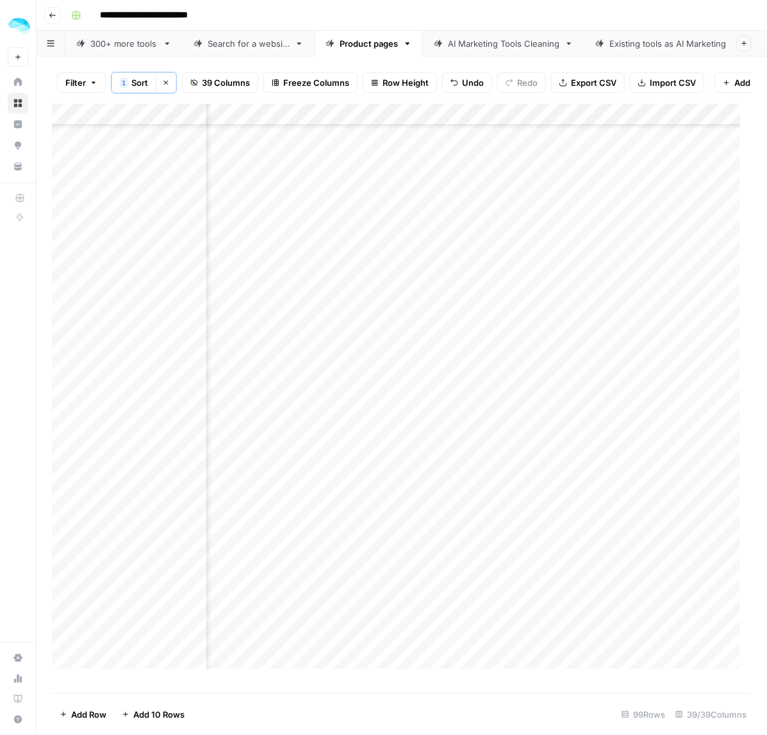
scroll to position [1362, 736]
click at [399, 485] on div "Add Column" at bounding box center [402, 392] width 700 height 577
drag, startPoint x: 449, startPoint y: 545, endPoint x: 449, endPoint y: 567, distance: 21.8
click at [449, 567] on div "Add Column" at bounding box center [402, 392] width 700 height 577
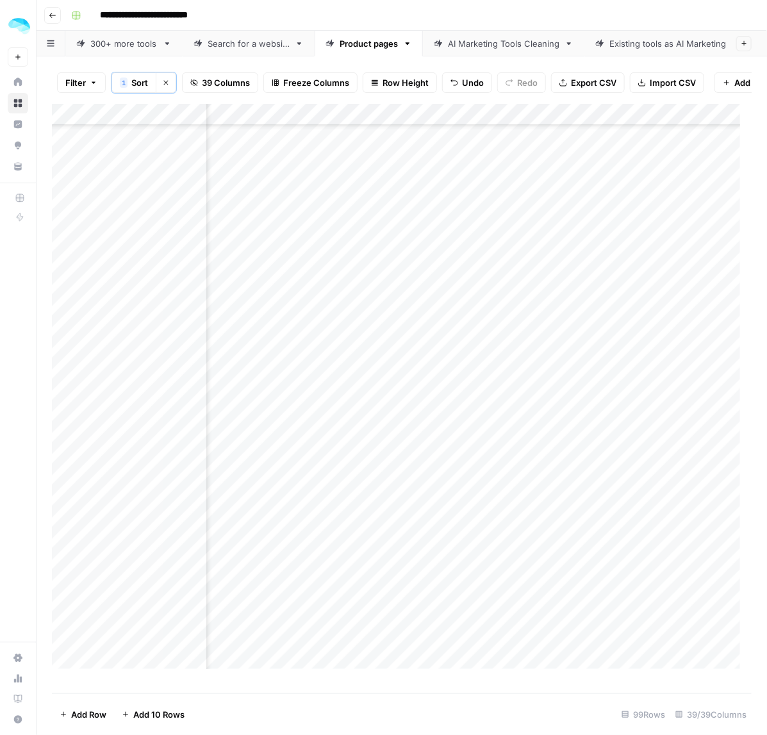
click at [416, 473] on div "Add Column" at bounding box center [402, 392] width 700 height 577
click at [417, 460] on div "Add Column" at bounding box center [402, 392] width 700 height 577
drag, startPoint x: 410, startPoint y: 477, endPoint x: 408, endPoint y: 494, distance: 16.9
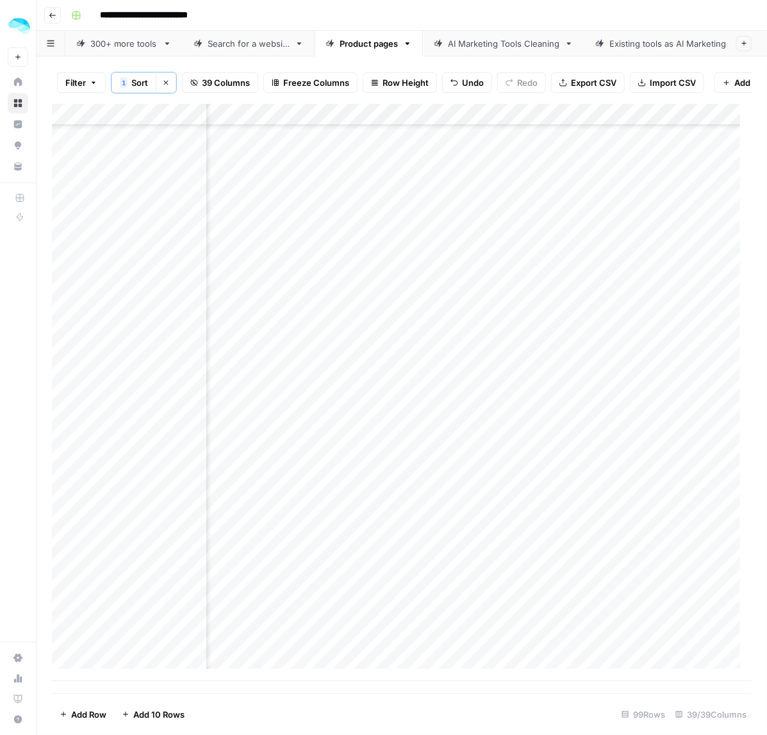
click at [408, 494] on div "Add Column" at bounding box center [402, 392] width 700 height 577
drag, startPoint x: 415, startPoint y: 564, endPoint x: 414, endPoint y: 620, distance: 55.8
click at [414, 620] on div "Add Column" at bounding box center [402, 392] width 700 height 577
drag, startPoint x: 327, startPoint y: 149, endPoint x: 331, endPoint y: 186, distance: 37.4
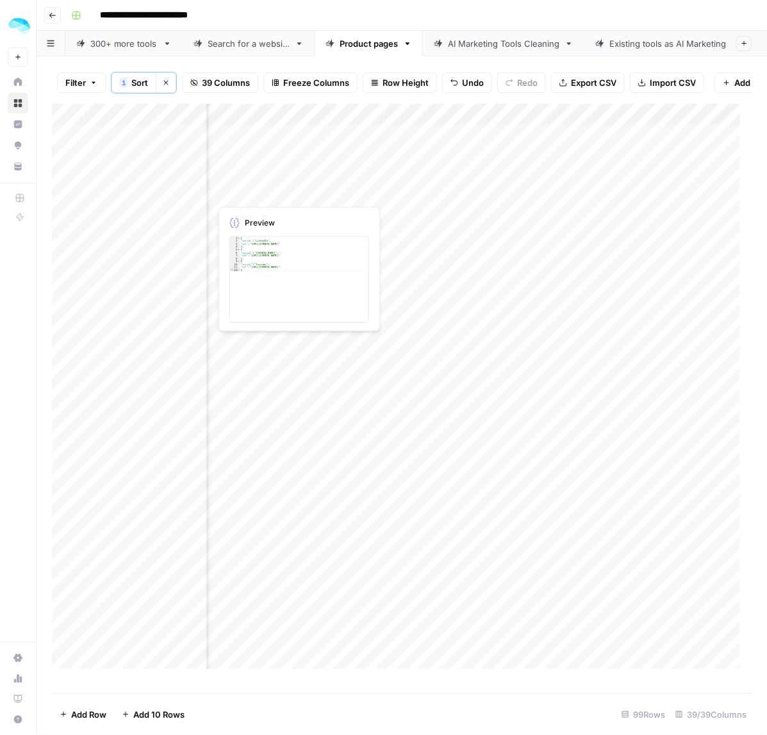
click at [331, 186] on div "Add Column" at bounding box center [402, 392] width 700 height 577
drag, startPoint x: 242, startPoint y: 236, endPoint x: 629, endPoint y: 239, distance: 387.7
click at [242, 236] on div "Add Column" at bounding box center [402, 392] width 700 height 577
click at [251, 370] on div "Add Column" at bounding box center [402, 392] width 700 height 577
click at [267, 412] on div "Add Column" at bounding box center [402, 392] width 700 height 577
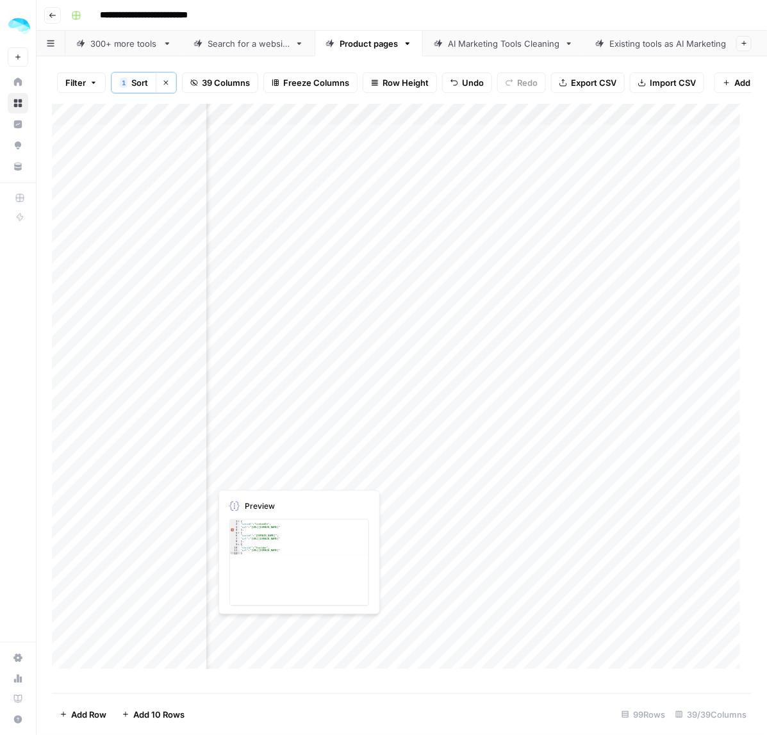
click at [408, 475] on div "Add Column" at bounding box center [402, 392] width 700 height 577
drag, startPoint x: 463, startPoint y: 442, endPoint x: 462, endPoint y: 460, distance: 18.0
click at [462, 460] on div "Add Column" at bounding box center [402, 392] width 700 height 577
drag, startPoint x: 402, startPoint y: 510, endPoint x: 732, endPoint y: 482, distance: 331.8
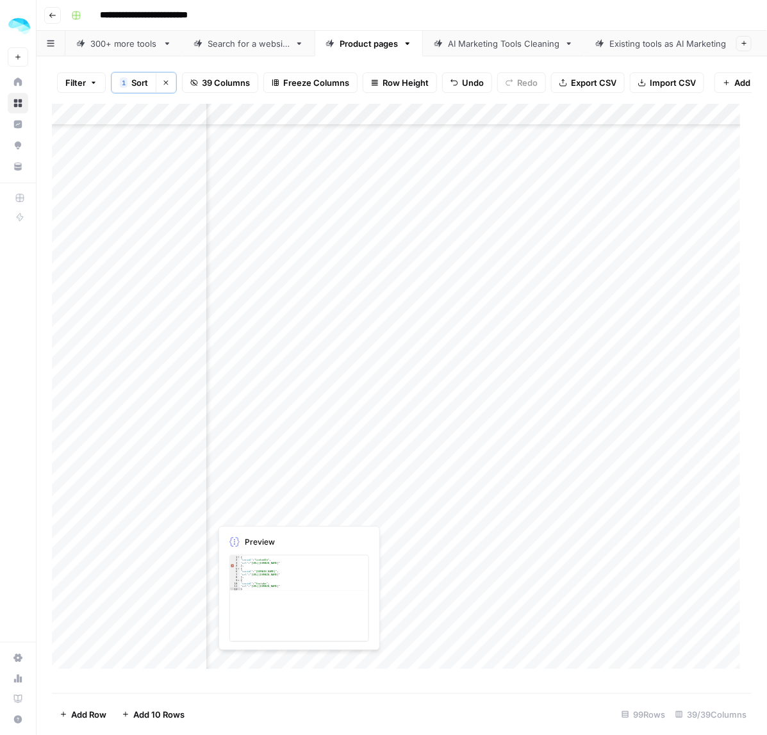
click at [404, 530] on div "Add Column" at bounding box center [402, 392] width 700 height 577
drag, startPoint x: 345, startPoint y: 418, endPoint x: 345, endPoint y: 442, distance: 23.7
click at [345, 442] on div "Add Column" at bounding box center [402, 392] width 700 height 577
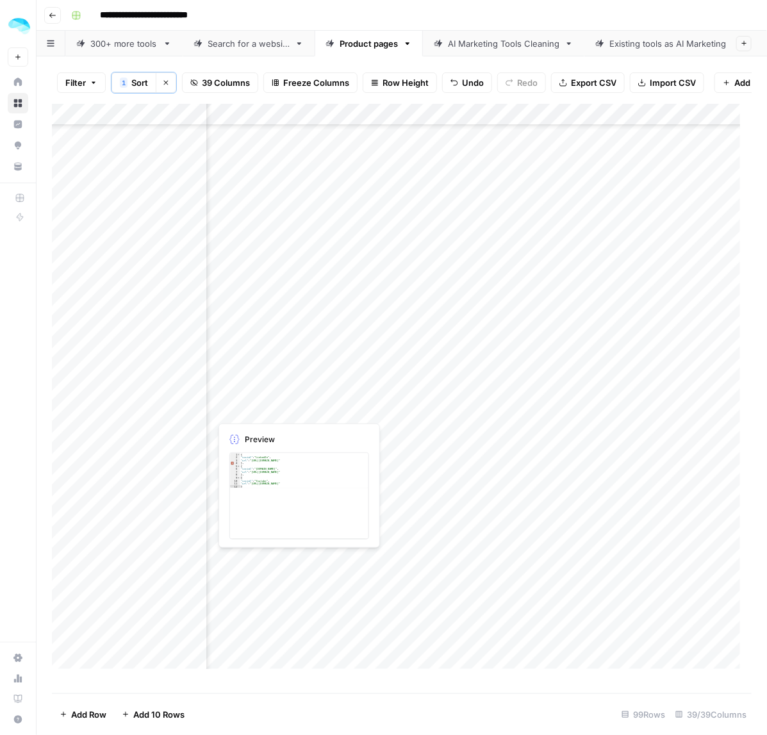
drag, startPoint x: 337, startPoint y: 338, endPoint x: 334, endPoint y: 427, distance: 89.1
click at [334, 427] on div "Add Column" at bounding box center [402, 392] width 700 height 577
click at [359, 383] on div "Add Column" at bounding box center [402, 392] width 700 height 577
drag, startPoint x: 379, startPoint y: 440, endPoint x: 381, endPoint y: 507, distance: 67.3
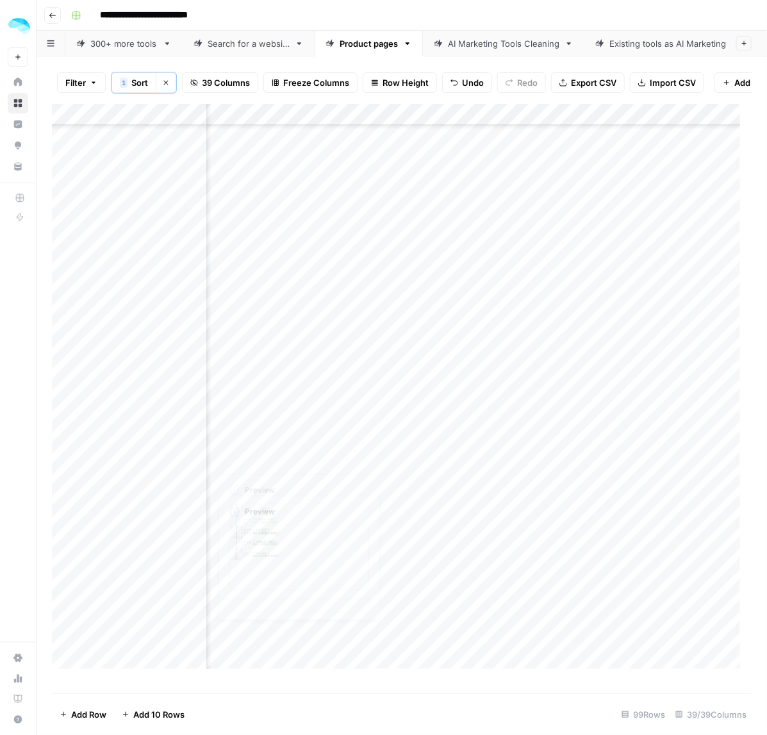
click at [381, 507] on div "Add Column" at bounding box center [402, 392] width 700 height 577
drag, startPoint x: 402, startPoint y: 477, endPoint x: 402, endPoint y: 492, distance: 14.7
click at [402, 492] on div "Add Column" at bounding box center [402, 392] width 700 height 577
drag, startPoint x: 433, startPoint y: 532, endPoint x: 436, endPoint y: 549, distance: 17.5
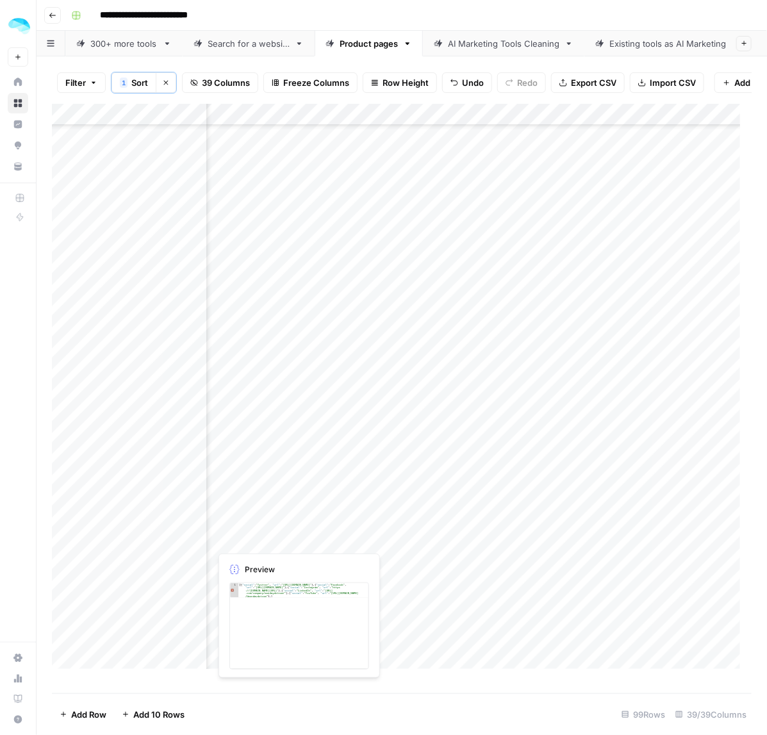
click at [436, 549] on div "Add Column" at bounding box center [402, 392] width 700 height 577
click at [408, 488] on div "Add Column" at bounding box center [402, 392] width 700 height 577
drag, startPoint x: 494, startPoint y: 379, endPoint x: 495, endPoint y: 392, distance: 13.5
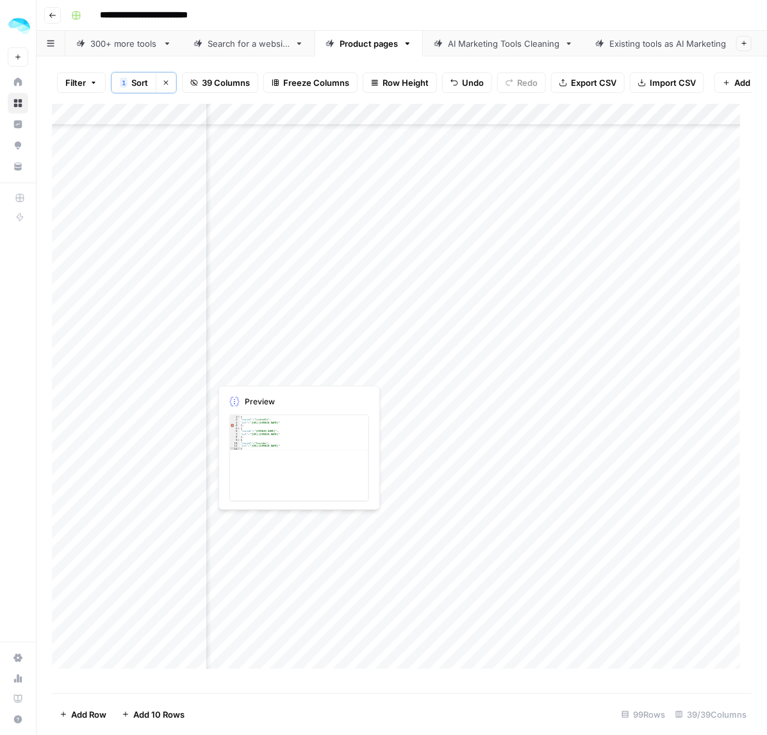
click at [495, 392] on div "Add Column" at bounding box center [402, 392] width 700 height 577
click at [326, 437] on div "Add Column" at bounding box center [402, 392] width 700 height 577
drag, startPoint x: 410, startPoint y: 491, endPoint x: 409, endPoint y: 505, distance: 14.2
click at [409, 505] on div "Add Column" at bounding box center [402, 392] width 700 height 577
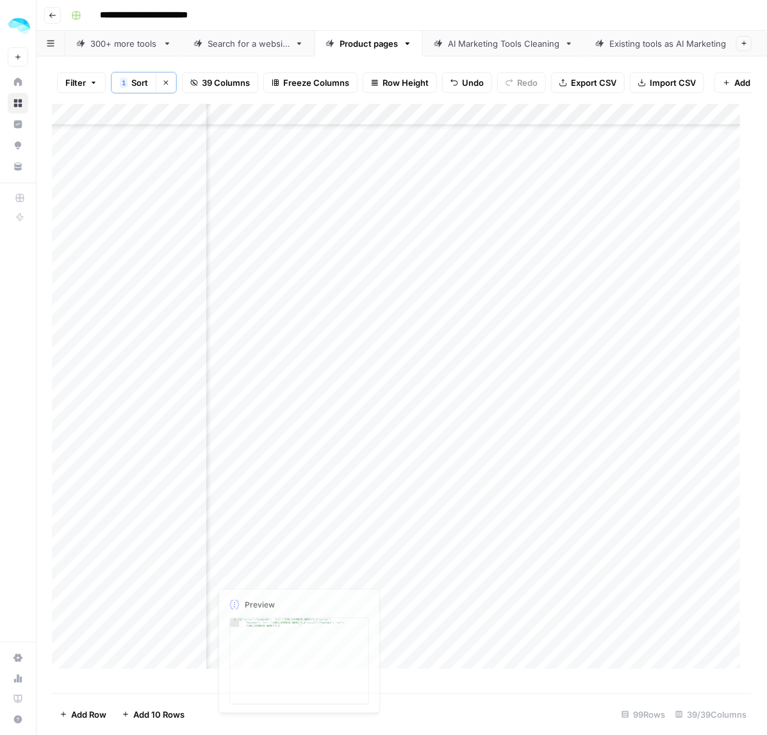
click at [452, 588] on div "Add Column" at bounding box center [402, 392] width 700 height 577
drag, startPoint x: 438, startPoint y: 488, endPoint x: 457, endPoint y: 488, distance: 19.2
click at [438, 488] on div "Add Column" at bounding box center [402, 392] width 700 height 577
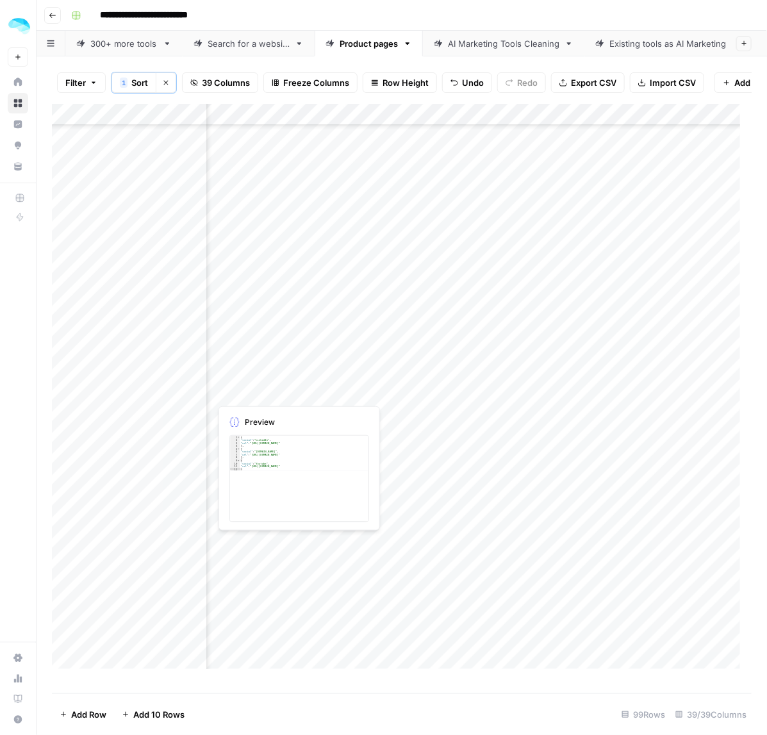
drag, startPoint x: 386, startPoint y: 388, endPoint x: 386, endPoint y: 404, distance: 16.0
click at [386, 404] on div "Add Column" at bounding box center [402, 392] width 700 height 577
click at [450, 475] on div "Add Column" at bounding box center [402, 392] width 700 height 577
click at [436, 540] on div "Add Column" at bounding box center [402, 392] width 700 height 577
drag, startPoint x: 450, startPoint y: 588, endPoint x: 450, endPoint y: 604, distance: 15.4
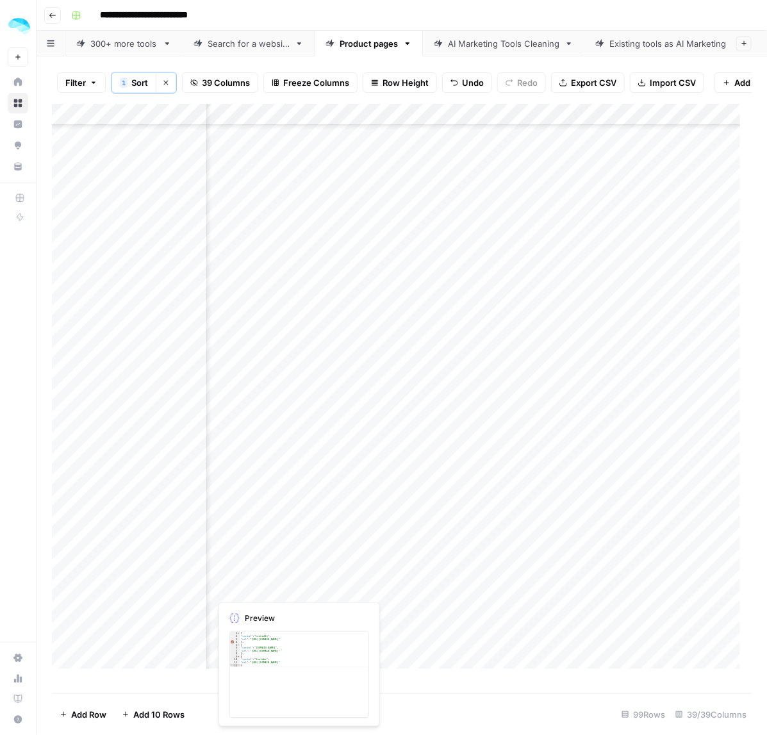
click at [450, 604] on div "Add Column" at bounding box center [402, 392] width 700 height 577
drag, startPoint x: 449, startPoint y: 561, endPoint x: 452, endPoint y: 625, distance: 64.2
click at [452, 625] on div "Add Column" at bounding box center [402, 392] width 700 height 577
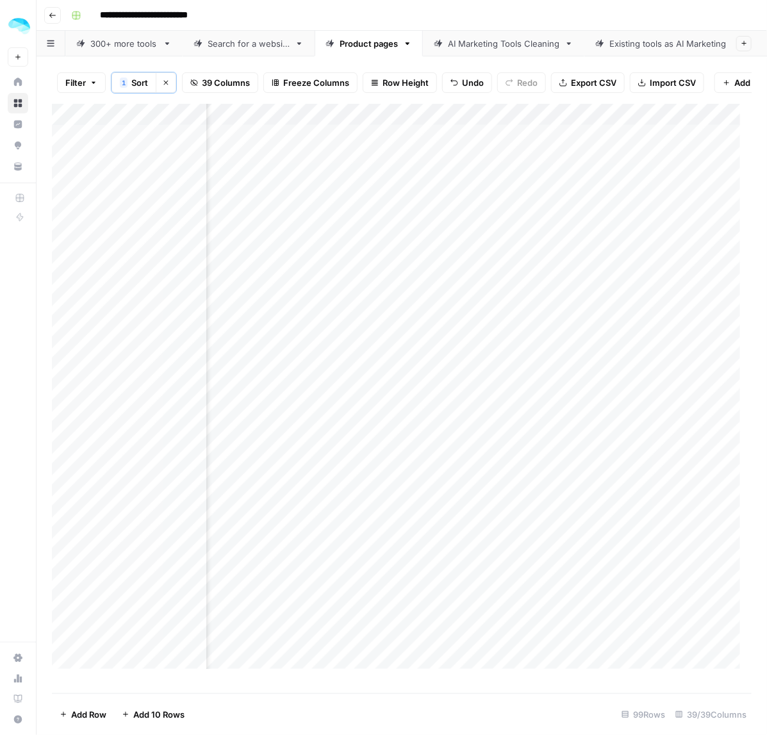
drag, startPoint x: 411, startPoint y: 149, endPoint x: 407, endPoint y: 183, distance: 34.8
click at [407, 183] on div "Add Column" at bounding box center [402, 392] width 700 height 577
click at [393, 237] on div "Add Column" at bounding box center [402, 392] width 700 height 577
click at [358, 372] on div "Add Column" at bounding box center [402, 392] width 700 height 577
click at [331, 408] on div "Add Column" at bounding box center [402, 392] width 700 height 577
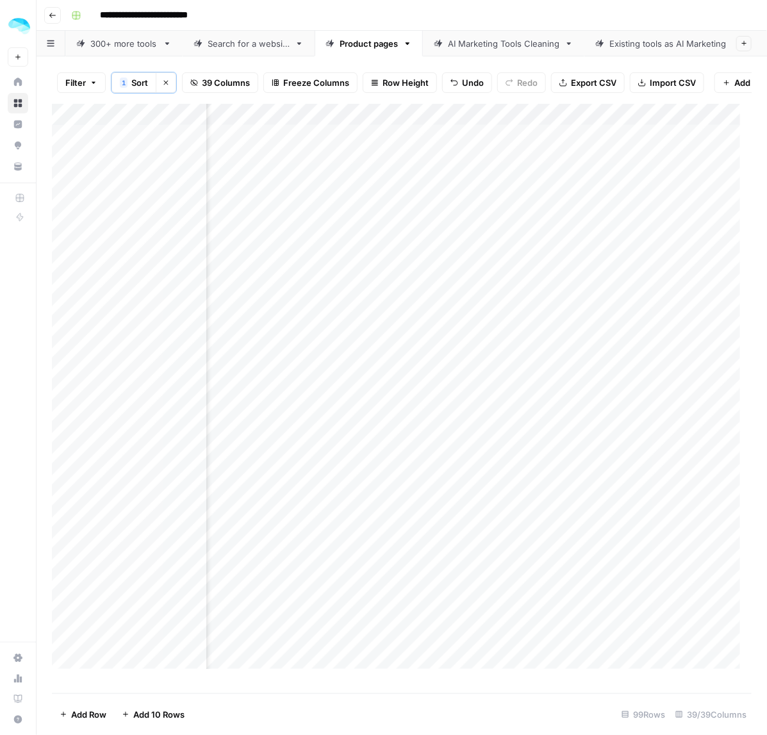
click at [383, 470] on div "Add Column" at bounding box center [402, 392] width 700 height 577
drag, startPoint x: 356, startPoint y: 377, endPoint x: 356, endPoint y: 459, distance: 82.7
click at [356, 459] on div "Add Column" at bounding box center [402, 392] width 700 height 577
drag, startPoint x: 370, startPoint y: 510, endPoint x: 368, endPoint y: 532, distance: 22.5
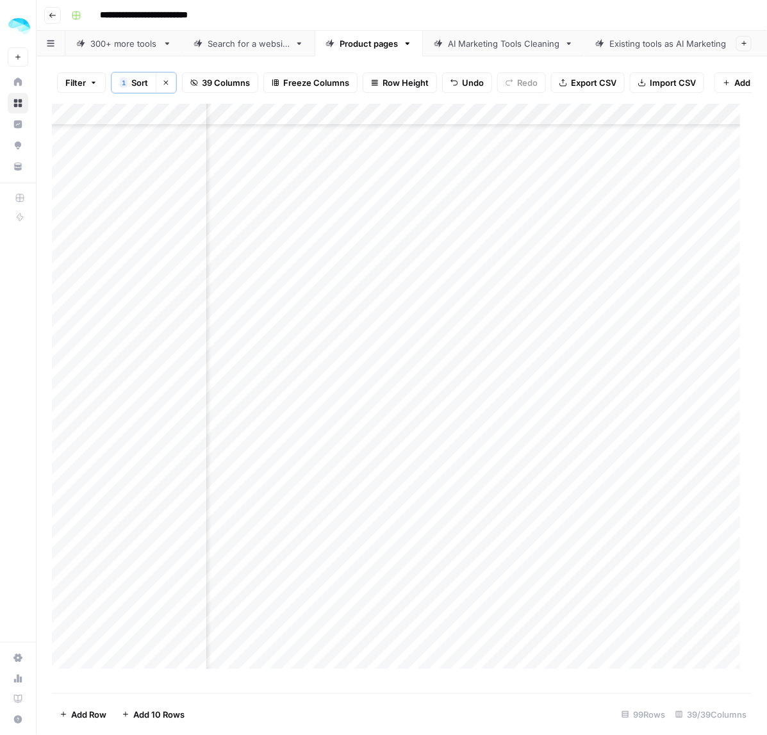
click at [368, 532] on div "Add Column" at bounding box center [402, 392] width 700 height 577
click at [352, 436] on div "Add Column" at bounding box center [402, 392] width 700 height 577
drag, startPoint x: 357, startPoint y: 422, endPoint x: 357, endPoint y: 501, distance: 79.5
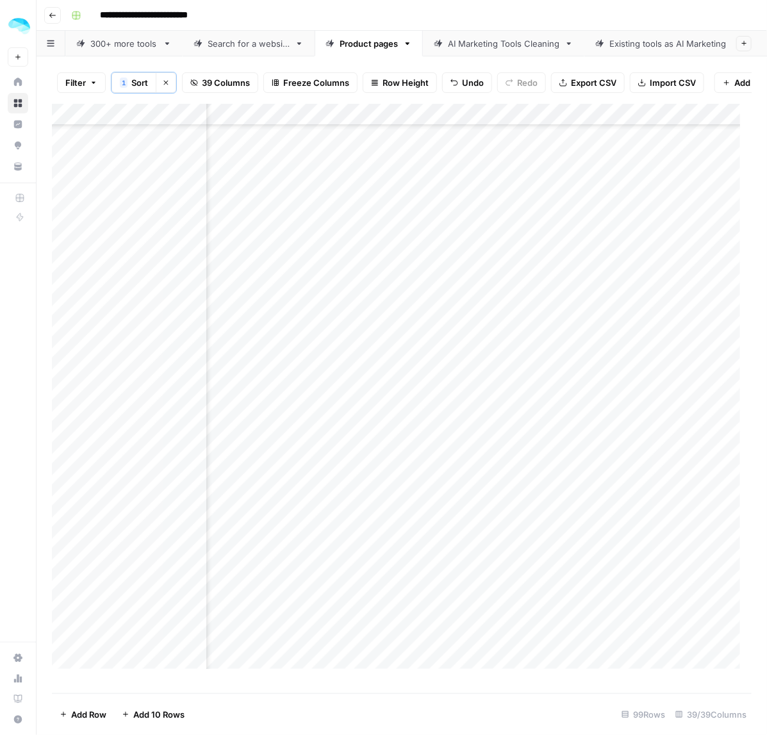
click at [357, 501] on div "Add Column" at bounding box center [402, 392] width 700 height 577
click at [415, 397] on div "Add Column" at bounding box center [402, 392] width 700 height 577
drag, startPoint x: 347, startPoint y: 436, endPoint x: 347, endPoint y: 500, distance: 64.1
click at [347, 500] on div "Add Column" at bounding box center [402, 392] width 700 height 577
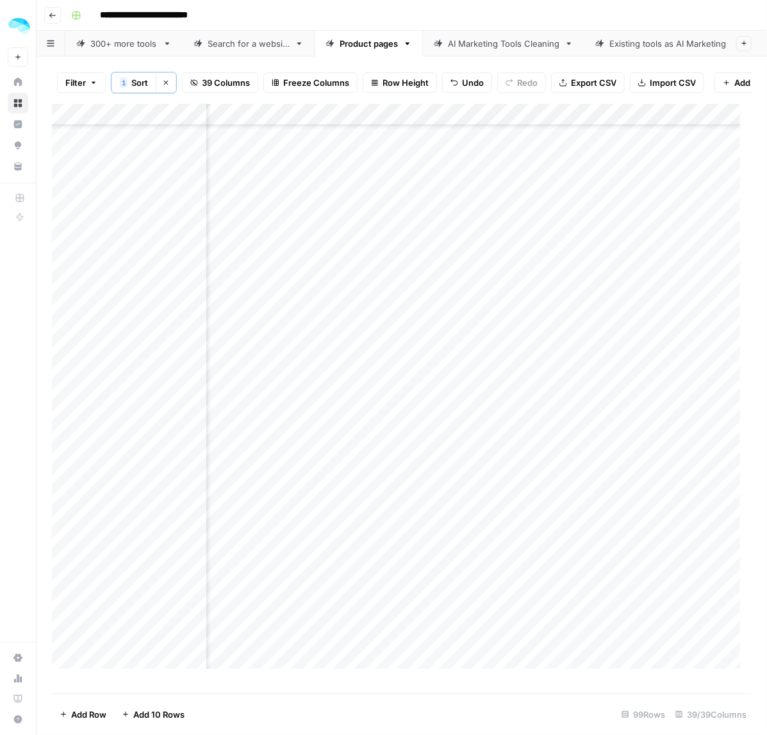
scroll to position [801, 1908]
drag, startPoint x: 353, startPoint y: 374, endPoint x: 357, endPoint y: 414, distance: 40.6
click at [357, 414] on div "Add Column" at bounding box center [402, 392] width 700 height 577
drag, startPoint x: 360, startPoint y: 299, endPoint x: 360, endPoint y: 315, distance: 16.0
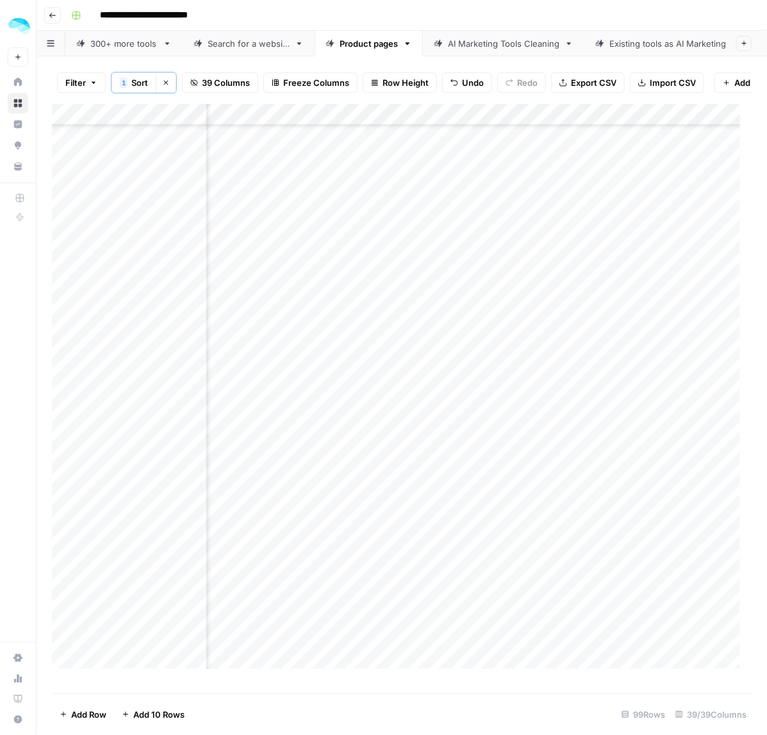
click at [360, 315] on div "Add Column" at bounding box center [402, 392] width 700 height 577
click at [367, 410] on div "Add Column" at bounding box center [402, 392] width 700 height 577
drag, startPoint x: 336, startPoint y: 455, endPoint x: 336, endPoint y: 466, distance: 11.5
click at [336, 466] on div "Add Column" at bounding box center [402, 392] width 700 height 577
click at [341, 511] on div "Add Column" at bounding box center [402, 392] width 700 height 577
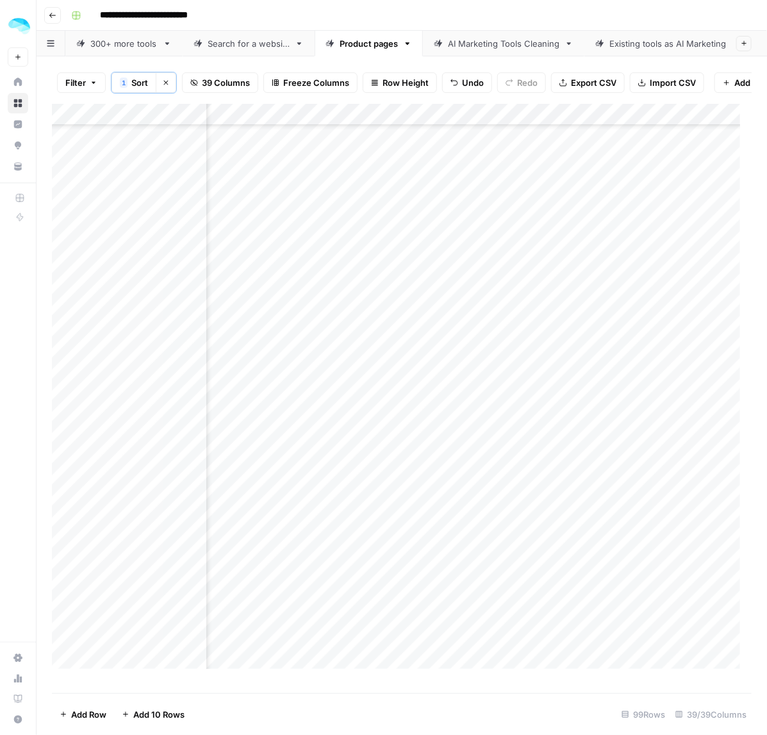
scroll to position [1201, 1908]
drag, startPoint x: 351, startPoint y: 384, endPoint x: 342, endPoint y: 425, distance: 41.5
click at [342, 425] on div "Add Column" at bounding box center [402, 392] width 700 height 577
drag, startPoint x: 359, startPoint y: 508, endPoint x: 374, endPoint y: 513, distance: 15.4
click at [359, 508] on div "Add Column" at bounding box center [402, 392] width 700 height 577
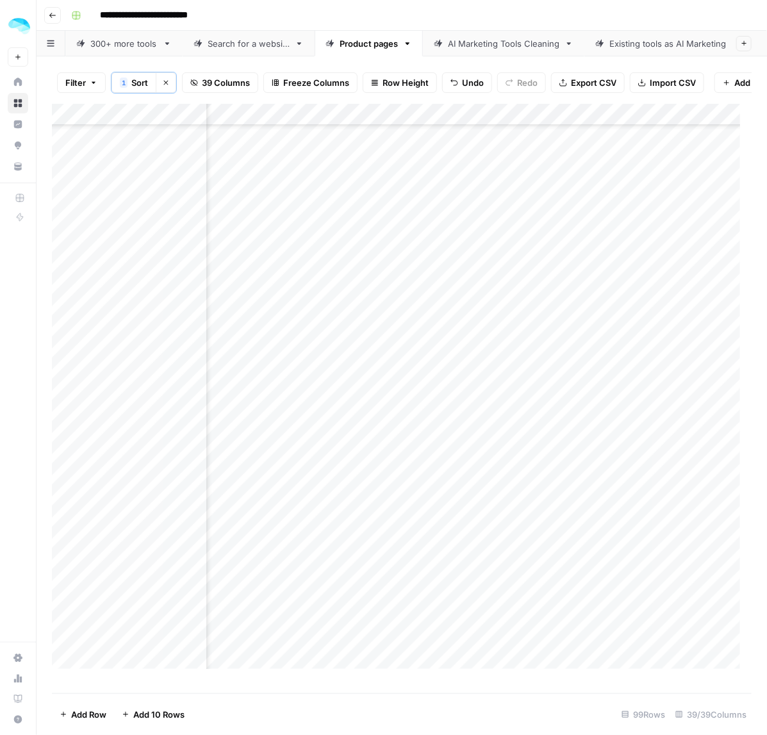
click at [393, 635] on div "Add Column" at bounding box center [402, 392] width 700 height 577
drag, startPoint x: 340, startPoint y: 393, endPoint x: 342, endPoint y: 409, distance: 16.1
click at [342, 409] on div "Add Column" at bounding box center [402, 392] width 700 height 577
click at [347, 466] on div "Add Column" at bounding box center [402, 392] width 700 height 577
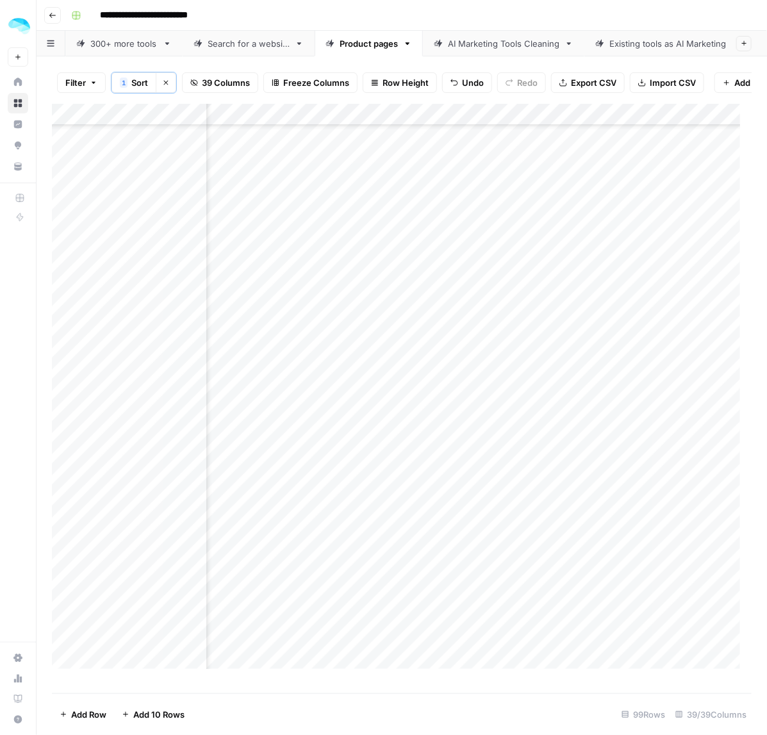
click at [361, 482] on div "Add Column" at bounding box center [402, 392] width 700 height 577
click at [346, 536] on div "Add Column" at bounding box center [402, 392] width 700 height 577
drag, startPoint x: 347, startPoint y: 482, endPoint x: 347, endPoint y: 492, distance: 9.6
click at [347, 492] on div "Add Column" at bounding box center [402, 392] width 700 height 577
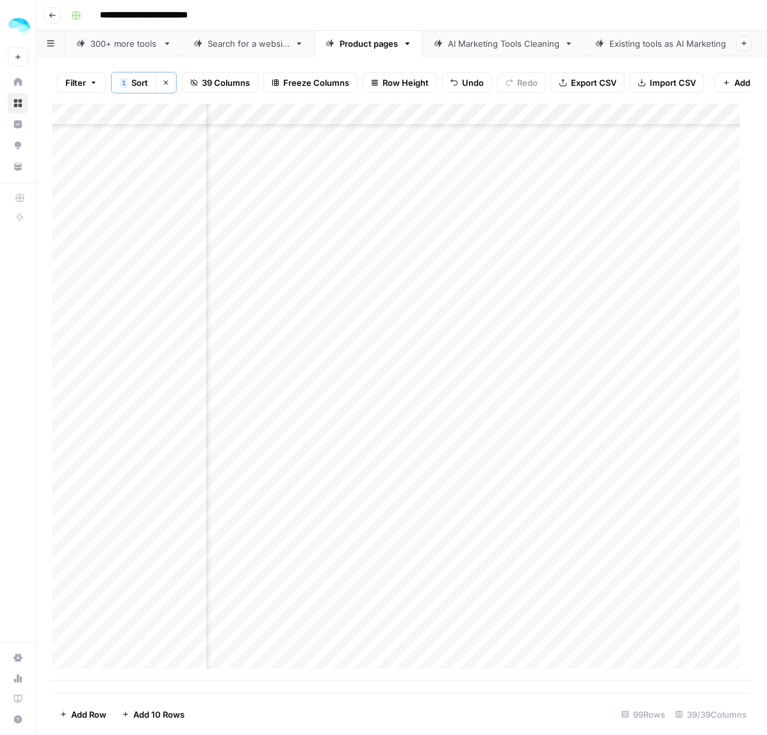
drag, startPoint x: 345, startPoint y: 588, endPoint x: 343, endPoint y: 625, distance: 37.2
click at [343, 625] on div "Add Column" at bounding box center [402, 392] width 700 height 577
drag, startPoint x: 422, startPoint y: 151, endPoint x: 422, endPoint y: 185, distance: 33.3
click at [422, 185] on div "Add Column" at bounding box center [402, 392] width 700 height 577
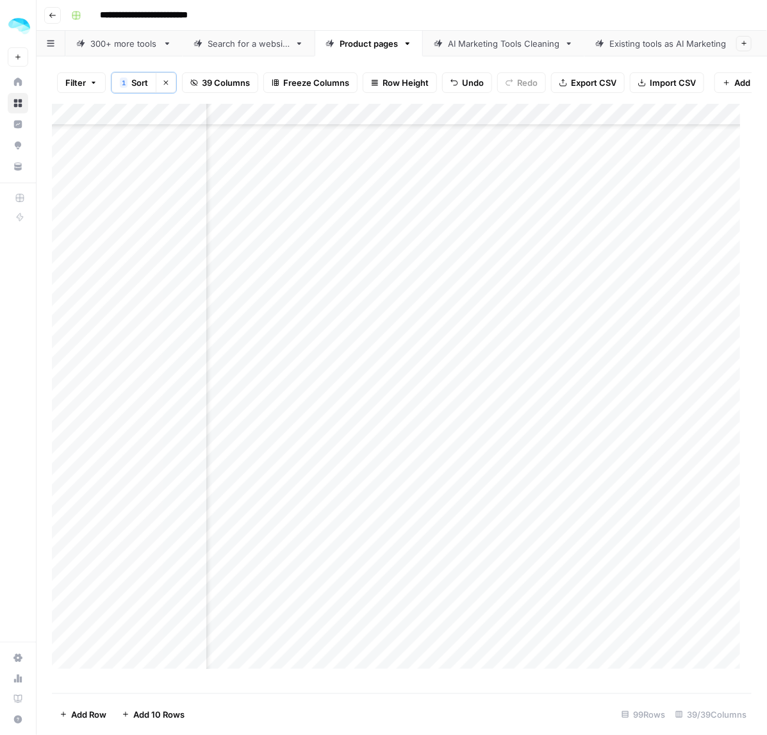
scroll to position [0, 2250]
drag, startPoint x: 404, startPoint y: 152, endPoint x: 404, endPoint y: 190, distance: 37.8
click at [404, 190] on div "Add Column" at bounding box center [402, 392] width 700 height 577
click at [406, 238] on div "Add Column" at bounding box center [402, 392] width 700 height 577
click at [389, 370] on div "Add Column" at bounding box center [402, 392] width 700 height 577
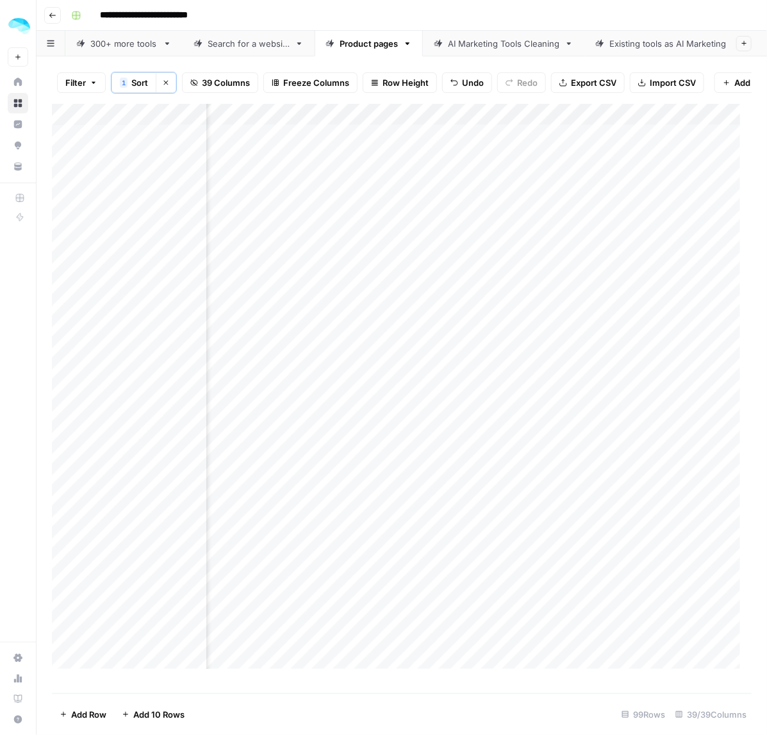
click at [431, 415] on div "Add Column" at bounding box center [402, 392] width 700 height 577
click at [441, 474] on div "Add Column" at bounding box center [402, 392] width 700 height 577
drag, startPoint x: 418, startPoint y: 458, endPoint x: 409, endPoint y: 539, distance: 81.2
click at [409, 539] on div "Add Column" at bounding box center [402, 392] width 700 height 577
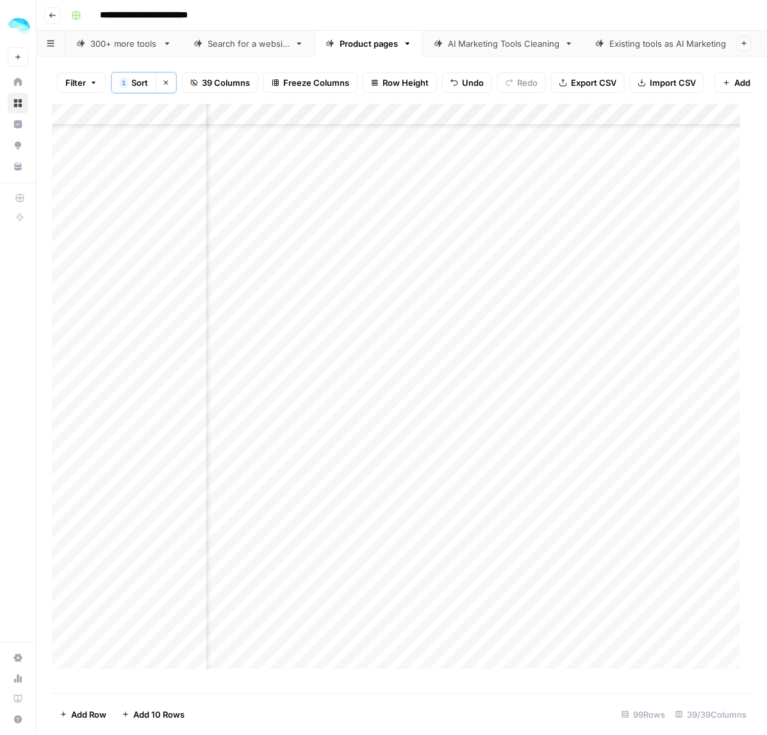
scroll to position [240, 2250]
drag, startPoint x: 410, startPoint y: 429, endPoint x: 408, endPoint y: 445, distance: 16.2
click at [408, 445] on div "Add Column" at bounding box center [402, 392] width 700 height 577
drag, startPoint x: 471, startPoint y: 495, endPoint x: 465, endPoint y: 513, distance: 18.8
click at [465, 513] on div "Add Column" at bounding box center [402, 392] width 700 height 577
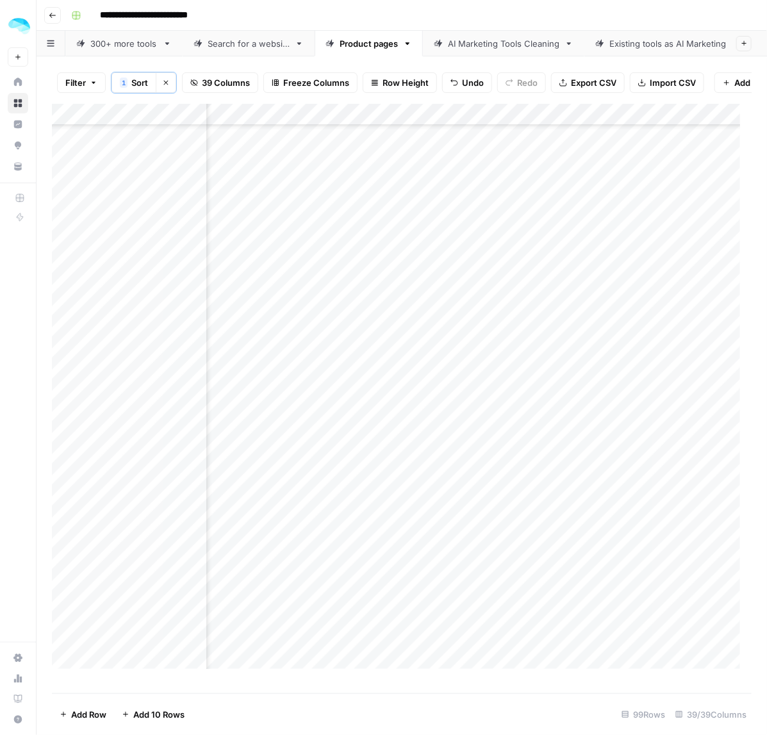
scroll to position [400, 2250]
drag, startPoint x: 438, startPoint y: 423, endPoint x: 434, endPoint y: 516, distance: 93.0
click at [434, 516] on div "Add Column" at bounding box center [402, 392] width 700 height 577
click at [434, 477] on div "Add Column" at bounding box center [402, 392] width 700 height 577
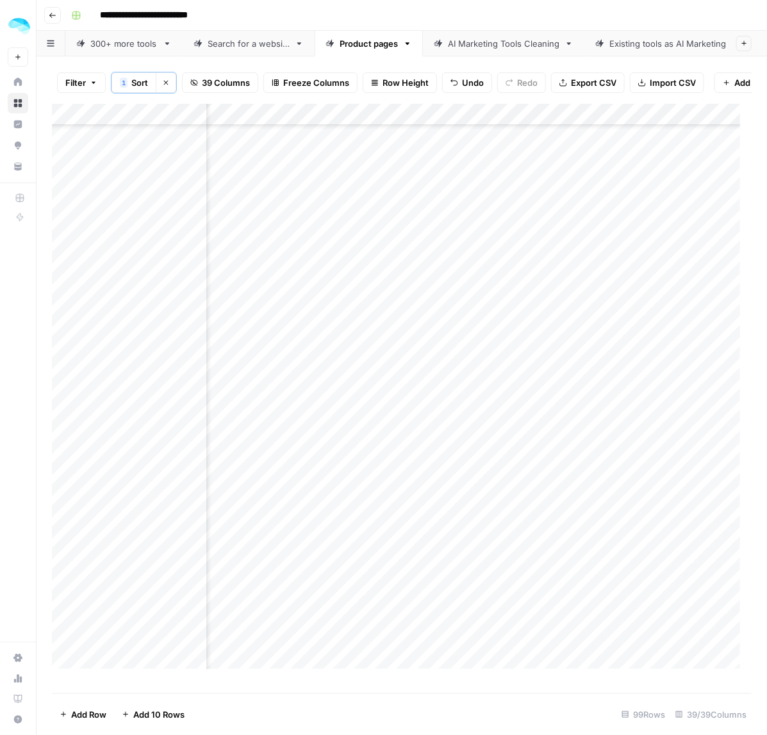
drag, startPoint x: 405, startPoint y: 517, endPoint x: 399, endPoint y: 583, distance: 66.3
click at [399, 583] on div "Add Column" at bounding box center [402, 392] width 700 height 577
drag, startPoint x: 401, startPoint y: 456, endPoint x: 401, endPoint y: 494, distance: 38.4
click at [401, 494] on div "Add Column" at bounding box center [402, 392] width 700 height 577
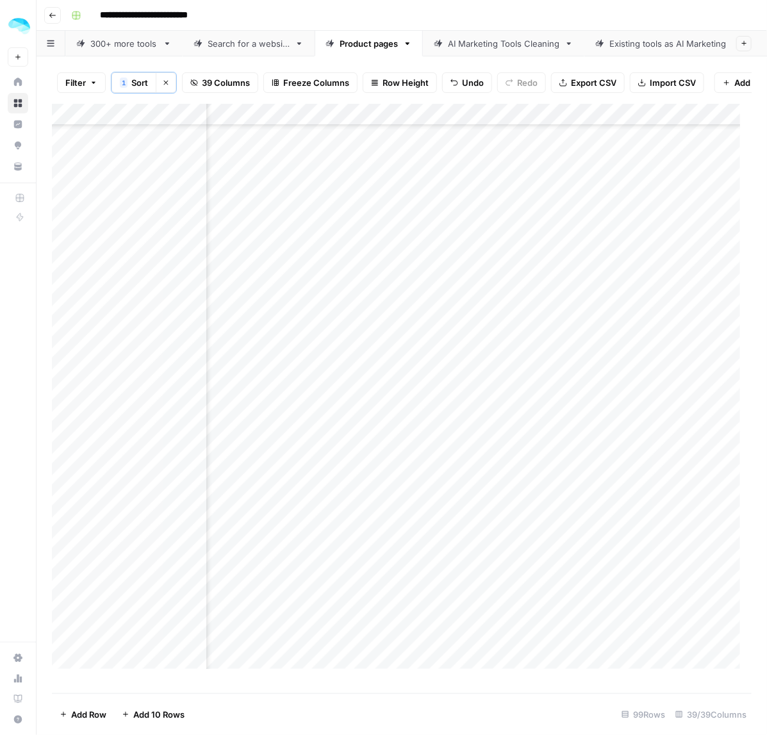
scroll to position [881, 2250]
drag, startPoint x: 398, startPoint y: 389, endPoint x: 398, endPoint y: 404, distance: 15.4
click at [398, 404] on div "Add Column" at bounding box center [402, 392] width 700 height 577
drag, startPoint x: 408, startPoint y: 379, endPoint x: 408, endPoint y: 402, distance: 23.1
click at [408, 402] on div "Add Column" at bounding box center [402, 392] width 700 height 577
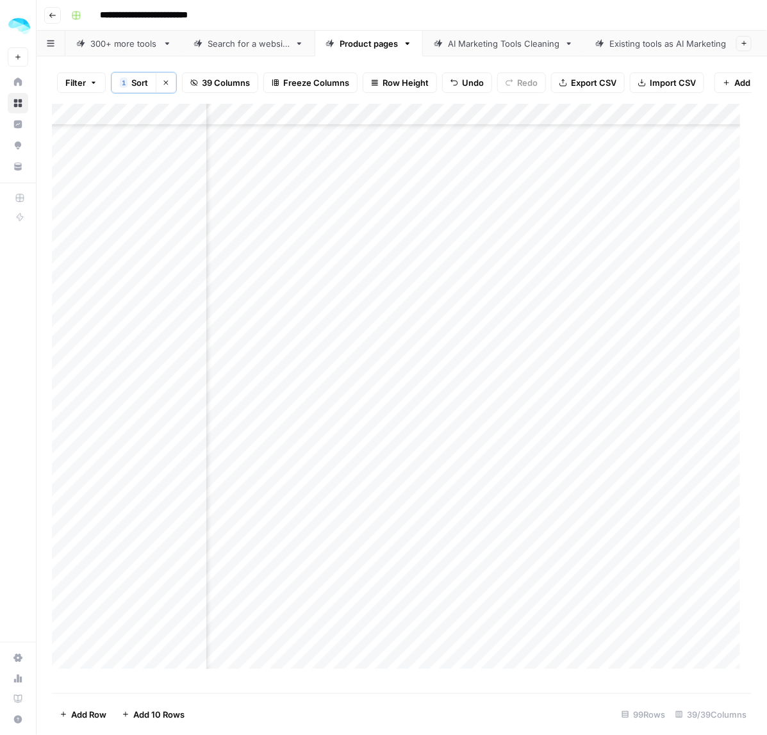
click at [404, 491] on div "Add Column" at bounding box center [402, 392] width 700 height 577
drag, startPoint x: 412, startPoint y: 370, endPoint x: 413, endPoint y: 388, distance: 18.0
click at [413, 388] on div "Add Column" at bounding box center [402, 392] width 700 height 577
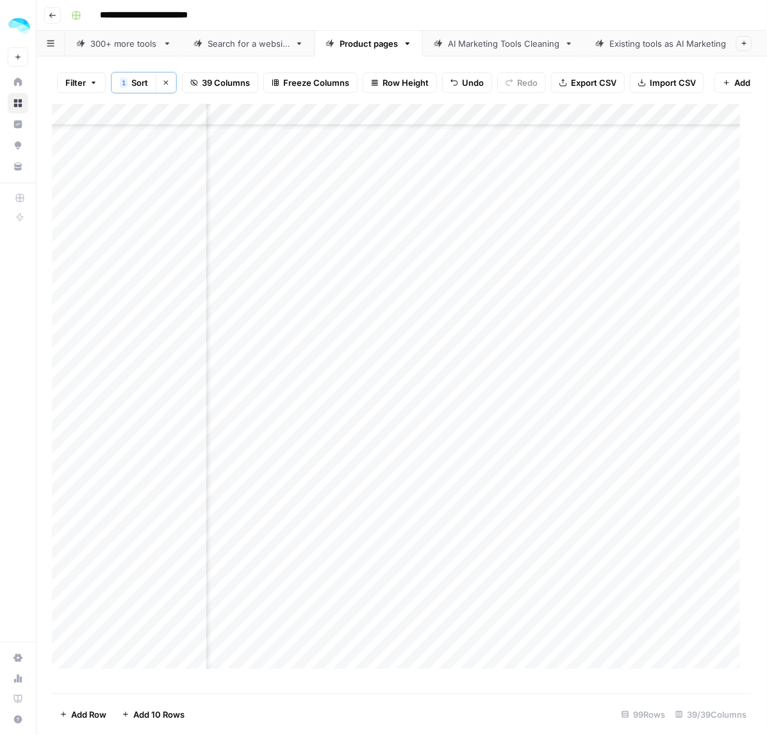
click at [405, 364] on div "Add Column" at bounding box center [402, 392] width 700 height 577
drag, startPoint x: 430, startPoint y: 465, endPoint x: 427, endPoint y: 503, distance: 37.9
click at [427, 503] on div "Add Column" at bounding box center [402, 392] width 700 height 577
click at [434, 598] on div "Add Column" at bounding box center [402, 392] width 700 height 577
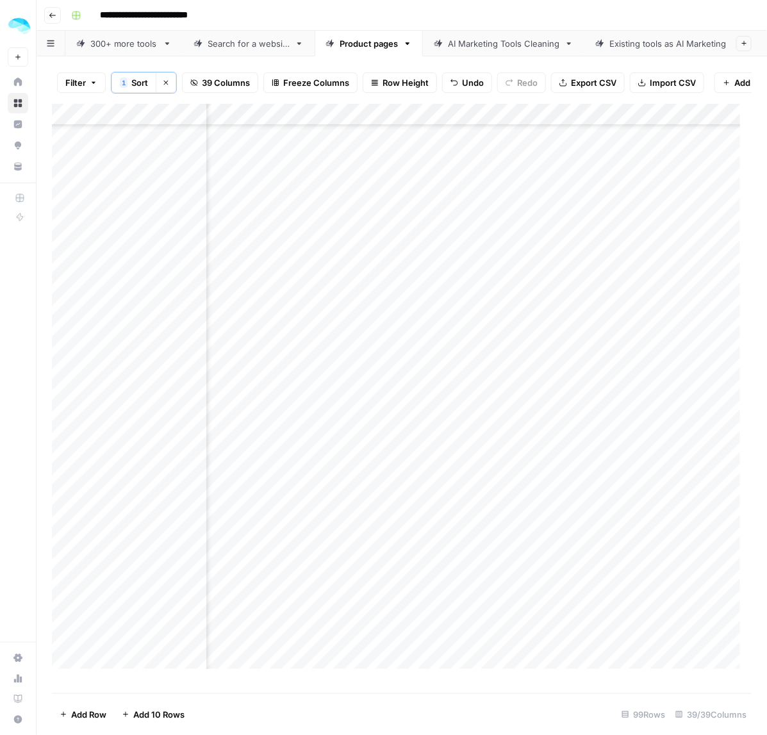
click at [416, 486] on div "Add Column" at bounding box center [402, 392] width 700 height 577
drag, startPoint x: 433, startPoint y: 546, endPoint x: 431, endPoint y: 567, distance: 21.2
click at [431, 567] on div "Add Column" at bounding box center [402, 392] width 700 height 577
click at [400, 409] on div "Add Column" at bounding box center [402, 392] width 700 height 577
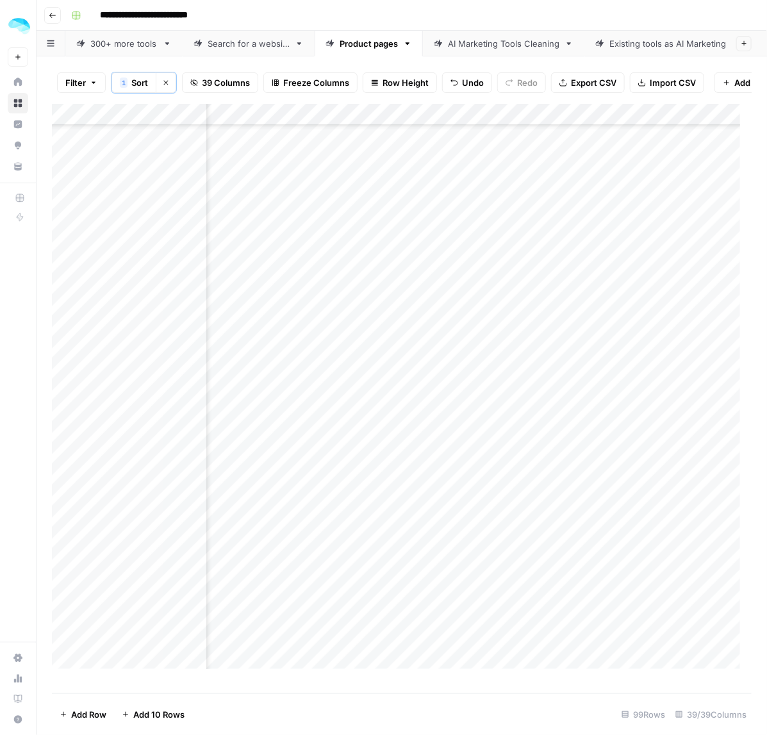
click at [466, 404] on div "Add Column" at bounding box center [402, 392] width 700 height 577
click at [410, 460] on div "Add Column" at bounding box center [402, 392] width 700 height 577
drag, startPoint x: 431, startPoint y: 508, endPoint x: 427, endPoint y: 537, distance: 29.1
click at [427, 537] on div "Add Column" at bounding box center [402, 392] width 700 height 577
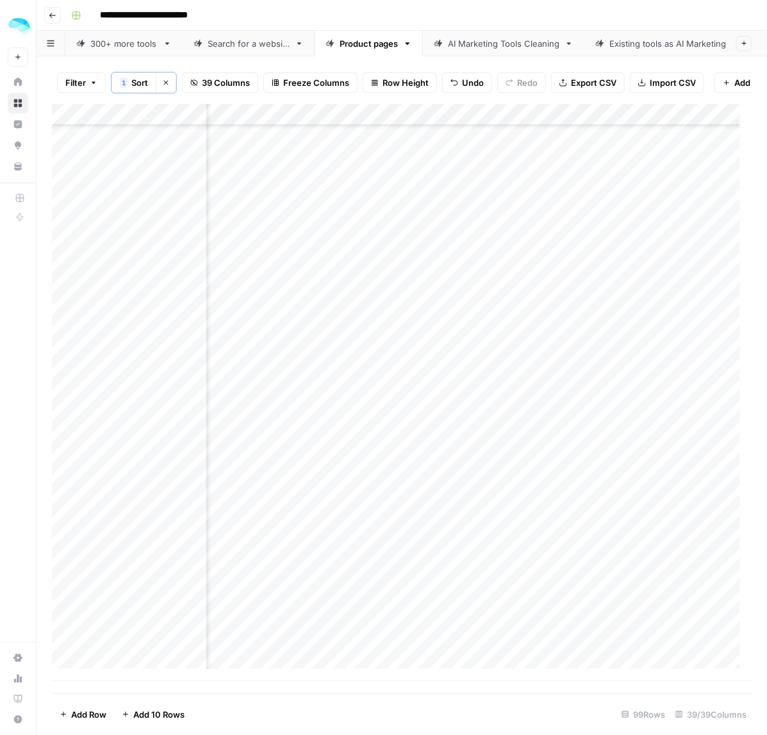
drag, startPoint x: 402, startPoint y: 559, endPoint x: 404, endPoint y: 628, distance: 68.6
click at [404, 628] on div "Add Column" at bounding box center [402, 392] width 700 height 577
drag, startPoint x: 380, startPoint y: 149, endPoint x: 369, endPoint y: 184, distance: 36.9
click at [369, 184] on div "Add Column" at bounding box center [402, 392] width 700 height 577
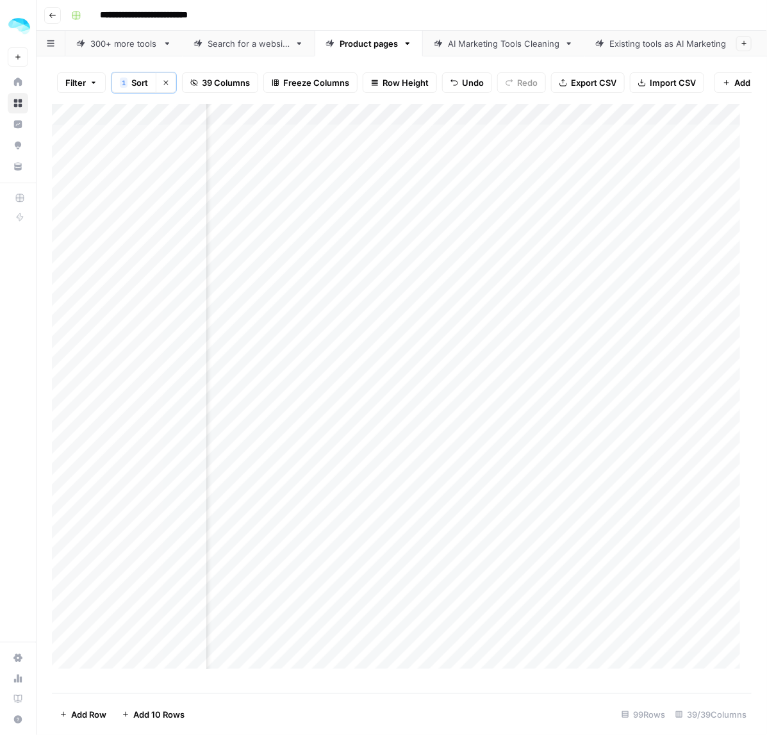
click at [356, 229] on div "Add Column" at bounding box center [402, 392] width 700 height 577
click at [385, 373] on div "Add Column" at bounding box center [402, 392] width 700 height 577
click at [404, 411] on div "Add Column" at bounding box center [402, 392] width 700 height 577
click at [388, 475] on div "Add Column" at bounding box center [402, 392] width 700 height 577
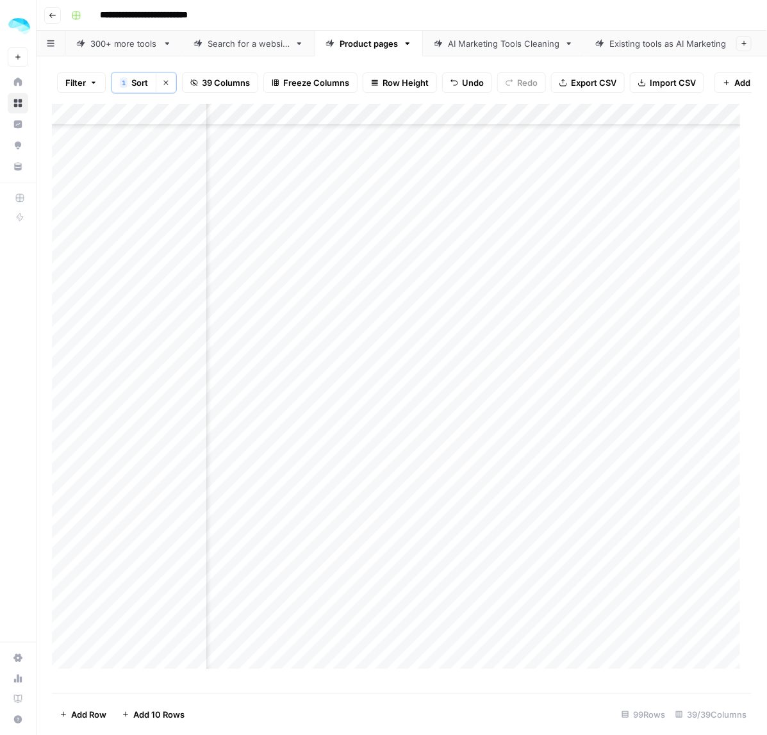
drag, startPoint x: 335, startPoint y: 447, endPoint x: 336, endPoint y: 466, distance: 18.6
click at [336, 466] on div "Add Column" at bounding box center [402, 392] width 700 height 577
drag, startPoint x: 356, startPoint y: 511, endPoint x: 357, endPoint y: 527, distance: 16.1
click at [357, 527] on div "Add Column" at bounding box center [402, 392] width 700 height 577
drag, startPoint x: 375, startPoint y: 575, endPoint x: 375, endPoint y: 588, distance: 12.8
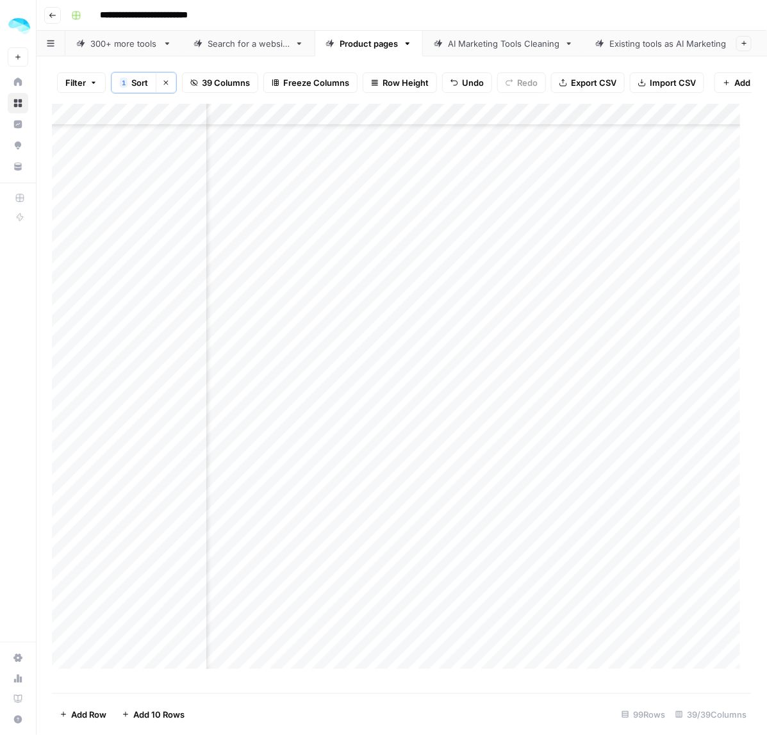
click at [375, 588] on div "Add Column" at bounding box center [402, 392] width 700 height 577
drag, startPoint x: 360, startPoint y: 420, endPoint x: 357, endPoint y: 507, distance: 87.2
click at [357, 507] on div "Add Column" at bounding box center [402, 392] width 700 height 577
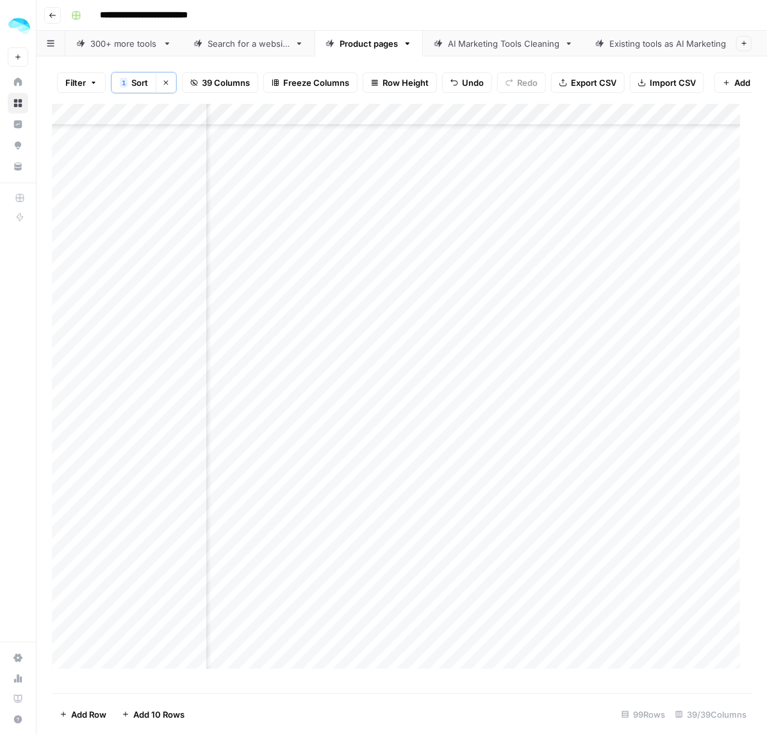
click at [324, 388] on div "Add Column" at bounding box center [402, 392] width 700 height 577
drag, startPoint x: 370, startPoint y: 434, endPoint x: 343, endPoint y: 509, distance: 79.7
click at [343, 509] on div "Add Column" at bounding box center [402, 392] width 700 height 577
drag, startPoint x: 354, startPoint y: 367, endPoint x: 351, endPoint y: 415, distance: 48.1
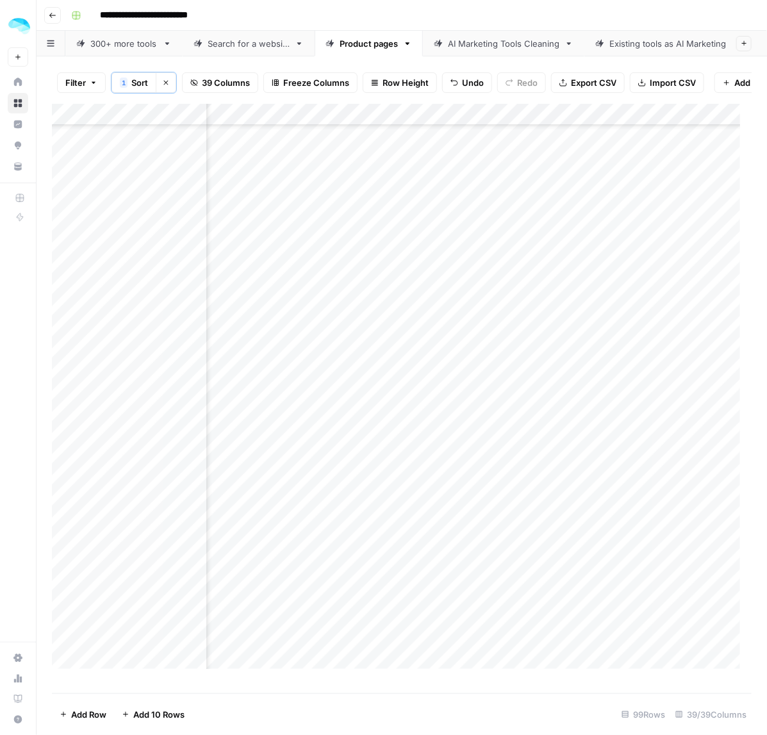
click at [351, 415] on div "Add Column" at bounding box center [402, 392] width 700 height 577
drag, startPoint x: 340, startPoint y: 379, endPoint x: 343, endPoint y: 396, distance: 17.5
click at [343, 396] on div "Add Column" at bounding box center [402, 392] width 700 height 577
click at [392, 484] on div "Add Column" at bounding box center [402, 392] width 700 height 577
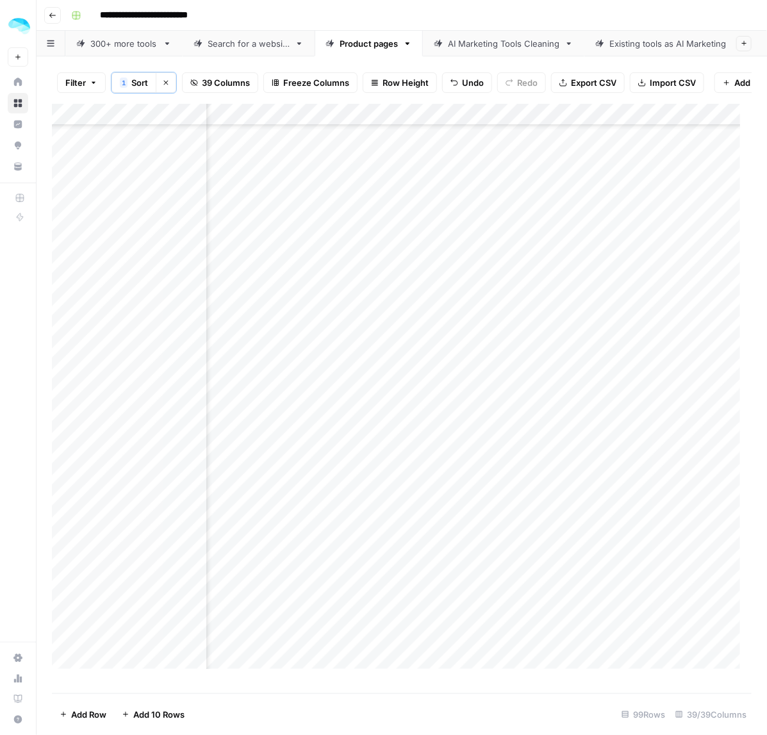
scroll to position [1041, 2593]
click at [314, 369] on div "Add Column" at bounding box center [402, 392] width 700 height 577
drag, startPoint x: 372, startPoint y: 374, endPoint x: 372, endPoint y: 391, distance: 17.3
click at [372, 391] on div "Add Column" at bounding box center [402, 392] width 700 height 577
click at [344, 441] on div "Add Column" at bounding box center [402, 392] width 700 height 577
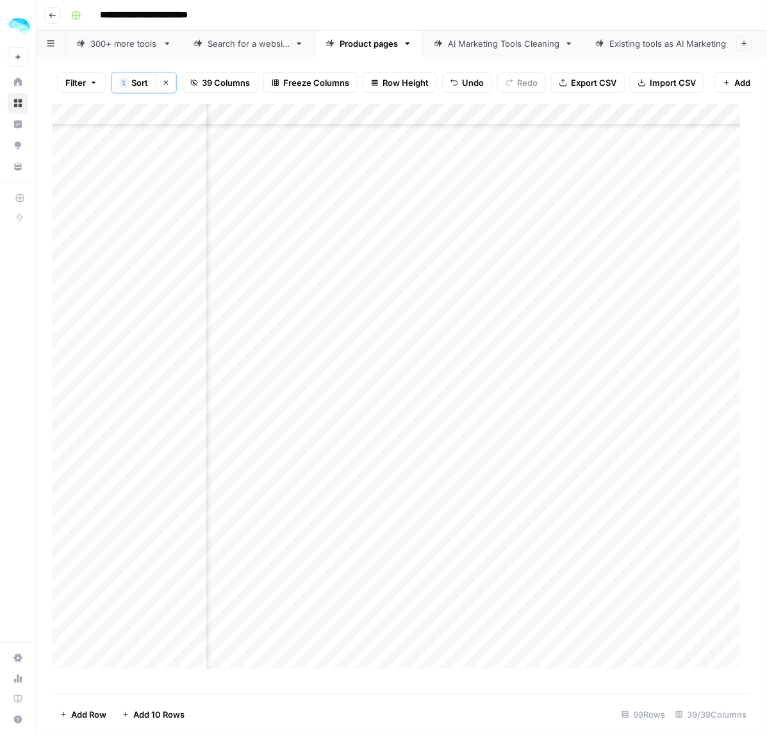
drag, startPoint x: 372, startPoint y: 545, endPoint x: 367, endPoint y: 586, distance: 41.3
click at [367, 586] on div "Add Column" at bounding box center [402, 392] width 700 height 577
click at [350, 590] on div "Add Column" at bounding box center [402, 392] width 700 height 577
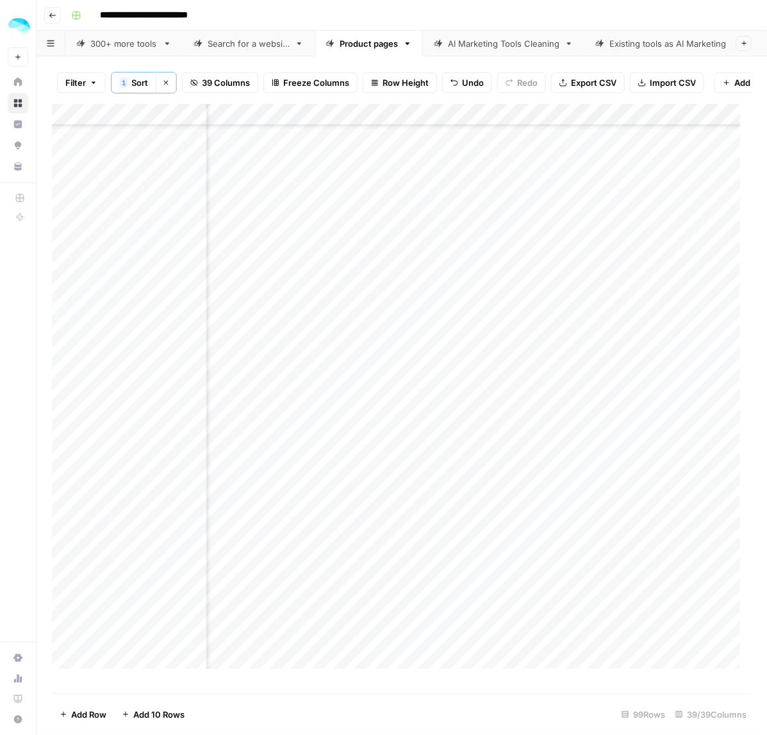
click at [368, 487] on div "Add Column" at bounding box center [402, 392] width 700 height 577
drag, startPoint x: 372, startPoint y: 460, endPoint x: 372, endPoint y: 481, distance: 20.5
click at [372, 481] on div "Add Column" at bounding box center [402, 392] width 700 height 577
drag, startPoint x: 374, startPoint y: 497, endPoint x: 378, endPoint y: 466, distance: 30.4
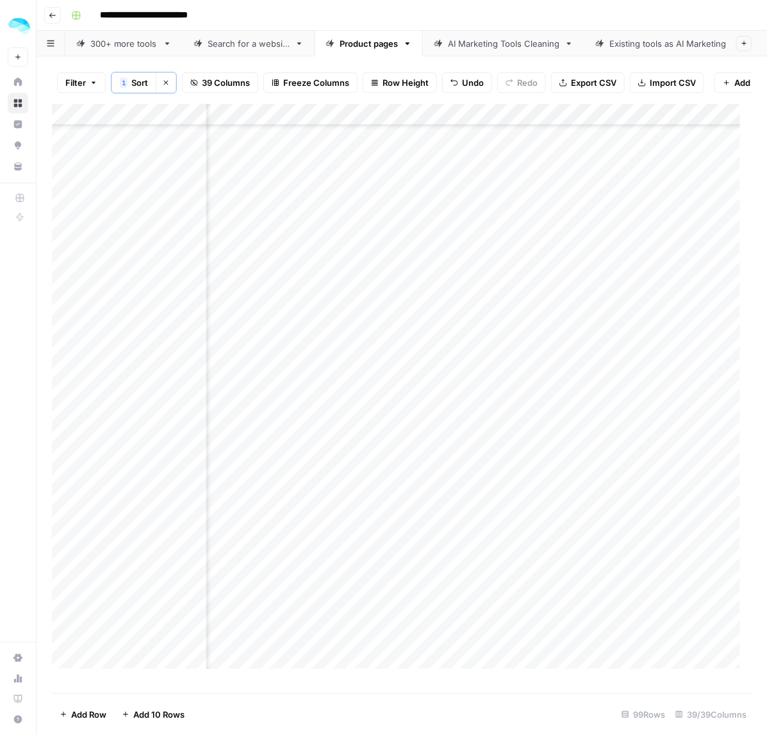
click at [378, 466] on div "Add Column" at bounding box center [402, 392] width 700 height 577
click at [354, 559] on div "Add Column" at bounding box center [402, 392] width 700 height 577
click at [372, 465] on div "Add Column" at bounding box center [402, 392] width 700 height 577
drag, startPoint x: 350, startPoint y: 516, endPoint x: 350, endPoint y: 523, distance: 7.0
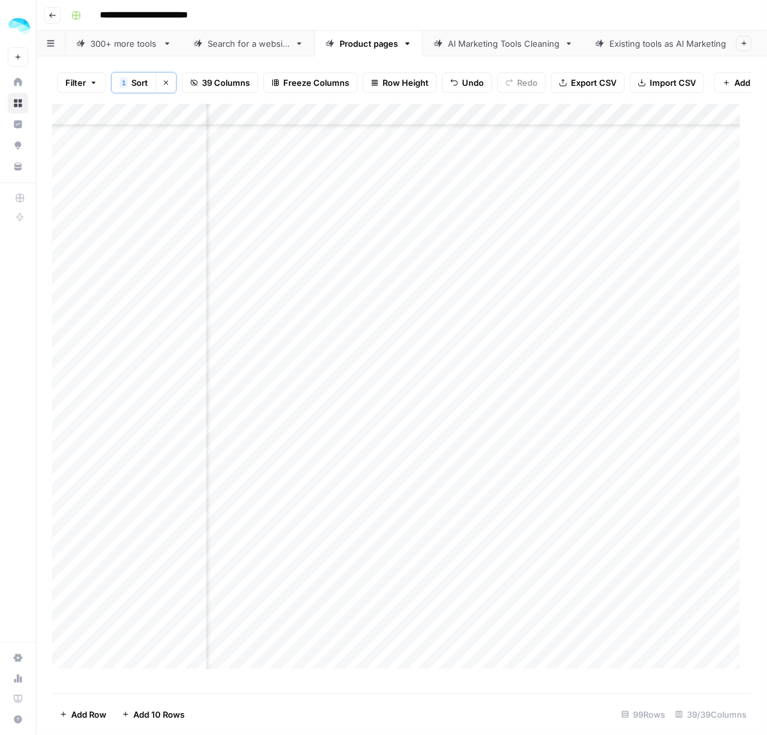
click at [350, 523] on div "Add Column" at bounding box center [402, 392] width 700 height 577
drag, startPoint x: 386, startPoint y: 593, endPoint x: 378, endPoint y: 655, distance: 62.7
click at [378, 655] on div "Add Column" at bounding box center [402, 392] width 700 height 577
drag, startPoint x: 504, startPoint y: 152, endPoint x: 500, endPoint y: 186, distance: 34.2
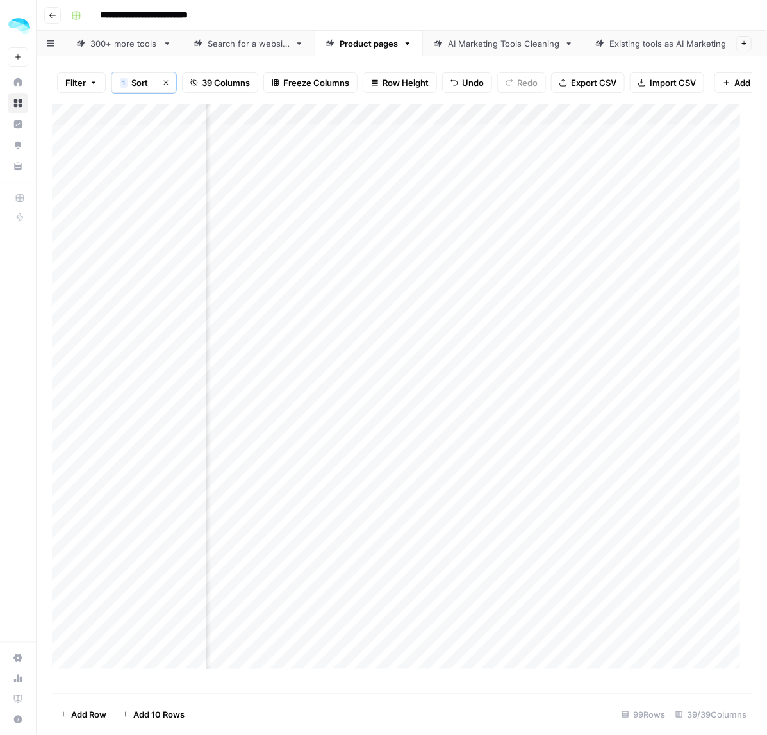
click at [500, 186] on div "Add Column" at bounding box center [402, 392] width 700 height 577
click at [554, 238] on div "Add Column" at bounding box center [402, 392] width 700 height 577
click at [529, 372] on div "Add Column" at bounding box center [402, 392] width 700 height 577
click at [486, 412] on div "Add Column" at bounding box center [402, 392] width 700 height 577
click at [526, 474] on div "Add Column" at bounding box center [402, 392] width 700 height 577
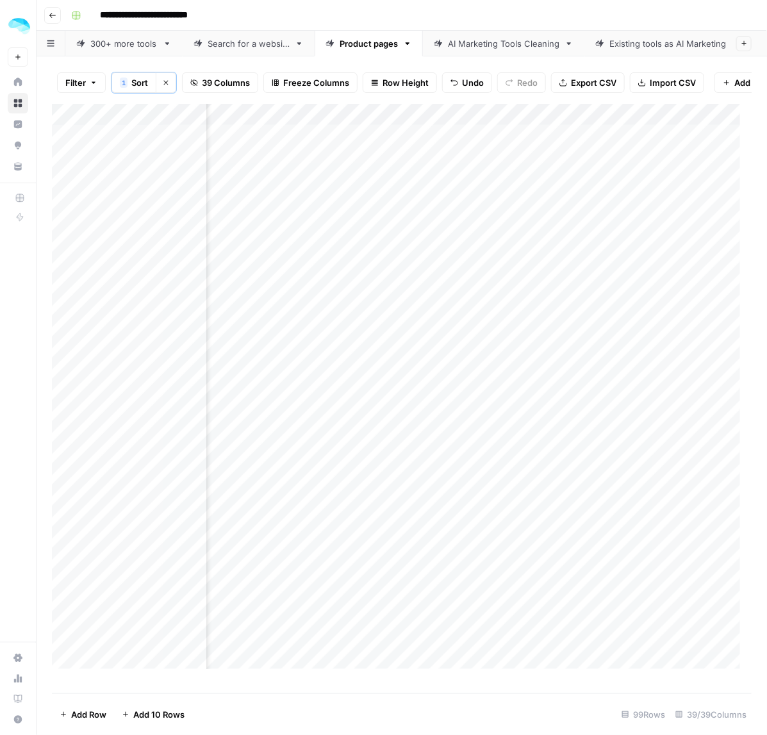
drag, startPoint x: 525, startPoint y: 539, endPoint x: 520, endPoint y: 619, distance: 80.3
click at [520, 619] on div "Add Column" at bounding box center [402, 392] width 700 height 577
drag, startPoint x: 498, startPoint y: 514, endPoint x: 499, endPoint y: 532, distance: 18.0
click at [499, 532] on div "Add Column" at bounding box center [402, 392] width 700 height 577
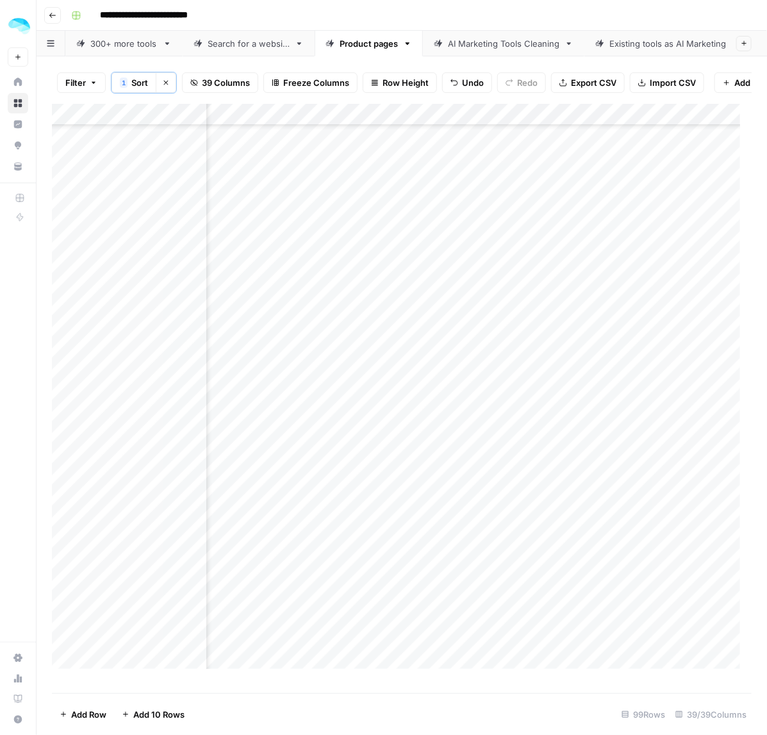
scroll to position [240, 2812]
click at [499, 518] on div "Add Column" at bounding box center [402, 392] width 700 height 577
drag, startPoint x: 502, startPoint y: 502, endPoint x: 504, endPoint y: 591, distance: 89.1
click at [504, 591] on div "Add Column" at bounding box center [402, 392] width 700 height 577
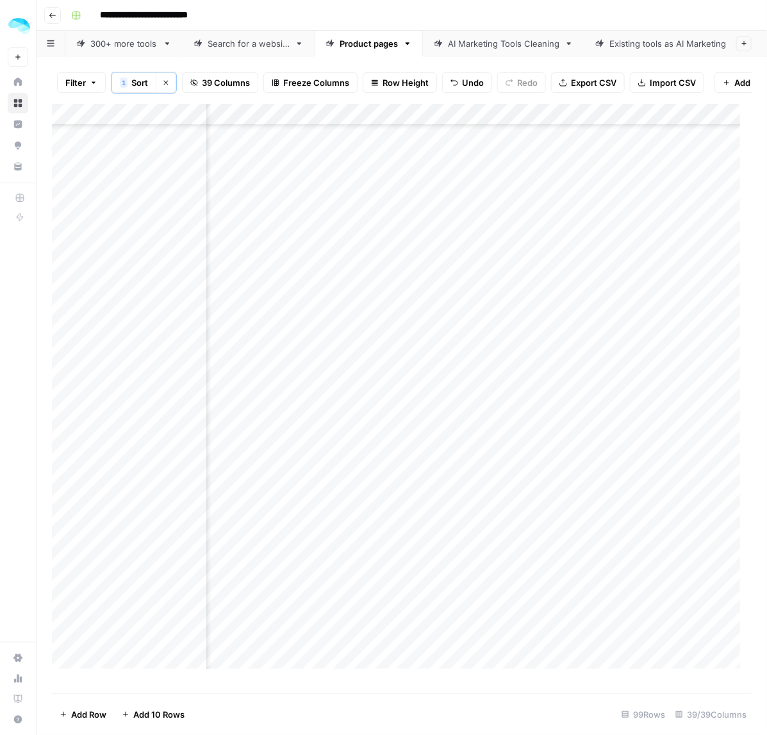
scroll to position [481, 2812]
click at [521, 475] on div "Add Column" at bounding box center [402, 392] width 700 height 577
drag, startPoint x: 529, startPoint y: 437, endPoint x: 524, endPoint y: 529, distance: 91.8
click at [524, 529] on div "Add Column" at bounding box center [402, 392] width 700 height 577
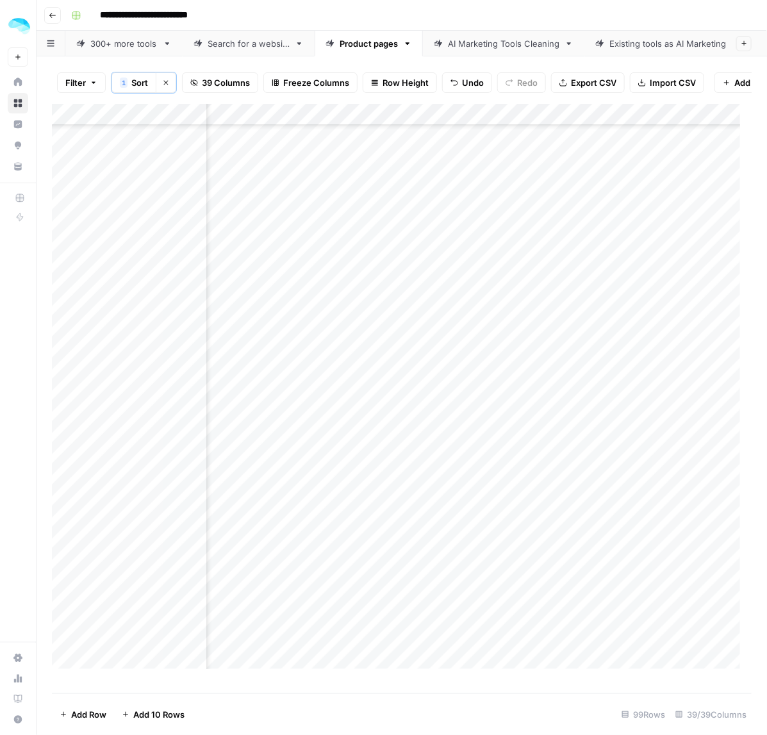
scroll to position [641, 2812]
drag, startPoint x: 566, startPoint y: 532, endPoint x: 552, endPoint y: 581, distance: 50.5
click at [552, 581] on div "Add Column" at bounding box center [402, 392] width 700 height 577
drag, startPoint x: 537, startPoint y: 462, endPoint x: 534, endPoint y: 477, distance: 15.7
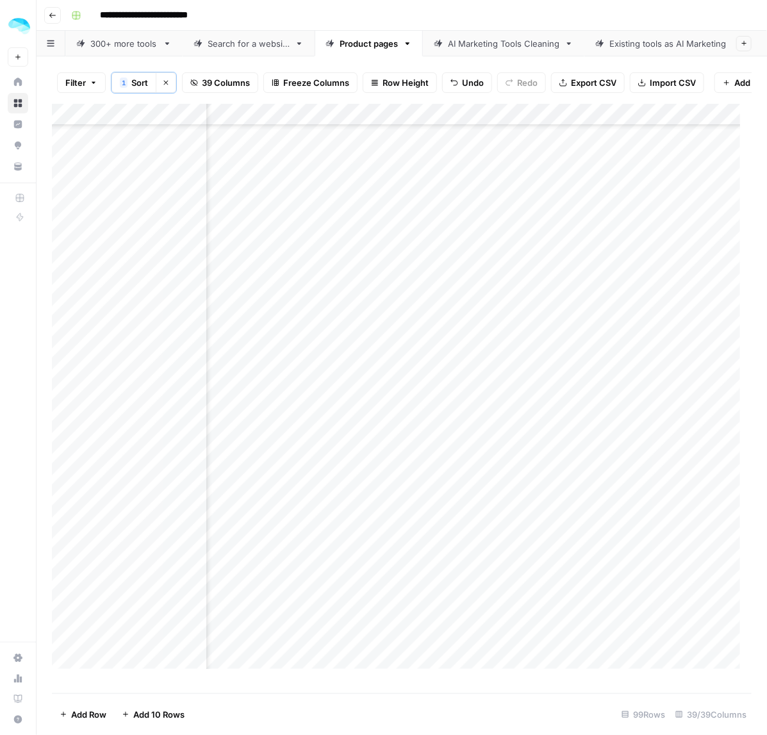
click at [534, 477] on div "Add Column" at bounding box center [402, 392] width 700 height 577
click at [515, 413] on div "Add Column" at bounding box center [402, 392] width 700 height 577
click at [542, 404] on div "Add Column" at bounding box center [402, 392] width 700 height 577
click at [520, 402] on div "Add Column" at bounding box center [402, 392] width 700 height 577
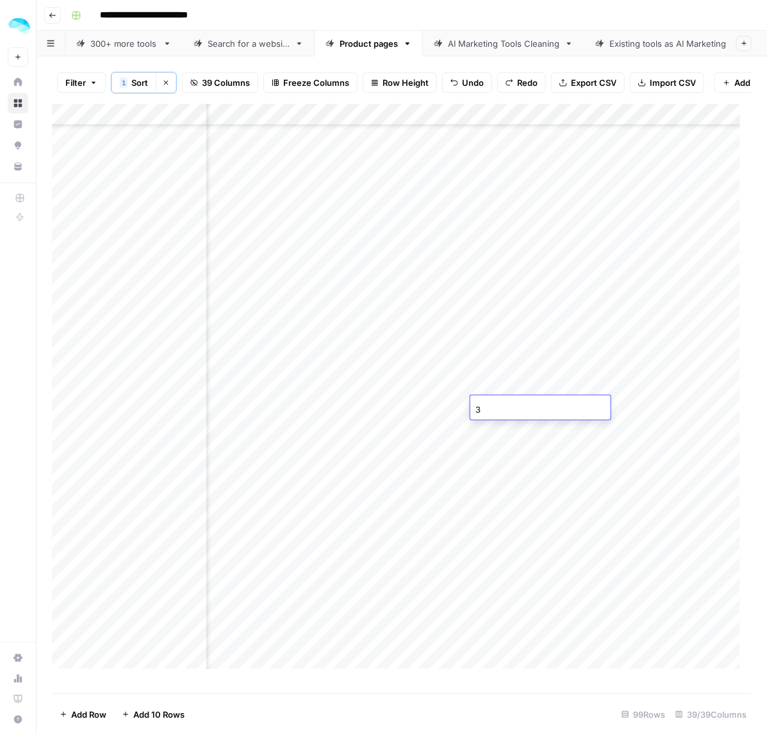
click at [526, 440] on div "Add Column" at bounding box center [402, 392] width 700 height 577
click at [524, 411] on div "Add Column" at bounding box center [402, 392] width 700 height 577
drag, startPoint x: 535, startPoint y: 455, endPoint x: 531, endPoint y: 476, distance: 21.6
click at [531, 476] on div "Add Column" at bounding box center [402, 392] width 700 height 577
click at [539, 516] on div "Add Column" at bounding box center [402, 392] width 700 height 577
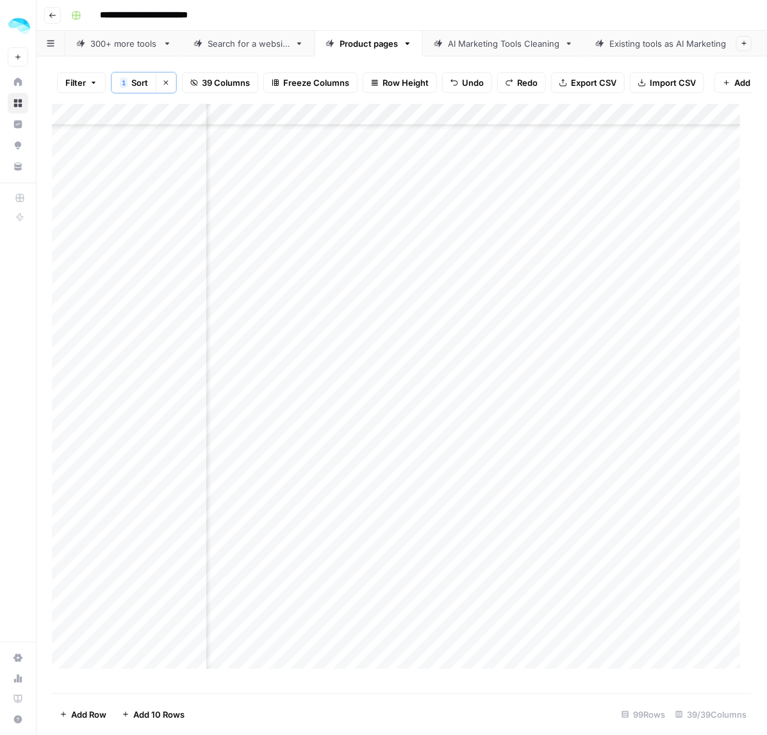
scroll to position [1121, 2812]
drag, startPoint x: 513, startPoint y: 469, endPoint x: 508, endPoint y: 504, distance: 35.5
click at [508, 504] on div "Add Column" at bounding box center [402, 392] width 700 height 577
drag, startPoint x: 517, startPoint y: 588, endPoint x: 545, endPoint y: 588, distance: 27.6
click at [517, 588] on div "Add Column" at bounding box center [402, 392] width 700 height 577
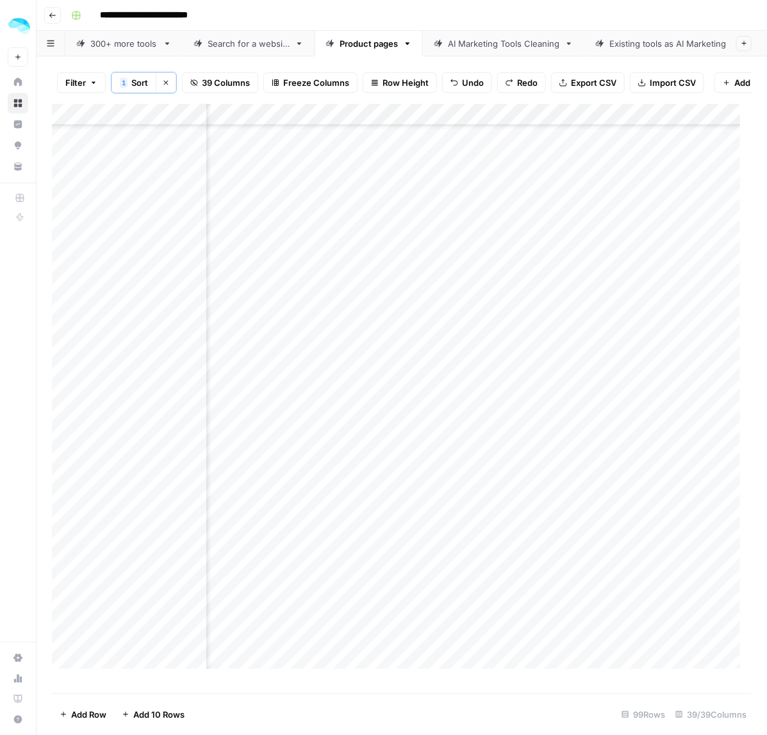
scroll to position [1362, 2812]
click at [507, 495] on div "Add Column" at bounding box center [402, 392] width 700 height 577
drag, startPoint x: 519, startPoint y: 557, endPoint x: 519, endPoint y: 575, distance: 17.3
click at [519, 575] on div "Add Column" at bounding box center [402, 392] width 700 height 577
click at [519, 641] on div "Add Column" at bounding box center [402, 392] width 700 height 577
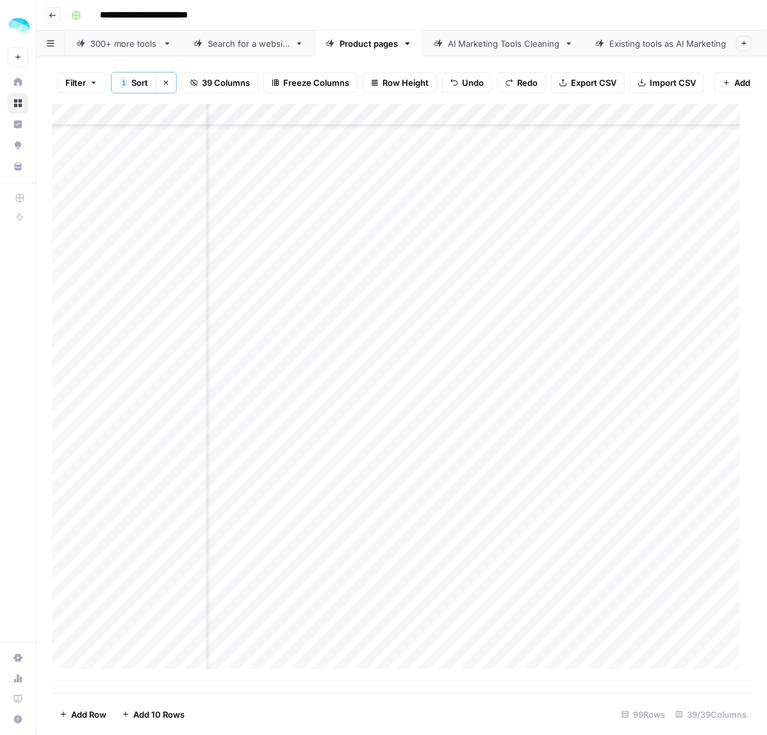
scroll to position [1634, 2812]
click at [516, 440] on div "Add Column" at bounding box center [402, 392] width 700 height 577
drag, startPoint x: 540, startPoint y: 476, endPoint x: 535, endPoint y: 504, distance: 27.9
click at [535, 504] on div "Add Column" at bounding box center [402, 392] width 700 height 577
drag, startPoint x: 516, startPoint y: 561, endPoint x: 522, endPoint y: 628, distance: 67.5
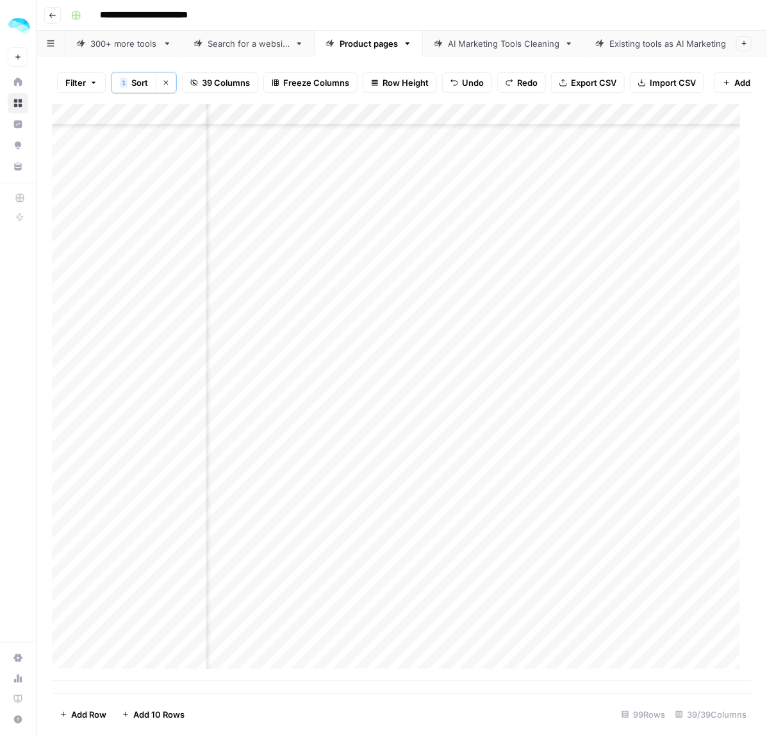
click at [522, 628] on div "Add Column" at bounding box center [402, 392] width 700 height 577
drag, startPoint x: 382, startPoint y: 693, endPoint x: 410, endPoint y: 681, distance: 30.5
click at [410, 694] on div "Filter 1 Sort Clear sorts 39 Columns Freeze Columns Row Height Undo Redo Export…" at bounding box center [402, 395] width 730 height 679
drag, startPoint x: 479, startPoint y: 146, endPoint x: 472, endPoint y: 199, distance: 52.9
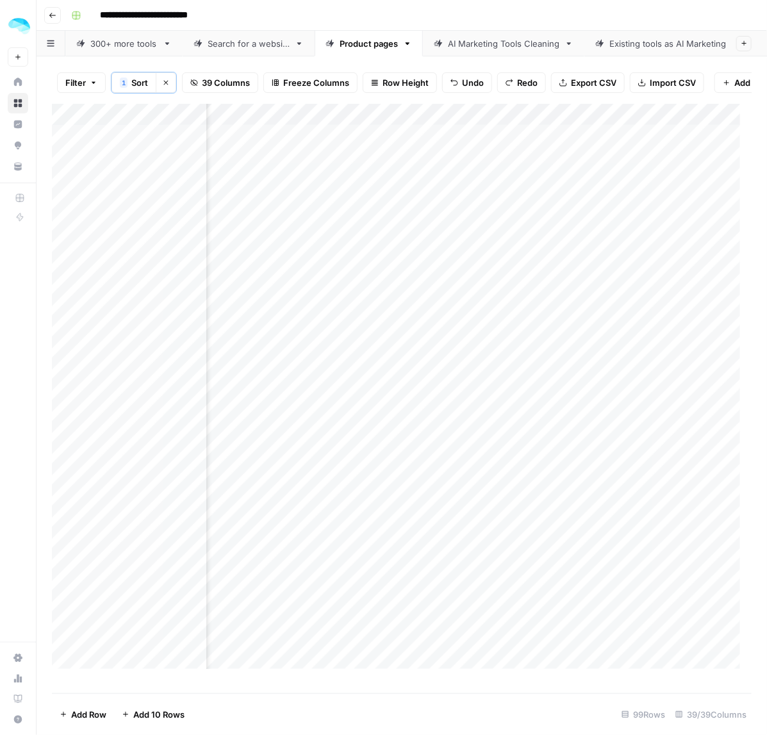
click at [472, 199] on div "Add Column" at bounding box center [402, 392] width 700 height 577
drag, startPoint x: 423, startPoint y: 231, endPoint x: 430, endPoint y: 231, distance: 7.1
click at [423, 231] on div "Add Column" at bounding box center [402, 392] width 700 height 577
click at [415, 363] on div "Add Column" at bounding box center [402, 392] width 700 height 577
click at [431, 408] on div "Add Column" at bounding box center [402, 392] width 700 height 577
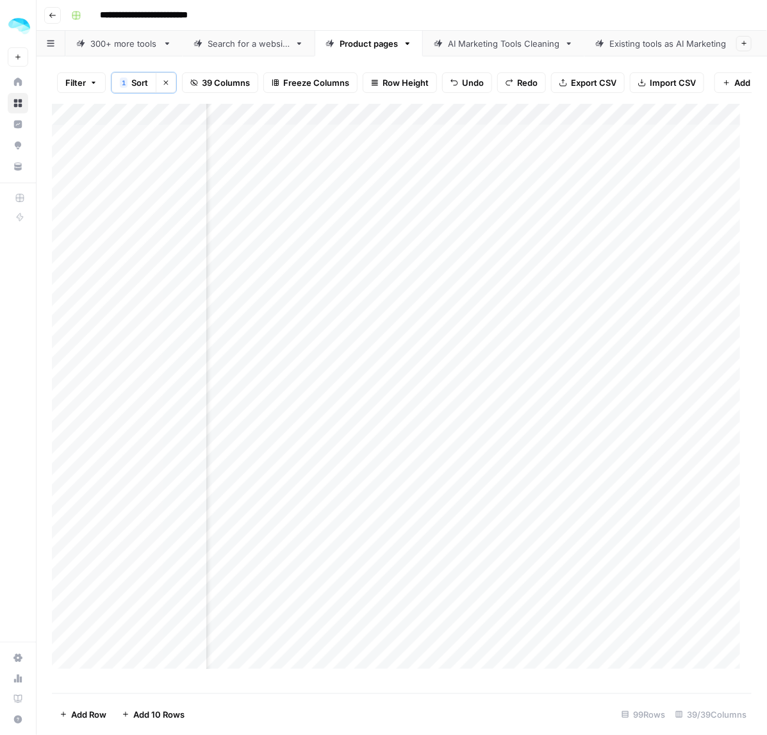
click at [489, 472] on div "Add Column" at bounding box center [402, 392] width 700 height 577
drag, startPoint x: 431, startPoint y: 491, endPoint x: 429, endPoint y: 543, distance: 52.6
click at [429, 543] on div "Add Column" at bounding box center [402, 392] width 700 height 577
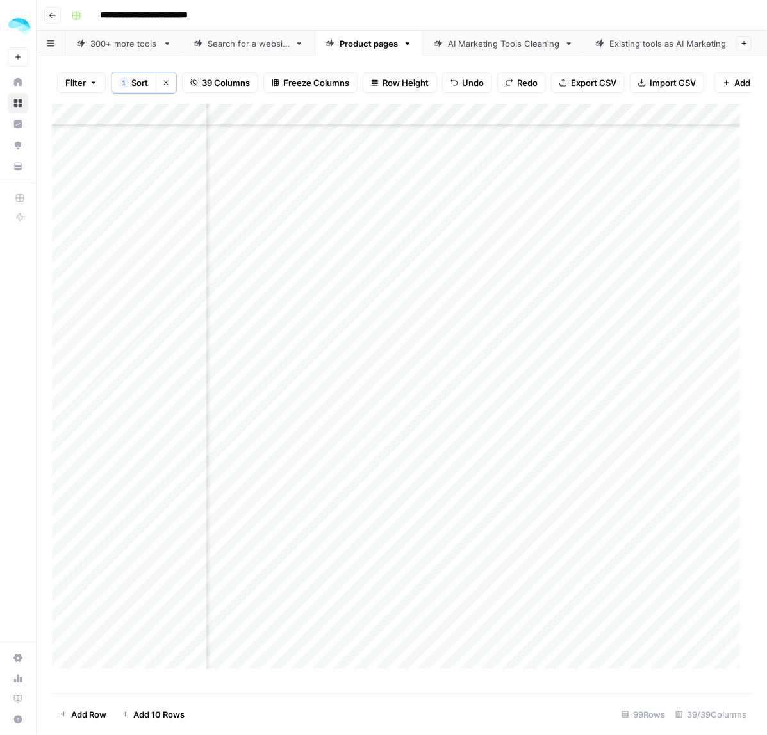
drag, startPoint x: 412, startPoint y: 436, endPoint x: 414, endPoint y: 456, distance: 19.3
click at [414, 455] on div "Add Column" at bounding box center [402, 392] width 700 height 577
drag, startPoint x: 430, startPoint y: 502, endPoint x: 428, endPoint y: 520, distance: 18.0
click at [428, 520] on div "Add Column" at bounding box center [402, 392] width 700 height 577
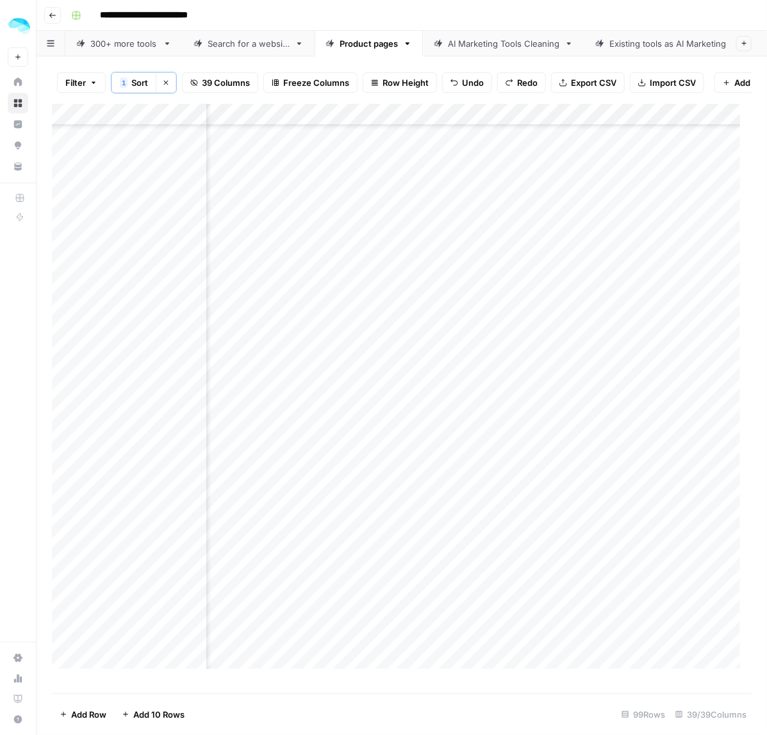
drag, startPoint x: 438, startPoint y: 422, endPoint x: 437, endPoint y: 505, distance: 83.3
click at [437, 505] on div "Add Column" at bounding box center [402, 392] width 700 height 577
click at [421, 314] on div "Add Column" at bounding box center [402, 392] width 700 height 577
drag, startPoint x: 418, startPoint y: 389, endPoint x: 417, endPoint y: 416, distance: 27.6
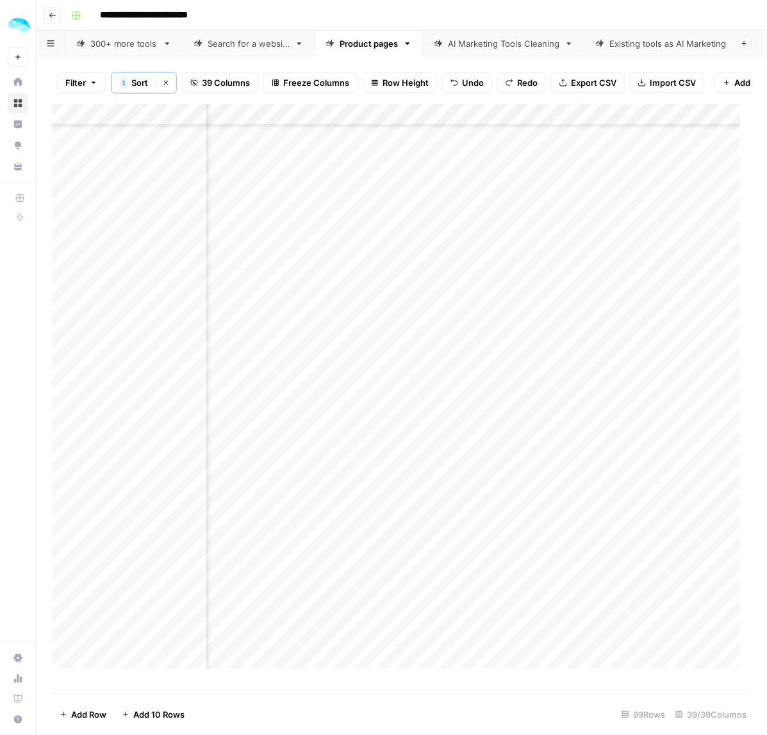
click at [417, 416] on div "Add Column" at bounding box center [402, 392] width 700 height 577
drag, startPoint x: 425, startPoint y: 381, endPoint x: 420, endPoint y: 406, distance: 24.9
click at [420, 406] on div "Add Column" at bounding box center [402, 392] width 700 height 577
click at [404, 471] on div "Add Column" at bounding box center [402, 392] width 700 height 577
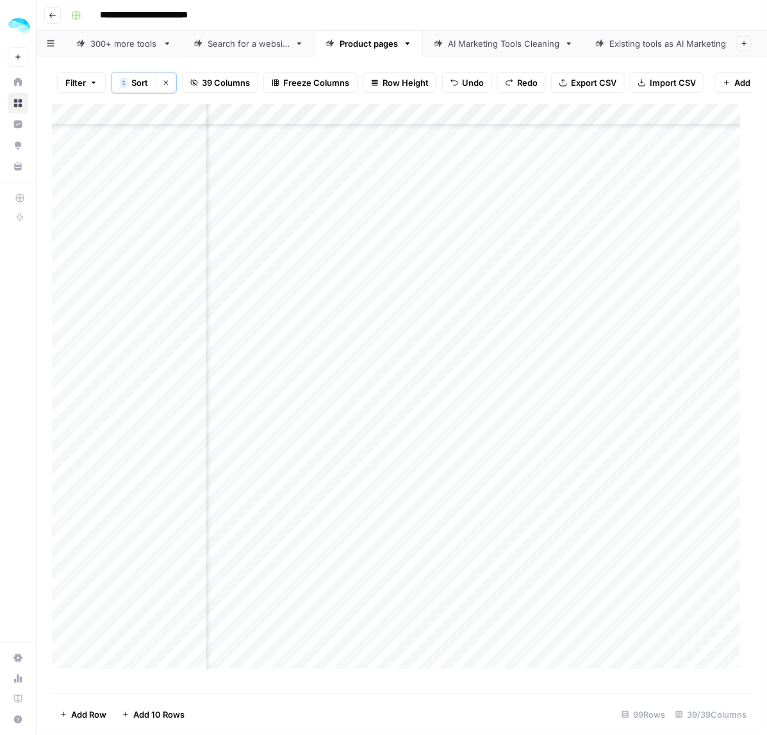
click at [481, 571] on div "Add Column" at bounding box center [402, 392] width 700 height 577
drag, startPoint x: 440, startPoint y: 450, endPoint x: 438, endPoint y: 471, distance: 20.7
click at [438, 471] on div "Add Column" at bounding box center [402, 392] width 700 height 577
click at [413, 513] on div "Add Column" at bounding box center [402, 392] width 700 height 577
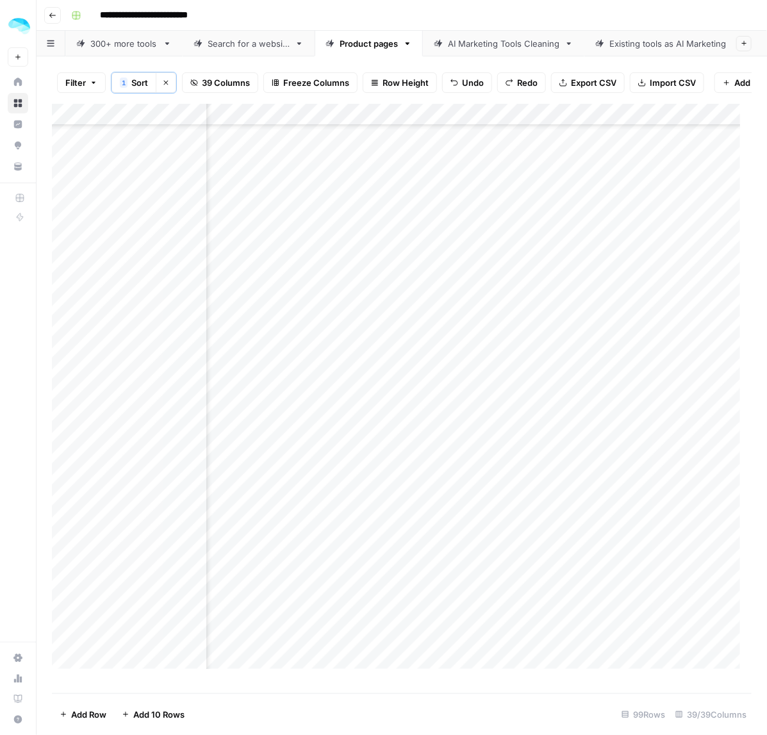
scroll to position [1201, 3097]
click at [399, 418] on div "Add Column" at bounding box center [402, 392] width 700 height 577
click at [399, 404] on div "Add Column" at bounding box center [402, 392] width 700 height 577
click at [406, 429] on div "Add Column" at bounding box center [402, 392] width 700 height 577
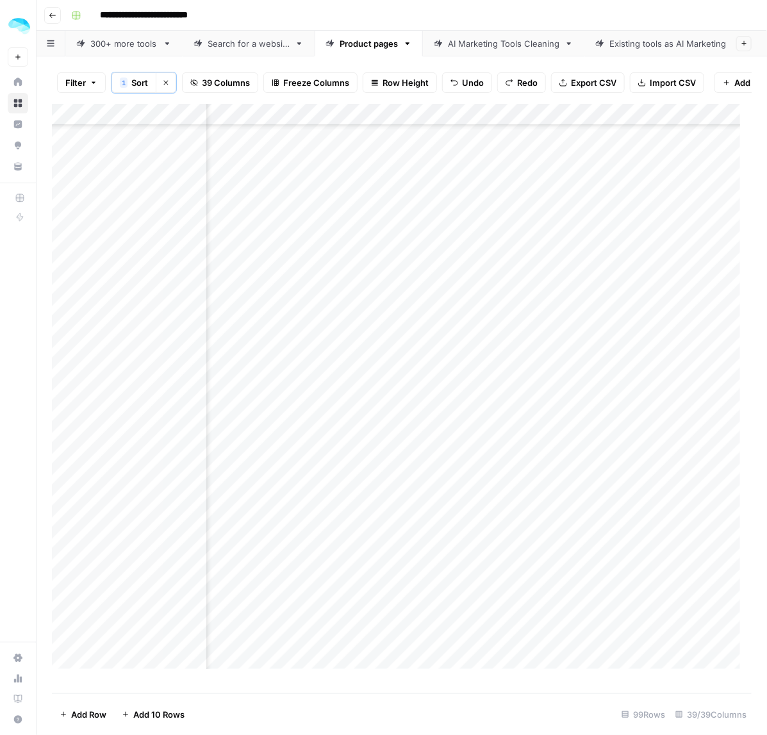
drag, startPoint x: 425, startPoint y: 571, endPoint x: 438, endPoint y: 571, distance: 12.8
click at [425, 571] on div "Add Column" at bounding box center [402, 392] width 700 height 577
click at [421, 652] on div "Add Column" at bounding box center [402, 392] width 700 height 577
click at [442, 400] on div "Add Column" at bounding box center [402, 392] width 700 height 577
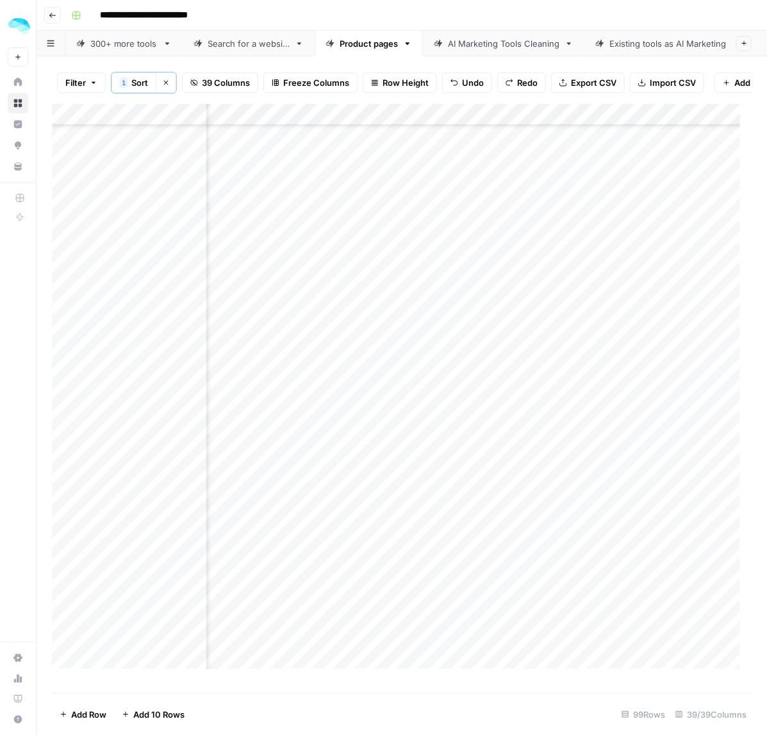
click at [410, 460] on div "Add Column" at bounding box center [402, 392] width 700 height 577
click at [434, 499] on div "Add Column" at bounding box center [402, 392] width 700 height 577
drag, startPoint x: 430, startPoint y: 565, endPoint x: 424, endPoint y: 623, distance: 58.6
click at [424, 623] on div "Add Column" at bounding box center [402, 392] width 700 height 577
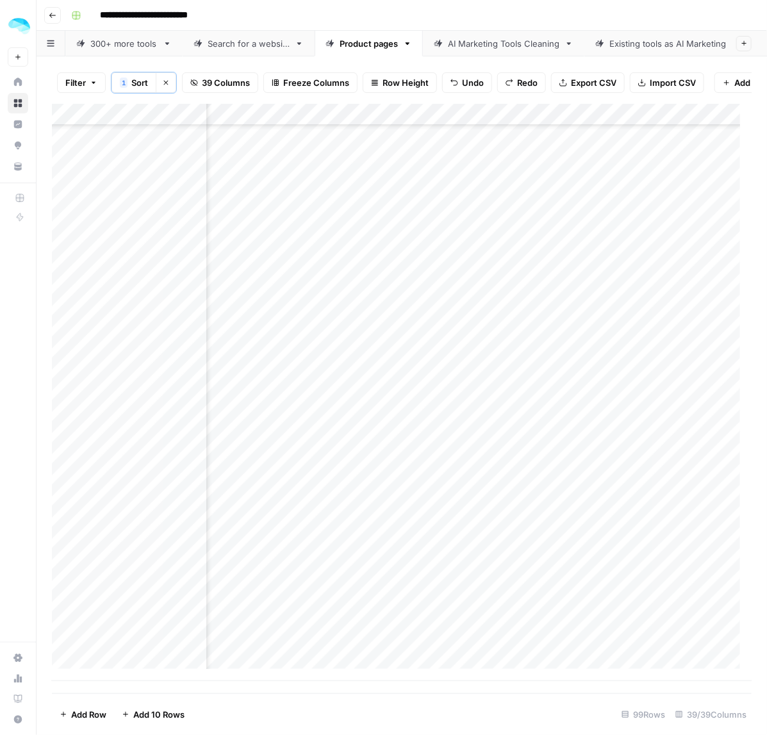
drag, startPoint x: 411, startPoint y: 693, endPoint x: 455, endPoint y: 689, distance: 44.3
click at [455, 681] on div "Add Column" at bounding box center [402, 392] width 700 height 577
drag, startPoint x: 414, startPoint y: 146, endPoint x: 414, endPoint y: 185, distance: 38.4
click at [414, 185] on div "Add Column" at bounding box center [402, 392] width 700 height 577
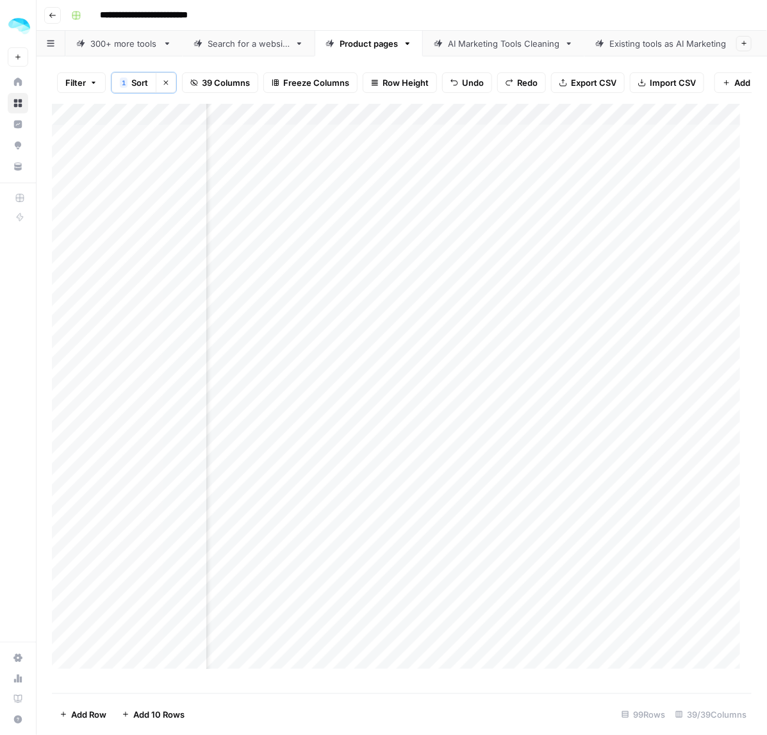
drag, startPoint x: 410, startPoint y: 242, endPoint x: 417, endPoint y: 242, distance: 7.0
click at [410, 242] on div "Add Column" at bounding box center [402, 392] width 700 height 577
click at [393, 359] on div "Add Column" at bounding box center [402, 392] width 700 height 577
click at [388, 459] on div "Add Column" at bounding box center [402, 392] width 700 height 577
click at [394, 474] on div "Add Column" at bounding box center [402, 392] width 700 height 577
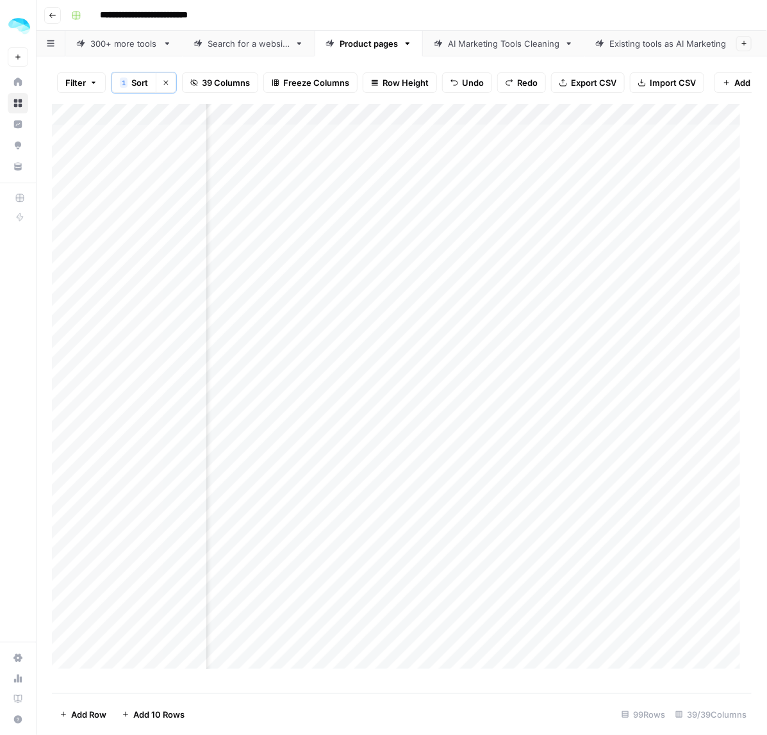
click at [413, 404] on div "Add Column" at bounding box center [402, 392] width 700 height 577
click at [427, 475] on div "Add Column" at bounding box center [402, 392] width 700 height 577
drag, startPoint x: 411, startPoint y: 566, endPoint x: 402, endPoint y: 625, distance: 59.5
click at [402, 625] on div "Add Column" at bounding box center [402, 392] width 700 height 577
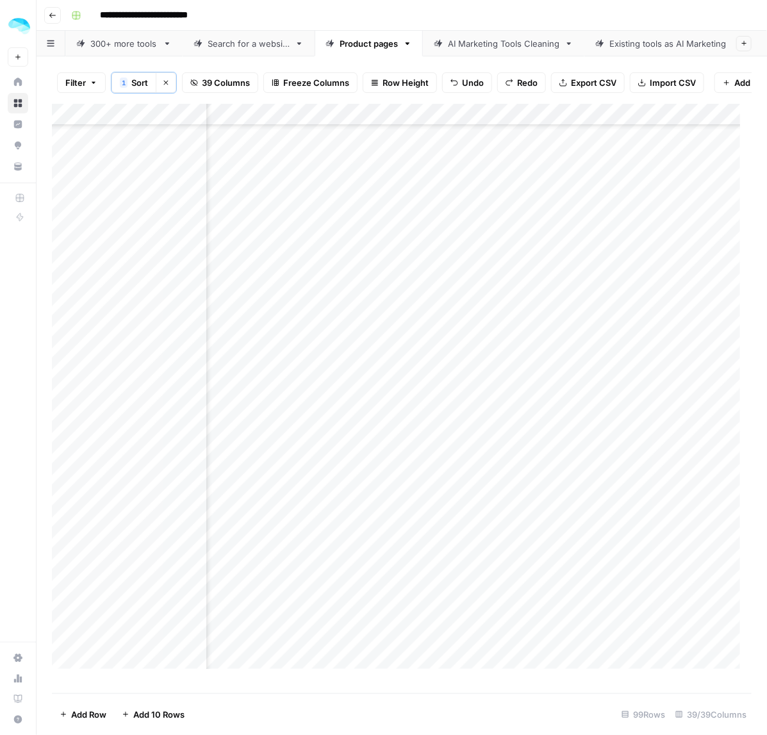
drag, startPoint x: 405, startPoint y: 438, endPoint x: 405, endPoint y: 449, distance: 11.5
click at [405, 449] on div "Add Column" at bounding box center [402, 392] width 700 height 577
drag, startPoint x: 413, startPoint y: 542, endPoint x: 422, endPoint y: 511, distance: 31.9
click at [422, 511] on div "Add Column" at bounding box center [402, 392] width 700 height 577
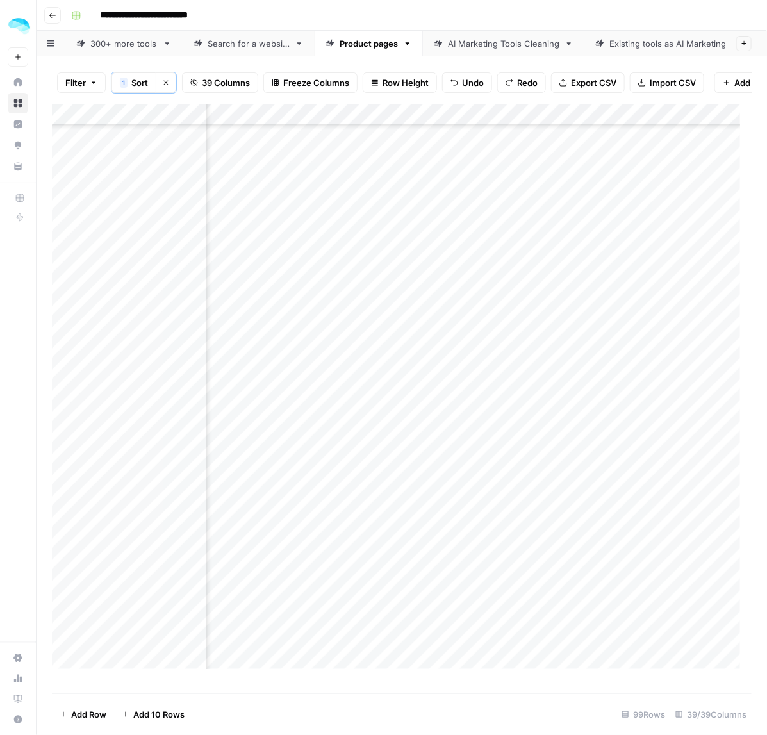
drag, startPoint x: 398, startPoint y: 340, endPoint x: 393, endPoint y: 430, distance: 90.5
click at [393, 430] on div "Add Column" at bounding box center [402, 392] width 700 height 577
click at [412, 475] on div "Add Column" at bounding box center [402, 392] width 700 height 577
drag, startPoint x: 402, startPoint y: 358, endPoint x: 400, endPoint y: 441, distance: 83.3
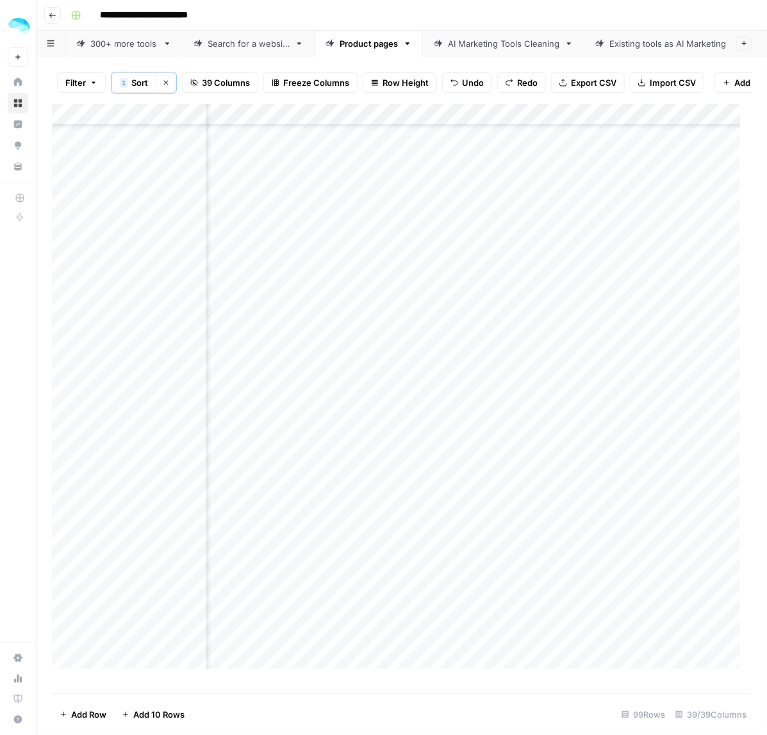
click at [400, 441] on div "Add Column" at bounding box center [402, 392] width 700 height 577
drag, startPoint x: 414, startPoint y: 358, endPoint x: 414, endPoint y: 421, distance: 63.4
click at [414, 421] on div "Add Column" at bounding box center [402, 392] width 700 height 577
drag, startPoint x: 395, startPoint y: 534, endPoint x: 418, endPoint y: 570, distance: 43.2
click at [395, 577] on div "Add Column" at bounding box center [402, 392] width 700 height 577
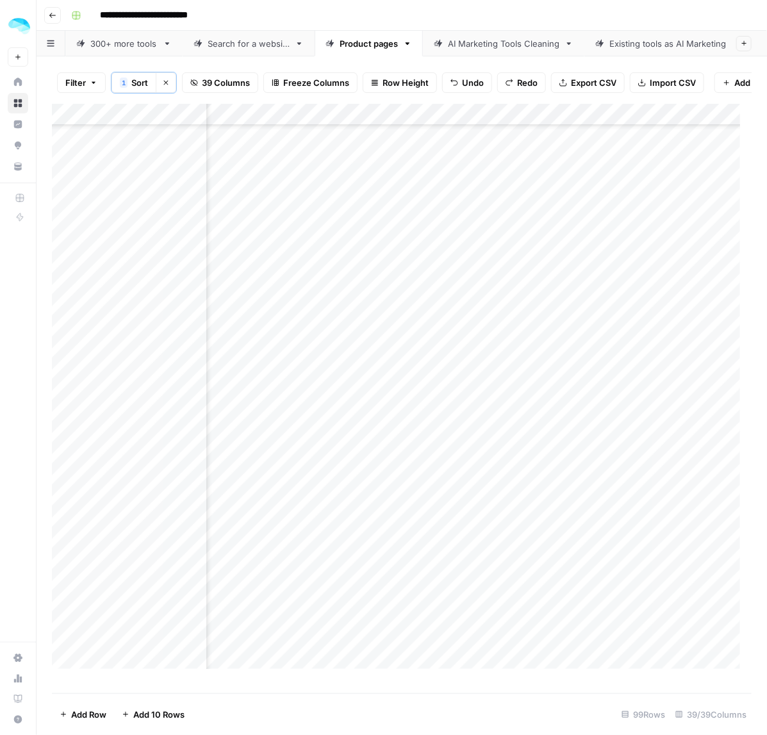
scroll to position [801, 3545]
click at [408, 479] on div "Add Column" at bounding box center [402, 392] width 700 height 577
click at [408, 543] on div "Add Column" at bounding box center [402, 392] width 700 height 577
click at [404, 564] on div "Add Column" at bounding box center [402, 392] width 700 height 577
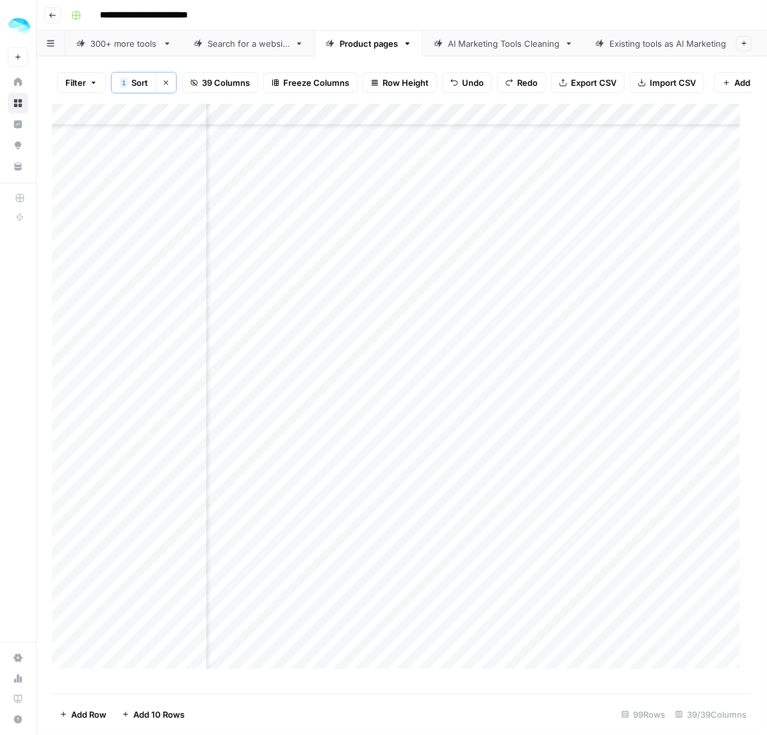
click at [410, 389] on div "Add Column" at bounding box center [402, 392] width 700 height 577
click at [411, 436] on div "Add Column" at bounding box center [402, 392] width 700 height 577
drag, startPoint x: 400, startPoint y: 415, endPoint x: 399, endPoint y: 433, distance: 18.0
click at [399, 433] on div "Add Column" at bounding box center [402, 392] width 700 height 577
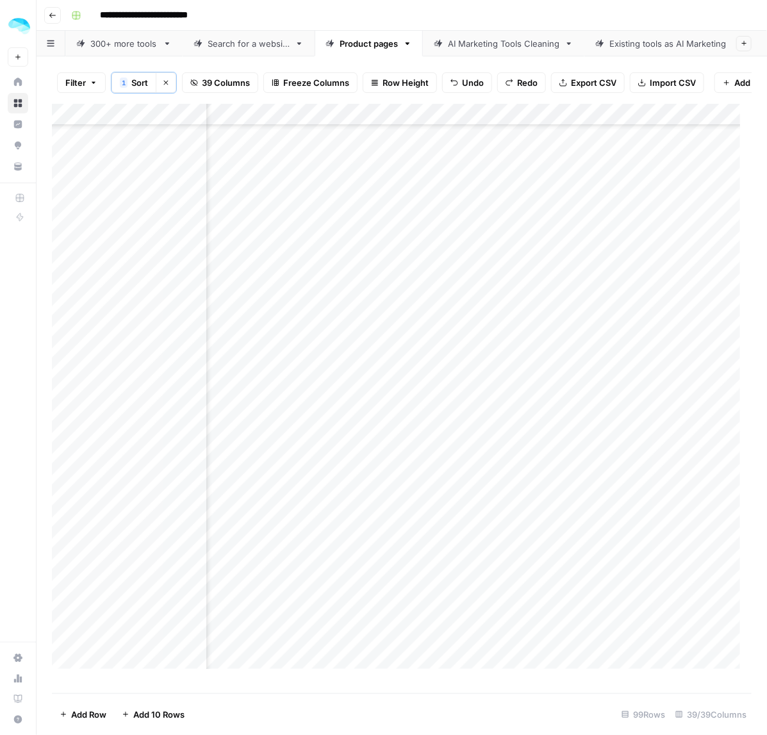
click at [402, 517] on div "Add Column" at bounding box center [402, 392] width 700 height 577
click at [408, 645] on div "Add Column" at bounding box center [402, 392] width 700 height 577
drag, startPoint x: 411, startPoint y: 395, endPoint x: 405, endPoint y: 420, distance: 25.0
click at [405, 420] on div "Add Column" at bounding box center [402, 392] width 700 height 577
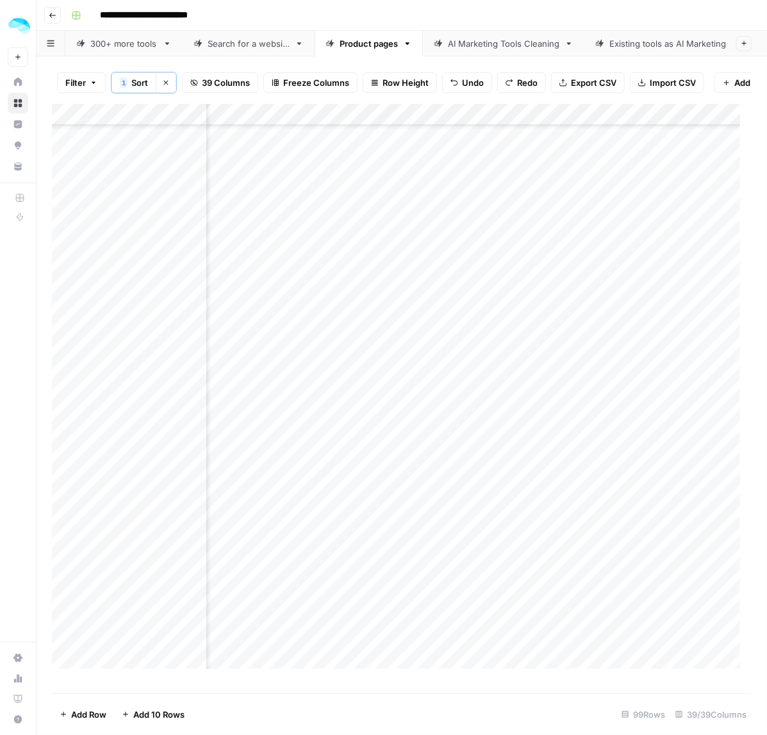
scroll to position [1602, 3545]
click at [415, 395] on div "Add Column" at bounding box center [402, 392] width 700 height 577
drag, startPoint x: 395, startPoint y: 437, endPoint x: 415, endPoint y: 437, distance: 20.5
click at [395, 437] on div "Add Column" at bounding box center [402, 392] width 700 height 577
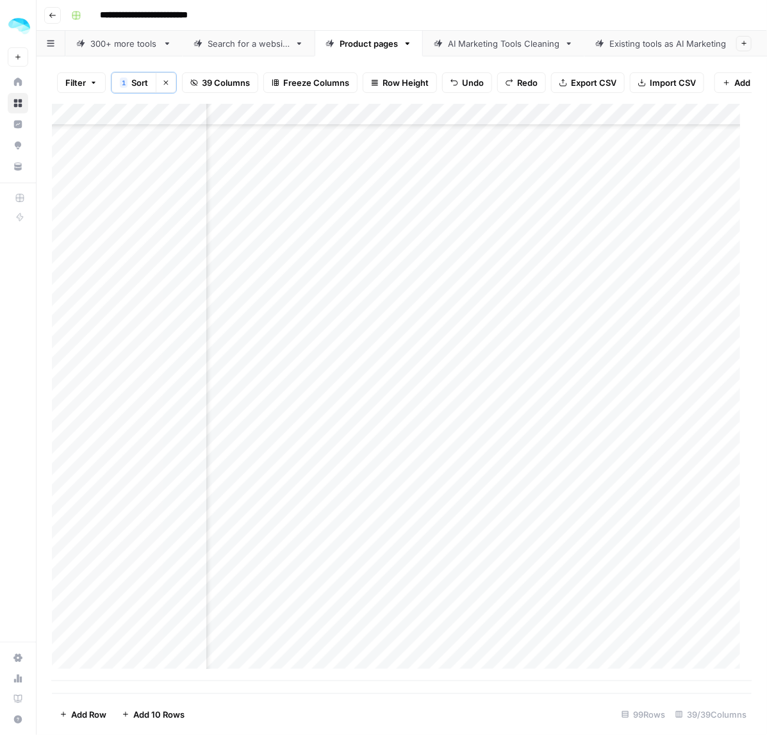
drag, startPoint x: 412, startPoint y: 478, endPoint x: 413, endPoint y: 495, distance: 16.7
click at [413, 495] on div "Add Column" at bounding box center [402, 392] width 700 height 577
drag, startPoint x: 401, startPoint y: 537, endPoint x: 404, endPoint y: 552, distance: 15.6
click at [404, 552] on div "Add Column" at bounding box center [402, 392] width 700 height 577
drag, startPoint x: 421, startPoint y: 559, endPoint x: 427, endPoint y: 616, distance: 56.7
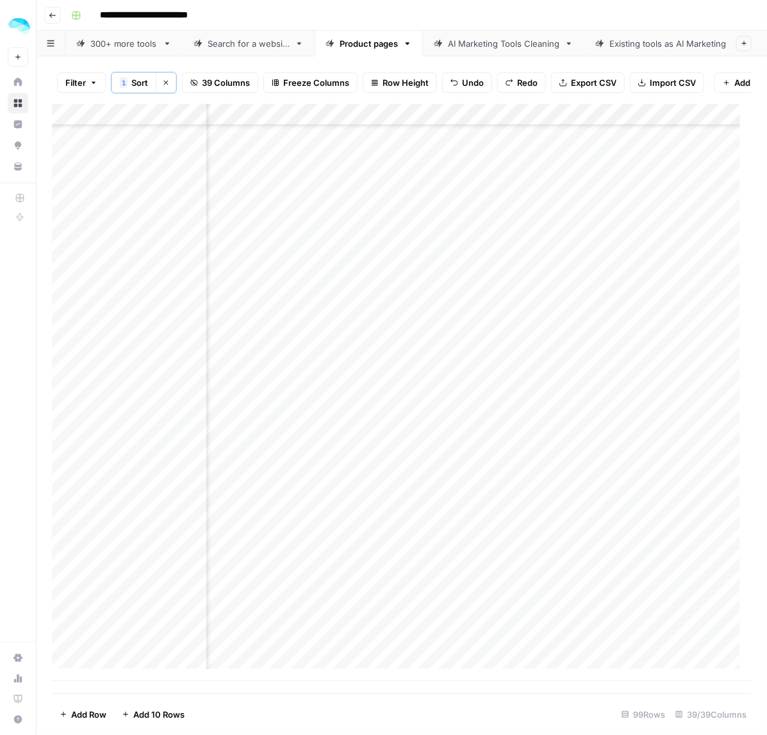
click at [424, 616] on div "Add Column" at bounding box center [402, 392] width 700 height 577
drag, startPoint x: 434, startPoint y: 629, endPoint x: 440, endPoint y: 556, distance: 72.6
click at [440, 556] on div "Add Column" at bounding box center [402, 392] width 700 height 577
drag, startPoint x: 434, startPoint y: 152, endPoint x: 440, endPoint y: 189, distance: 37.5
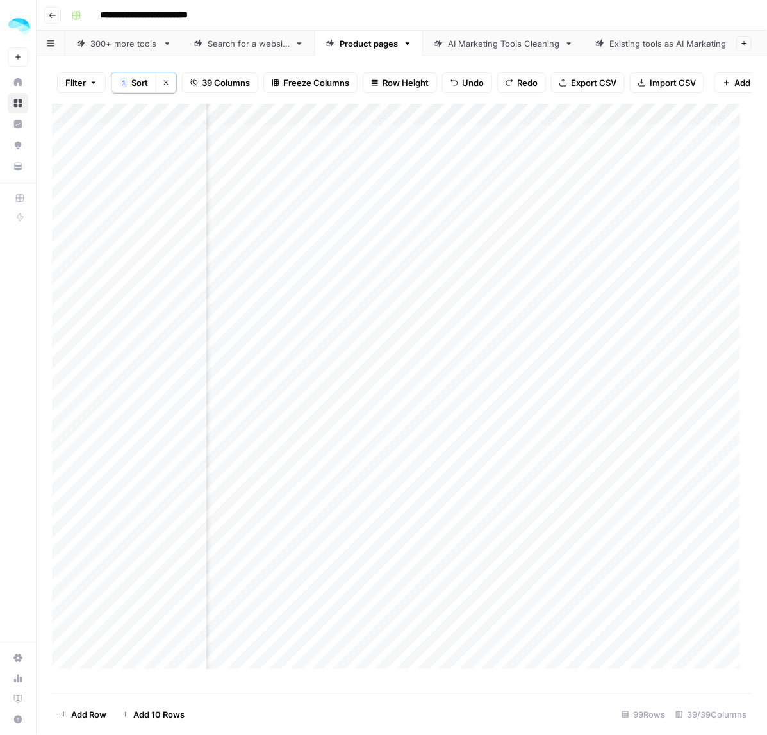
click at [440, 189] on div "Add Column" at bounding box center [402, 392] width 700 height 577
click at [437, 235] on div "Add Column" at bounding box center [402, 392] width 700 height 577
drag, startPoint x: 422, startPoint y: 363, endPoint x: 446, endPoint y: 365, distance: 24.4
click at [422, 364] on div "Add Column" at bounding box center [402, 392] width 700 height 577
click at [443, 408] on div "Add Column" at bounding box center [402, 392] width 700 height 577
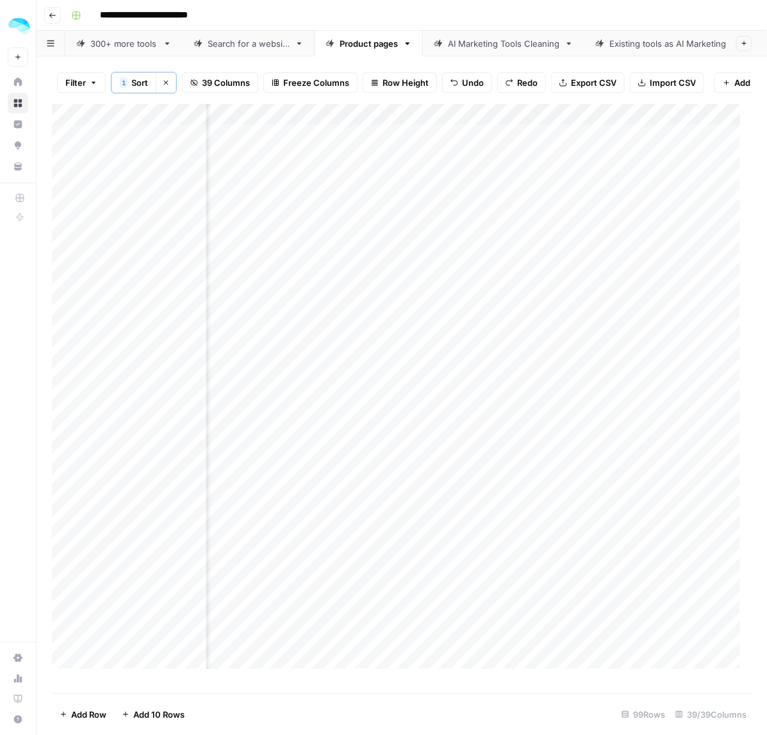
click at [439, 472] on div "Add Column" at bounding box center [402, 392] width 700 height 577
drag, startPoint x: 431, startPoint y: 379, endPoint x: 429, endPoint y: 465, distance: 85.2
click at [429, 465] on div "Add Column" at bounding box center [402, 392] width 700 height 577
drag, startPoint x: 429, startPoint y: 515, endPoint x: 431, endPoint y: 529, distance: 14.8
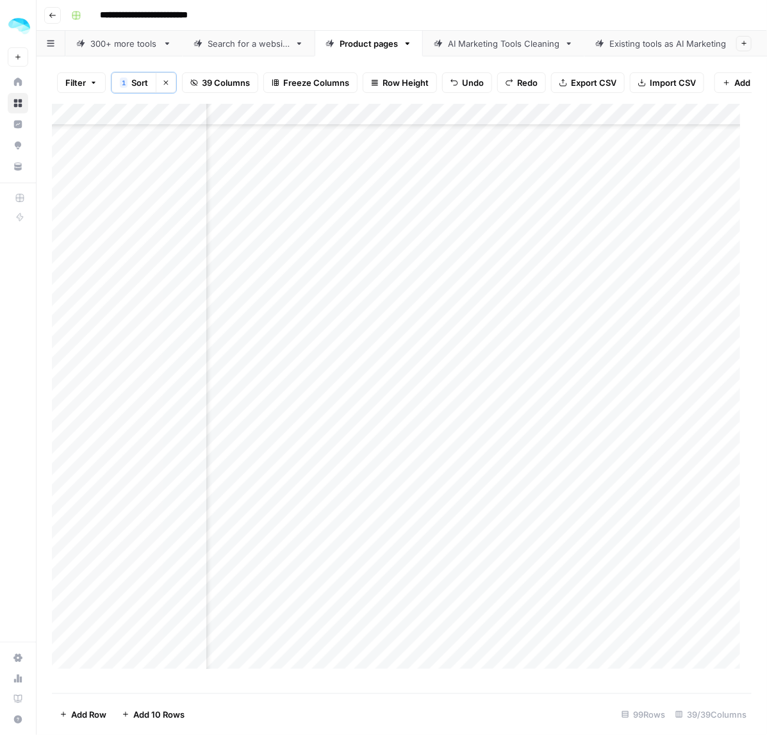
click at [431, 529] on div "Add Column" at bounding box center [402, 392] width 700 height 577
drag, startPoint x: 436, startPoint y: 415, endPoint x: 434, endPoint y: 429, distance: 14.9
click at [434, 429] on div "Add Column" at bounding box center [402, 392] width 700 height 577
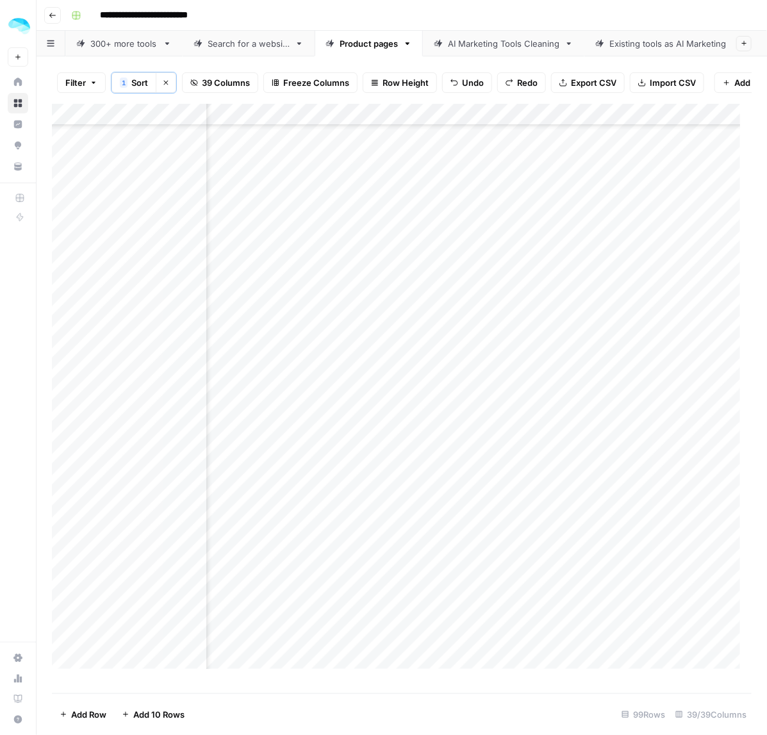
drag, startPoint x: 433, startPoint y: 343, endPoint x: 425, endPoint y: 428, distance: 85.6
click at [425, 428] on div "Add Column" at bounding box center [402, 392] width 700 height 577
click at [424, 494] on div "Add Column" at bounding box center [402, 392] width 700 height 577
click at [434, 476] on div "Add Column" at bounding box center [402, 392] width 700 height 577
drag, startPoint x: 437, startPoint y: 520, endPoint x: 434, endPoint y: 580, distance: 60.3
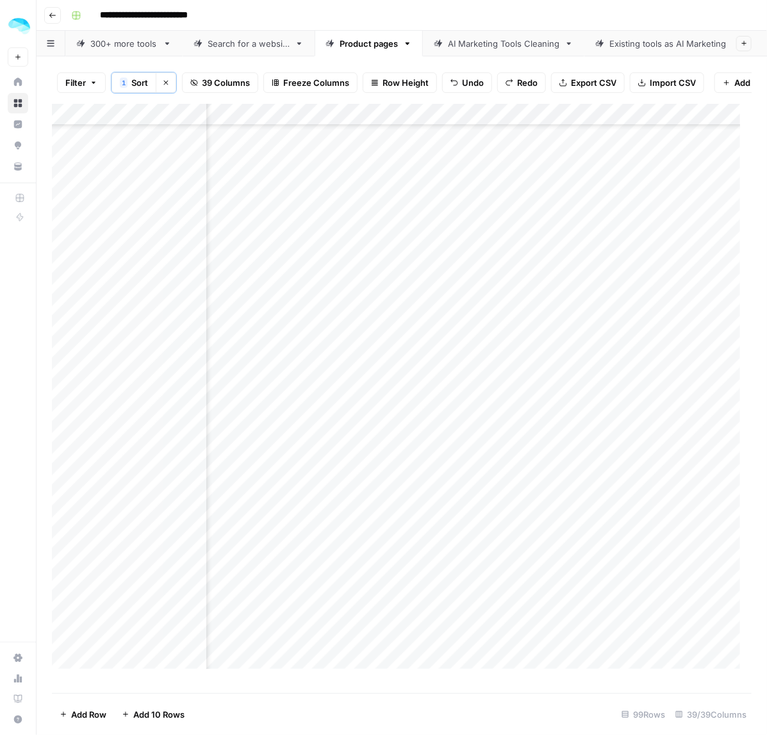
click at [434, 580] on div "Add Column" at bounding box center [402, 392] width 700 height 577
drag, startPoint x: 429, startPoint y: 536, endPoint x: 424, endPoint y: 574, distance: 38.2
click at [424, 574] on div "Add Column" at bounding box center [402, 392] width 700 height 577
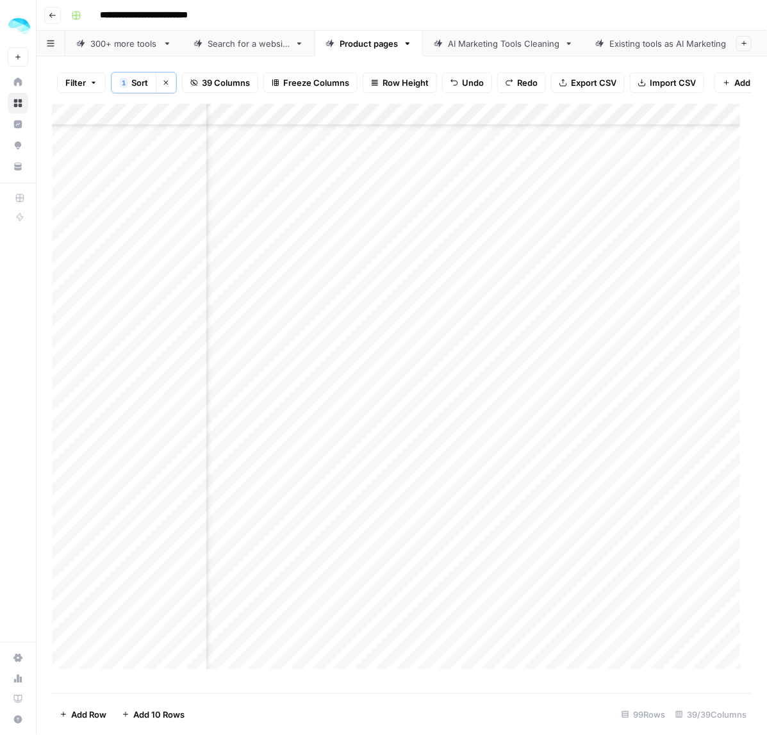
drag, startPoint x: 441, startPoint y: 475, endPoint x: 438, endPoint y: 494, distance: 18.9
click at [438, 494] on div "Add Column" at bounding box center [402, 392] width 700 height 577
drag, startPoint x: 433, startPoint y: 458, endPoint x: 433, endPoint y: 475, distance: 17.3
click at [433, 475] on div "Add Column" at bounding box center [402, 392] width 700 height 577
click at [415, 565] on div "Add Column" at bounding box center [402, 392] width 700 height 577
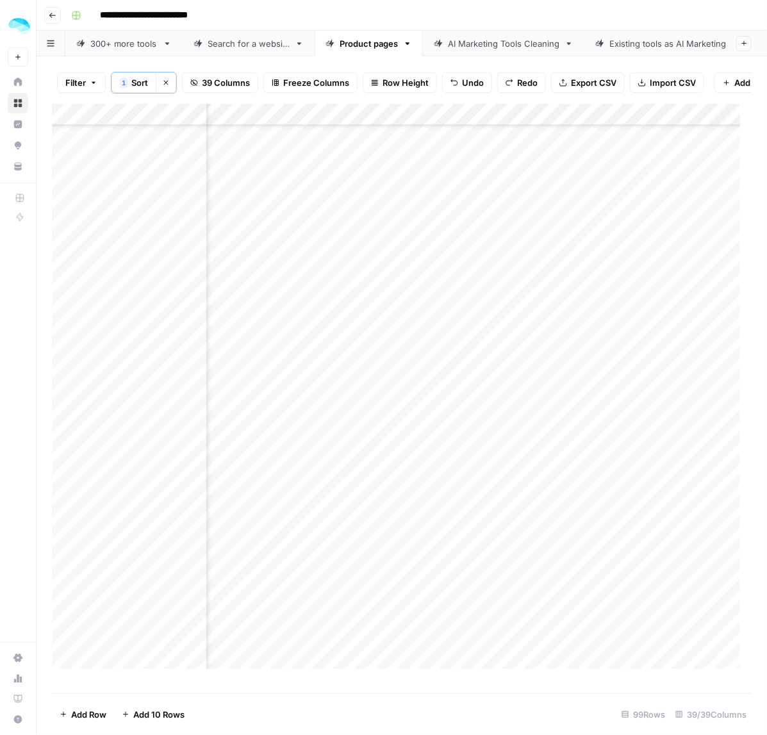
scroll to position [961, 4498]
drag, startPoint x: 418, startPoint y: 458, endPoint x: 417, endPoint y: 466, distance: 8.4
click at [417, 466] on div "Add Column" at bounding box center [402, 392] width 700 height 577
click at [430, 513] on div "Add Column" at bounding box center [402, 392] width 700 height 577
drag, startPoint x: 416, startPoint y: 632, endPoint x: 423, endPoint y: 674, distance: 42.8
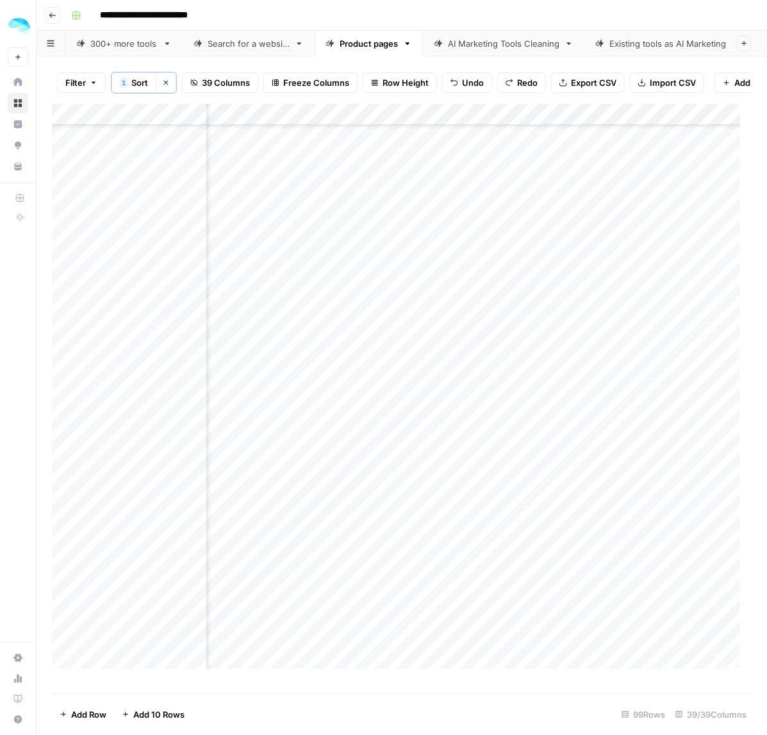
click at [423, 674] on div "Add Column" at bounding box center [402, 392] width 700 height 577
click at [434, 437] on div "Add Column" at bounding box center [402, 392] width 700 height 577
click at [415, 562] on div "Add Column" at bounding box center [402, 392] width 700 height 577
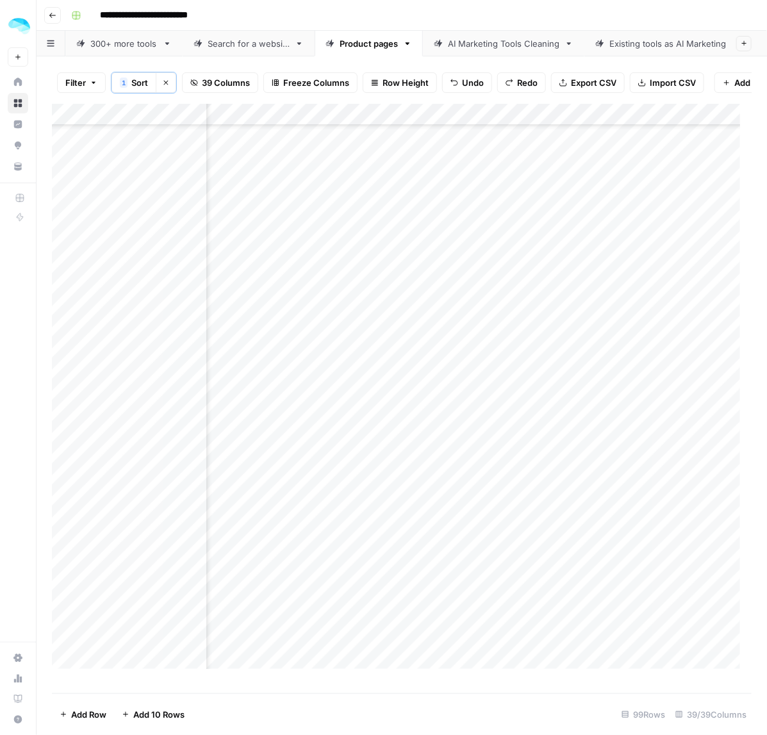
drag, startPoint x: 434, startPoint y: 398, endPoint x: 434, endPoint y: 407, distance: 9.0
click at [434, 407] on div "Add Column" at bounding box center [402, 392] width 700 height 577
click at [434, 479] on div "Add Column" at bounding box center [402, 392] width 700 height 577
click at [433, 540] on div "Add Column" at bounding box center [402, 392] width 700 height 577
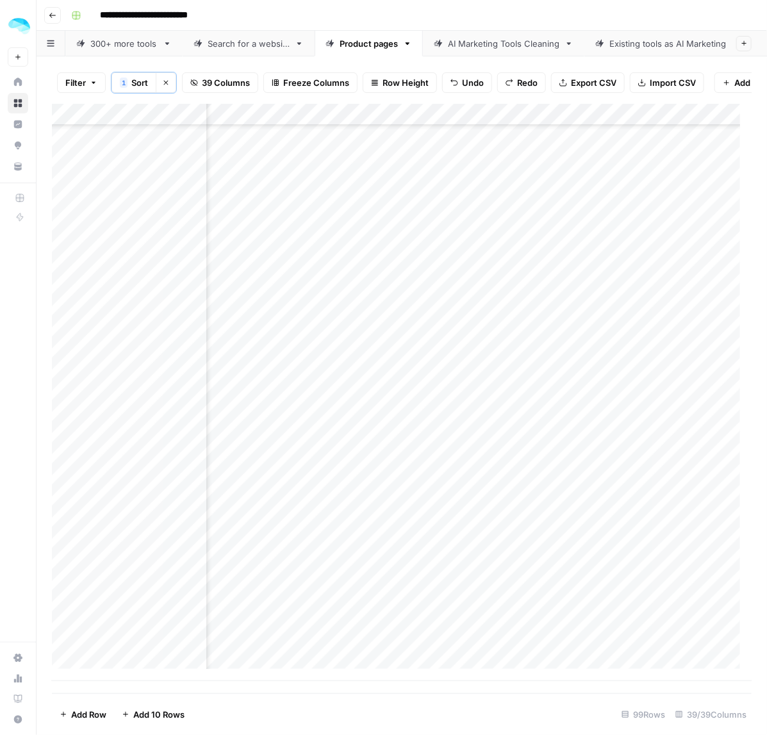
drag, startPoint x: 438, startPoint y: 479, endPoint x: 436, endPoint y: 495, distance: 16.1
click at [436, 495] on div "Add Column" at bounding box center [402, 392] width 700 height 577
drag, startPoint x: 436, startPoint y: 588, endPoint x: 434, endPoint y: 623, distance: 34.7
click at [434, 623] on div "Add Column" at bounding box center [402, 392] width 700 height 577
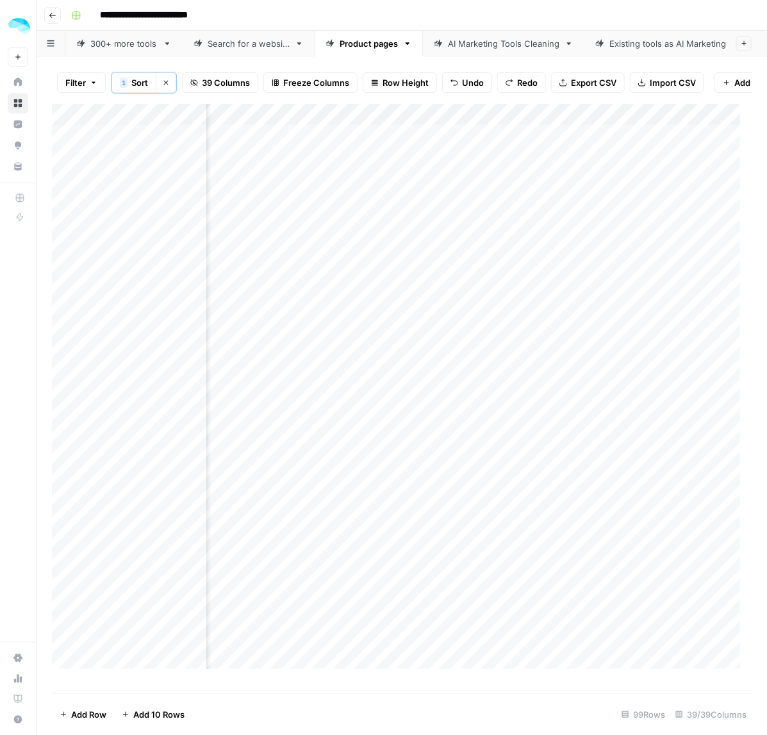
drag, startPoint x: 287, startPoint y: 169, endPoint x: 286, endPoint y: 184, distance: 15.4
click at [286, 184] on div "Add Column" at bounding box center [402, 392] width 700 height 577
click at [314, 243] on div "Add Column" at bounding box center [402, 392] width 700 height 577
click at [272, 367] on div "Add Column" at bounding box center [402, 392] width 700 height 577
click at [279, 406] on div "Add Column" at bounding box center [402, 392] width 700 height 577
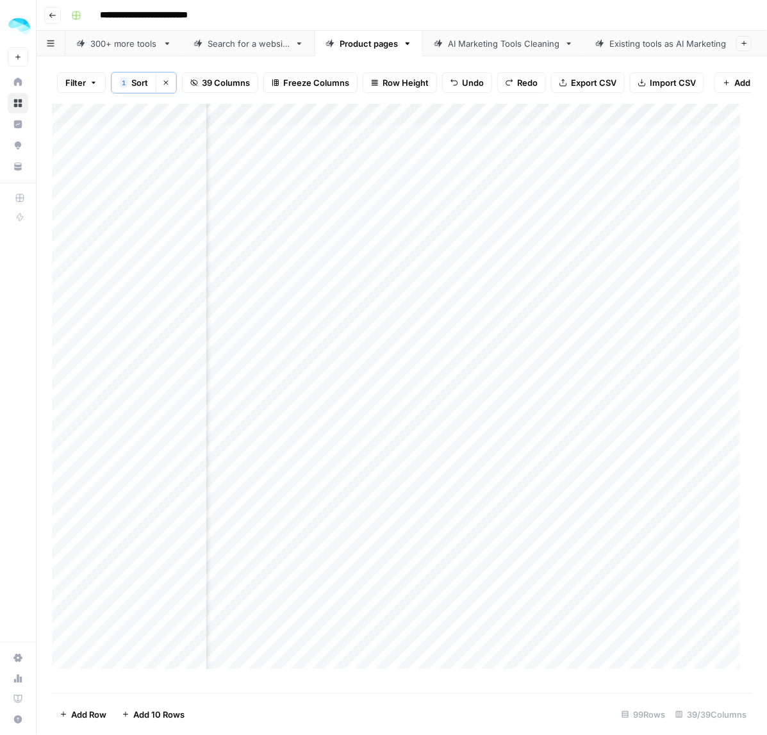
click at [274, 472] on div "Add Column" at bounding box center [402, 392] width 700 height 577
drag, startPoint x: 286, startPoint y: 520, endPoint x: 285, endPoint y: 604, distance: 83.9
click at [285, 604] on div "Add Column" at bounding box center [402, 392] width 700 height 577
drag, startPoint x: 313, startPoint y: 545, endPoint x: 308, endPoint y: 622, distance: 76.4
click at [308, 622] on div "Add Column" at bounding box center [402, 392] width 700 height 577
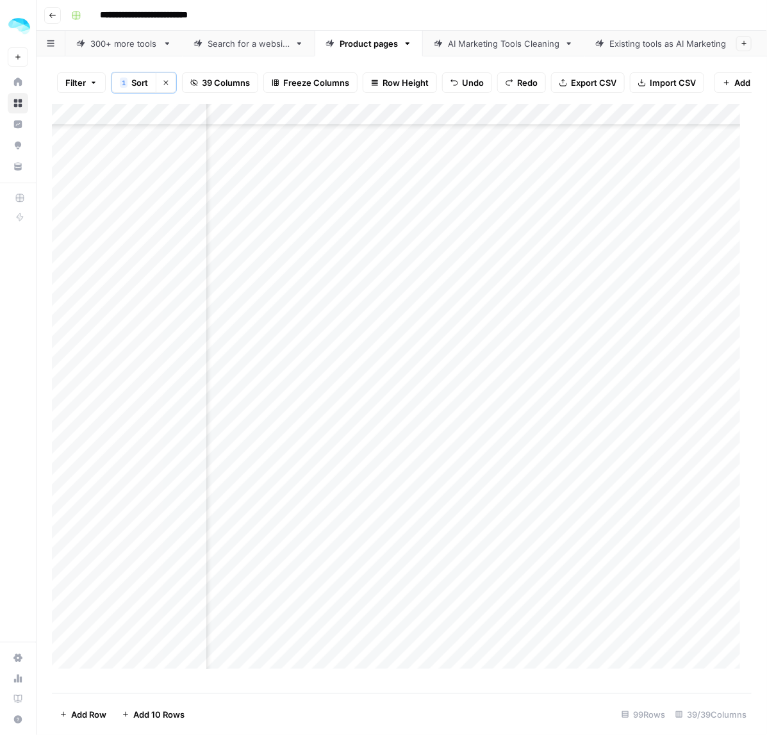
scroll to position [160, 4881]
drag, startPoint x: 321, startPoint y: 506, endPoint x: 321, endPoint y: 527, distance: 21.1
click at [321, 527] on div "Add Column" at bounding box center [402, 392] width 700 height 577
click at [302, 429] on div "Add Column" at bounding box center [402, 392] width 700 height 577
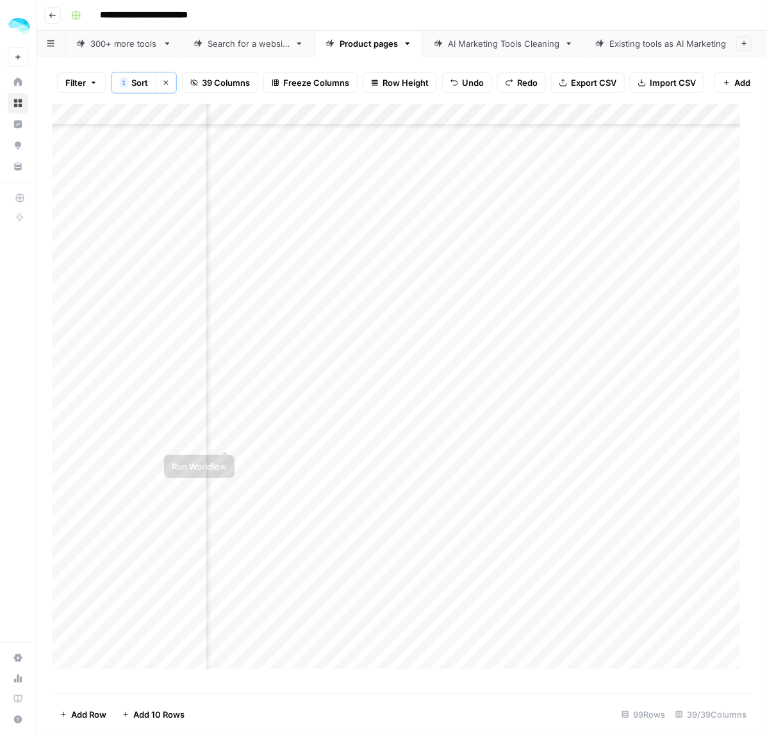
scroll to position [481, 4881]
drag, startPoint x: 284, startPoint y: 347, endPoint x: 282, endPoint y: 436, distance: 88.4
click at [282, 436] on div "Add Column" at bounding box center [402, 392] width 700 height 577
click at [276, 471] on div "Add Column" at bounding box center [402, 392] width 700 height 577
drag, startPoint x: 305, startPoint y: 545, endPoint x: 301, endPoint y: 590, distance: 45.0
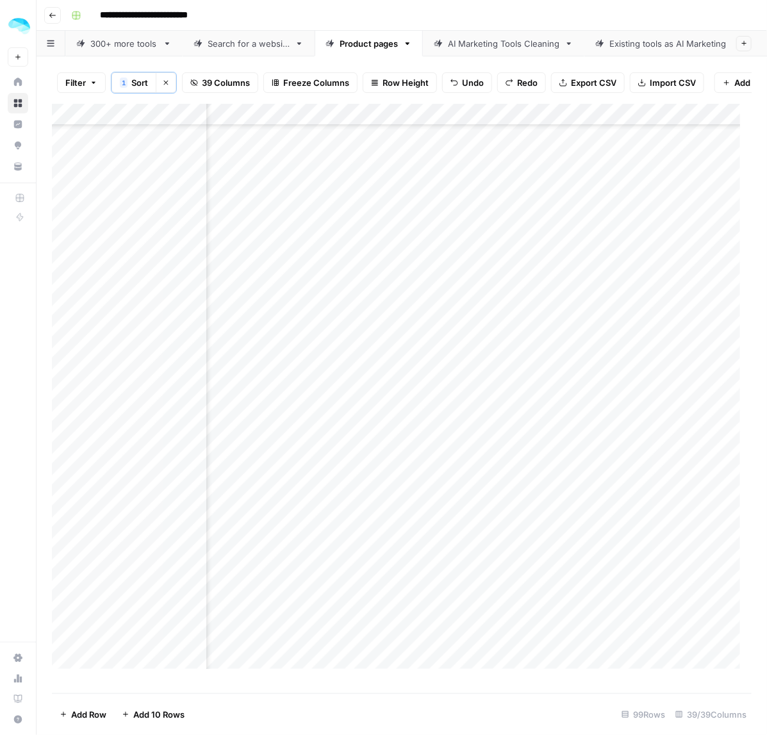
click at [301, 590] on div "Add Column" at bounding box center [402, 392] width 700 height 577
drag, startPoint x: 290, startPoint y: 444, endPoint x: 292, endPoint y: 488, distance: 44.3
click at [292, 488] on div "Add Column" at bounding box center [402, 392] width 700 height 577
drag, startPoint x: 284, startPoint y: 540, endPoint x: 317, endPoint y: 561, distance: 39.8
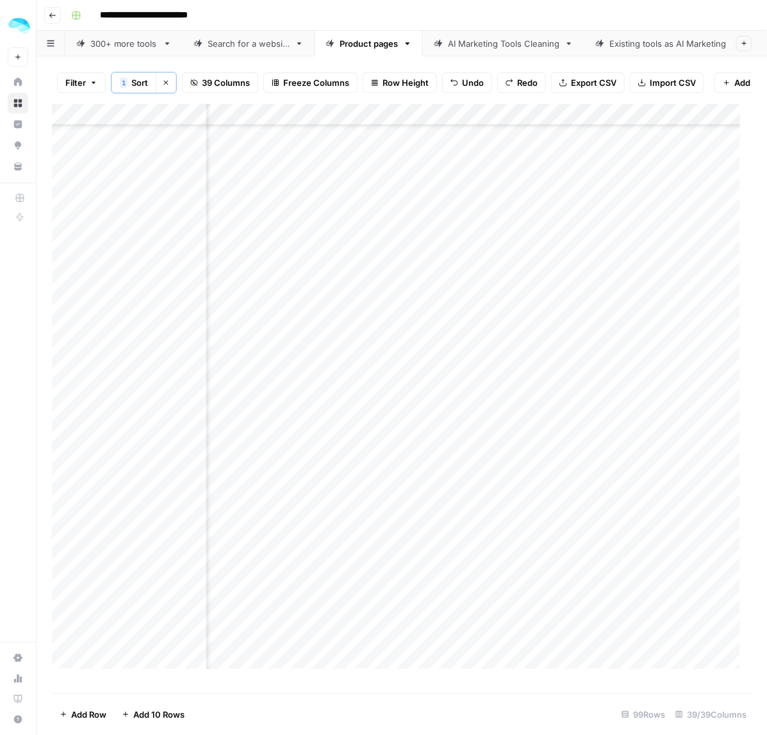
click at [285, 561] on div "Add Column" at bounding box center [402, 392] width 700 height 577
click at [308, 647] on div "Add Column" at bounding box center [402, 392] width 700 height 577
drag, startPoint x: 299, startPoint y: 454, endPoint x: 300, endPoint y: 475, distance: 21.2
click at [300, 475] on div "Add Column" at bounding box center [402, 392] width 700 height 577
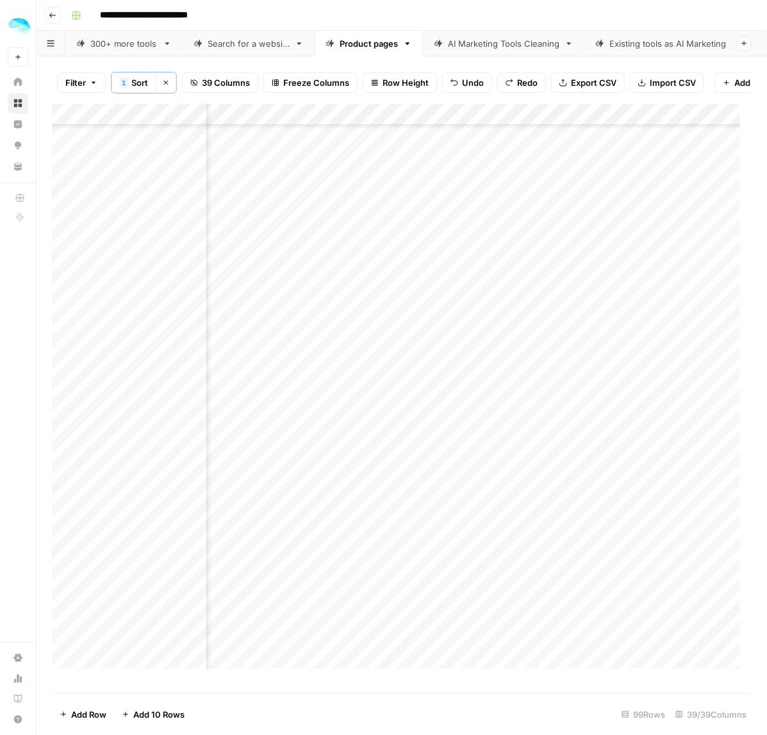
scroll to position [1041, 4881]
click at [293, 420] on div "Add Column" at bounding box center [402, 392] width 700 height 577
click at [296, 433] on div "Add Column" at bounding box center [402, 392] width 700 height 577
drag, startPoint x: 305, startPoint y: 553, endPoint x: 305, endPoint y: 578, distance: 25.0
click at [305, 578] on div "Add Column" at bounding box center [402, 392] width 700 height 577
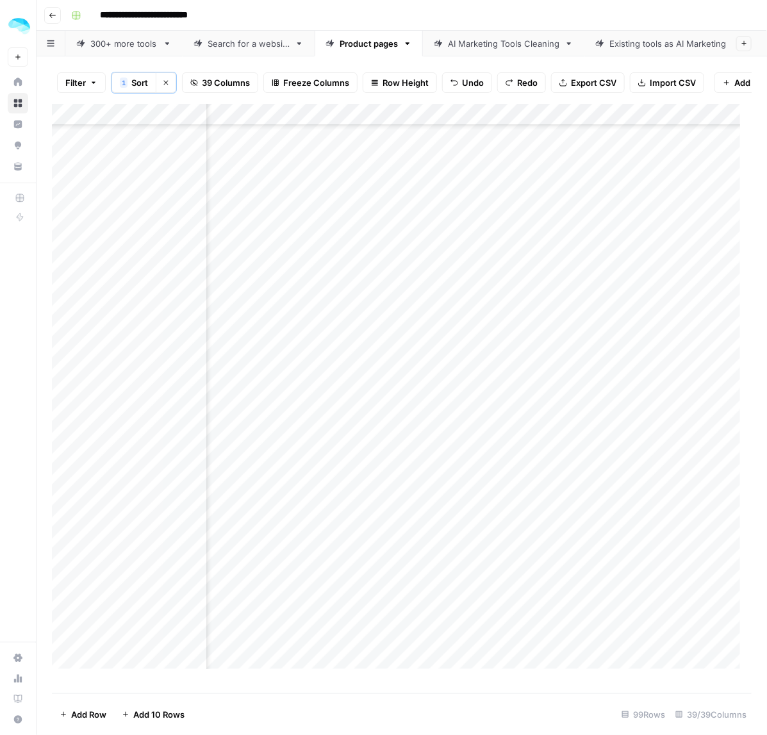
click at [315, 670] on div "Add Column" at bounding box center [402, 392] width 700 height 577
drag, startPoint x: 283, startPoint y: 408, endPoint x: 404, endPoint y: 428, distance: 122.8
click at [283, 408] on div "Add Column" at bounding box center [402, 392] width 700 height 577
drag, startPoint x: 287, startPoint y: 472, endPoint x: 288, endPoint y: 491, distance: 19.3
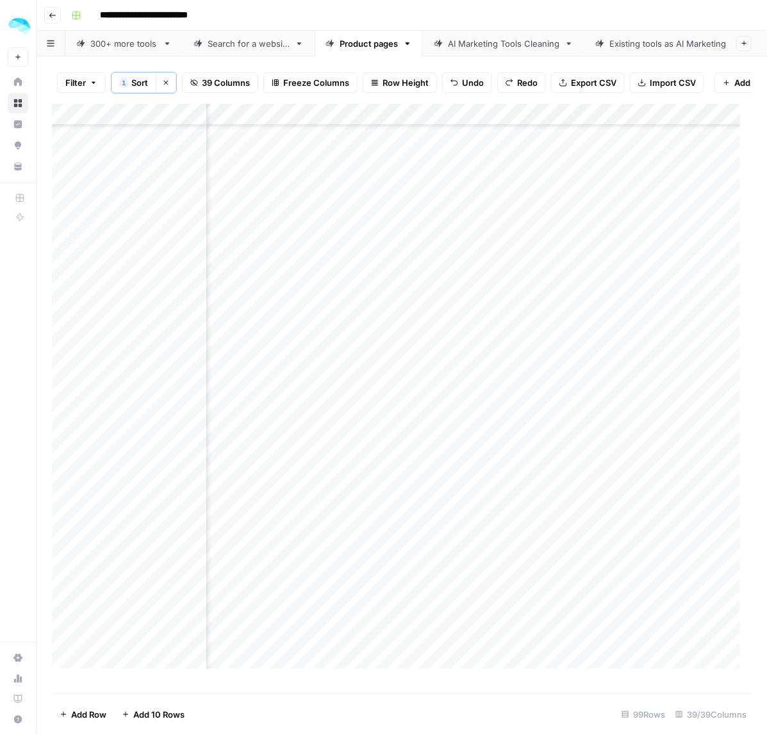
click at [288, 491] on div "Add Column" at bounding box center [402, 392] width 700 height 577
click at [295, 556] on div "Add Column" at bounding box center [402, 392] width 700 height 577
click at [308, 619] on div "Add Column" at bounding box center [402, 392] width 700 height 577
drag, startPoint x: 281, startPoint y: 497, endPoint x: 344, endPoint y: 497, distance: 63.4
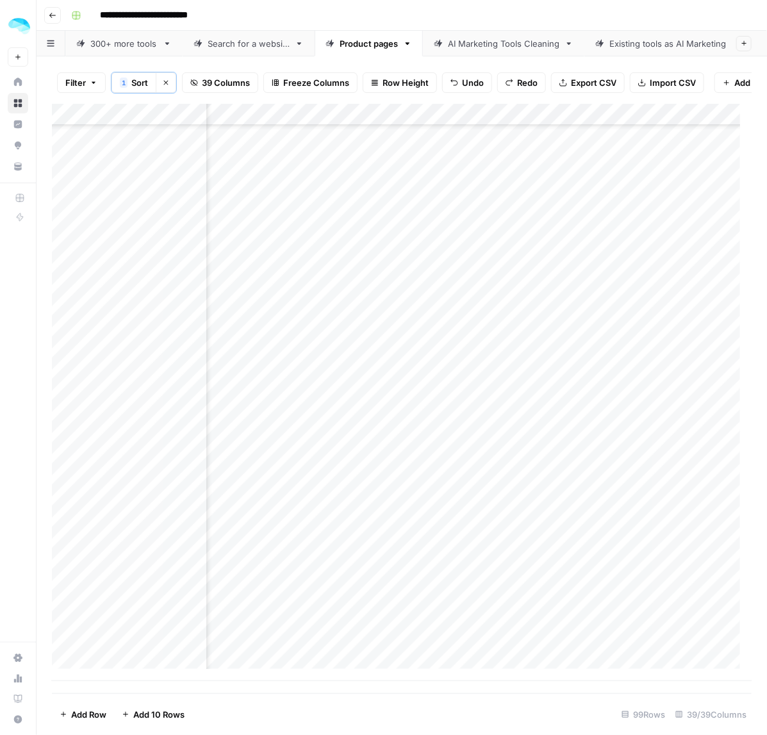
click at [282, 497] on div "Add Column" at bounding box center [402, 392] width 700 height 577
drag, startPoint x: 334, startPoint y: 559, endPoint x: 327, endPoint y: 631, distance: 72.1
click at [327, 631] on div "Add Column" at bounding box center [402, 392] width 700 height 577
drag, startPoint x: 508, startPoint y: 149, endPoint x: 507, endPoint y: 201, distance: 51.9
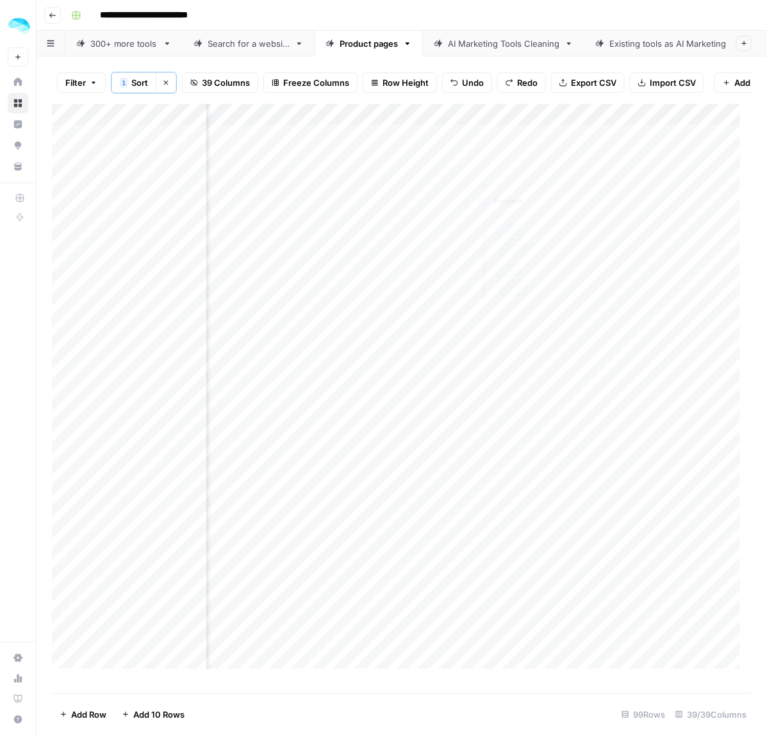
click at [507, 201] on div "Add Column" at bounding box center [402, 392] width 700 height 577
click at [509, 234] on div "Add Column" at bounding box center [402, 392] width 700 height 577
click at [488, 360] on div "Add Column" at bounding box center [402, 392] width 700 height 577
drag, startPoint x: 565, startPoint y: 414, endPoint x: 519, endPoint y: 414, distance: 45.5
click at [565, 414] on div "Add Column" at bounding box center [402, 392] width 700 height 577
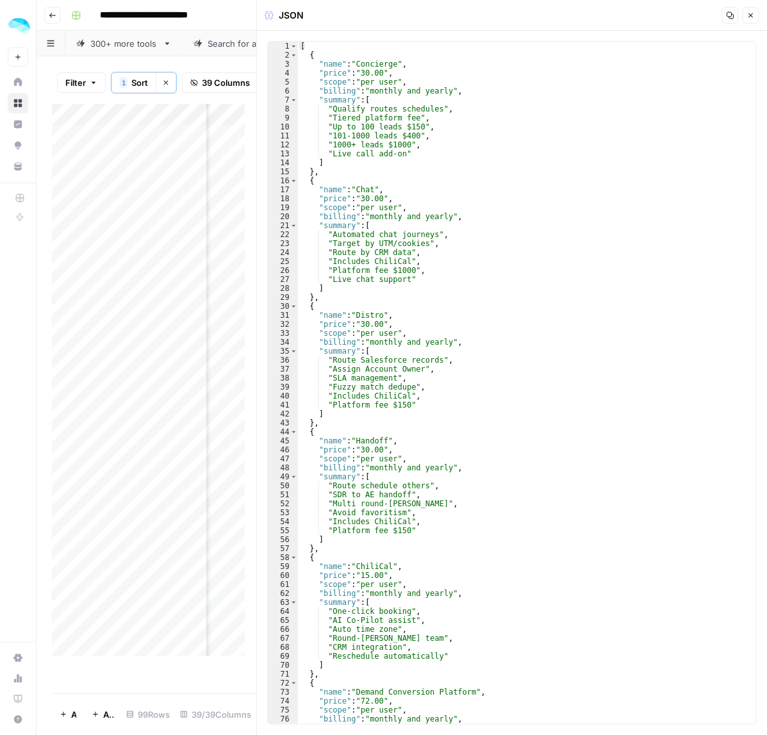
click at [745, 19] on button "Close" at bounding box center [751, 15] width 17 height 17
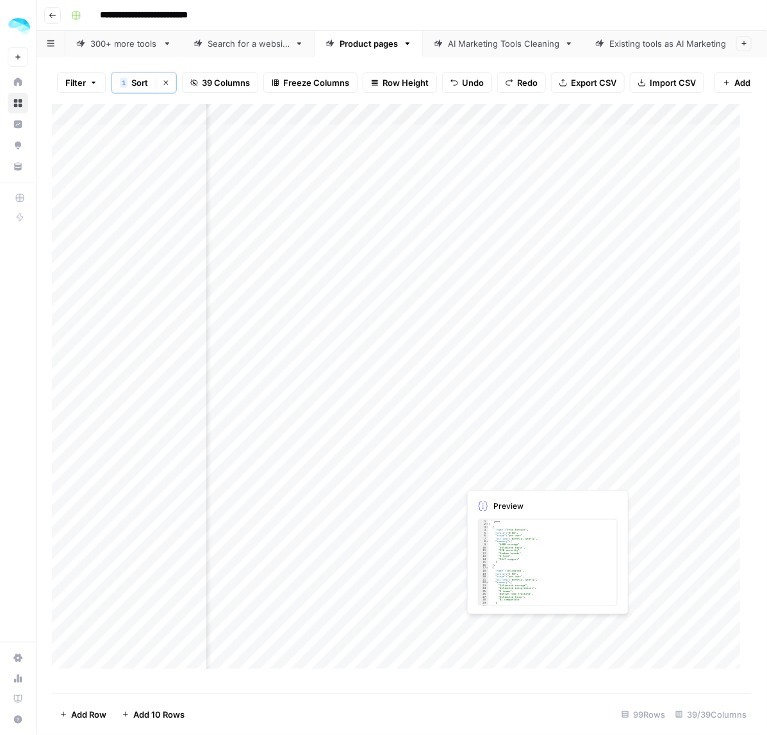
click at [466, 470] on div "Add Column" at bounding box center [402, 392] width 700 height 577
drag, startPoint x: 523, startPoint y: 385, endPoint x: 510, endPoint y: 466, distance: 82.4
click at [510, 466] on div "Add Column" at bounding box center [402, 392] width 700 height 577
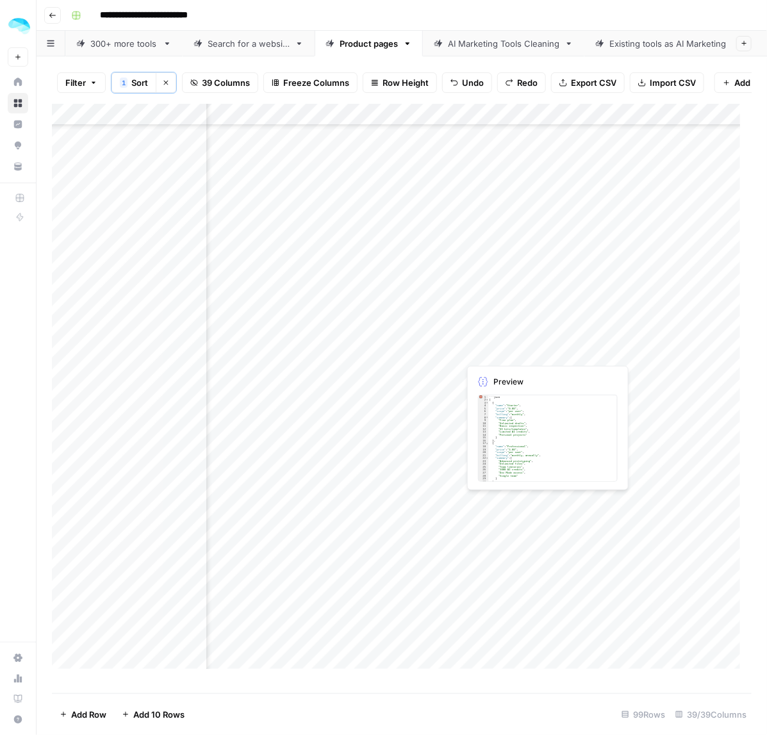
drag, startPoint x: 500, startPoint y: 348, endPoint x: 503, endPoint y: 367, distance: 18.8
click at [503, 367] on div "Add Column" at bounding box center [402, 392] width 700 height 577
drag, startPoint x: 492, startPoint y: 415, endPoint x: 491, endPoint y: 433, distance: 18.0
click at [491, 433] on div "Add Column" at bounding box center [402, 392] width 700 height 577
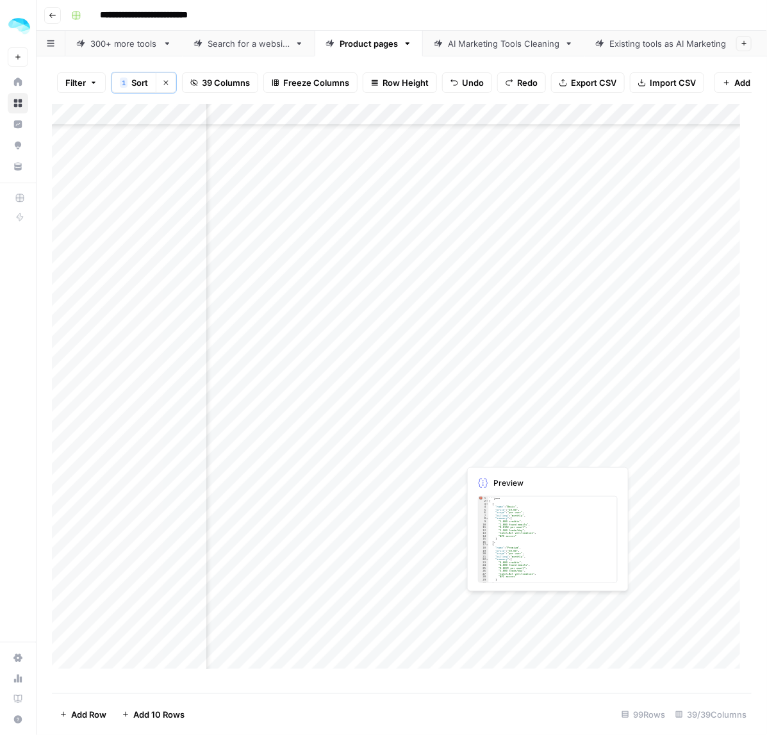
drag, startPoint x: 524, startPoint y: 346, endPoint x: 519, endPoint y: 428, distance: 82.2
click at [519, 428] on div "Add Column" at bounding box center [402, 392] width 700 height 577
click at [501, 468] on div "Add Column" at bounding box center [402, 392] width 700 height 577
drag, startPoint x: 515, startPoint y: 433, endPoint x: 507, endPoint y: 506, distance: 73.5
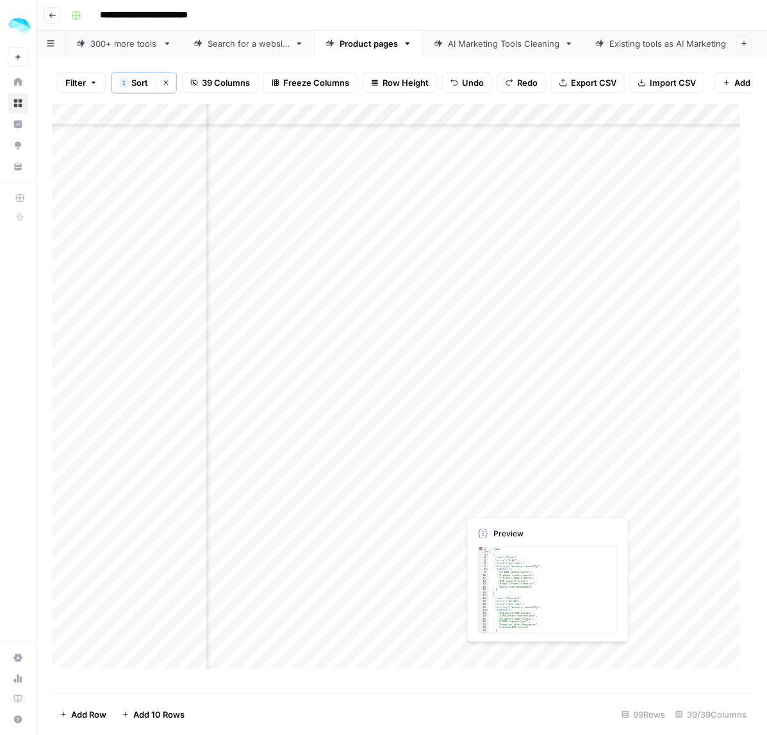
click at [507, 506] on div "Add Column" at bounding box center [402, 392] width 700 height 577
drag, startPoint x: 494, startPoint y: 481, endPoint x: 493, endPoint y: 493, distance: 12.2
click at [493, 493] on div "Add Column" at bounding box center [402, 392] width 700 height 577
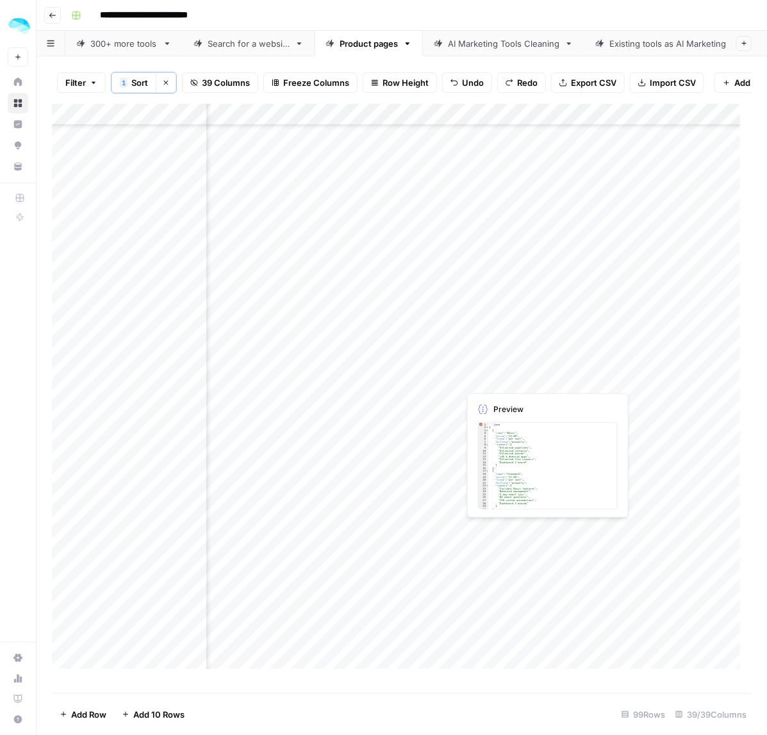
drag, startPoint x: 486, startPoint y: 381, endPoint x: 485, endPoint y: 398, distance: 16.7
click at [485, 398] on div "Add Column" at bounding box center [402, 392] width 700 height 577
click at [516, 479] on div "Add Column" at bounding box center [402, 392] width 700 height 577
drag, startPoint x: 471, startPoint y: 450, endPoint x: 469, endPoint y: 468, distance: 18.7
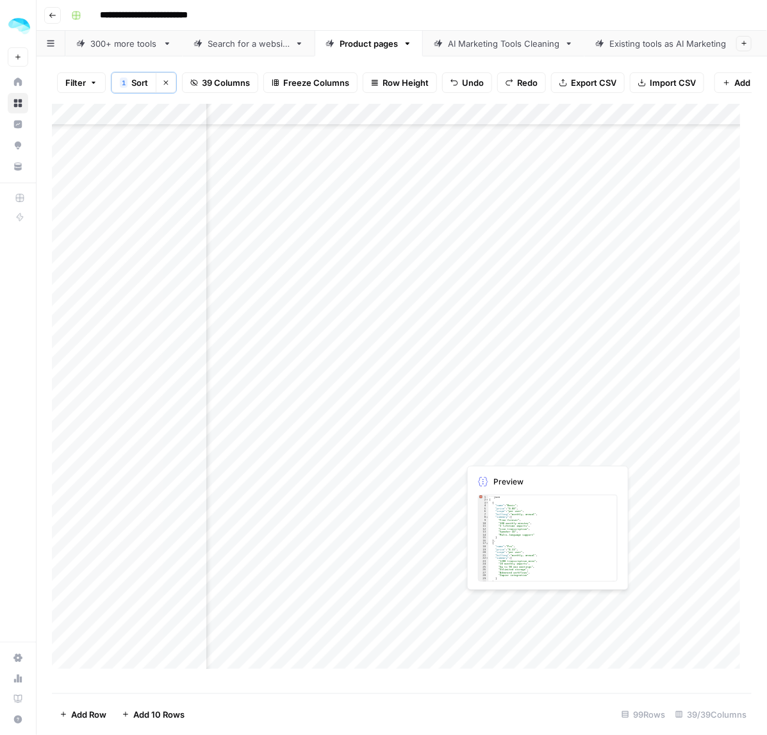
click at [469, 468] on div "Add Column" at bounding box center [402, 392] width 700 height 577
click at [526, 277] on div "Add Column" at bounding box center [402, 392] width 700 height 577
drag, startPoint x: 526, startPoint y: 390, endPoint x: 518, endPoint y: 425, distance: 36.2
click at [518, 425] on div "Add Column" at bounding box center [402, 392] width 700 height 577
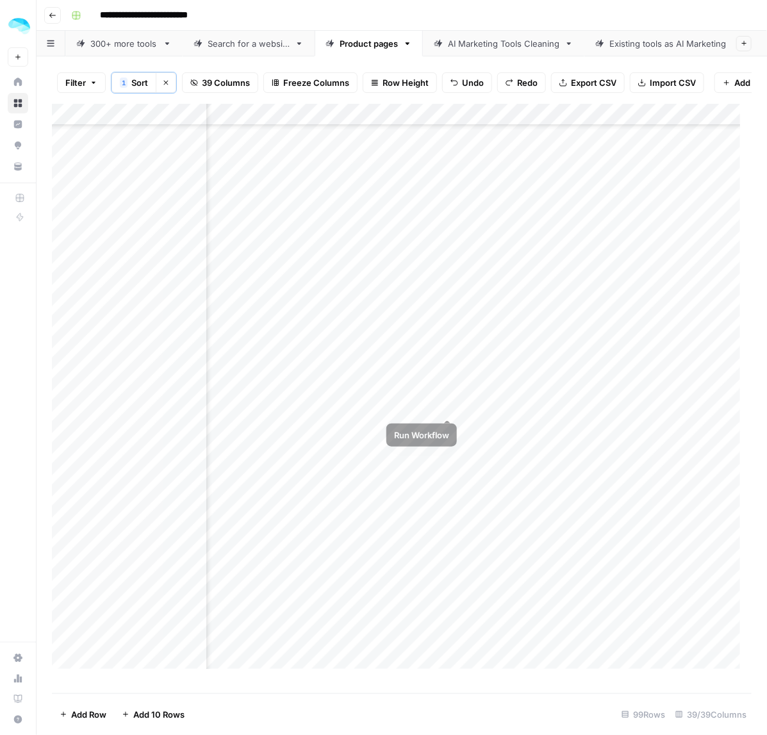
scroll to position [1282, 5035]
click at [498, 433] on div "Add Column" at bounding box center [402, 392] width 700 height 577
click at [500, 563] on div "Add Column" at bounding box center [402, 392] width 700 height 577
click at [489, 492] on div "Add Column" at bounding box center [402, 392] width 700 height 577
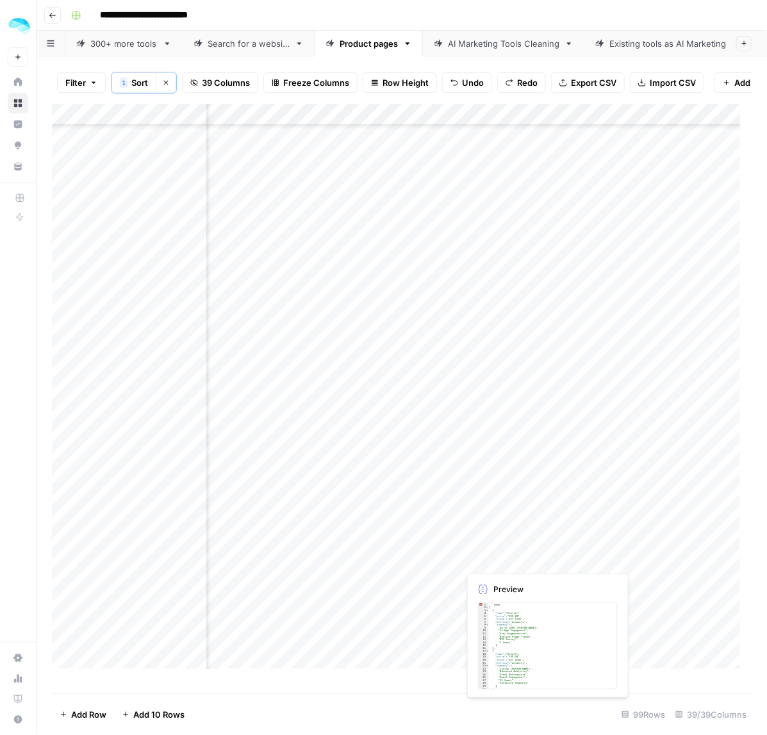
drag, startPoint x: 473, startPoint y: 557, endPoint x: 546, endPoint y: 558, distance: 73.0
click at [473, 557] on div "Add Column" at bounding box center [402, 392] width 700 height 577
click at [519, 429] on div "Add Column" at bounding box center [402, 392] width 700 height 577
drag, startPoint x: 501, startPoint y: 475, endPoint x: 501, endPoint y: 497, distance: 21.1
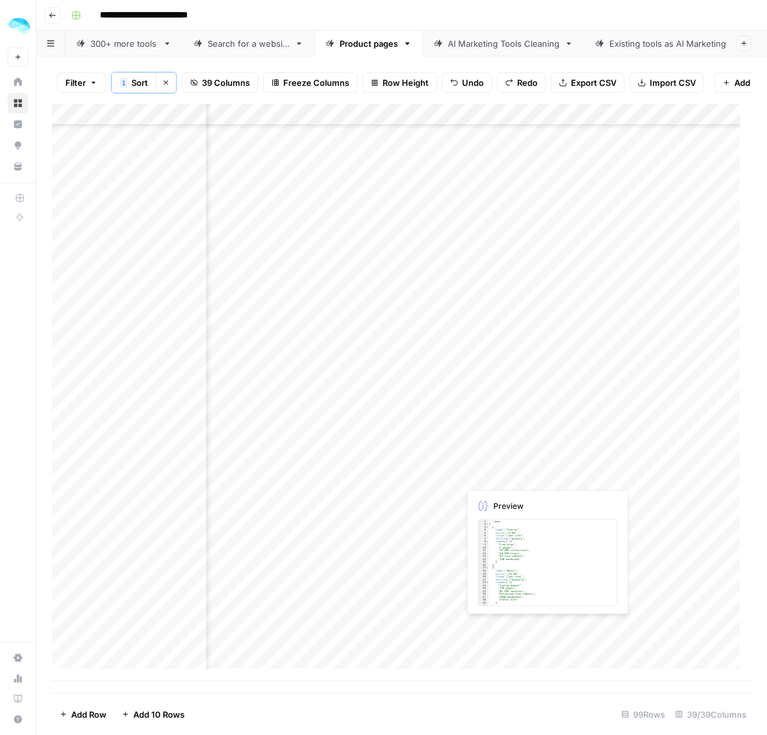
click at [501, 497] on div "Add Column" at bounding box center [402, 392] width 700 height 577
drag, startPoint x: 481, startPoint y: 555, endPoint x: 482, endPoint y: 630, distance: 75.0
click at [482, 630] on div "Add Column" at bounding box center [402, 392] width 700 height 577
drag, startPoint x: 359, startPoint y: 149, endPoint x: 356, endPoint y: 187, distance: 38.5
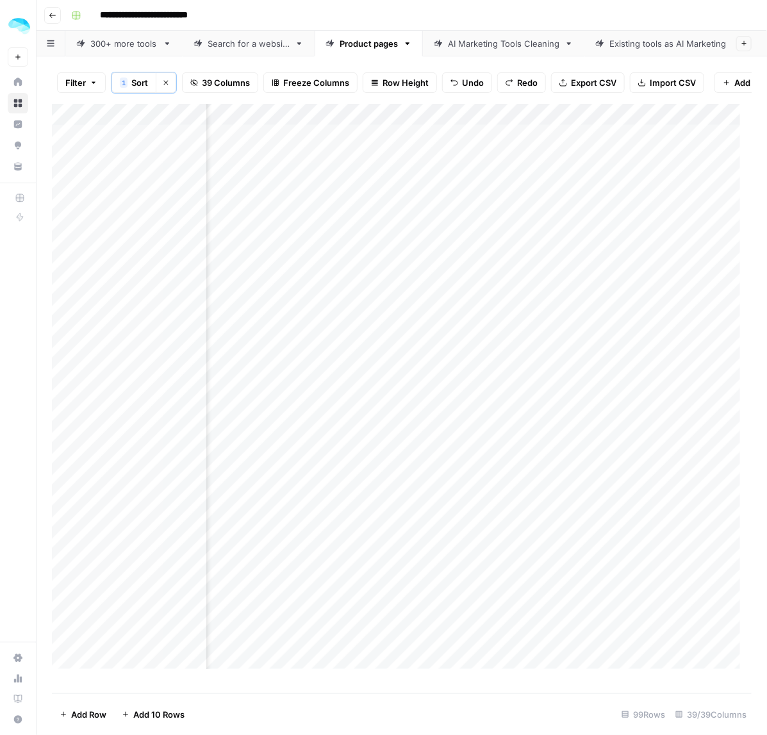
click at [356, 187] on div "Add Column" at bounding box center [402, 392] width 700 height 577
drag, startPoint x: 346, startPoint y: 234, endPoint x: 502, endPoint y: 234, distance: 155.7
click at [346, 234] on div "Add Column" at bounding box center [402, 392] width 700 height 577
click at [340, 367] on div "Add Column" at bounding box center [402, 392] width 700 height 577
drag, startPoint x: 359, startPoint y: 402, endPoint x: 395, endPoint y: 402, distance: 35.2
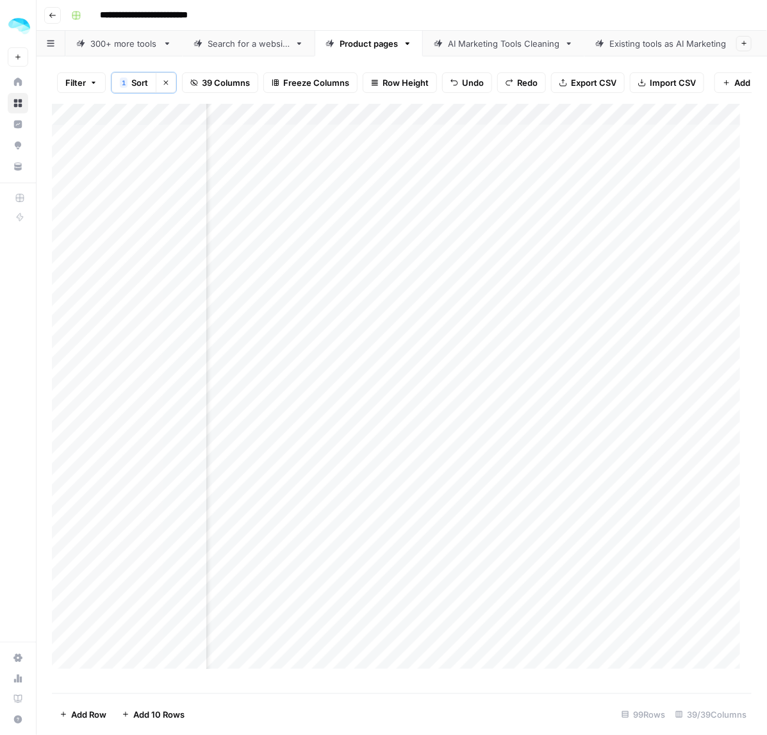
click at [359, 402] on div "Add Column" at bounding box center [402, 392] width 700 height 577
click at [348, 463] on div "Add Column" at bounding box center [402, 392] width 700 height 577
click at [340, 482] on div "Add Column" at bounding box center [402, 392] width 700 height 577
drag, startPoint x: 356, startPoint y: 379, endPoint x: 350, endPoint y: 446, distance: 66.9
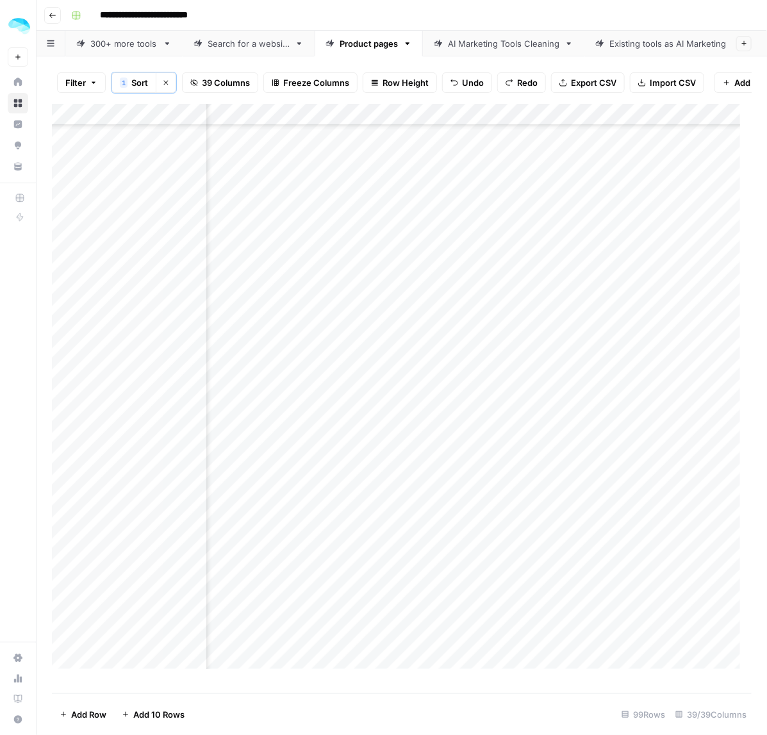
click at [350, 446] on div "Add Column" at bounding box center [402, 392] width 700 height 577
drag, startPoint x: 363, startPoint y: 465, endPoint x: 350, endPoint y: 376, distance: 89.9
click at [350, 376] on div "Add Column" at bounding box center [402, 392] width 700 height 577
drag, startPoint x: 343, startPoint y: 511, endPoint x: 343, endPoint y: 530, distance: 18.6
click at [343, 530] on div "Add Column" at bounding box center [402, 392] width 700 height 577
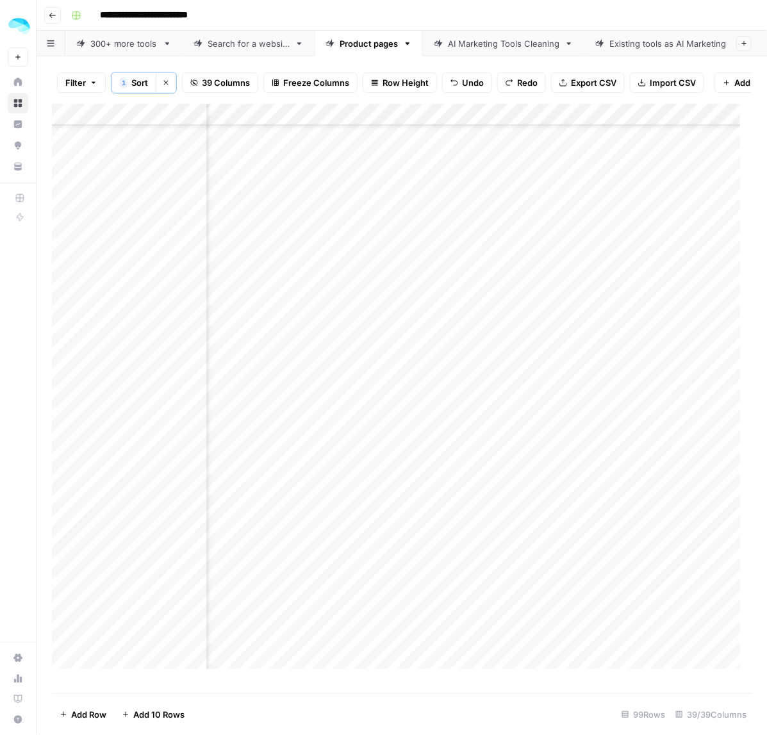
drag, startPoint x: 353, startPoint y: 579, endPoint x: 352, endPoint y: 597, distance: 18.6
click at [352, 597] on div "Add Column" at bounding box center [402, 392] width 700 height 577
drag, startPoint x: 361, startPoint y: 411, endPoint x: 361, endPoint y: 463, distance: 52.5
click at [361, 463] on div "Add Column" at bounding box center [402, 392] width 700 height 577
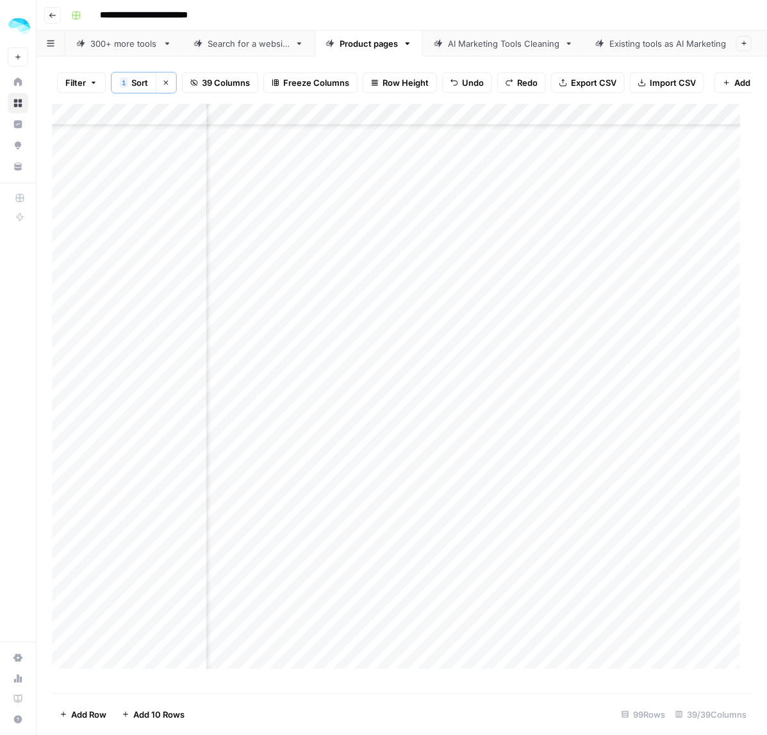
drag, startPoint x: 361, startPoint y: 415, endPoint x: 361, endPoint y: 507, distance: 91.6
click at [361, 507] on div "Add Column" at bounding box center [402, 392] width 700 height 577
drag, startPoint x: 337, startPoint y: 391, endPoint x: 412, endPoint y: 404, distance: 76.1
click at [337, 391] on div "Add Column" at bounding box center [402, 392] width 700 height 577
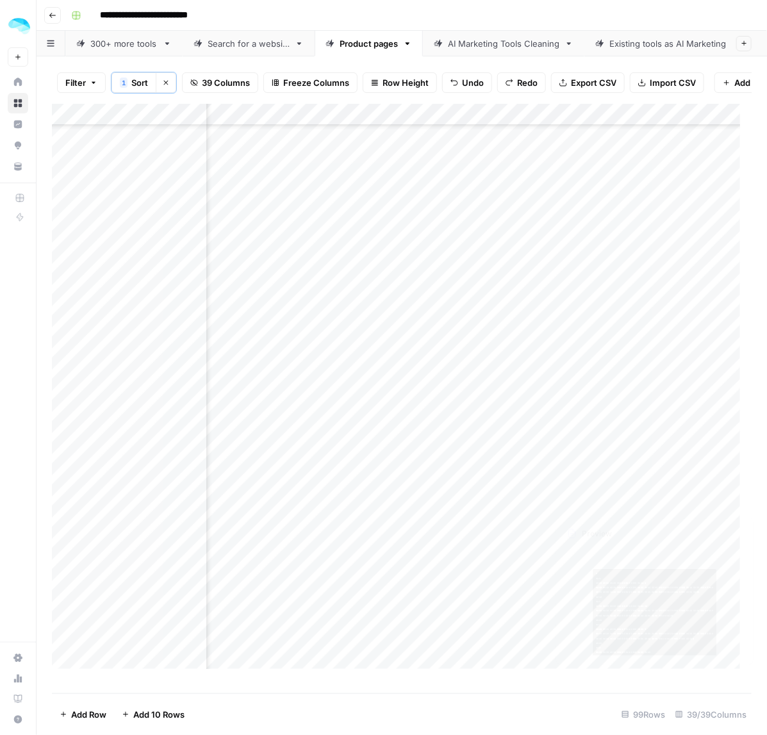
scroll to position [641, 5434]
drag, startPoint x: 354, startPoint y: 357, endPoint x: 354, endPoint y: 420, distance: 62.8
click at [354, 420] on div "Add Column" at bounding box center [402, 392] width 700 height 577
drag, startPoint x: 350, startPoint y: 375, endPoint x: 347, endPoint y: 408, distance: 33.4
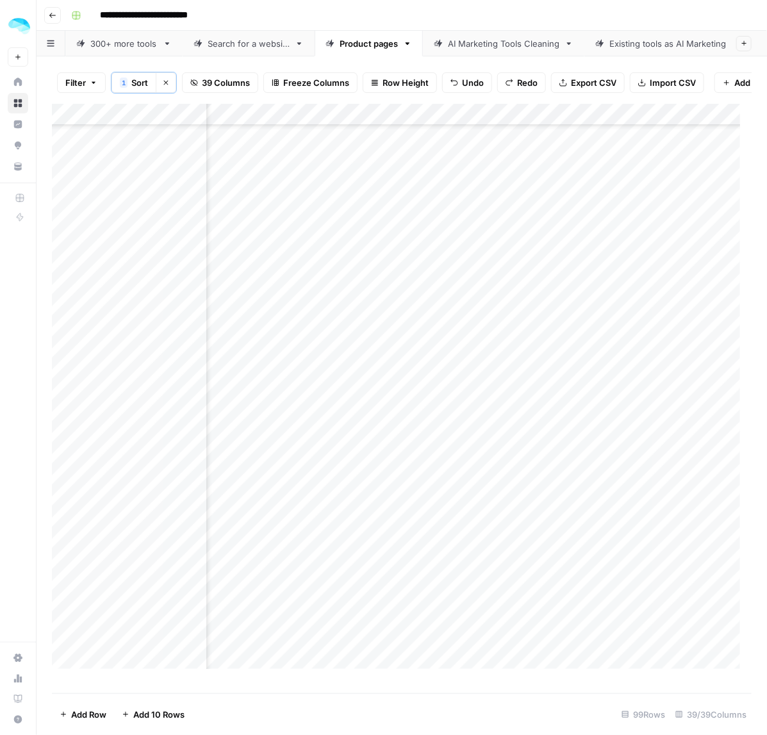
click at [347, 408] on div "Add Column" at bounding box center [402, 392] width 700 height 577
click at [383, 482] on div "Add Column" at bounding box center [402, 392] width 700 height 577
click at [358, 569] on div "Add Column" at bounding box center [402, 392] width 700 height 577
click at [361, 465] on div "Add Column" at bounding box center [402, 392] width 700 height 577
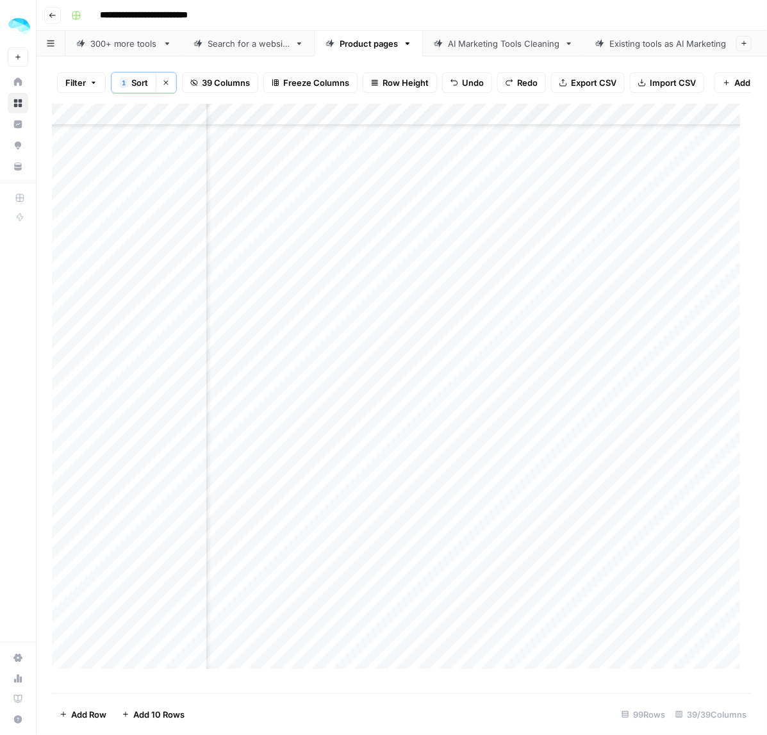
click at [370, 510] on div "Add Column" at bounding box center [402, 392] width 700 height 577
drag, startPoint x: 388, startPoint y: 389, endPoint x: 370, endPoint y: 422, distance: 37.3
click at [370, 422] on div "Add Column" at bounding box center [402, 392] width 700 height 577
click at [351, 514] on div "Add Column" at bounding box center [402, 392] width 700 height 577
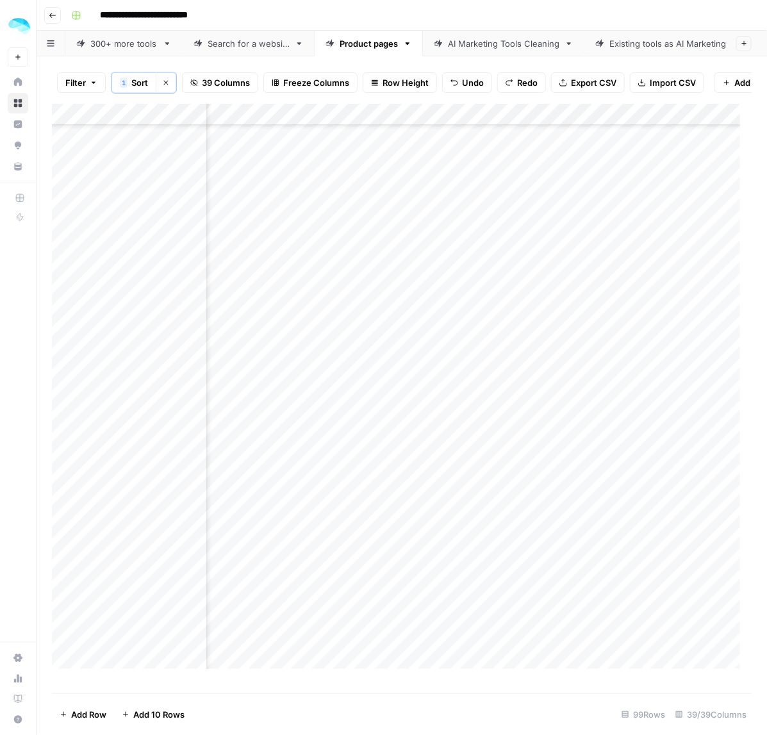
drag, startPoint x: 363, startPoint y: 641, endPoint x: 454, endPoint y: 642, distance: 91.0
click at [363, 641] on div "Add Column" at bounding box center [402, 392] width 700 height 577
click at [368, 497] on div "Add Column" at bounding box center [402, 392] width 700 height 577
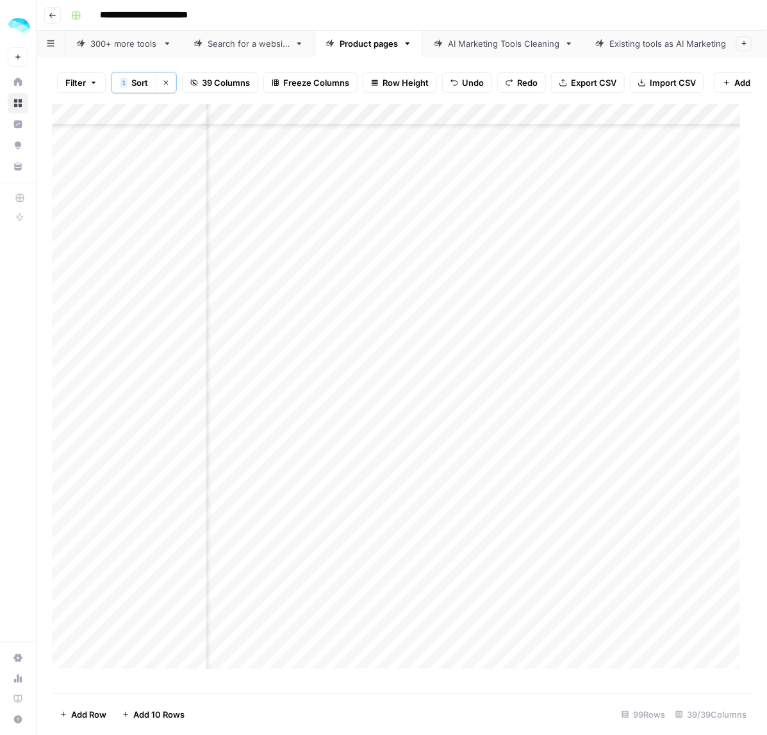
click at [349, 482] on div "Add Column" at bounding box center [402, 392] width 700 height 577
click at [370, 545] on div "Add Column" at bounding box center [402, 392] width 700 height 577
drag, startPoint x: 375, startPoint y: 588, endPoint x: 377, endPoint y: 602, distance: 14.9
click at [377, 602] on div "Add Column" at bounding box center [402, 392] width 700 height 577
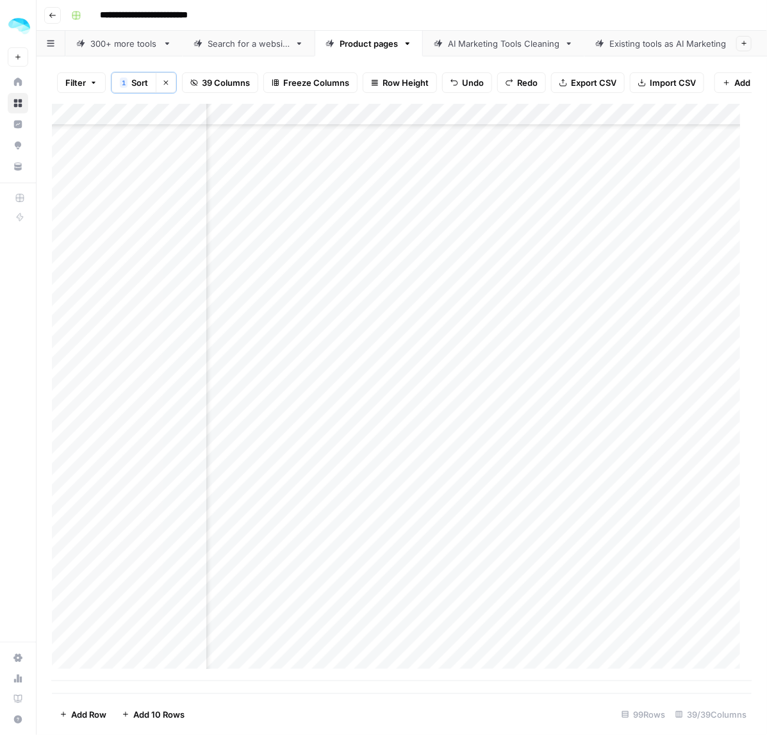
drag, startPoint x: 363, startPoint y: 569, endPoint x: 361, endPoint y: 619, distance: 50.0
click at [361, 619] on div "Add Column" at bounding box center [402, 392] width 700 height 577
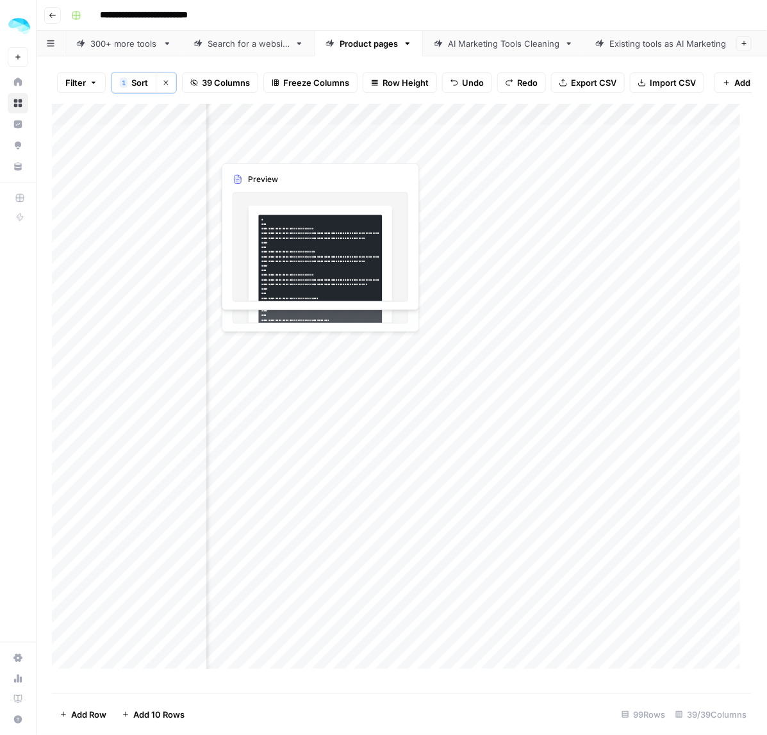
drag, startPoint x: 369, startPoint y: 154, endPoint x: 369, endPoint y: 188, distance: 34.0
click at [369, 188] on div "Add Column" at bounding box center [402, 392] width 700 height 577
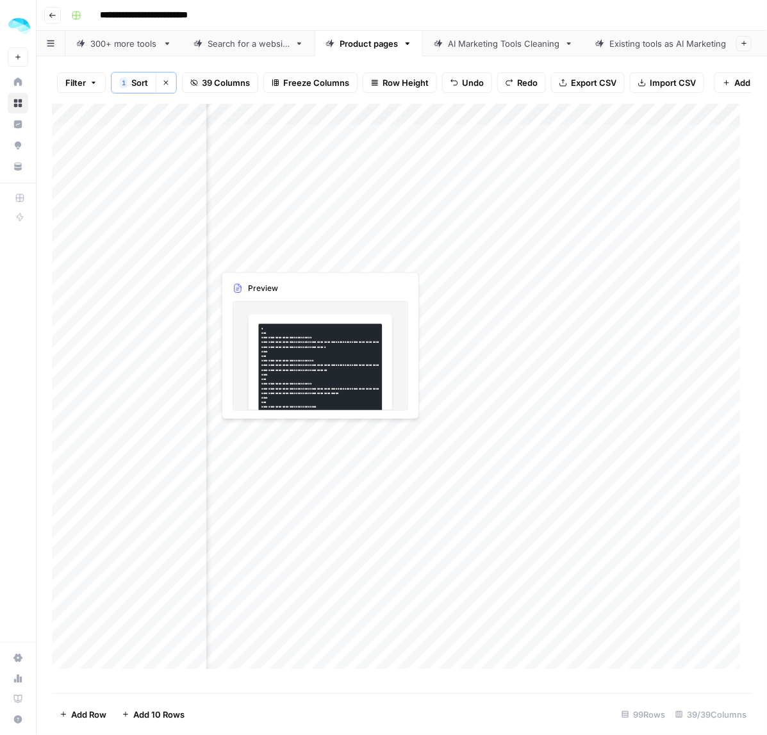
click at [399, 235] on div "Add Column" at bounding box center [402, 392] width 700 height 577
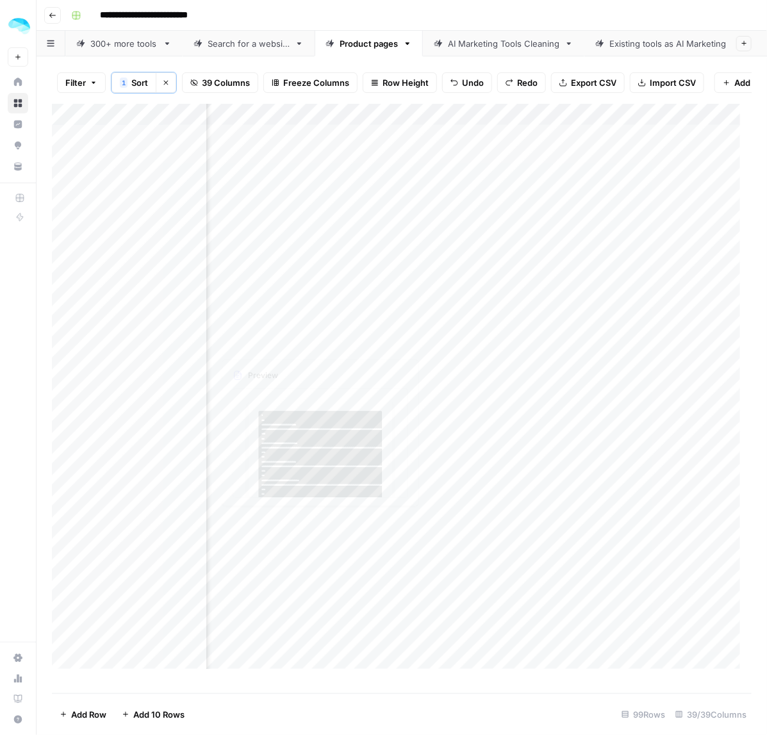
click at [421, 377] on div "Add Column" at bounding box center [402, 392] width 700 height 577
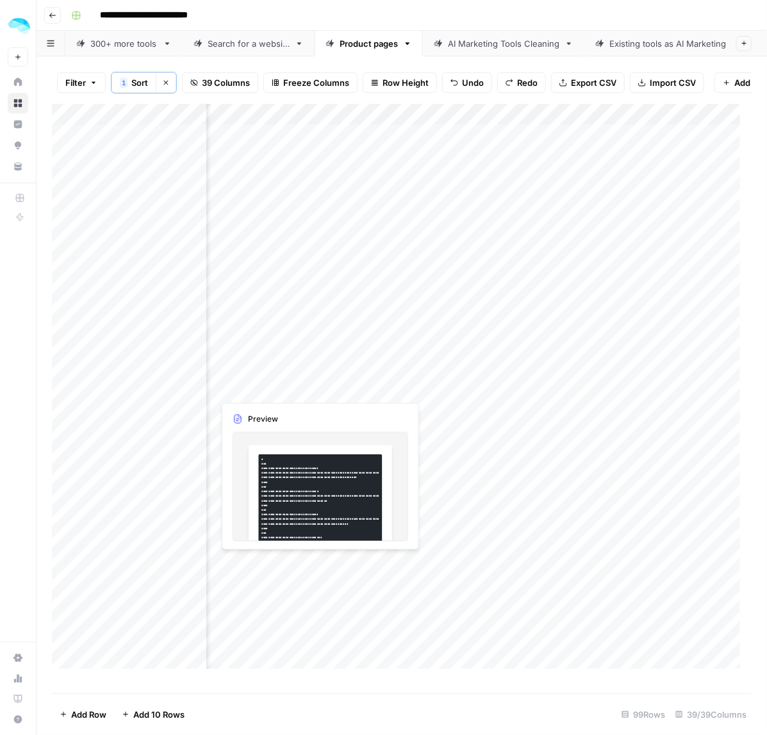
click at [424, 362] on div "Add Column" at bounding box center [402, 392] width 700 height 577
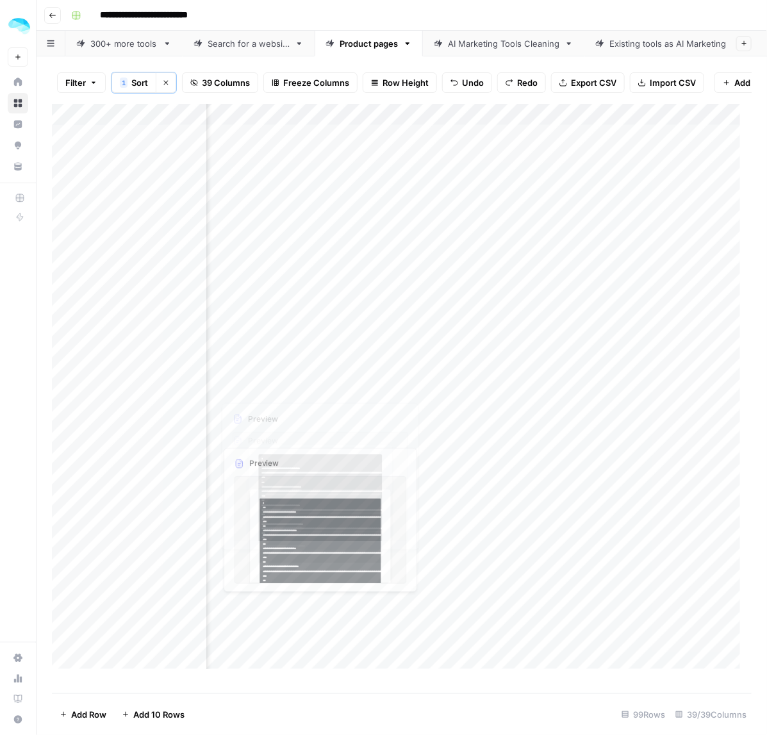
click at [421, 412] on div "Add Column" at bounding box center [402, 392] width 700 height 577
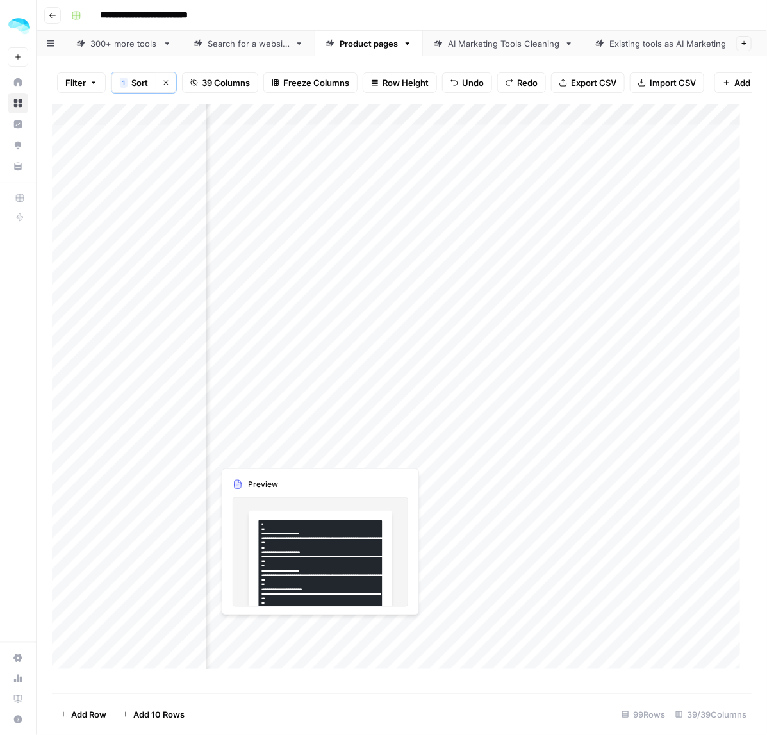
click at [411, 478] on div "Add Column" at bounding box center [402, 392] width 700 height 577
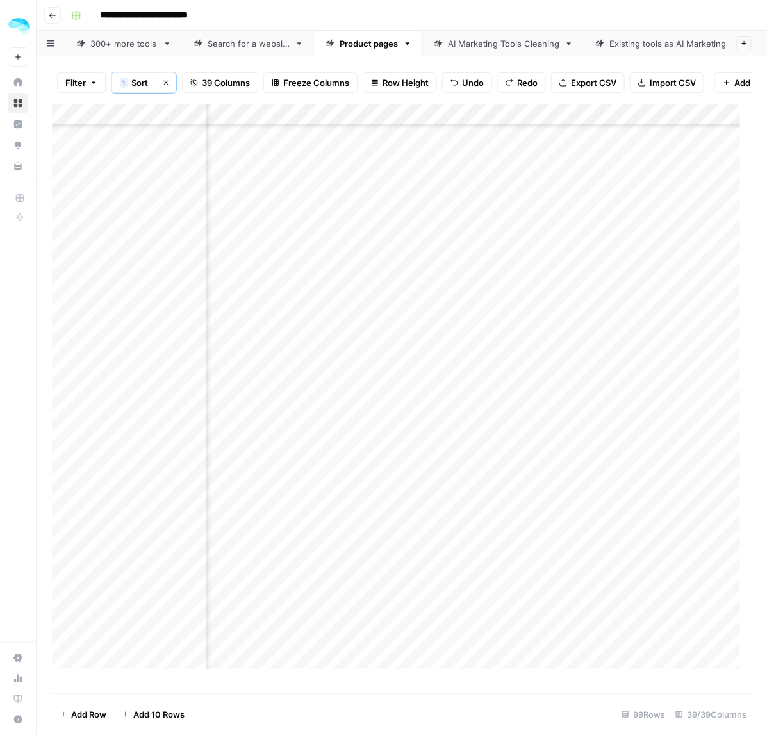
scroll to position [160, 5768]
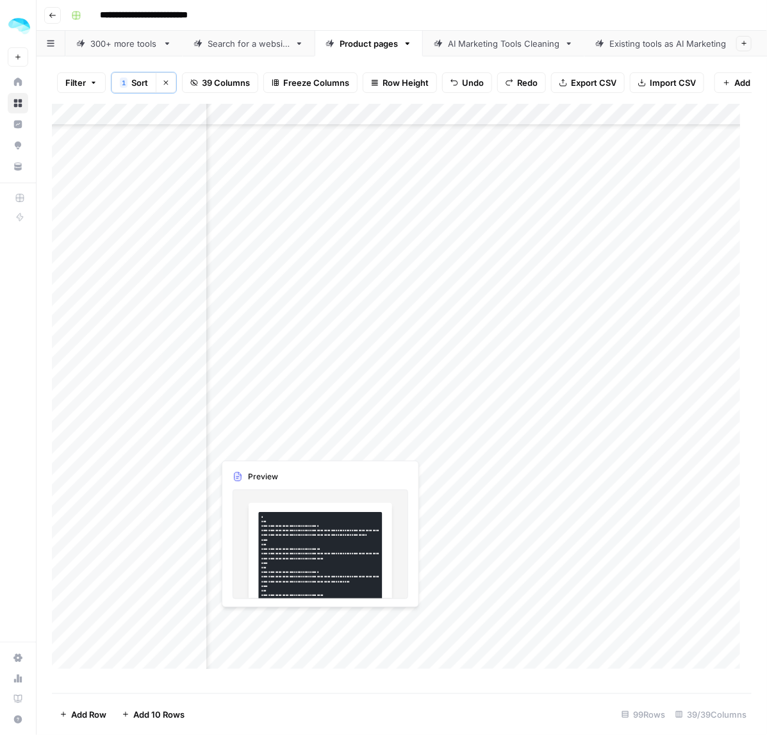
drag, startPoint x: 436, startPoint y: 383, endPoint x: 427, endPoint y: 463, distance: 80.7
click at [427, 463] on div "Add Column" at bounding box center [402, 392] width 700 height 577
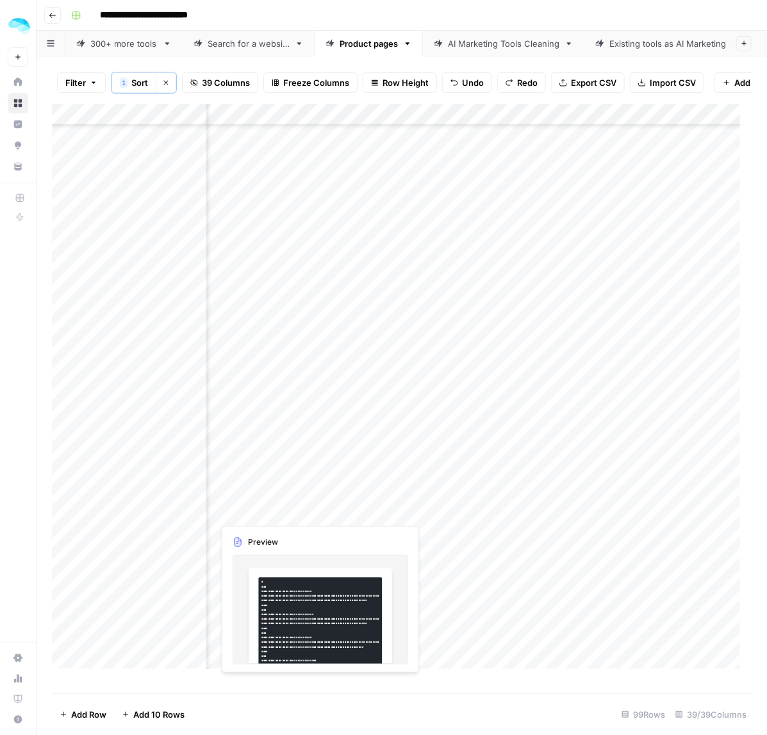
click at [424, 538] on div "Add Column" at bounding box center [402, 392] width 700 height 577
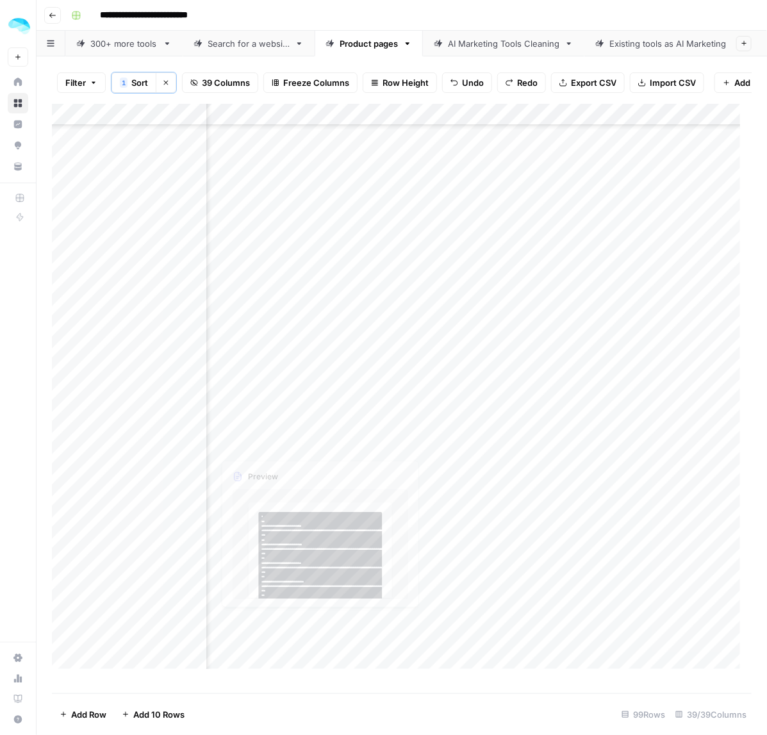
scroll to position [320, 5768]
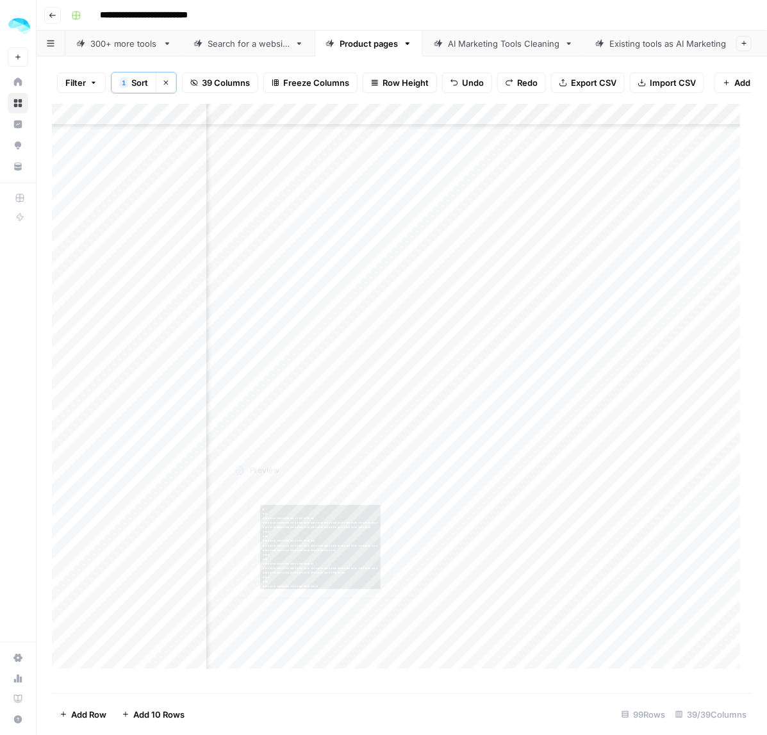
click at [402, 434] on div "Add Column" at bounding box center [402, 392] width 700 height 577
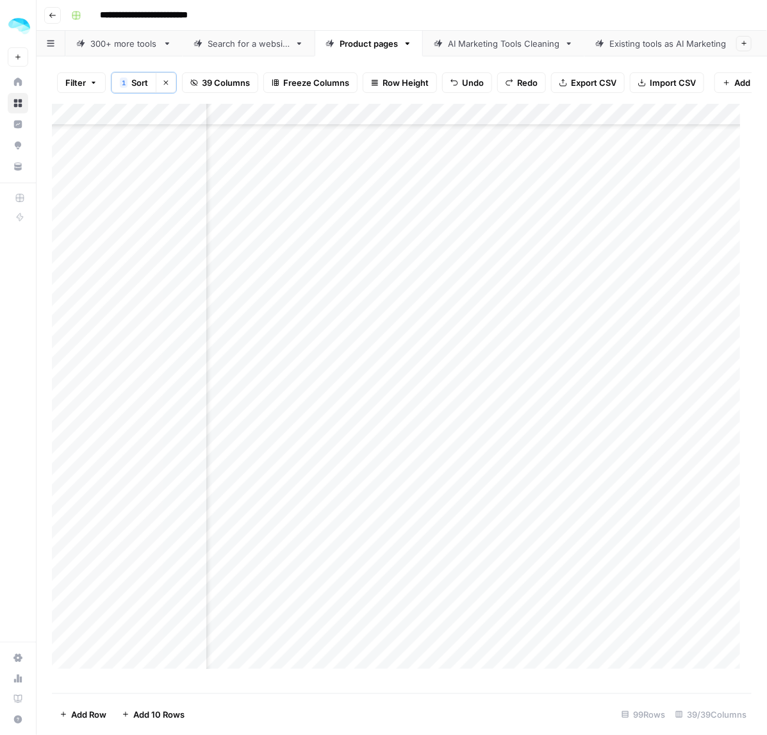
scroll to position [481, 5768]
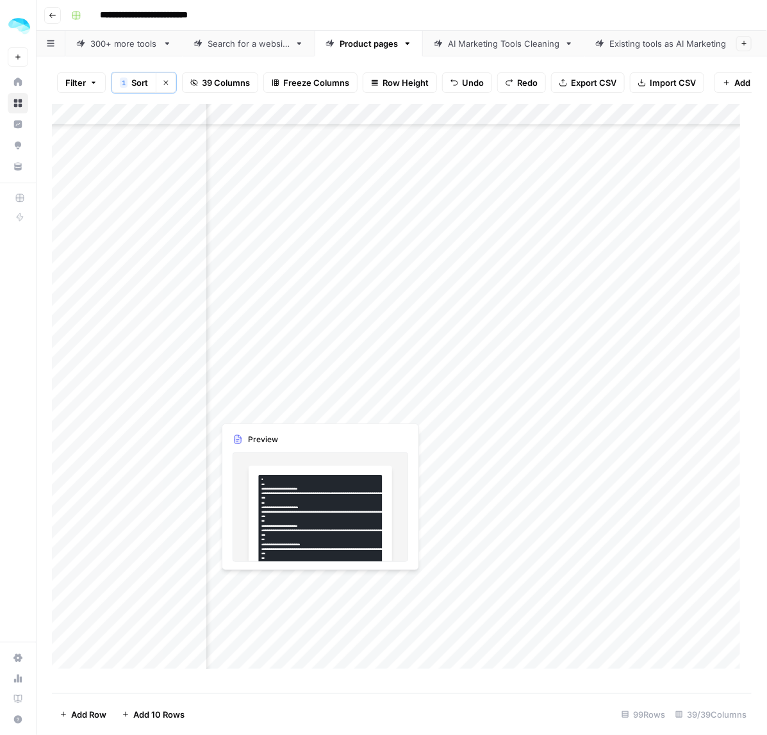
drag, startPoint x: 352, startPoint y: 340, endPoint x: 350, endPoint y: 427, distance: 86.5
click at [350, 427] on div "Add Column" at bounding box center [402, 392] width 700 height 577
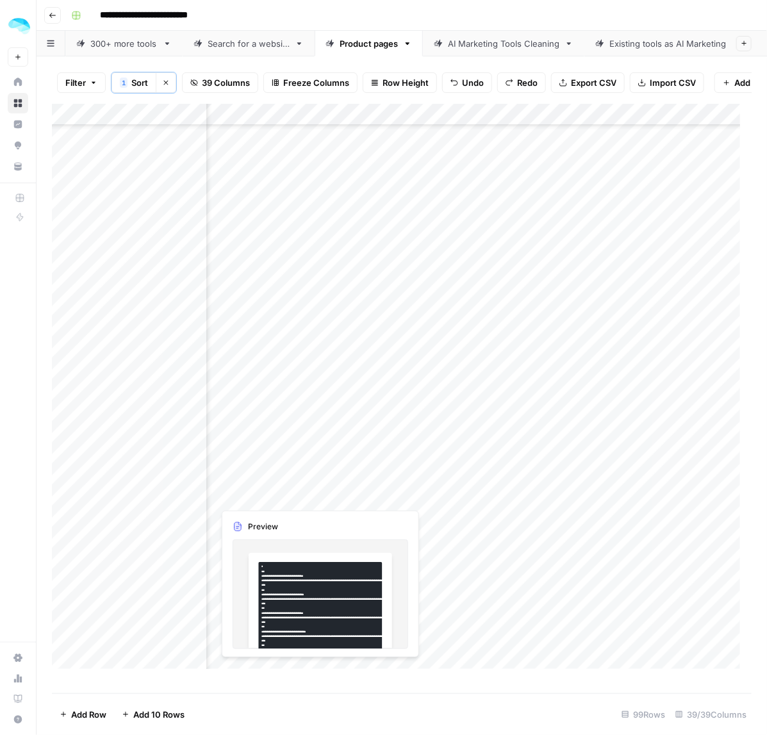
click at [391, 475] on div "Add Column" at bounding box center [402, 392] width 700 height 577
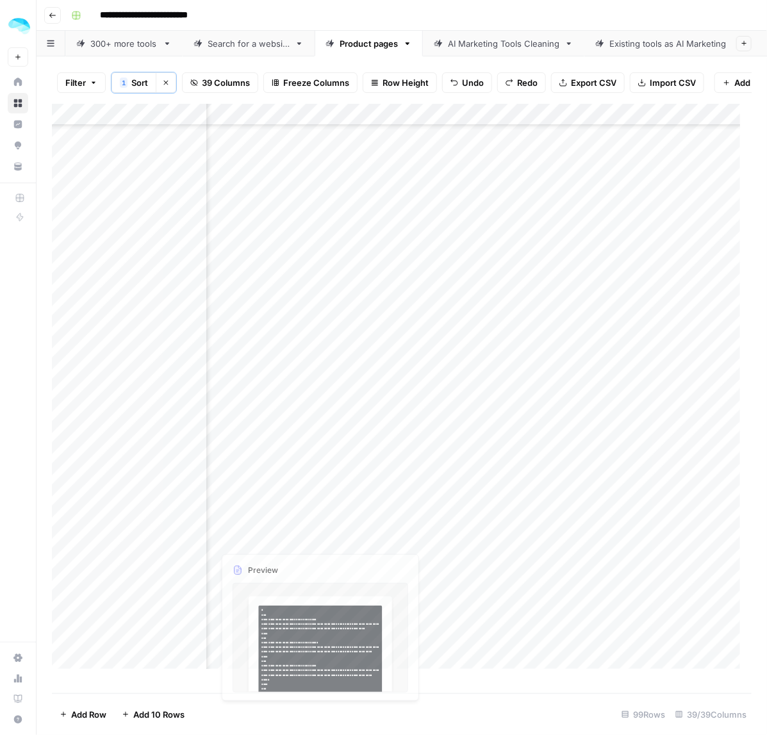
drag, startPoint x: 456, startPoint y: 523, endPoint x: 447, endPoint y: 588, distance: 66.0
click at [447, 588] on div "Add Column" at bounding box center [402, 392] width 700 height 577
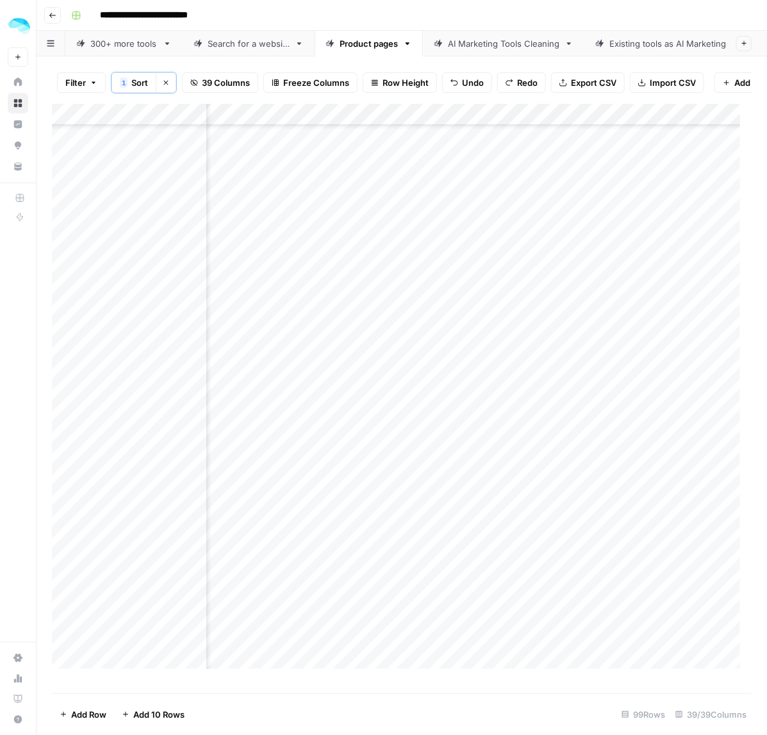
scroll to position [721, 5768]
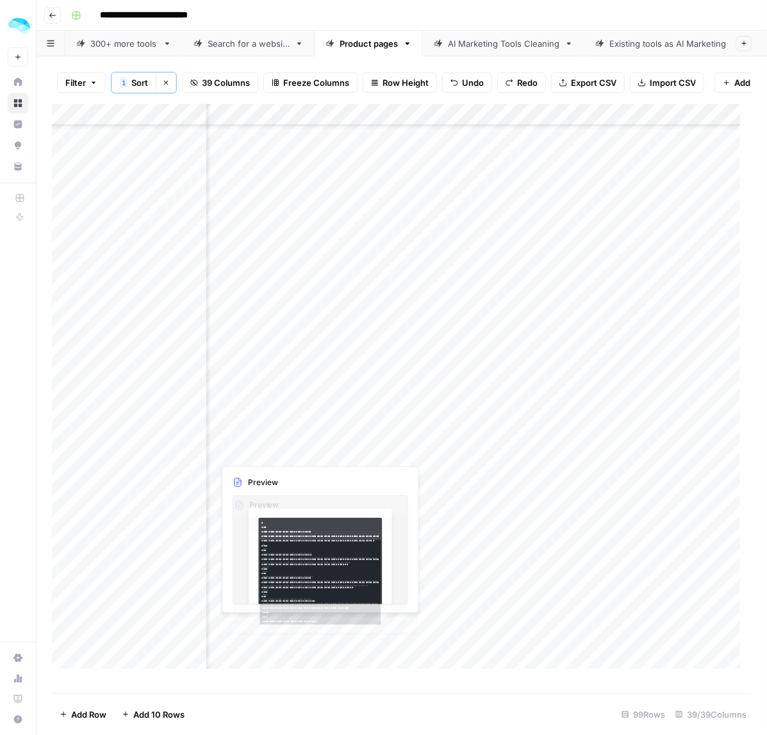
drag, startPoint x: 418, startPoint y: 457, endPoint x: 764, endPoint y: 415, distance: 348.6
click at [425, 500] on div "Add Column" at bounding box center [402, 392] width 700 height 577
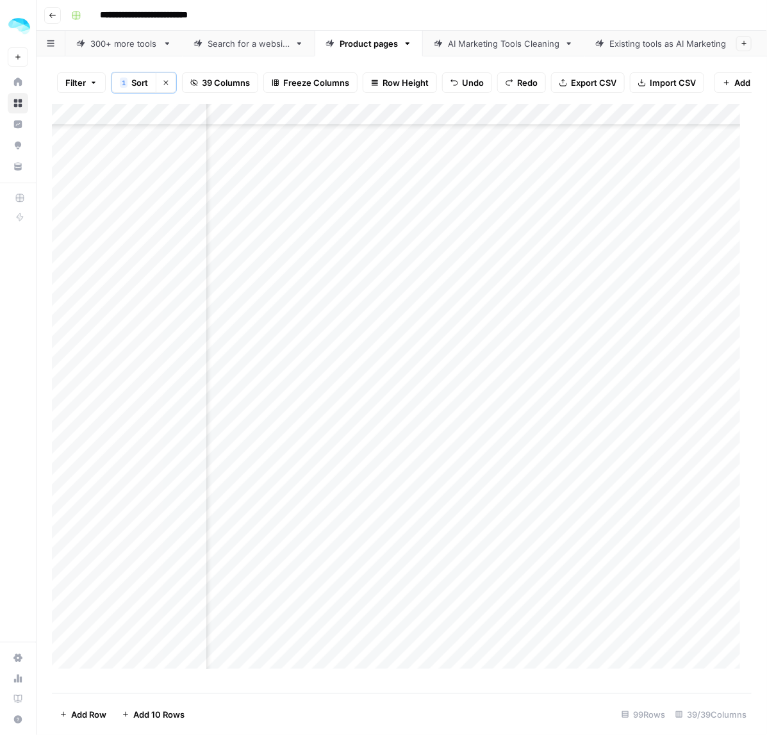
scroll to position [961, 5768]
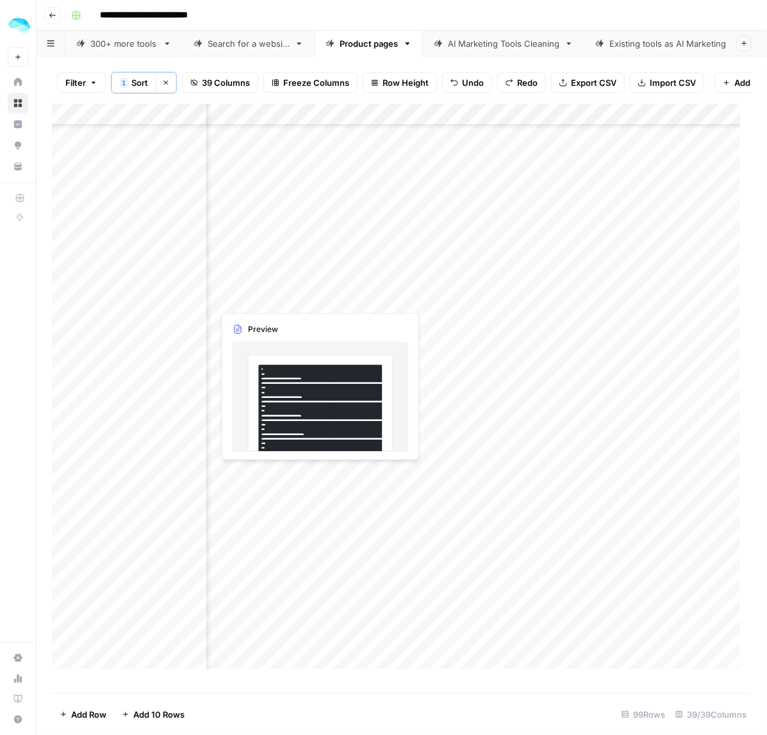
drag, startPoint x: 433, startPoint y: 306, endPoint x: 433, endPoint y: 319, distance: 13.5
click at [433, 319] on div "Add Column" at bounding box center [402, 392] width 700 height 577
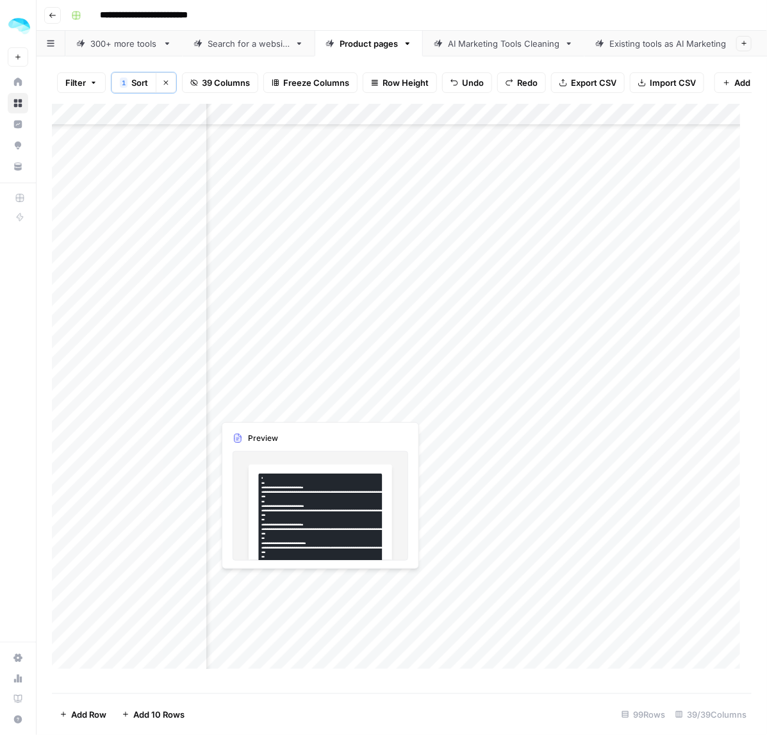
drag, startPoint x: 404, startPoint y: 414, endPoint x: 587, endPoint y: 421, distance: 183.4
click at [404, 414] on div "Add Column" at bounding box center [402, 392] width 700 height 577
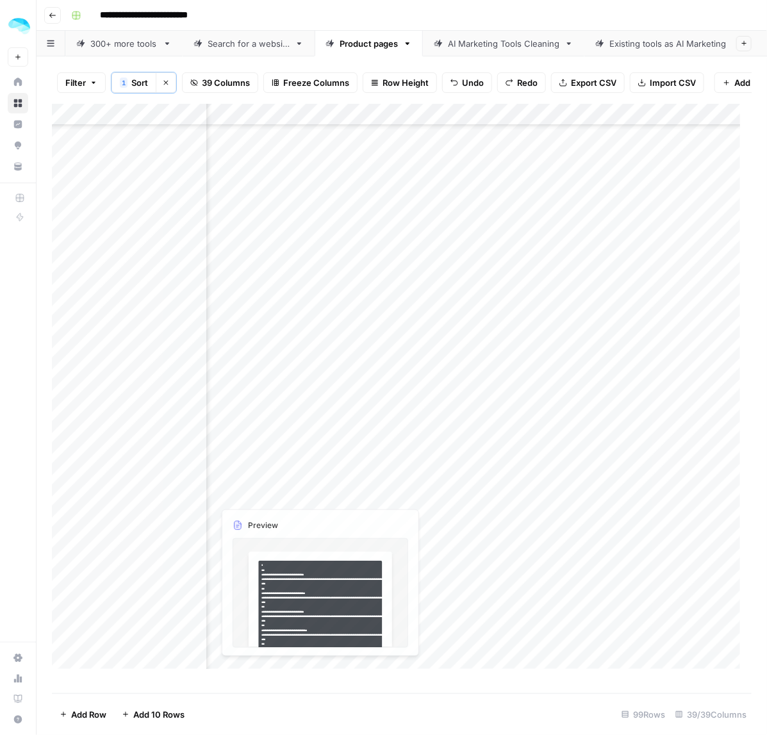
scroll to position [1041, 5768]
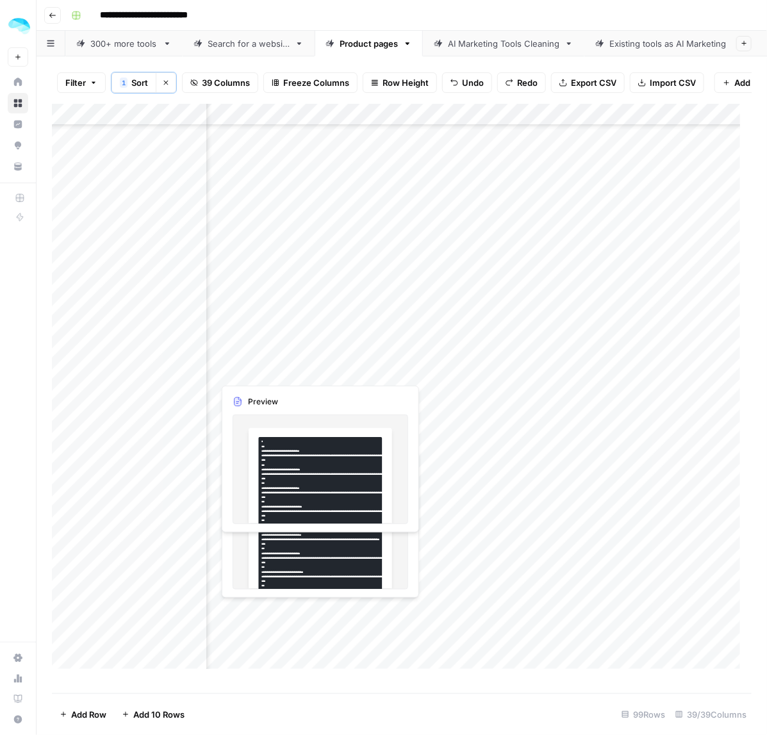
drag, startPoint x: 392, startPoint y: 375, endPoint x: 393, endPoint y: 388, distance: 12.9
click at [393, 388] on div "Add Column" at bounding box center [402, 392] width 700 height 577
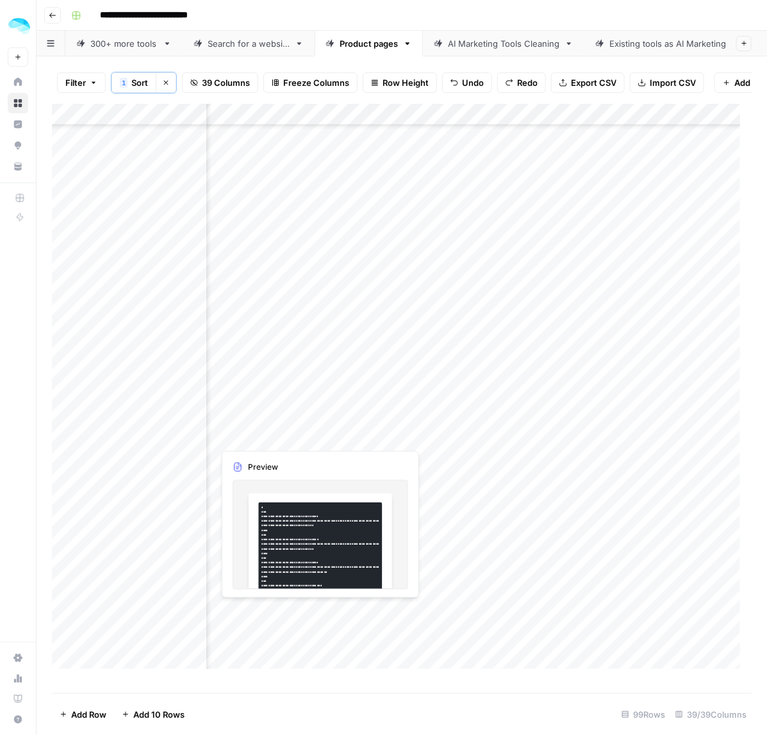
click at [396, 438] on div "Add Column" at bounding box center [402, 392] width 700 height 577
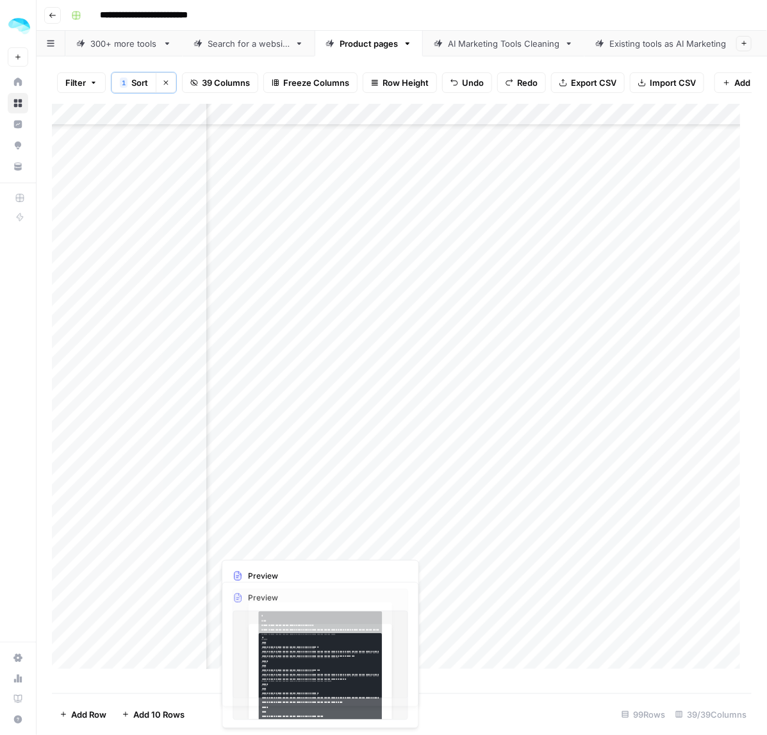
drag, startPoint x: 443, startPoint y: 543, endPoint x: 447, endPoint y: 588, distance: 44.4
click at [447, 588] on div "Add Column" at bounding box center [402, 392] width 700 height 577
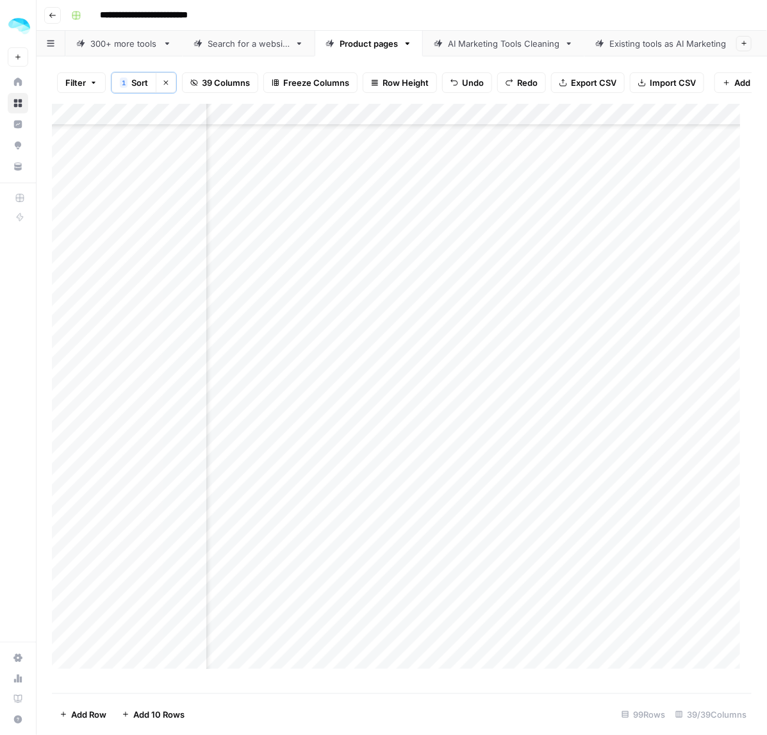
scroll to position [1362, 5768]
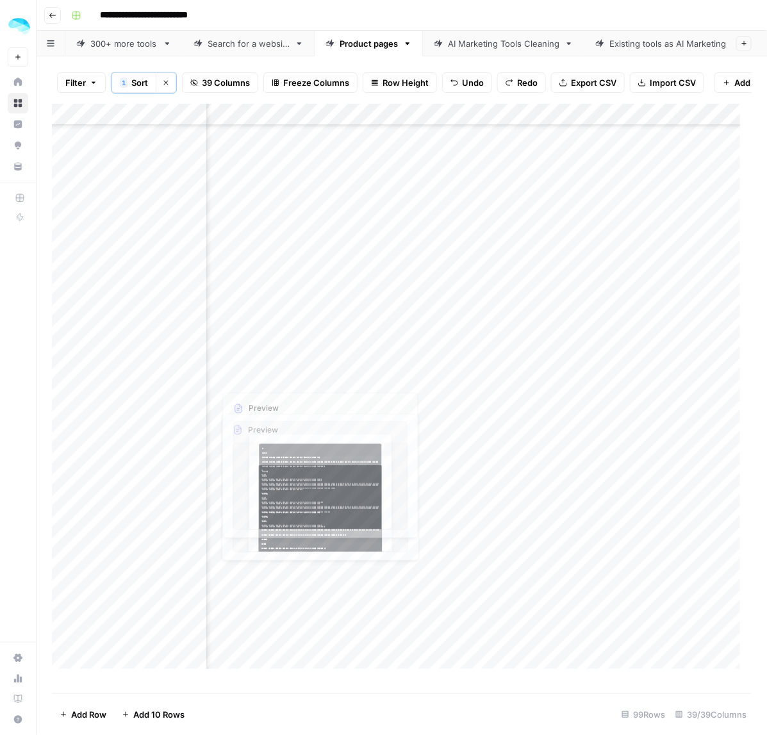
click at [327, 356] on div "Add Column" at bounding box center [402, 392] width 700 height 577
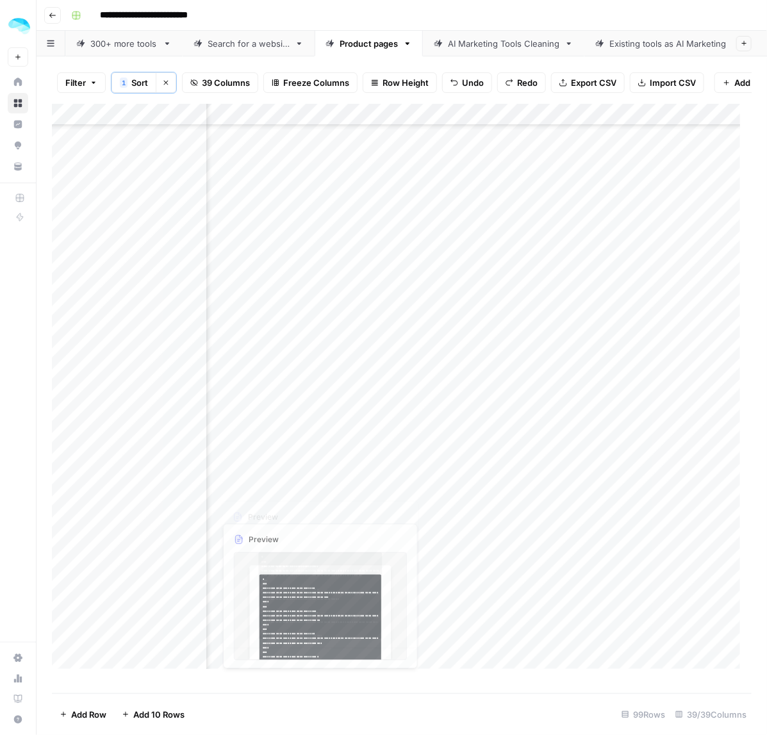
click at [389, 487] on div "Add Column" at bounding box center [402, 392] width 700 height 577
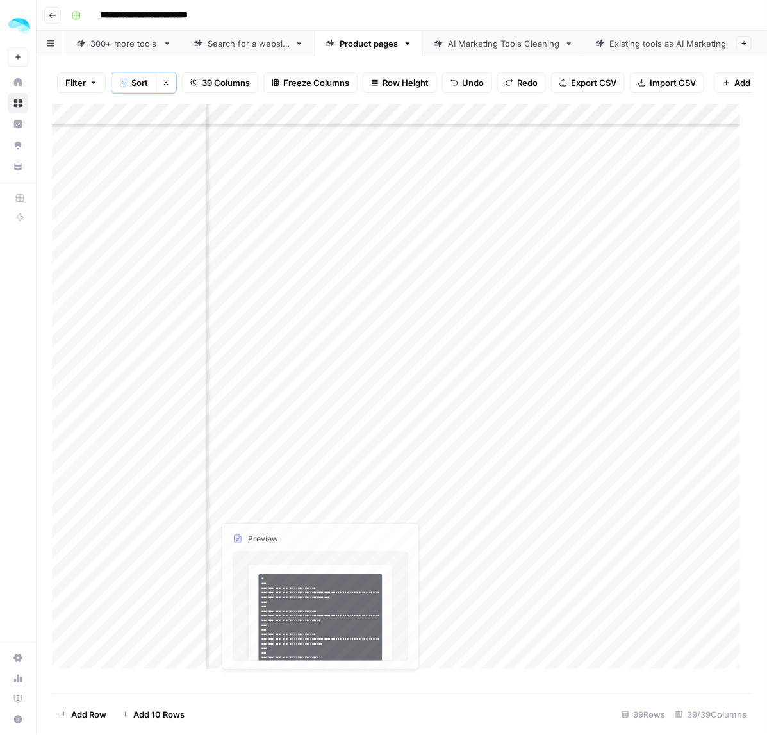
scroll to position [1522, 5768]
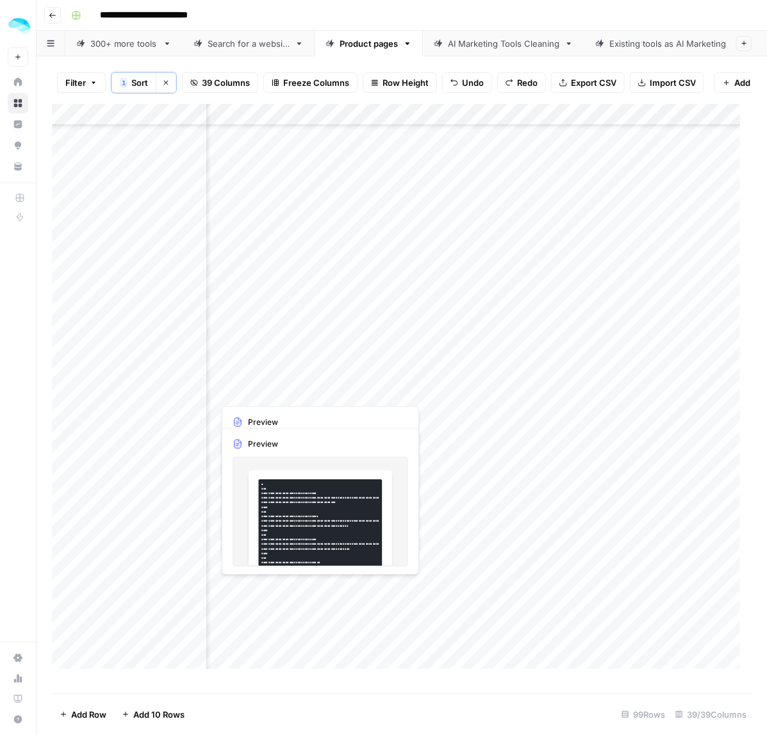
click at [372, 408] on div "Add Column" at bounding box center [402, 392] width 700 height 577
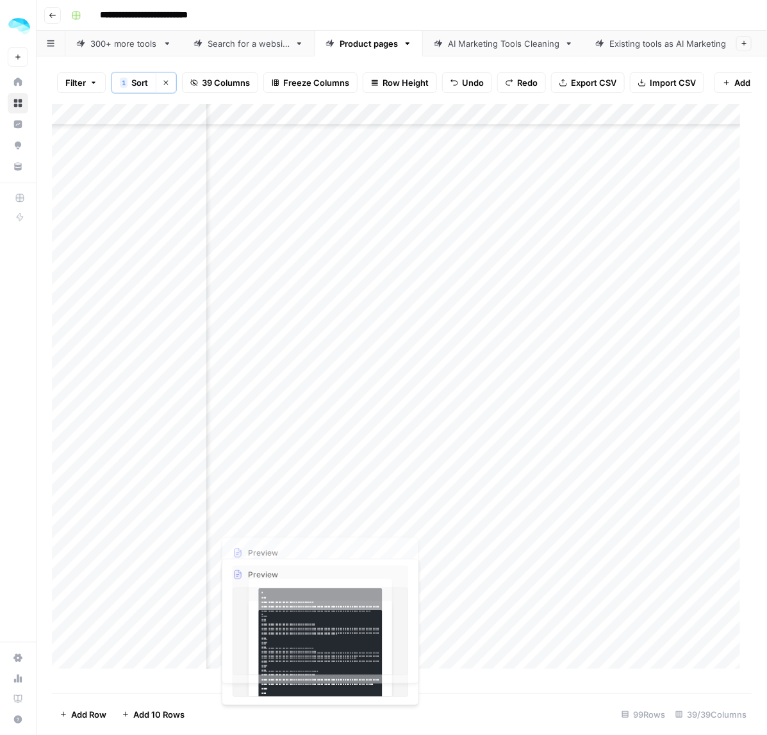
click at [326, 490] on div "Add Column" at bounding box center [402, 392] width 700 height 577
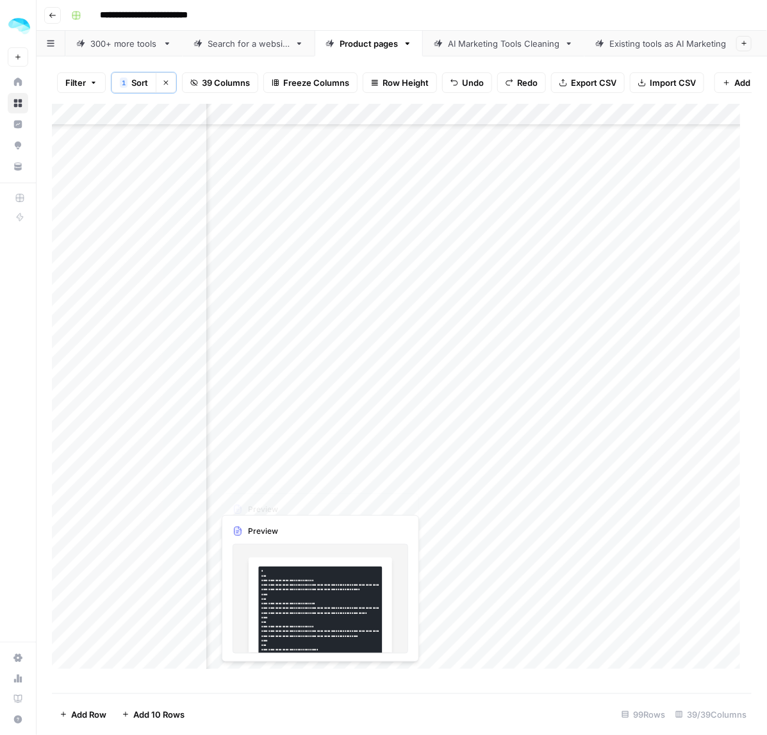
click at [350, 479] on div "Add Column" at bounding box center [402, 392] width 700 height 577
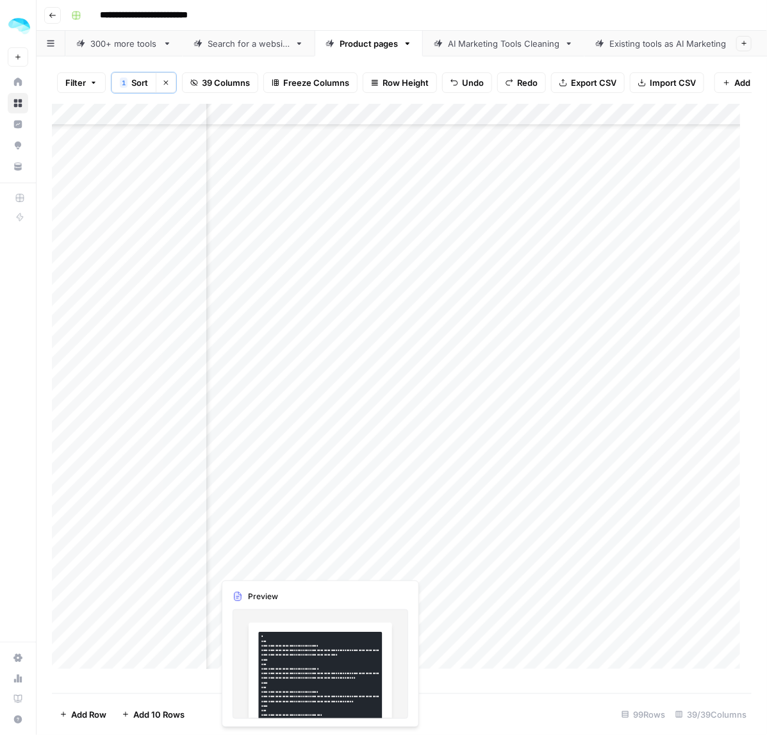
click at [306, 532] on div "Add Column" at bounding box center [402, 392] width 700 height 577
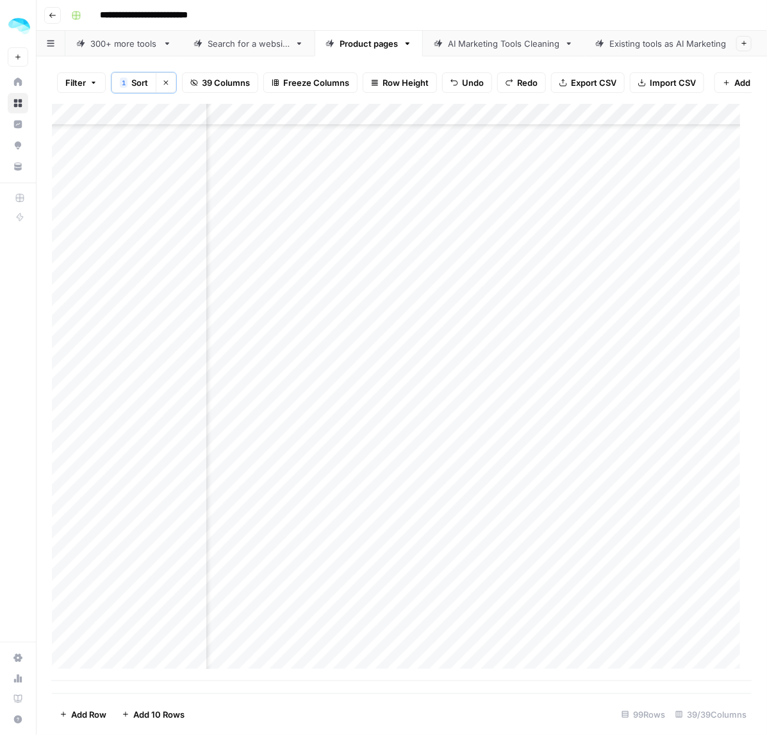
scroll to position [1634, 5768]
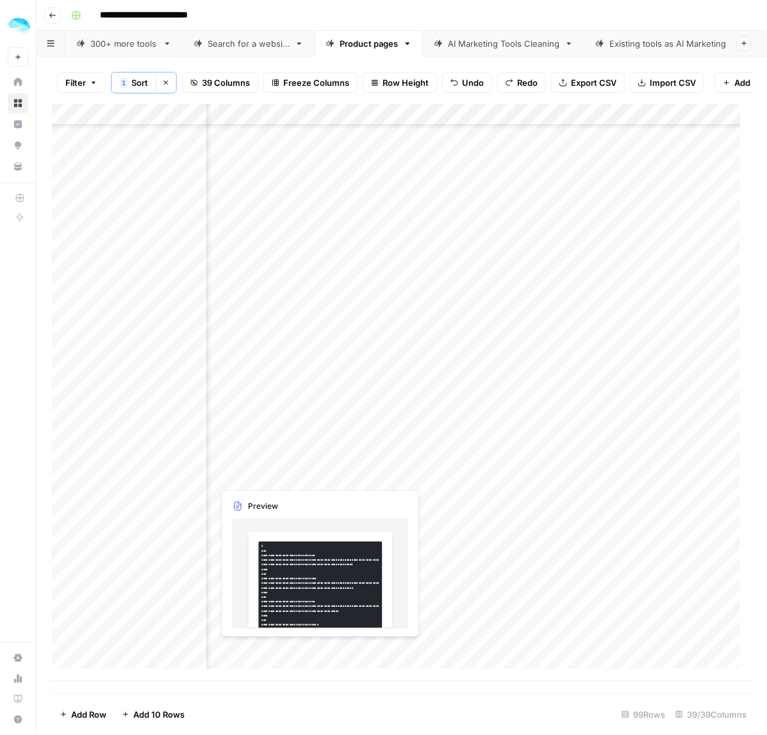
drag, startPoint x: 363, startPoint y: 484, endPoint x: 365, endPoint y: 499, distance: 15.0
click at [365, 499] on div "Add Column" at bounding box center [402, 392] width 700 height 577
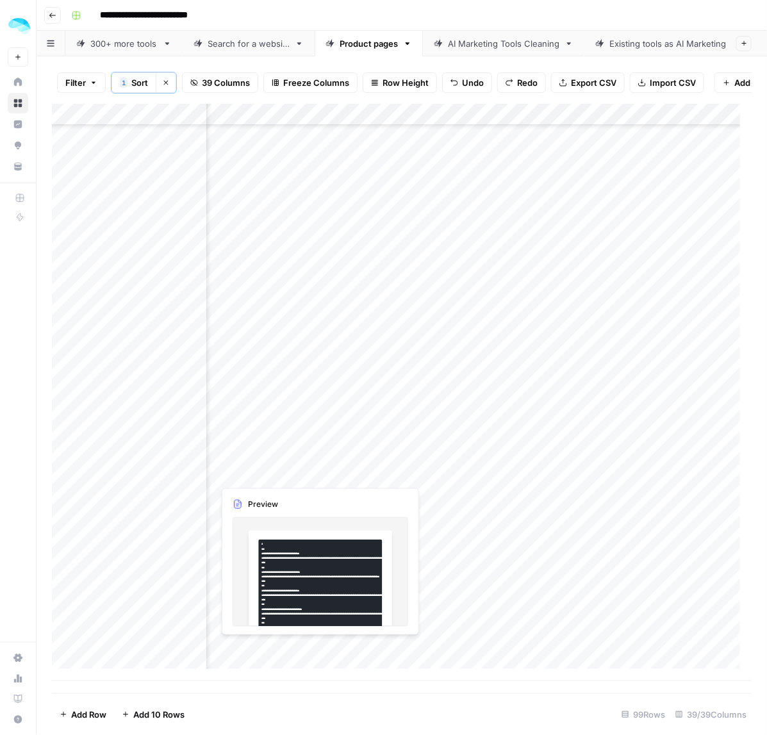
drag, startPoint x: 438, startPoint y: 639, endPoint x: 438, endPoint y: 629, distance: 9.6
click at [438, 629] on div "Add Column" at bounding box center [402, 392] width 700 height 577
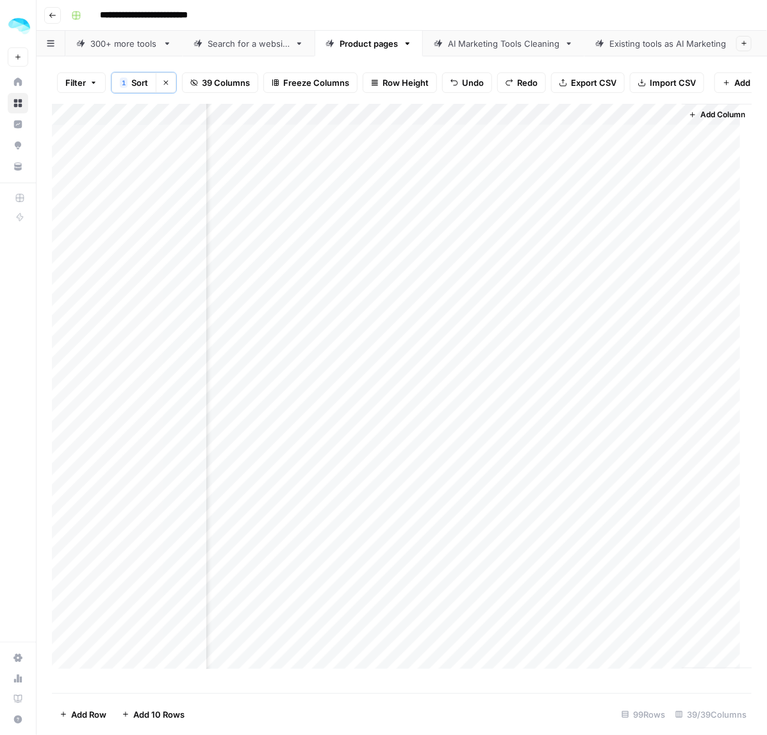
scroll to position [0, 6009]
click at [582, 154] on div "Add Column" at bounding box center [402, 392] width 700 height 577
click at [588, 151] on div "Add Column" at bounding box center [402, 392] width 700 height 577
click at [581, 160] on textarea "**********" at bounding box center [632, 155] width 256 height 31
drag, startPoint x: 580, startPoint y: 197, endPoint x: 580, endPoint y: 189, distance: 8.3
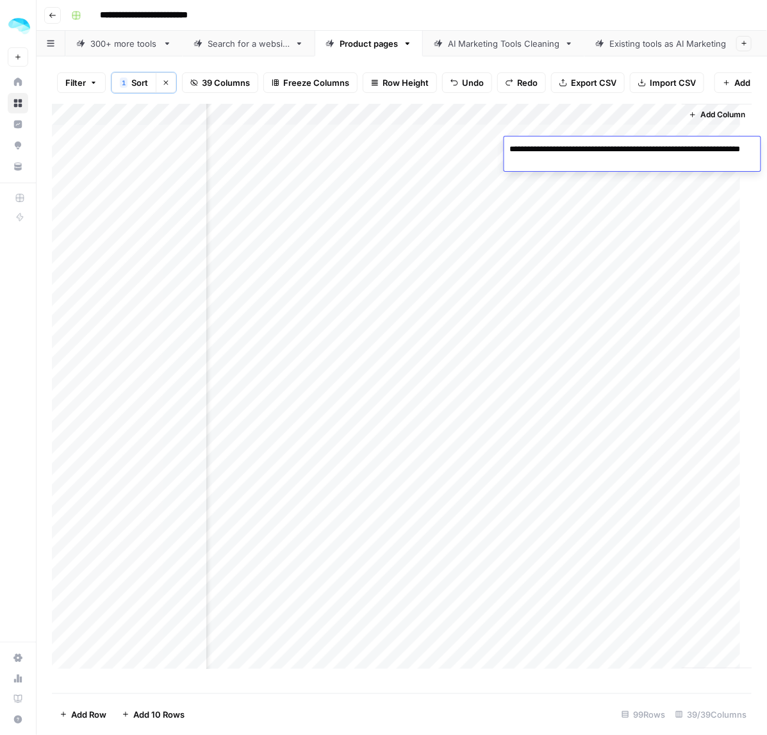
click at [580, 197] on div "Add Column" at bounding box center [402, 392] width 700 height 577
click at [580, 170] on div "Add Column" at bounding box center [402, 392] width 700 height 577
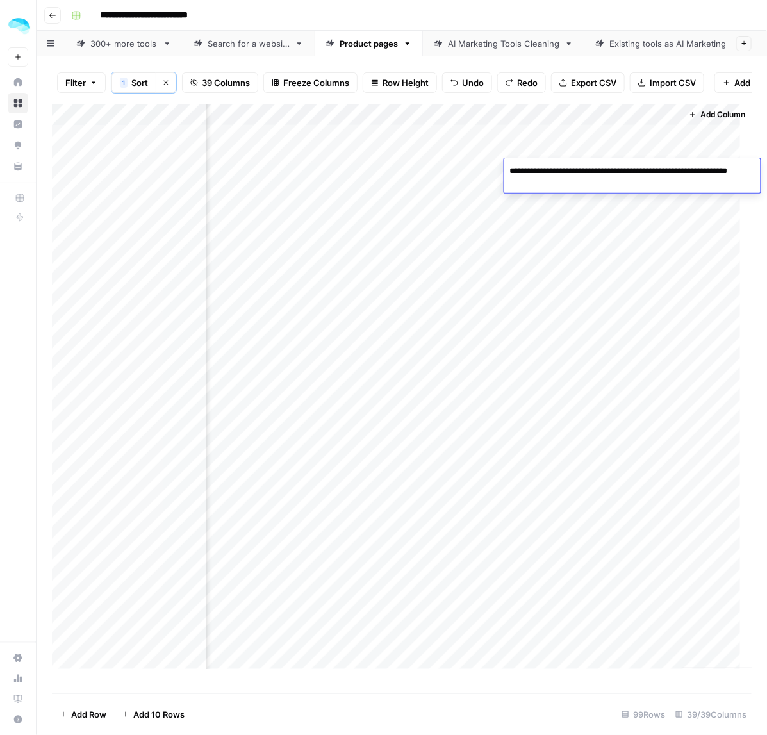
click at [693, 221] on div "Add Column" at bounding box center [717, 386] width 70 height 565
click at [594, 190] on div "Add Column" at bounding box center [402, 392] width 700 height 577
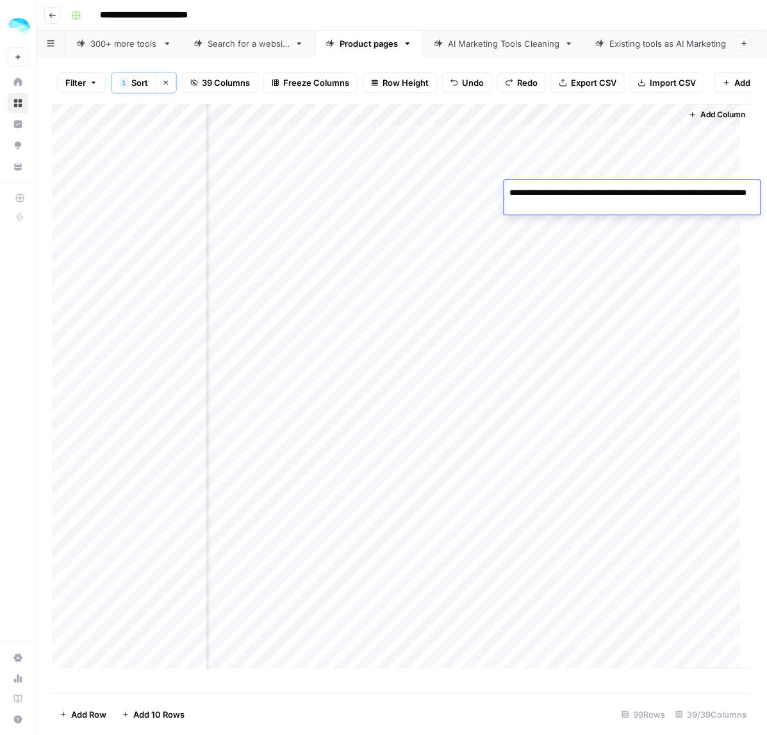
click at [459, 193] on div "Add Column" at bounding box center [402, 392] width 700 height 577
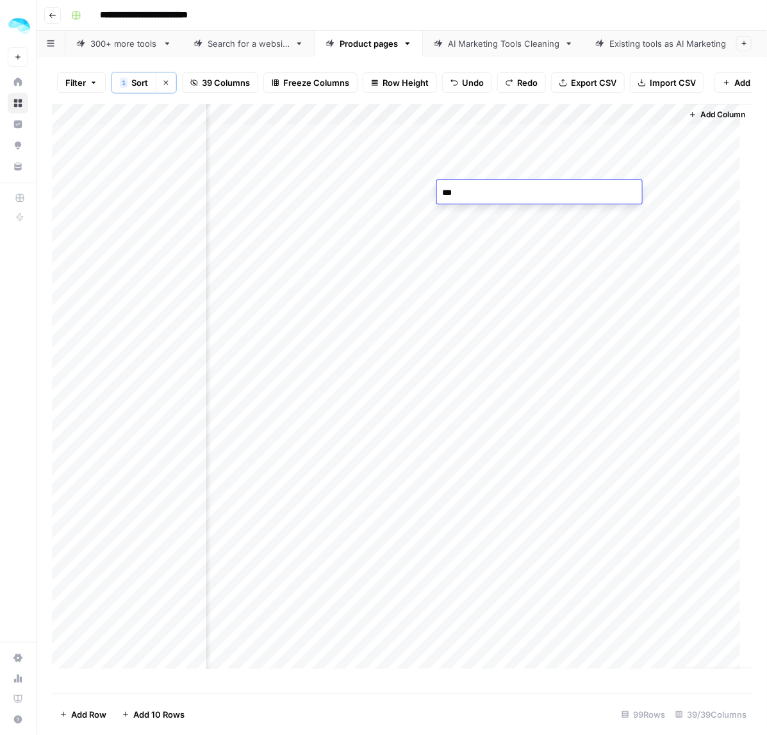
type textarea "****"
click at [616, 194] on div "Add Column" at bounding box center [402, 392] width 700 height 577
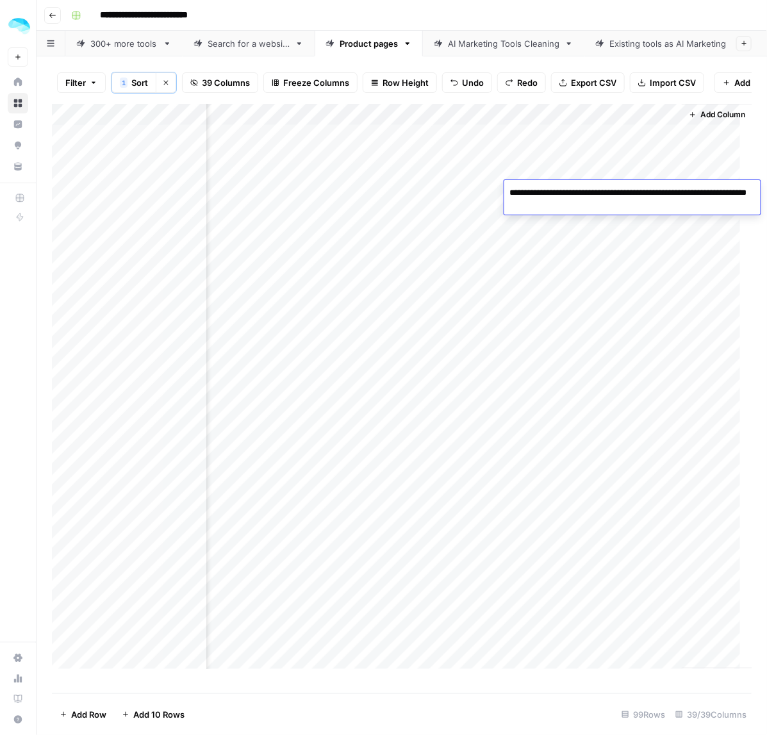
drag, startPoint x: 657, startPoint y: 193, endPoint x: 636, endPoint y: 190, distance: 21.3
click at [636, 190] on textarea "**********" at bounding box center [632, 199] width 256 height 31
drag, startPoint x: 704, startPoint y: 193, endPoint x: 664, endPoint y: 190, distance: 39.2
click at [664, 190] on textarea "**********" at bounding box center [632, 199] width 256 height 31
click at [563, 239] on div "Add Column" at bounding box center [402, 392] width 700 height 577
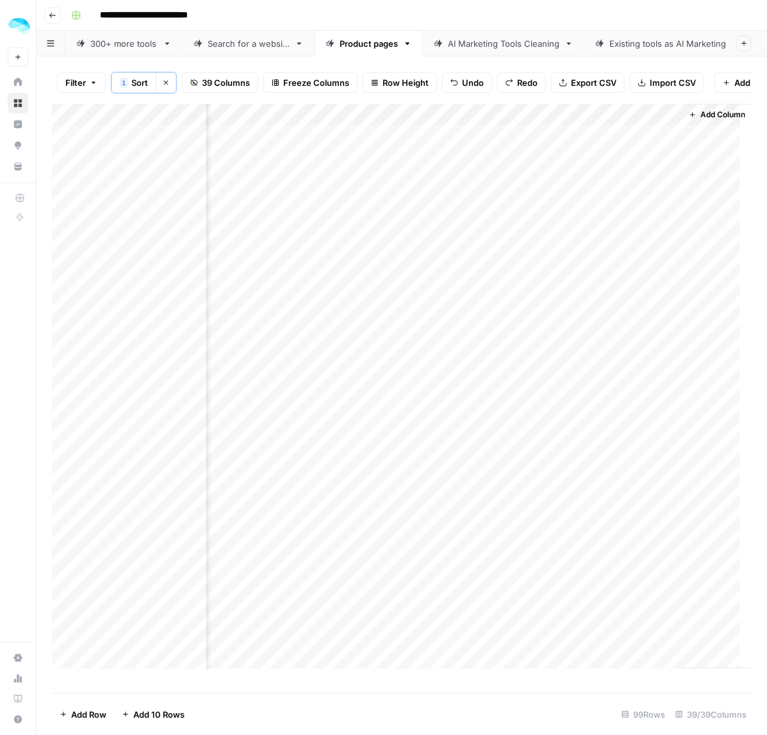
click at [569, 240] on div "Add Column" at bounding box center [402, 392] width 700 height 577
click at [552, 282] on div "Add Column" at bounding box center [402, 392] width 700 height 577
click at [594, 363] on div "Add Column" at bounding box center [402, 392] width 700 height 577
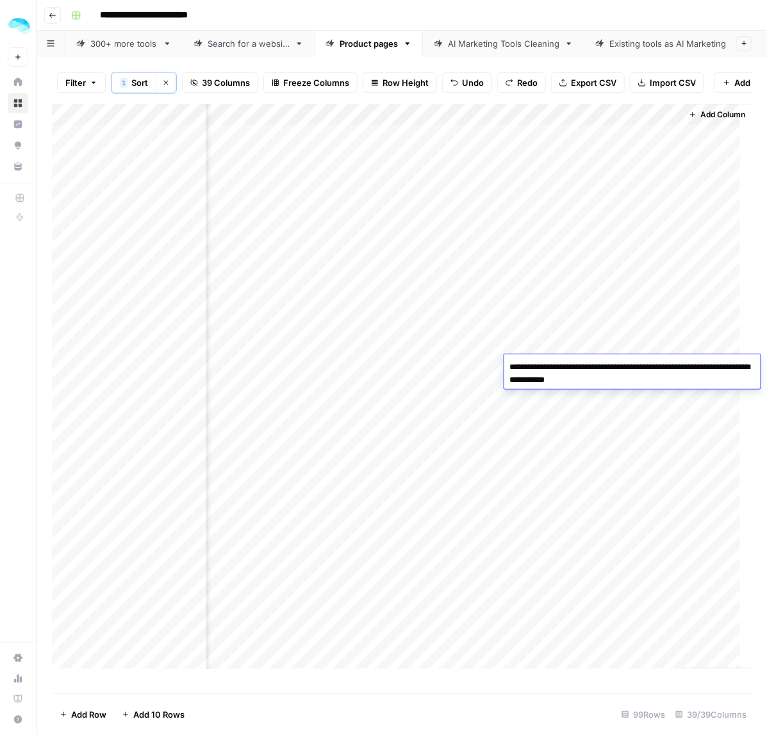
click at [588, 410] on div "Add Column" at bounding box center [402, 392] width 700 height 577
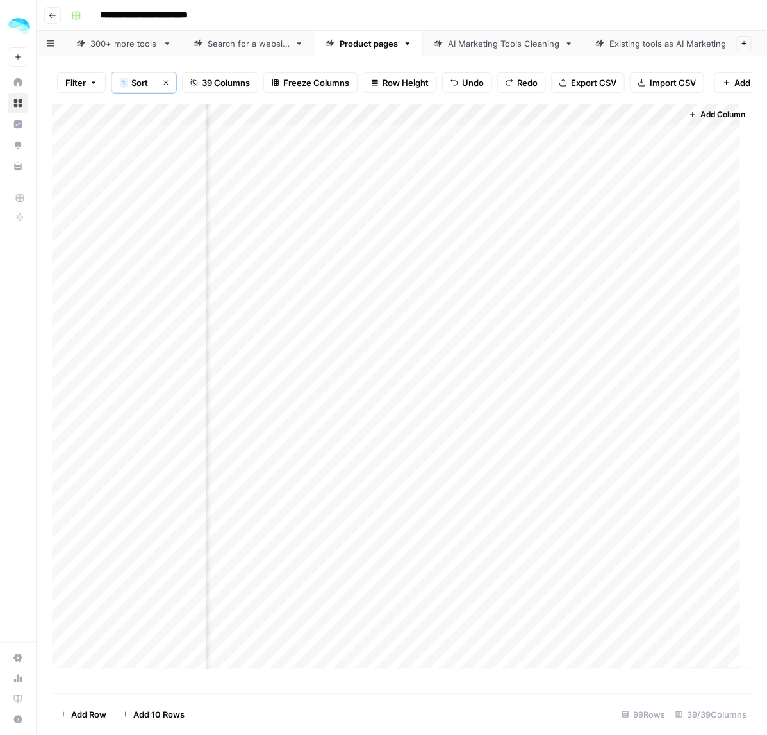
click at [588, 410] on div "Add Column" at bounding box center [402, 392] width 700 height 577
click at [571, 474] on div "Add Column" at bounding box center [402, 392] width 700 height 577
type textarea "**********"
click at [589, 472] on div "Add Column" at bounding box center [402, 392] width 700 height 577
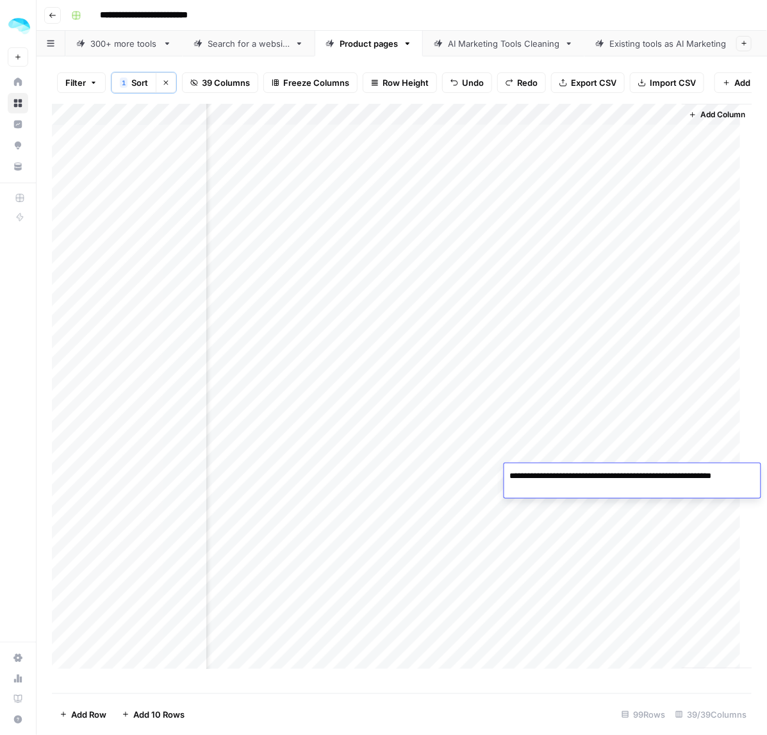
click at [578, 542] on div "Add Column" at bounding box center [402, 392] width 700 height 577
click at [424, 540] on div "Add Column" at bounding box center [402, 392] width 700 height 577
click at [600, 449] on div "Add Column" at bounding box center [402, 392] width 700 height 577
click at [600, 450] on div "Add Column" at bounding box center [402, 392] width 700 height 577
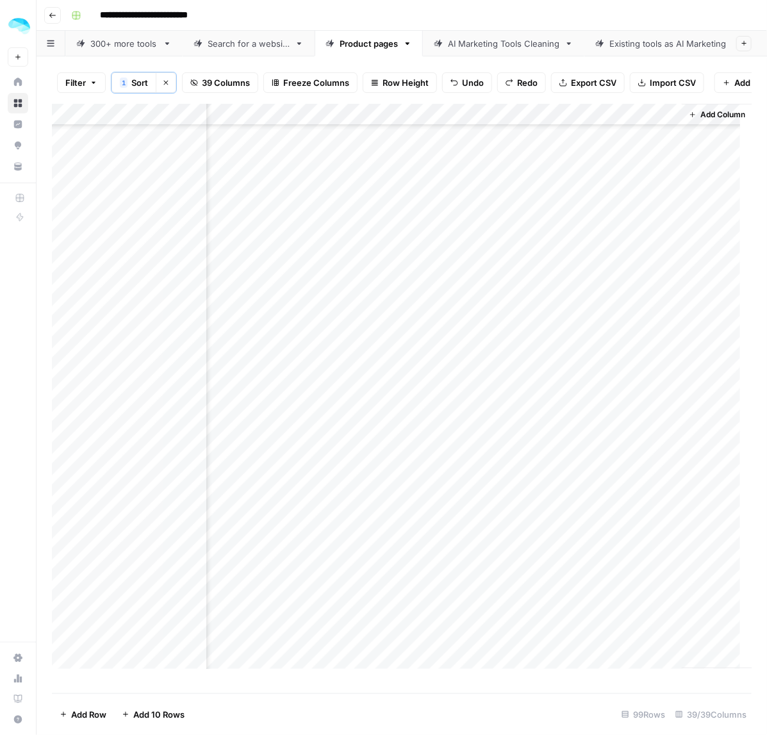
click at [583, 469] on div "Add Column" at bounding box center [402, 392] width 700 height 577
click at [589, 421] on div "Add Column" at bounding box center [402, 392] width 700 height 577
click at [616, 401] on div "Add Column" at bounding box center [402, 392] width 700 height 577
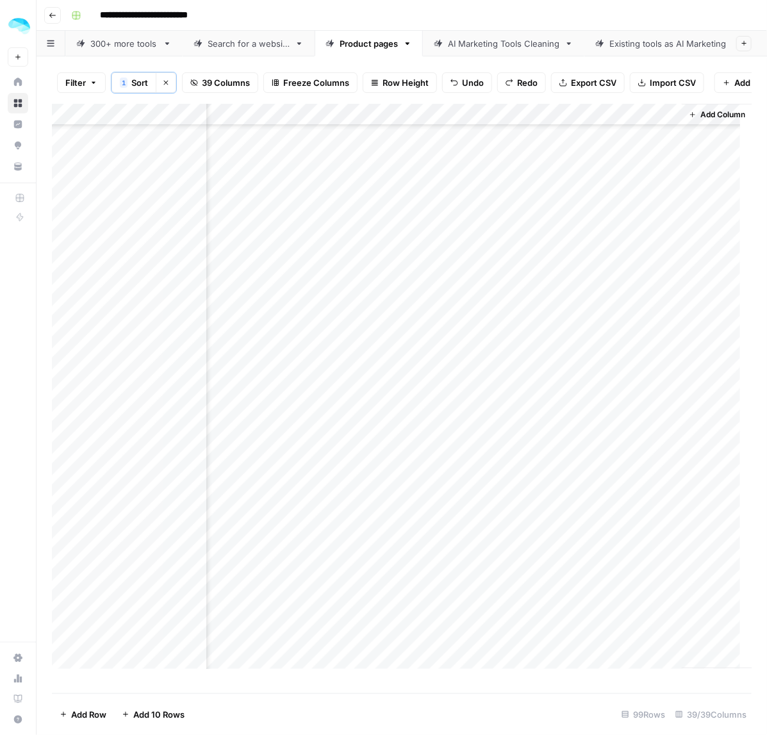
click at [616, 401] on div "Add Column" at bounding box center [402, 392] width 700 height 577
click at [550, 443] on div "Add Column" at bounding box center [402, 392] width 700 height 577
click at [610, 459] on div "Add Column" at bounding box center [402, 392] width 700 height 577
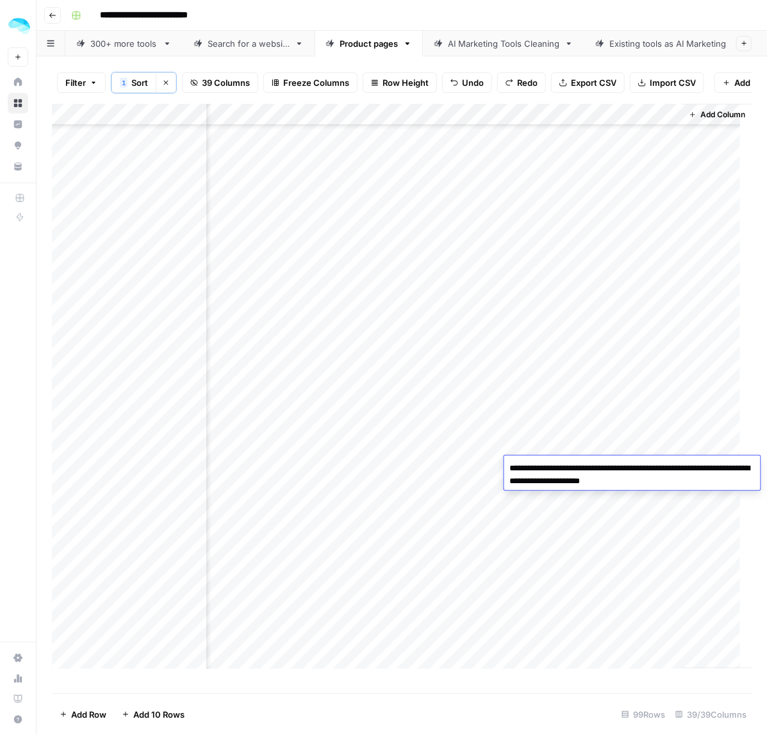
click at [591, 474] on textarea "**********" at bounding box center [632, 474] width 256 height 31
drag, startPoint x: 607, startPoint y: 468, endPoint x: 572, endPoint y: 466, distance: 35.3
click at [572, 466] on textarea "**********" at bounding box center [632, 474] width 256 height 31
click at [488, 445] on div "Add Column" at bounding box center [402, 392] width 700 height 577
click at [604, 515] on div "Add Column" at bounding box center [402, 392] width 700 height 577
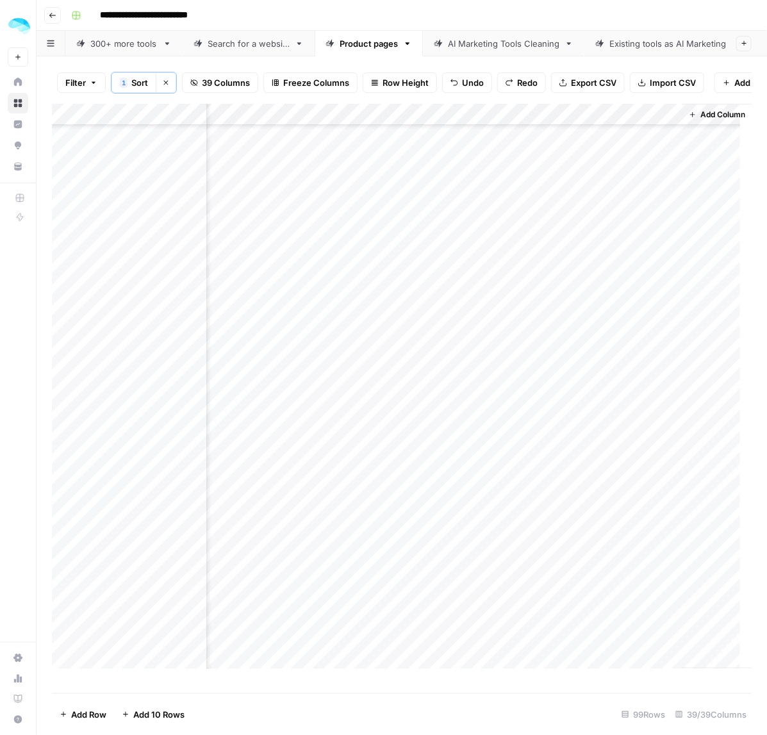
click at [606, 515] on div "Add Column" at bounding box center [402, 392] width 700 height 577
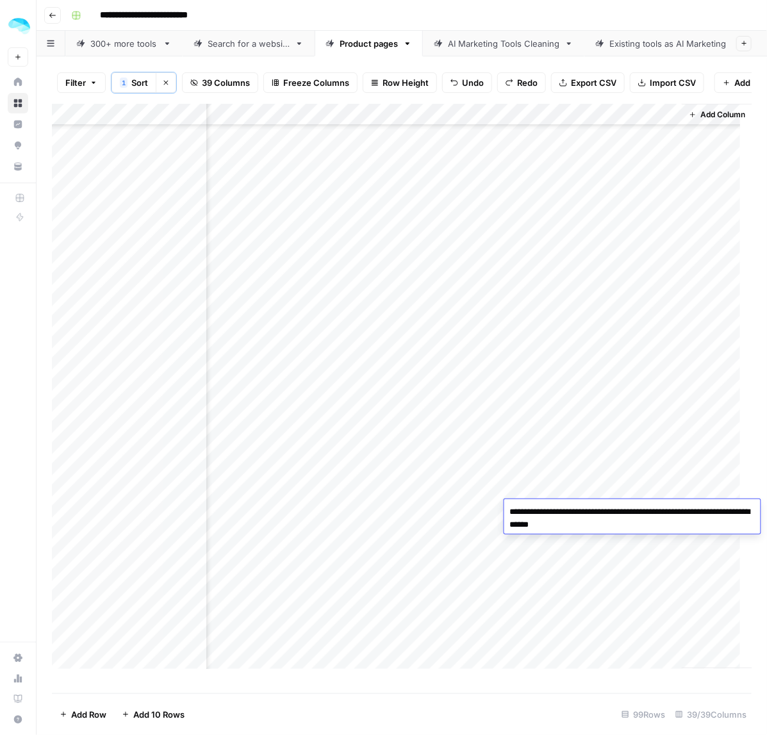
click at [583, 447] on div "Add Column" at bounding box center [402, 392] width 700 height 577
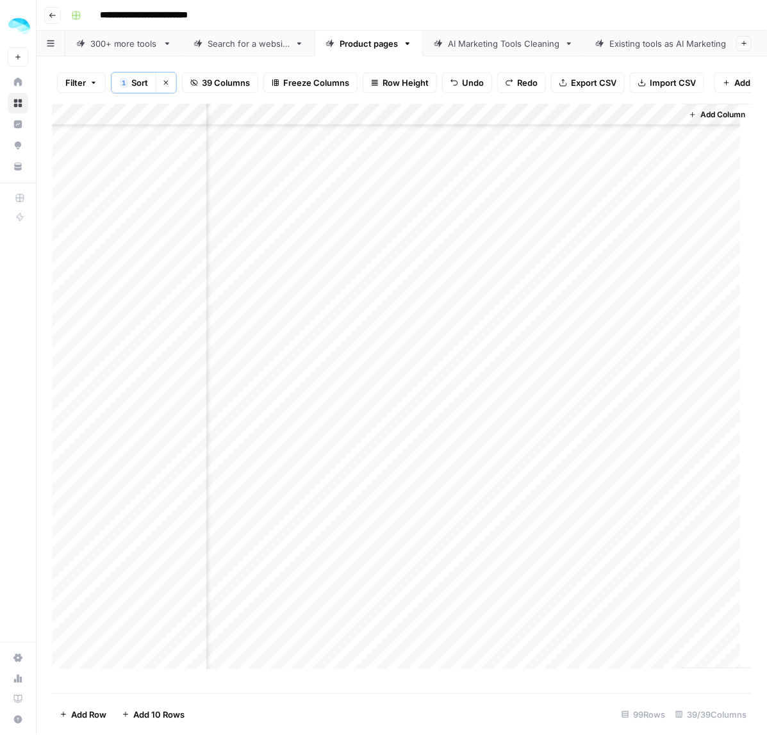
click at [604, 532] on div "Add Column" at bounding box center [402, 392] width 700 height 577
click at [606, 537] on div "Add Column" at bounding box center [402, 392] width 700 height 577
click at [601, 456] on div "Add Column" at bounding box center [402, 392] width 700 height 576
click at [600, 557] on div "Add Column" at bounding box center [402, 392] width 700 height 576
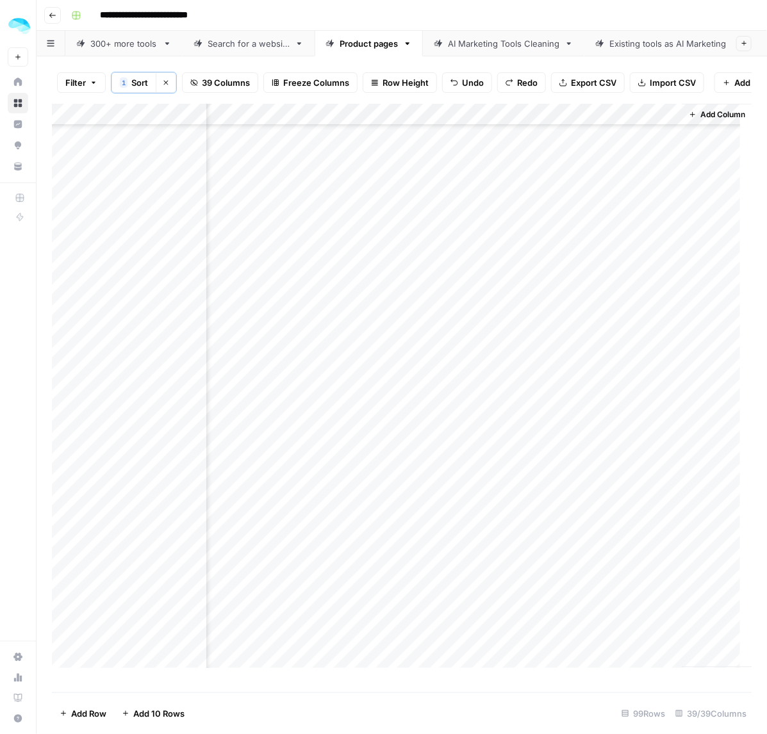
click at [593, 425] on div "Add Column" at bounding box center [402, 392] width 700 height 576
click at [557, 472] on div "Add Column" at bounding box center [402, 392] width 700 height 576
click at [593, 444] on div "Add Column" at bounding box center [402, 392] width 700 height 576
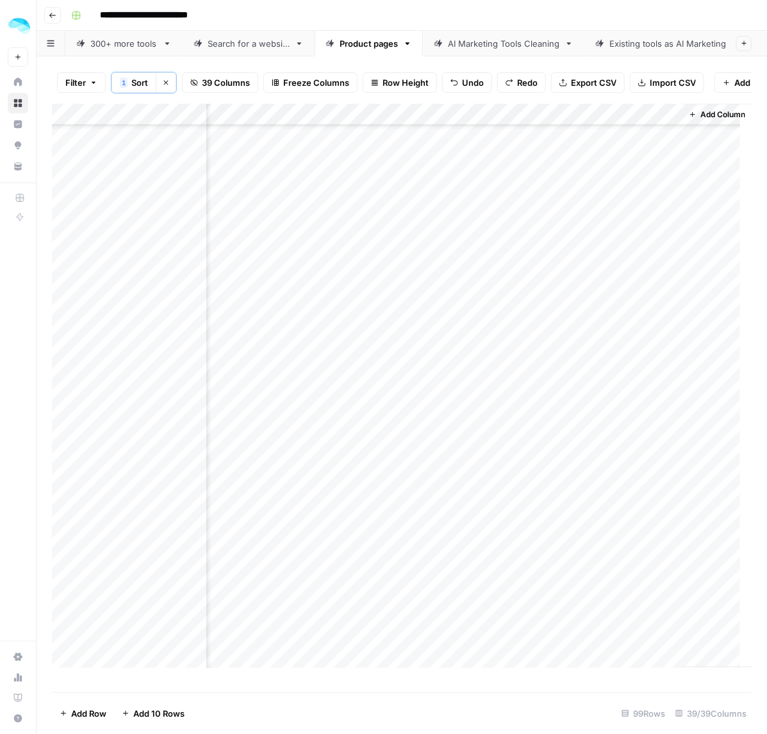
click at [139, 443] on div "Add Column" at bounding box center [402, 392] width 700 height 576
click at [597, 470] on div "Add Column" at bounding box center [402, 392] width 700 height 576
click at [516, 366] on div "Add Column" at bounding box center [402, 392] width 700 height 576
click at [611, 487] on div "Add Column" at bounding box center [402, 392] width 700 height 576
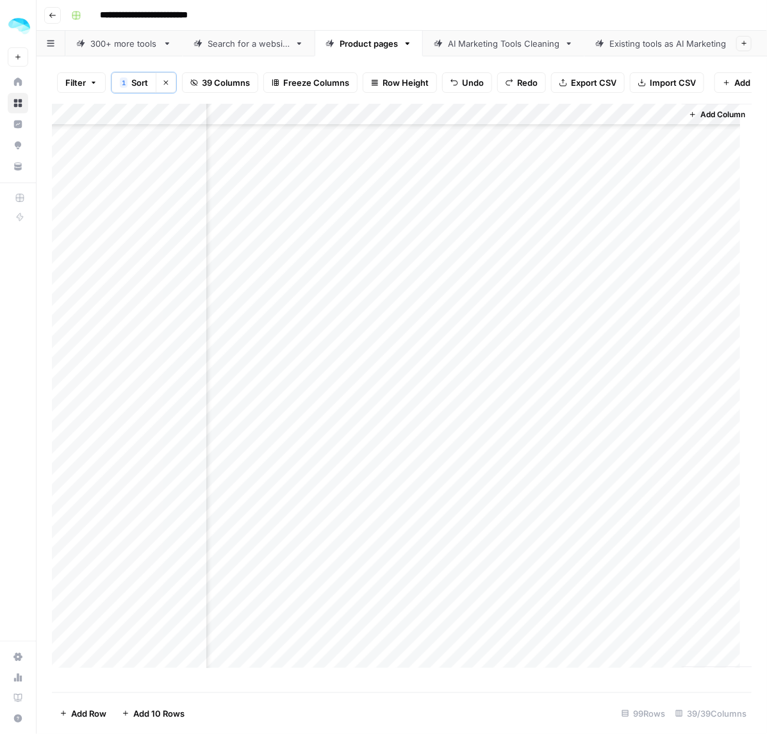
click at [611, 487] on div "Add Column" at bounding box center [402, 392] width 700 height 576
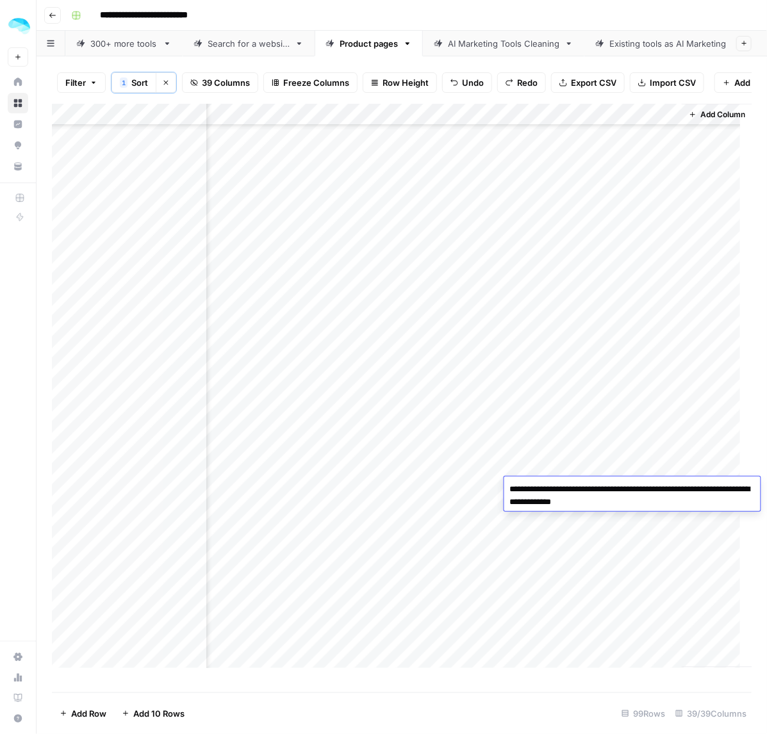
click at [404, 373] on div "Add Column" at bounding box center [402, 392] width 700 height 576
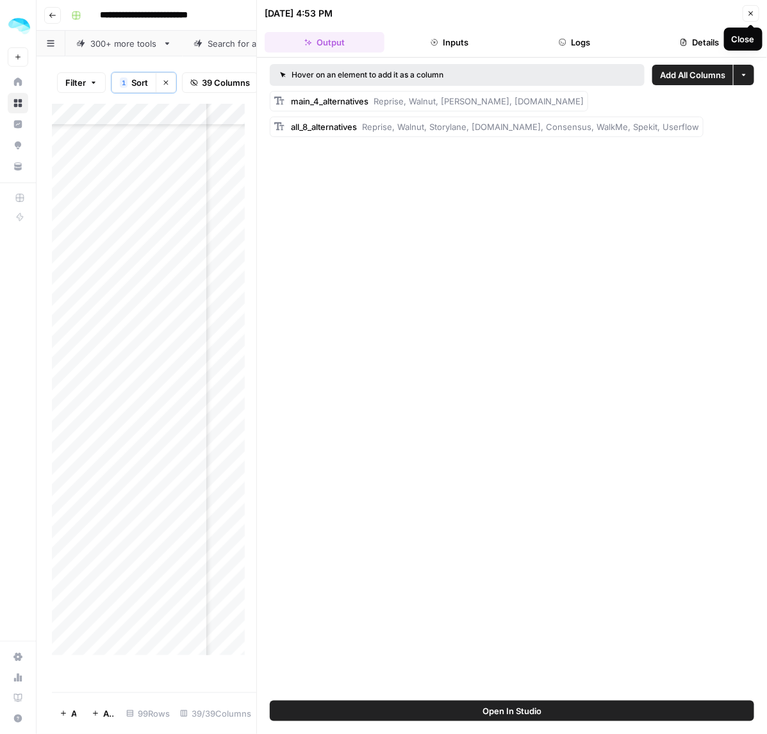
click at [748, 8] on button "Close" at bounding box center [751, 13] width 17 height 17
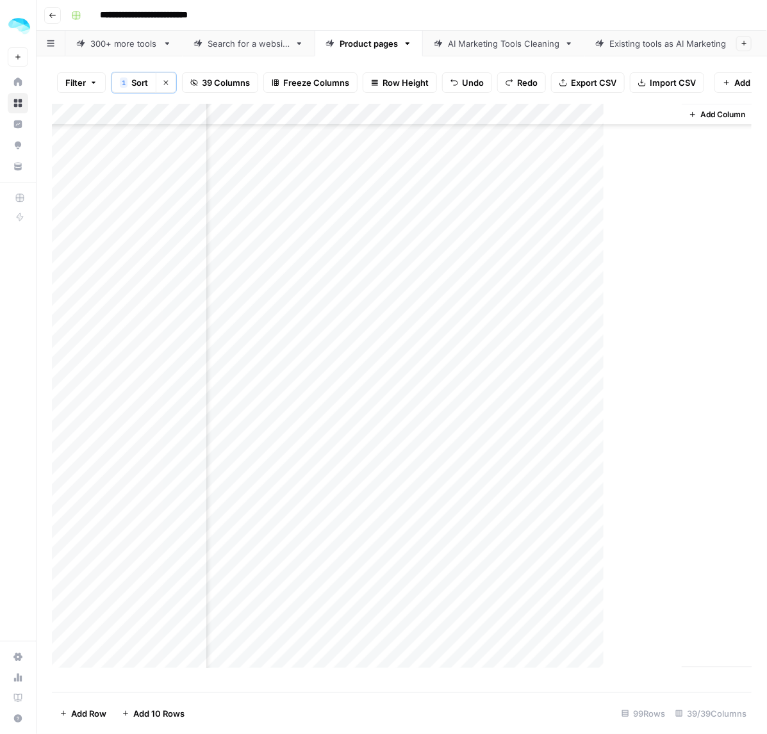
scroll to position [400, 5995]
click at [595, 510] on div "Add Column" at bounding box center [402, 392] width 700 height 576
click at [645, 393] on div "Add Column" at bounding box center [402, 392] width 700 height 576
click at [442, 508] on div "Add Column" at bounding box center [402, 392] width 700 height 576
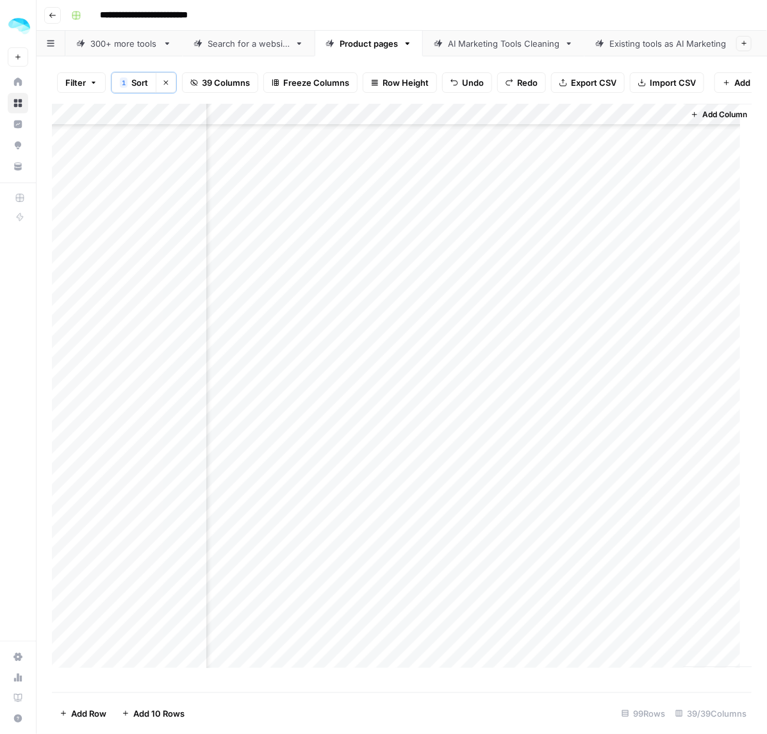
scroll to position [481, 5995]
click at [597, 476] on div "Add Column" at bounding box center [402, 392] width 700 height 576
click at [620, 465] on div "Add Column" at bounding box center [402, 392] width 700 height 576
click at [623, 472] on div "Add Column" at bounding box center [402, 392] width 700 height 576
click at [367, 513] on div "Add Column" at bounding box center [402, 392] width 700 height 576
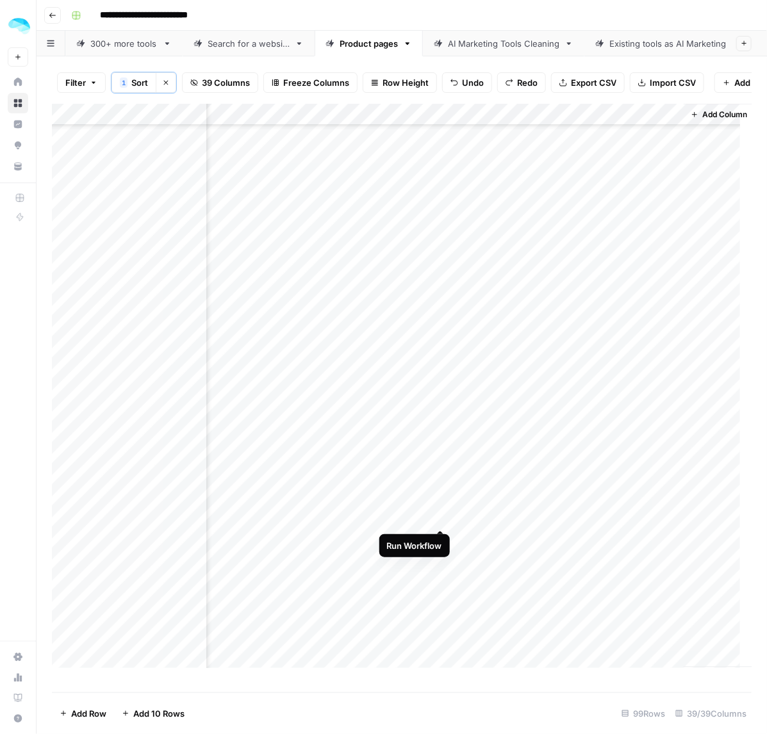
click at [437, 518] on div "Add Column" at bounding box center [402, 392] width 700 height 576
click at [600, 349] on div "Add Column" at bounding box center [402, 392] width 700 height 576
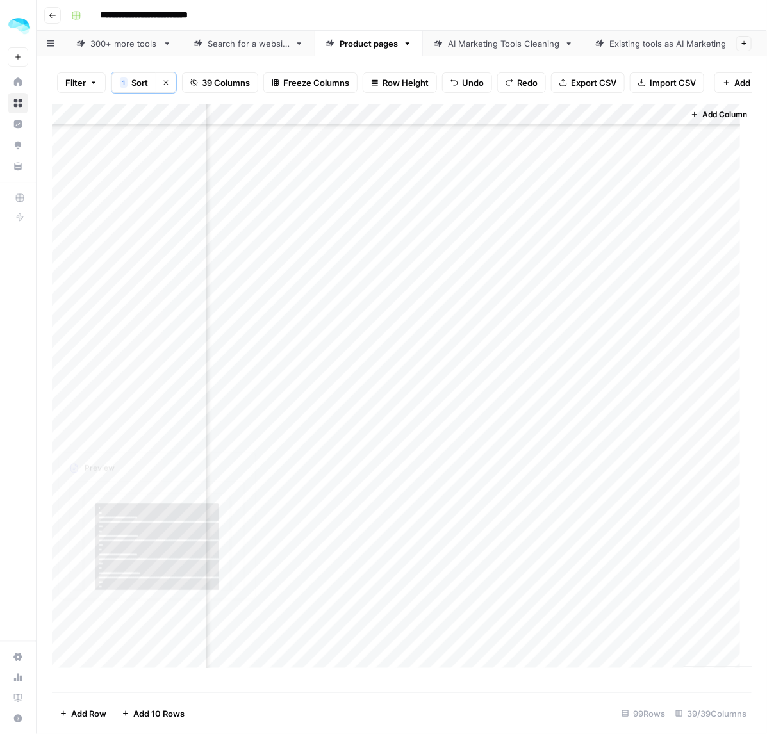
click at [629, 440] on div "Add Column" at bounding box center [402, 392] width 700 height 576
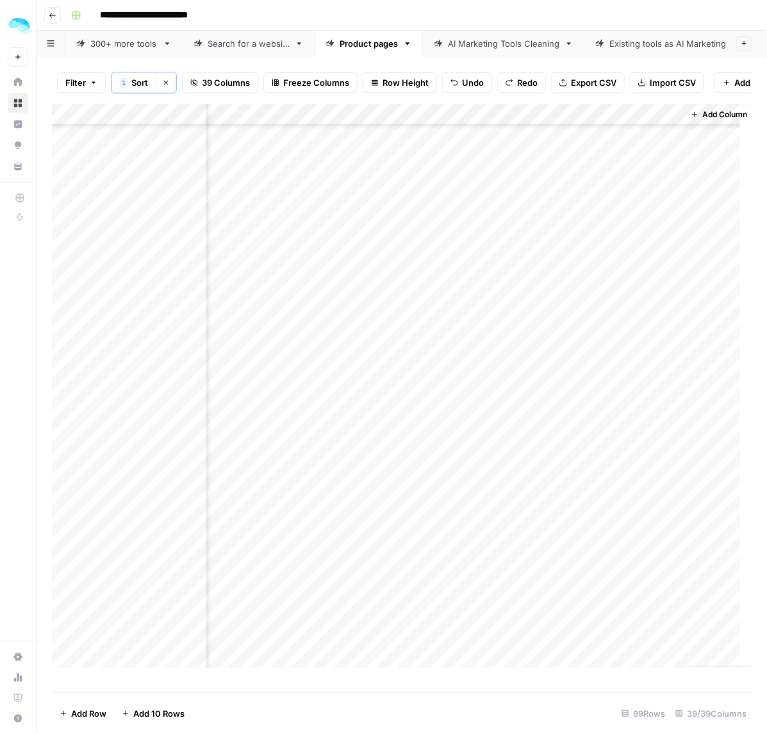
click at [625, 437] on div "Add Column" at bounding box center [402, 392] width 700 height 576
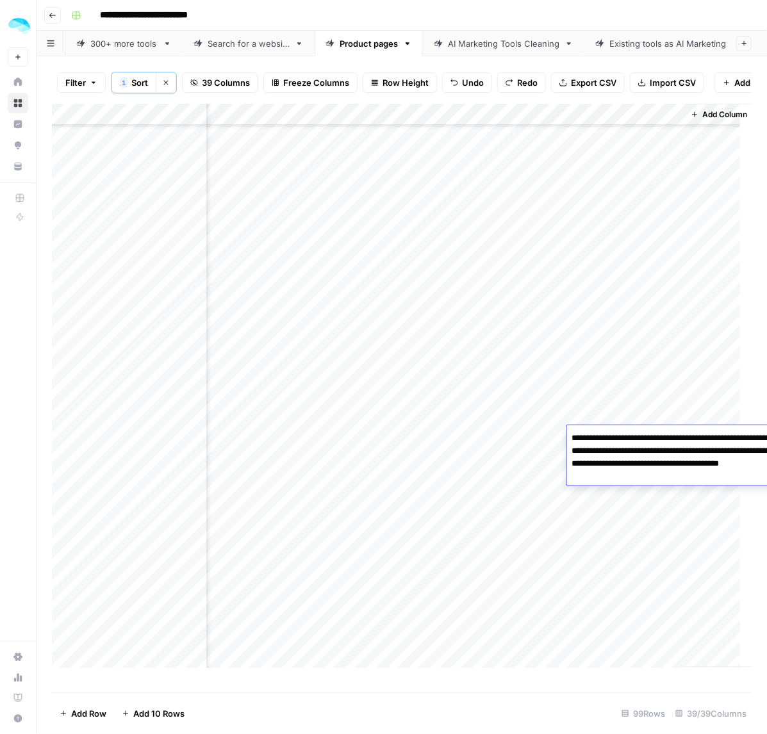
click at [625, 437] on textarea "**********" at bounding box center [695, 457] width 256 height 56
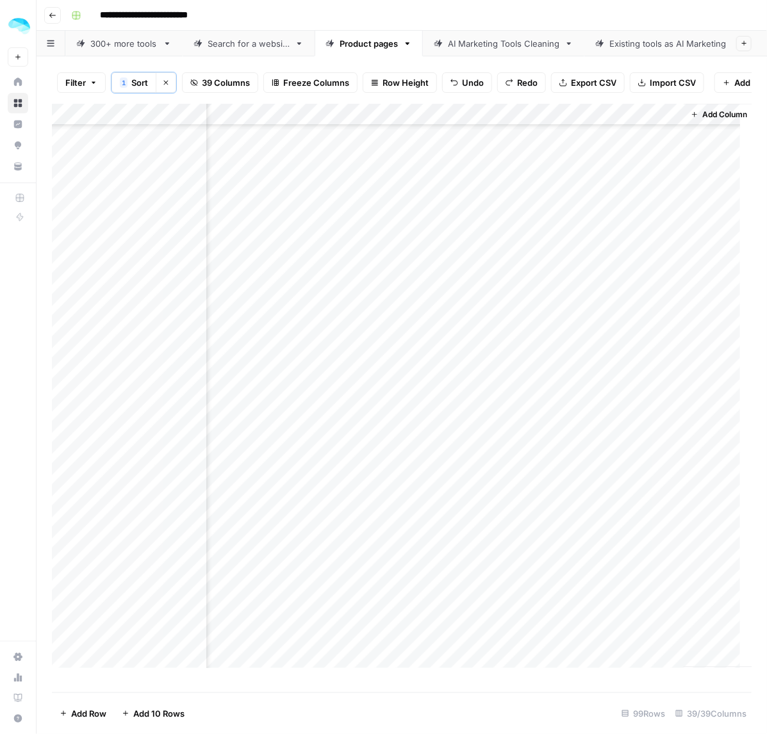
click at [436, 436] on div "Add Column" at bounding box center [402, 392] width 700 height 576
click at [136, 434] on div "Add Column" at bounding box center [402, 392] width 700 height 576
click at [613, 461] on div "Add Column" at bounding box center [402, 392] width 700 height 576
click at [600, 492] on div "Add Column" at bounding box center [402, 392] width 700 height 576
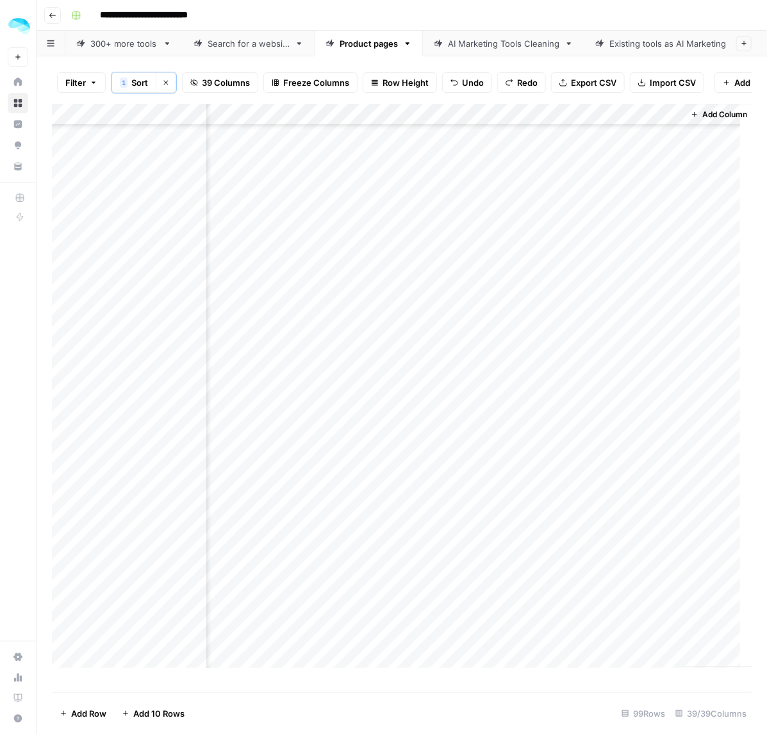
click at [607, 481] on div "Add Column" at bounding box center [402, 392] width 700 height 576
click at [161, 473] on div "Add Column" at bounding box center [402, 392] width 700 height 576
click at [629, 508] on div "Add Column" at bounding box center [402, 392] width 700 height 576
click at [618, 500] on div "Add Column" at bounding box center [402, 392] width 700 height 576
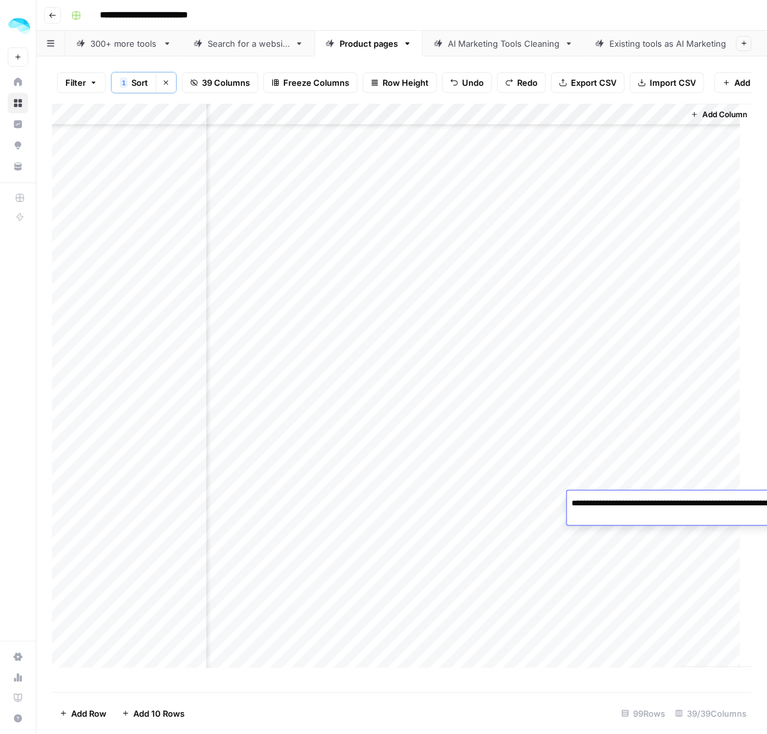
click at [618, 500] on textarea "**********" at bounding box center [695, 510] width 256 height 31
click at [572, 505] on textarea "**********" at bounding box center [632, 510] width 256 height 31
type textarea "**********"
click at [586, 497] on div "Add Column" at bounding box center [402, 392] width 700 height 576
click at [543, 516] on textarea "**********" at bounding box center [632, 510] width 256 height 31
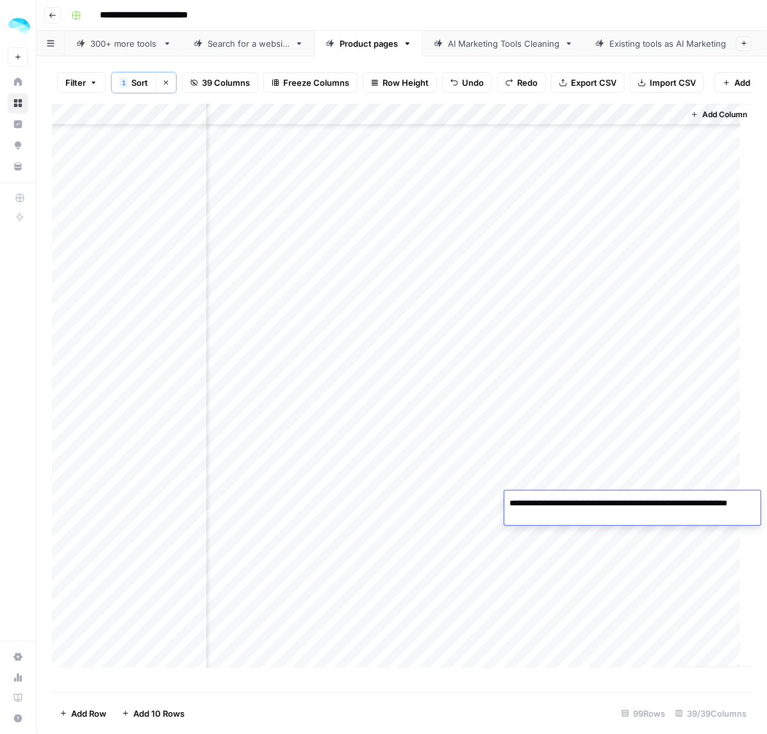
click at [652, 503] on textarea "**********" at bounding box center [632, 510] width 256 height 31
type textarea "**********"
click at [145, 616] on div "Add Column" at bounding box center [402, 392] width 700 height 576
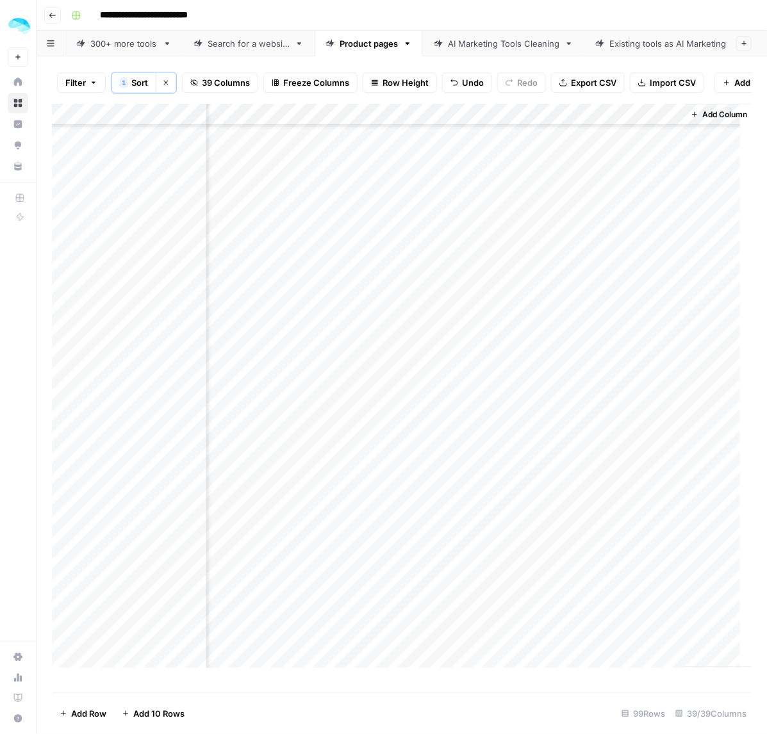
click at [633, 613] on div "Add Column" at bounding box center [402, 392] width 700 height 576
click at [645, 546] on div "Add Column" at bounding box center [402, 392] width 700 height 576
click at [613, 632] on div "Add Column" at bounding box center [402, 392] width 700 height 576
click at [623, 636] on div "Add Column" at bounding box center [402, 392] width 700 height 576
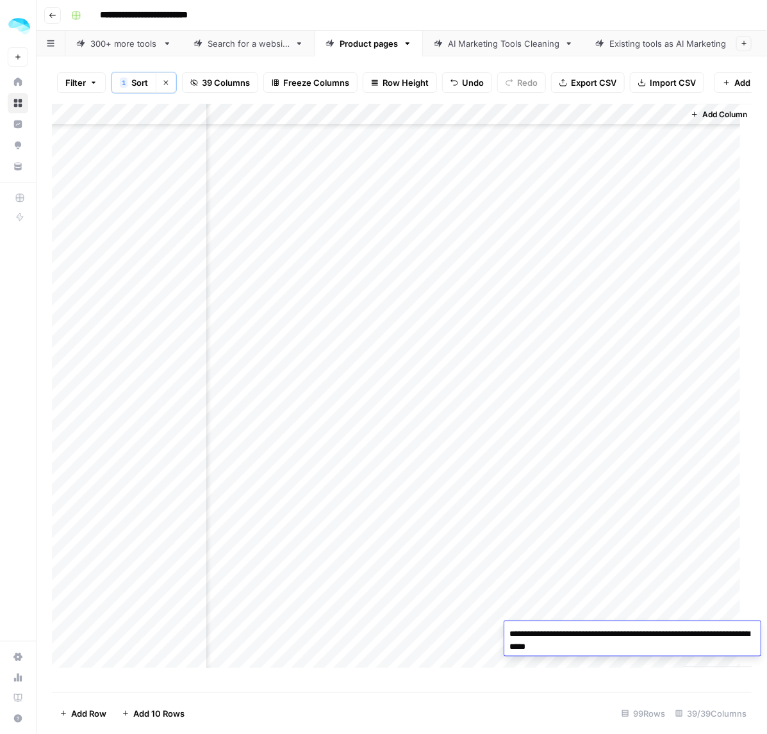
scroll to position [721, 5995]
click at [610, 492] on div "Add Column" at bounding box center [402, 392] width 700 height 576
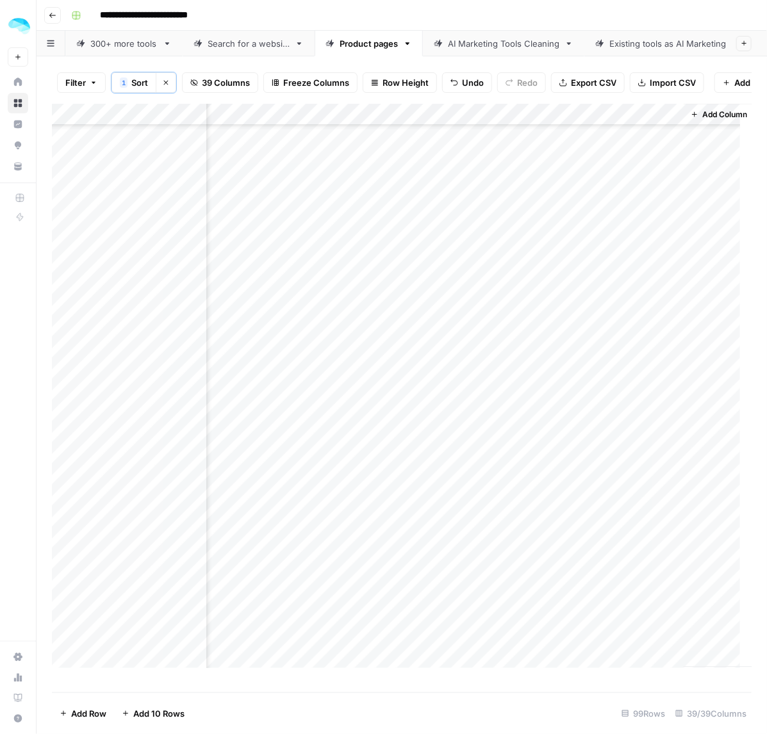
click at [618, 498] on div "Add Column" at bounding box center [402, 392] width 700 height 576
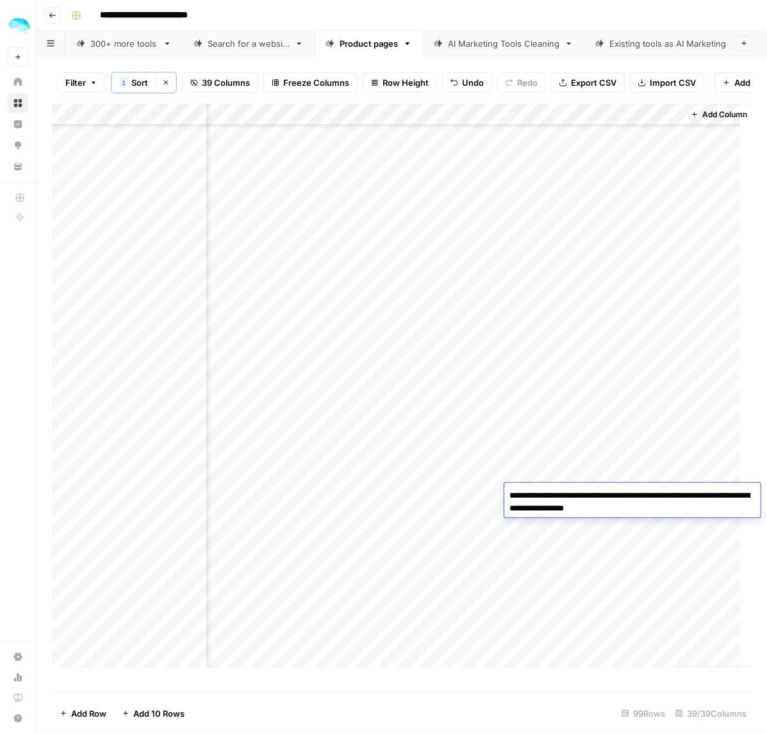
click at [588, 540] on div "Add Column" at bounding box center [402, 392] width 700 height 576
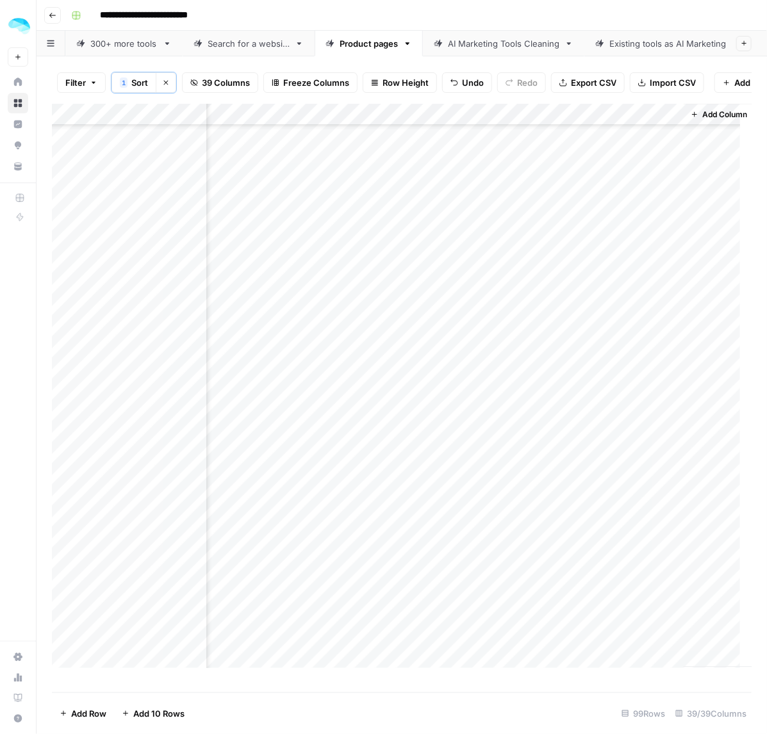
click at [588, 540] on div "Add Column" at bounding box center [402, 392] width 700 height 576
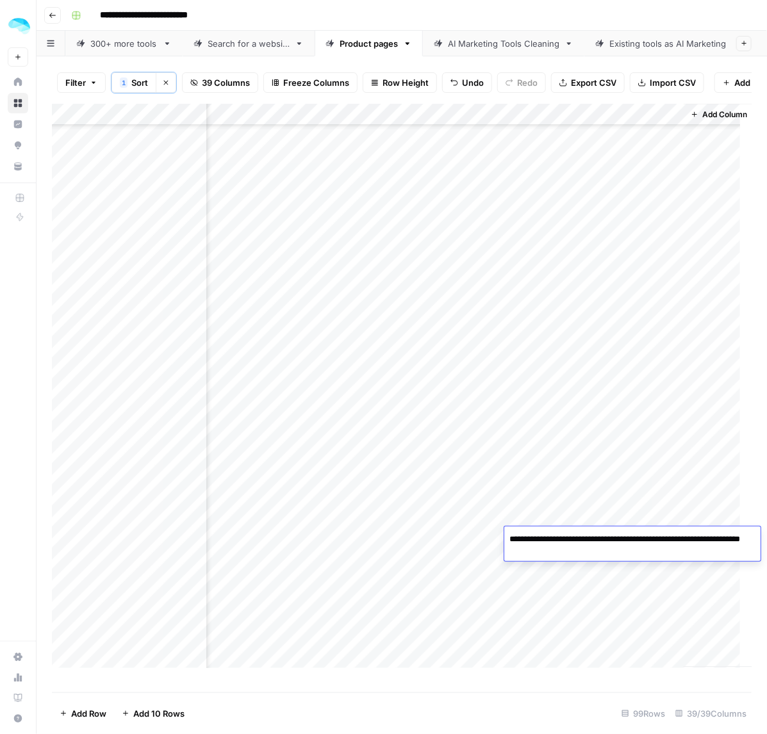
click at [590, 588] on div "Add Column" at bounding box center [402, 392] width 700 height 576
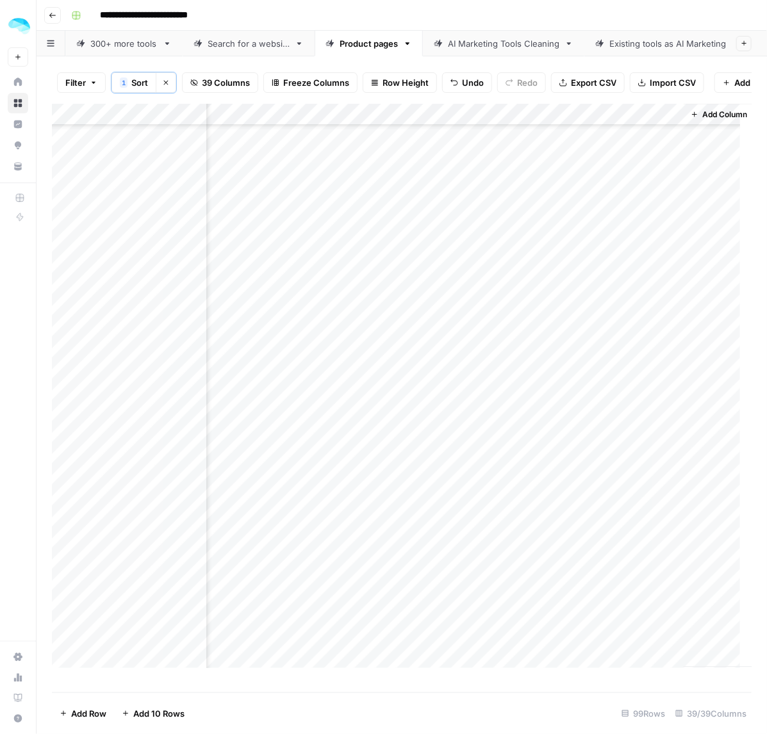
click at [600, 557] on div "Add Column" at bounding box center [402, 392] width 700 height 576
drag, startPoint x: 622, startPoint y: 471, endPoint x: 620, endPoint y: 462, distance: 9.2
click at [622, 471] on div "Add Column" at bounding box center [402, 392] width 700 height 576
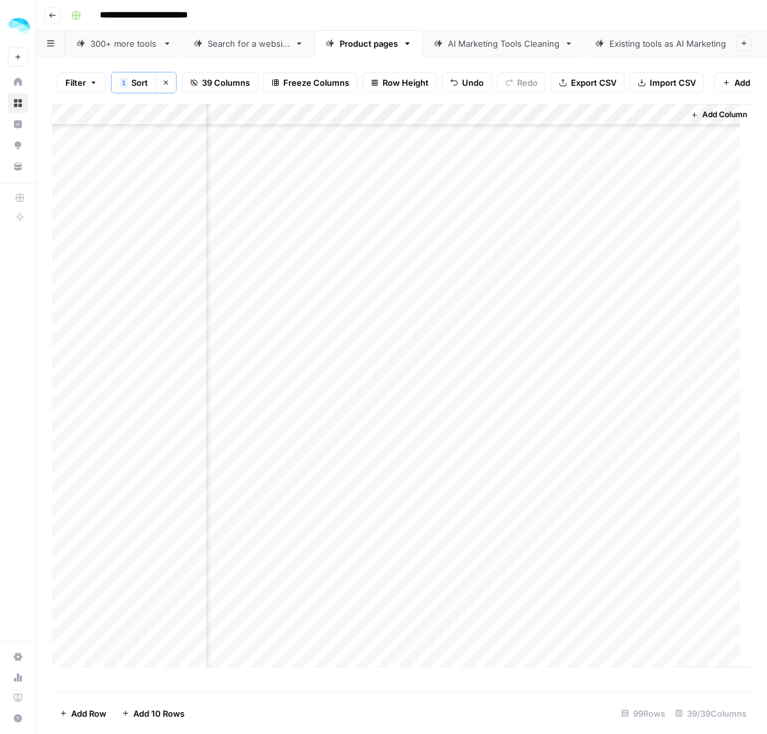
click at [629, 491] on div "Add Column" at bounding box center [402, 392] width 700 height 576
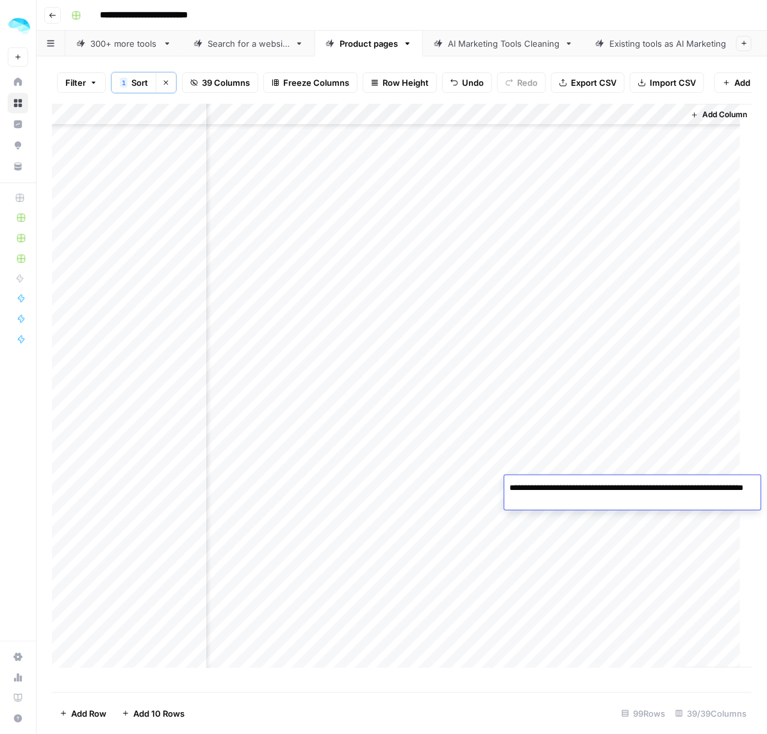
click at [129, 490] on div "Add Column" at bounding box center [402, 392] width 700 height 576
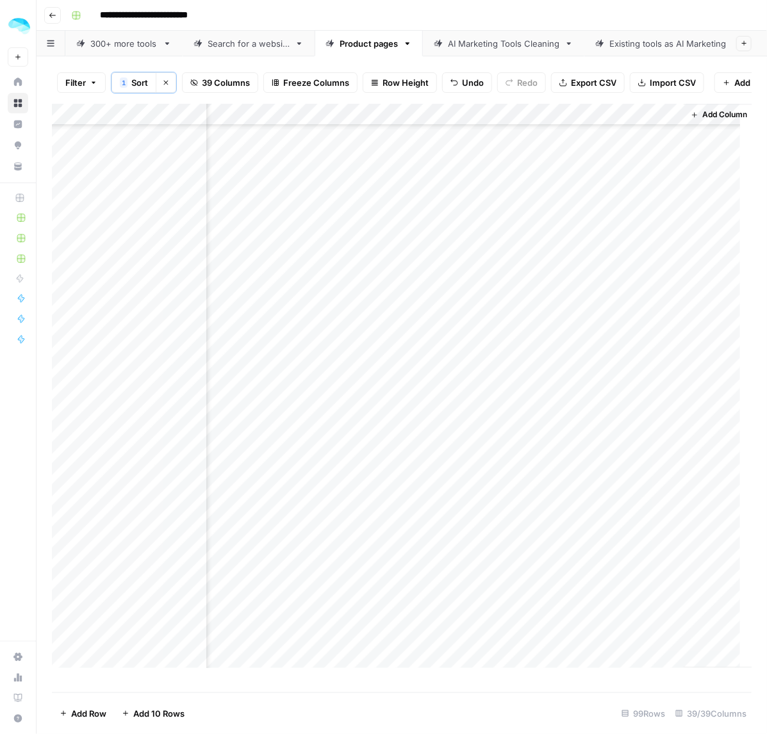
click at [600, 526] on div "Add Column" at bounding box center [402, 392] width 700 height 576
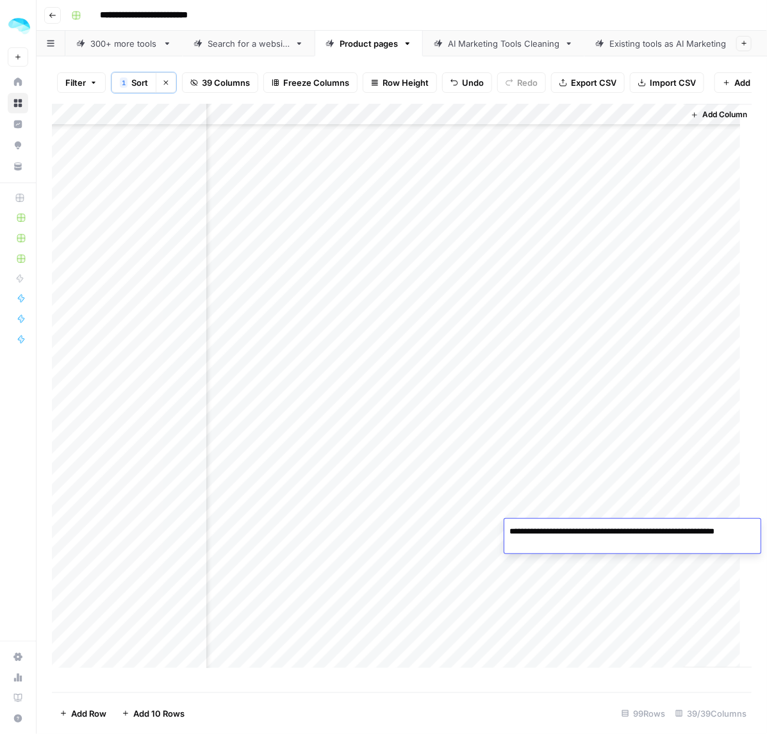
click at [623, 570] on div "Add Column" at bounding box center [402, 392] width 700 height 576
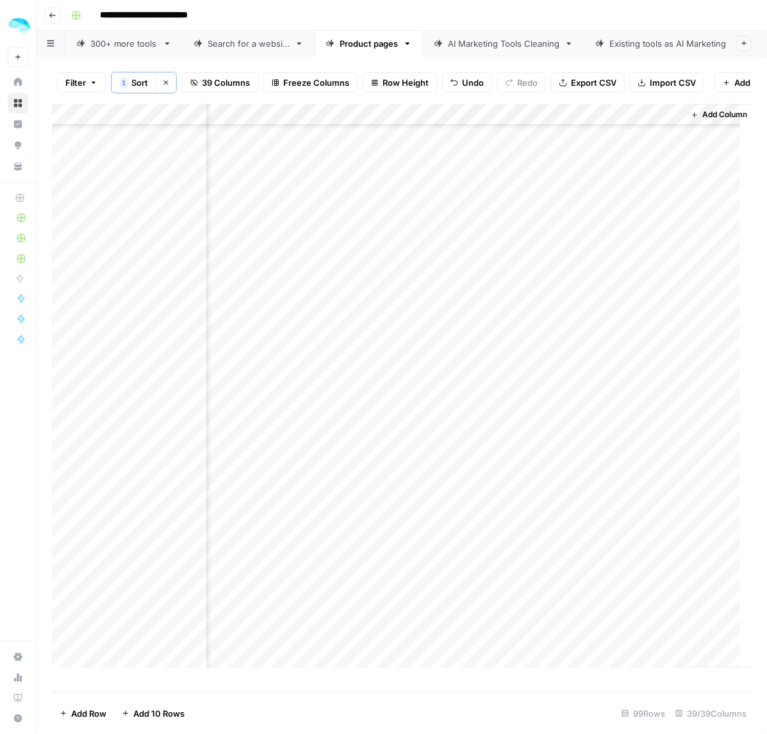
click at [604, 546] on div "Add Column" at bounding box center [402, 392] width 700 height 576
click at [611, 555] on div "Add Column" at bounding box center [402, 392] width 700 height 576
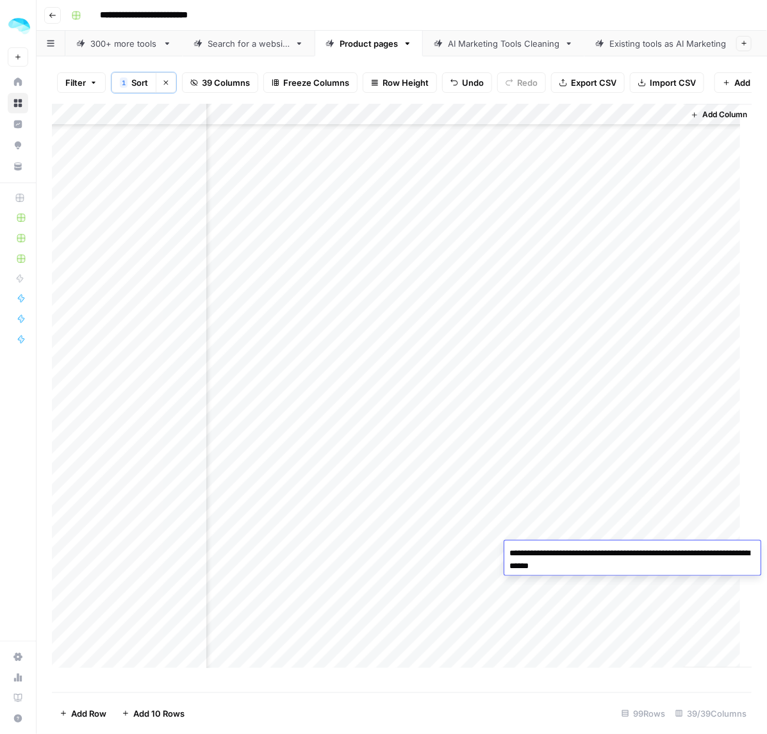
click at [617, 466] on div "Add Column" at bounding box center [402, 392] width 700 height 576
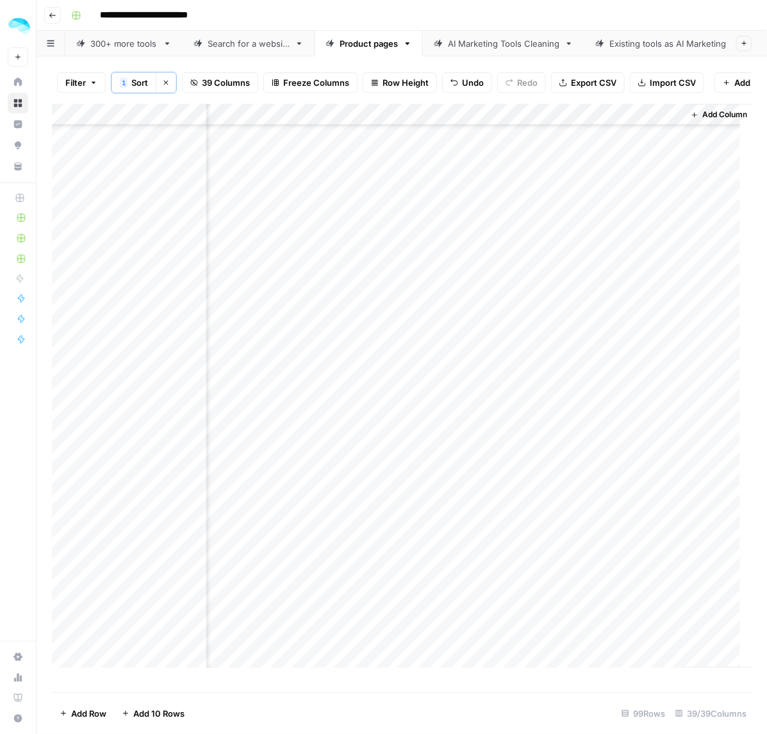
click at [617, 600] on div "Add Column" at bounding box center [402, 392] width 700 height 576
click at [617, 599] on div "Add Column" at bounding box center [402, 392] width 700 height 576
drag, startPoint x: 564, startPoint y: 597, endPoint x: 545, endPoint y: 598, distance: 19.2
click at [545, 598] on textarea "**********" at bounding box center [632, 603] width 256 height 31
drag, startPoint x: 553, startPoint y: 381, endPoint x: 556, endPoint y: 393, distance: 12.0
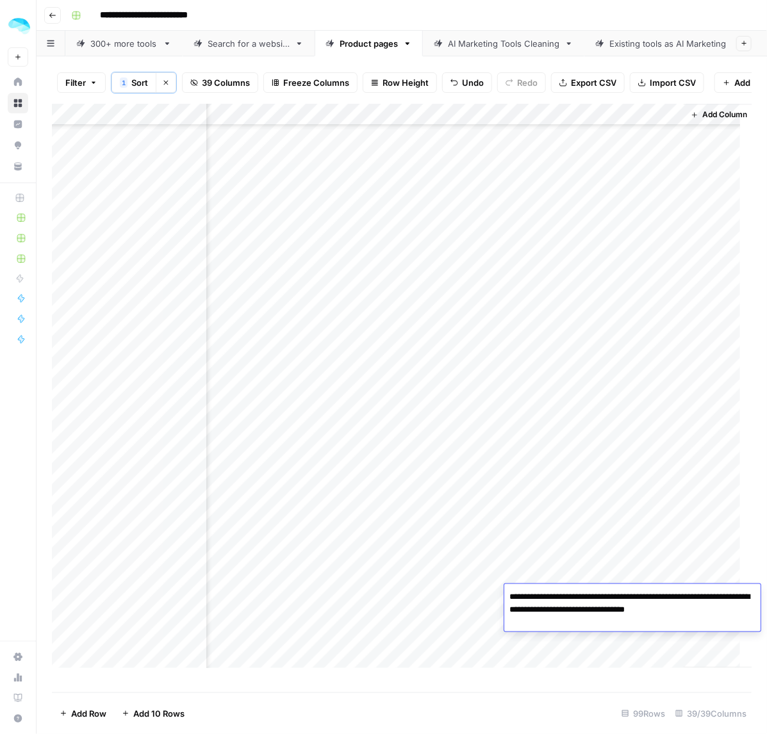
click at [553, 381] on div "Add Column" at bounding box center [402, 392] width 700 height 576
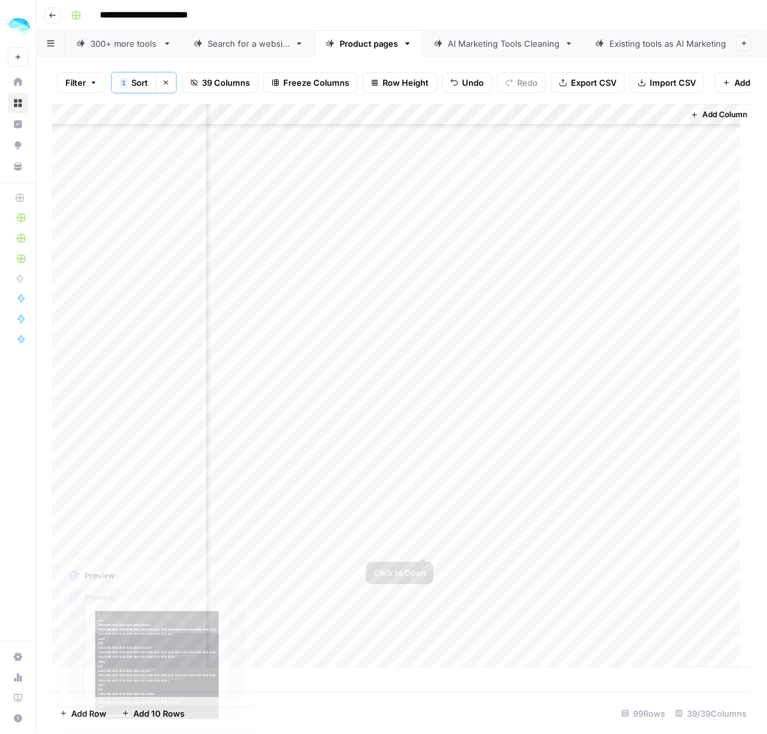
click at [602, 536] on div "Add Column" at bounding box center [402, 392] width 700 height 576
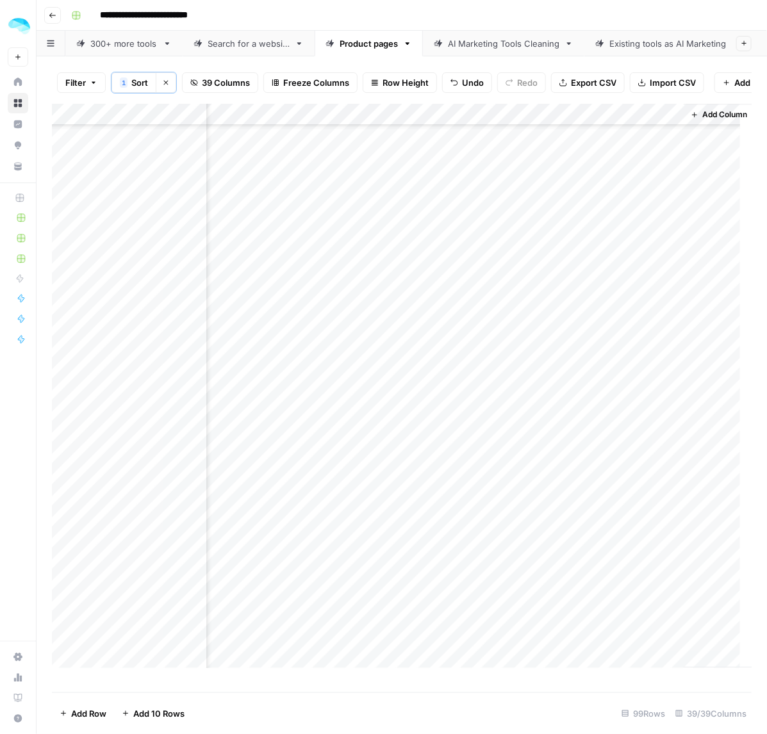
click at [606, 550] on div "Add Column" at bounding box center [402, 392] width 700 height 576
drag, startPoint x: 641, startPoint y: 449, endPoint x: 639, endPoint y: 484, distance: 35.3
click at [641, 449] on div "Add Column" at bounding box center [402, 392] width 700 height 576
click at [615, 567] on div "Add Column" at bounding box center [402, 392] width 700 height 576
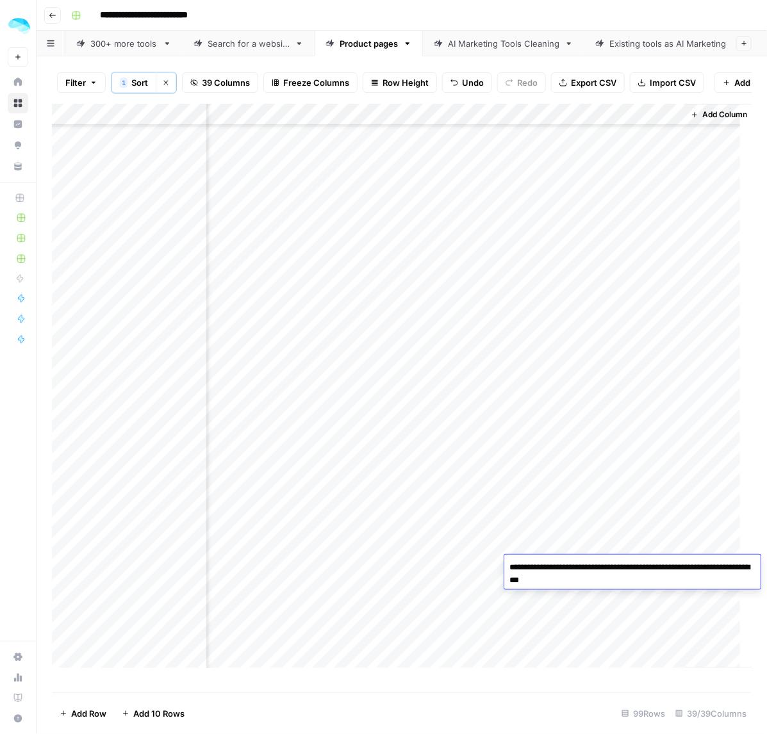
click at [582, 623] on div "Add Column" at bounding box center [402, 392] width 700 height 576
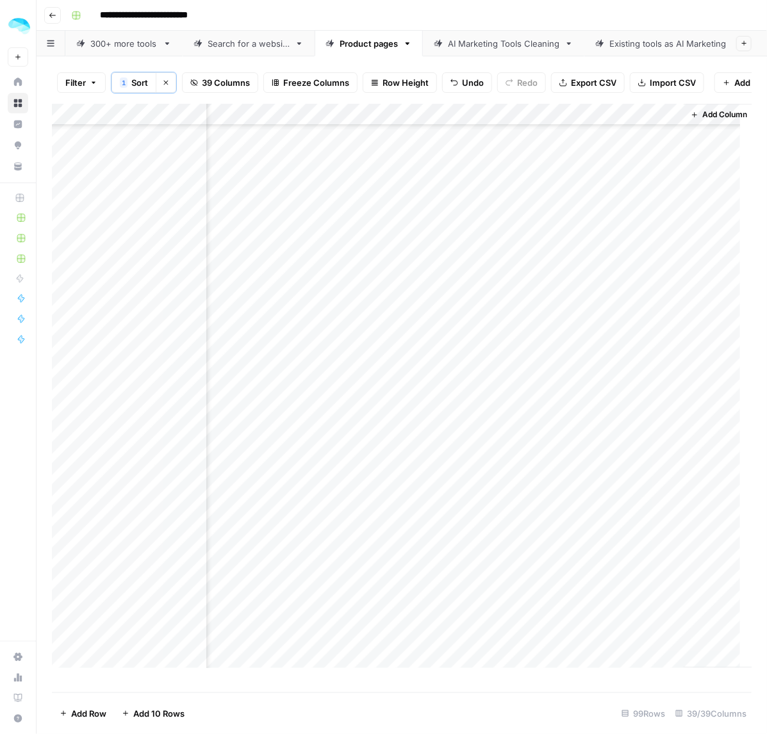
click at [597, 584] on div "Add Column" at bounding box center [402, 392] width 700 height 576
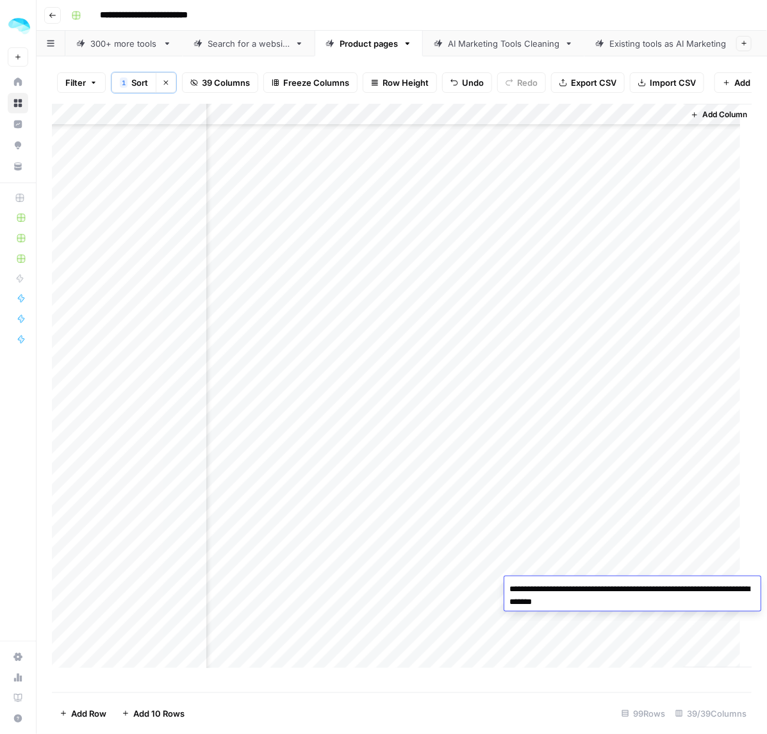
scroll to position [1282, 5995]
click at [599, 430] on div "Add Column" at bounding box center [402, 392] width 700 height 576
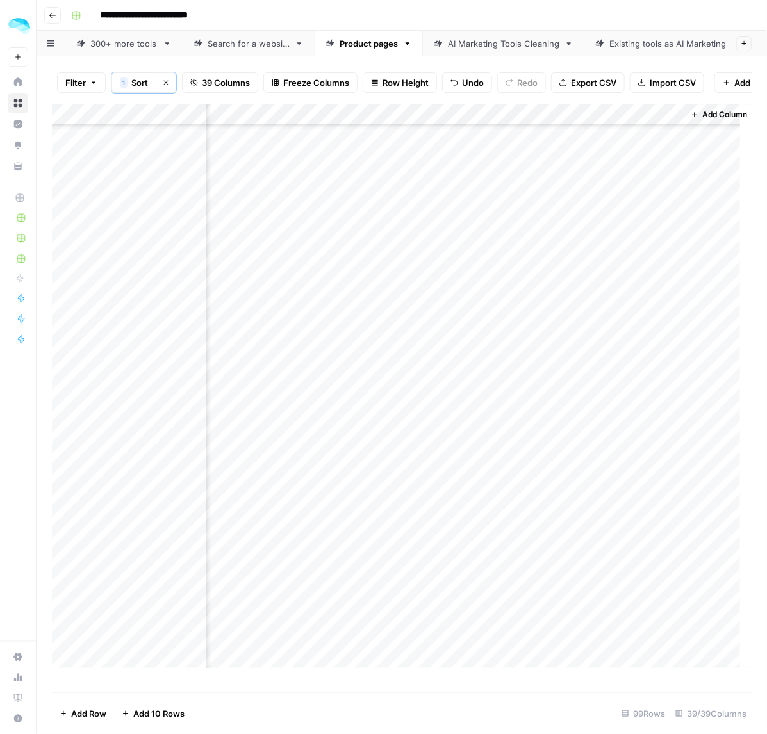
click at [599, 430] on div "Add Column" at bounding box center [402, 392] width 700 height 576
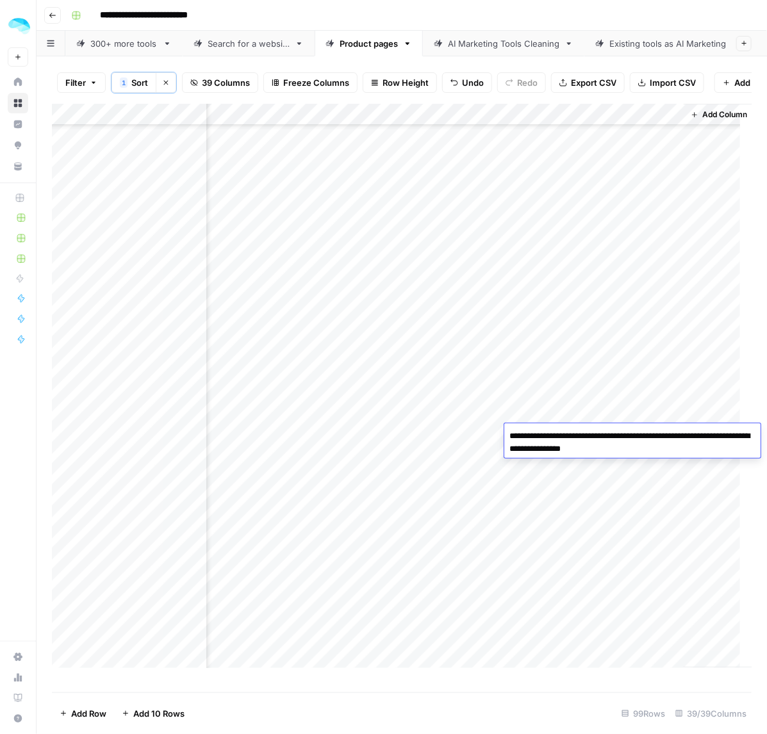
click at [588, 324] on div "Add Column" at bounding box center [402, 392] width 700 height 576
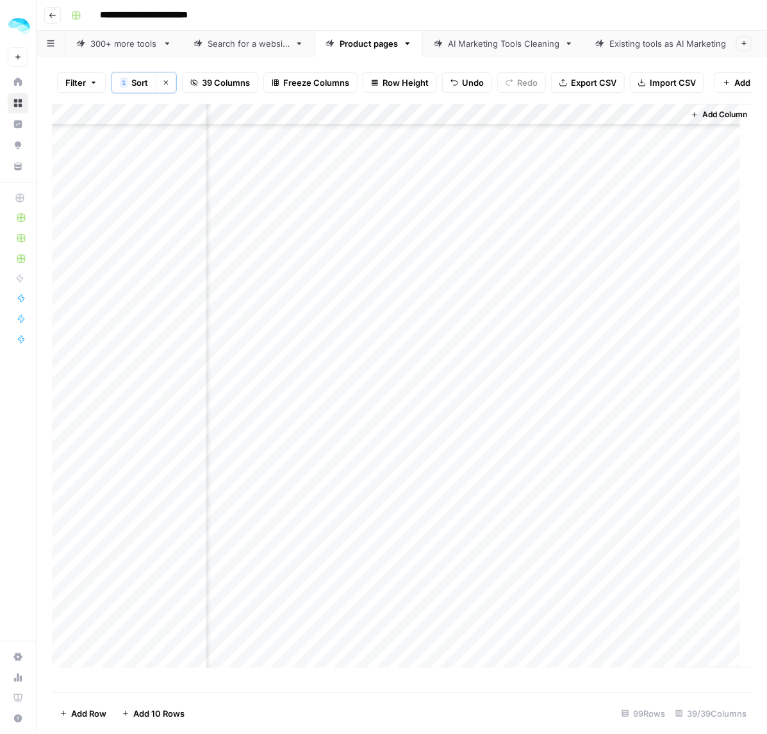
click at [136, 566] on div "Add Column" at bounding box center [402, 392] width 700 height 576
click at [619, 636] on div "Add Column" at bounding box center [402, 392] width 700 height 576
click at [629, 632] on div "Add Column" at bounding box center [402, 392] width 700 height 576
drag, startPoint x: 598, startPoint y: 629, endPoint x: 572, endPoint y: 629, distance: 26.3
click at [572, 629] on textarea "**********" at bounding box center [658, 632] width 205 height 18
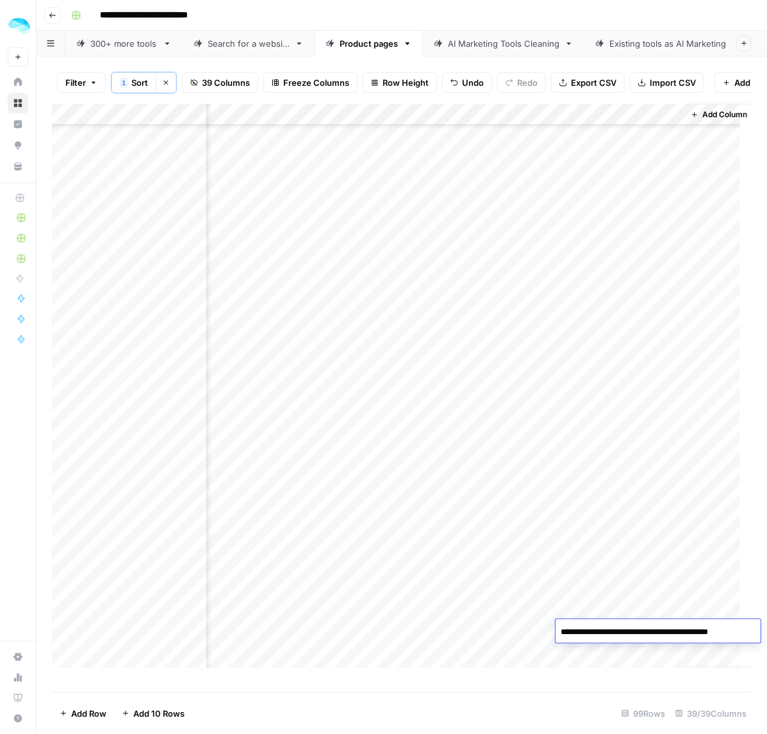
scroll to position [1522, 5995]
click at [622, 479] on div "Add Column" at bounding box center [402, 392] width 700 height 576
click at [620, 472] on div "Add Column" at bounding box center [402, 392] width 700 height 576
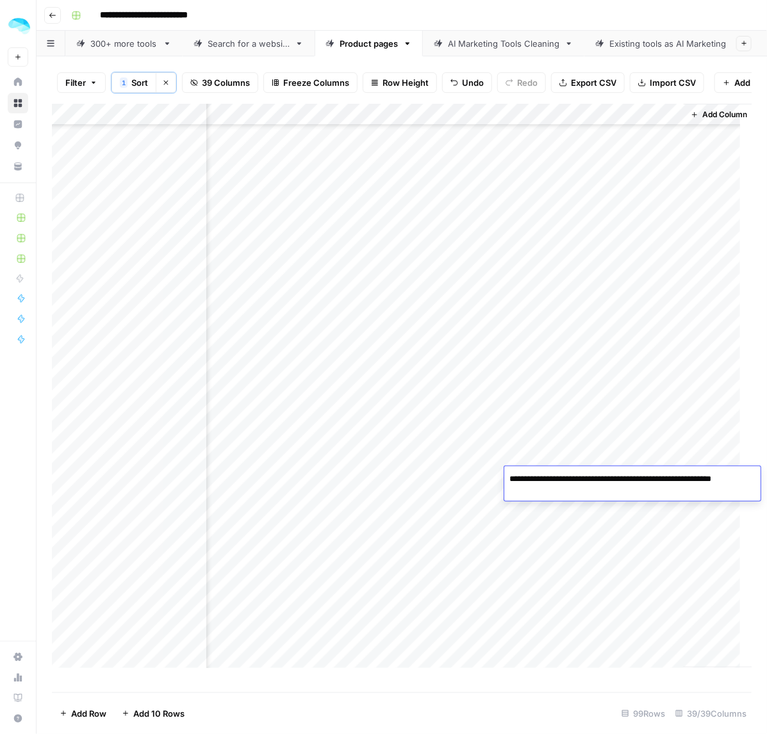
drag, startPoint x: 575, startPoint y: 540, endPoint x: 613, endPoint y: 543, distance: 37.3
click at [584, 540] on div "Add Column" at bounding box center [402, 392] width 700 height 576
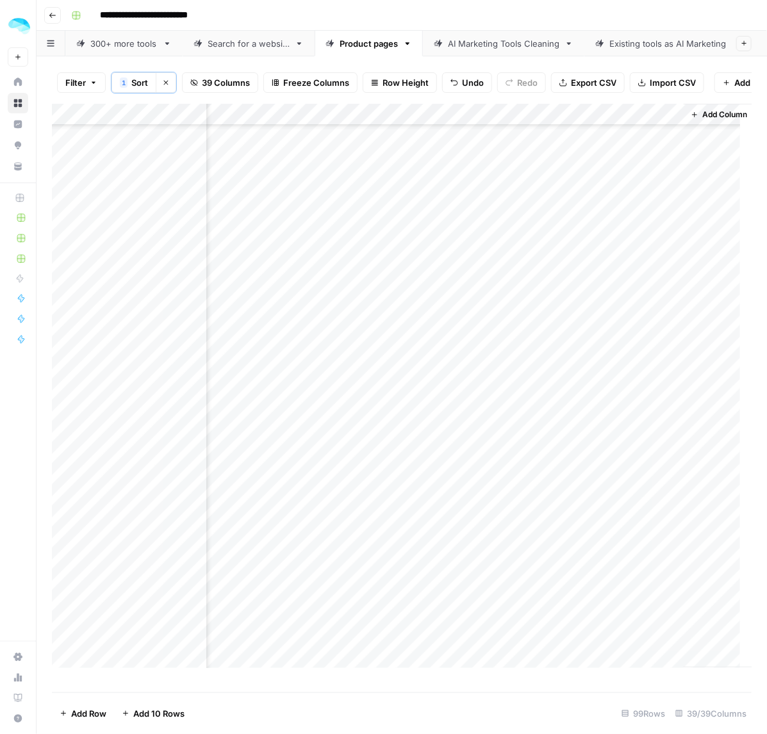
click at [636, 552] on div "Add Column" at bounding box center [402, 392] width 700 height 576
click at [151, 542] on div "Add Column" at bounding box center [402, 392] width 700 height 576
click at [613, 587] on div "Add Column" at bounding box center [402, 392] width 700 height 576
click at [632, 589] on div "Add Column" at bounding box center [402, 392] width 700 height 576
click at [559, 648] on div "Add Column" at bounding box center [402, 392] width 700 height 576
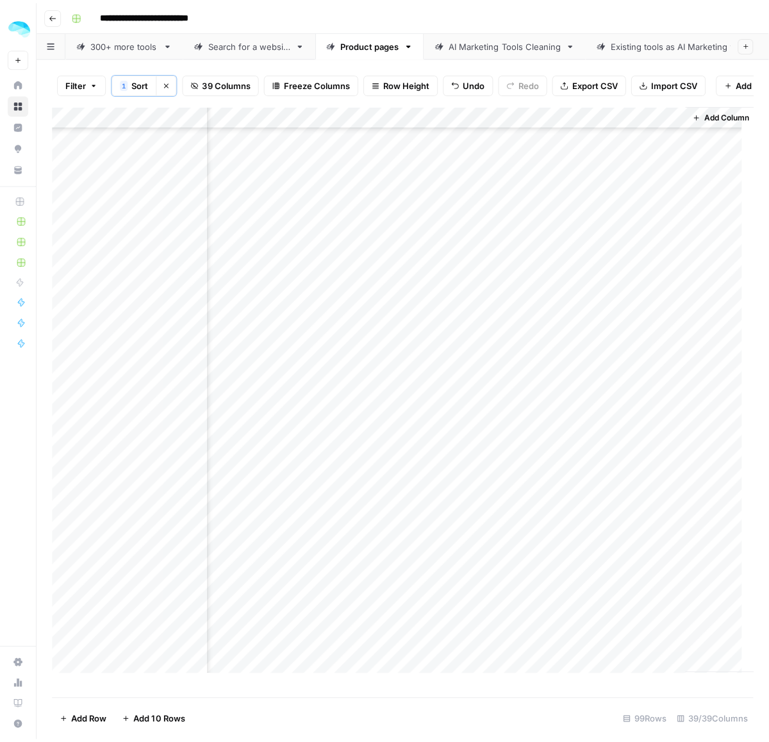
scroll to position [1635, 5995]
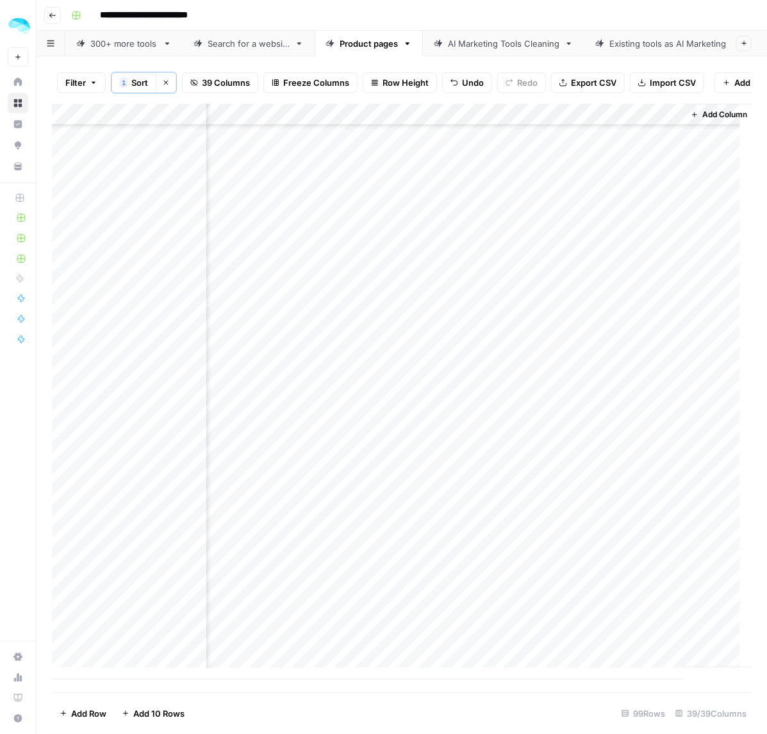
drag, startPoint x: 593, startPoint y: 569, endPoint x: 606, endPoint y: 565, distance: 12.8
click at [599, 569] on div "Add Column" at bounding box center [402, 392] width 700 height 576
click at [606, 565] on div "Add Column" at bounding box center [402, 392] width 700 height 576
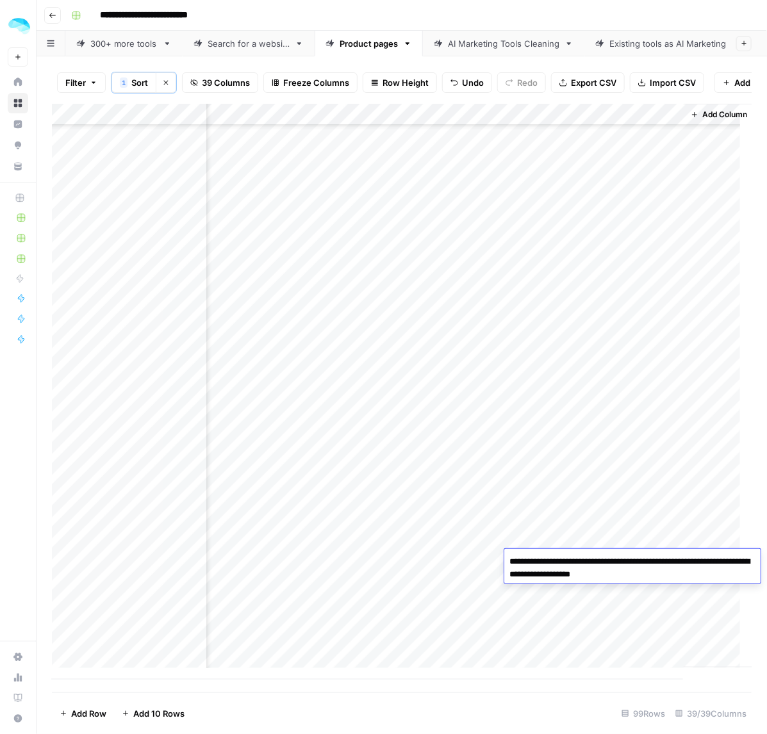
click at [617, 593] on div "Add Column" at bounding box center [402, 392] width 700 height 576
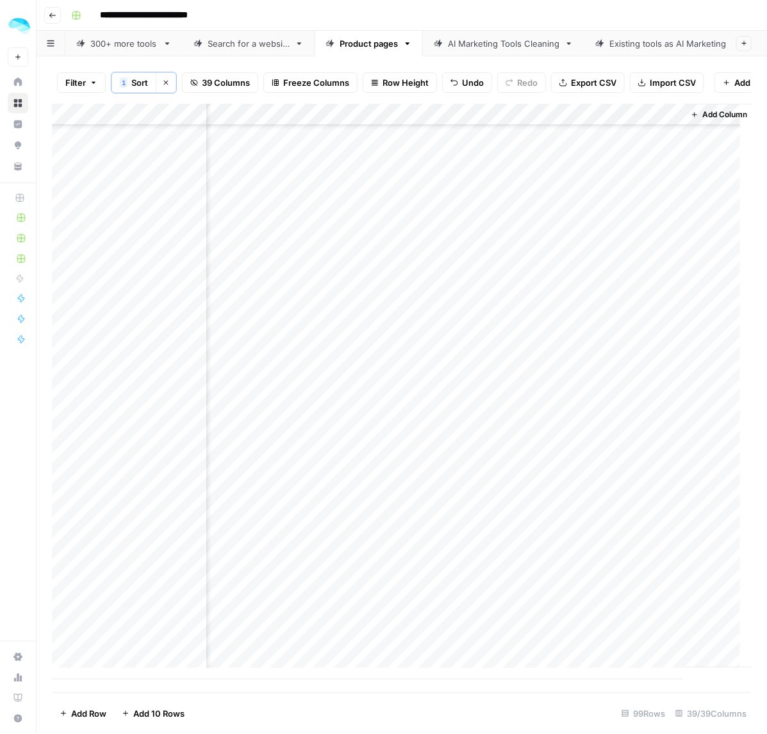
click at [618, 590] on div "Add Column" at bounding box center [402, 392] width 700 height 576
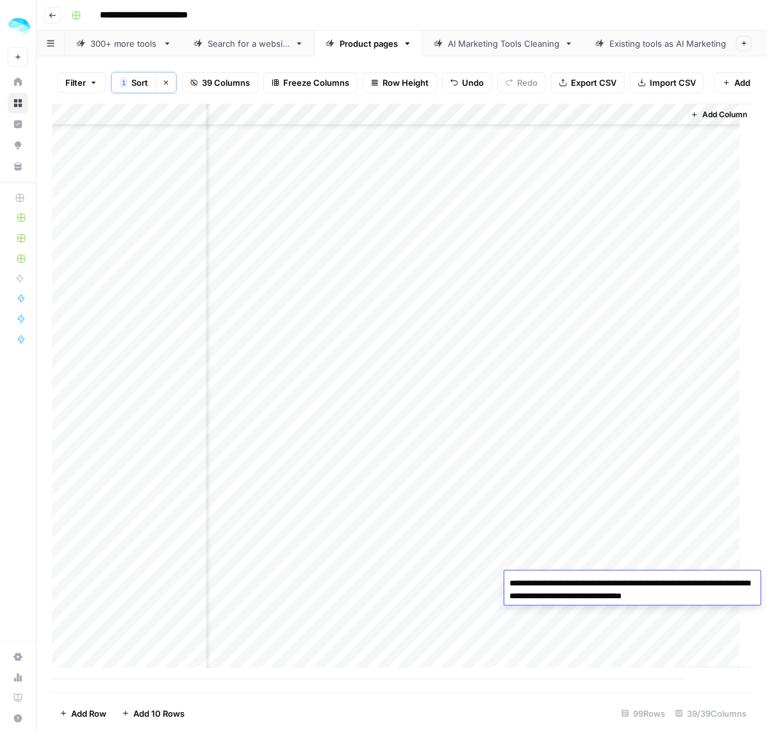
click at [570, 575] on textarea "**********" at bounding box center [632, 590] width 256 height 31
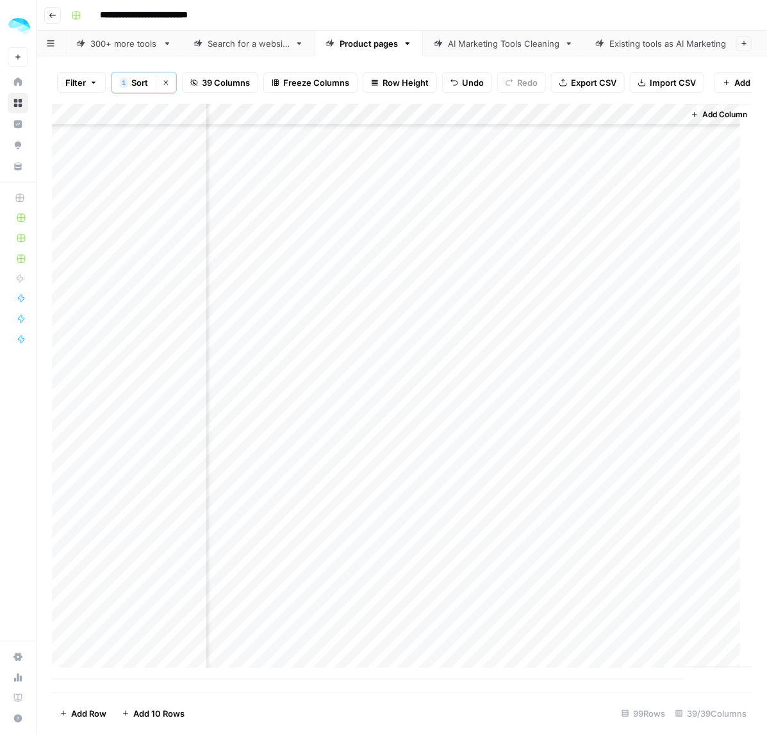
click at [613, 616] on div "Add Column" at bounding box center [402, 392] width 700 height 576
click at [616, 613] on div "Add Column" at bounding box center [402, 392] width 700 height 576
click at [627, 629] on div "Add Column" at bounding box center [402, 392] width 700 height 576
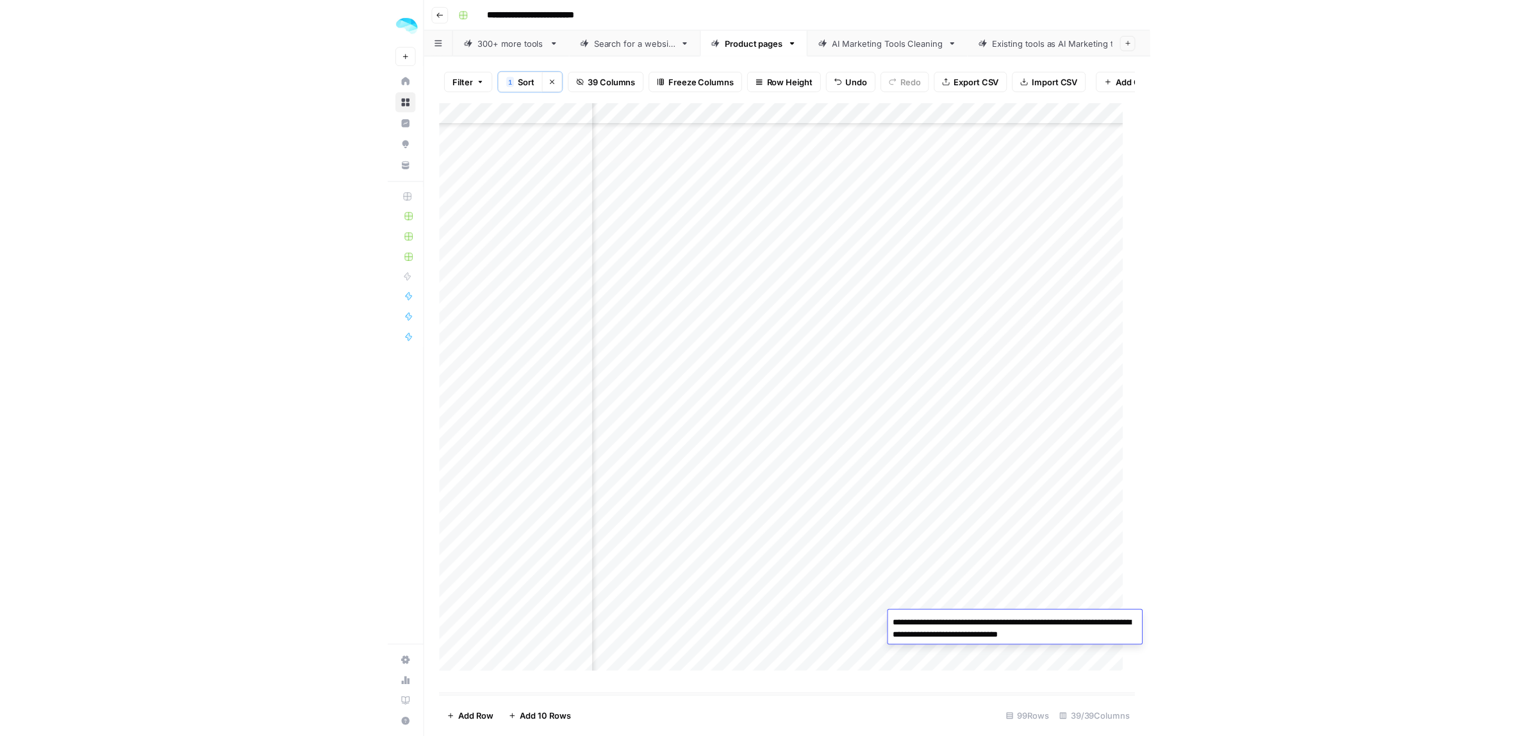
scroll to position [1616, 5239]
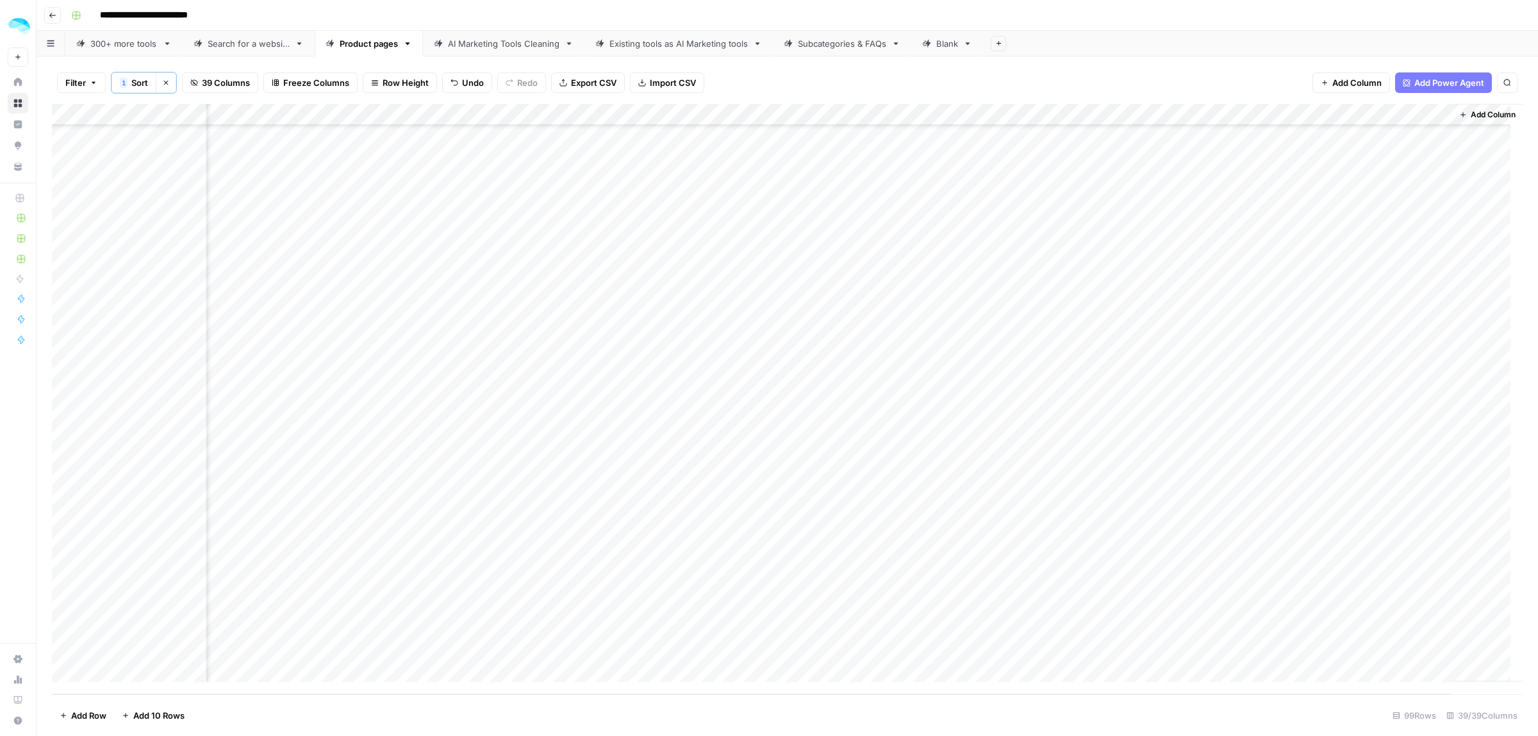
click at [125, 48] on div "300+ more tools" at bounding box center [123, 43] width 67 height 13
click at [165, 712] on span "Add 10 Rows" at bounding box center [158, 715] width 51 height 13
click at [174, 707] on button "Add 10 Rows" at bounding box center [153, 715] width 78 height 21
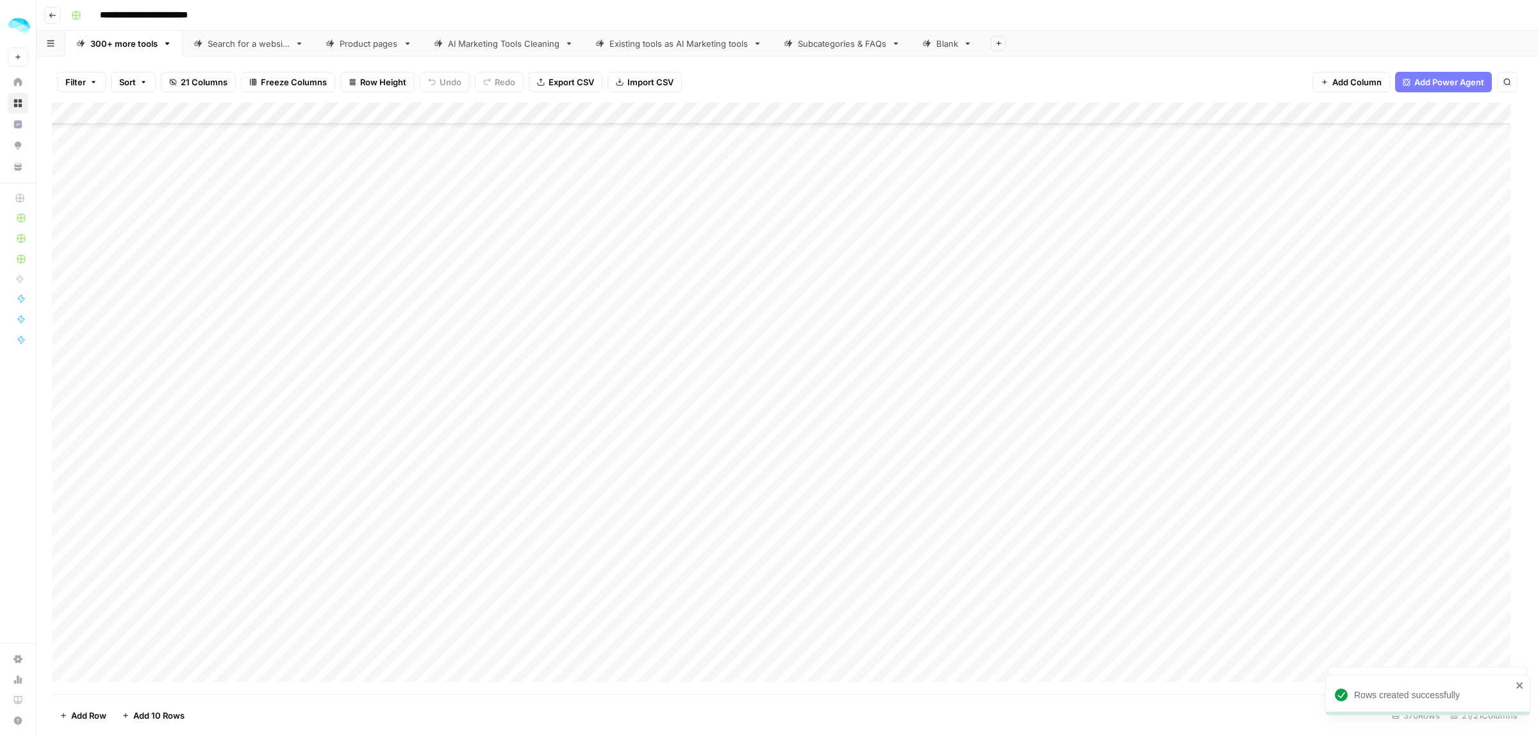
scroll to position [11390, 0]
click at [175, 408] on div "Add Column" at bounding box center [787, 398] width 1471 height 591
click at [163, 449] on div "Add Column" at bounding box center [787, 398] width 1471 height 591
click at [163, 412] on div "Add Column" at bounding box center [787, 398] width 1471 height 591
click at [127, 449] on div "Add Column" at bounding box center [787, 398] width 1471 height 591
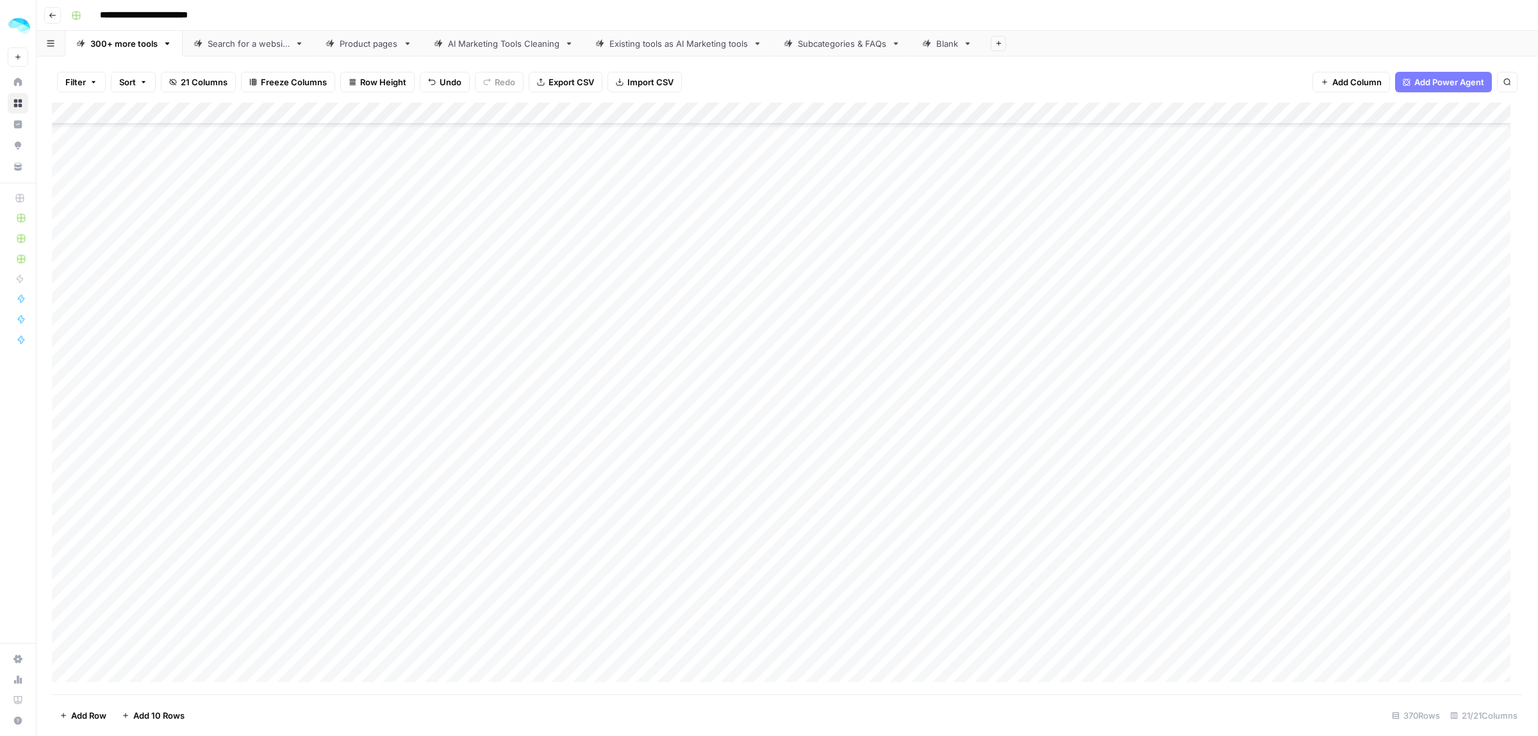
click at [201, 478] on div "Add Column" at bounding box center [787, 398] width 1471 height 591
click at [235, 510] on div "Add Column" at bounding box center [787, 398] width 1471 height 591
click at [148, 546] on div "Add Column" at bounding box center [787, 398] width 1471 height 591
click at [171, 577] on div "Add Column" at bounding box center [787, 398] width 1471 height 591
click at [199, 555] on div "Add Column" at bounding box center [787, 398] width 1471 height 591
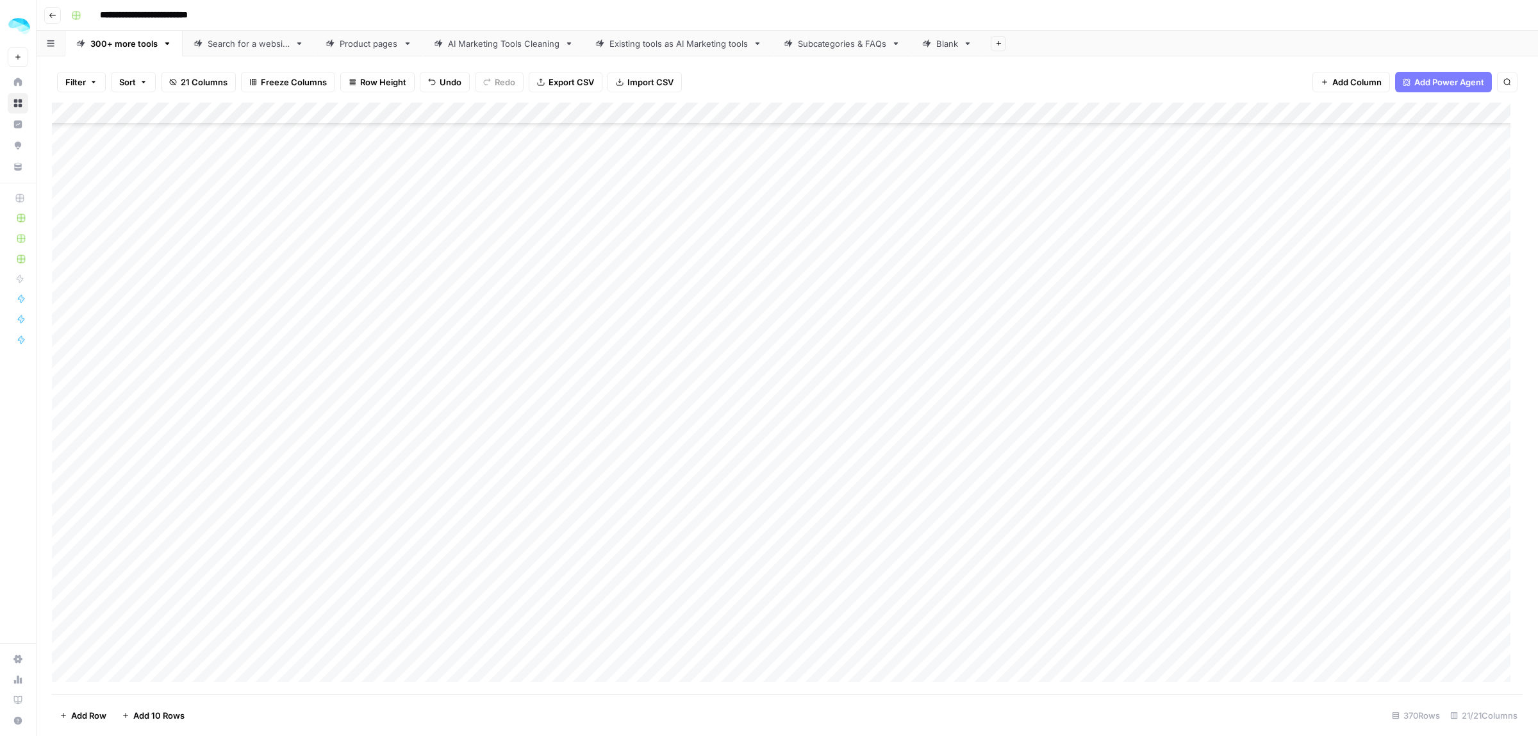
click at [160, 609] on div "Add Column" at bounding box center [787, 398] width 1471 height 591
click at [176, 645] on div "Add Column" at bounding box center [787, 398] width 1471 height 591
click at [158, 280] on div "Add Column" at bounding box center [787, 398] width 1471 height 591
click at [133, 311] on div "Add Column" at bounding box center [787, 398] width 1471 height 591
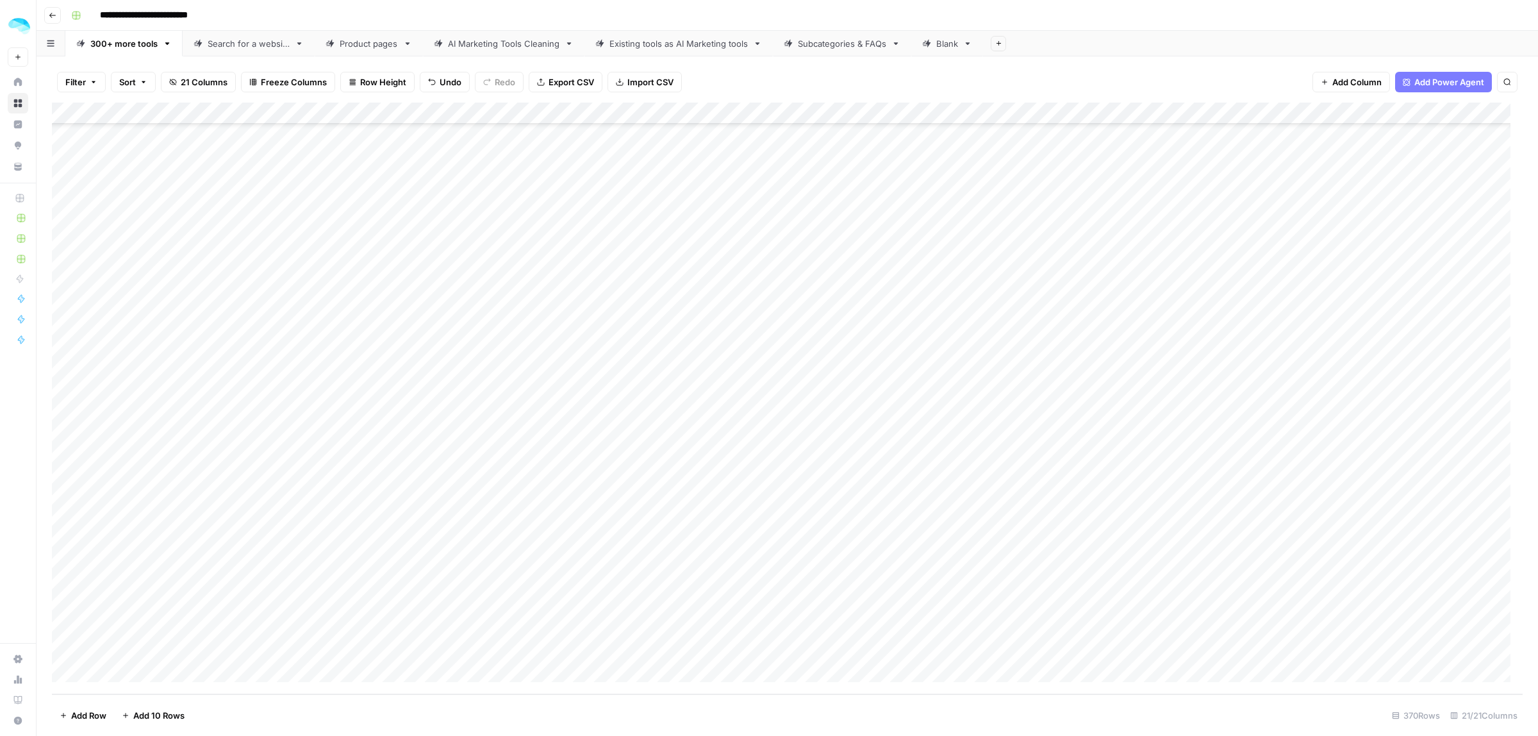
click at [133, 311] on div "Add Column" at bounding box center [787, 398] width 1471 height 591
click at [142, 308] on input "**********" at bounding box center [203, 308] width 205 height 15
type input "**********"
click at [187, 357] on div "Add Column" at bounding box center [787, 398] width 1471 height 591
type input "**********"
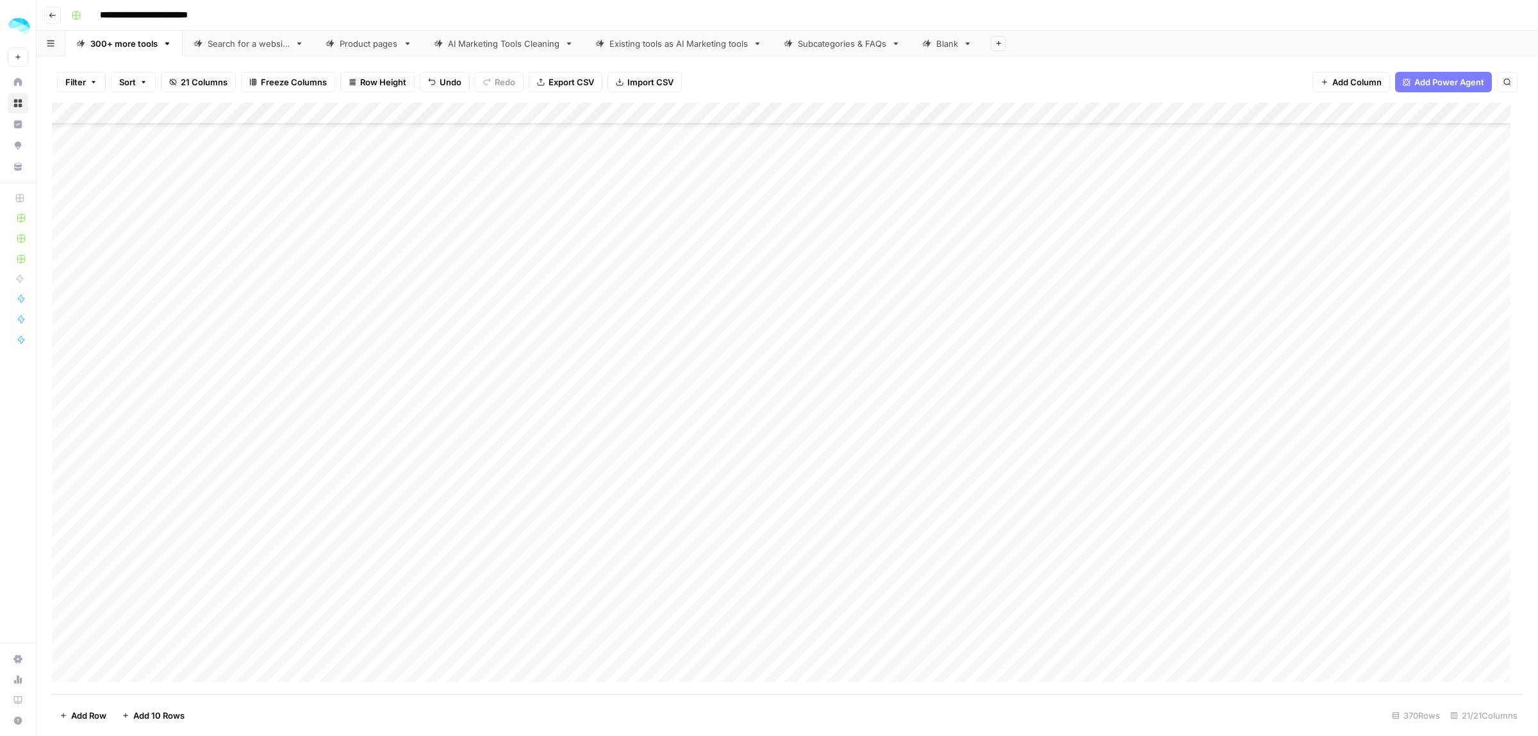
click at [183, 372] on div "Add Column" at bounding box center [787, 398] width 1471 height 591
click at [181, 373] on div "Add Column" at bounding box center [787, 398] width 1471 height 591
type input "**********"
click at [128, 439] on div "Add Column" at bounding box center [787, 398] width 1471 height 591
click at [175, 404] on div "Add Column" at bounding box center [787, 398] width 1471 height 591
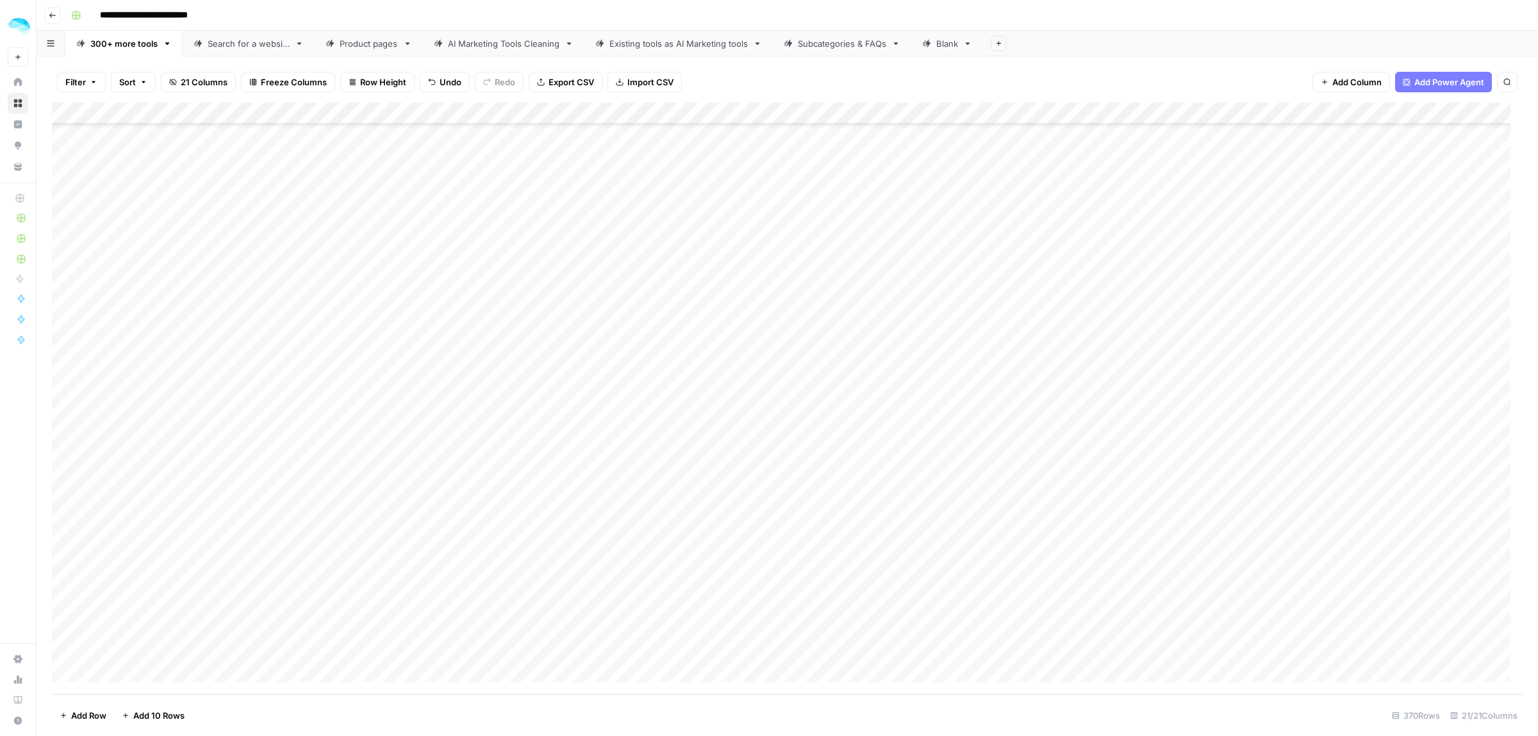
click at [147, 446] on div "Add Column" at bounding box center [787, 398] width 1471 height 591
click at [158, 499] on div "Add Column" at bounding box center [787, 398] width 1471 height 591
click at [158, 482] on div "Add Column" at bounding box center [787, 398] width 1471 height 591
click at [147, 508] on div "Add Column" at bounding box center [787, 398] width 1471 height 591
click at [149, 553] on div "Add Column" at bounding box center [787, 398] width 1471 height 591
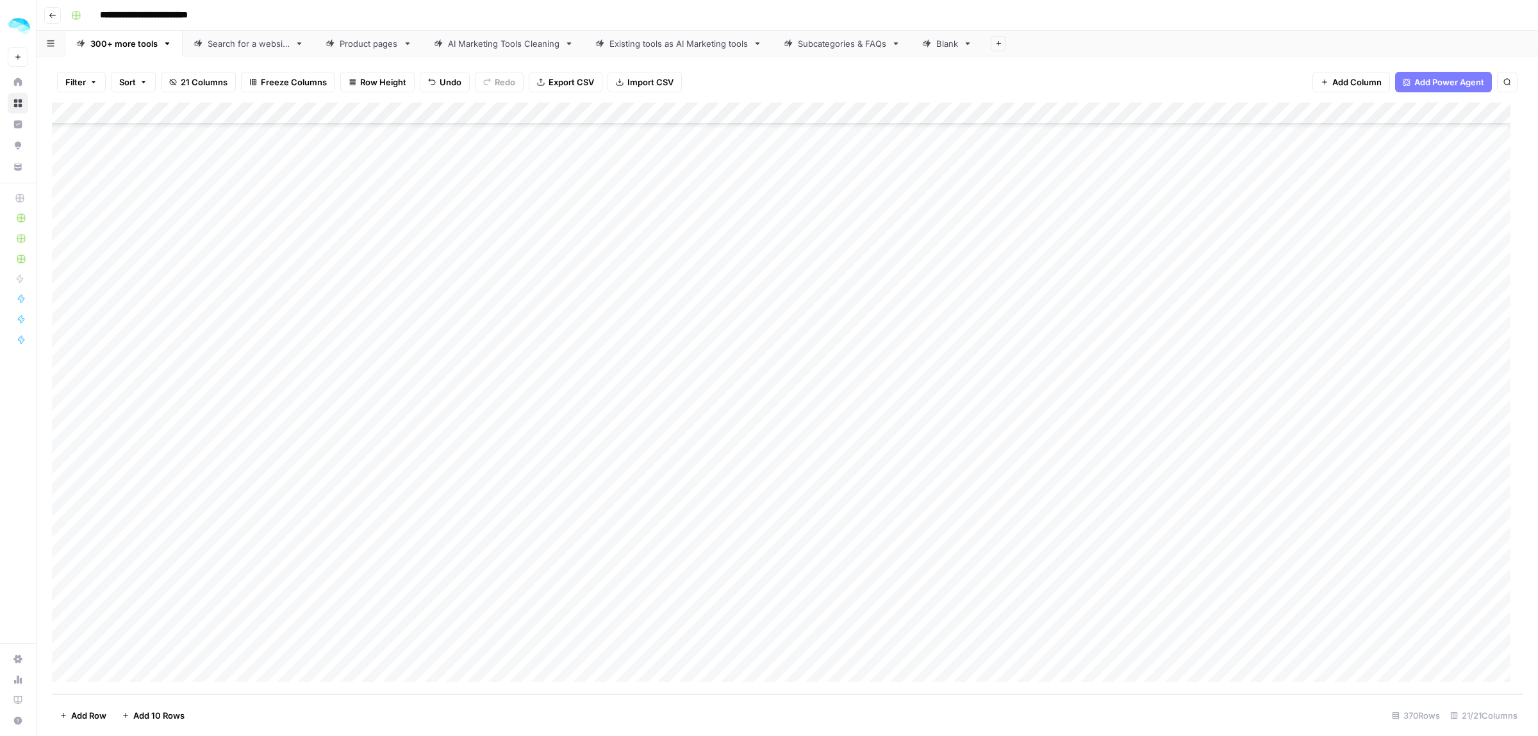
click at [195, 574] on div "Add Column" at bounding box center [787, 398] width 1471 height 591
click at [136, 612] on div "Add Column" at bounding box center [787, 398] width 1471 height 591
click at [98, 708] on button "Add Row" at bounding box center [83, 715] width 62 height 21
click at [140, 606] on div "Add Column" at bounding box center [787, 398] width 1471 height 591
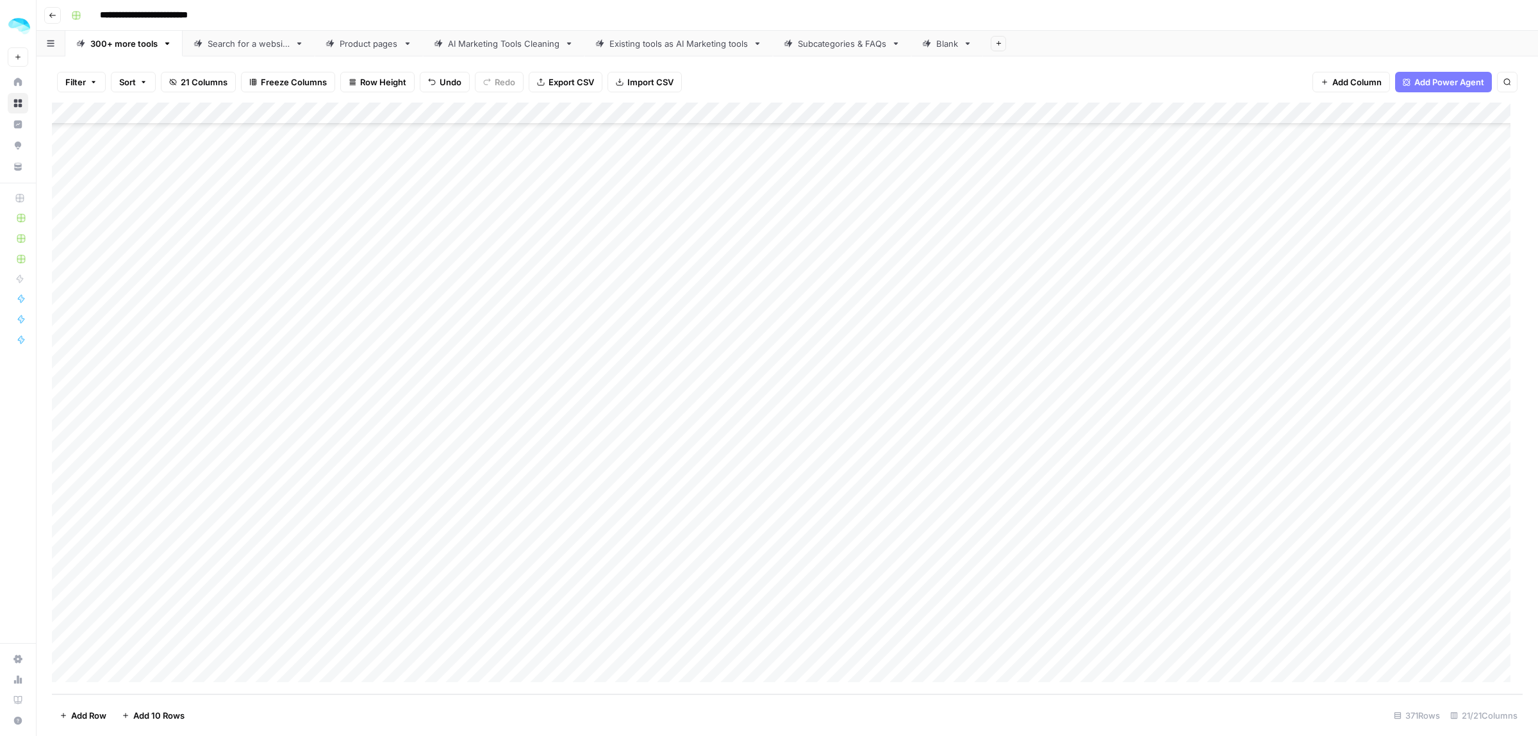
click at [142, 644] on div "Add Column" at bounding box center [787, 398] width 1471 height 591
click at [85, 292] on div "Add Column" at bounding box center [787, 398] width 1471 height 591
click at [81, 320] on div "Add Column" at bounding box center [787, 398] width 1471 height 591
click at [83, 359] on div "Add Column" at bounding box center [787, 398] width 1471 height 591
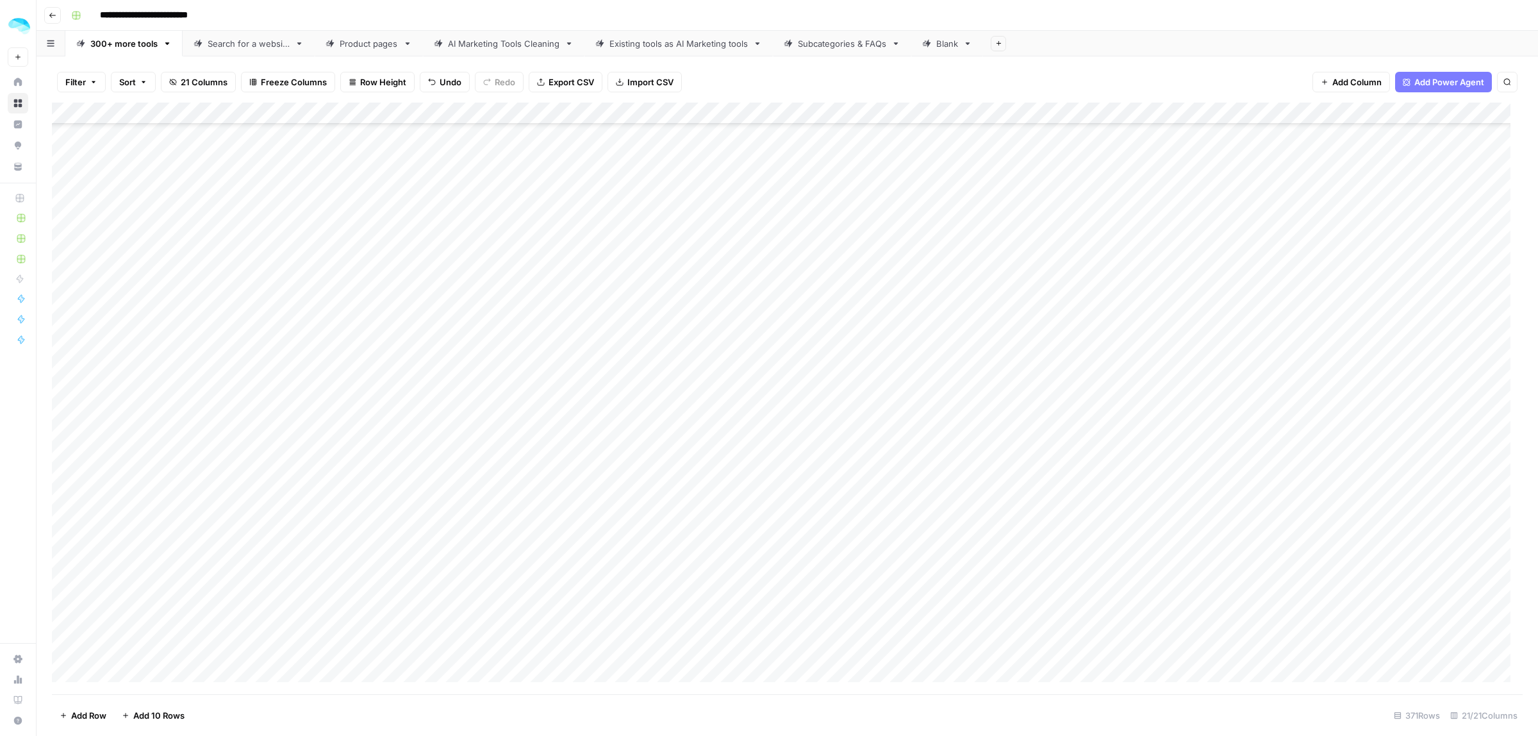
click at [81, 395] on div "Add Column" at bounding box center [787, 398] width 1471 height 591
click at [83, 428] on div "Add Column" at bounding box center [787, 398] width 1471 height 591
click at [83, 454] on div "Add Column" at bounding box center [787, 398] width 1471 height 591
click at [81, 495] on div "Add Column" at bounding box center [787, 398] width 1471 height 591
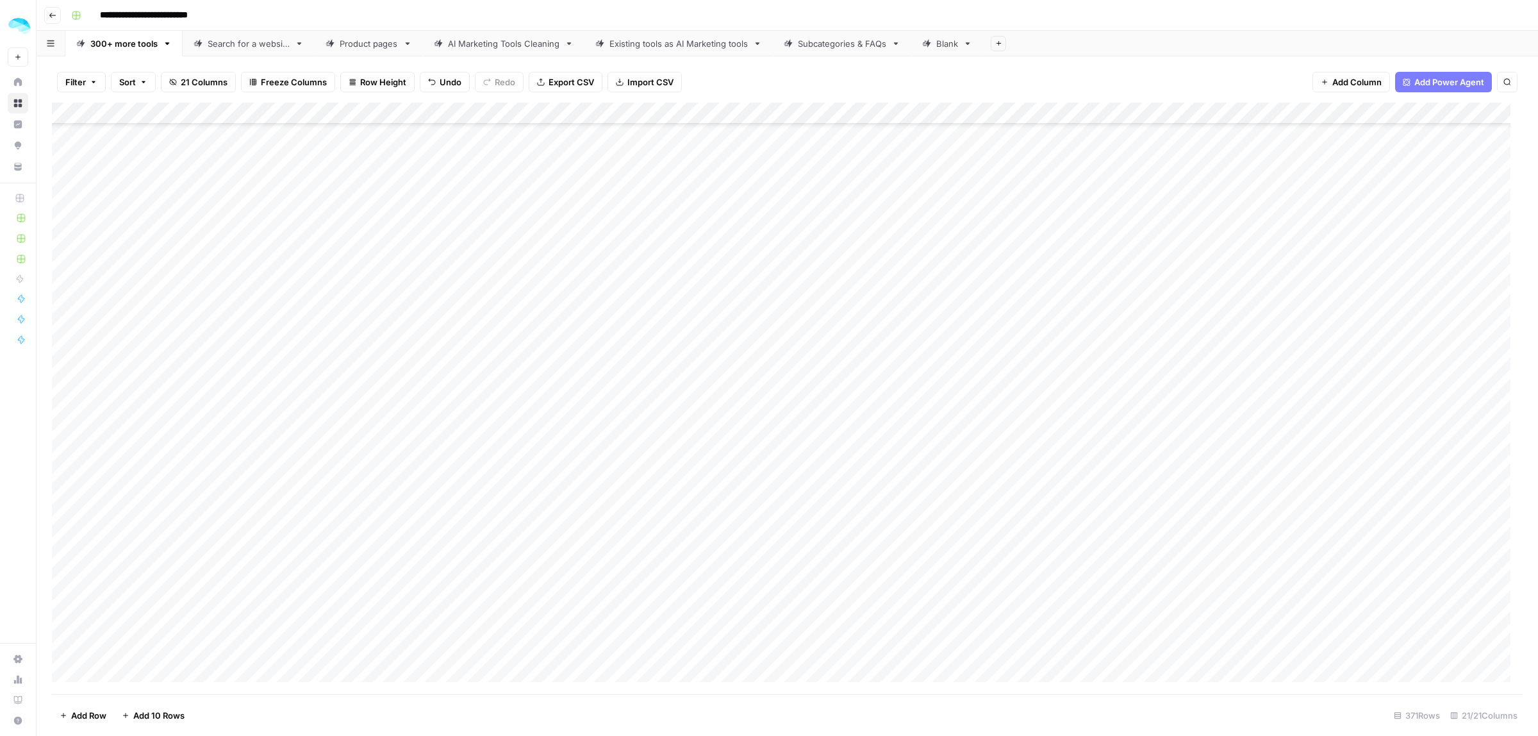
click at [83, 363] on div "Add Column" at bounding box center [787, 398] width 1471 height 591
click at [81, 399] on div "Add Column" at bounding box center [787, 398] width 1471 height 591
click at [81, 433] on div "Add Column" at bounding box center [787, 398] width 1471 height 591
click at [84, 468] on div "Add Column" at bounding box center [787, 398] width 1471 height 591
click at [83, 500] on div "Add Column" at bounding box center [787, 398] width 1471 height 591
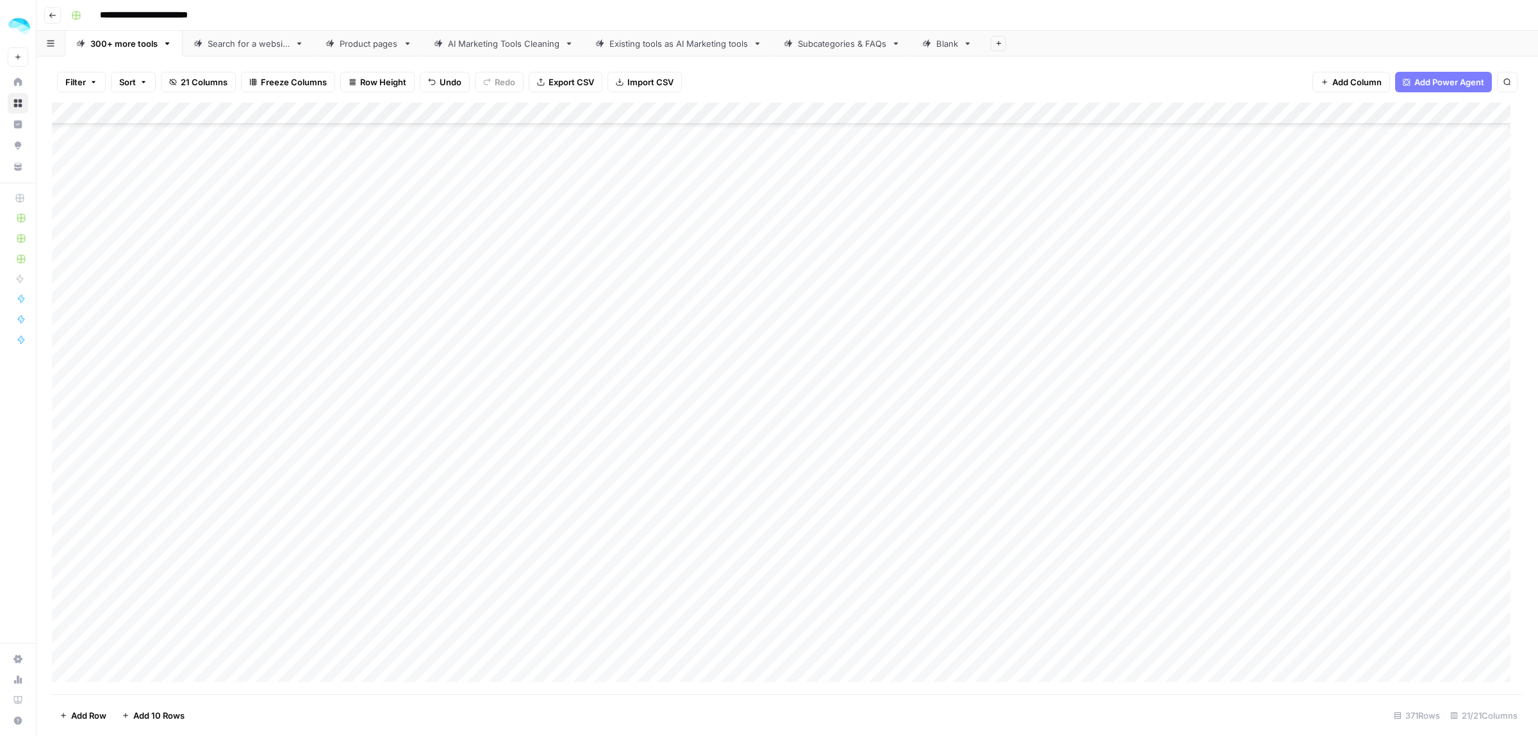
click at [81, 525] on div "Add Column" at bounding box center [787, 398] width 1471 height 591
click at [80, 568] on div "Add Column" at bounding box center [787, 398] width 1471 height 591
click at [82, 426] on div "Add Column" at bounding box center [787, 398] width 1471 height 591
click at [84, 436] on div "Add Column" at bounding box center [787, 398] width 1471 height 591
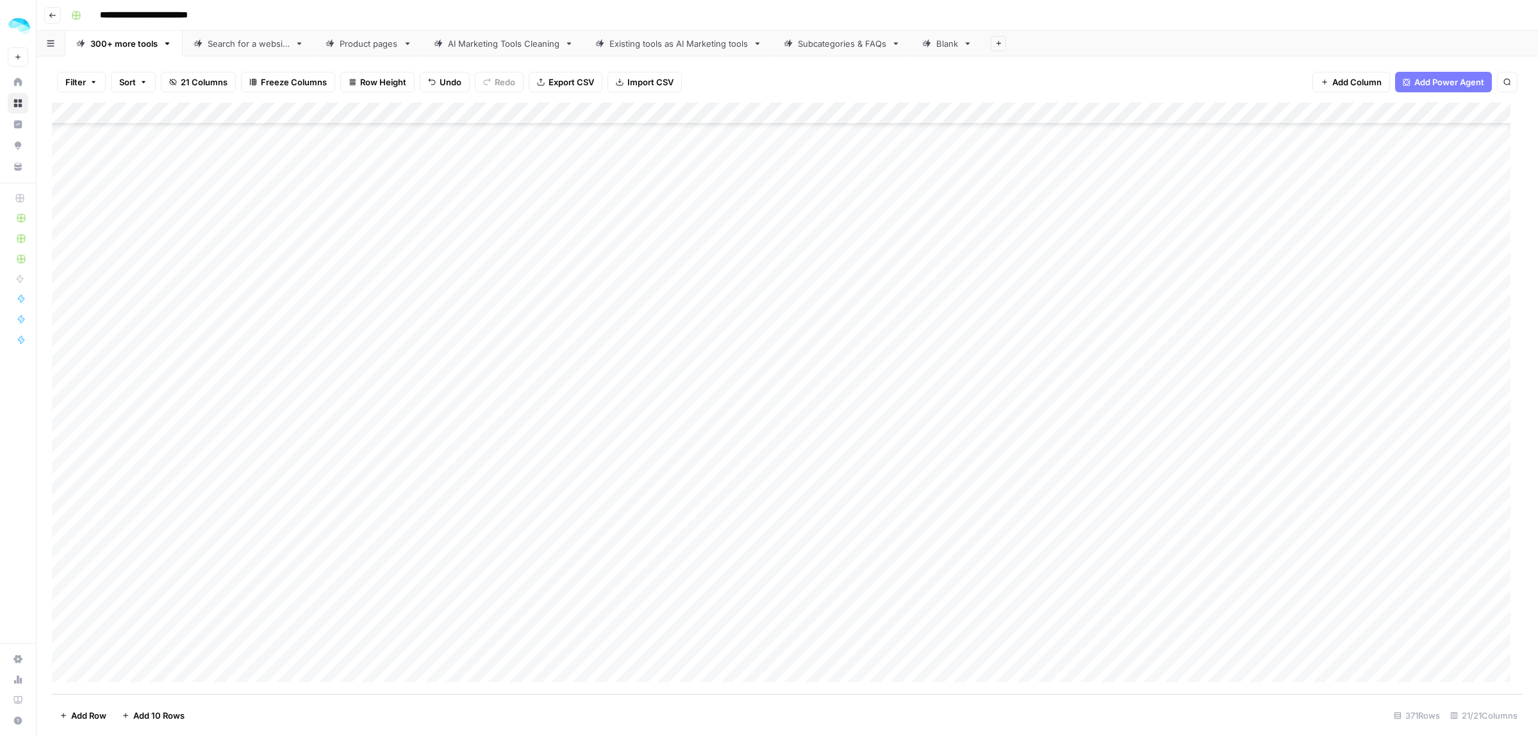
click at [82, 469] on div "Add Column" at bounding box center [787, 398] width 1471 height 591
click at [82, 507] on div "Add Column" at bounding box center [787, 398] width 1471 height 591
click at [82, 531] on div "Add Column" at bounding box center [787, 398] width 1471 height 591
click at [84, 565] on div "Add Column" at bounding box center [787, 398] width 1471 height 591
click at [85, 604] on div "Add Column" at bounding box center [787, 398] width 1471 height 591
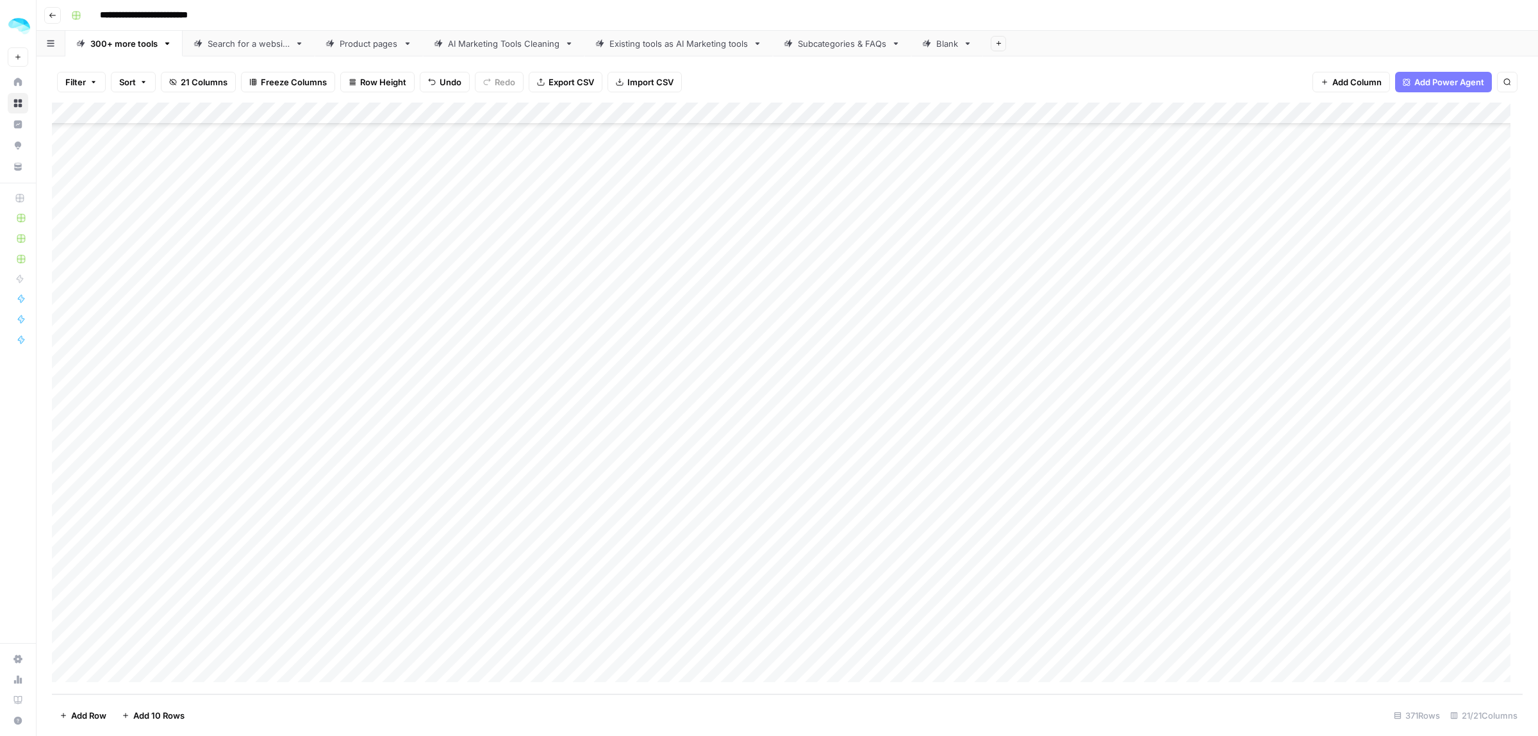
click at [81, 638] on div "Add Column" at bounding box center [787, 398] width 1471 height 591
click at [145, 715] on span "Add 10 Rows" at bounding box center [158, 715] width 51 height 13
click at [162, 348] on div "Add Column" at bounding box center [787, 398] width 1471 height 591
click at [149, 379] on div "Add Column" at bounding box center [787, 398] width 1471 height 591
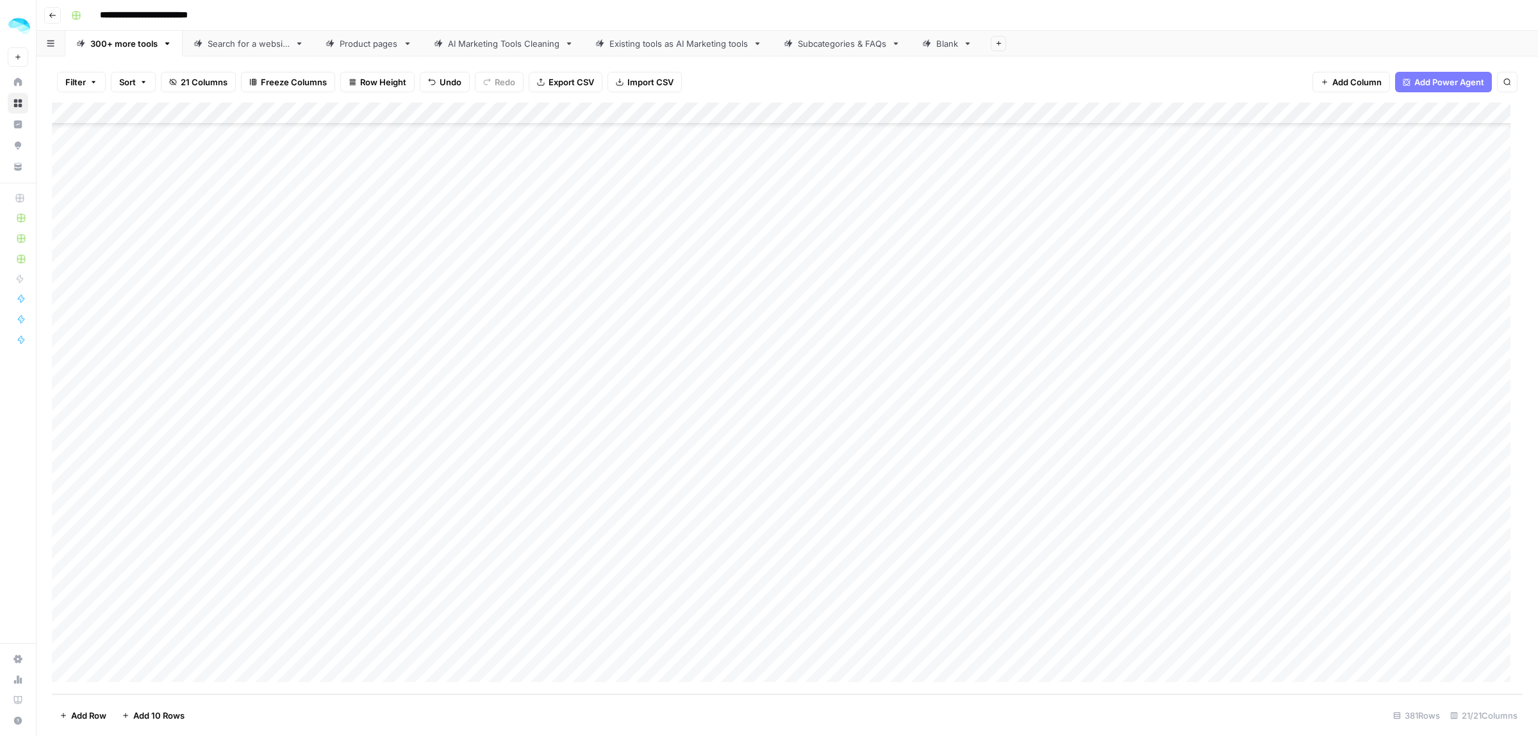
click at [168, 412] on div "Add Column" at bounding box center [787, 398] width 1471 height 591
click at [82, 335] on div "Add Column" at bounding box center [787, 398] width 1471 height 591
click at [81, 363] on div "Add Column" at bounding box center [787, 398] width 1471 height 591
click at [83, 404] on div "Add Column" at bounding box center [787, 398] width 1471 height 591
click at [136, 454] on div "Add Column" at bounding box center [787, 398] width 1471 height 591
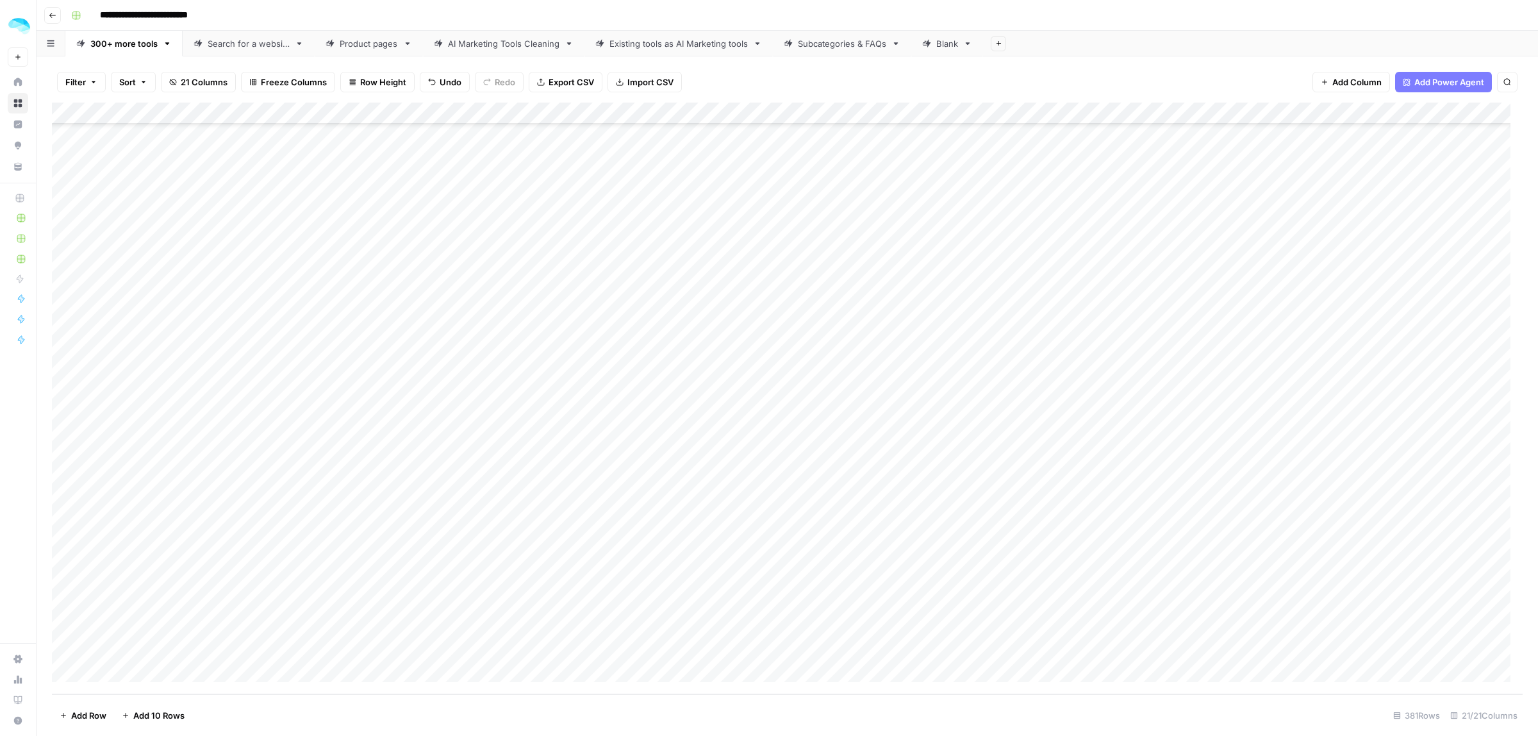
click at [161, 481] on div "Add Column" at bounding box center [787, 398] width 1471 height 591
click at [170, 442] on div "Add Column" at bounding box center [787, 398] width 1471 height 591
click at [87, 439] on div "Add Column" at bounding box center [787, 398] width 1471 height 591
click at [85, 470] on div "Add Column" at bounding box center [787, 398] width 1471 height 591
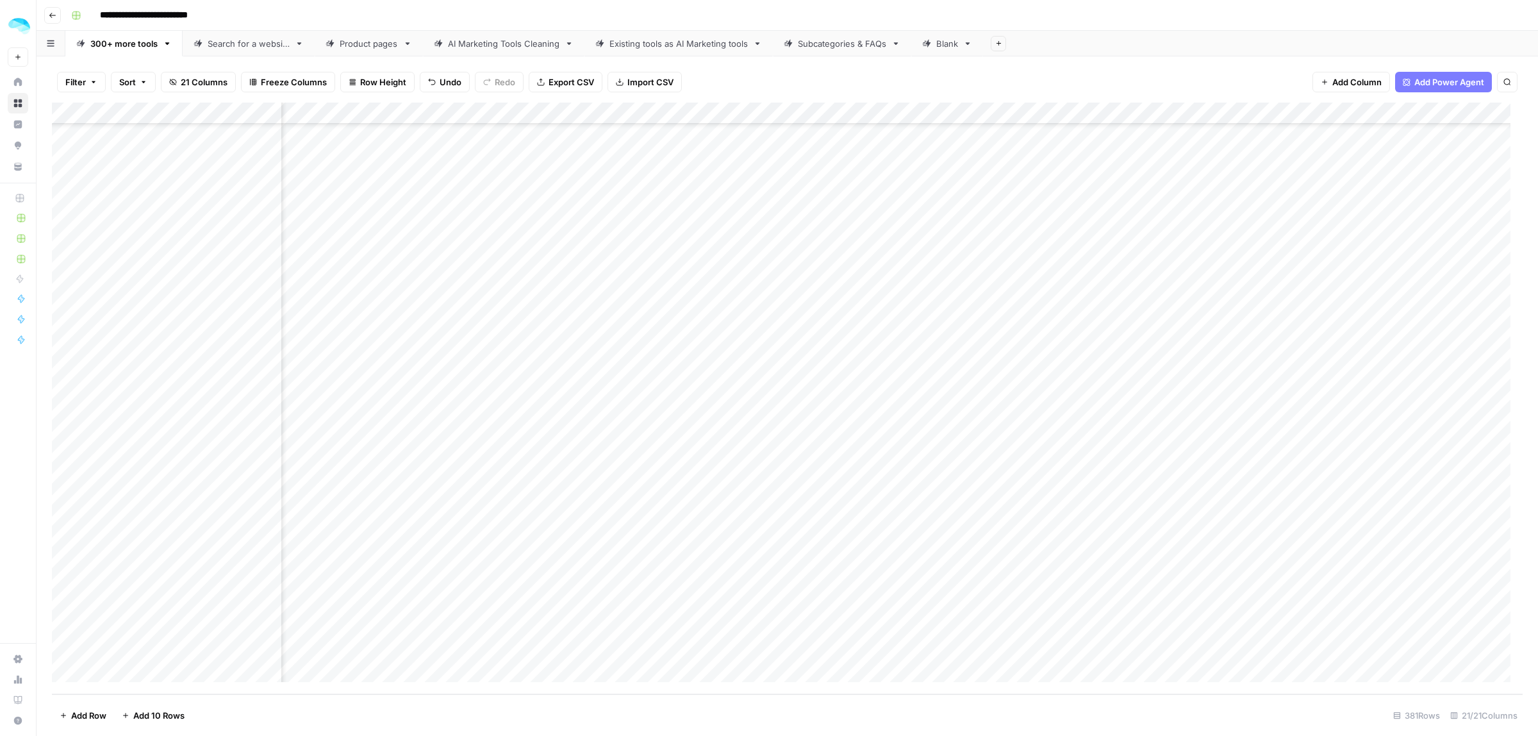
click at [145, 497] on div "Add Column" at bounding box center [787, 398] width 1471 height 591
click at [81, 504] on div "Add Column" at bounding box center [787, 398] width 1471 height 591
click at [178, 553] on div "Add Column" at bounding box center [787, 398] width 1471 height 591
click at [81, 537] on div "Add Column" at bounding box center [787, 398] width 1471 height 591
click at [157, 566] on div "Add Column" at bounding box center [787, 398] width 1471 height 591
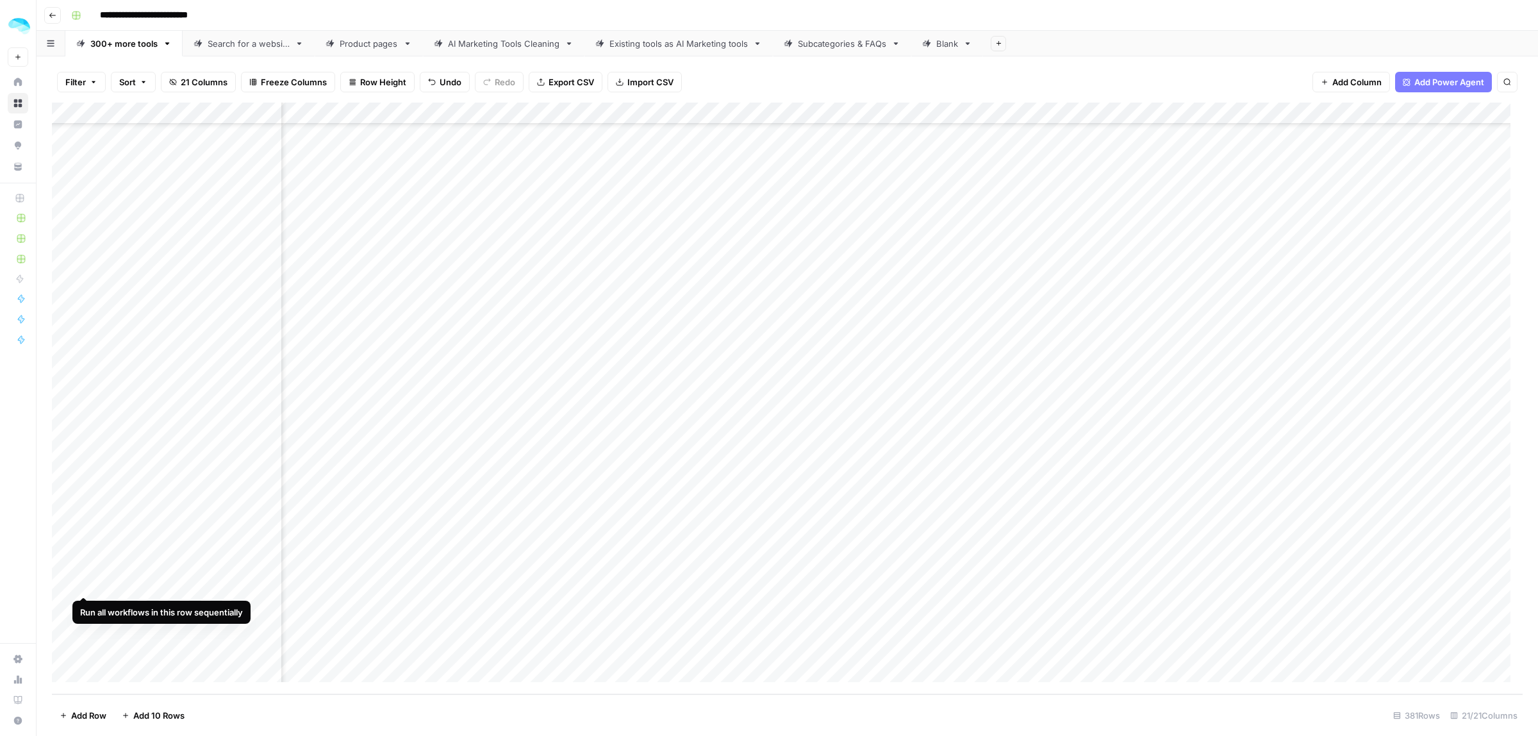
click at [83, 568] on div "Add Column" at bounding box center [787, 398] width 1471 height 591
click at [142, 607] on div "Add Column" at bounding box center [787, 398] width 1471 height 591
click at [87, 606] on div "Add Column" at bounding box center [787, 398] width 1471 height 591
drag, startPoint x: 668, startPoint y: 280, endPoint x: 668, endPoint y: 613, distance: 333.2
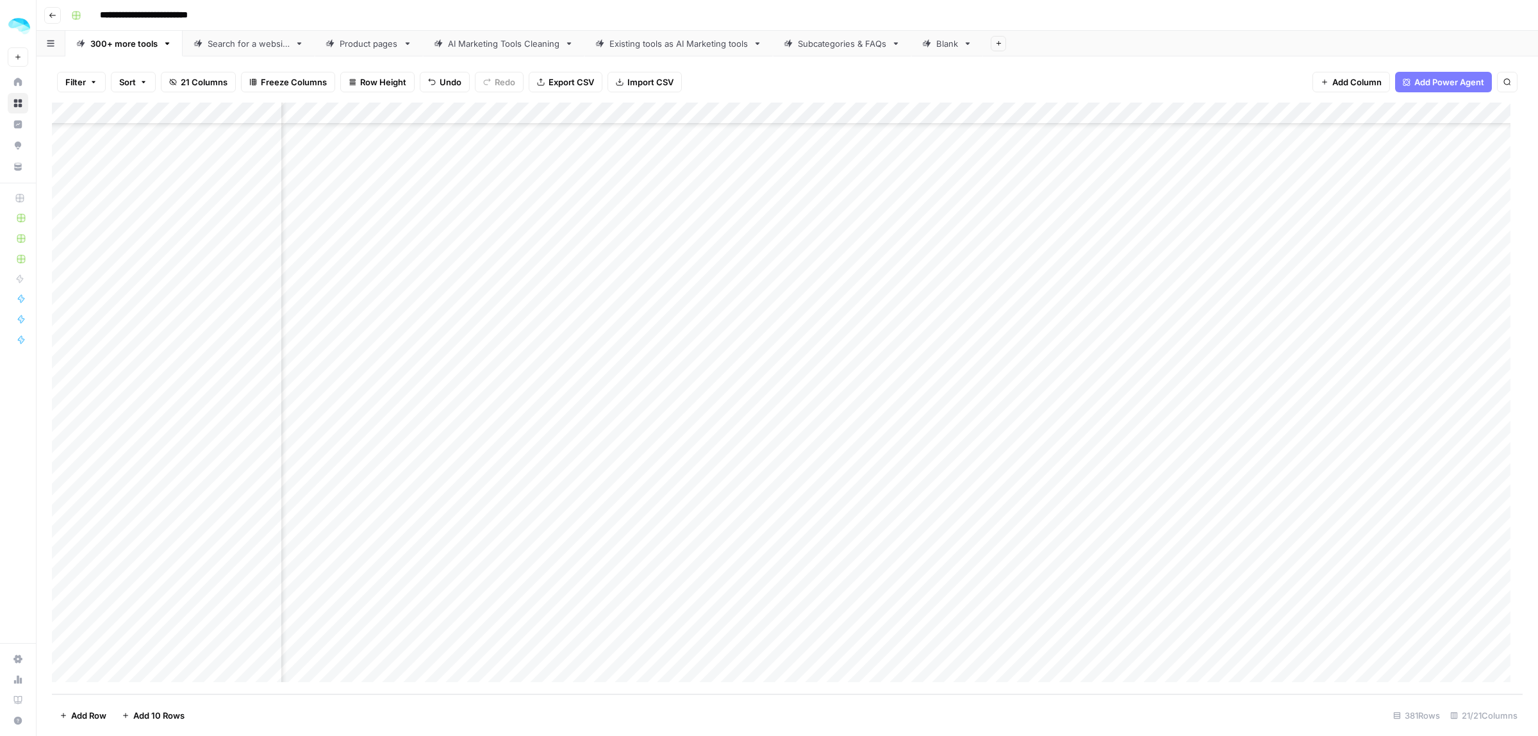
click at [668, 613] on div "Add Column" at bounding box center [787, 398] width 1471 height 591
drag, startPoint x: 979, startPoint y: 362, endPoint x: 974, endPoint y: 301, distance: 61.1
click at [993, 405] on div "Add Column" at bounding box center [787, 398] width 1471 height 591
click at [903, 286] on div "Add Column" at bounding box center [787, 398] width 1471 height 591
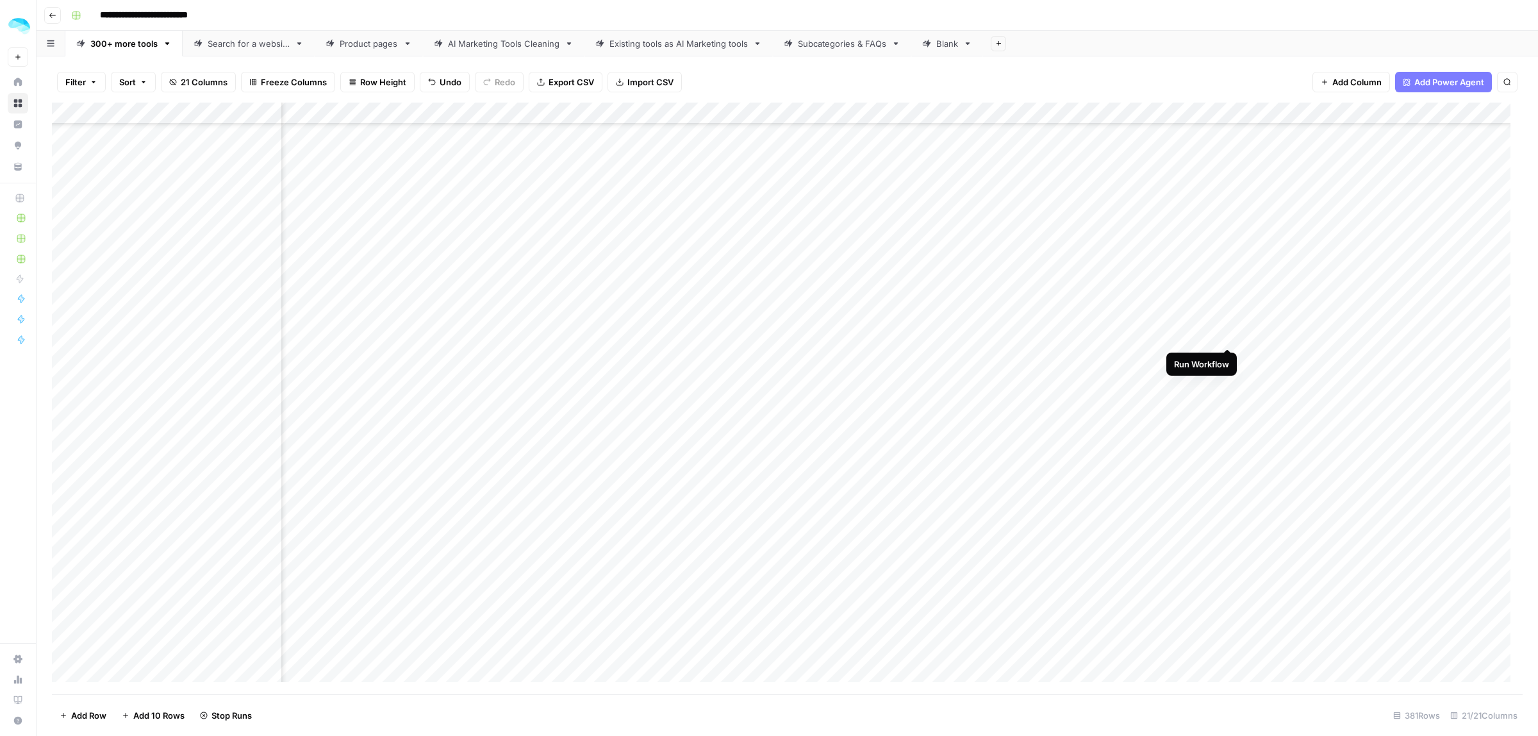
click at [1228, 324] on div "Add Column" at bounding box center [787, 398] width 1471 height 591
click at [1013, 263] on div "Add Column" at bounding box center [787, 398] width 1471 height 591
drag, startPoint x: 1086, startPoint y: 257, endPoint x: 993, endPoint y: 260, distance: 92.9
click at [993, 260] on textarea "**********" at bounding box center [1018, 258] width 205 height 18
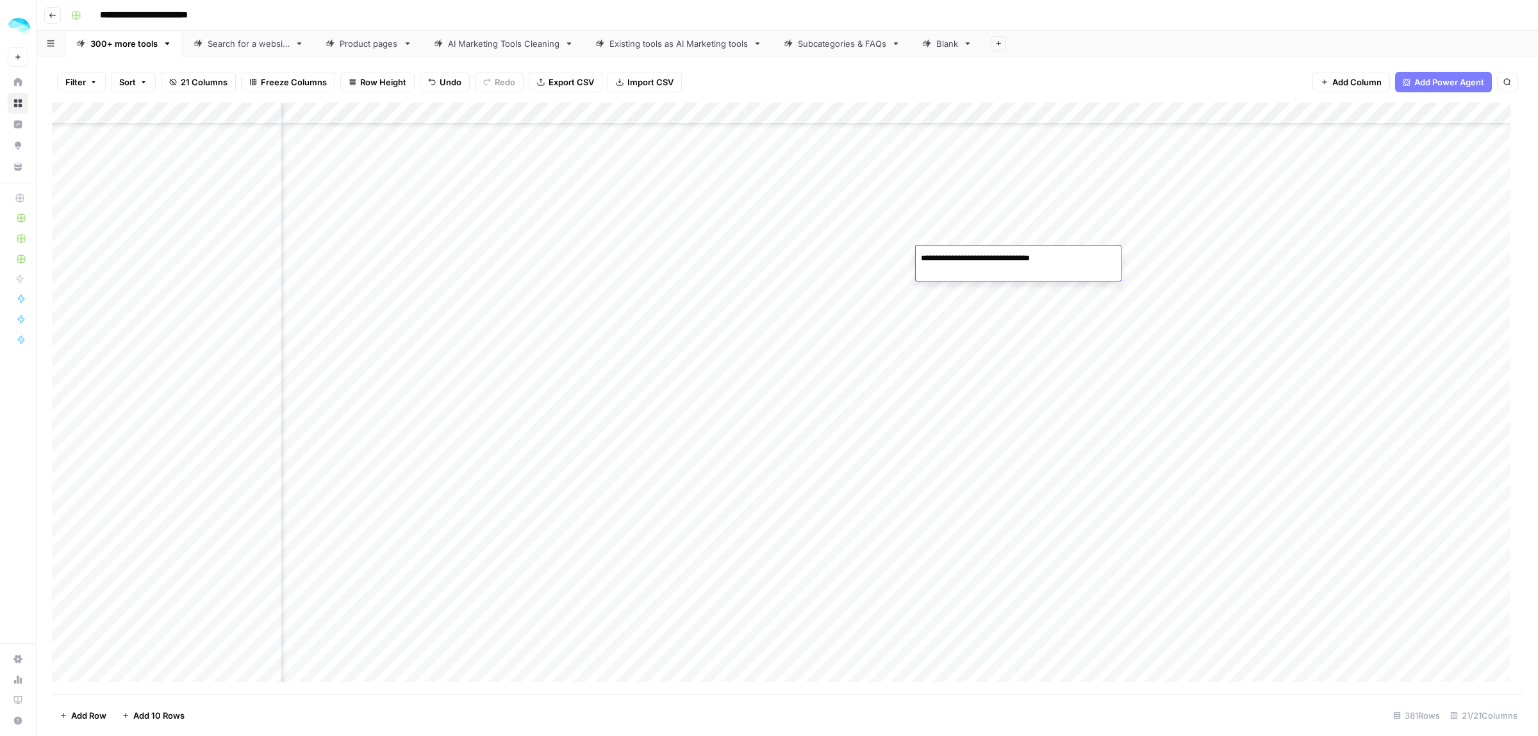
click at [961, 299] on div "Add Column" at bounding box center [787, 398] width 1471 height 591
type textarea "**********"
click at [1229, 287] on div "Add Column" at bounding box center [787, 398] width 1471 height 591
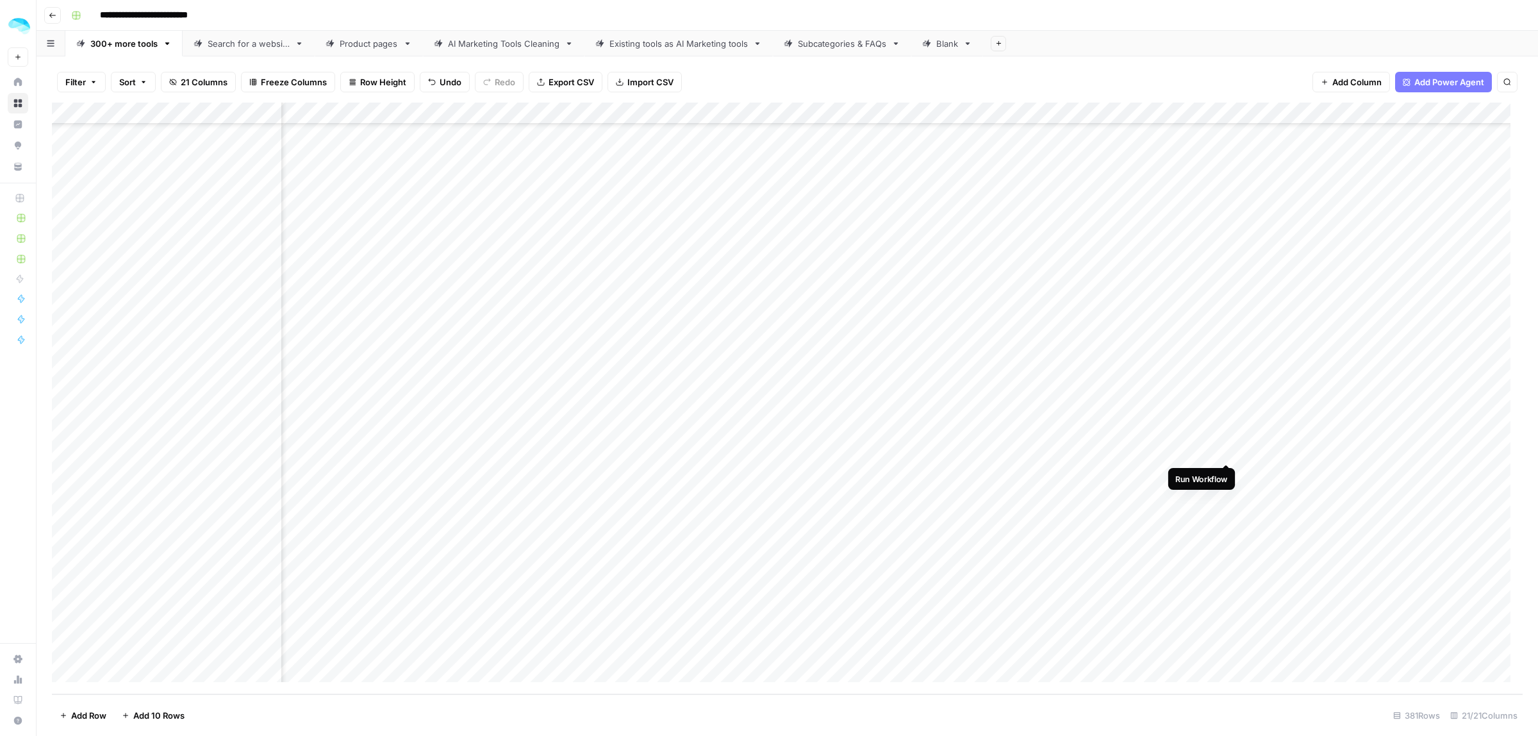
click at [1228, 436] on div "Add Column" at bounding box center [787, 398] width 1471 height 591
drag, startPoint x: 1002, startPoint y: 288, endPoint x: 1000, endPoint y: 604, distance: 315.3
click at [1000, 604] on div "Add Column" at bounding box center [787, 398] width 1471 height 591
drag, startPoint x: 1304, startPoint y: 436, endPoint x: 1343, endPoint y: 612, distance: 180.5
click at [1343, 612] on div "Add Column" at bounding box center [787, 398] width 1471 height 591
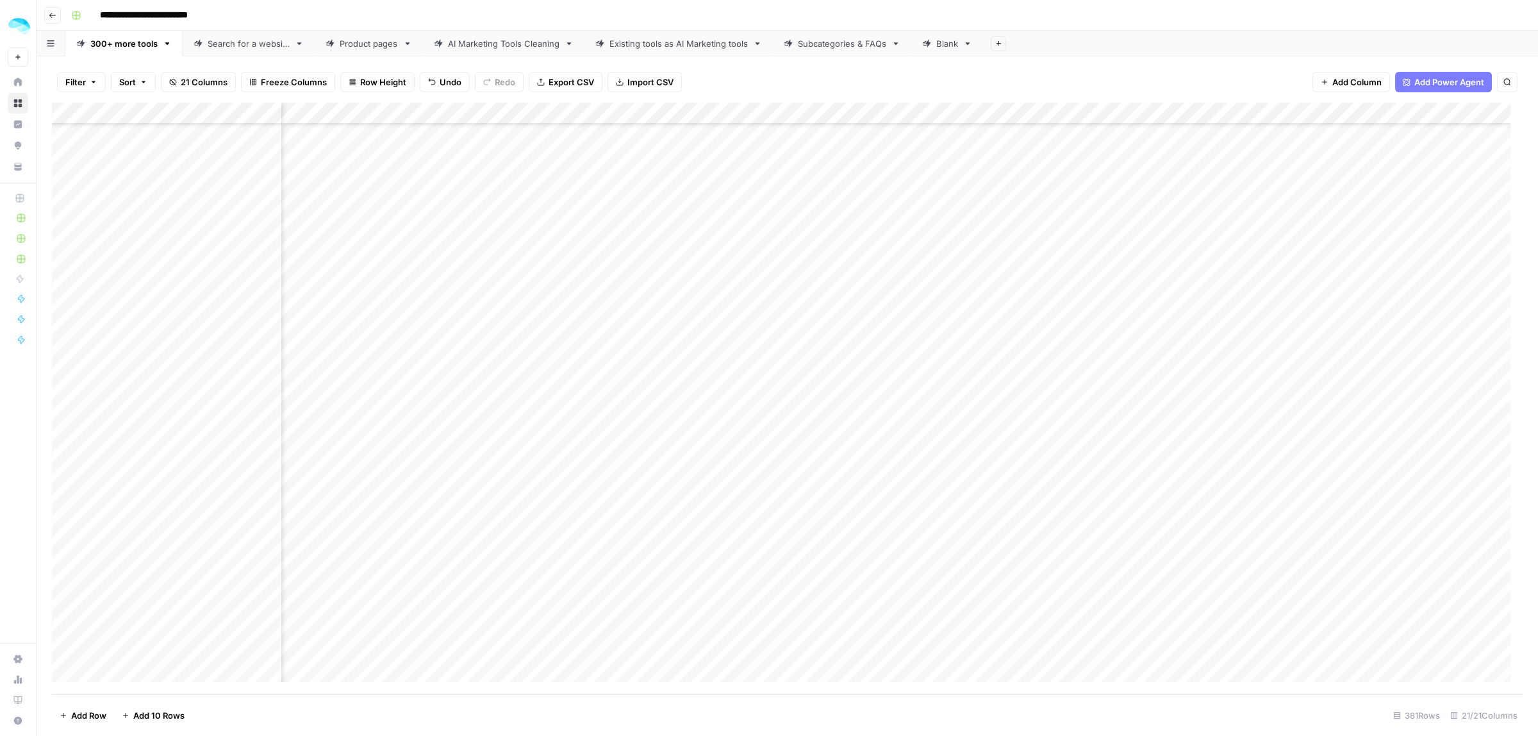
scroll to position [12157, 1125]
drag, startPoint x: 950, startPoint y: 364, endPoint x: 960, endPoint y: 609, distance: 245.6
click at [960, 609] on div "Add Column" at bounding box center [787, 398] width 1471 height 591
click at [58, 645] on div "Add Column" at bounding box center [787, 398] width 1471 height 591
click at [66, 645] on div "Add Column" at bounding box center [787, 398] width 1471 height 591
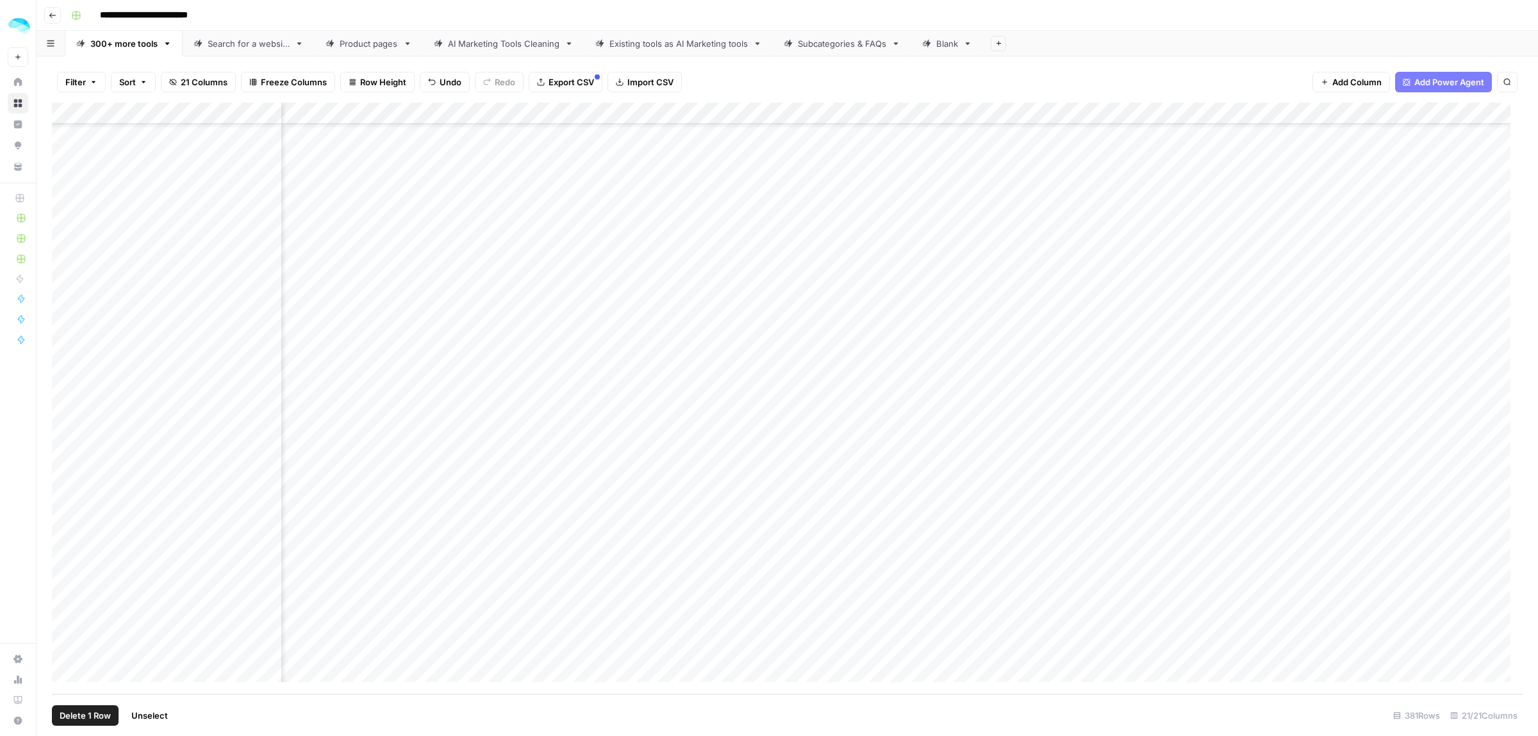
click at [81, 716] on span "Delete 1 Row" at bounding box center [85, 715] width 51 height 13
click at [728, 146] on span "Delete" at bounding box center [723, 148] width 28 height 13
drag, startPoint x: 1319, startPoint y: 321, endPoint x: 1324, endPoint y: 636, distance: 315.3
click at [1324, 636] on div "Add Column" at bounding box center [787, 398] width 1471 height 591
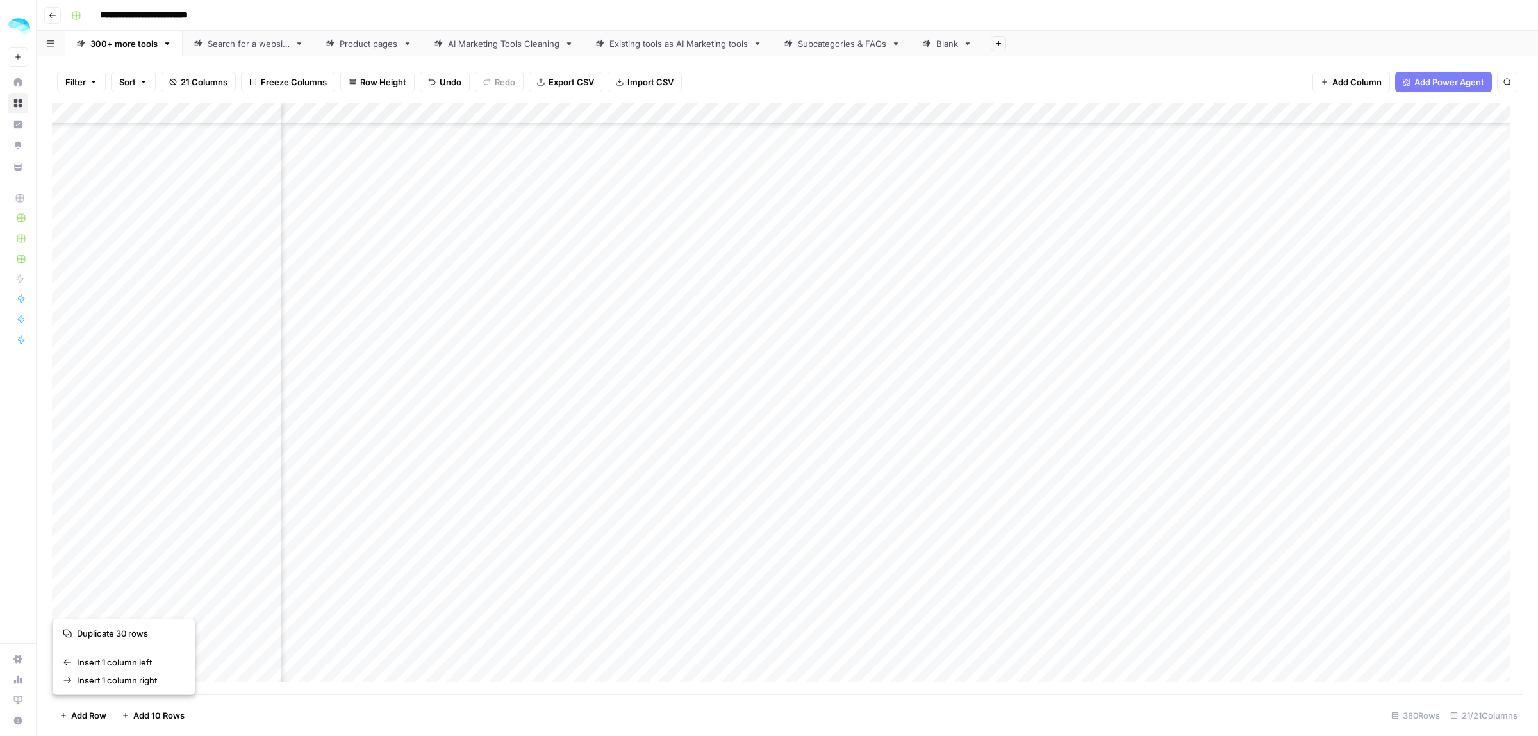
scroll to position [11884, 1125]
click at [1308, 215] on div "Add Column" at bounding box center [787, 398] width 1471 height 591
drag, startPoint x: 1314, startPoint y: 238, endPoint x: 1312, endPoint y: 634, distance: 396.0
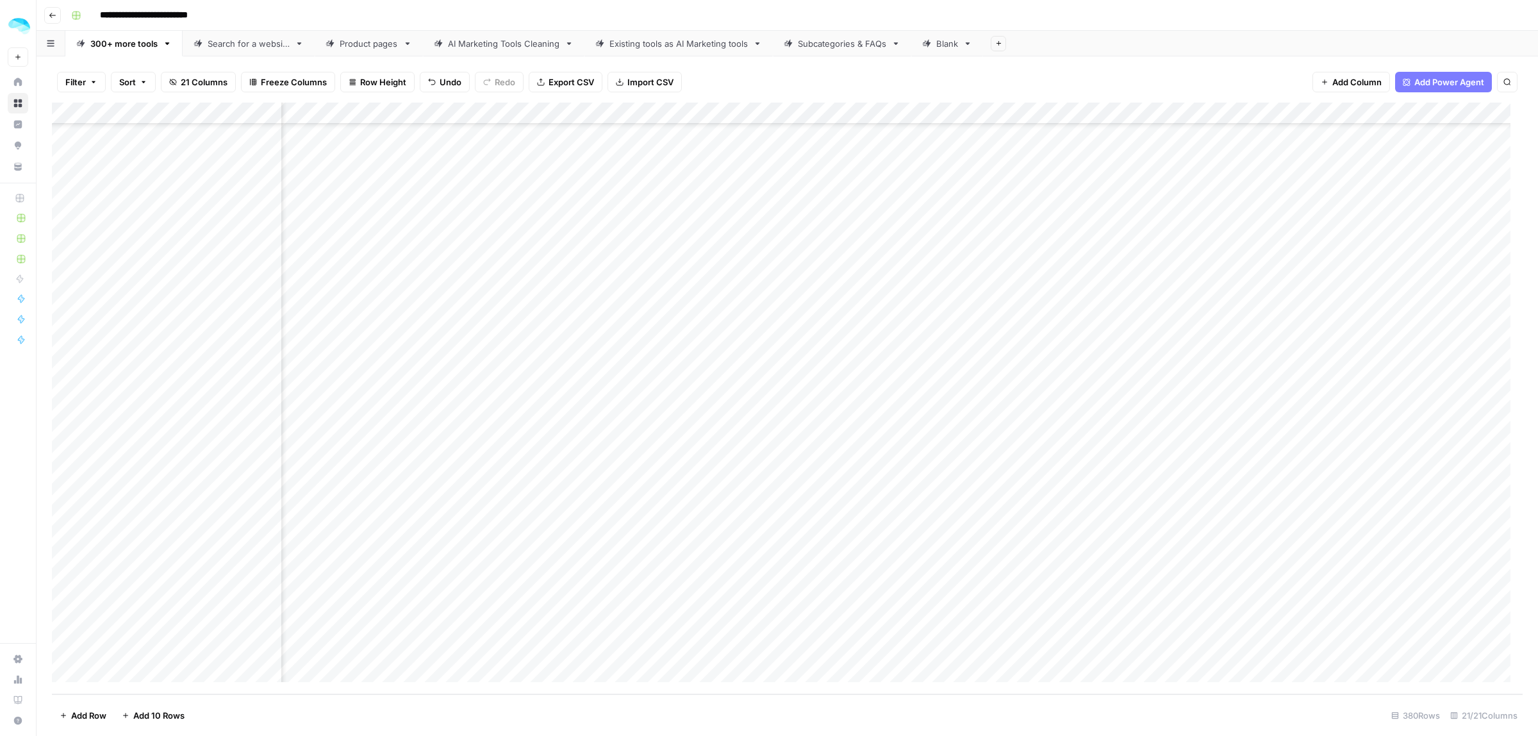
click at [1312, 634] on div "Add Column" at bounding box center [787, 398] width 1471 height 591
drag, startPoint x: 465, startPoint y: 600, endPoint x: 440, endPoint y: 648, distance: 53.9
click at [440, 648] on div "Add Column" at bounding box center [787, 398] width 1471 height 591
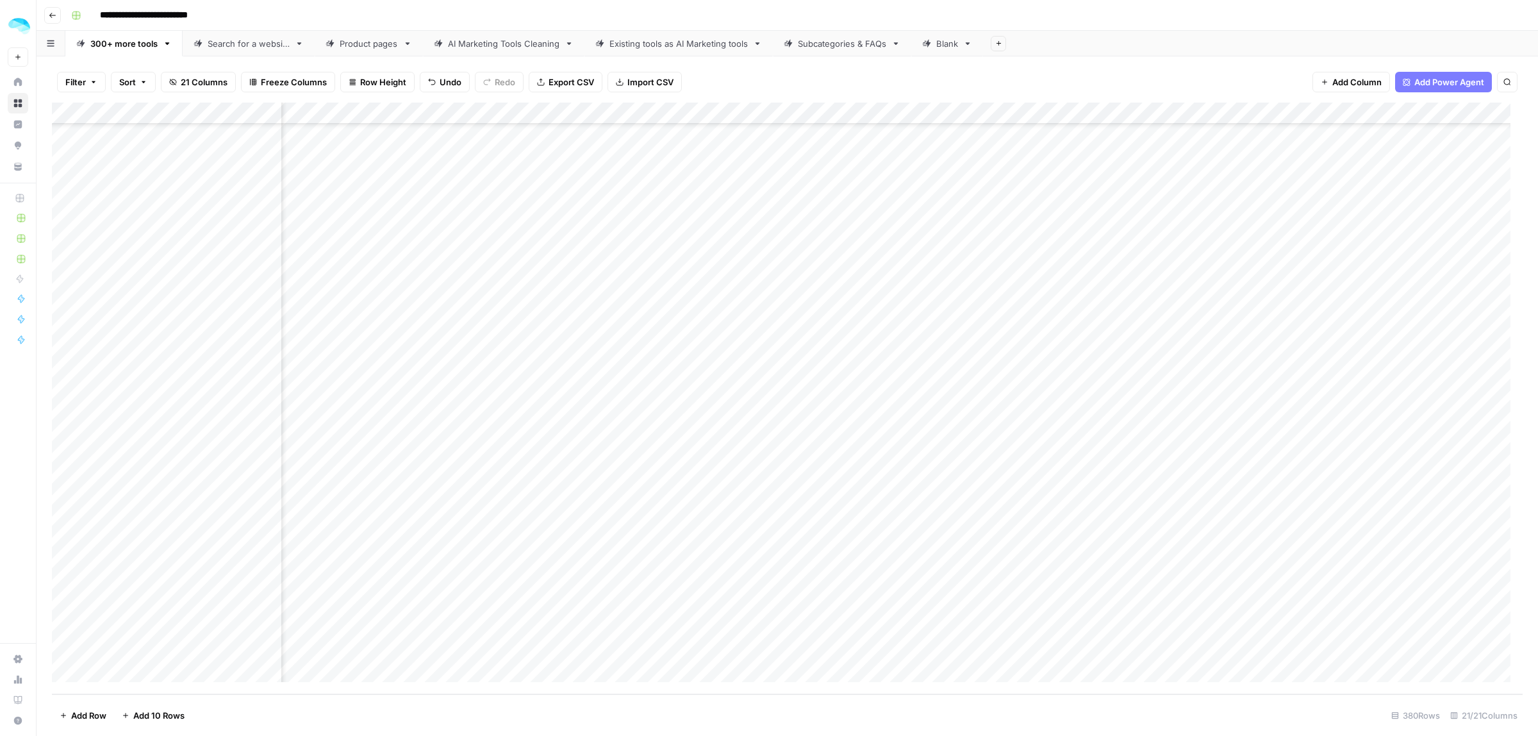
drag, startPoint x: 931, startPoint y: 397, endPoint x: 916, endPoint y: 636, distance: 239.5
click at [915, 638] on div "Add Column" at bounding box center [787, 398] width 1471 height 591
drag, startPoint x: 1372, startPoint y: 317, endPoint x: 1366, endPoint y: 633, distance: 315.9
click at [1366, 633] on div "Add Column" at bounding box center [787, 398] width 1471 height 591
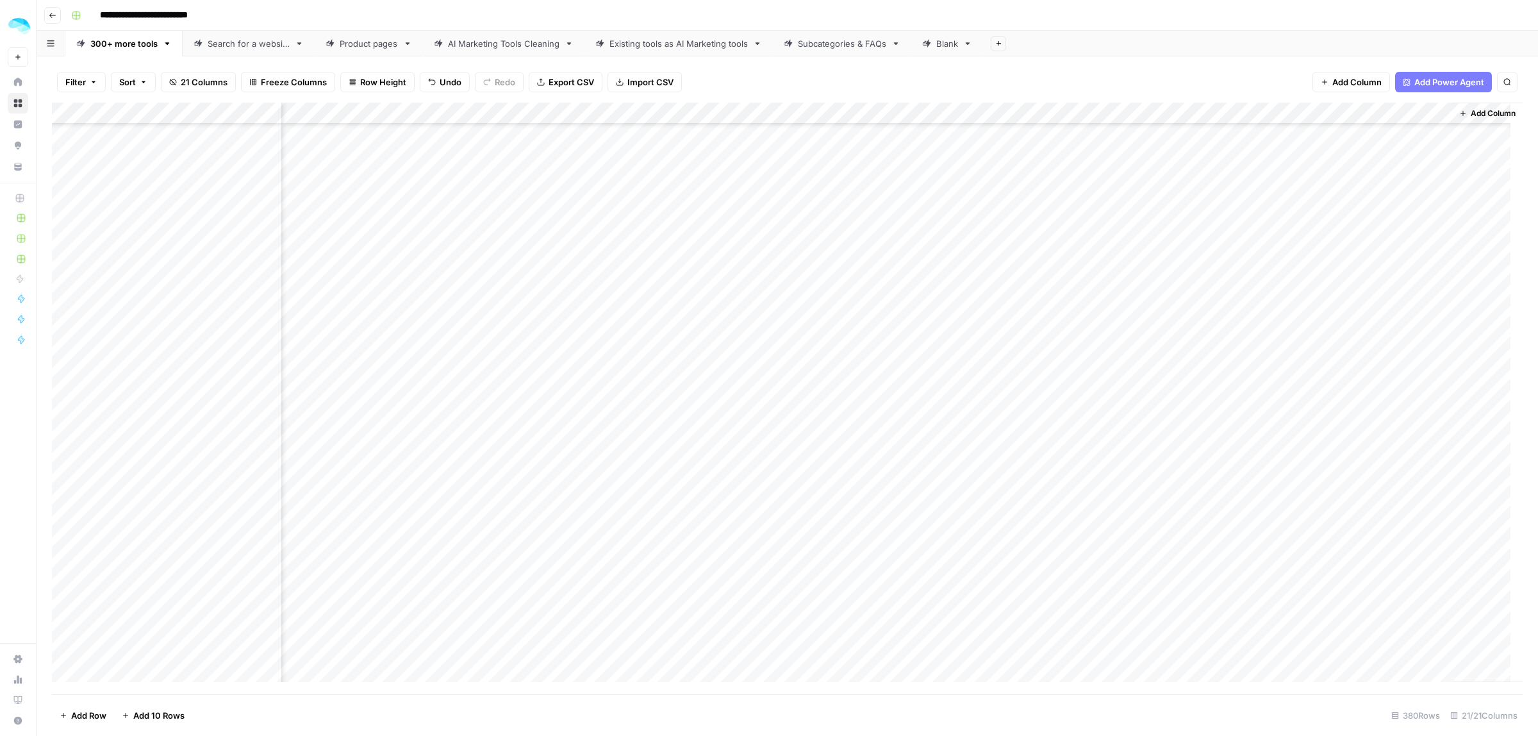
scroll to position [11404, 2006]
click at [1046, 330] on div "Add Column" at bounding box center [787, 398] width 1471 height 591
click at [1094, 408] on div "Add Column" at bounding box center [787, 398] width 1471 height 591
click at [1355, 400] on div "Add Column" at bounding box center [787, 398] width 1471 height 591
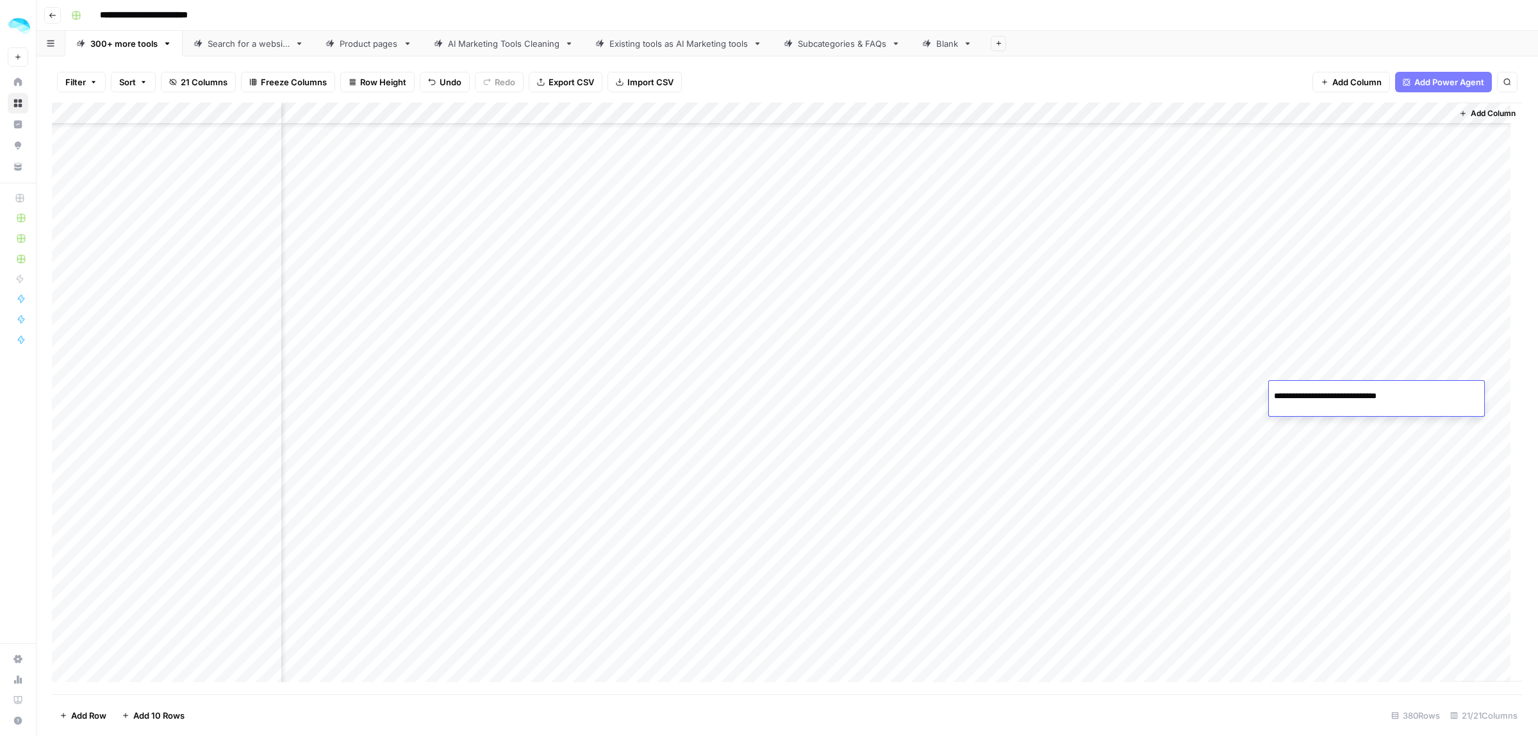
drag, startPoint x: 1412, startPoint y: 393, endPoint x: 1362, endPoint y: 395, distance: 49.4
click at [1362, 395] on input "**********" at bounding box center [1376, 395] width 205 height 15
click at [67, 399] on button "button" at bounding box center [74, 398] width 45 height 34
click at [442, 462] on div "Add Column" at bounding box center [787, 398] width 1471 height 591
click at [67, 399] on div "Add Column" at bounding box center [787, 398] width 1471 height 591
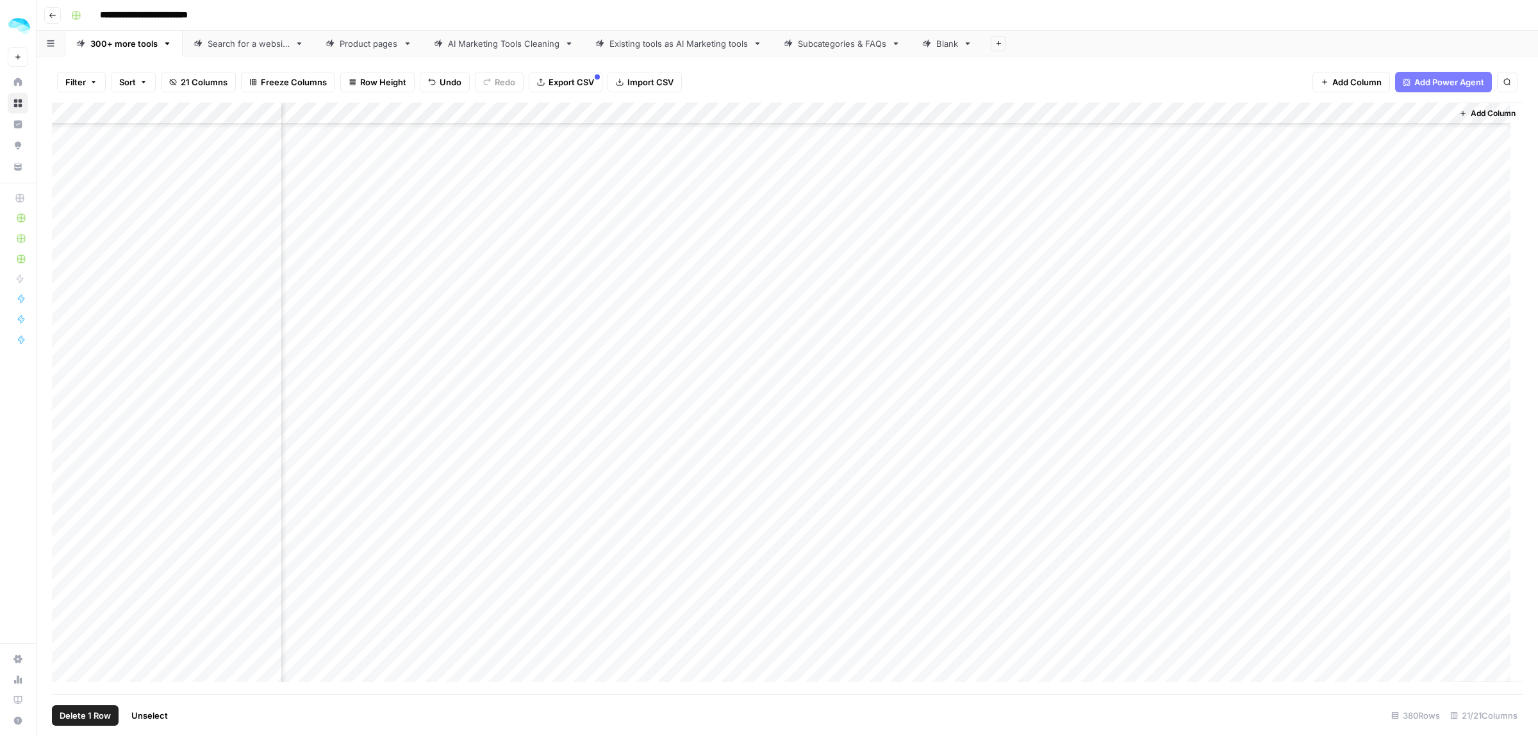
click at [94, 705] on button "Delete 1 Row" at bounding box center [85, 715] width 67 height 21
click at [730, 138] on button "Delete" at bounding box center [723, 147] width 43 height 23
click at [1072, 399] on div "Add Column" at bounding box center [787, 398] width 1471 height 591
click at [1363, 398] on div "Add Column" at bounding box center [787, 398] width 1471 height 591
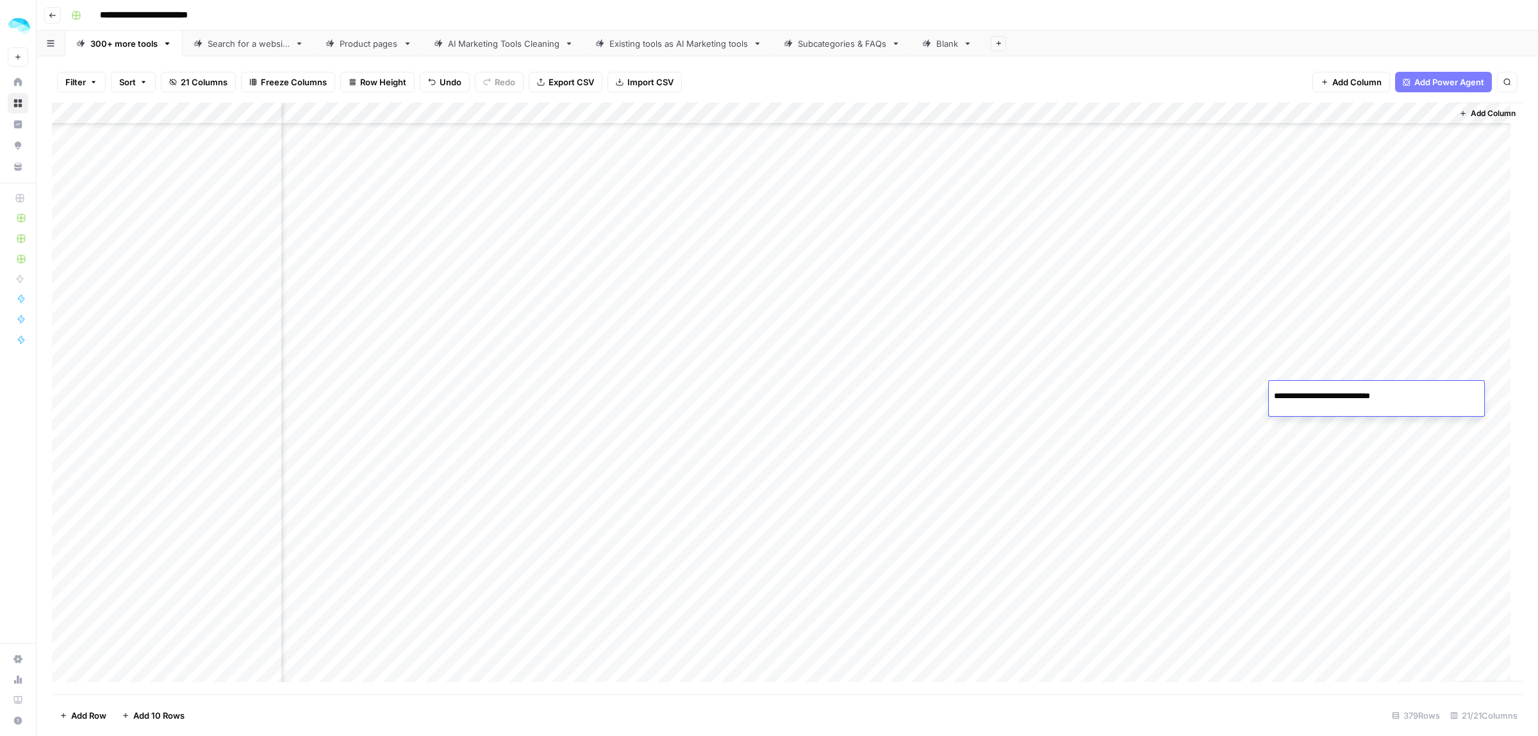
drag, startPoint x: 1403, startPoint y: 392, endPoint x: 1362, endPoint y: 388, distance: 41.2
click at [1362, 388] on input "**********" at bounding box center [1376, 395] width 205 height 15
click at [1057, 431] on div "Add Column" at bounding box center [787, 398] width 1471 height 591
click at [1379, 430] on div "Add Column" at bounding box center [787, 398] width 1471 height 591
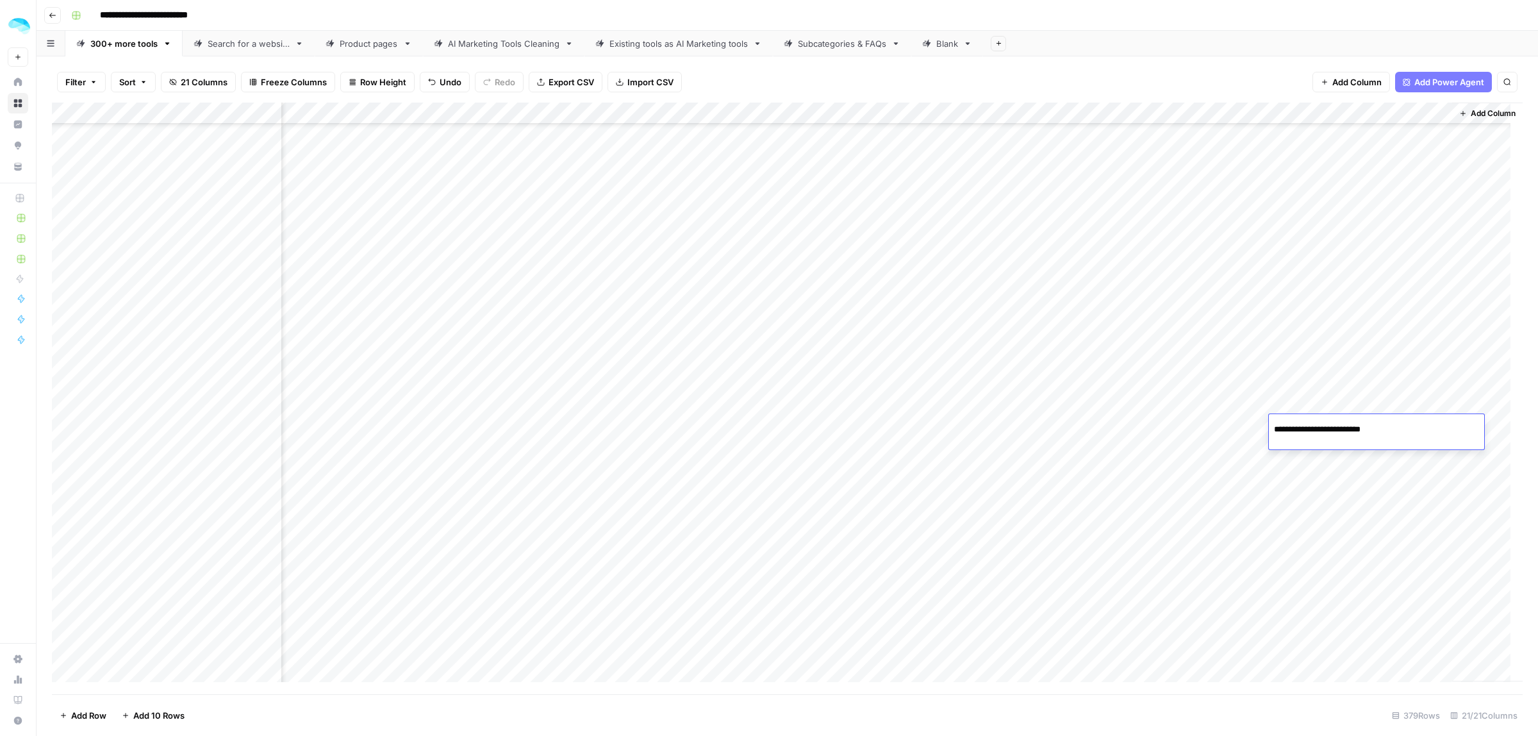
drag, startPoint x: 1387, startPoint y: 427, endPoint x: 1362, endPoint y: 429, distance: 25.1
click at [1362, 429] on input "**********" at bounding box center [1376, 429] width 205 height 15
click at [1048, 465] on div "Add Column" at bounding box center [787, 398] width 1471 height 591
click at [1374, 461] on div "Add Column" at bounding box center [787, 398] width 1471 height 591
click at [1375, 461] on div "Add Column" at bounding box center [787, 398] width 1471 height 591
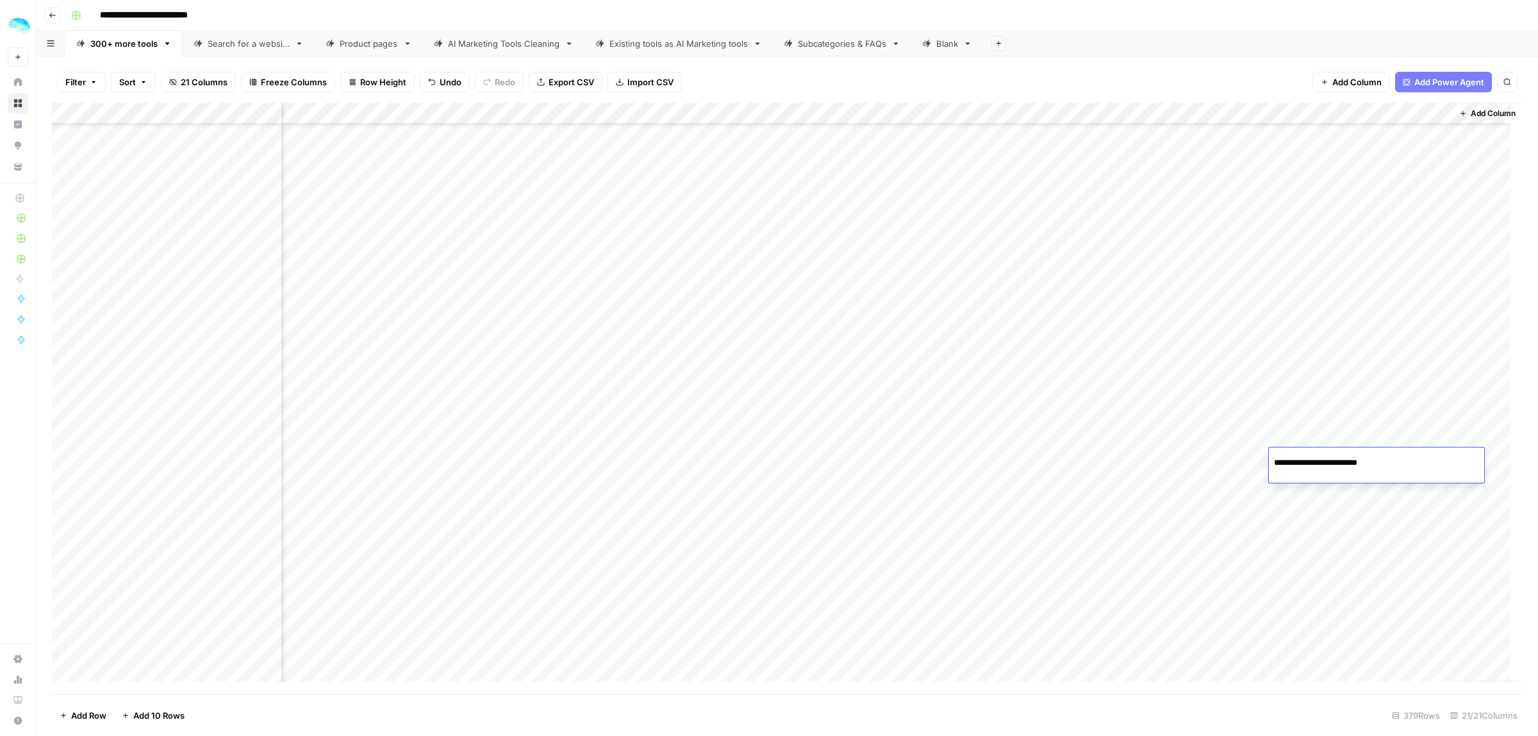
drag, startPoint x: 1389, startPoint y: 456, endPoint x: 1362, endPoint y: 463, distance: 28.4
click at [1362, 463] on input "**********" at bounding box center [1376, 462] width 205 height 15
click at [1062, 497] on div "Add Column" at bounding box center [787, 398] width 1471 height 591
click at [1370, 499] on div "Add Column" at bounding box center [787, 398] width 1471 height 591
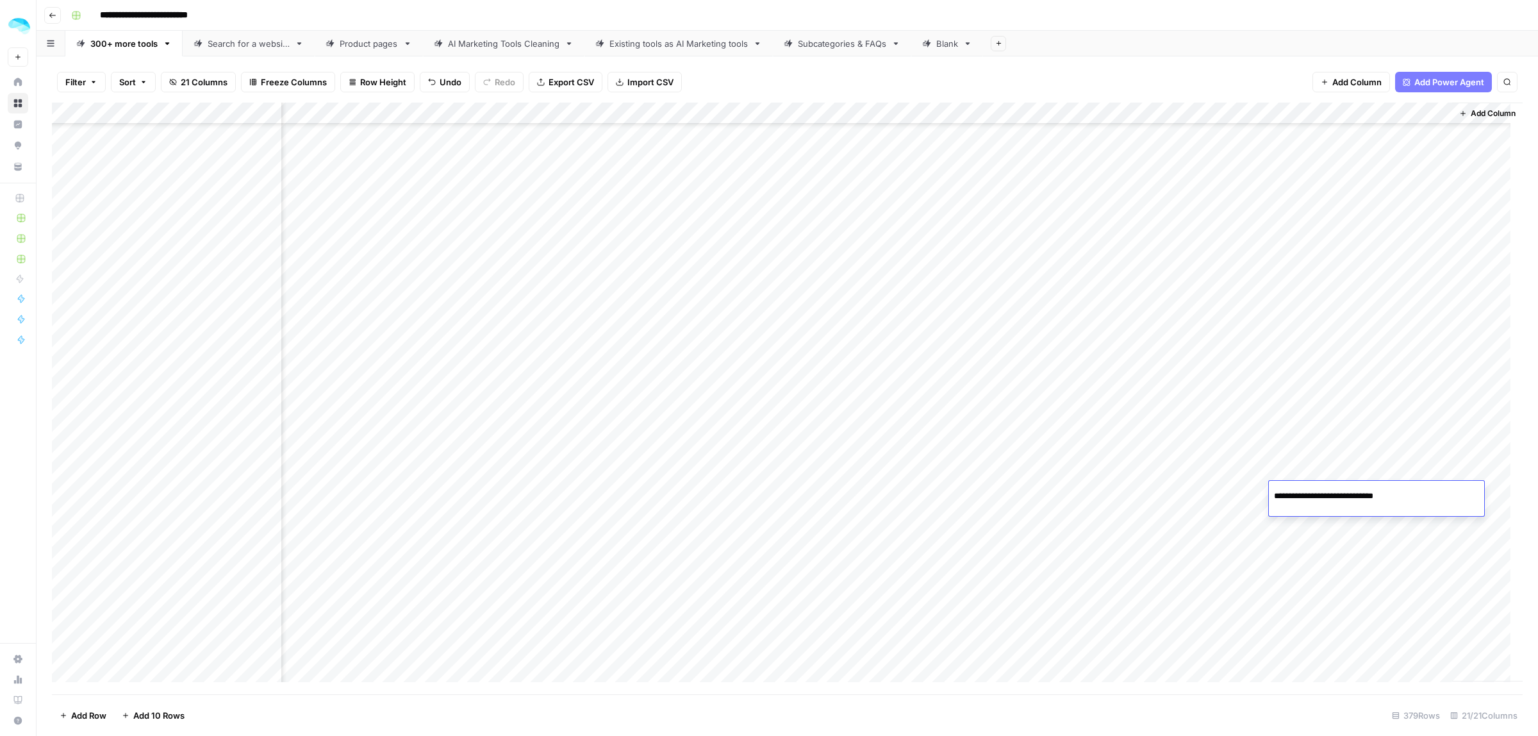
drag, startPoint x: 1396, startPoint y: 493, endPoint x: 1360, endPoint y: 497, distance: 35.4
click at [1360, 497] on input "**********" at bounding box center [1376, 495] width 205 height 15
click at [1064, 532] on div "Add Column" at bounding box center [787, 398] width 1471 height 591
click at [1344, 526] on div "Add Column" at bounding box center [787, 398] width 1471 height 591
click at [1398, 522] on div "Add Column" at bounding box center [787, 398] width 1471 height 591
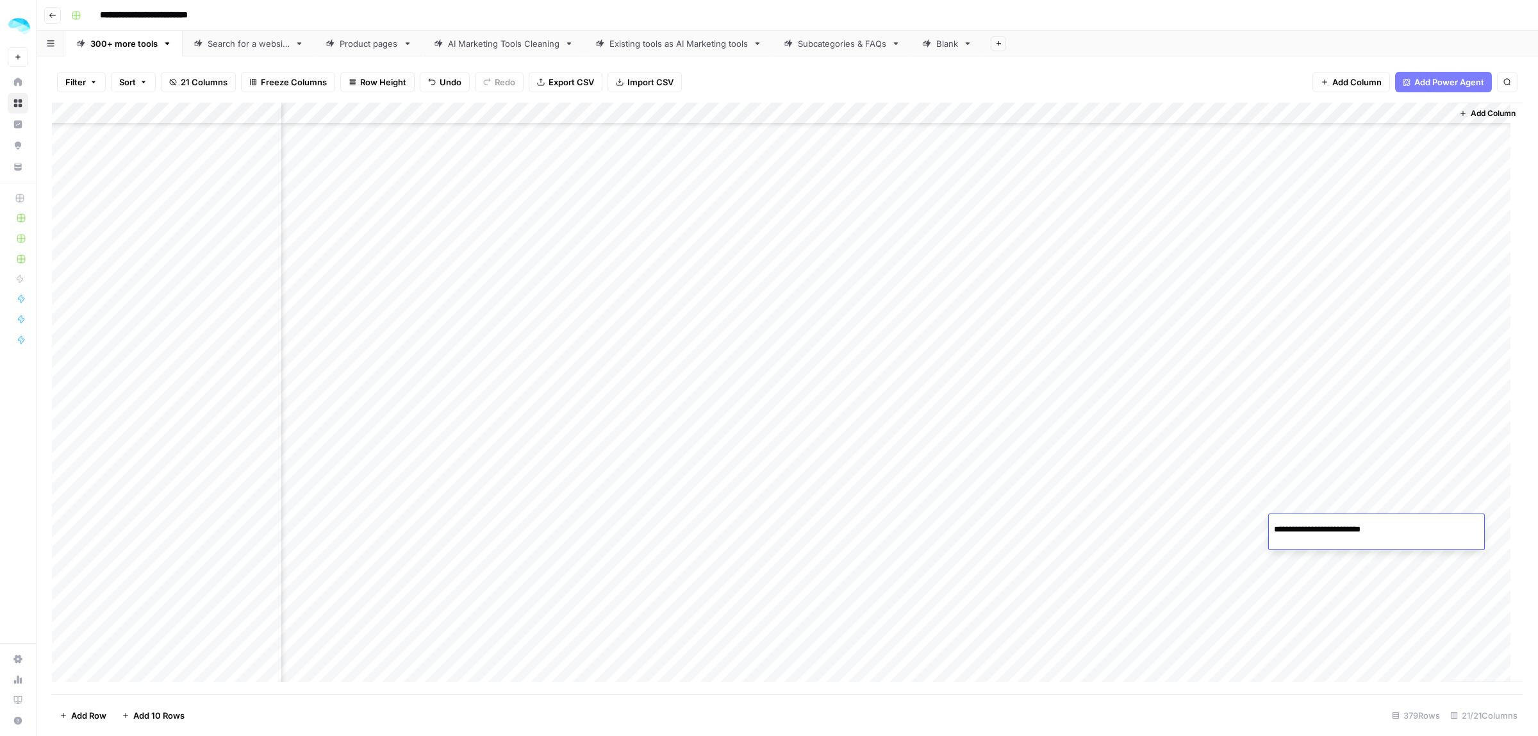
drag, startPoint x: 1388, startPoint y: 525, endPoint x: 1360, endPoint y: 530, distance: 28.5
click at [1360, 530] on input "**********" at bounding box center [1376, 529] width 205 height 15
click at [1096, 242] on div "Add Column" at bounding box center [787, 398] width 1471 height 591
click at [1355, 253] on div "Add Column" at bounding box center [787, 398] width 1471 height 591
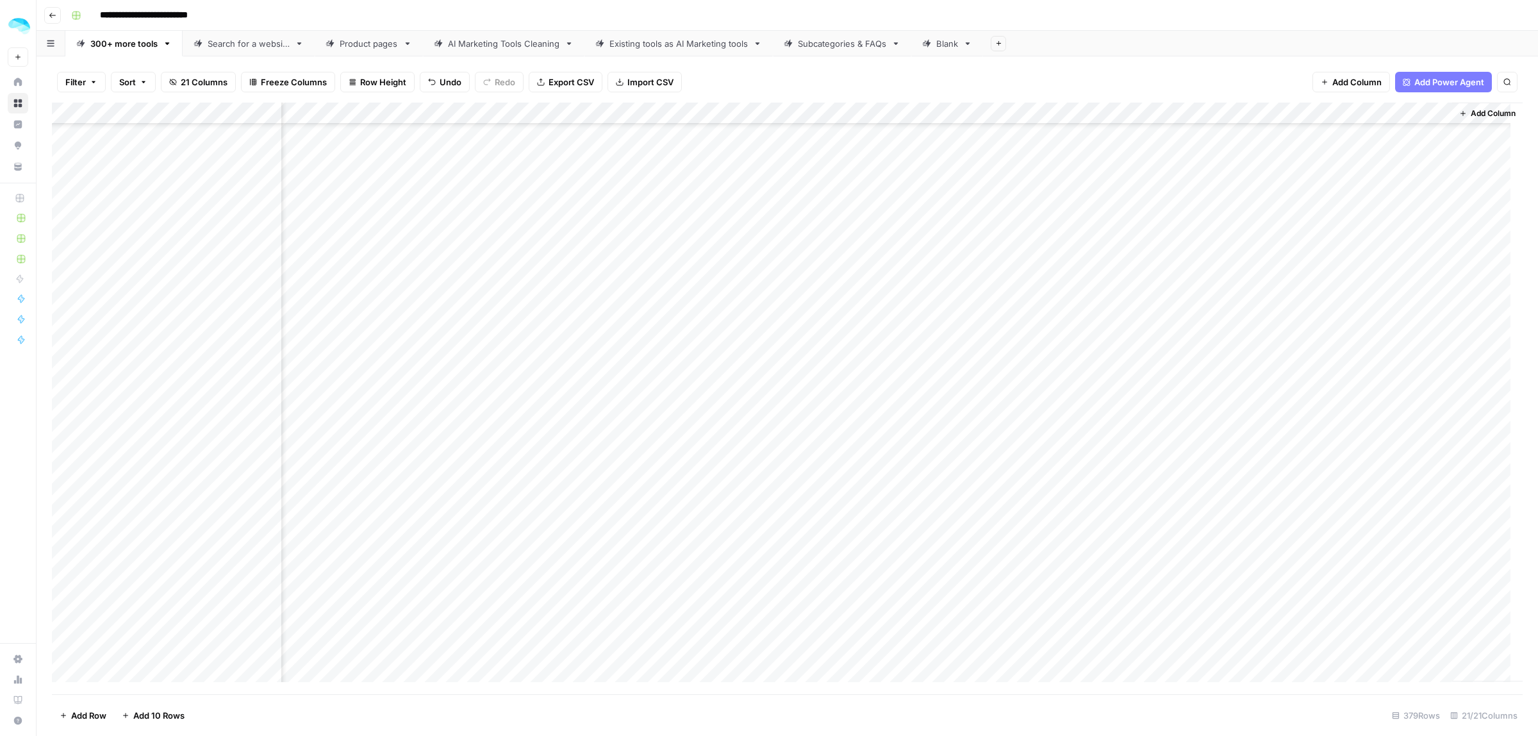
click at [1358, 252] on div "Add Column" at bounding box center [787, 398] width 1471 height 591
drag, startPoint x: 1395, startPoint y: 238, endPoint x: 1362, endPoint y: 241, distance: 32.8
click at [1362, 241] on input "**********" at bounding box center [1376, 242] width 205 height 15
click at [1103, 276] on div "Add Column" at bounding box center [787, 398] width 1471 height 591
click at [1333, 277] on div "Add Column" at bounding box center [787, 398] width 1471 height 591
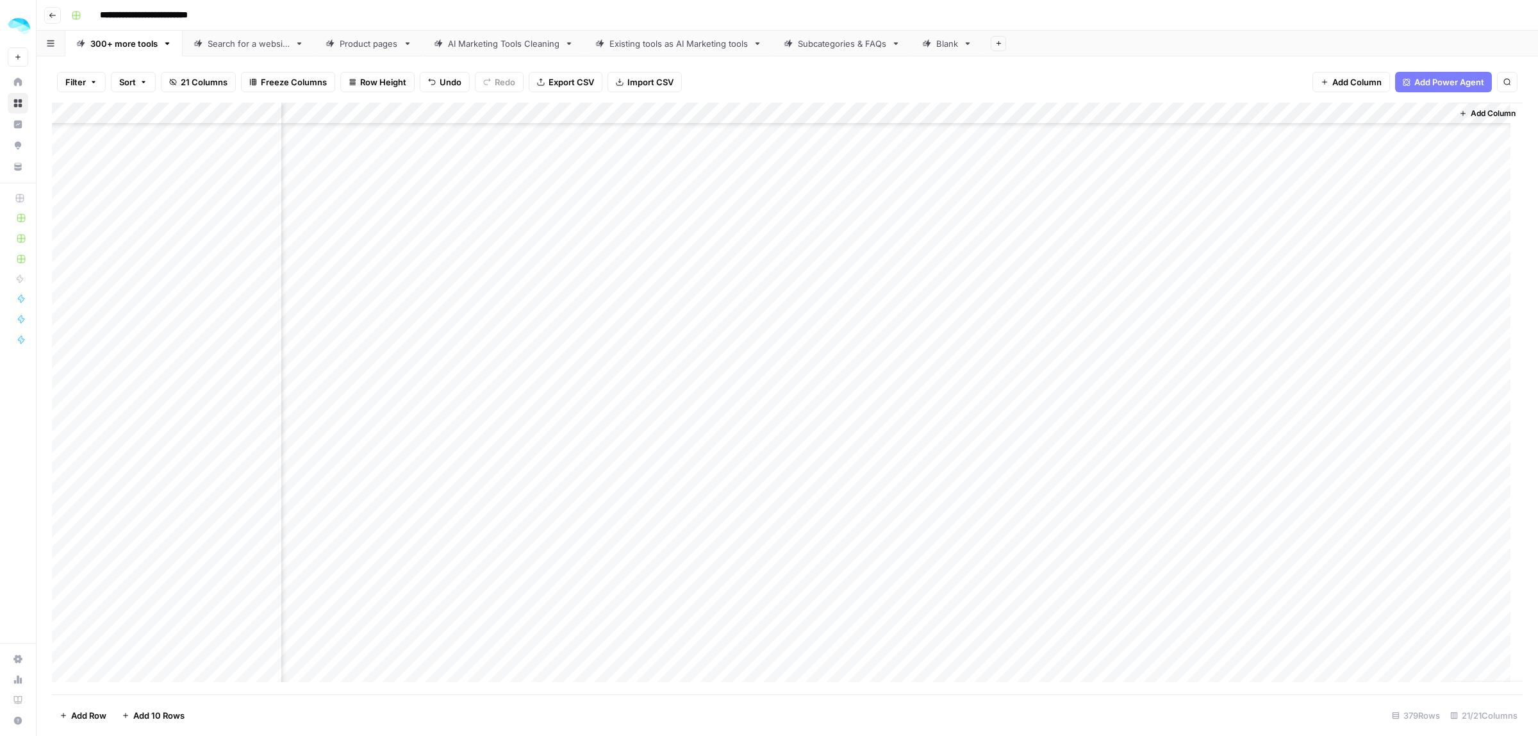
click at [1357, 280] on div "Add Column" at bounding box center [787, 398] width 1471 height 591
drag, startPoint x: 1408, startPoint y: 273, endPoint x: 1360, endPoint y: 276, distance: 48.8
click at [1360, 276] on input "**********" at bounding box center [1376, 275] width 205 height 15
click at [1081, 314] on div "Add Column" at bounding box center [787, 398] width 1471 height 591
click at [1334, 315] on div "Add Column" at bounding box center [787, 398] width 1471 height 591
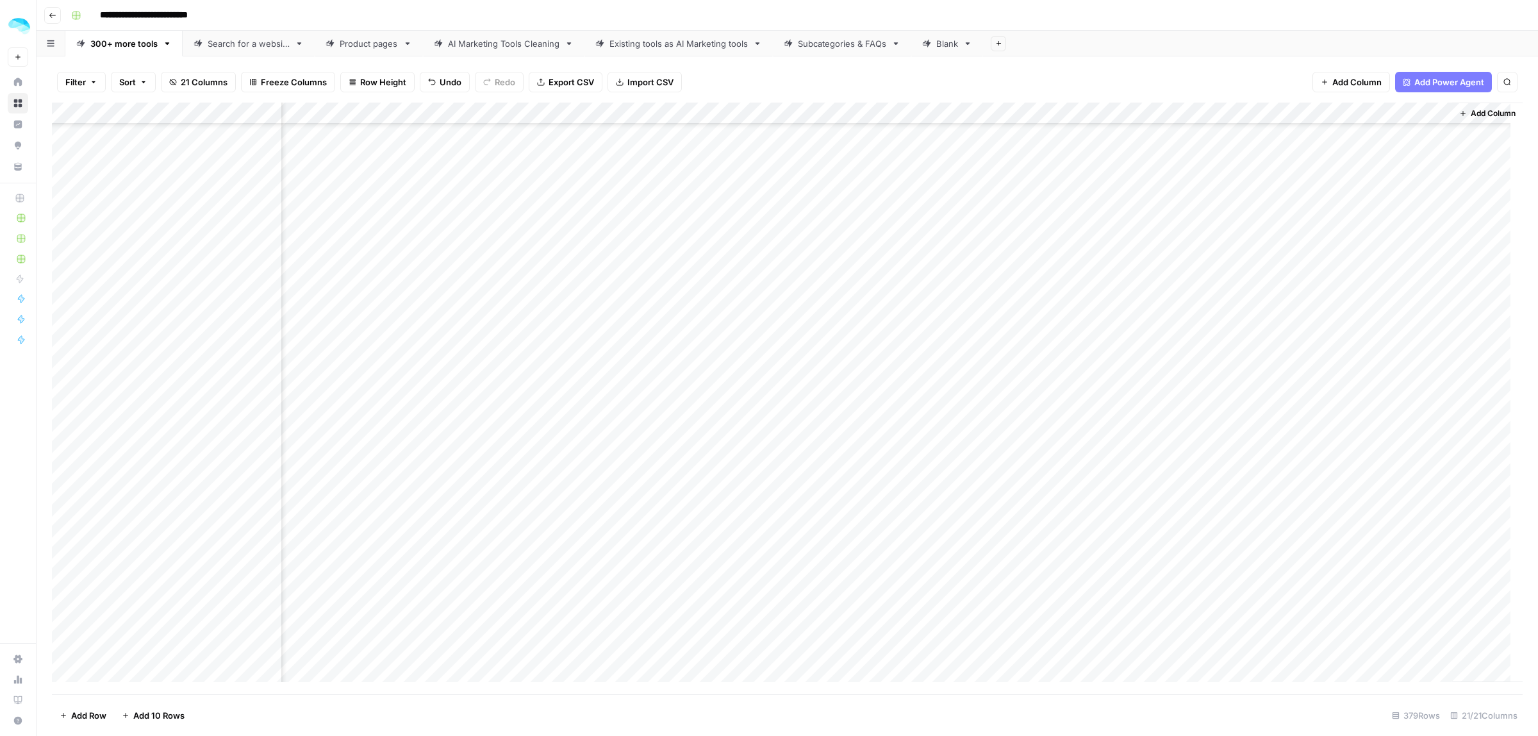
click at [1334, 315] on div "Add Column" at bounding box center [787, 398] width 1471 height 591
drag, startPoint x: 1402, startPoint y: 308, endPoint x: 1362, endPoint y: 309, distance: 40.4
click at [1362, 309] on input "**********" at bounding box center [1376, 308] width 205 height 15
click at [1094, 342] on div "Add Column" at bounding box center [787, 398] width 1471 height 591
click at [1354, 352] on div "Add Column" at bounding box center [787, 398] width 1471 height 591
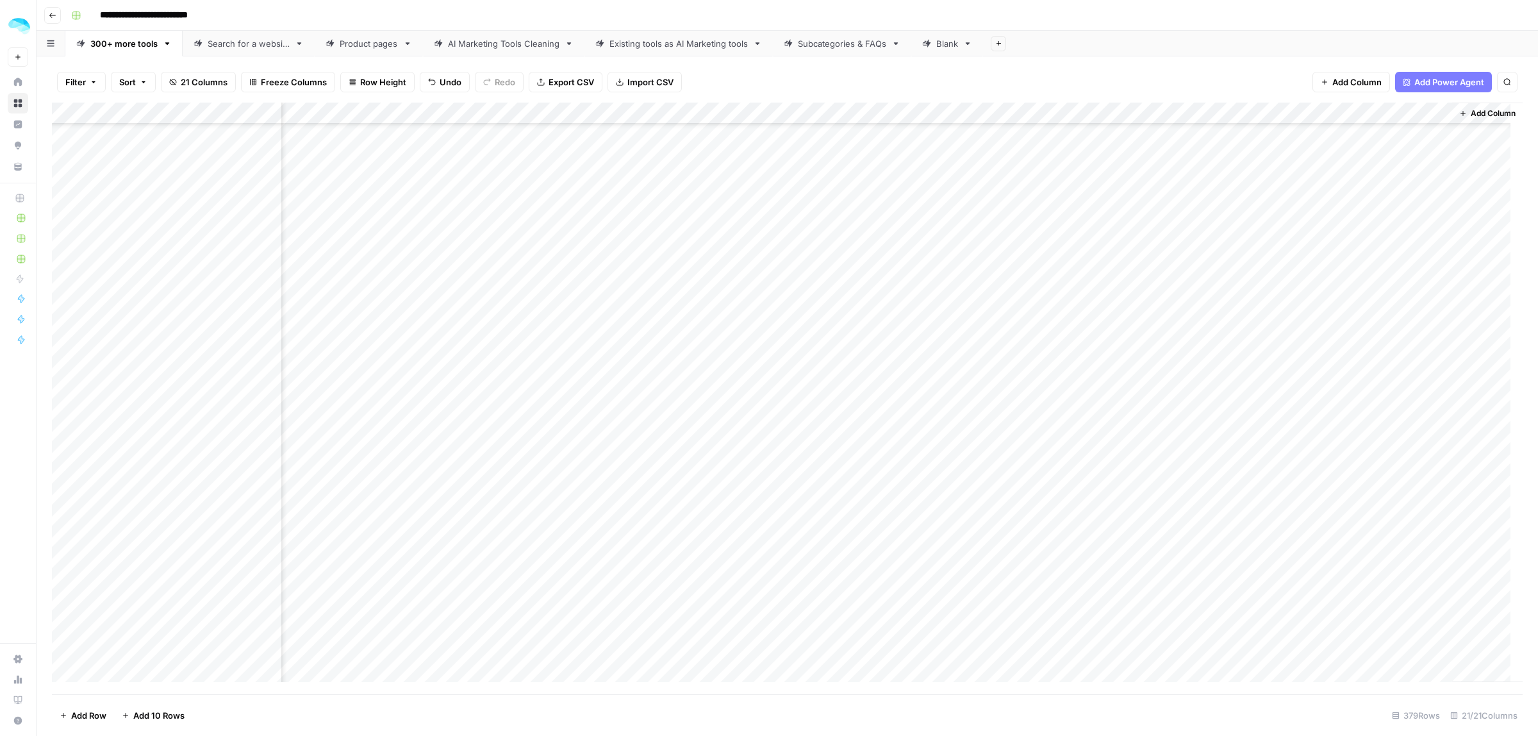
click at [1354, 352] on div "Add Column" at bounding box center [787, 398] width 1471 height 591
drag, startPoint x: 1382, startPoint y: 340, endPoint x: 1362, endPoint y: 341, distance: 20.5
click at [1362, 341] on input "**********" at bounding box center [1376, 341] width 205 height 15
click at [1113, 213] on div "Add Column" at bounding box center [787, 398] width 1471 height 591
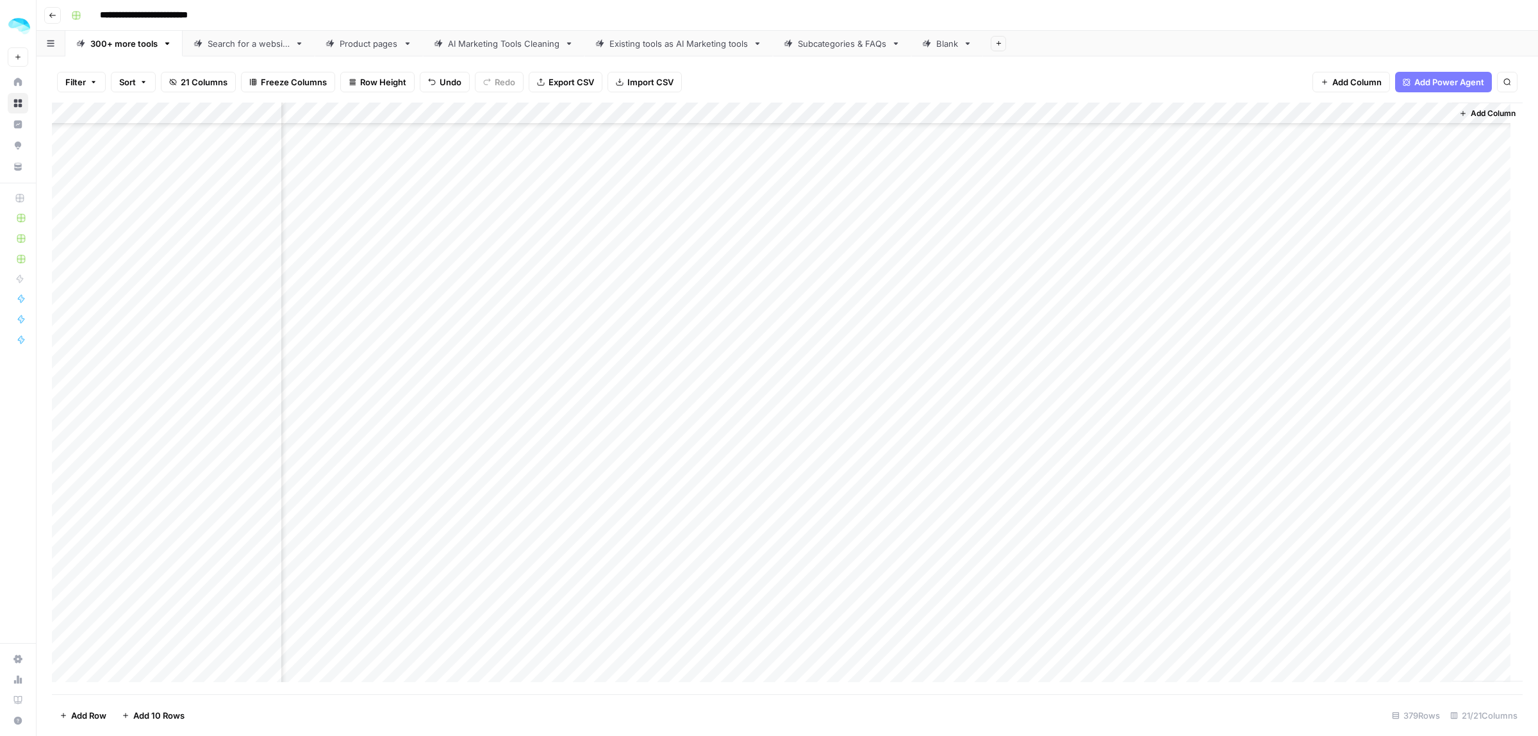
click at [1358, 226] on div "Add Column" at bounding box center [787, 398] width 1471 height 591
drag, startPoint x: 1399, startPoint y: 218, endPoint x: 1362, endPoint y: 215, distance: 36.7
click at [1362, 215] on input "**********" at bounding box center [1376, 215] width 205 height 15
click at [1050, 261] on div "Add Column" at bounding box center [787, 398] width 1471 height 591
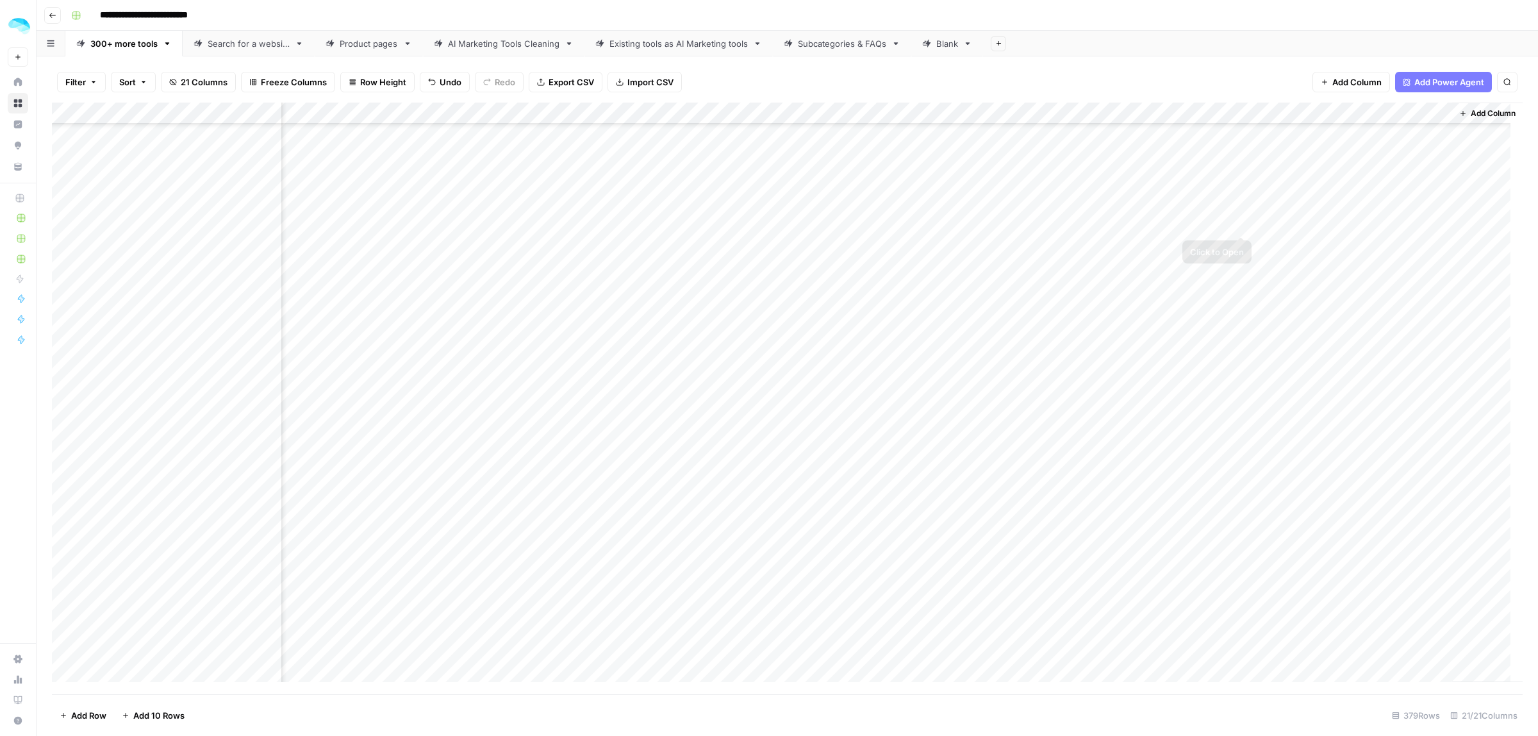
click at [1349, 240] on div "Add Column" at bounding box center [787, 398] width 1471 height 591
drag, startPoint x: 1408, startPoint y: 248, endPoint x: 1362, endPoint y: 245, distance: 46.8
click at [1362, 245] on input "**********" at bounding box center [1376, 248] width 205 height 15
click at [1080, 289] on div "Add Column" at bounding box center [787, 398] width 1471 height 591
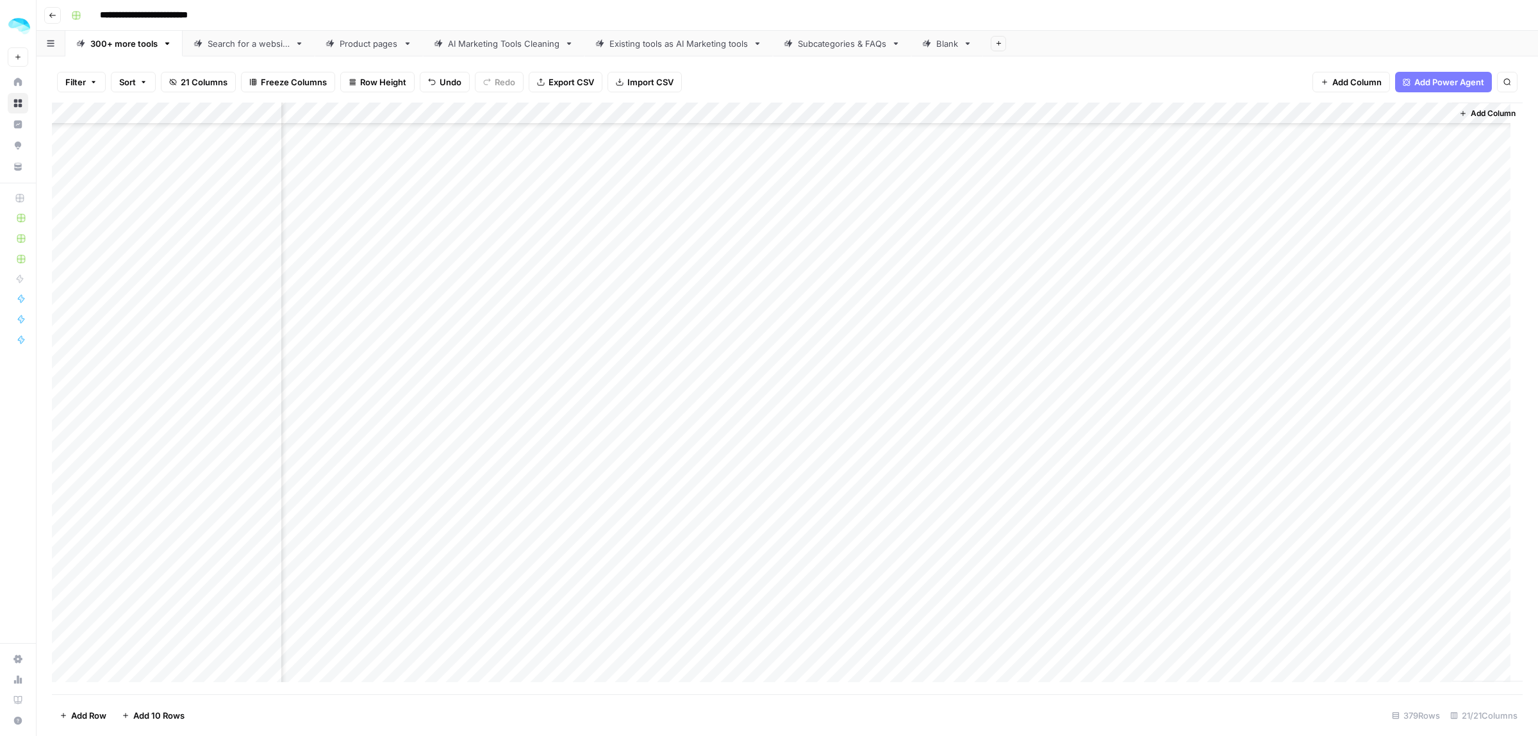
click at [1405, 283] on div "Add Column" at bounding box center [787, 398] width 1471 height 591
drag, startPoint x: 1399, startPoint y: 282, endPoint x: 1362, endPoint y: 285, distance: 37.3
click at [1362, 285] on input "**********" at bounding box center [1376, 281] width 205 height 15
click at [1112, 317] on div "Add Column" at bounding box center [787, 398] width 1471 height 591
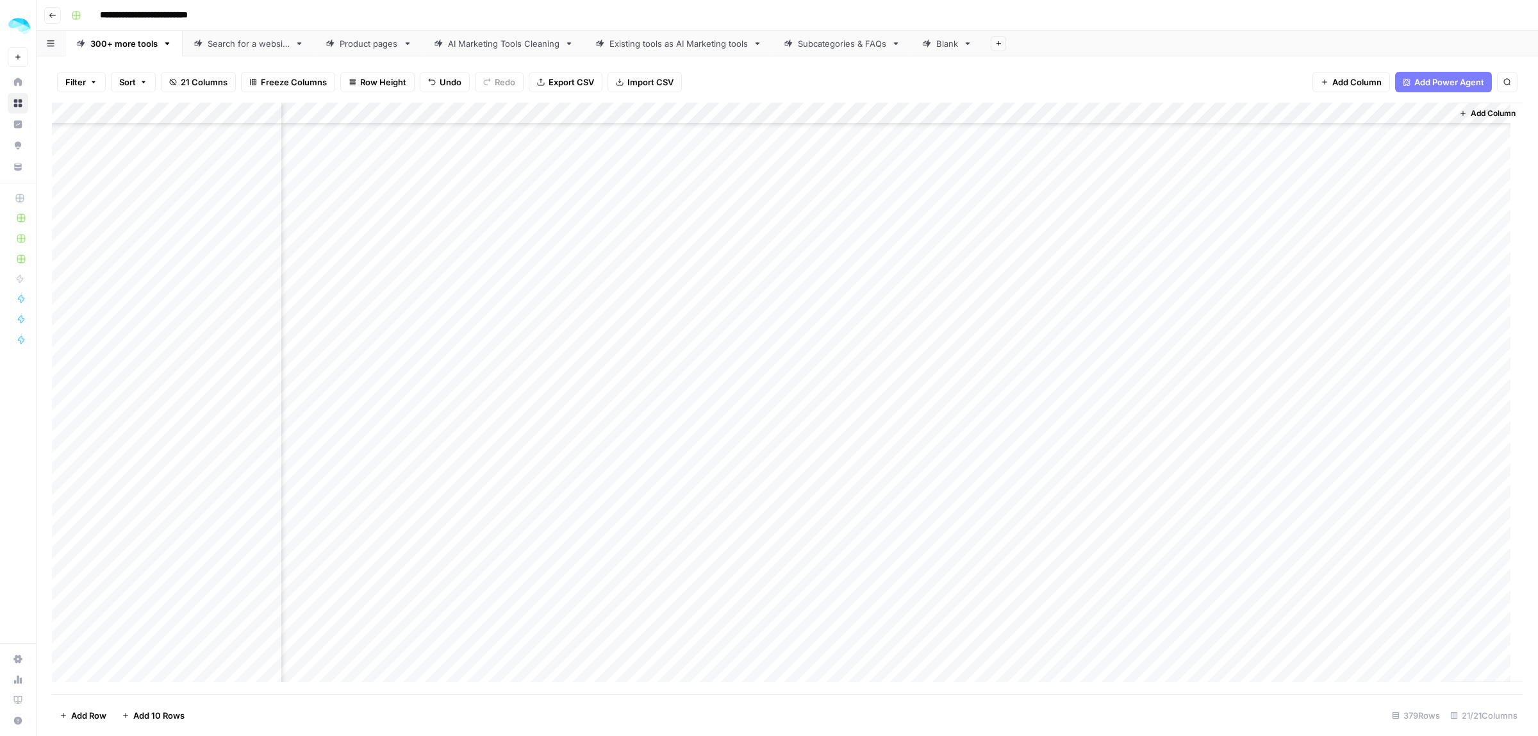
click at [1360, 319] on div "Add Column" at bounding box center [787, 398] width 1471 height 591
drag, startPoint x: 1397, startPoint y: 312, endPoint x: 1362, endPoint y: 314, distance: 35.3
click at [1362, 314] on input "**********" at bounding box center [1376, 315] width 205 height 15
click at [1078, 350] on div "Add Column" at bounding box center [787, 398] width 1471 height 591
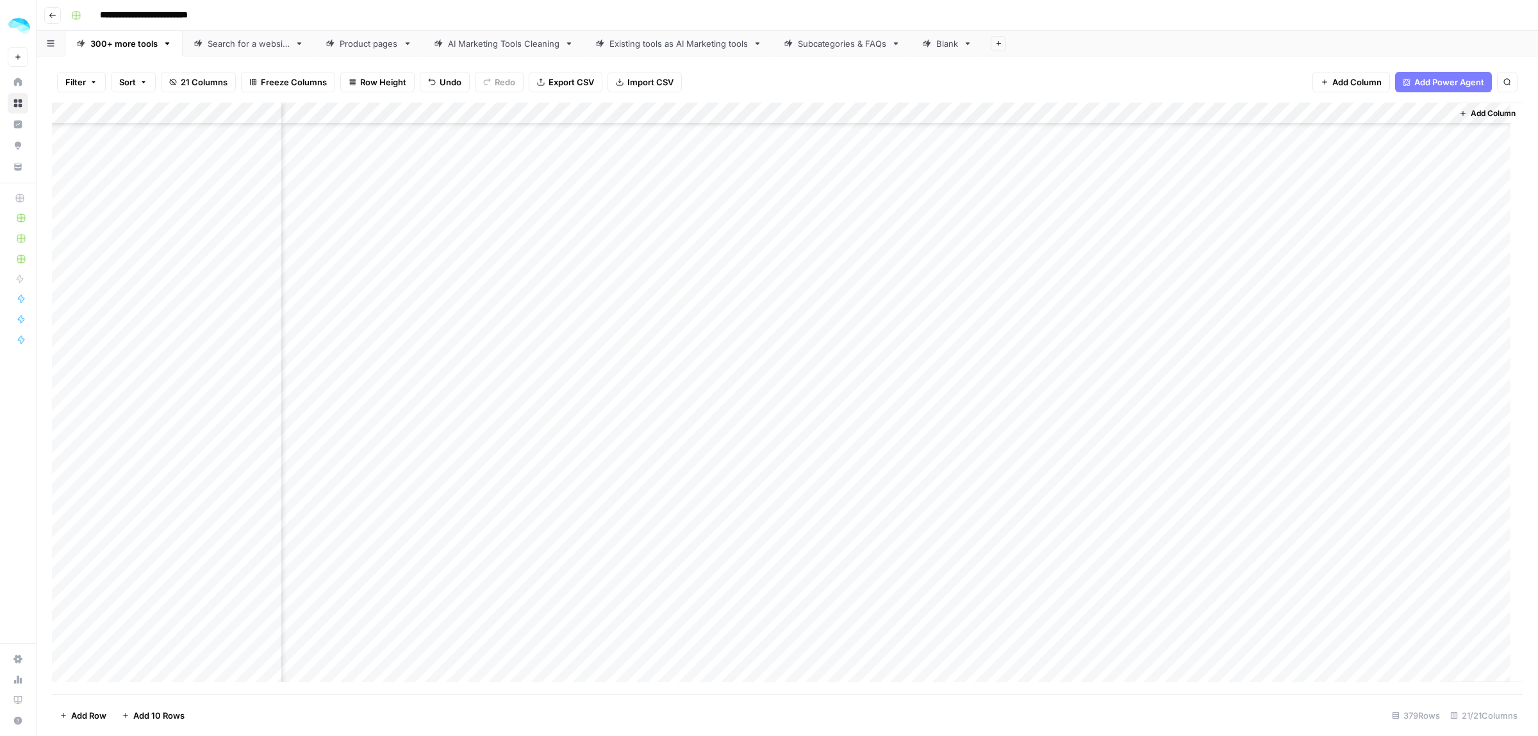
click at [1333, 348] on div "Add Column" at bounding box center [787, 398] width 1471 height 591
drag, startPoint x: 1405, startPoint y: 348, endPoint x: 1359, endPoint y: 346, distance: 45.5
click at [1359, 346] on input "**********" at bounding box center [1376, 348] width 205 height 15
click at [1080, 377] on div "Add Column" at bounding box center [787, 398] width 1471 height 591
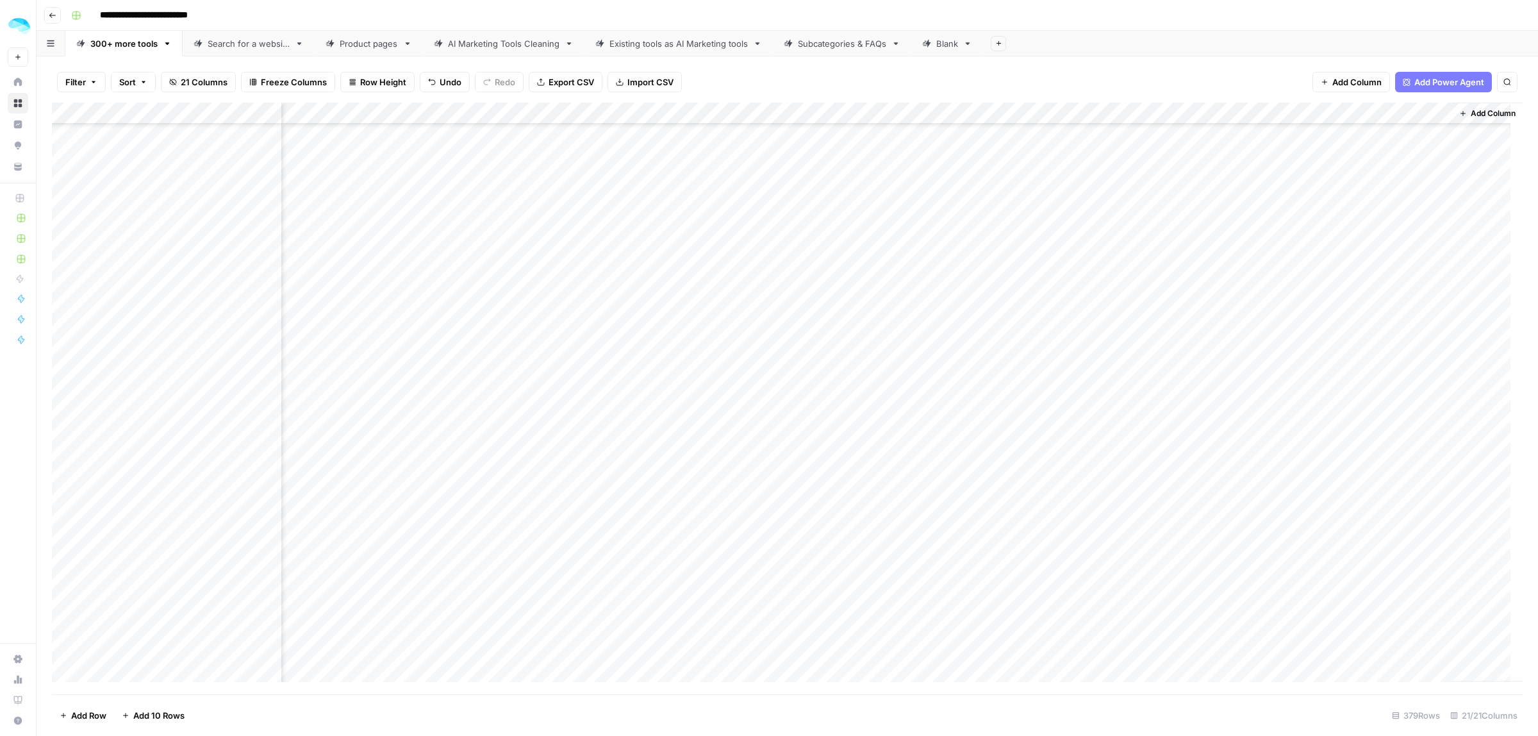
click at [1379, 379] on div "Add Column" at bounding box center [787, 398] width 1471 height 591
drag, startPoint x: 1386, startPoint y: 377, endPoint x: 1362, endPoint y: 379, distance: 24.5
click at [1362, 379] on input "**********" at bounding box center [1376, 381] width 205 height 15
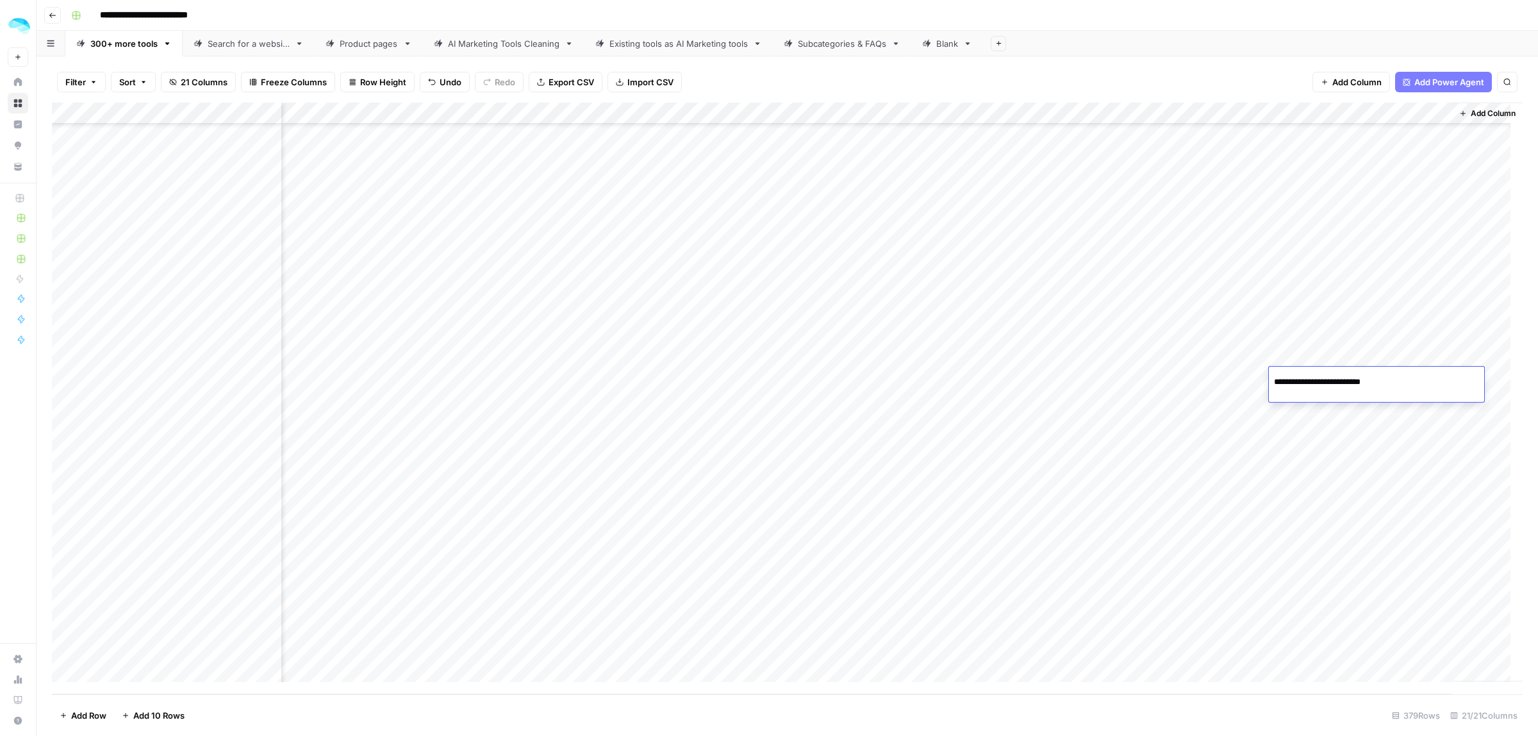
click at [1034, 208] on div "Add Column" at bounding box center [787, 398] width 1471 height 591
click at [1351, 213] on div "Add Column" at bounding box center [787, 398] width 1471 height 591
drag, startPoint x: 1408, startPoint y: 205, endPoint x: 1362, endPoint y: 205, distance: 45.5
click at [1362, 205] on input "**********" at bounding box center [1376, 208] width 205 height 15
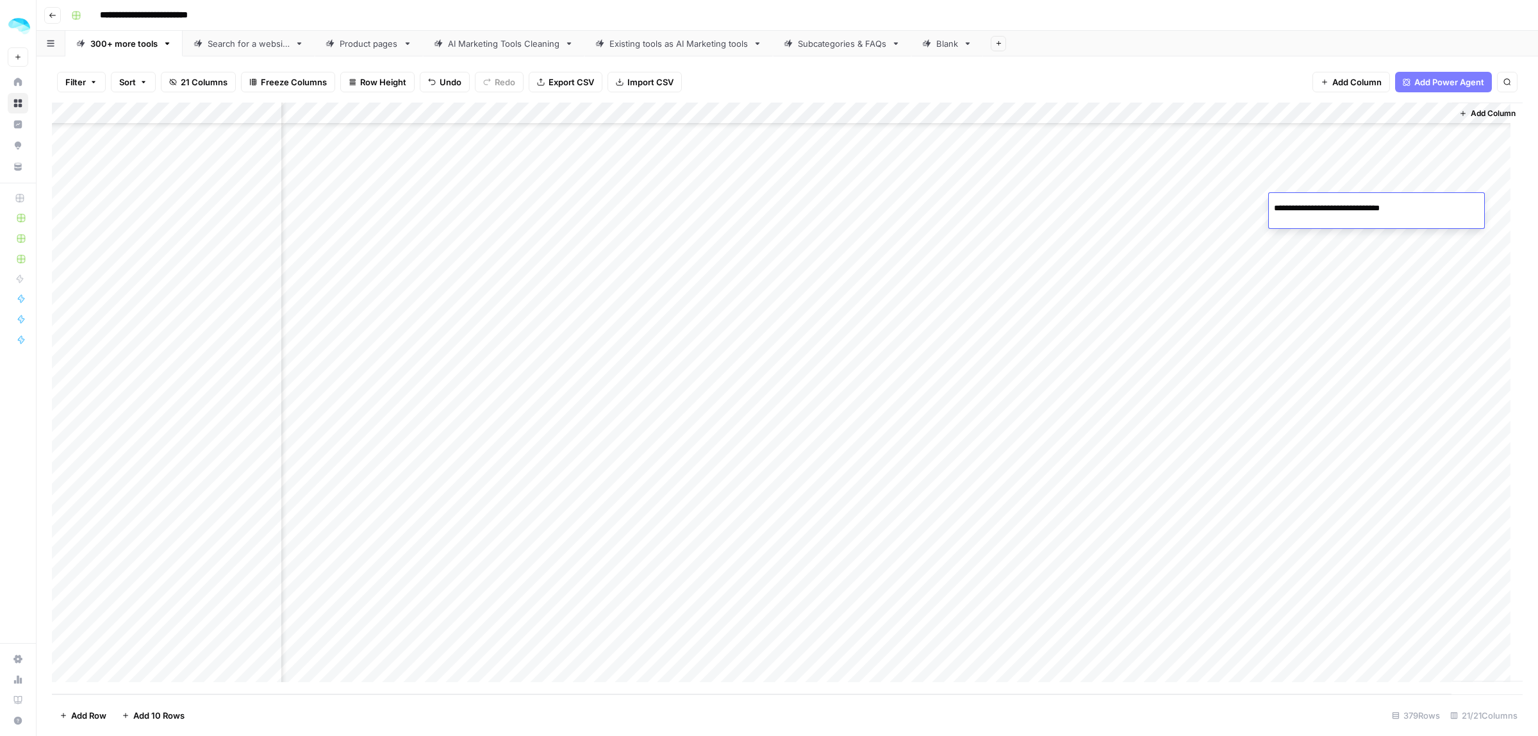
click at [1075, 241] on div "Add Column" at bounding box center [787, 398] width 1471 height 591
click at [1327, 247] on div "Add Column" at bounding box center [787, 398] width 1471 height 591
drag, startPoint x: 1396, startPoint y: 239, endPoint x: 1360, endPoint y: 240, distance: 35.3
click at [1360, 240] on input "**********" at bounding box center [1376, 241] width 205 height 15
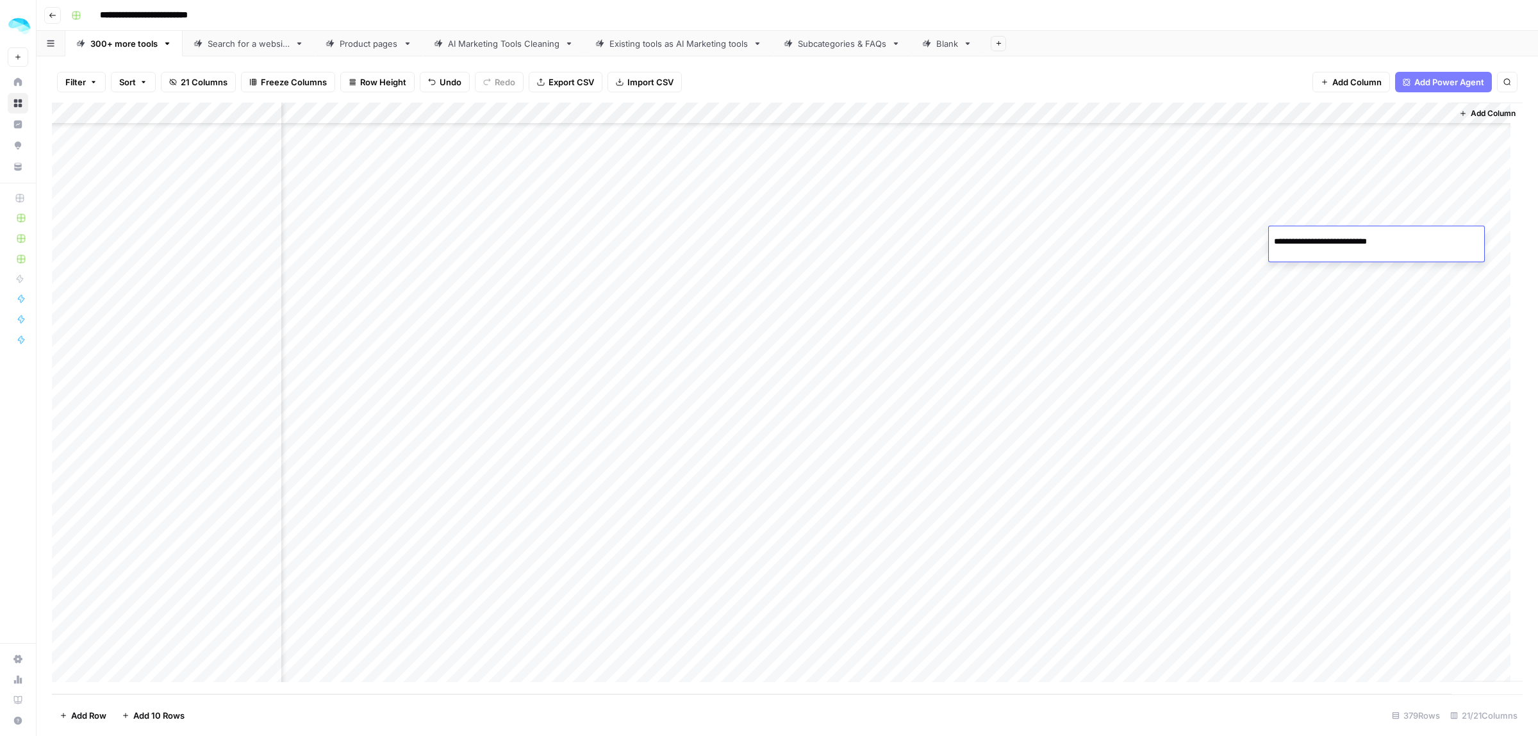
click at [1098, 315] on div "Add Column" at bounding box center [787, 398] width 1471 height 591
click at [1092, 280] on div "Add Column" at bounding box center [787, 398] width 1471 height 591
click at [1315, 270] on div "Add Column" at bounding box center [787, 398] width 1471 height 591
drag, startPoint x: 1397, startPoint y: 271, endPoint x: 1362, endPoint y: 274, distance: 35.4
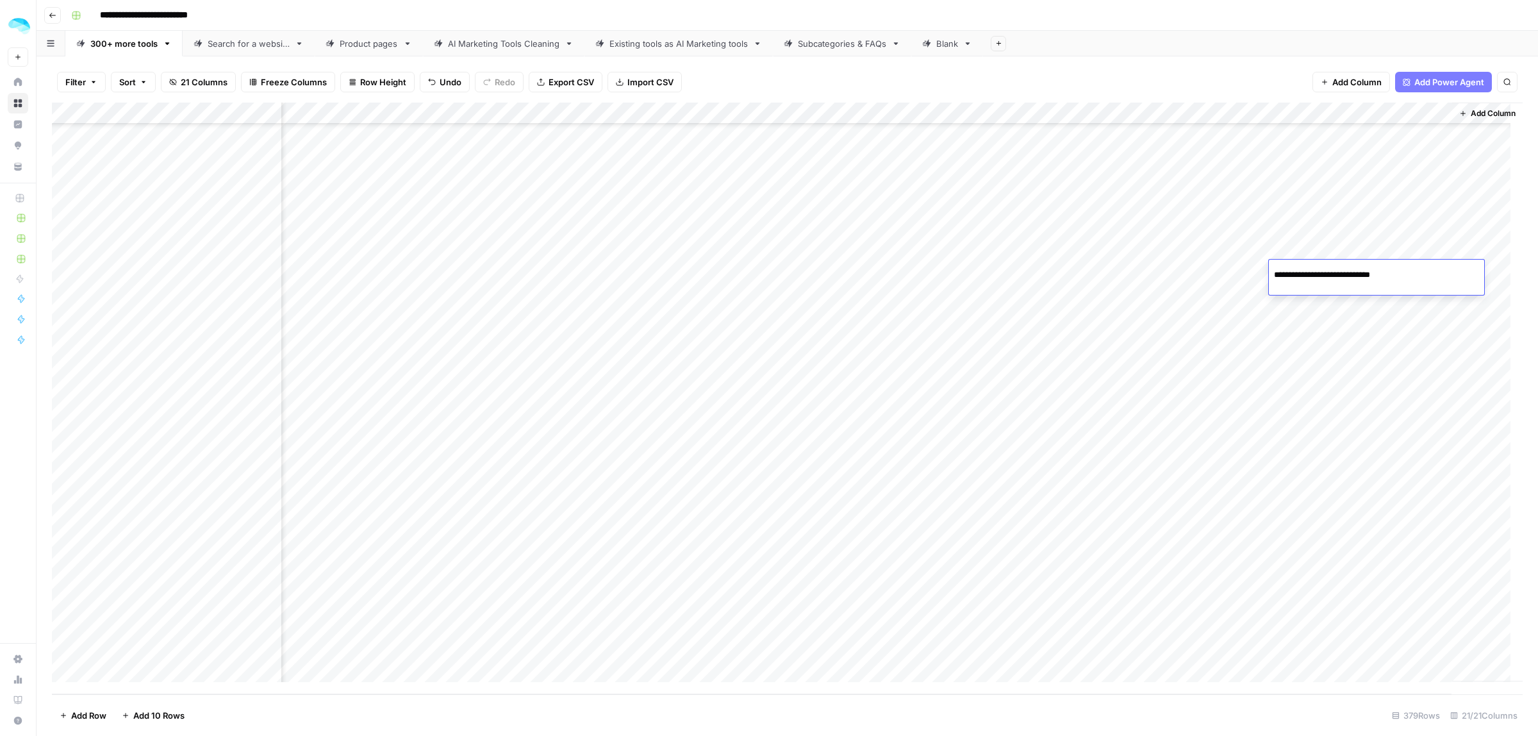
click at [1362, 274] on input "**********" at bounding box center [1376, 274] width 205 height 15
click at [1068, 317] on div "Add Column" at bounding box center [787, 398] width 1471 height 591
click at [1351, 305] on div "Add Column" at bounding box center [787, 398] width 1471 height 591
drag, startPoint x: 1351, startPoint y: 305, endPoint x: 1362, endPoint y: 308, distance: 11.4
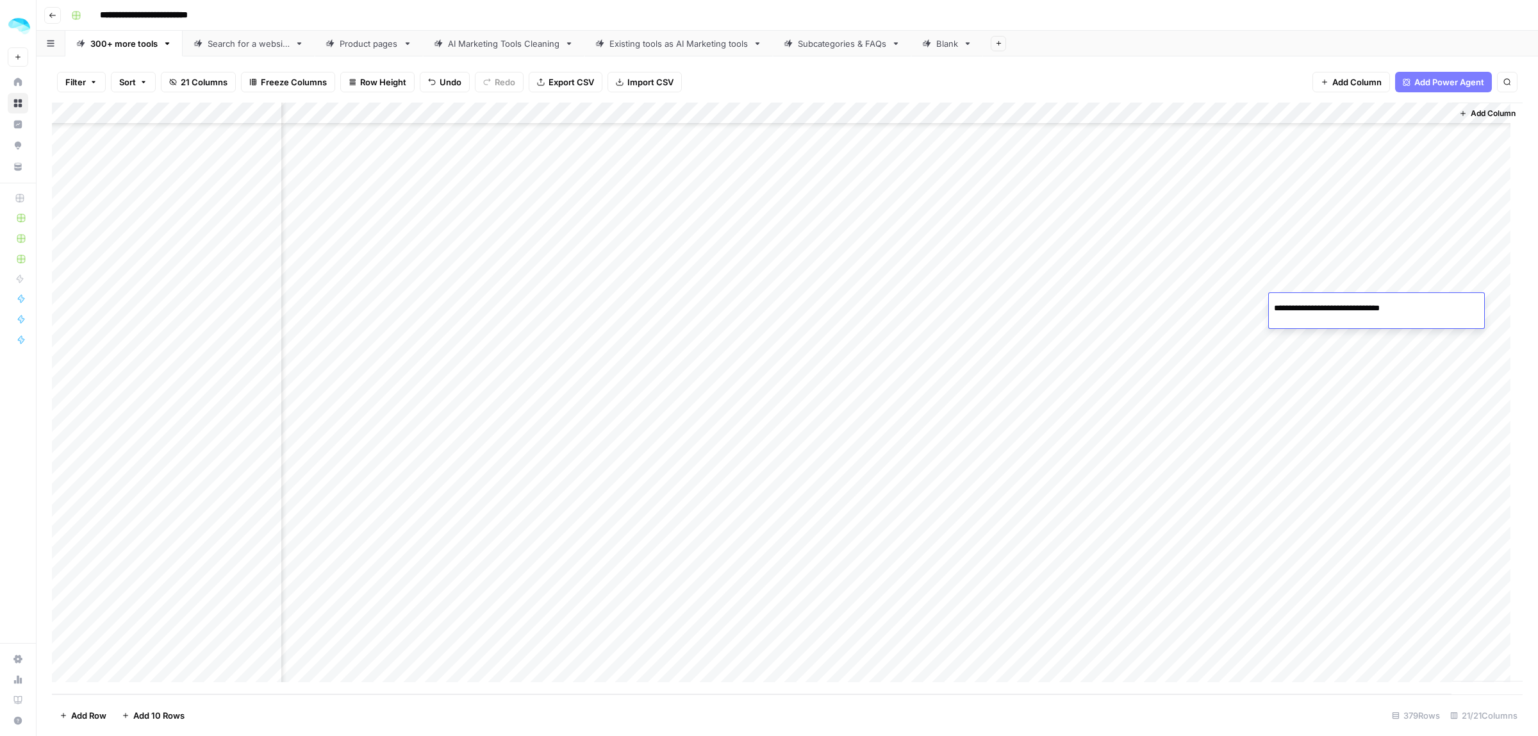
click at [1362, 308] on input "**********" at bounding box center [1376, 308] width 205 height 15
click at [1085, 335] on div "Add Column" at bounding box center [787, 398] width 1471 height 591
click at [1395, 347] on div "Add Column" at bounding box center [787, 398] width 1471 height 591
drag, startPoint x: 1396, startPoint y: 338, endPoint x: 1360, endPoint y: 343, distance: 35.7
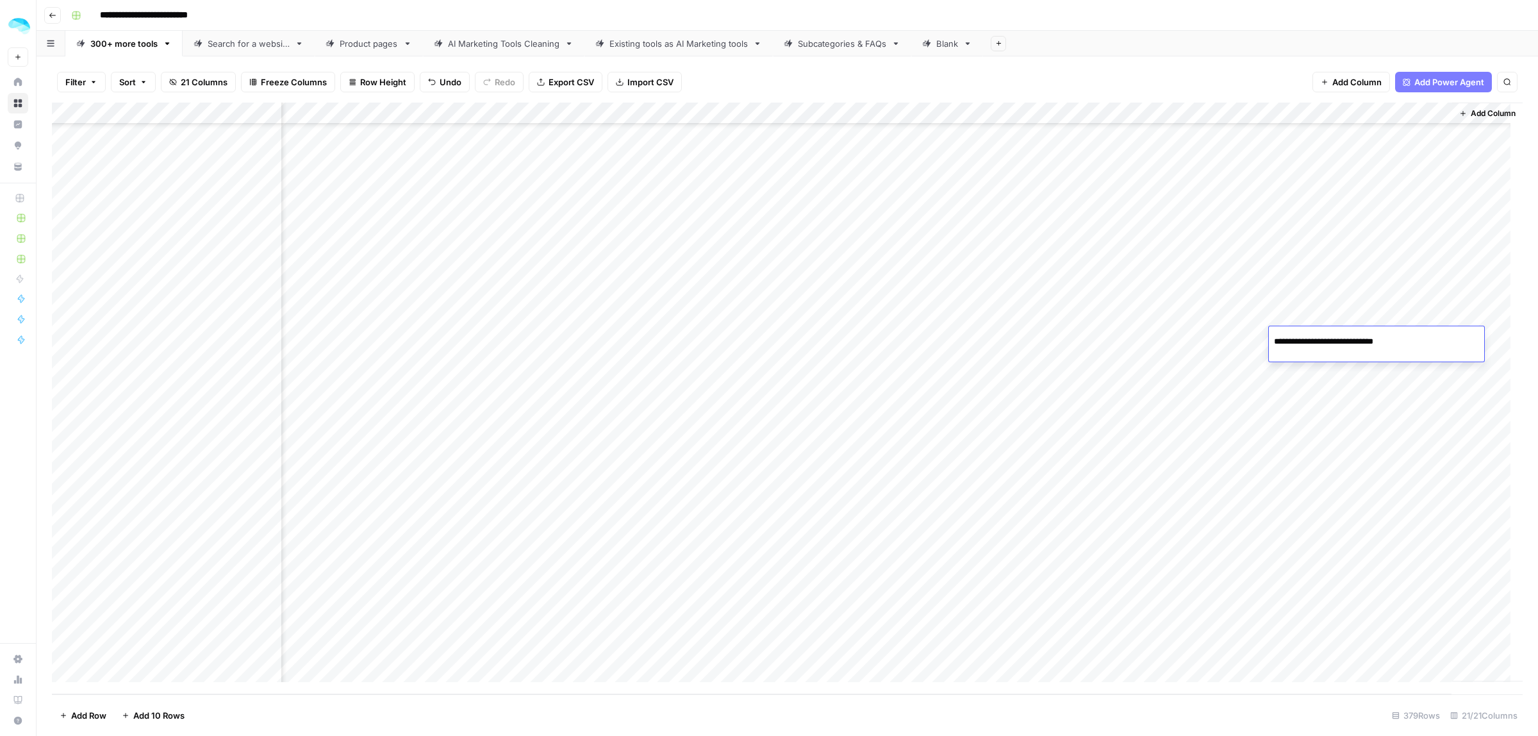
click at [1360, 343] on input "**********" at bounding box center [1376, 341] width 205 height 15
click at [1042, 382] on div "Add Column" at bounding box center [787, 398] width 1471 height 591
click at [1364, 386] on div "Add Column" at bounding box center [787, 398] width 1471 height 591
drag, startPoint x: 1364, startPoint y: 386, endPoint x: 1362, endPoint y: 375, distance: 11.0
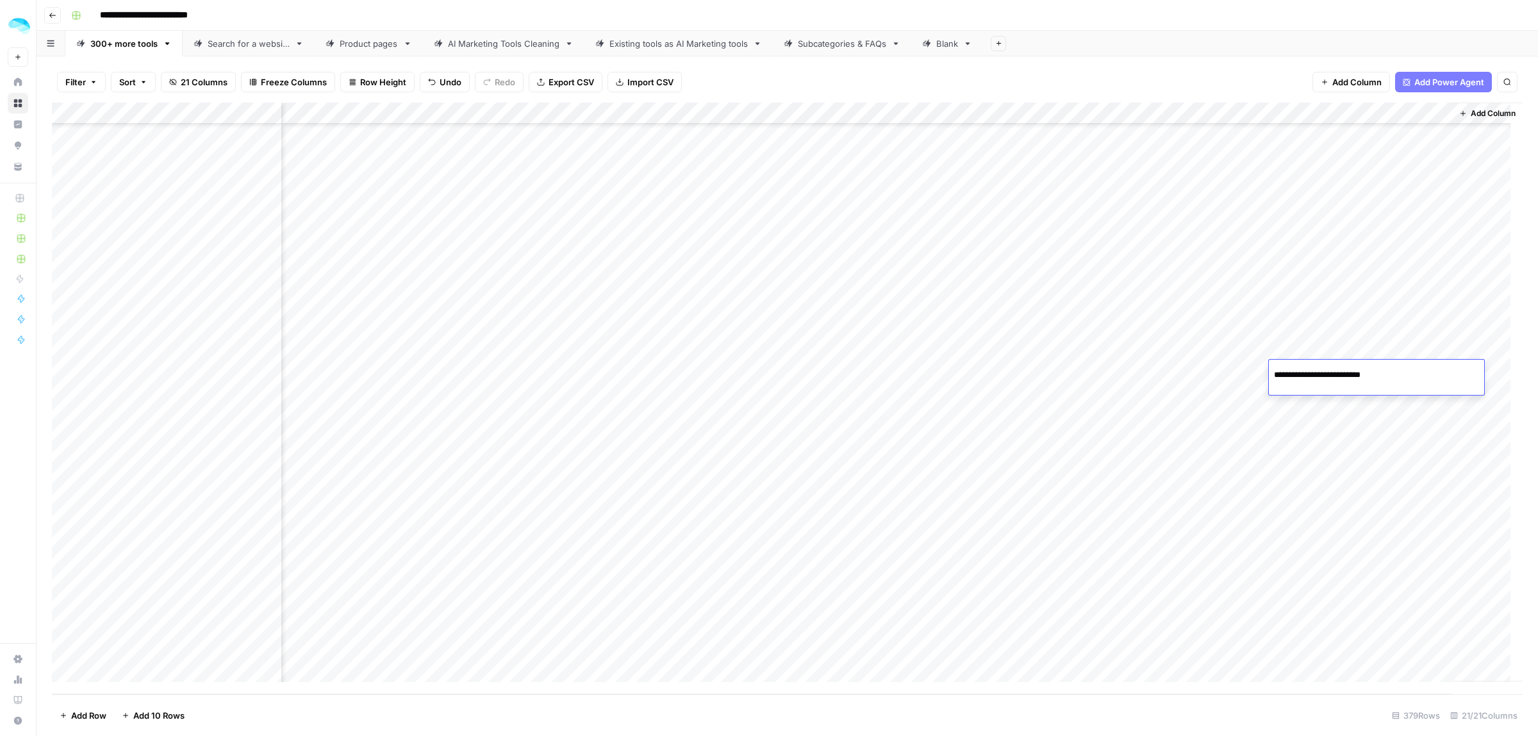
click at [1362, 375] on input "**********" at bounding box center [1376, 374] width 205 height 15
click at [1078, 407] on div "Add Column" at bounding box center [787, 398] width 1471 height 591
click at [1366, 414] on div "Add Column" at bounding box center [787, 398] width 1471 height 591
click at [1368, 414] on div "Add Column" at bounding box center [787, 398] width 1471 height 591
drag, startPoint x: 1404, startPoint y: 410, endPoint x: 1360, endPoint y: 414, distance: 44.4
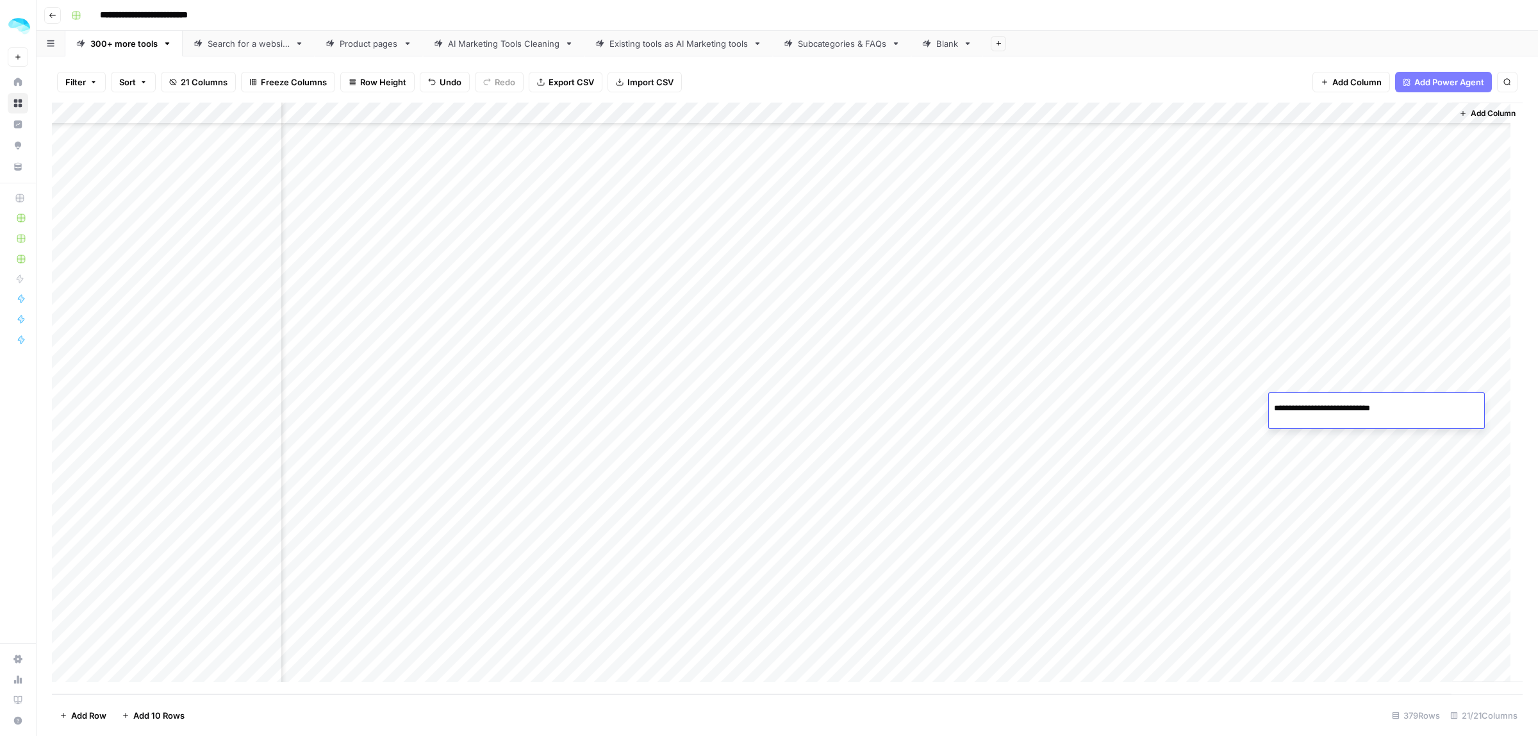
click at [1360, 414] on input "**********" at bounding box center [1376, 407] width 205 height 15
click at [1046, 446] on div "Add Column" at bounding box center [787, 398] width 1471 height 591
click at [1382, 436] on div "Add Column" at bounding box center [787, 398] width 1471 height 591
drag, startPoint x: 1401, startPoint y: 436, endPoint x: 1362, endPoint y: 439, distance: 39.2
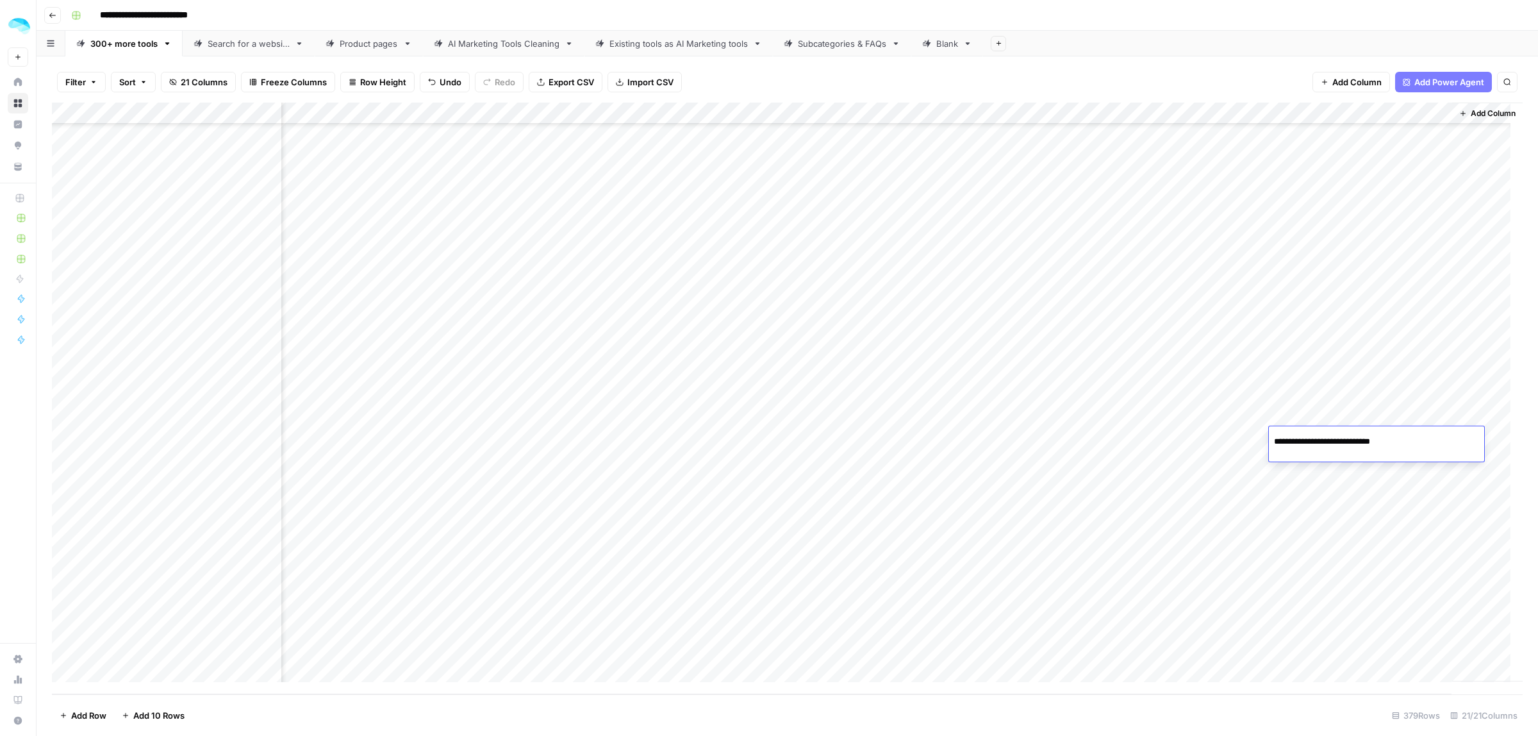
click at [1362, 439] on input "**********" at bounding box center [1376, 441] width 205 height 15
click at [1062, 476] on div "Add Column" at bounding box center [787, 398] width 1471 height 591
click at [1382, 481] on div "Add Column" at bounding box center [787, 398] width 1471 height 591
drag, startPoint x: 1382, startPoint y: 481, endPoint x: 1362, endPoint y: 475, distance: 21.1
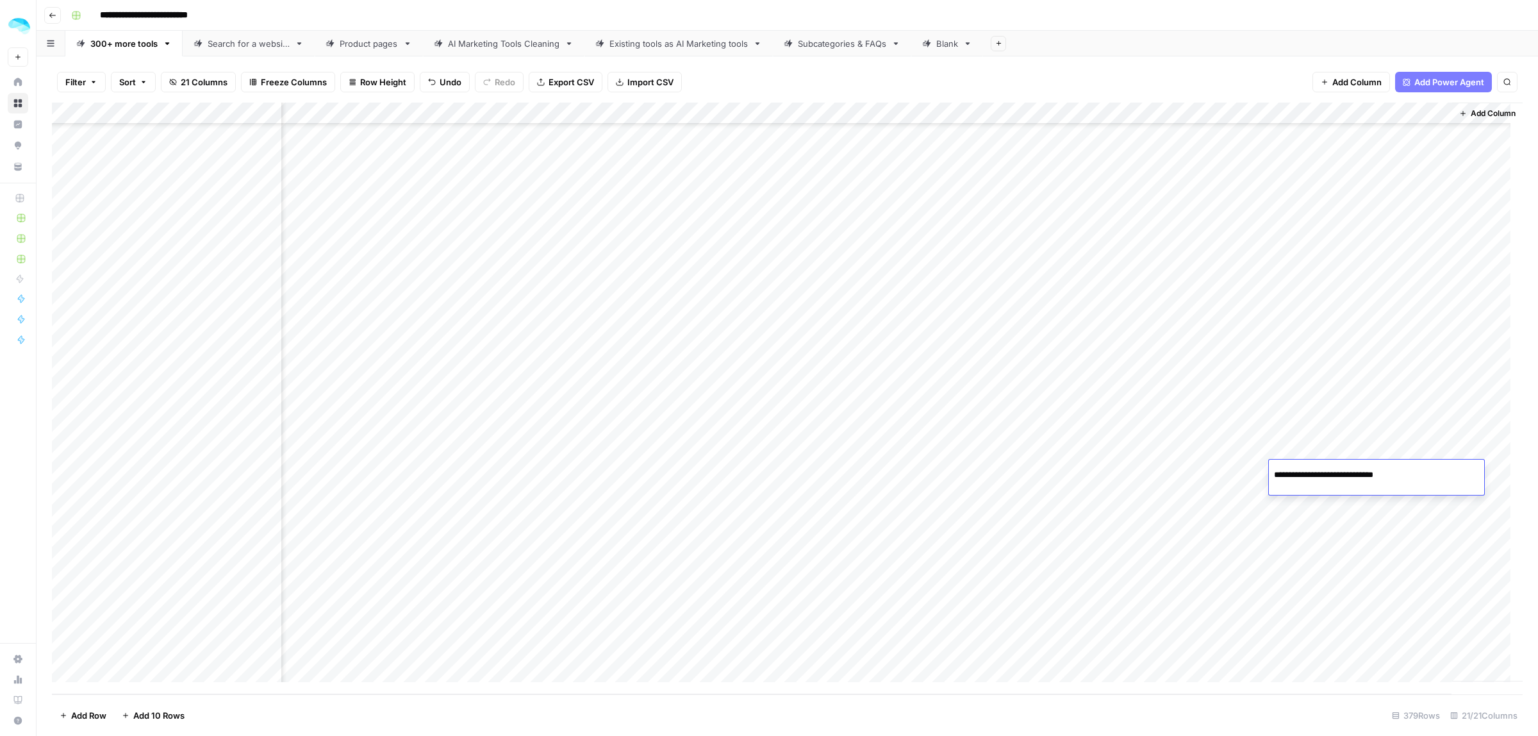
click at [1362, 475] on input "**********" at bounding box center [1376, 474] width 205 height 15
click at [1019, 506] on div "Add Column" at bounding box center [787, 398] width 1471 height 591
click at [1343, 507] on div "Add Column" at bounding box center [787, 398] width 1471 height 591
drag, startPoint x: 1397, startPoint y: 504, endPoint x: 1360, endPoint y: 509, distance: 36.9
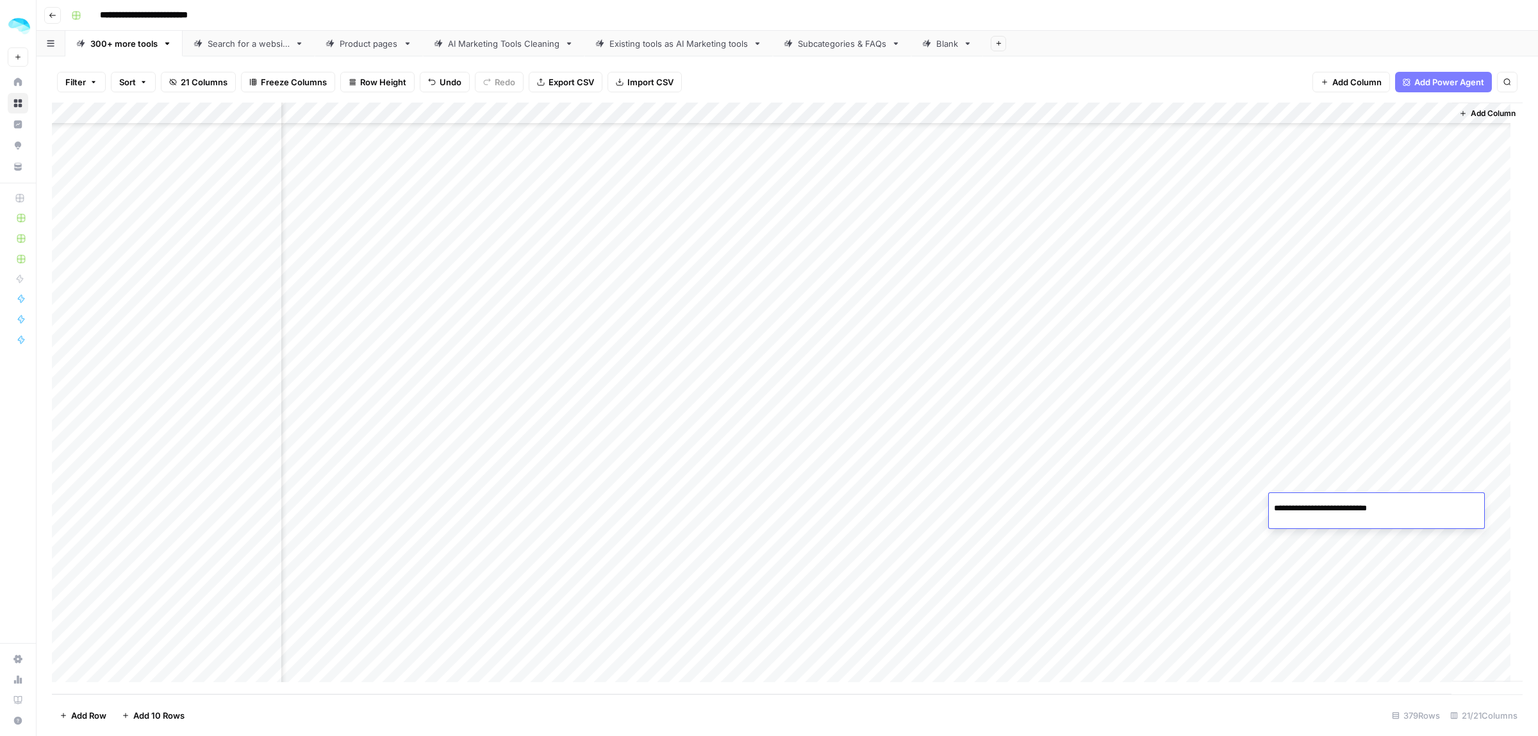
click at [1360, 509] on input "**********" at bounding box center [1376, 507] width 205 height 15
click at [1035, 549] on div "Add Column" at bounding box center [787, 398] width 1471 height 591
click at [1321, 548] on div "Add Column" at bounding box center [787, 398] width 1471 height 591
click at [1368, 545] on div "Add Column" at bounding box center [787, 398] width 1471 height 591
drag, startPoint x: 1380, startPoint y: 543, endPoint x: 1360, endPoint y: 542, distance: 19.3
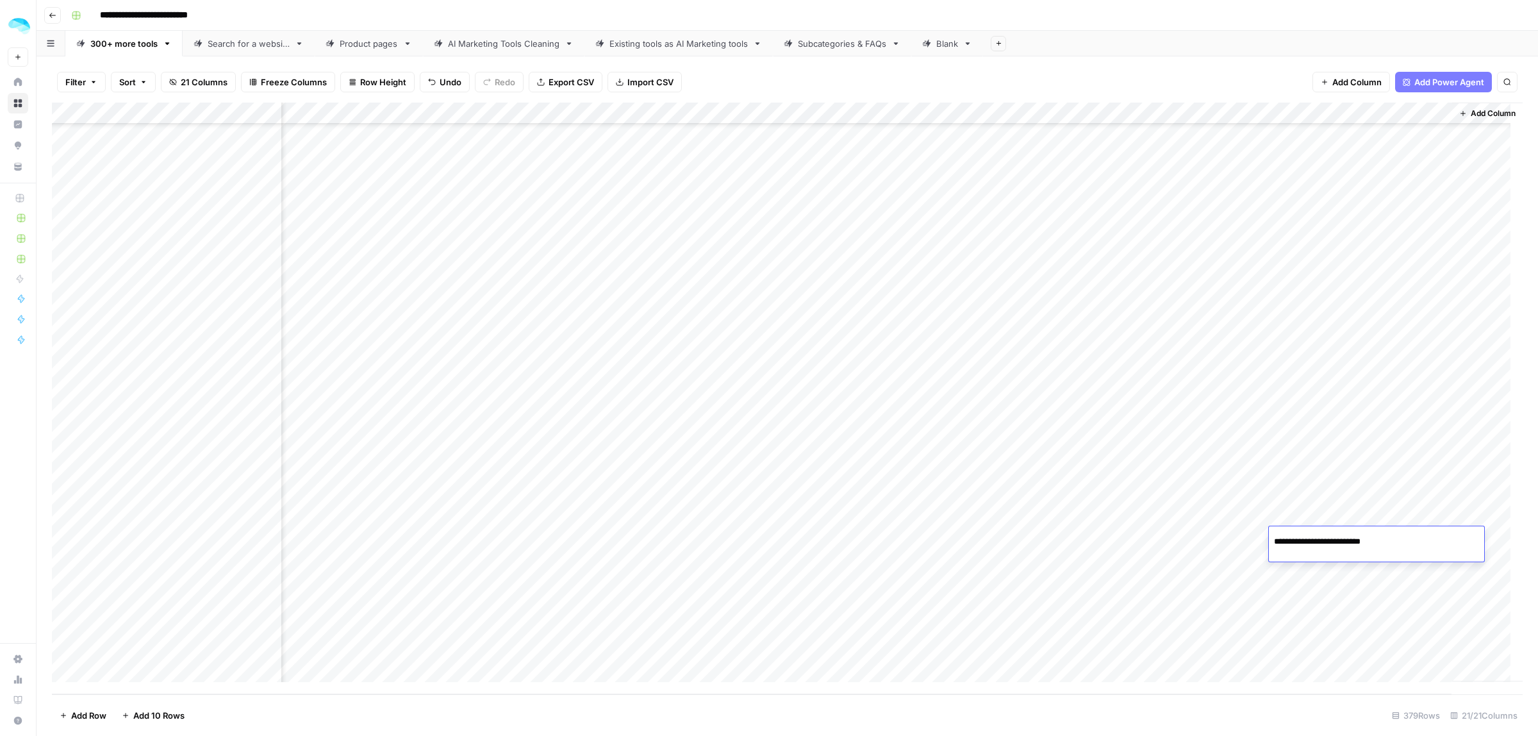
click at [1360, 542] on input "**********" at bounding box center [1376, 541] width 205 height 15
click at [1064, 581] on div "Add Column" at bounding box center [787, 398] width 1471 height 591
click at [1356, 588] on div "Add Column" at bounding box center [787, 398] width 1471 height 591
drag, startPoint x: 1394, startPoint y: 573, endPoint x: 1360, endPoint y: 575, distance: 34.6
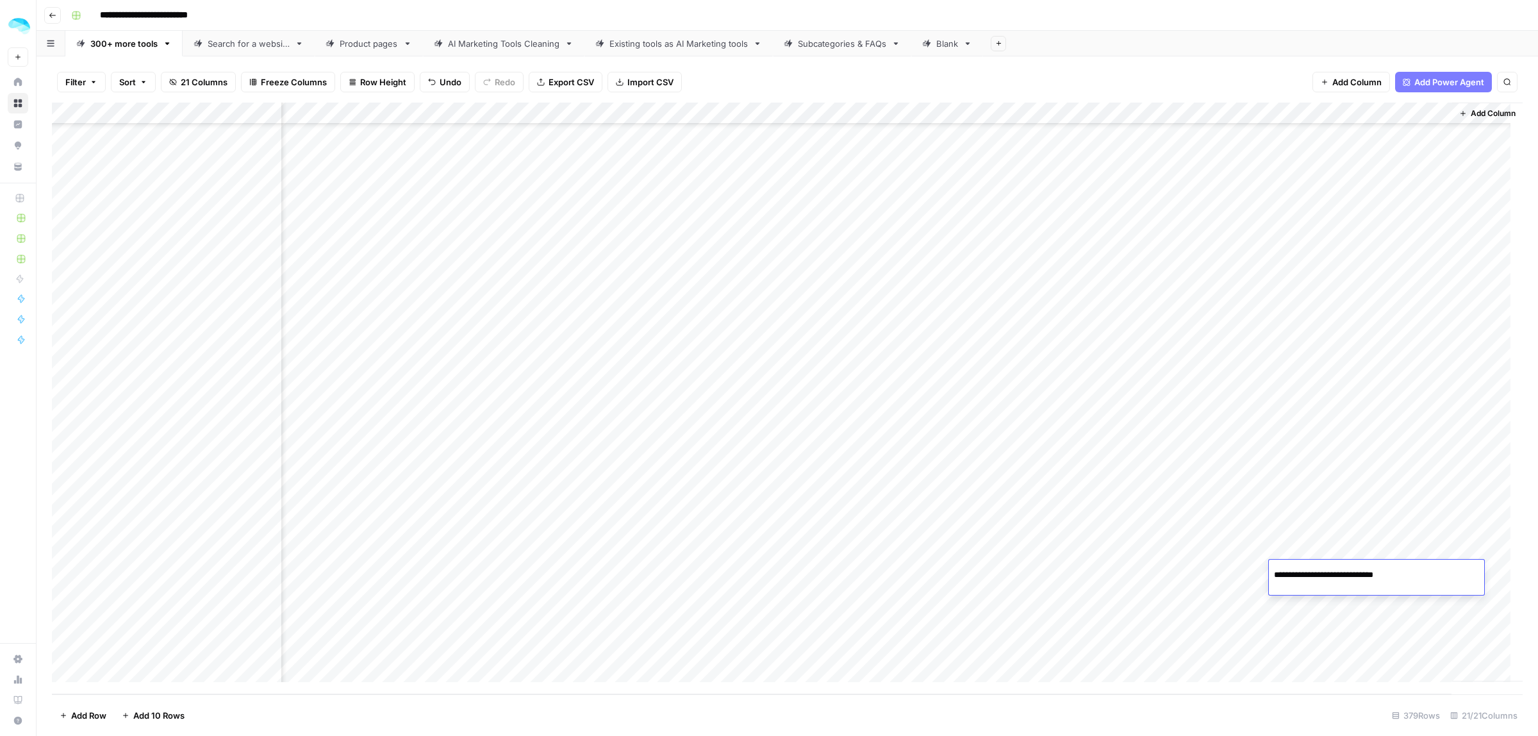
click at [1360, 575] on input "**********" at bounding box center [1376, 574] width 205 height 15
click at [1064, 615] on div "Add Column" at bounding box center [787, 398] width 1471 height 591
click at [1317, 609] on div "Add Column" at bounding box center [787, 398] width 1471 height 591
drag, startPoint x: 1401, startPoint y: 604, endPoint x: 1360, endPoint y: 607, distance: 41.8
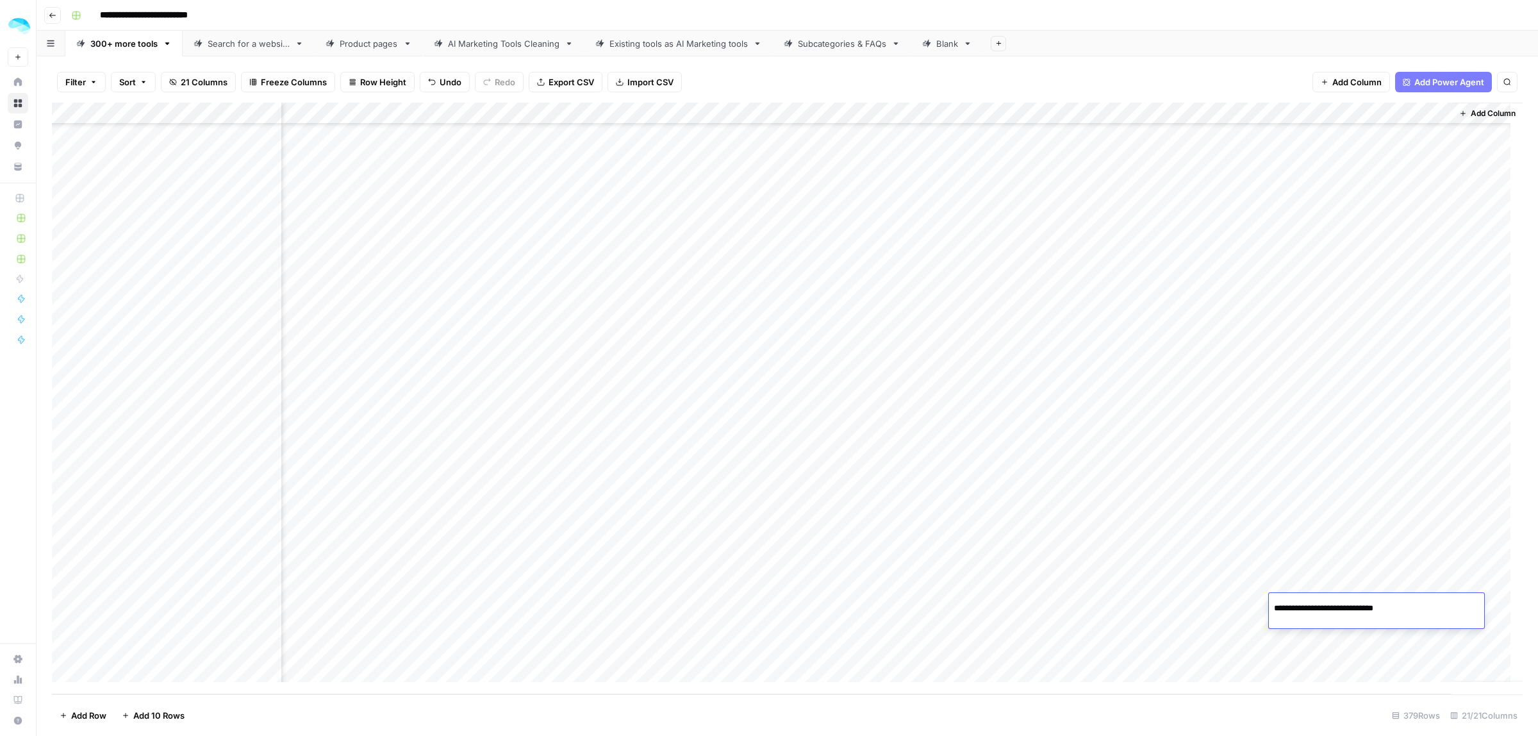
click at [1360, 607] on input "**********" at bounding box center [1376, 607] width 205 height 15
click at [1083, 633] on div "Add Column" at bounding box center [787, 398] width 1471 height 591
click at [1335, 642] on div "Add Column" at bounding box center [787, 398] width 1471 height 591
click at [1337, 643] on div "Add Column" at bounding box center [787, 398] width 1471 height 591
drag, startPoint x: 1389, startPoint y: 641, endPoint x: 1360, endPoint y: 646, distance: 28.5
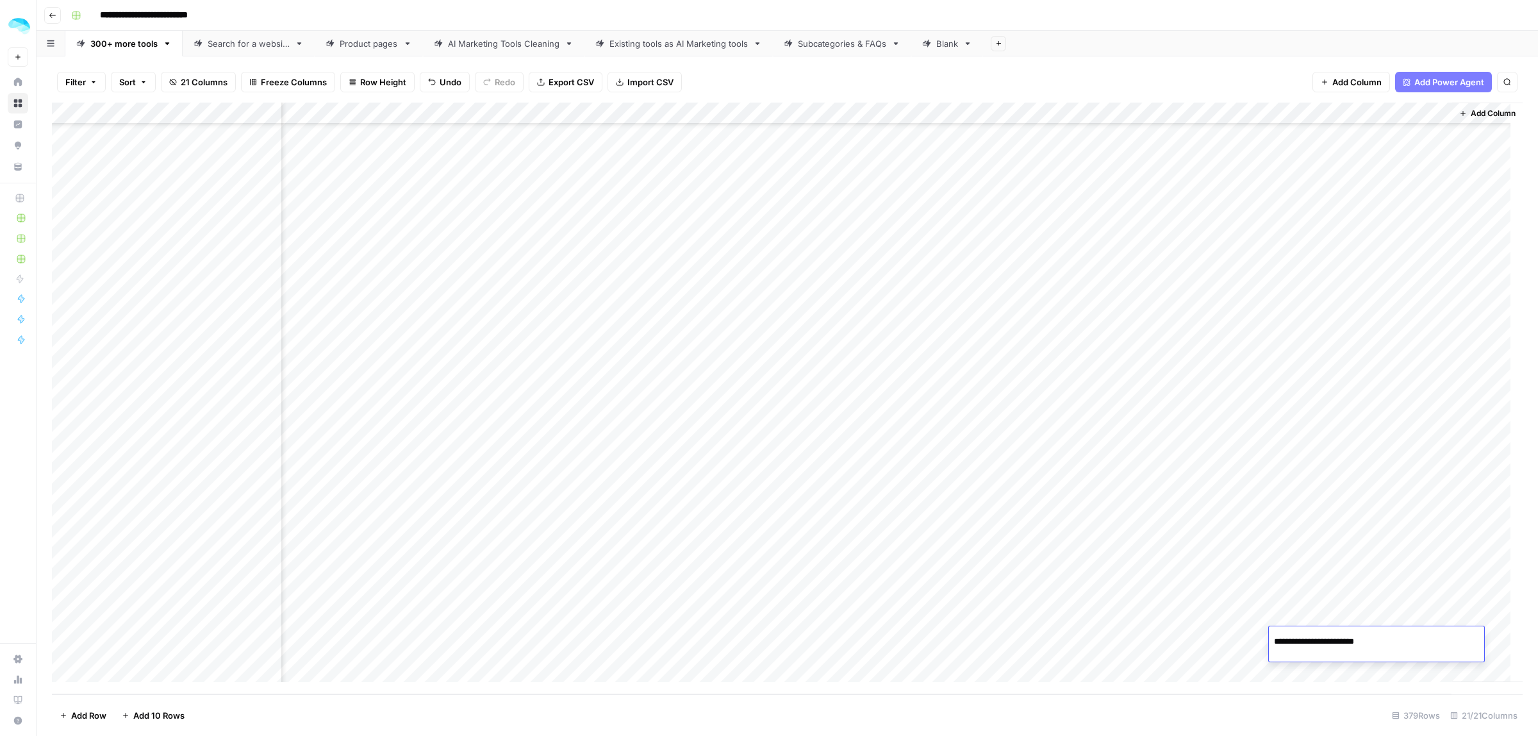
click at [1360, 646] on input "**********" at bounding box center [1376, 641] width 205 height 15
drag, startPoint x: 659, startPoint y: 293, endPoint x: 648, endPoint y: 465, distance: 172.0
click at [648, 472] on div "Add Column" at bounding box center [787, 398] width 1471 height 591
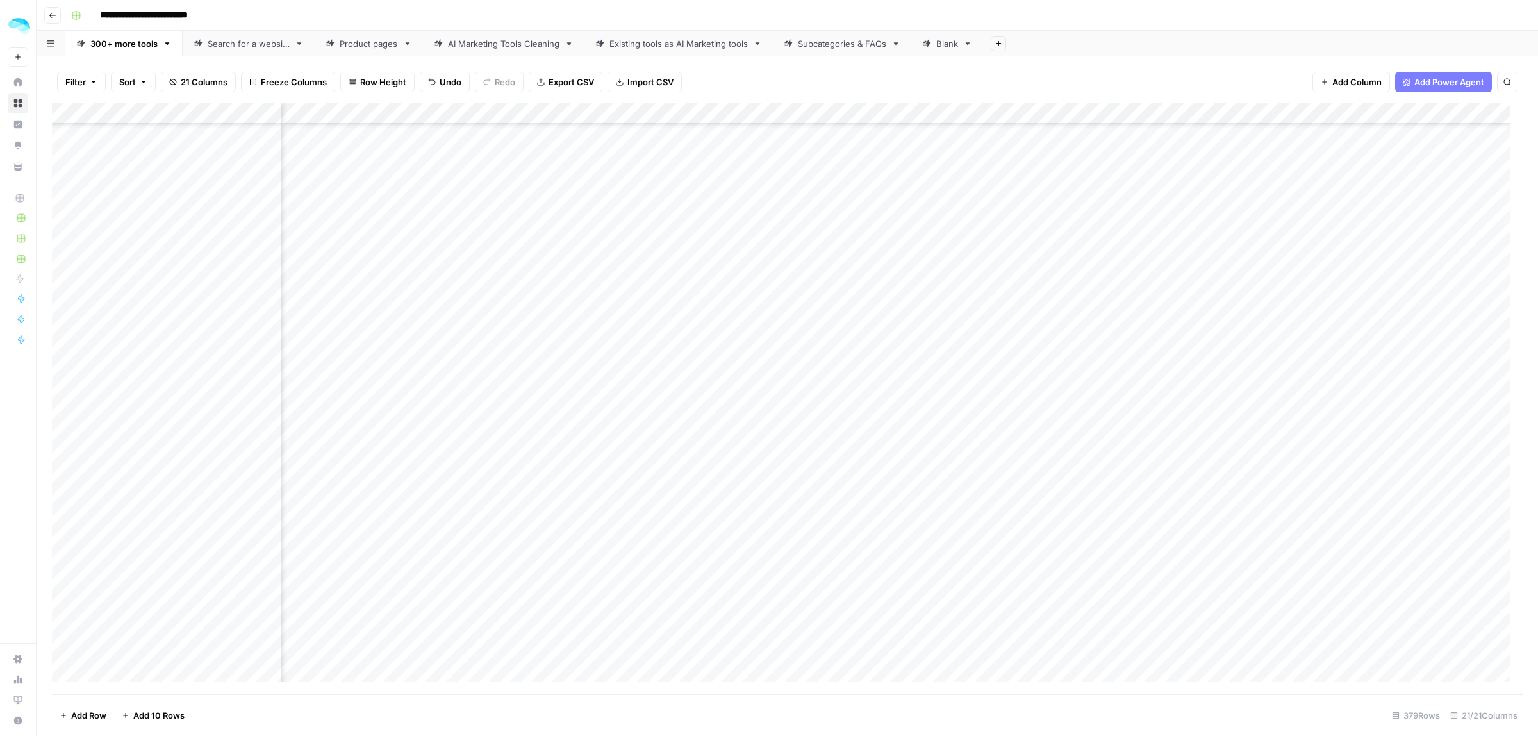
drag, startPoint x: 649, startPoint y: 707, endPoint x: 641, endPoint y: 638, distance: 69.1
click at [641, 638] on div "Add Column" at bounding box center [787, 398] width 1471 height 591
